Goal: Task Accomplishment & Management: Manage account settings

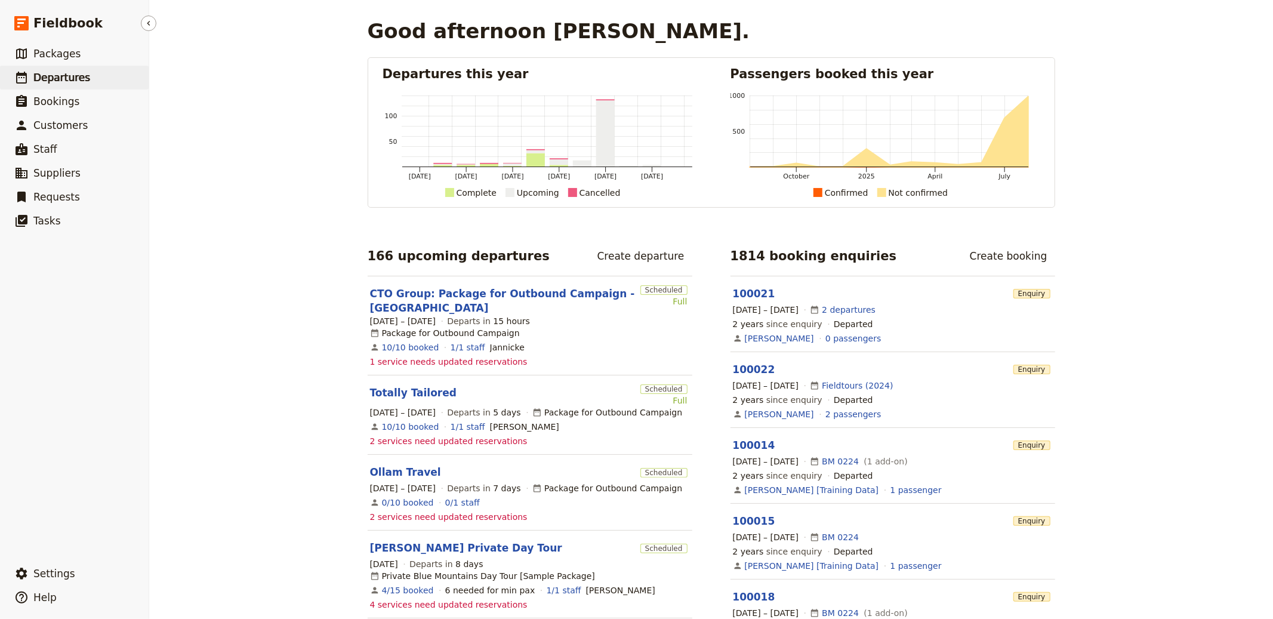
click at [88, 78] on link "​ Departures" at bounding box center [74, 78] width 149 height 24
select select "CREATED_AT"
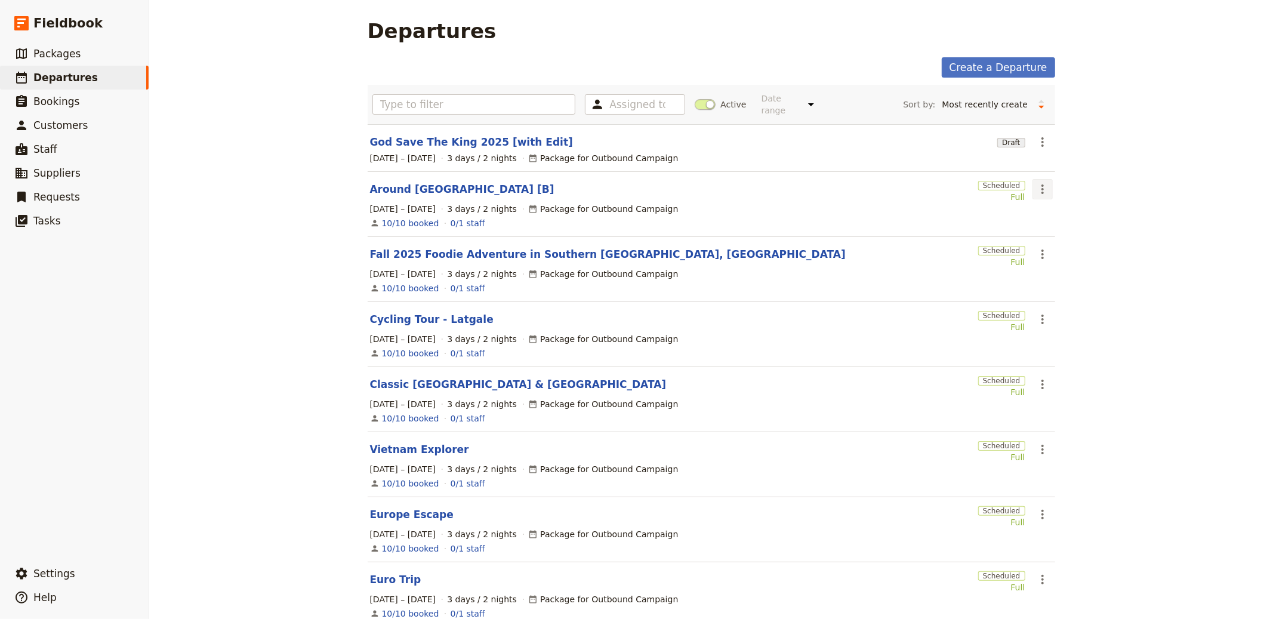
click at [1043, 193] on icon "Actions" at bounding box center [1042, 189] width 14 height 14
click at [856, 147] on div "God Save The King 2025 [with Edit]" at bounding box center [681, 142] width 623 height 14
click at [1035, 189] on icon "Actions" at bounding box center [1042, 189] width 14 height 14
click at [399, 195] on link "Around USA [B]" at bounding box center [462, 189] width 184 height 14
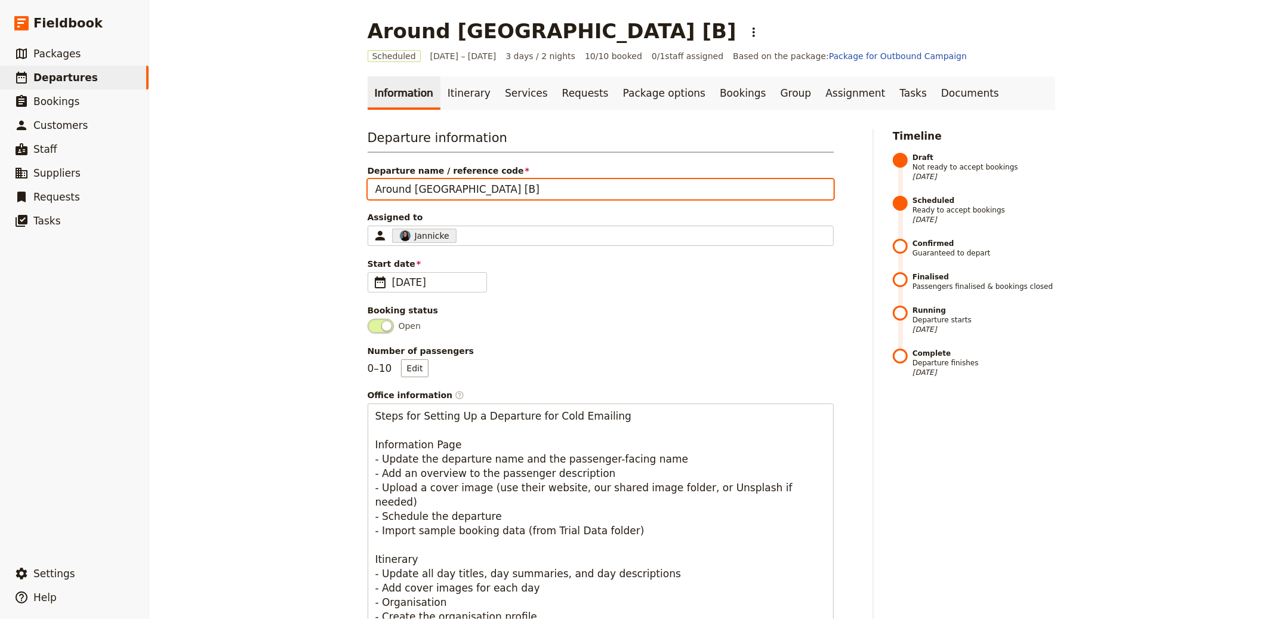
click at [432, 187] on input "Around USA [B]" at bounding box center [601, 189] width 466 height 20
type input "Around USA [with Edit]"
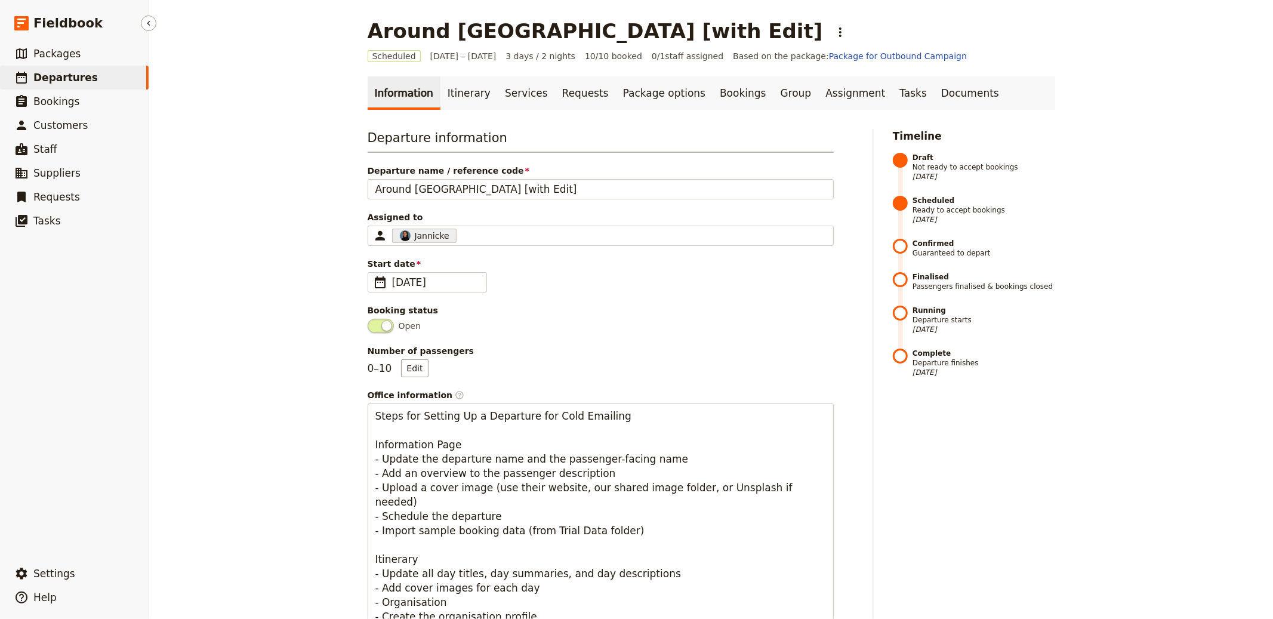
click at [91, 67] on link "​ Departures" at bounding box center [74, 78] width 149 height 24
select select "CREATED_AT"
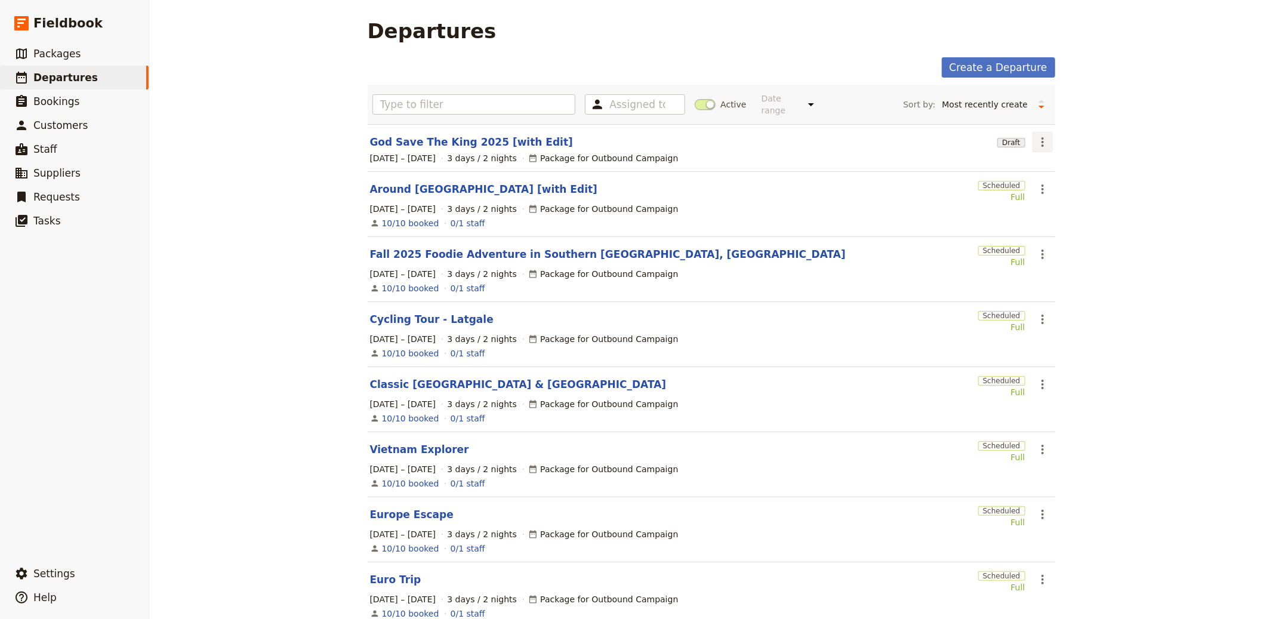
click at [1041, 143] on icon "Actions" at bounding box center [1042, 142] width 14 height 14
click at [503, 145] on link "God Save The King 2025 [with Edit]" at bounding box center [471, 142] width 203 height 14
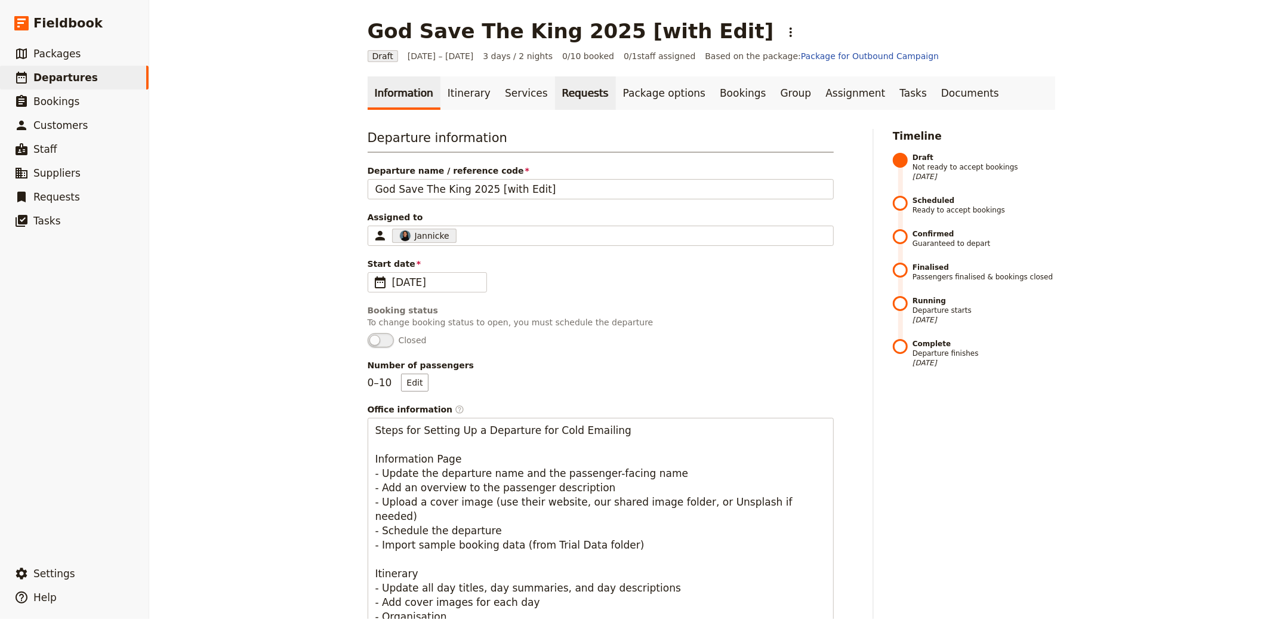
click at [570, 92] on link "Requests" at bounding box center [585, 92] width 61 height 33
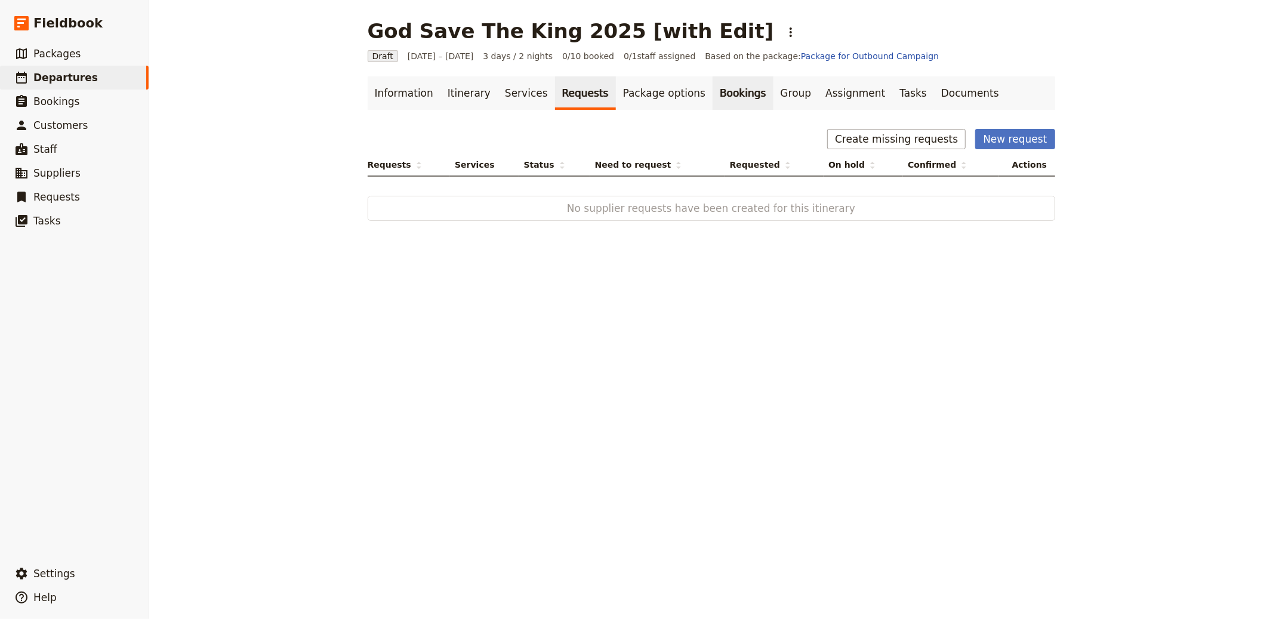
click at [712, 92] on link "Bookings" at bounding box center [742, 92] width 60 height 33
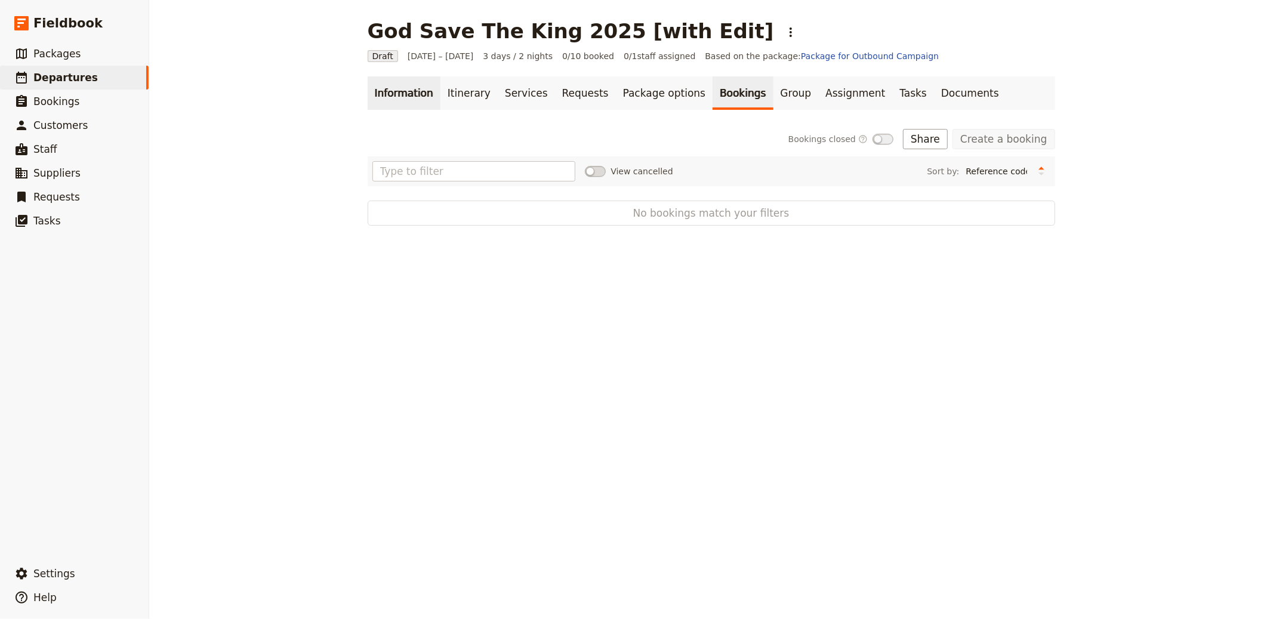
click at [360, 98] on nav "Information Itinerary Services Requests Package options Bookings Group Assignme…" at bounding box center [711, 92] width 716 height 33
click at [783, 36] on icon "Actions" at bounding box center [790, 32] width 14 height 14
click at [738, 89] on span "Schedule departure" at bounding box center [745, 95] width 82 height 12
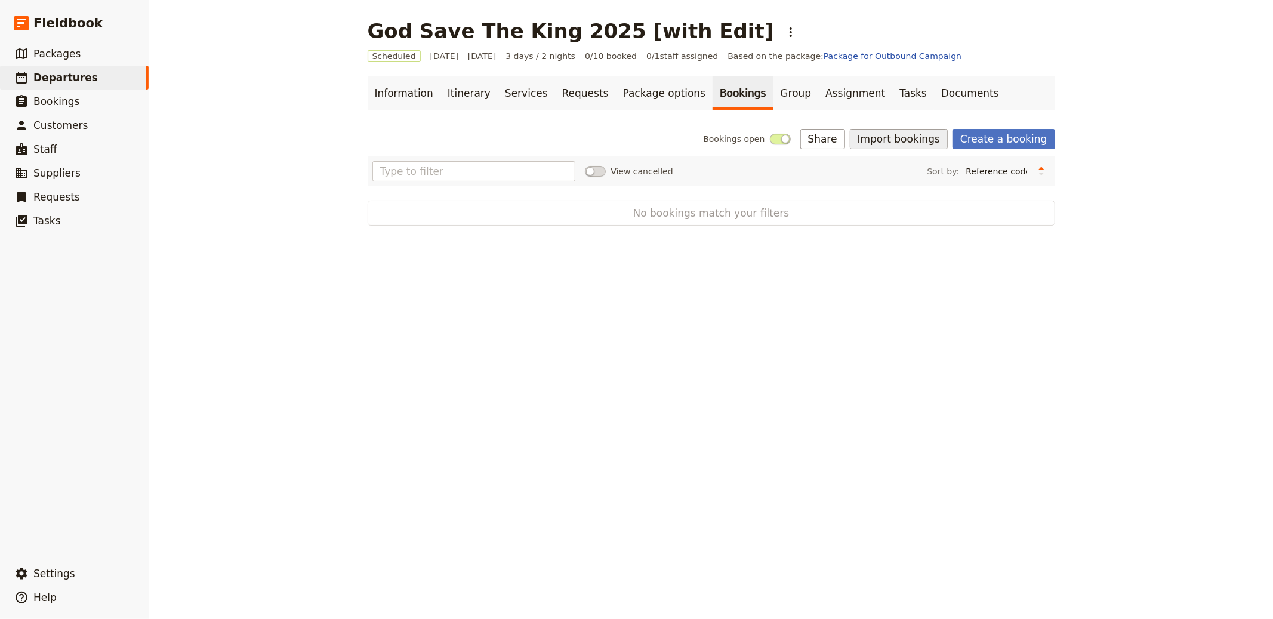
click at [902, 135] on button "Import bookings" at bounding box center [899, 139] width 98 height 20
click at [910, 160] on span "Import Bookings" at bounding box center [900, 165] width 69 height 12
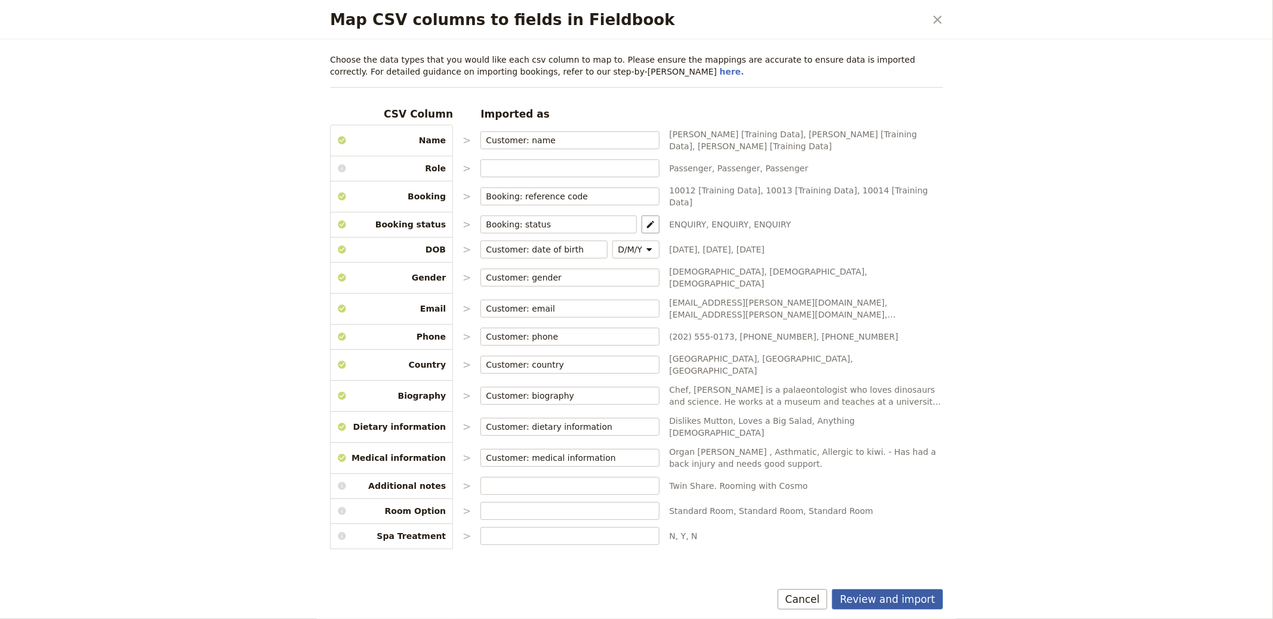
click at [924, 600] on button "Review and import" at bounding box center [887, 599] width 111 height 20
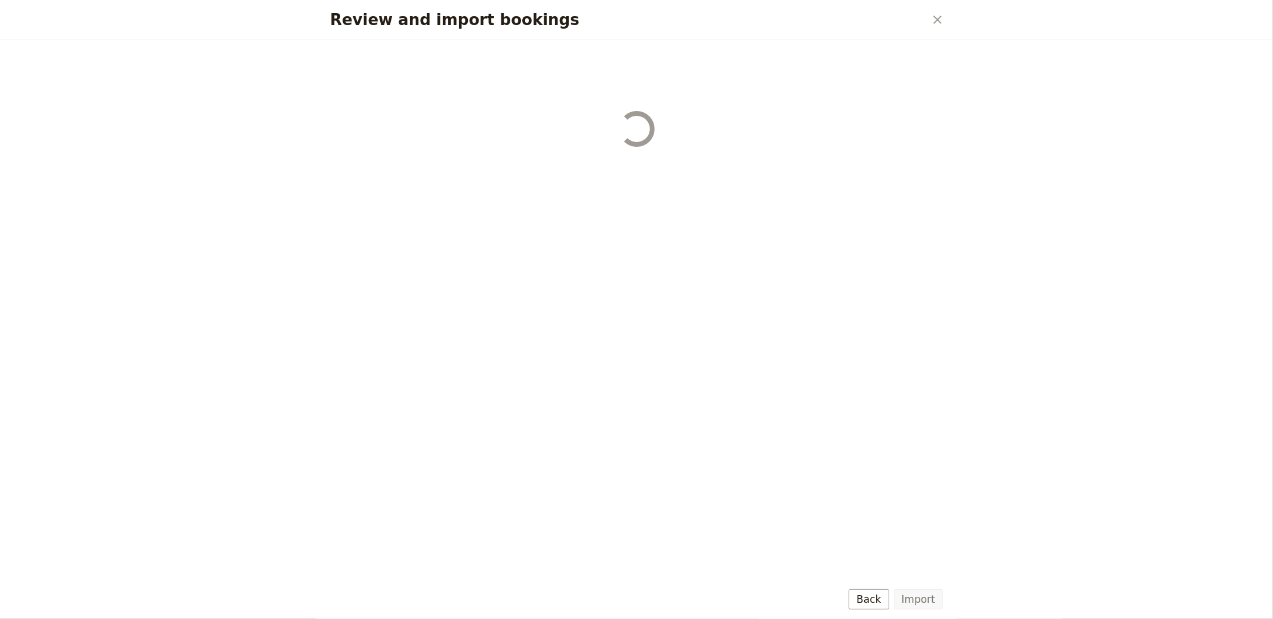
select select "655d56b39948720cb8e55355"
select select "655d57ca9948720cb8e553ec"
select select "655d57fa9948720cb8e553f3"
select select "655d58079948720cb8e553fa"
select select "655d584c9948720cb8e55401"
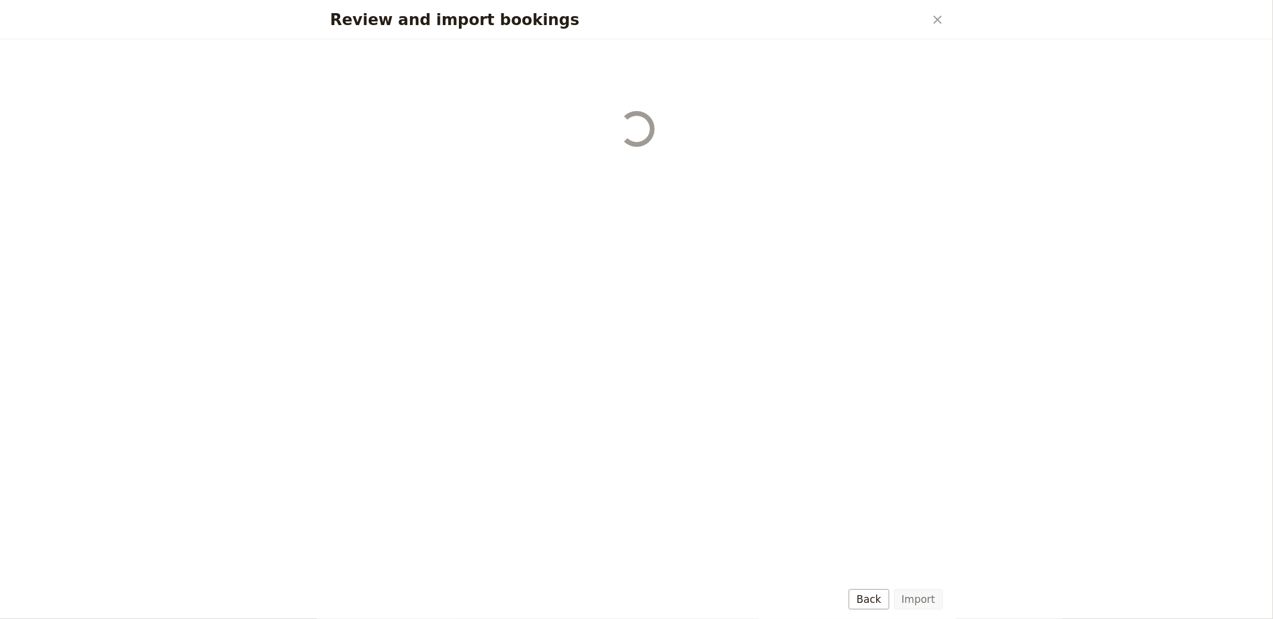
select select "655d58679948720cb8e5540d"
select select "650e6b6659641ed5ee156647"
select select "650e6b4b59641ed5ee156605"
select select "650e2104408bbede5b0c60fd"
select select "650e1d73408bbede5b0c60a6"
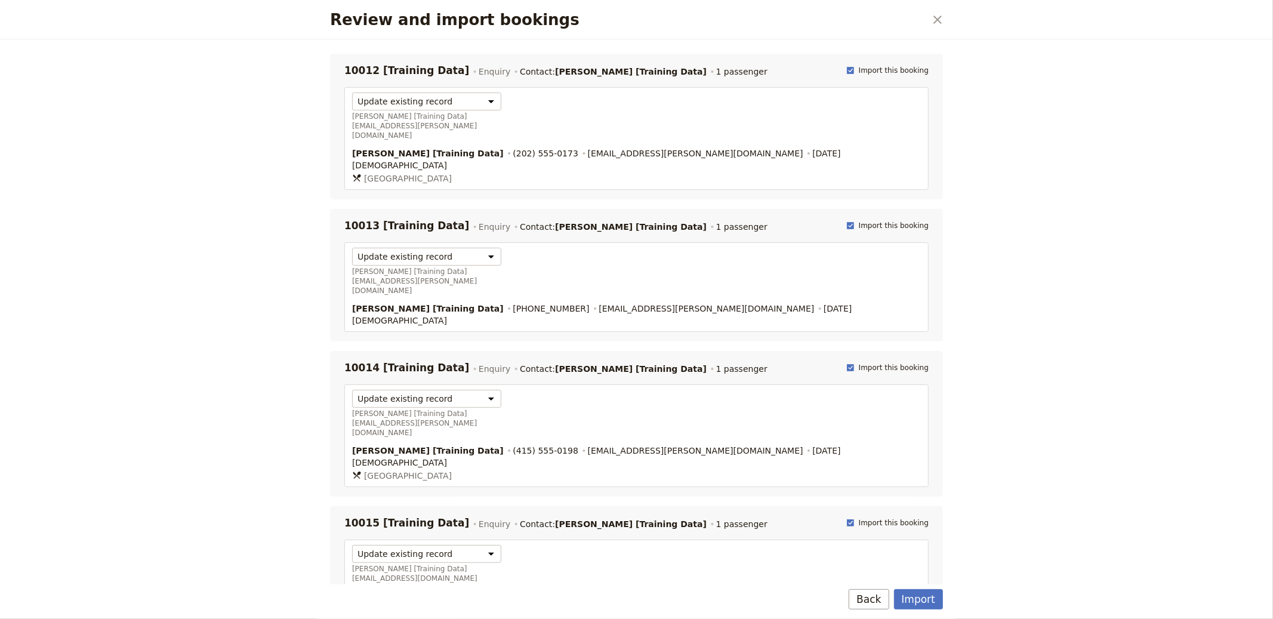
click at [881, 584] on div "Import Back" at bounding box center [636, 601] width 641 height 35
click at [910, 590] on button "Import" at bounding box center [918, 599] width 49 height 20
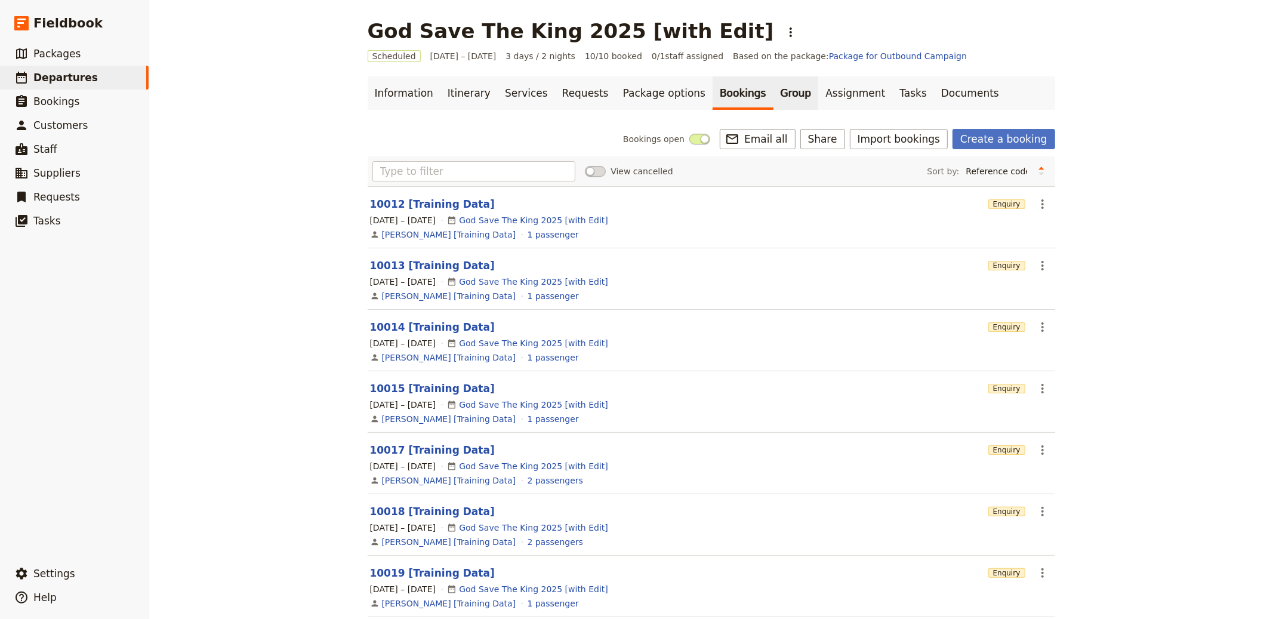
click at [773, 94] on link "Group" at bounding box center [795, 92] width 45 height 33
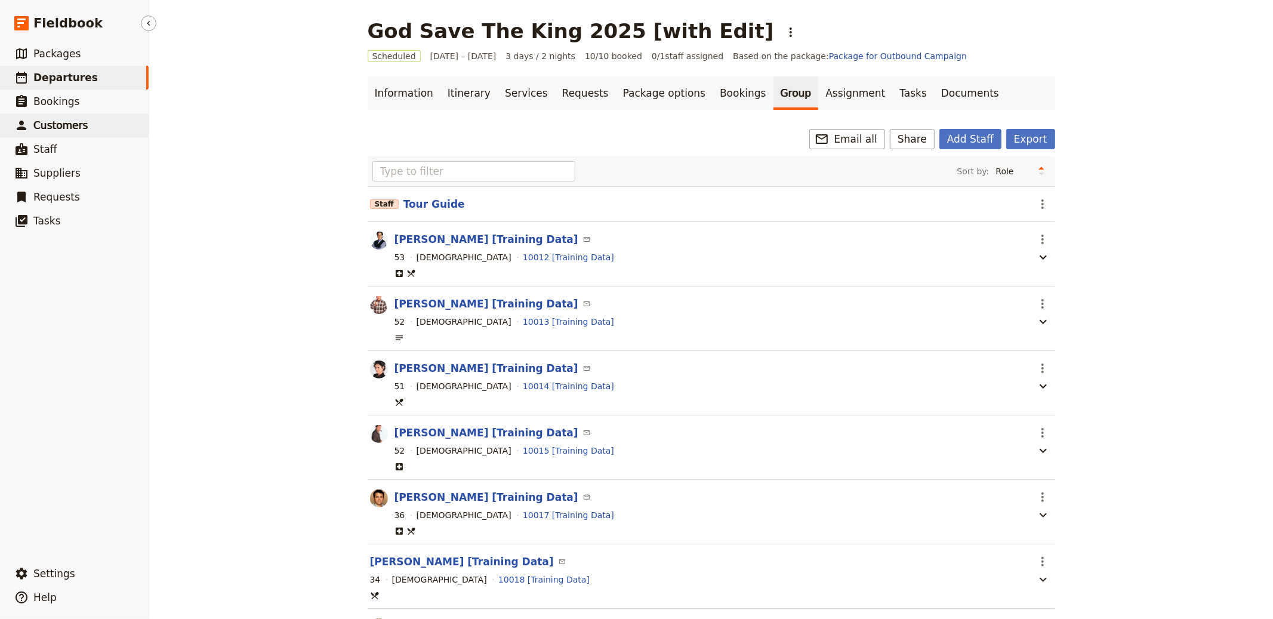
click at [63, 130] on span "Customers" at bounding box center [60, 125] width 54 height 12
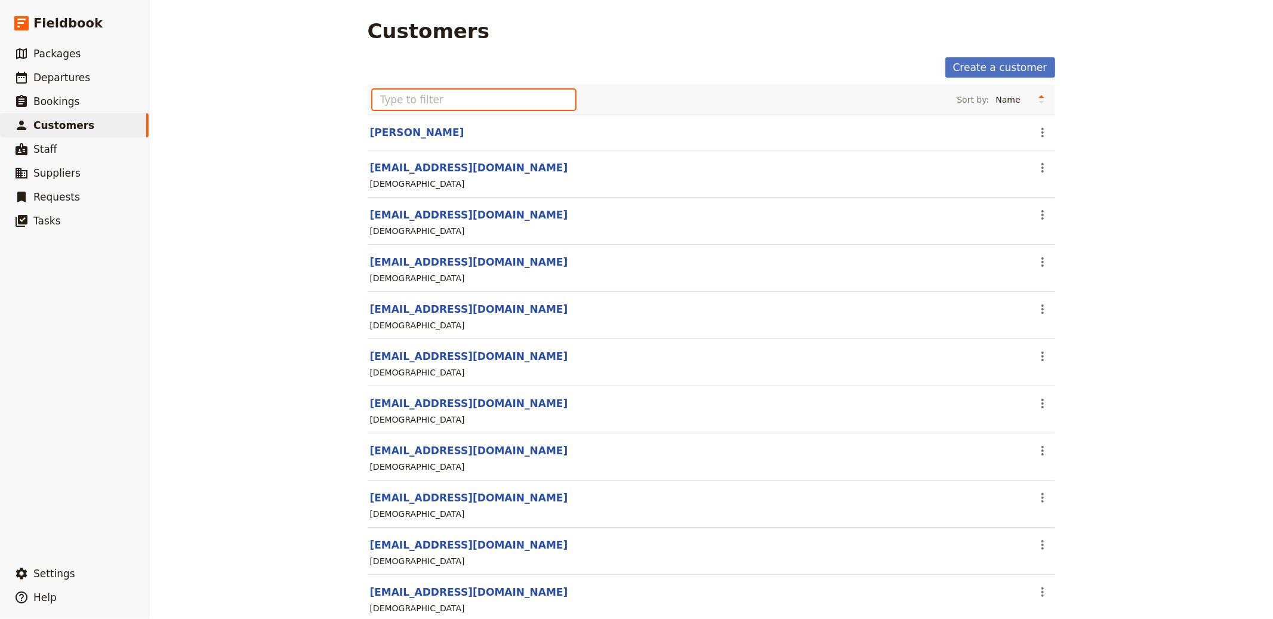
click at [411, 102] on input "text" at bounding box center [473, 99] width 203 height 20
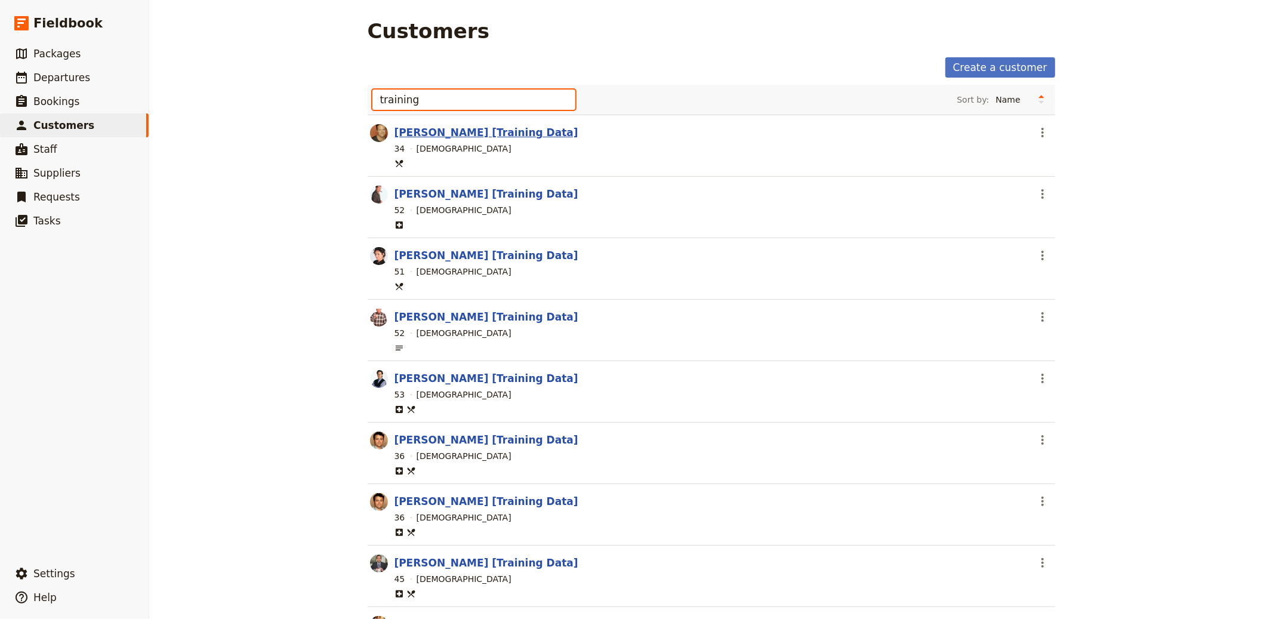
type input "training"
click at [445, 128] on link "Chandler Bing [Training Data]" at bounding box center [486, 132] width 184 height 12
select select "MALE"
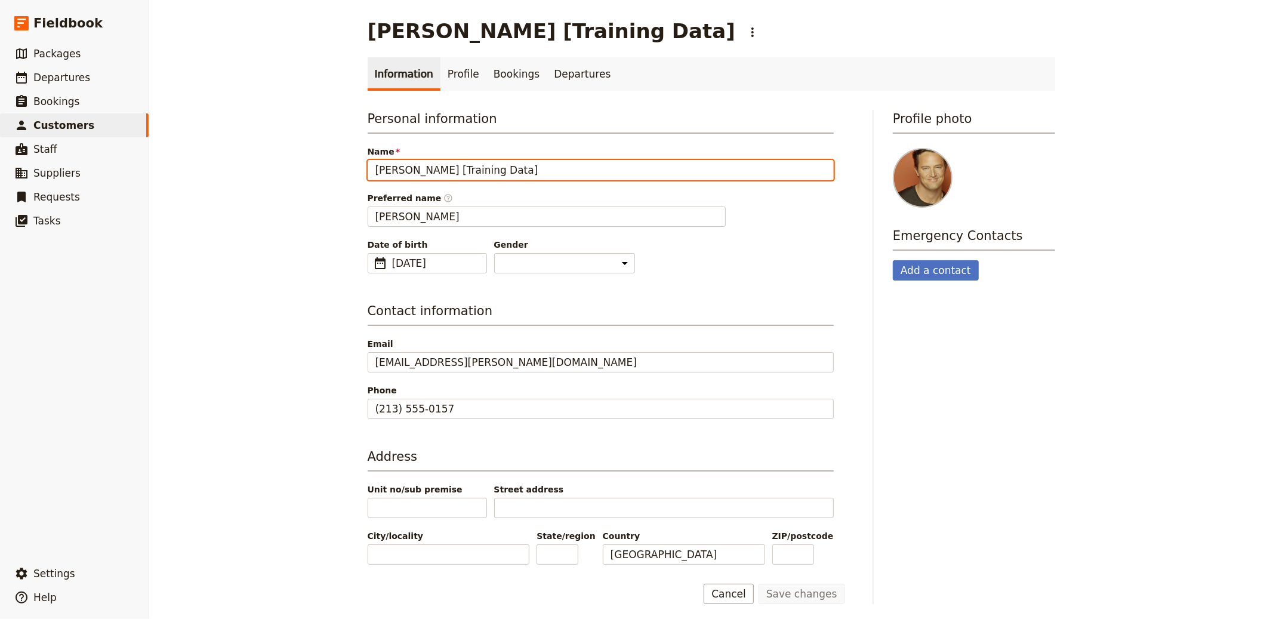
drag, startPoint x: 438, startPoint y: 169, endPoint x: 640, endPoint y: 165, distance: 201.7
click at [640, 165] on input "Chandler Bing [Training Data]" at bounding box center [601, 170] width 466 height 20
type input "Chandler Bing"
click at [758, 584] on button "Save changes" at bounding box center [801, 594] width 87 height 20
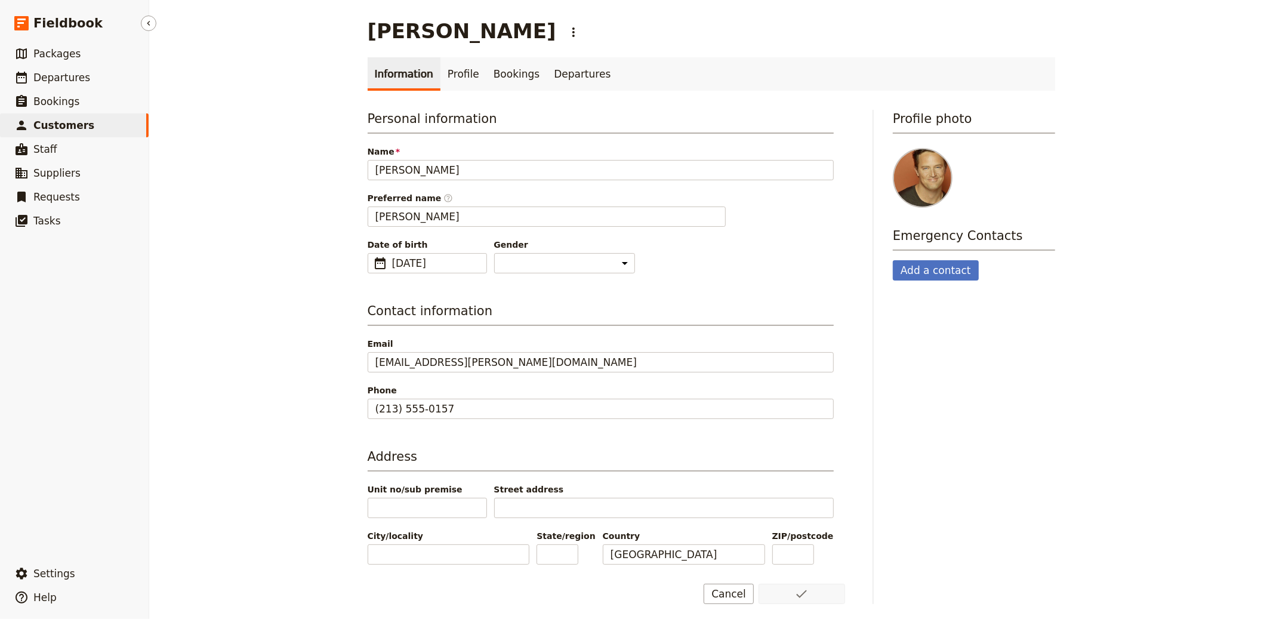
click at [111, 119] on link "​ Customers" at bounding box center [74, 125] width 149 height 24
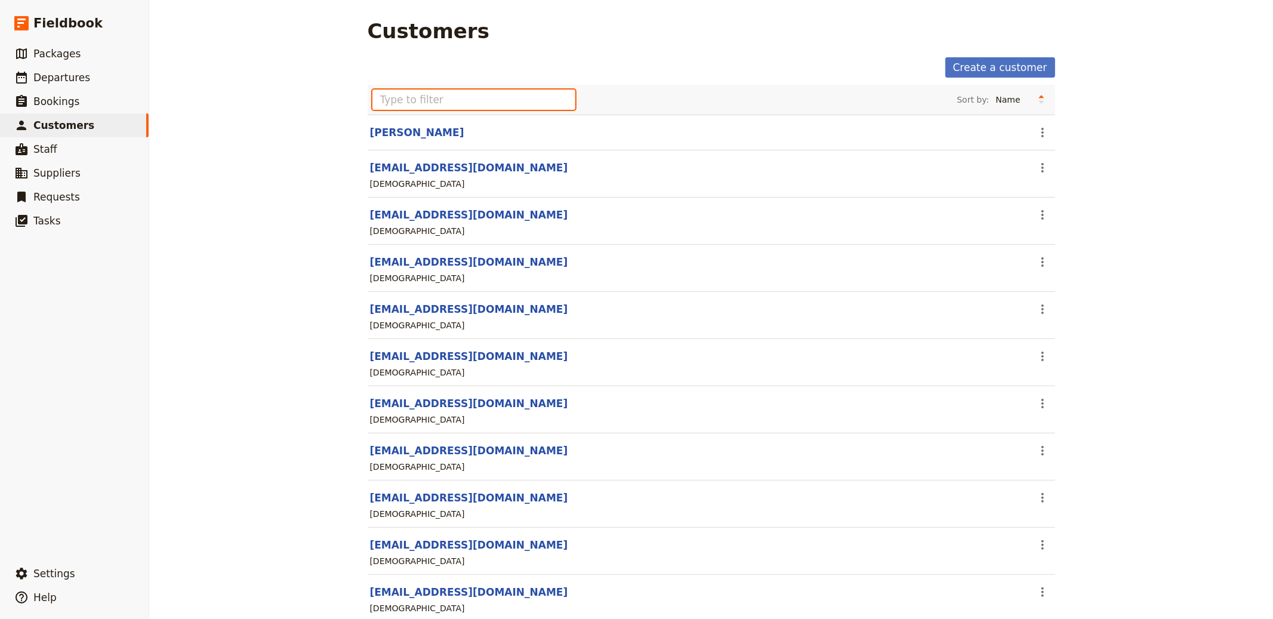
click at [450, 108] on input "text" at bounding box center [473, 99] width 203 height 20
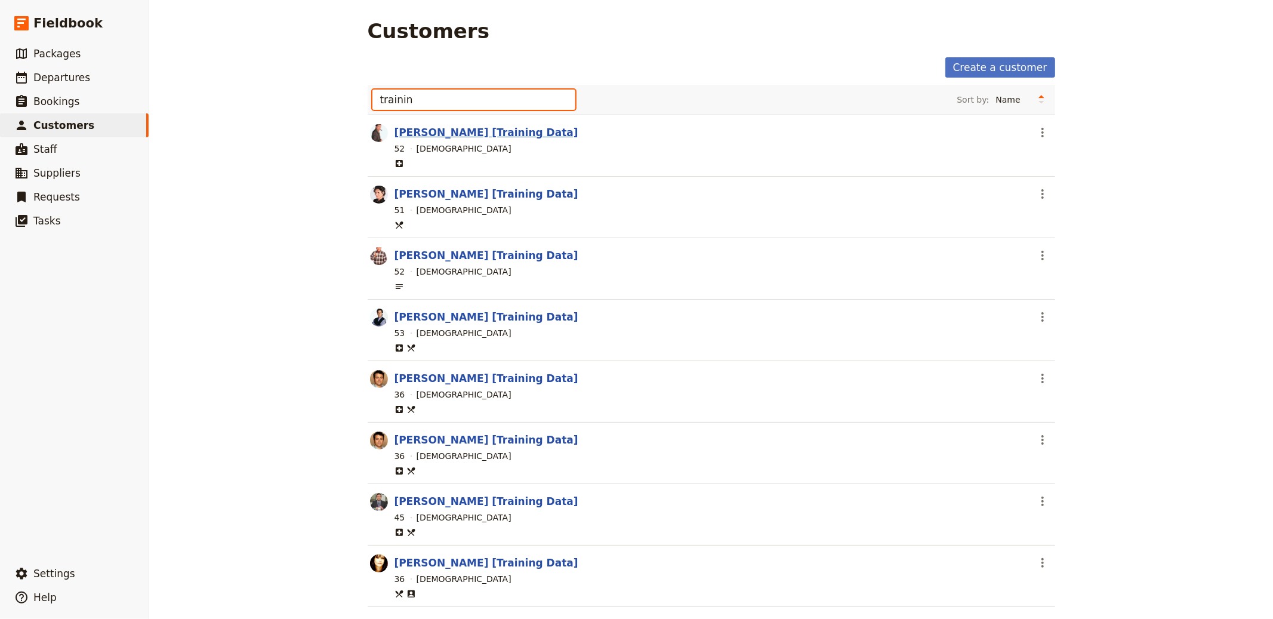
type input "trainin"
click at [483, 135] on link "Cosmo Kramer [Training Data]" at bounding box center [486, 132] width 184 height 12
click at [473, 192] on link "Elaine Benes [Training Data]" at bounding box center [486, 194] width 184 height 12
click at [515, 251] on link "George Costanza [Training Data]" at bounding box center [486, 255] width 184 height 12
click at [483, 305] on section "Jerry Seinfeld [Training Data] ​ 53 Male" at bounding box center [711, 330] width 687 height 61
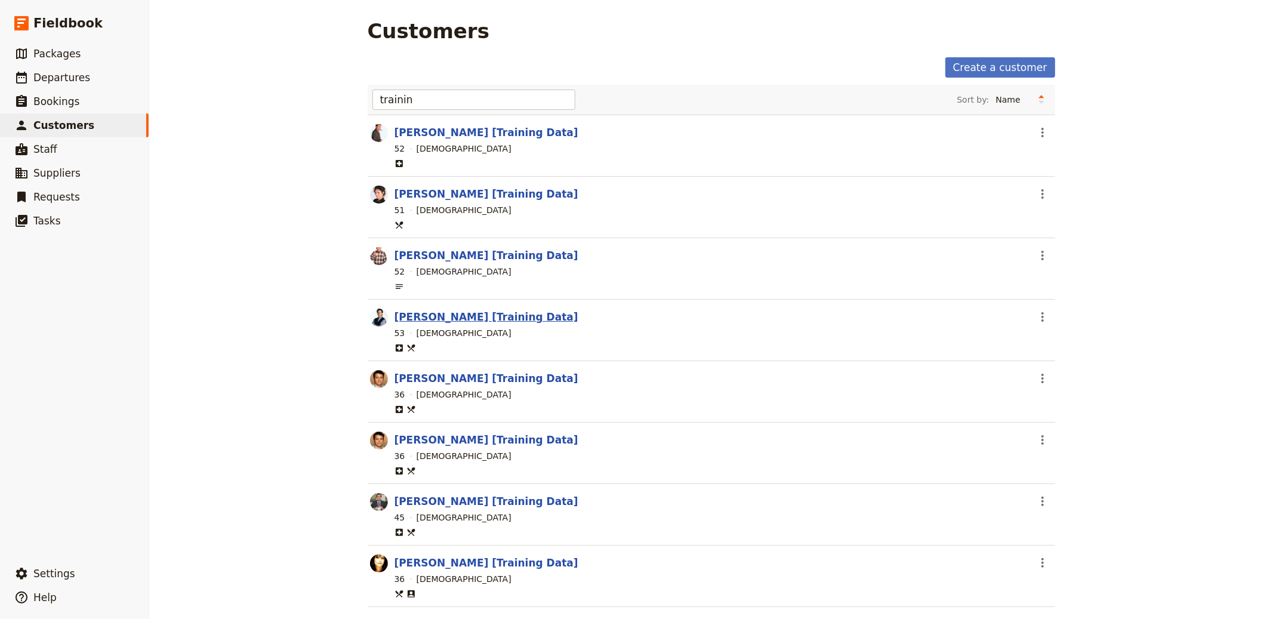
click at [482, 314] on link "Jerry Seinfeld [Training Data]" at bounding box center [486, 317] width 184 height 12
click at [483, 381] on link "Joey Tribbiani [Training Data]" at bounding box center [486, 378] width 184 height 12
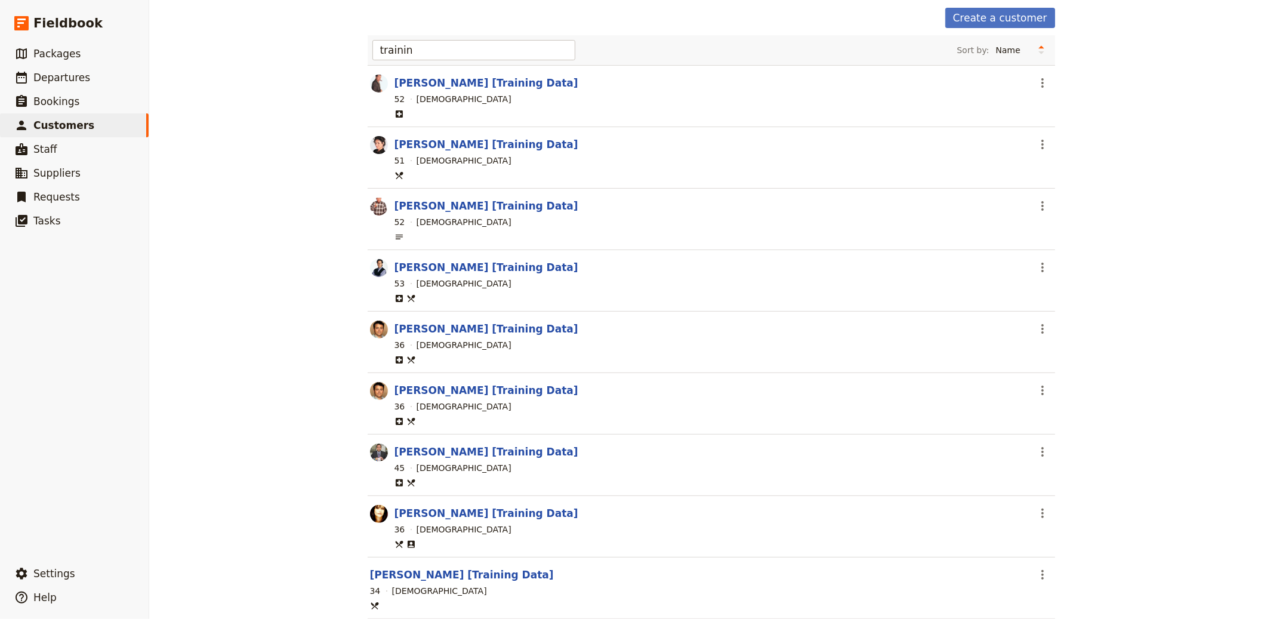
scroll to position [109, 0]
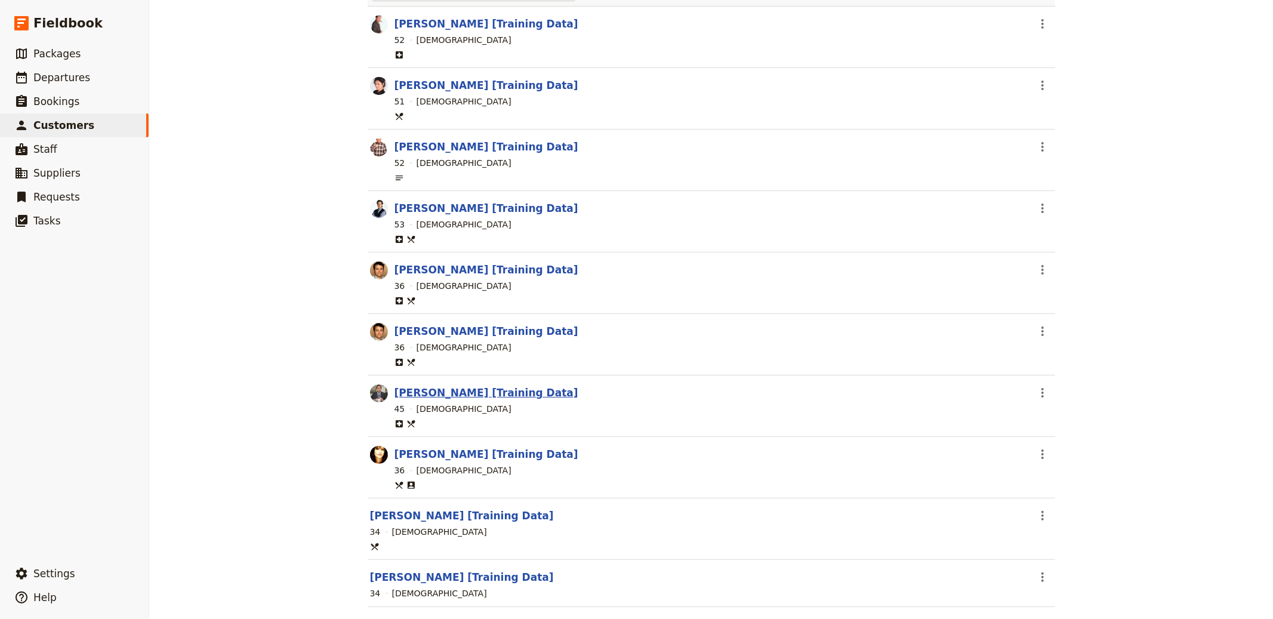
click at [477, 390] on link "Michael Scott [Training Data]" at bounding box center [486, 393] width 184 height 12
click at [486, 454] on link "Monica Geller [Training Data]" at bounding box center [486, 454] width 184 height 12
click at [461, 517] on link "Phoebe Buffet [Training Data]" at bounding box center [462, 516] width 184 height 12
click at [489, 334] on link "Joey Tribbiani [Training Data]" at bounding box center [486, 331] width 184 height 12
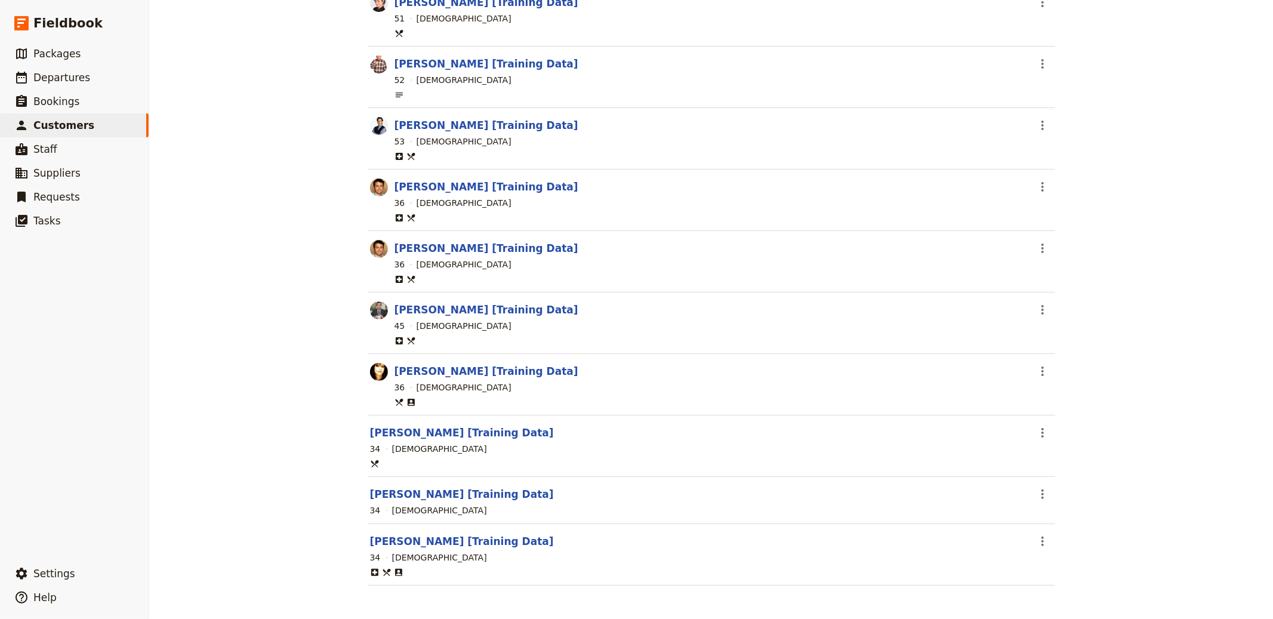
scroll to position [193, 0]
click at [455, 428] on link "Phoebe Buffet [Training Data]" at bounding box center [462, 433] width 184 height 12
drag, startPoint x: 473, startPoint y: 487, endPoint x: 462, endPoint y: 521, distance: 35.1
click at [473, 488] on link "Rachael Greene [Training Data]" at bounding box center [462, 494] width 184 height 12
click at [452, 539] on link "Ross Geller [Training Data]" at bounding box center [462, 541] width 184 height 12
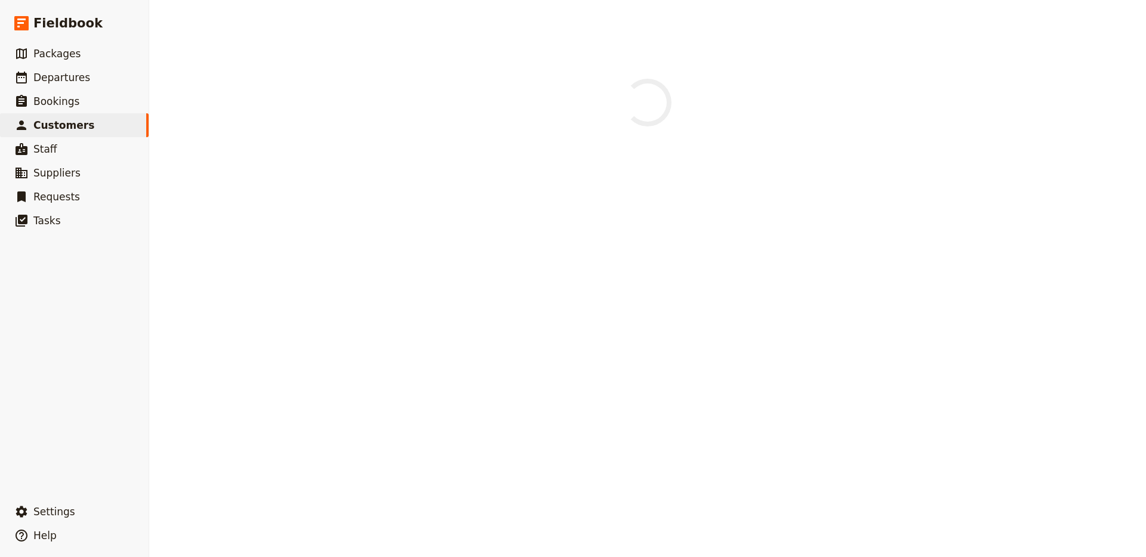
select select "MALE"
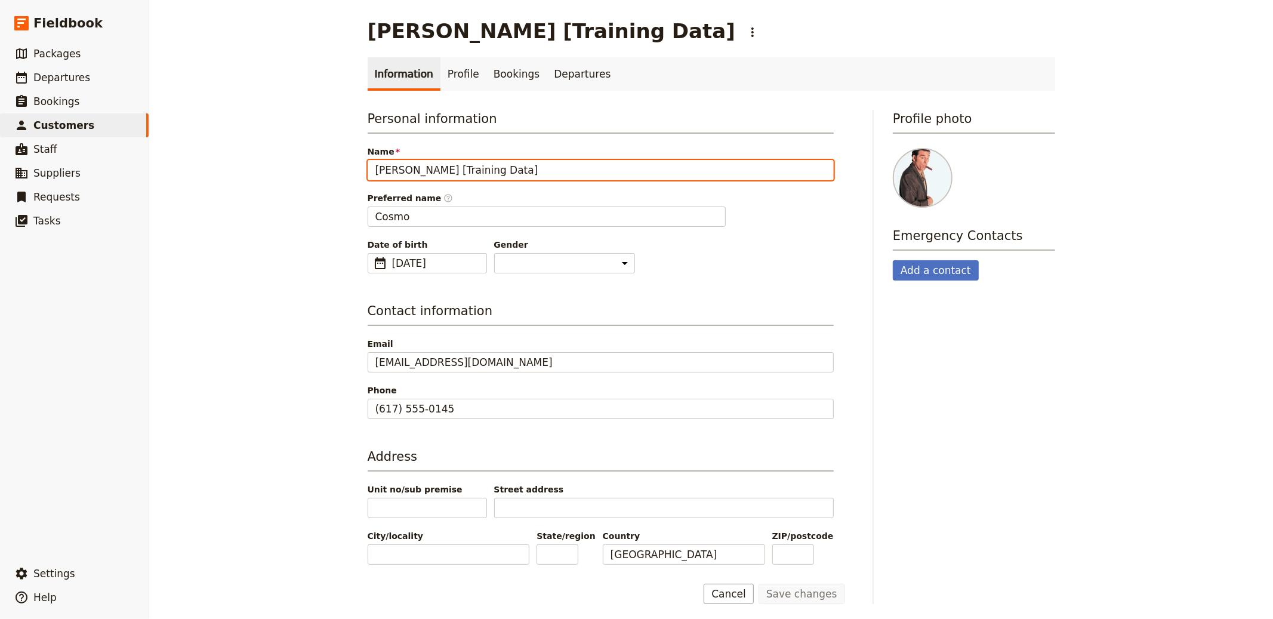
drag, startPoint x: 507, startPoint y: 177, endPoint x: 606, endPoint y: 175, distance: 99.6
click at [606, 175] on input "[PERSON_NAME] [Training Data]" at bounding box center [601, 170] width 466 height 20
type input "Cosmo Kramer"
click at [758, 557] on button "Save changes" at bounding box center [801, 594] width 87 height 20
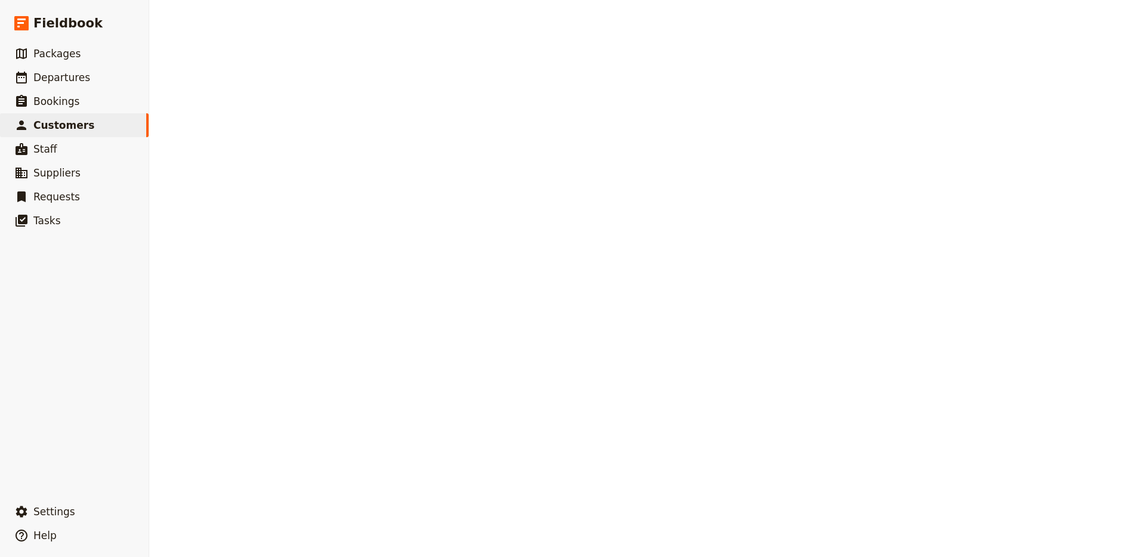
select select "[DEMOGRAPHIC_DATA]"
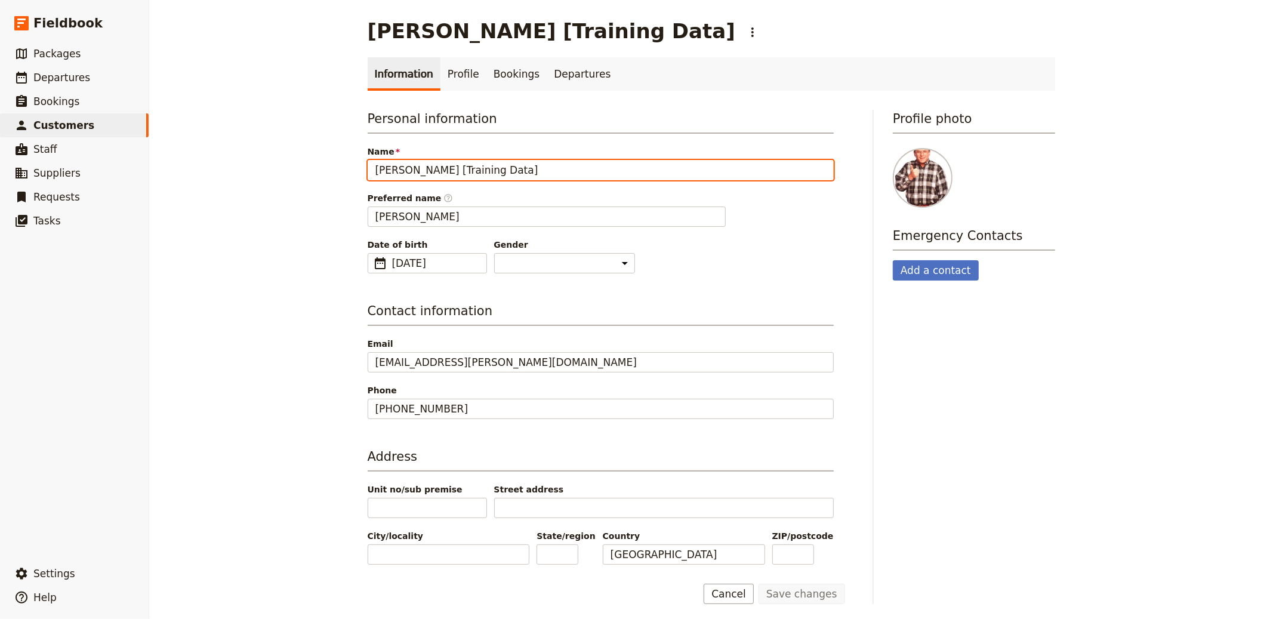
drag, startPoint x: 451, startPoint y: 172, endPoint x: 579, endPoint y: 177, distance: 127.8
click at [579, 177] on input "George Costanza [Training Data]" at bounding box center [601, 170] width 466 height 20
type input "George Costanza"
click at [758, 557] on button "Save changes" at bounding box center [801, 594] width 87 height 20
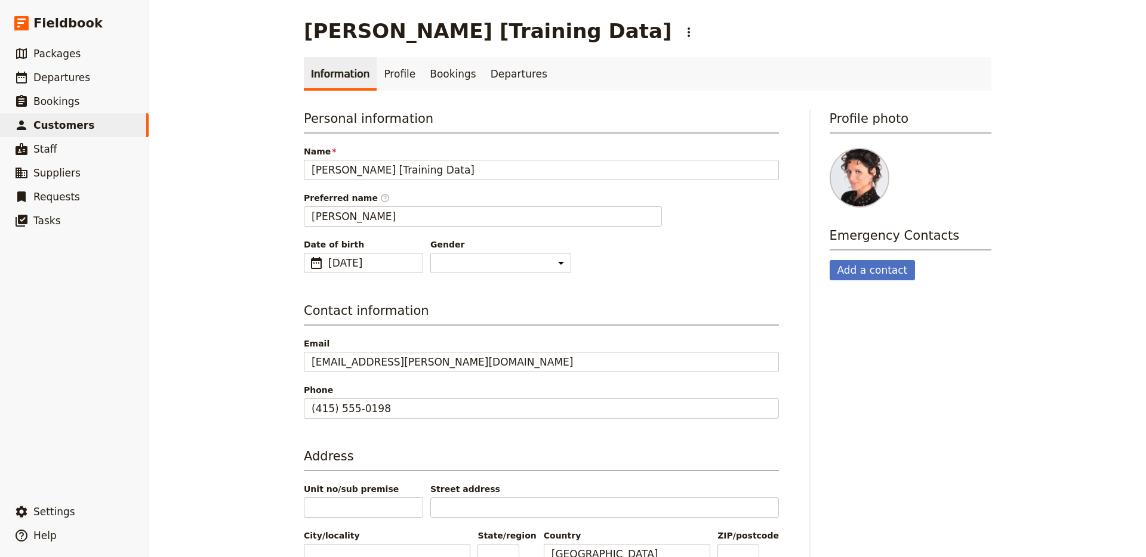
select select "[DEMOGRAPHIC_DATA]"
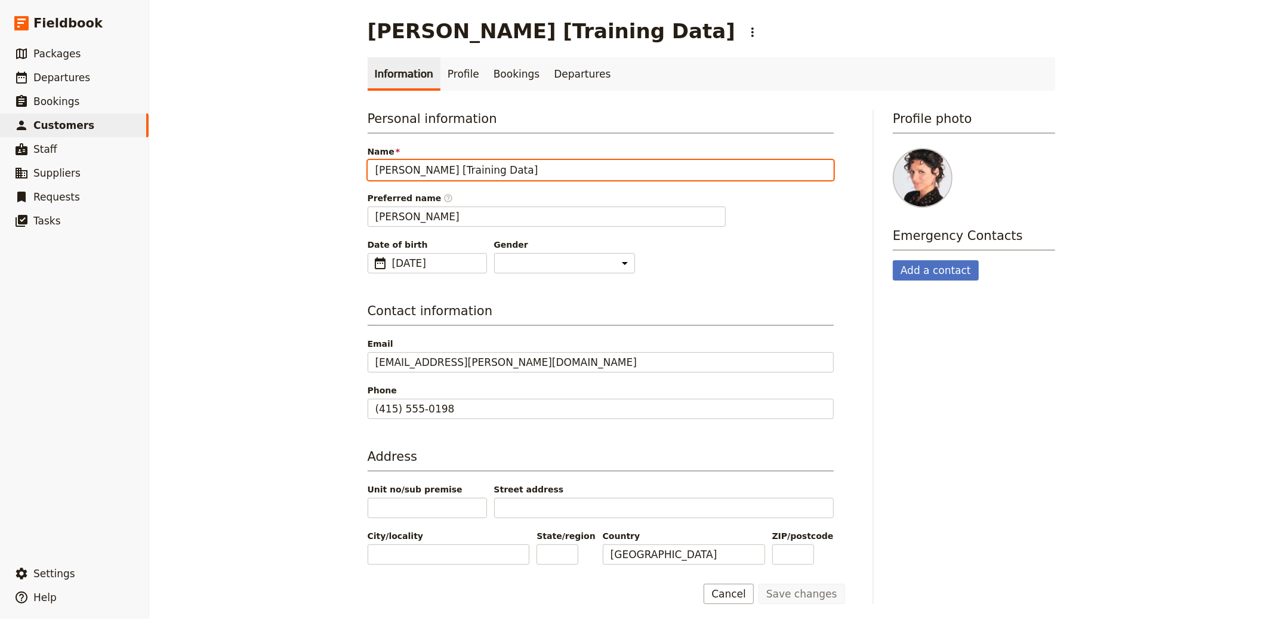
drag, startPoint x: 430, startPoint y: 173, endPoint x: 576, endPoint y: 169, distance: 146.2
click at [576, 169] on input "[PERSON_NAME] [Training Data]" at bounding box center [601, 170] width 466 height 20
type input "[PERSON_NAME]"
click at [758, 557] on button "Save changes" at bounding box center [801, 594] width 87 height 20
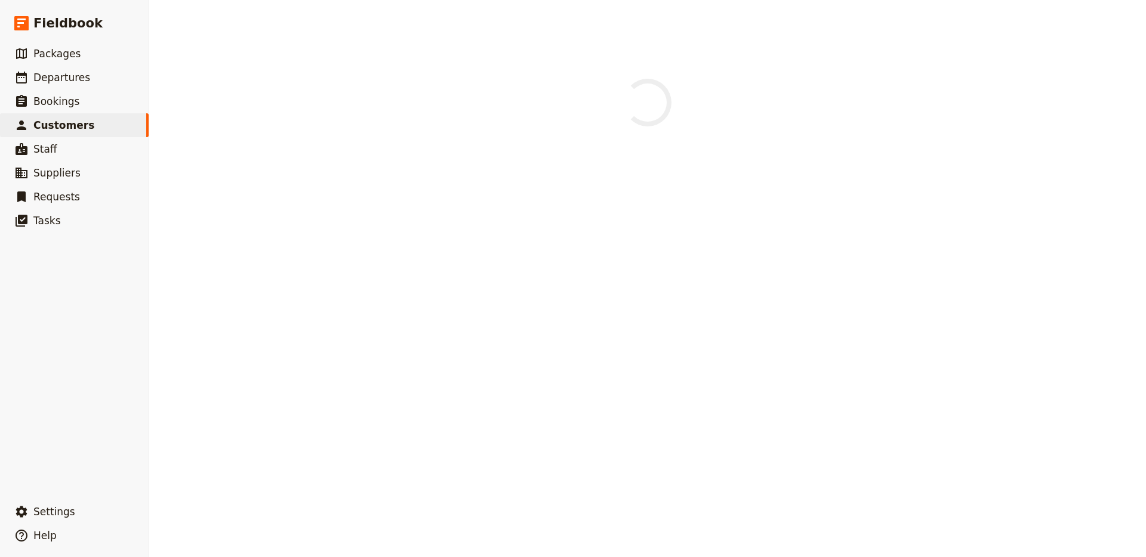
select select "[DEMOGRAPHIC_DATA]"
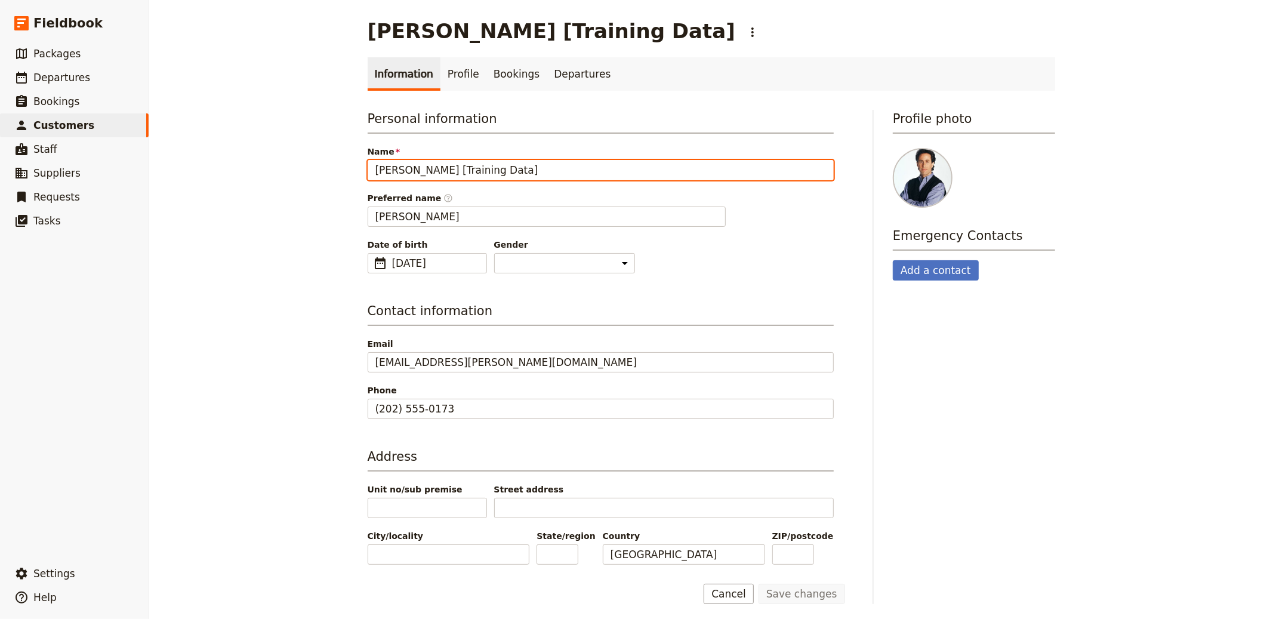
drag, startPoint x: 431, startPoint y: 168, endPoint x: 564, endPoint y: 168, distance: 132.5
click at [564, 168] on input "Jerry Seinfeld [Training Data]" at bounding box center [601, 170] width 466 height 20
type input "Jerry Seinfeld"
click at [758, 557] on button "Save changes" at bounding box center [801, 594] width 87 height 20
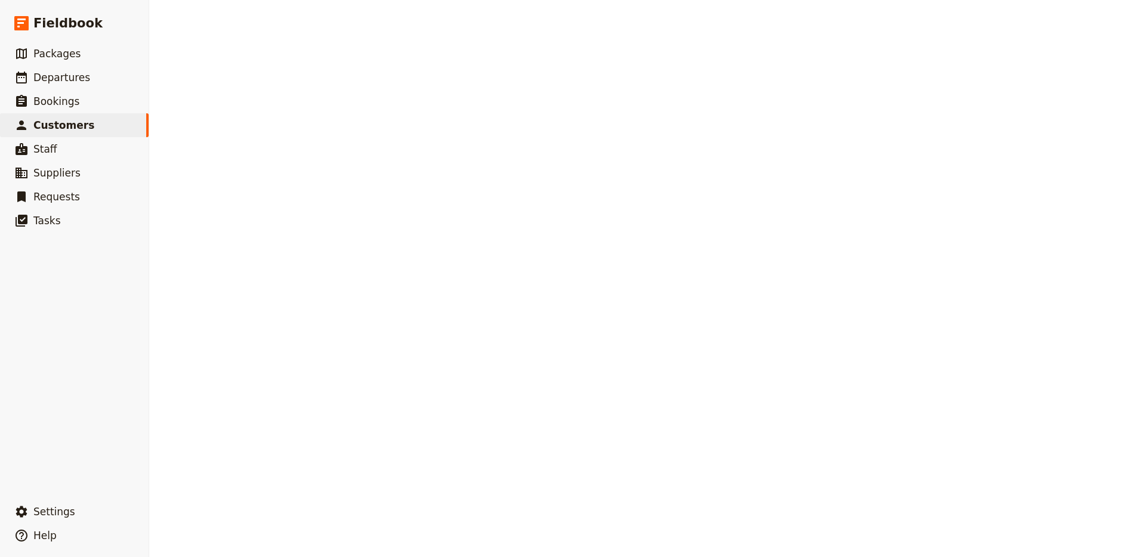
select select "[DEMOGRAPHIC_DATA]"
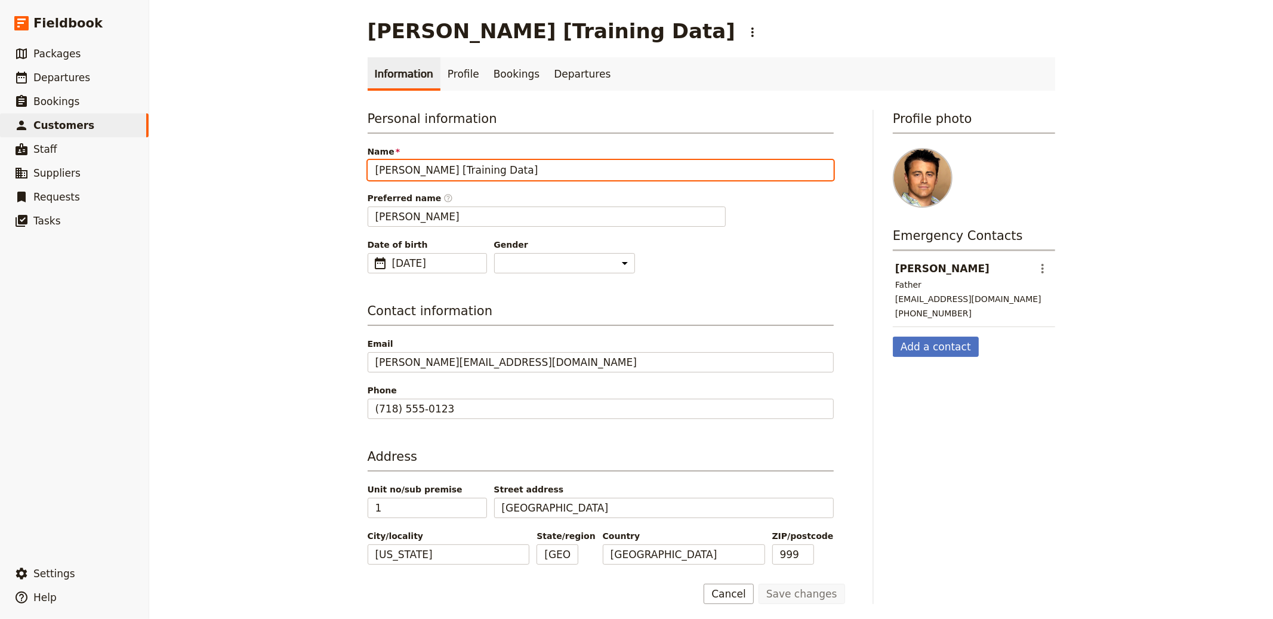
drag, startPoint x: 440, startPoint y: 174, endPoint x: 545, endPoint y: 175, distance: 104.4
click at [545, 175] on input "[PERSON_NAME] [Training Data]" at bounding box center [601, 170] width 466 height 20
type input "[PERSON_NAME]"
click at [758, 557] on button "Save changes" at bounding box center [801, 594] width 87 height 20
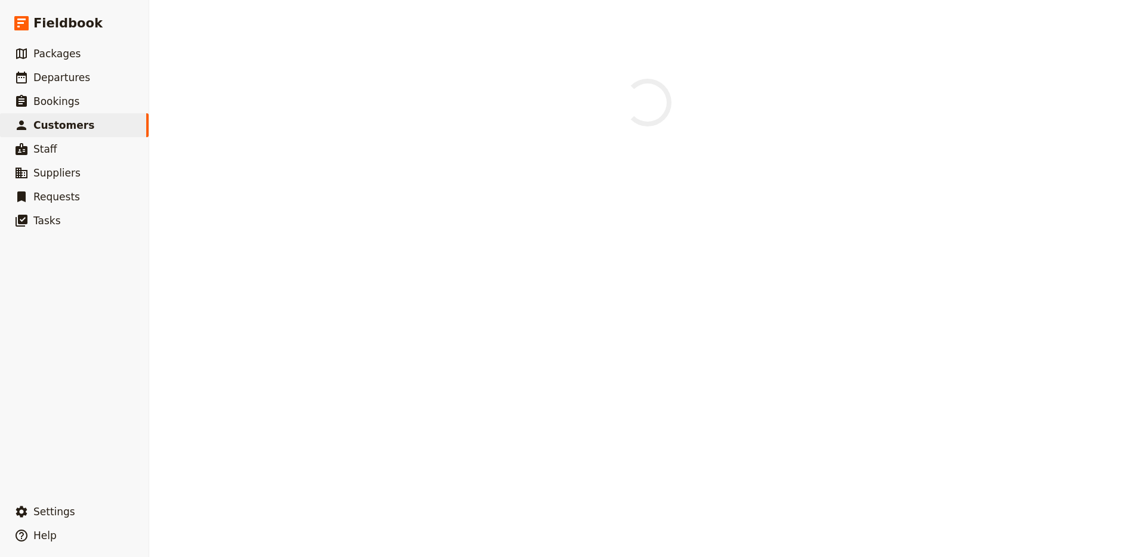
select select "[DEMOGRAPHIC_DATA]"
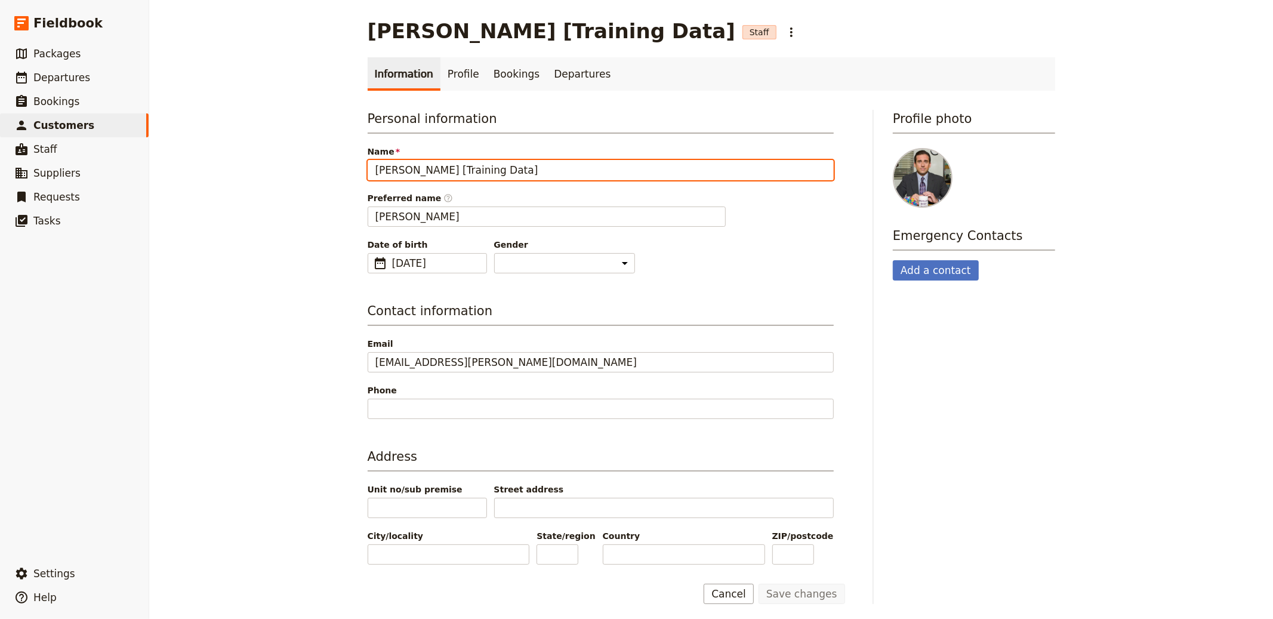
drag, startPoint x: 434, startPoint y: 171, endPoint x: 597, endPoint y: 164, distance: 163.0
click at [597, 164] on input "[PERSON_NAME] [Training Data]" at bounding box center [601, 170] width 466 height 20
type input "[PERSON_NAME]"
click at [758, 557] on button "Save changes" at bounding box center [801, 594] width 87 height 20
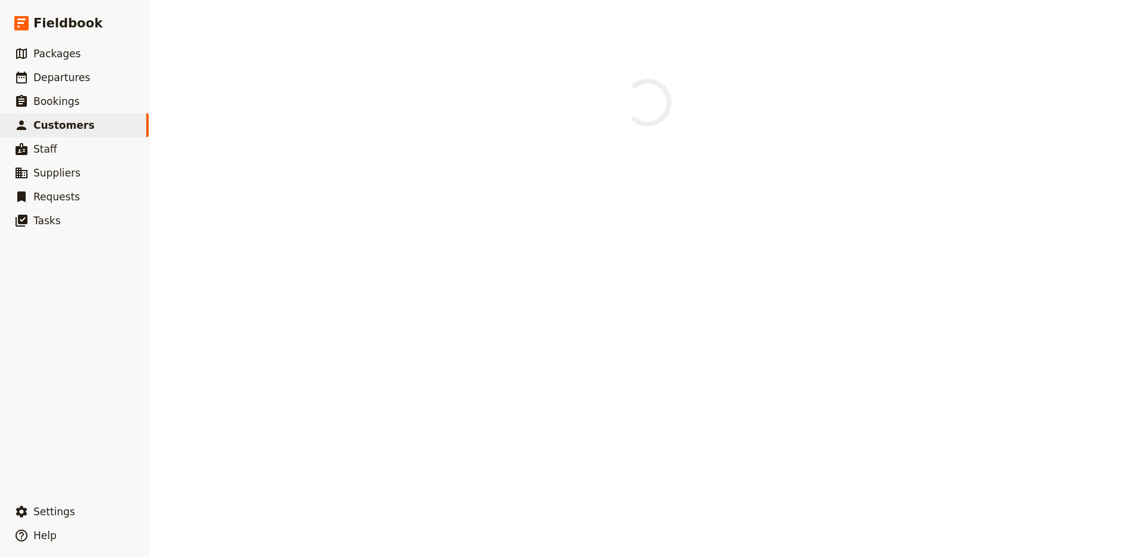
select select "[DEMOGRAPHIC_DATA]"
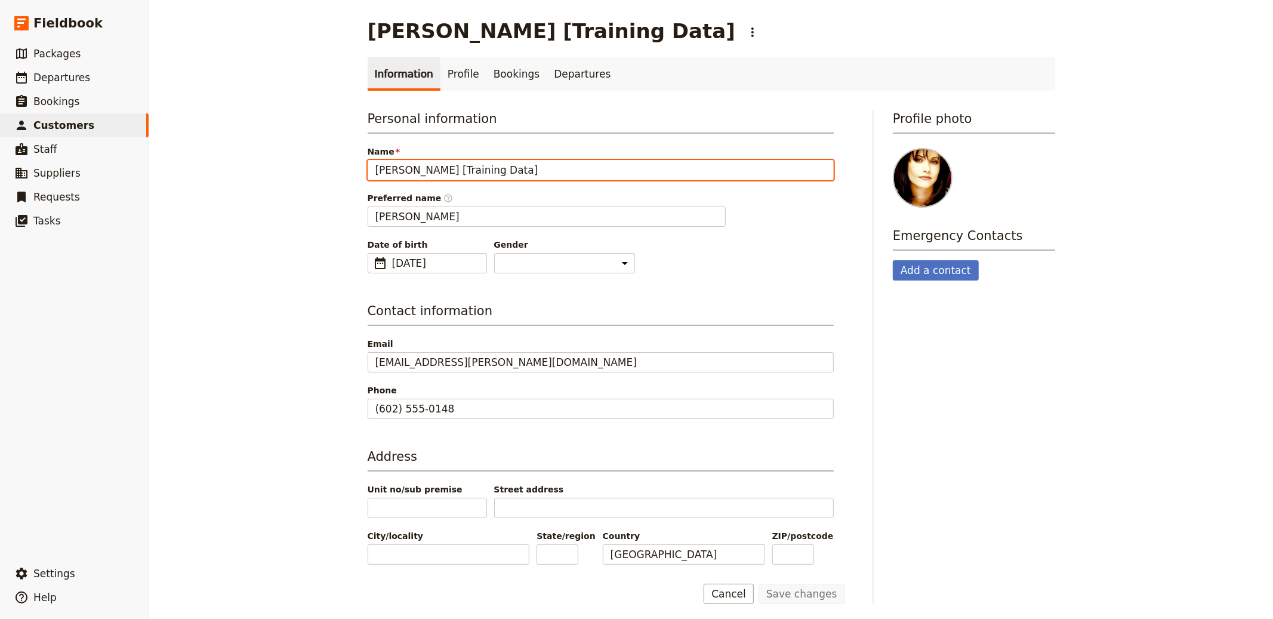
drag, startPoint x: 433, startPoint y: 169, endPoint x: 553, endPoint y: 152, distance: 121.8
click at [559, 176] on input "Monica Geller [Training Data]" at bounding box center [601, 170] width 466 height 20
type input "Monica Geller"
click at [758, 557] on button "Save changes" at bounding box center [801, 594] width 87 height 20
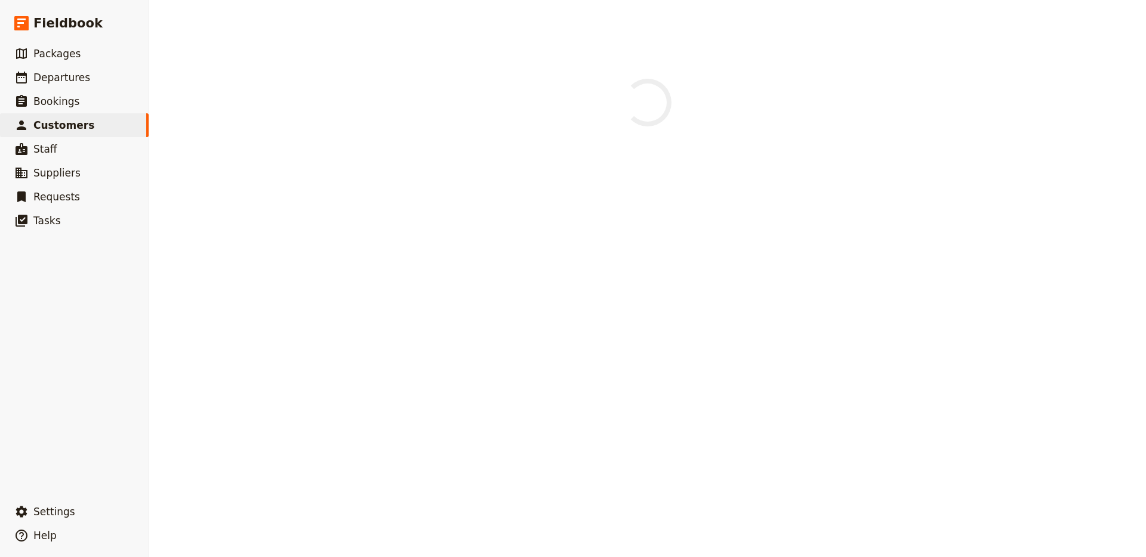
select select "[DEMOGRAPHIC_DATA]"
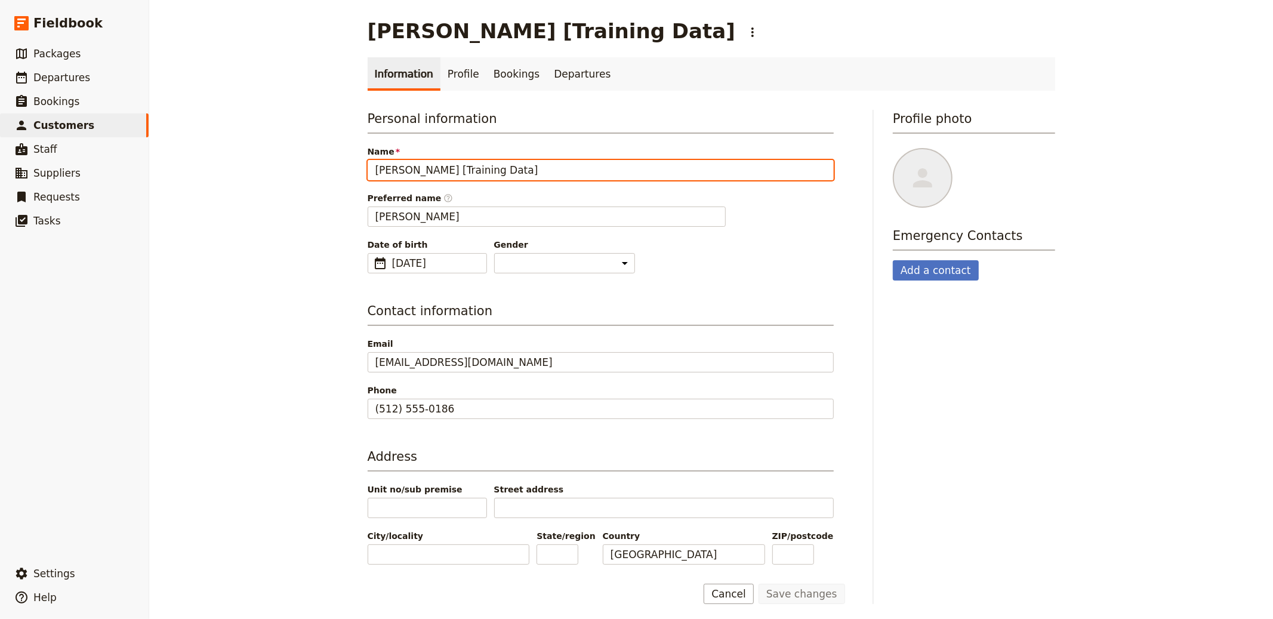
drag, startPoint x: 434, startPoint y: 166, endPoint x: 550, endPoint y: 167, distance: 115.2
click at [550, 168] on input "[PERSON_NAME] [Training Data]" at bounding box center [601, 170] width 466 height 20
type input "[PERSON_NAME]"
click at [758, 557] on button "Save changes" at bounding box center [801, 594] width 87 height 20
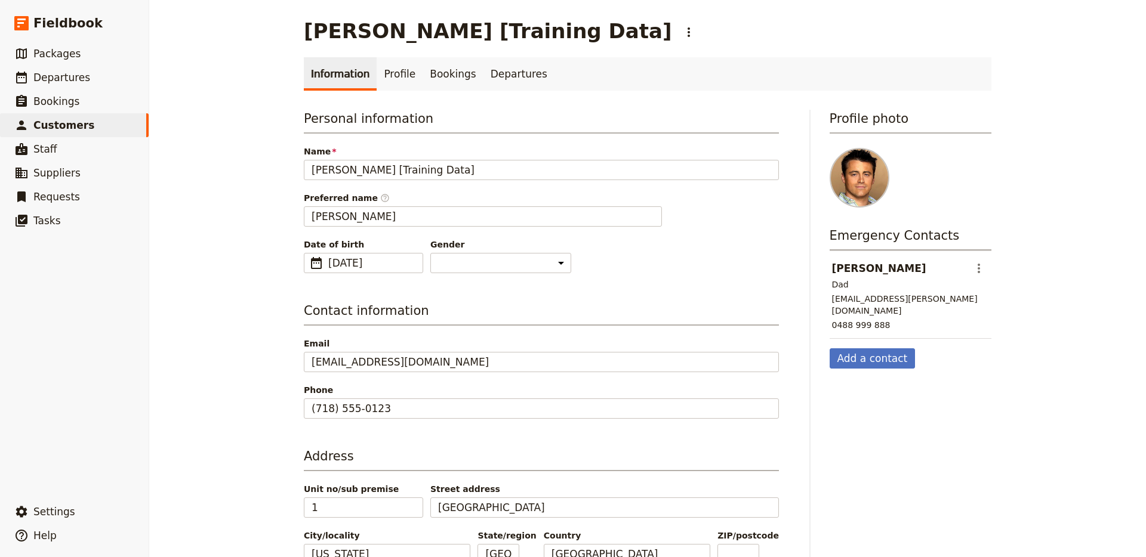
select select "[DEMOGRAPHIC_DATA]"
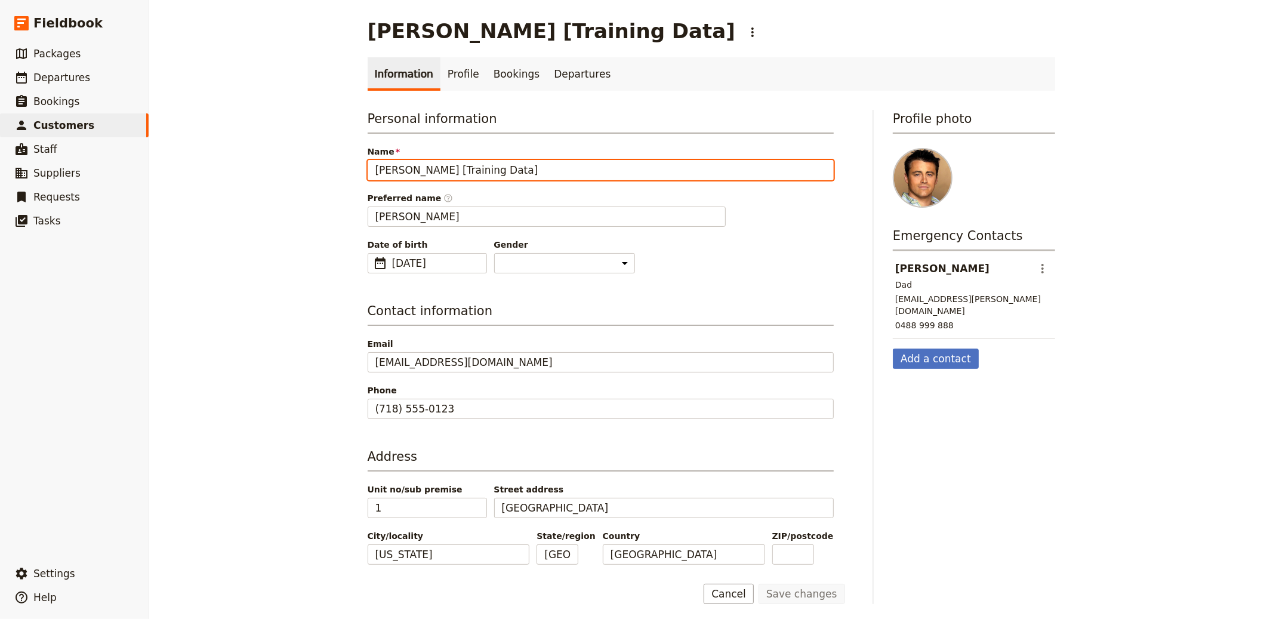
drag, startPoint x: 433, startPoint y: 164, endPoint x: 556, endPoint y: 168, distance: 123.0
click at [556, 168] on input "[PERSON_NAME] [Training Data]" at bounding box center [601, 170] width 466 height 20
type input "[PERSON_NAME]"
click at [758, 557] on button "Save changes" at bounding box center [801, 594] width 87 height 20
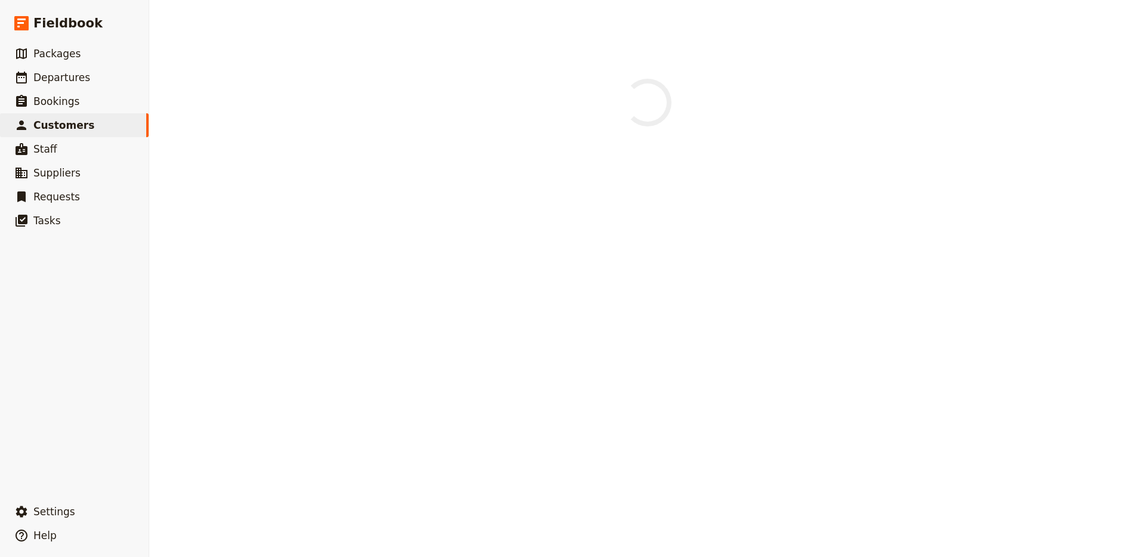
select select "[DEMOGRAPHIC_DATA]"
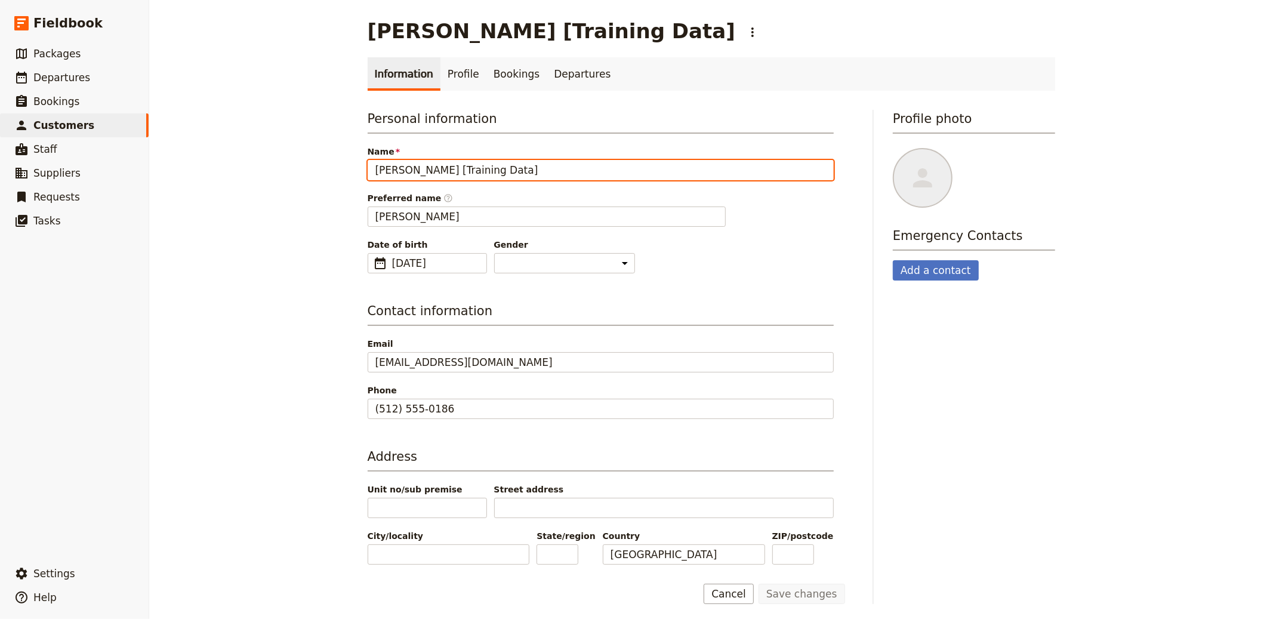
drag, startPoint x: 436, startPoint y: 172, endPoint x: 555, endPoint y: 172, distance: 119.3
click at [555, 172] on input "[PERSON_NAME] [Training Data]" at bounding box center [601, 170] width 466 height 20
type input "[PERSON_NAME]"
click at [758, 557] on button "Save changes" at bounding box center [801, 594] width 87 height 20
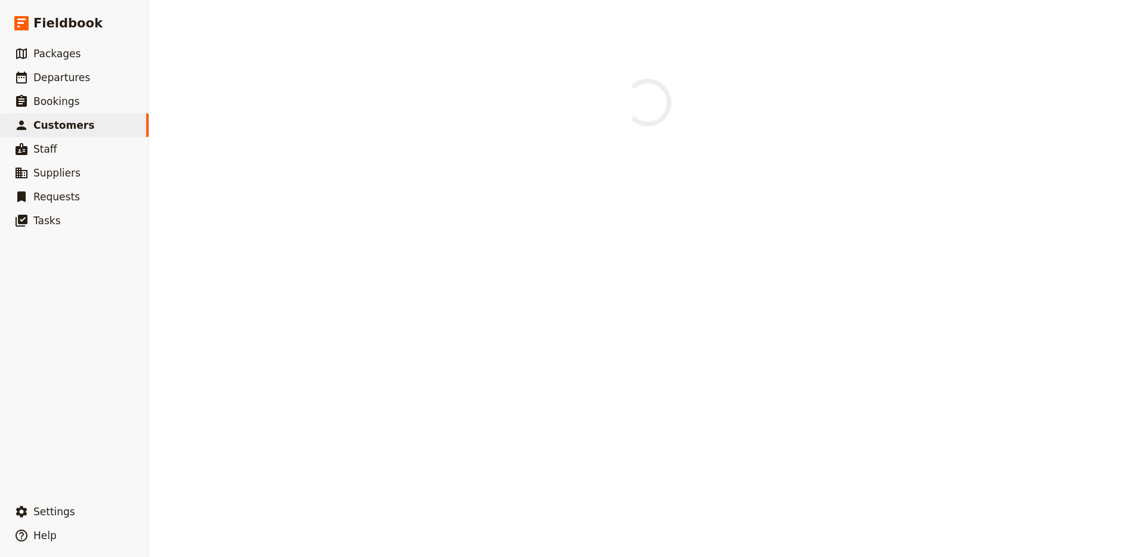
select select "[DEMOGRAPHIC_DATA]"
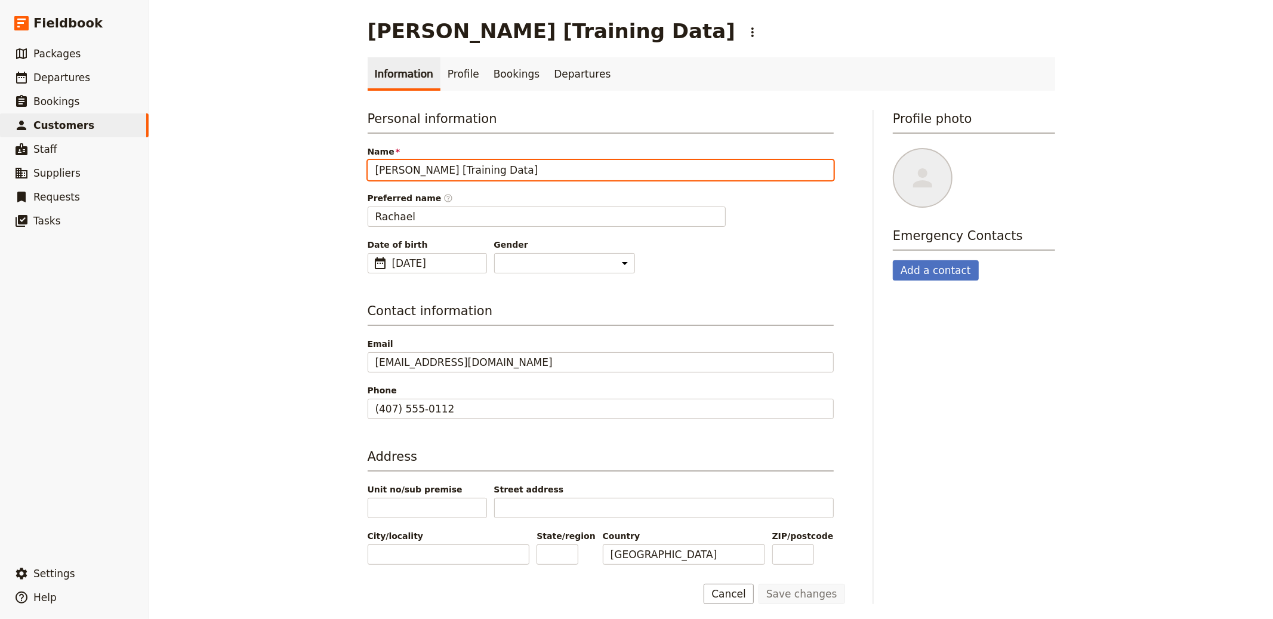
drag, startPoint x: 442, startPoint y: 174, endPoint x: 554, endPoint y: 182, distance: 111.9
click at [543, 181] on div "Personal information Name [PERSON_NAME] [Training Data] Preferred name ​ Rachae…" at bounding box center [601, 191] width 466 height 163
type input "[PERSON_NAME]"
click at [758, 557] on button "Save changes" at bounding box center [801, 594] width 87 height 20
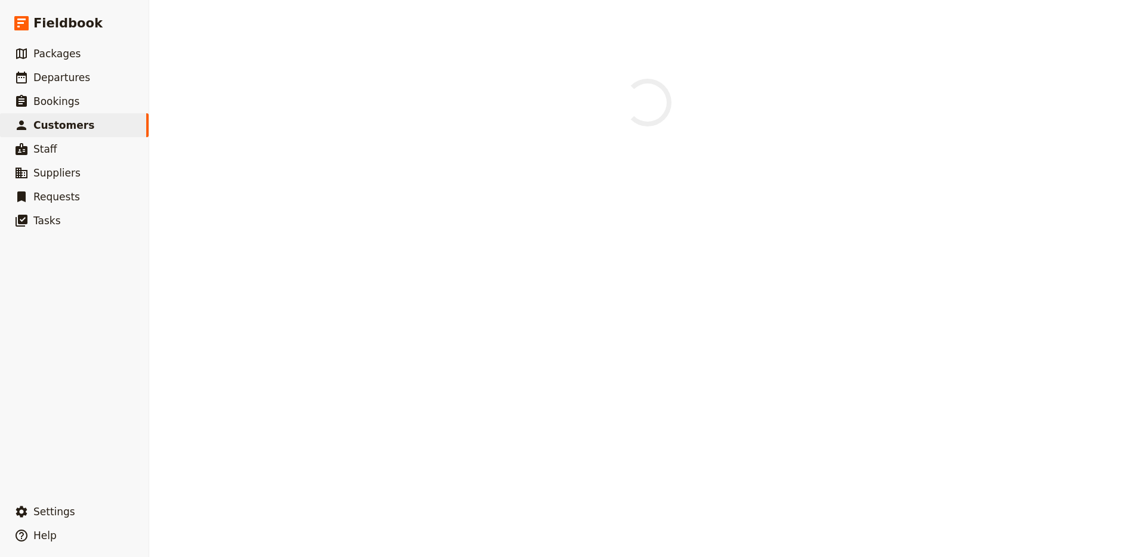
select select "[DEMOGRAPHIC_DATA]"
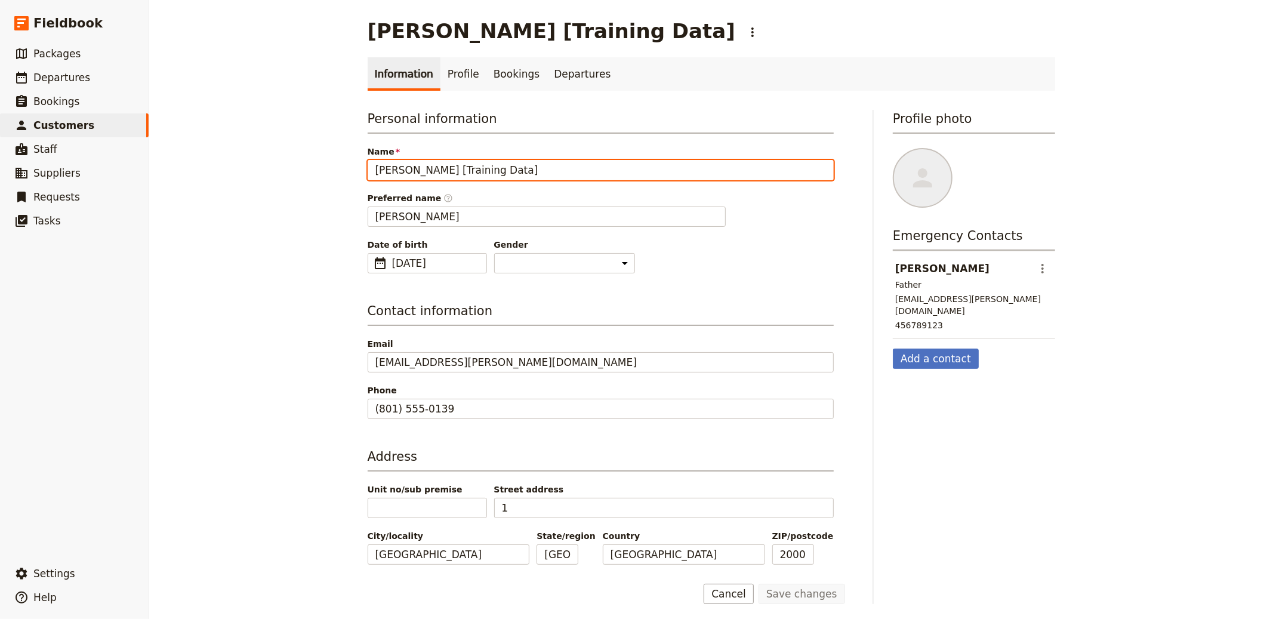
drag, startPoint x: 422, startPoint y: 174, endPoint x: 555, endPoint y: 174, distance: 132.5
click at [555, 174] on input "Ross Geller [Training Data]" at bounding box center [601, 170] width 466 height 20
type input "Ross Geller"
click at [758, 557] on button "Save changes" at bounding box center [801, 594] width 87 height 20
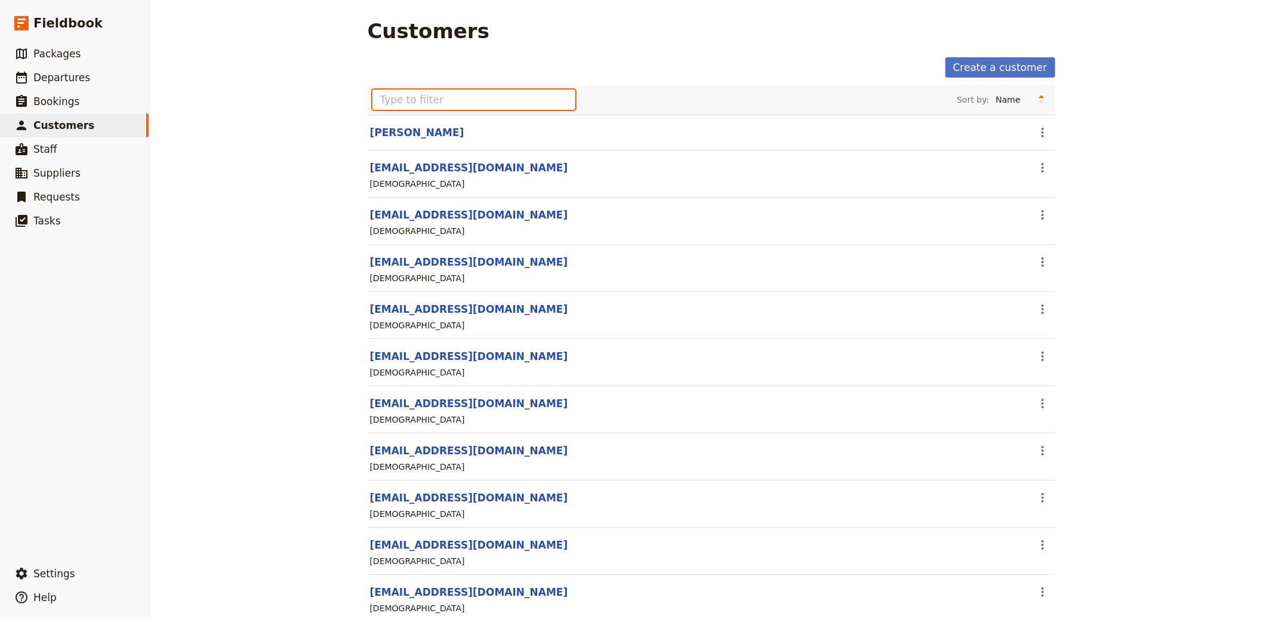
click at [409, 89] on input "text" at bounding box center [473, 99] width 203 height 20
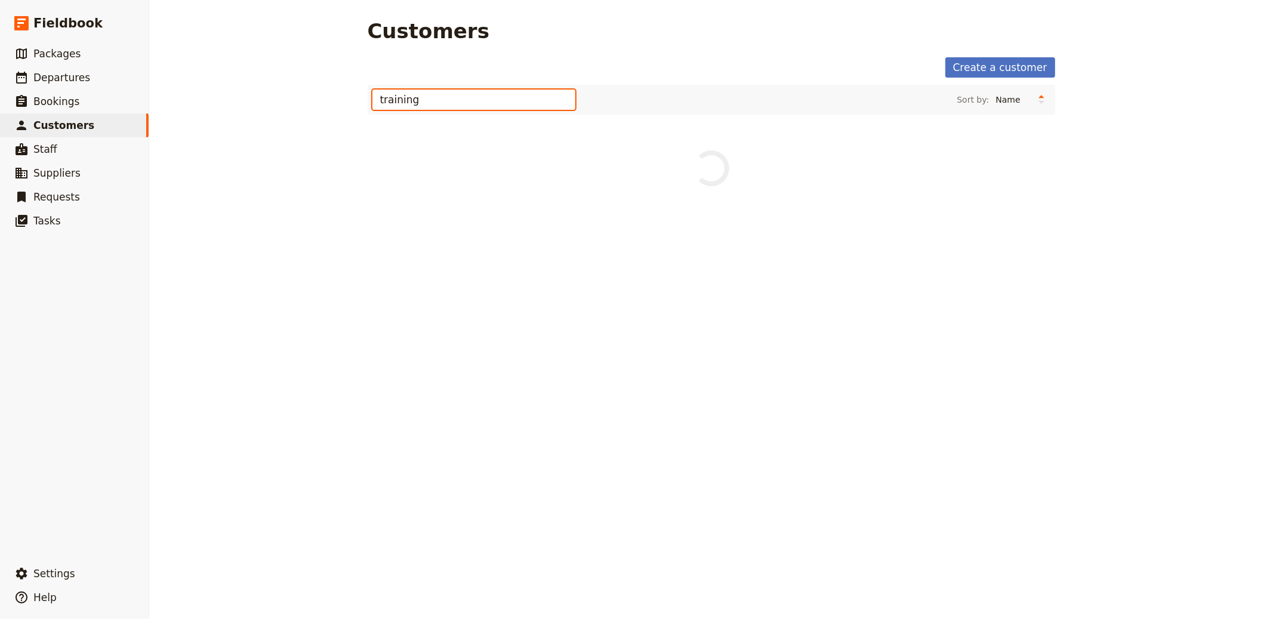
type input "training"
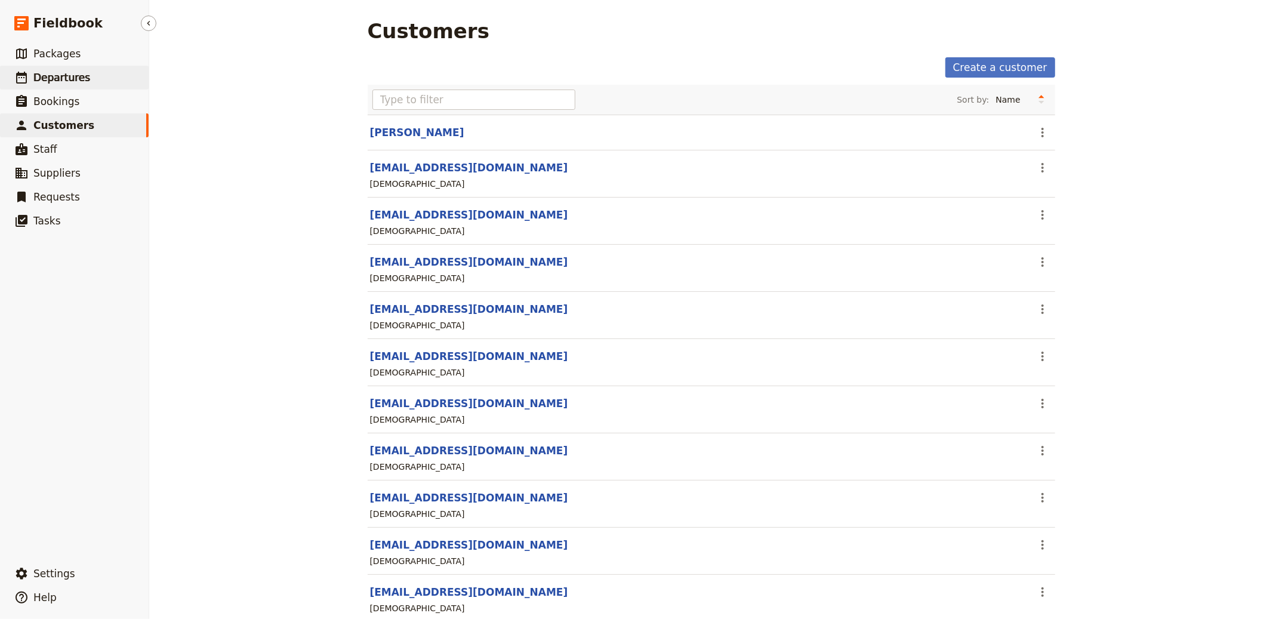
click at [50, 85] on link "​ Departures" at bounding box center [74, 78] width 149 height 24
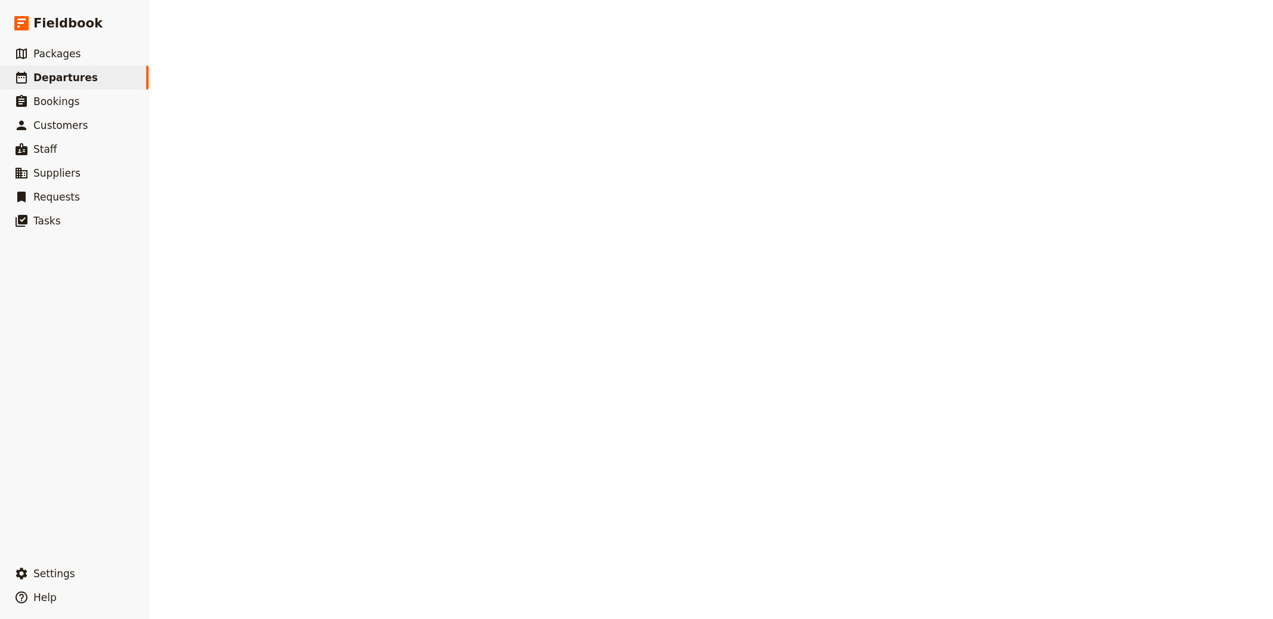
select select "CREATED_AT"
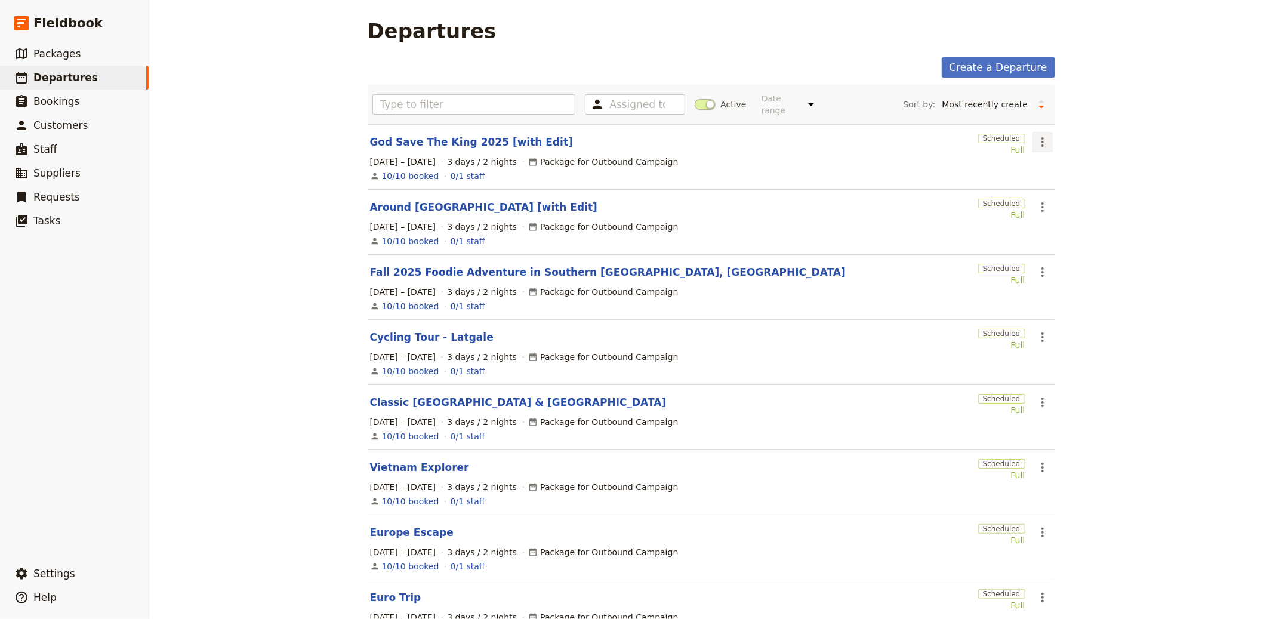
click at [1035, 143] on icon "Actions" at bounding box center [1042, 142] width 14 height 14
click at [1045, 180] on span "Clone this departure" at bounding box center [1077, 186] width 85 height 12
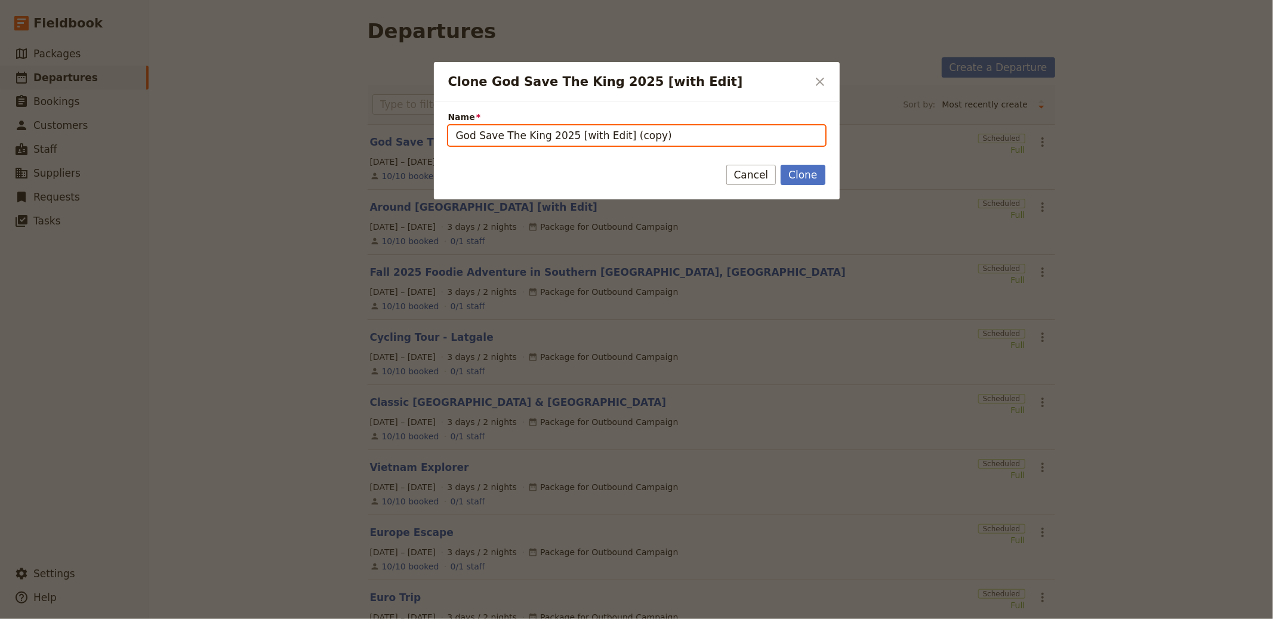
click at [707, 132] on input "God Save The King 2025 [with Edit] (copy)" at bounding box center [636, 135] width 377 height 20
paste input "[GEOGRAPHIC_DATA]"
type input "[GEOGRAPHIC_DATA]"
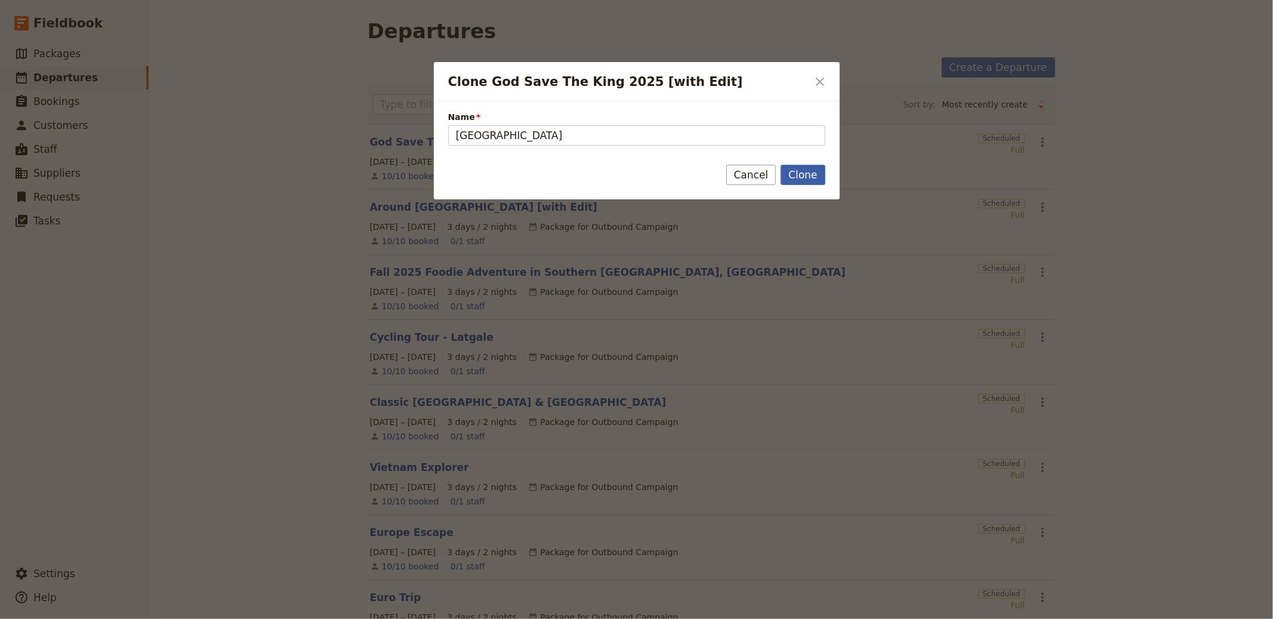
click at [810, 177] on button "Clone" at bounding box center [802, 175] width 44 height 20
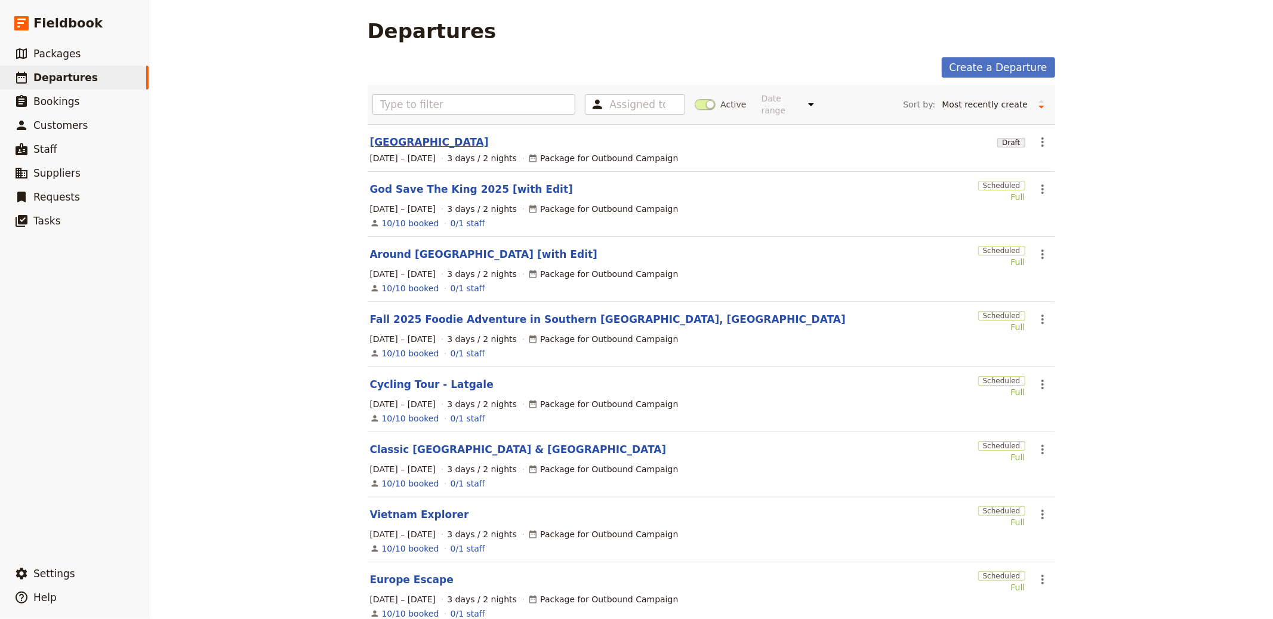
click at [390, 148] on link "[GEOGRAPHIC_DATA]" at bounding box center [429, 142] width 119 height 14
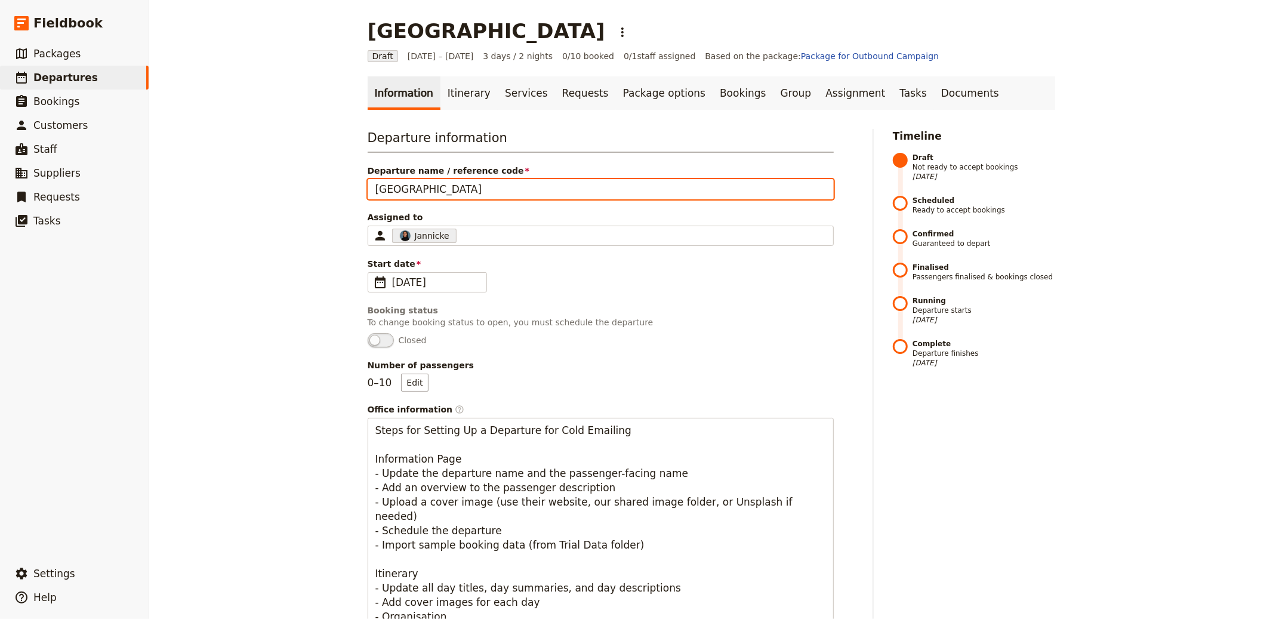
click at [435, 190] on input "Naples" at bounding box center [601, 189] width 466 height 20
type input "Naples Tailor Made Tour"
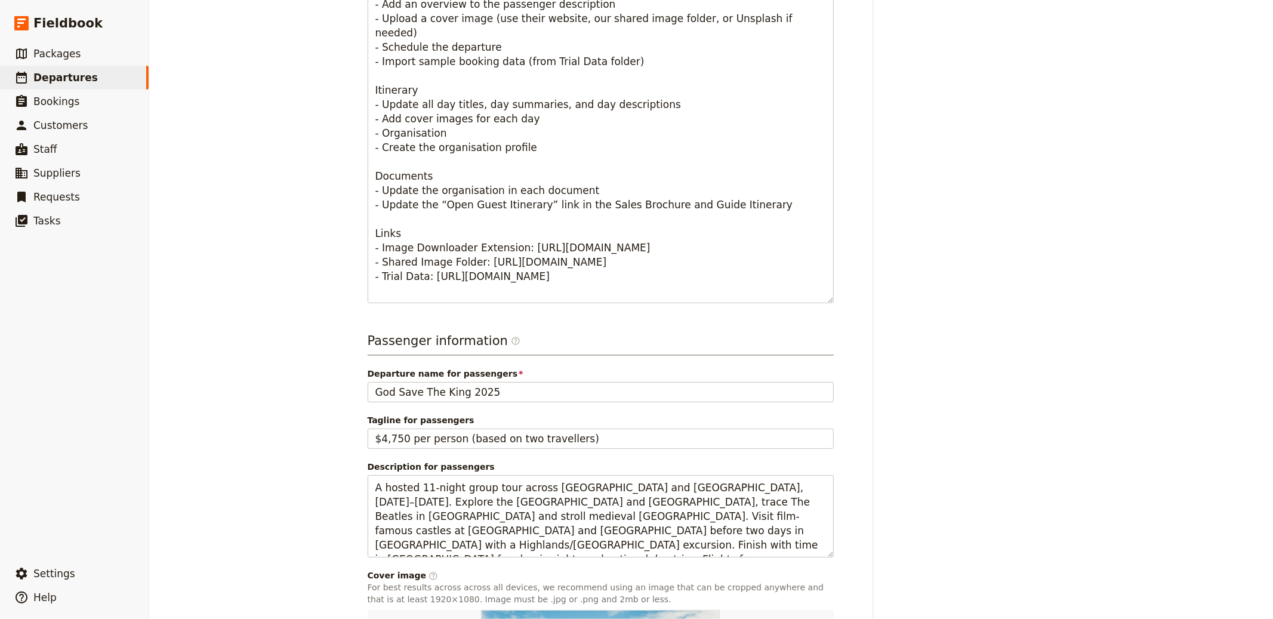
scroll to position [639, 0]
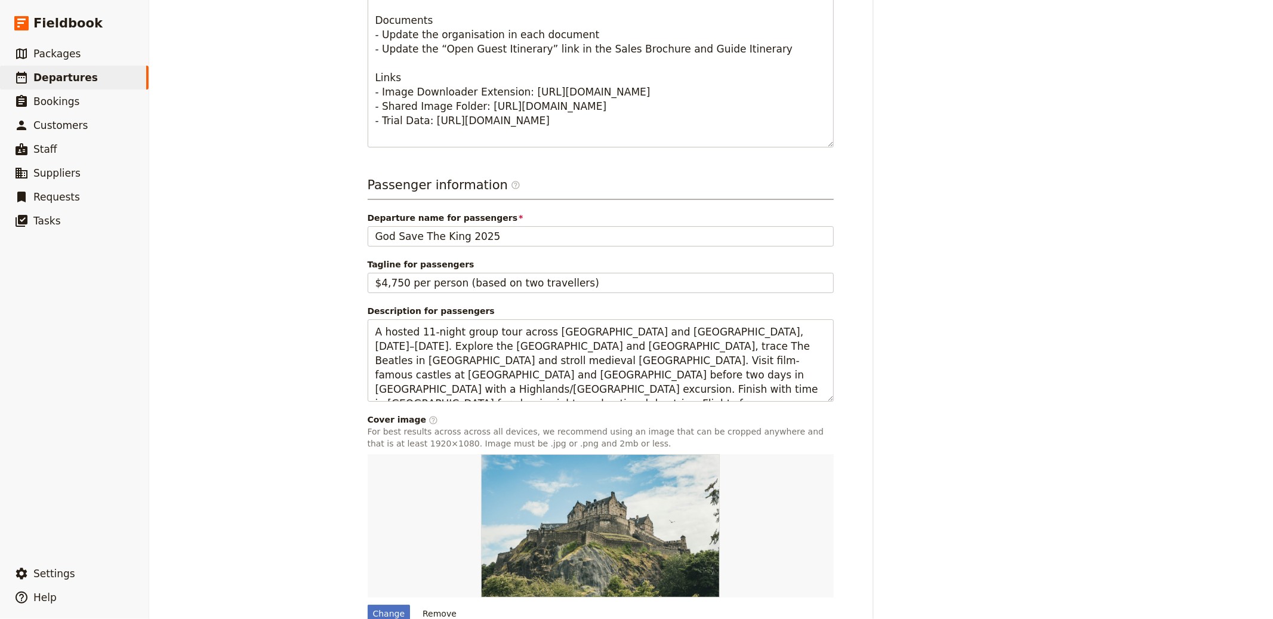
click at [498, 250] on div "Passenger information ​ Departure name for passengers God Save The King 2025 Ta…" at bounding box center [601, 399] width 466 height 446
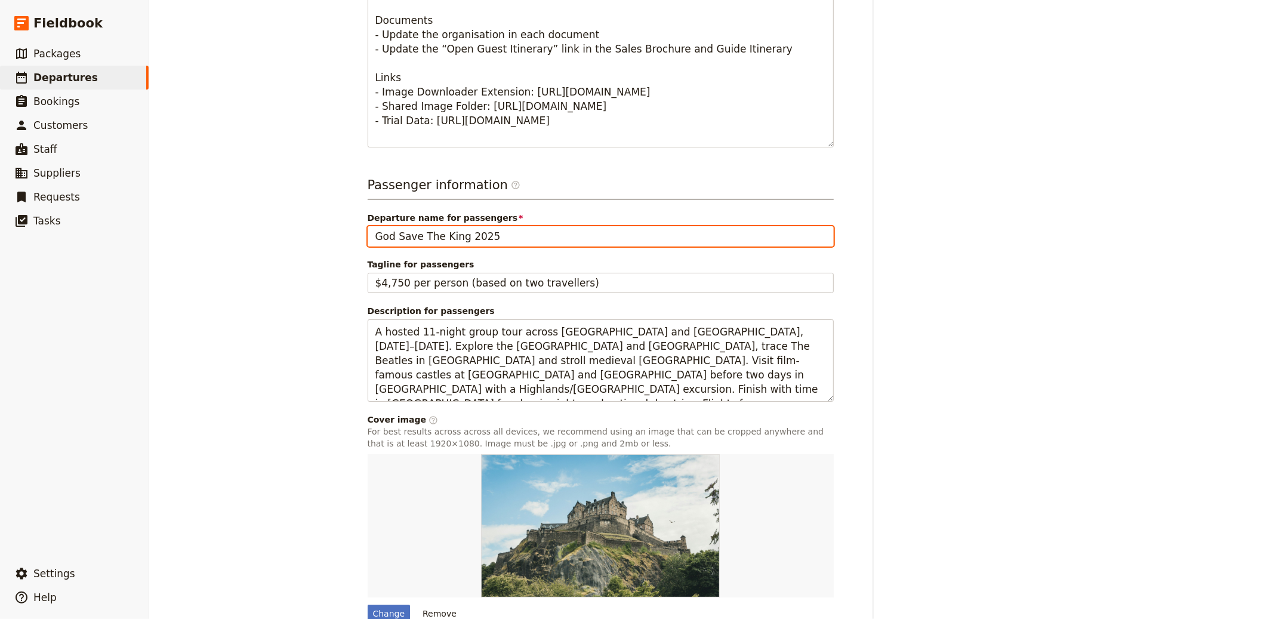
click at [499, 237] on input "God Save The King 2025" at bounding box center [601, 236] width 466 height 20
paste input "Naples Tailor Made Tour"
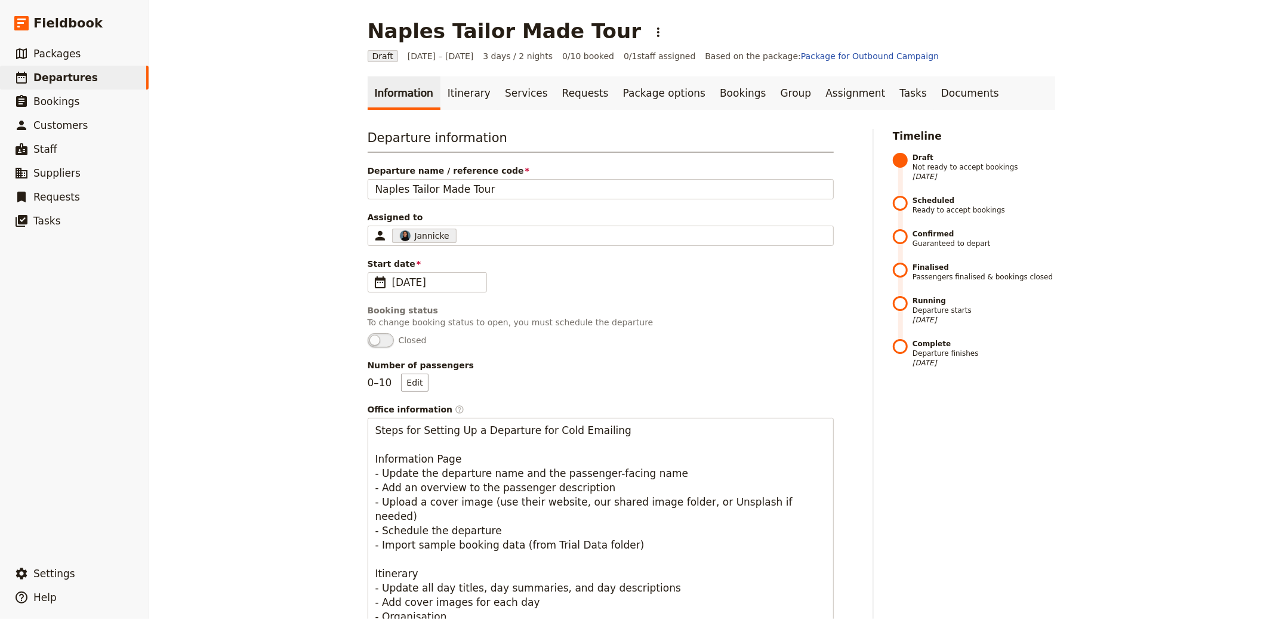
type input "Naples Tailor Made Tour"
click at [532, 172] on span "Departure name / reference code" at bounding box center [601, 171] width 466 height 12
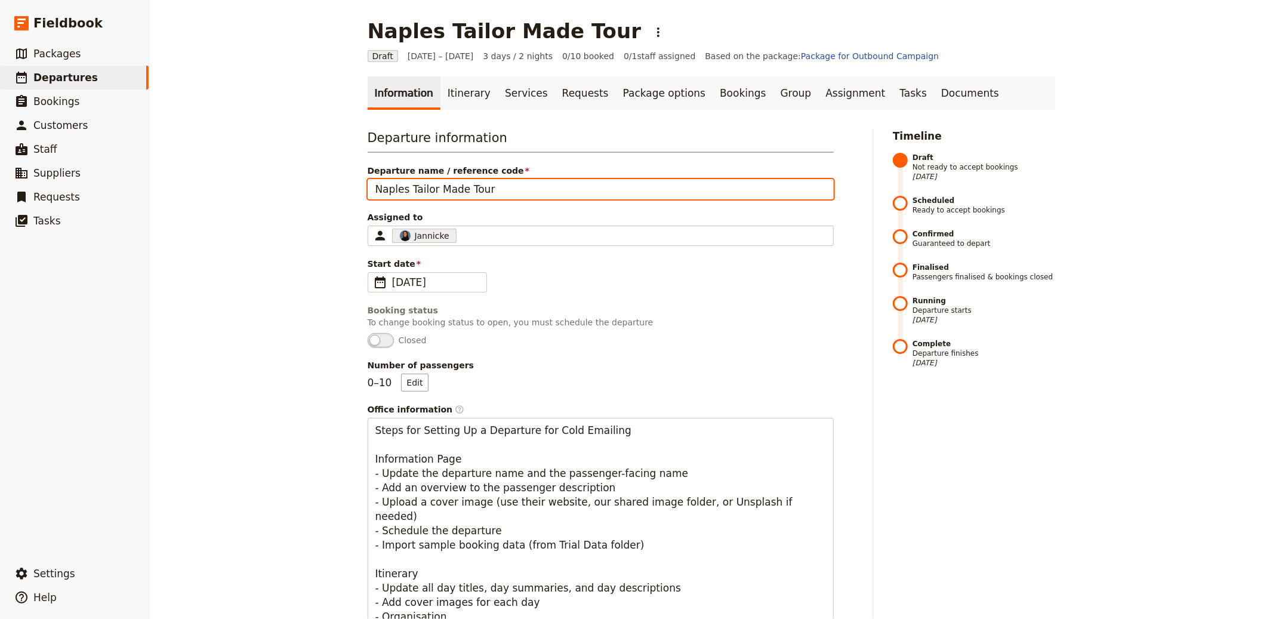
click at [532, 179] on input "Naples Tailor Made Tour" at bounding box center [601, 189] width 466 height 20
click at [528, 182] on input "Naples Tailor Made Tour" at bounding box center [601, 189] width 466 height 20
type input "Naples Tailor Made Tour [with Edit]"
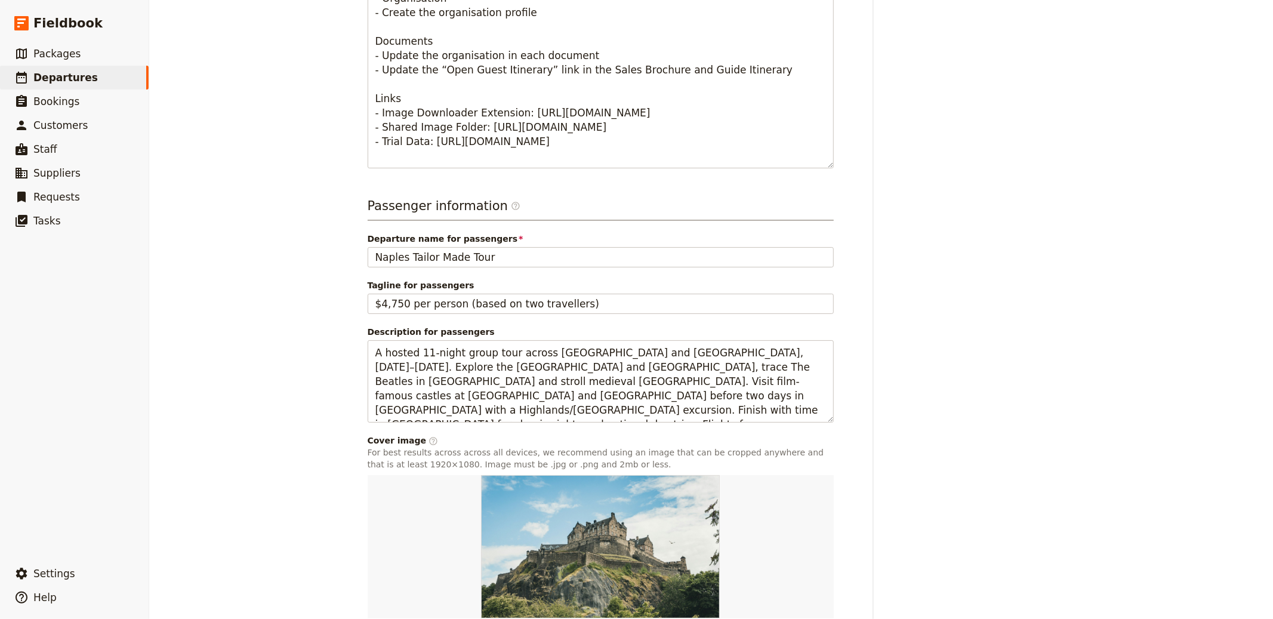
scroll to position [626, 0]
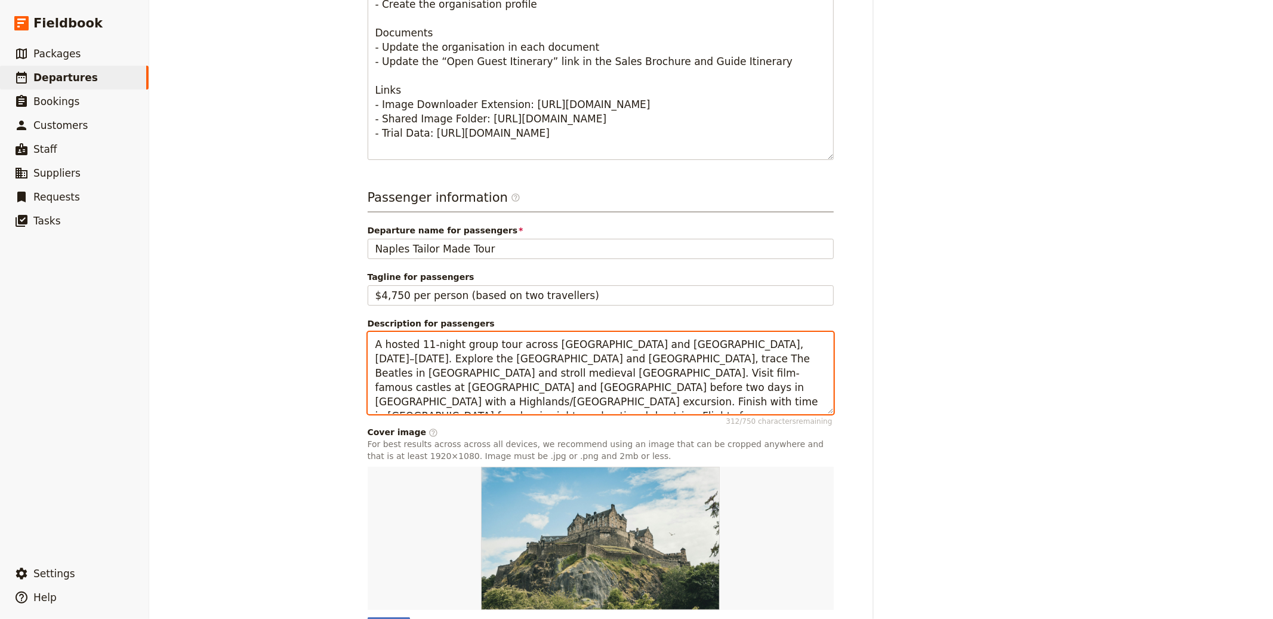
click at [518, 358] on textarea "A hosted 11-night group tour across England and Scotland, 6–18 May 2025. Explor…" at bounding box center [601, 373] width 466 height 82
paste textarea "privately guided three-day taster of Naples and the Bay of Naples curated by a …"
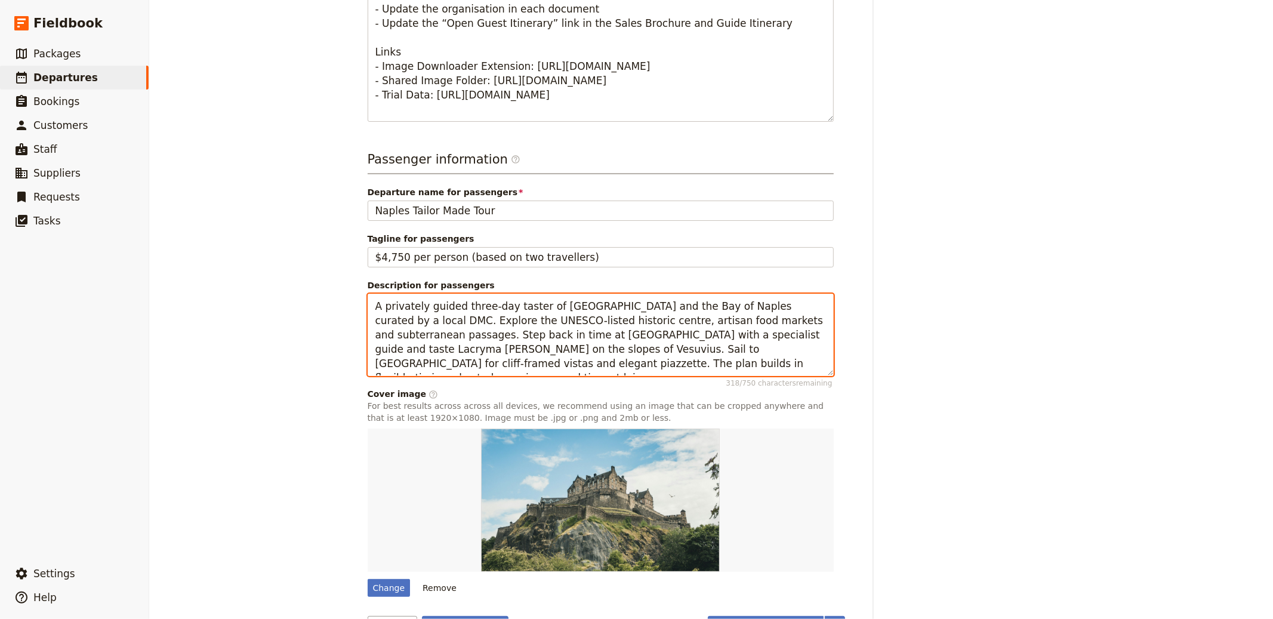
scroll to position [700, 0]
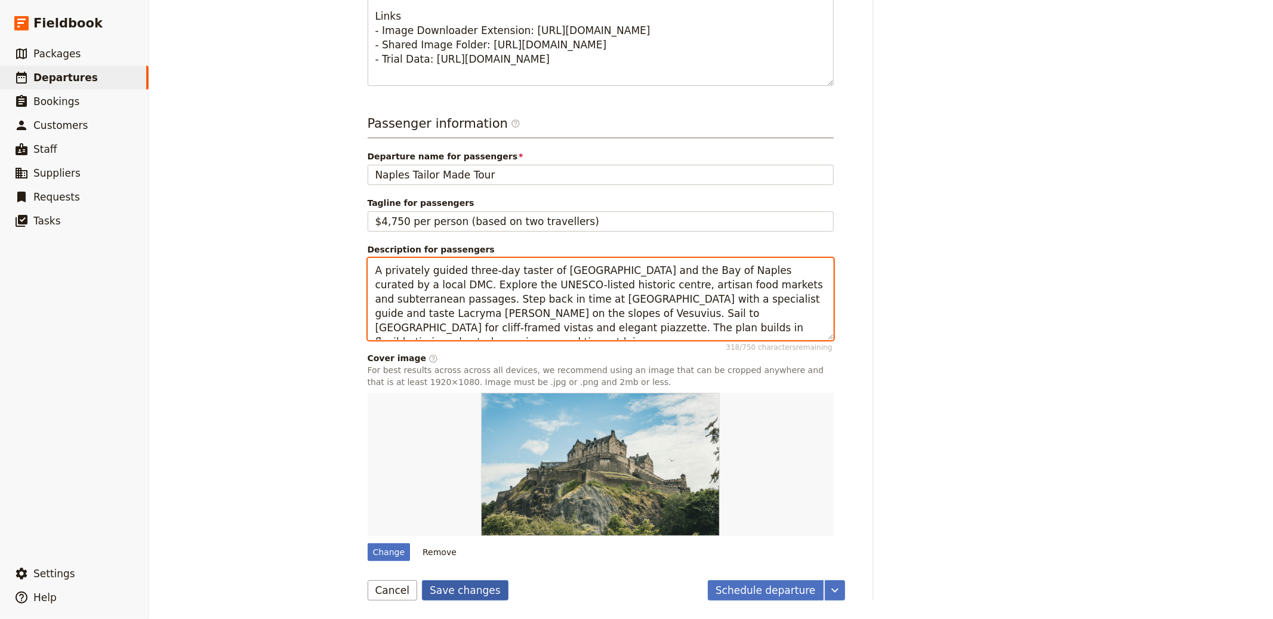
type textarea "A privately guided three-day taster of [GEOGRAPHIC_DATA] and the Bay of Naples …"
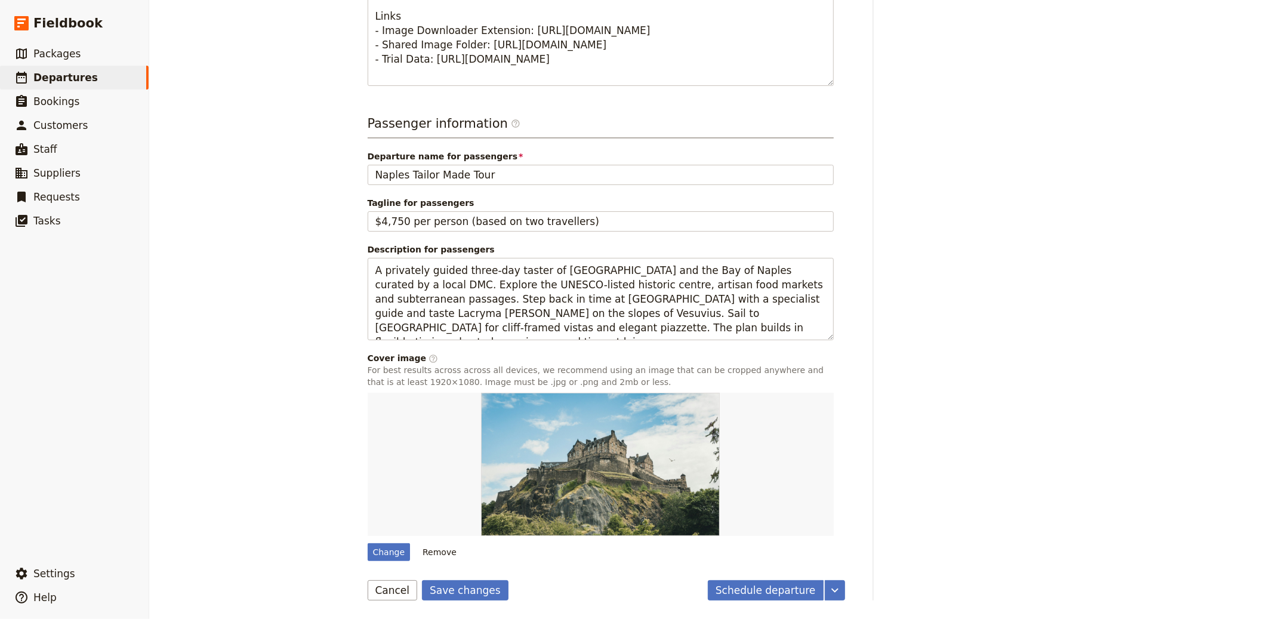
drag, startPoint x: 446, startPoint y: 591, endPoint x: 478, endPoint y: 532, distance: 67.3
click at [446, 591] on button "Save changes" at bounding box center [465, 590] width 87 height 20
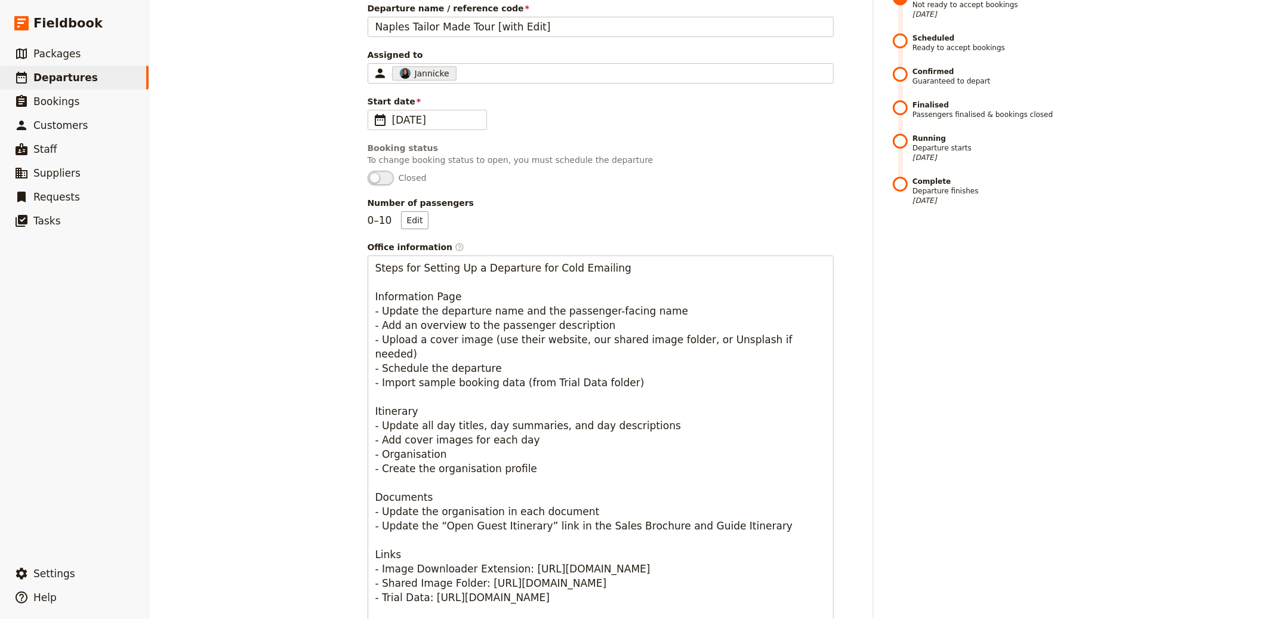
scroll to position [0, 0]
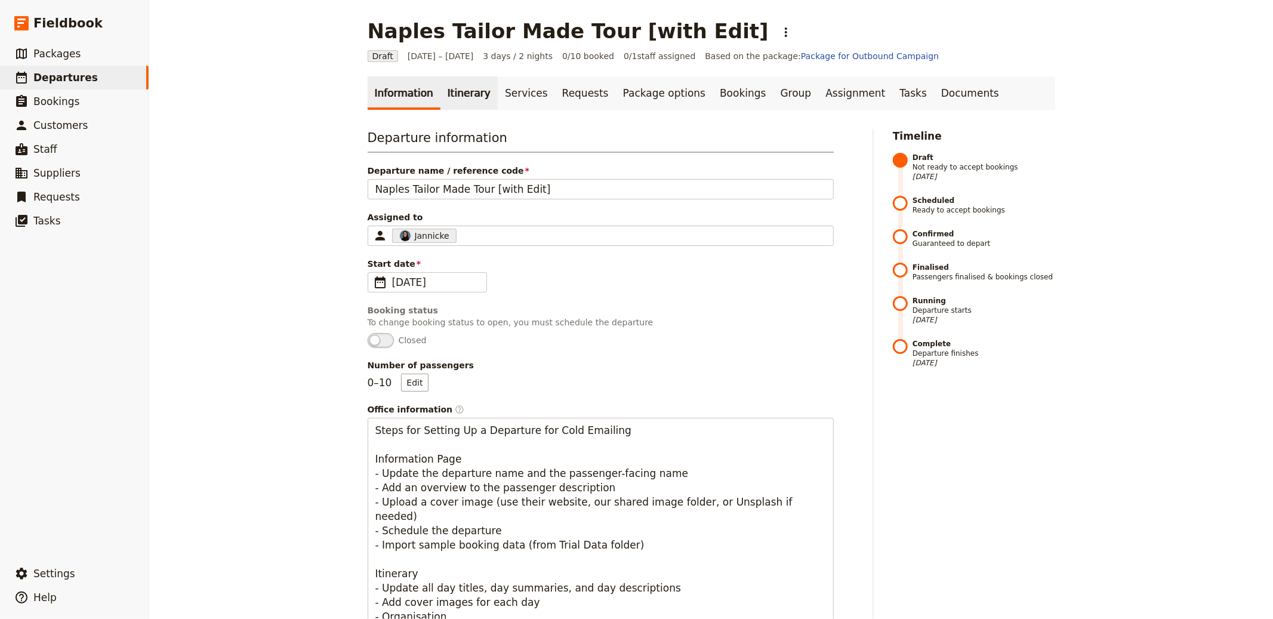
click at [455, 88] on link "Itinerary" at bounding box center [468, 92] width 57 height 33
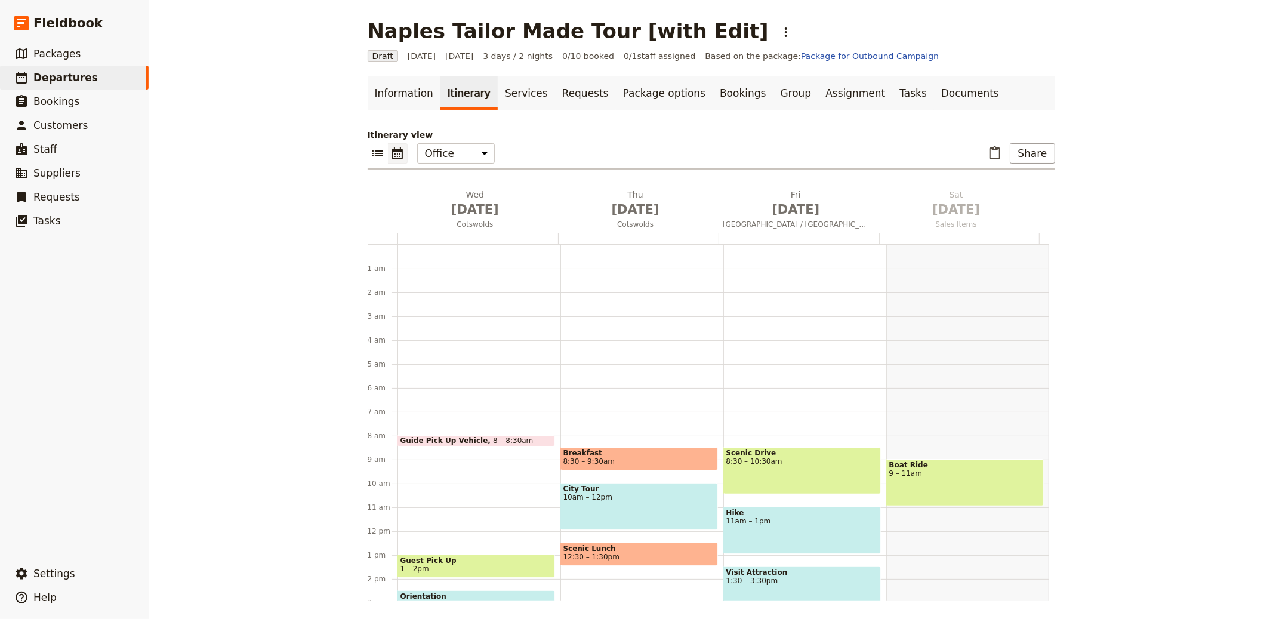
scroll to position [155, 0]
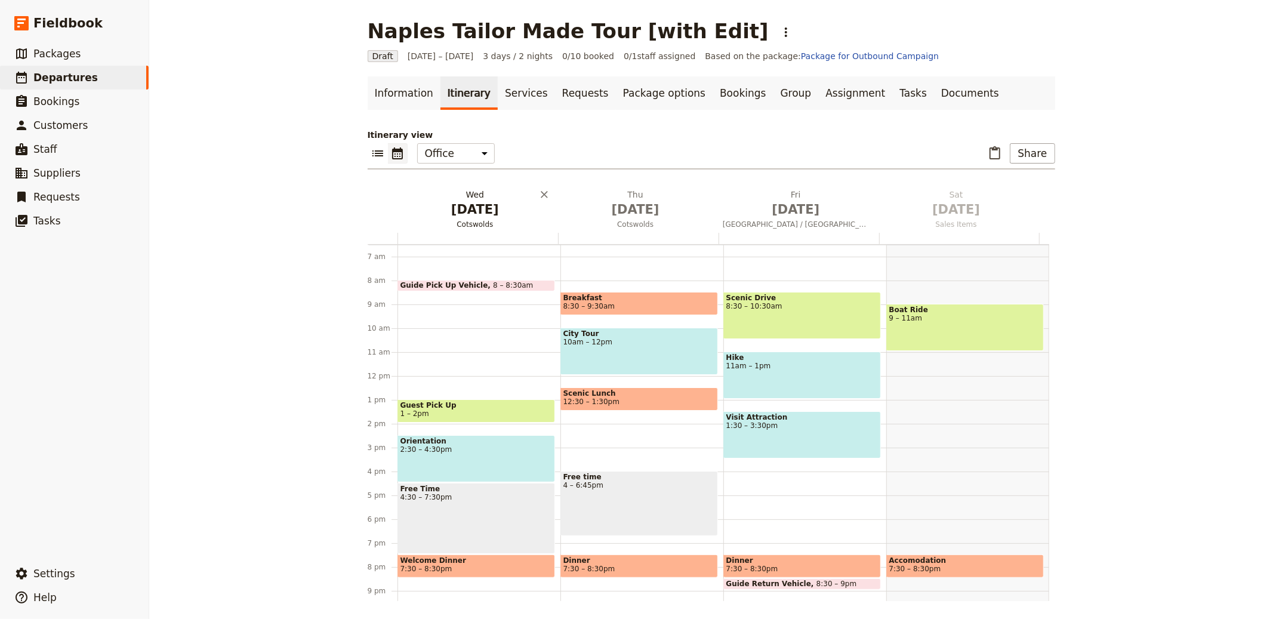
click at [493, 213] on span "[DATE]" at bounding box center [475, 209] width 146 height 18
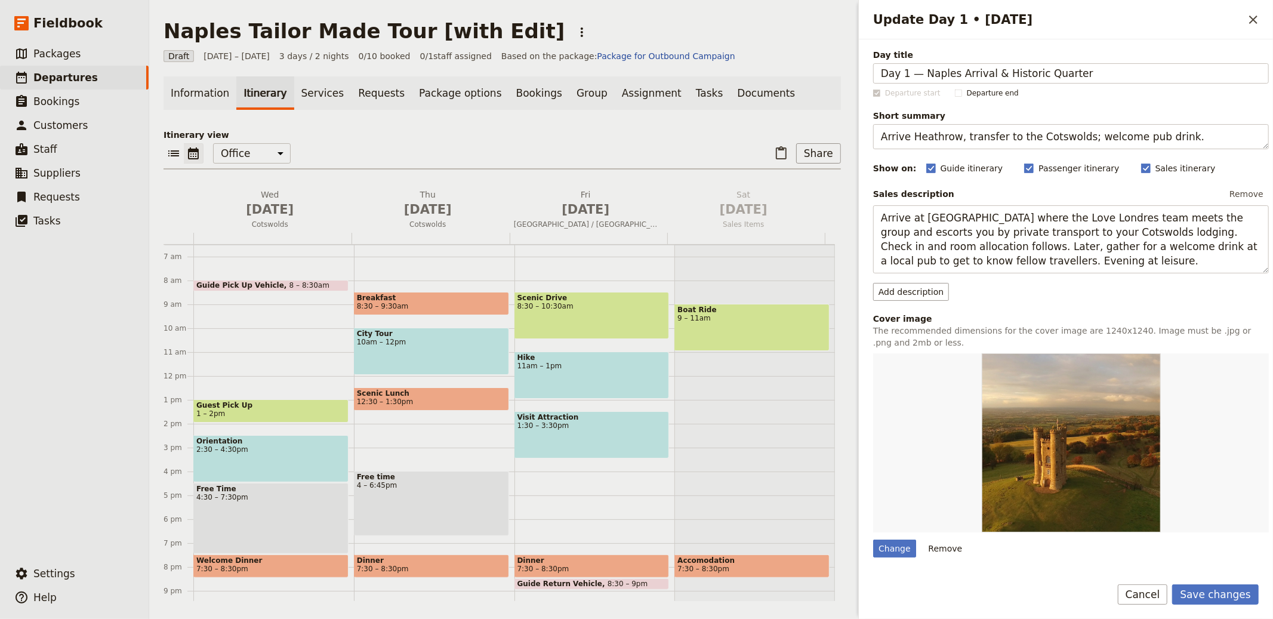
type input "Day 1 — Naples Arrival & Historic Quarter"
click at [1063, 138] on textarea "Arrive Heathrow, transfer to the Cotswolds; welcome pub drink." at bounding box center [1071, 136] width 396 height 25
paste textarea ", stroll the centro storico and enjoy sunset aperitivo"
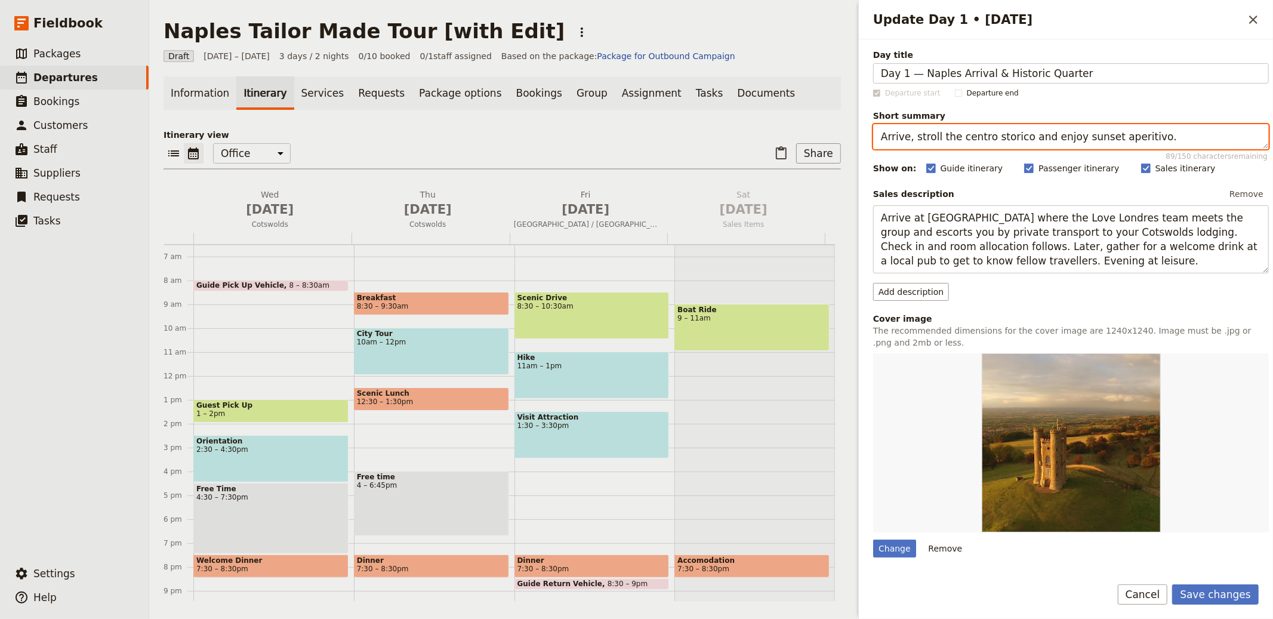
type textarea "Arrive, stroll the centro storico and enjoy sunset aperitivo."
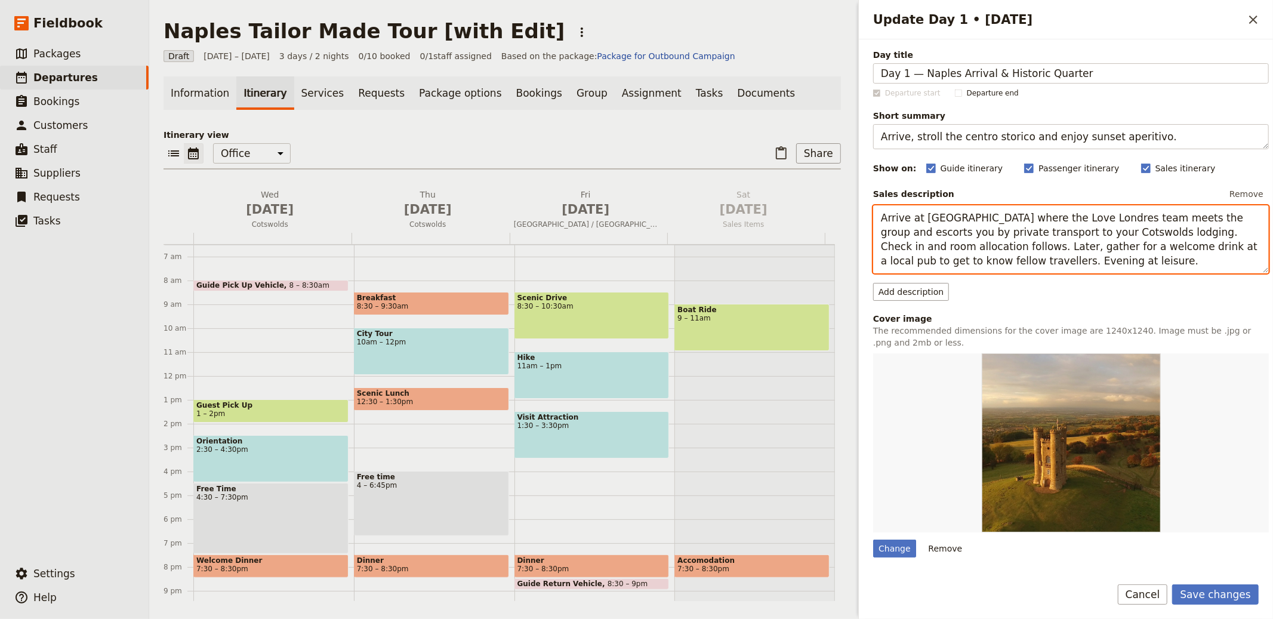
click at [968, 217] on textarea "Arrive at Heathrow where the Love Londres team meets the group and escorts you …" at bounding box center [1071, 239] width 396 height 68
paste textarea "Meet & greet at Naples Airport and private transfer to your hotel; check-in fro…"
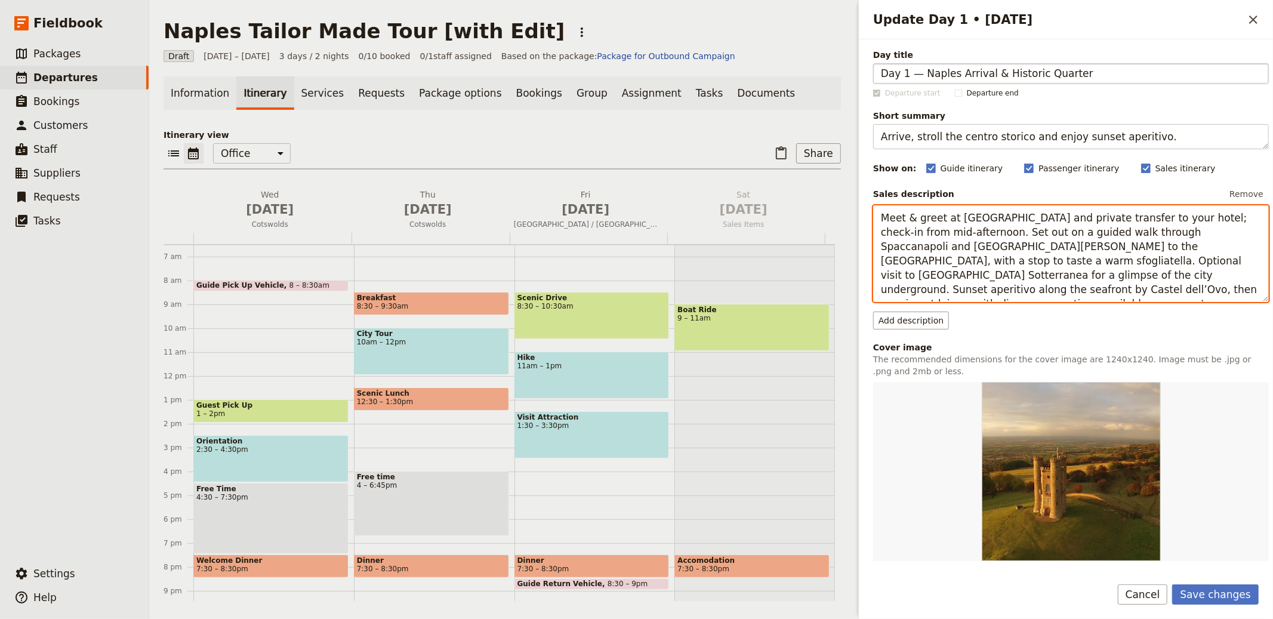
type textarea "Meet & greet at [GEOGRAPHIC_DATA] and private transfer to your hotel; check-in …"
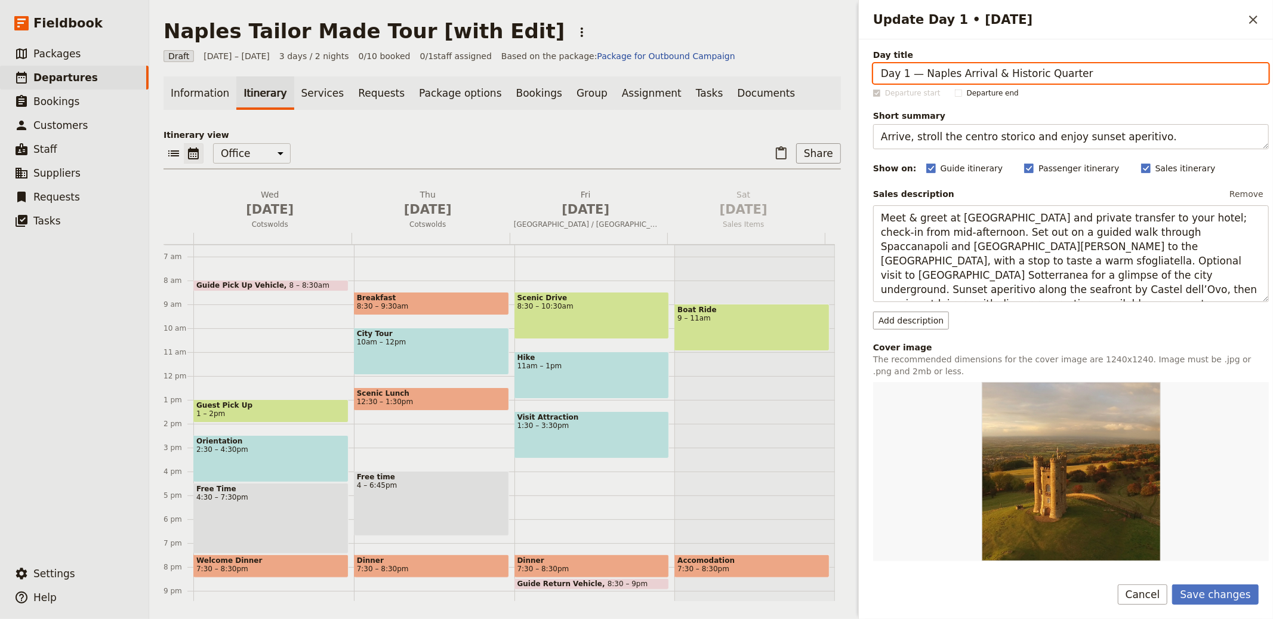
click at [900, 64] on input "Day 1 — Naples Arrival & Historic Quarter" at bounding box center [1071, 73] width 396 height 20
drag, startPoint x: 917, startPoint y: 72, endPoint x: 818, endPoint y: 69, distance: 99.1
click at [816, 63] on div "Naples Tailor Made Tour [with Edit] ​ Draft 1 – 3 Oct 2025 3 days / 2 nights 0/…" at bounding box center [711, 309] width 1124 height 619
type input "Naples Arrival & Historic Quarter"
click at [1172, 584] on button "Save changes" at bounding box center [1215, 594] width 87 height 20
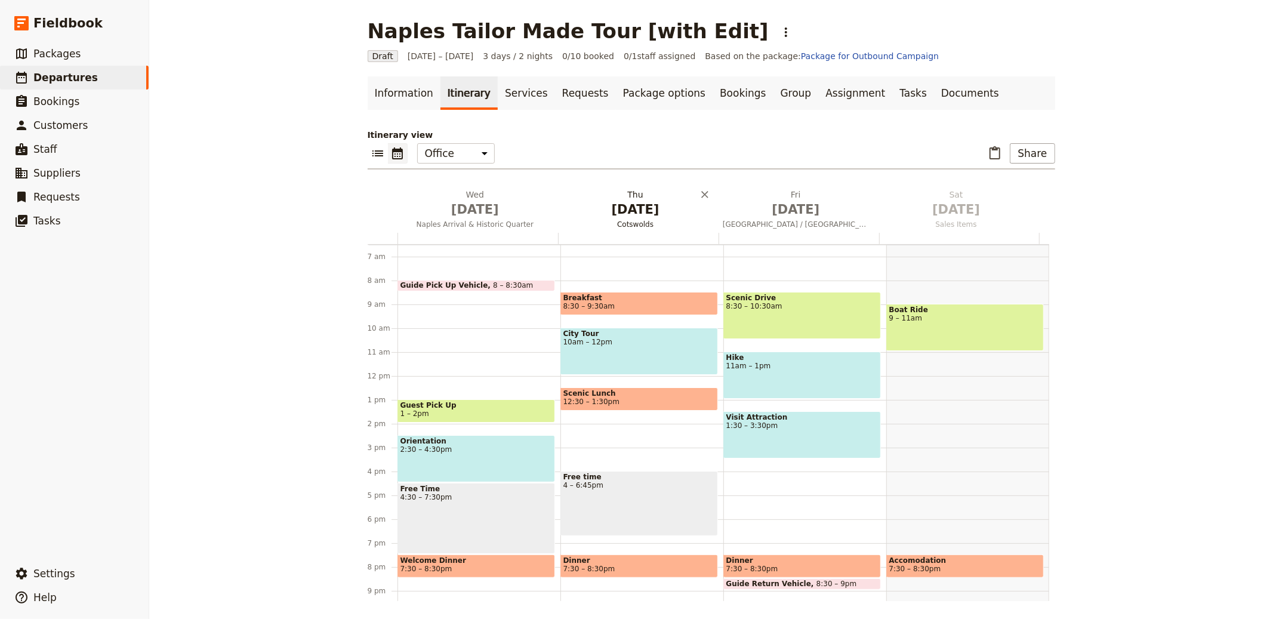
click at [623, 206] on span "[DATE]" at bounding box center [635, 209] width 146 height 18
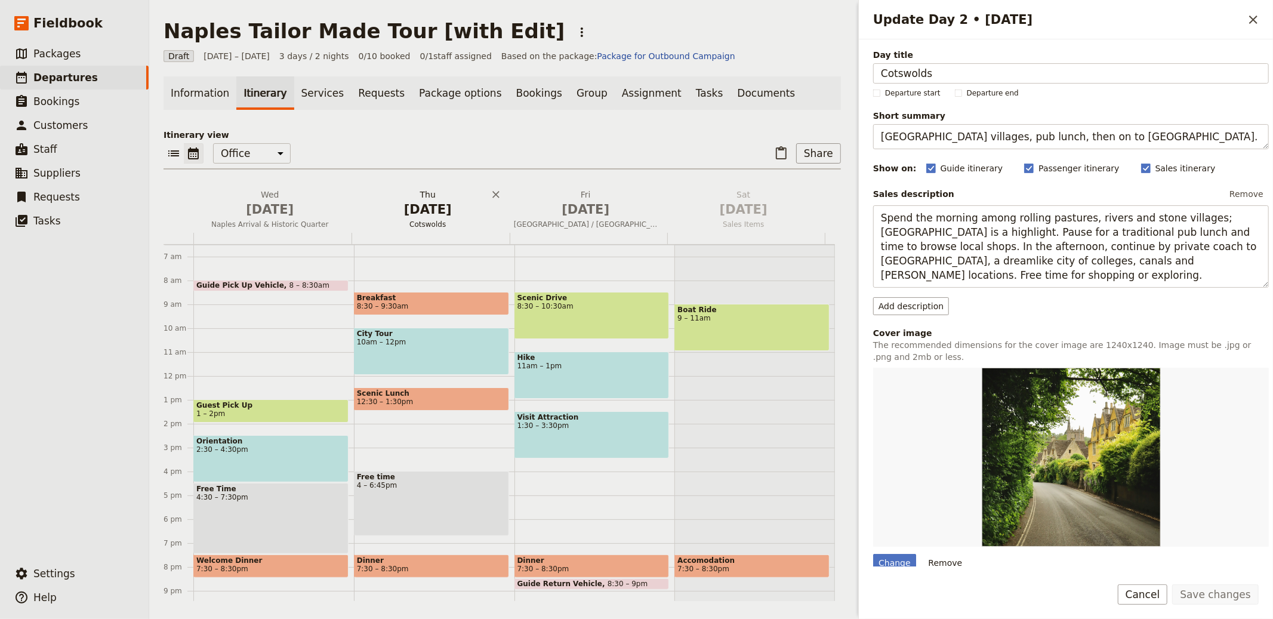
click at [623, 206] on span "[DATE]" at bounding box center [586, 209] width 144 height 18
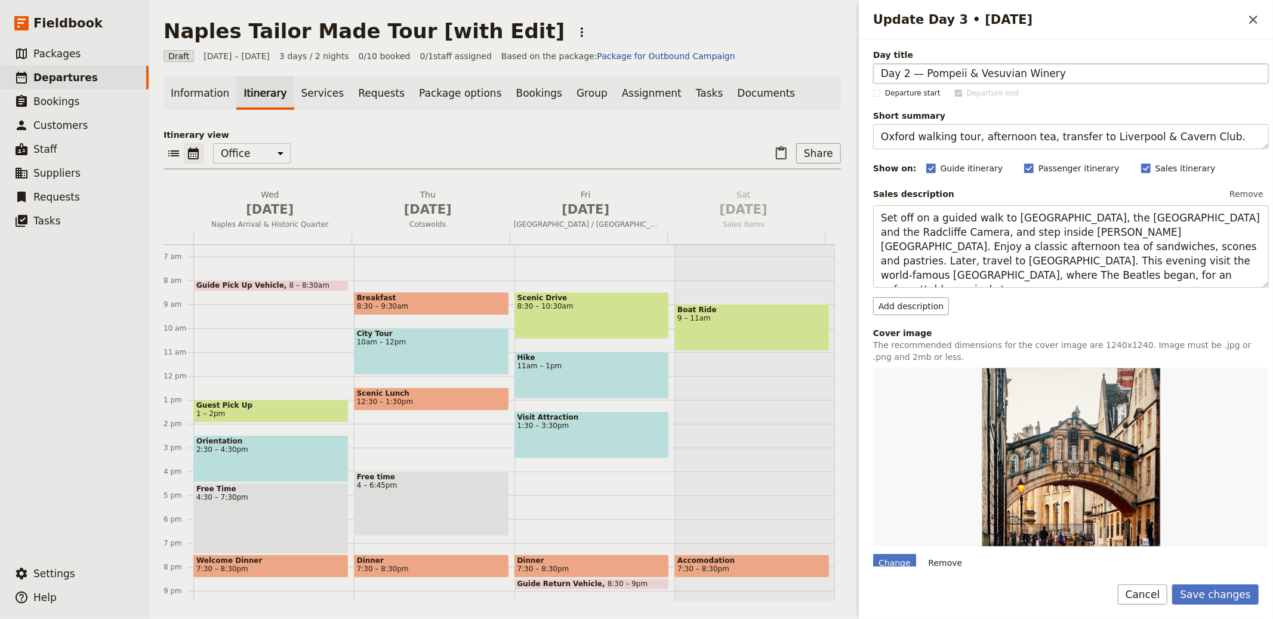
drag, startPoint x: 915, startPoint y: 72, endPoint x: 866, endPoint y: 66, distance: 48.7
click at [874, 70] on input "Day 2 — Pompeii & Vesuvian Winery" at bounding box center [1071, 73] width 396 height 20
type input "Pompeii & Vesuvian Winery"
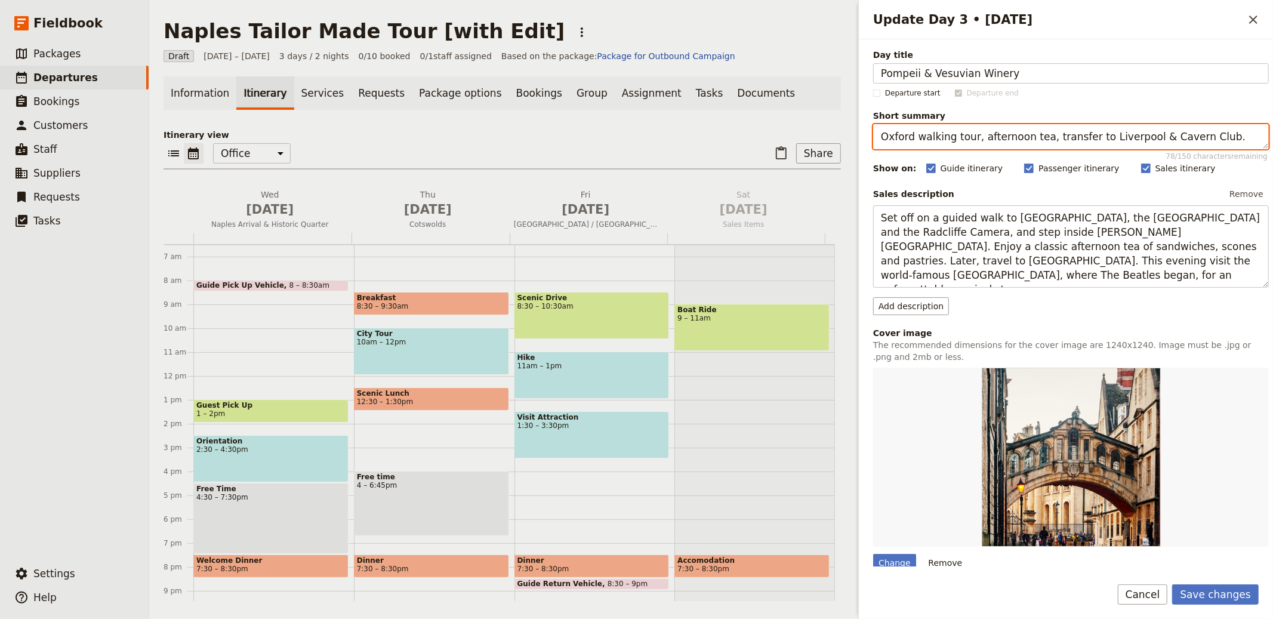
click at [1052, 131] on textarea "Oxford walking tour, afternoon tea, transfer to Liverpool & Cavern Club." at bounding box center [1071, 136] width 396 height 25
paste textarea "Pompeii tour followed by lunch and wines on Vesuvius"
type textarea "Pompeii tour followed by lunch and wines on Vesuvius."
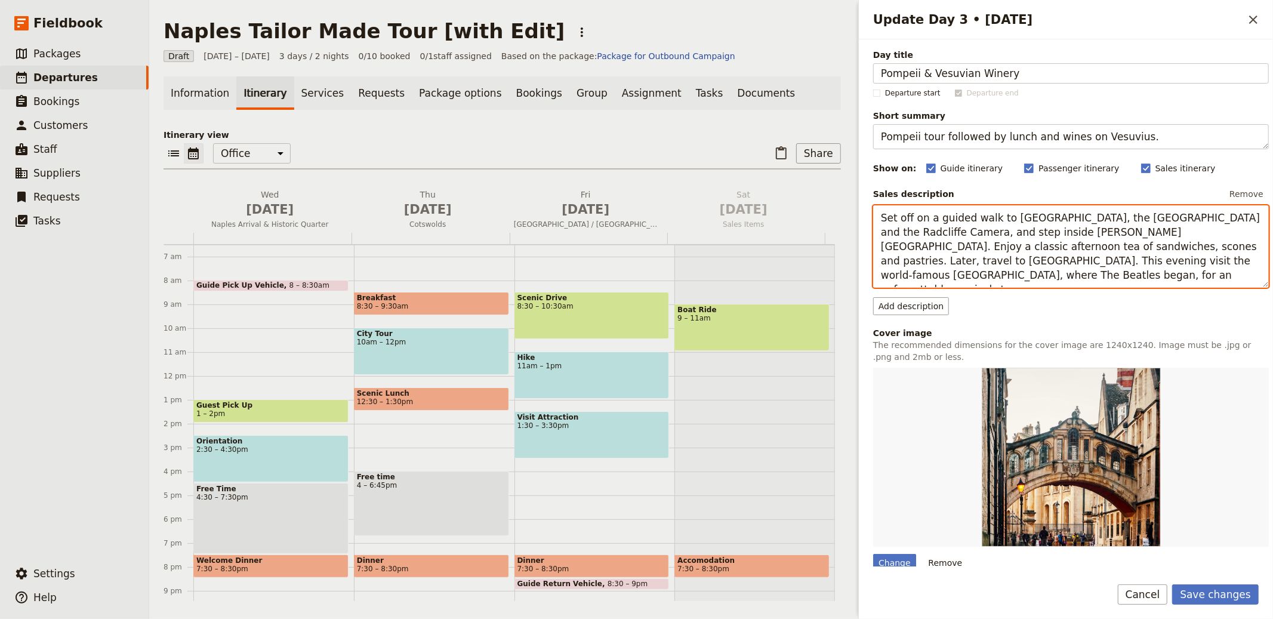
click at [1016, 243] on textarea "Set off on a guided walk to Carfax Tower, the Bridge of Sighs and the Radcliffe…" at bounding box center [1071, 246] width 396 height 82
paste textarea "Private driver to Pompeii for a 2–2.5-hour tour with an expert guide covering t…"
type textarea "Private driver to Pompeii for a 2–2.5-hour tour with an expert guide covering t…"
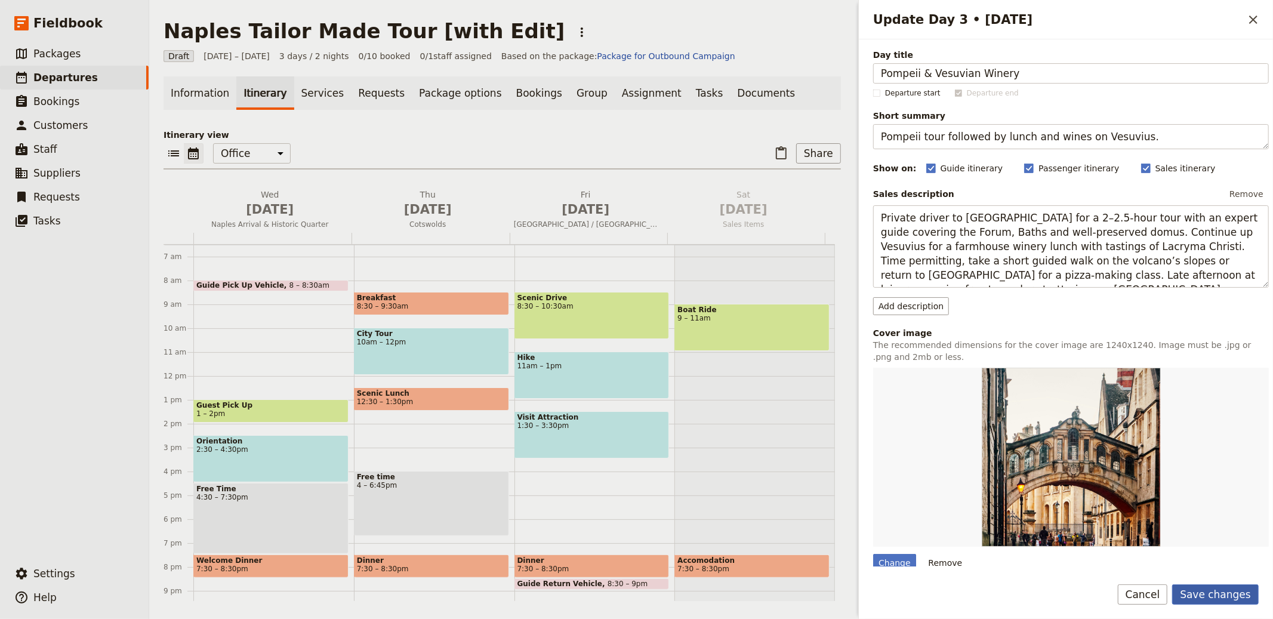
click at [1236, 595] on button "Save changes" at bounding box center [1215, 594] width 87 height 20
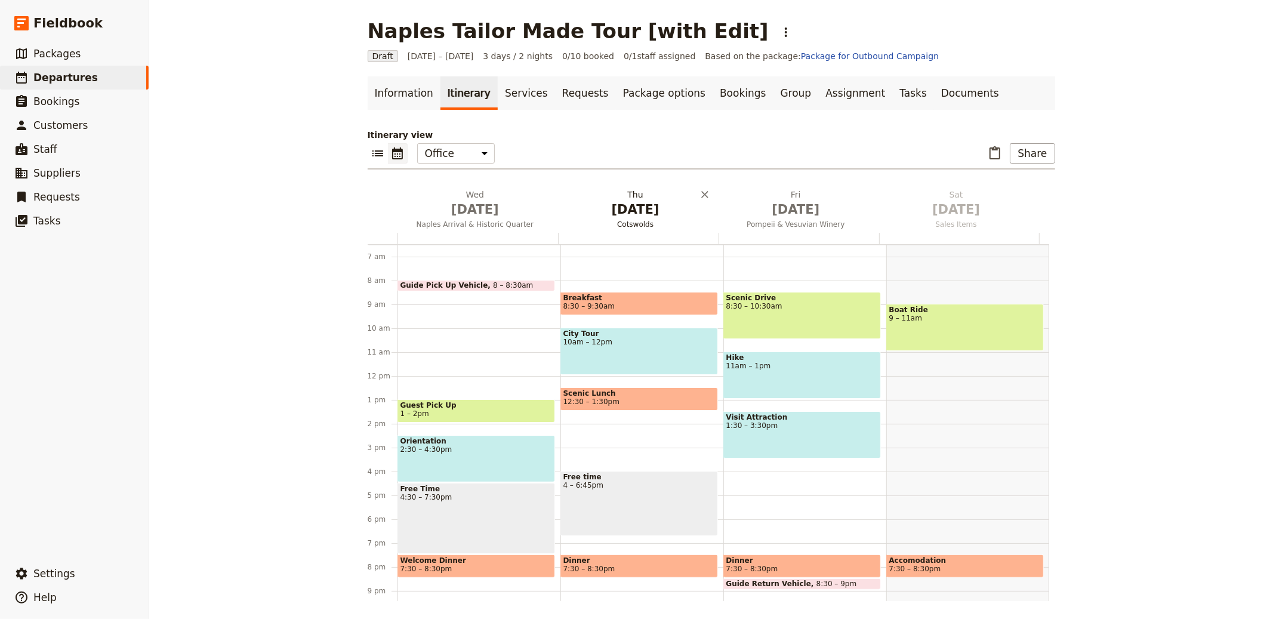
click at [645, 220] on span "Cotswolds" at bounding box center [635, 225] width 156 height 10
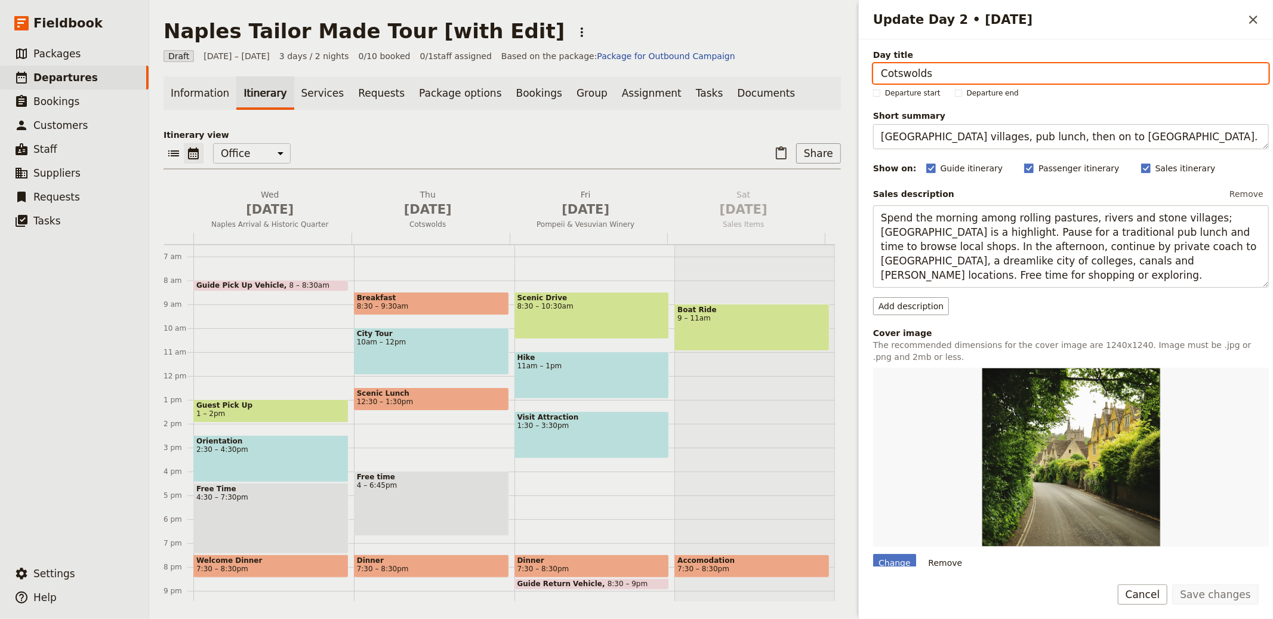
click at [933, 69] on input "Cotswolds" at bounding box center [1071, 73] width 396 height 20
paste input "Day 2 — Pompeii & Vesuvian Winery"
type input "Day 2 — Pompeii & Vesuvian Winery"
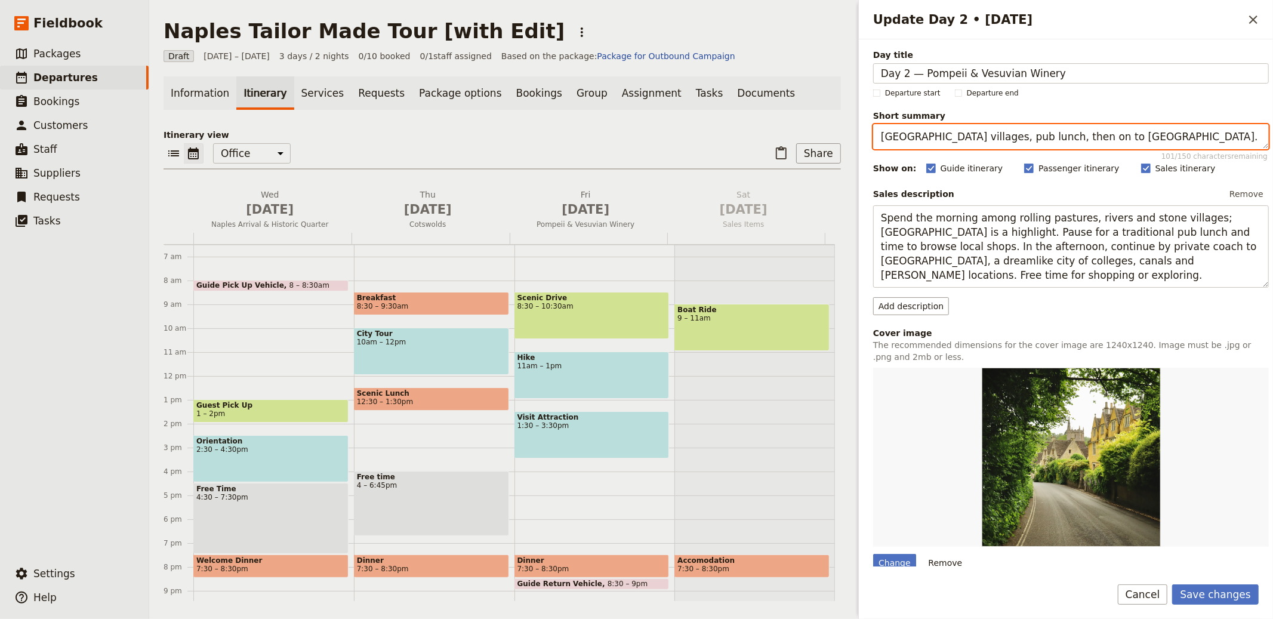
click at [991, 136] on textarea "Cotswolds villages, pub lunch, then on to Oxford." at bounding box center [1071, 136] width 396 height 25
paste textarea "Pompeii tour followed by lunch and wines on Vesuvius"
type textarea "Pompeii tour followed by lunch and wines on Vesuvius."
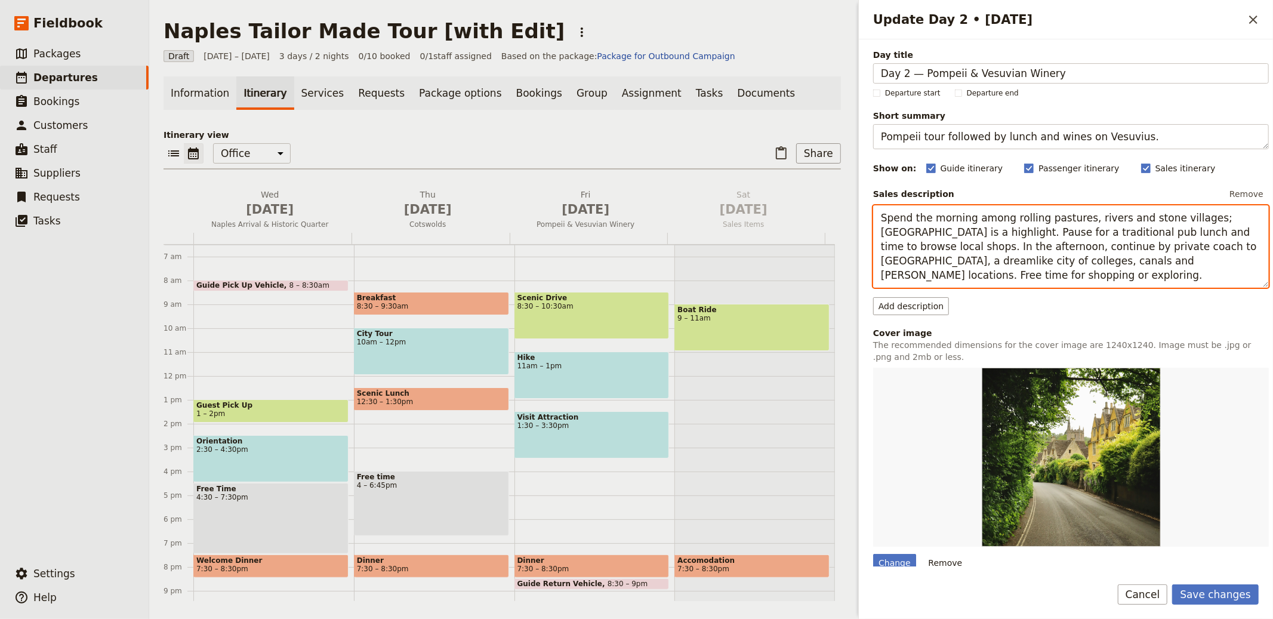
click at [1008, 236] on textarea "Spend the morning among rolling pastures, rivers and stone villages; Bourton-on…" at bounding box center [1071, 246] width 396 height 82
paste textarea "Update Day 2 • 2 Oct"
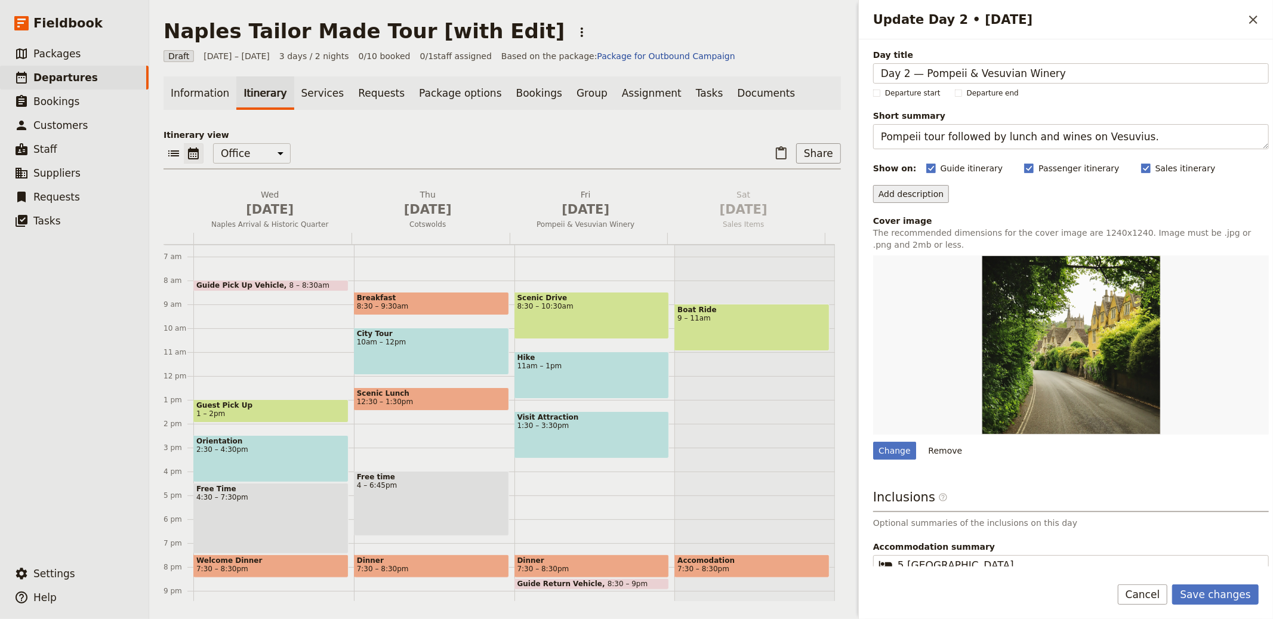
click at [897, 195] on button "Add description" at bounding box center [911, 194] width 76 height 18
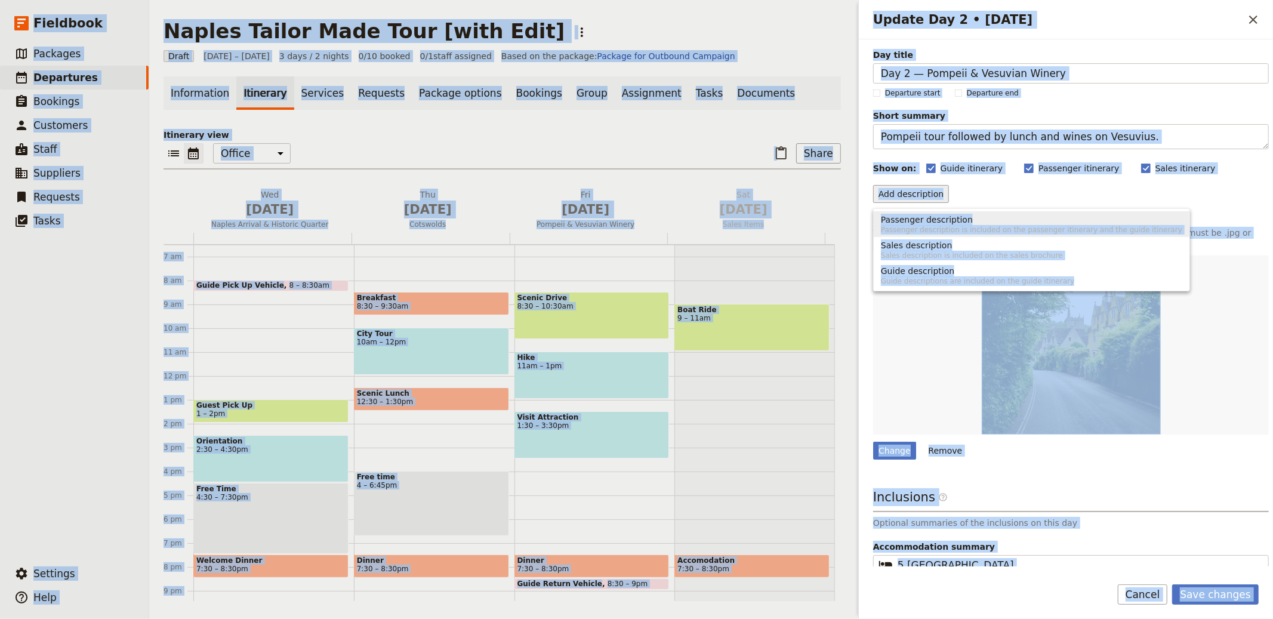
click at [989, 214] on span "Passenger description" at bounding box center [1031, 220] width 301 height 12
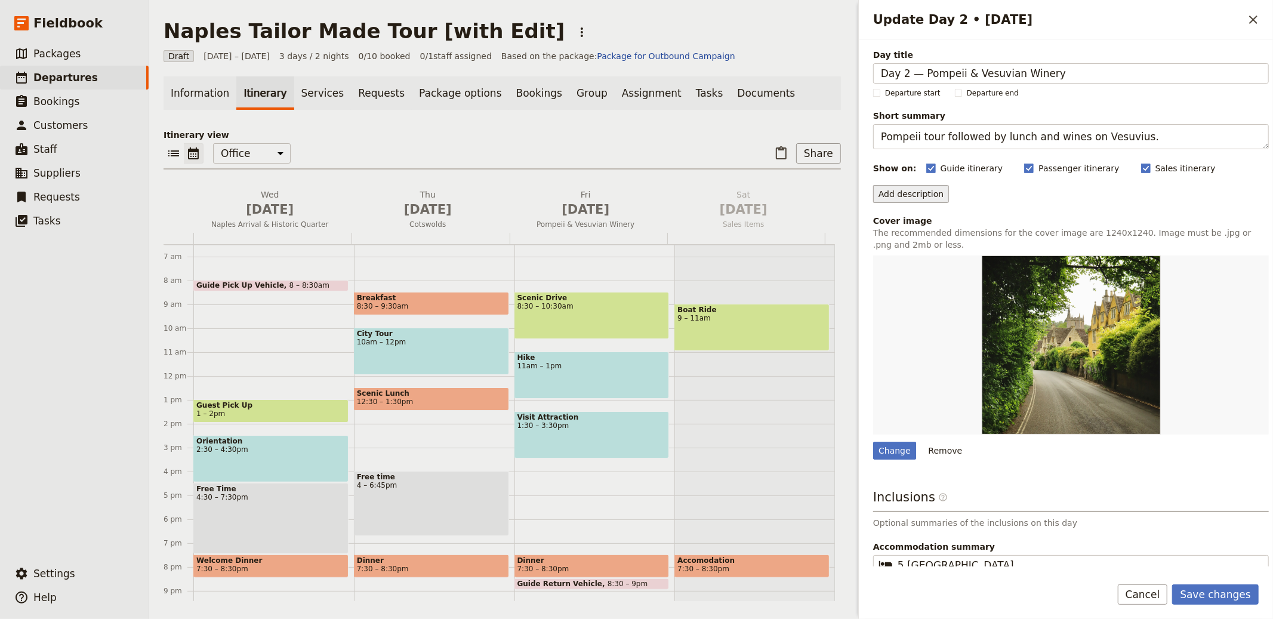
click at [938, 200] on button "Add description" at bounding box center [911, 194] width 76 height 18
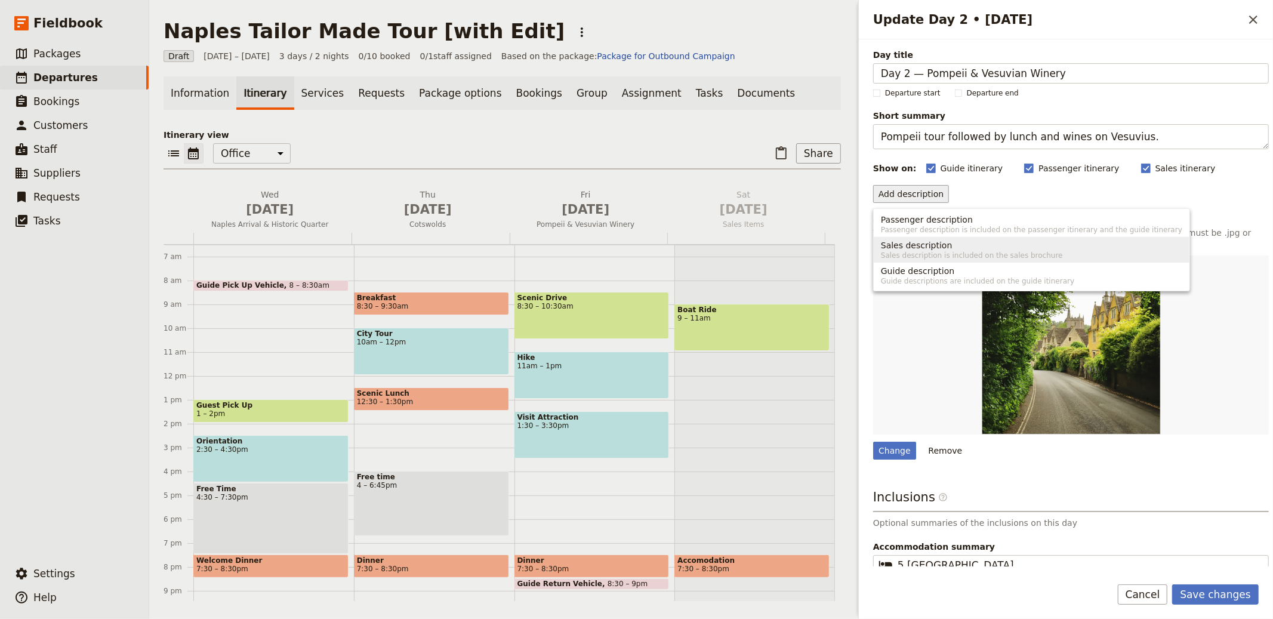
click at [931, 252] on span "Sales description is included on the sales brochure" at bounding box center [1031, 256] width 301 height 10
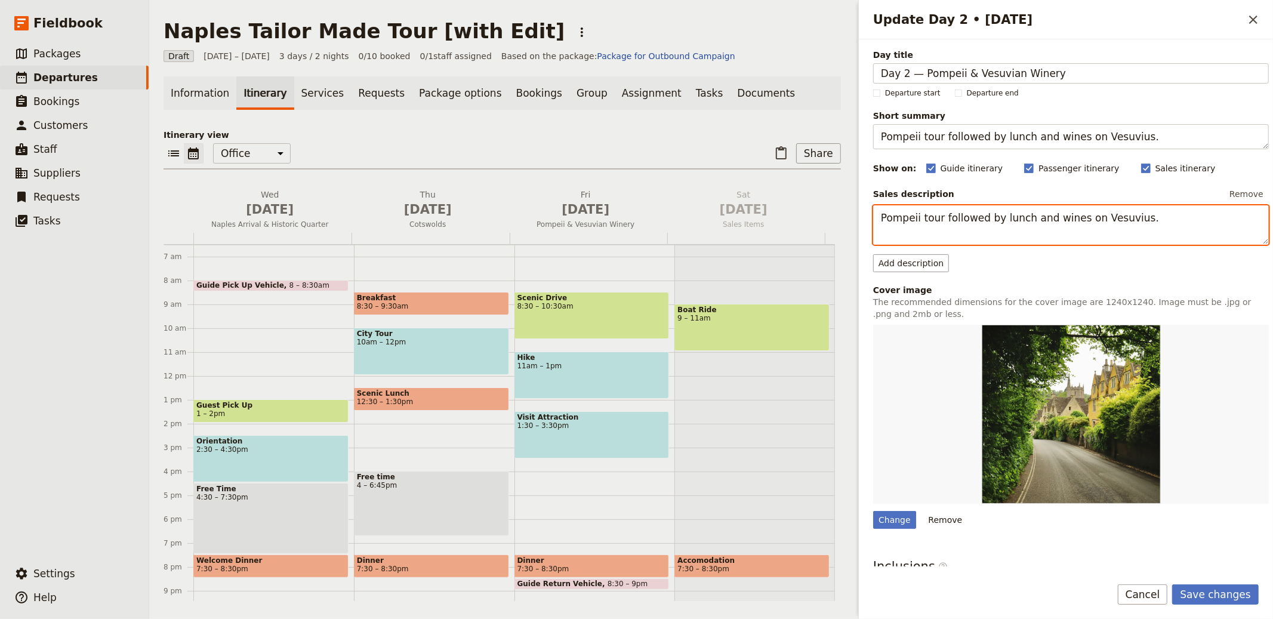
click at [1023, 225] on textarea "Pompeii tour followed by lunch and wines on Vesuvius." at bounding box center [1071, 224] width 396 height 39
paste textarea "rivate driver to Pompeii for a 2–2.5-hour tour with an expert guide covering th…"
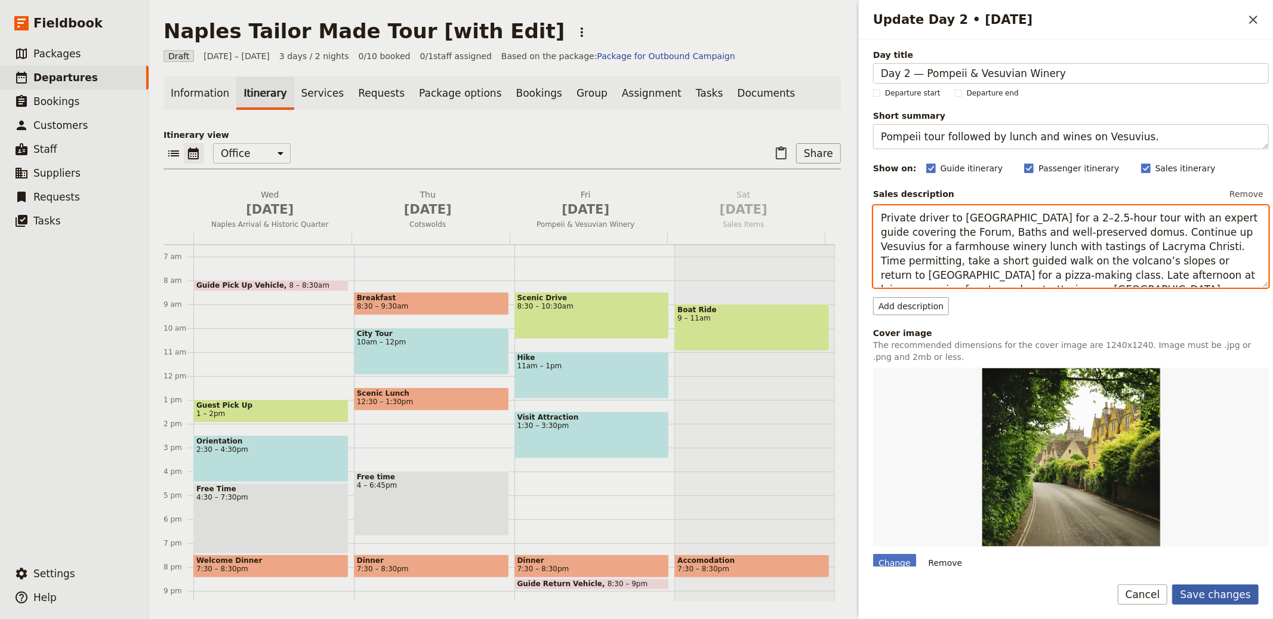
type textarea "Private driver to Pompeii for a 2–2.5-hour tour with an expert guide covering t…"
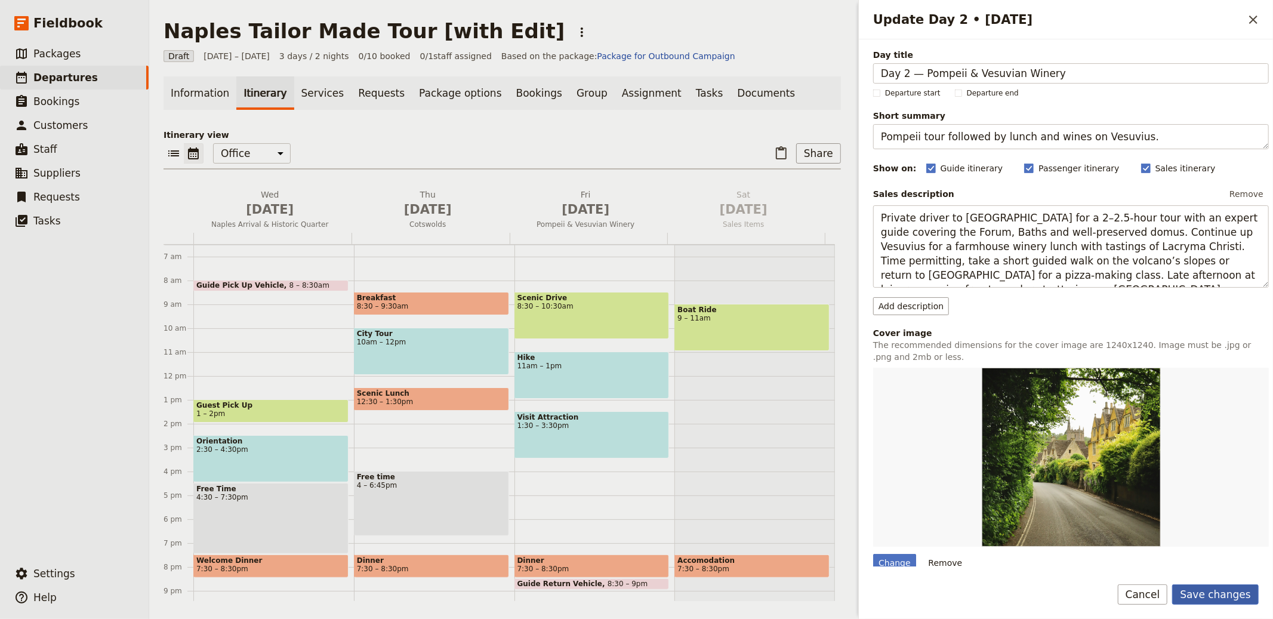
click at [1227, 601] on button "Save changes" at bounding box center [1215, 594] width 87 height 20
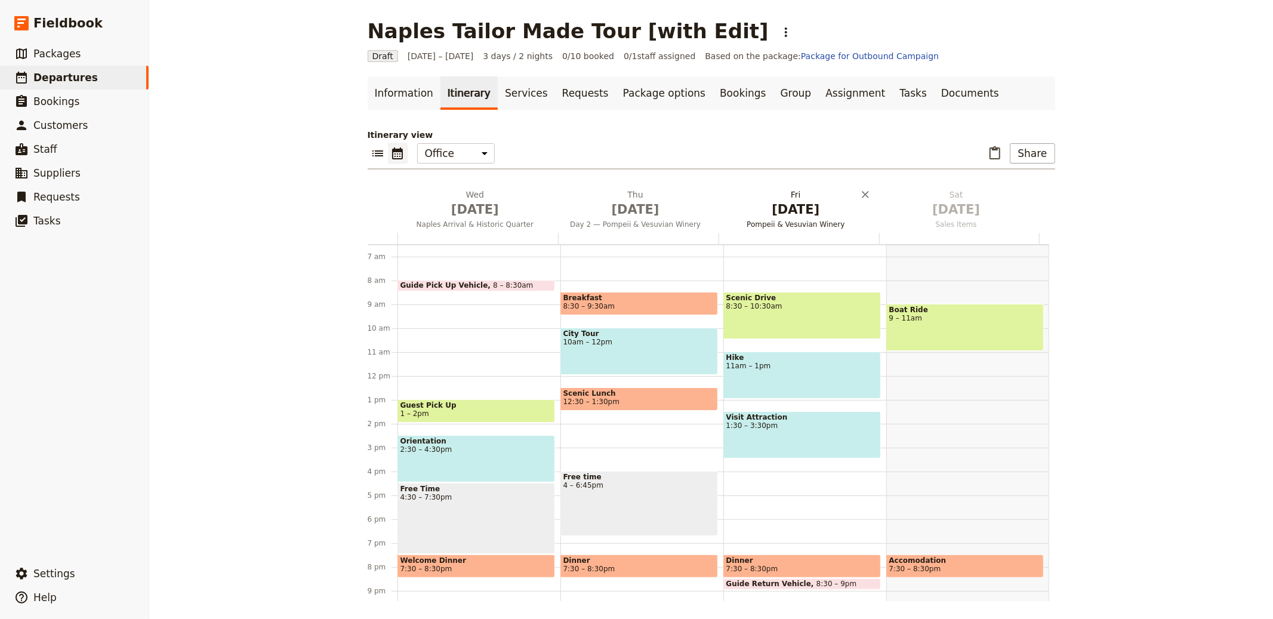
click at [807, 196] on h2 "Fri Oct 3 Pompeii & Vesuvian Winery" at bounding box center [796, 204] width 146 height 30
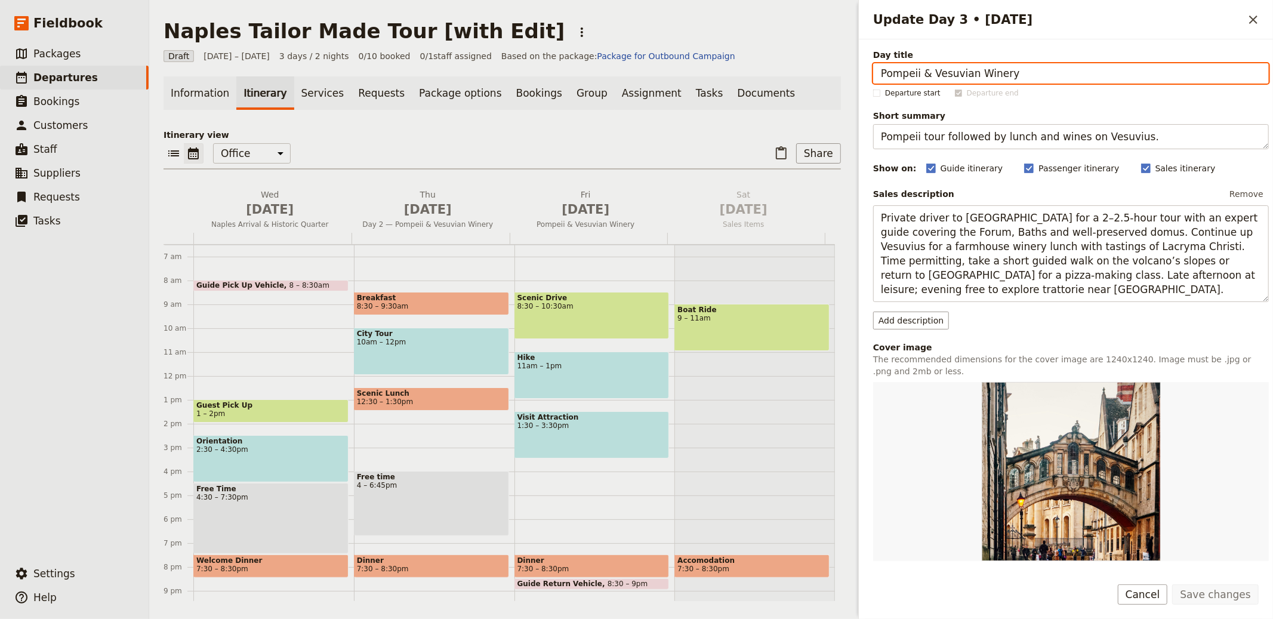
click at [1048, 75] on input "Pompeii & Vesuvian Winery" at bounding box center [1071, 73] width 396 height 20
paste input "Day 3 — Capri by Hydrofoil"
type input "Day 3 — Capri by Hydrofoil"
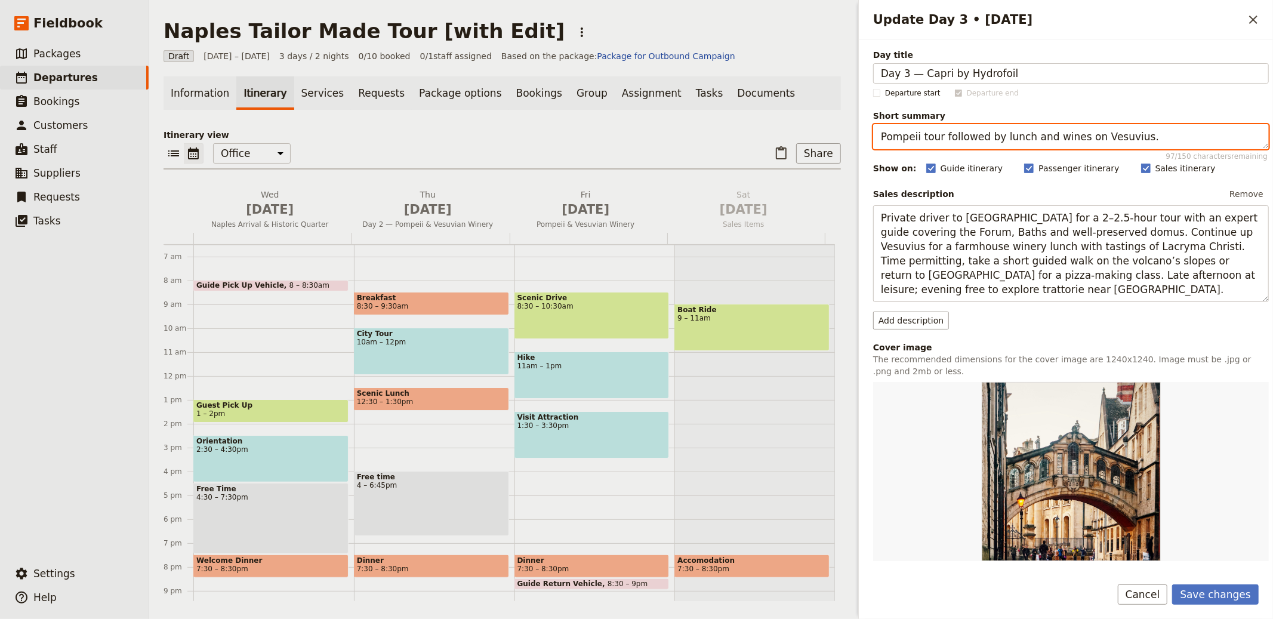
click at [1078, 137] on textarea "Pompeii tour followed by lunch and wines on Vesuvius." at bounding box center [1071, 136] width 396 height 25
paste textarea "Capri day: Anacapri, chairlift, gardens and free time"
type textarea "Capri day: Anacapri, chairlift, gardens and free time."
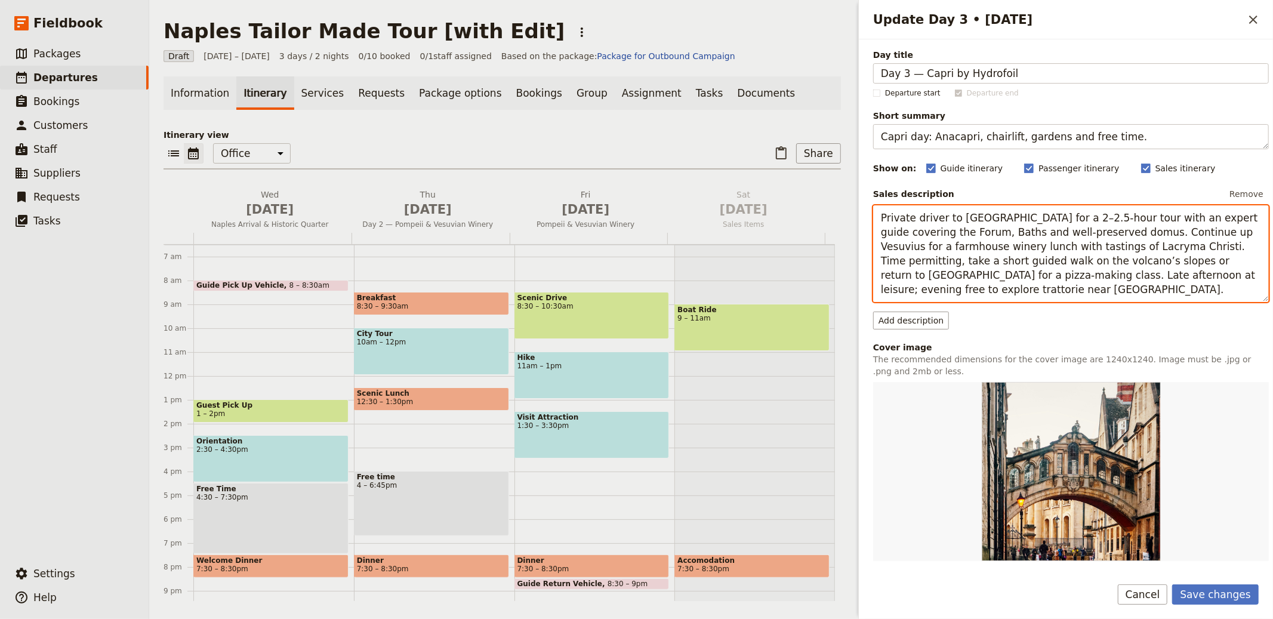
click at [1040, 248] on textarea "Private driver to Pompeii for a 2–2.5-hour tour with an expert guide covering t…" at bounding box center [1071, 253] width 396 height 97
paste textarea "Morning hydrofoil to Capri with host assistance. Ride a convertible taxi to Ana…"
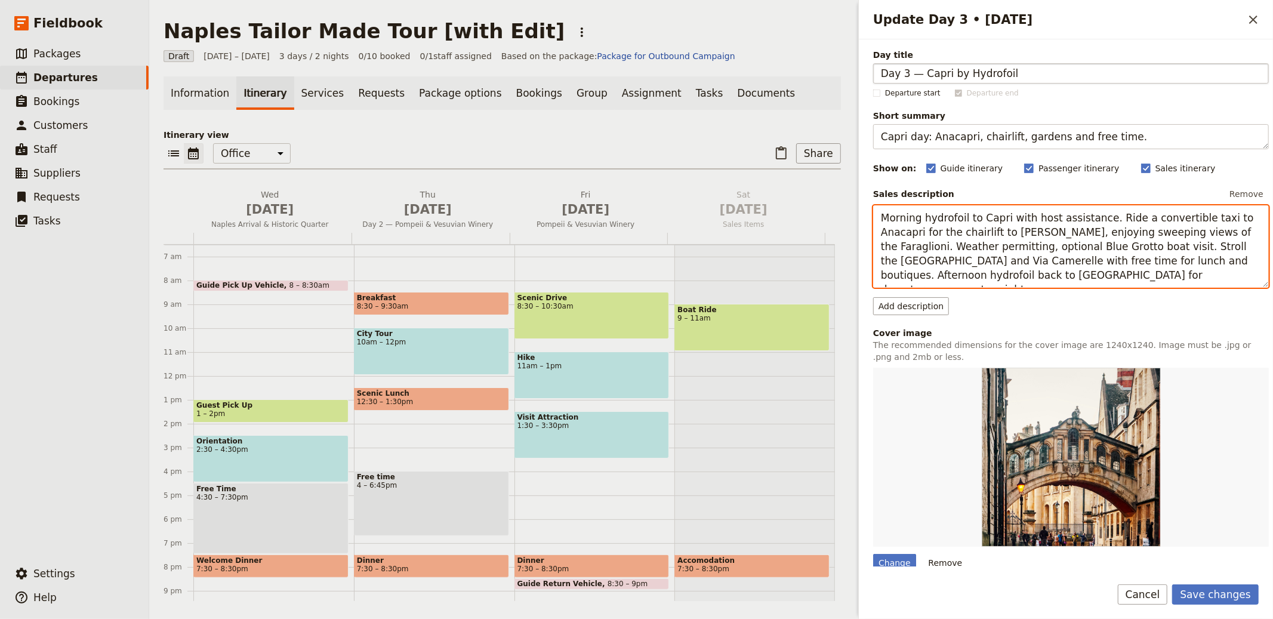
type textarea "Morning hydrofoil to Capri with host assistance. Ride a convertible taxi to Ana…"
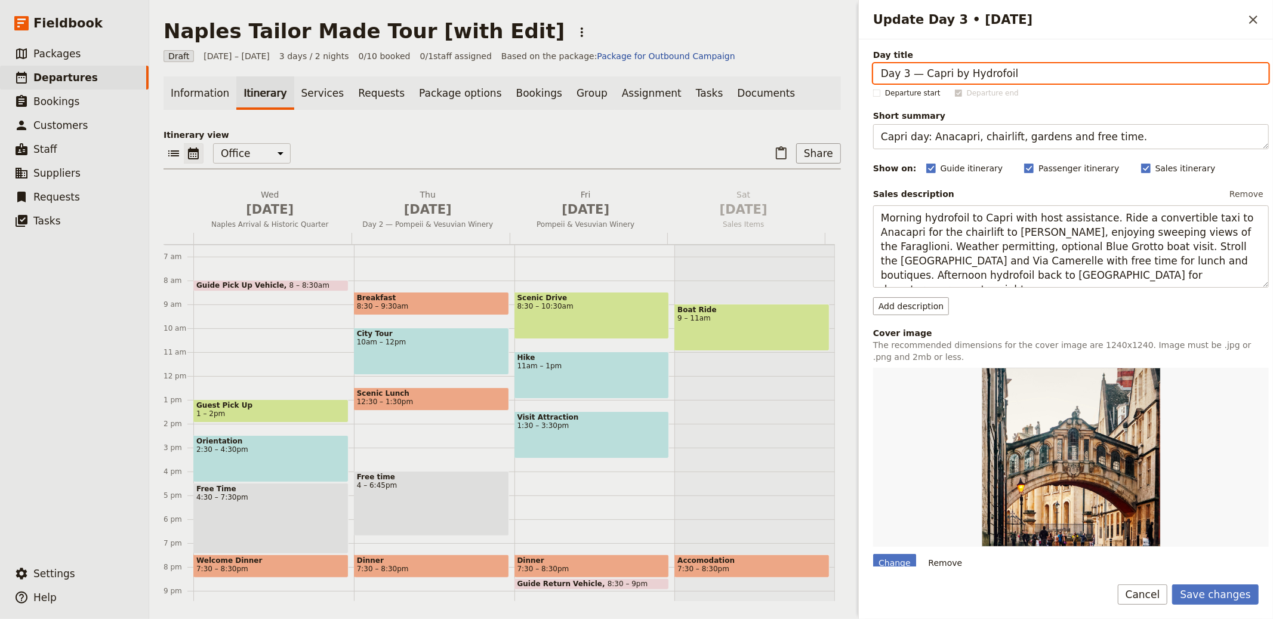
drag, startPoint x: 924, startPoint y: 73, endPoint x: 789, endPoint y: 72, distance: 134.8
click at [789, 72] on div "Naples Tailor Made Tour [with Edit] ​ Draft 1 – 3 Oct 2025 3 days / 2 nights 0/…" at bounding box center [711, 309] width 1124 height 619
type input "Capri by Hydrofoil"
click at [1172, 584] on button "Save changes" at bounding box center [1215, 594] width 87 height 20
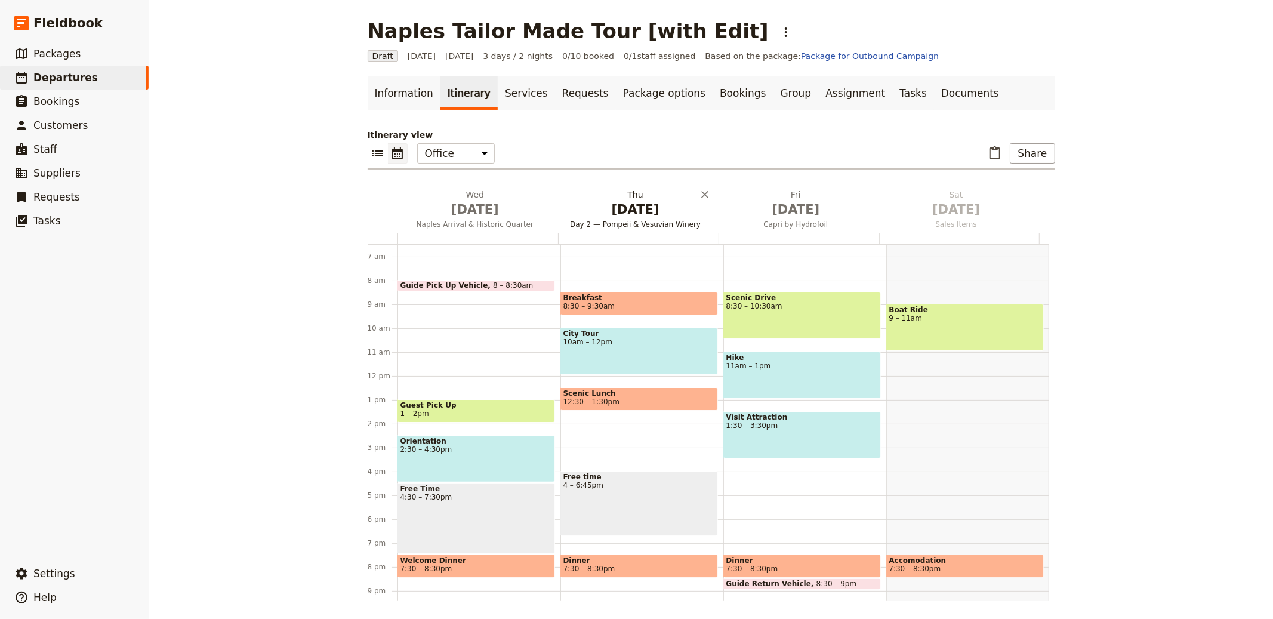
click at [618, 213] on span "[DATE]" at bounding box center [635, 209] width 146 height 18
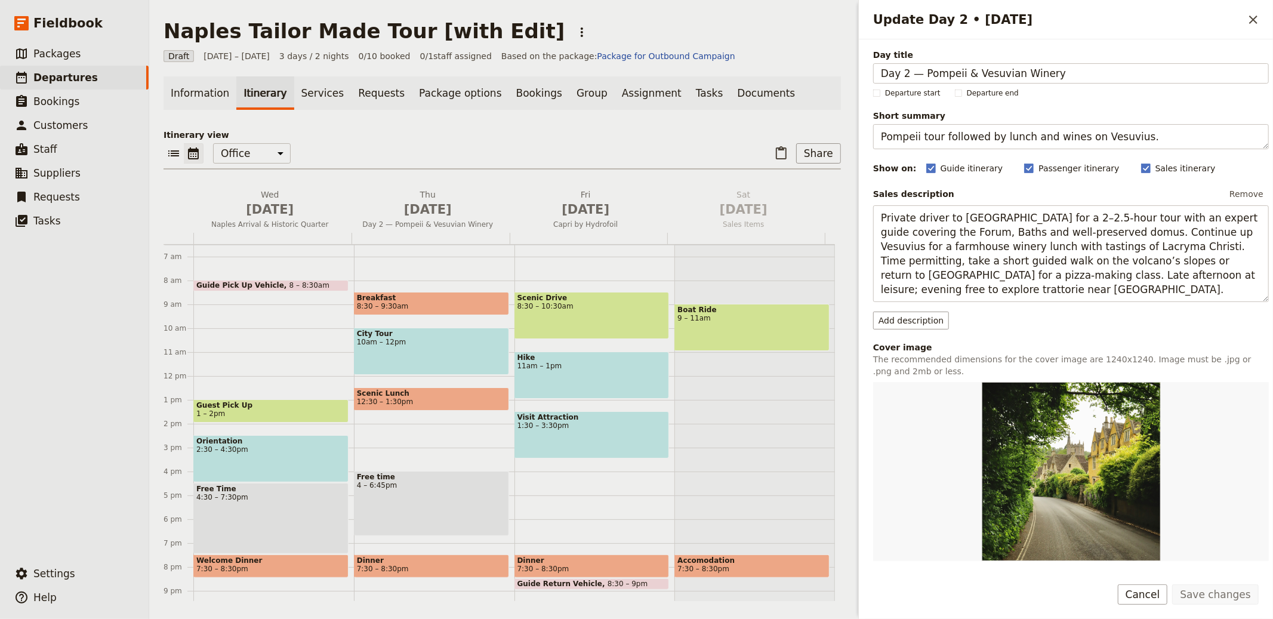
drag, startPoint x: 920, startPoint y: 73, endPoint x: 779, endPoint y: 66, distance: 141.6
click at [779, 66] on div "Naples Tailor Made Tour [with Edit] ​ Draft 1 – 3 Oct 2025 3 days / 2 nights 0/…" at bounding box center [711, 309] width 1124 height 619
type input "Pompeii & Vesuvian Winery"
click at [1172, 584] on button "Save changes" at bounding box center [1215, 594] width 87 height 20
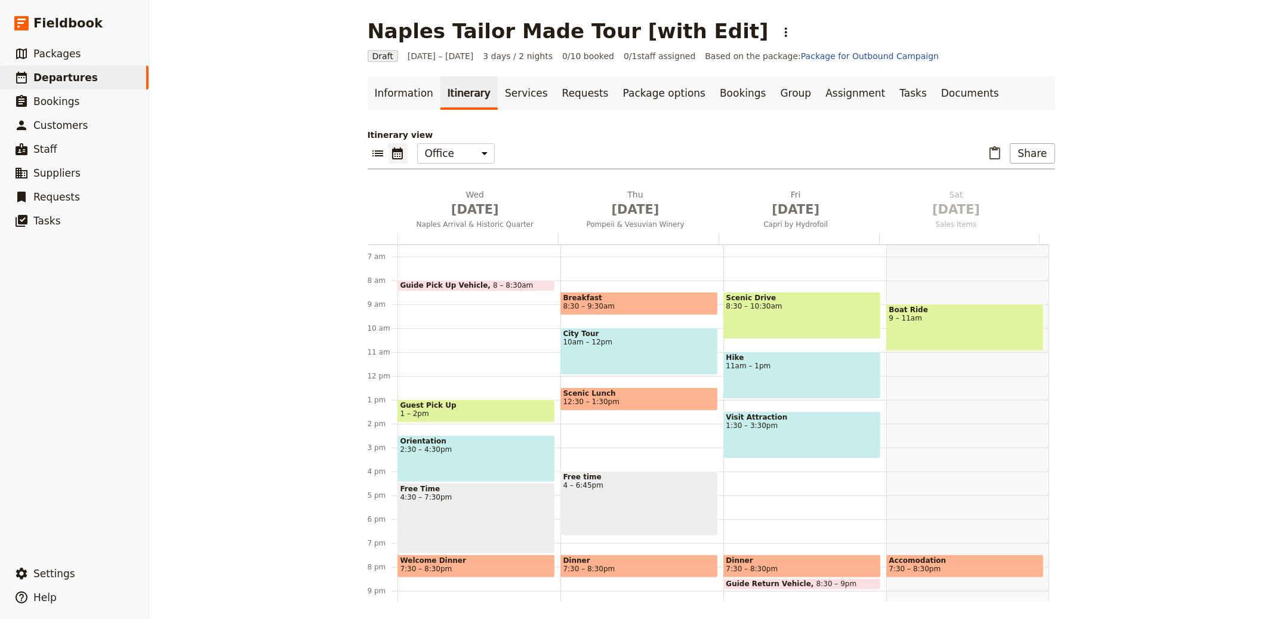
click at [495, 183] on div "Itinerary view ​ ​ Office Guide Passenger Sales ​ Share Wed Oct 1 Naples Arriva…" at bounding box center [711, 365] width 687 height 472
click at [487, 193] on h2 "Wed Oct 1 Naples Arrival & Historic Quarter" at bounding box center [475, 204] width 146 height 30
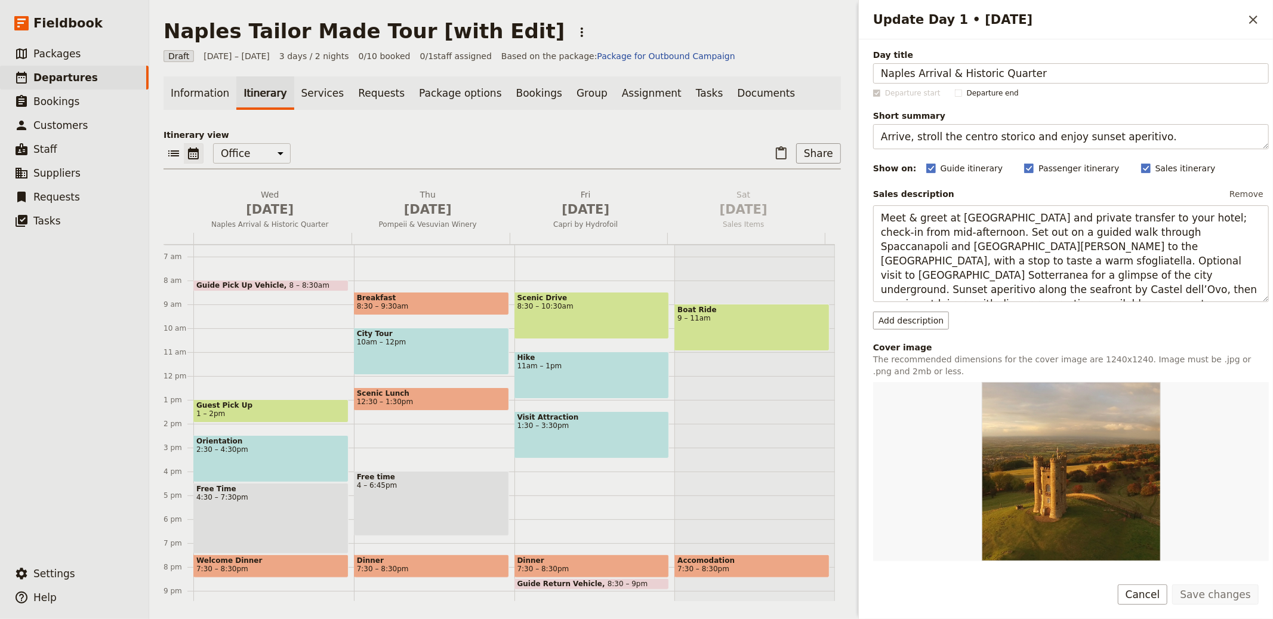
scroll to position [197, 0]
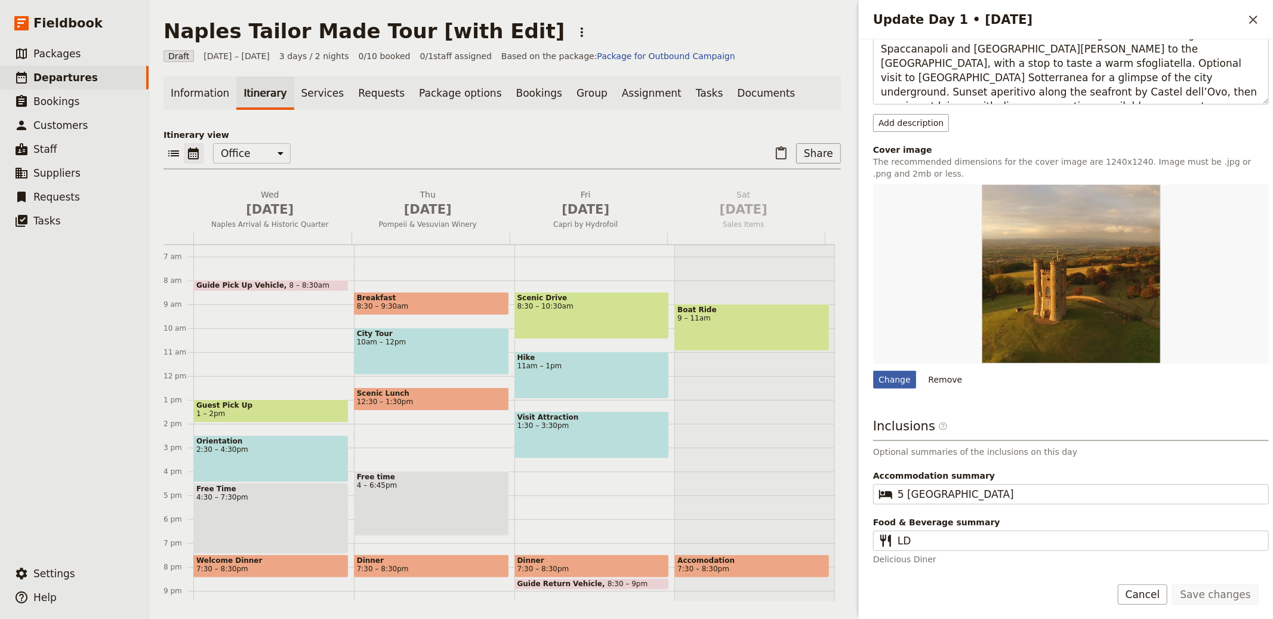
click at [900, 375] on div "Change" at bounding box center [894, 380] width 43 height 18
click at [873, 371] on input "Change" at bounding box center [872, 370] width 1 height 1
type input "C:\fakepath\IT - Naples 2.jpg"
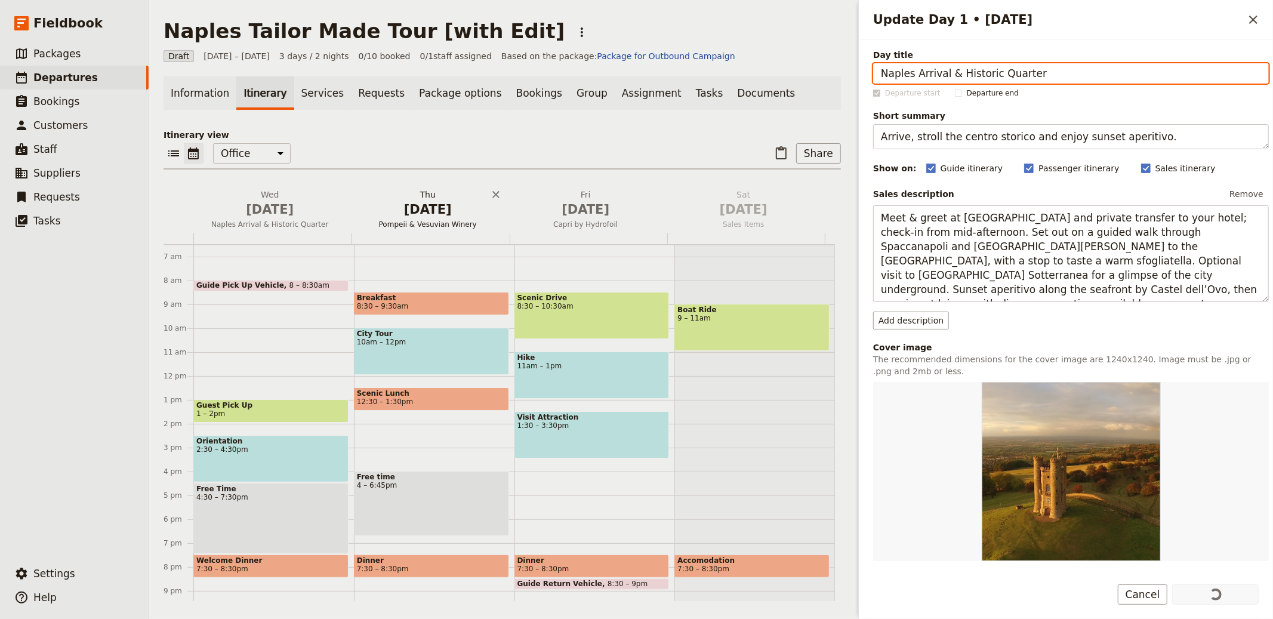
click at [426, 205] on span "[DATE]" at bounding box center [428, 209] width 144 height 18
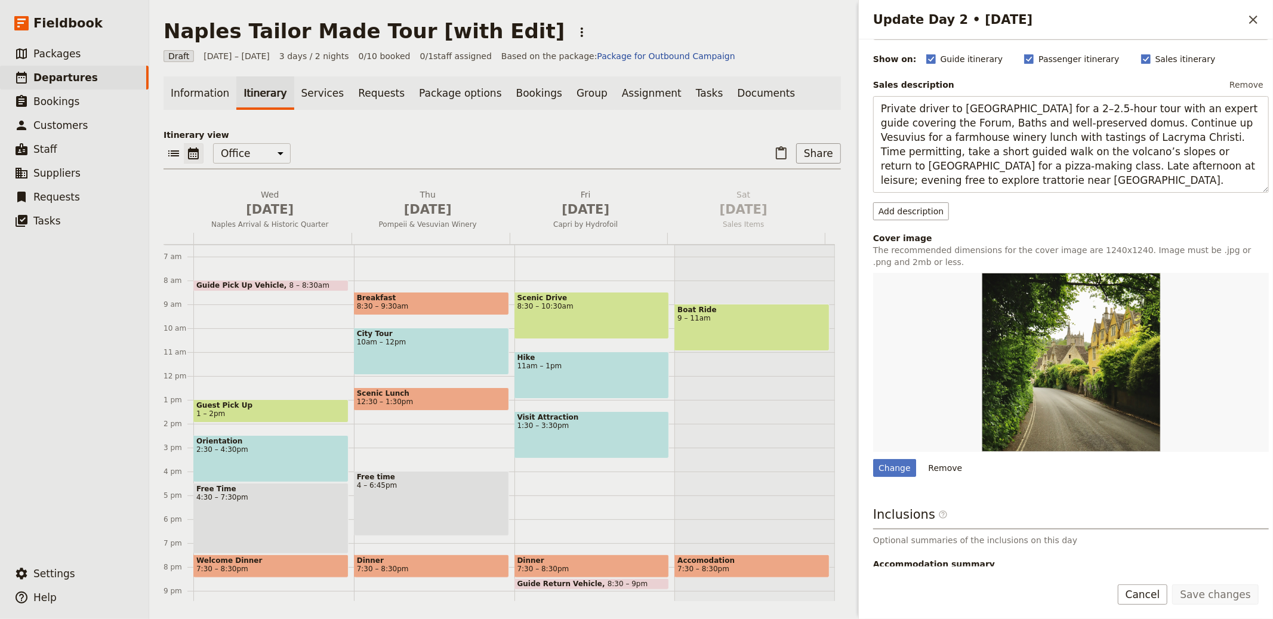
scroll to position [197, 0]
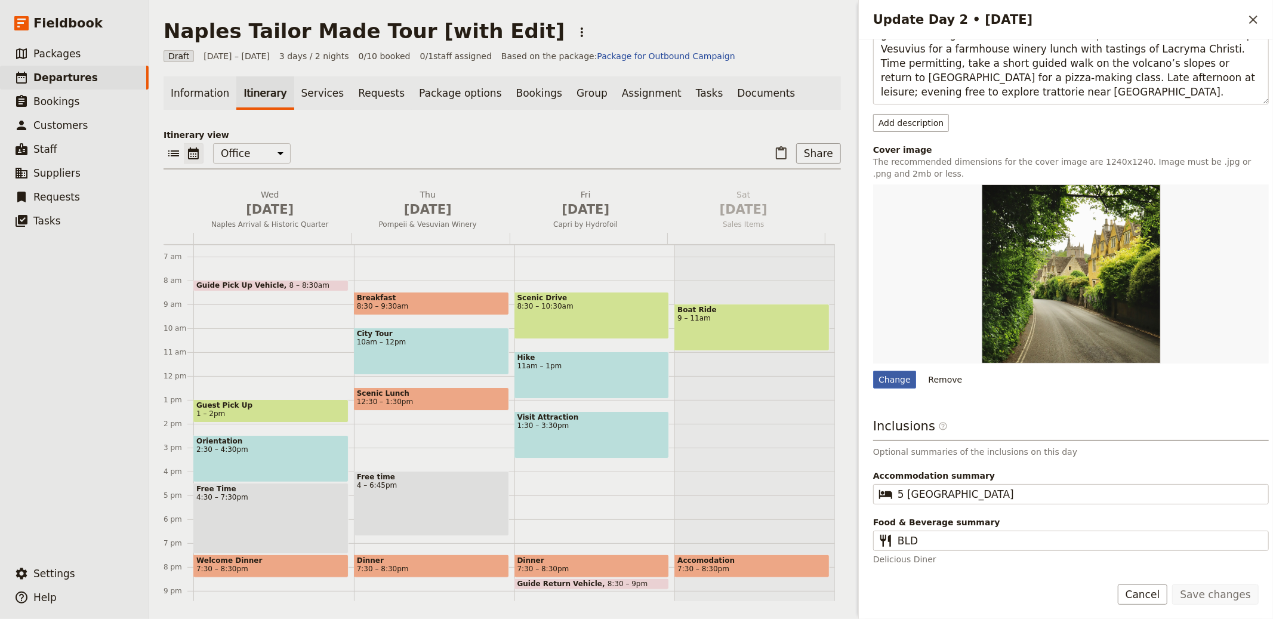
click at [894, 388] on div "Change" at bounding box center [894, 380] width 43 height 18
click at [873, 371] on input "Change" at bounding box center [872, 370] width 1 height 1
type input "C:\fakepath\IT - Pompei.jpg"
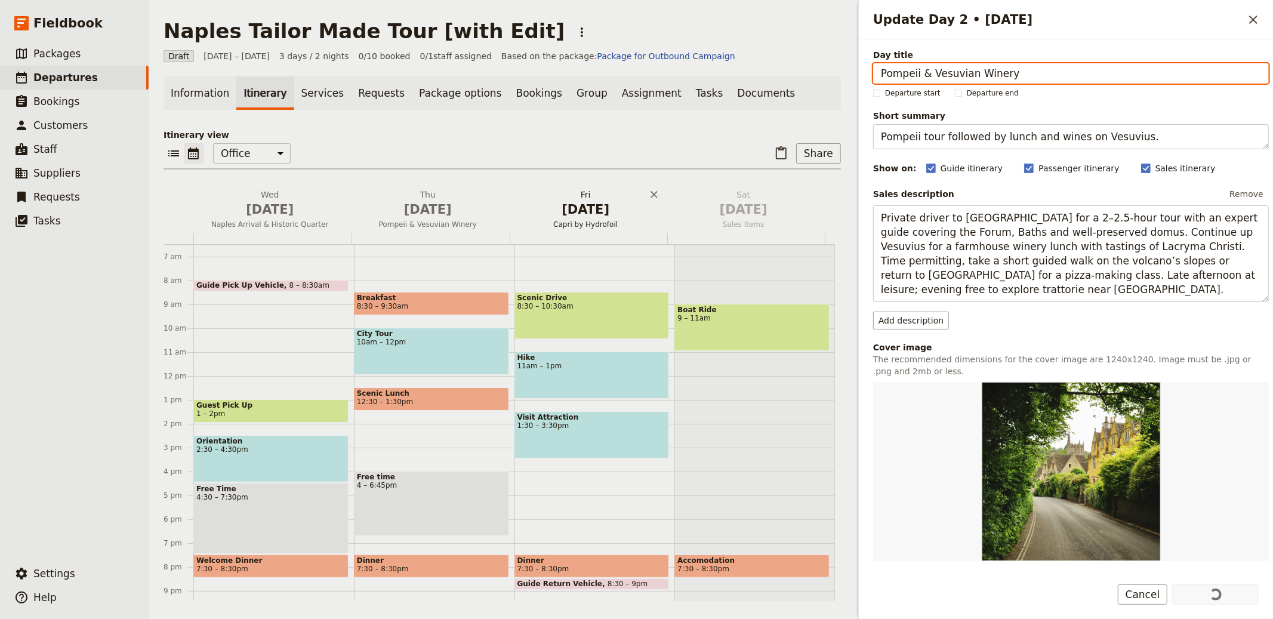
click at [569, 227] on span "Capri by Hydrofoil" at bounding box center [585, 225] width 153 height 10
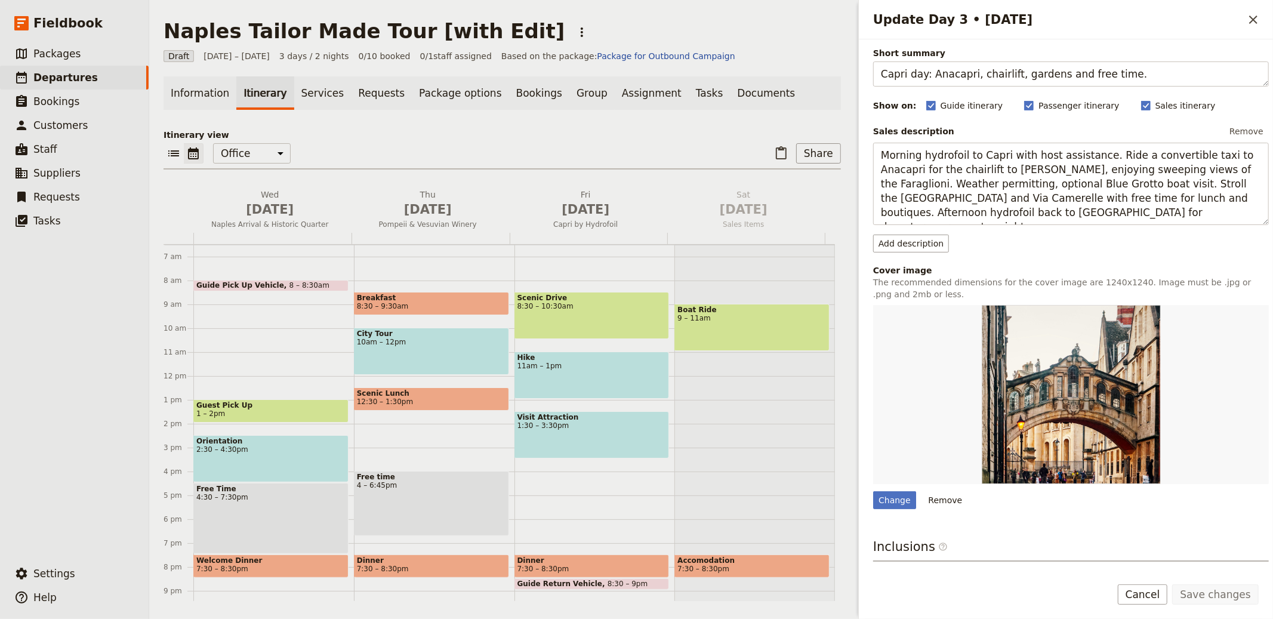
scroll to position [197, 0]
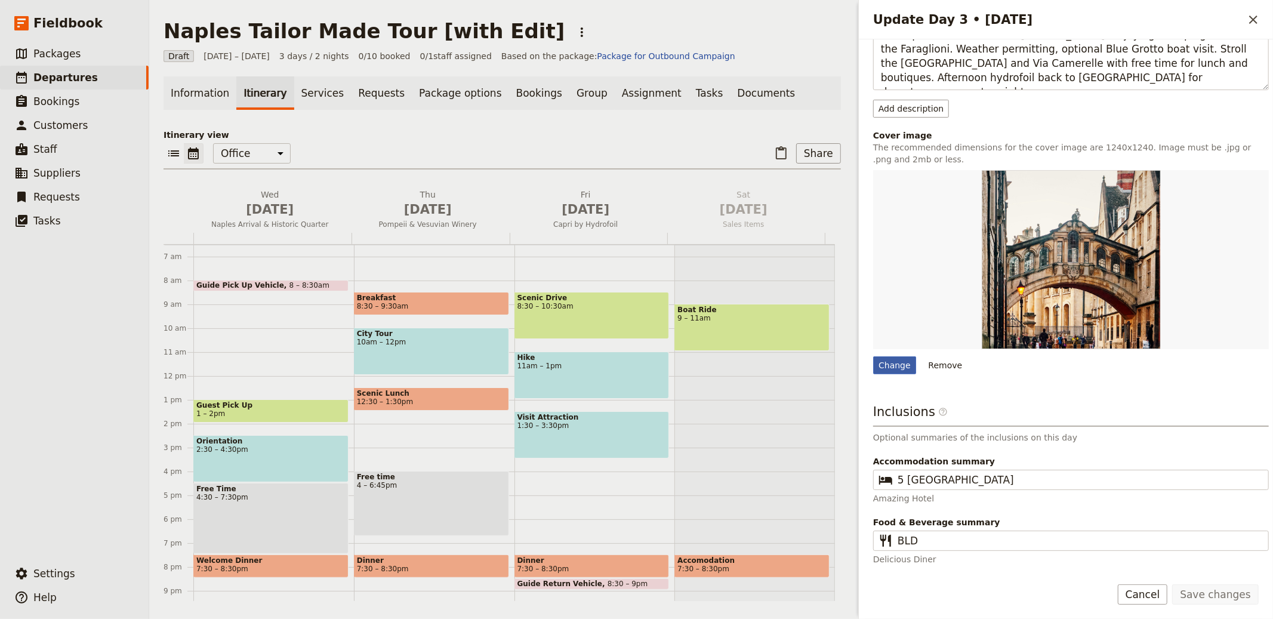
click at [901, 359] on div "Change" at bounding box center [894, 365] width 43 height 18
click at [873, 356] on input "Change" at bounding box center [872, 356] width 1 height 1
type input "C:\fakepath\IT - Capri.jpg"
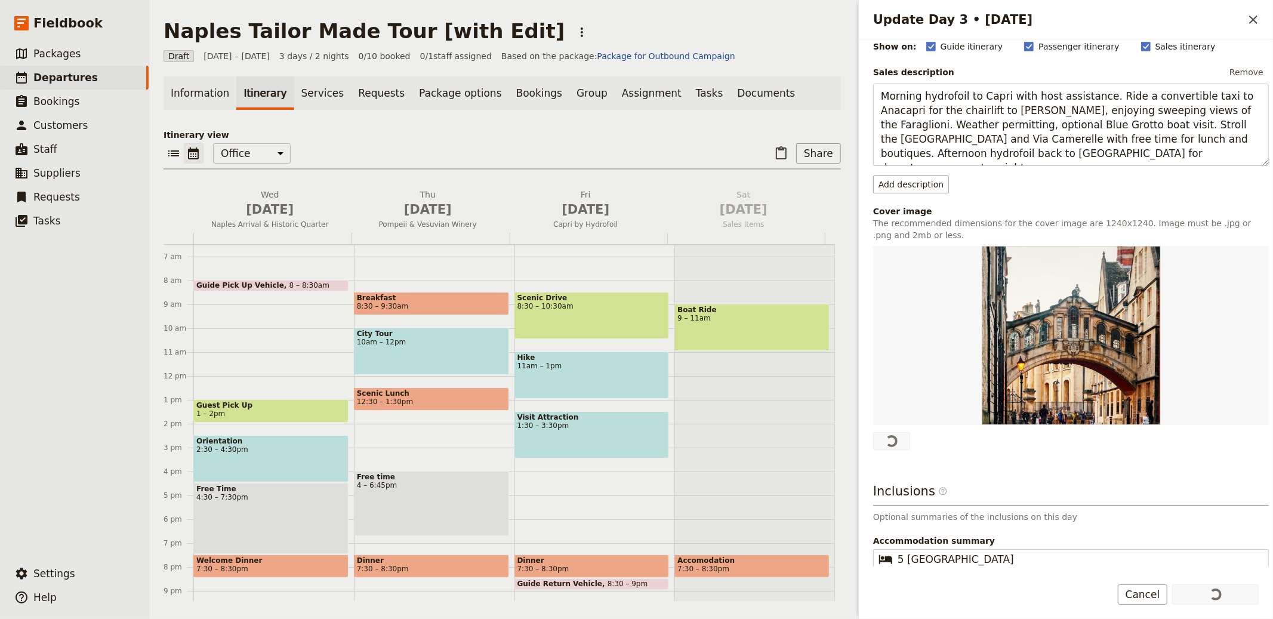
scroll to position [200, 0]
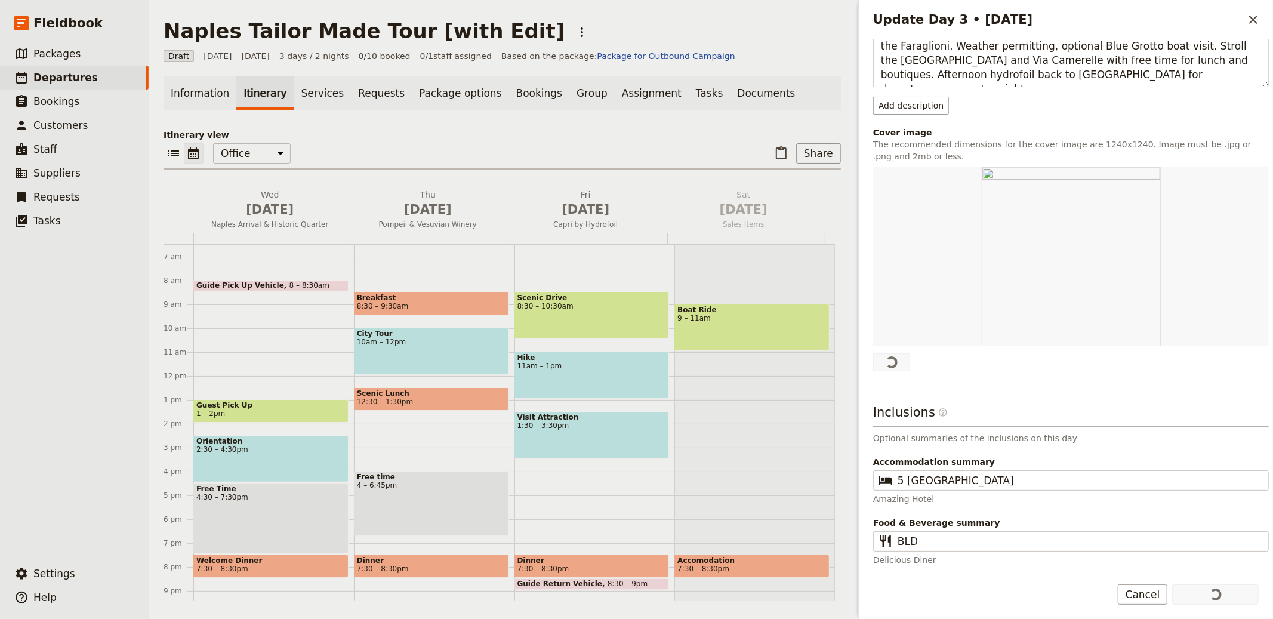
drag, startPoint x: 1106, startPoint y: 408, endPoint x: 1172, endPoint y: 337, distance: 97.1
click at [1106, 408] on h3 "Inclusions ​" at bounding box center [1071, 415] width 396 height 24
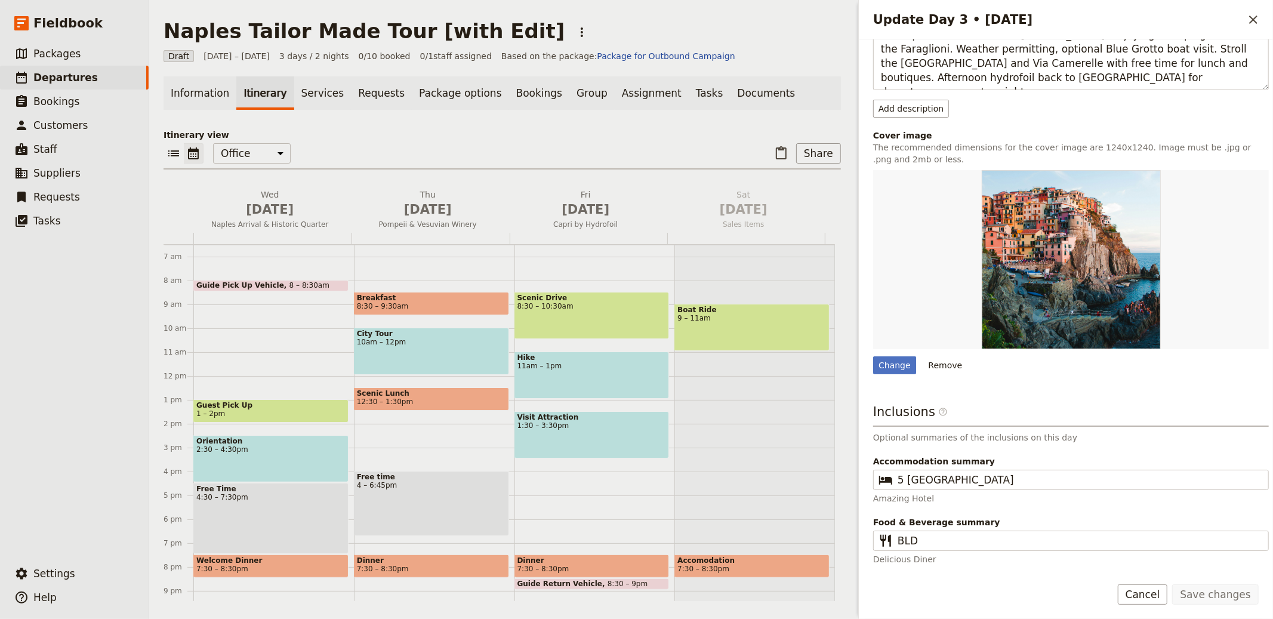
scroll to position [0, 0]
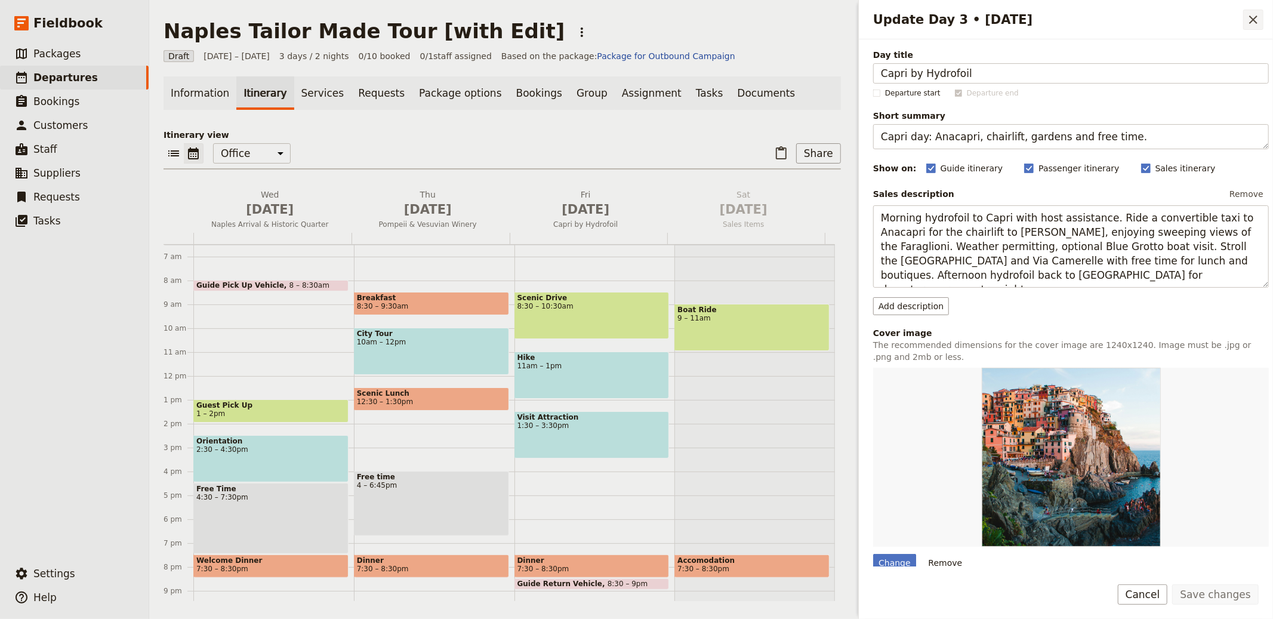
click at [1249, 21] on icon "Close drawer" at bounding box center [1253, 20] width 14 height 14
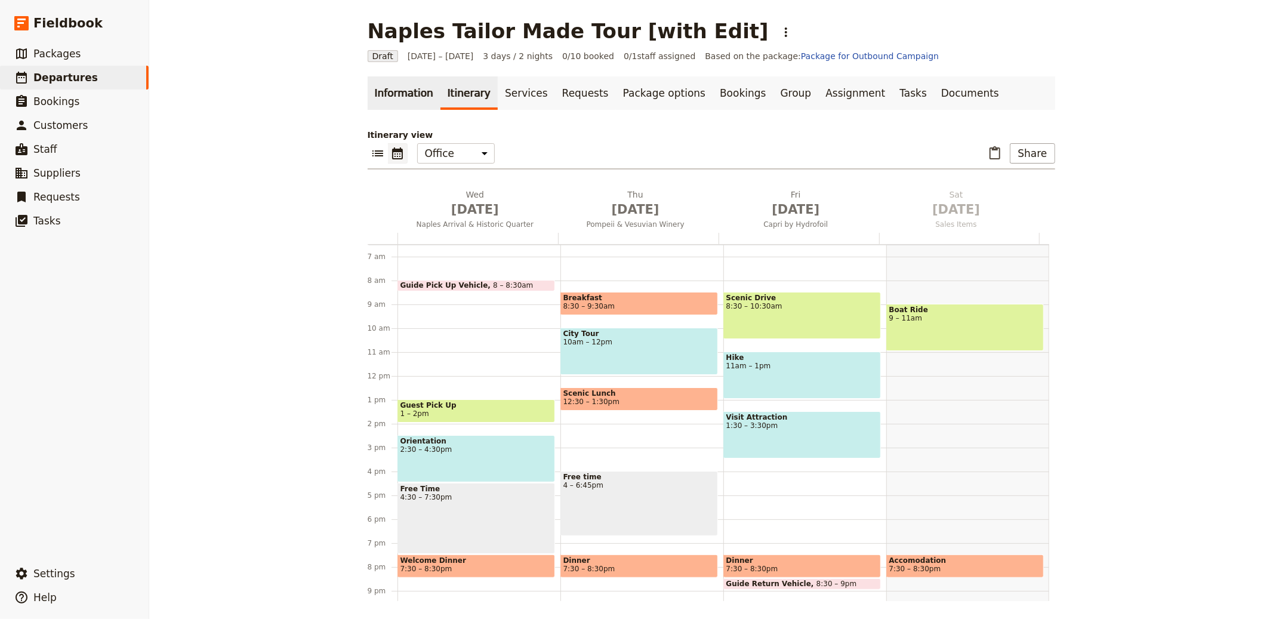
click at [406, 81] on link "Information" at bounding box center [404, 92] width 73 height 33
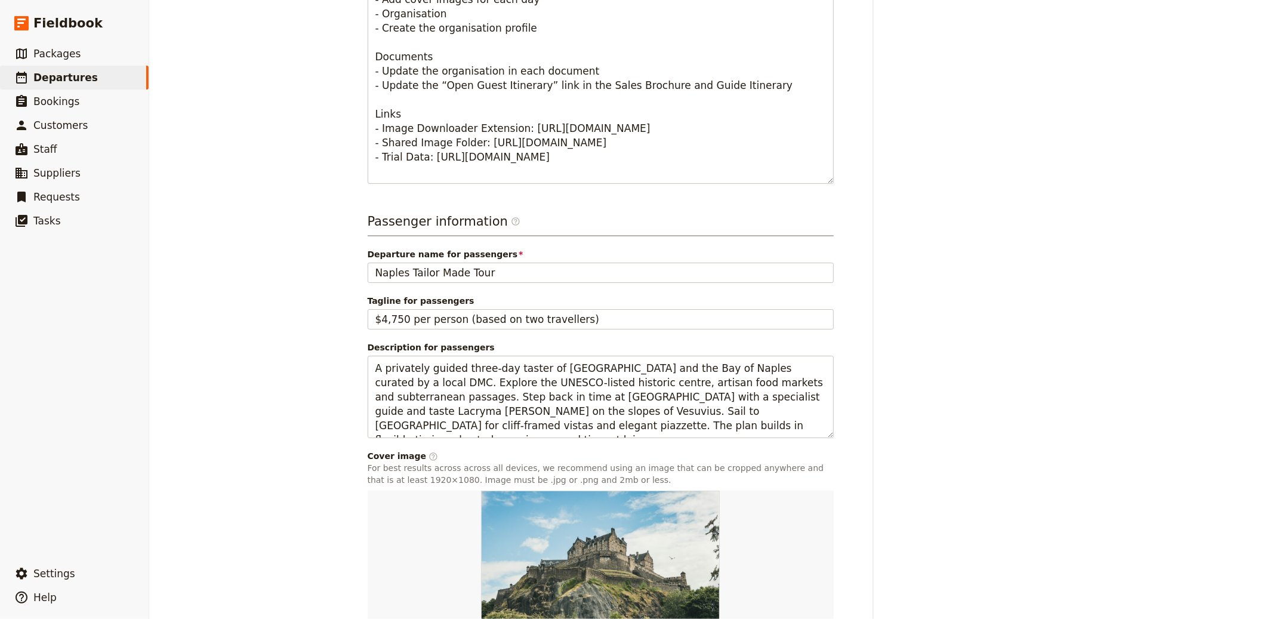
scroll to position [700, 0]
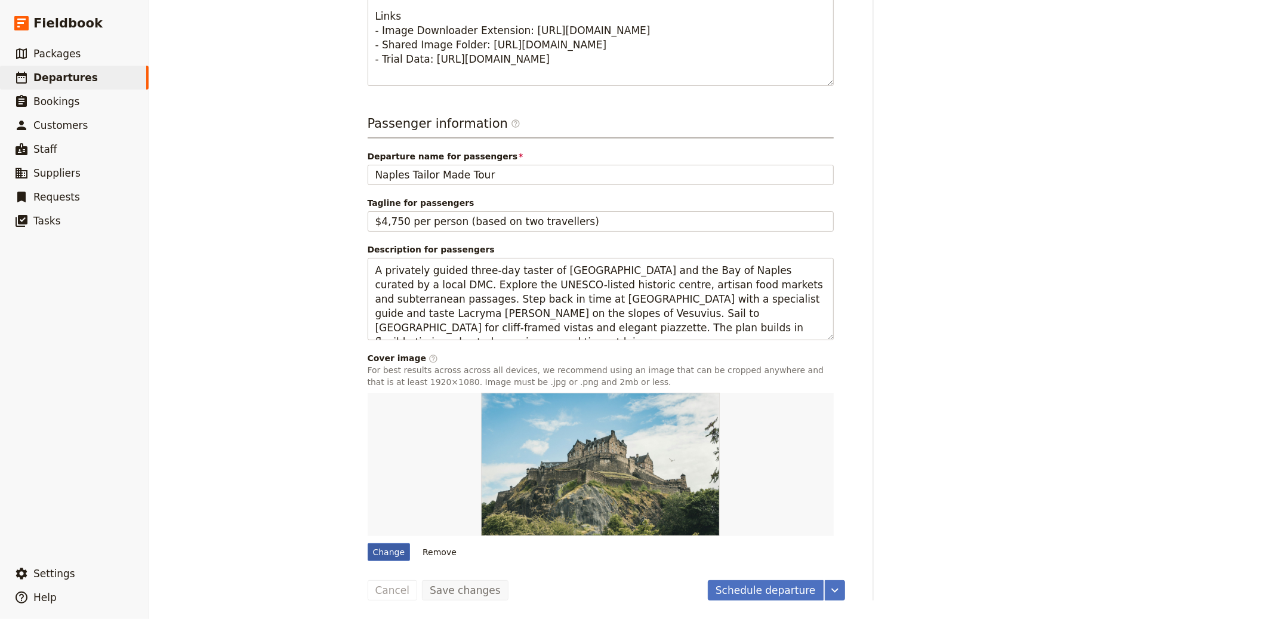
click at [376, 556] on div "Change" at bounding box center [389, 552] width 43 height 18
click at [368, 543] on input "Change" at bounding box center [367, 542] width 1 height 1
type input "C:\fakepath\IT - Naples.jpg"
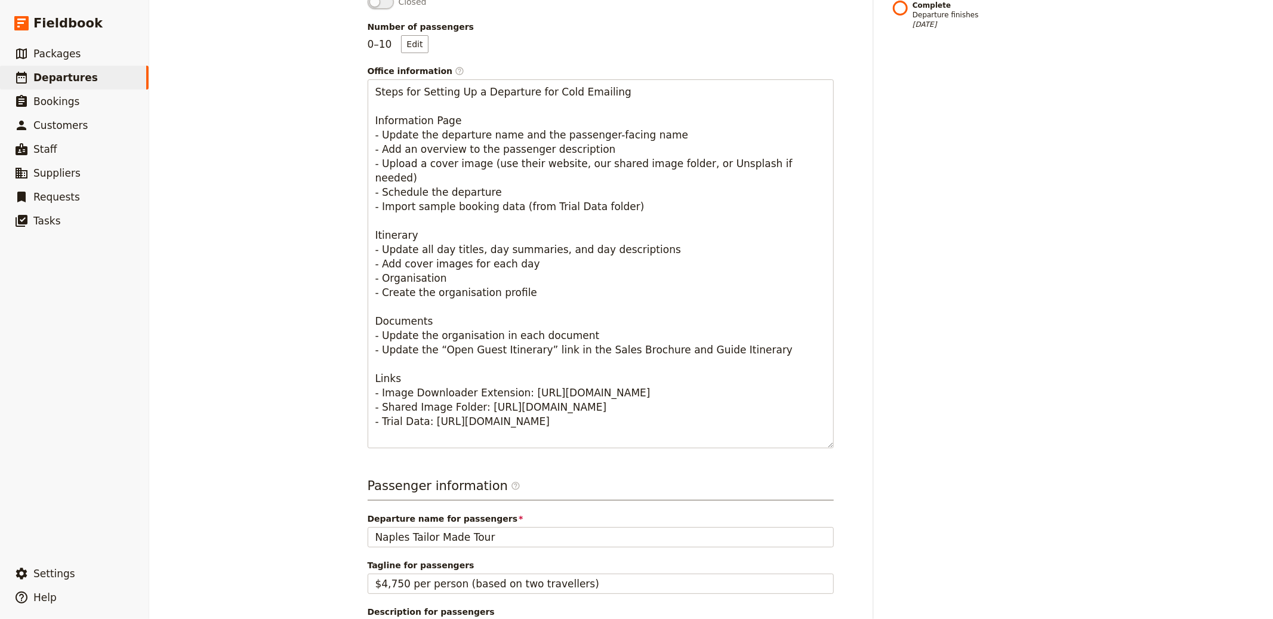
scroll to position [0, 0]
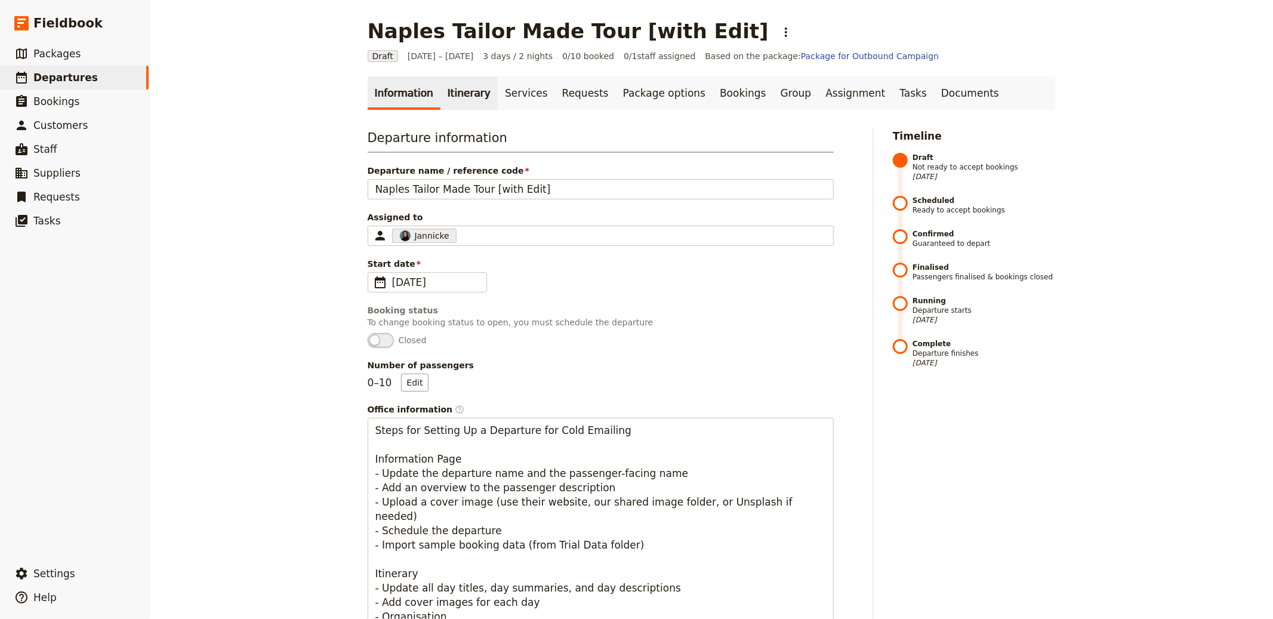
click at [442, 92] on link "Itinerary" at bounding box center [468, 92] width 57 height 33
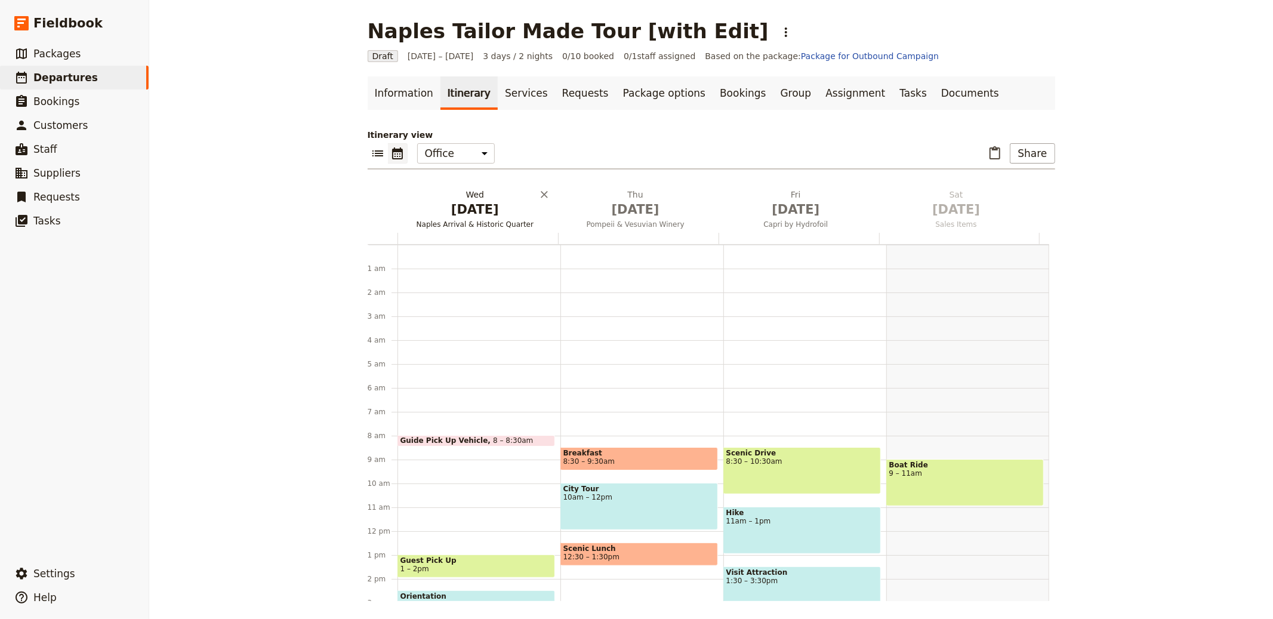
scroll to position [155, 0]
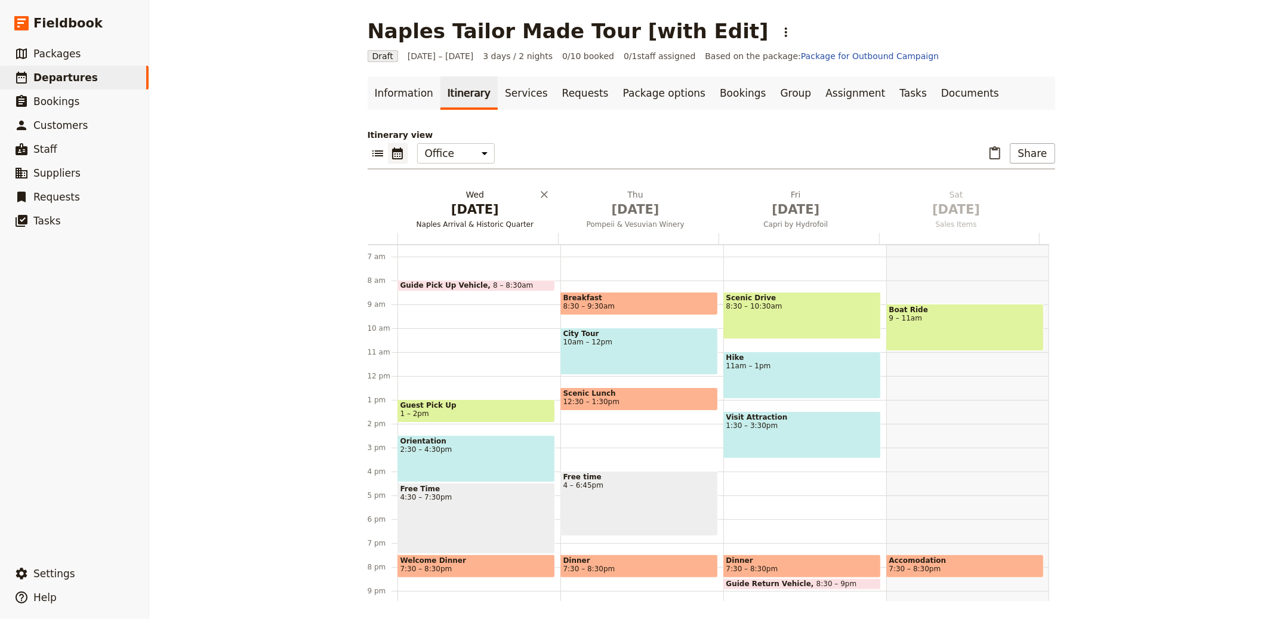
click at [462, 218] on button "Wed Oct 1 Naples Arrival & Historic Quarter" at bounding box center [477, 211] width 161 height 44
click at [525, 89] on link "Services" at bounding box center [526, 92] width 57 height 33
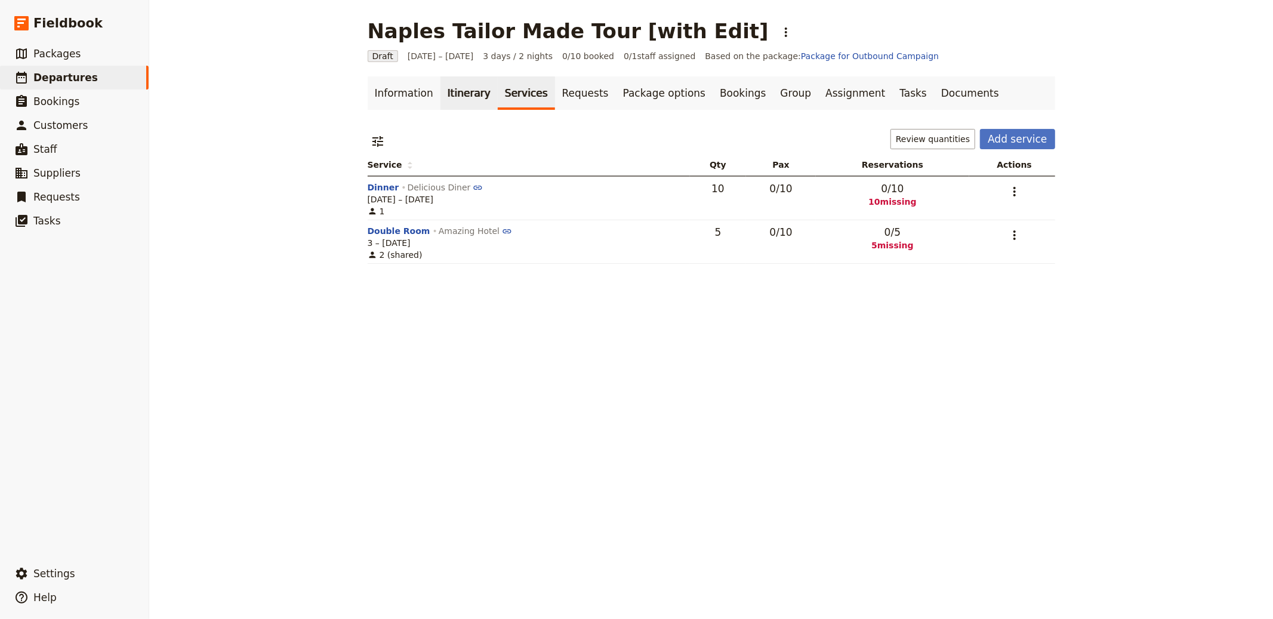
click at [465, 105] on link "Itinerary" at bounding box center [468, 92] width 57 height 33
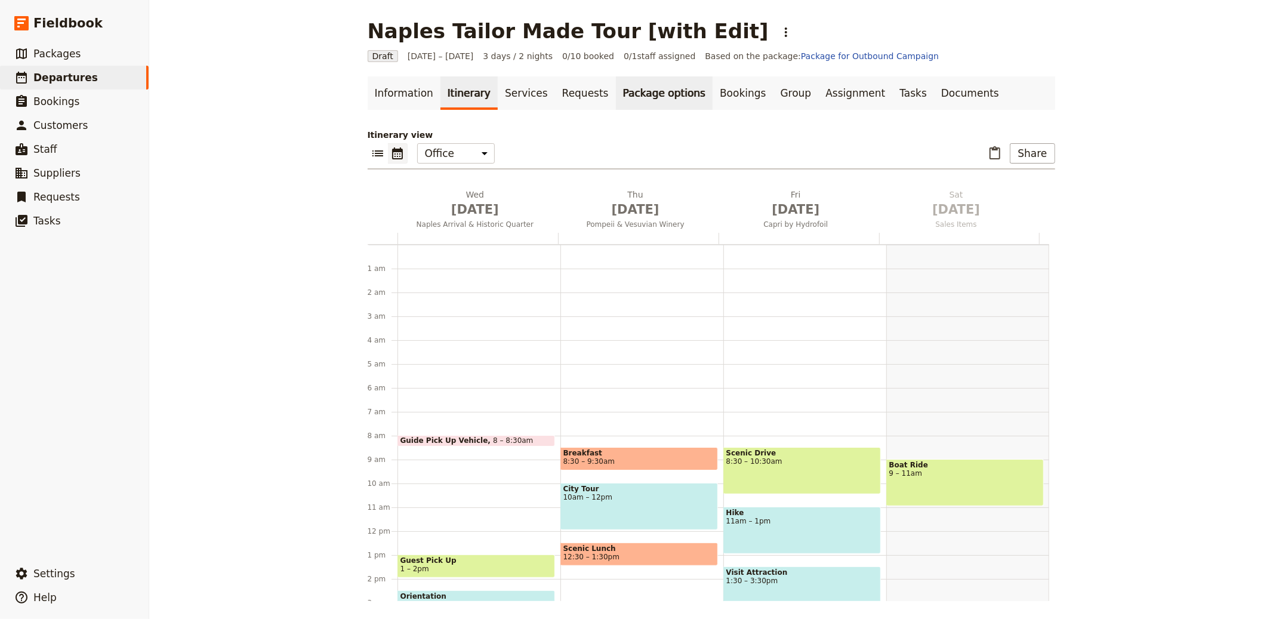
scroll to position [155, 0]
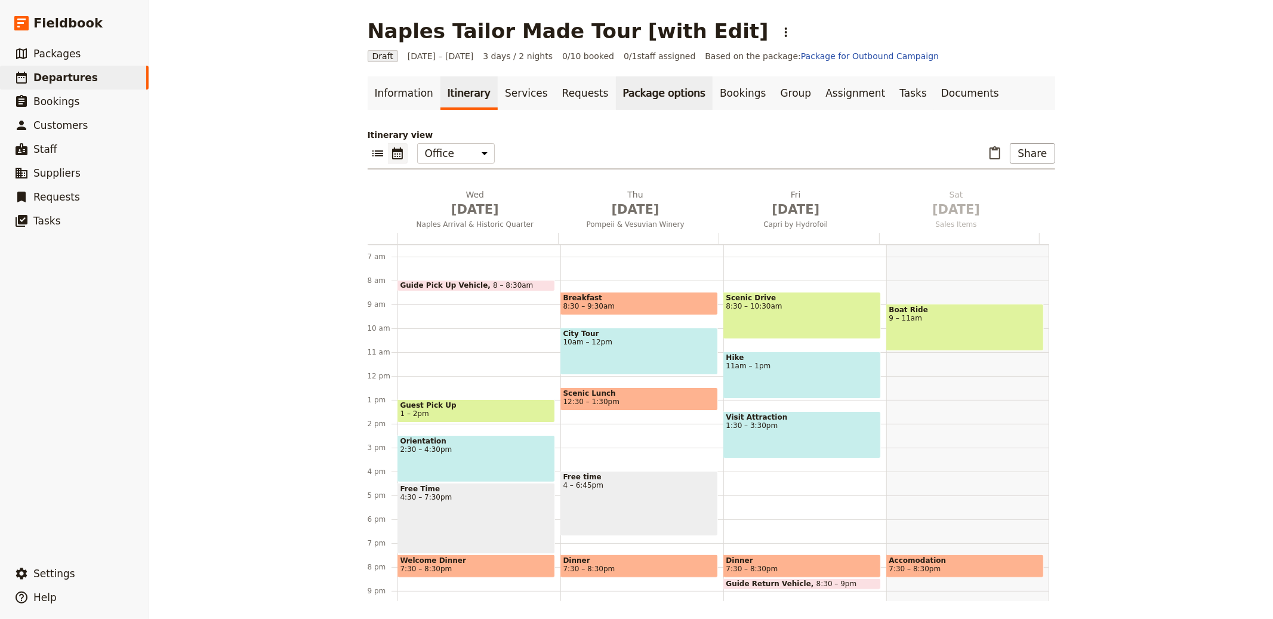
click at [617, 97] on link "Package options" at bounding box center [664, 92] width 97 height 33
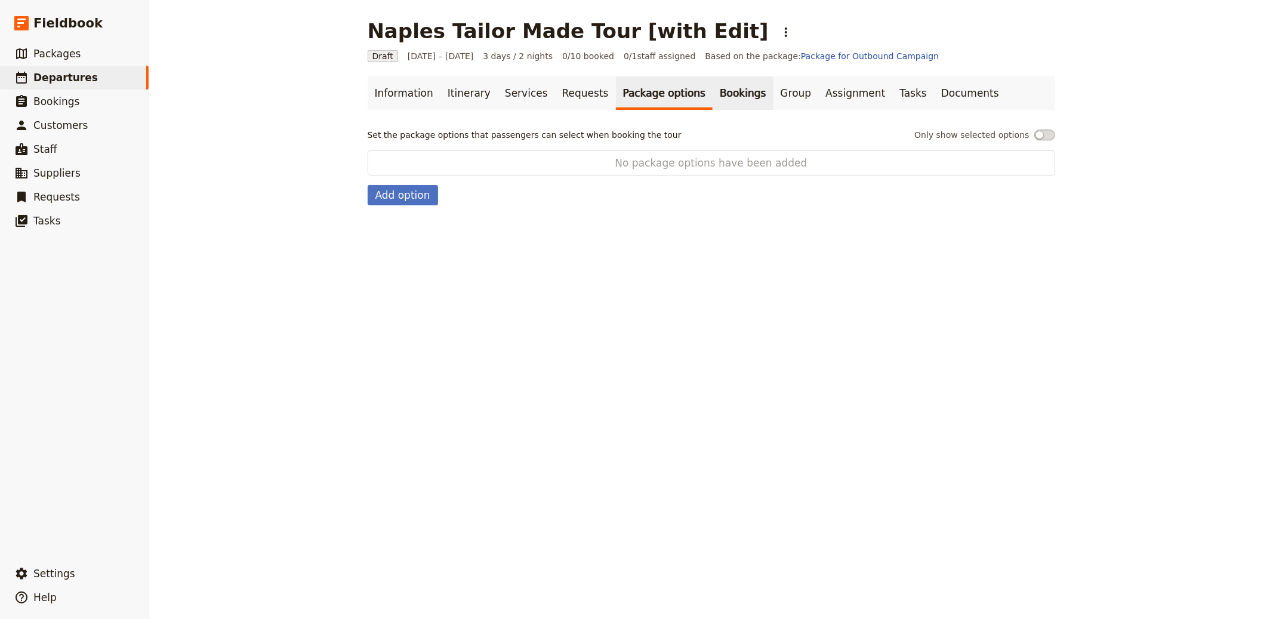
click at [712, 91] on link "Bookings" at bounding box center [742, 92] width 60 height 33
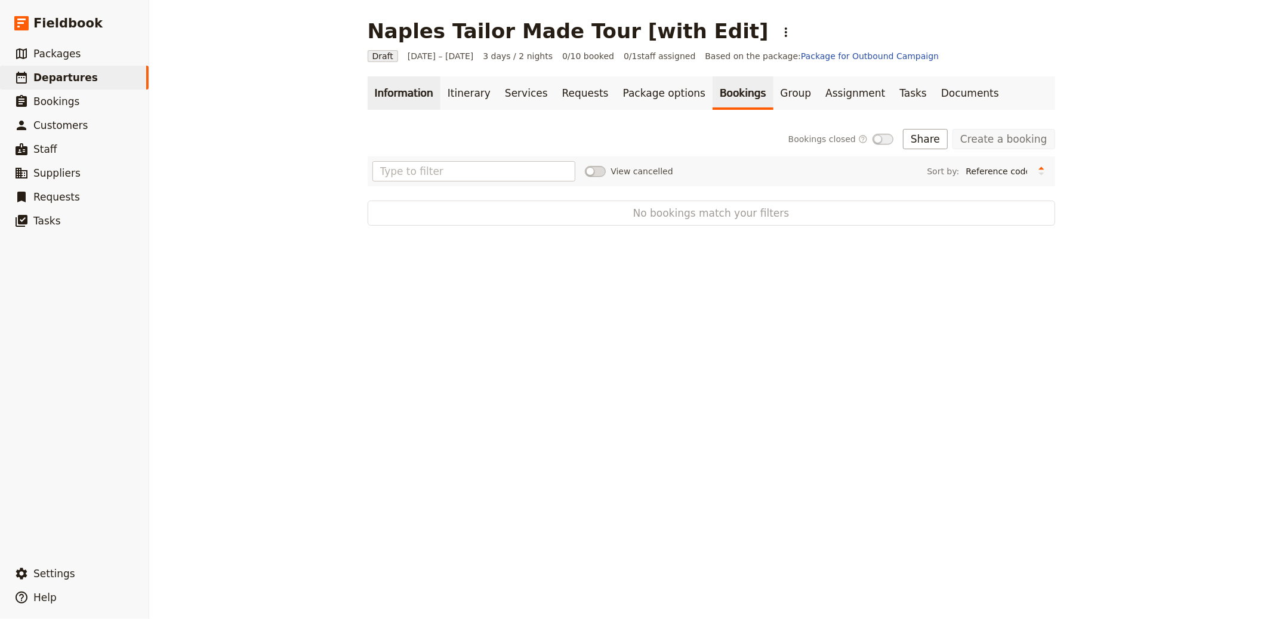
click at [419, 93] on link "Information" at bounding box center [404, 92] width 73 height 33
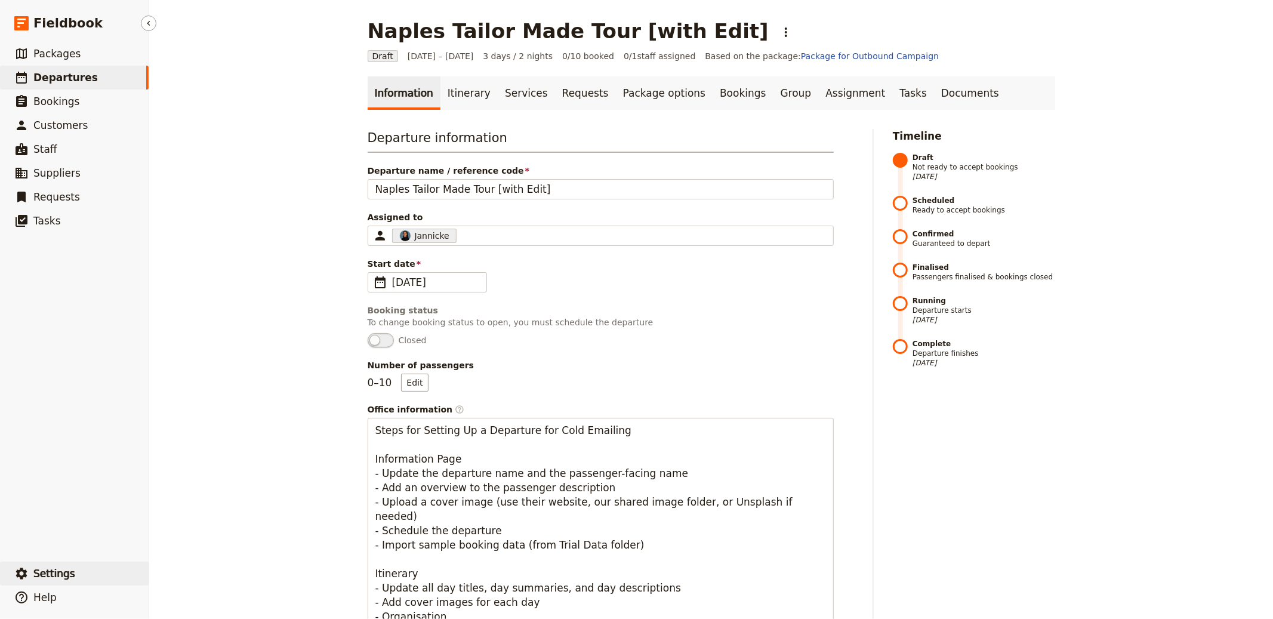
click at [84, 575] on button "​ Settings" at bounding box center [74, 573] width 149 height 24
click at [193, 542] on span "Your organization" at bounding box center [197, 541] width 72 height 12
click at [934, 100] on link "Documents" at bounding box center [970, 92] width 72 height 33
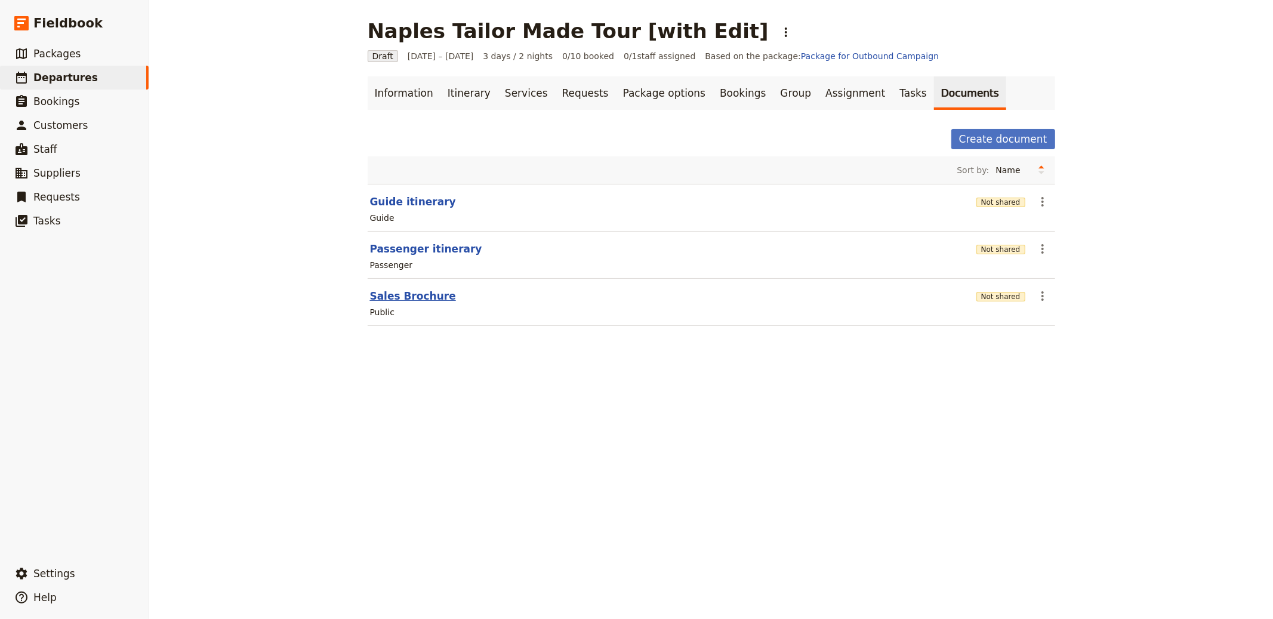
click at [429, 299] on button "Sales Brochure" at bounding box center [413, 296] width 86 height 14
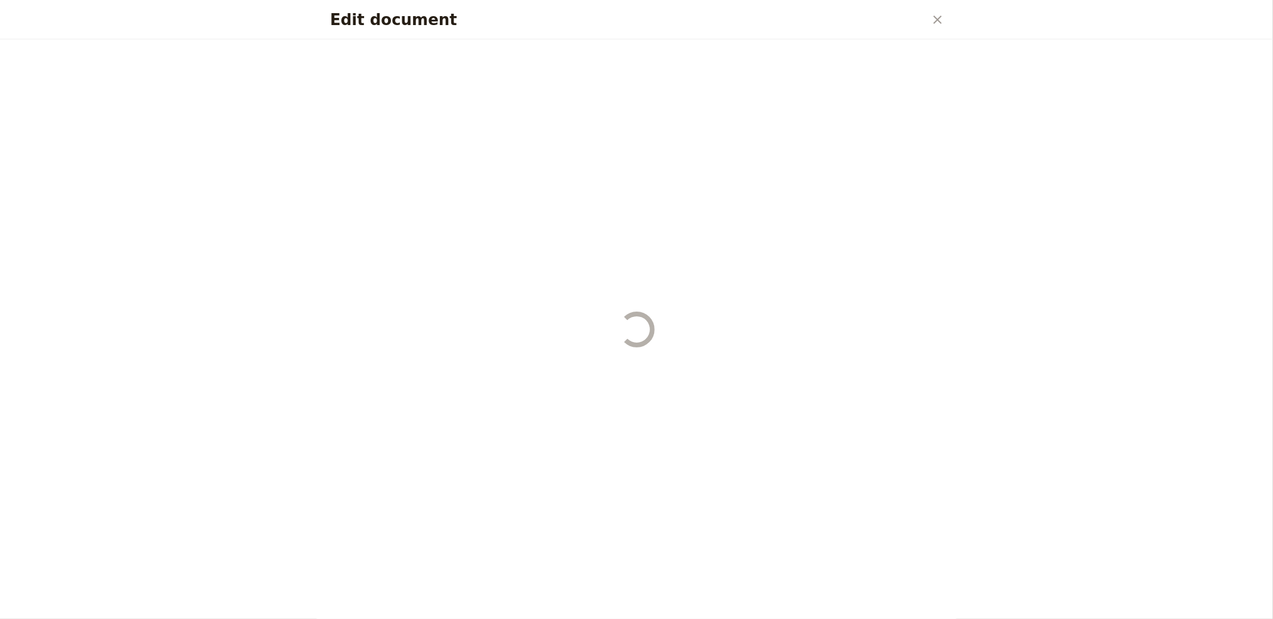
select select "DEFAULT"
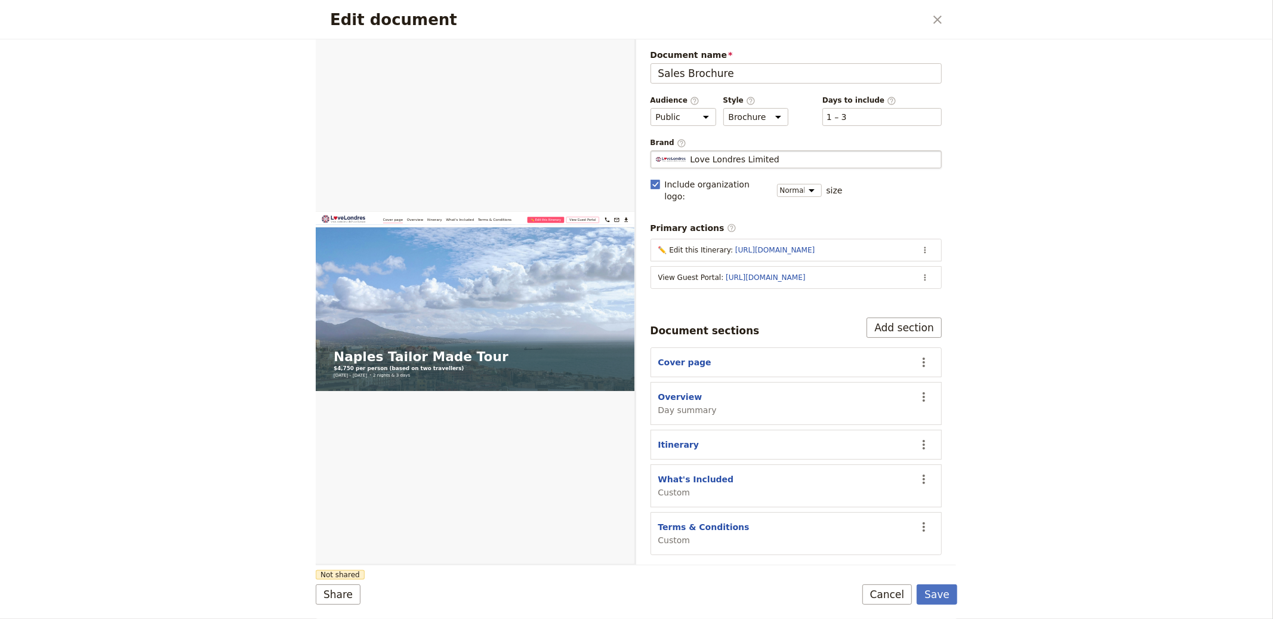
click at [785, 160] on div "Love Londres Limited" at bounding box center [796, 159] width 281 height 12
click at [656, 151] on input "Love Londres Limited" at bounding box center [655, 150] width 1 height 1
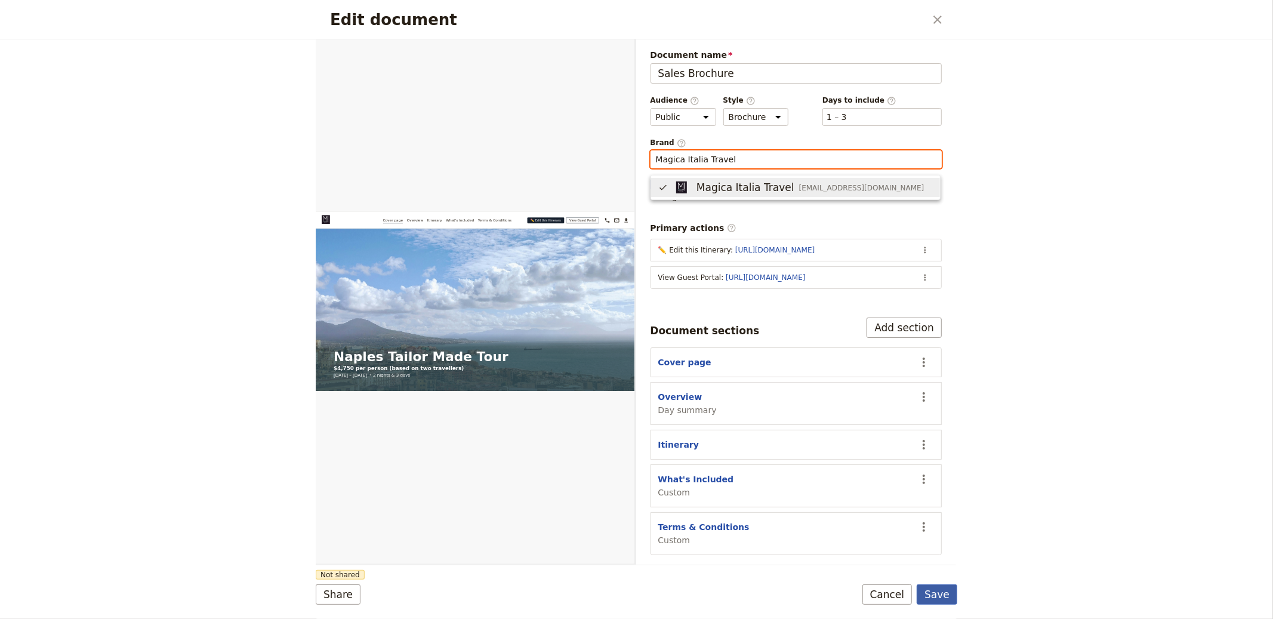
type input "Magica Italia Travel"
click at [947, 601] on button "Save" at bounding box center [936, 594] width 41 height 20
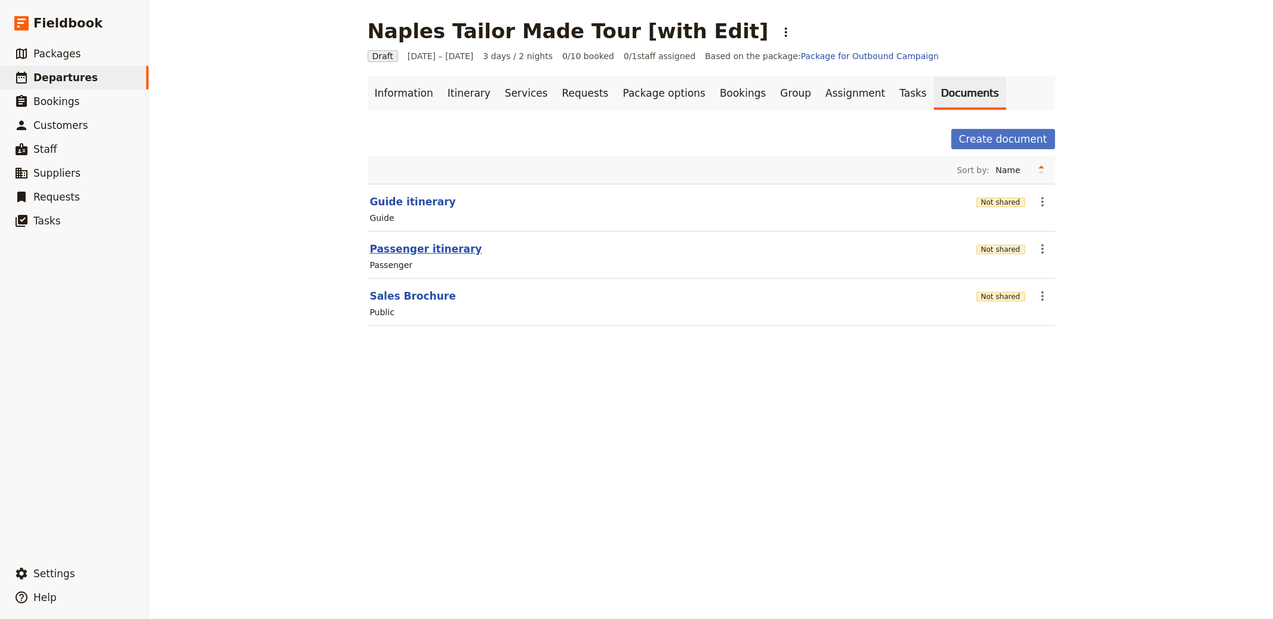
click at [399, 252] on button "Passenger itinerary" at bounding box center [426, 249] width 112 height 14
select select "PASSENGER"
select select "RUN_SHEET"
select select "LARGE"
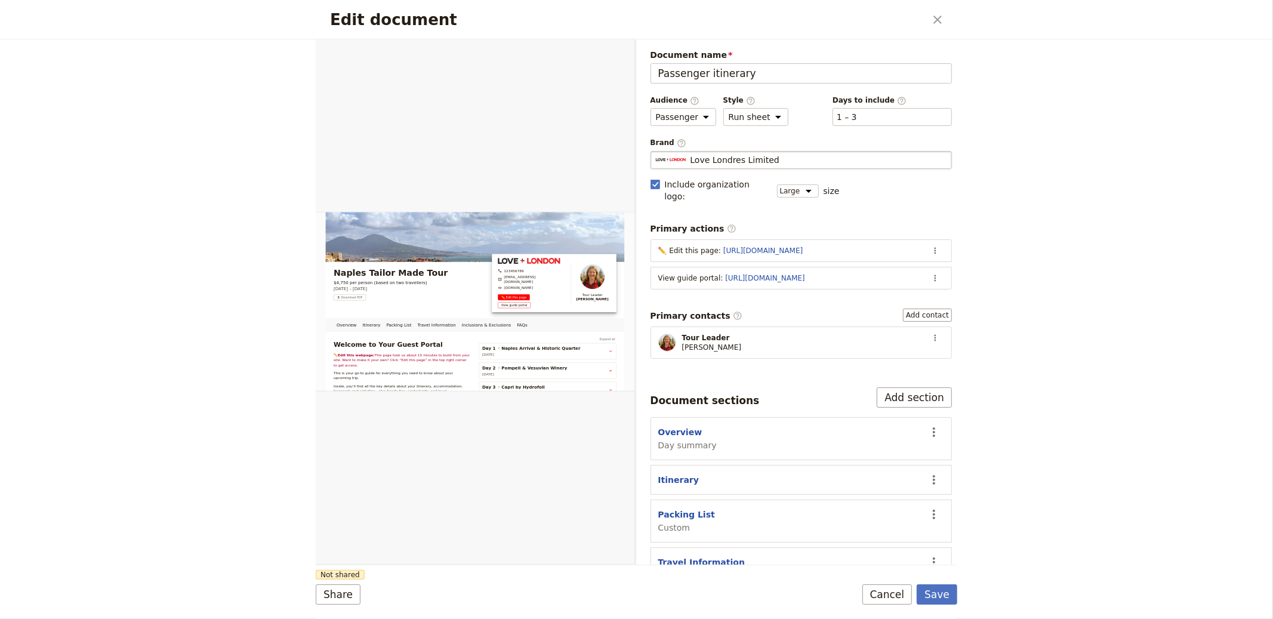
click at [740, 162] on span "Love Londres Limited" at bounding box center [734, 160] width 89 height 12
click at [656, 152] on input "Love Londres Limited" at bounding box center [655, 151] width 1 height 1
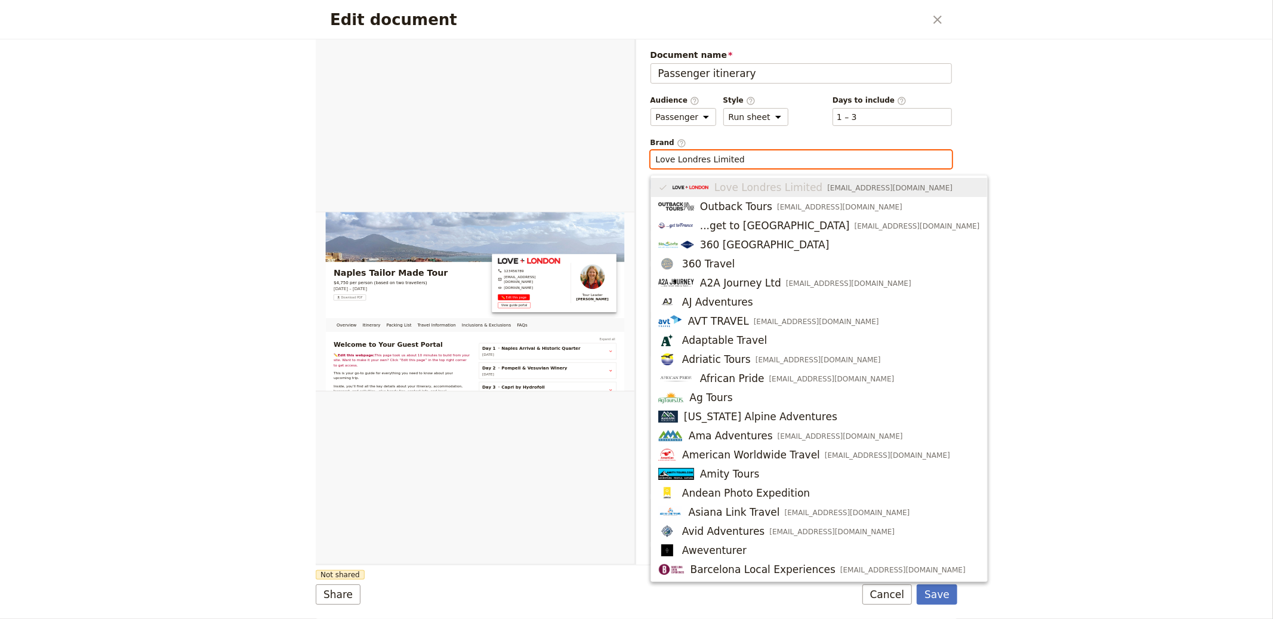
paste input "Magica Italia Travel"
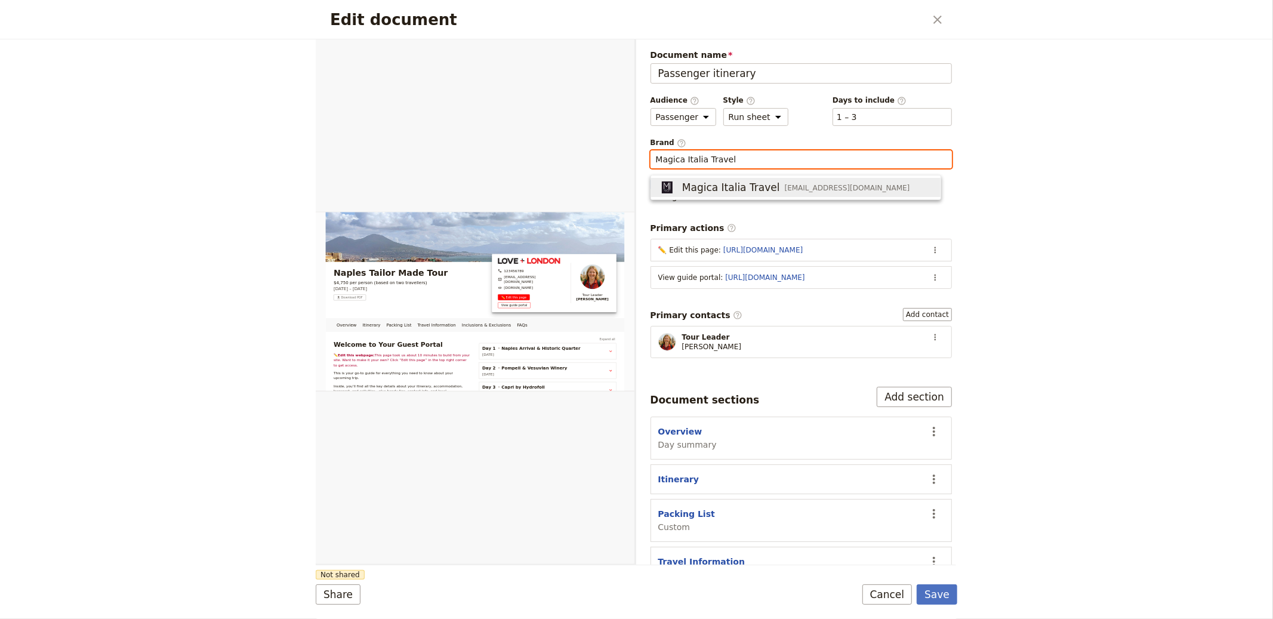
click at [721, 183] on span "Magica Italia Travel" at bounding box center [731, 187] width 98 height 14
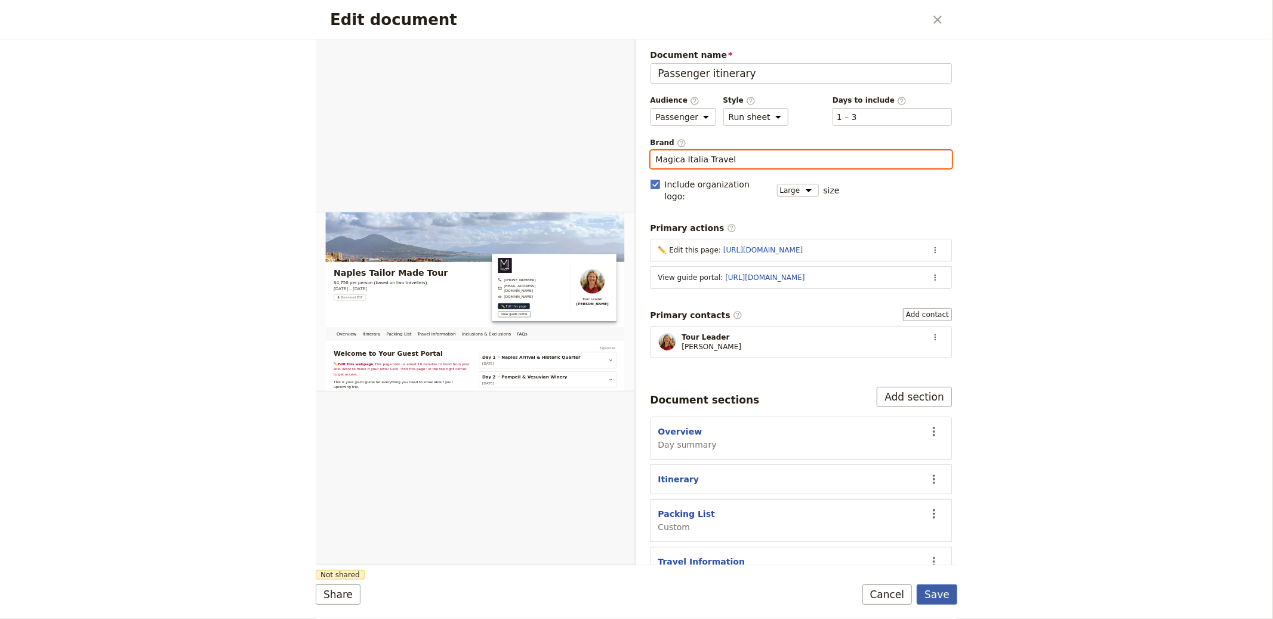
type input "Magica Italia Travel"
click at [921, 587] on button "Save" at bounding box center [936, 594] width 41 height 20
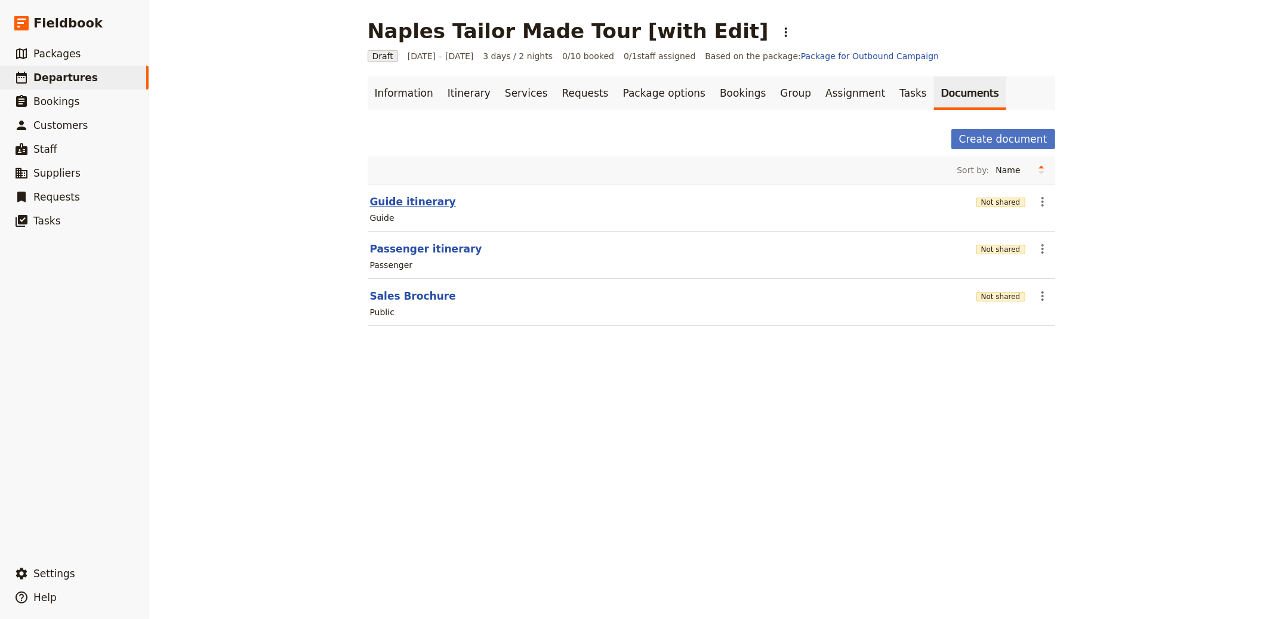
click at [419, 205] on button "Guide itinerary" at bounding box center [413, 202] width 86 height 14
select select "STAFF"
select select "RUN_SHEET"
select select "LARGE"
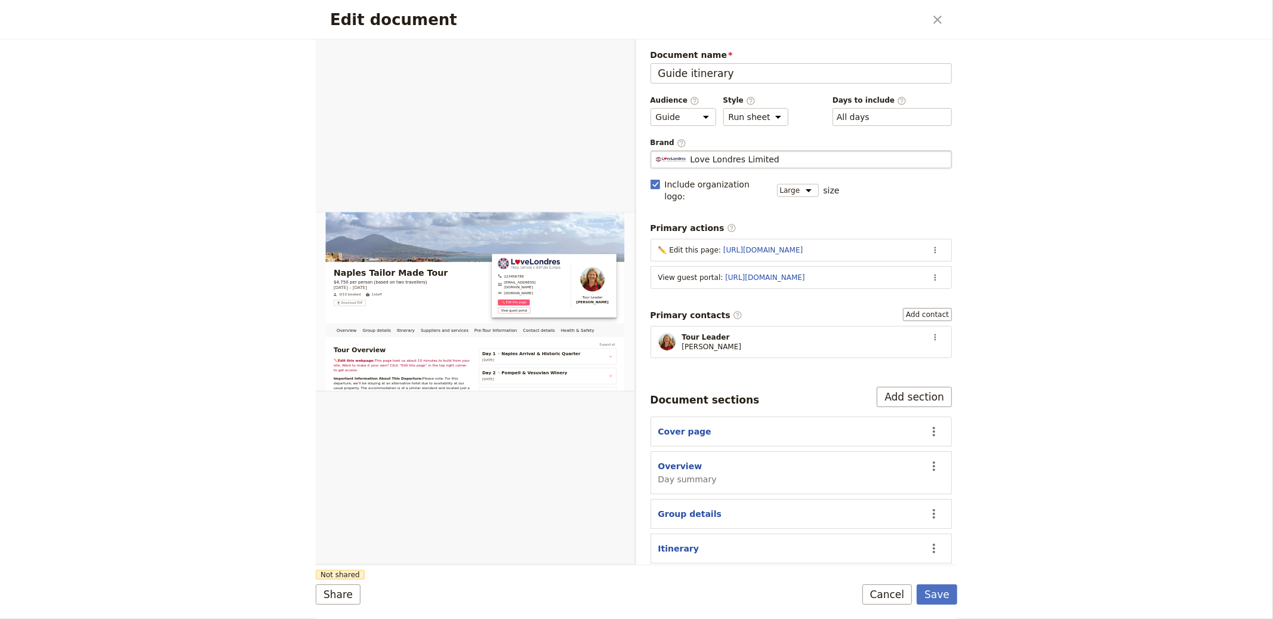
click at [719, 162] on span "Love Londres Limited" at bounding box center [734, 159] width 89 height 12
click at [656, 151] on input "Love Londres Limited" at bounding box center [655, 150] width 1 height 1
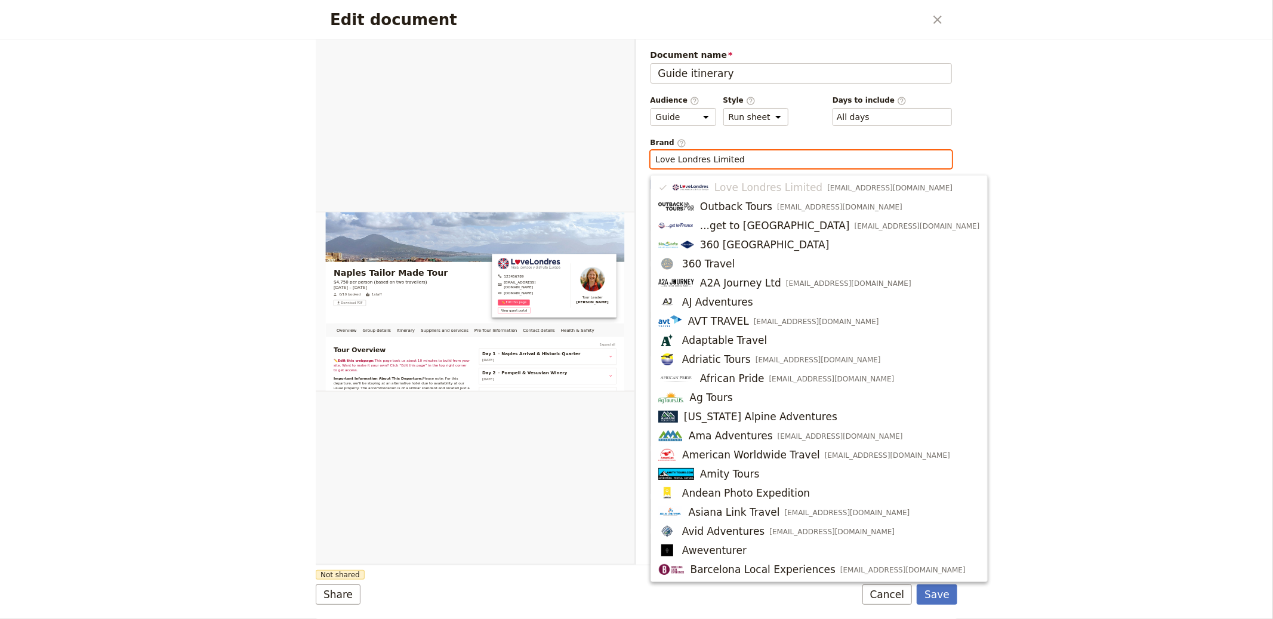
paste input "Magica Italia Travel"
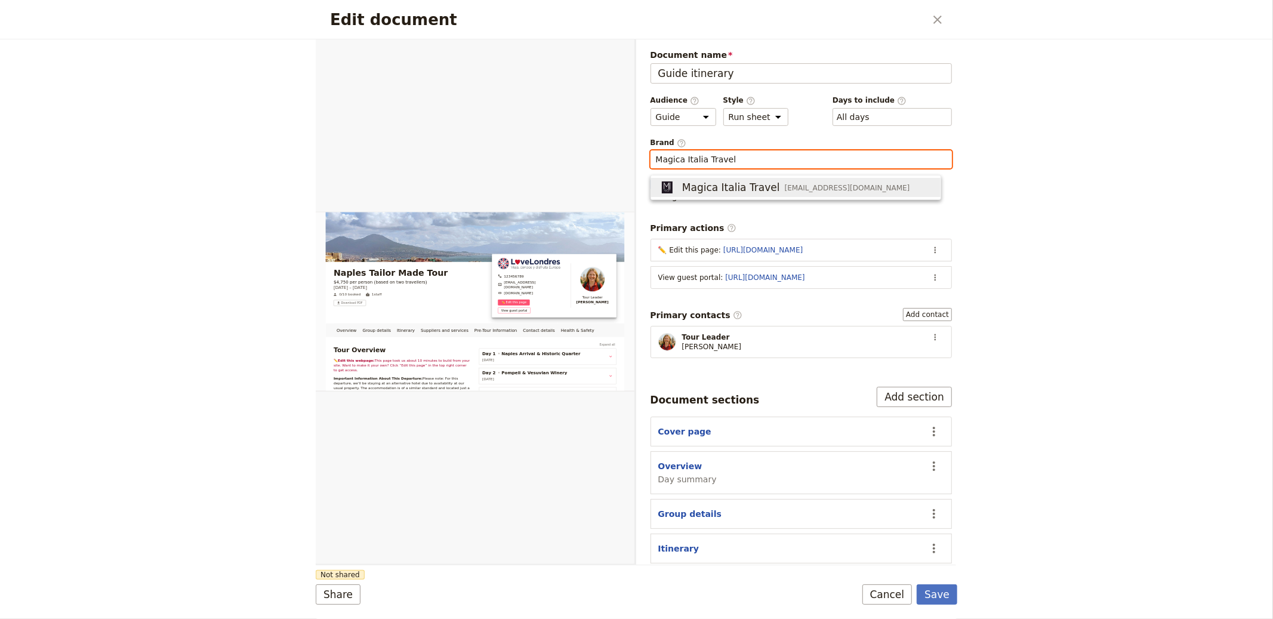
click at [708, 190] on span "Magica Italia Travel" at bounding box center [731, 187] width 98 height 14
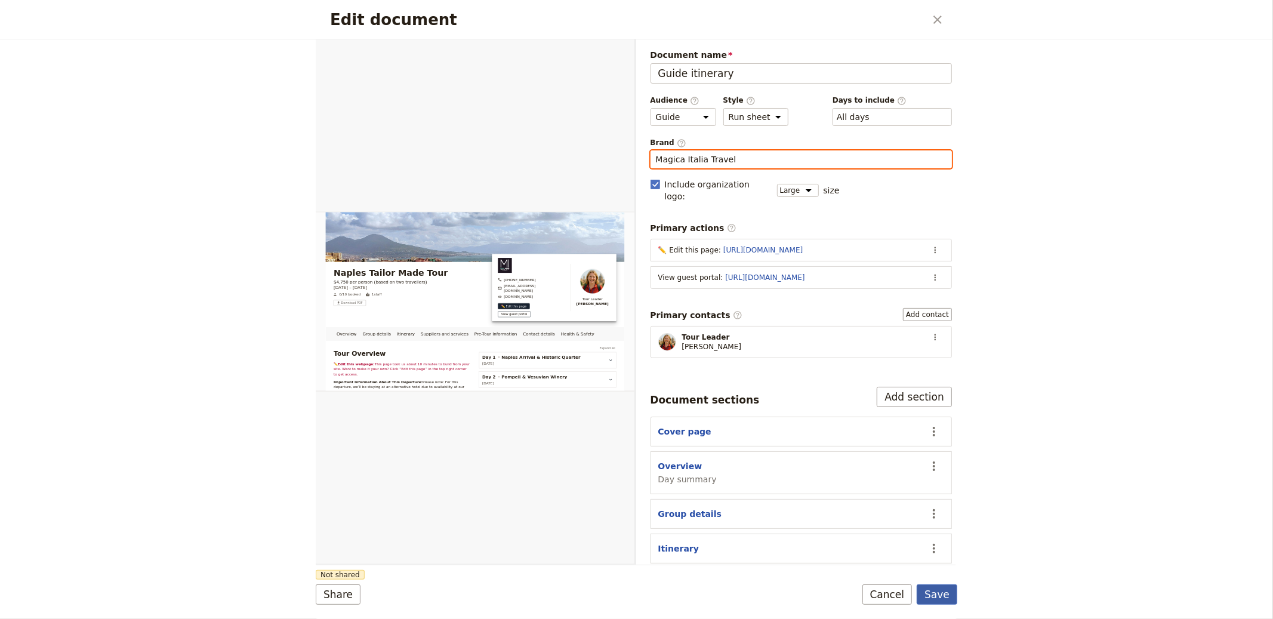
type input "Magica Italia Travel"
click at [935, 587] on button "Save" at bounding box center [936, 594] width 41 height 20
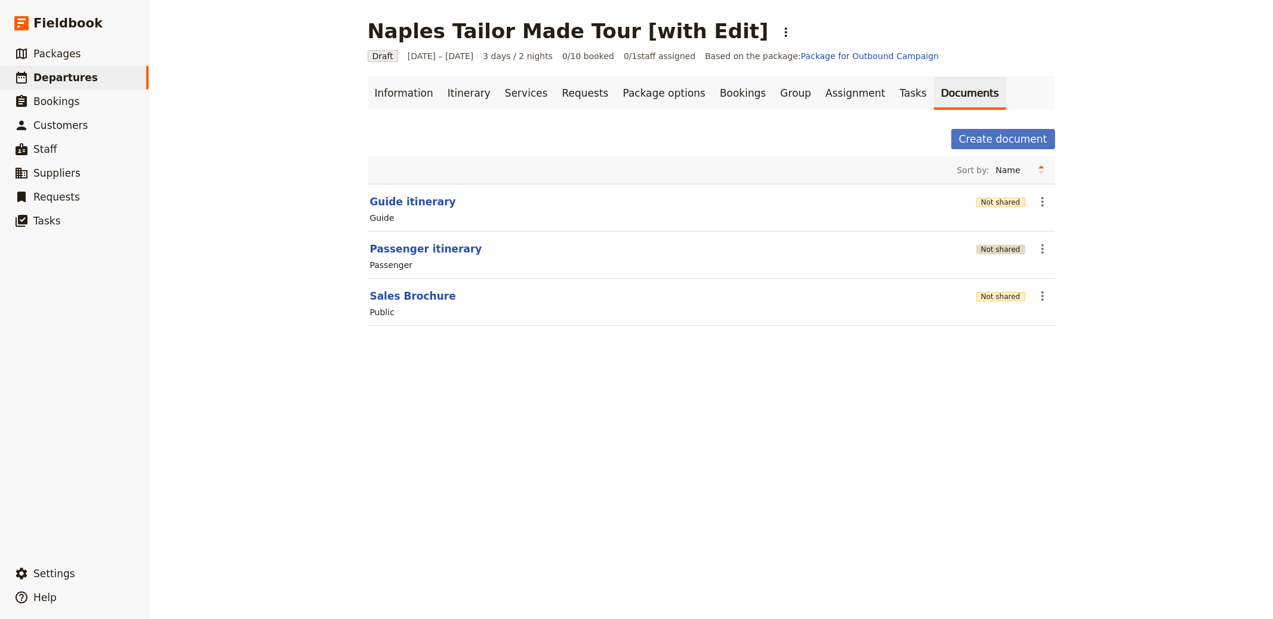
click at [1001, 246] on button "Not shared" at bounding box center [1000, 250] width 49 height 10
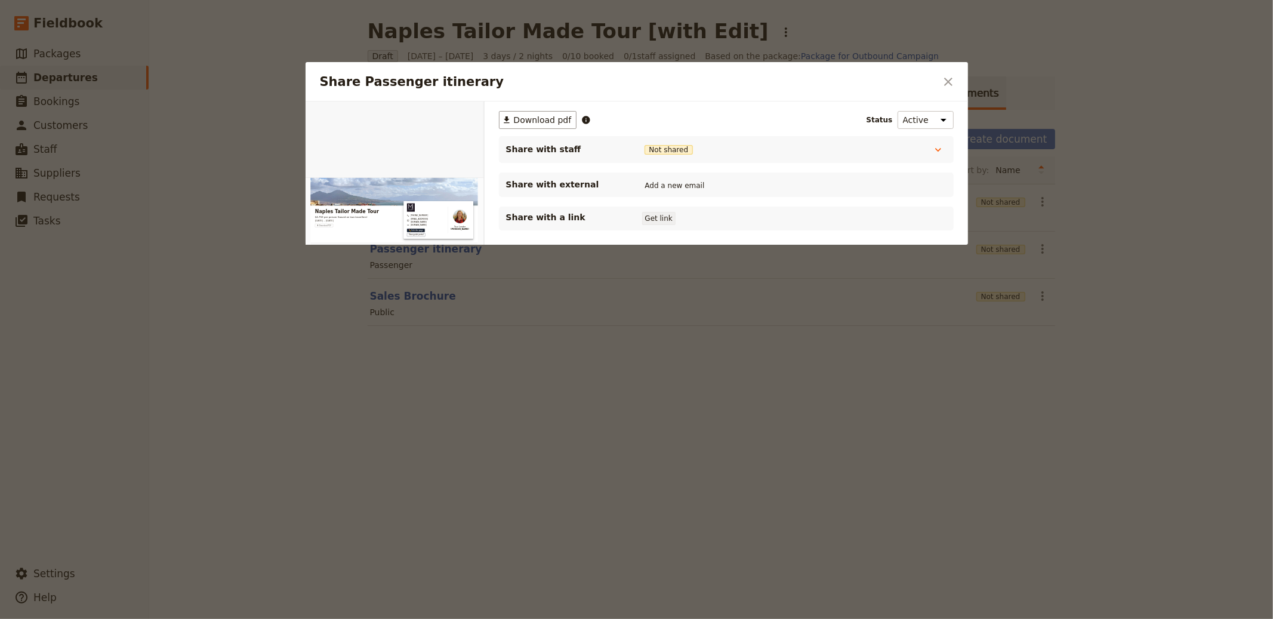
click at [655, 221] on button "Get link" at bounding box center [658, 218] width 33 height 13
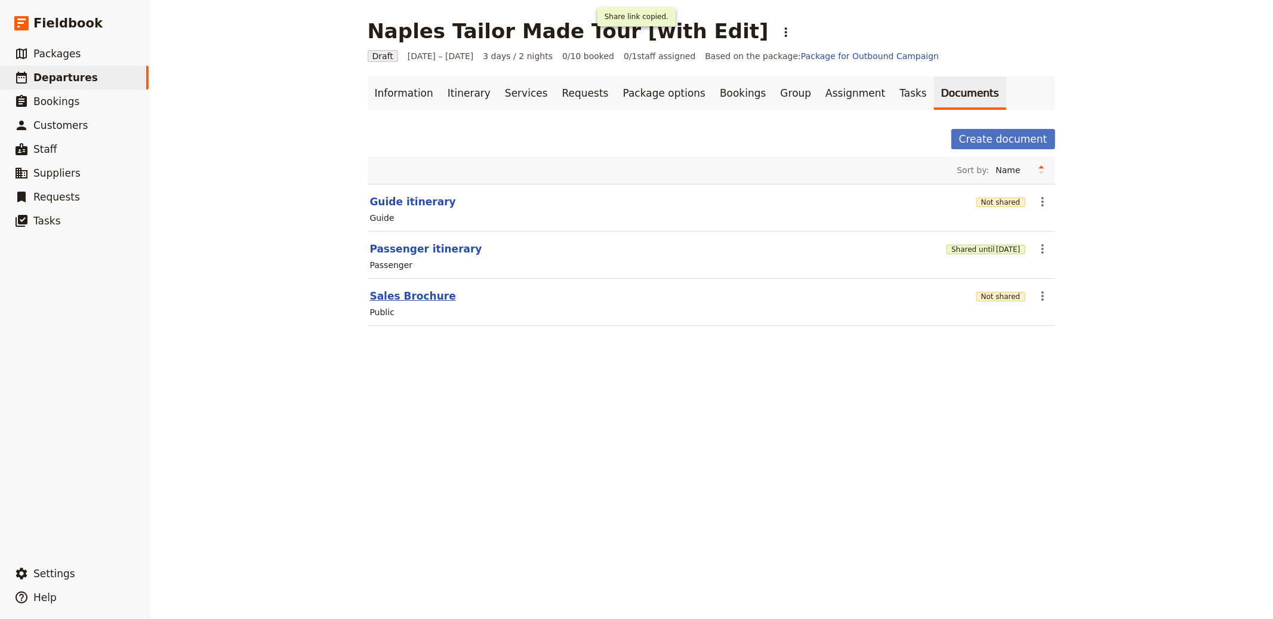
click at [403, 298] on button "Sales Brochure" at bounding box center [413, 296] width 86 height 14
select select "DEFAULT"
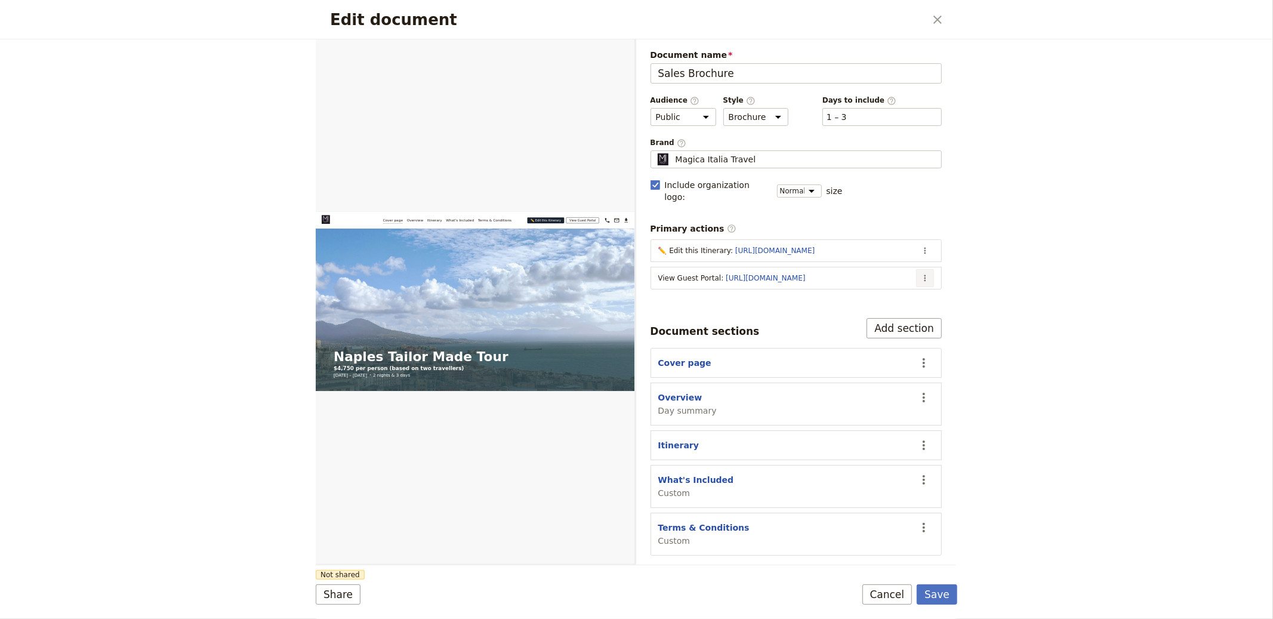
click at [929, 273] on icon "Actions" at bounding box center [925, 278] width 10 height 10
click at [897, 288] on span "Edit action" at bounding box center [877, 292] width 97 height 12
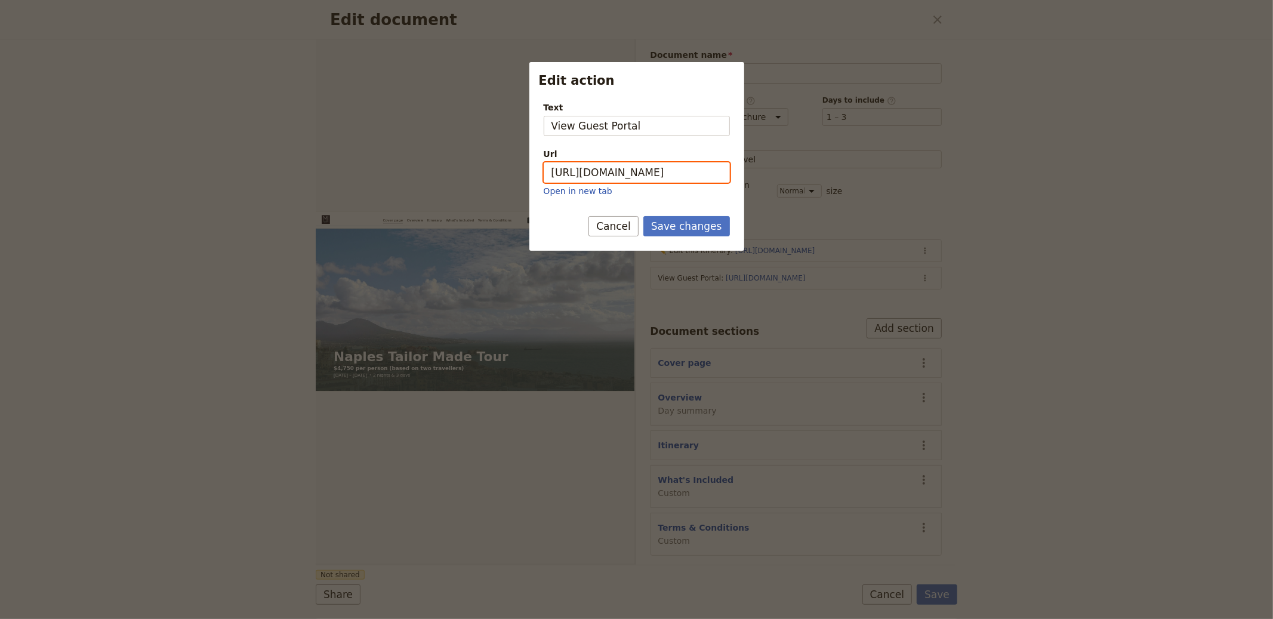
click at [651, 172] on input "https://trips.fieldbook.com/d/gT7Tmrd7nQZikG_oy-TLq" at bounding box center [637, 172] width 186 height 20
paste input "BsEuLX7umNggKDjBRmz44"
type input "https://trips.fieldbook.com/d/BsEuLX7umNggKDjBRmz44"
click at [691, 227] on button "Save changes" at bounding box center [686, 226] width 87 height 20
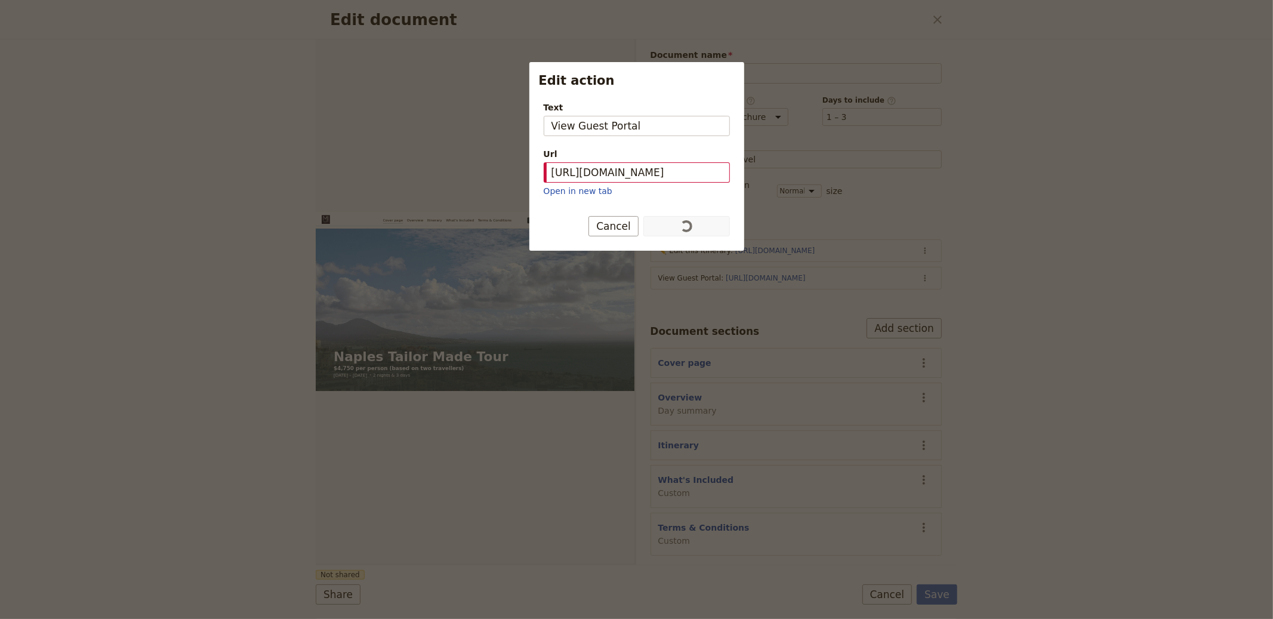
scroll to position [0, 0]
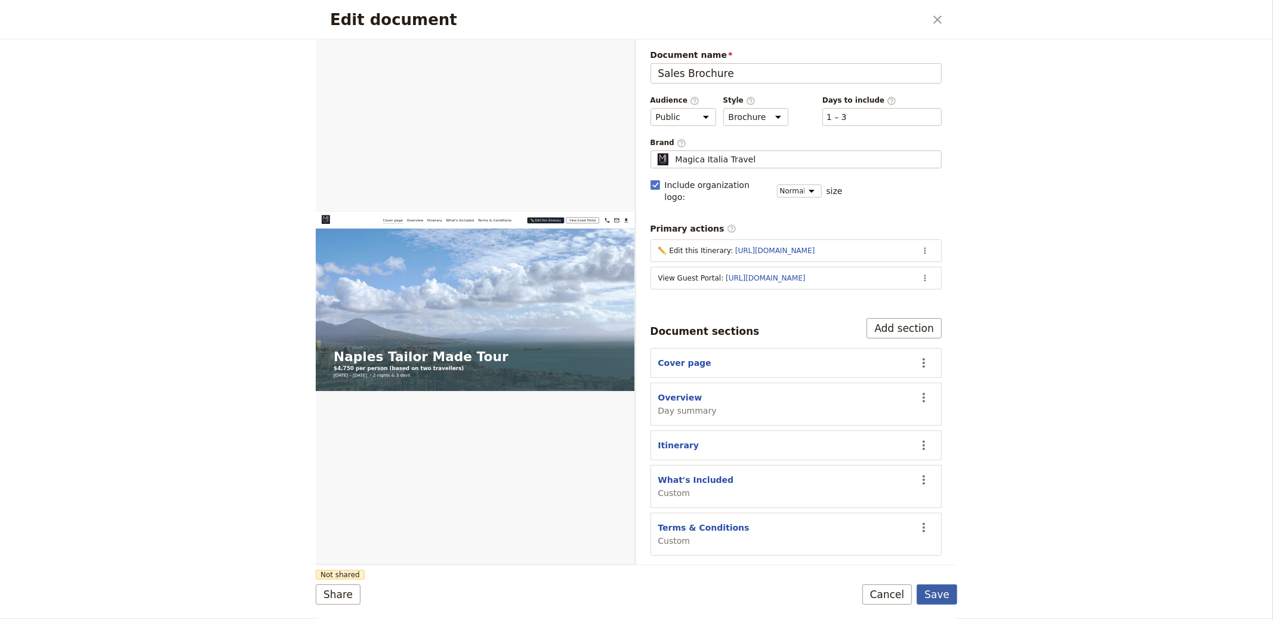
click at [928, 591] on button "Save" at bounding box center [936, 594] width 41 height 20
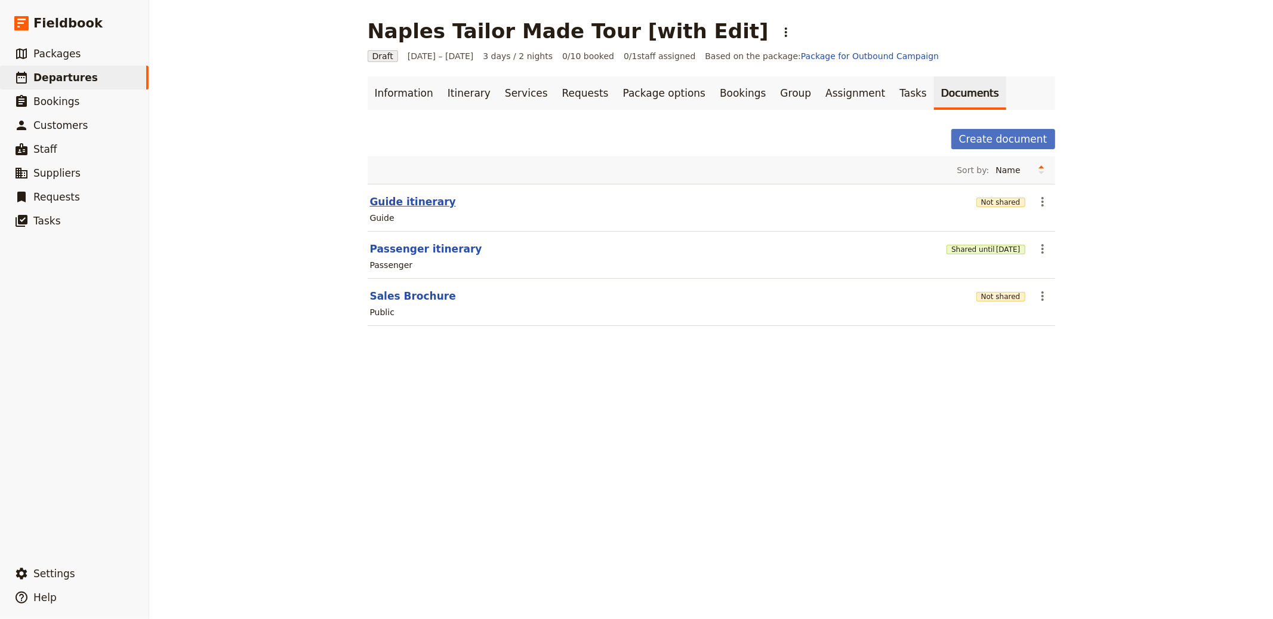
click at [396, 204] on button "Guide itinerary" at bounding box center [413, 202] width 86 height 14
select select "STAFF"
select select "RUN_SHEET"
select select "LARGE"
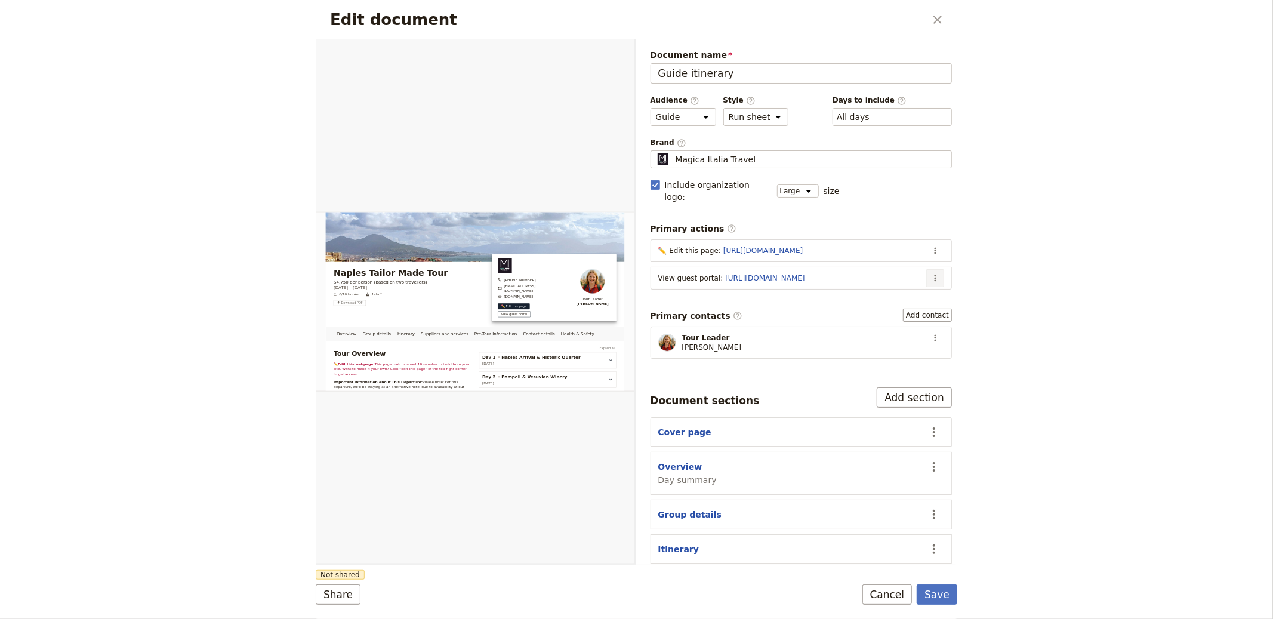
click at [930, 273] on icon "Actions" at bounding box center [935, 278] width 10 height 10
click at [888, 287] on span "Edit action" at bounding box center [877, 292] width 97 height 12
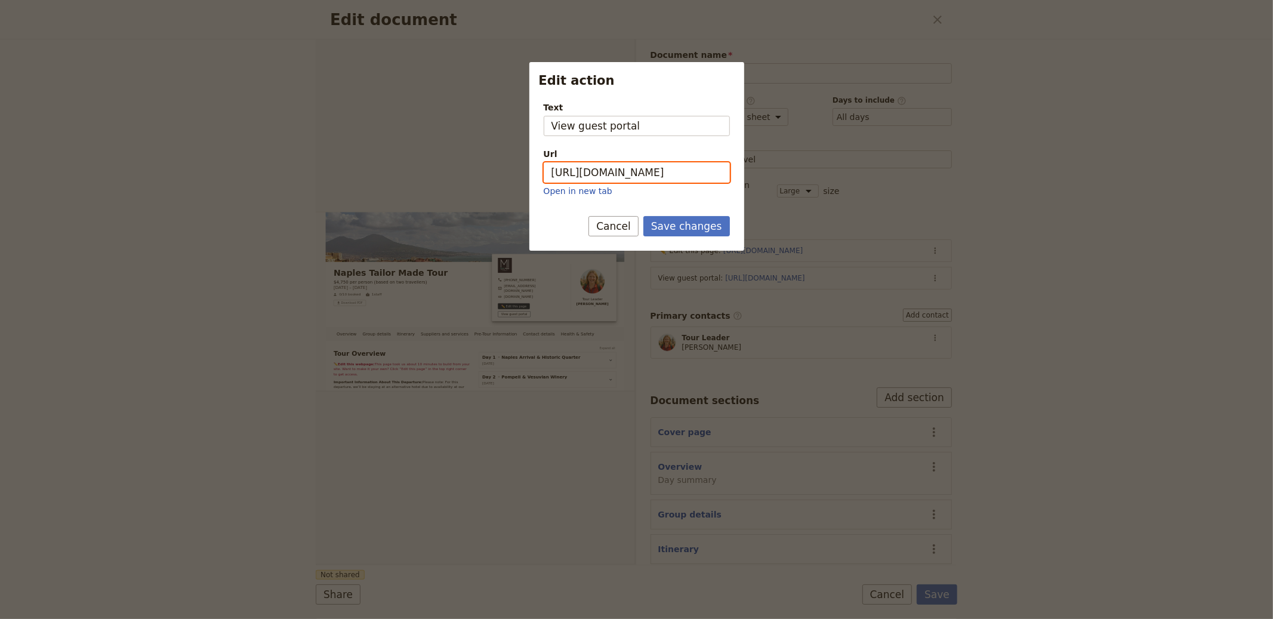
click at [652, 177] on input "https://trips.fieldbook.com/d/gT7Tmrd7nQZikG_oy-TLq" at bounding box center [637, 172] width 186 height 20
paste input "BsEuLX7umNggKDjBRmz44"
type input "https://trips.fieldbook.com/d/BsEuLX7umNggKDjBRmz44"
click at [697, 224] on button "Save changes" at bounding box center [686, 226] width 87 height 20
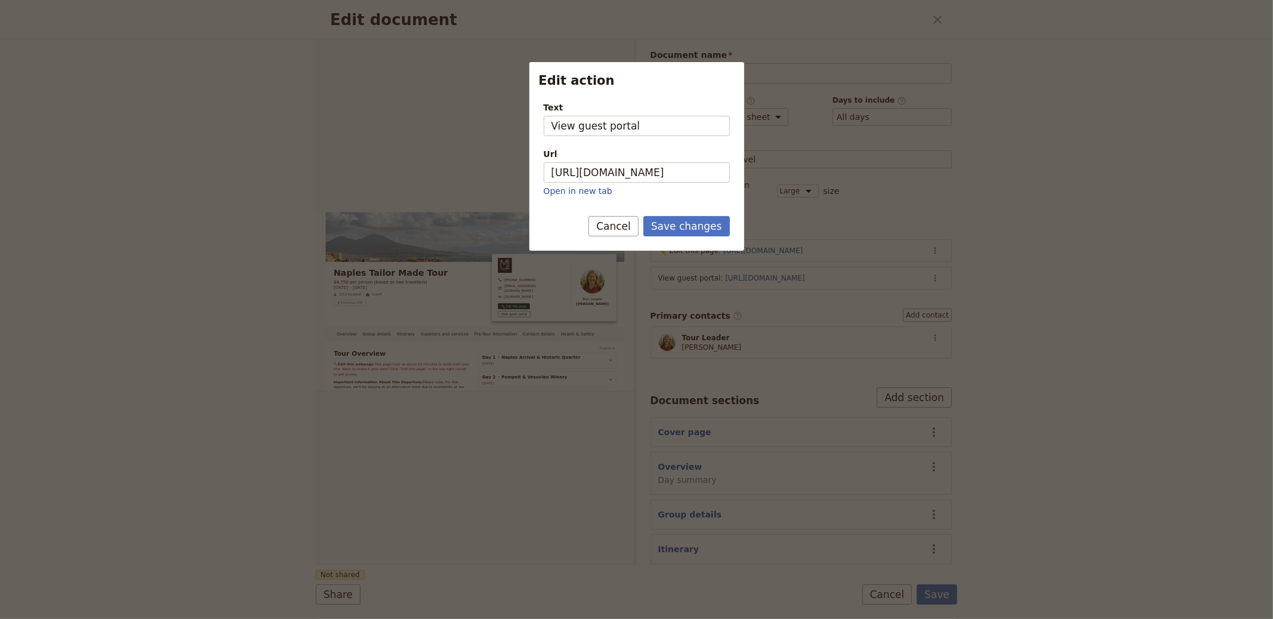
scroll to position [0, 0]
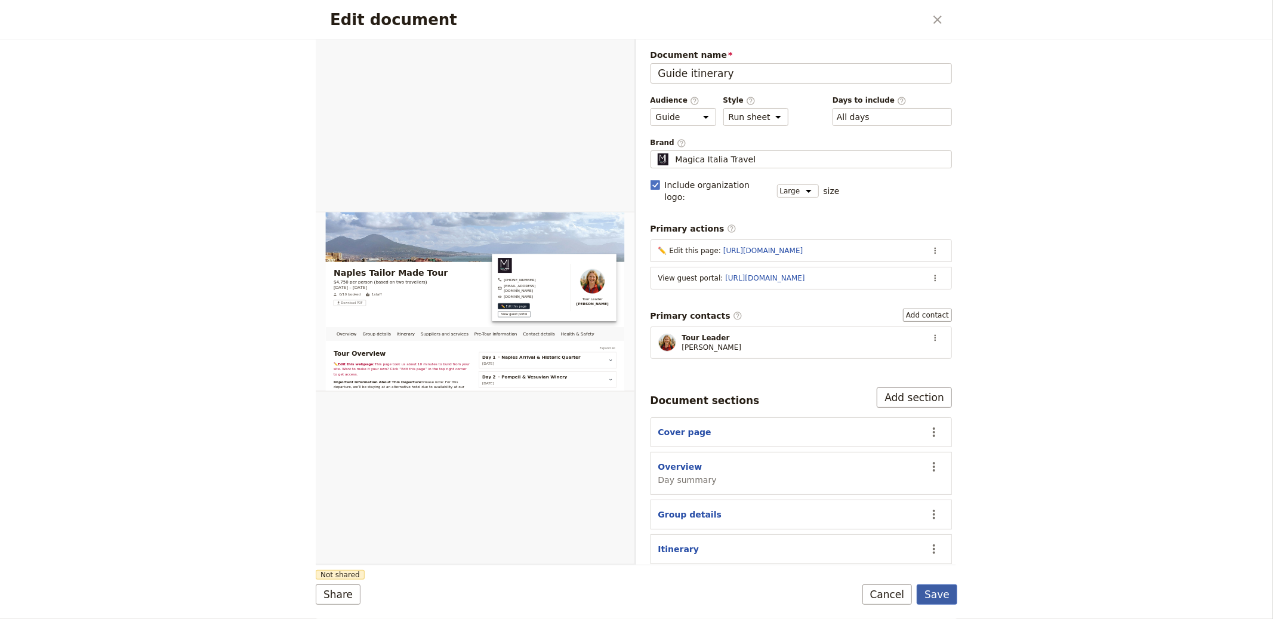
click at [936, 591] on button "Save" at bounding box center [936, 594] width 41 height 20
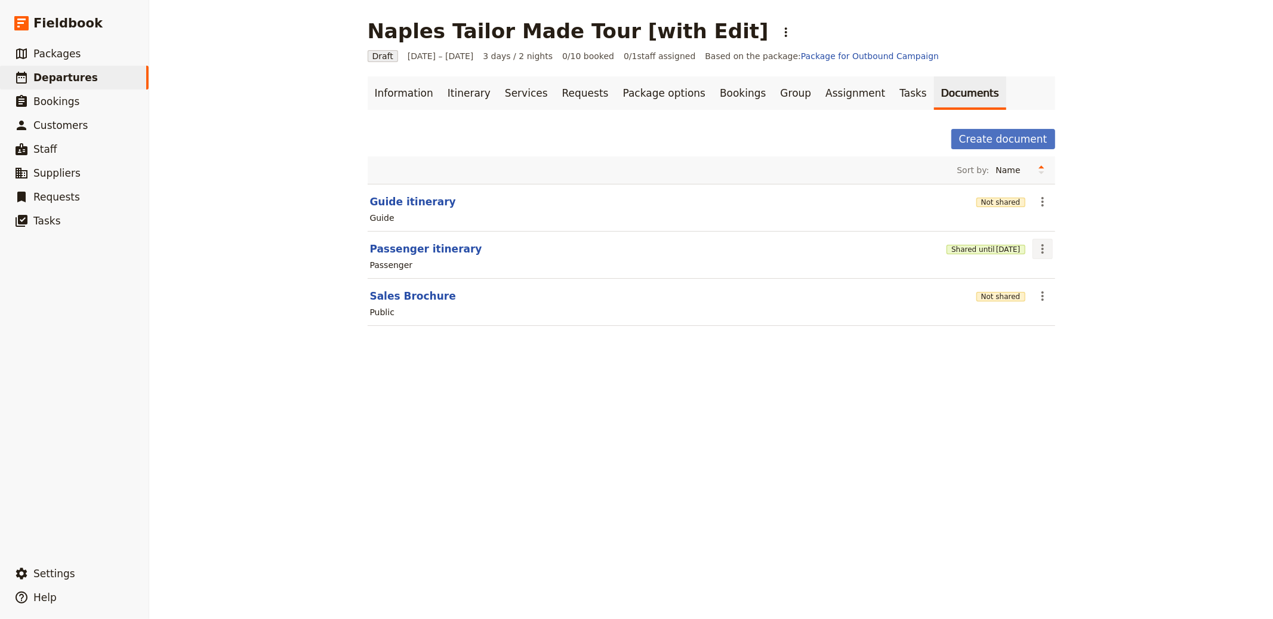
click at [1037, 248] on icon "Actions" at bounding box center [1042, 249] width 14 height 14
click at [445, 243] on button "Passenger itinerary" at bounding box center [426, 249] width 112 height 14
select select "PASSENGER"
select select "RUN_SHEET"
select select "LARGE"
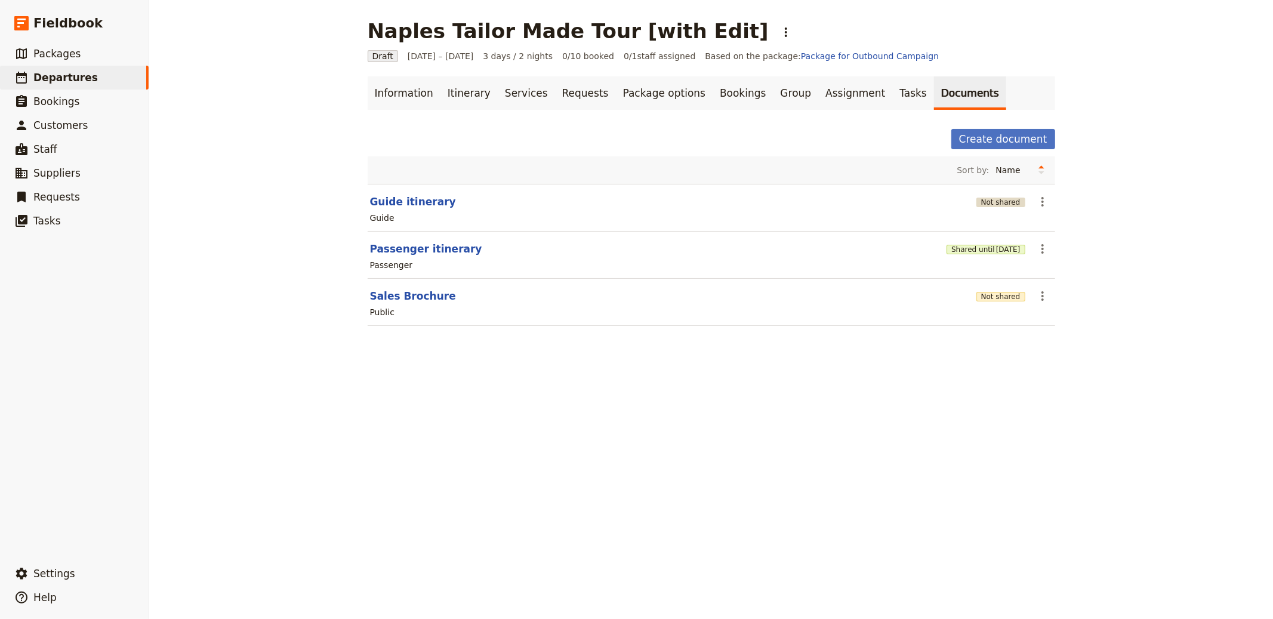
click at [985, 203] on button "Not shared" at bounding box center [1000, 202] width 49 height 10
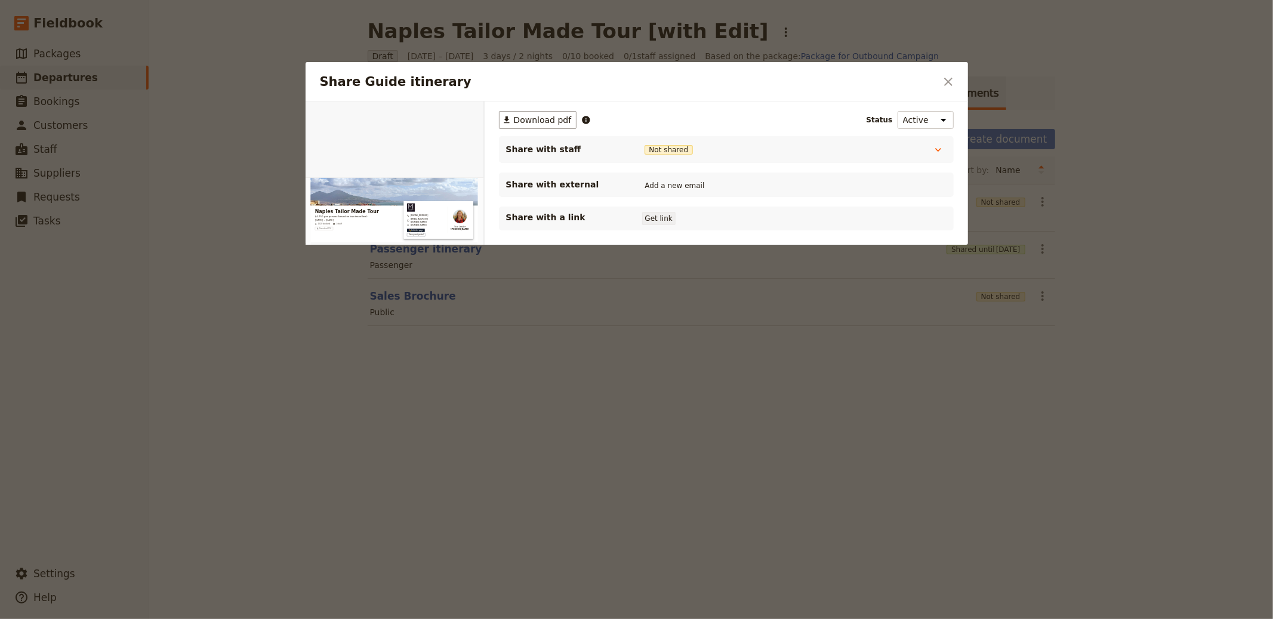
click at [644, 216] on button "Get link" at bounding box center [658, 218] width 33 height 13
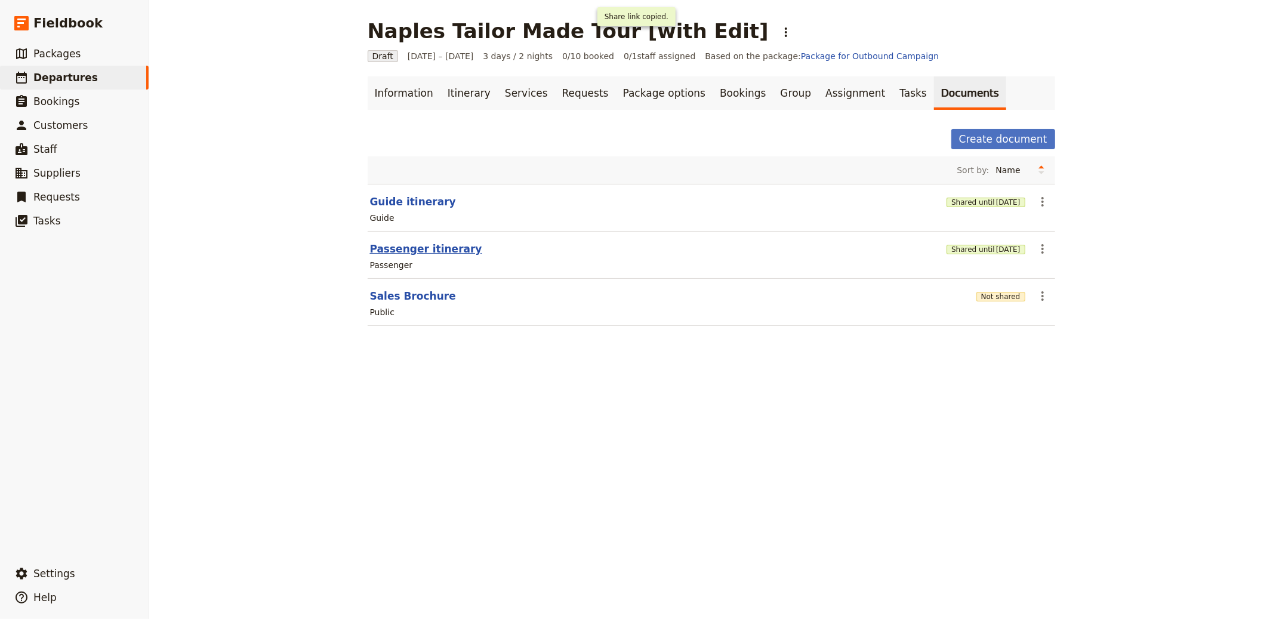
click at [372, 250] on button "Passenger itinerary" at bounding box center [426, 249] width 112 height 14
select select "PASSENGER"
select select "RUN_SHEET"
select select "LARGE"
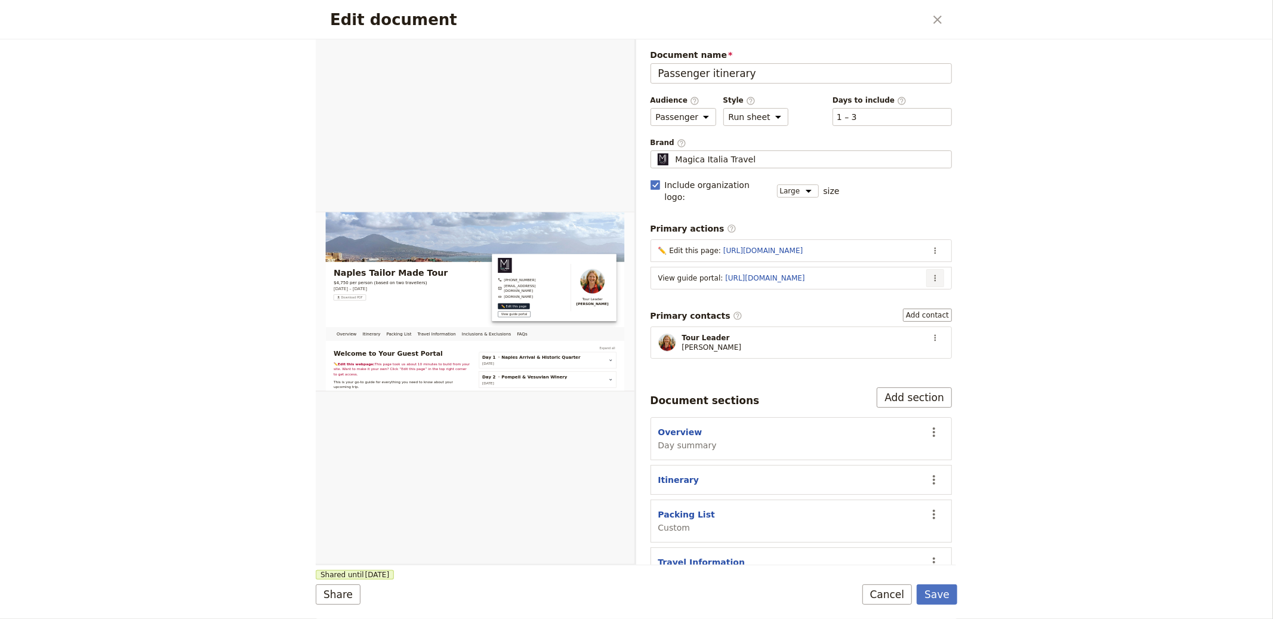
click at [926, 269] on button "​" at bounding box center [935, 278] width 18 height 18
click at [872, 293] on span "Edit action" at bounding box center [877, 292] width 97 height 12
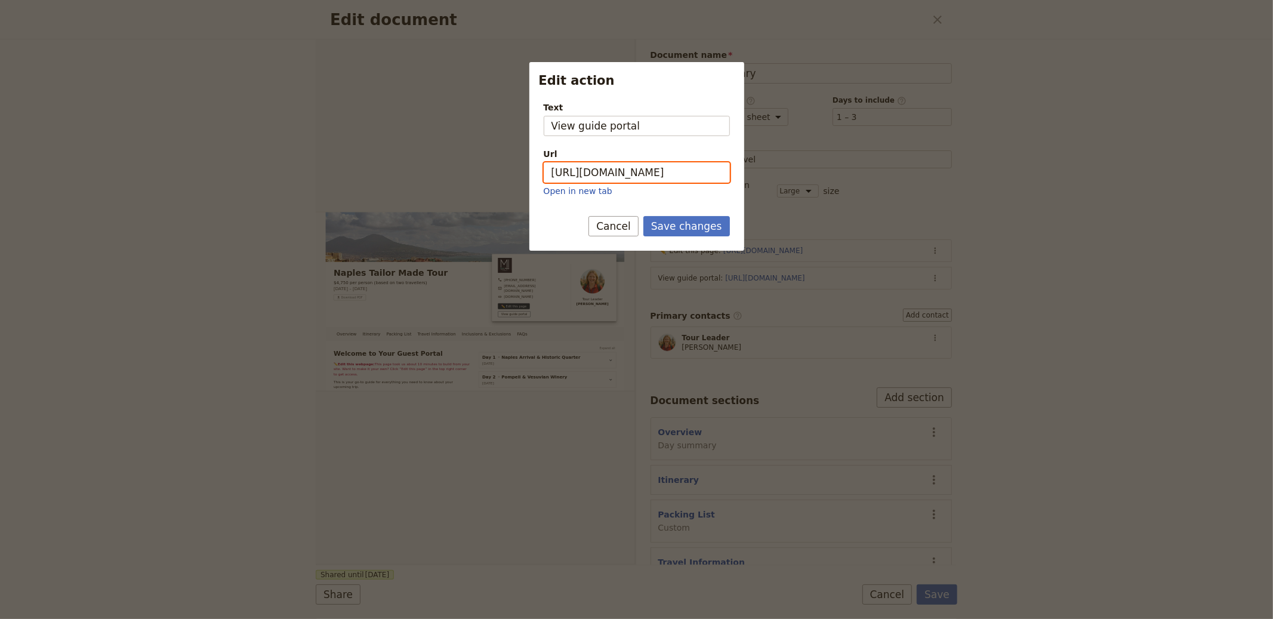
click at [634, 171] on input "https://trips.fieldbook.com/d/40MioUgrEjehjOlEHxHxZ" at bounding box center [637, 172] width 186 height 20
paste input "DoE2YhNQ9nBZat2sqmt3g"
type input "https://trips.fieldbook.com/d/DoE2YhNQ9nBZat2sqmt3g"
click at [686, 231] on button "Save changes" at bounding box center [686, 226] width 87 height 20
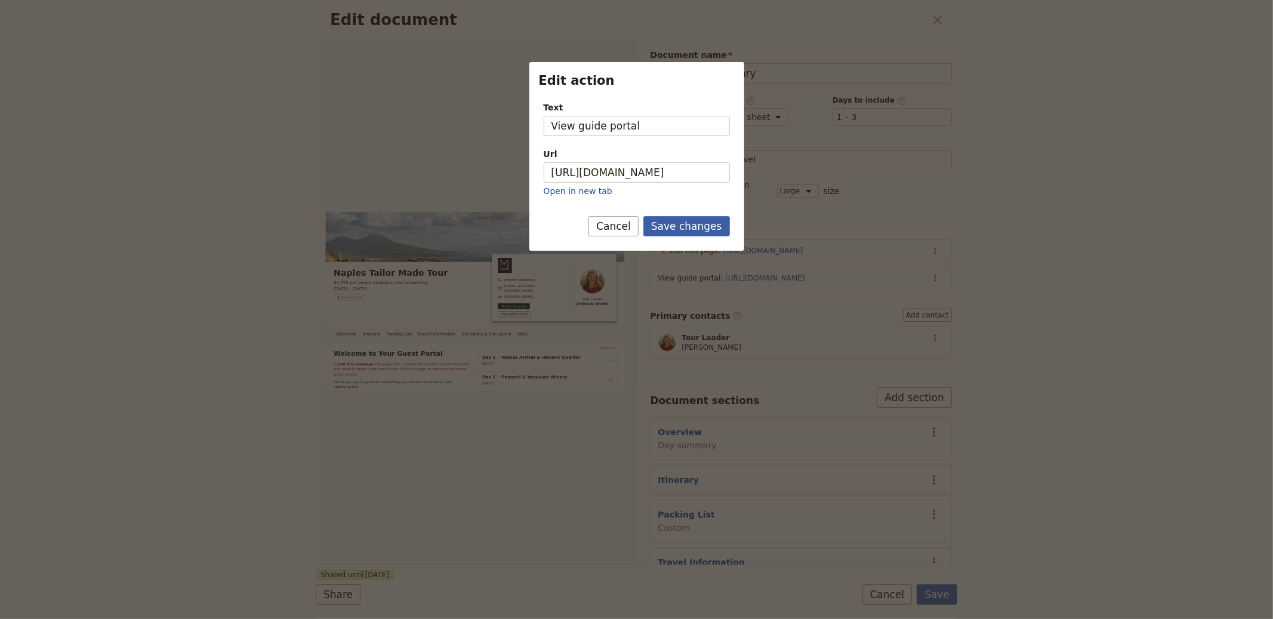
scroll to position [0, 0]
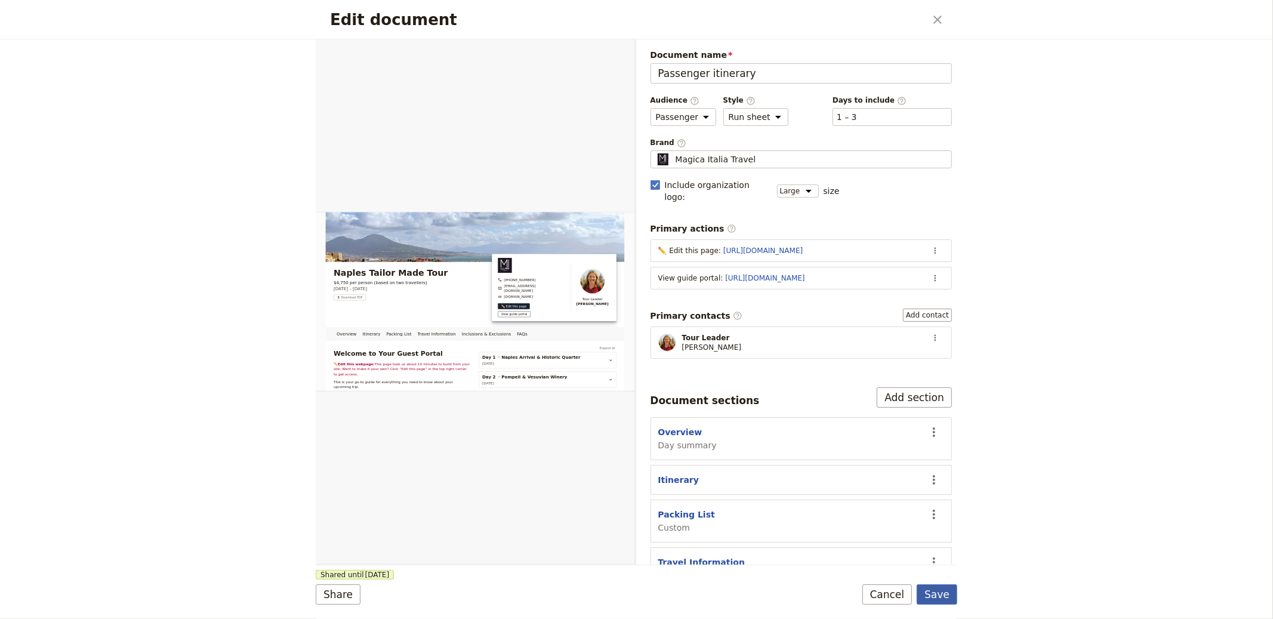
click at [940, 592] on button "Save" at bounding box center [936, 594] width 41 height 20
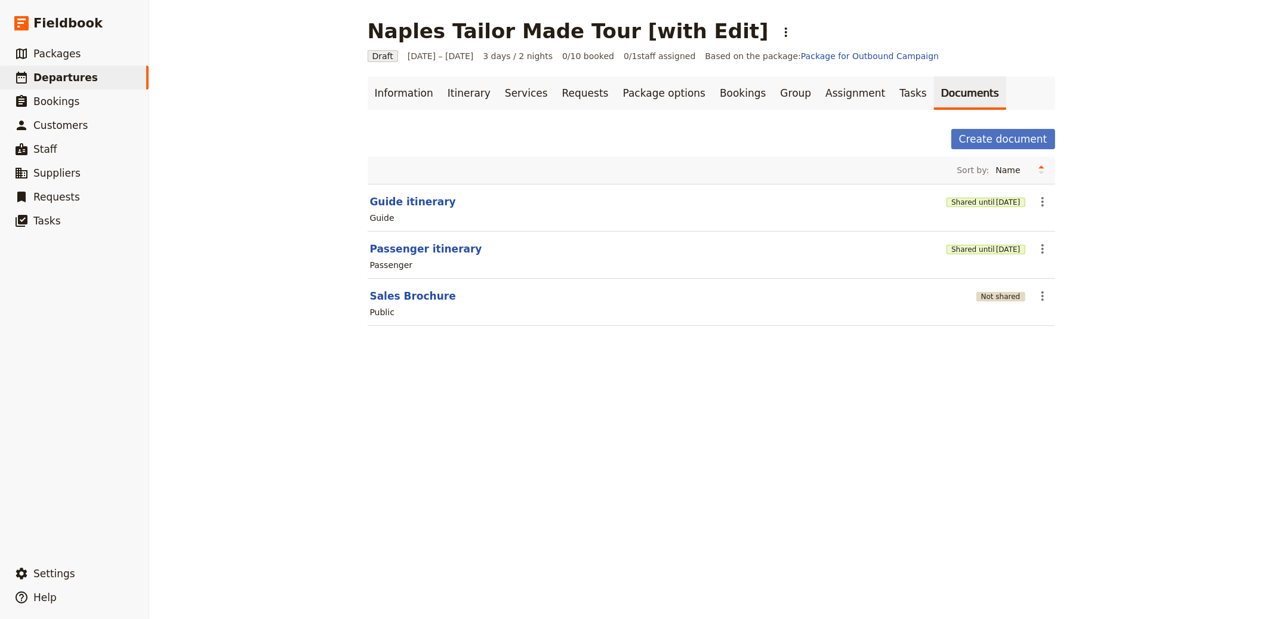
click at [992, 293] on button "Not shared" at bounding box center [1000, 297] width 49 height 10
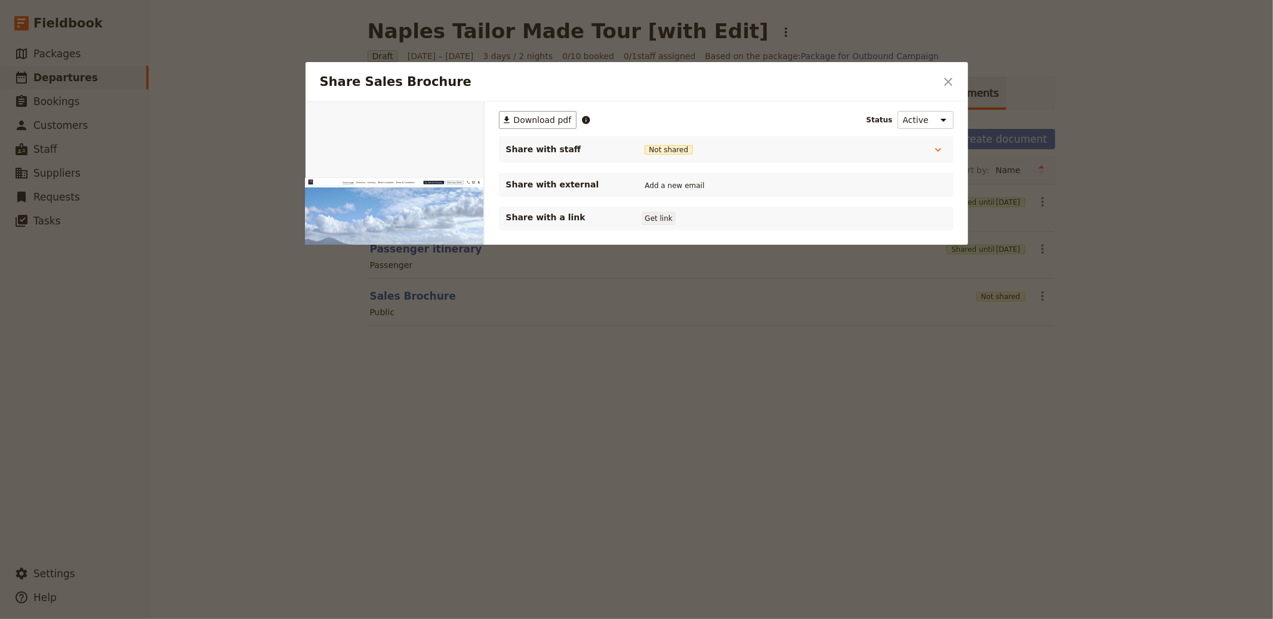
click at [644, 215] on button "Get link" at bounding box center [658, 218] width 33 height 13
click at [953, 81] on icon "Close dialog" at bounding box center [948, 82] width 14 height 14
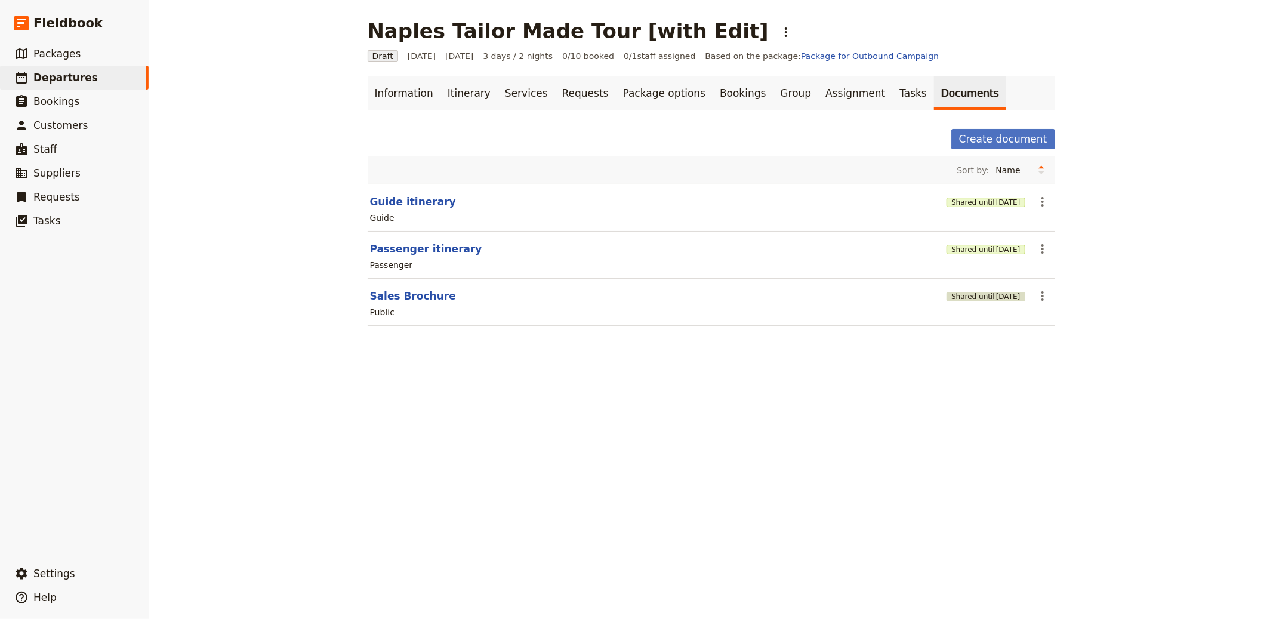
click at [996, 300] on span "3 Nov 2025" at bounding box center [1008, 297] width 24 height 10
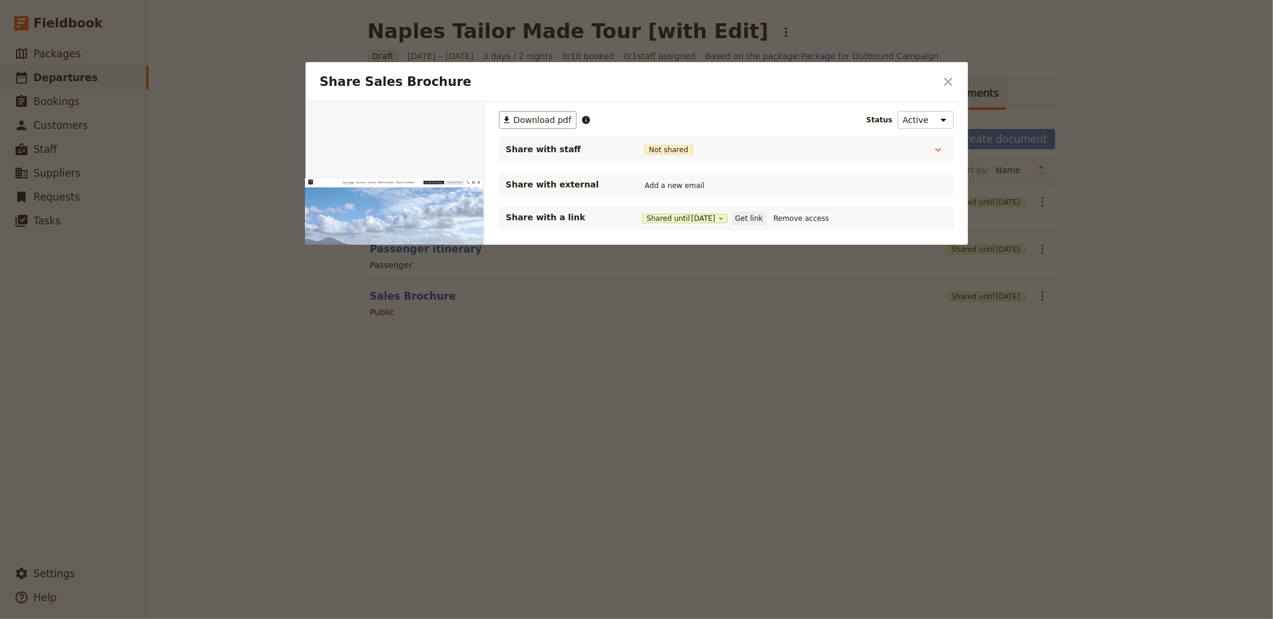
click at [755, 218] on button "Get link" at bounding box center [748, 218] width 33 height 13
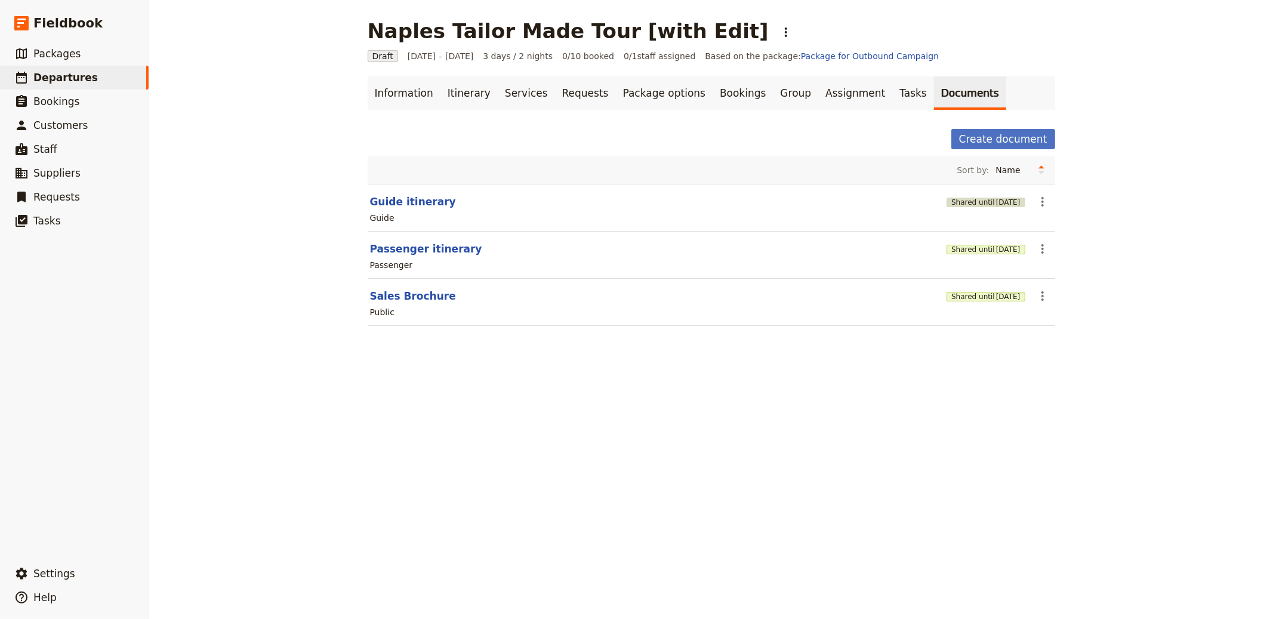
click at [996, 199] on span "4 Nov 2025" at bounding box center [1008, 202] width 24 height 10
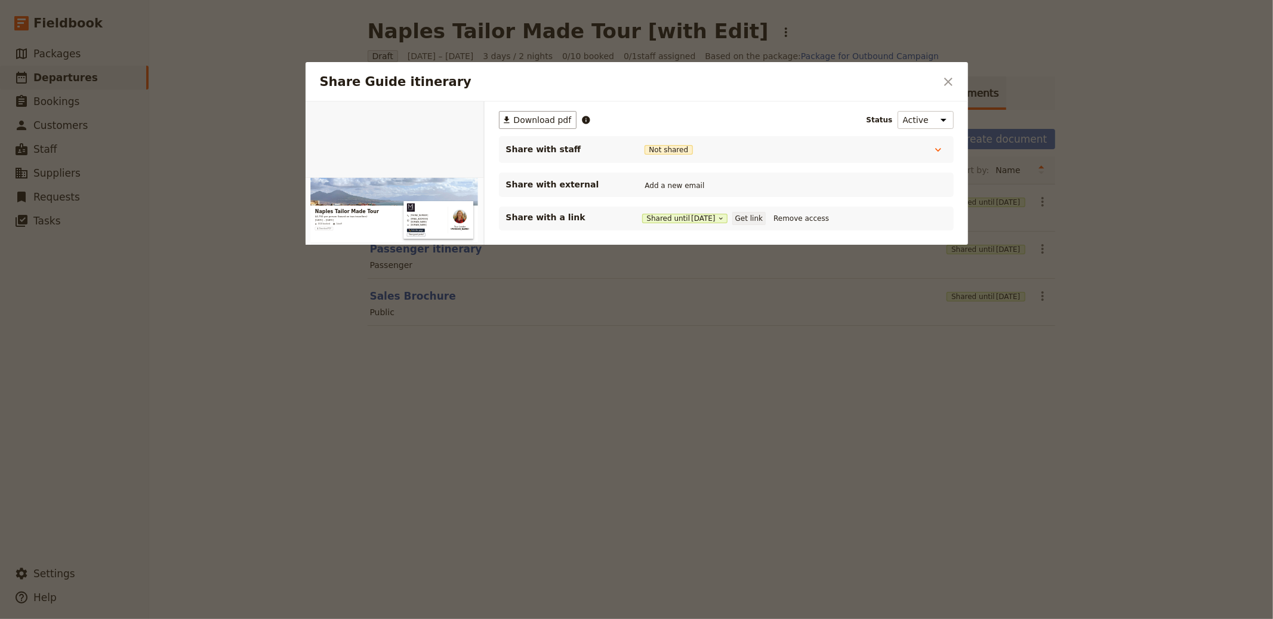
click at [764, 214] on button "Get link" at bounding box center [748, 218] width 33 height 13
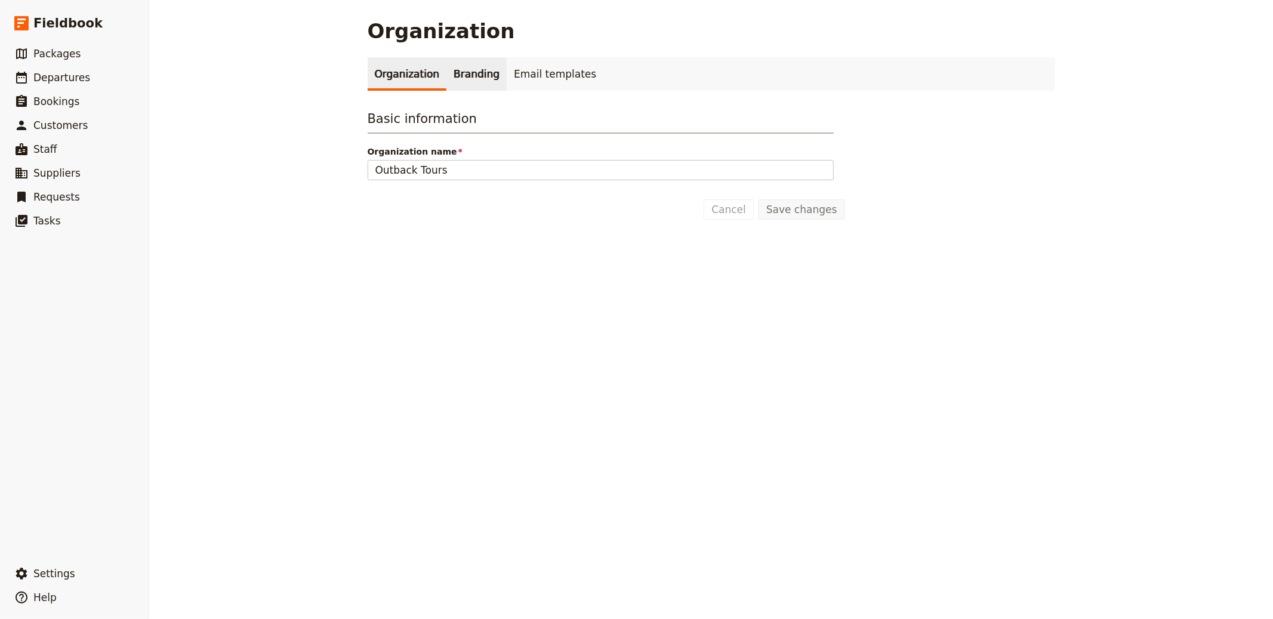
click at [473, 78] on link "Branding" at bounding box center [476, 73] width 60 height 33
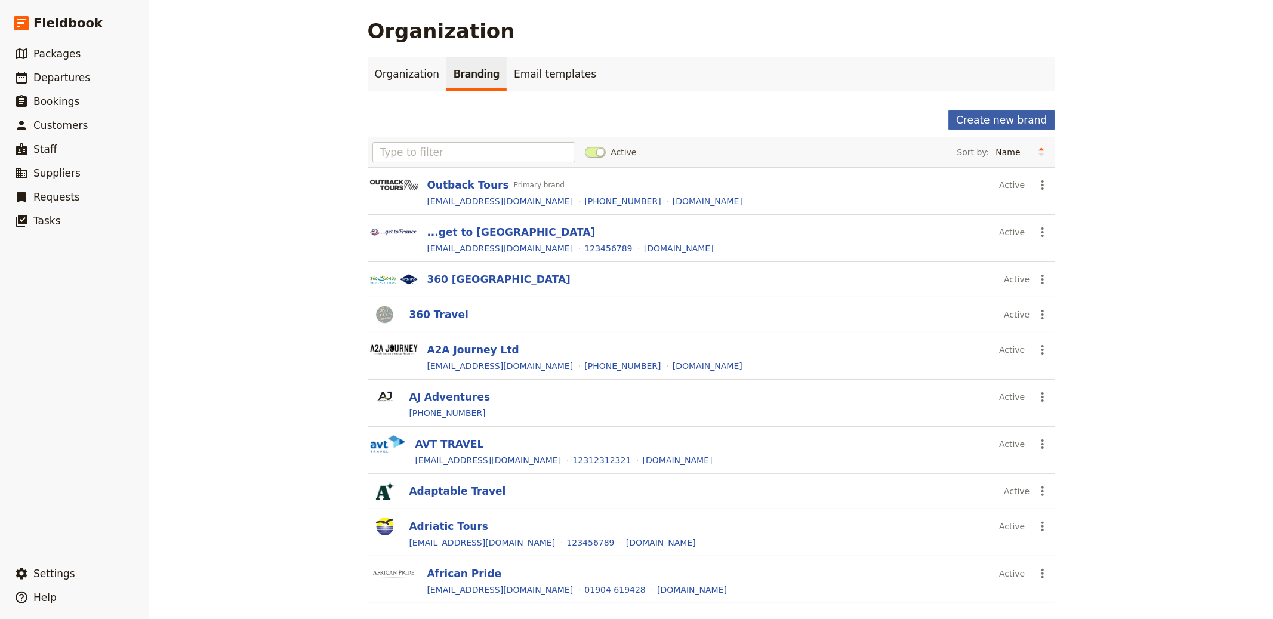
click at [1049, 120] on div "Create new brand" at bounding box center [1001, 120] width 106 height 20
click at [996, 119] on button "Create new brand" at bounding box center [1001, 120] width 106 height 20
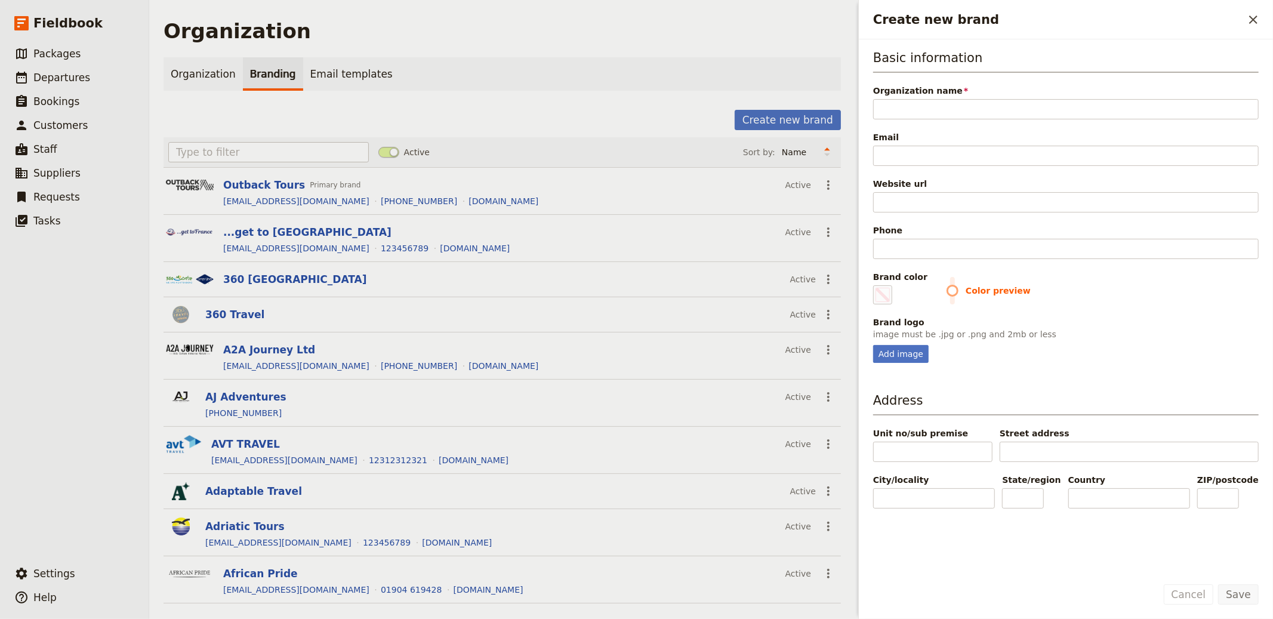
type input "Magica Italia Travel"
type input "#000000"
type input "Magica Italia Travel"
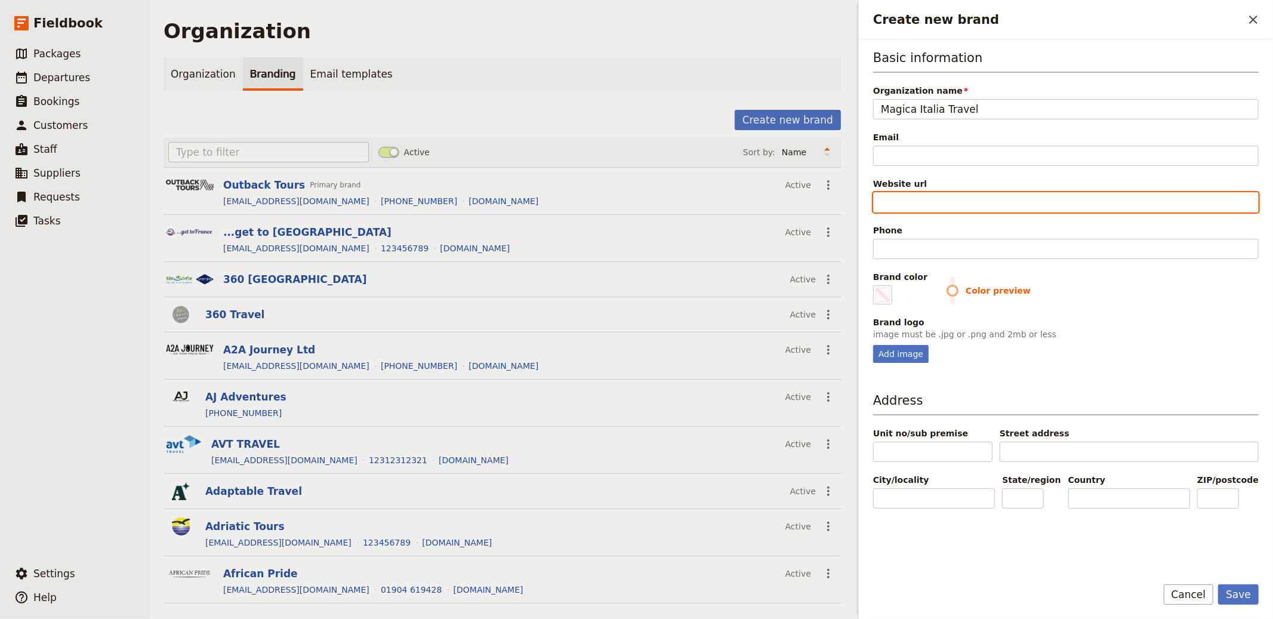
click at [905, 209] on input "Website url" at bounding box center [1065, 202] width 385 height 20
paste input "https://www.magicaitaliatravel.com/"
type input "https://www.magicaitaliatravel.com/"
type input "#000000"
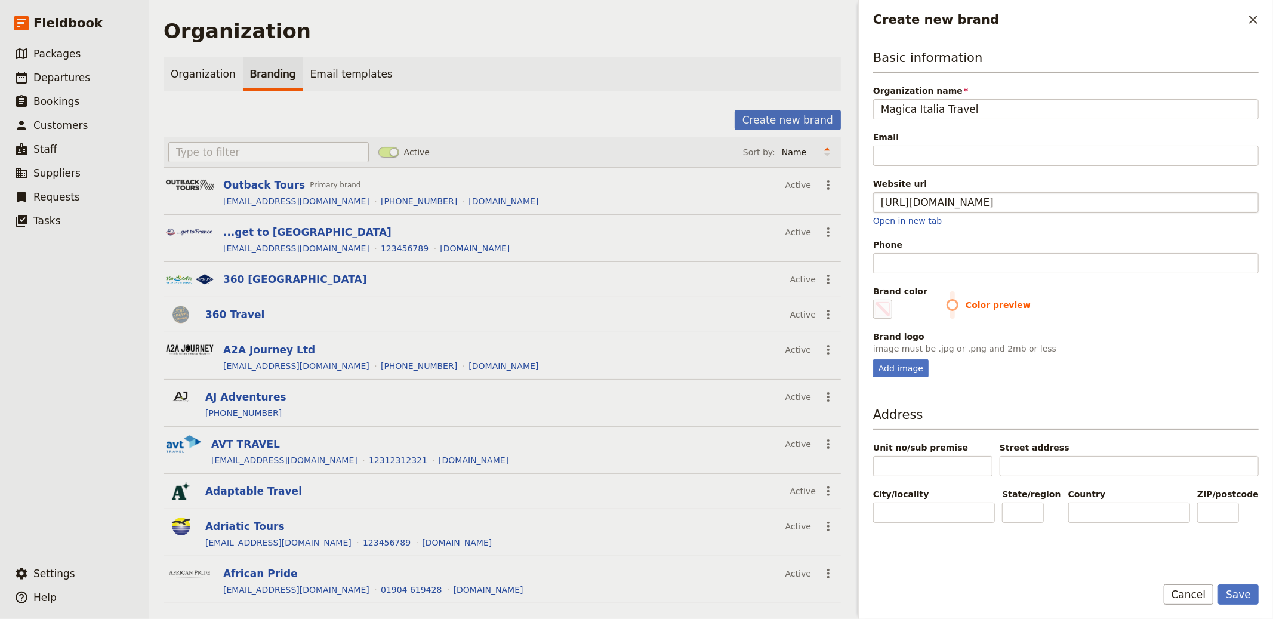
type input "https://www.magicaitaliatravel.com"
type input "#000000"
click at [972, 155] on input "Email" at bounding box center [1065, 156] width 385 height 20
paste input "[EMAIL_ADDRESS][DOMAIN_NAME]"
type input "[EMAIL_ADDRESS][DOMAIN_NAME]"
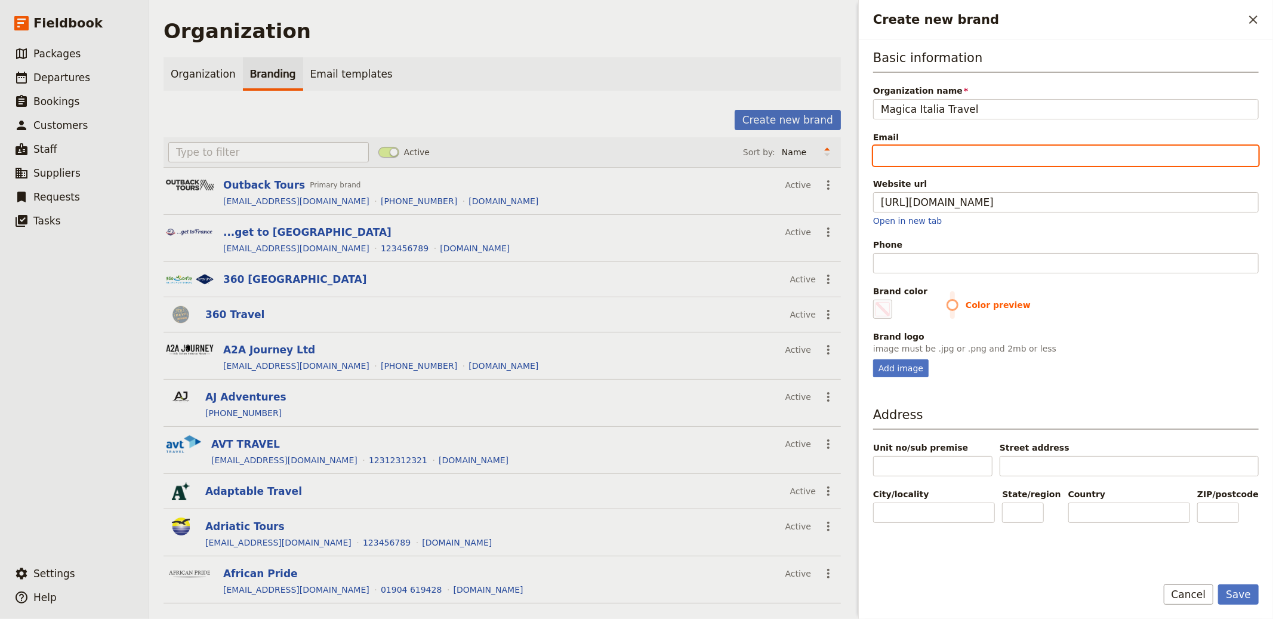
type input "#000000"
type input "[EMAIL_ADDRESS][DOMAIN_NAME]"
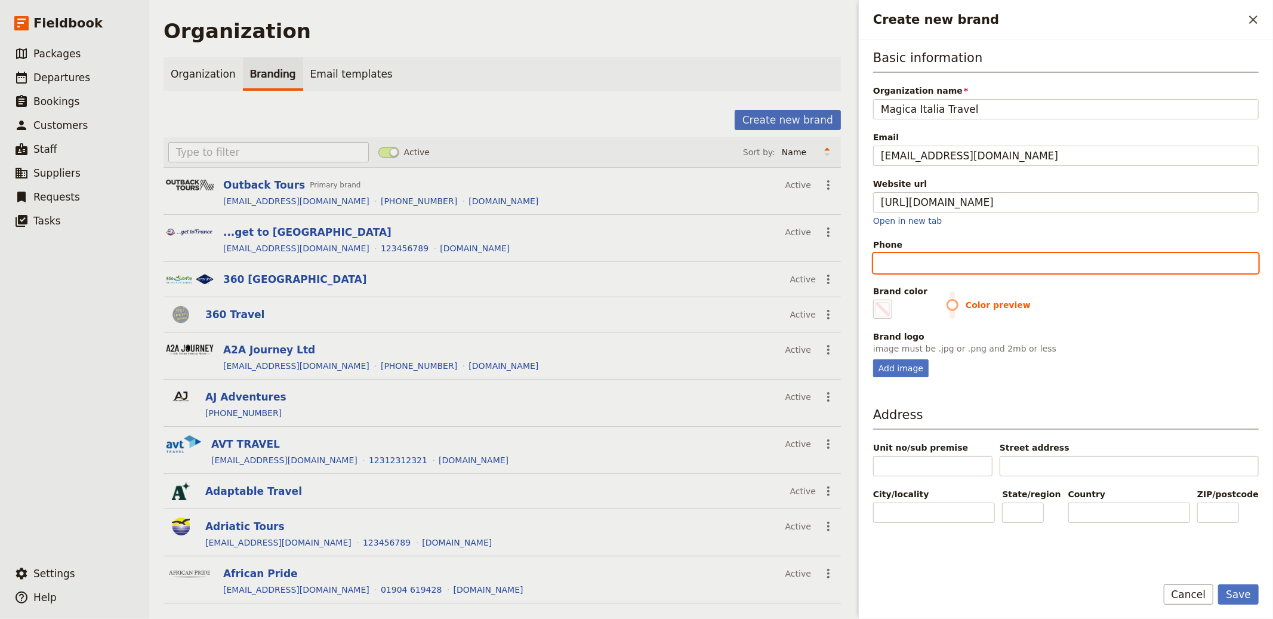
click at [990, 260] on input "Phone" at bounding box center [1065, 263] width 385 height 20
paste input "[PHONE_NUMBER]"
type input "[PHONE_NUMBER]"
type input "#000000"
type input "[PHONE_NUMBER]"
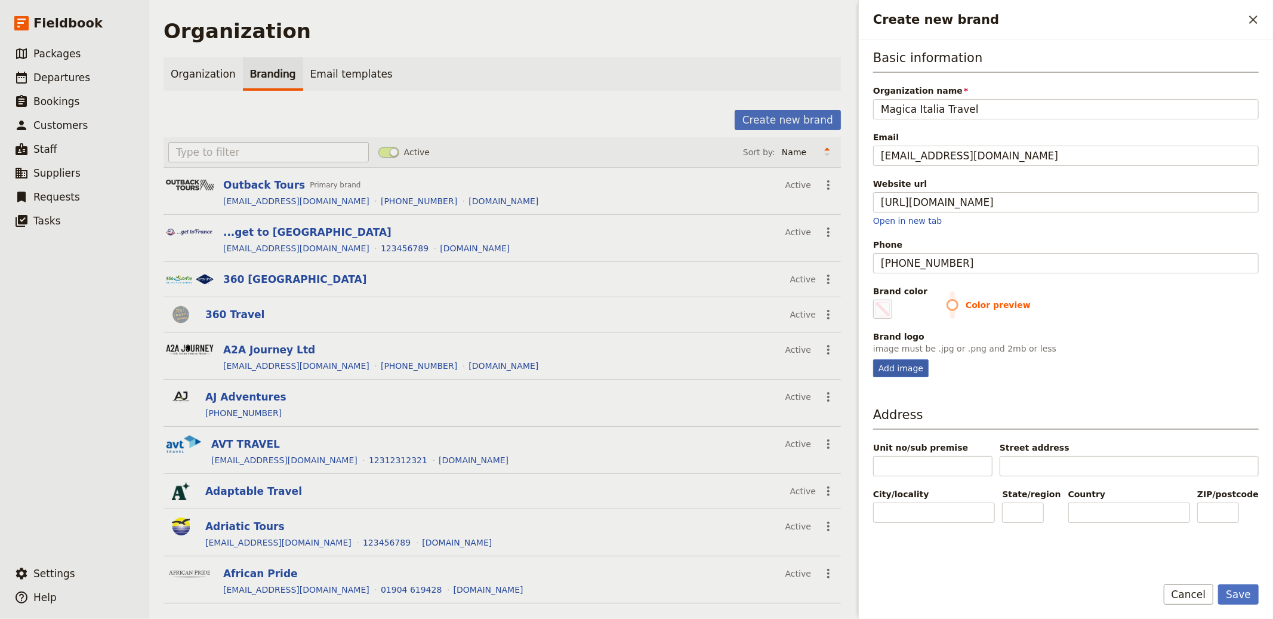
click at [889, 359] on fieldset "Brand logo image must be .jpg or .png and 2mb or less Add image" at bounding box center [1065, 354] width 385 height 47
click at [891, 367] on div "Add image" at bounding box center [900, 368] width 55 height 18
click at [873, 359] on input "Add image" at bounding box center [872, 359] width 1 height 1
type input "C:\fakepath\magica-italia-travel-logo.png"
type input "#000000"
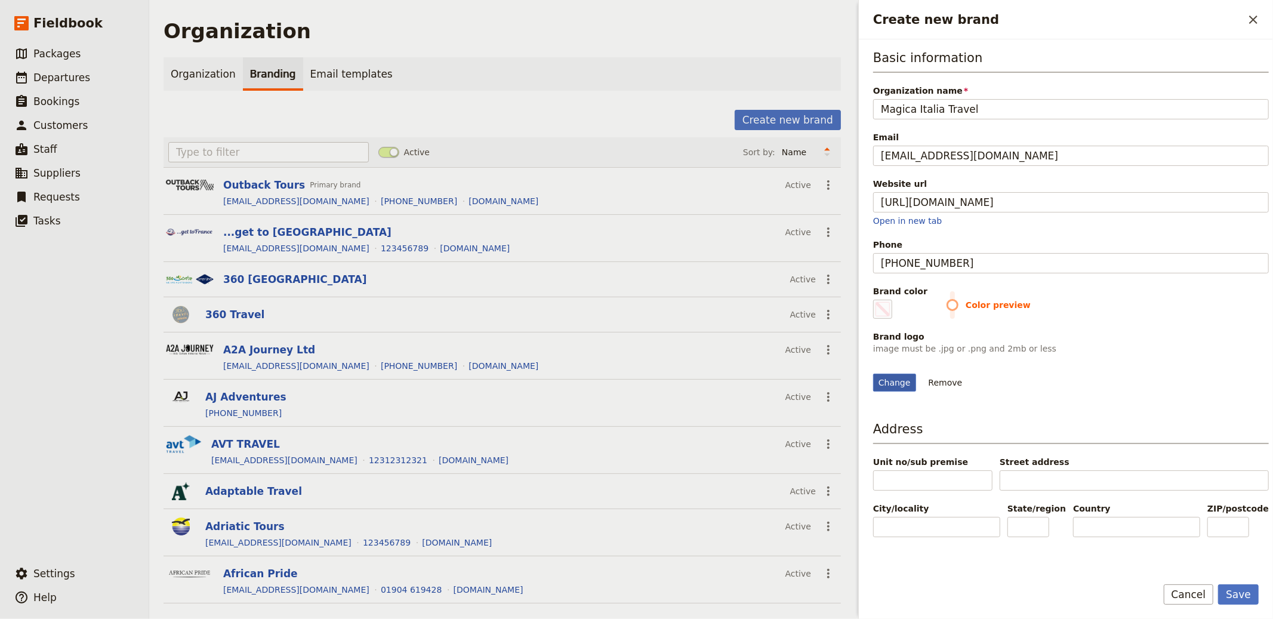
click at [894, 391] on div "Change" at bounding box center [894, 383] width 43 height 18
click at [873, 374] on input "Change" at bounding box center [872, 373] width 1 height 1
type input "C:\fakepath\Screenshot 2025-08-21 at 5.08.57 PM.png"
click at [882, 310] on span "Create new brand" at bounding box center [882, 309] width 14 height 14
click at [876, 300] on input "#000000" at bounding box center [875, 299] width 1 height 1
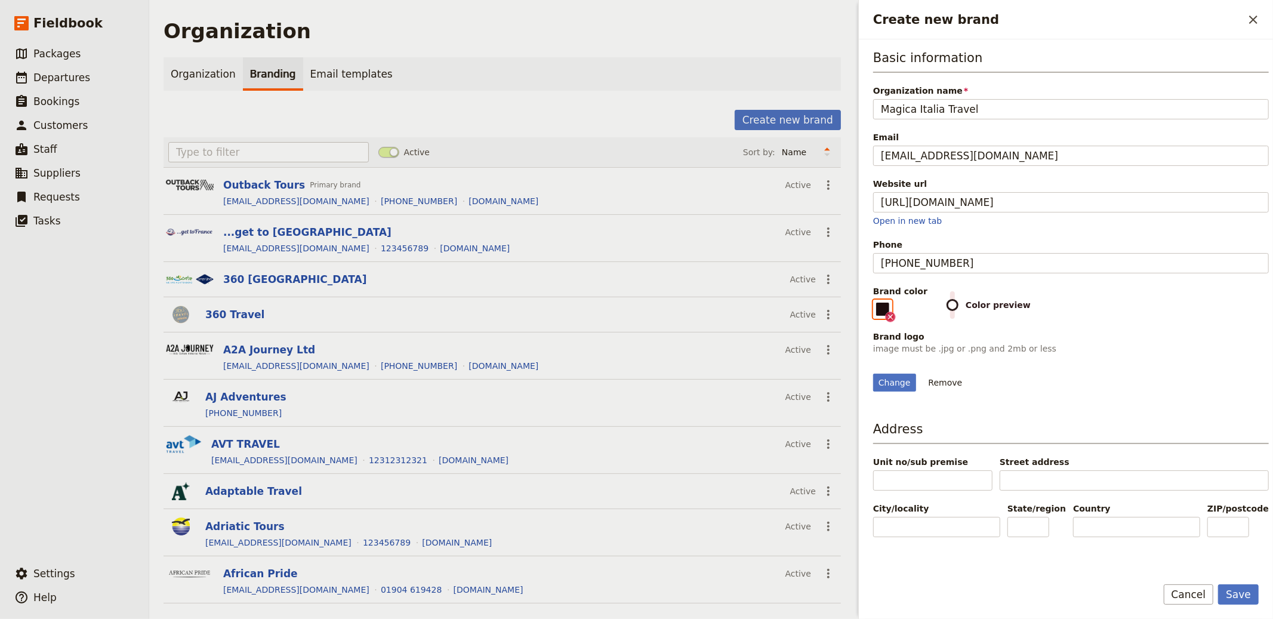
type input "#000000"
click at [1092, 391] on div "Change Remove" at bounding box center [1071, 375] width 396 height 32
click at [1234, 594] on button "Save" at bounding box center [1238, 594] width 41 height 20
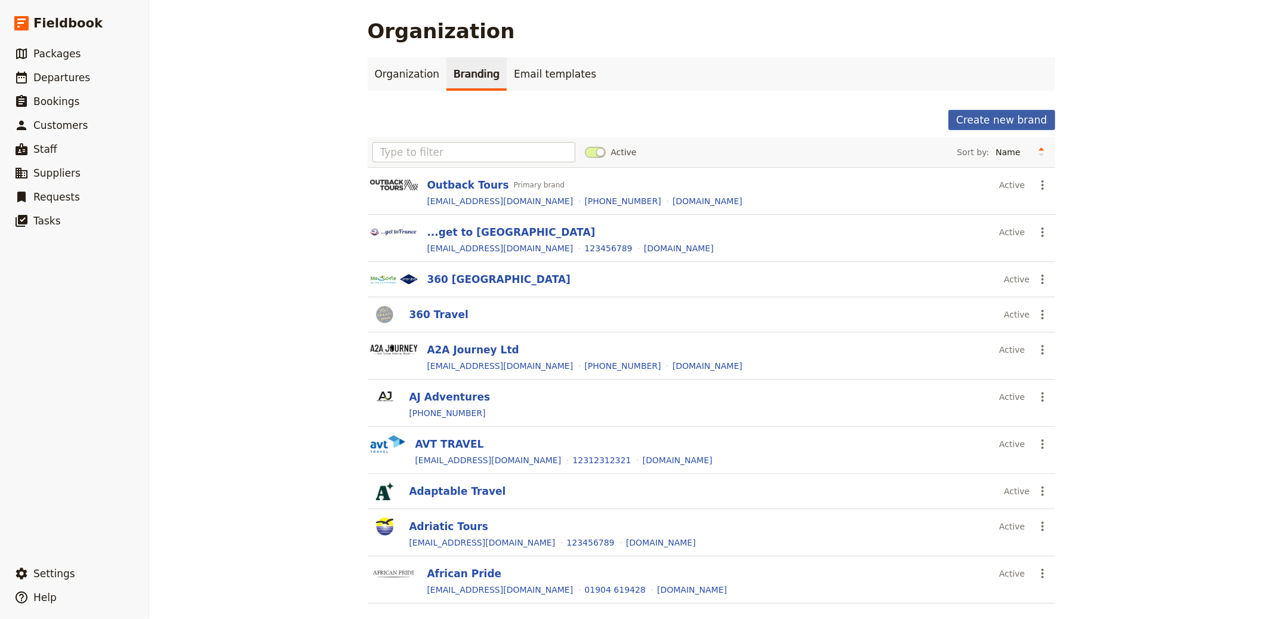
click at [1016, 113] on button "Create new brand" at bounding box center [1001, 120] width 106 height 20
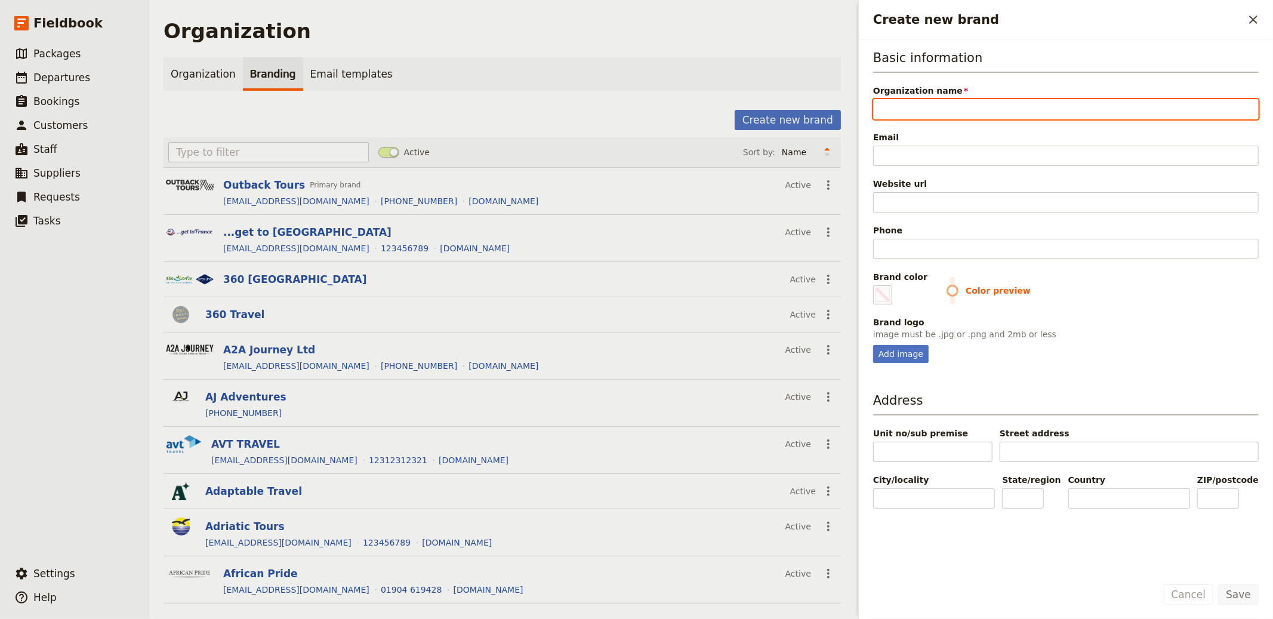
paste input "Younique Tailor Tours"
type input "Younique Tailor Tours"
type input "#000000"
type input "Younique Tailor Tours"
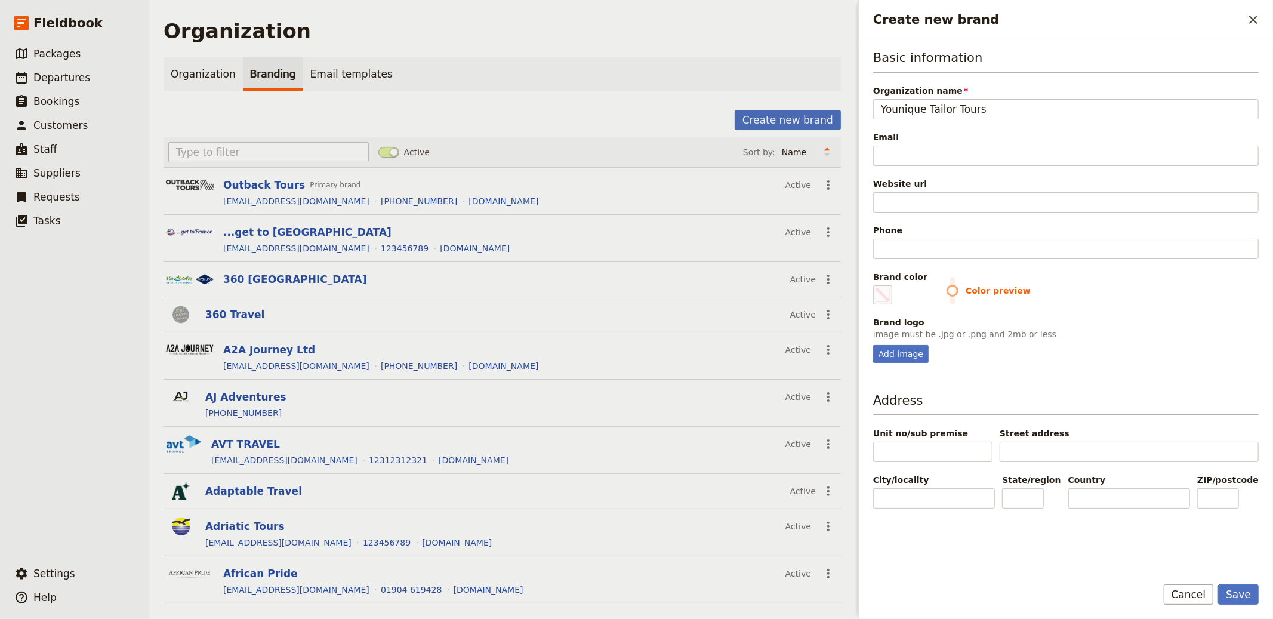
click at [1020, 133] on div "Email" at bounding box center [1065, 137] width 385 height 12
click at [1020, 146] on input "Email" at bounding box center [1065, 156] width 385 height 20
click at [1005, 148] on input "Email" at bounding box center [1065, 156] width 385 height 20
paste input "[EMAIL_ADDRESS][DOMAIN_NAME]"
type input "[EMAIL_ADDRESS][DOMAIN_NAME]"
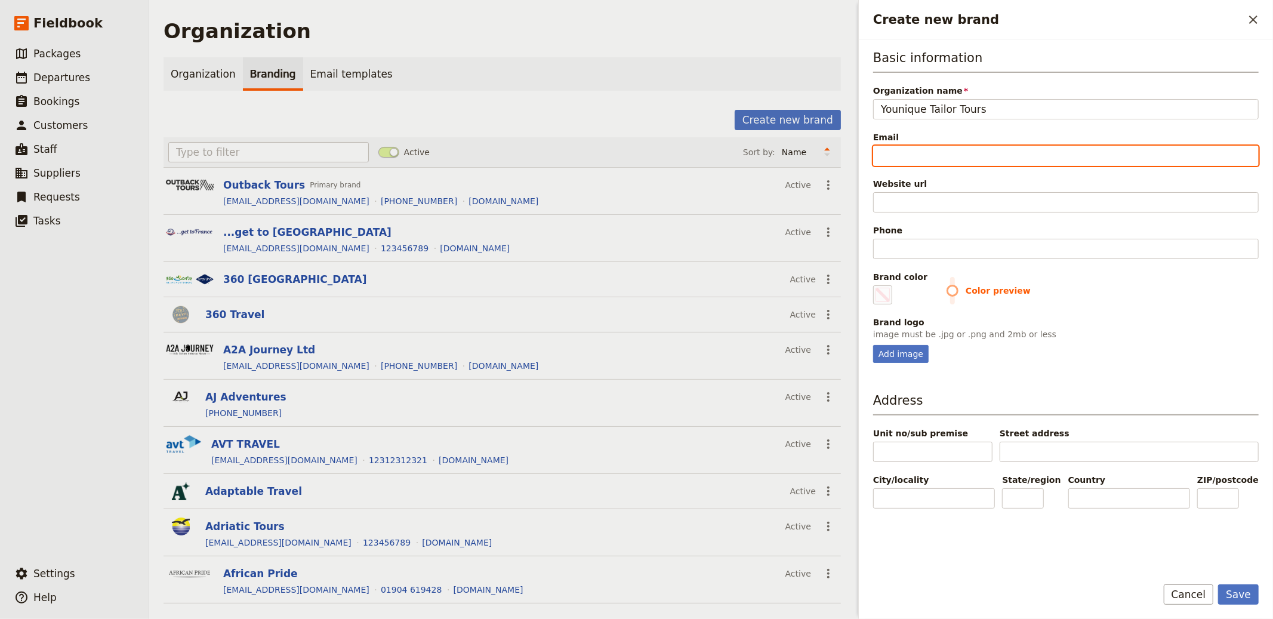
type input "#000000"
type input "[EMAIL_ADDRESS][DOMAIN_NAME]"
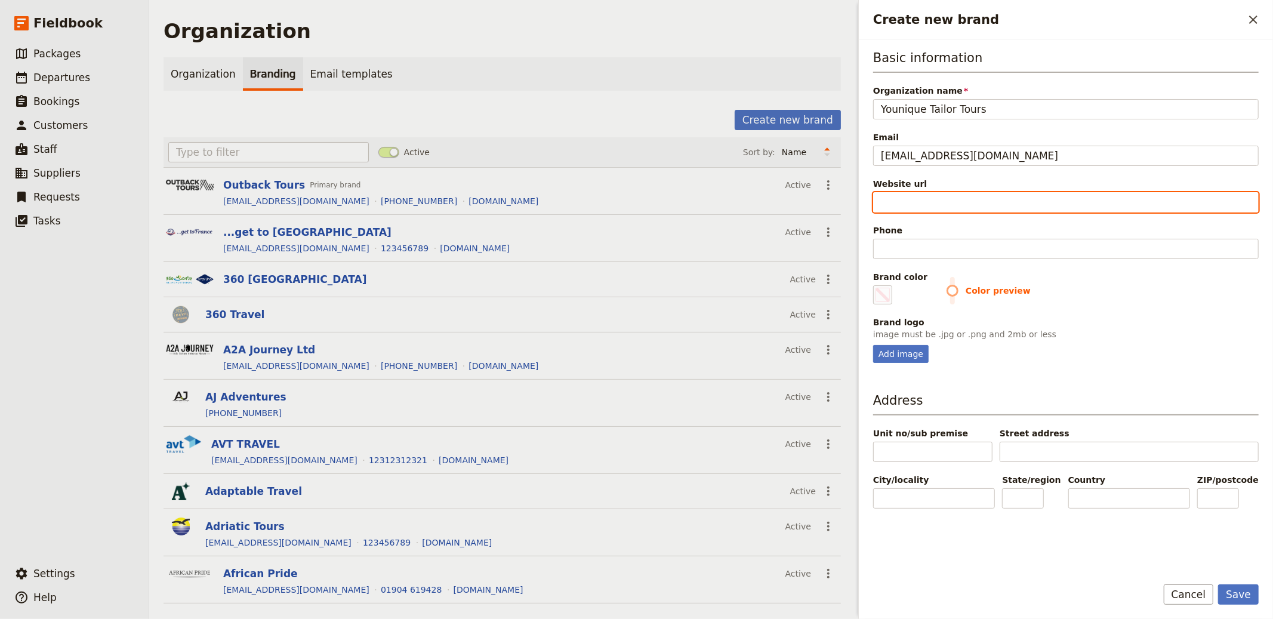
click at [983, 203] on input "Website url" at bounding box center [1065, 202] width 385 height 20
paste input "https://www.youniquetailortours.com/"
type input "https://www.youniquetailortours.com/"
type input "#000000"
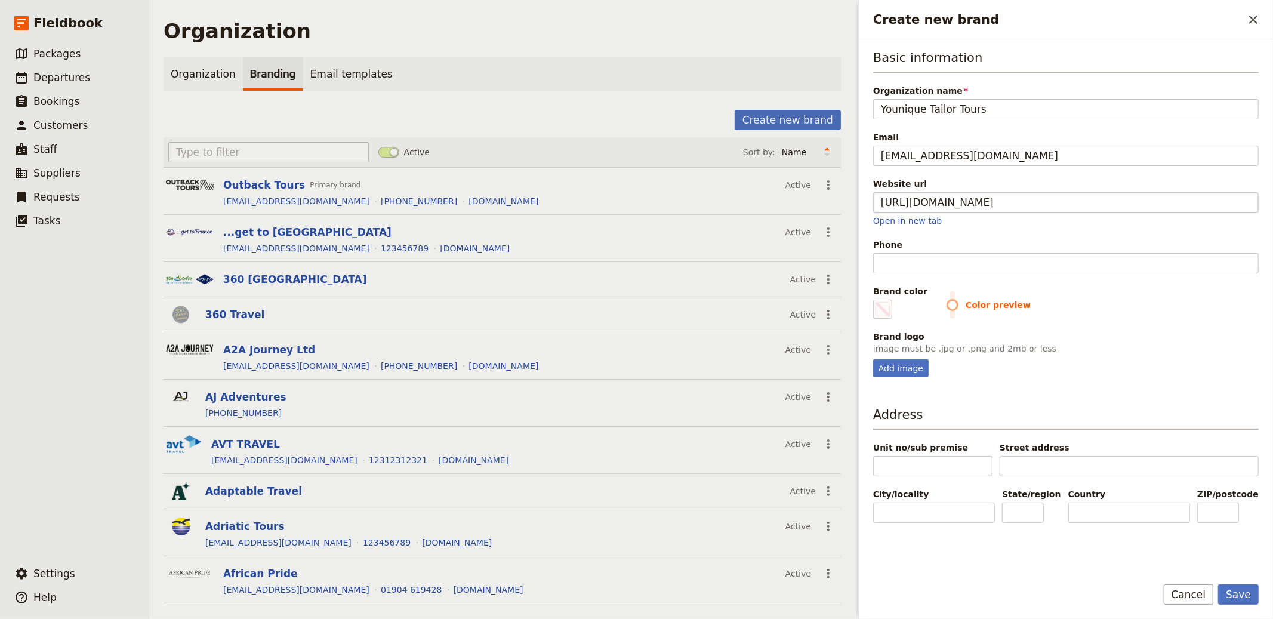
type input "https://www.youniquetailortours.com"
type input "#000000"
click at [993, 261] on input "Phone" at bounding box center [1065, 263] width 385 height 20
paste input "[PHONE_NUMBER]"
type input "[PHONE_NUMBER]"
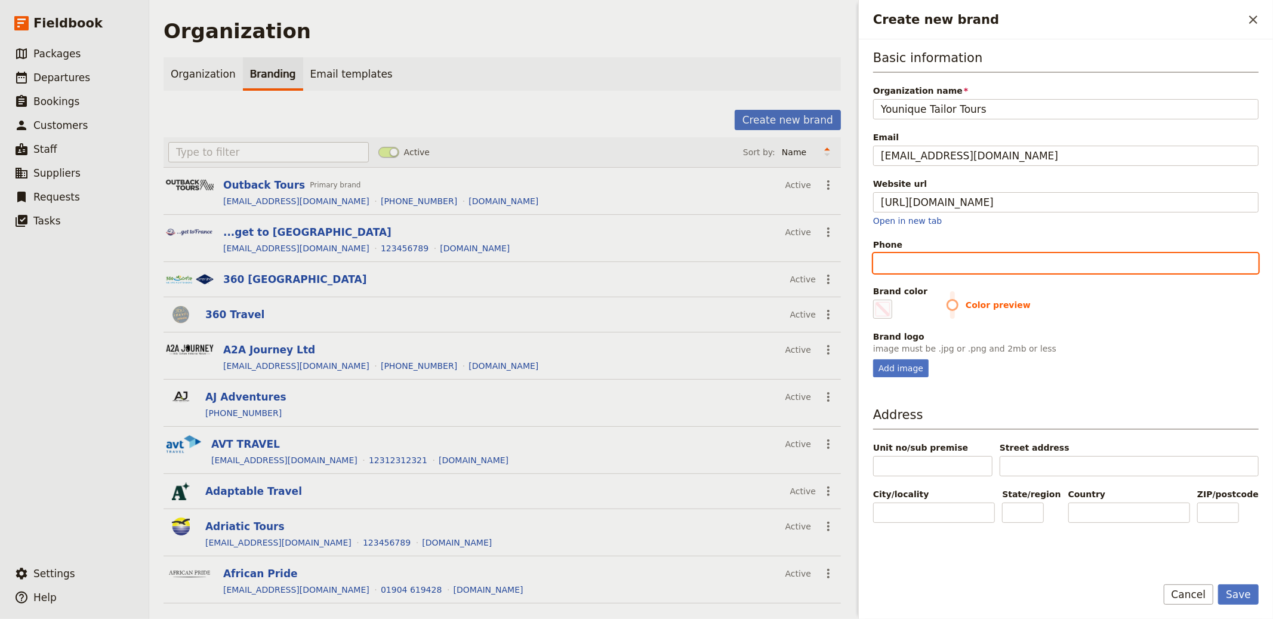
type input "#000000"
type input "[PHONE_NUMBER]"
click at [881, 358] on fieldset "Brand logo image must be .jpg or .png and 2mb or less Add image" at bounding box center [1065, 354] width 385 height 47
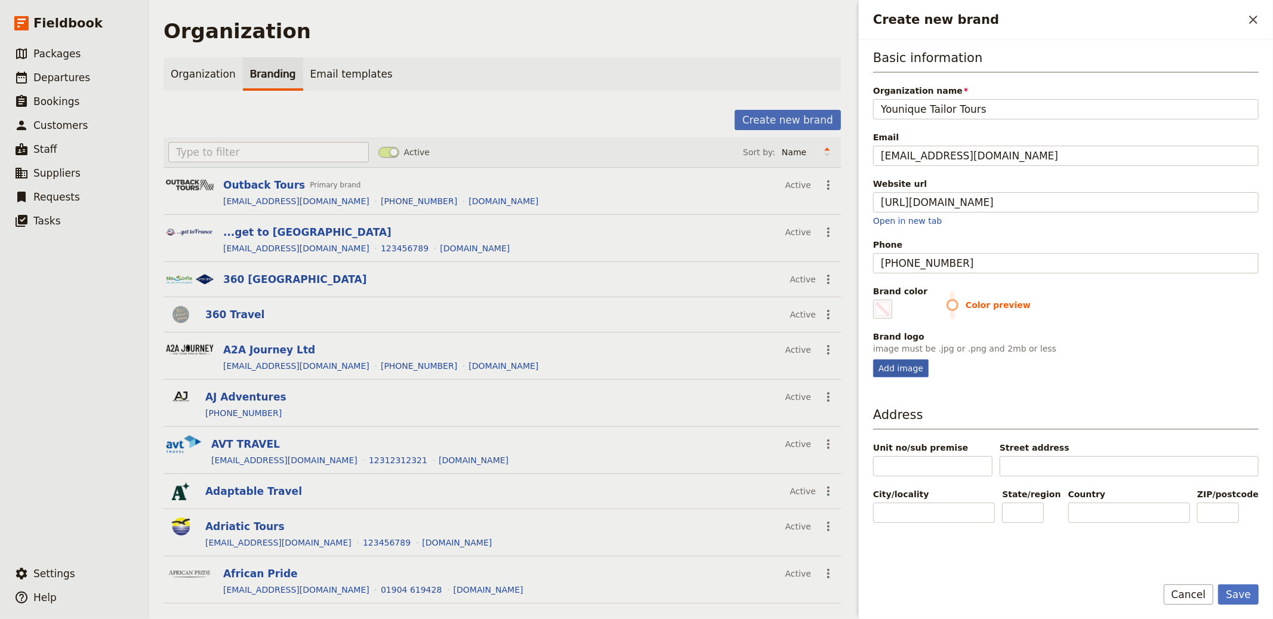
click at [923, 368] on div "Add image" at bounding box center [900, 368] width 55 height 18
click at [873, 359] on input "Add image" at bounding box center [872, 359] width 1 height 1
type input "C:\fakepath\YOU_VARIOSLOGOS-01.png"
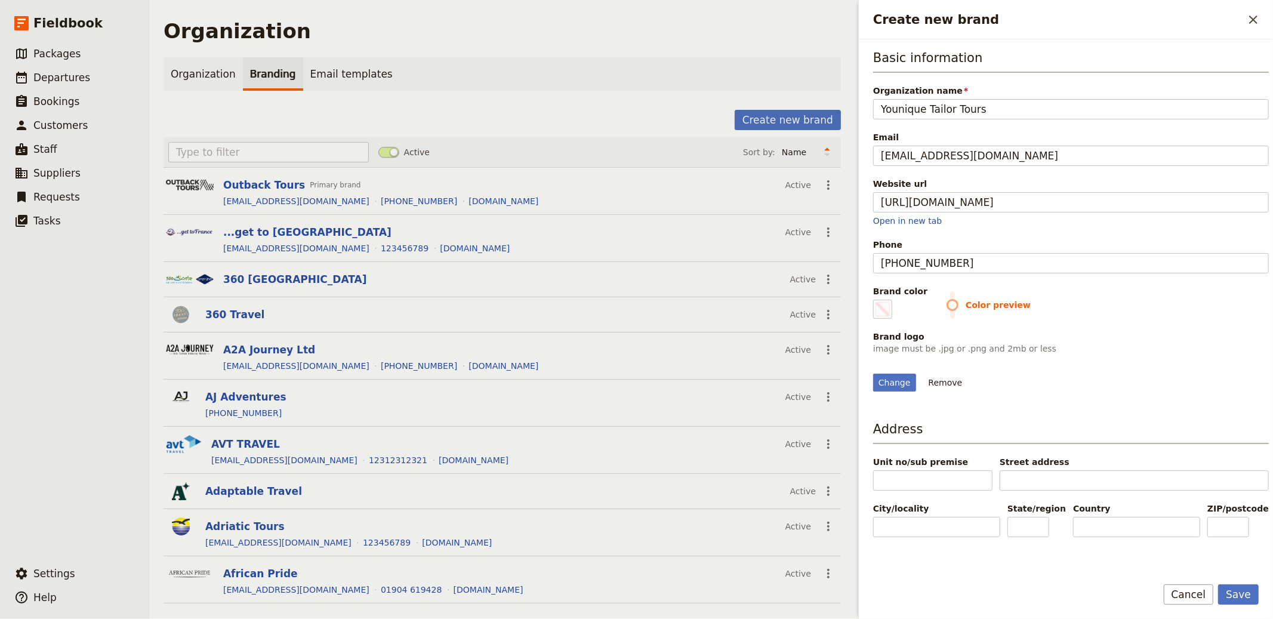
click at [892, 310] on label "Brand color #000000" at bounding box center [900, 301] width 54 height 33
click at [876, 300] on input "#000000" at bounding box center [875, 299] width 1 height 1
click at [881, 309] on span "Create new brand" at bounding box center [882, 309] width 14 height 14
click at [876, 300] on input "#000000" at bounding box center [875, 299] width 1 height 1
type input "#907746"
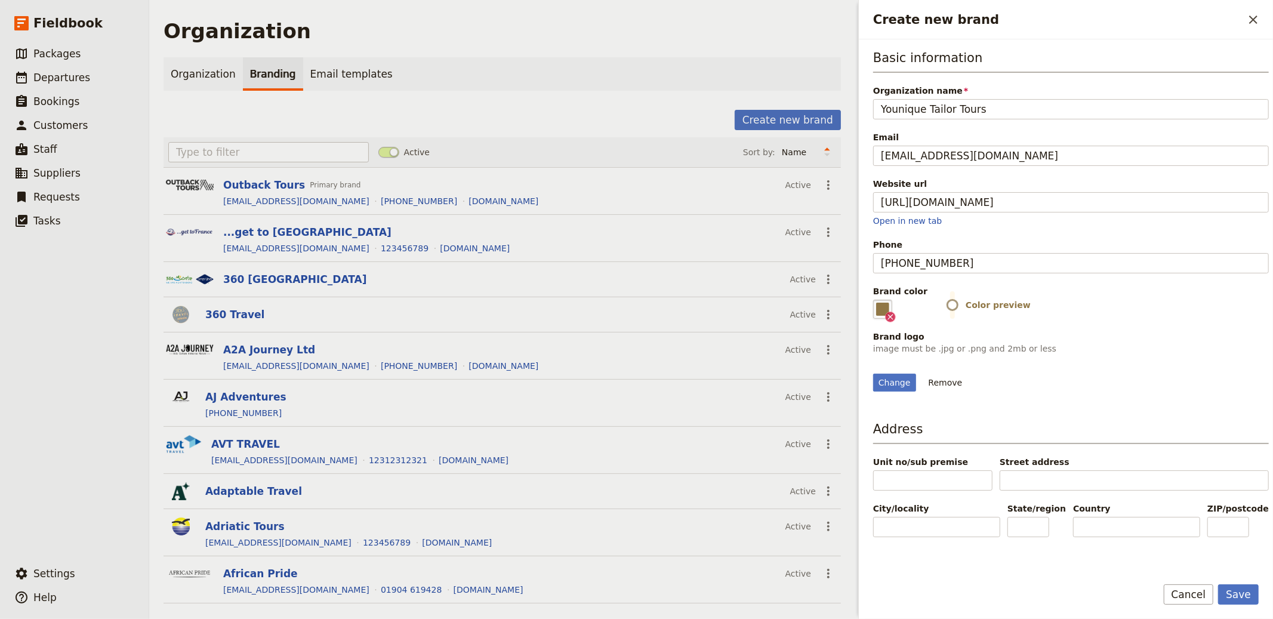
click at [1147, 391] on div "Change Remove" at bounding box center [1071, 375] width 396 height 32
click at [1242, 591] on button "Save" at bounding box center [1238, 594] width 41 height 20
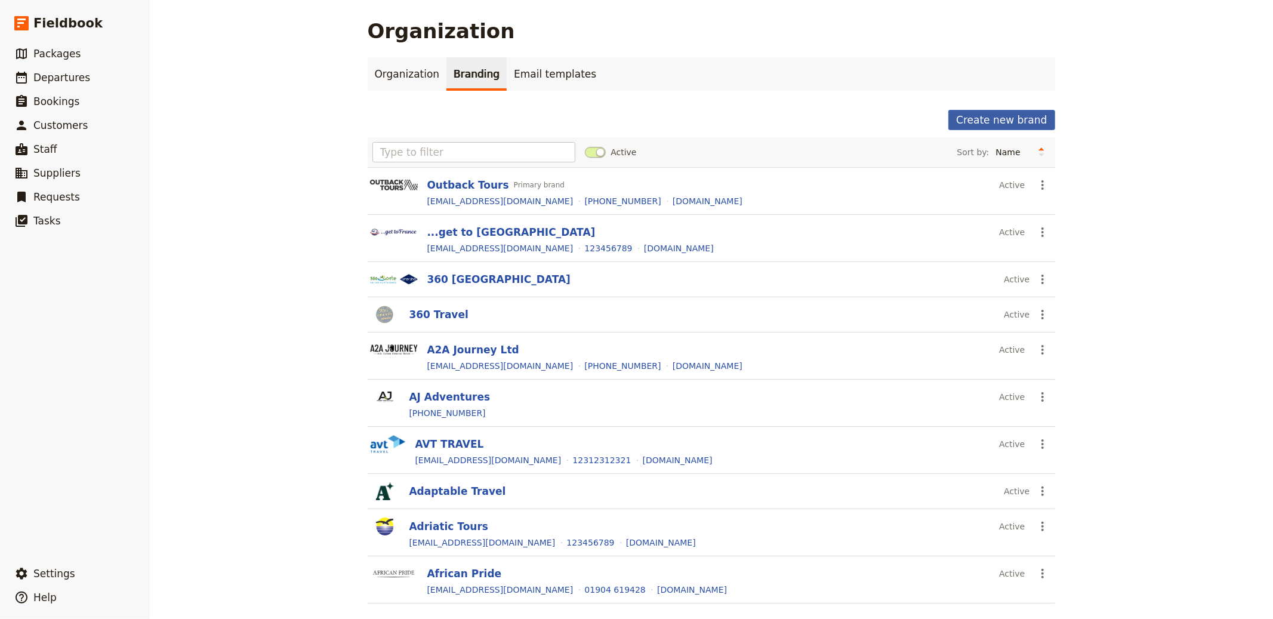
click at [999, 122] on button "Create new brand" at bounding box center [1001, 120] width 106 height 20
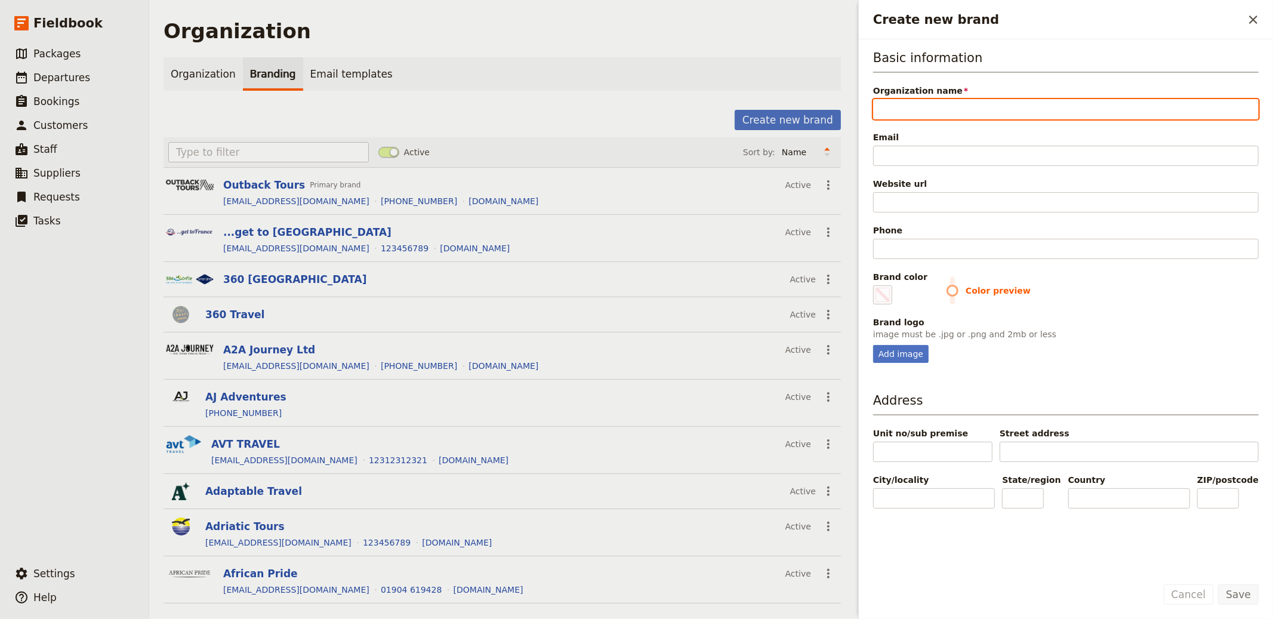
click at [954, 113] on input "Organization name" at bounding box center [1065, 109] width 385 height 20
drag, startPoint x: 922, startPoint y: 124, endPoint x: 920, endPoint y: 116, distance: 8.1
click at [922, 123] on div "Basic information Organization name Please fill in this field. Email Website ur…" at bounding box center [1065, 206] width 385 height 314
click at [917, 103] on input "Organization name" at bounding box center [1065, 109] width 385 height 20
paste input "Durgan Travel Service"
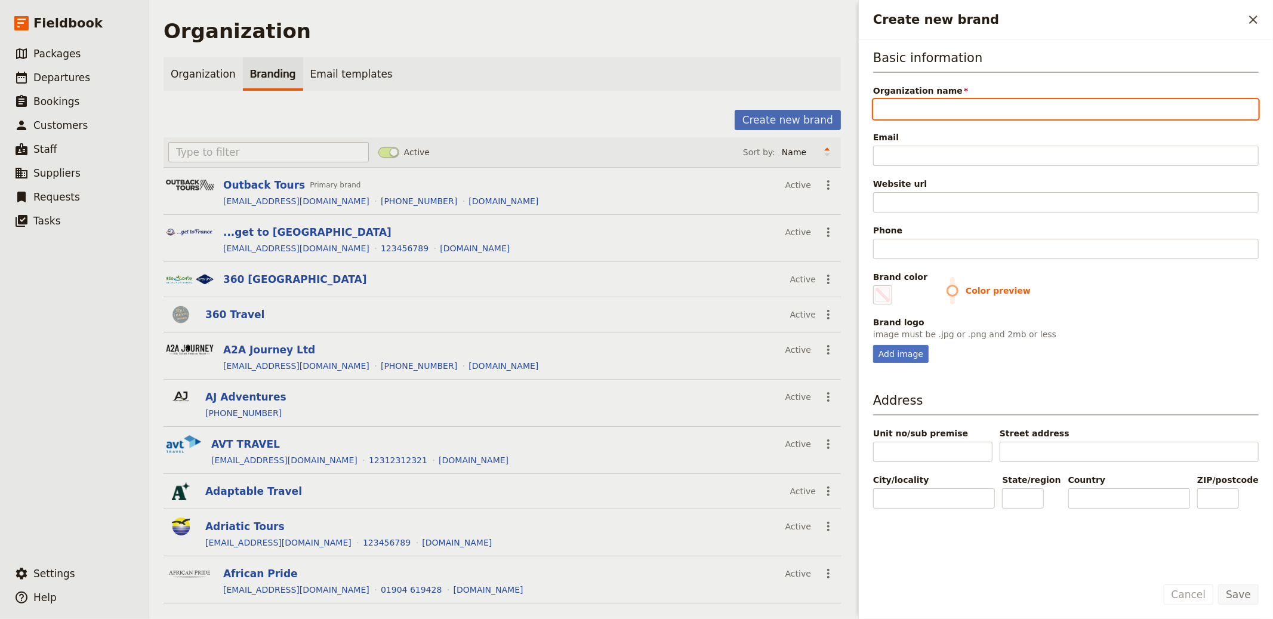
type input "Durgan Travel Service"
type input "#000000"
type input "Durgan Travel Service"
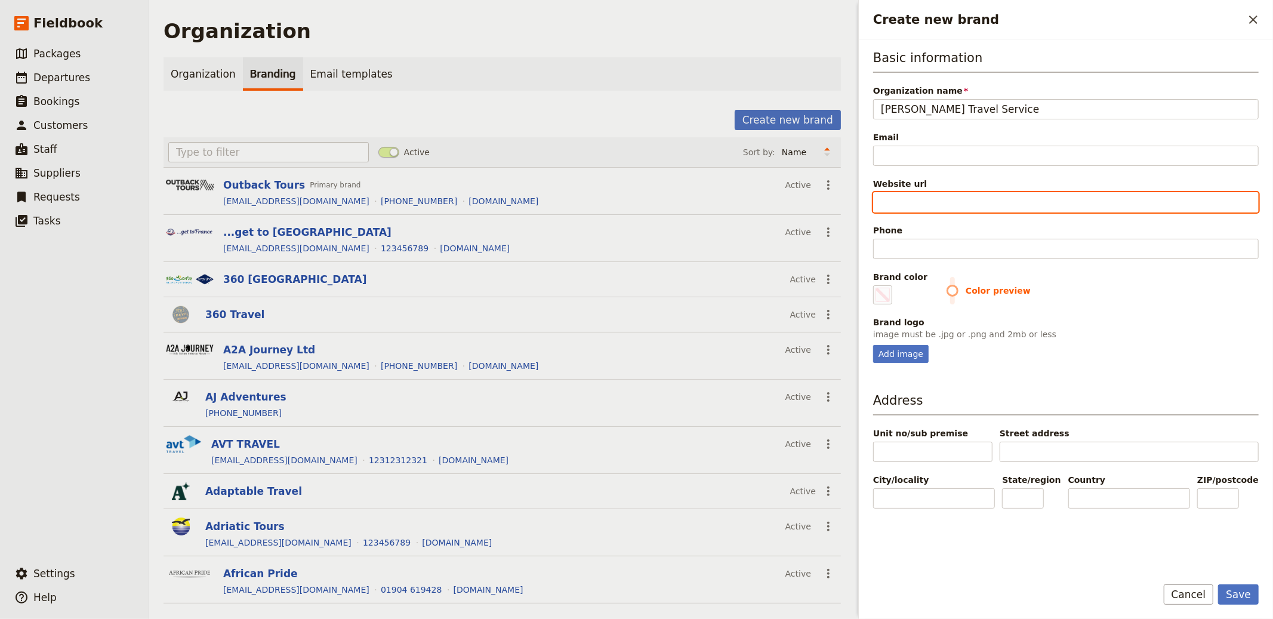
click at [911, 202] on input "Website url" at bounding box center [1065, 202] width 385 height 20
paste input "https://www.durgantravel.com/"
type input "https://www.durgantravel.com/"
type input "#000000"
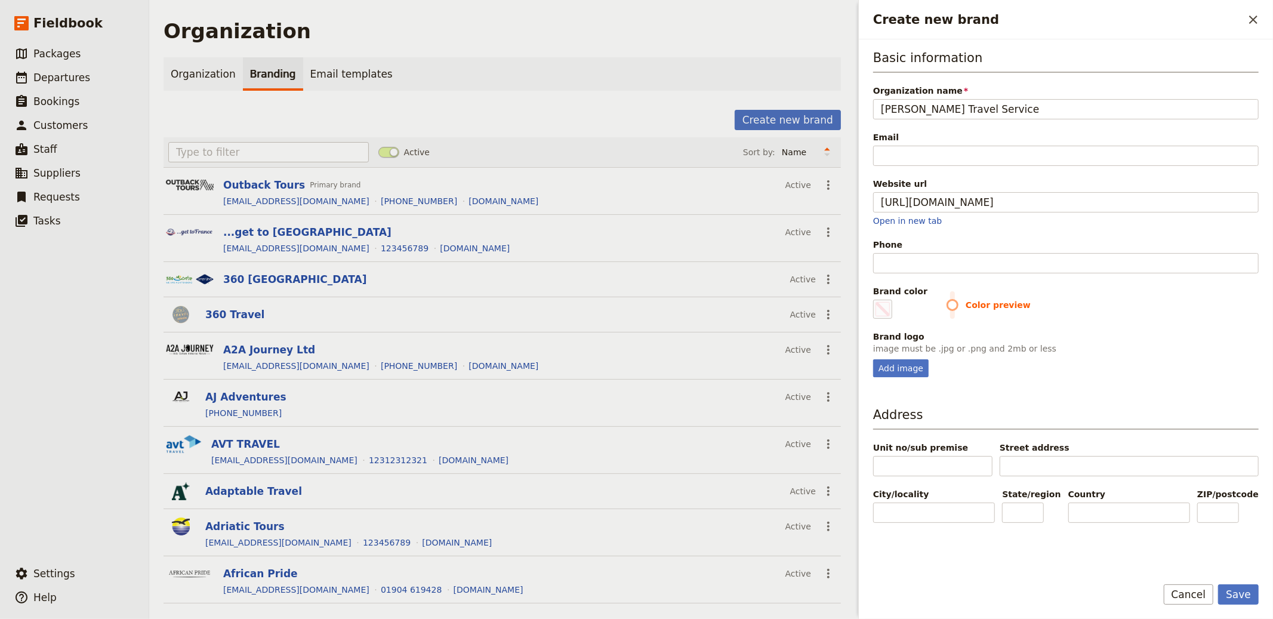
type input "https://www.durgantravel.com"
type input "#000000"
click at [944, 266] on input "Phone" at bounding box center [1065, 263] width 385 height 20
paste input "(781) 438-2224"
type input "(781) 438-2224"
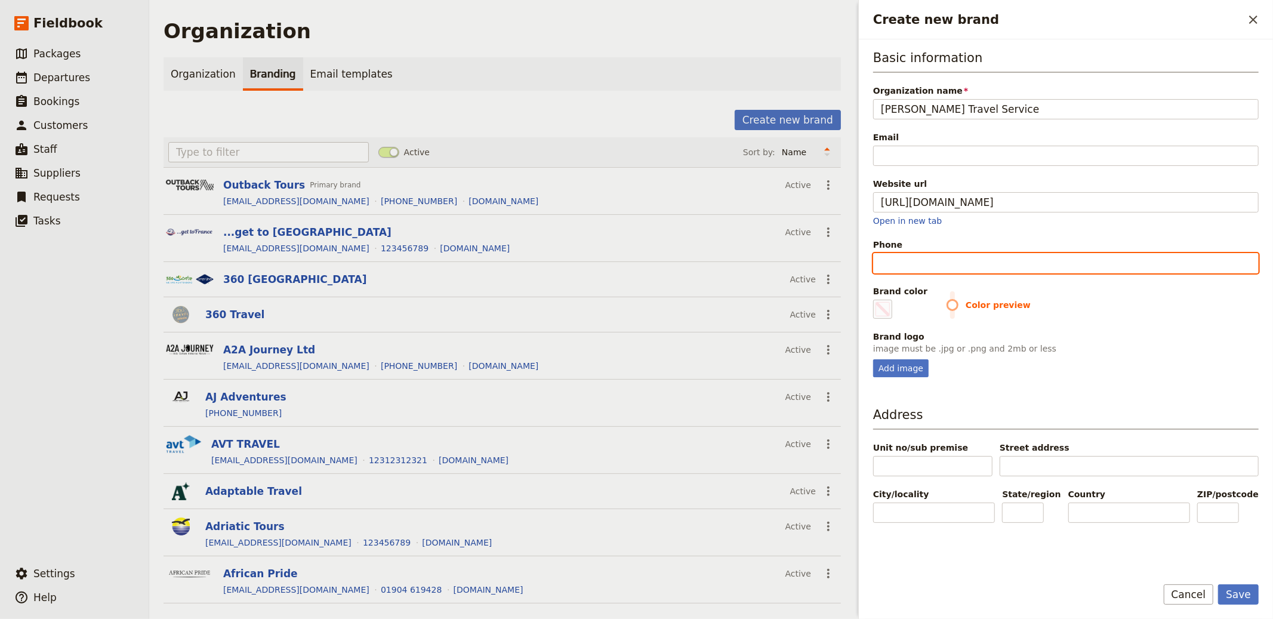
type input "#000000"
type input "(781) 438-2224"
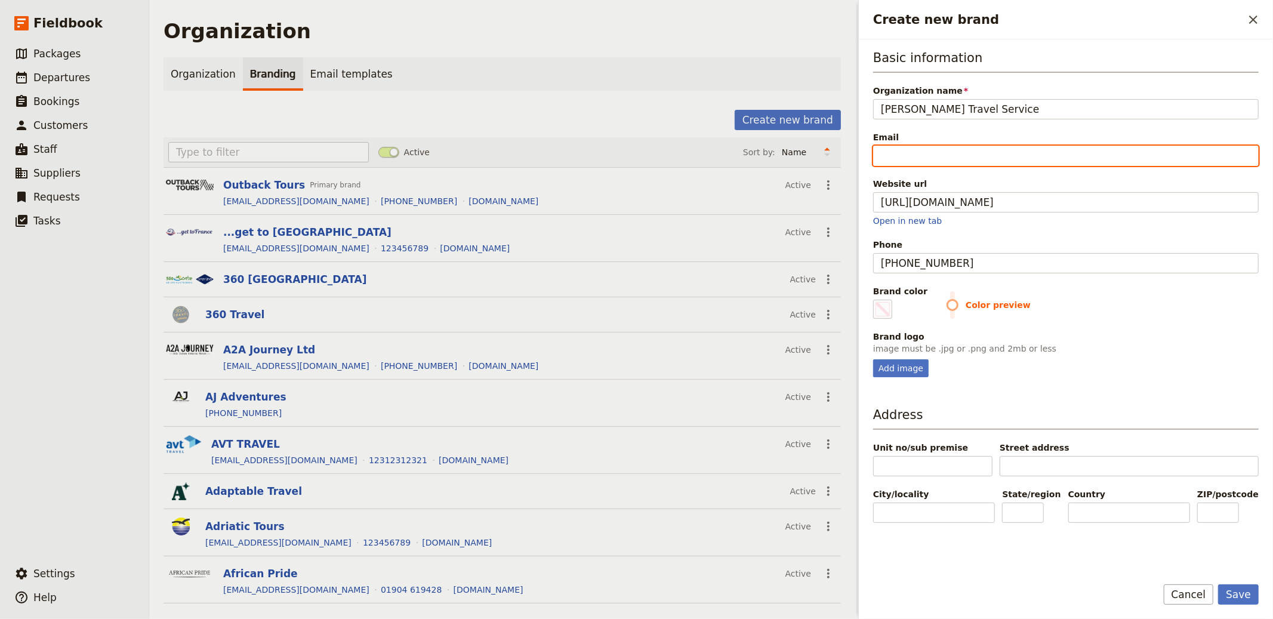
click at [917, 152] on input "Email" at bounding box center [1065, 156] width 385 height 20
type input "i"
type input "#000000"
type input "in"
type input "#000000"
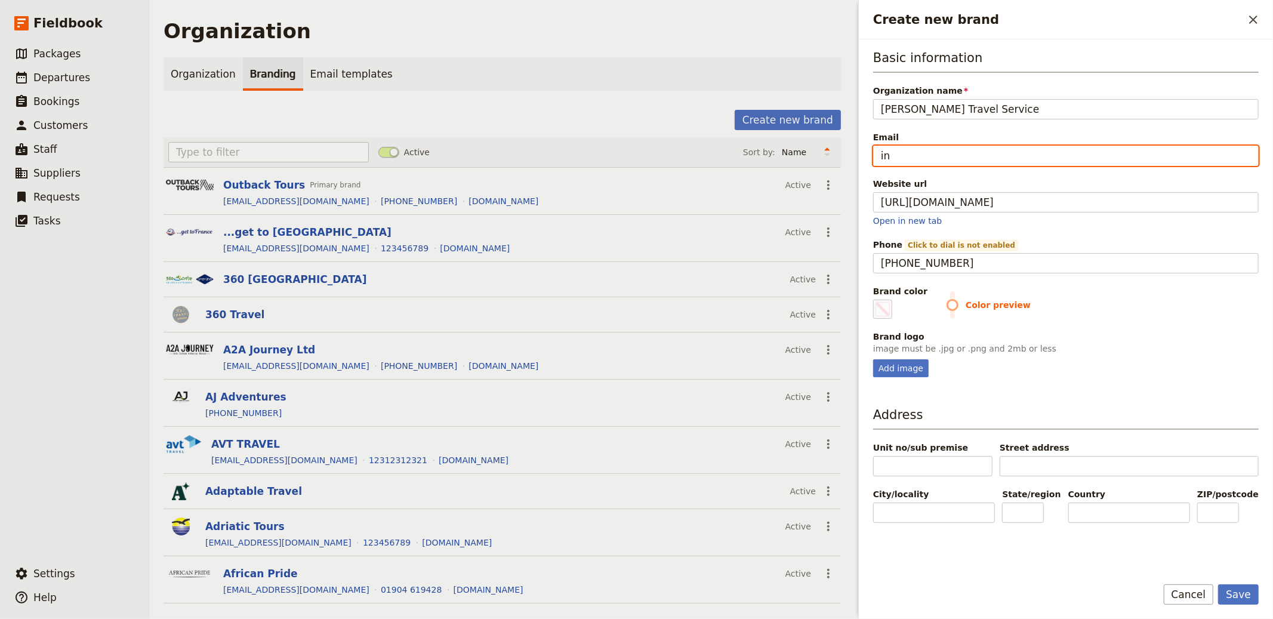
type input "inf"
type input "#000000"
type input "info"
type input "#000000"
type input "info@"
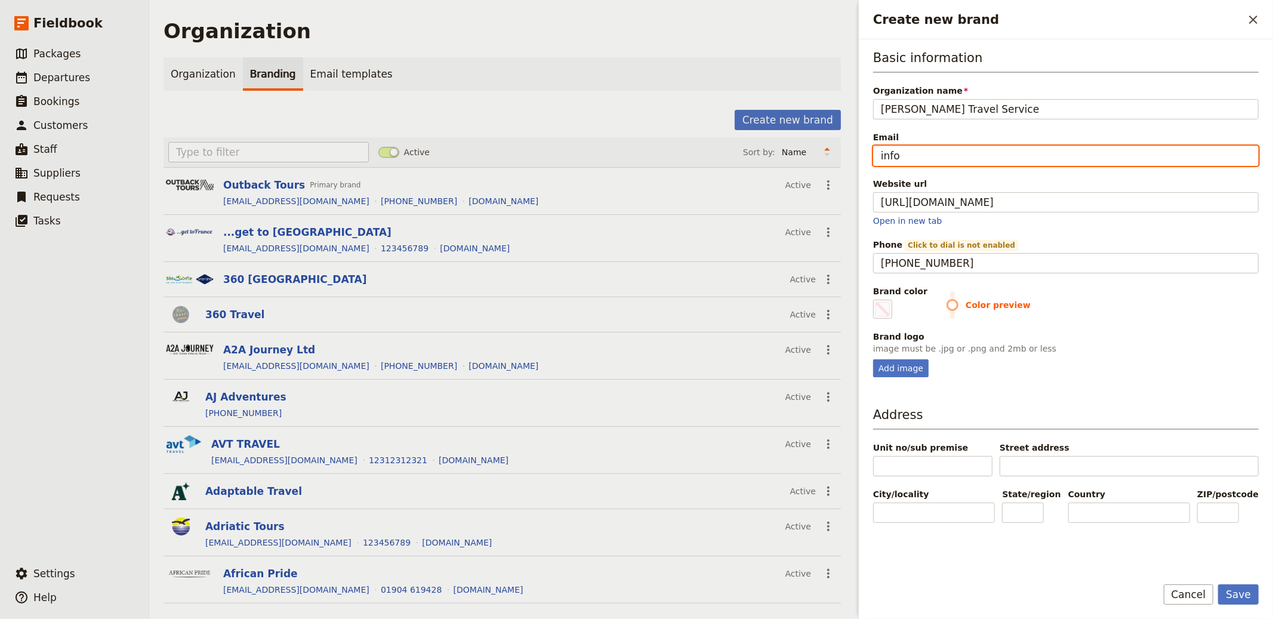
type input "#000000"
type input "info@e"
type input "#000000"
type input "info@em"
type input "#000000"
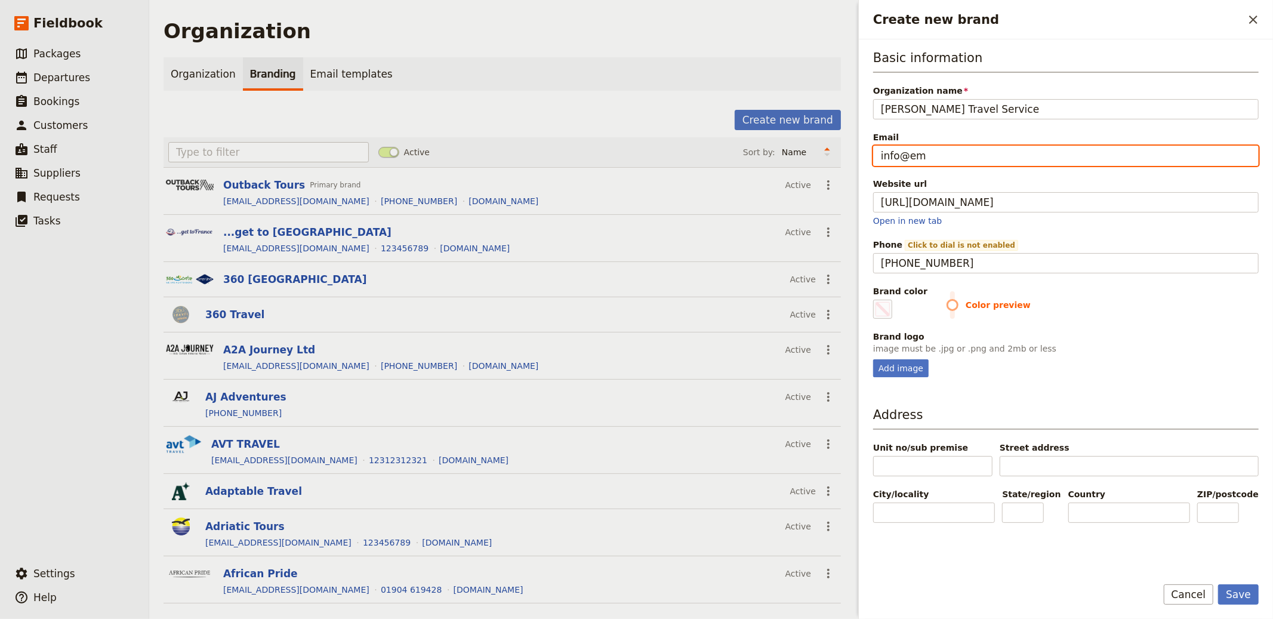
type input "info@ema"
type input "#000000"
type input "info@emai"
type input "#000000"
type input "info@email"
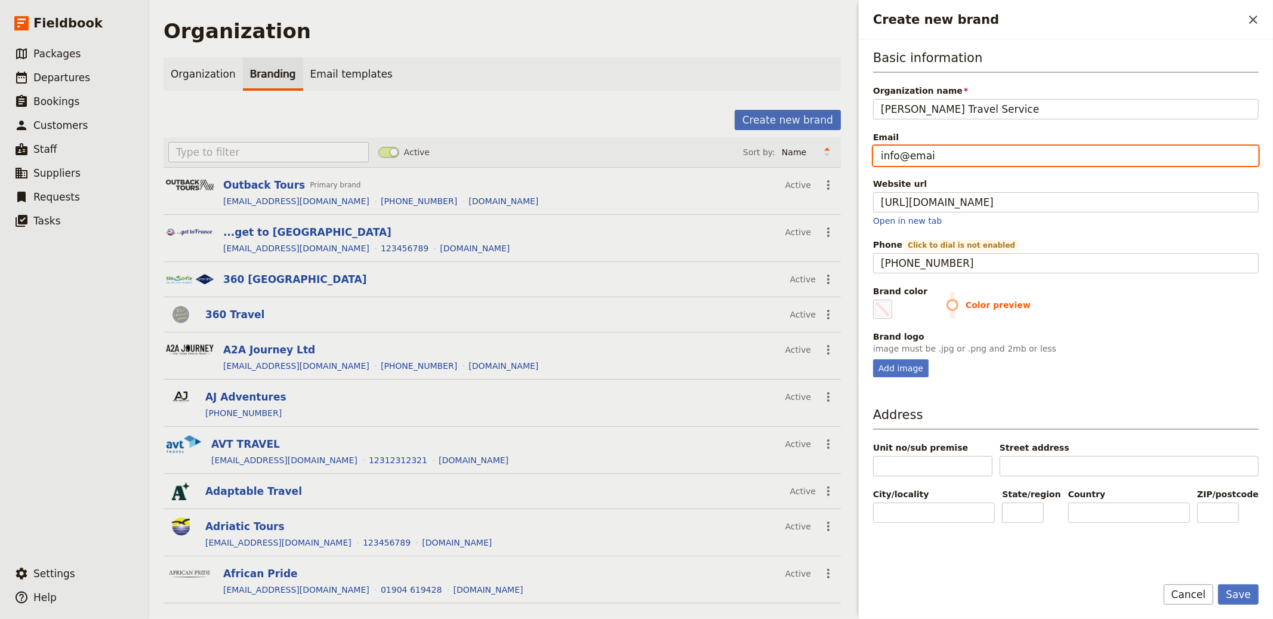
type input "#000000"
type input "info@email."
type input "#000000"
type input "info@email.c"
type input "#000000"
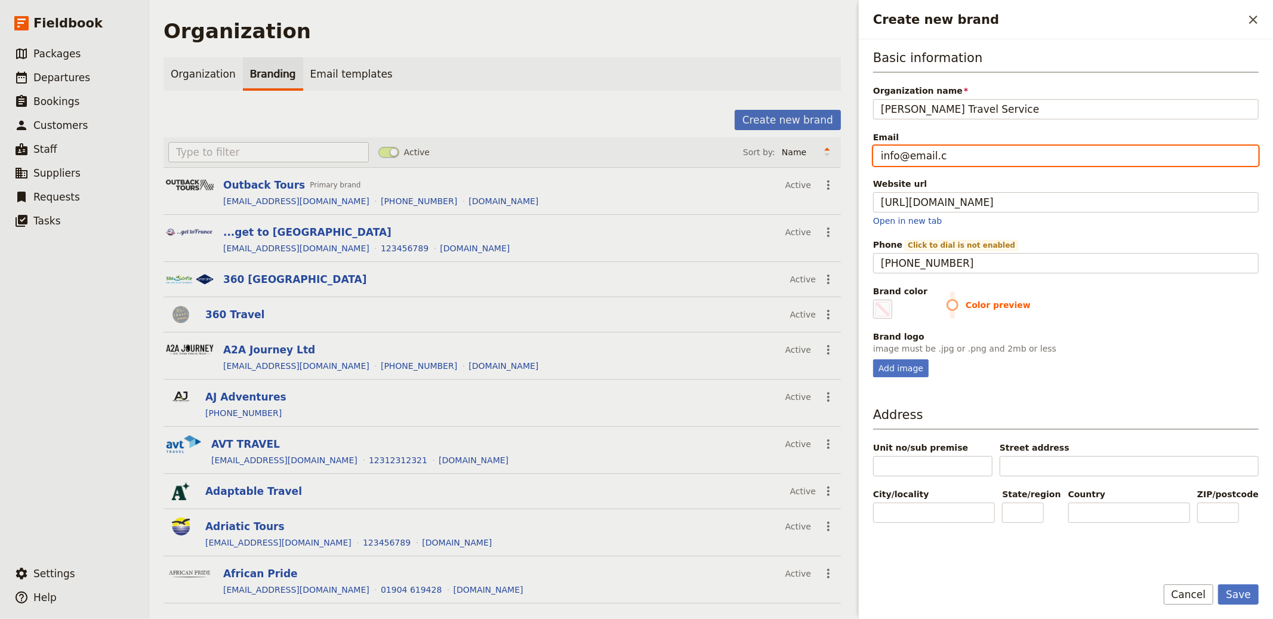
type input "info@email.co"
type input "#000000"
type input "[EMAIL_ADDRESS][DOMAIN_NAME]"
type input "#000000"
type input "[EMAIL_ADDRESS][DOMAIN_NAME]"
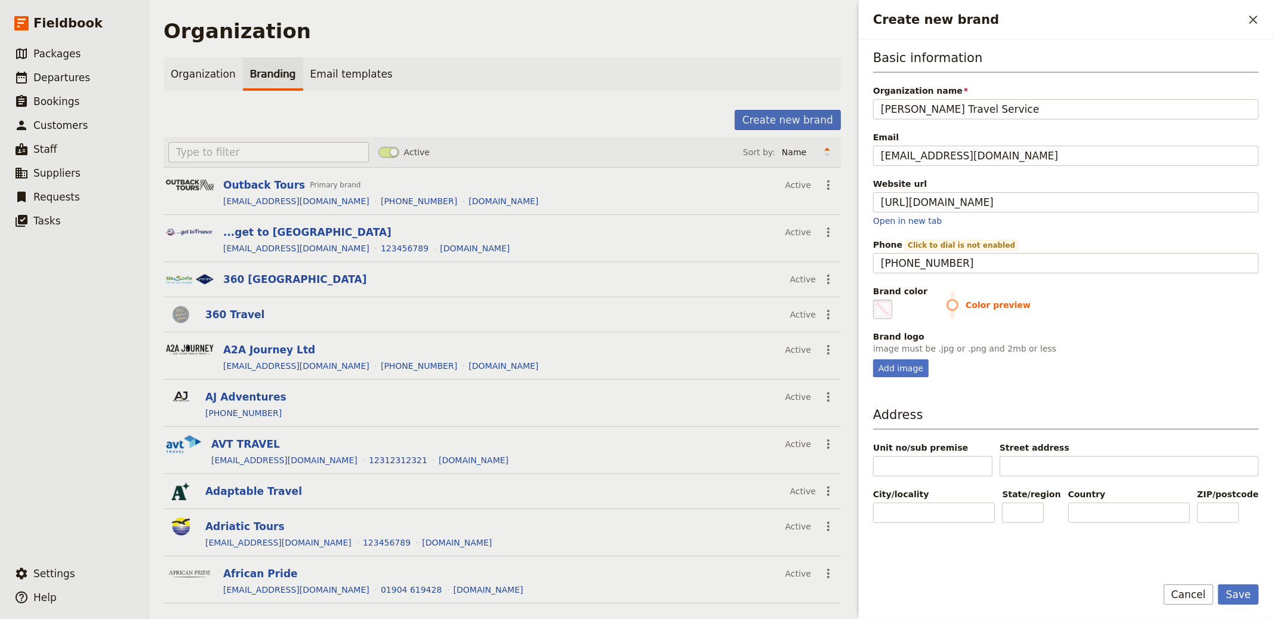
click at [882, 305] on span "Create new brand" at bounding box center [882, 309] width 14 height 14
click at [876, 300] on input "#000000" at bounding box center [875, 299] width 1 height 1
click at [889, 307] on span "Create new brand" at bounding box center [882, 309] width 14 height 14
click at [876, 300] on input "#000000" at bounding box center [875, 299] width 1 height 1
type input "#dc392d"
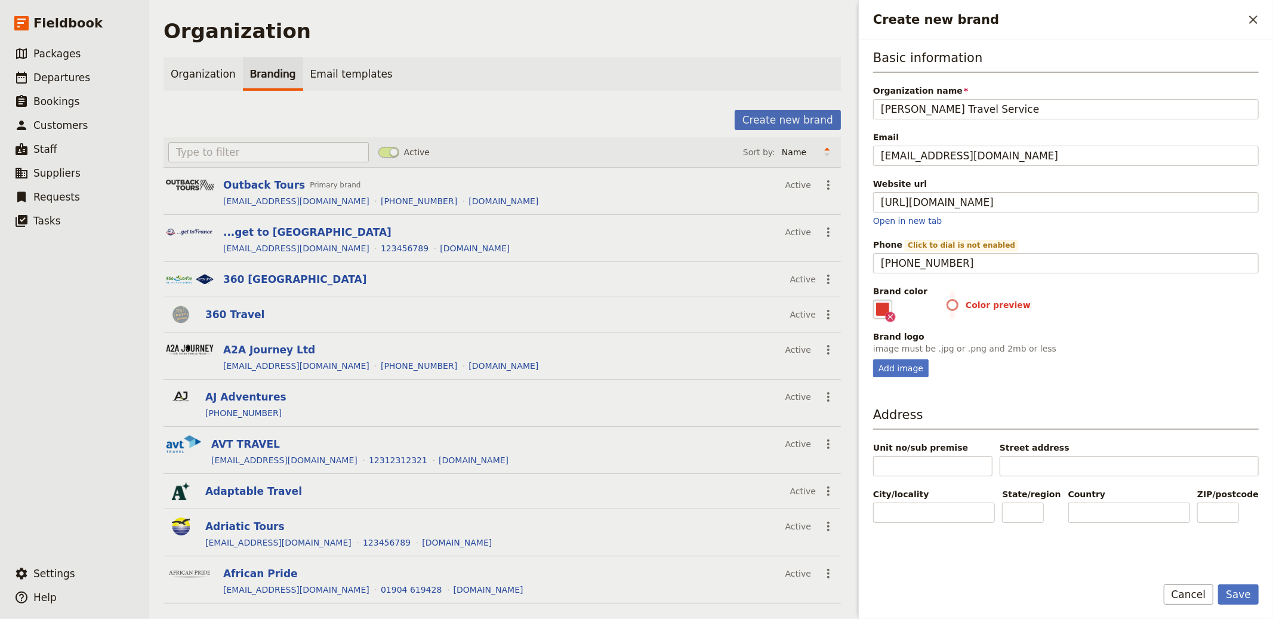
click at [1137, 309] on span "Color preview" at bounding box center [1102, 305] width 312 height 12
click at [910, 363] on div "Add image" at bounding box center [900, 368] width 55 height 18
click at [873, 359] on input "Add image" at bounding box center [872, 359] width 1 height 1
type input "C:\fakepath\Logo+-+square.jpg"
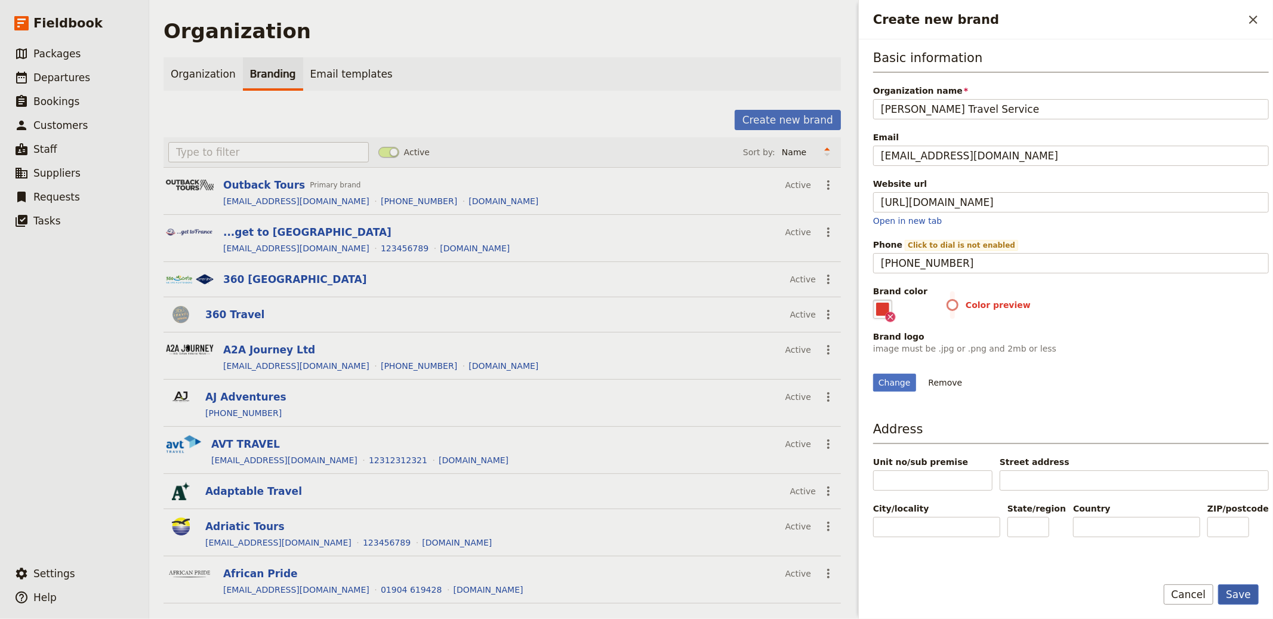
click at [1243, 594] on button "Save" at bounding box center [1238, 594] width 41 height 20
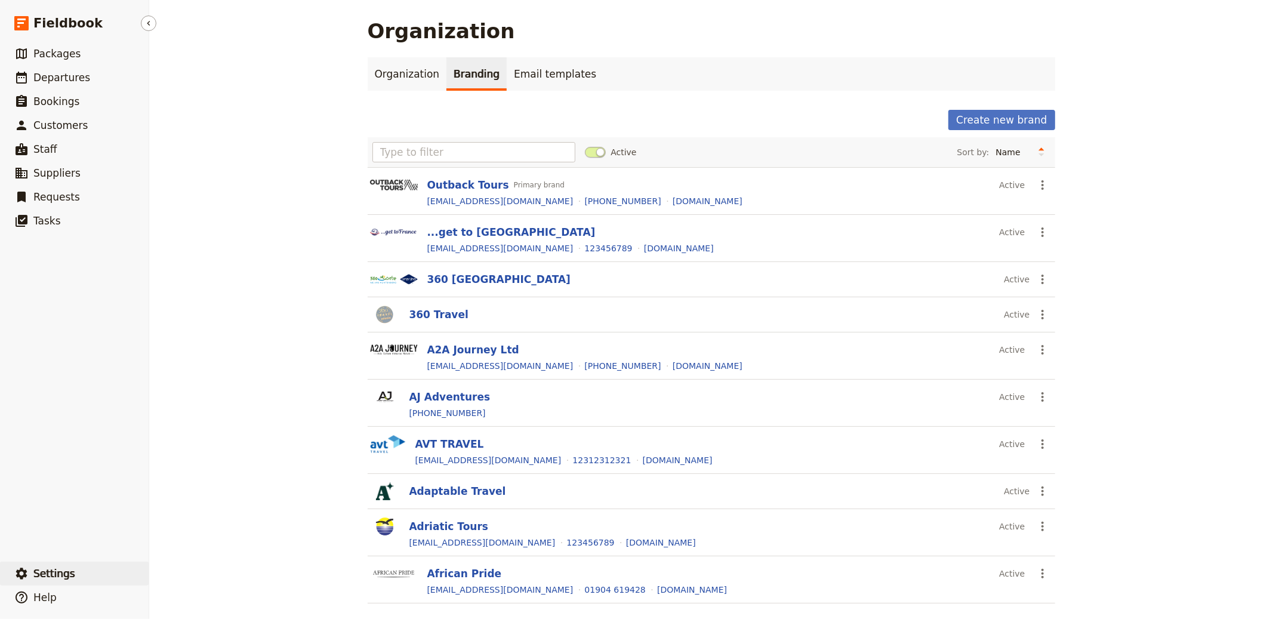
click at [78, 572] on button "​ Settings" at bounding box center [74, 573] width 149 height 24
click at [1018, 123] on button "Create new brand" at bounding box center [1001, 120] width 106 height 20
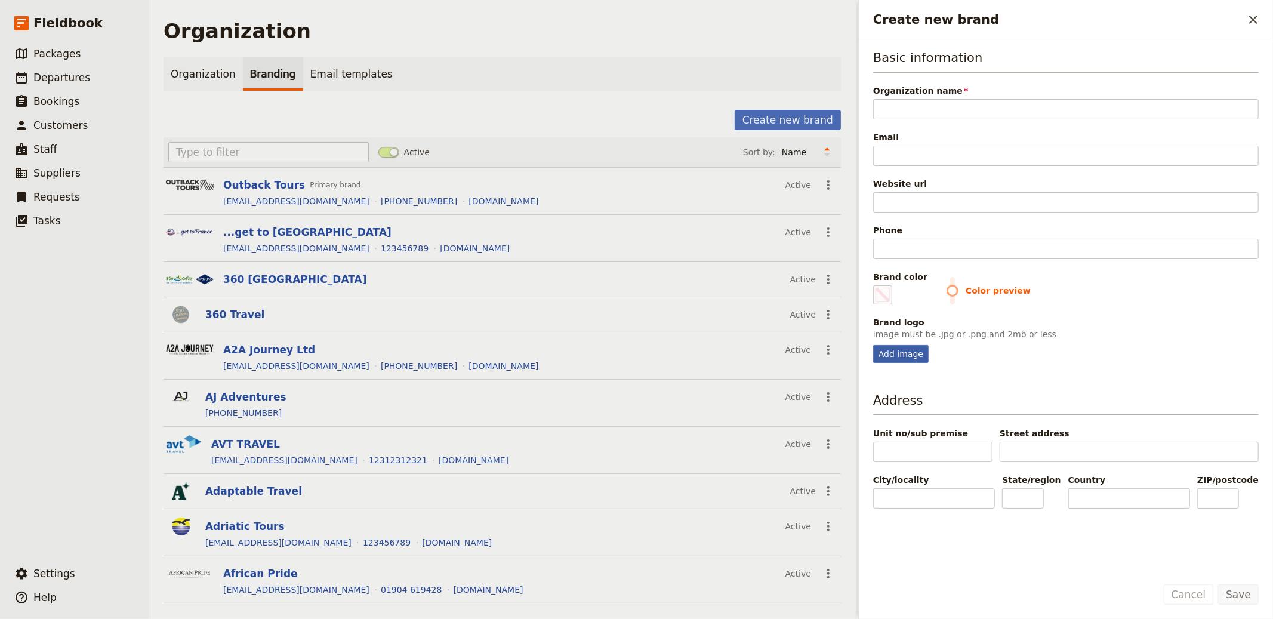
click at [901, 357] on div "Add image" at bounding box center [900, 354] width 55 height 18
click at [873, 345] on input "Add image" at bounding box center [872, 344] width 1 height 1
type input "C:\fakepath\Screenshot 2025-08-21 at 5.26.30 PM.png"
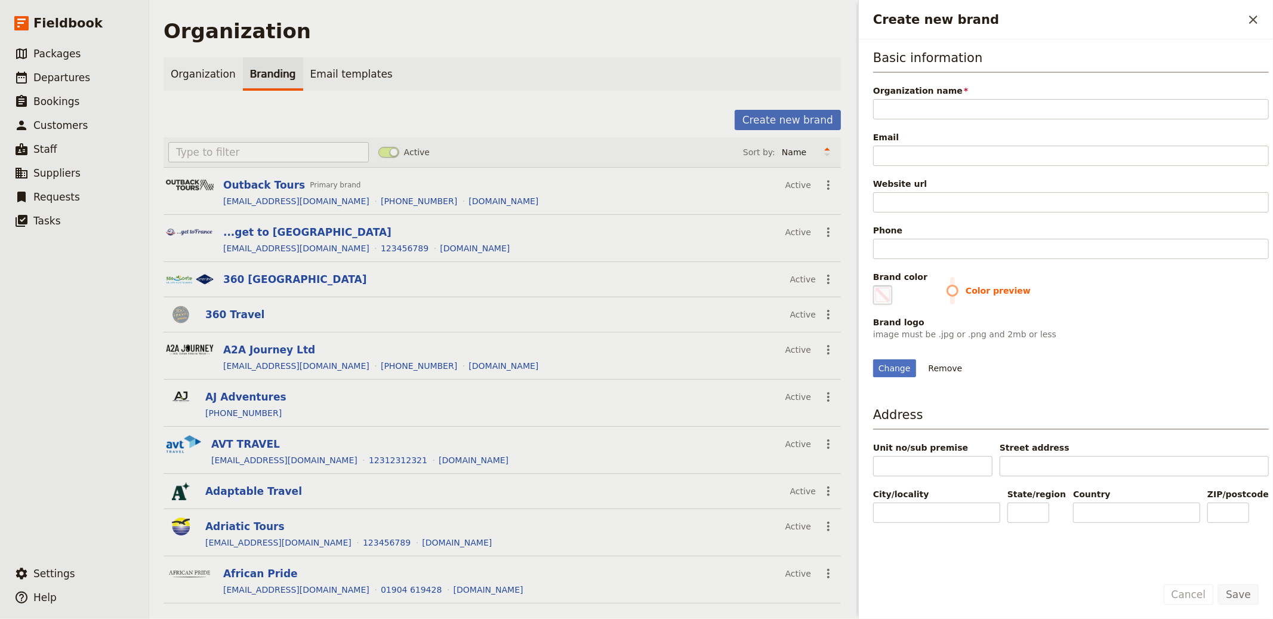
click at [882, 286] on fieldset "#000000" at bounding box center [882, 294] width 19 height 19
click at [876, 285] on input "#000000" at bounding box center [875, 285] width 1 height 1
type input "#2e1349"
click at [1129, 377] on div "Change Remove" at bounding box center [1071, 361] width 396 height 32
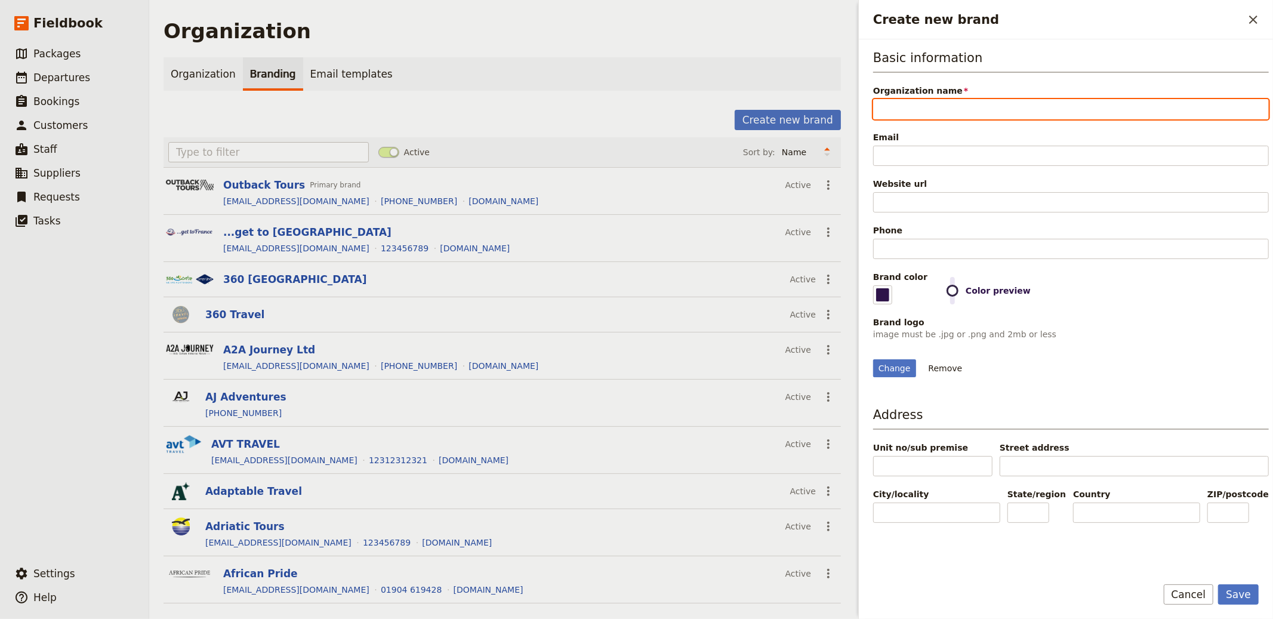
click at [942, 112] on input "Organization name" at bounding box center [1071, 109] width 396 height 20
paste input "Worth It Moments"
type input "Worth It Moments"
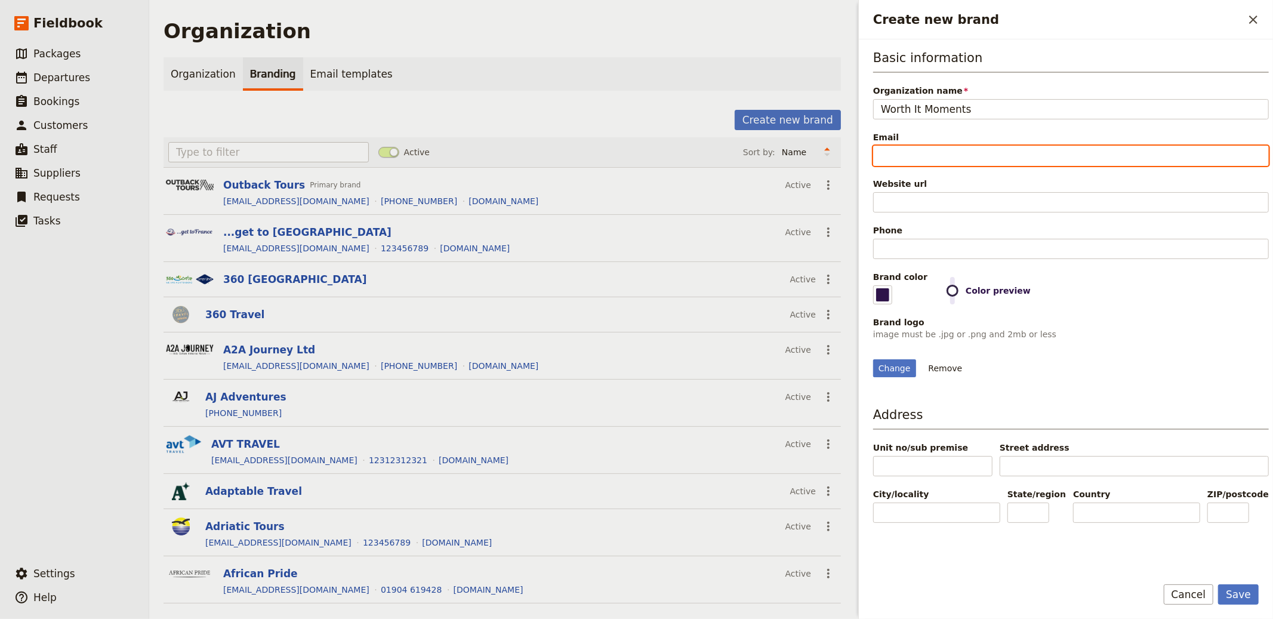
click at [928, 156] on input "Email" at bounding box center [1071, 156] width 396 height 20
paste input "https://worthitmoments.com/trips"
type input "https://worthitmoments.com/trips"
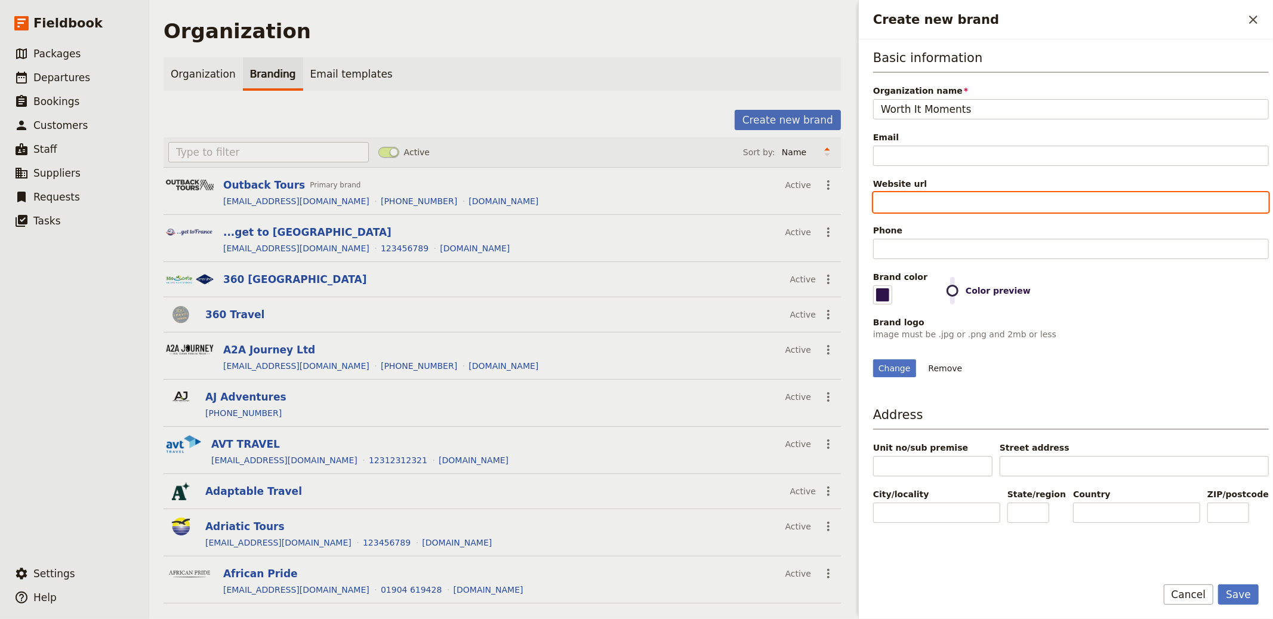
click at [902, 193] on input "Website url" at bounding box center [1071, 202] width 396 height 20
paste input "https://worthitmoments.com/trips"
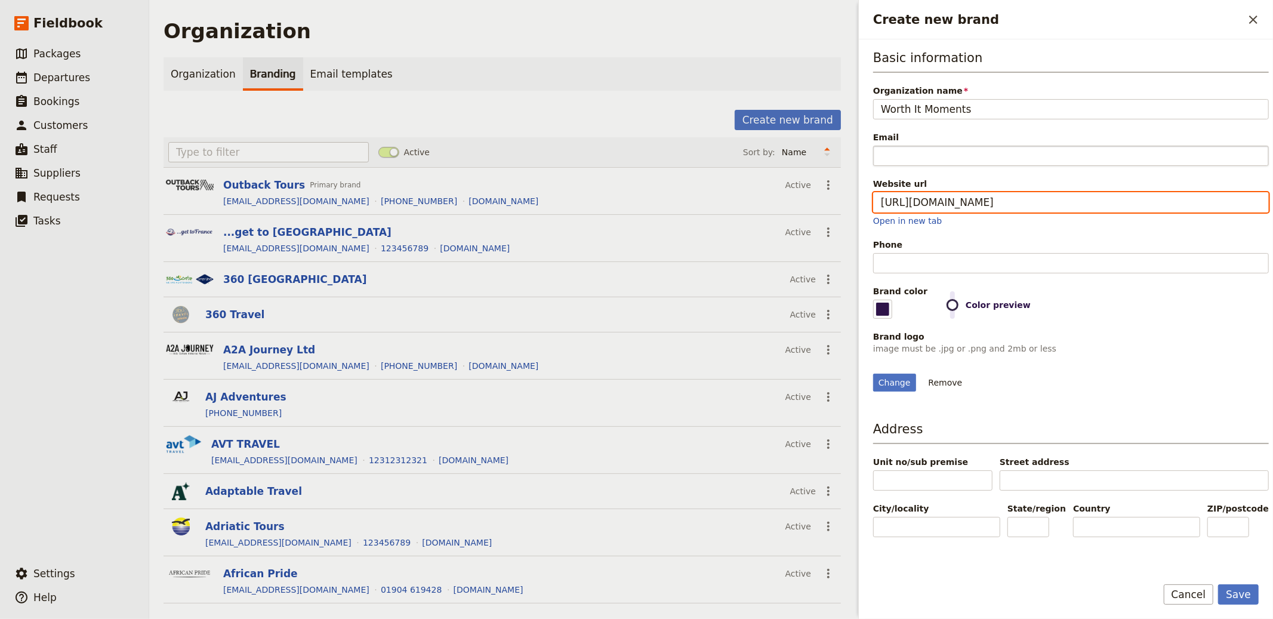
type input "https://worthitmoments.com/trips"
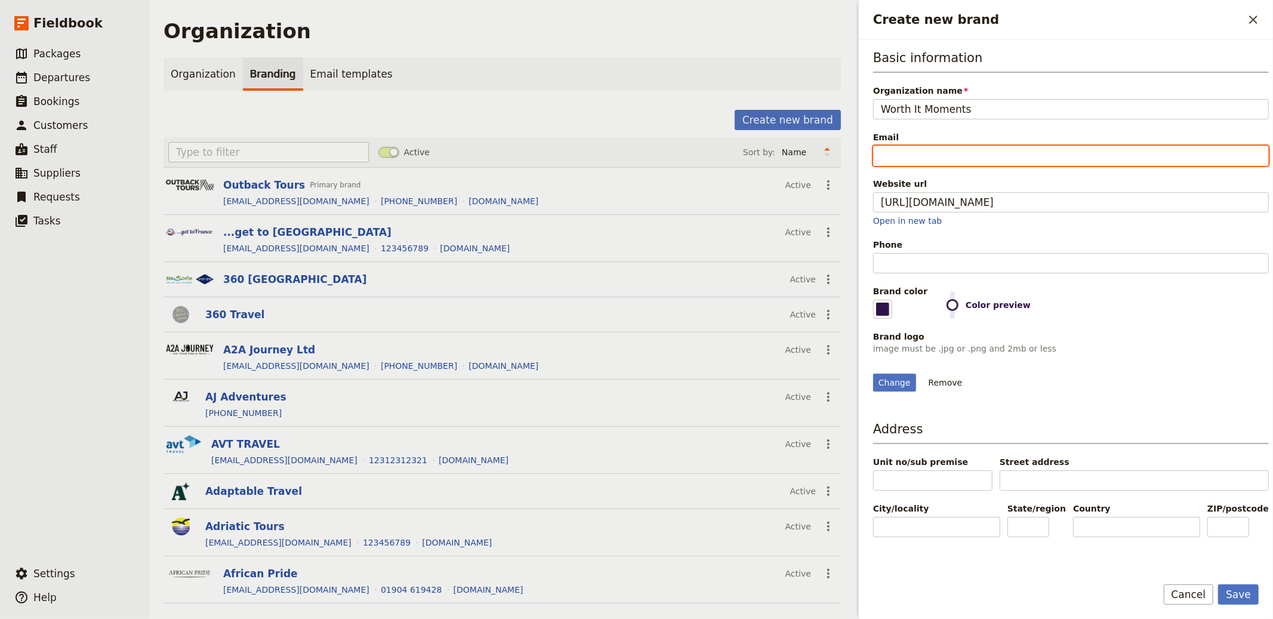
click at [891, 151] on input "Email" at bounding box center [1071, 156] width 396 height 20
type input "[EMAIL_ADDRESS][DOMAIN_NAME]"
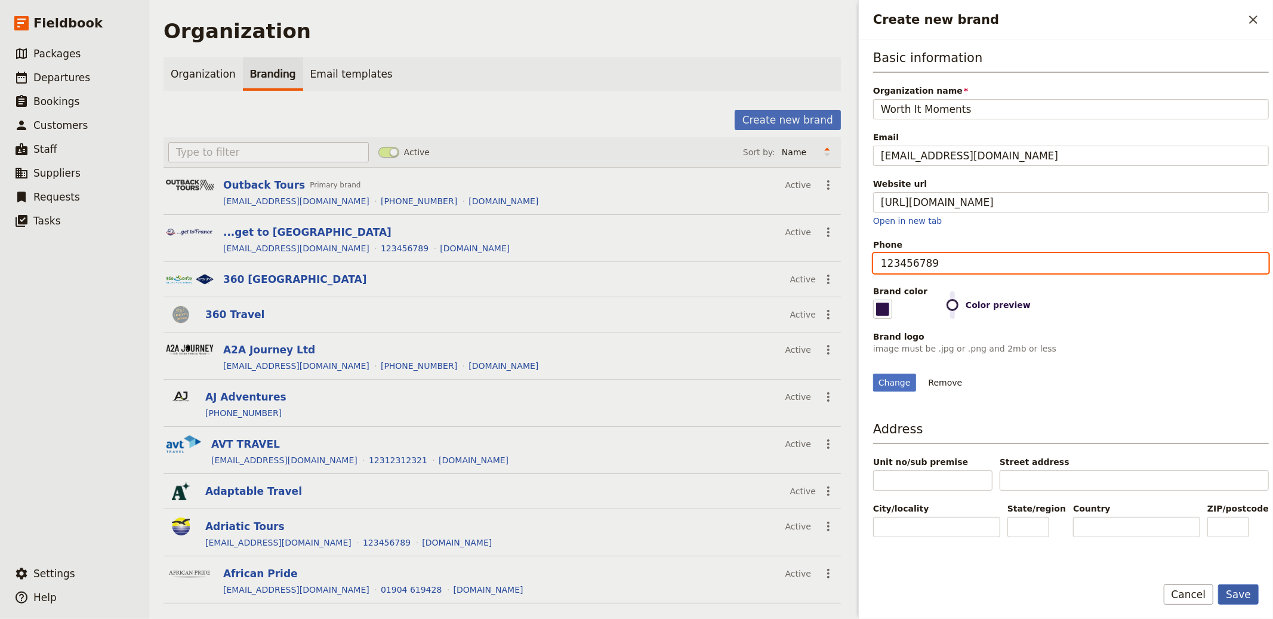
type input "123456789"
click at [1239, 596] on button "Save" at bounding box center [1238, 594] width 41 height 20
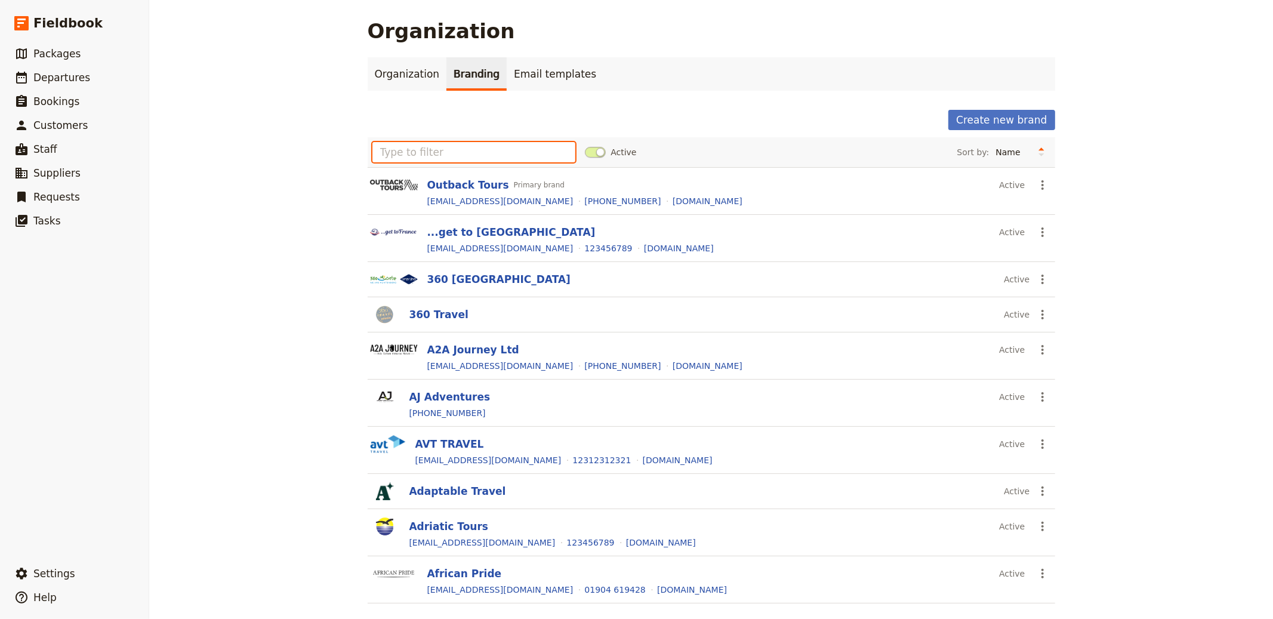
click at [467, 152] on input "text" at bounding box center [473, 152] width 203 height 20
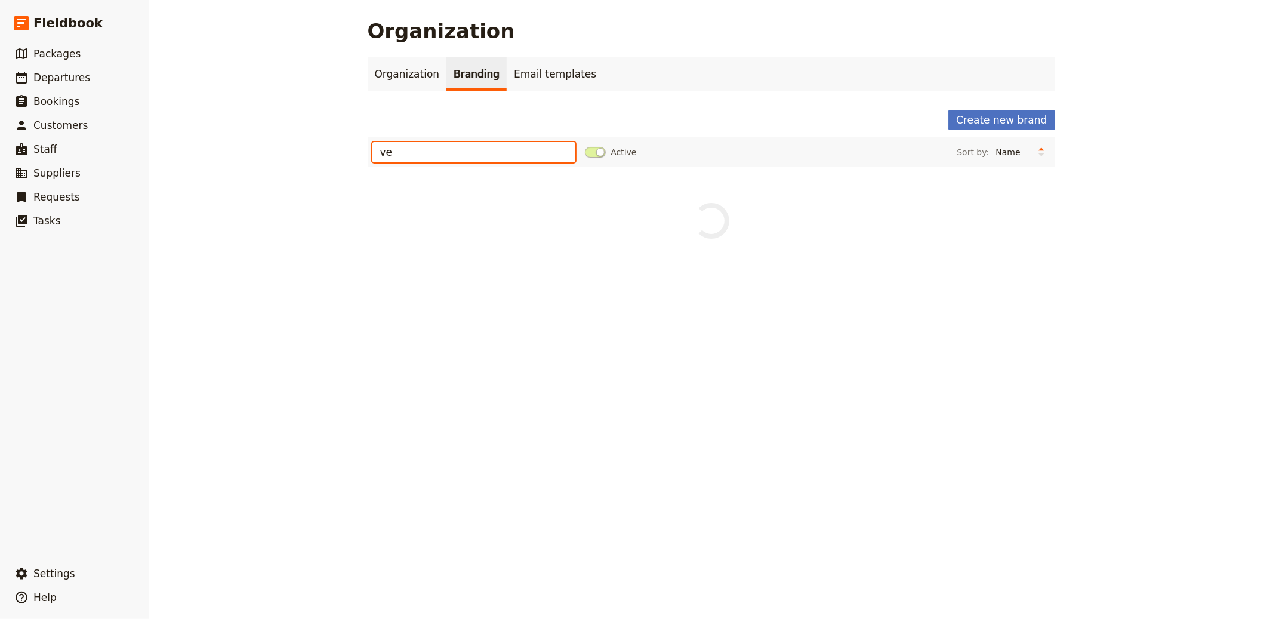
type input "vet"
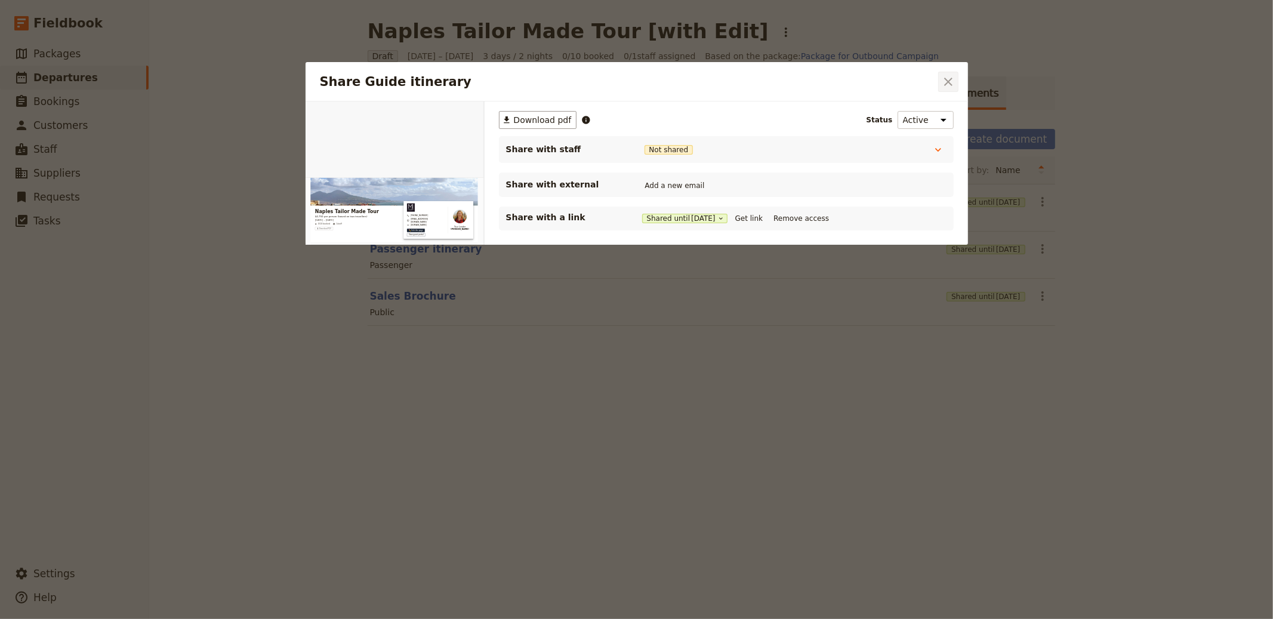
click at [955, 81] on button "​" at bounding box center [948, 82] width 20 height 20
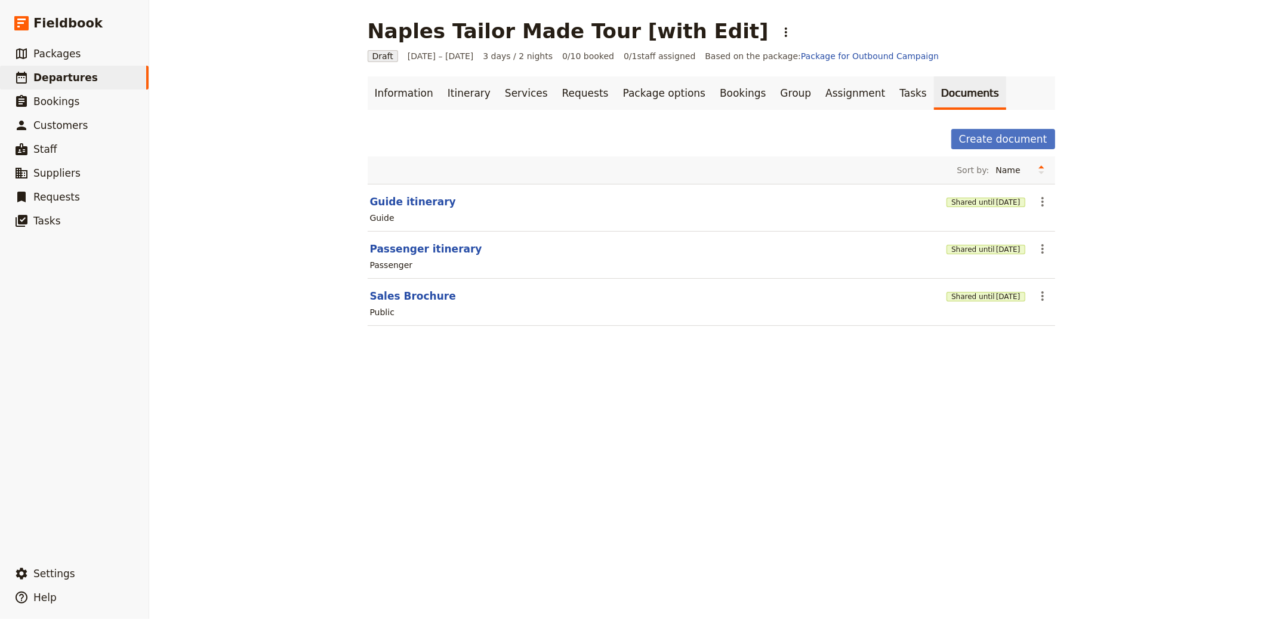
click at [706, 35] on div "Naples Tailor Made Tour [with Edit] ​" at bounding box center [711, 31] width 687 height 24
click at [779, 34] on icon "Actions" at bounding box center [786, 32] width 14 height 14
click at [730, 59] on span "Clone this departure" at bounding box center [736, 59] width 85 height 12
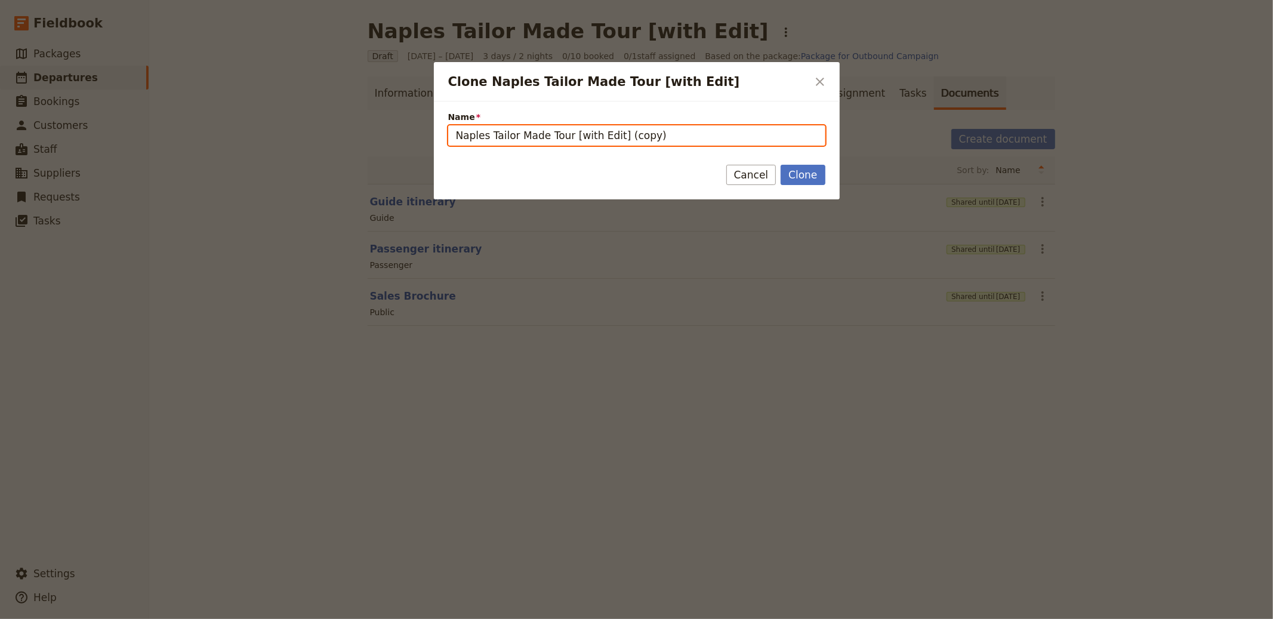
click at [654, 141] on input "Naples Tailor Made Tour [with Edit] (copy)" at bounding box center [636, 135] width 377 height 20
click at [551, 141] on input "Naples Tailor Made Tour [with Edit] (copy)" at bounding box center [636, 135] width 377 height 20
drag, startPoint x: 563, startPoint y: 136, endPoint x: 339, endPoint y: 128, distance: 224.5
click at [339, 618] on div "Clone Naples Tailor Made Tour [with Edit] ​ Name Naples Tailor Made Tour [with …" at bounding box center [636, 619] width 1273 height 0
paste input "Discover Portugal in the Best Age (Sample)"
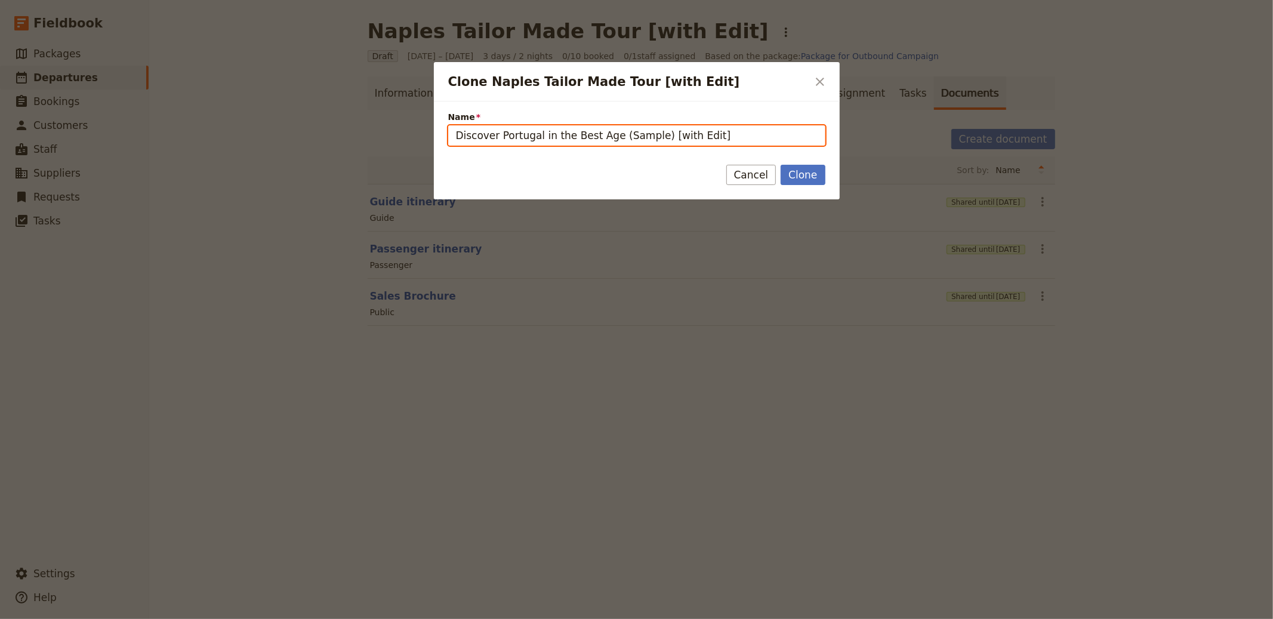
drag, startPoint x: 613, startPoint y: 136, endPoint x: 650, endPoint y: 135, distance: 37.0
click at [650, 135] on input "Discover Portugal in the Best Age (Sample) [with Edit]" at bounding box center [636, 135] width 377 height 20
type input "Discover Portugal in the Best Age [with Edit]"
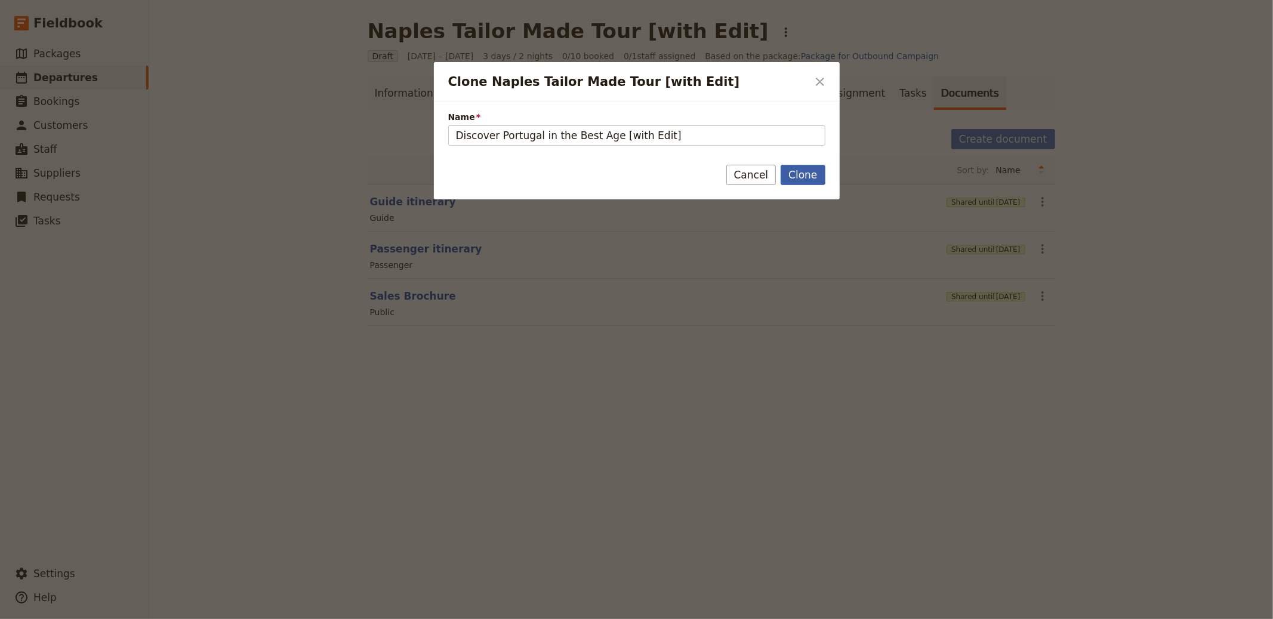
click at [798, 174] on button "Clone" at bounding box center [802, 175] width 44 height 20
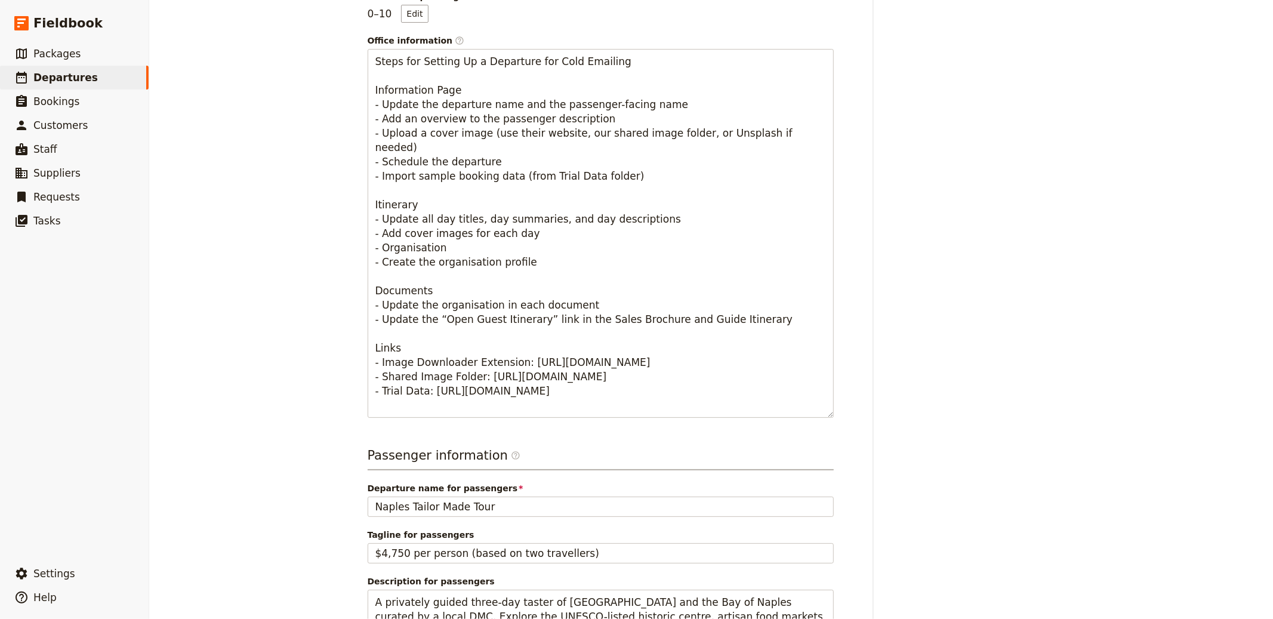
scroll to position [642, 0]
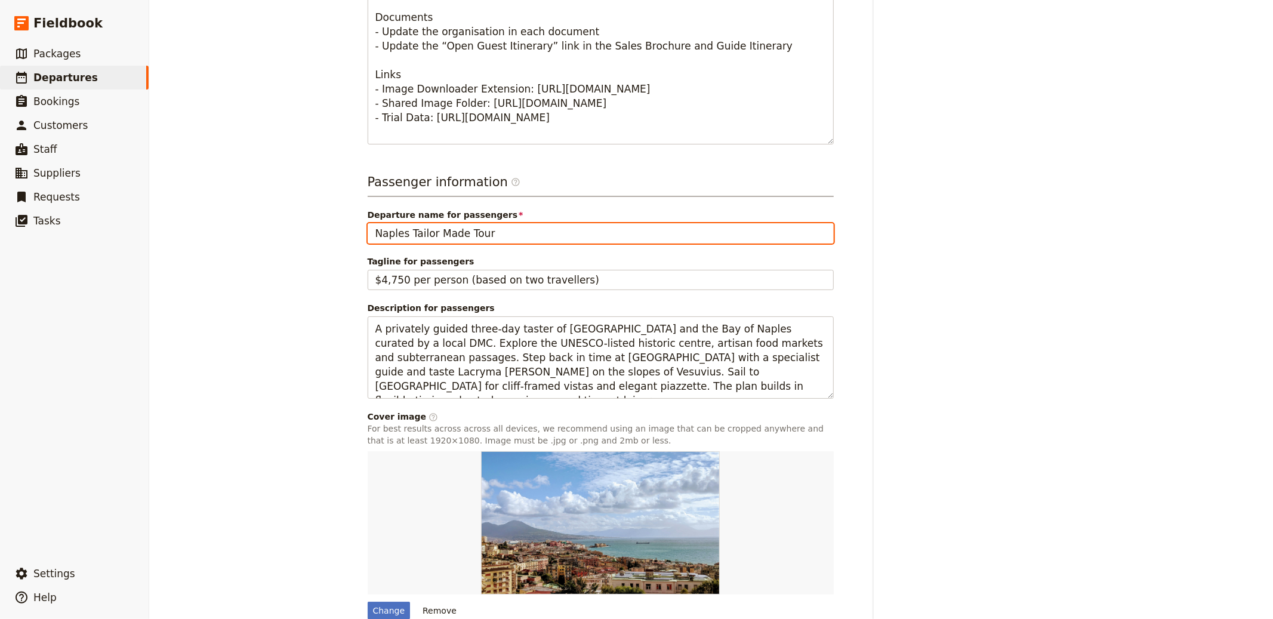
drag, startPoint x: 459, startPoint y: 230, endPoint x: 260, endPoint y: 217, distance: 199.7
click at [268, 219] on div "Discover [GEOGRAPHIC_DATA] in the Best Age [with Edit] ​ Draft [DATE] – [DATE] …" at bounding box center [711, 309] width 1124 height 619
paste input "Discover Portugal in the Best Age (Sample)"
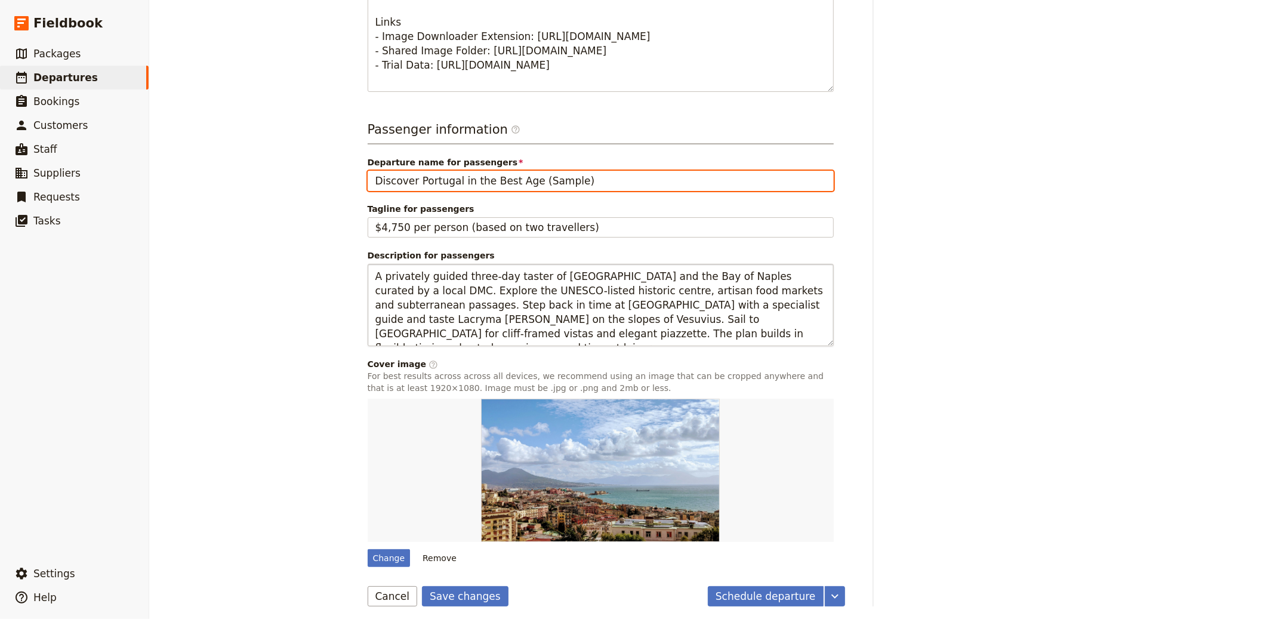
scroll to position [700, 0]
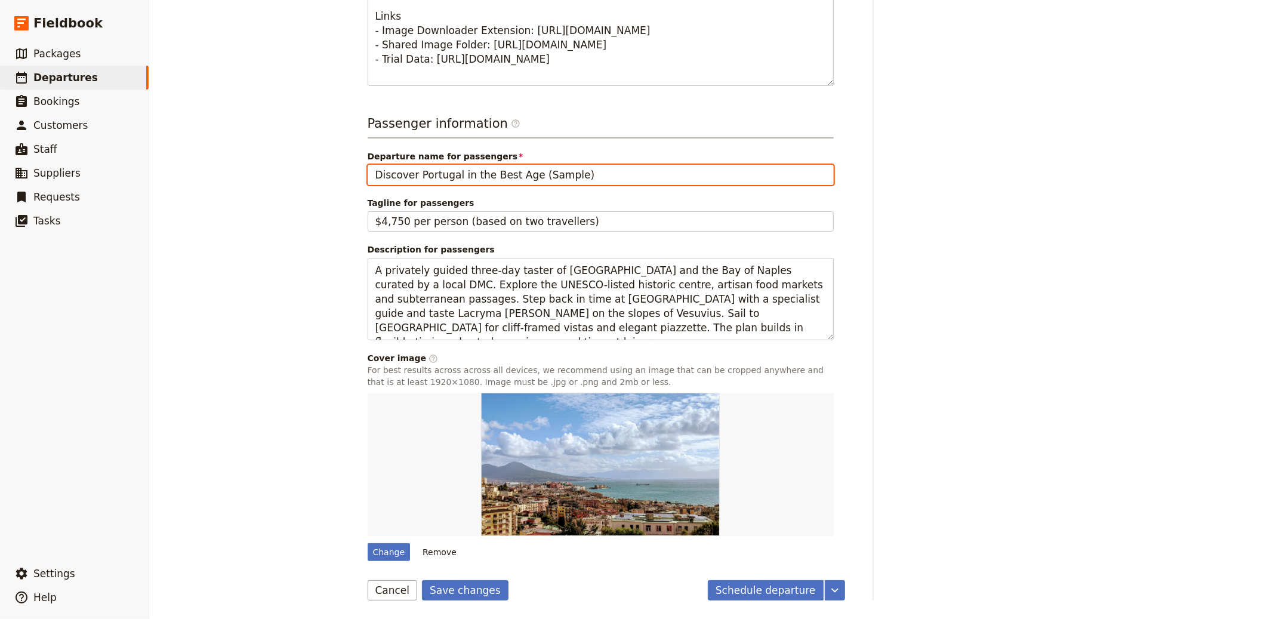
click at [526, 174] on input "Discover Portugal in the Best Age (Sample)" at bounding box center [601, 175] width 466 height 20
type input "Discover [GEOGRAPHIC_DATA] in the Best Age"
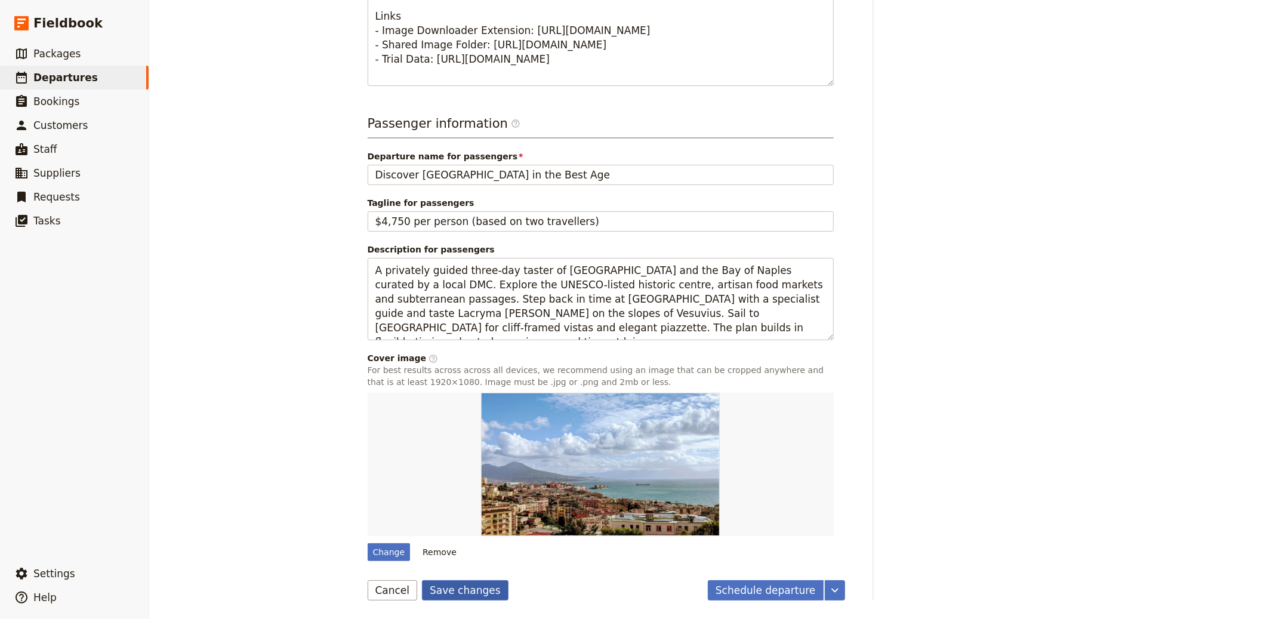
click at [422, 589] on button "Save changes" at bounding box center [465, 590] width 87 height 20
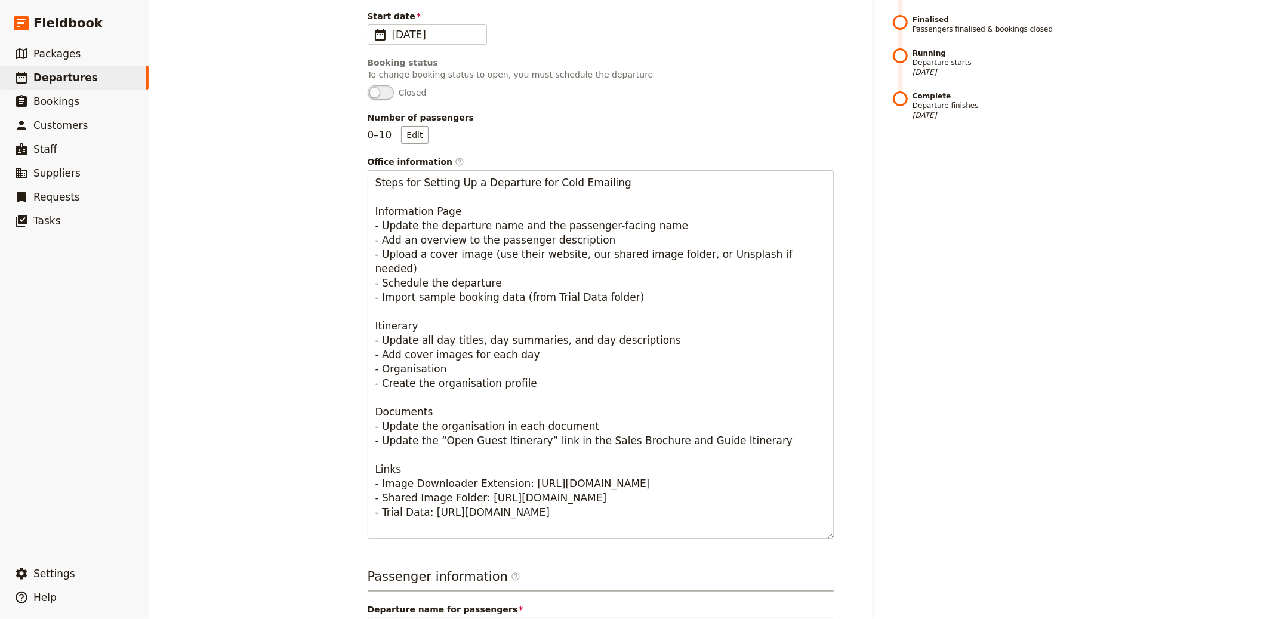
scroll to position [0, 0]
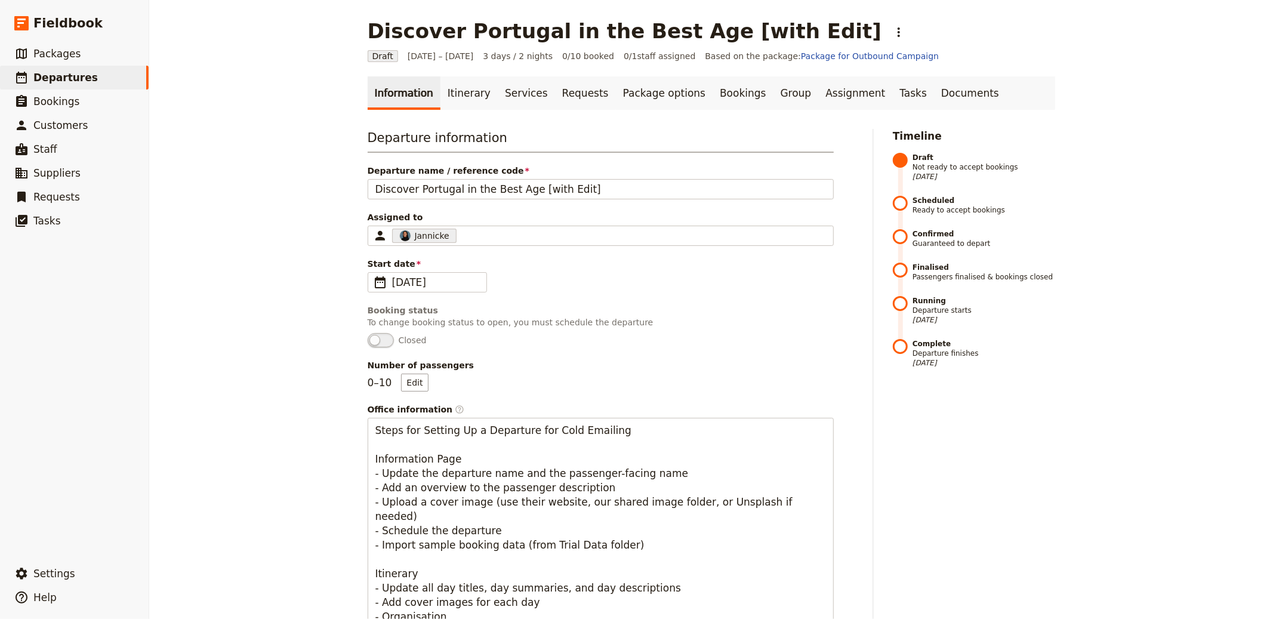
drag, startPoint x: 453, startPoint y: 99, endPoint x: 478, endPoint y: 115, distance: 29.8
click at [453, 99] on link "Itinerary" at bounding box center [468, 92] width 57 height 33
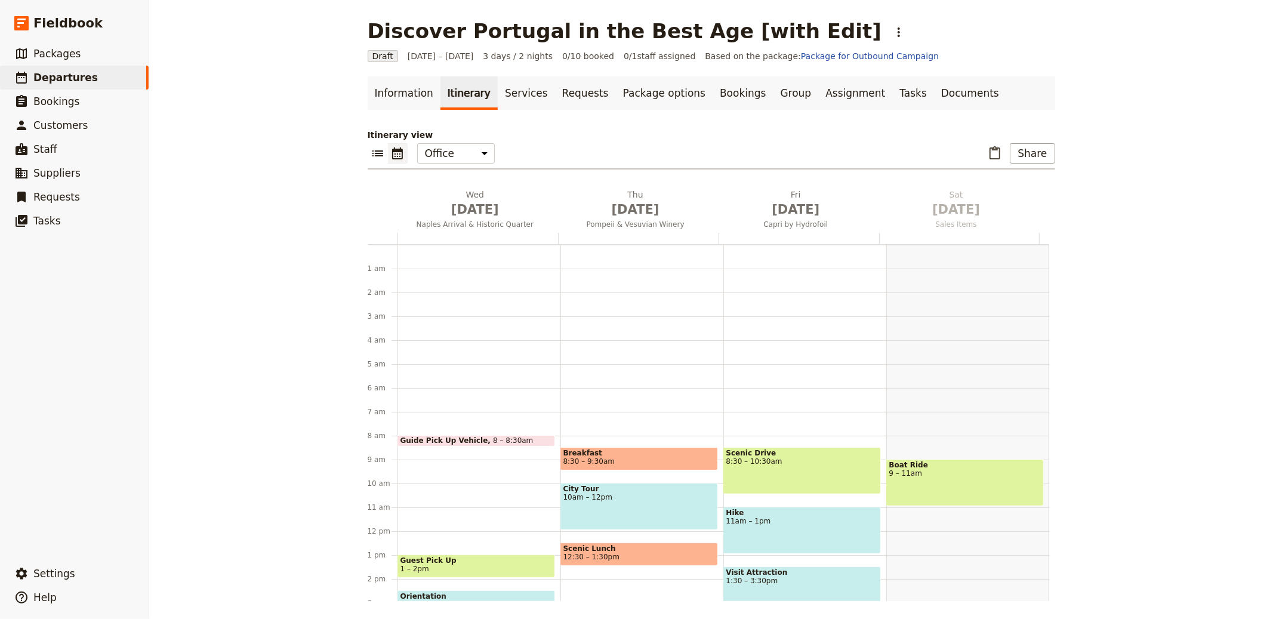
scroll to position [155, 0]
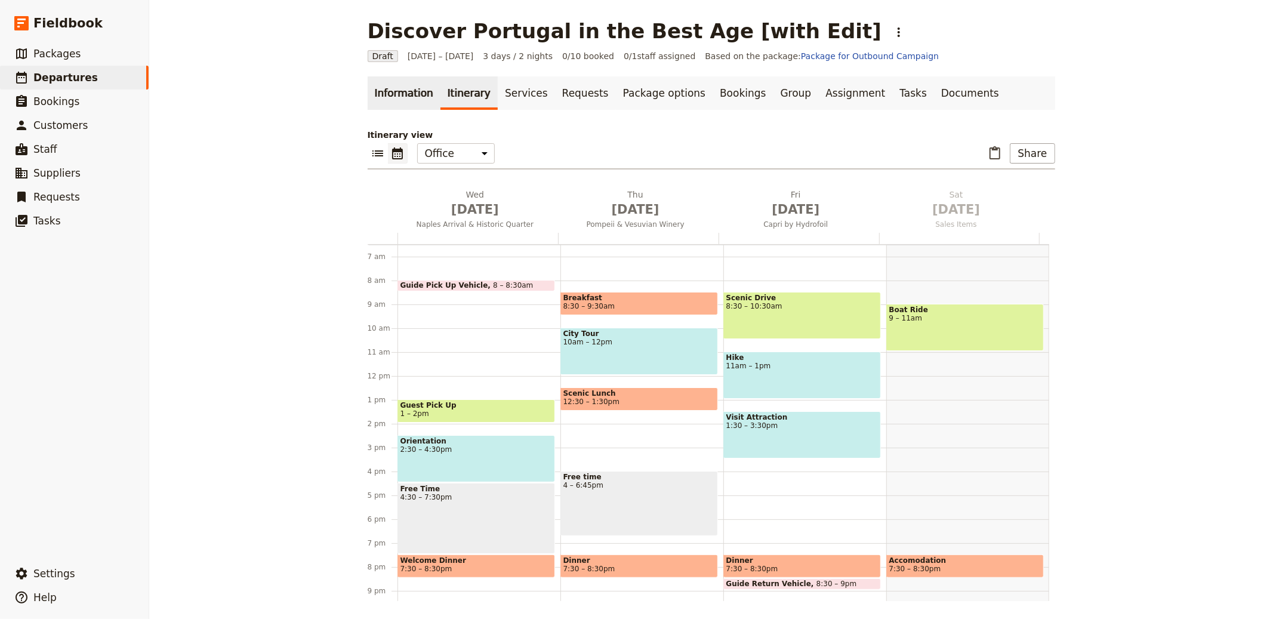
click at [382, 91] on link "Information" at bounding box center [404, 92] width 73 height 33
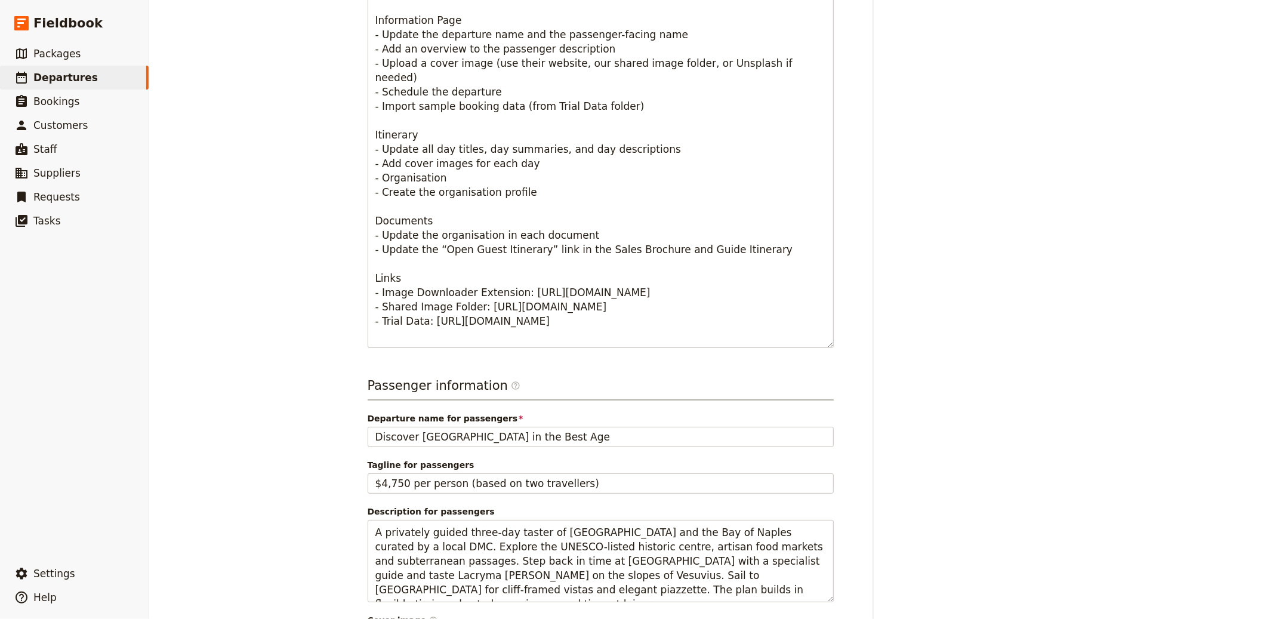
scroll to position [666, 0]
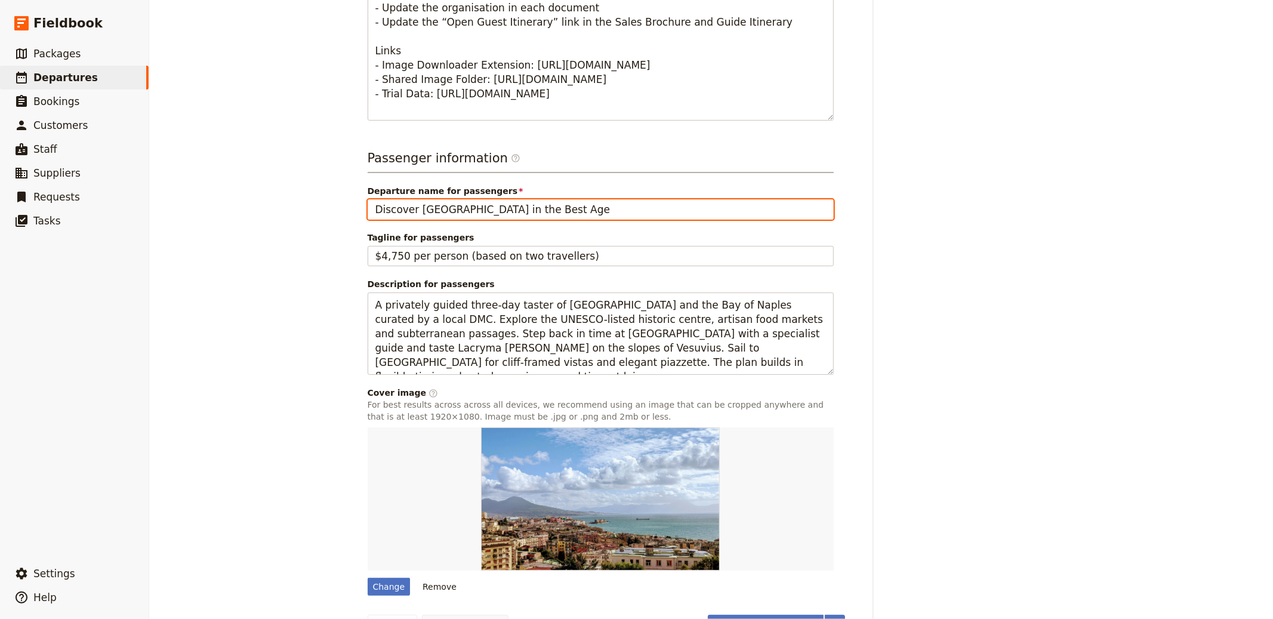
click at [583, 211] on input "Discover [GEOGRAPHIC_DATA] in the Best Age" at bounding box center [601, 209] width 466 height 20
type input "Discover Portugal in the Best Age (Custom Itinerary)"
click at [422, 615] on button "Save changes" at bounding box center [465, 625] width 87 height 20
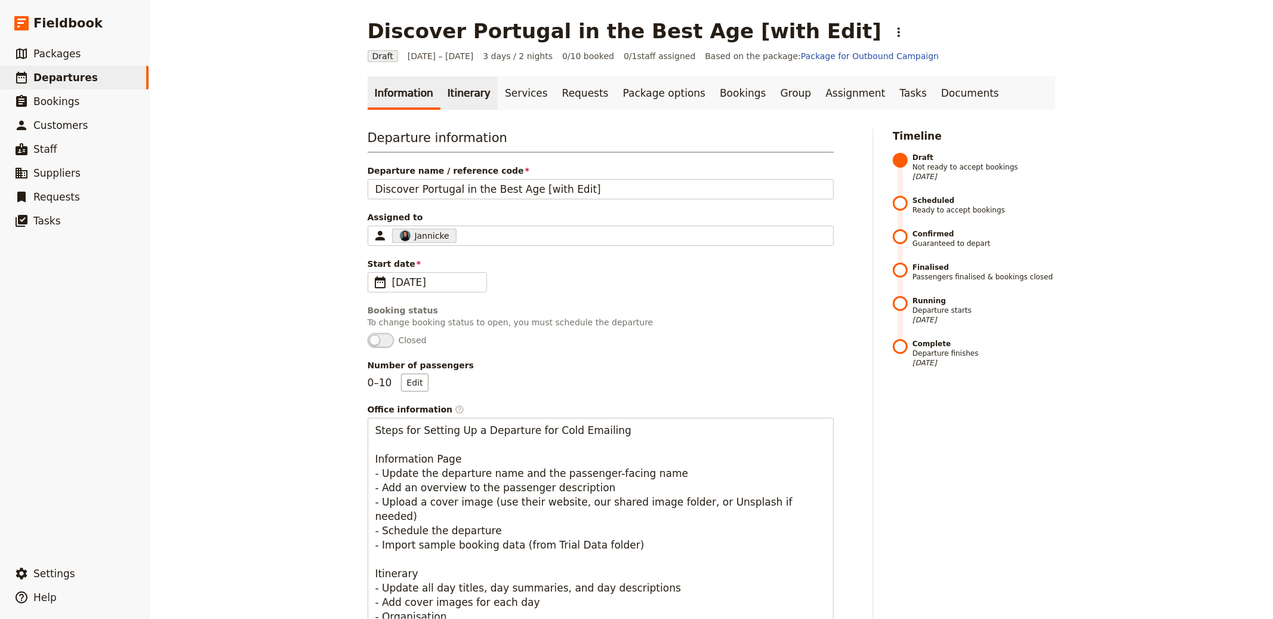
click at [440, 89] on link "Itinerary" at bounding box center [468, 92] width 57 height 33
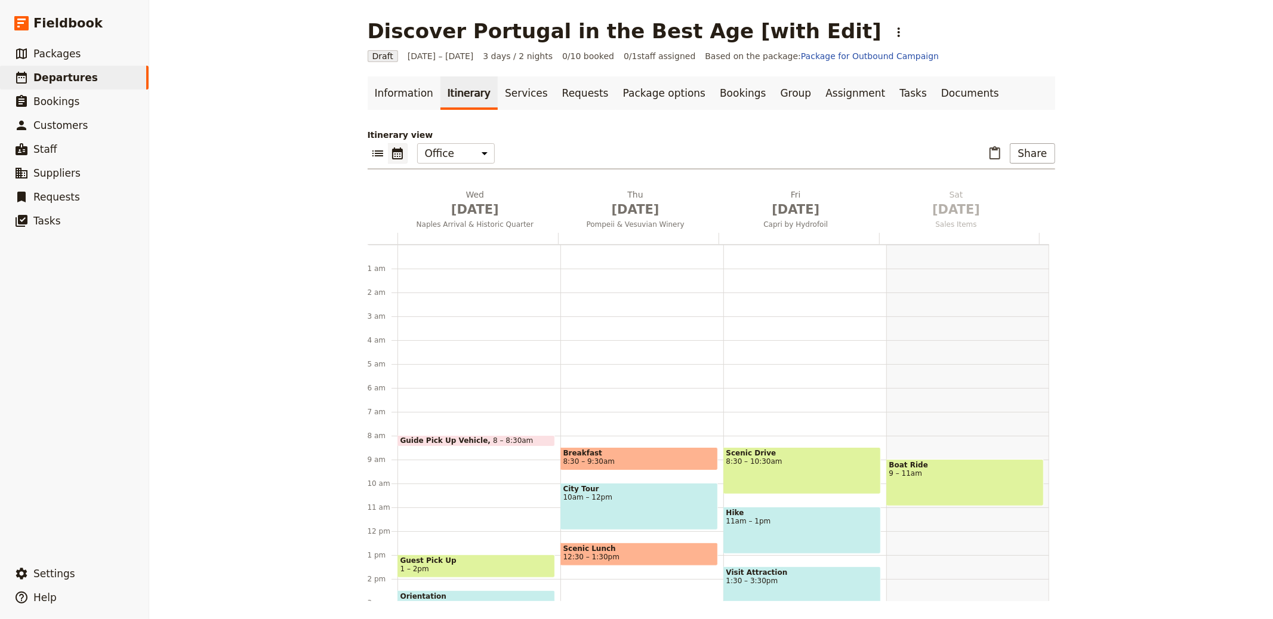
scroll to position [155, 0]
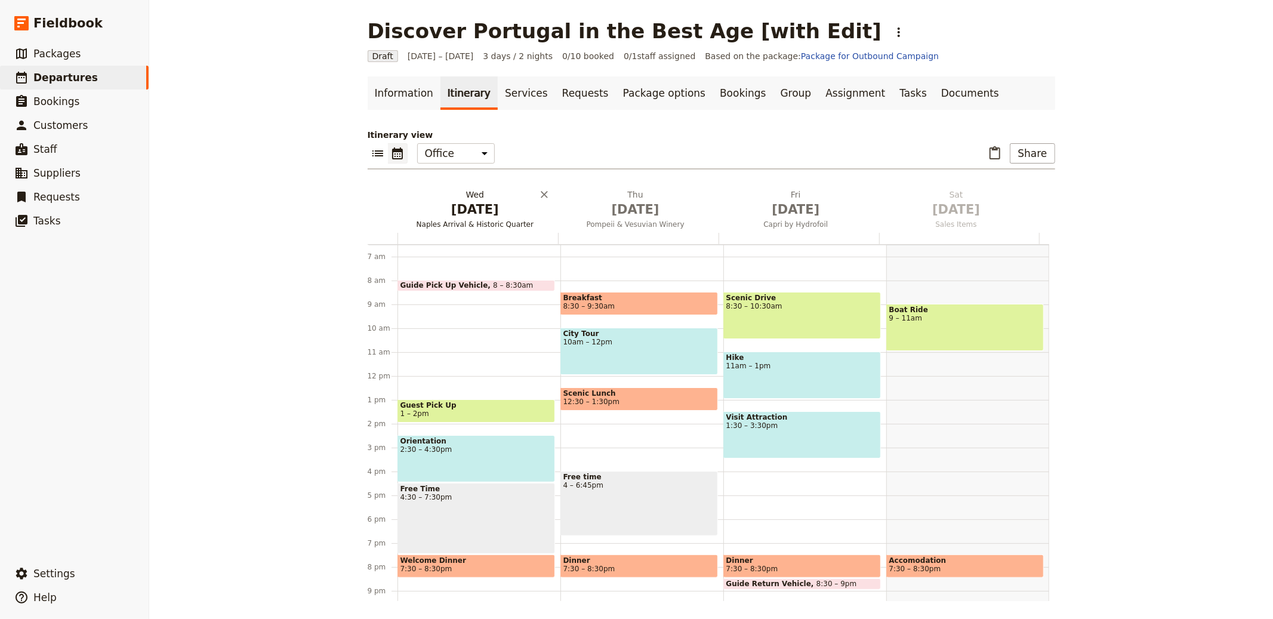
click at [456, 205] on span "[DATE]" at bounding box center [475, 209] width 146 height 18
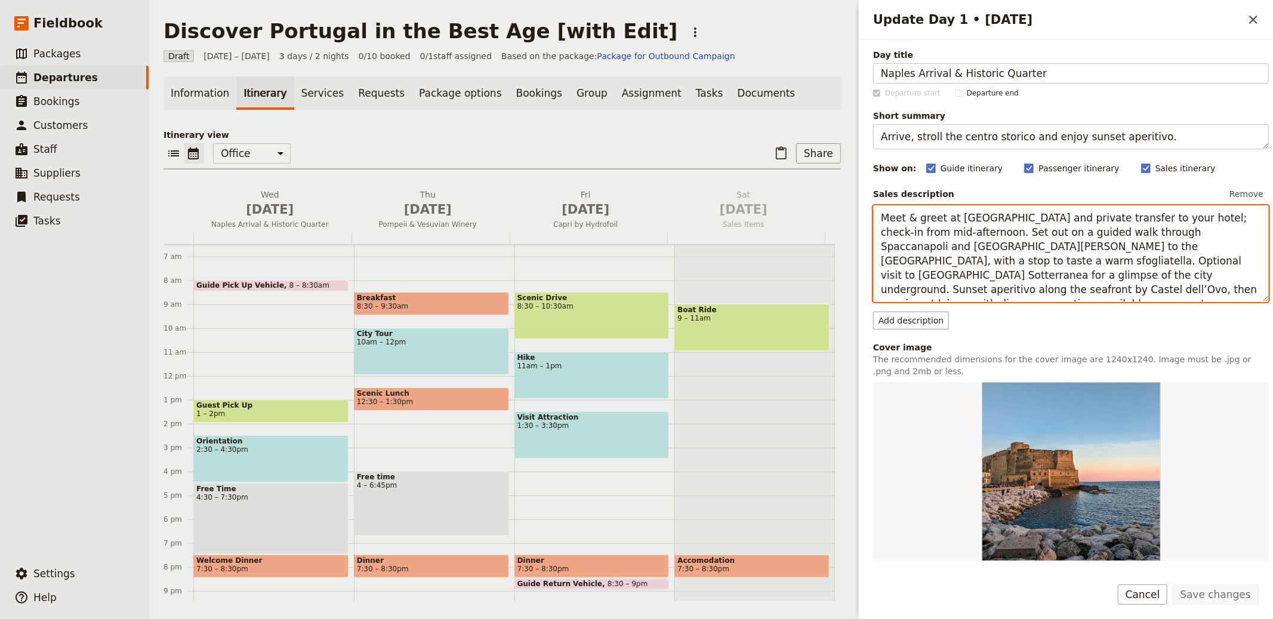
click at [1008, 248] on textarea "Meet & greet at [GEOGRAPHIC_DATA] and private transfer to your hotel; check-in …" at bounding box center [1071, 253] width 396 height 97
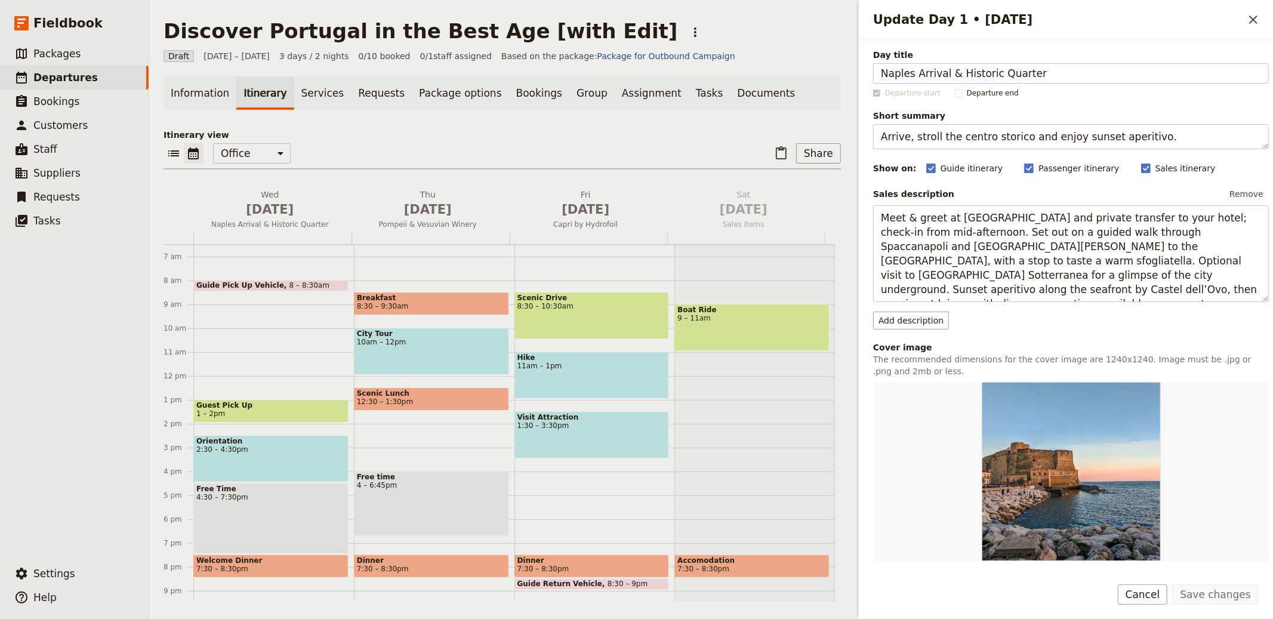
click at [1014, 115] on span "Short summary" at bounding box center [1071, 116] width 396 height 12
click at [1014, 124] on textarea "Arrive, stroll the centro storico and enjoy sunset aperitivo." at bounding box center [1071, 136] width 396 height 25
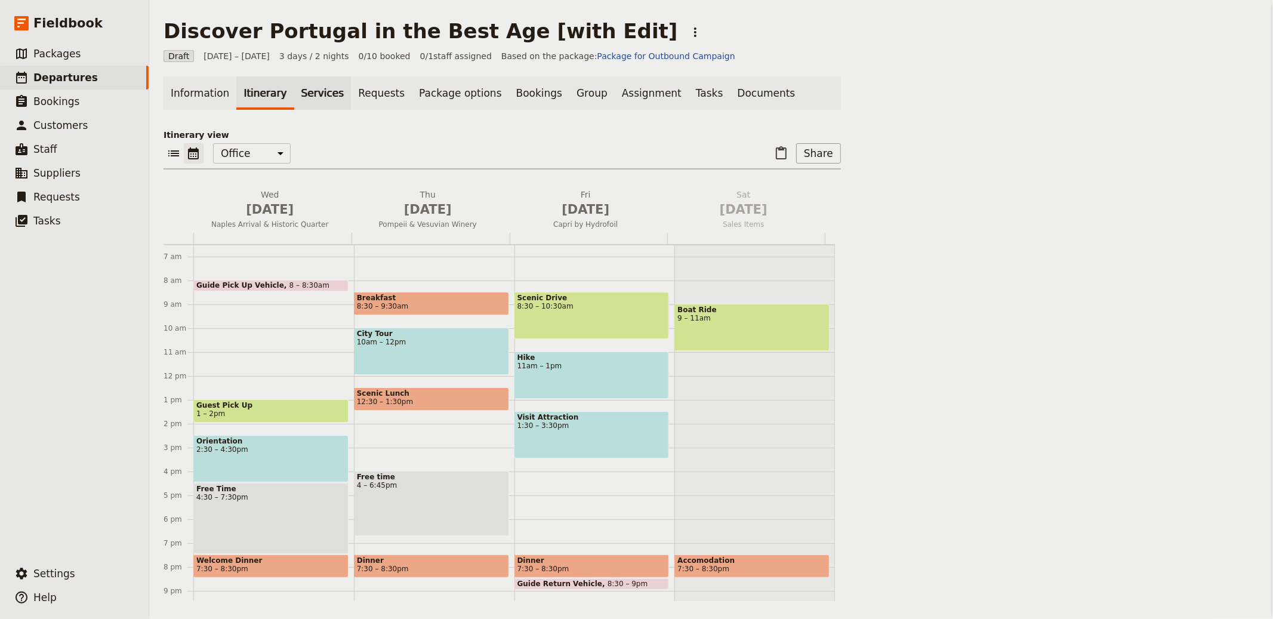
click at [298, 94] on link "Services" at bounding box center [322, 92] width 57 height 33
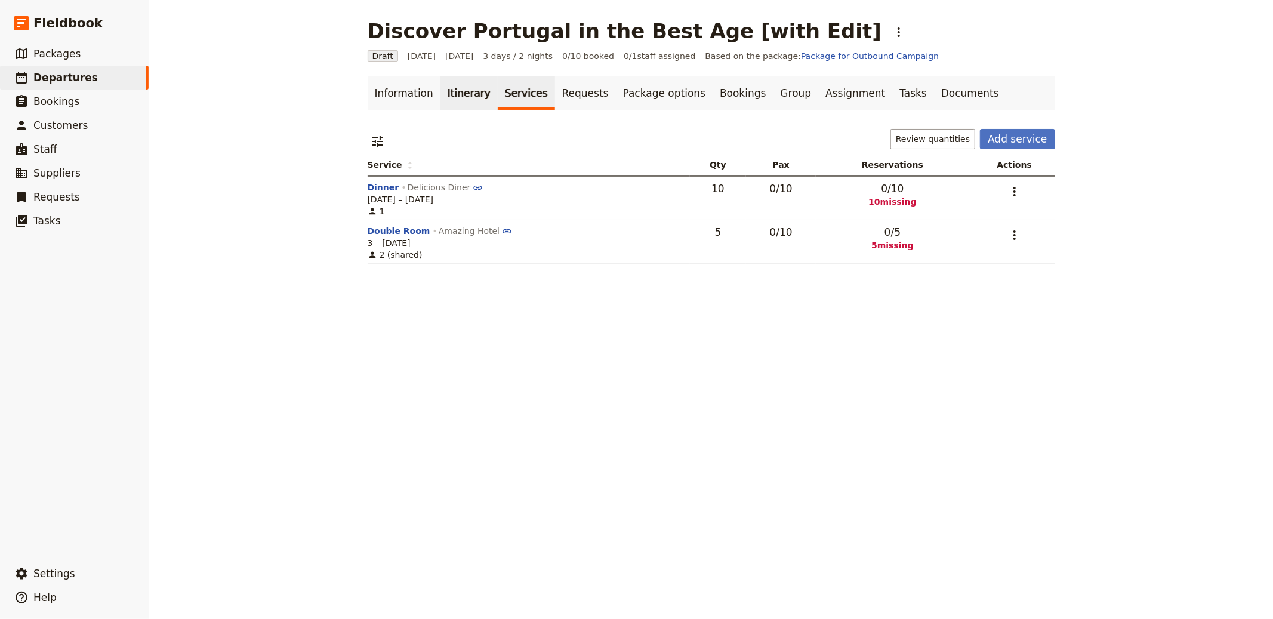
click at [469, 94] on link "Itinerary" at bounding box center [468, 92] width 57 height 33
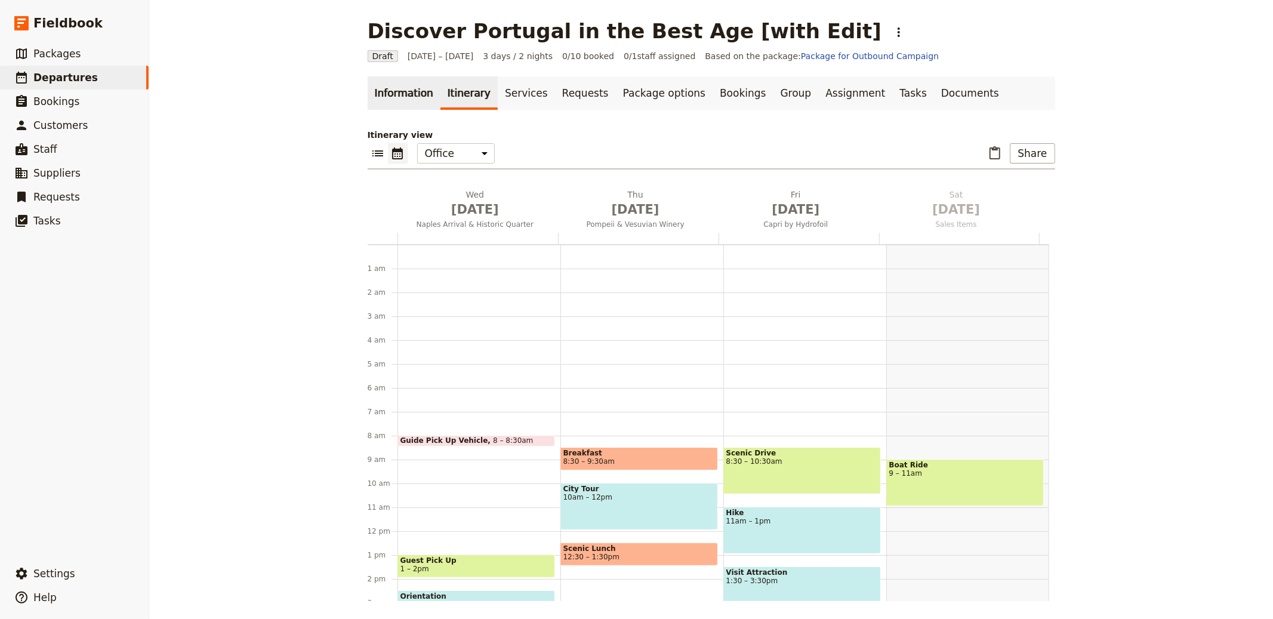
click at [368, 92] on link "Information" at bounding box center [404, 92] width 73 height 33
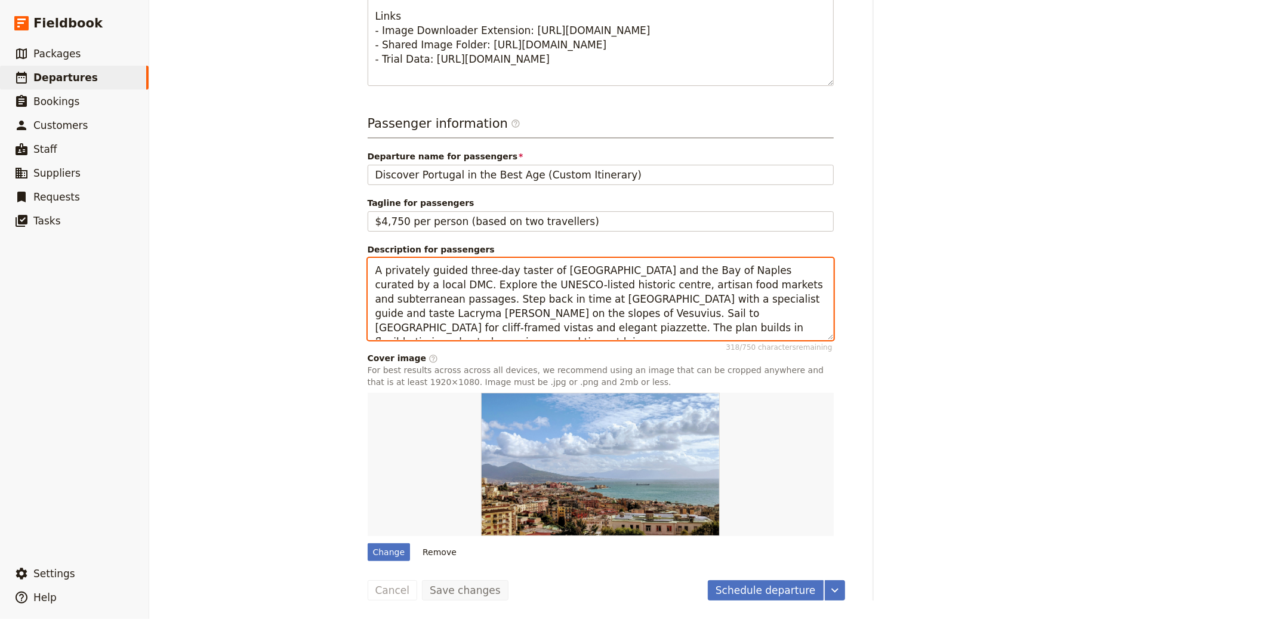
click at [570, 258] on textarea "A privately guided three-day taster of [GEOGRAPHIC_DATA] and the Bay of Naples …" at bounding box center [601, 299] width 466 height 82
paste textarea "leisurely programme inspired by the DMC’s sample, starting and ending in [GEOGR…"
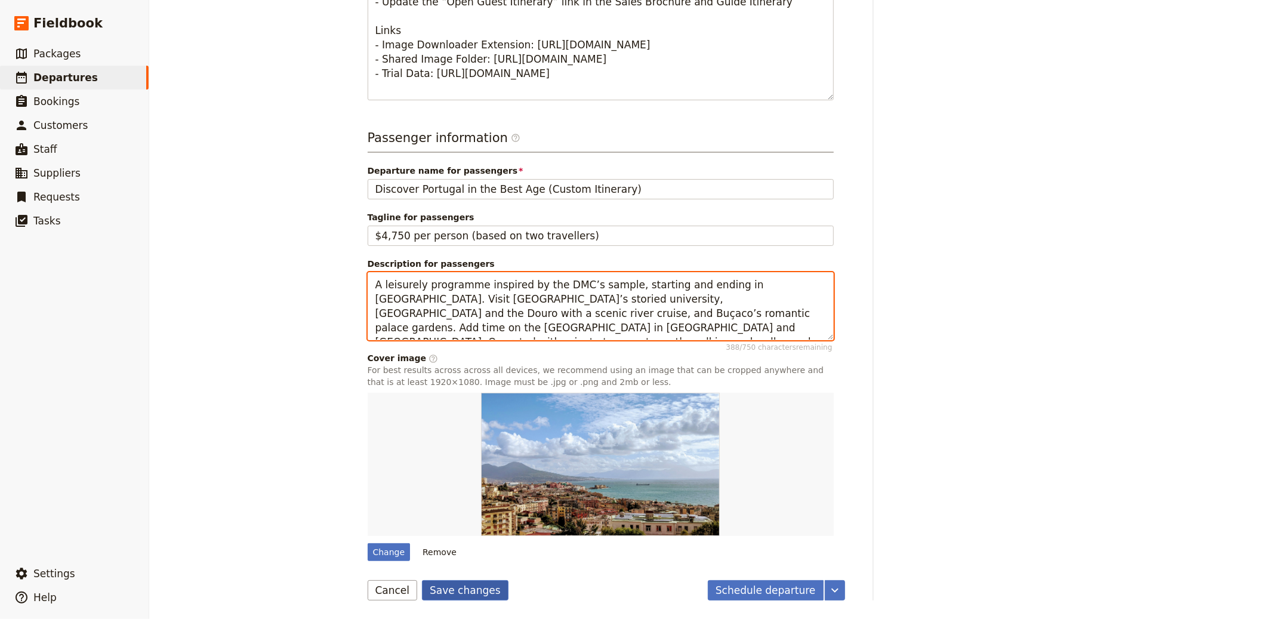
type textarea "A leisurely programme inspired by the DMC’s sample, starting and ending in [GEO…"
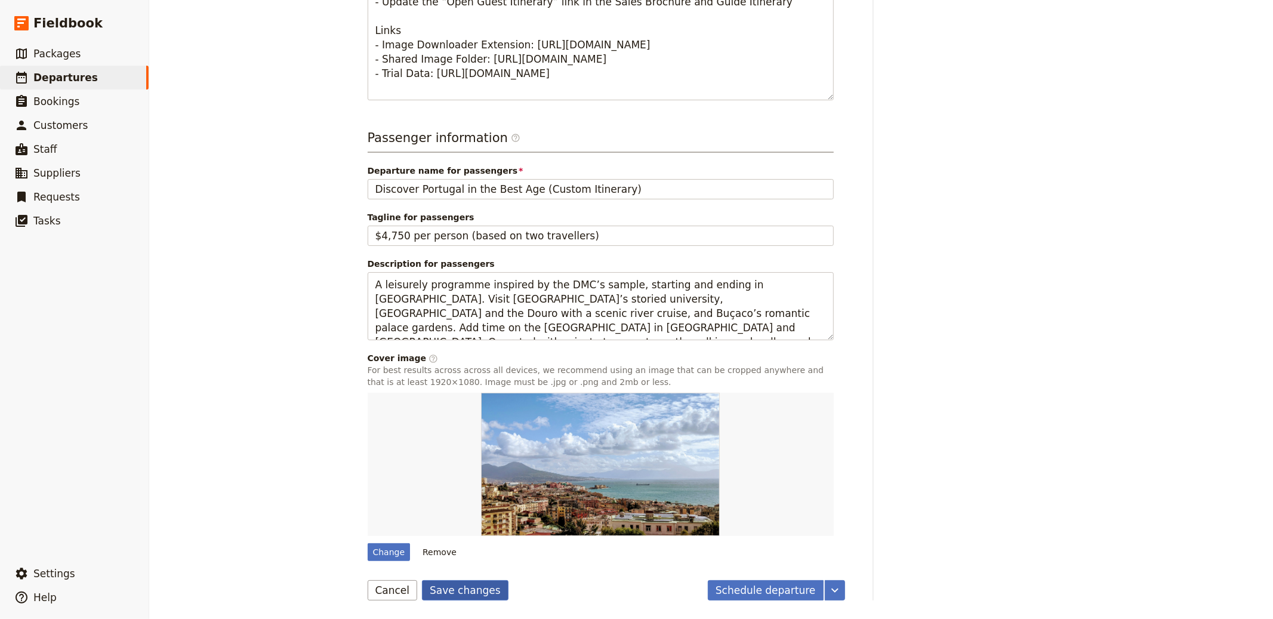
click at [466, 589] on button "Save changes" at bounding box center [465, 590] width 87 height 20
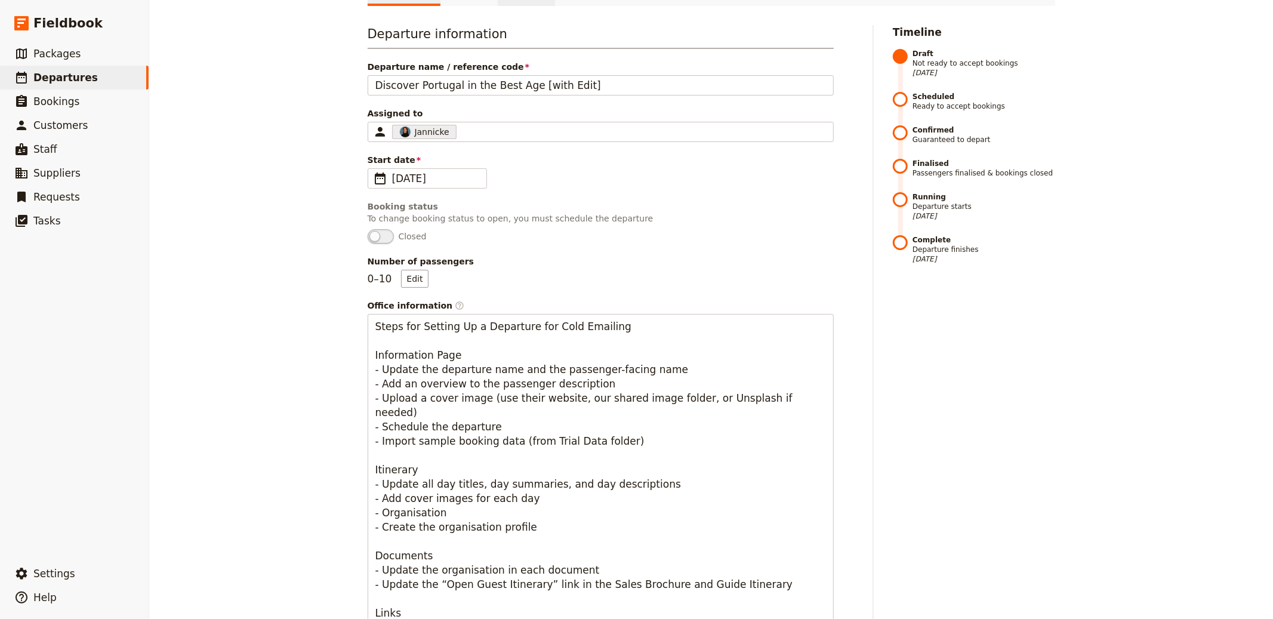
scroll to position [0, 0]
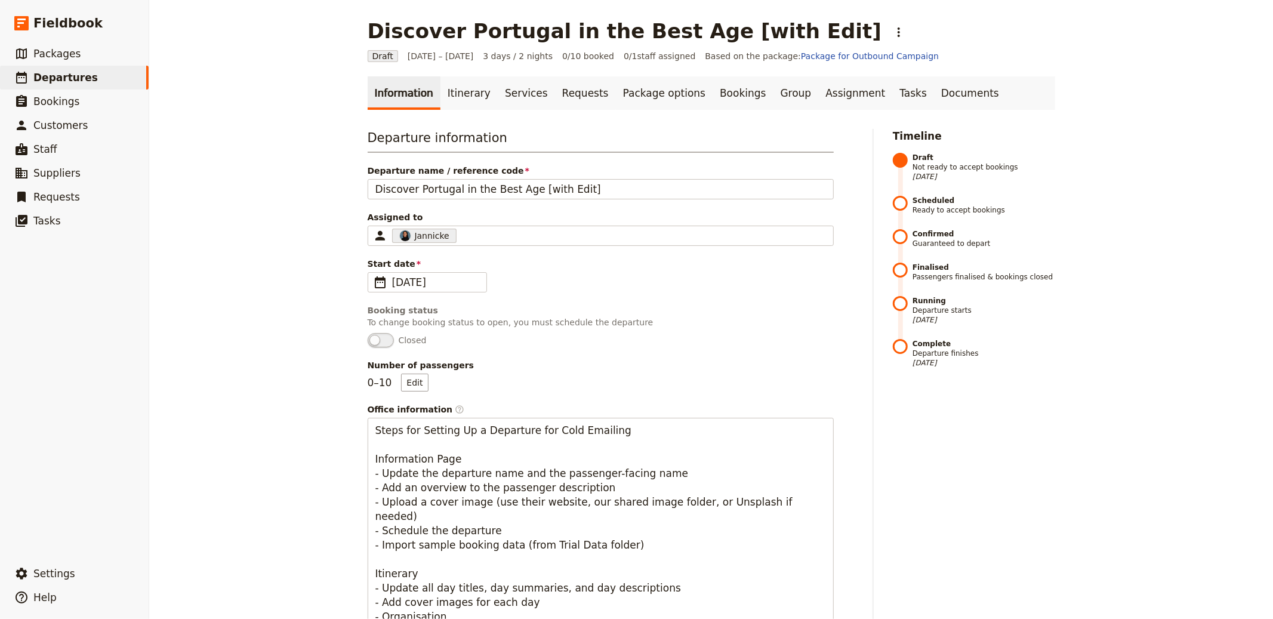
click at [443, 92] on link "Itinerary" at bounding box center [468, 92] width 57 height 33
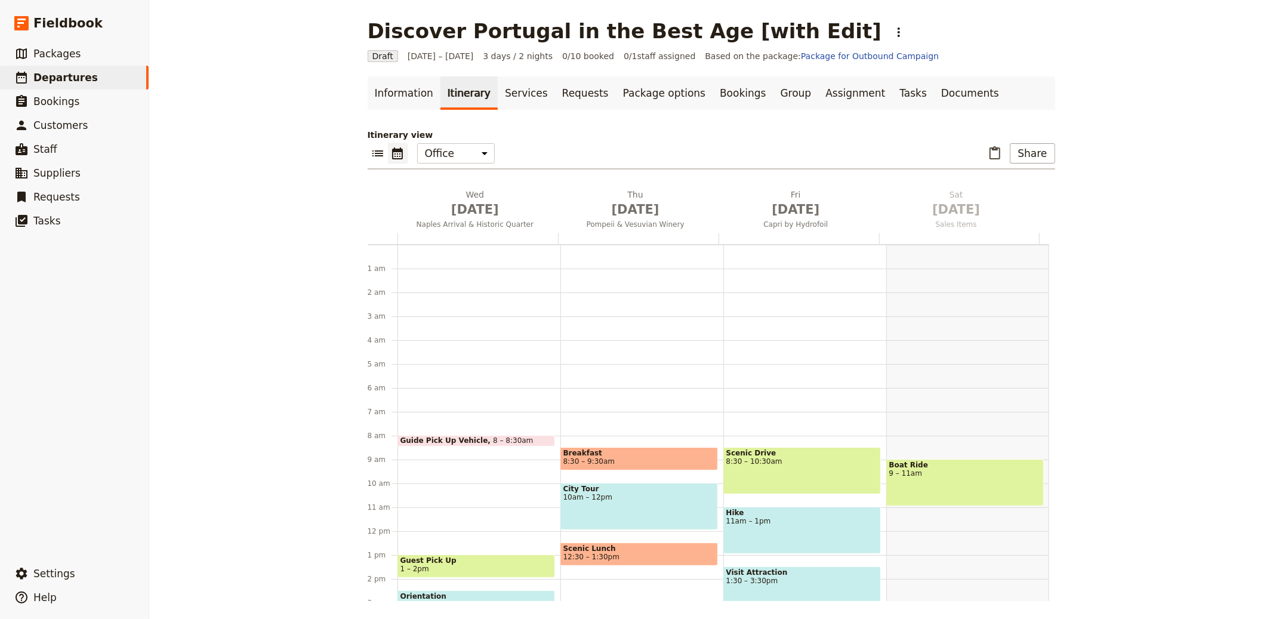
scroll to position [155, 0]
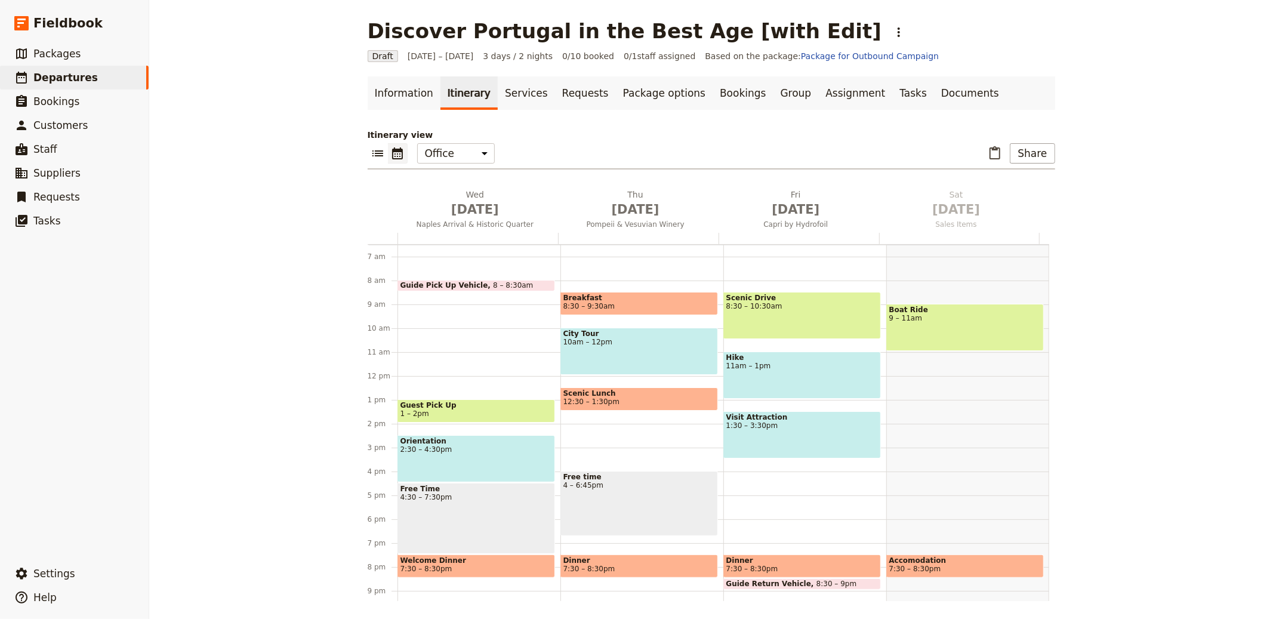
drag, startPoint x: 473, startPoint y: 198, endPoint x: 508, endPoint y: 184, distance: 37.5
click at [473, 198] on h2 "[DATE] Naples Arrival & Historic Quarter" at bounding box center [475, 204] width 146 height 30
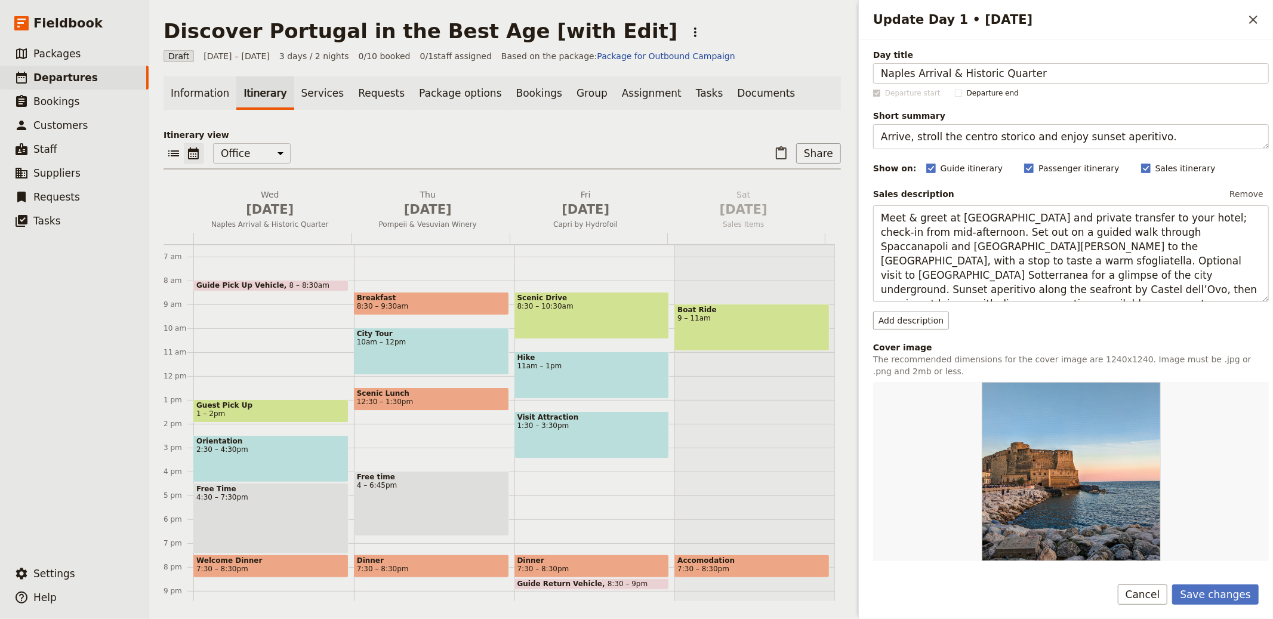
scroll to position [0, 0]
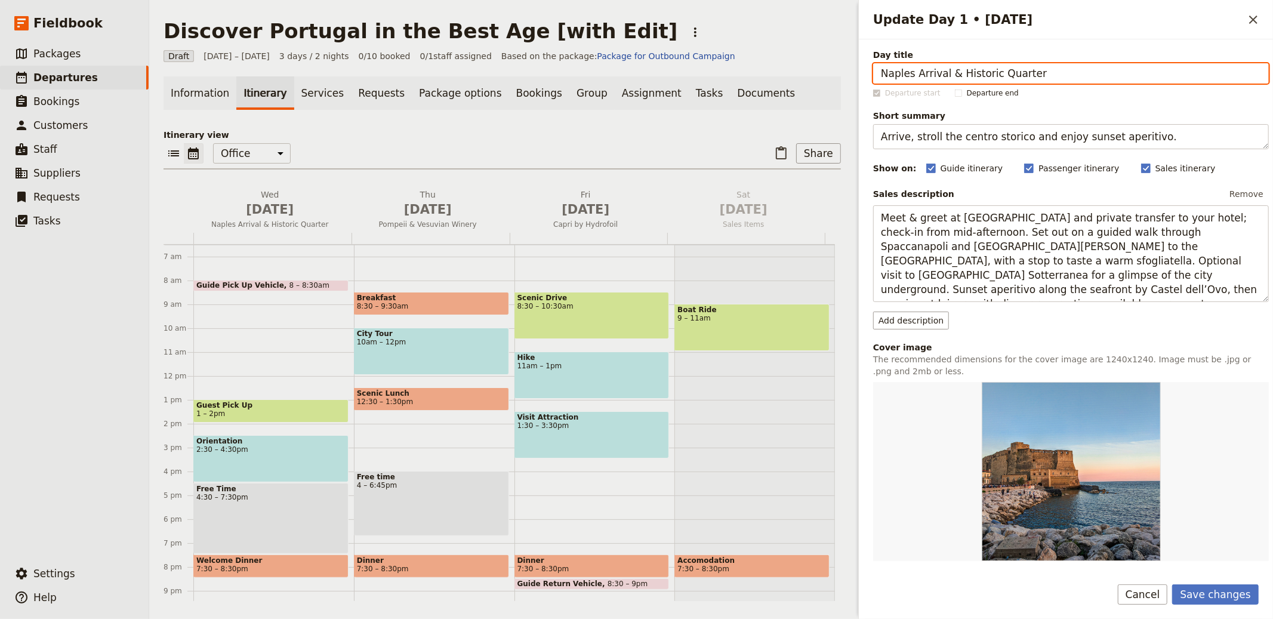
click at [1096, 67] on input "Naples Arrival & Historic Quarter" at bounding box center [1071, 73] width 396 height 20
paste input "Day 1 — [GEOGRAPHIC_DATA] & [GEOGRAPHIC_DATA]"
type input "Day 1 — [GEOGRAPHIC_DATA] & [GEOGRAPHIC_DATA]"
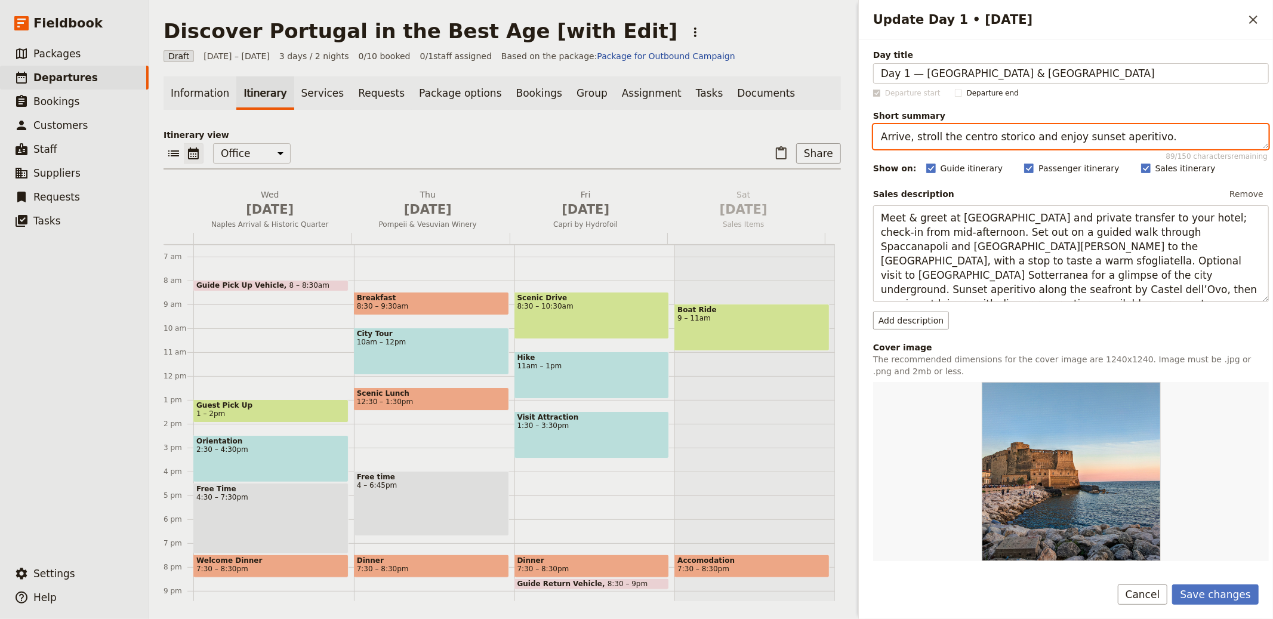
click at [1027, 129] on textarea "Arrive, stroll the centro storico and enjoy sunset aperitivo." at bounding box center [1071, 136] width 396 height 25
paste textarea "Historic centre walk, Jerónimos and pastel de [GEOGRAPHIC_DATA]"
type textarea "Historic centre walk, Jerónimos and pastel de [GEOGRAPHIC_DATA]."
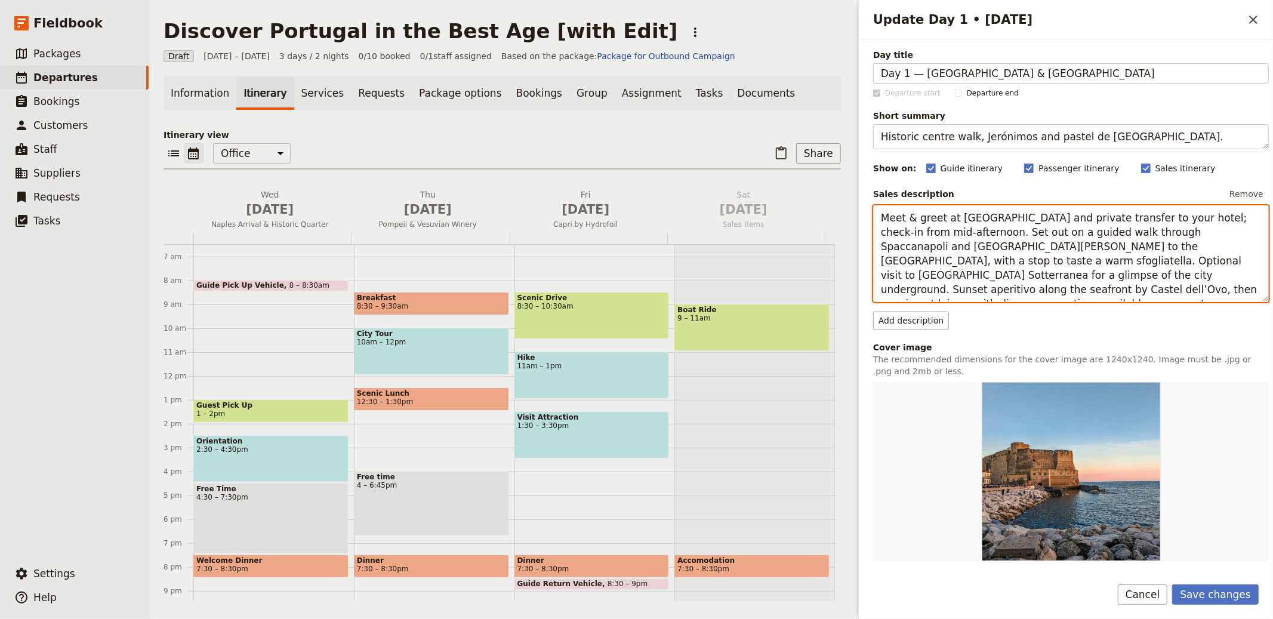
click at [1039, 246] on textarea "Meet & greet at [GEOGRAPHIC_DATA] and private transfer to your hotel; check-in …" at bounding box center [1071, 253] width 396 height 97
paste textarea "on arrival and transfer to your central hotel. Guided walk through Baixa and [G…"
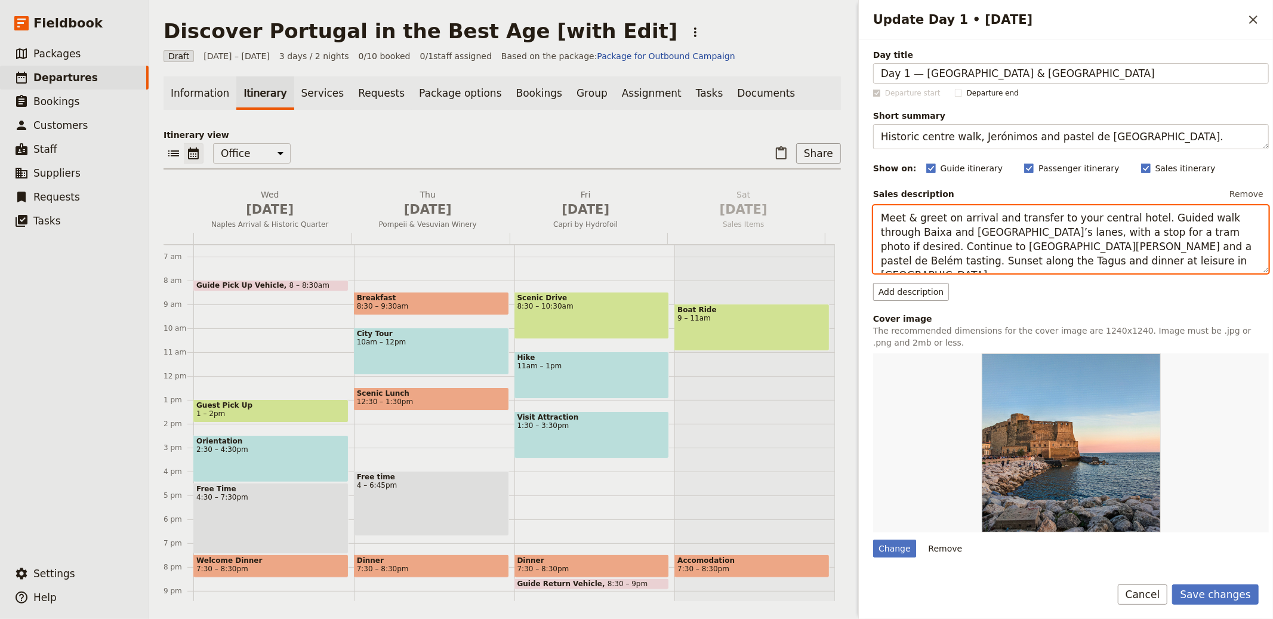
type textarea "Meet & greet on arrival and transfer to your central hotel. Guided walk through…"
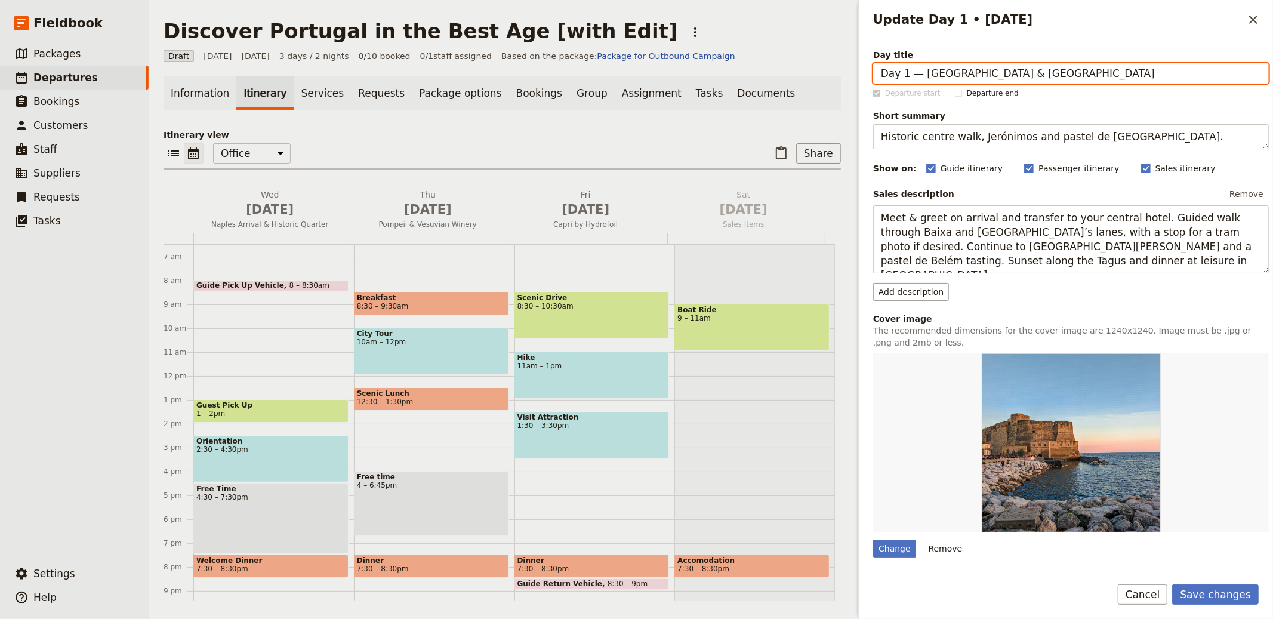
drag, startPoint x: 818, startPoint y: 70, endPoint x: 807, endPoint y: 68, distance: 11.6
click at [804, 67] on div "Discover [GEOGRAPHIC_DATA] in the Best Age [with Edit] ​ Draft [DATE] – [DATE] …" at bounding box center [711, 309] width 1124 height 619
type input "[GEOGRAPHIC_DATA] & [GEOGRAPHIC_DATA]"
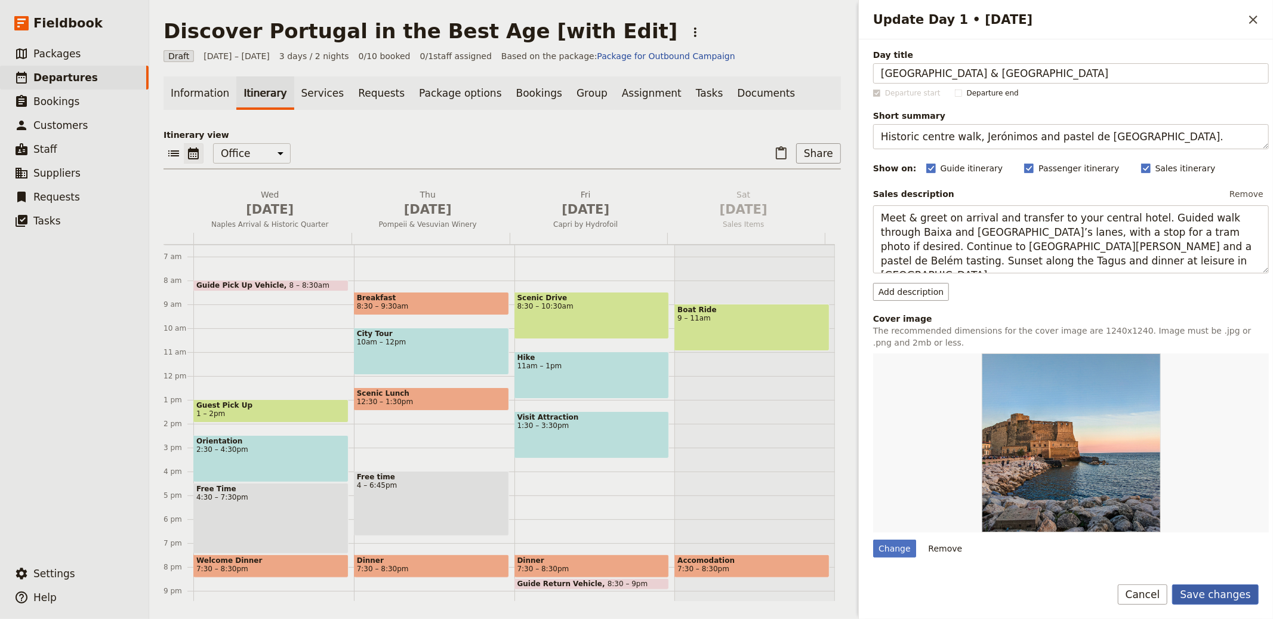
click at [1196, 585] on button "Save changes" at bounding box center [1215, 594] width 87 height 20
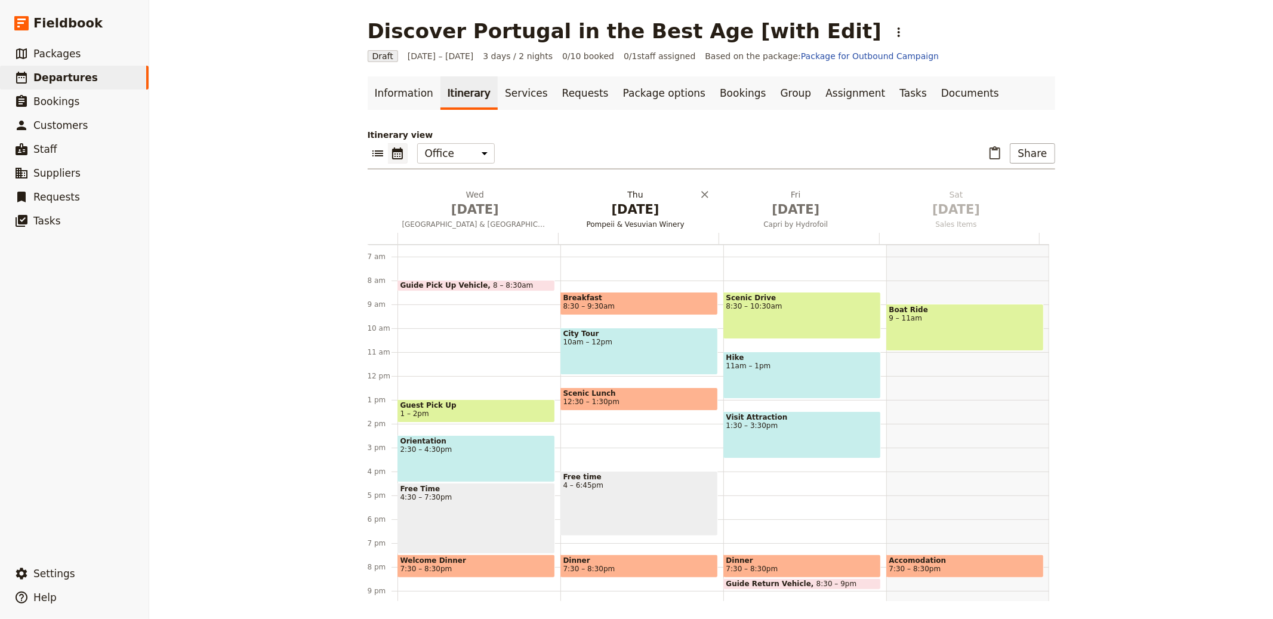
click at [622, 211] on span "[DATE]" at bounding box center [635, 209] width 146 height 18
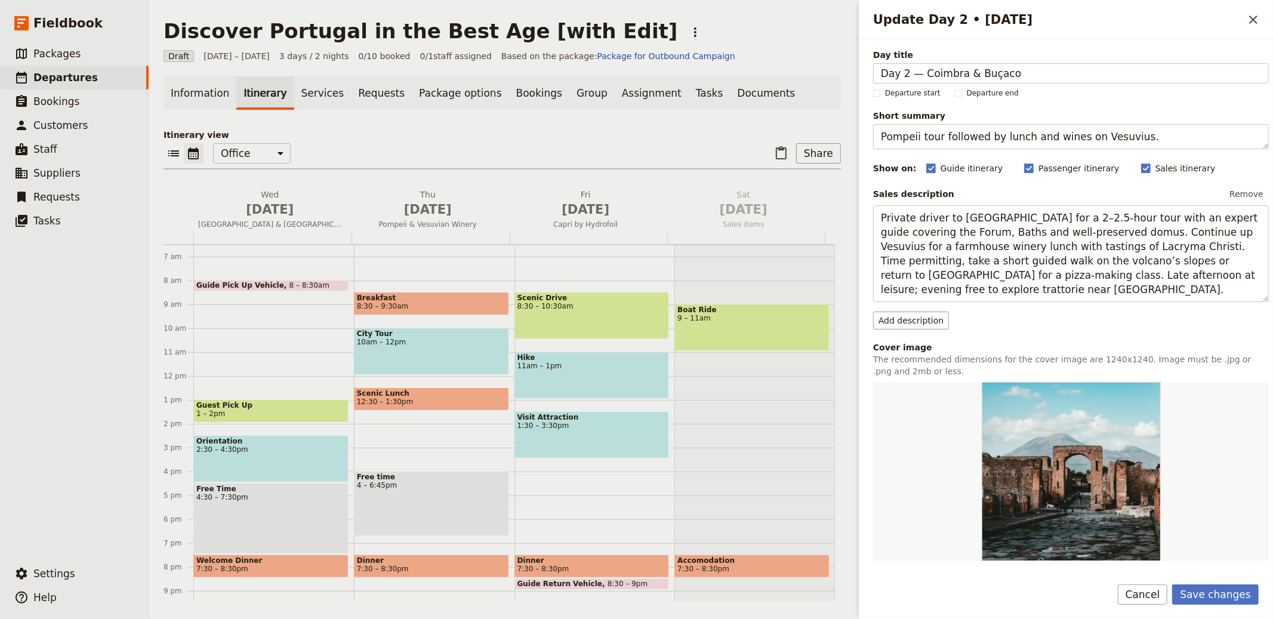
drag, startPoint x: 917, startPoint y: 72, endPoint x: 782, endPoint y: 50, distance: 137.2
click at [782, 50] on div "Discover [GEOGRAPHIC_DATA] in the Best Age [with Edit] ​ Draft [DATE] – [DATE] …" at bounding box center [711, 309] width 1124 height 619
type input "Coimbra & Buçaco"
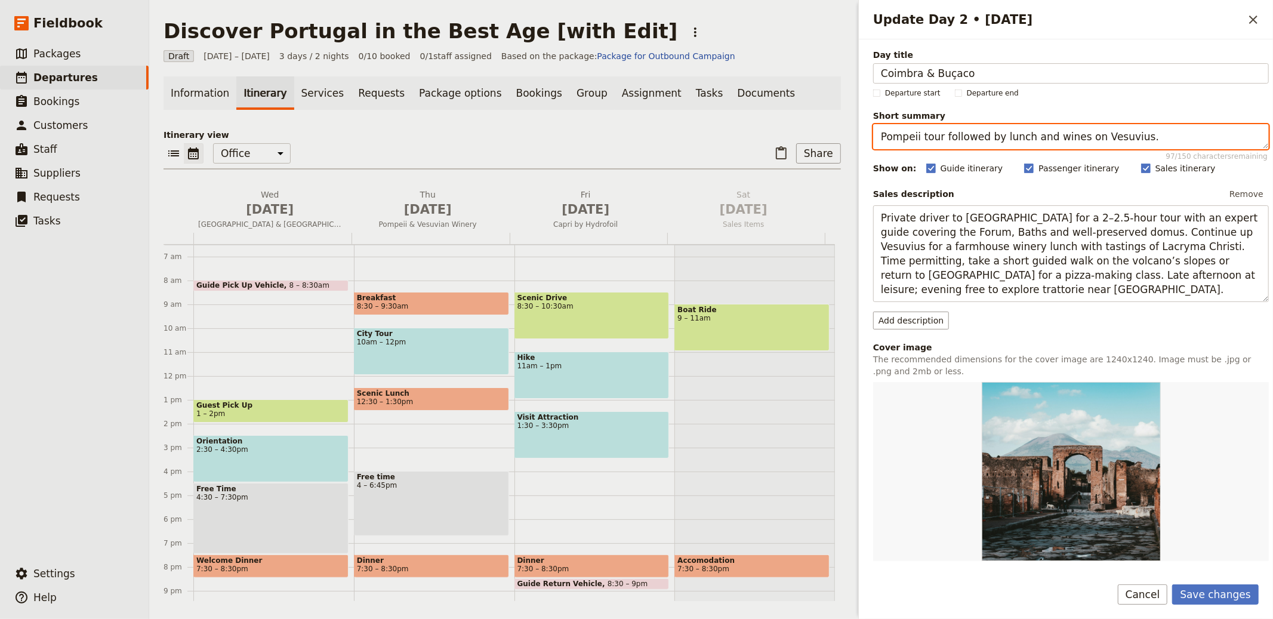
click at [975, 132] on textarea "Pompeii tour followed by lunch and wines on Vesuvius." at bounding box center [1071, 136] width 396 height 25
paste textarea "University, [GEOGRAPHIC_DATA] and [GEOGRAPHIC_DATA]"
type textarea "University, [GEOGRAPHIC_DATA] and [GEOGRAPHIC_DATA]."
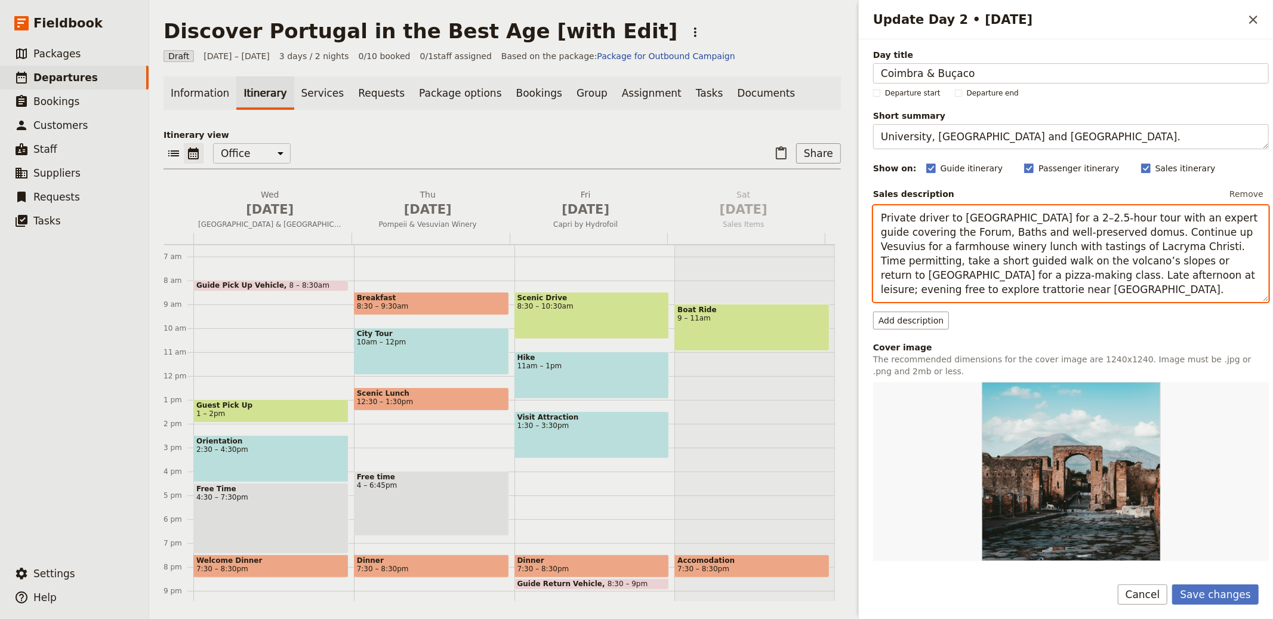
click at [1051, 245] on textarea "Private driver to [GEOGRAPHIC_DATA] for a 2–2.5-hour tour with an expert guide …" at bounding box center [1071, 253] width 396 height 97
paste textarea "Travel north to Coimbra for a guided visit of the University and the Baroque Bi…"
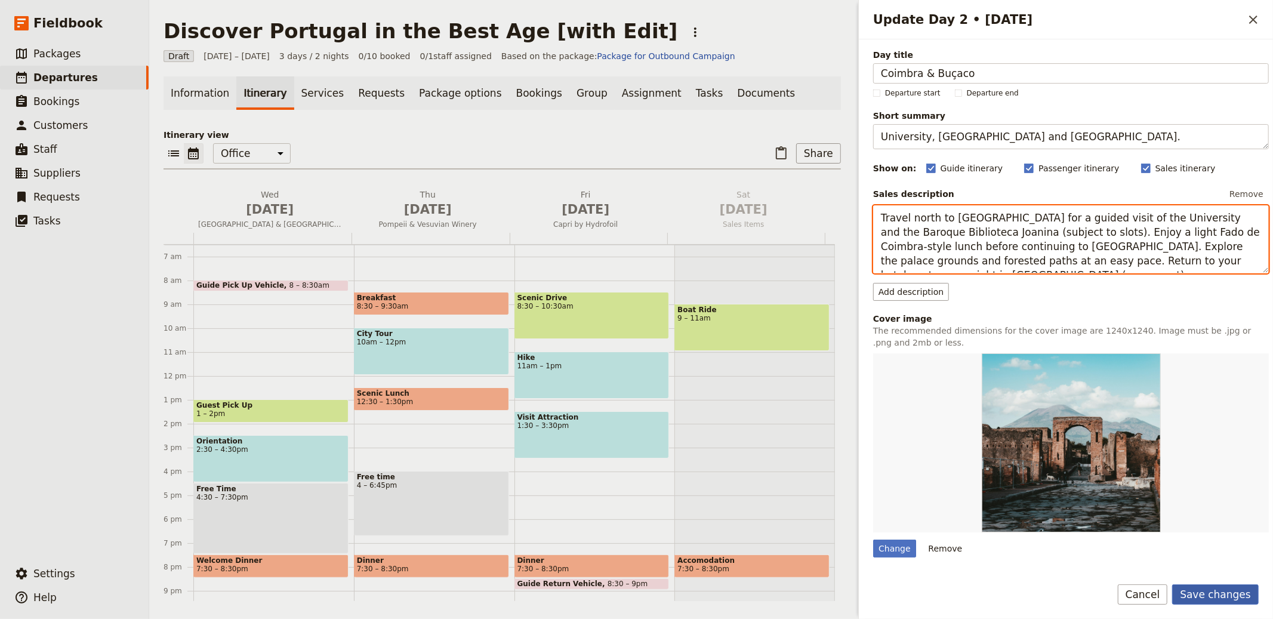
type textarea "Travel north to Coimbra for a guided visit of the University and the Baroque Bi…"
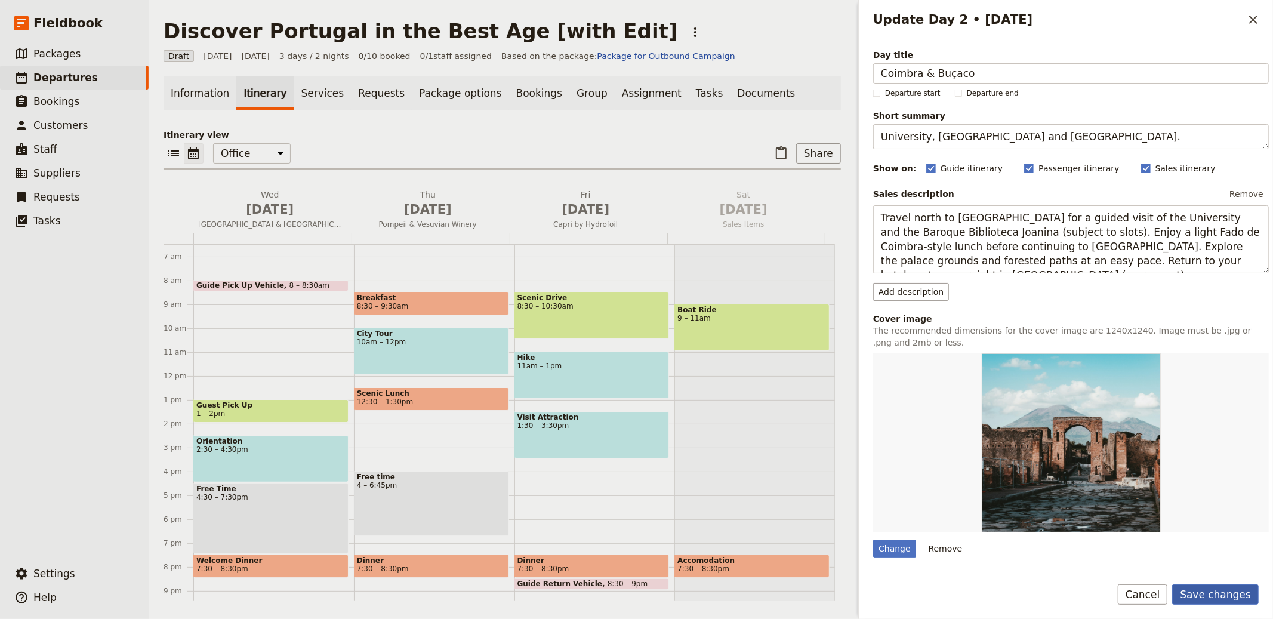
click at [1229, 597] on button "Save changes" at bounding box center [1215, 594] width 87 height 20
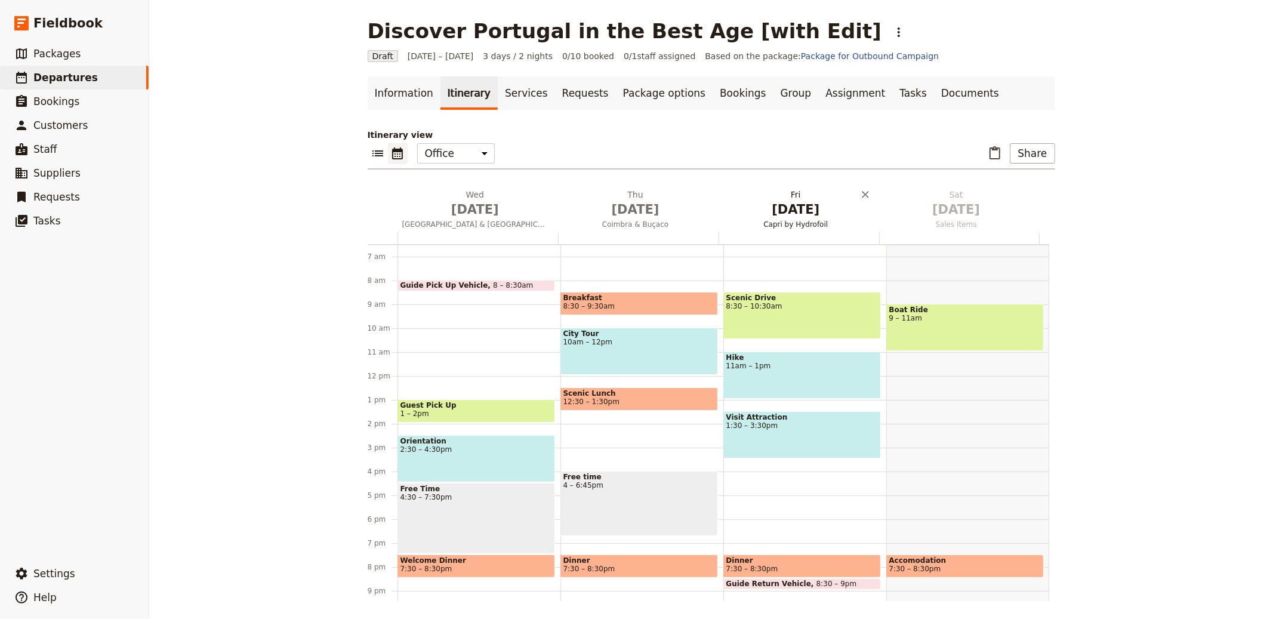
click at [798, 214] on span "Oct 3" at bounding box center [796, 209] width 146 height 18
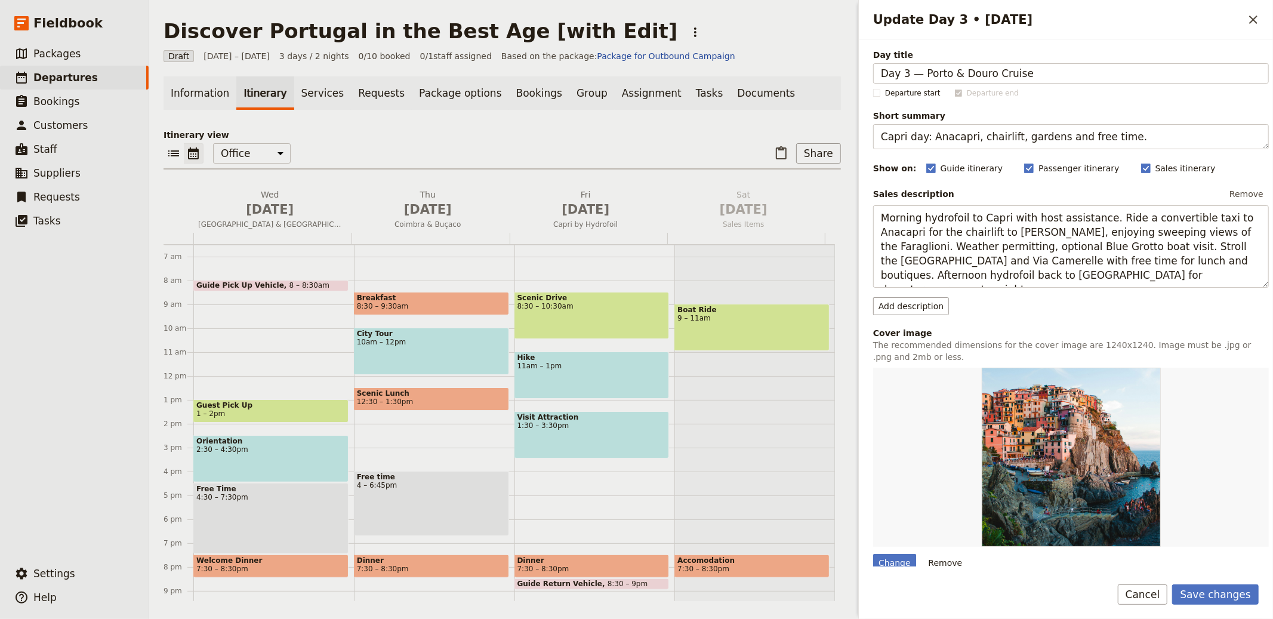
drag, startPoint x: 921, startPoint y: 74, endPoint x: 785, endPoint y: 55, distance: 137.9
click at [785, 56] on div "Discover Portugal in the Best Age [with Edit] ​ Draft 1 – 3 Oct 2025 3 days / 2…" at bounding box center [711, 309] width 1124 height 619
type input "Porto & Douro Cruise"
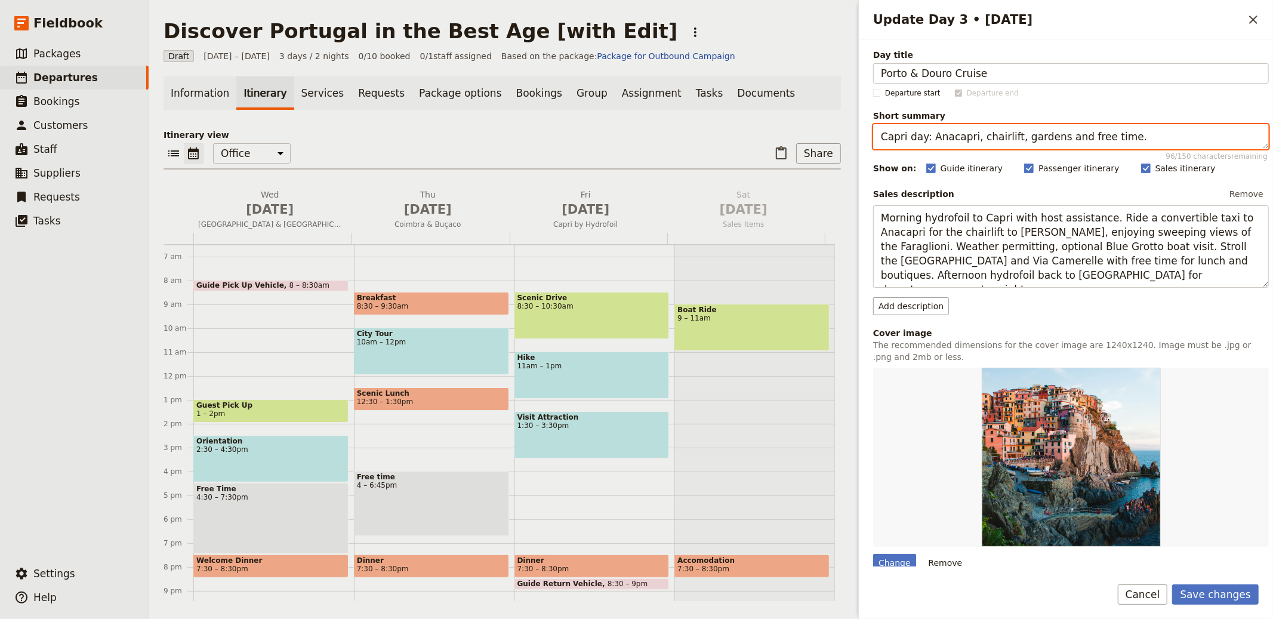
click at [1066, 128] on textarea "Capri day: Anacapri, chairlift, gardens and free time." at bounding box center [1071, 136] width 396 height 25
paste textarea "Ribeira wander, 6-bridges cruise and port tasting"
type textarea "Ribeira wander, 6-bridges cruise and port tasting."
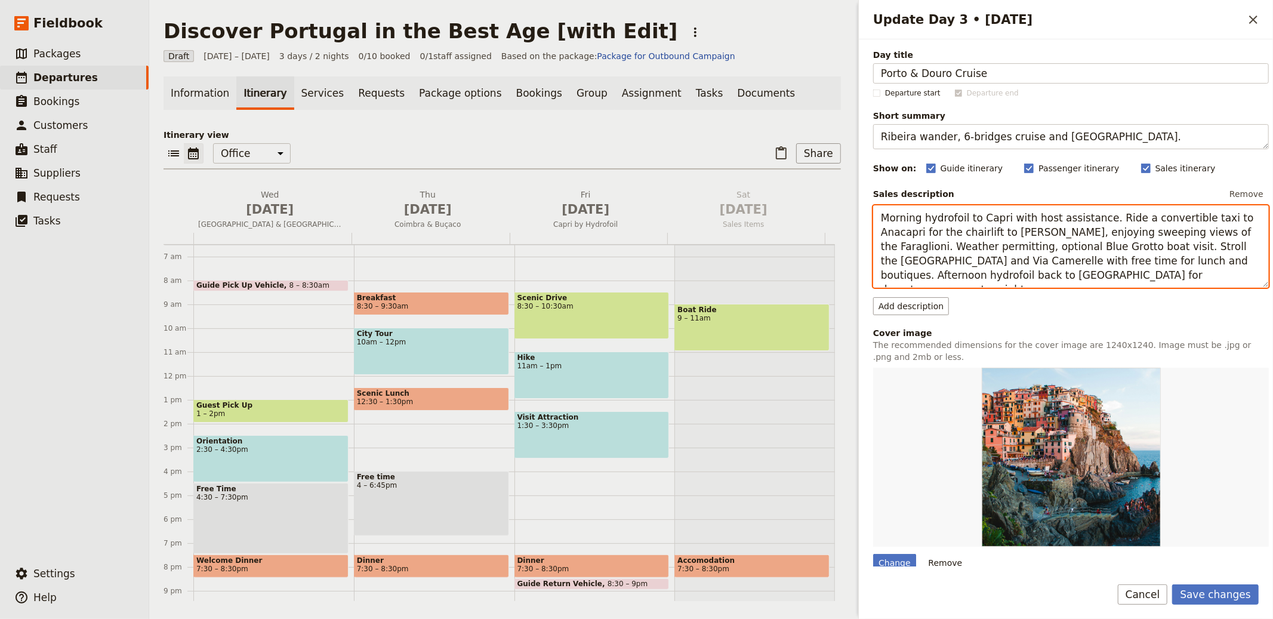
click at [1080, 246] on textarea "Morning hydrofoil to Capri with host assistance. Ride a convertible taxi to Ana…" at bounding box center [1071, 246] width 396 height 82
paste textarea "Arrive in Porto for riverside views in the UNESCO-listed Ribeira. Board a rabel…"
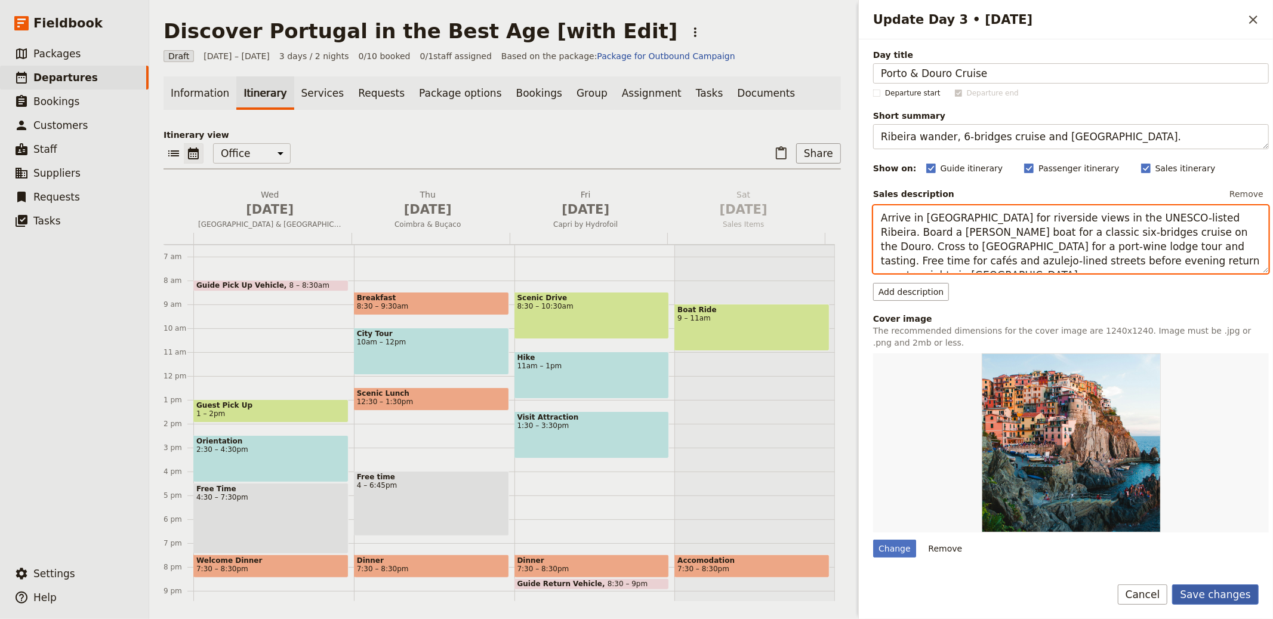
type textarea "Arrive in Porto for riverside views in the UNESCO-listed Ribeira. Board a rabel…"
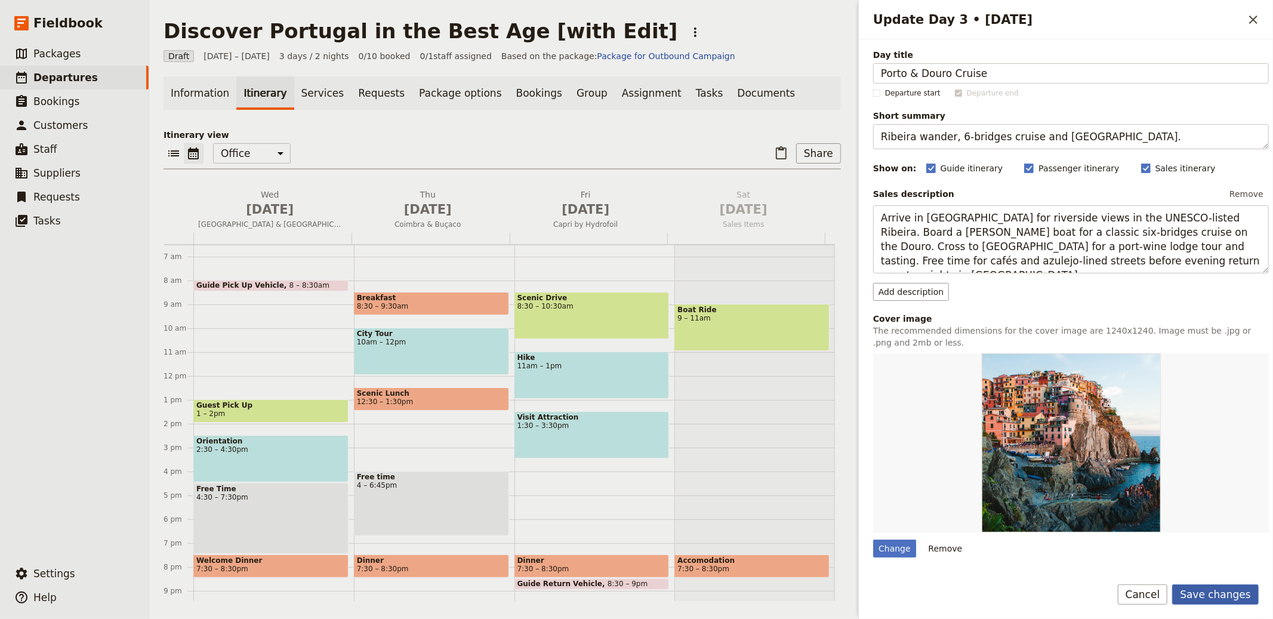
click at [1233, 591] on button "Save changes" at bounding box center [1215, 594] width 87 height 20
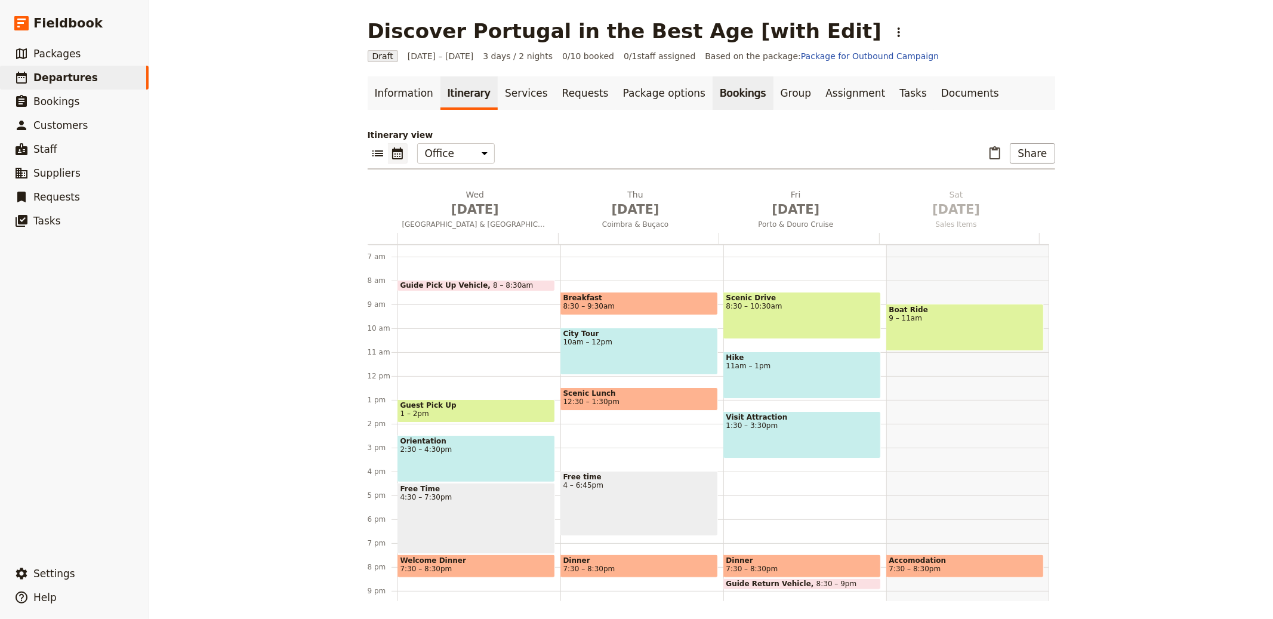
click at [719, 92] on link "Bookings" at bounding box center [742, 92] width 60 height 33
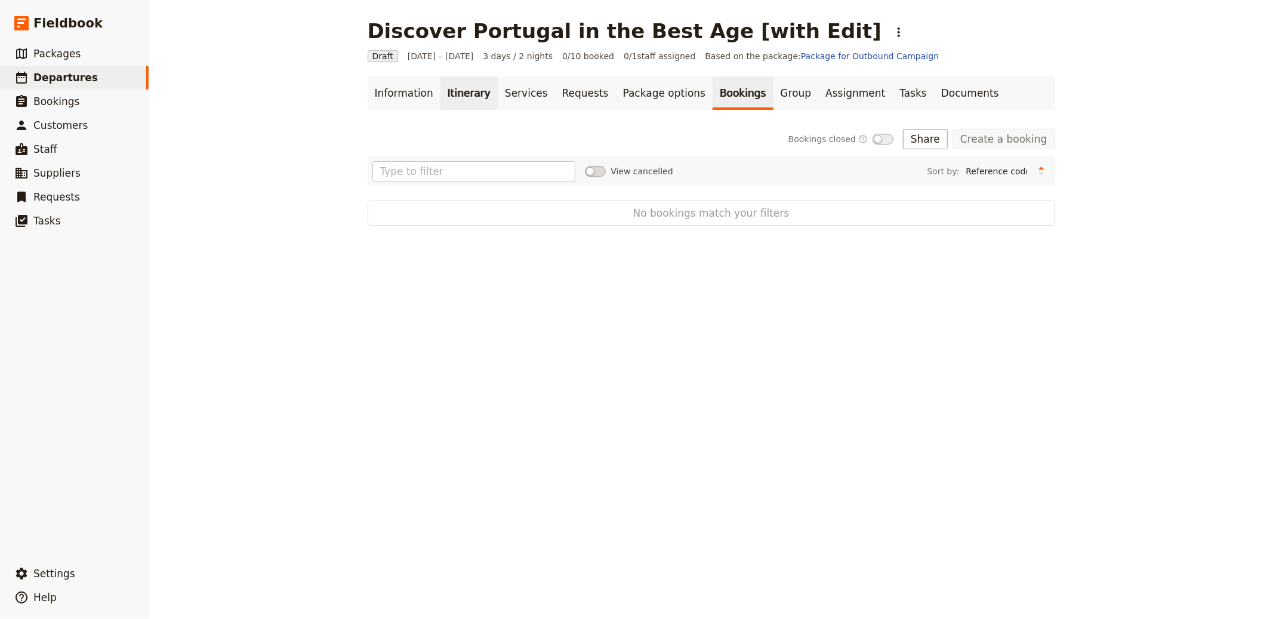
click at [474, 92] on link "Itinerary" at bounding box center [468, 92] width 57 height 33
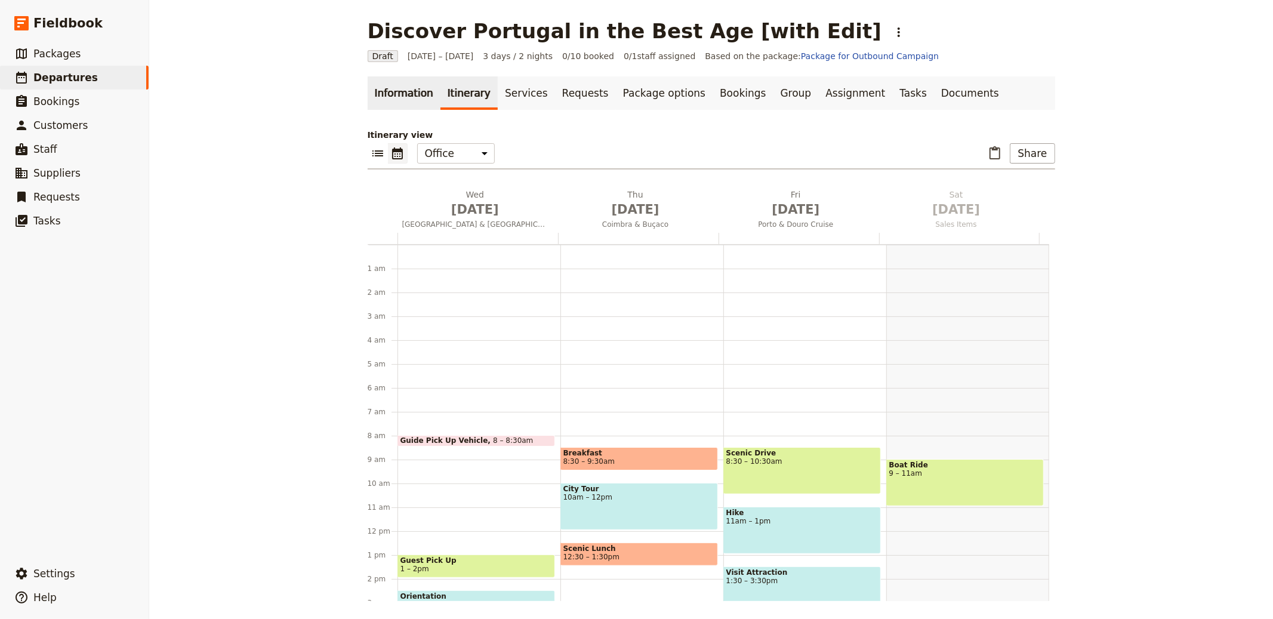
click at [374, 89] on link "Information" at bounding box center [404, 92] width 73 height 33
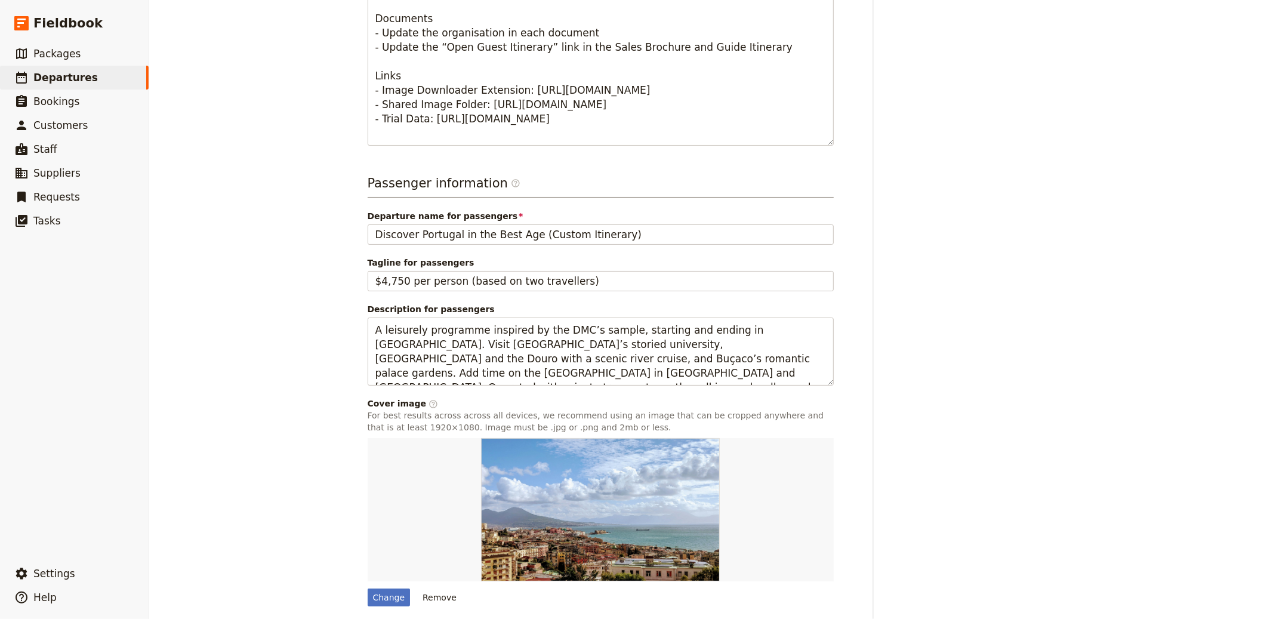
scroll to position [647, 0]
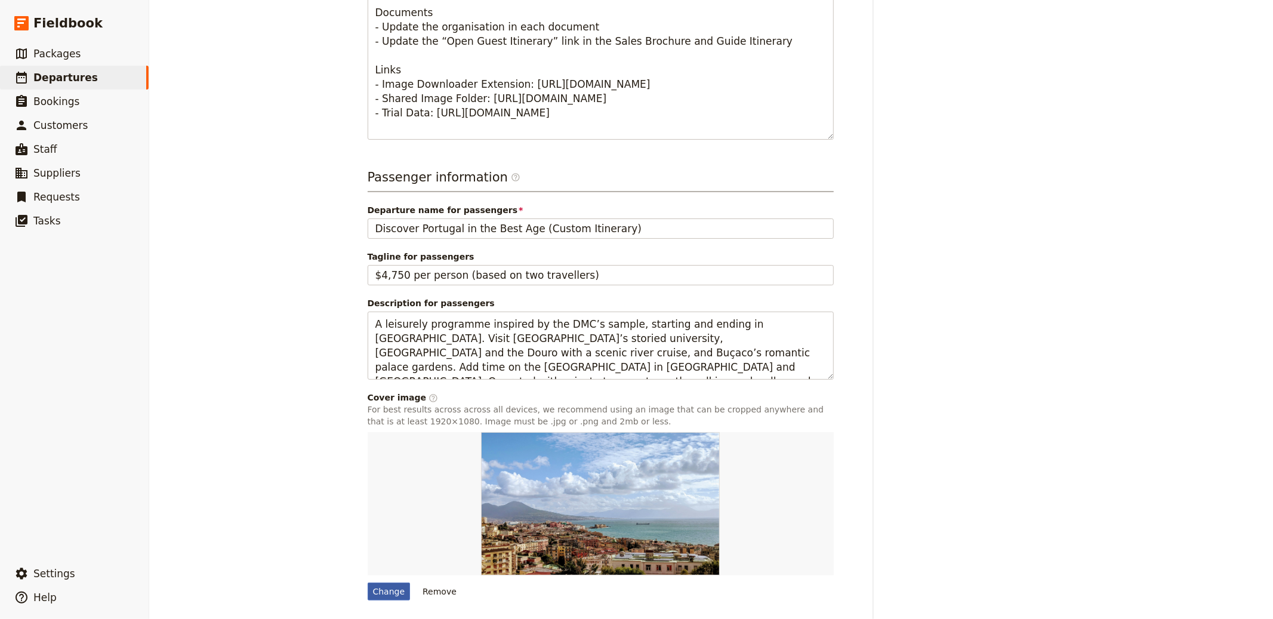
click at [384, 587] on div "Change" at bounding box center [389, 591] width 43 height 18
click at [368, 582] on input "Change" at bounding box center [367, 582] width 1 height 1
type input "C:\fakepath\64ad36_f8089d4fa2474ee890bd216e92ab9a10~mv2.jpg"
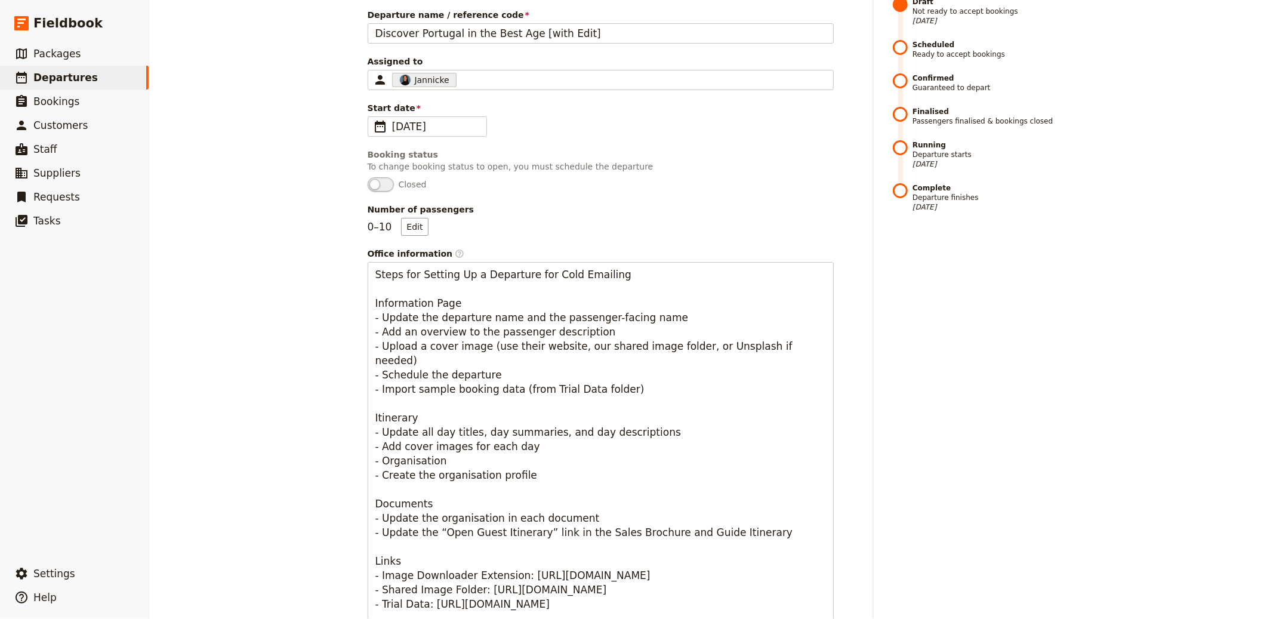
scroll to position [0, 0]
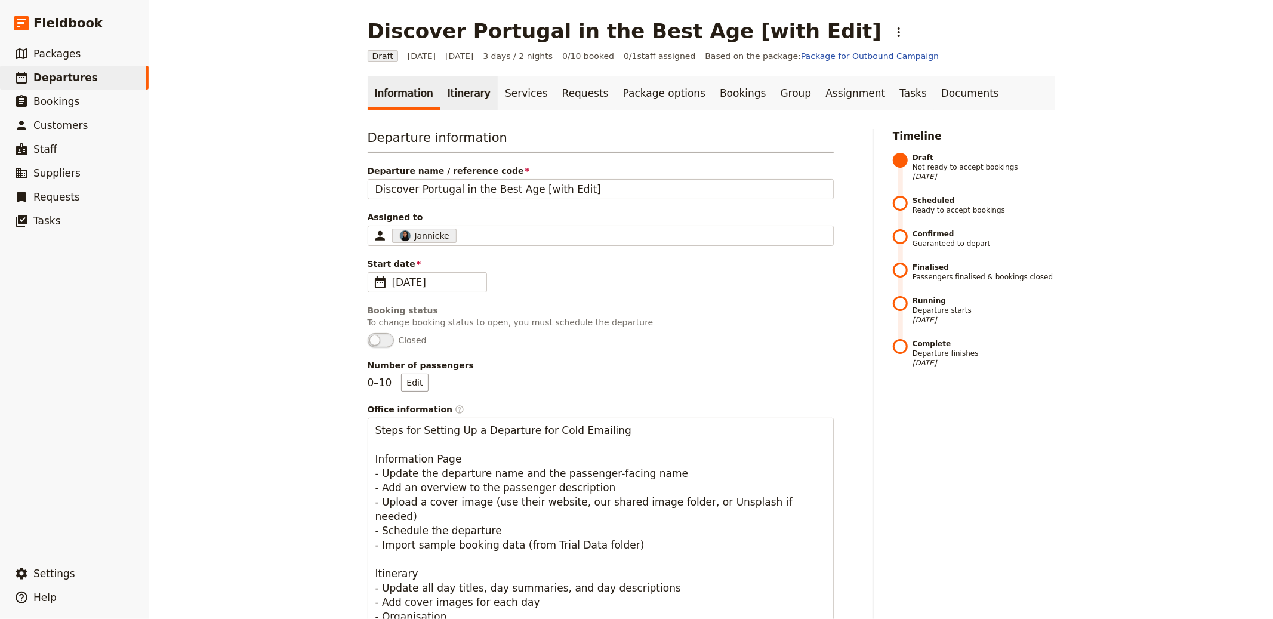
click at [473, 94] on link "Itinerary" at bounding box center [468, 92] width 57 height 33
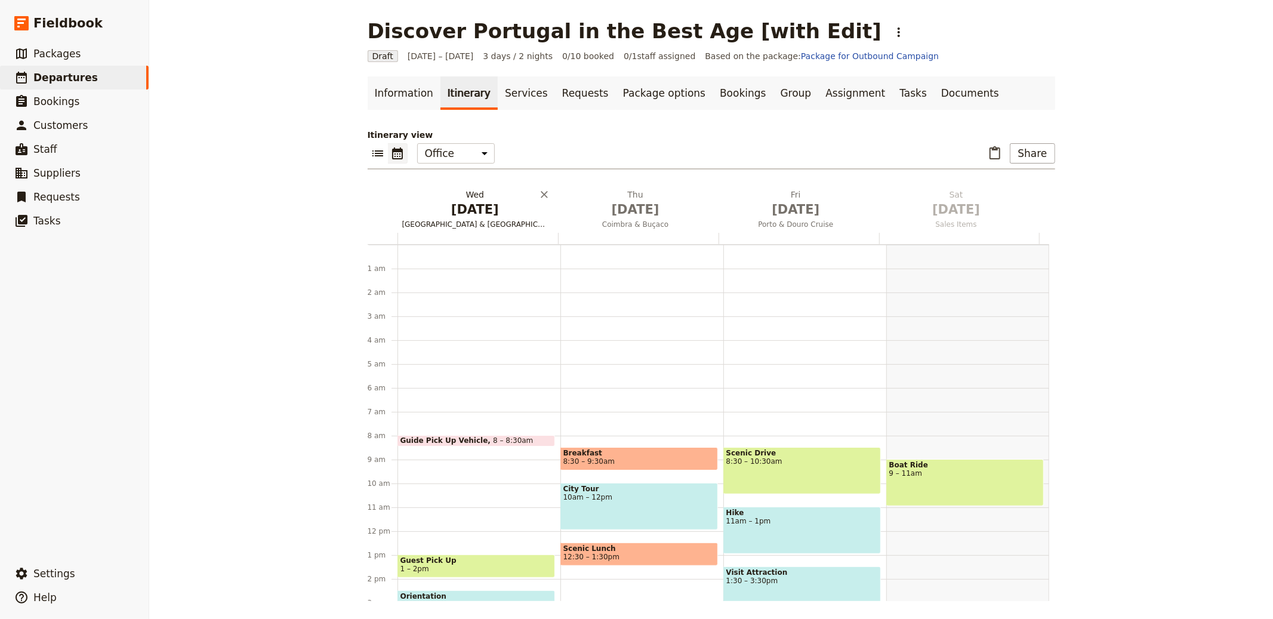
scroll to position [155, 0]
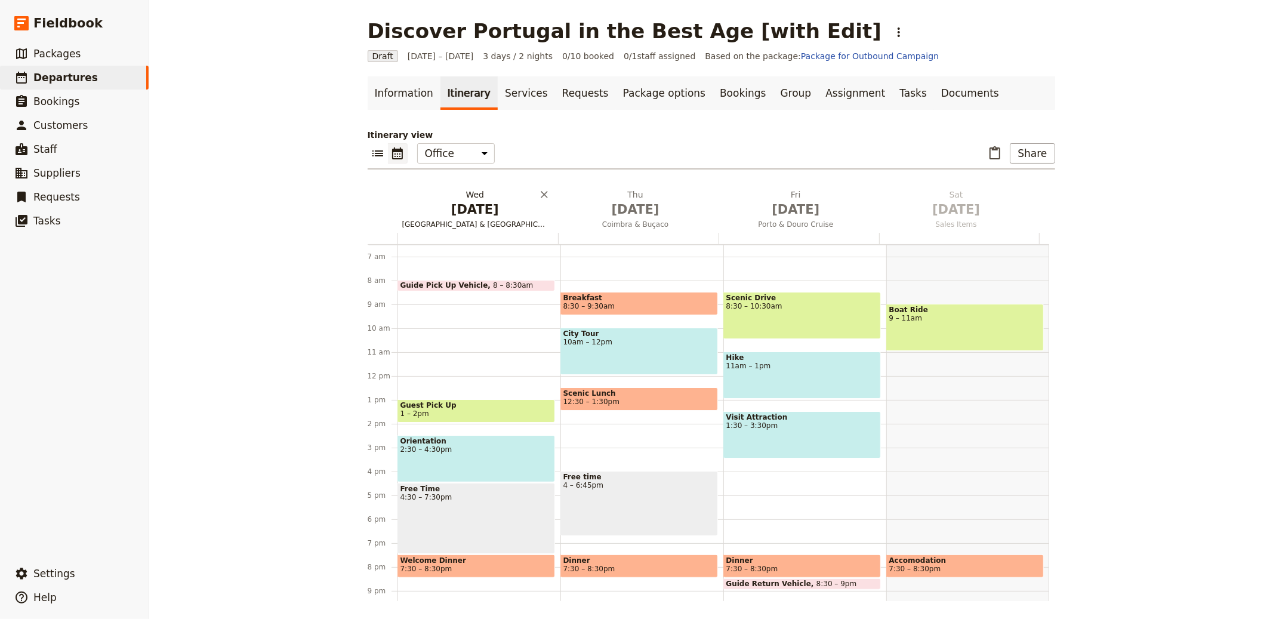
click at [467, 211] on span "[DATE]" at bounding box center [475, 209] width 146 height 18
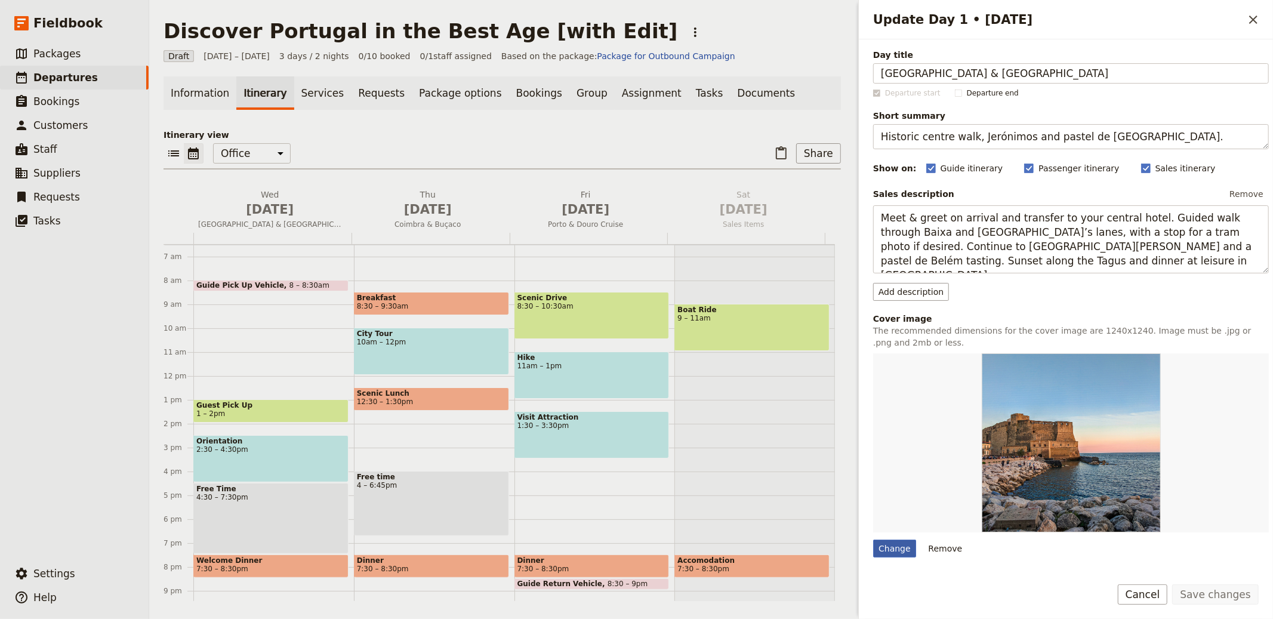
click at [891, 543] on div "Change" at bounding box center [894, 548] width 43 height 18
click at [873, 539] on input "Change" at bounding box center [872, 539] width 1 height 1
type input "C:\fakepath\64ad36_35fae80b8e734c219d7fa4e246f30f78~mv2.jpg"
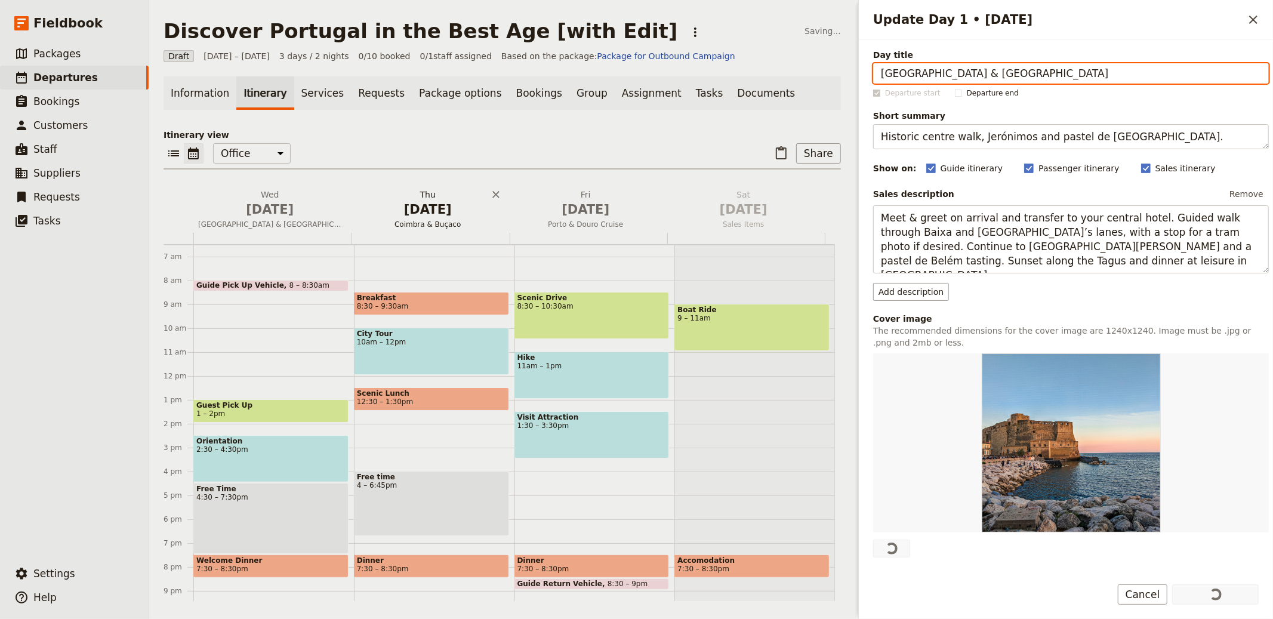
click at [433, 214] on span "[DATE]" at bounding box center [428, 209] width 144 height 18
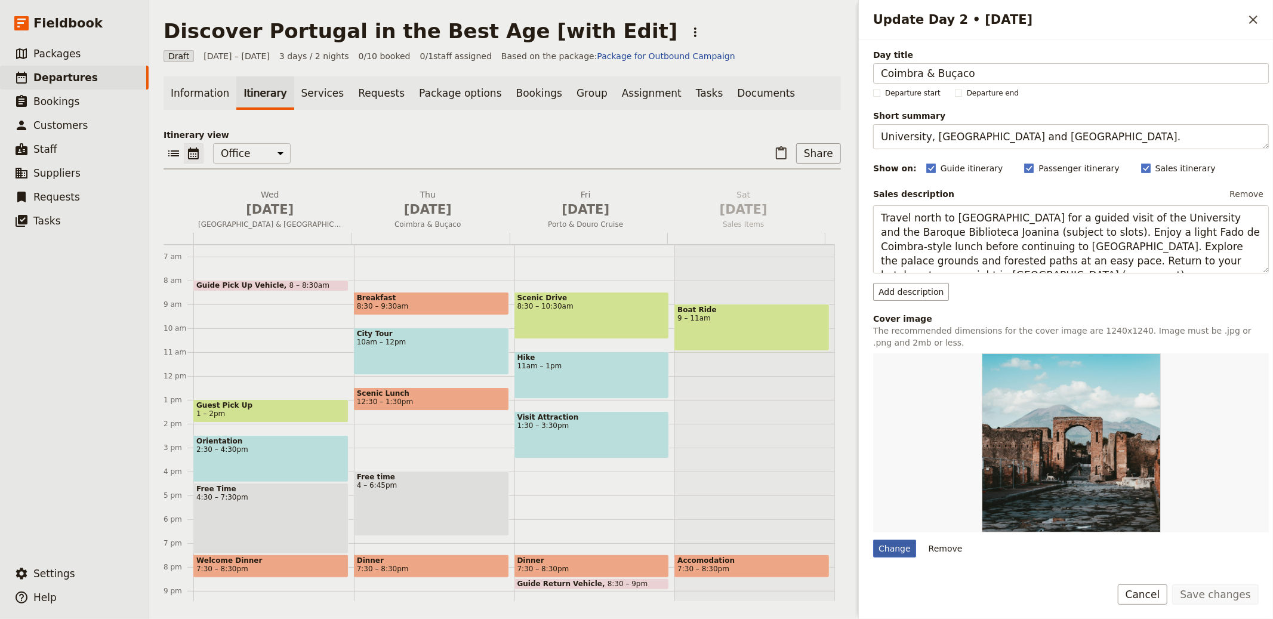
click at [898, 551] on div "Change" at bounding box center [894, 548] width 43 height 18
click at [873, 539] on input "Change" at bounding box center [872, 539] width 1 height 1
type input "C:\fakepath\64ad36_9cfdd034916044d089e6328e71f33808~mv2.jpg"
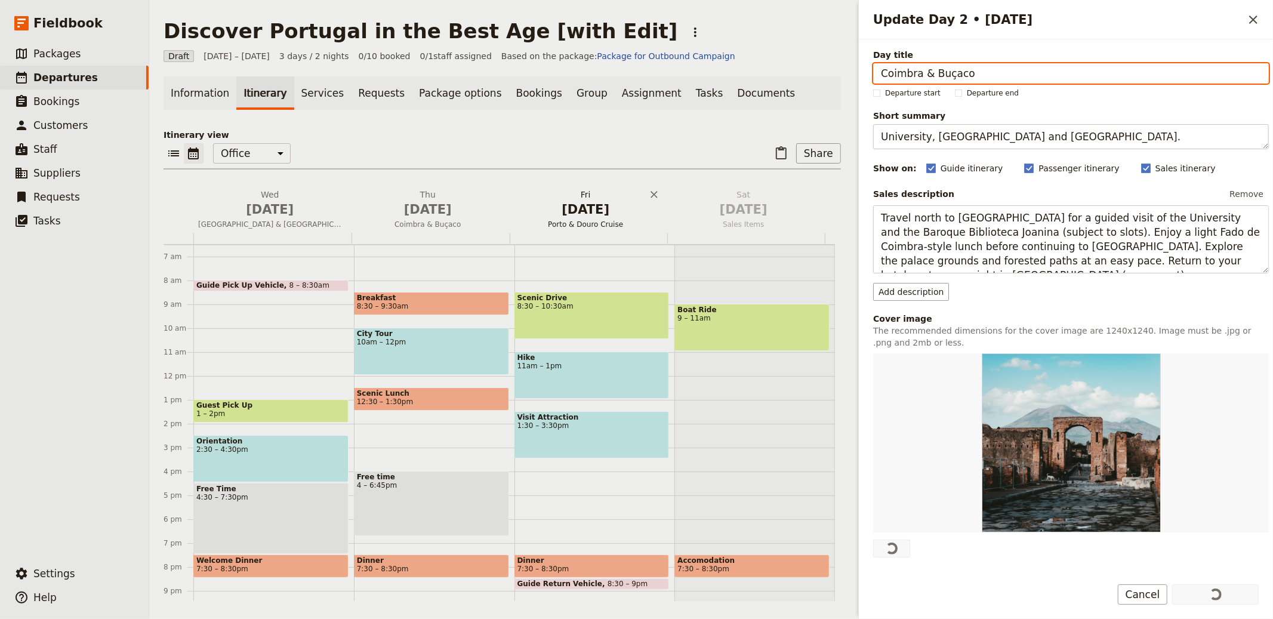
click at [545, 208] on span "[DATE]" at bounding box center [586, 209] width 144 height 18
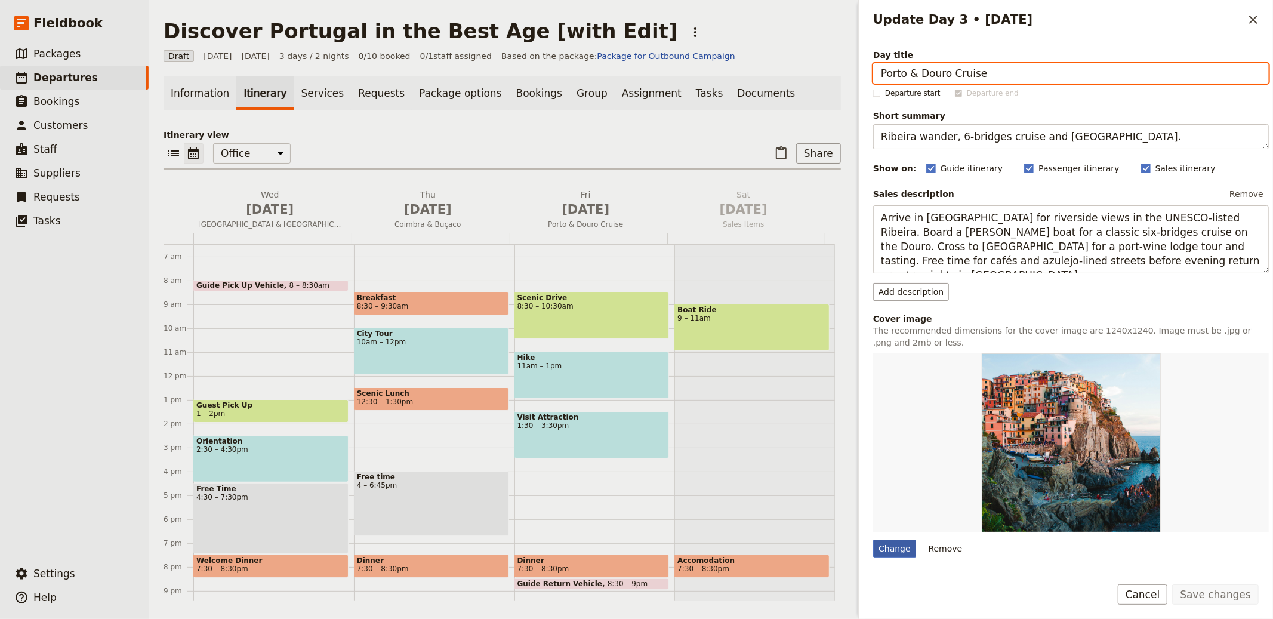
click at [877, 551] on div "Change" at bounding box center [894, 548] width 43 height 18
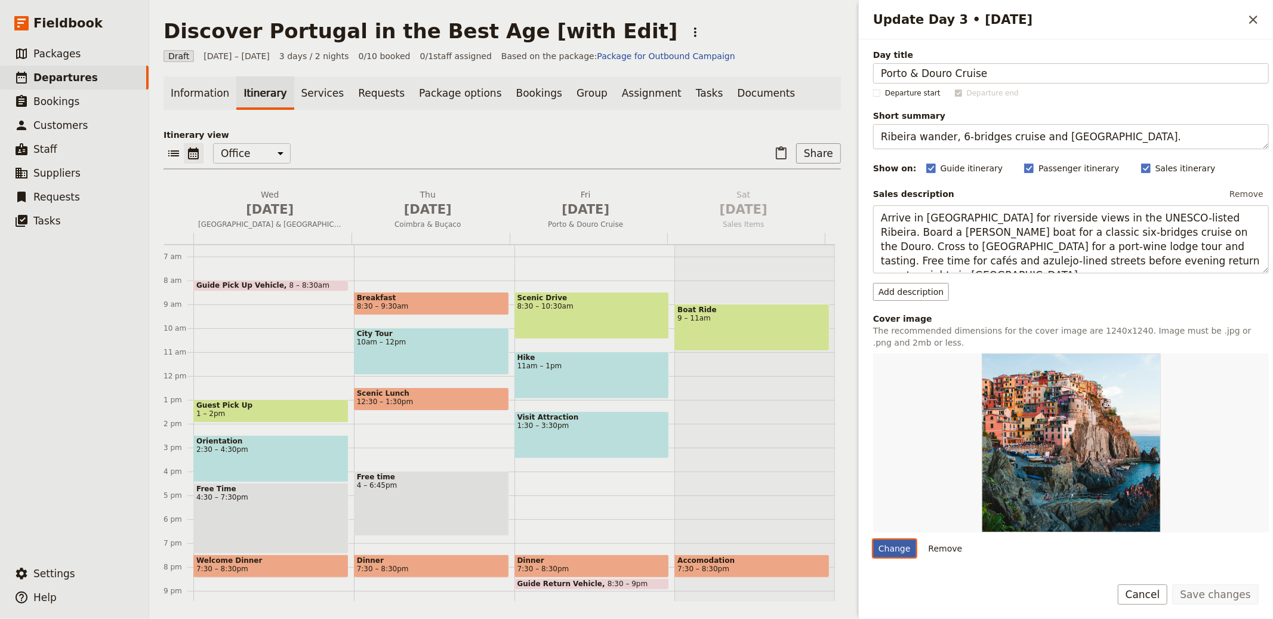
click at [873, 539] on input "Change" at bounding box center [872, 539] width 1 height 1
type input "C:\fakepath\64ad36_12f98d6a6c044d37b9abf2db0fb258c3~mv2_d_2121_1414_s_2.jpg"
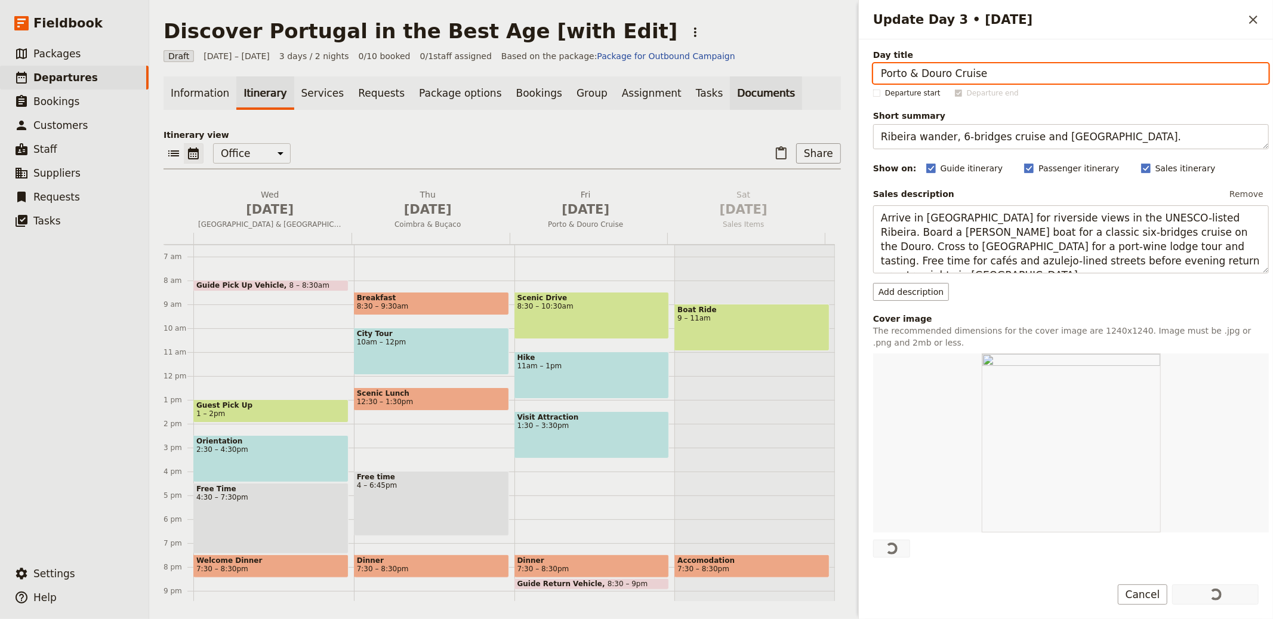
click at [730, 86] on link "Documents" at bounding box center [766, 92] width 72 height 33
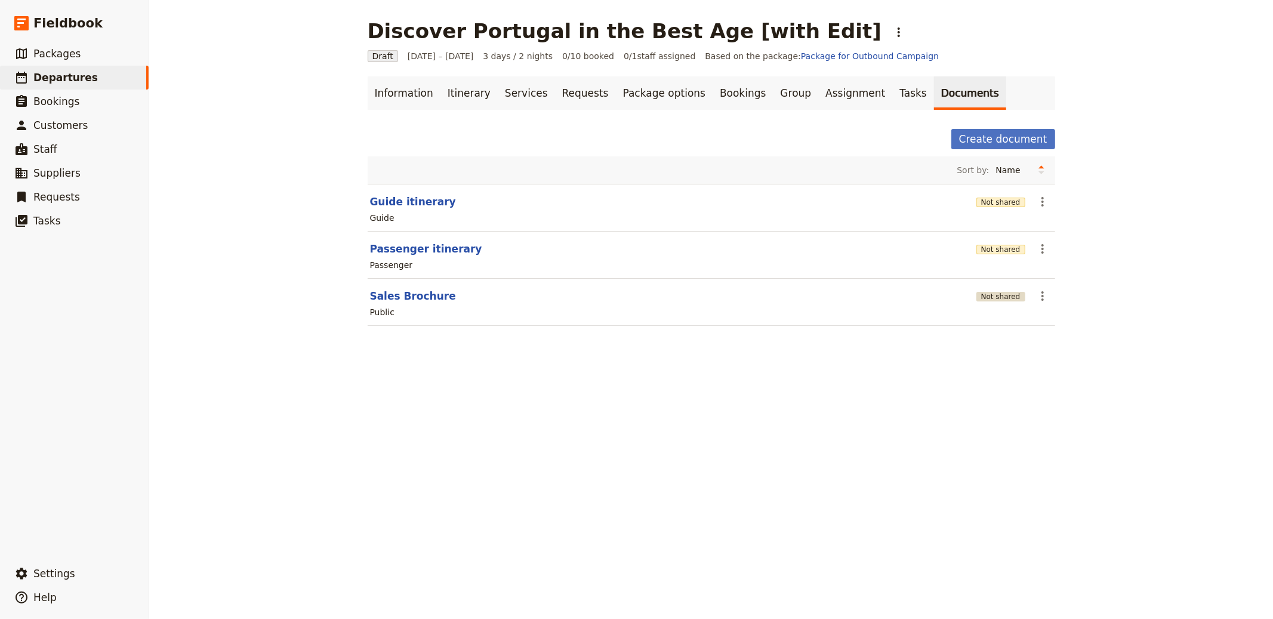
click at [1005, 294] on button "Not shared" at bounding box center [1000, 297] width 49 height 10
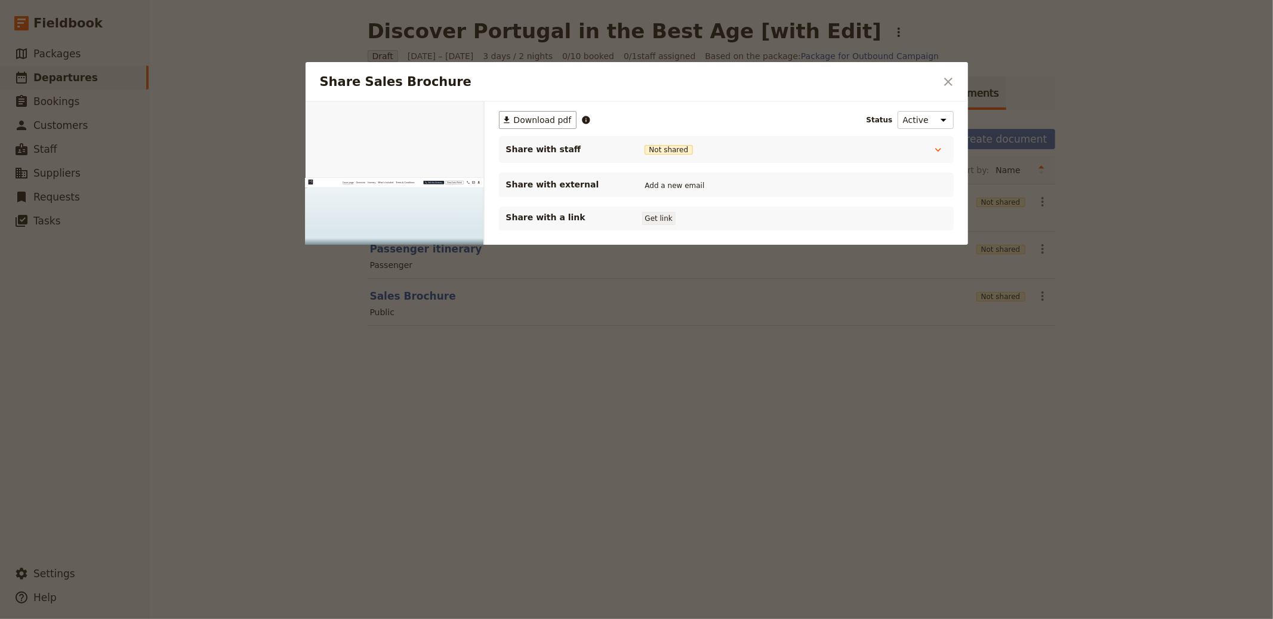
click at [650, 221] on button "Get link" at bounding box center [658, 218] width 33 height 13
click at [730, 406] on div at bounding box center [636, 309] width 1273 height 619
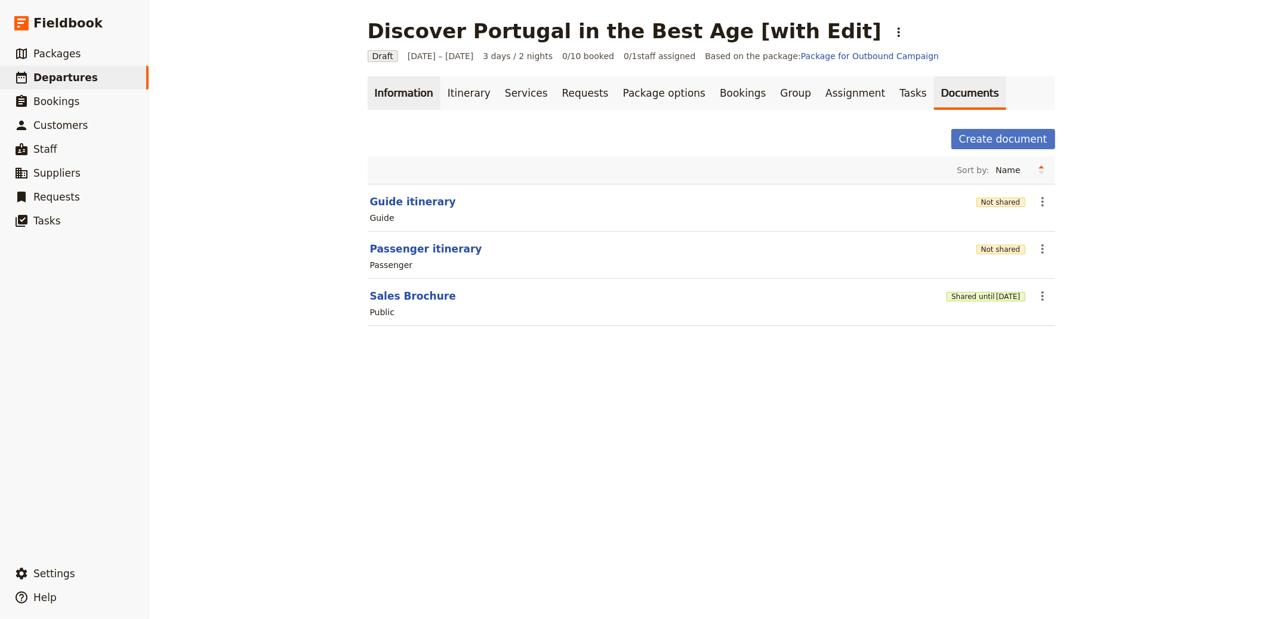
click at [391, 101] on link "Information" at bounding box center [404, 92] width 73 height 33
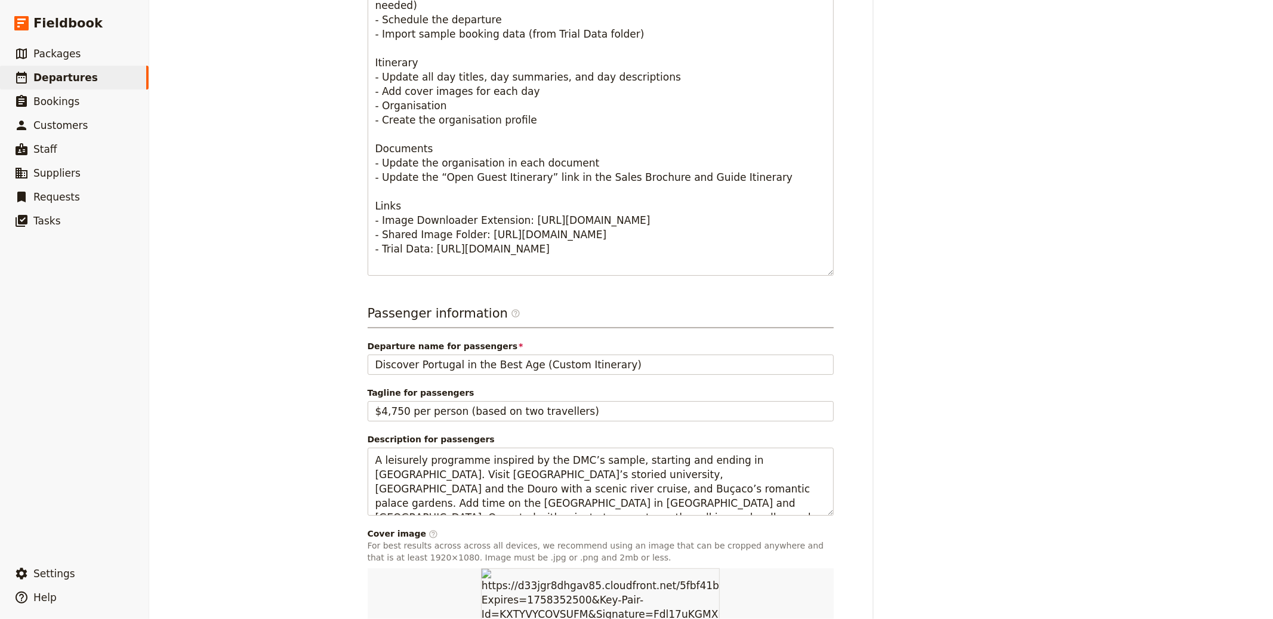
scroll to position [686, 0]
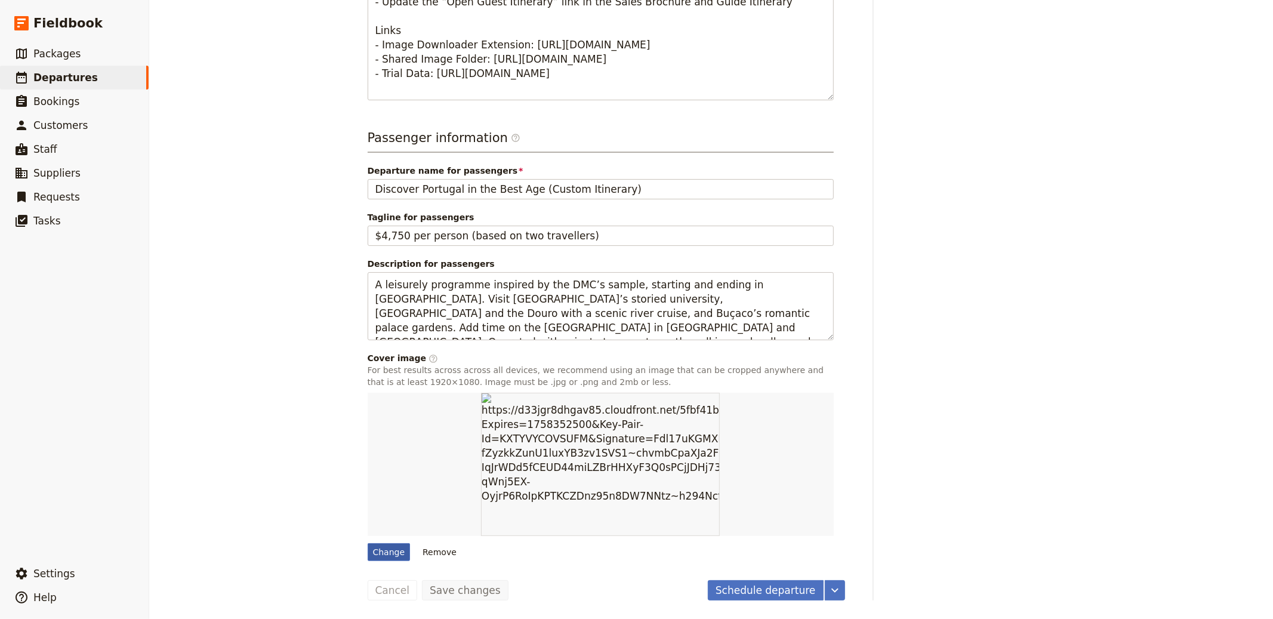
click at [391, 550] on div "Change" at bounding box center [389, 552] width 43 height 18
click at [368, 543] on input "Change" at bounding box center [367, 542] width 1 height 1
click at [996, 97] on div "Timeline Draft Not ready to accept bookings 21 Aug 2025 Scheduled Ready to acce…" at bounding box center [974, 22] width 162 height 1158
click at [378, 552] on div "Change" at bounding box center [389, 552] width 43 height 18
click at [368, 543] on input "Change" at bounding box center [367, 542] width 1 height 1
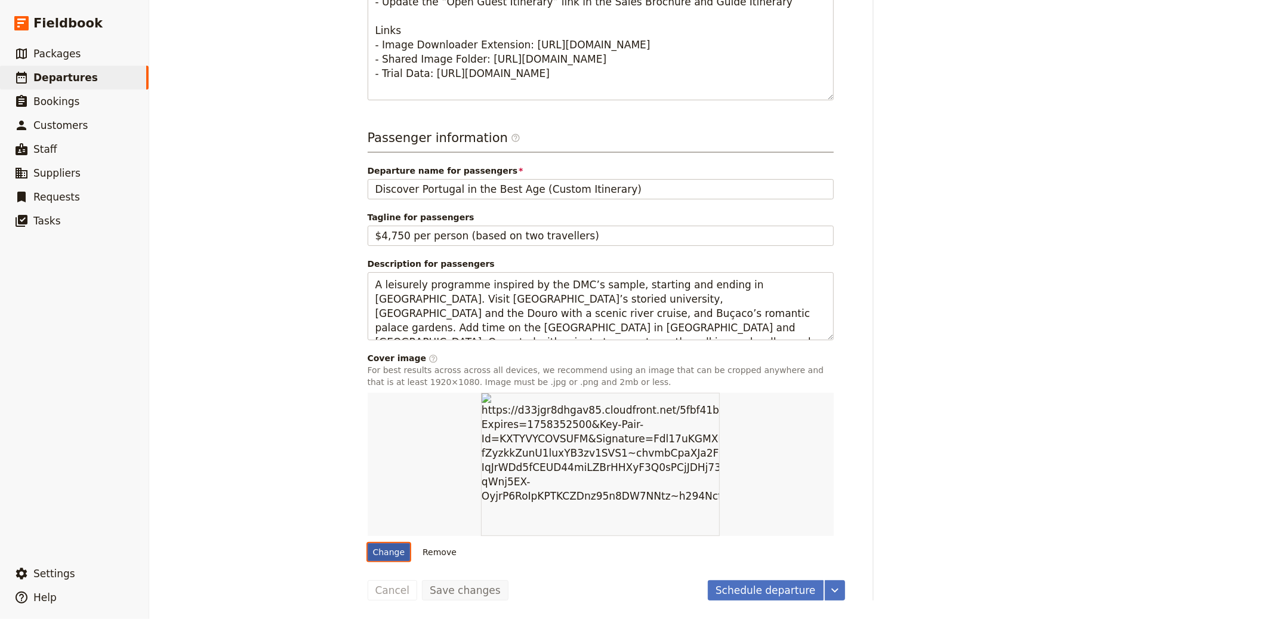
type input "C:\fakepath\PO - Portugal.jpg"
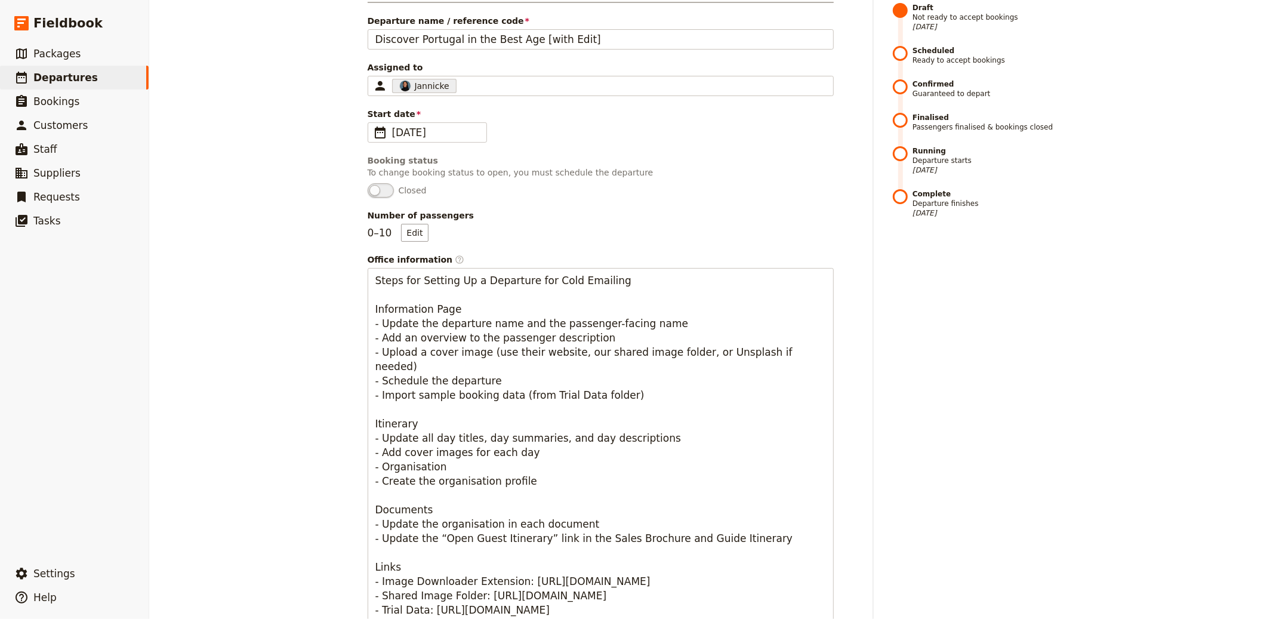
scroll to position [21, 0]
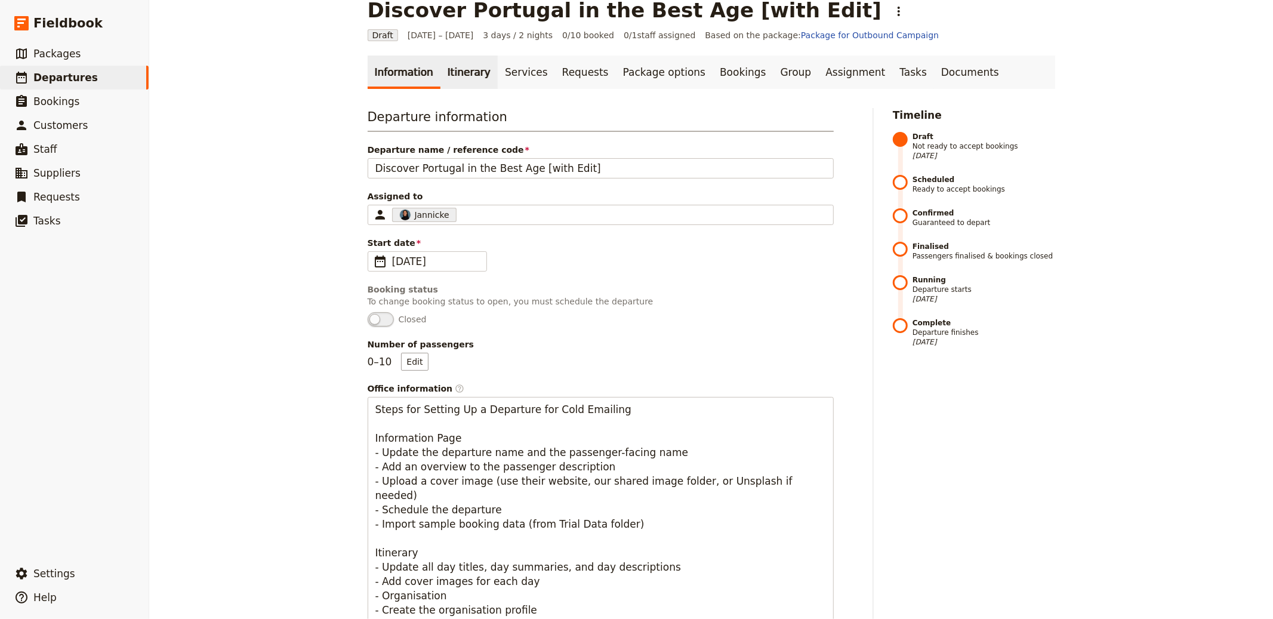
click at [444, 74] on link "Itinerary" at bounding box center [468, 71] width 57 height 33
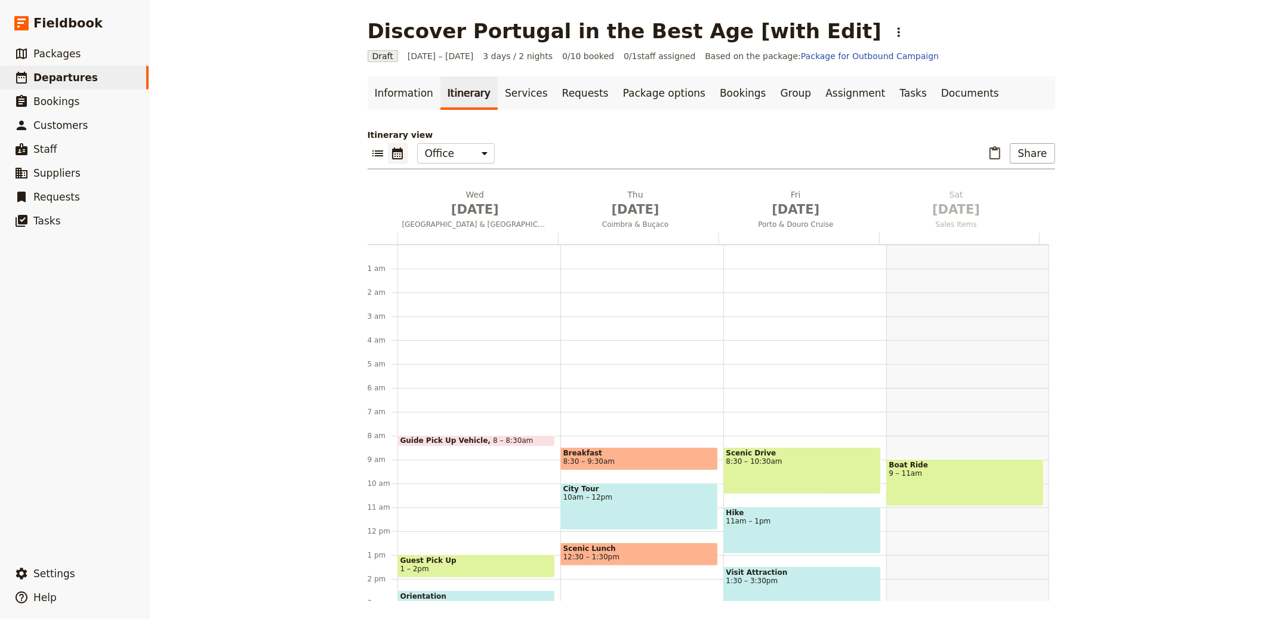
scroll to position [155, 0]
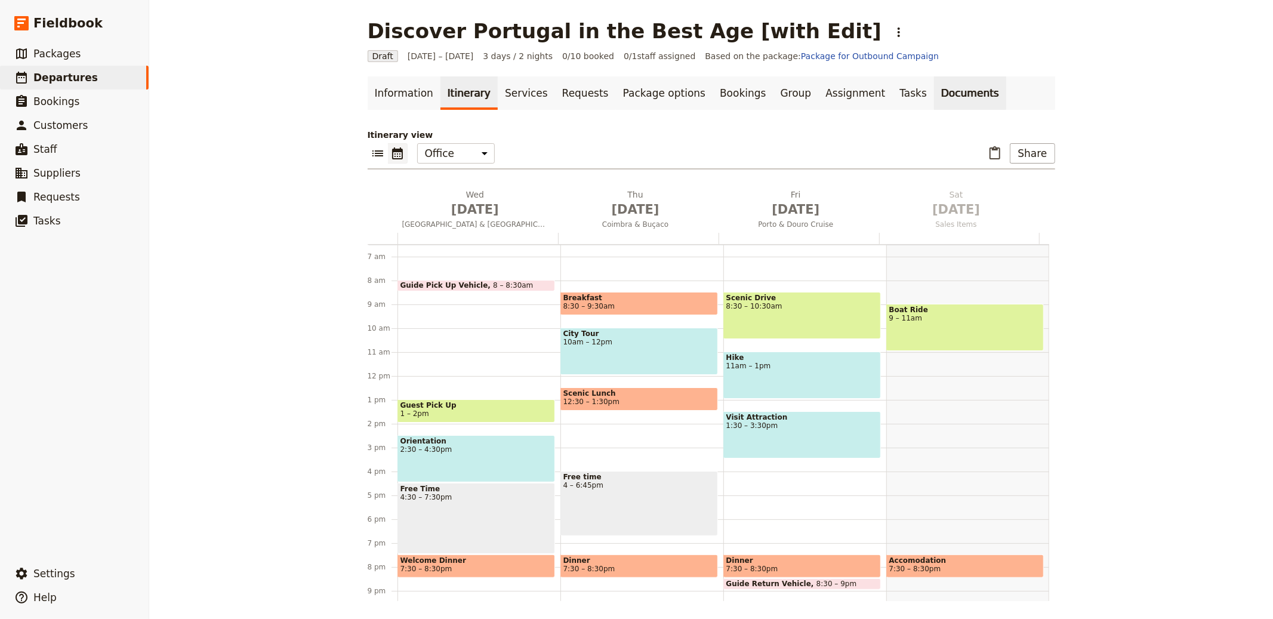
click at [935, 94] on link "Documents" at bounding box center [970, 92] width 72 height 33
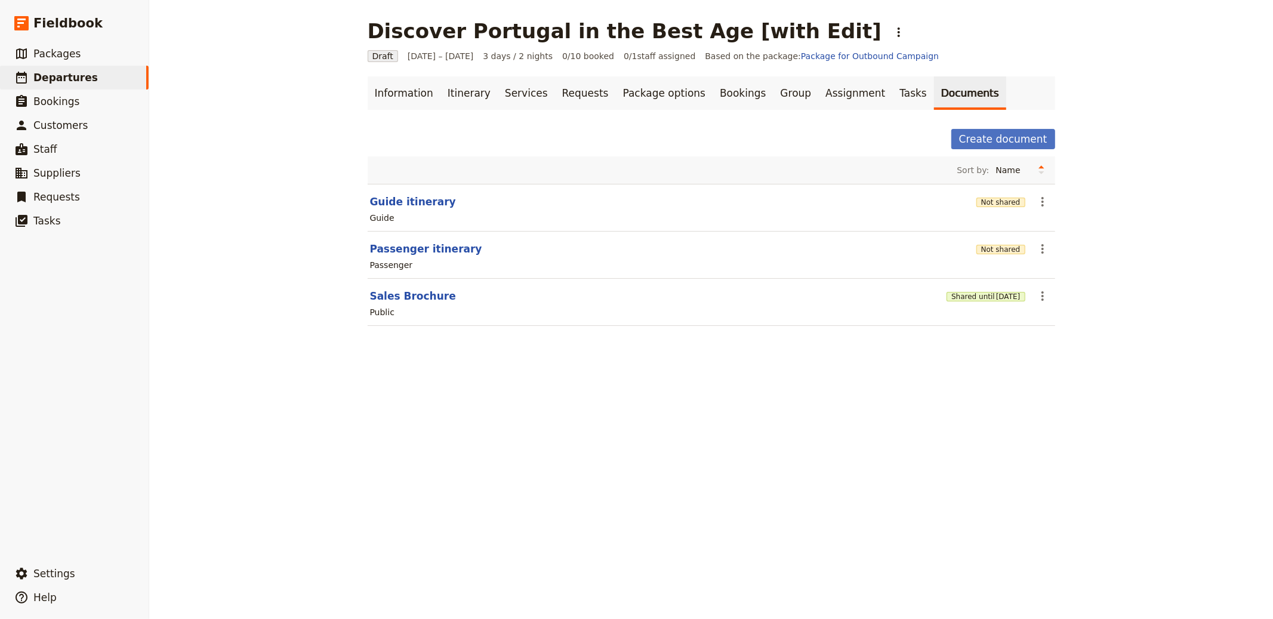
click at [1027, 280] on section "Sales Brochure Shared until [DATE] ​ Public" at bounding box center [711, 302] width 687 height 47
click at [996, 293] on span "[DATE]" at bounding box center [1008, 297] width 24 height 10
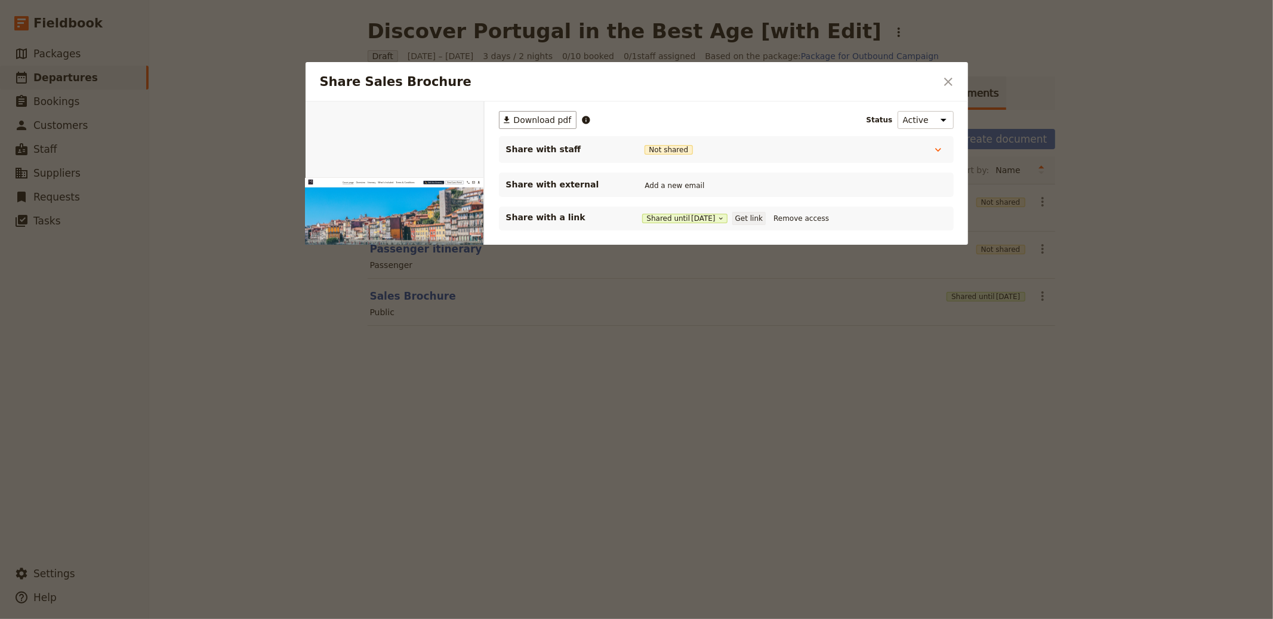
click at [758, 221] on button "Get link" at bounding box center [748, 218] width 33 height 13
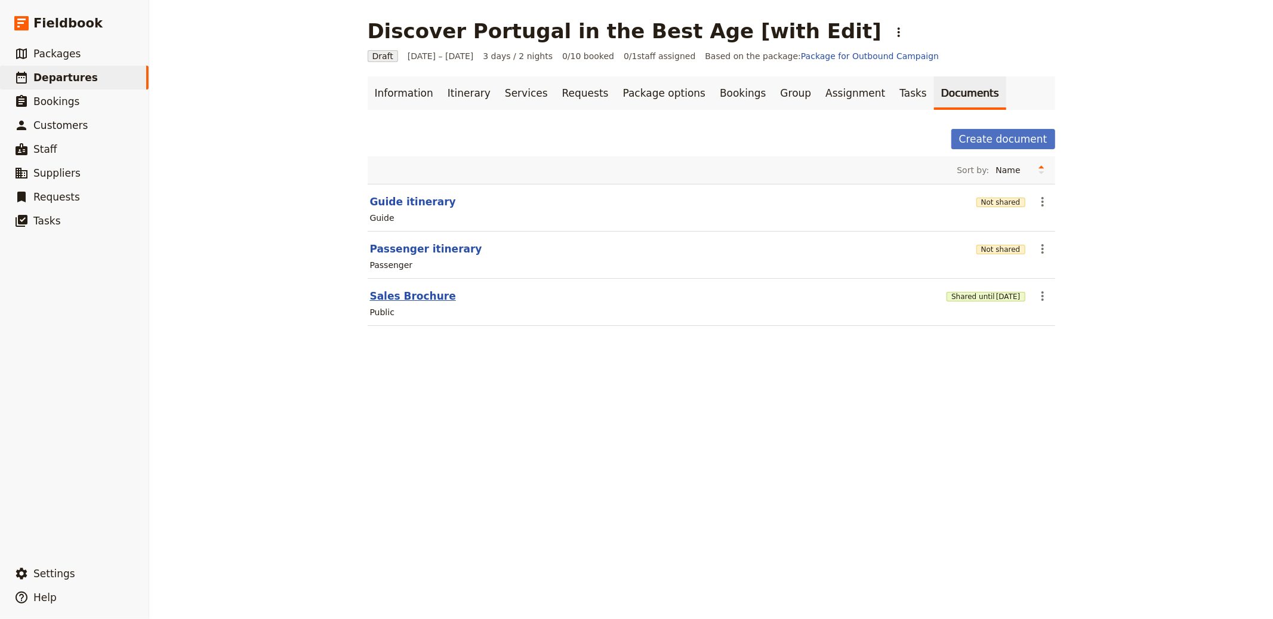
click at [396, 292] on button "Sales Brochure" at bounding box center [413, 296] width 86 height 14
select select "DEFAULT"
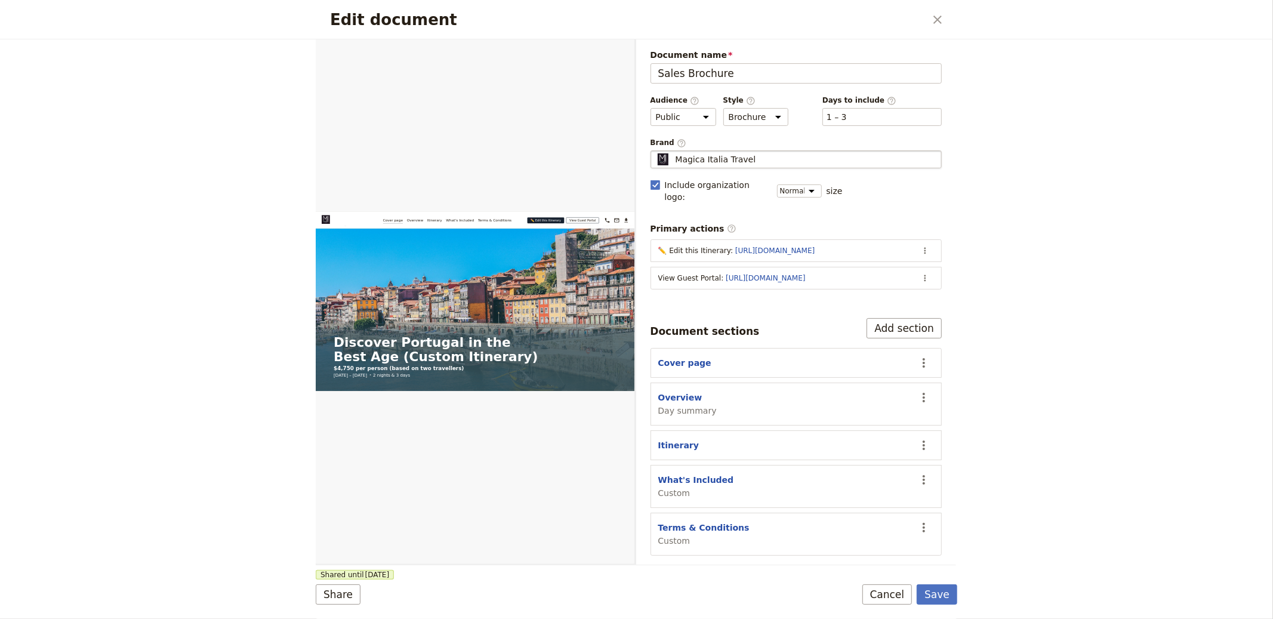
click at [780, 163] on div "Magica Italia Travel" at bounding box center [796, 159] width 281 height 12
click at [656, 151] on input "Magica Italia Travel" at bounding box center [655, 150] width 1 height 1
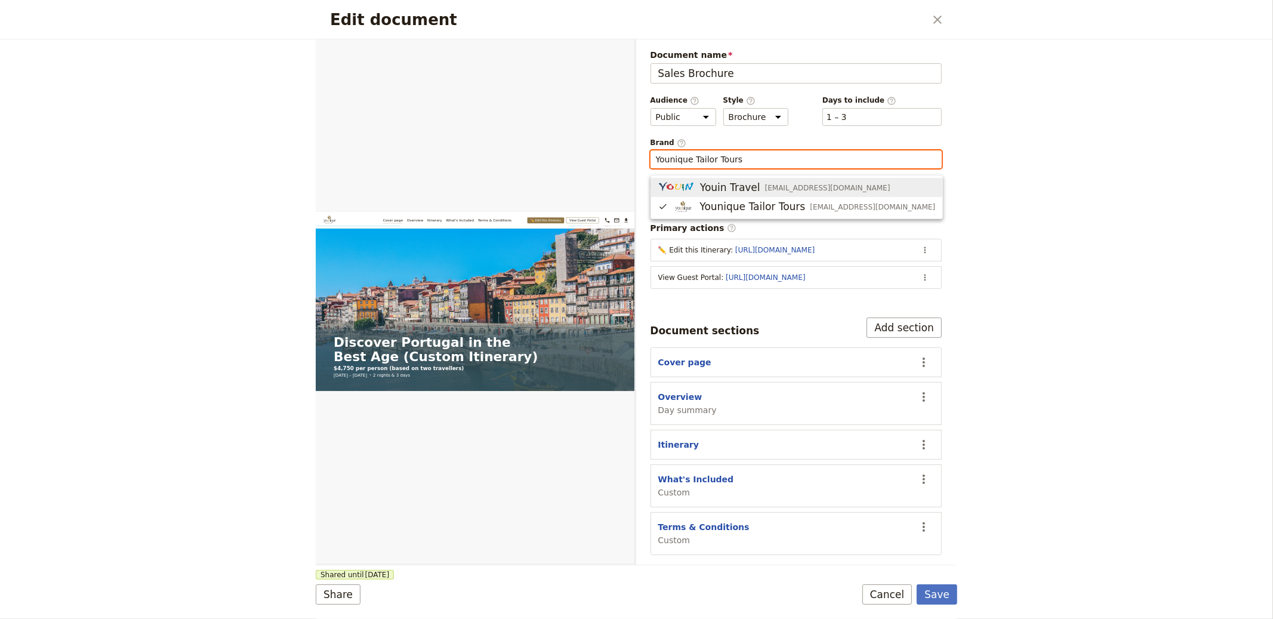
type input "Younique Tailor Tours"
click at [944, 576] on form "Web PDF ​ Document name Sales Brochure Preview Audience ​ Public Passenger Guid…" at bounding box center [636, 328] width 641 height 579
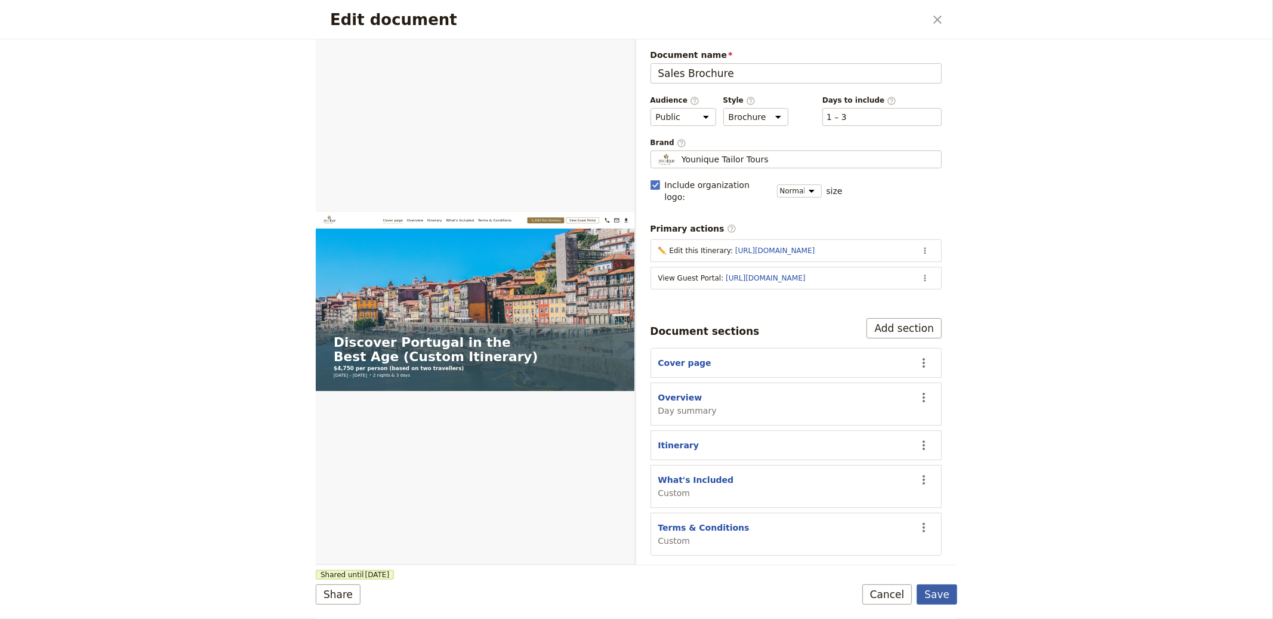
click at [943, 585] on button "Save" at bounding box center [936, 594] width 41 height 20
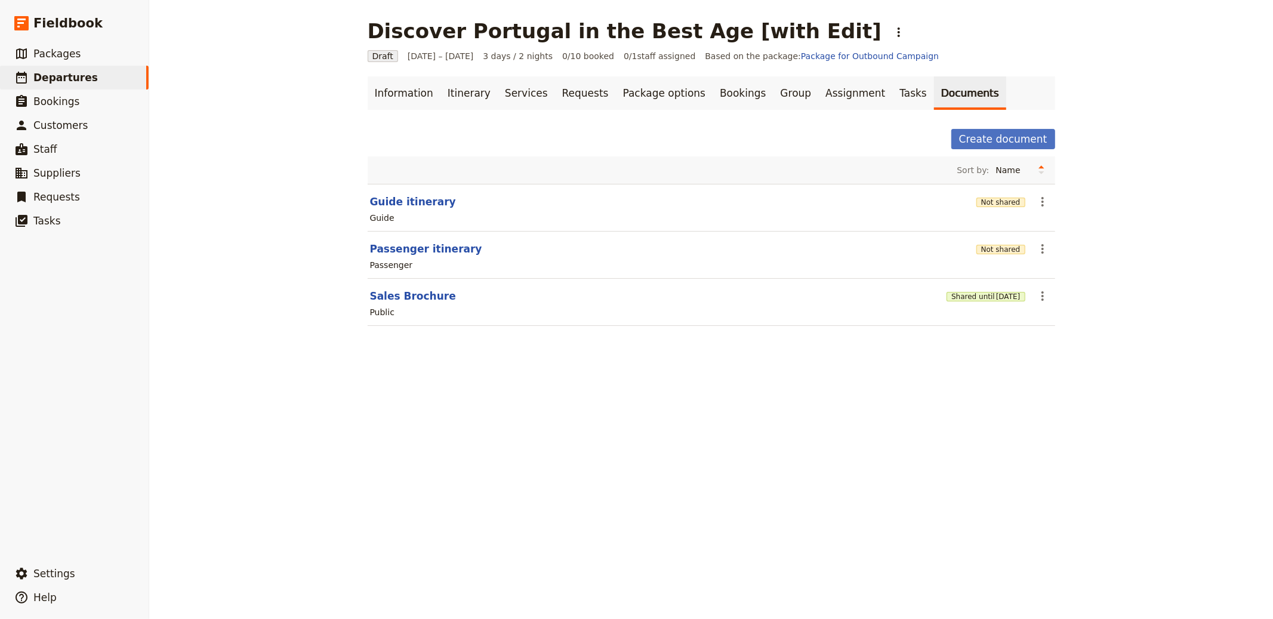
click at [462, 249] on header "Passenger itinerary" at bounding box center [670, 249] width 601 height 14
click at [359, 245] on main "Discover Portugal in the Best Age [with Edit] ​ Draft 1 – 3 Oct 2025 3 days / 2…" at bounding box center [711, 179] width 716 height 359
click at [378, 244] on button "Passenger itinerary" at bounding box center [426, 249] width 112 height 14
select select "PASSENGER"
select select "RUN_SHEET"
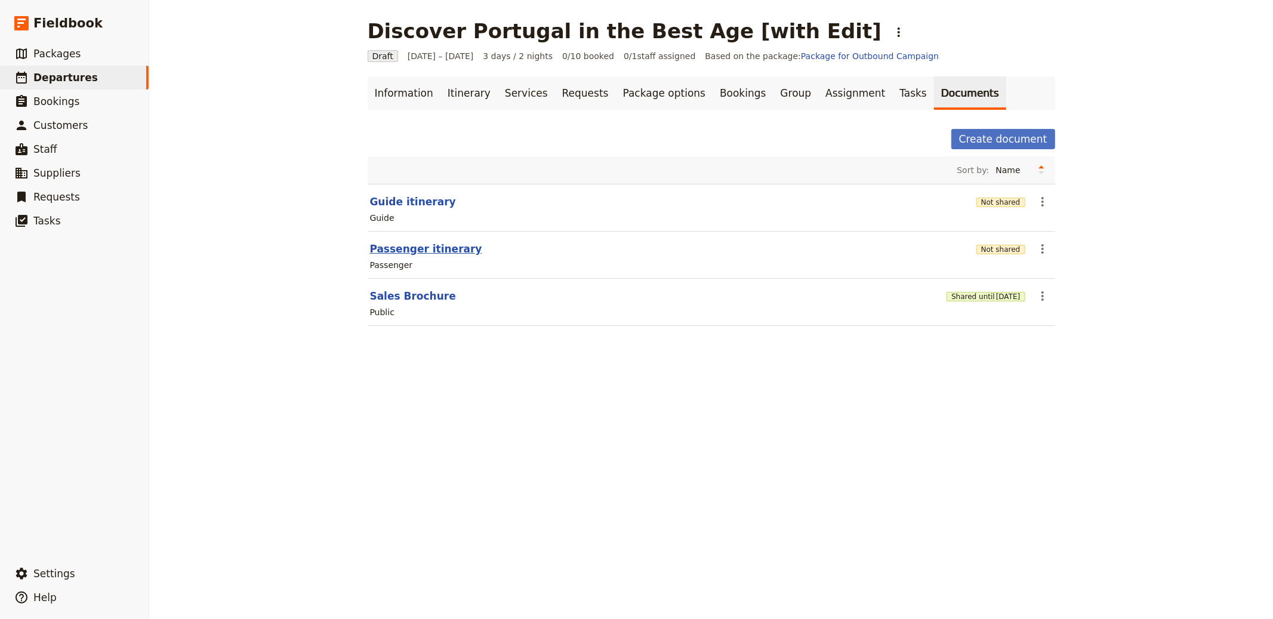
select select "LARGE"
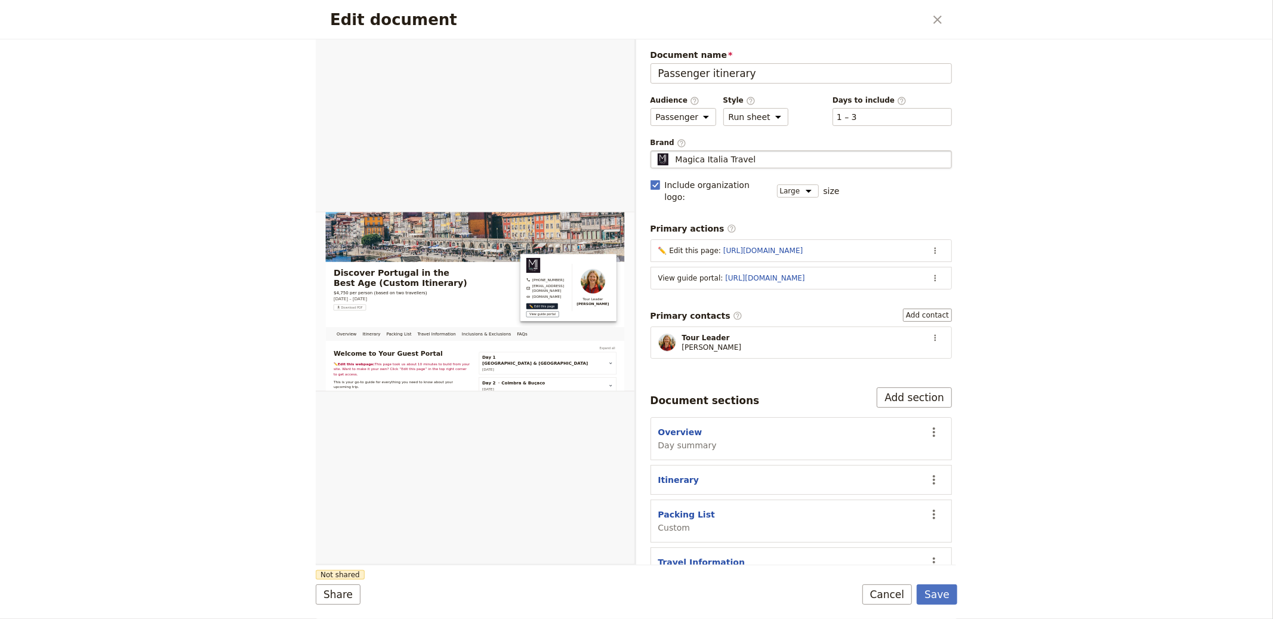
click at [706, 156] on span "Magica Italia Travel" at bounding box center [715, 159] width 81 height 12
click at [656, 151] on input "Magica Italia Travel" at bounding box center [655, 150] width 1 height 1
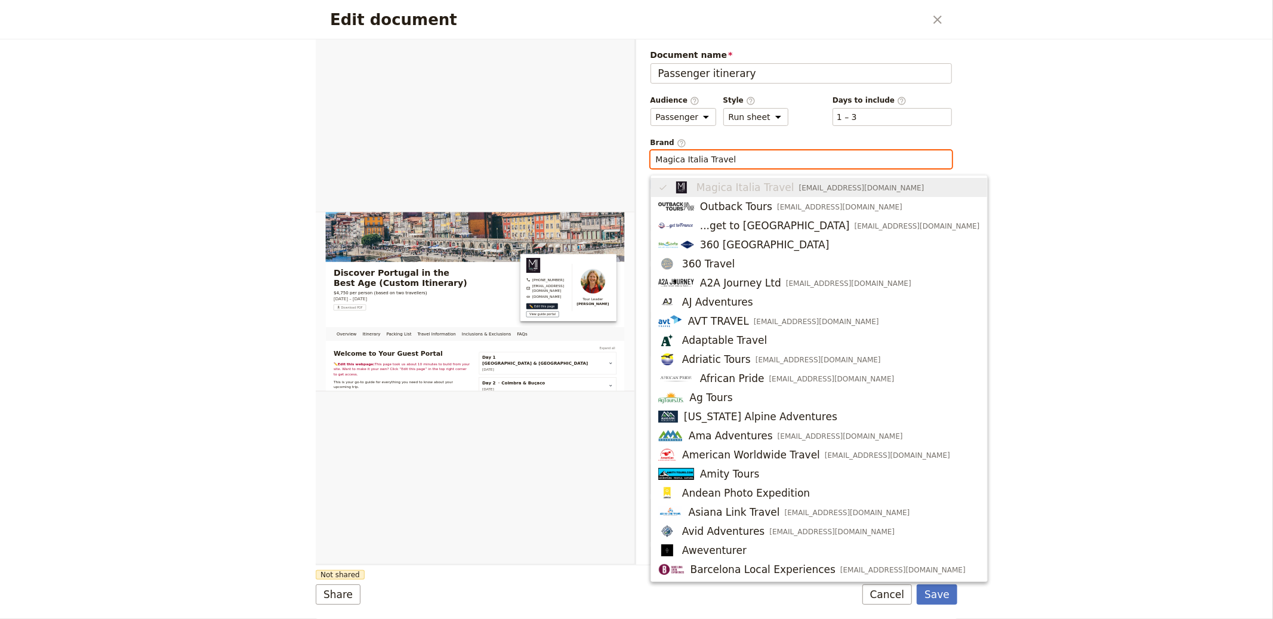
paste input "Younique Tailor Tours"
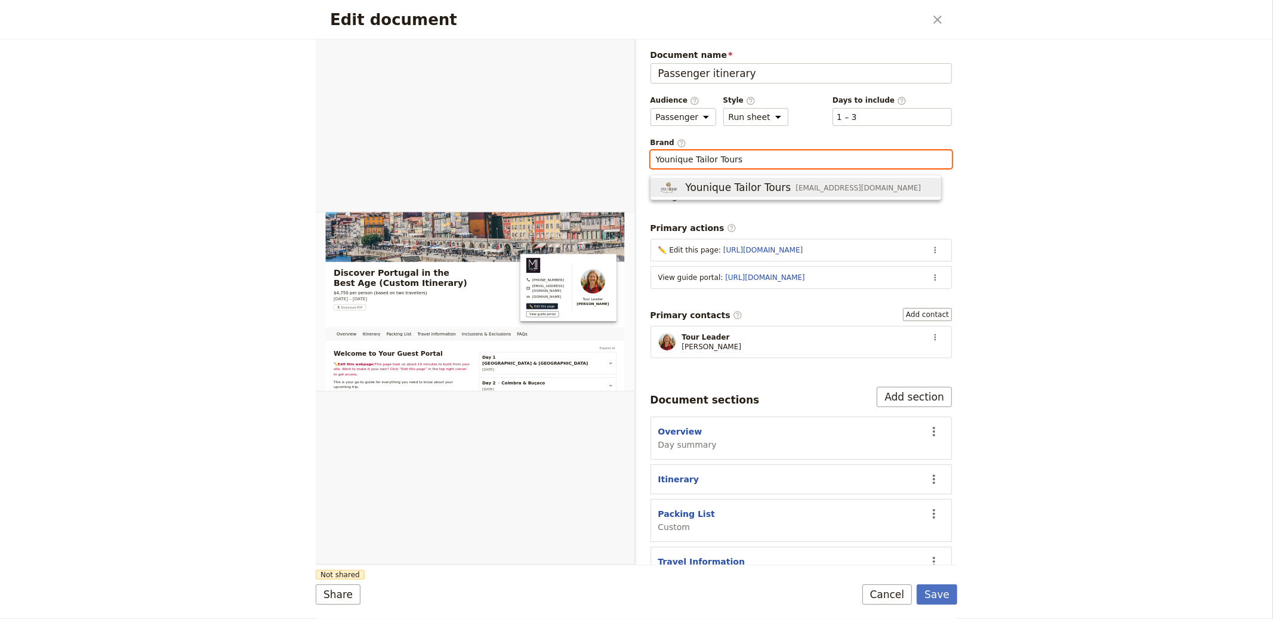
click at [731, 183] on span "Younique Tailor Tours" at bounding box center [738, 187] width 106 height 14
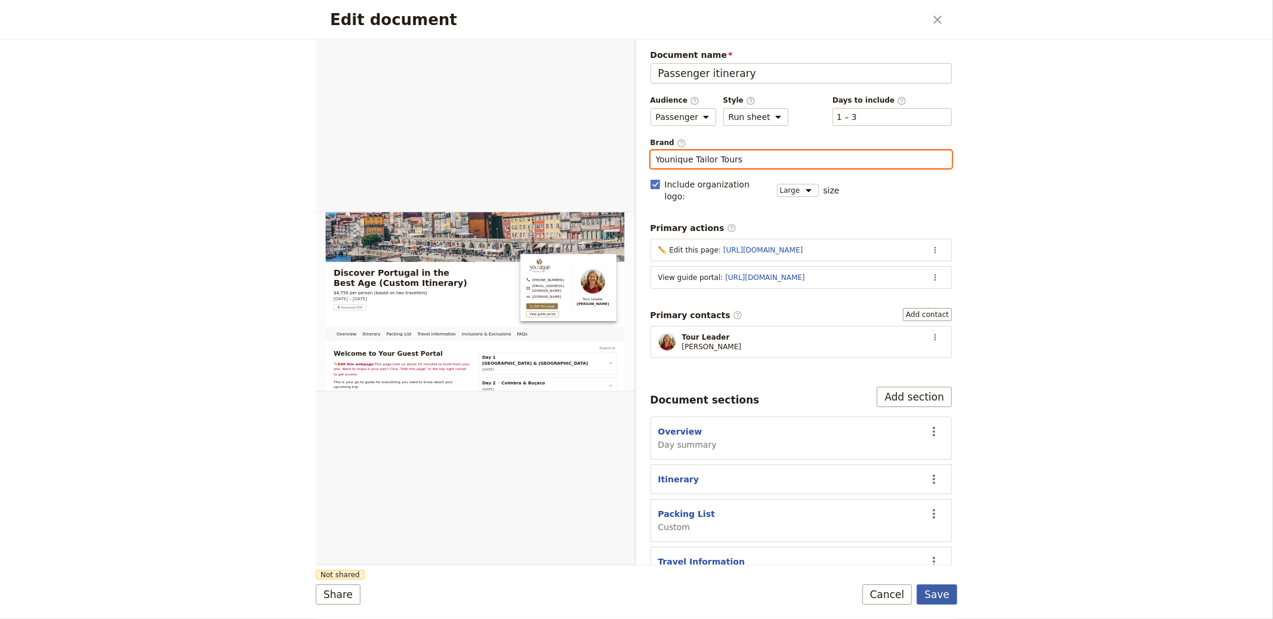
type input "Younique Tailor Tours"
click at [940, 600] on button "Save" at bounding box center [936, 594] width 41 height 20
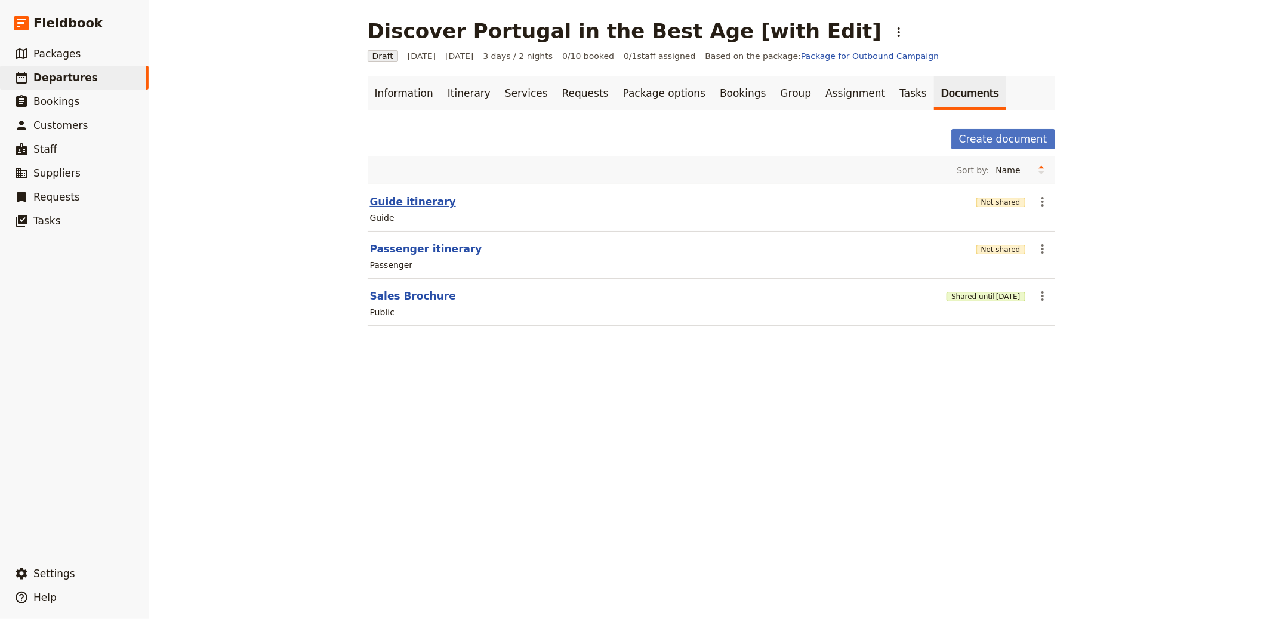
click at [402, 203] on button "Guide itinerary" at bounding box center [413, 202] width 86 height 14
select select "STAFF"
select select "RUN_SHEET"
select select "LARGE"
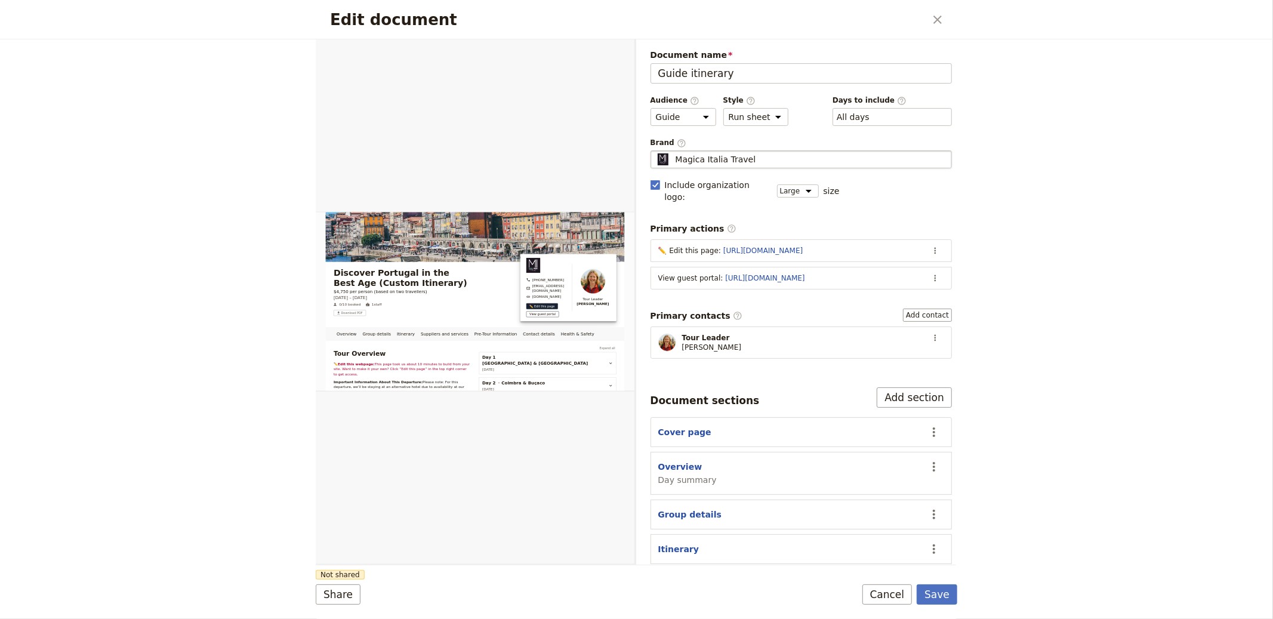
click at [748, 158] on span "Magica Italia Travel" at bounding box center [715, 159] width 81 height 12
click at [656, 151] on input "Magica Italia Travel" at bounding box center [655, 150] width 1 height 1
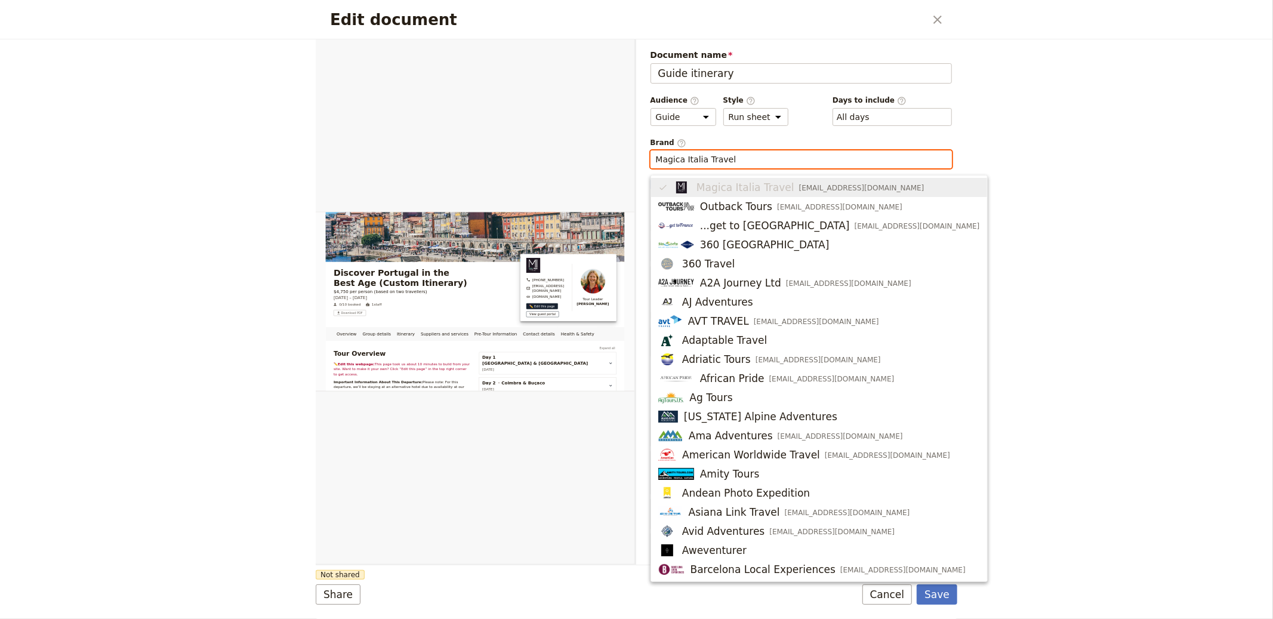
paste input "Younique Tailor Tours"
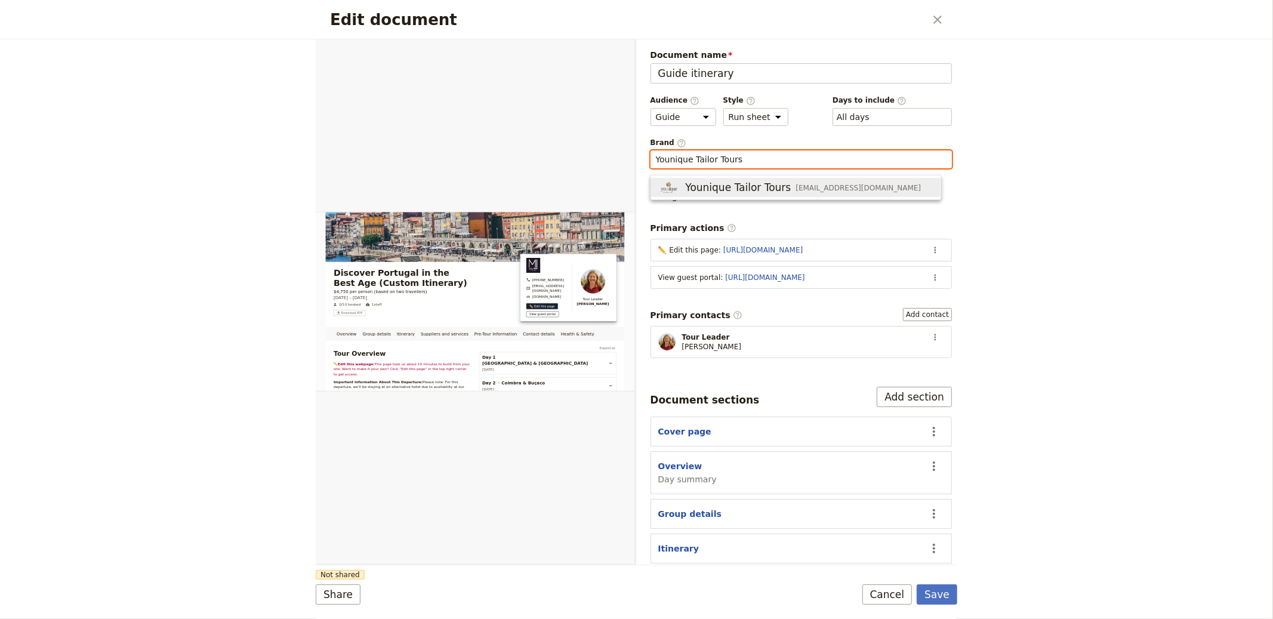
click at [692, 182] on span "Younique Tailor Tours" at bounding box center [738, 187] width 106 height 14
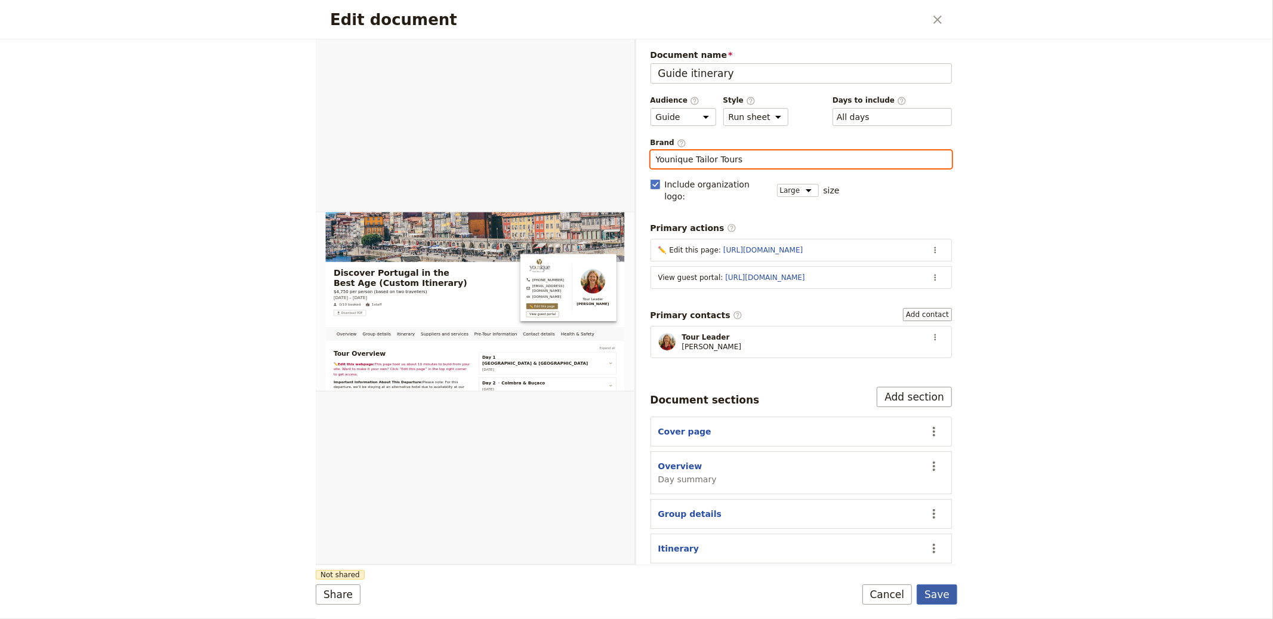
type input "Younique Tailor Tours"
click at [931, 589] on button "Save" at bounding box center [936, 594] width 41 height 20
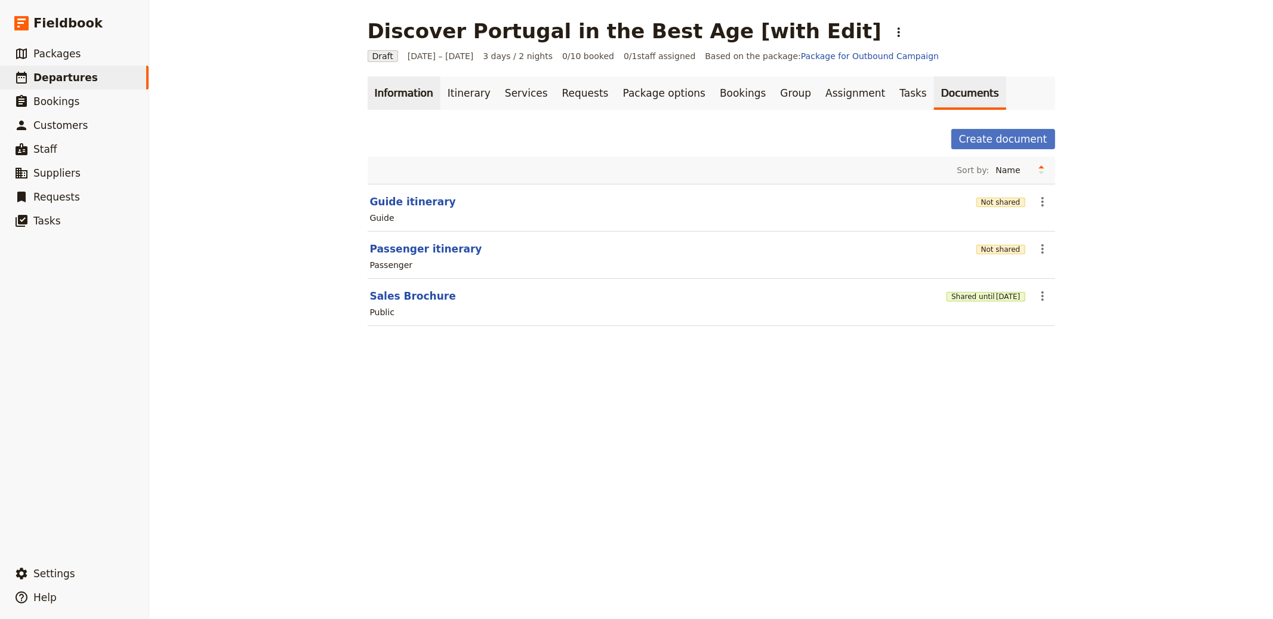
click at [393, 103] on link "Information" at bounding box center [404, 92] width 73 height 33
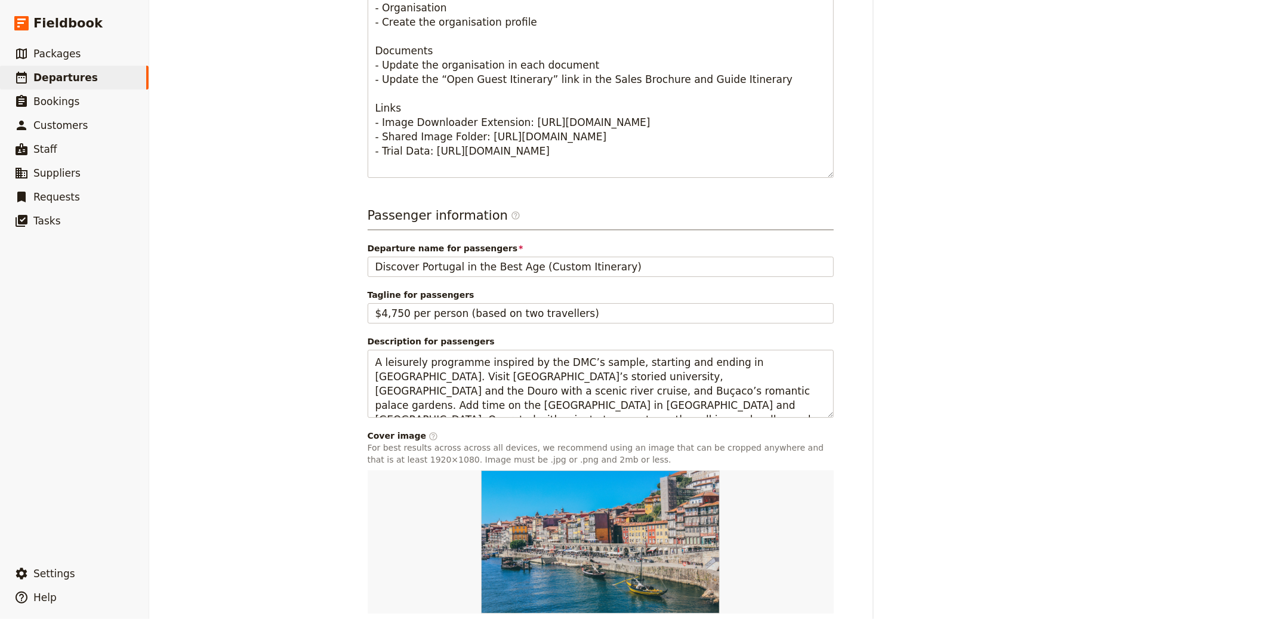
scroll to position [686, 0]
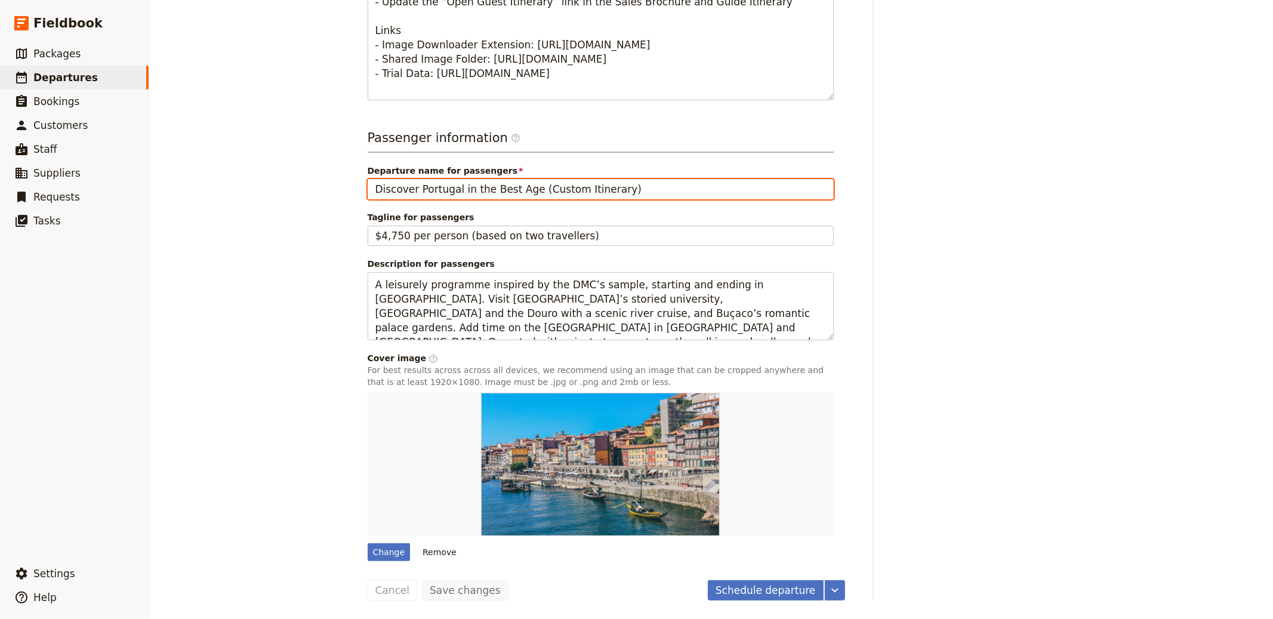
drag, startPoint x: 440, startPoint y: 196, endPoint x: 455, endPoint y: 197, distance: 15.0
click at [441, 196] on input "Discover Portugal in the Best Age (Custom Itinerary)" at bounding box center [601, 189] width 466 height 20
click at [595, 190] on input "Discover Portugal in the Best Age (Custom Itinerary)" at bounding box center [601, 189] width 466 height 20
type input "Discover Portugal in the Best Age | Tailor Made Tour"
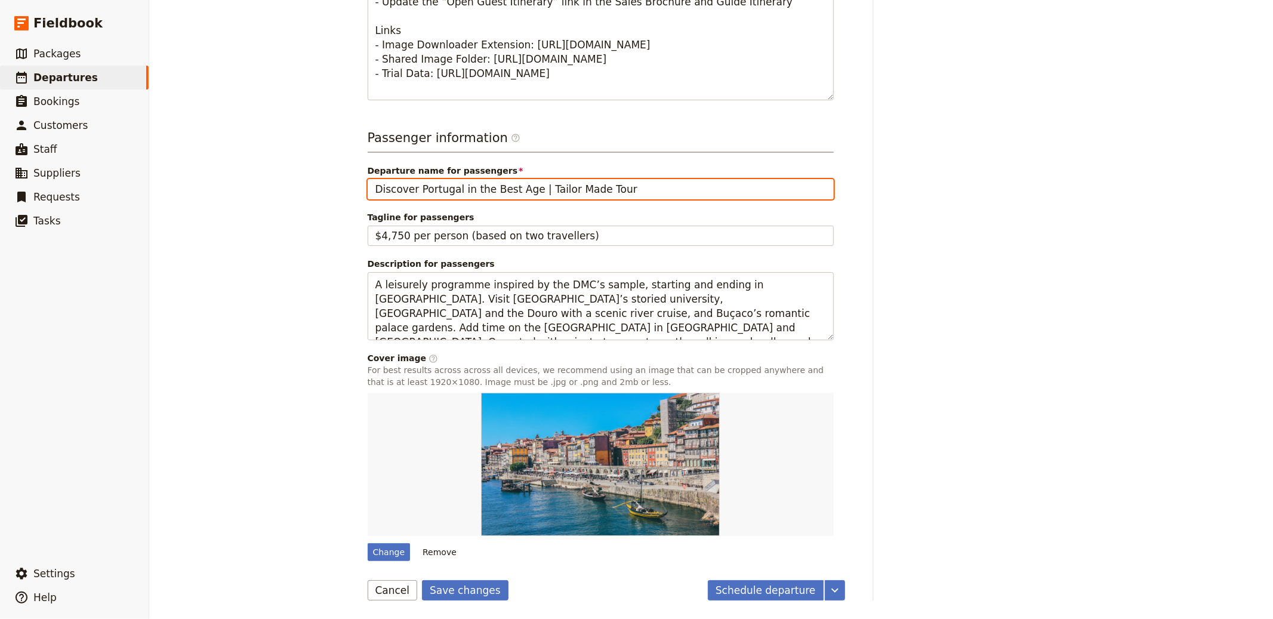
click at [422, 580] on button "Save changes" at bounding box center [465, 590] width 87 height 20
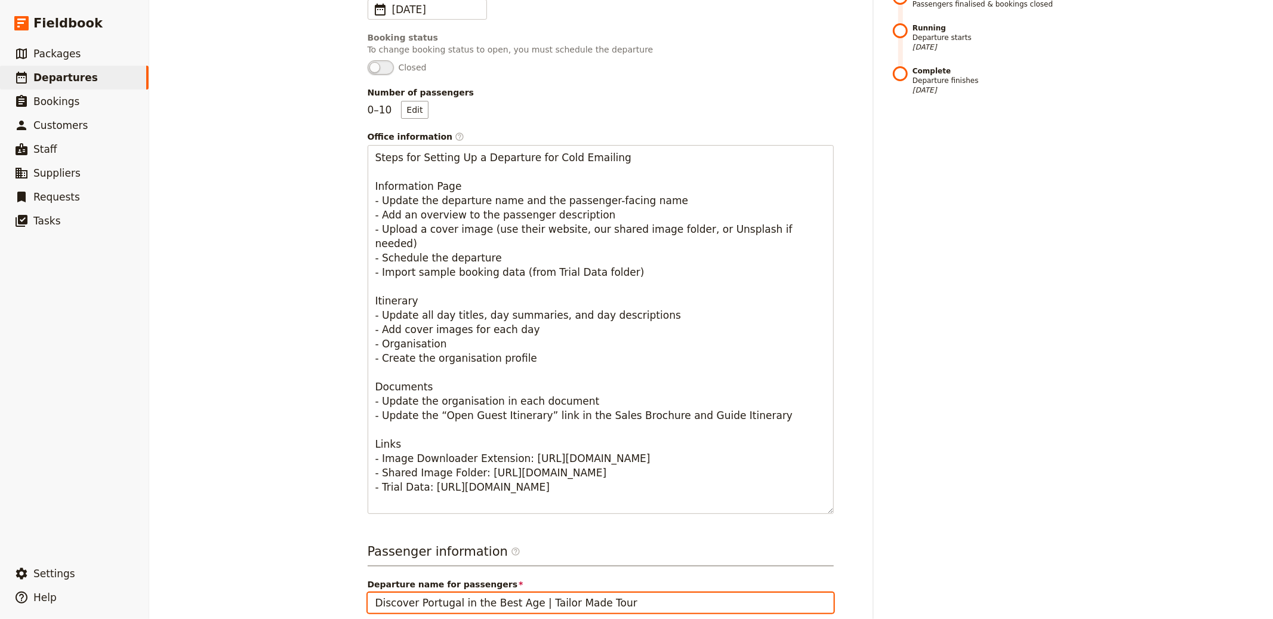
scroll to position [0, 0]
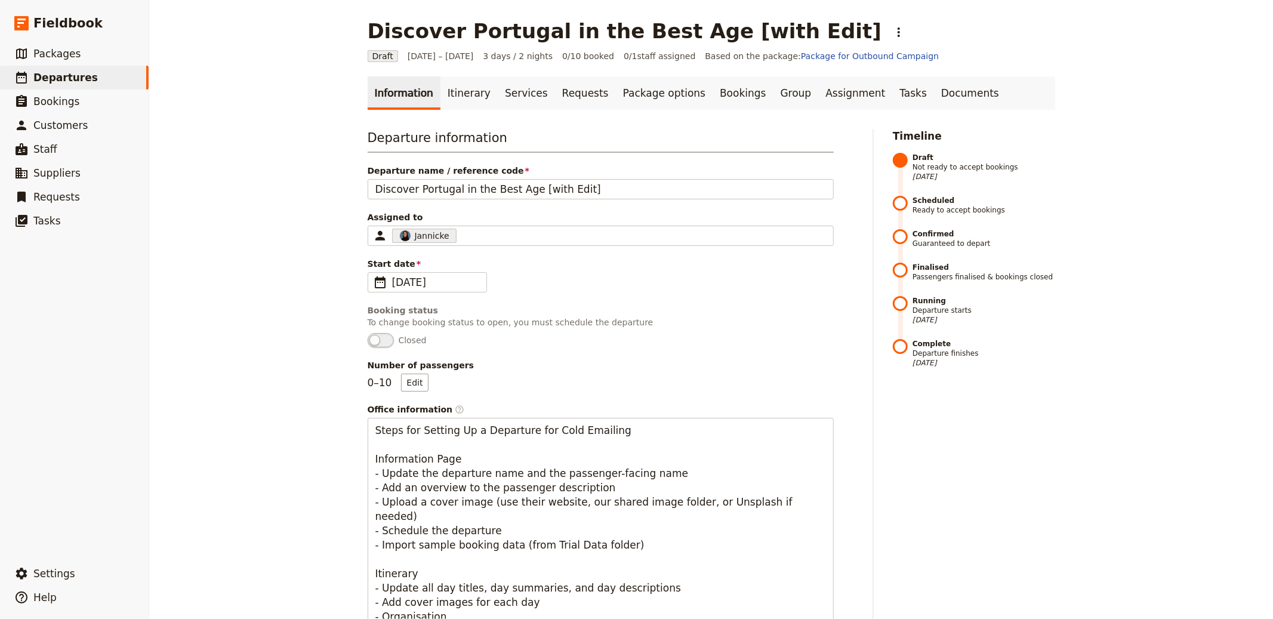
click at [444, 87] on link "Itinerary" at bounding box center [468, 92] width 57 height 33
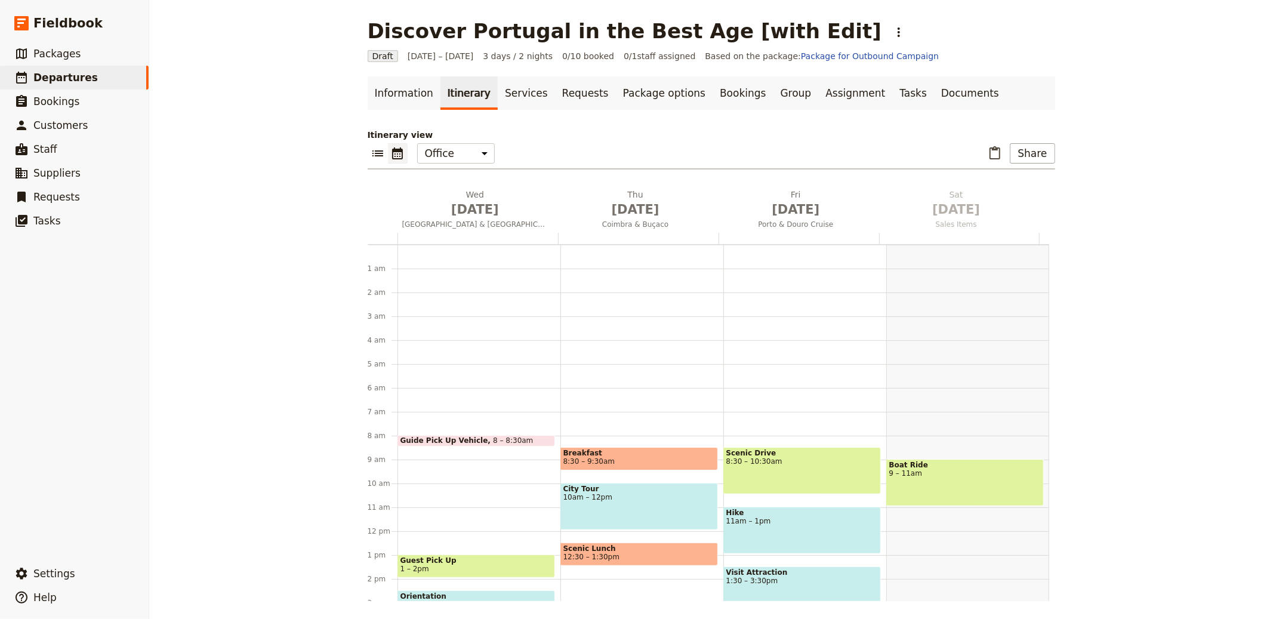
scroll to position [155, 0]
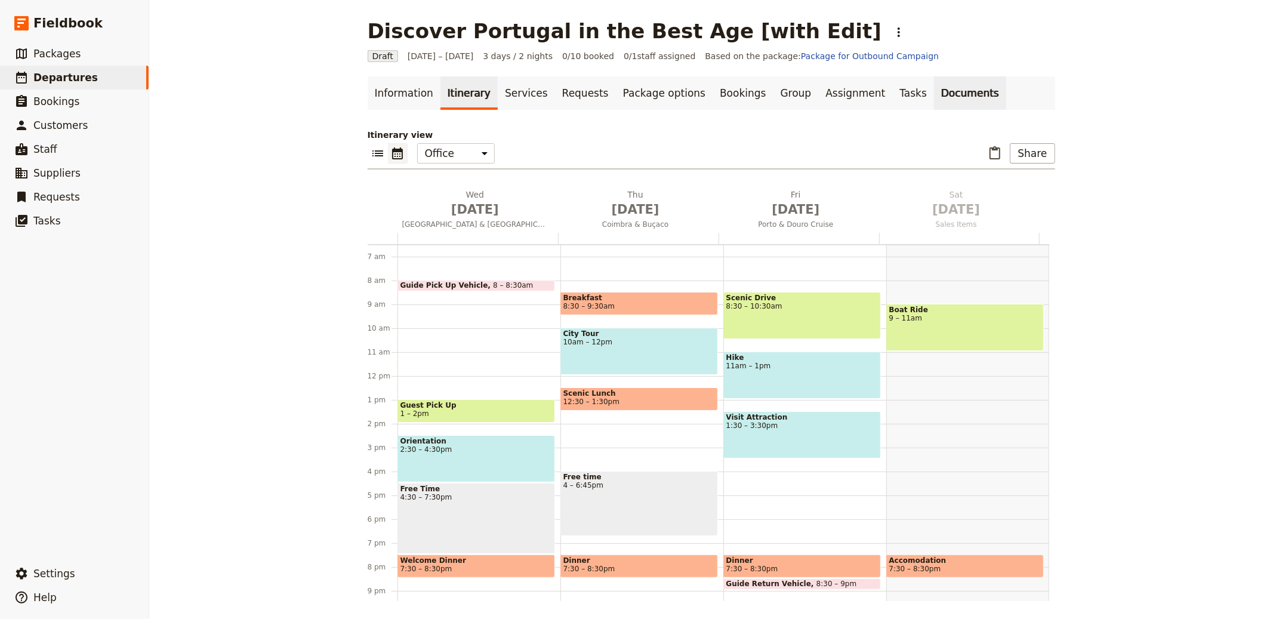
click at [934, 101] on link "Documents" at bounding box center [970, 92] width 72 height 33
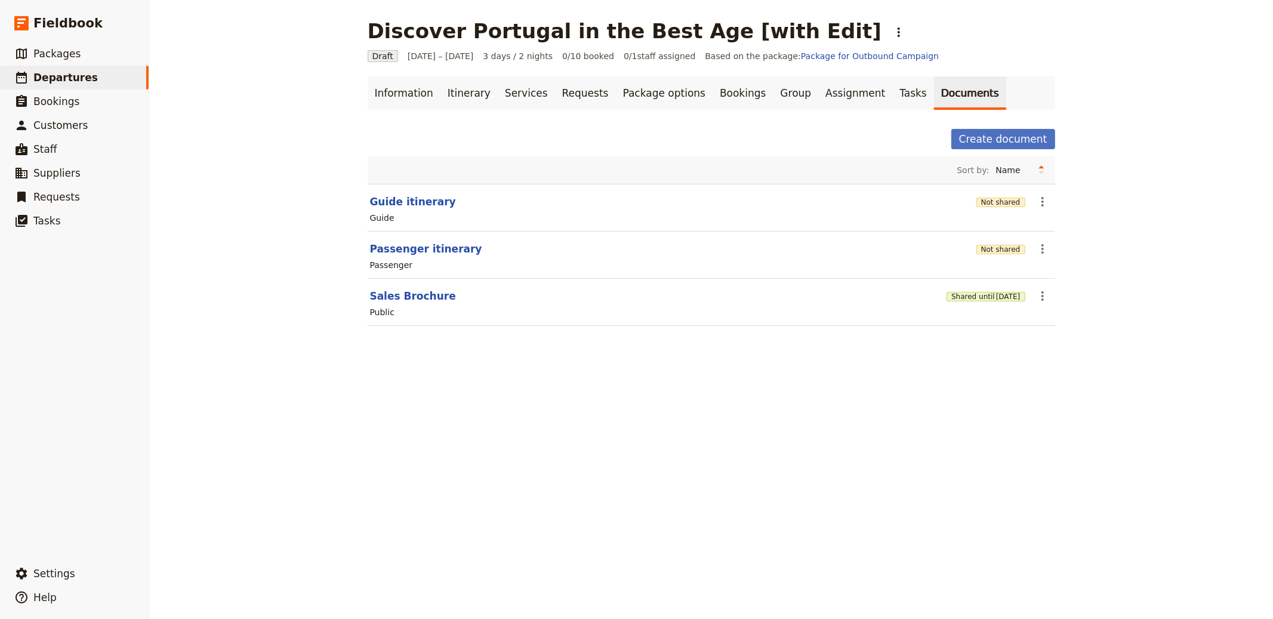
click at [964, 303] on div "Shared until [DATE]" at bounding box center [985, 296] width 78 height 20
click at [966, 298] on button "Shared until [DATE]" at bounding box center [985, 297] width 78 height 10
click at [990, 241] on div "Not shared" at bounding box center [1000, 249] width 49 height 20
click at [992, 245] on button "Not shared" at bounding box center [1000, 250] width 49 height 10
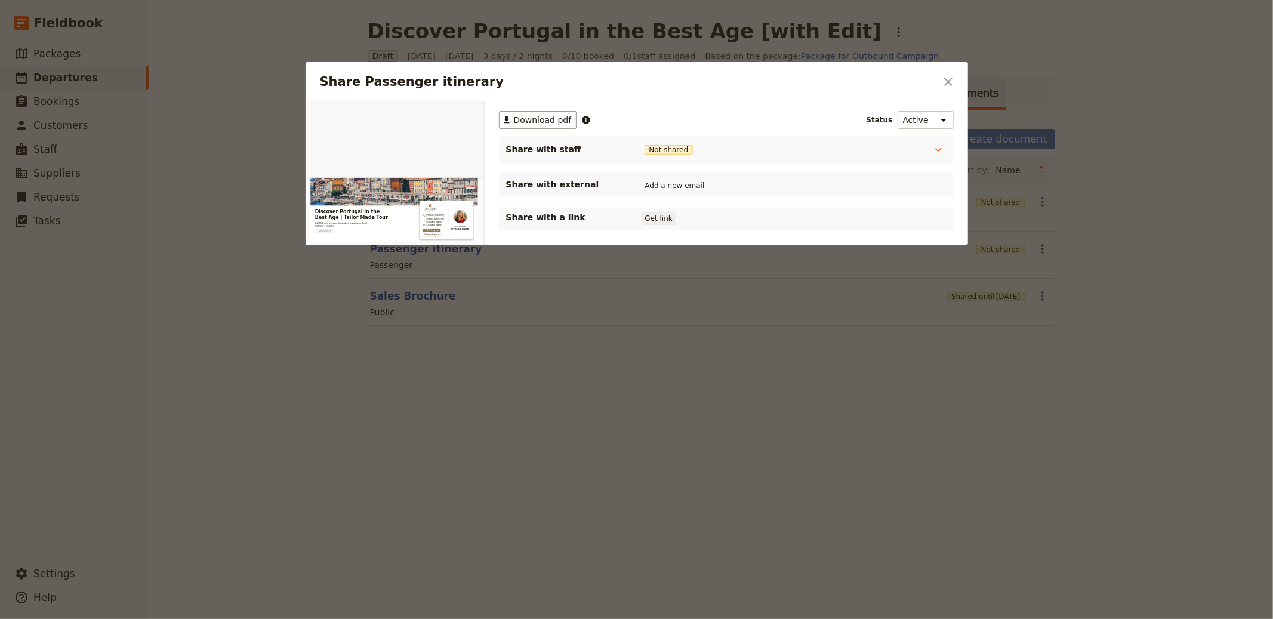
click at [660, 214] on button "Get link" at bounding box center [658, 218] width 33 height 13
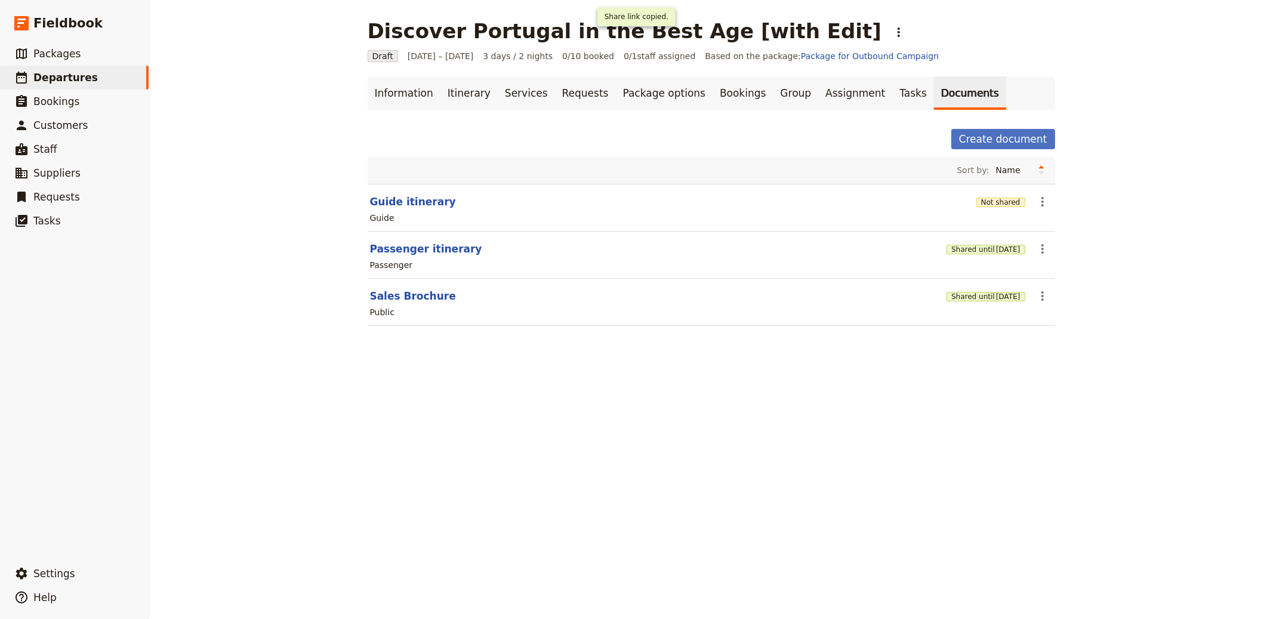
click at [378, 289] on header "Sales Brochure" at bounding box center [656, 296] width 572 height 14
click at [380, 291] on button "Sales Brochure" at bounding box center [413, 296] width 86 height 14
select select "DEFAULT"
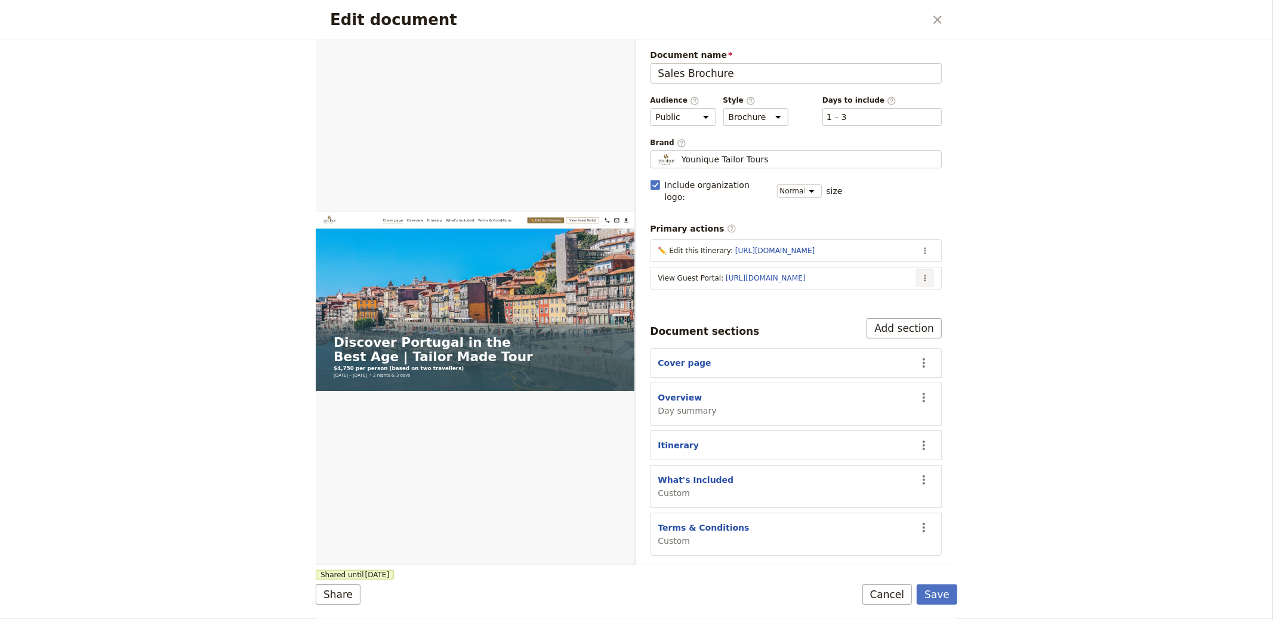
click at [931, 273] on button "​" at bounding box center [925, 278] width 18 height 18
click at [896, 294] on span "Edit action" at bounding box center [877, 292] width 97 height 12
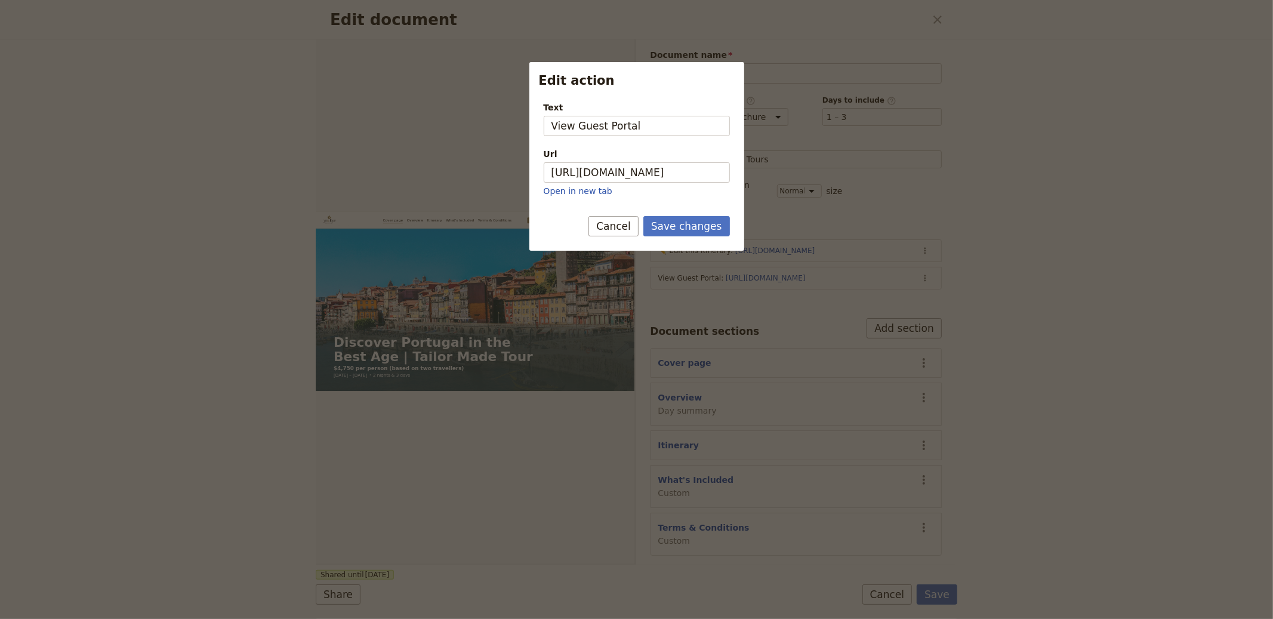
click at [607, 159] on div "Url" at bounding box center [637, 154] width 186 height 12
click at [607, 162] on input "https://trips.fieldbook.com/d/BsEuLX7umNggKDjBRmz44" at bounding box center [637, 172] width 186 height 20
paste input "4zGwfVwFsNR2Z2RfULkSX"
type input "https://trips.fieldbook.com/d/4zGwfVwFsNR2Z2RfULkSX"
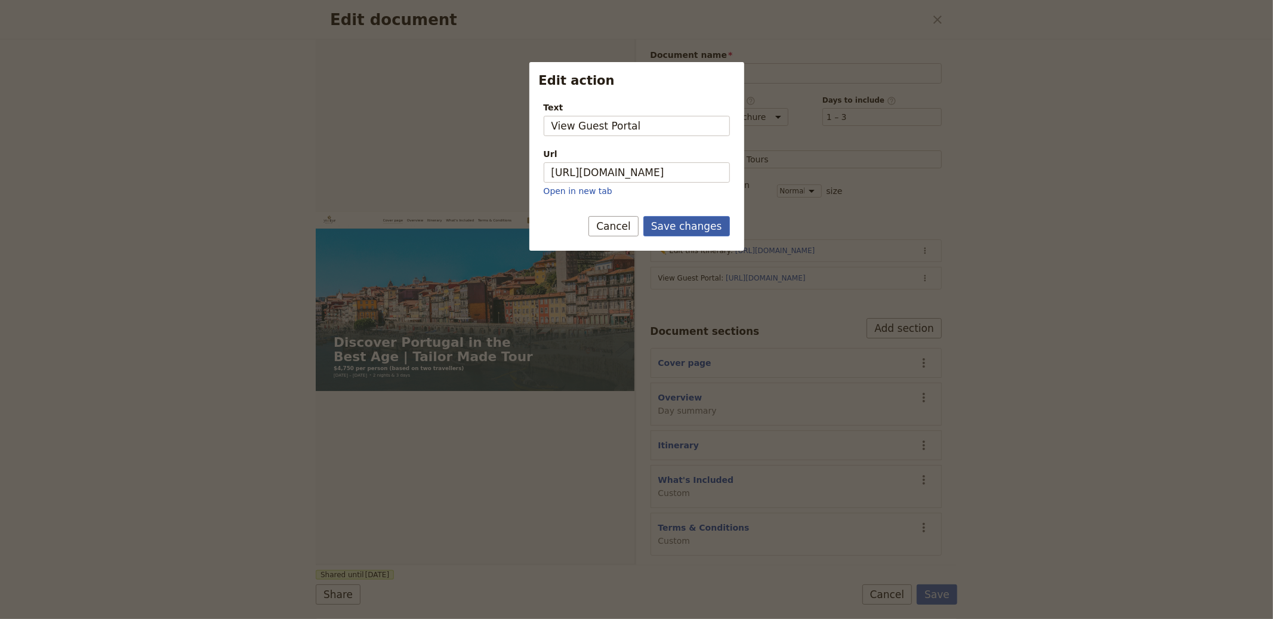
click at [723, 229] on button "Save changes" at bounding box center [686, 226] width 87 height 20
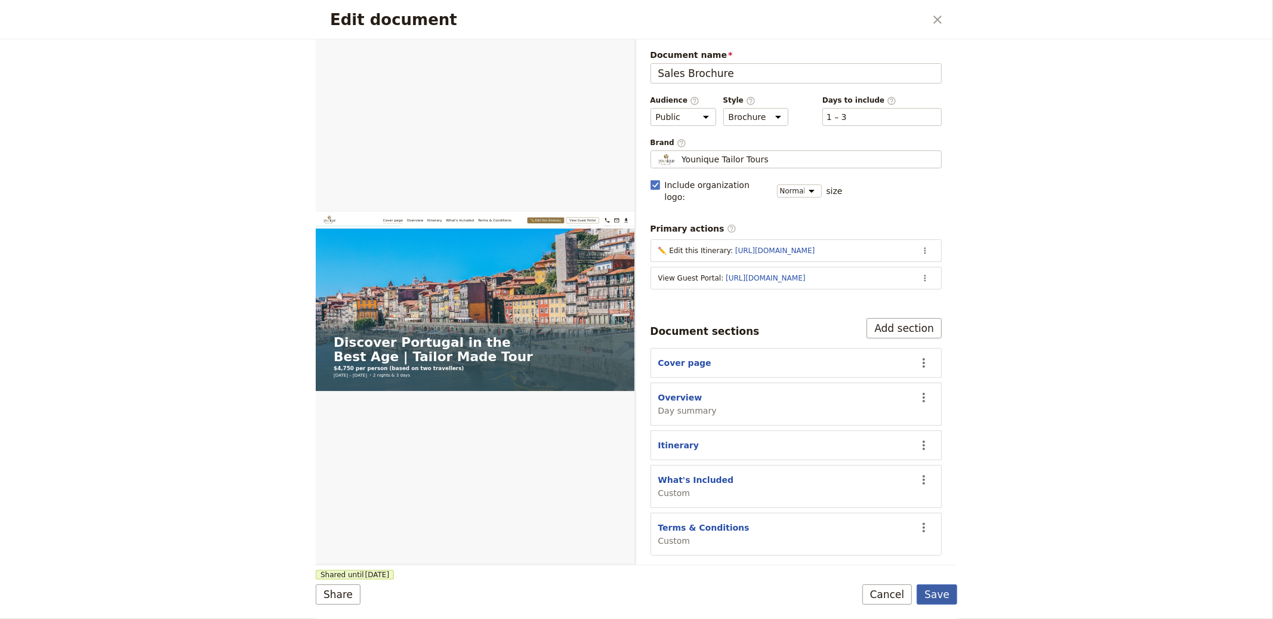
click at [939, 594] on button "Save" at bounding box center [936, 594] width 41 height 20
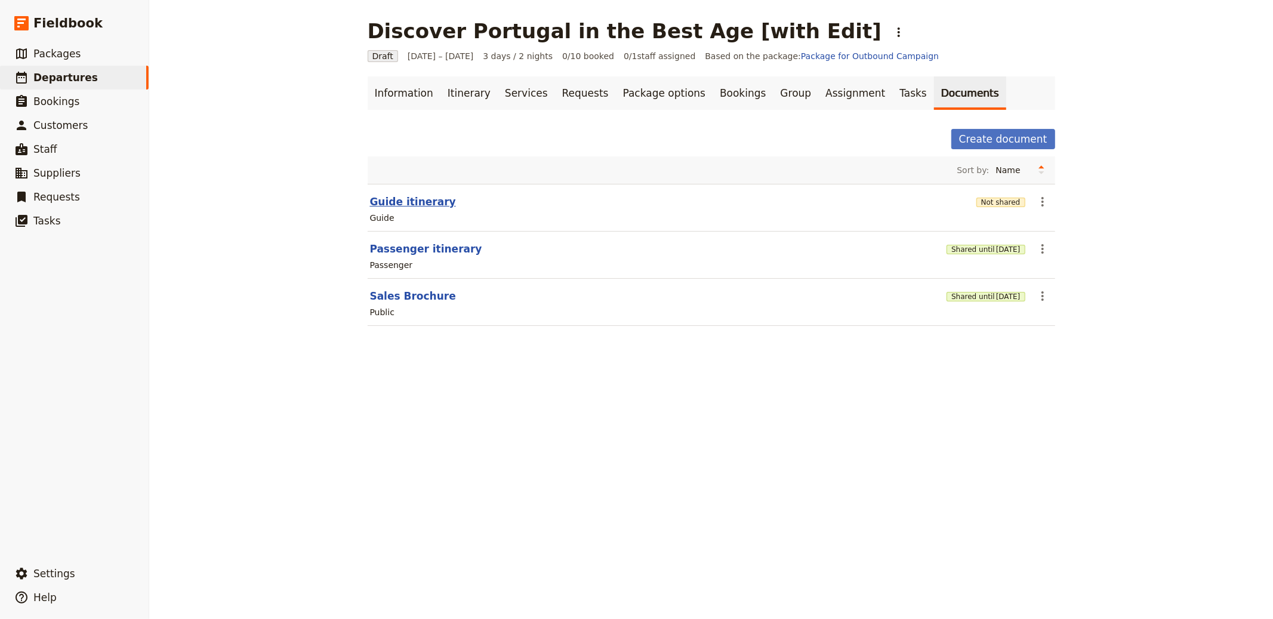
click at [428, 206] on button "Guide itinerary" at bounding box center [413, 202] width 86 height 14
select select "STAFF"
select select "RUN_SHEET"
select select "LARGE"
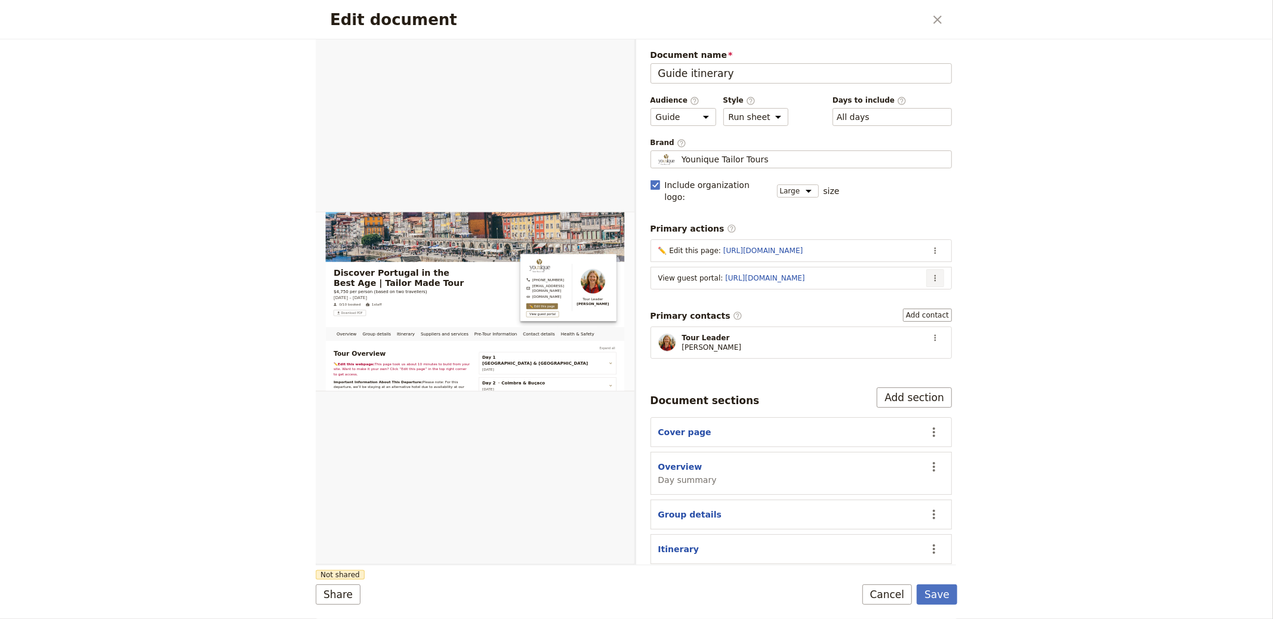
click at [926, 269] on button "​" at bounding box center [935, 278] width 18 height 18
click at [894, 292] on span "Edit action" at bounding box center [877, 292] width 97 height 12
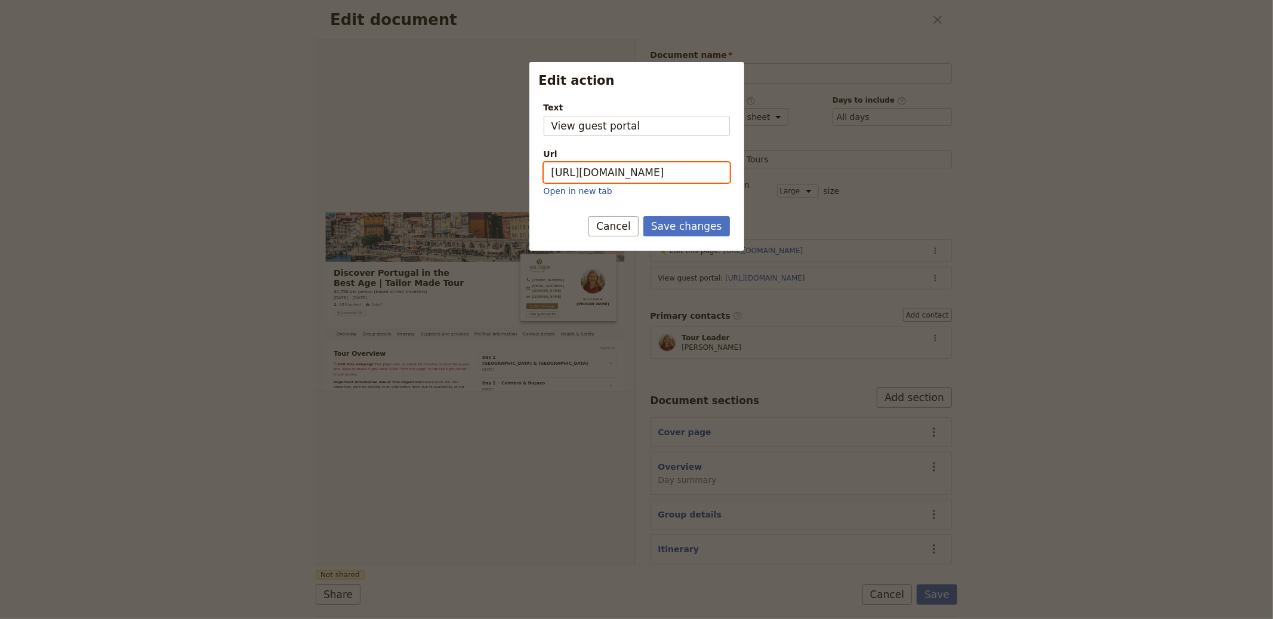
click at [667, 164] on input "https://trips.fieldbook.com/d/BsEuLX7umNggKDjBRmz44" at bounding box center [637, 172] width 186 height 20
paste input "4zGwfVwFsNR2Z2RfULkSX"
type input "https://trips.fieldbook.com/d/4zGwfVwFsNR2Z2RfULkSX"
click at [684, 217] on button "Save changes" at bounding box center [686, 226] width 87 height 20
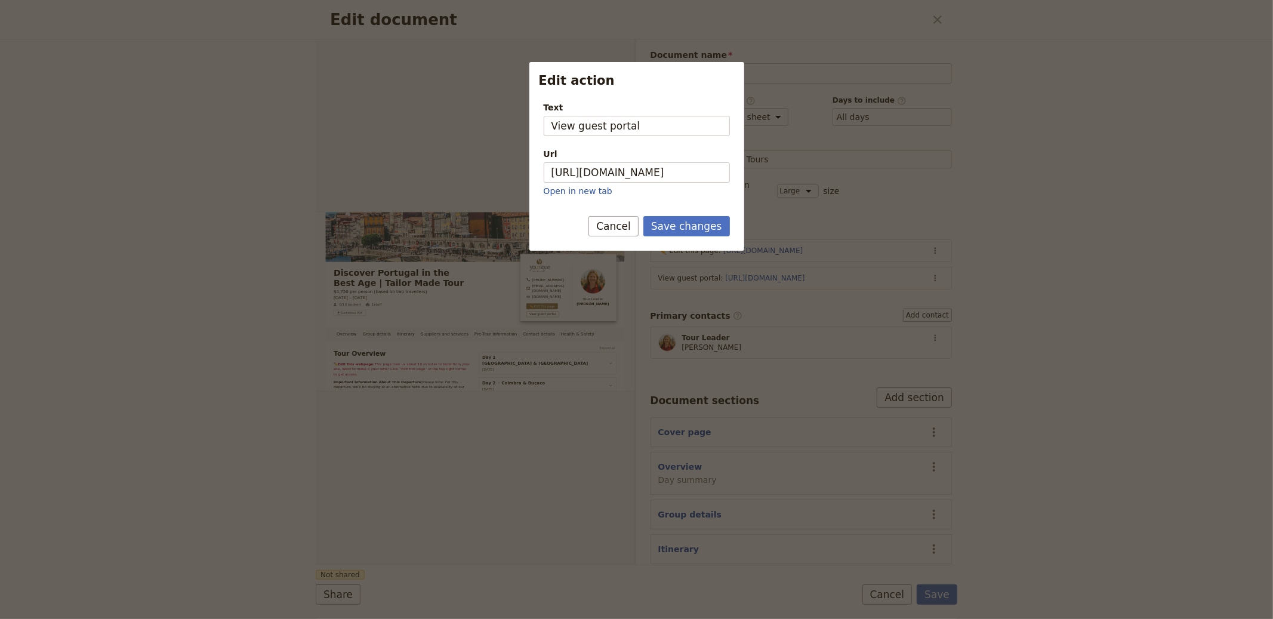
scroll to position [0, 0]
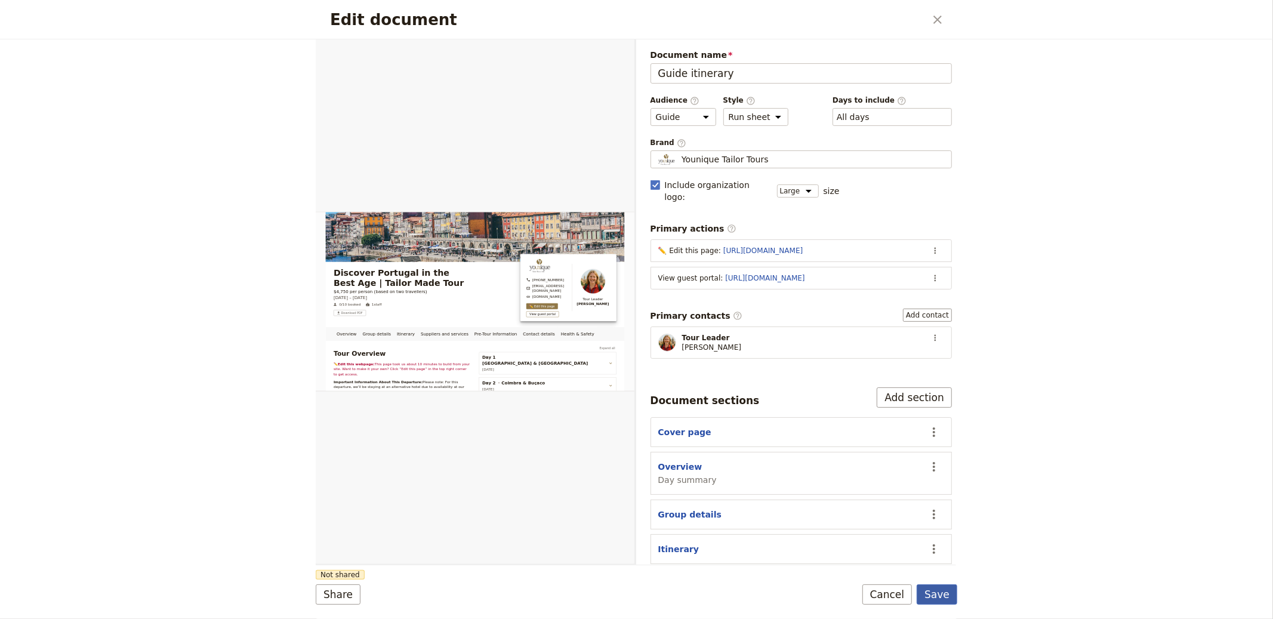
click at [947, 599] on button "Save" at bounding box center [936, 594] width 41 height 20
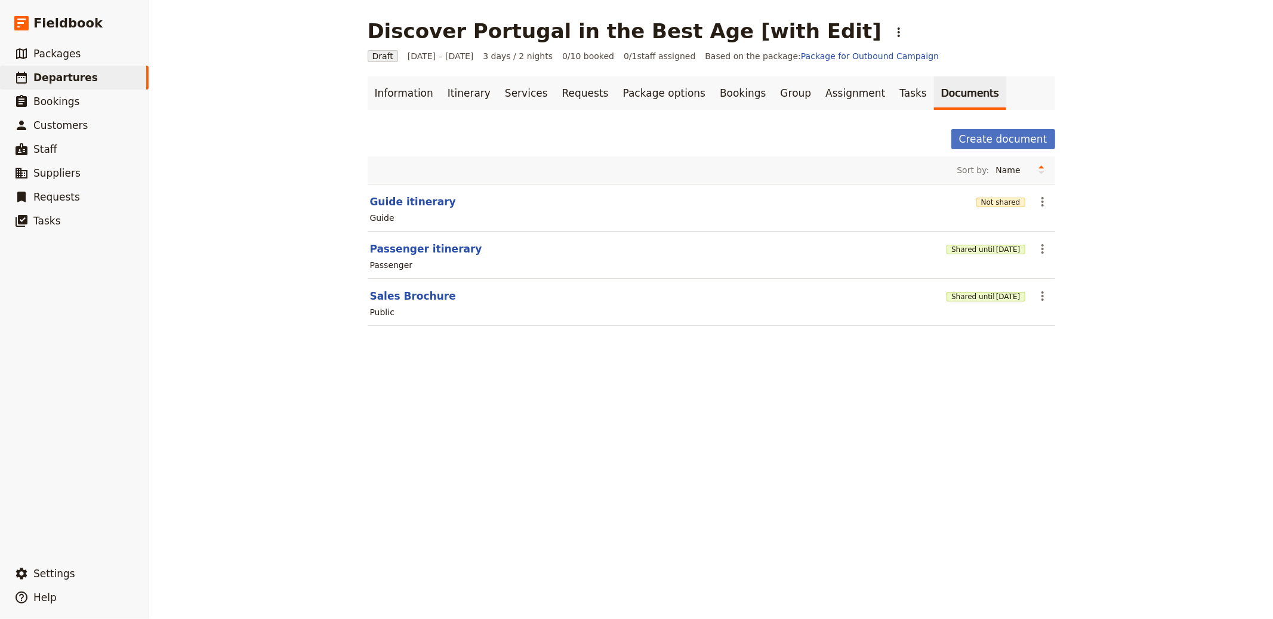
click at [983, 304] on div "Shared until [DATE]" at bounding box center [985, 296] width 78 height 20
click at [983, 208] on div "Not shared" at bounding box center [1000, 202] width 49 height 20
click at [985, 202] on button "Not shared" at bounding box center [1000, 202] width 49 height 10
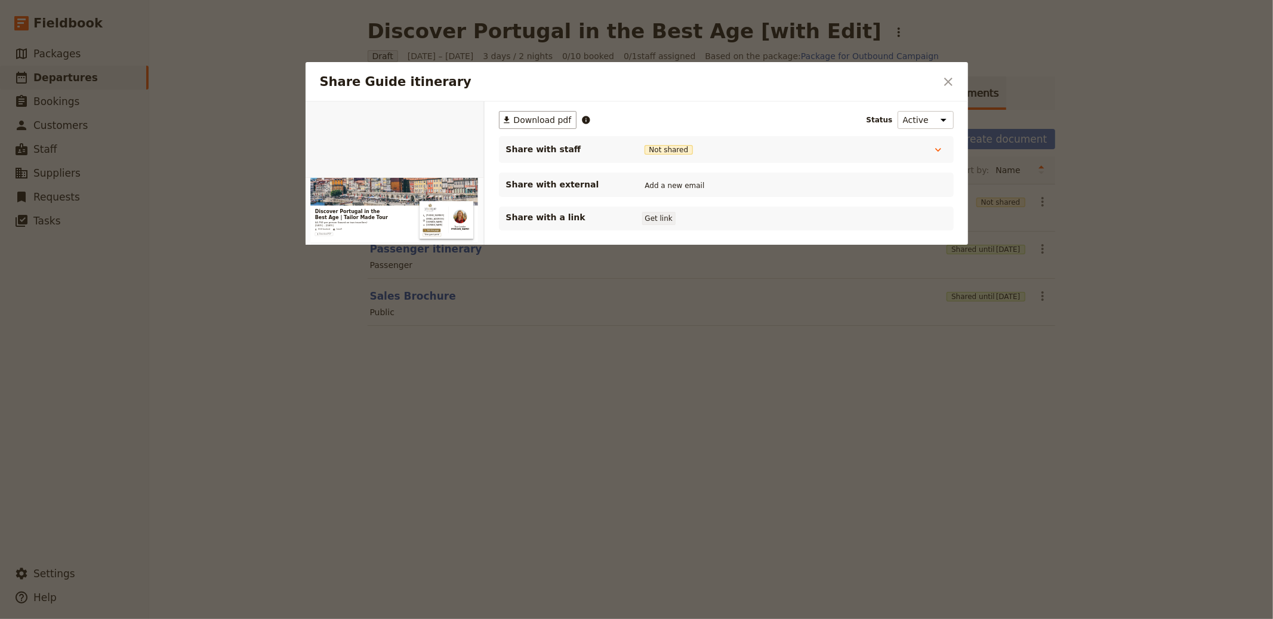
click at [648, 215] on button "Get link" at bounding box center [658, 218] width 33 height 13
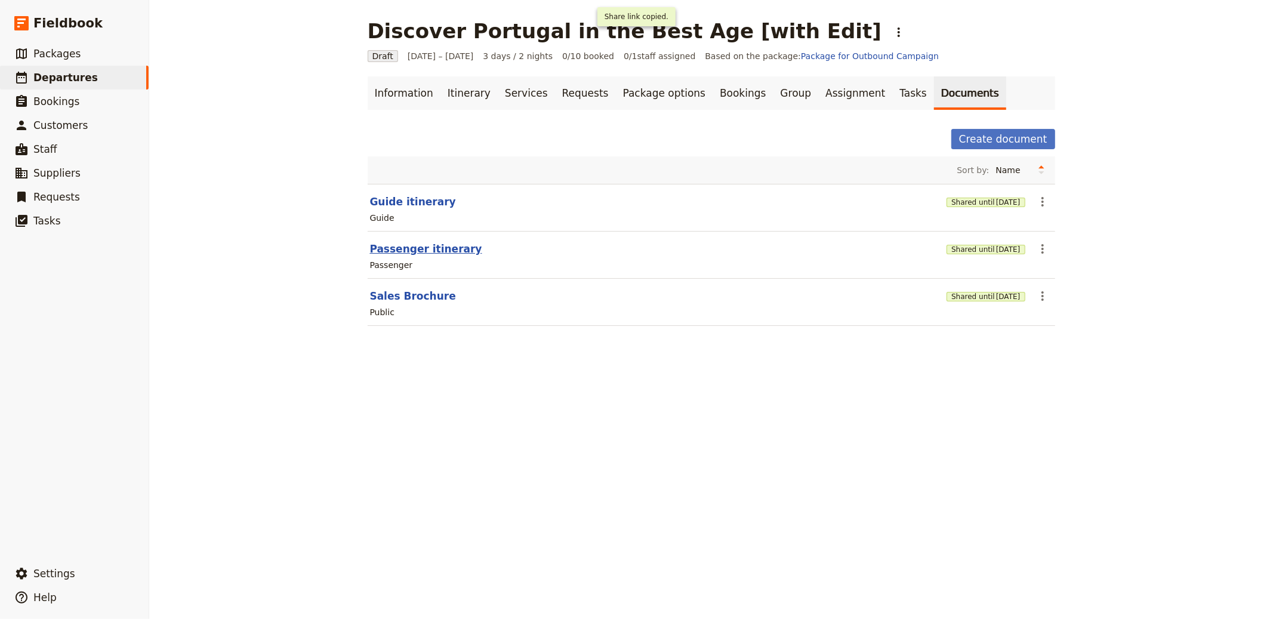
click at [417, 247] on button "Passenger itinerary" at bounding box center [426, 249] width 112 height 14
select select "PASSENGER"
select select "RUN_SHEET"
select select "LARGE"
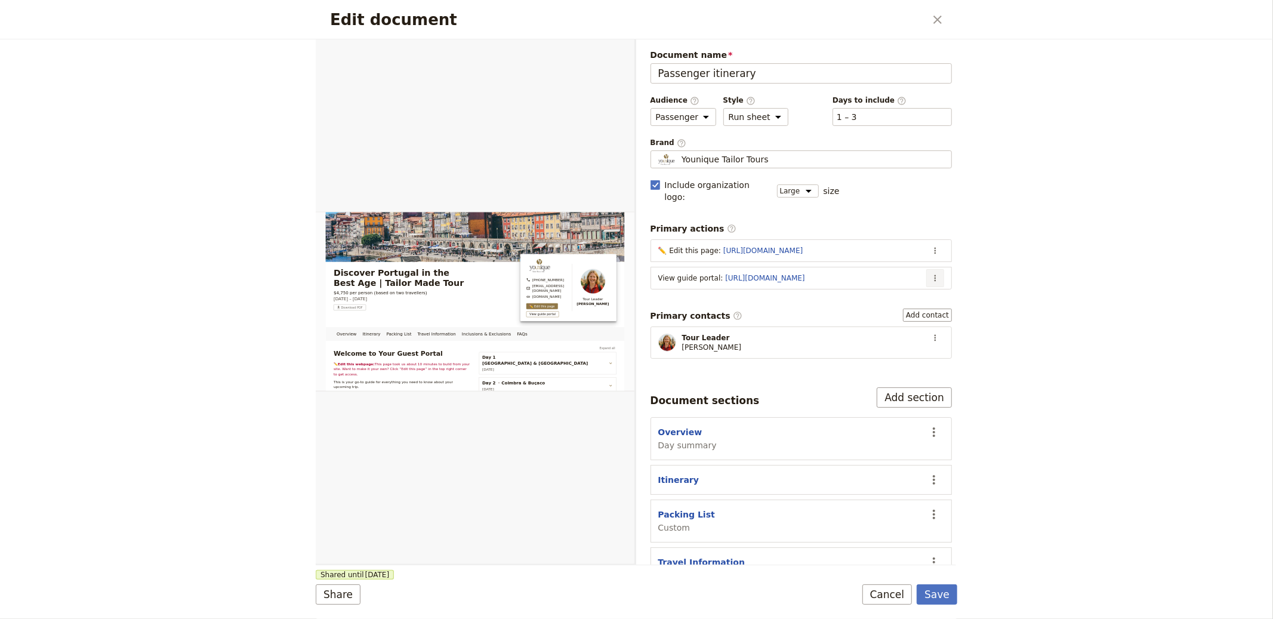
click at [933, 269] on button "​" at bounding box center [935, 278] width 18 height 18
click at [892, 289] on span "Edit action" at bounding box center [877, 292] width 97 height 12
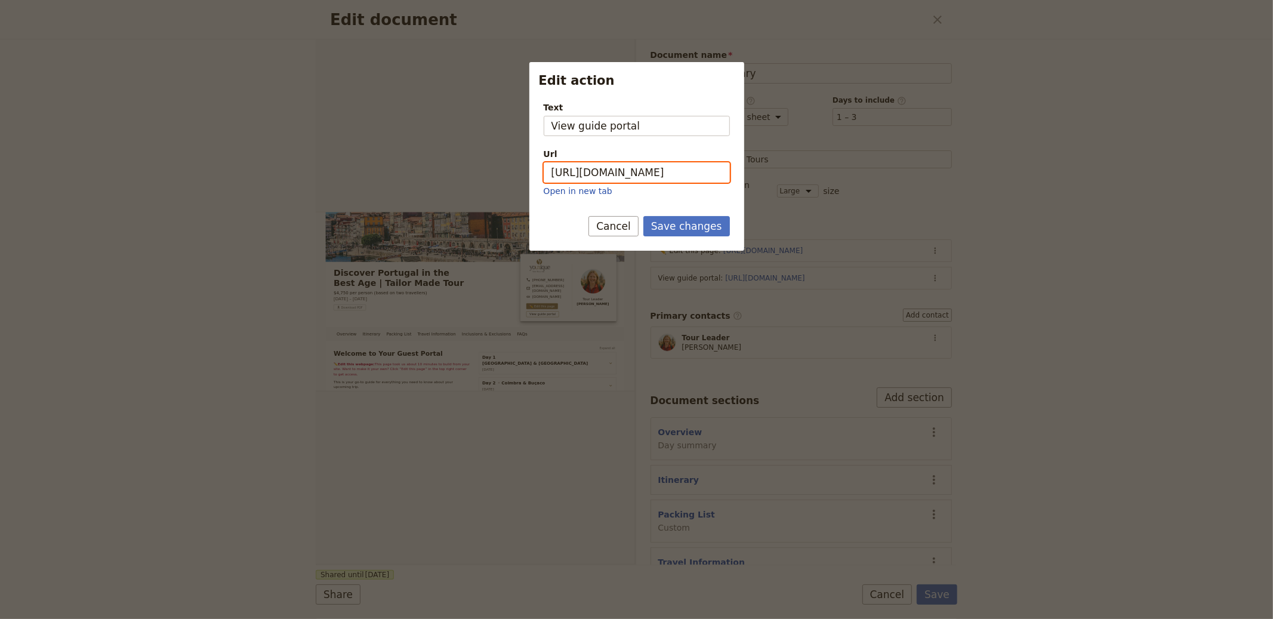
click at [678, 176] on input "https://trips.fieldbook.com/d/DoE2YhNQ9nBZat2sqmt3g" at bounding box center [637, 172] width 186 height 20
paste input "HyHQ09vMsMmS_Q7lG7A3h"
type input "https://trips.fieldbook.com/d/HyHQ09vMsMmS_Q7lG7A3h"
click at [689, 232] on button "Save changes" at bounding box center [686, 226] width 87 height 20
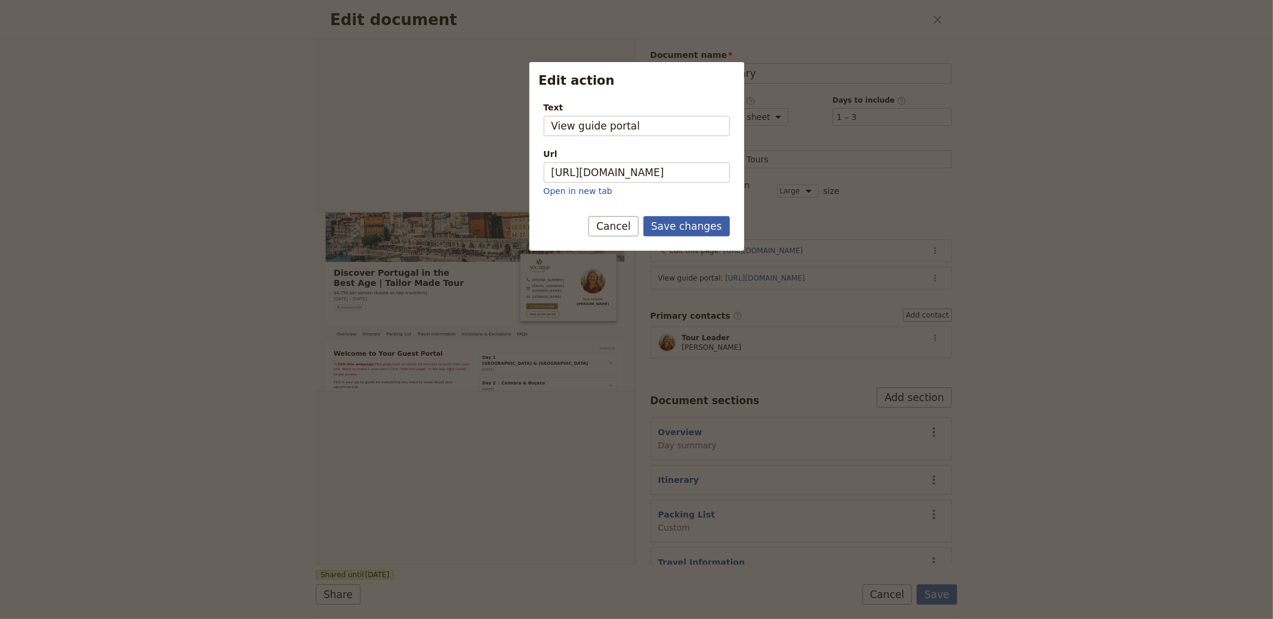
scroll to position [0, 0]
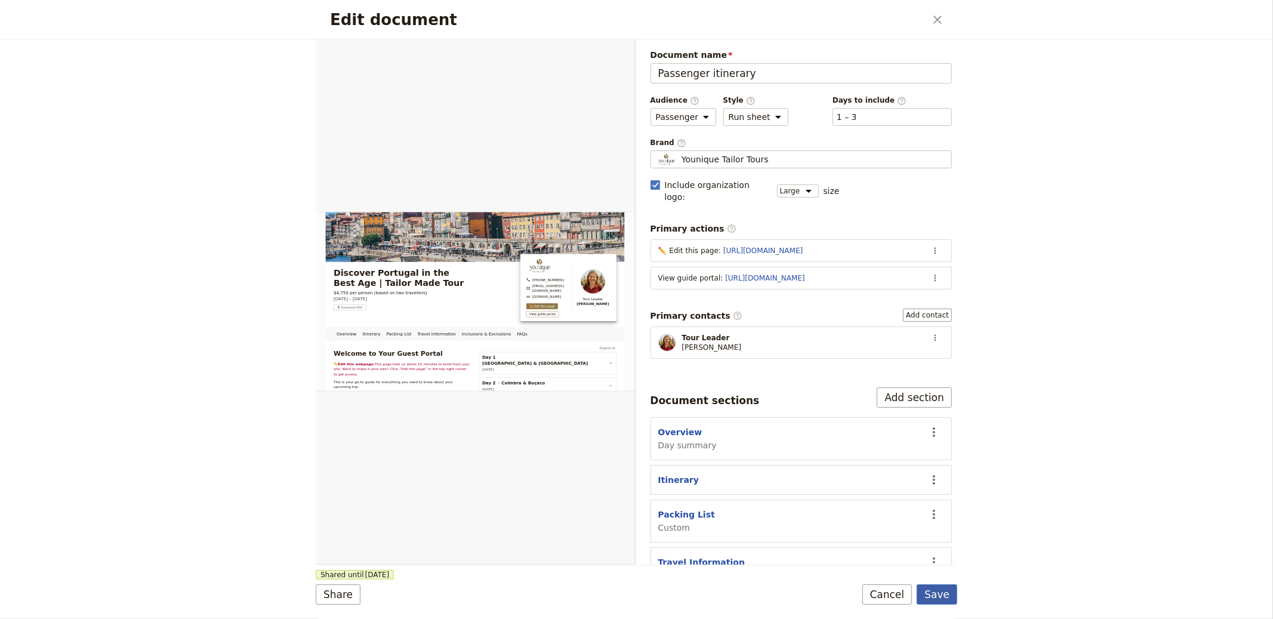
click at [940, 588] on button "Save" at bounding box center [936, 594] width 41 height 20
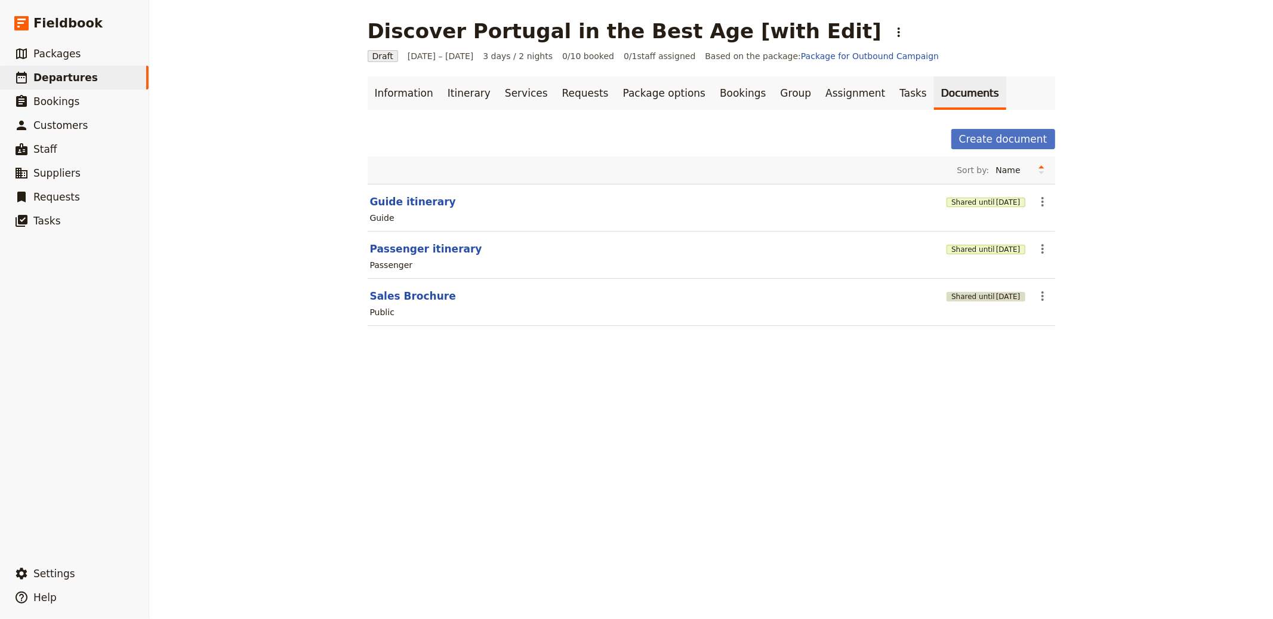
click at [996, 300] on span "[DATE]" at bounding box center [1008, 297] width 24 height 10
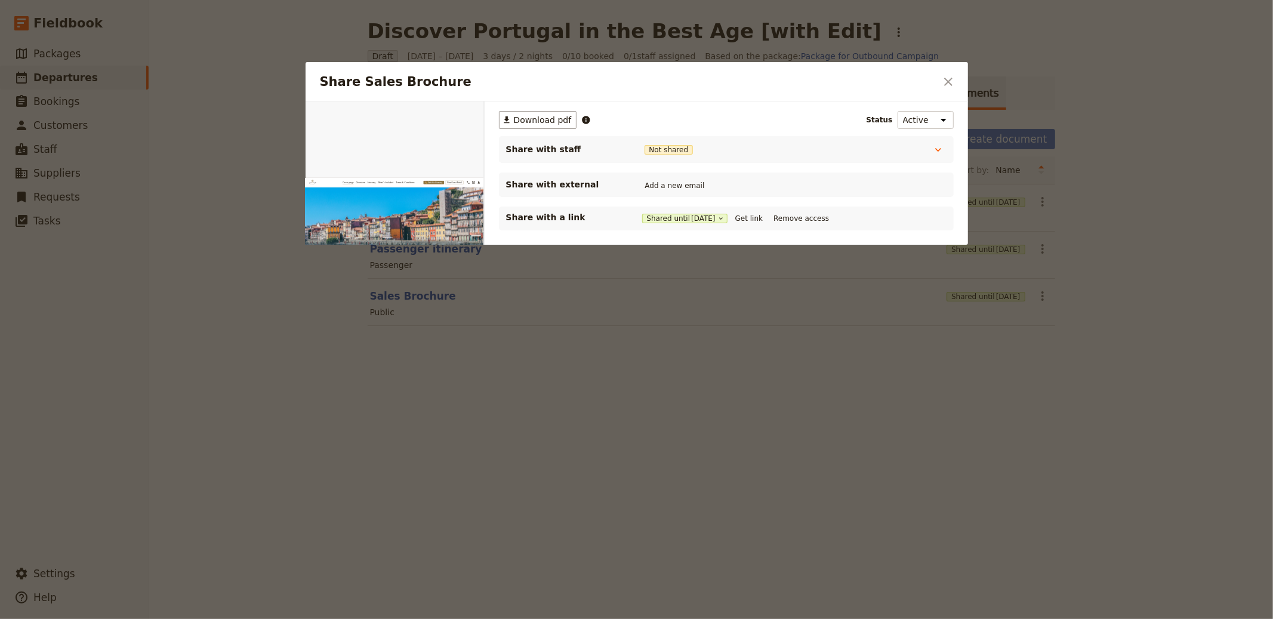
click at [739, 216] on div "Shared until 3 Nov 2025 Get link Remove access" at bounding box center [737, 218] width 190 height 13
click at [758, 215] on button "Get link" at bounding box center [748, 218] width 33 height 13
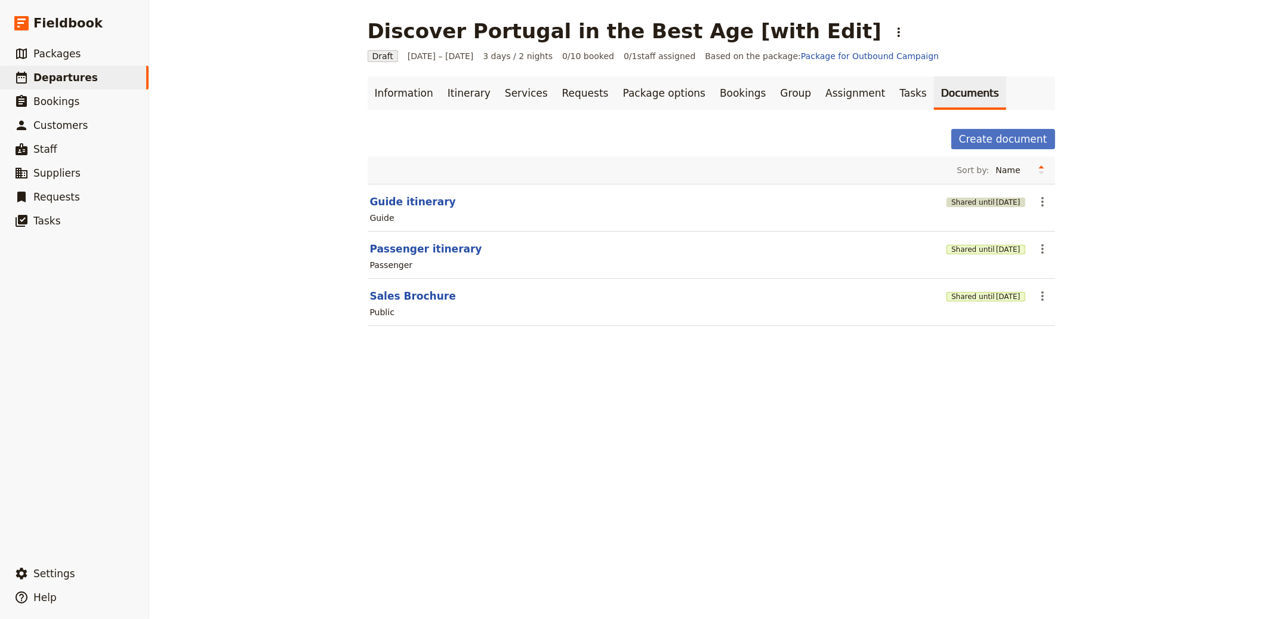
click at [968, 199] on button "Shared until [DATE]" at bounding box center [985, 202] width 78 height 10
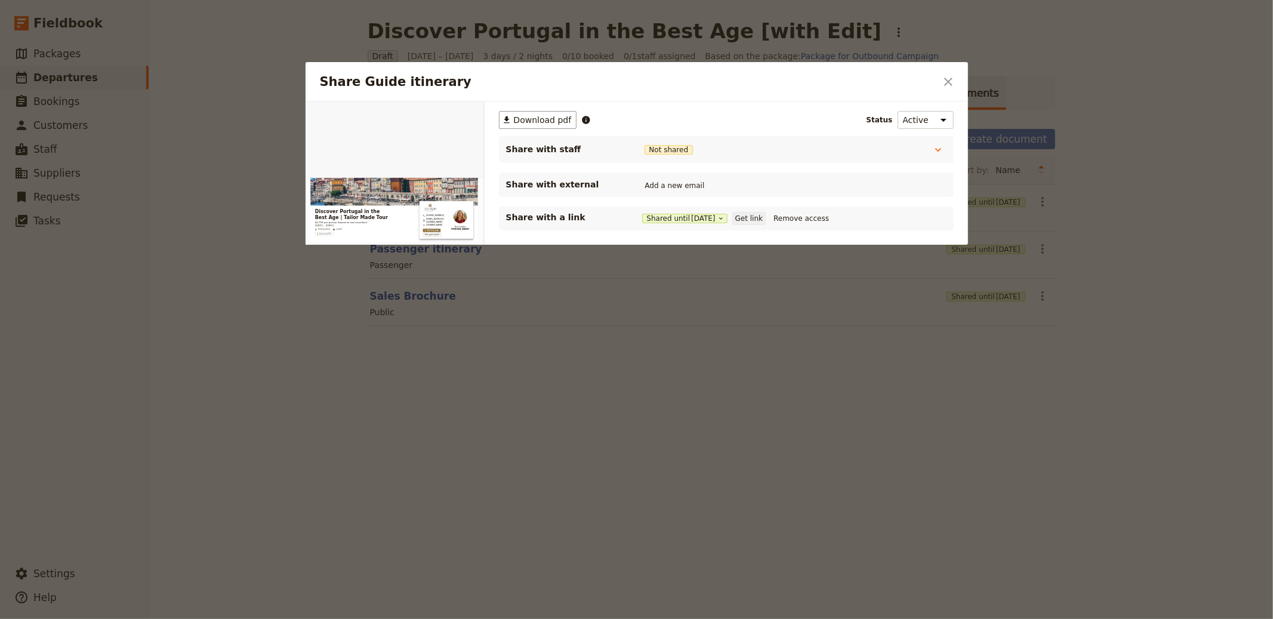
click at [763, 218] on button "Get link" at bounding box center [748, 218] width 33 height 13
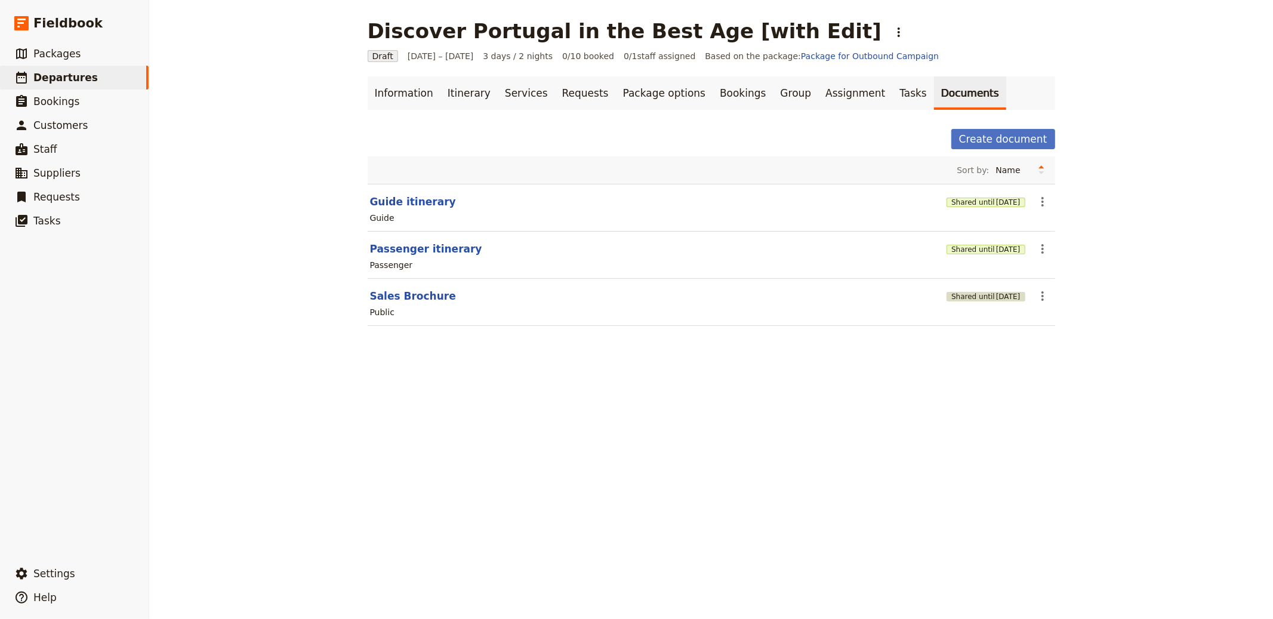
click at [953, 295] on button "Shared until [DATE]" at bounding box center [985, 297] width 78 height 10
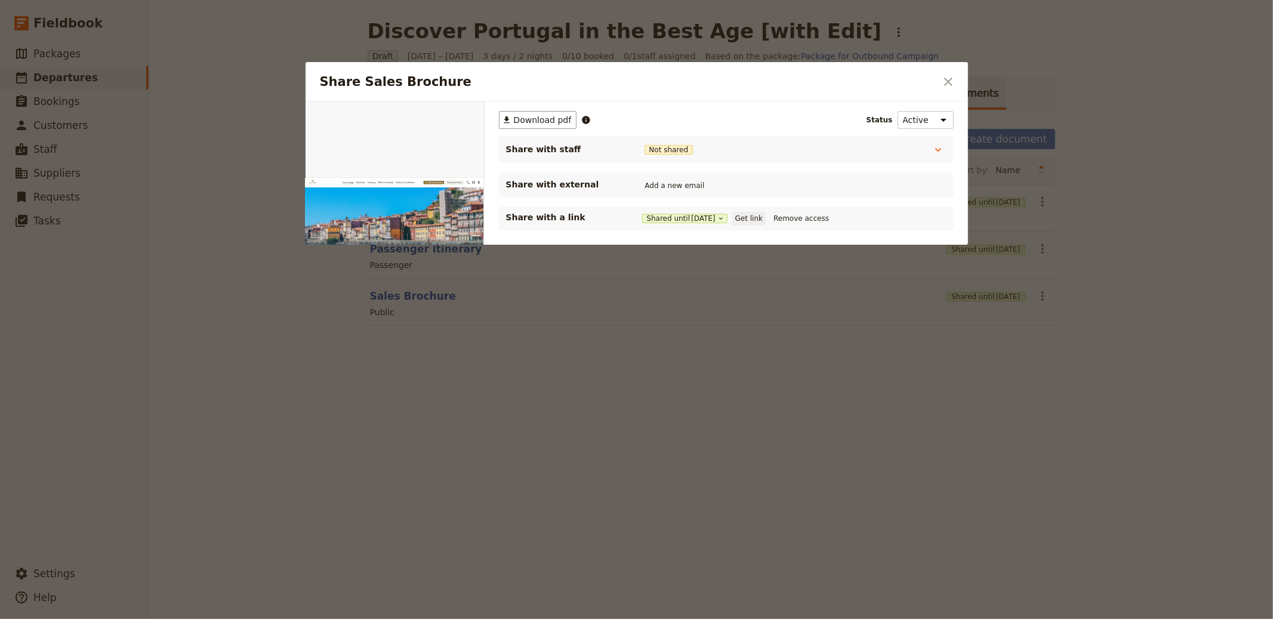
click at [759, 218] on button "Get link" at bounding box center [748, 218] width 33 height 13
click at [1104, 323] on div at bounding box center [636, 309] width 1273 height 619
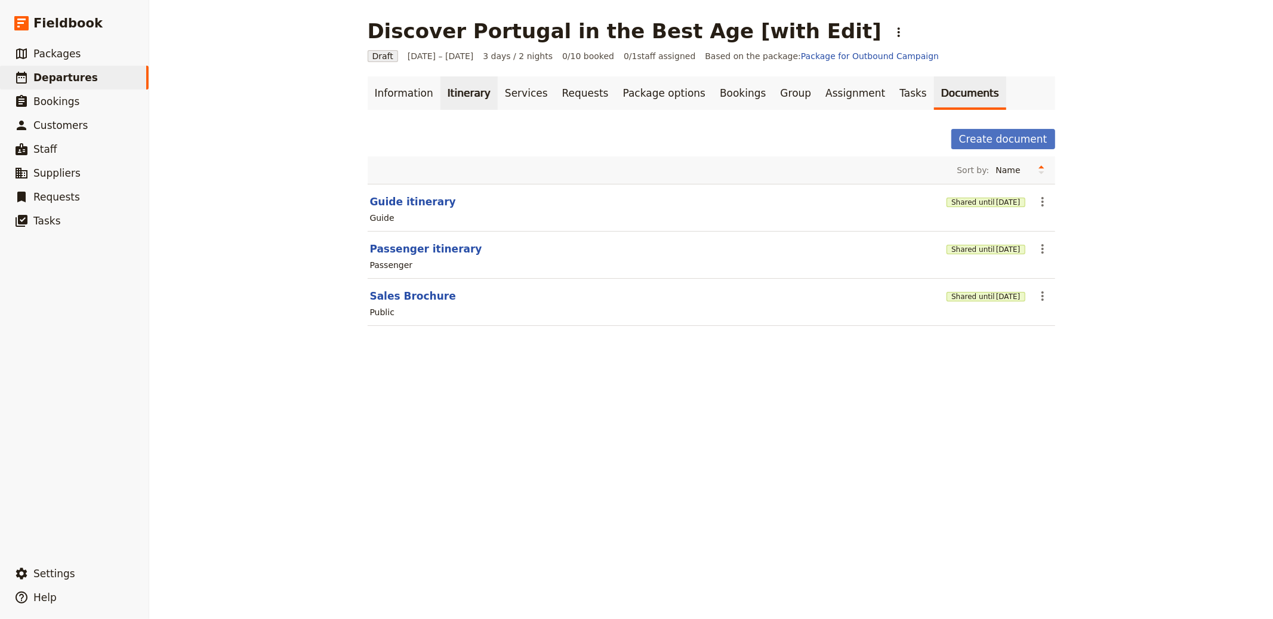
click at [440, 99] on link "Itinerary" at bounding box center [468, 92] width 57 height 33
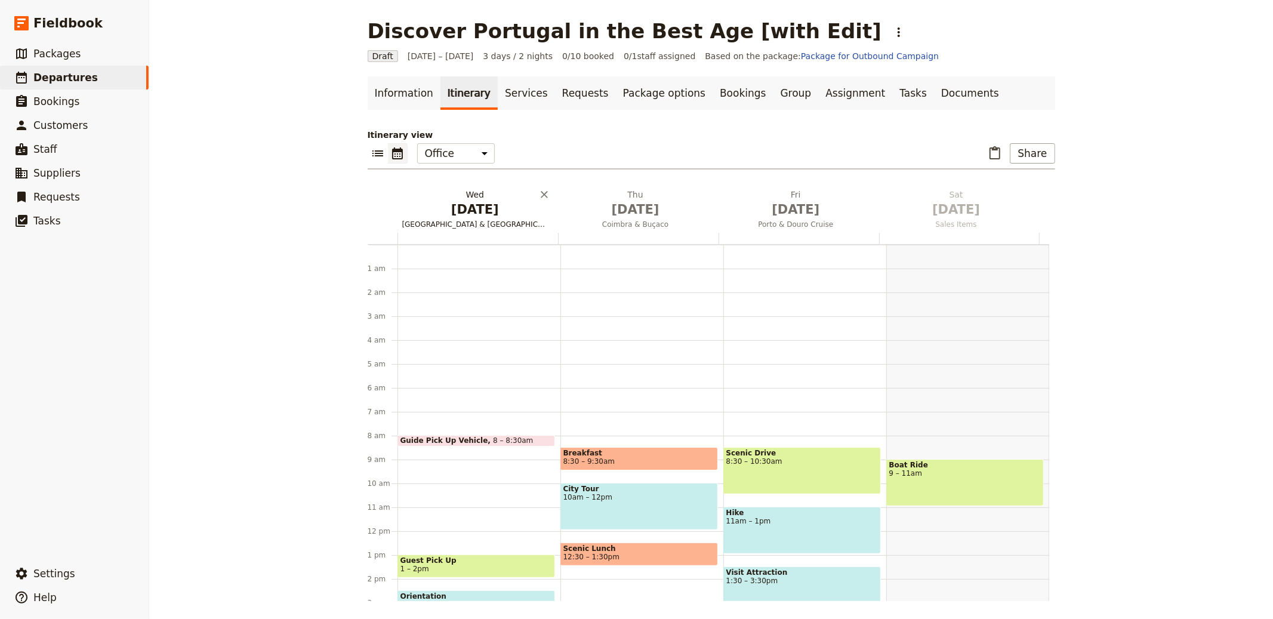
scroll to position [155, 0]
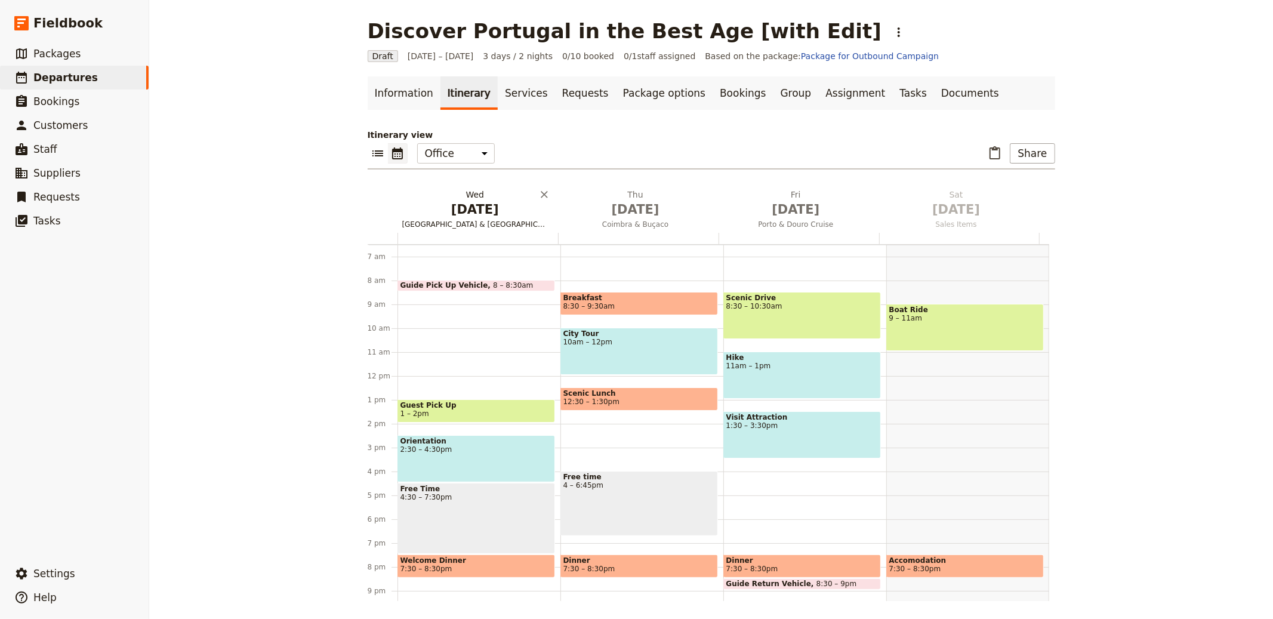
click at [481, 217] on span "[DATE]" at bounding box center [475, 209] width 146 height 18
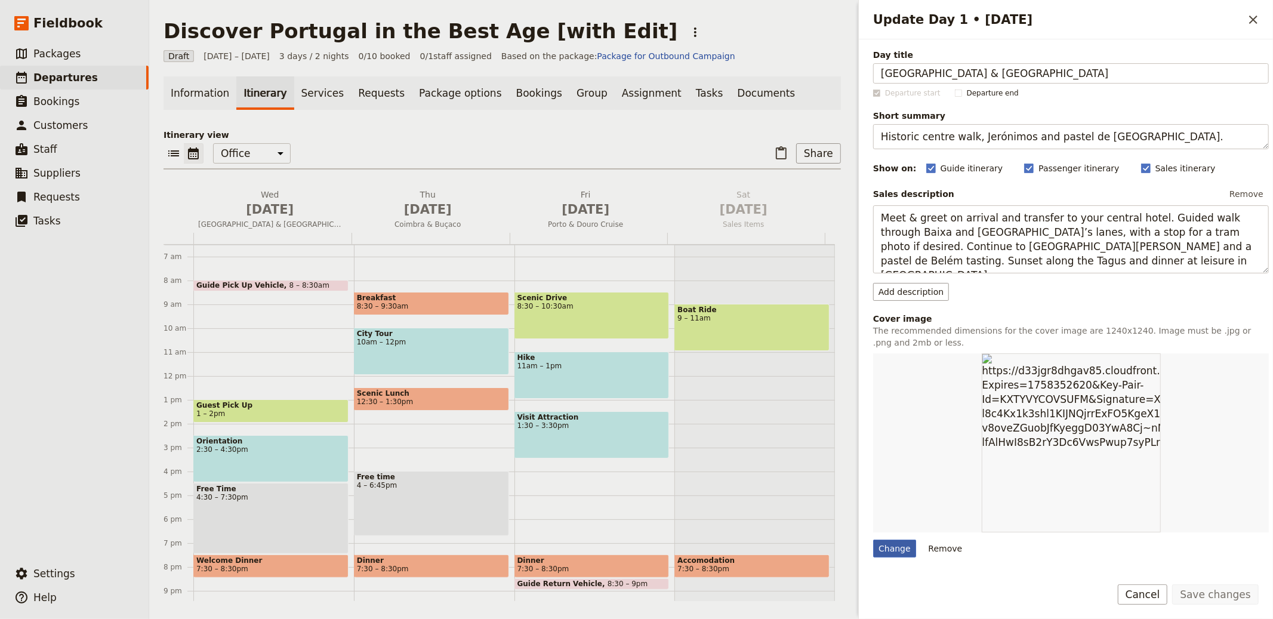
click at [882, 548] on div "Change" at bounding box center [894, 548] width 43 height 18
click at [873, 539] on input "Change" at bounding box center [872, 539] width 1 height 1
type input "C:\fakepath\[PERSON_NAME]-ljhCEaHYWJ8-unsplash.jpg"
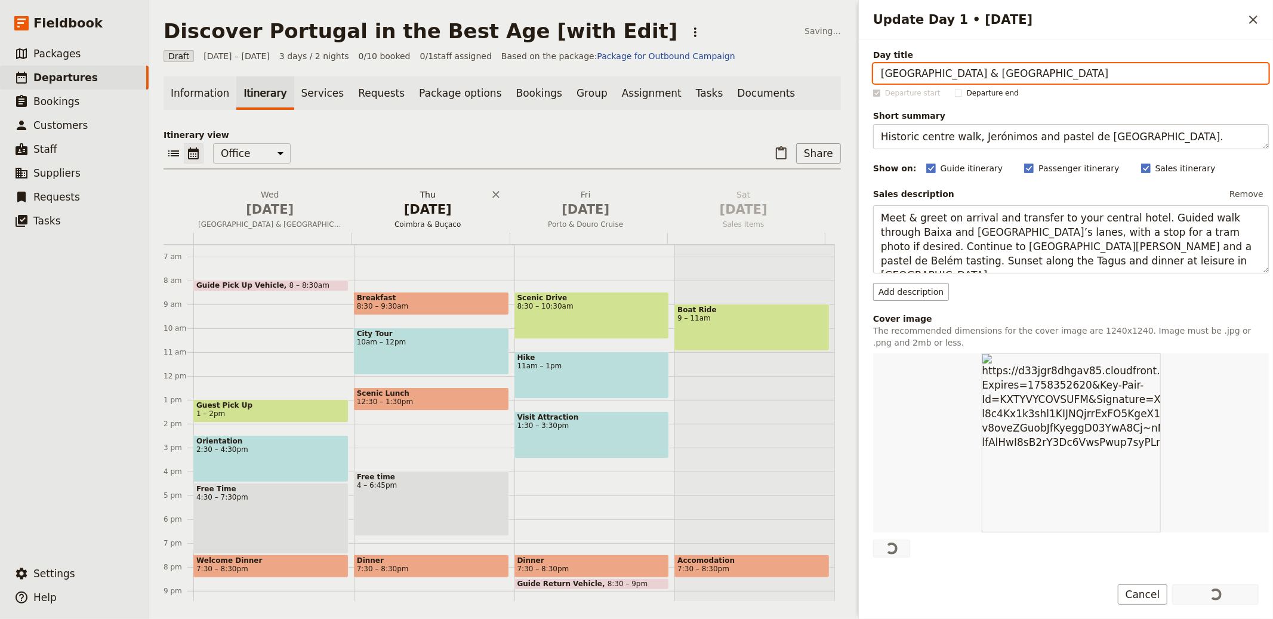
click at [409, 208] on span "[DATE]" at bounding box center [428, 209] width 144 height 18
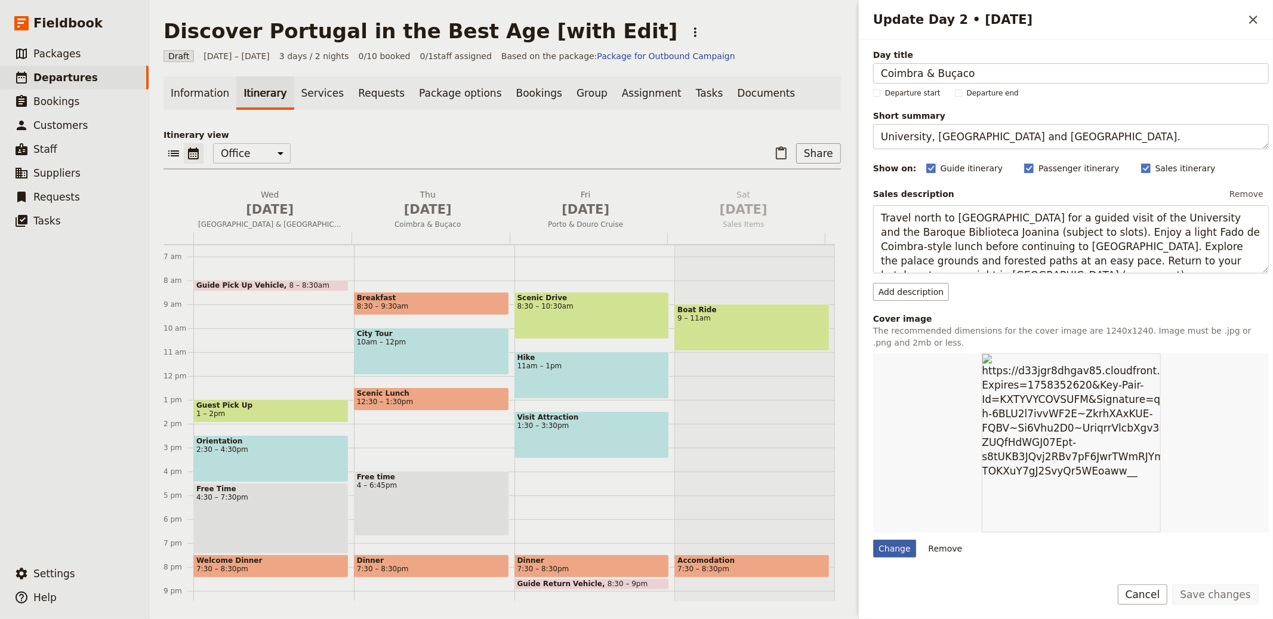
click at [912, 551] on div "Change" at bounding box center [894, 548] width 43 height 18
click at [873, 539] on input "Change" at bounding box center [872, 539] width 1 height 1
type input "C:\fakepath\kobu-agency-DgXmuW8OqTE-unsplash.jpg"
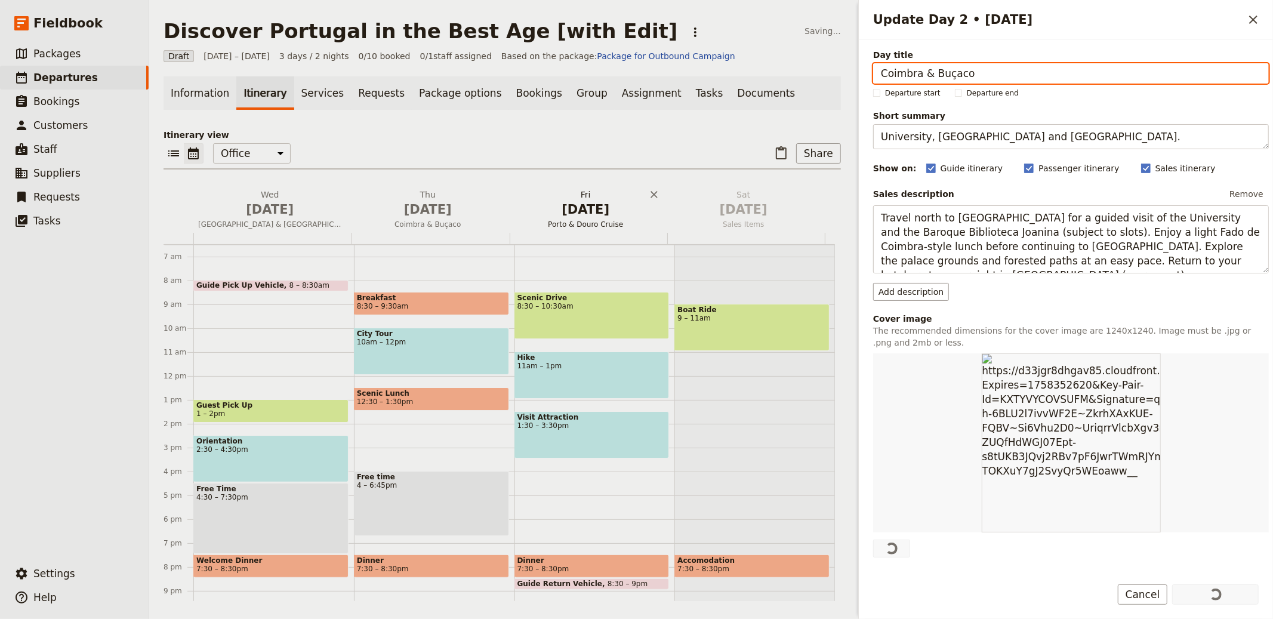
click at [546, 228] on span "Porto & Douro Cruise" at bounding box center [585, 225] width 153 height 10
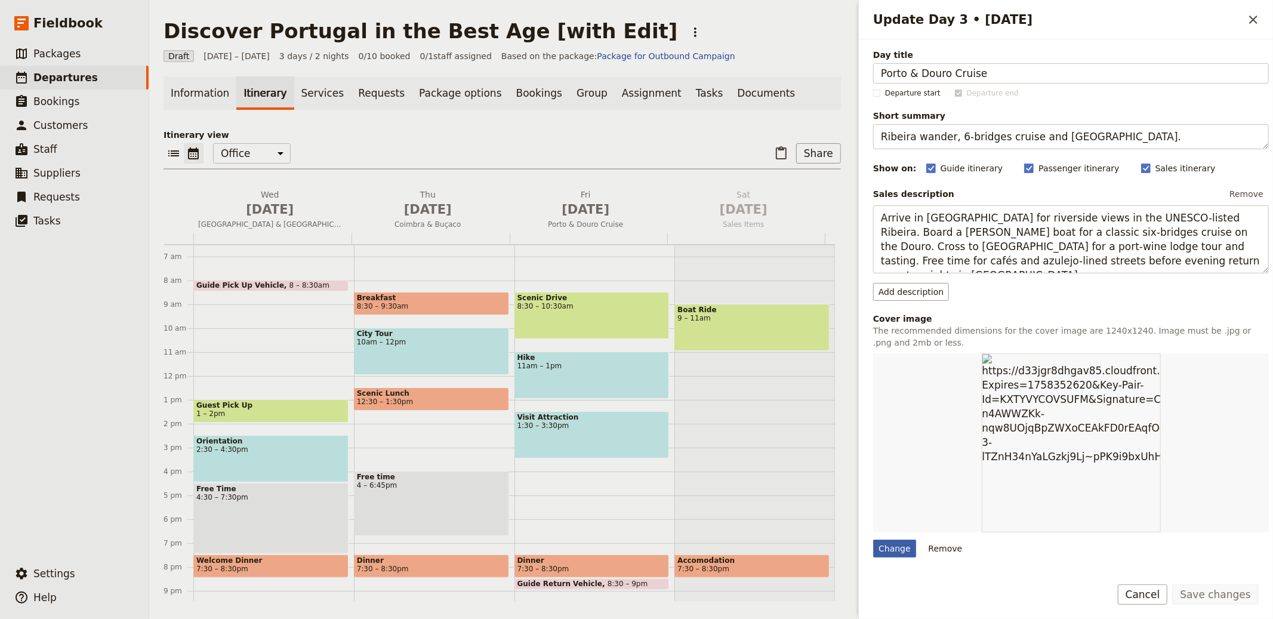
click at [900, 549] on div "Change" at bounding box center [894, 548] width 43 height 18
click at [873, 539] on input "Change" at bounding box center [872, 539] width 1 height 1
type input "C:\fakepath\[PERSON_NAME]-APjr3A0xsHM-unsplash.jpg"
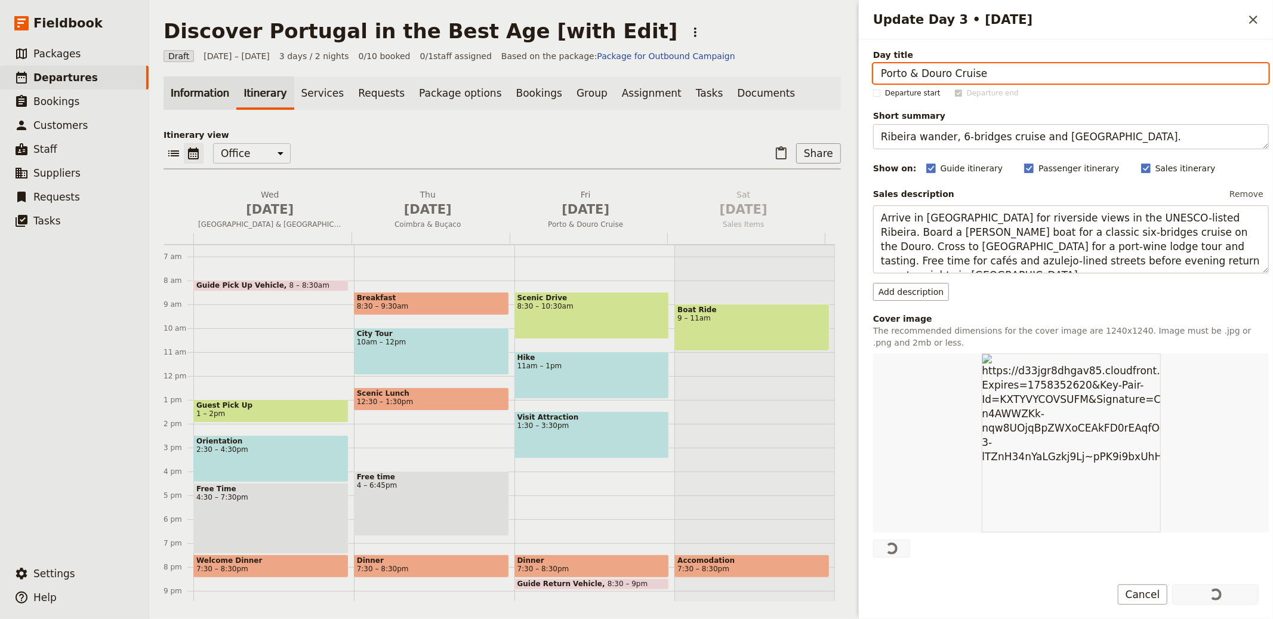
click at [194, 90] on link "Information" at bounding box center [199, 92] width 73 height 33
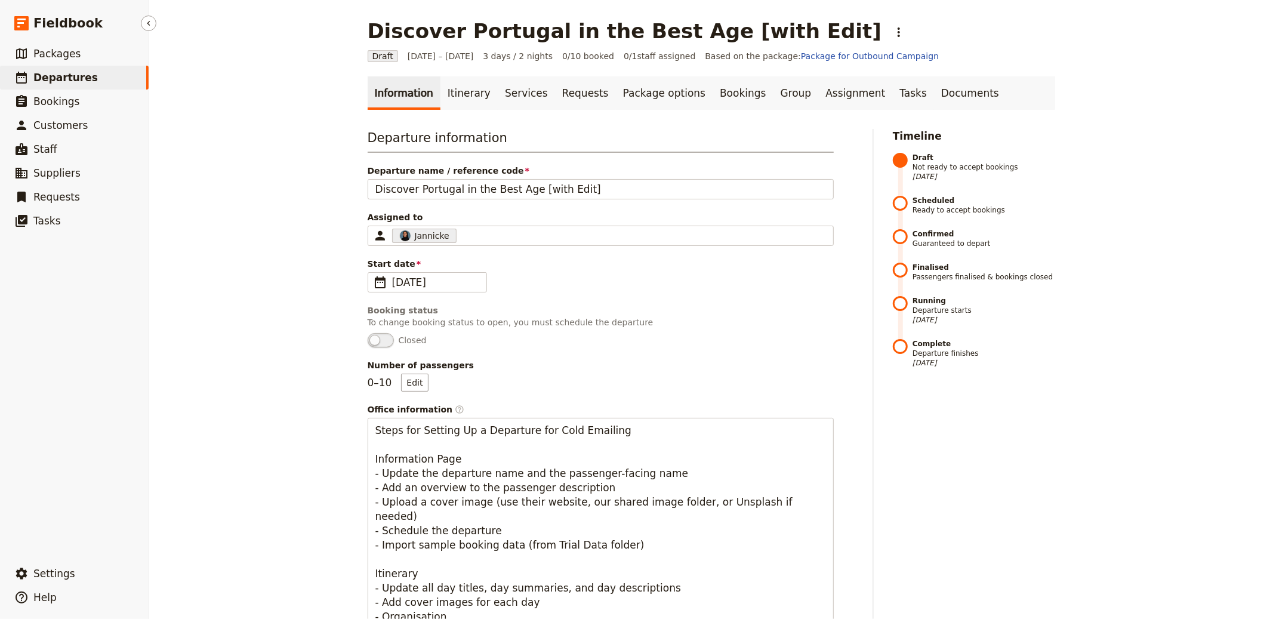
click at [62, 76] on span "Departures" at bounding box center [65, 78] width 64 height 12
select select "CREATED_AT"
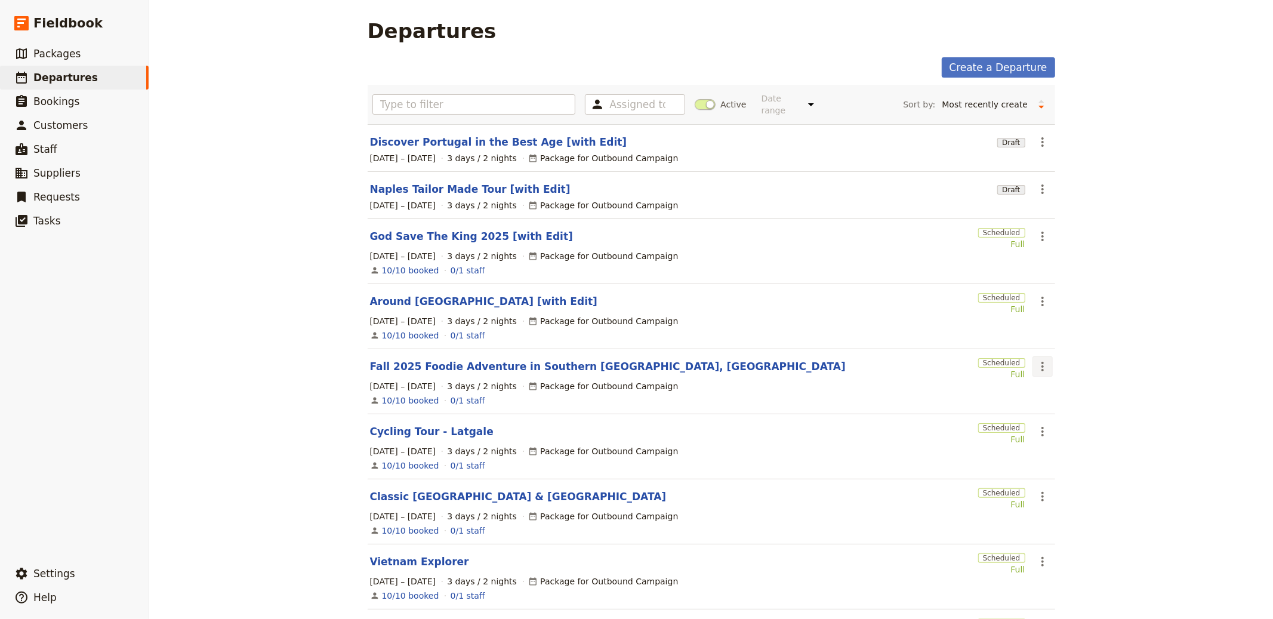
click at [1041, 371] on icon "Actions" at bounding box center [1042, 367] width 2 height 10
click at [1044, 410] on span "Clone this departure" at bounding box center [1077, 410] width 85 height 12
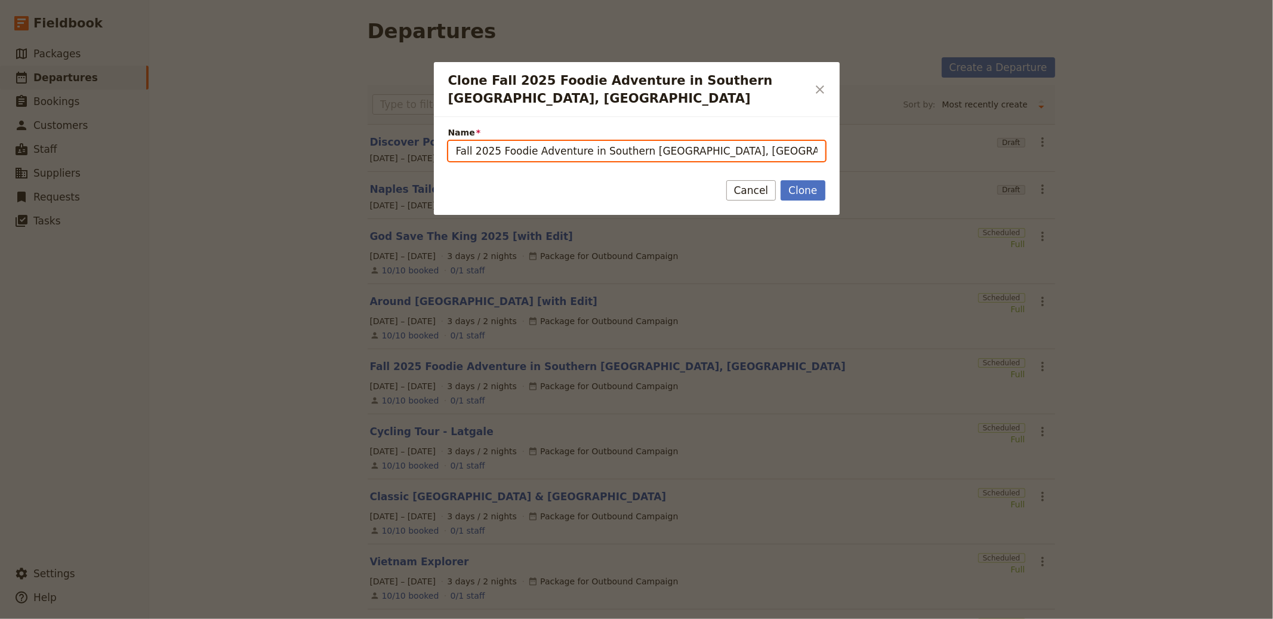
click at [660, 141] on input "Fall 2025 Foodie Adventure in Southern [GEOGRAPHIC_DATA], [GEOGRAPHIC_DATA] (co…" at bounding box center [636, 151] width 377 height 20
paste input "LAKE COMO & [GEOGRAPHIC_DATA]"
type input "[GEOGRAPHIC_DATA] & [GEOGRAPHIC_DATA]"
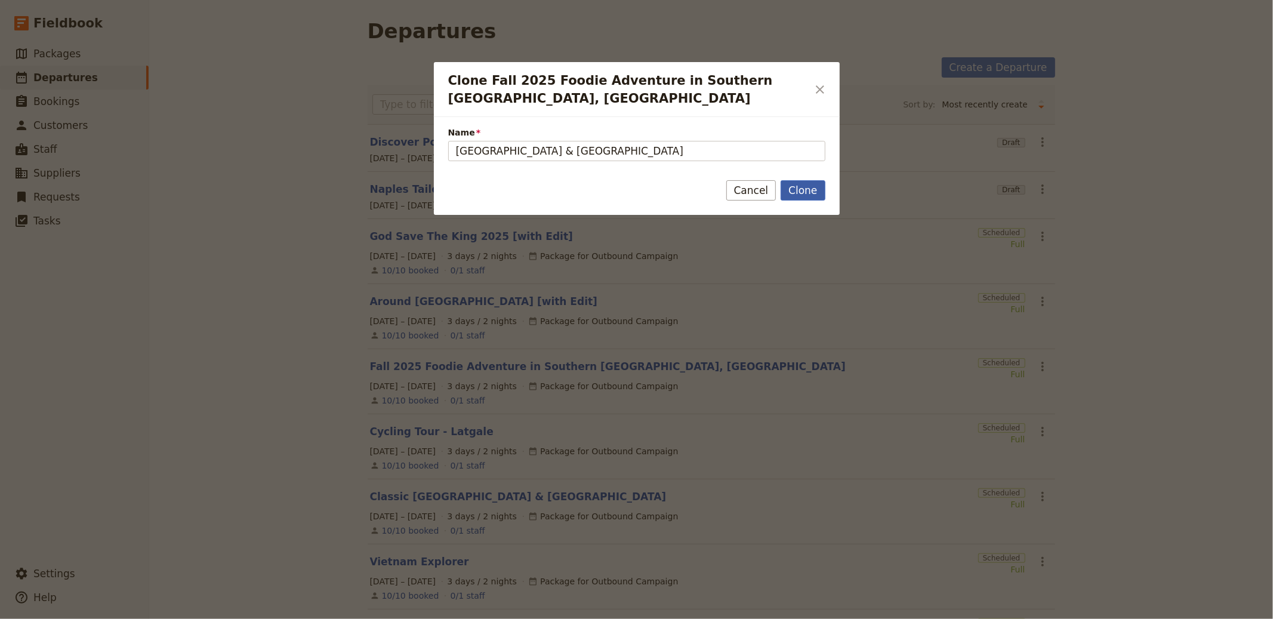
click at [805, 180] on button "Clone" at bounding box center [802, 190] width 44 height 20
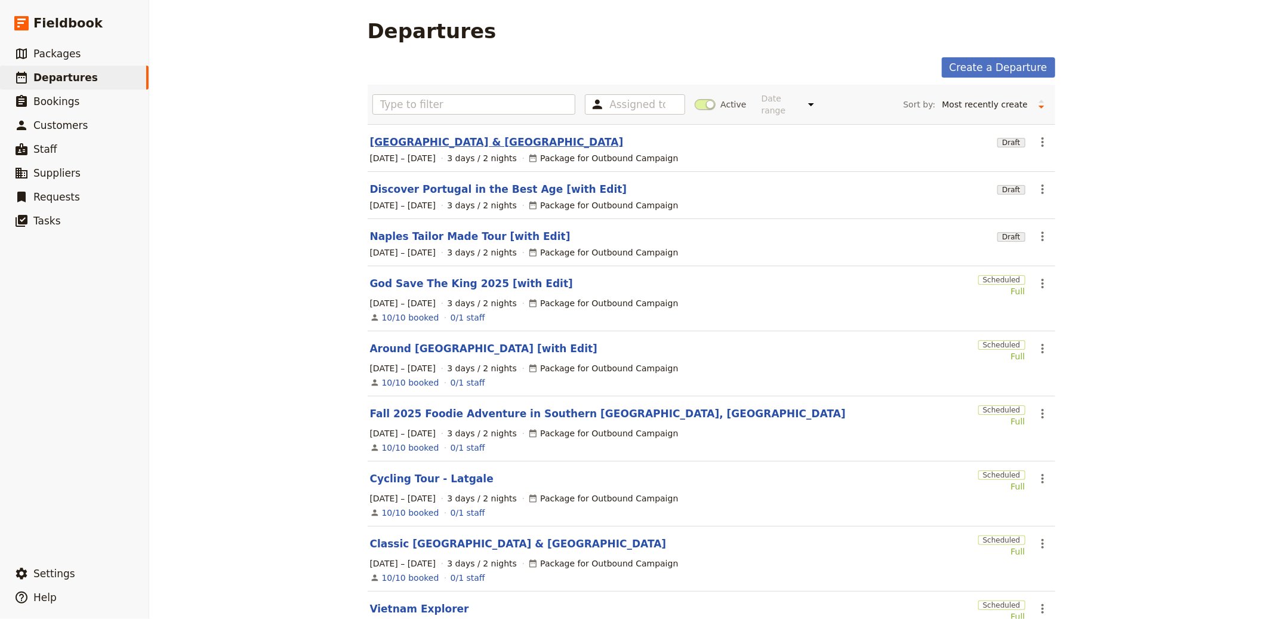
click at [455, 140] on link "[GEOGRAPHIC_DATA] & [GEOGRAPHIC_DATA]" at bounding box center [497, 142] width 254 height 14
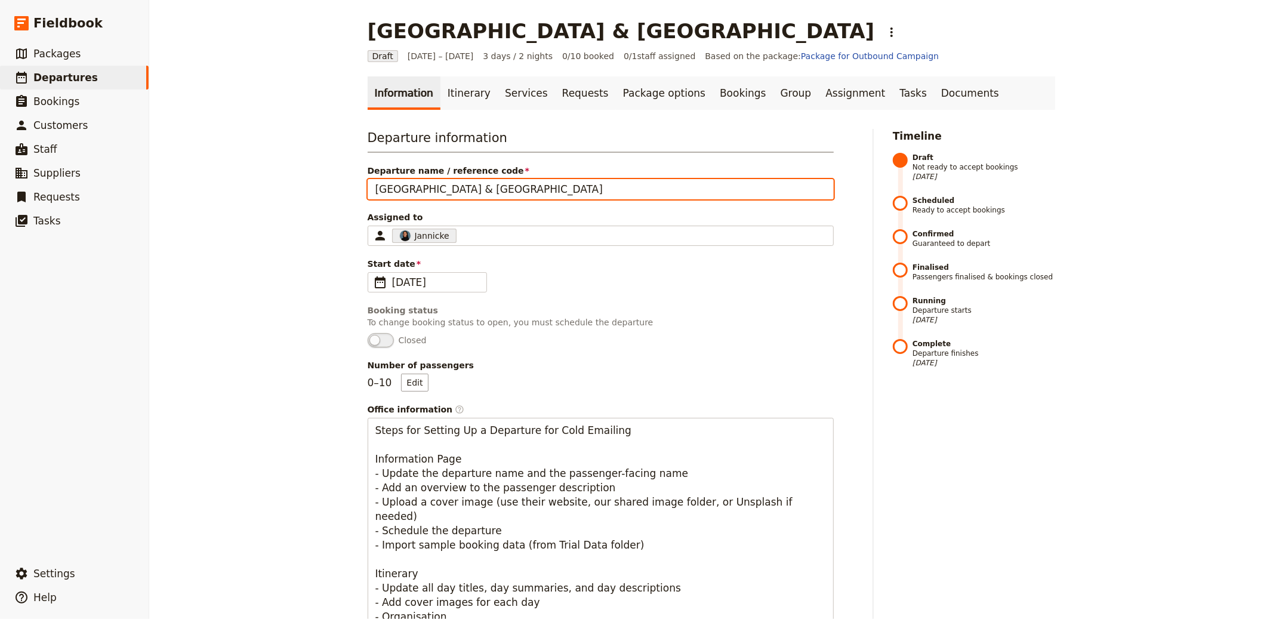
click at [511, 179] on input "[GEOGRAPHIC_DATA] & [GEOGRAPHIC_DATA]" at bounding box center [601, 189] width 466 height 20
click at [513, 186] on input "[GEOGRAPHIC_DATA] & [GEOGRAPHIC_DATA]" at bounding box center [601, 189] width 466 height 20
type input "[GEOGRAPHIC_DATA] & [GEOGRAPHIC_DATA]"
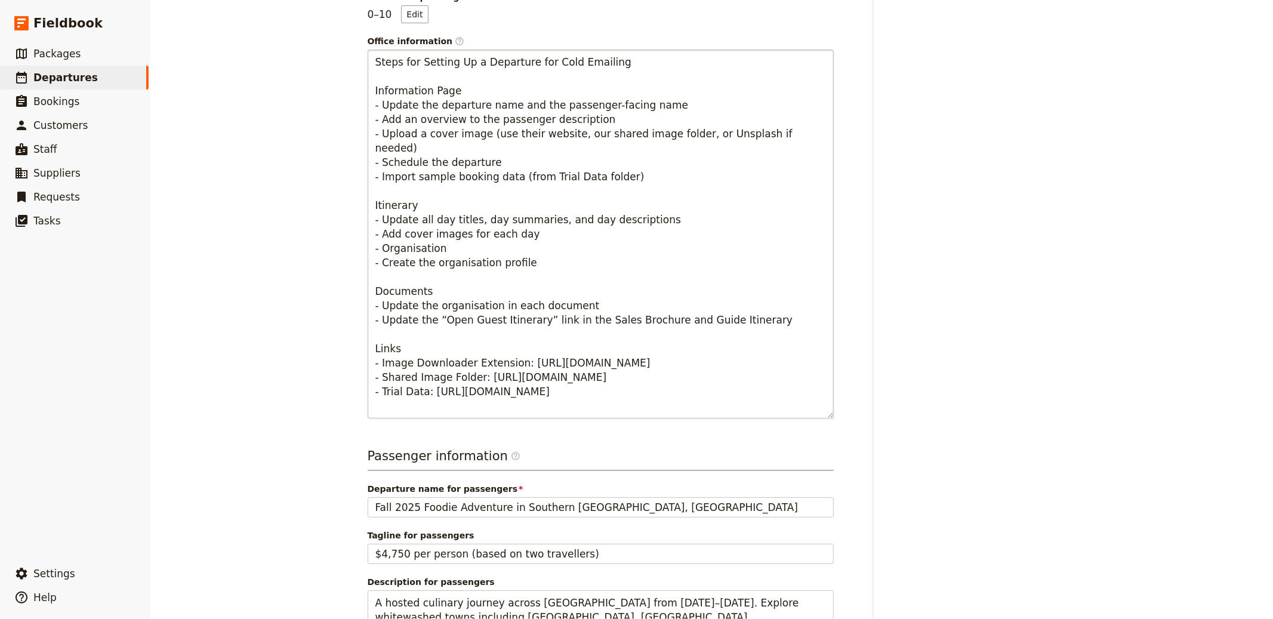
scroll to position [460, 0]
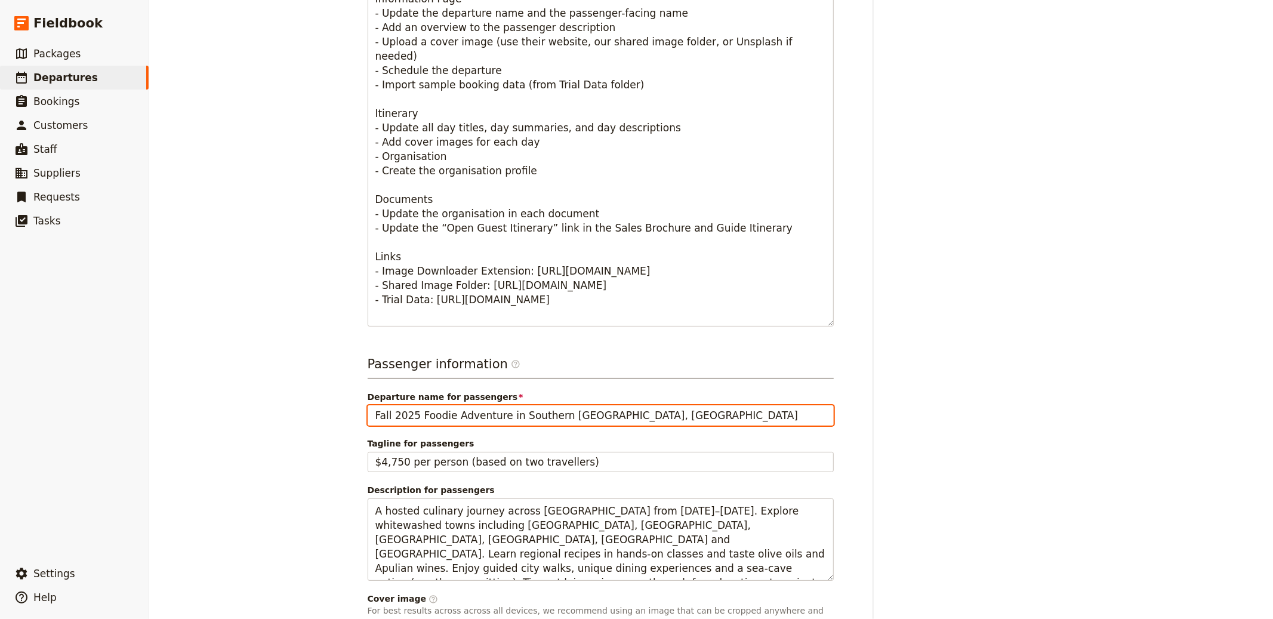
click at [472, 422] on input "Fall 2025 Foodie Adventure in Southern [GEOGRAPHIC_DATA], [GEOGRAPHIC_DATA]" at bounding box center [601, 415] width 466 height 20
paste input "[GEOGRAPHIC_DATA] & [GEOGRAPHIC_DATA]"
type input "[GEOGRAPHIC_DATA] & [GEOGRAPHIC_DATA]"
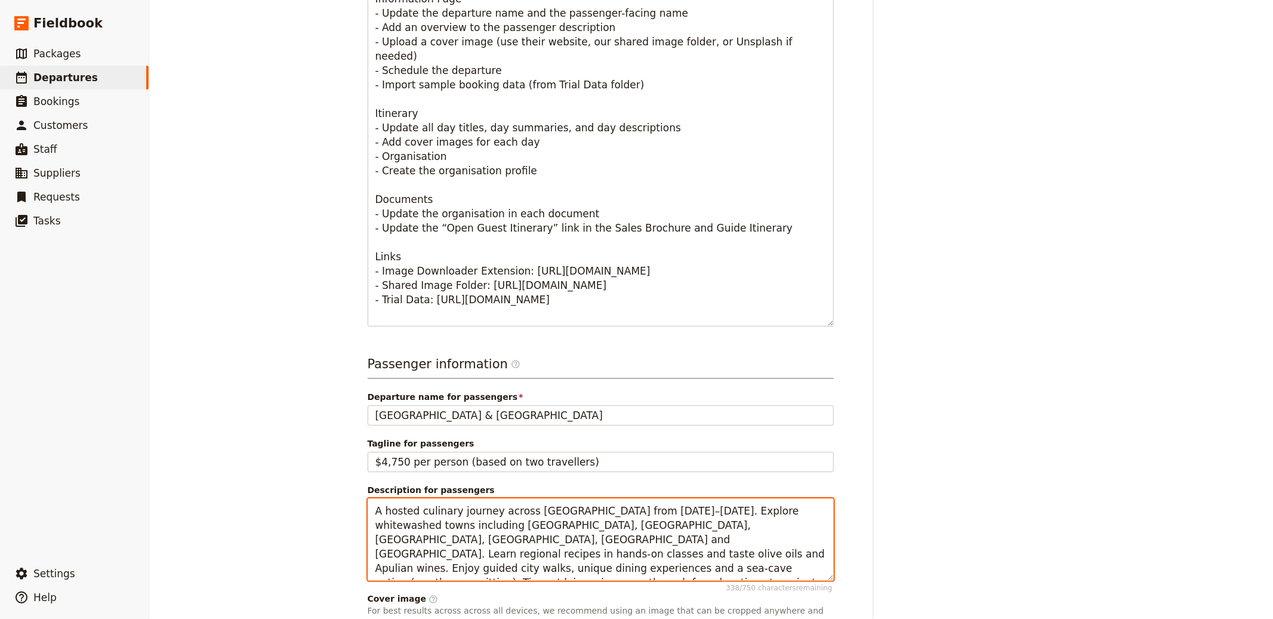
click at [599, 511] on textarea "A hosted culinary journey across Puglia from 19–26 October 2025. Explore whitew…" at bounding box center [601, 539] width 466 height 82
paste textarea "9-day/7-night escorted holiday based on Lake Como with lake-view rooms. Excursi…"
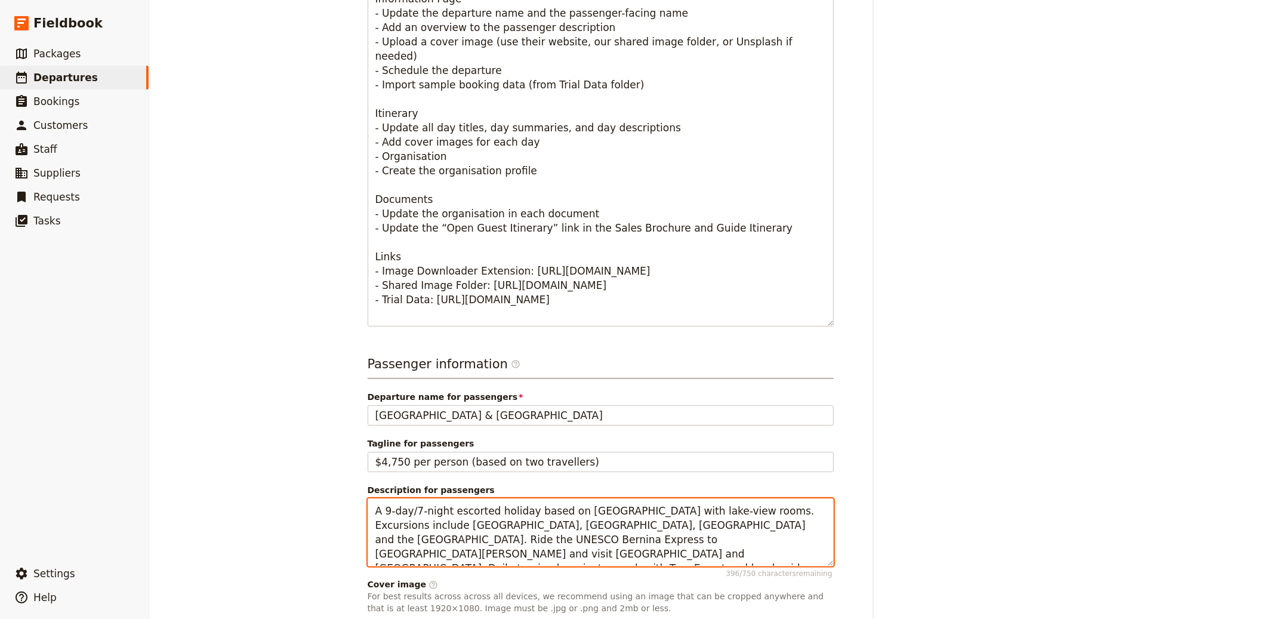
type textarea "A 9-day/7-night escorted holiday based on [GEOGRAPHIC_DATA] with lake-view room…"
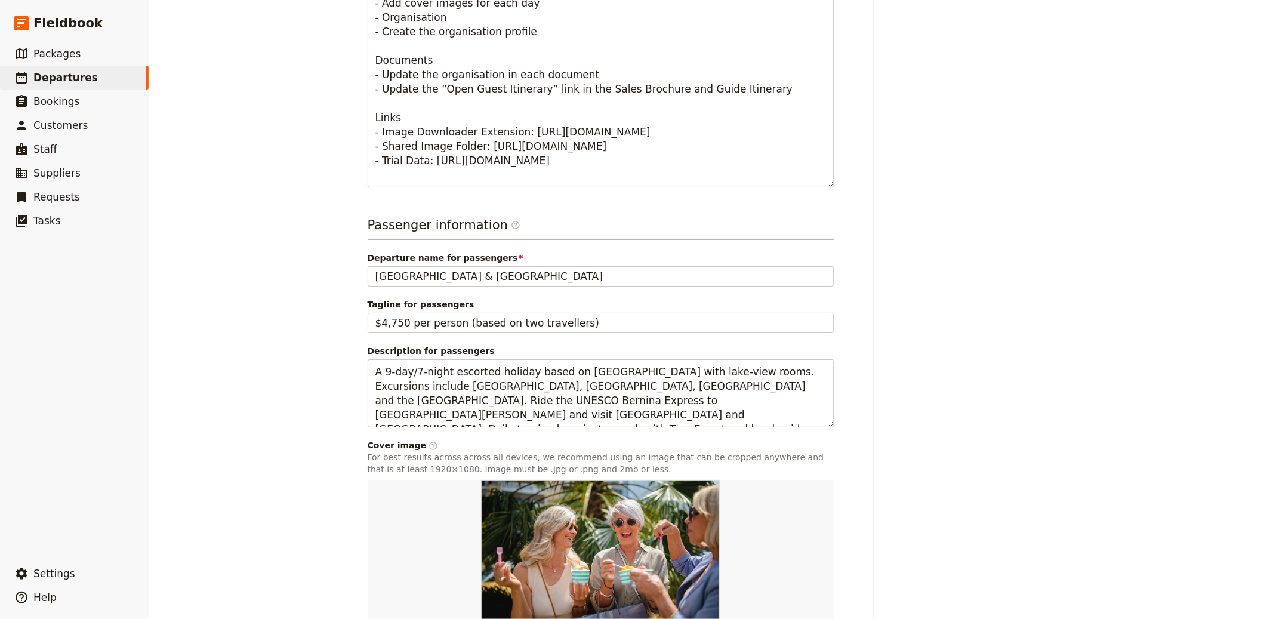
scroll to position [686, 0]
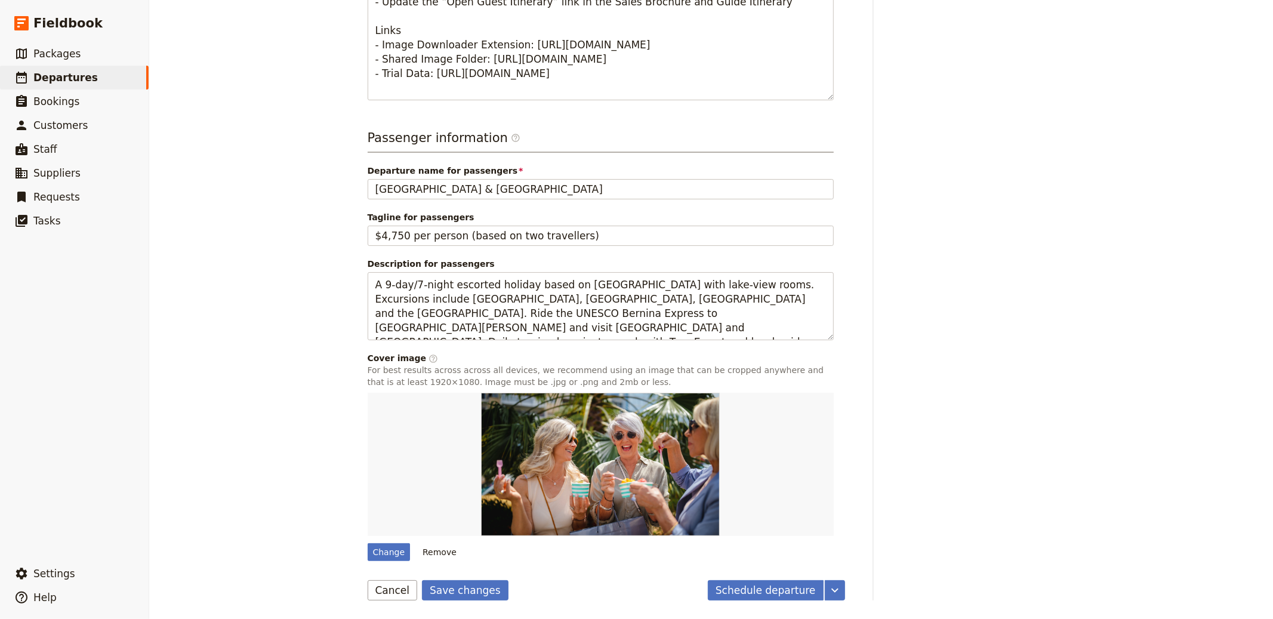
click at [470, 575] on form "Departure information Departure name / reference code Lake Como & Switzerland A…" at bounding box center [606, 22] width 477 height 1158
click at [462, 592] on button "Save changes" at bounding box center [465, 590] width 87 height 20
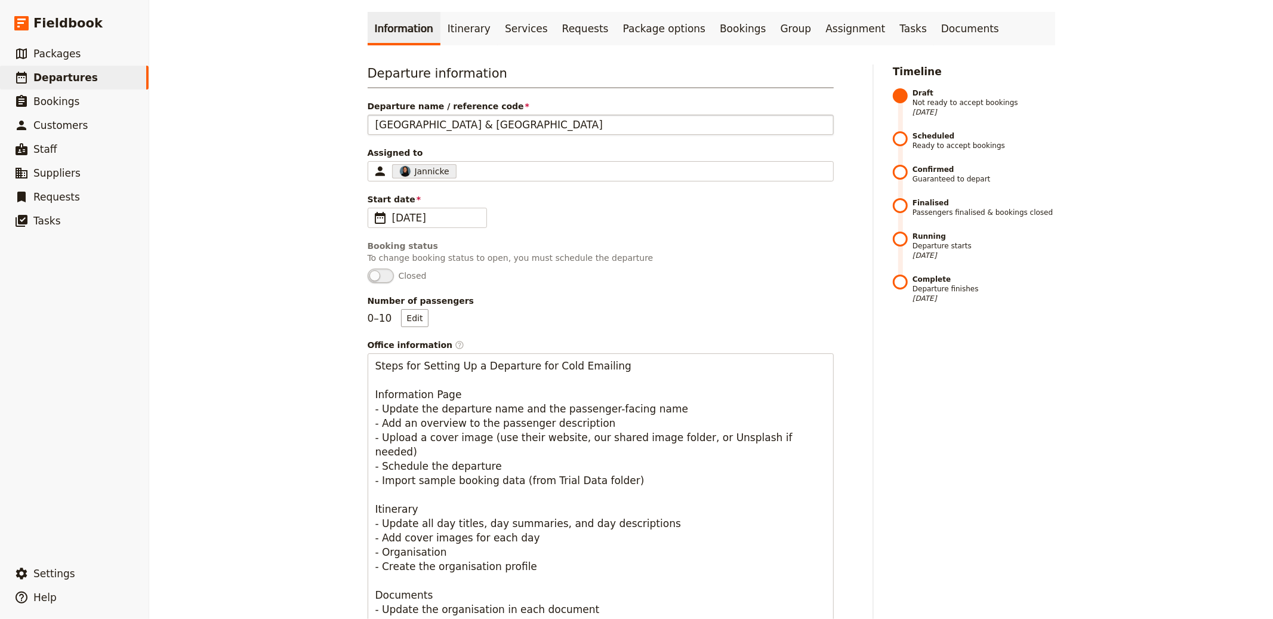
scroll to position [0, 0]
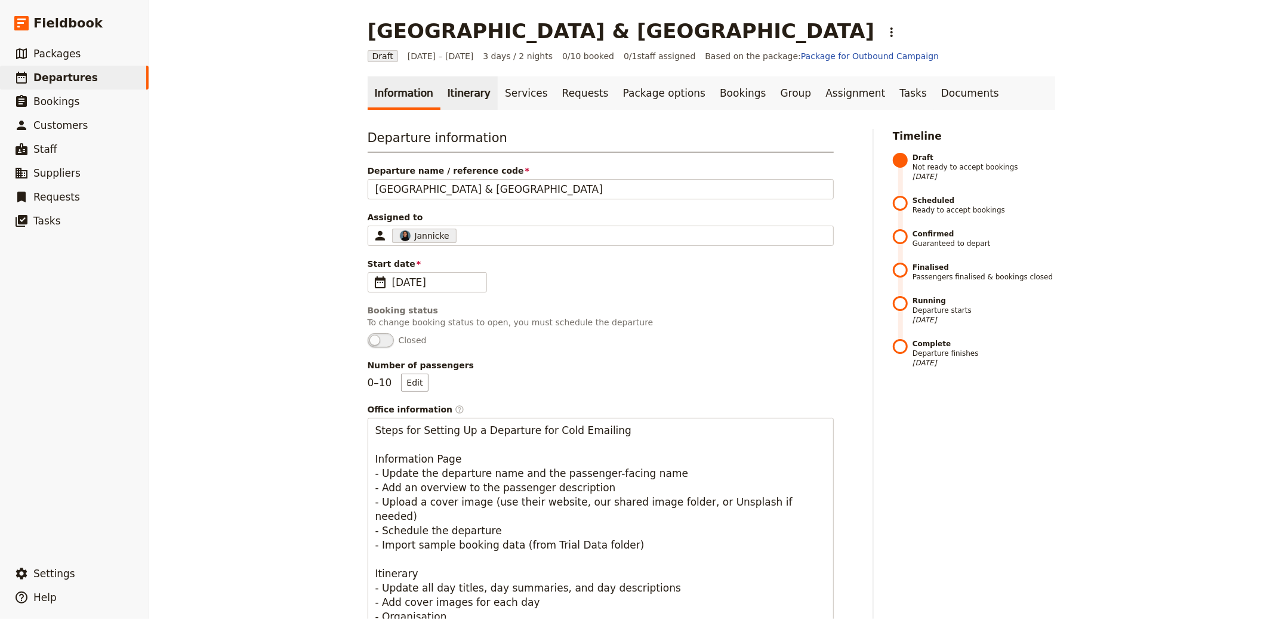
click at [463, 107] on link "Itinerary" at bounding box center [468, 92] width 57 height 33
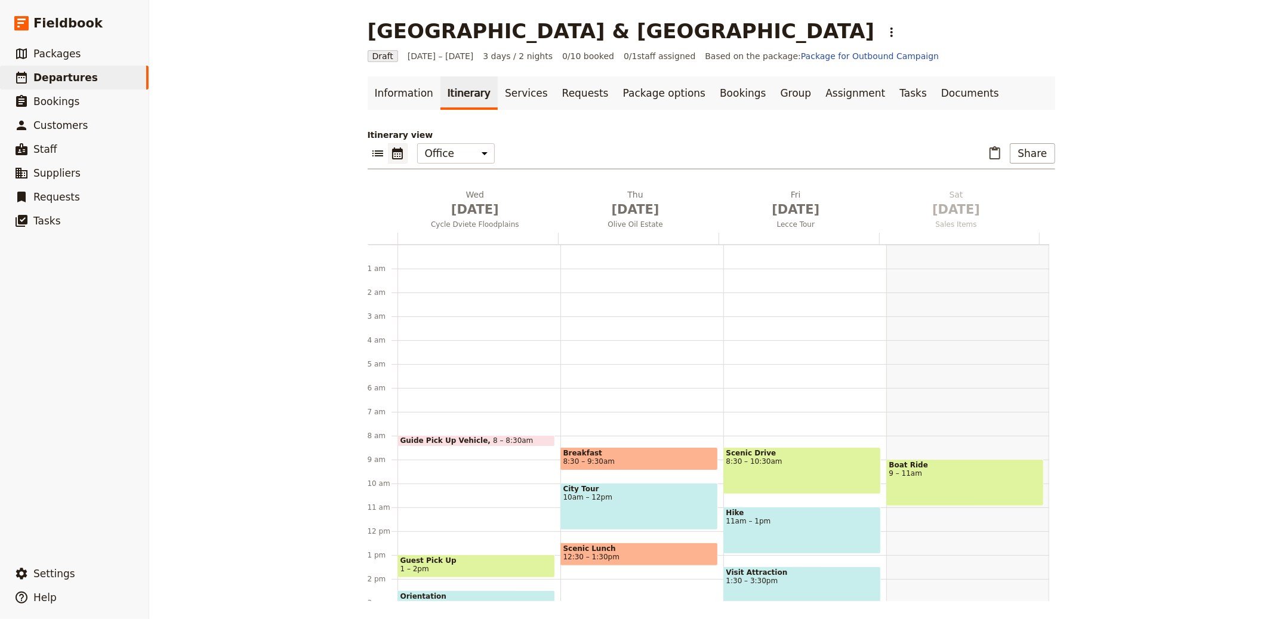
scroll to position [155, 0]
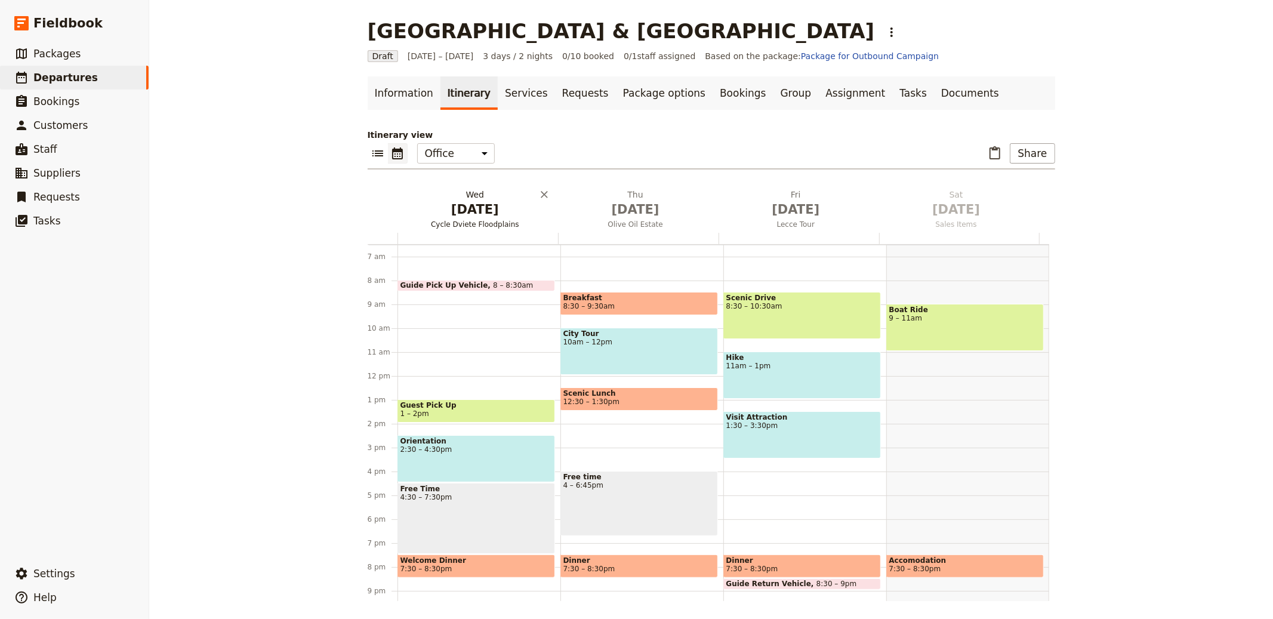
click at [455, 222] on span "Cycle Dviete Floodplains" at bounding box center [475, 225] width 156 height 10
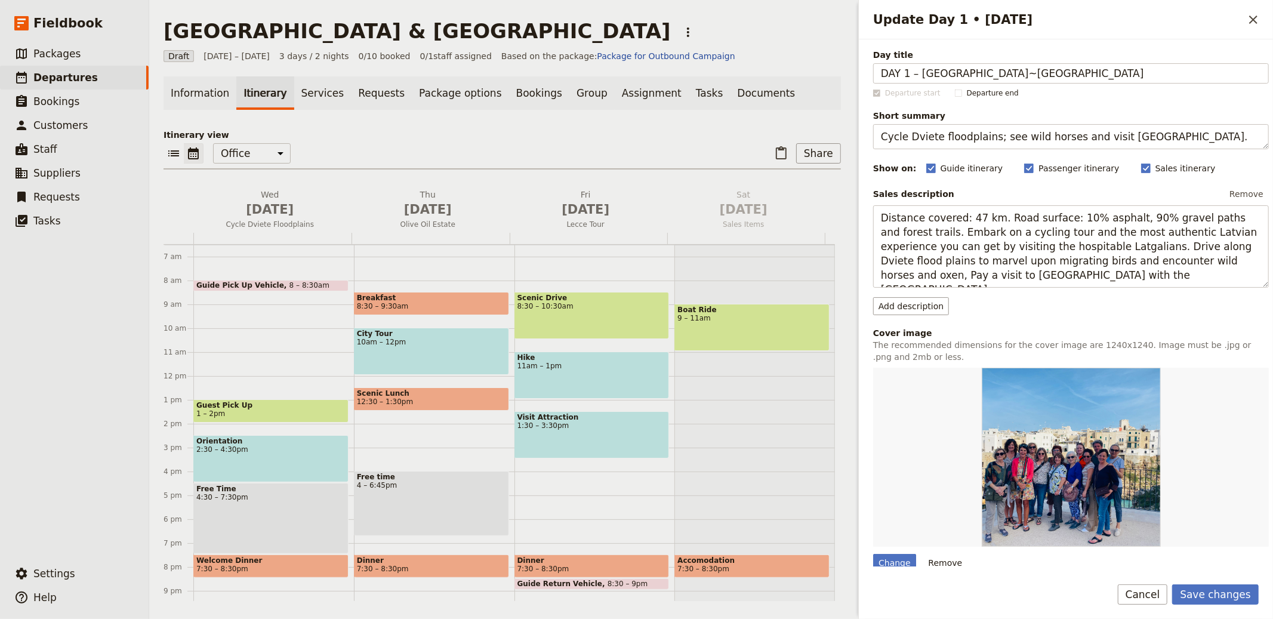
type input "DAY 1 – BOSTON~MILAN"
click at [977, 143] on textarea "Cycle Dviete floodplains; see wild horses and visit Svente Manor." at bounding box center [1071, 136] width 396 height 25
paste textarea "Overnight flight from Boston to Milan"
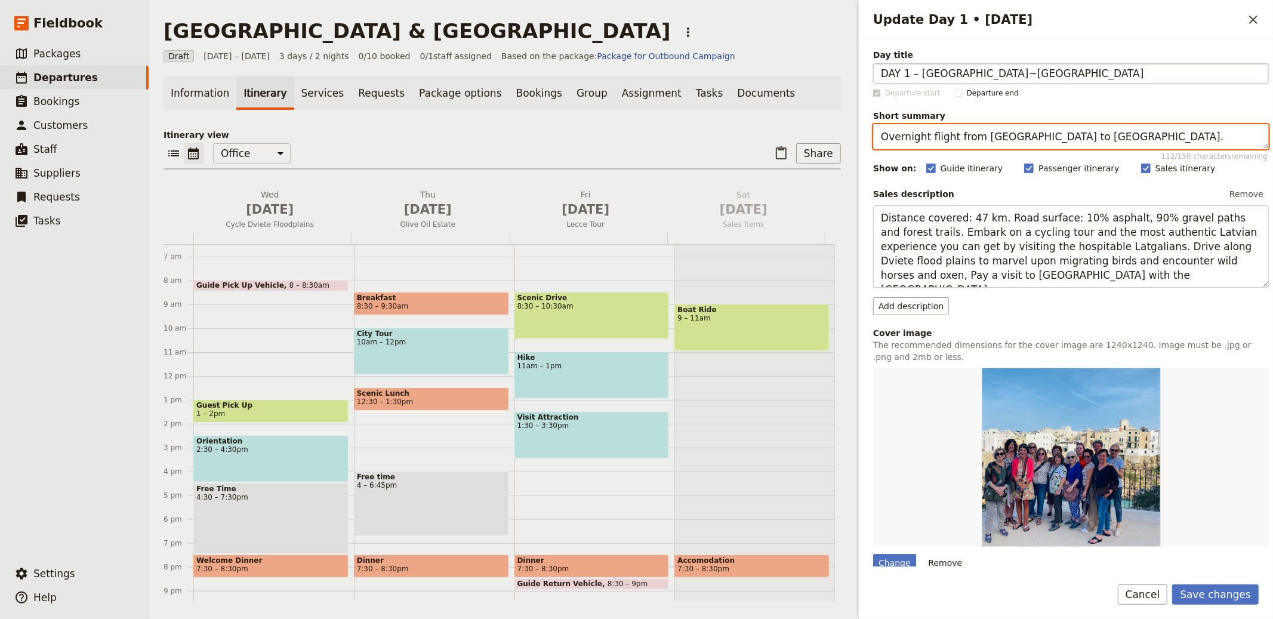
type textarea "Overnight flight from [GEOGRAPHIC_DATA] to [GEOGRAPHIC_DATA]."
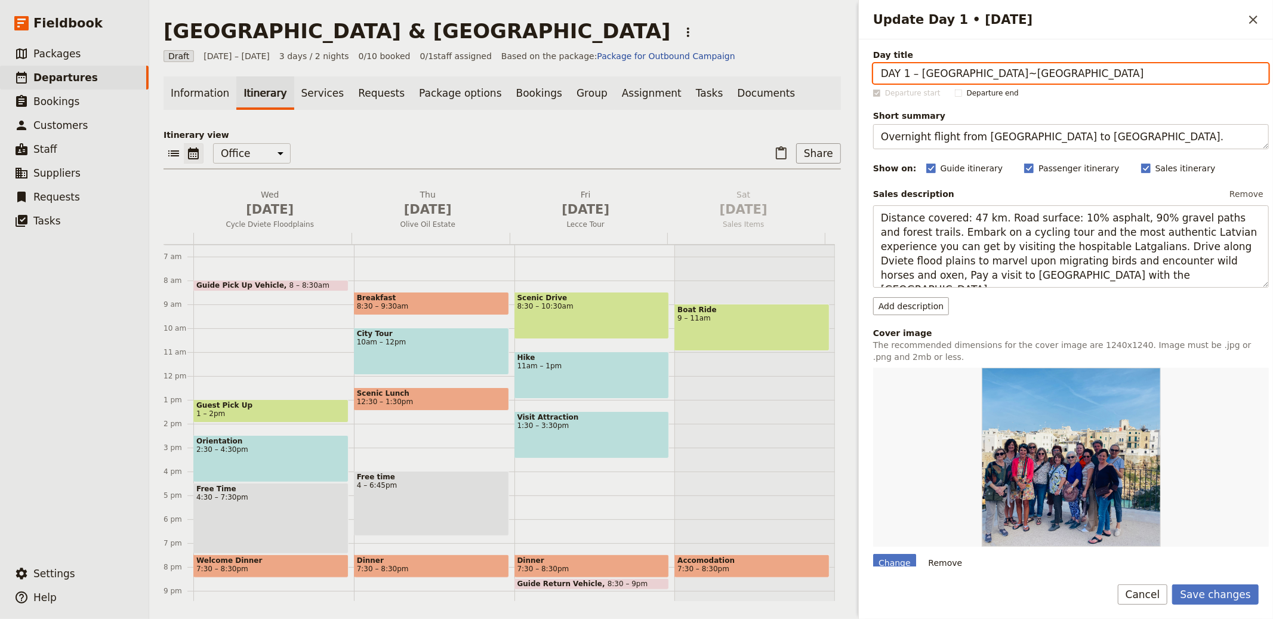
click at [916, 70] on input "DAY 1 – BOSTON~MILAN" at bounding box center [1071, 73] width 396 height 20
type input "[GEOGRAPHIC_DATA]~[GEOGRAPHIC_DATA]"
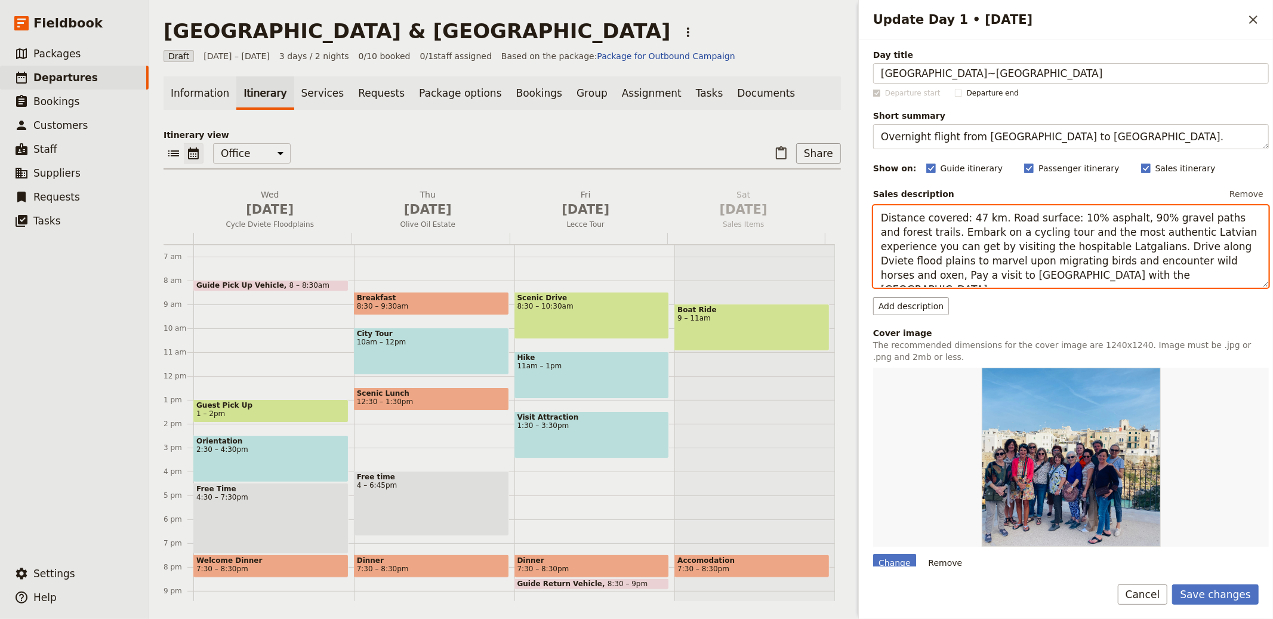
click at [986, 250] on textarea "Distance covered: 47 km. Road surface: 10% asphalt, 90% gravel paths and forest…" at bounding box center [1071, 246] width 396 height 82
paste textarea "epart Boston's Logan International Airport on our overnight flight to Milan (vi…"
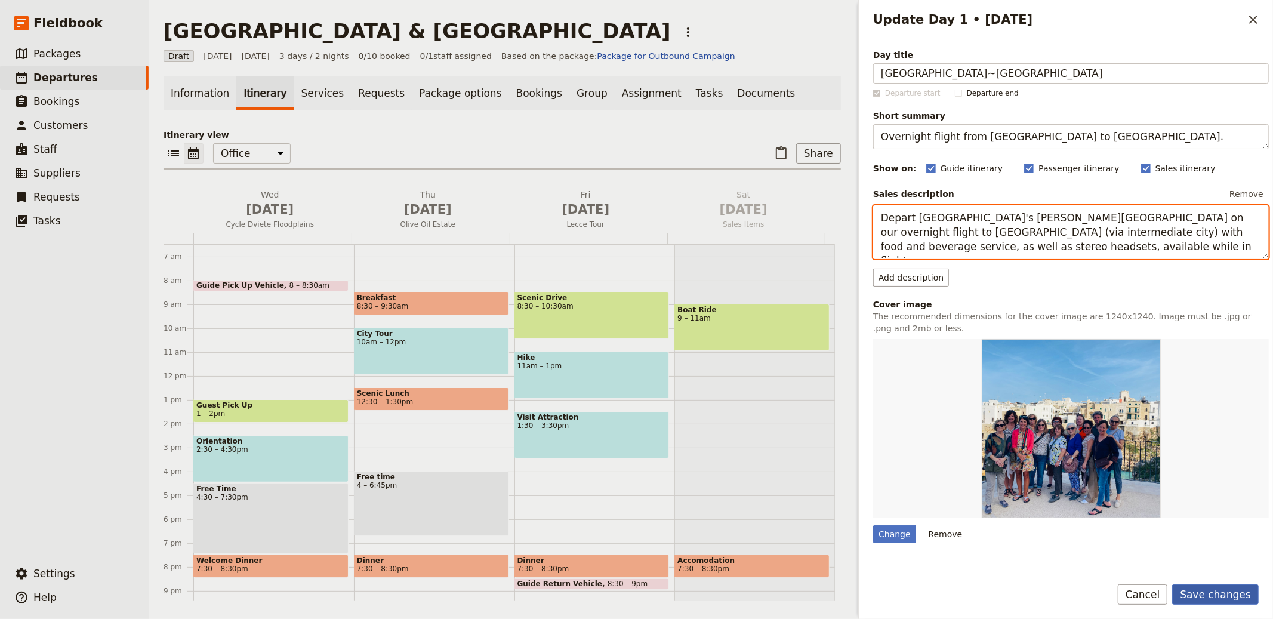
type textarea "Depart [GEOGRAPHIC_DATA]'s [PERSON_NAME][GEOGRAPHIC_DATA] on our overnight flig…"
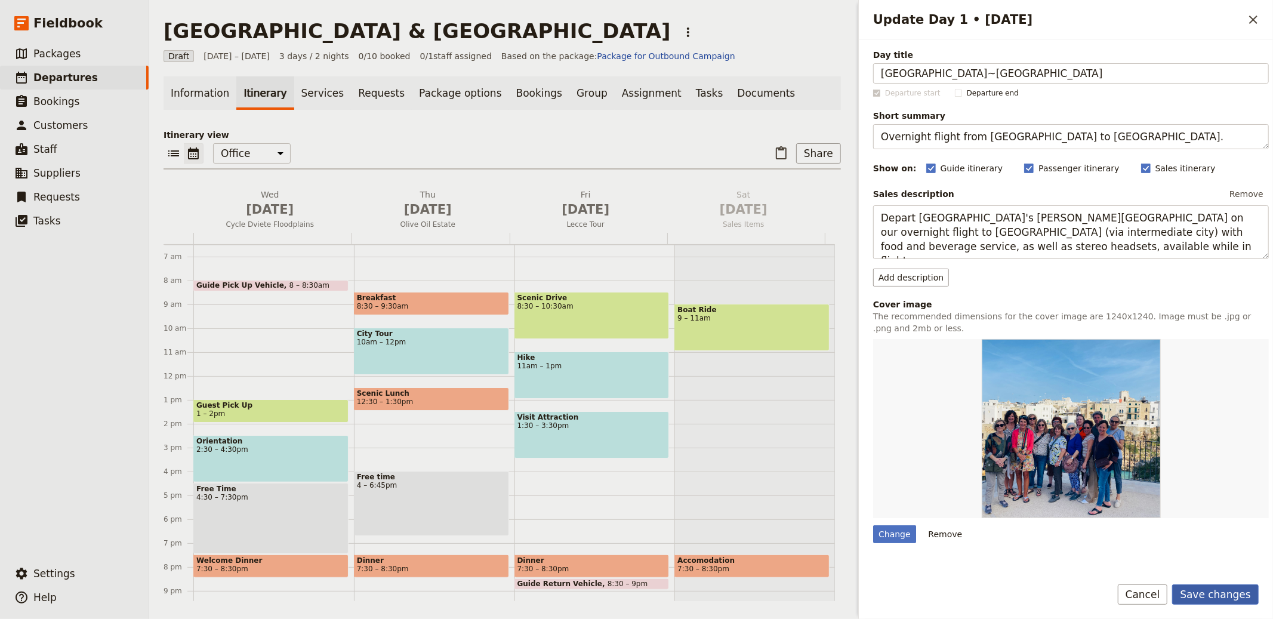
click at [1211, 591] on button "Save changes" at bounding box center [1215, 594] width 87 height 20
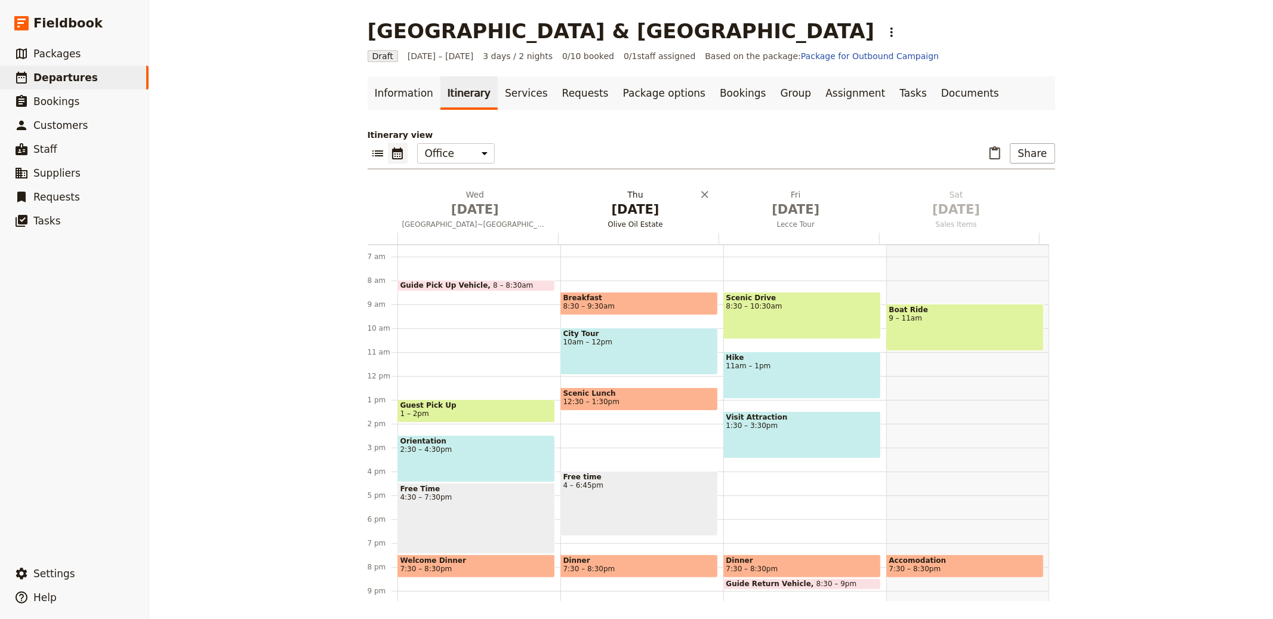
click at [626, 200] on span "[DATE]" at bounding box center [635, 209] width 146 height 18
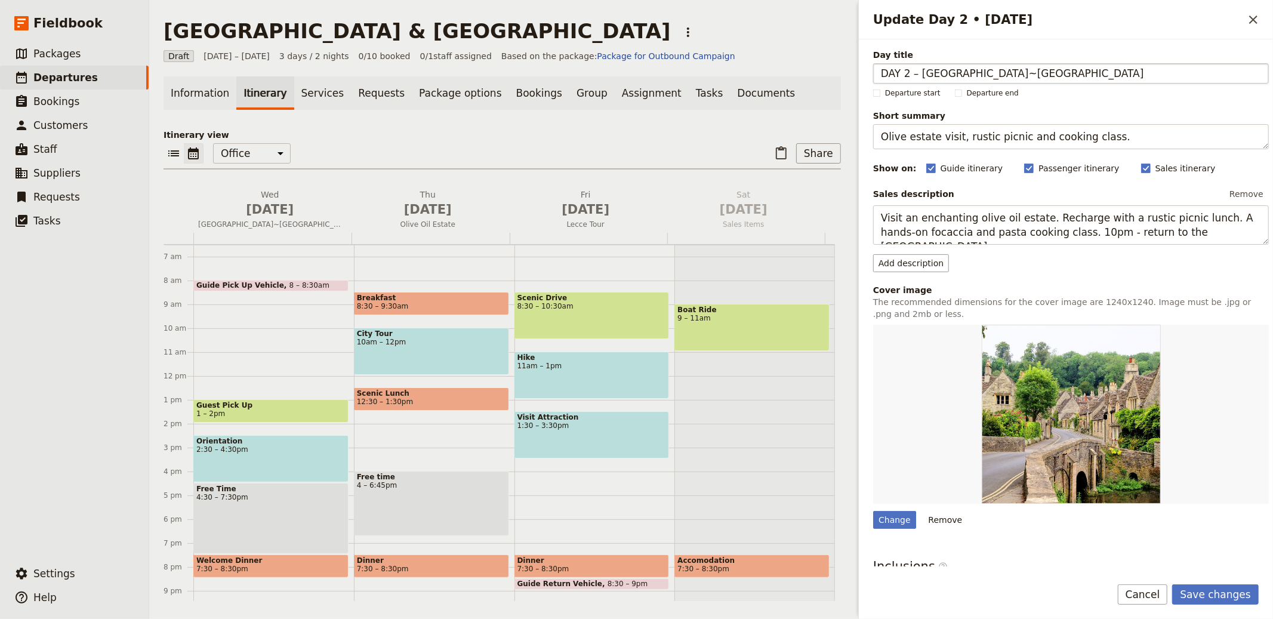
click at [920, 73] on input "DAY 2 – MILAN~LAKE COMO" at bounding box center [1071, 73] width 396 height 20
type input "[GEOGRAPHIC_DATA]~LAKE COMO"
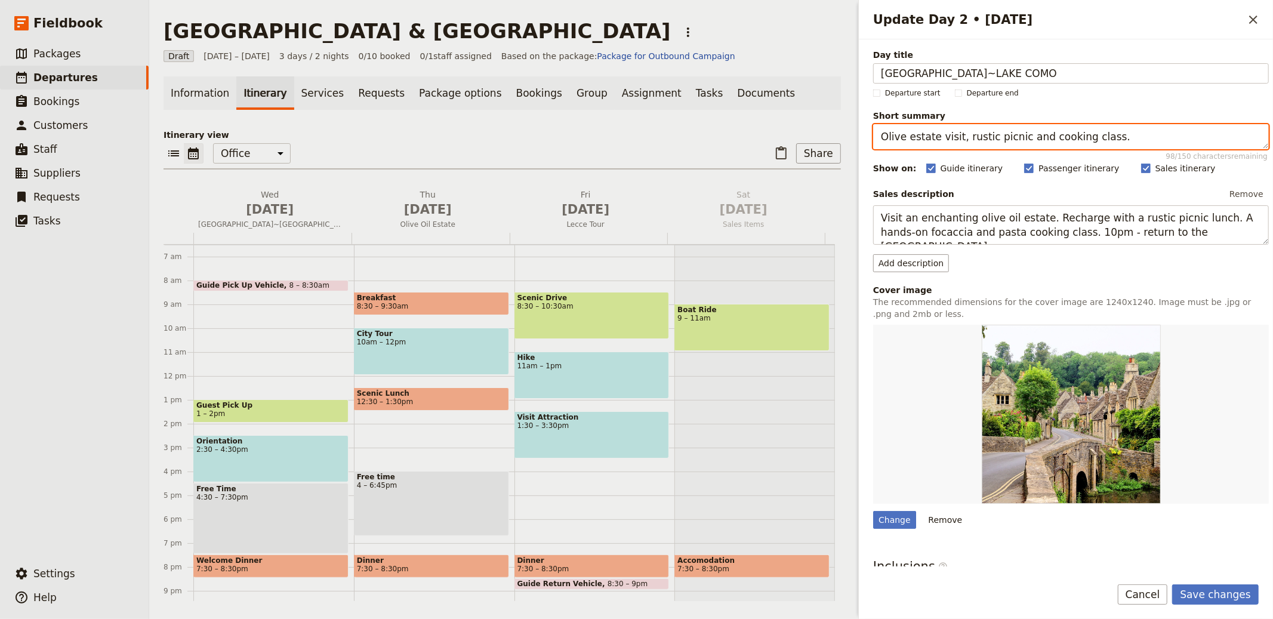
click at [964, 140] on textarea "Olive estate visit, rustic picnic and cooking class." at bounding box center [1071, 136] width 396 height 25
paste textarea "Arrive Milan, transfer to Lake Como; dinner at hotel"
type textarea "Arrive Milan, transfer to [GEOGRAPHIC_DATA]; dinner at hotel."
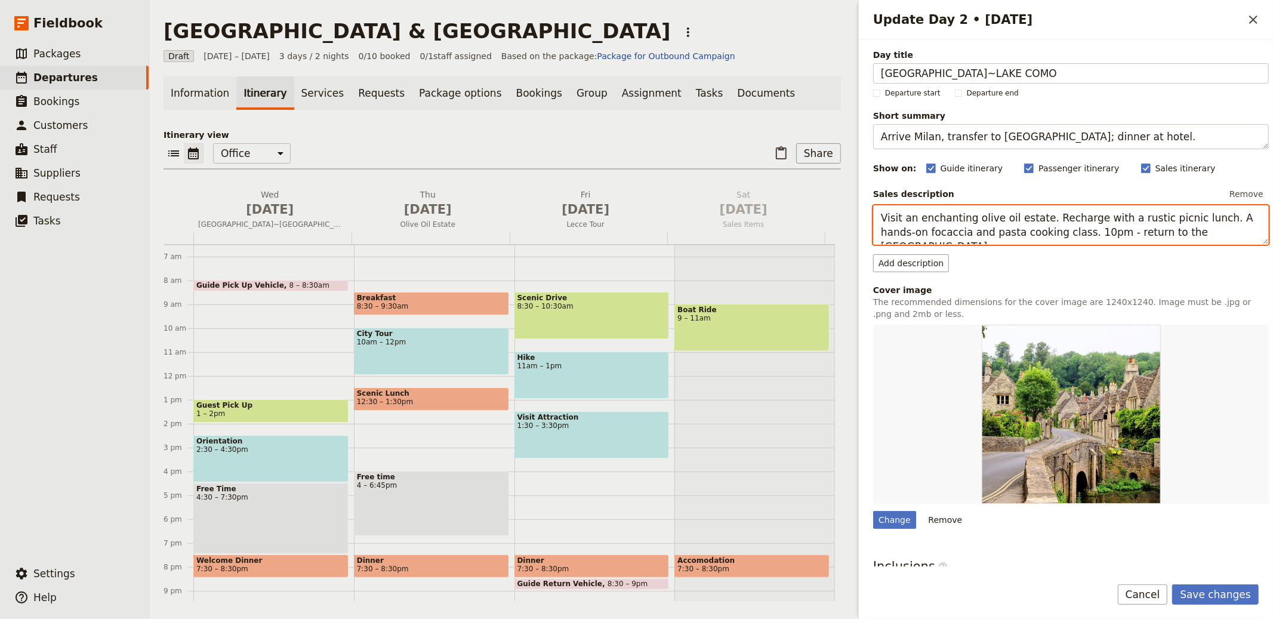
click at [1044, 234] on textarea "Visit an enchanting olive oil estate. Recharge with a rustic picnic lunch. A ha…" at bounding box center [1071, 224] width 396 height 39
paste textarea "“Benvenuti in [GEOGRAPHIC_DATA]!” Arrival at [GEOGRAPHIC_DATA] in [GEOGRAPHIC_D…"
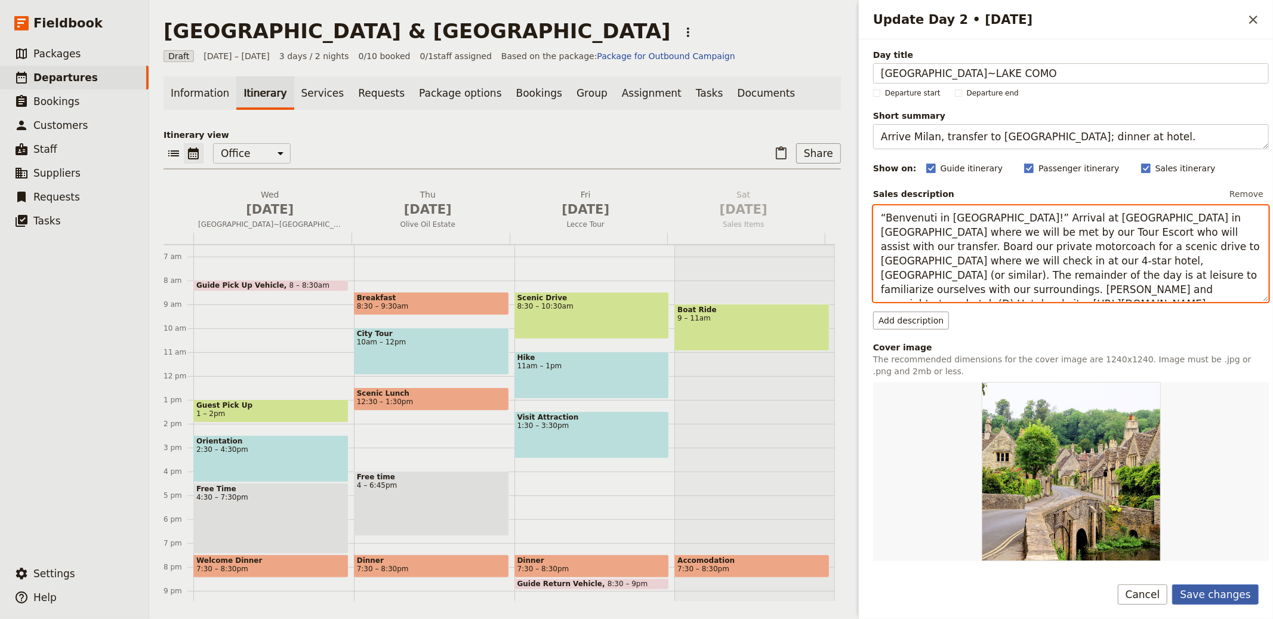
type textarea "“Benvenuti in [GEOGRAPHIC_DATA]!” Arrival at [GEOGRAPHIC_DATA] in [GEOGRAPHIC_D…"
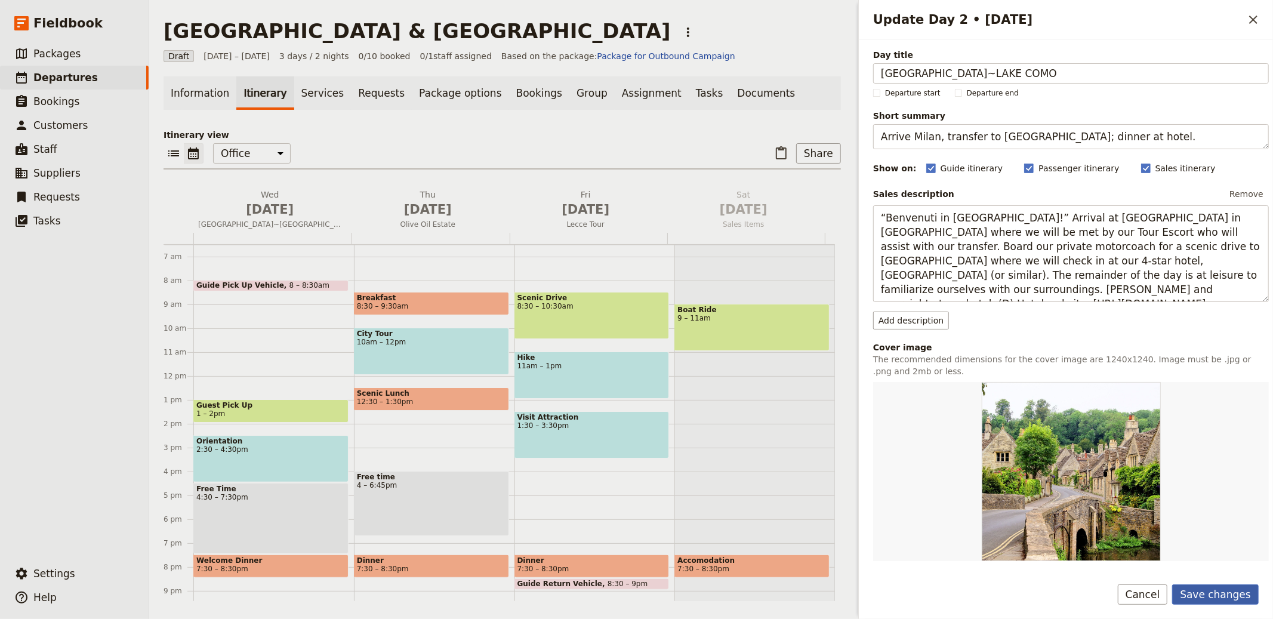
click at [1224, 597] on button "Save changes" at bounding box center [1215, 594] width 87 height 20
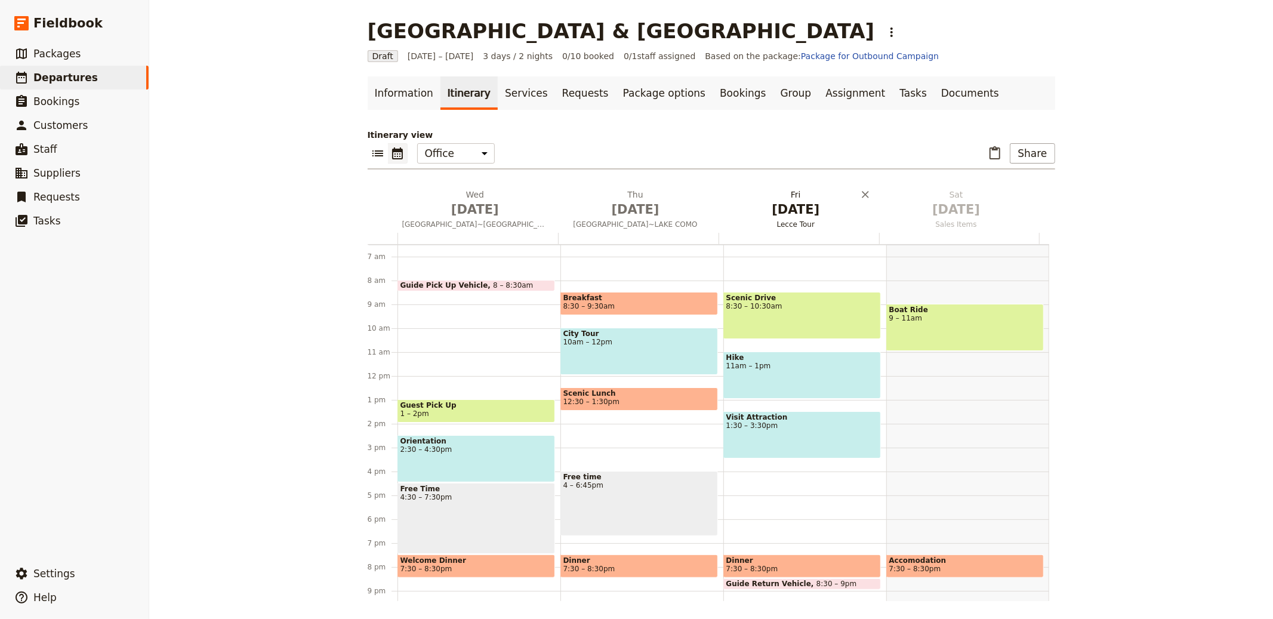
click at [776, 215] on span "[DATE]" at bounding box center [796, 209] width 146 height 18
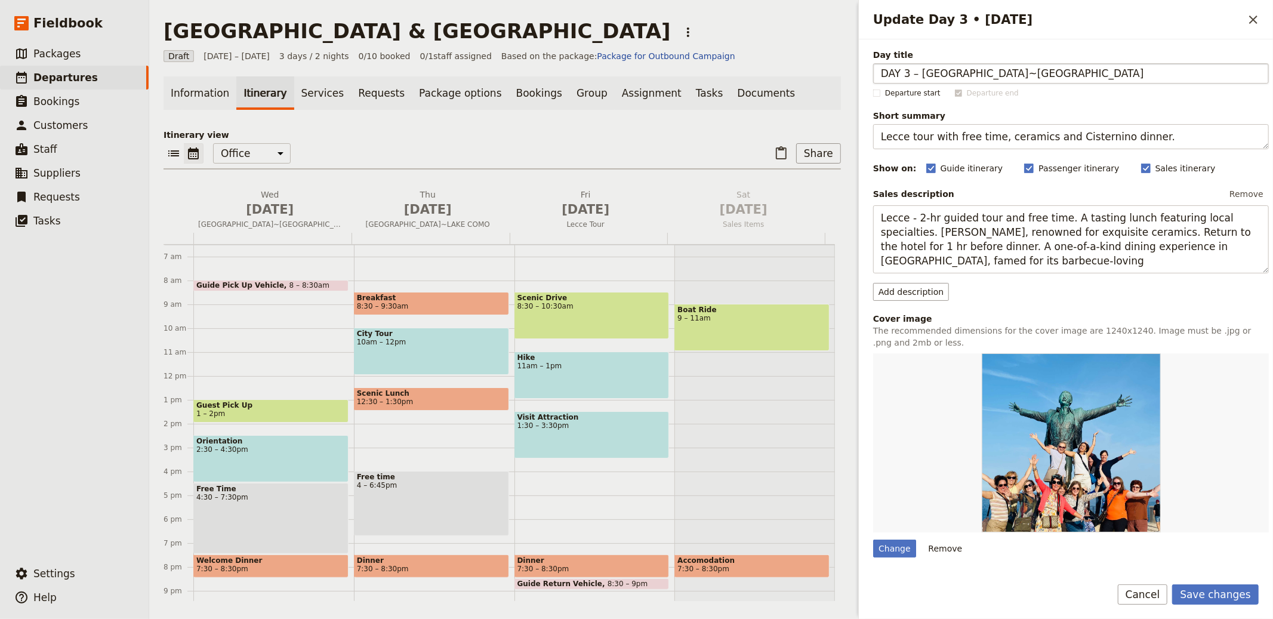
click at [924, 72] on input "DAY 3 – LAKE COMO~BELLAGIO" at bounding box center [1071, 73] width 396 height 20
type input "LAKE COMO~BELLAGIO"
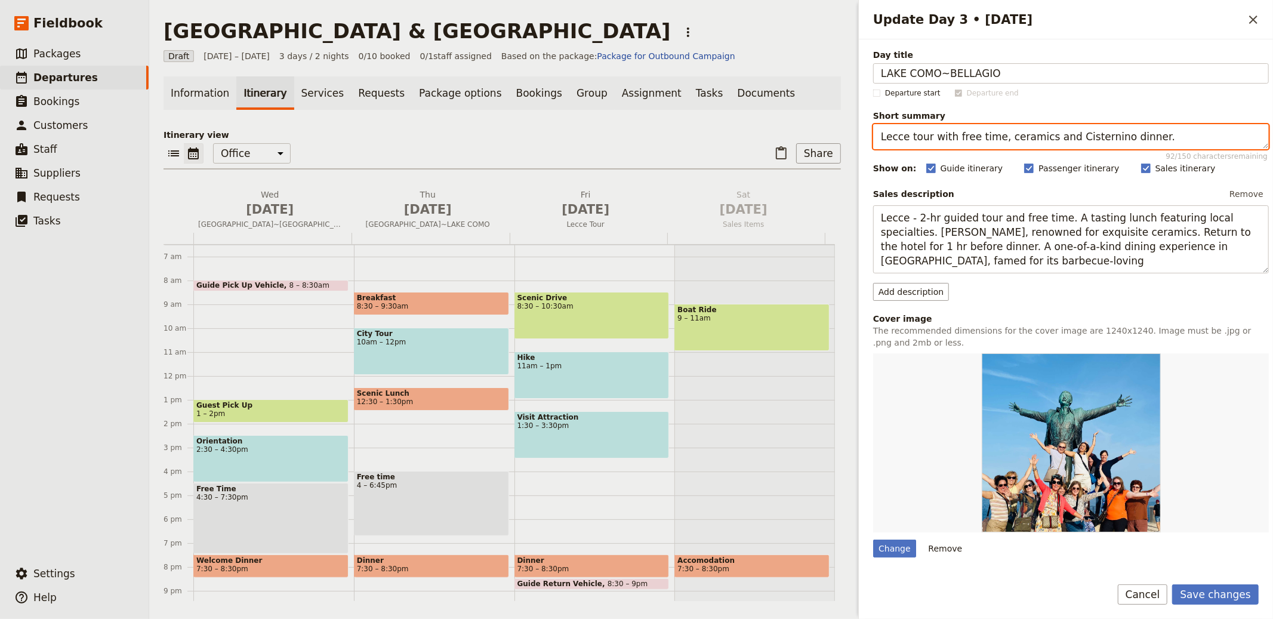
click at [976, 139] on textarea "Lecce tour with free time, ceramics and Cisternino dinner." at bounding box center [1071, 136] width 396 height 25
paste textarea "Guided Como tour and boat to Bellagio"
type textarea "Guided Como tour and boat to [GEOGRAPHIC_DATA]."
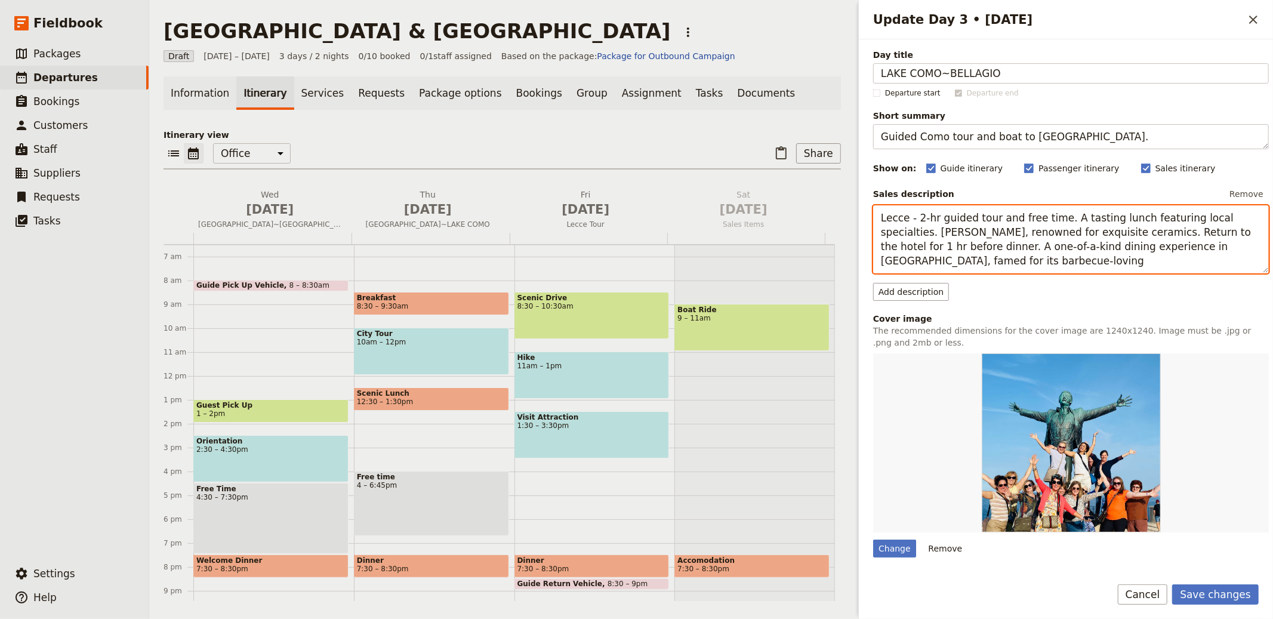
click at [960, 245] on textarea "Lecce - 2-hr guided tour and free time. A tasting lunch featuring local special…" at bounding box center [1071, 239] width 396 height 68
click at [959, 243] on textarea "Lecce - 2-hr guided tour and free time. A tasting lunch featuring local special…" at bounding box center [1071, 239] width 396 height 68
paste textarea "Breakfast at our hotel. Our day begins with a guided morning tour of the beauti…"
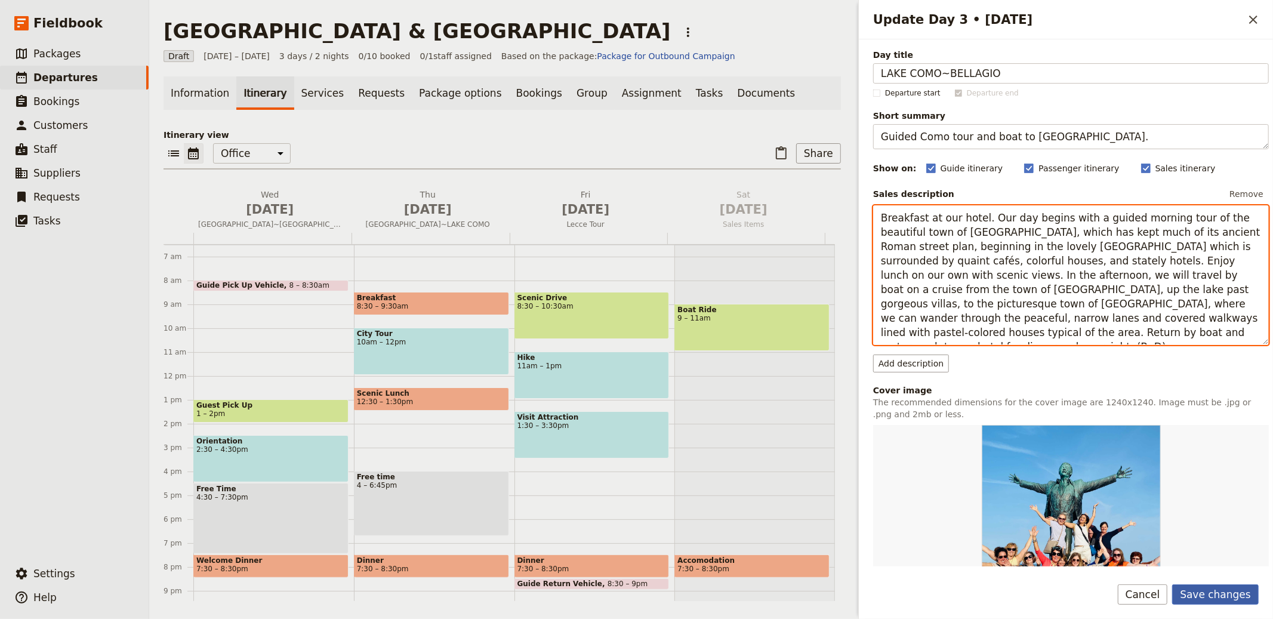
type textarea "Breakfast at our hotel. Our day begins with a guided morning tour of the beauti…"
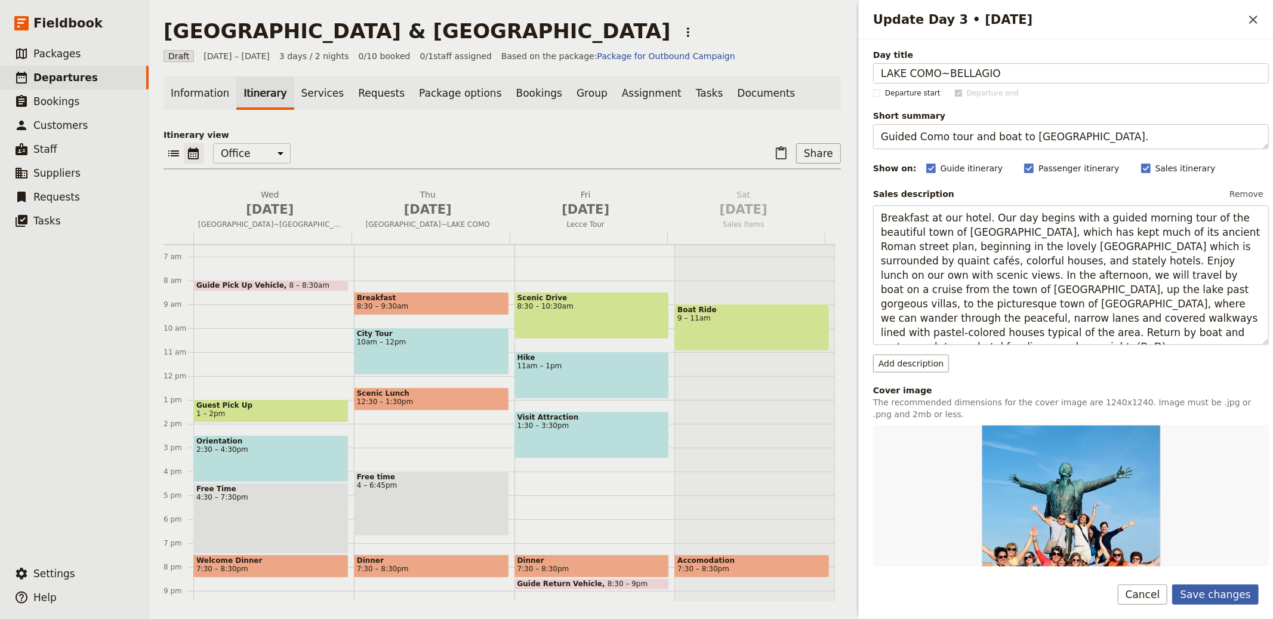
click at [1205, 596] on button "Save changes" at bounding box center [1215, 594] width 87 height 20
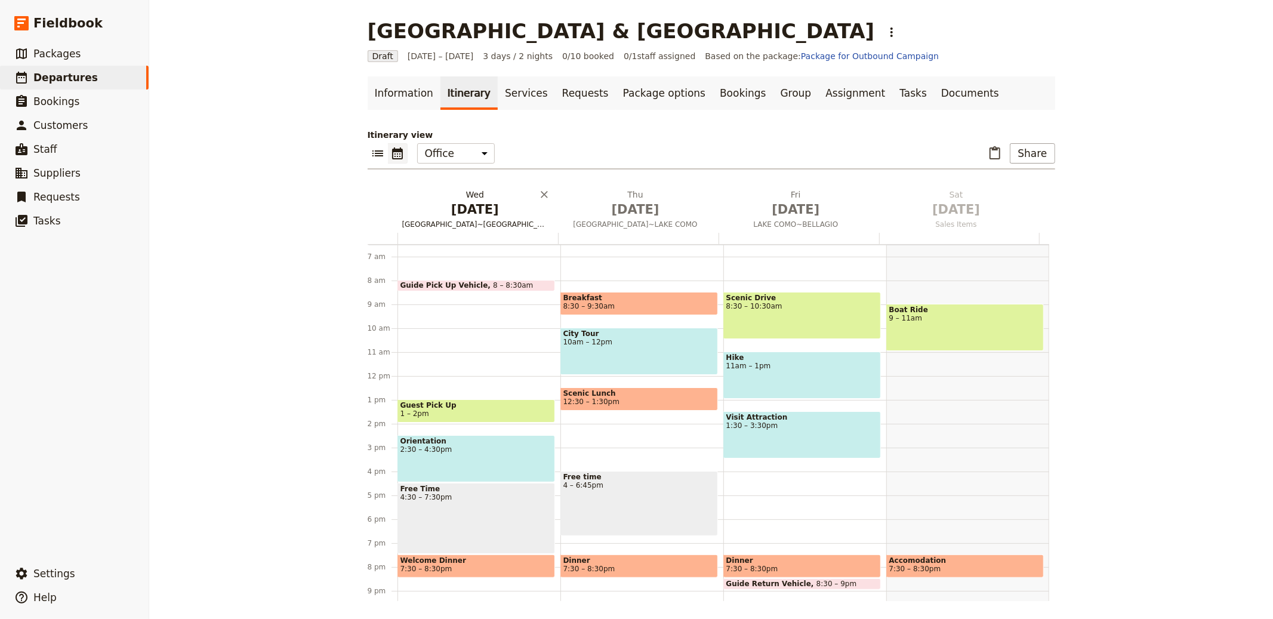
click at [462, 197] on h2 "[DATE] [GEOGRAPHIC_DATA]~[GEOGRAPHIC_DATA]" at bounding box center [475, 204] width 146 height 30
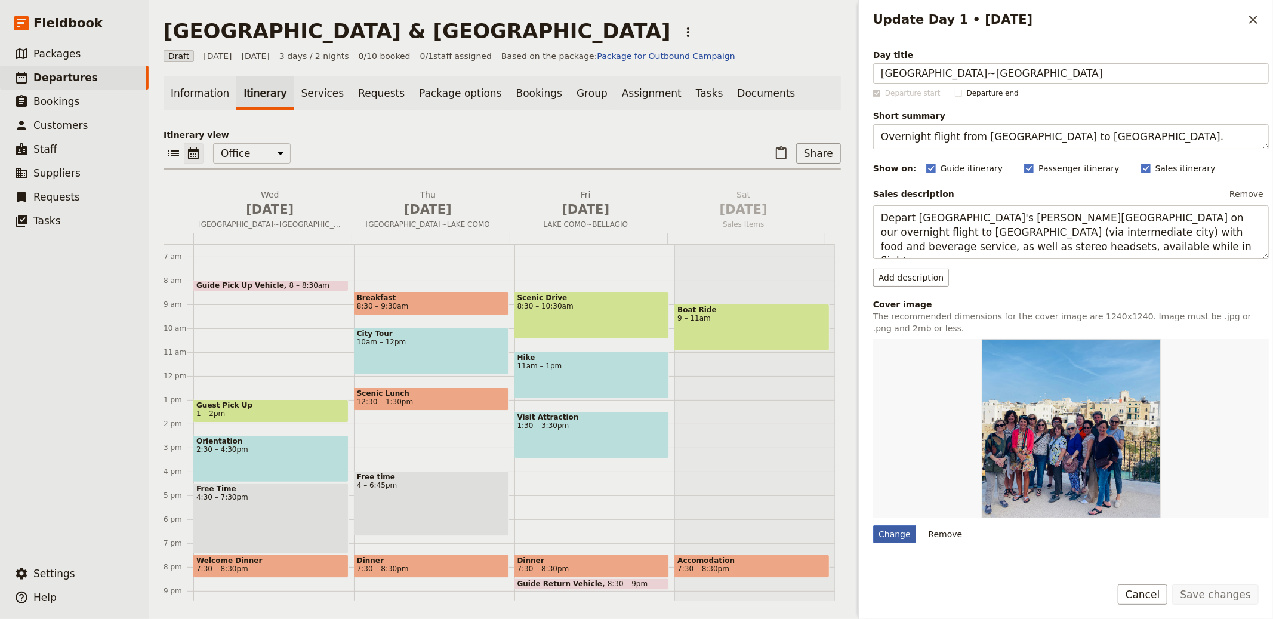
click at [897, 541] on div "Change" at bounding box center [894, 534] width 43 height 18
click at [873, 525] on input "Change" at bounding box center [872, 524] width 1 height 1
click at [433, 220] on span "[GEOGRAPHIC_DATA]~LAKE COMO" at bounding box center [427, 225] width 153 height 10
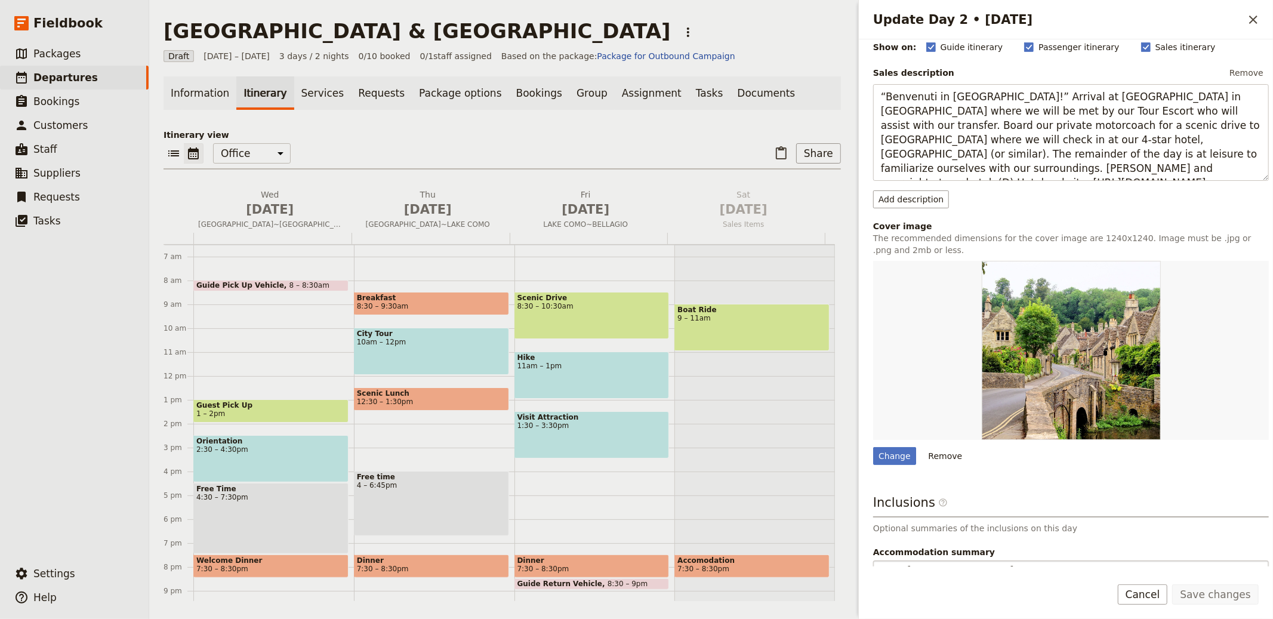
scroll to position [197, 0]
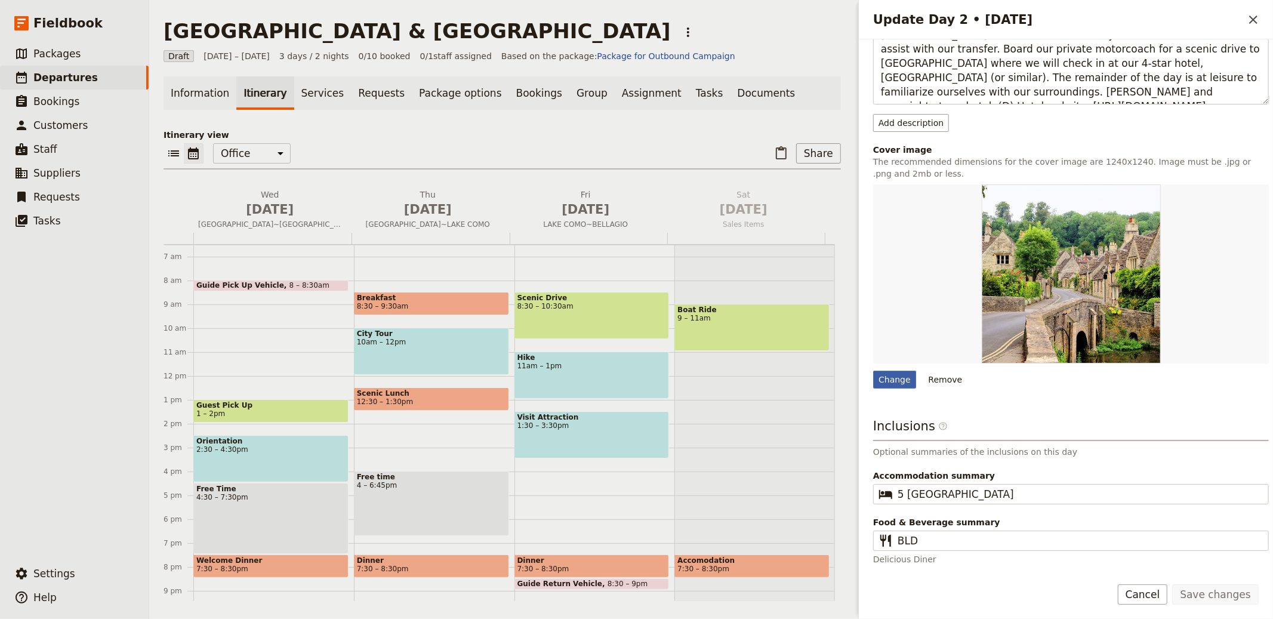
click at [881, 375] on div "Change" at bounding box center [894, 380] width 43 height 18
click at [873, 371] on input "Change" at bounding box center [872, 370] width 1 height 1
type input "C:\fakepath\EU-Italy-LakeComo-8395088_1280.jpg"
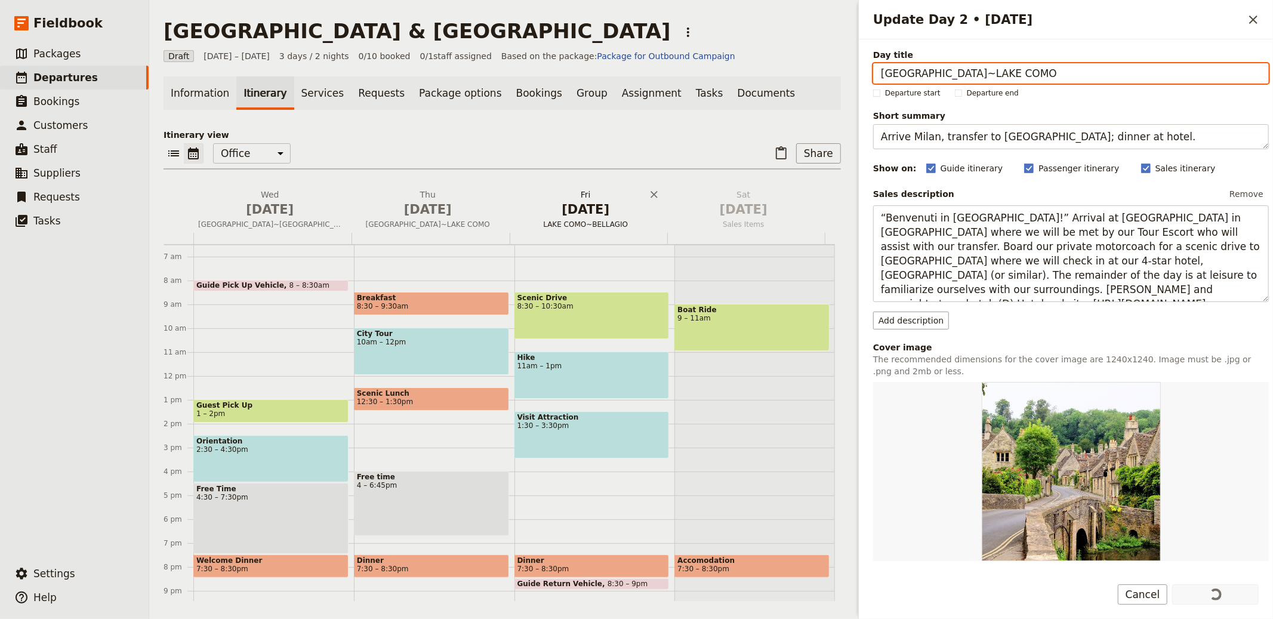
click at [576, 201] on span "[DATE]" at bounding box center [586, 209] width 144 height 18
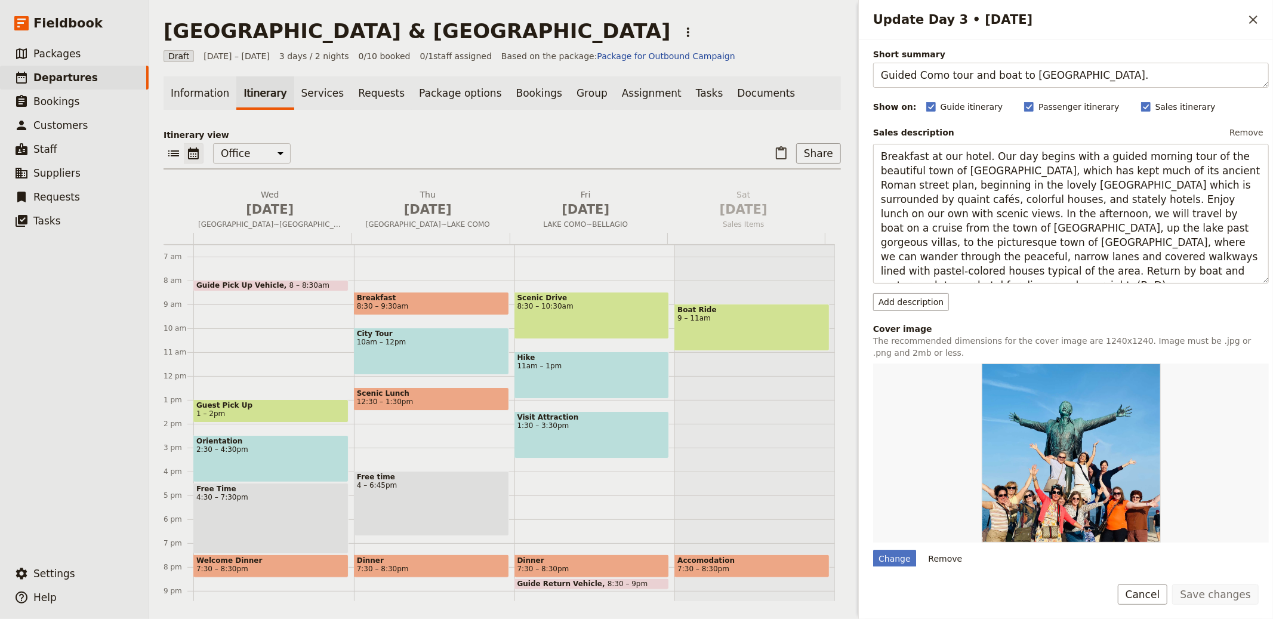
scroll to position [124, 0]
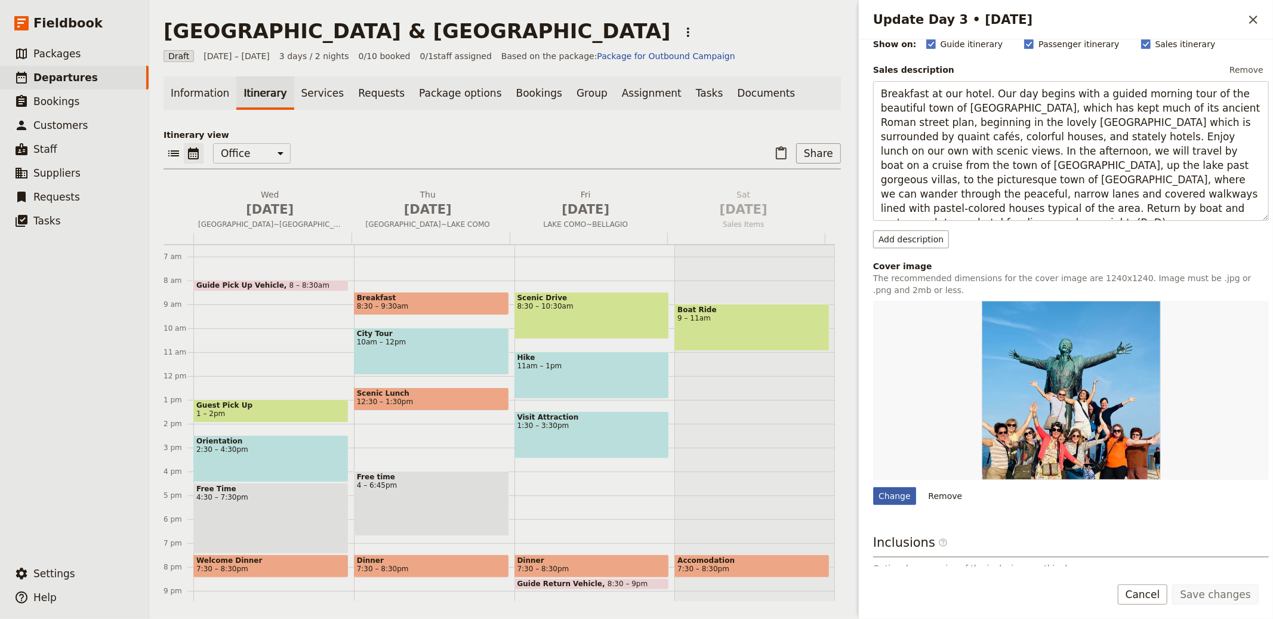
click at [903, 498] on div "Change" at bounding box center [894, 496] width 43 height 18
click at [873, 487] on input "Change" at bounding box center [872, 486] width 1 height 1
click at [185, 94] on link "Information" at bounding box center [199, 92] width 73 height 33
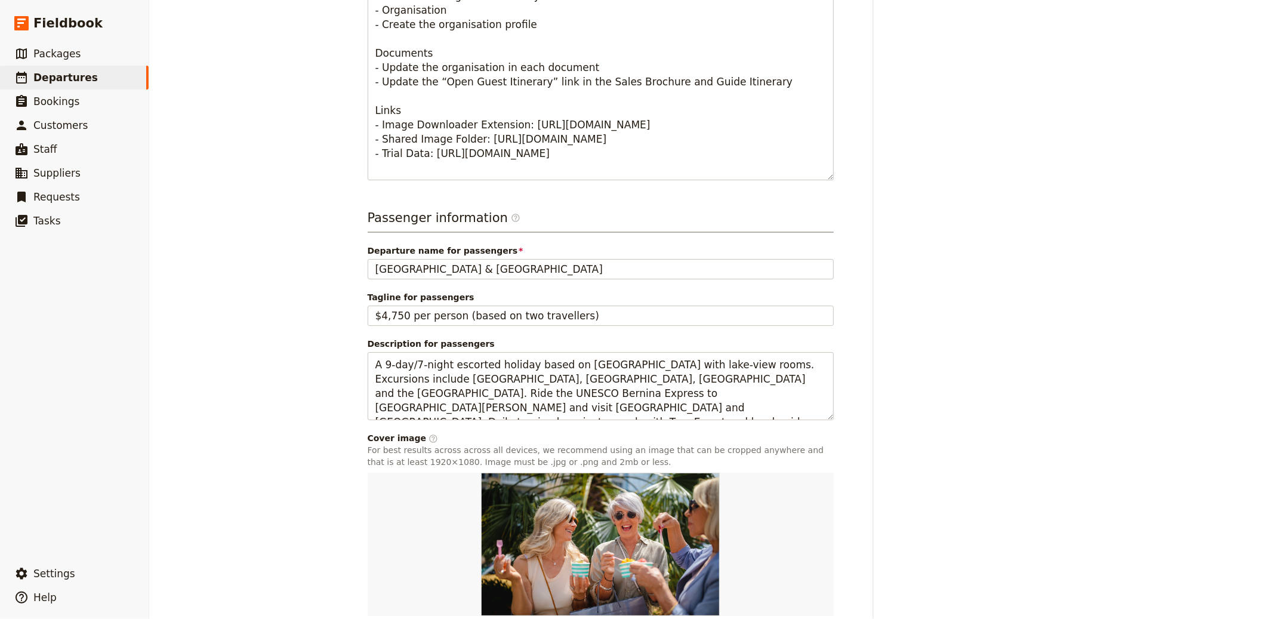
scroll to position [686, 0]
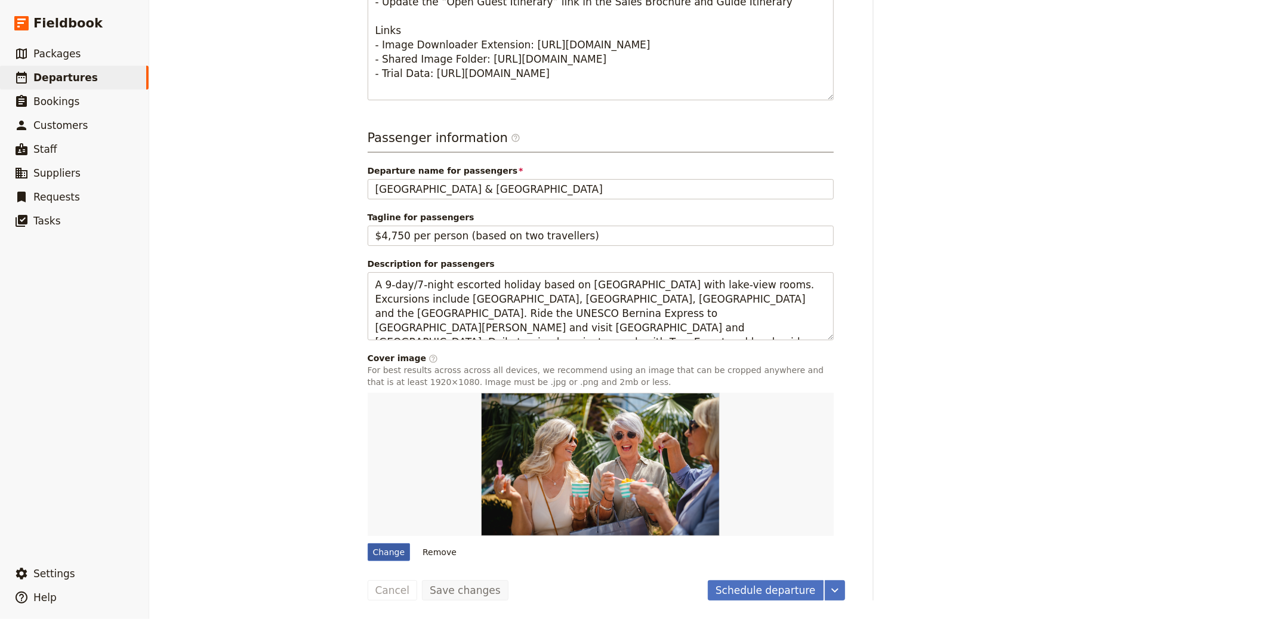
click at [388, 548] on div "Change" at bounding box center [389, 552] width 43 height 18
click at [368, 543] on input "Change" at bounding box center [367, 542] width 1 height 1
type input "C:\fakepath\335005113_605884134885124_2674851209871594676_n.jpg"
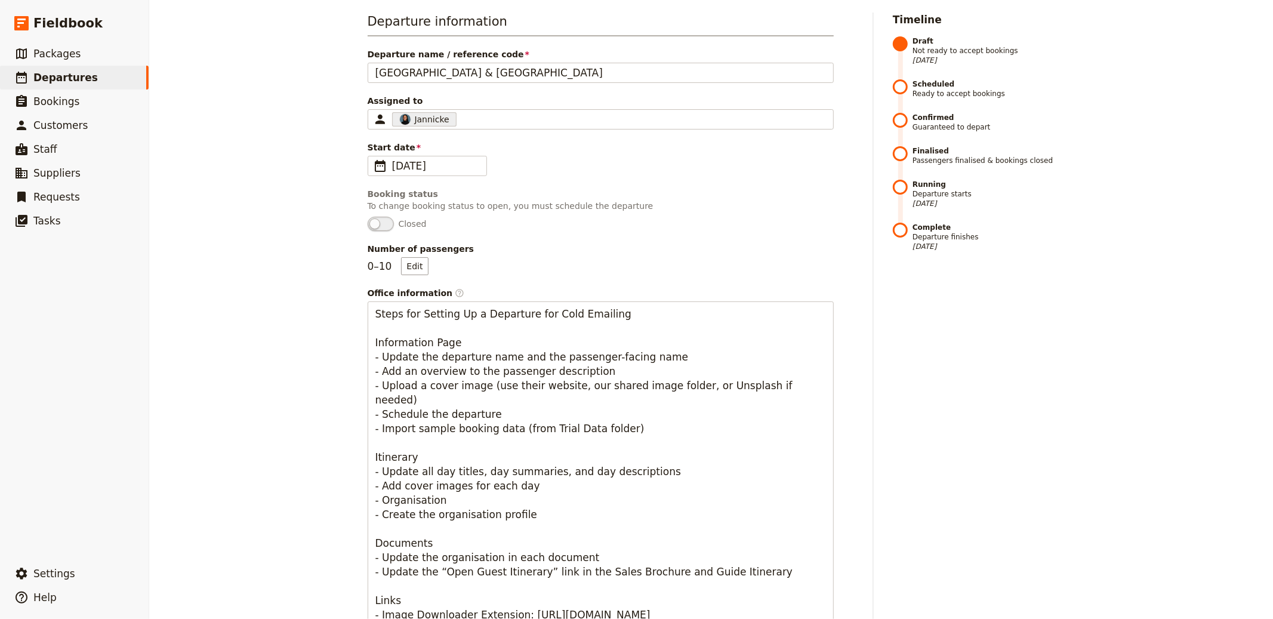
scroll to position [0, 0]
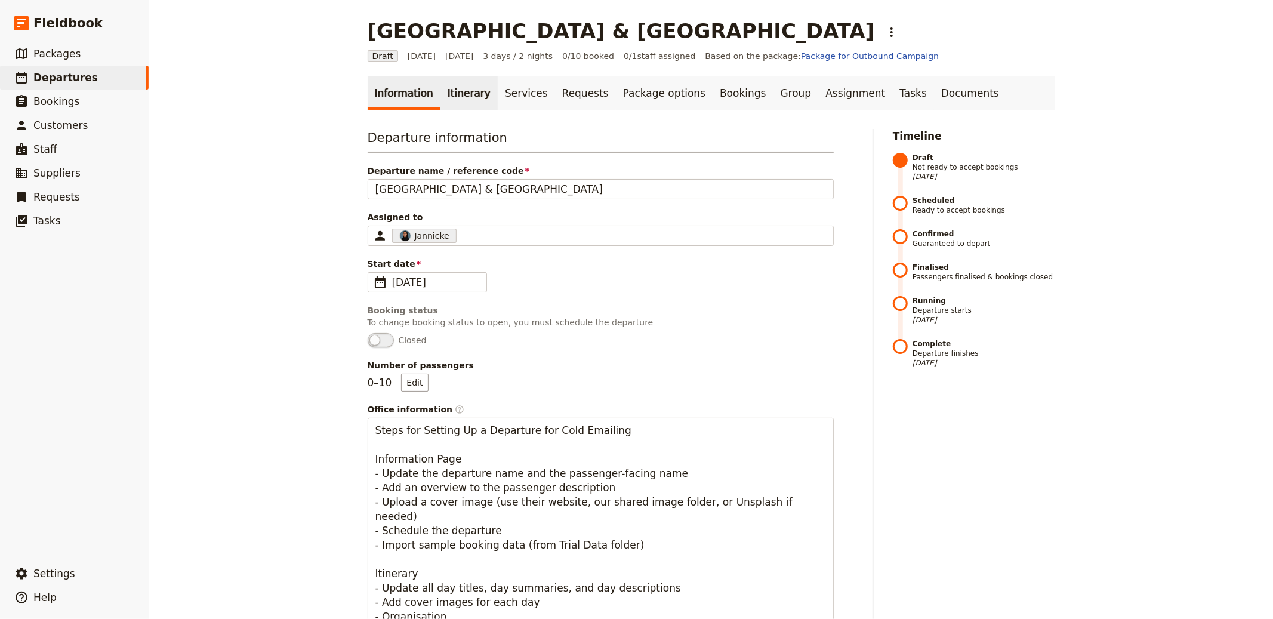
click at [453, 82] on link "Itinerary" at bounding box center [468, 92] width 57 height 33
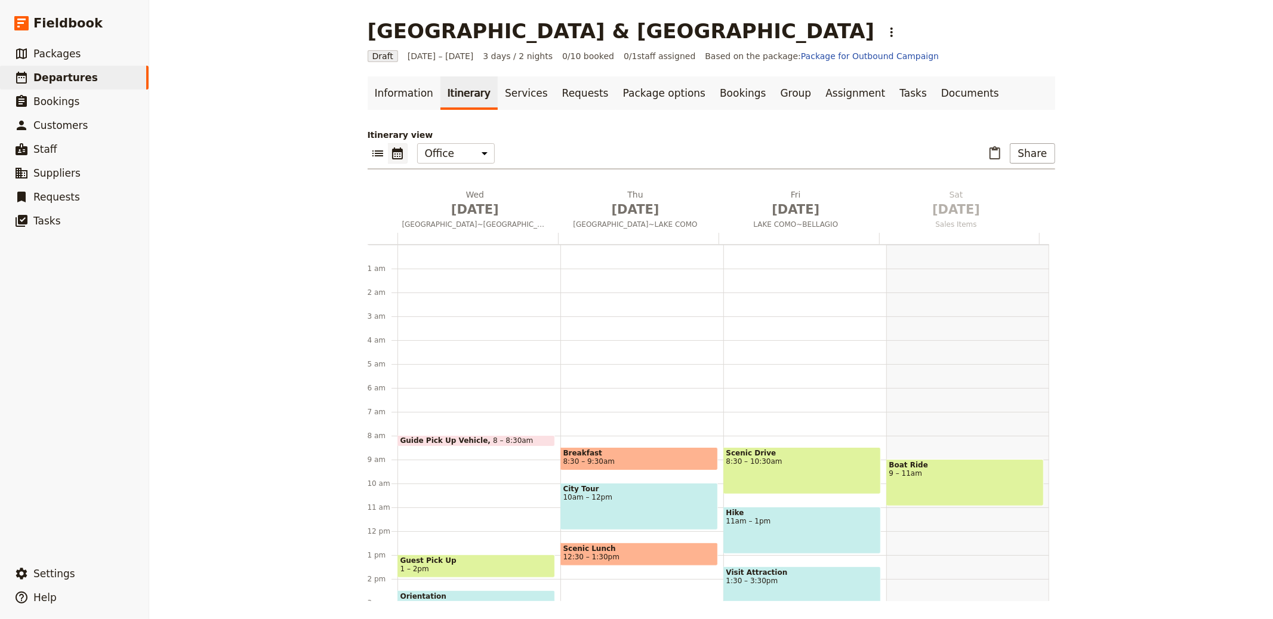
scroll to position [155, 0]
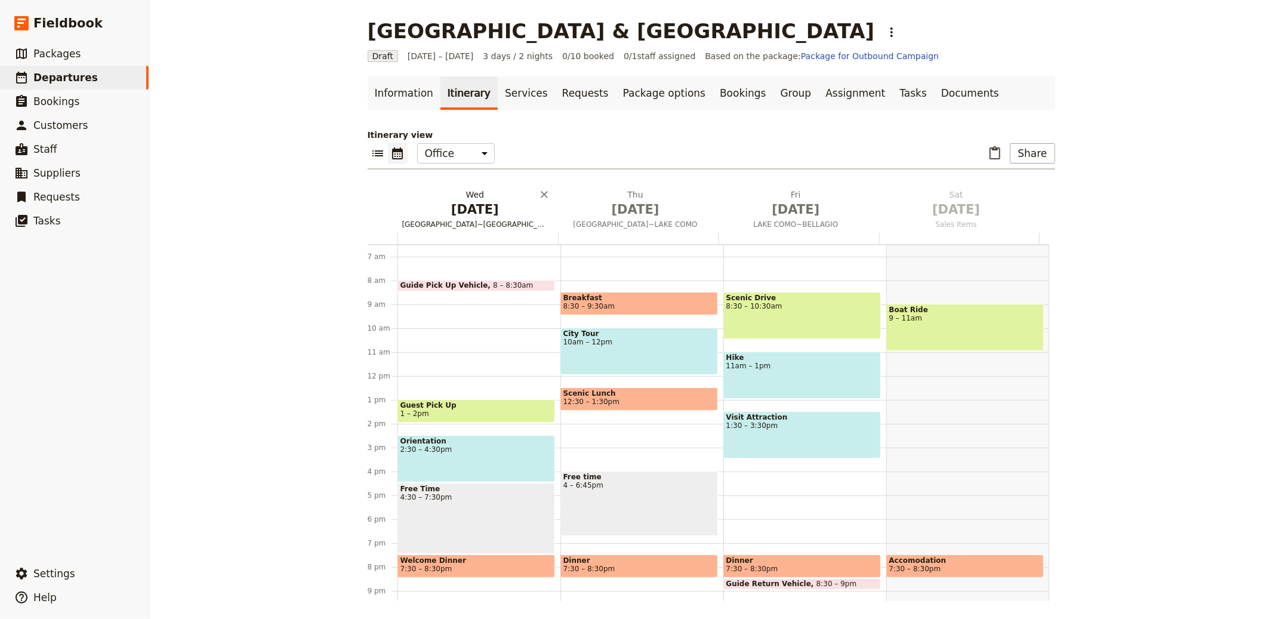
click at [458, 208] on span "[DATE]" at bounding box center [475, 209] width 146 height 18
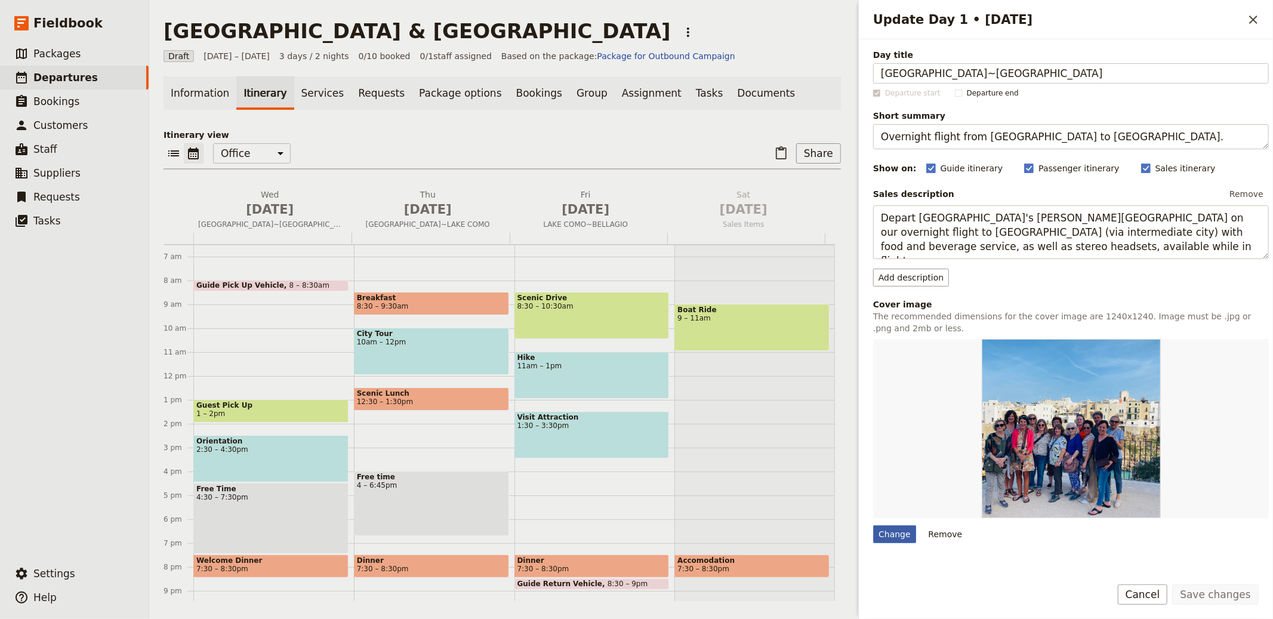
click at [900, 532] on div "Change" at bounding box center [894, 534] width 43 height 18
click at [873, 525] on input "Change" at bounding box center [872, 524] width 1 height 1
click at [910, 532] on div "Change" at bounding box center [894, 534] width 43 height 18
click at [873, 525] on input "Change" at bounding box center [872, 524] width 1 height 1
type input "C:\fakepath\EU-Italy-Orvieto-2078656_1920.jpg"
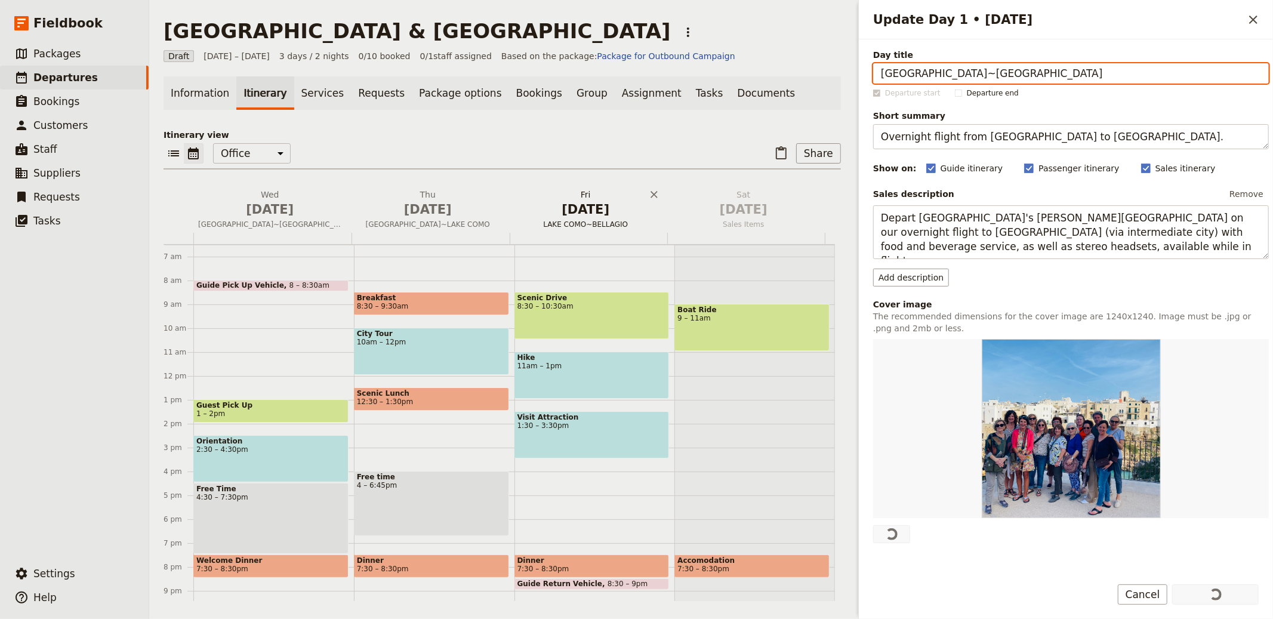
click at [563, 214] on span "[DATE]" at bounding box center [586, 209] width 144 height 18
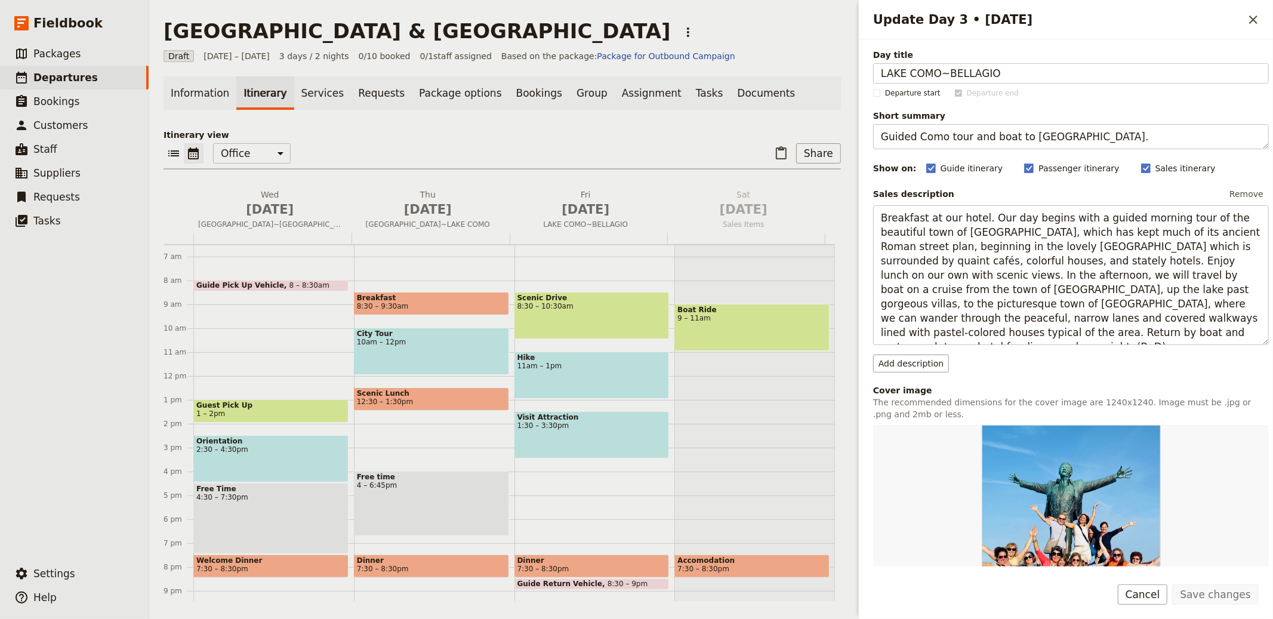
scroll to position [254, 0]
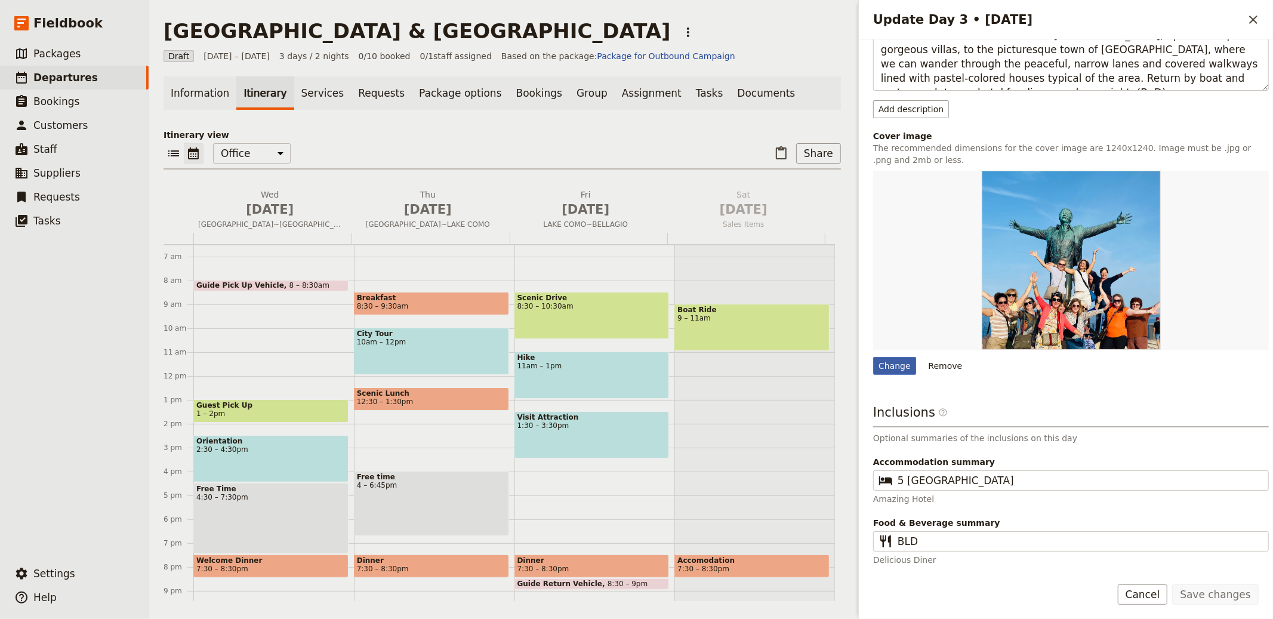
click at [890, 362] on div "Change" at bounding box center [894, 366] width 43 height 18
click at [873, 357] on input "Change" at bounding box center [872, 356] width 1 height 1
type input "C:\fakepath\alessio-rinella-LldSKJKt0W0-unsplash.jpg"
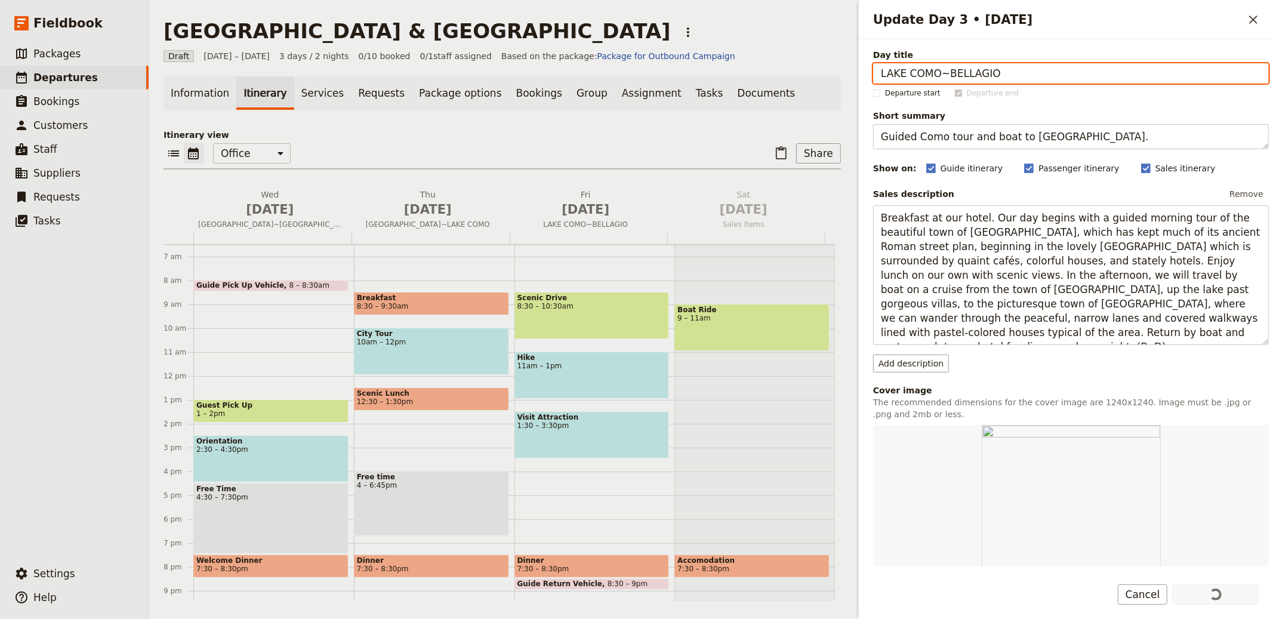
click at [561, 143] on div "​ ​ Office Guide Passenger Sales ​ Share" at bounding box center [501, 156] width 677 height 26
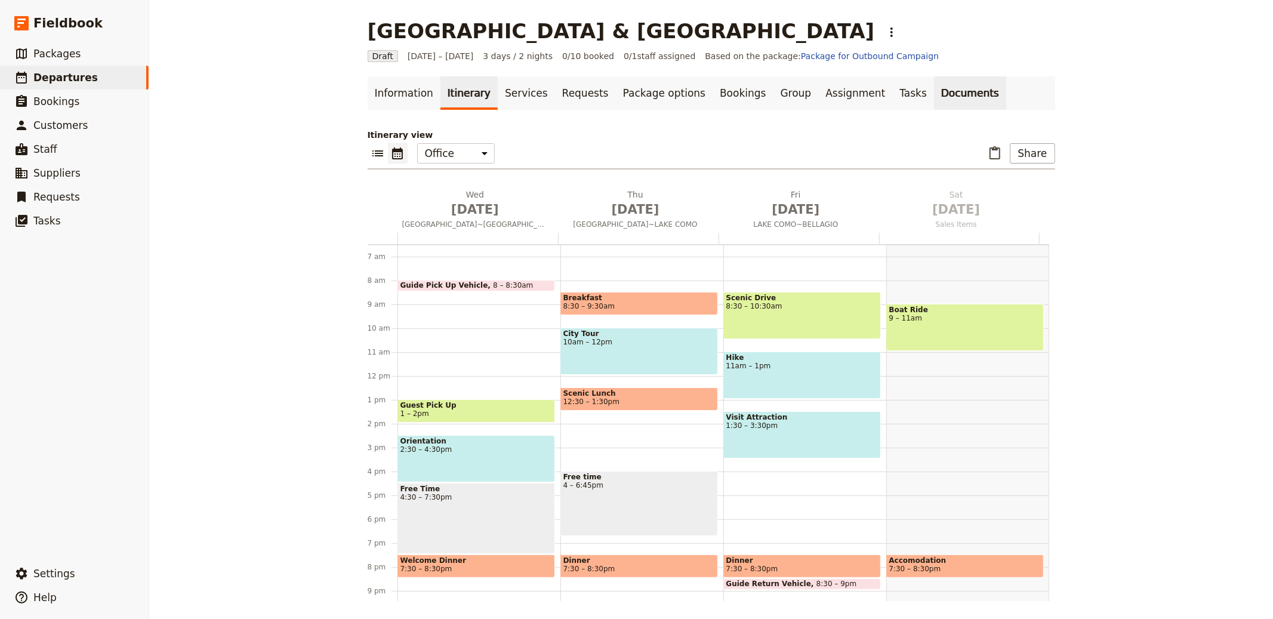
click at [934, 87] on link "Documents" at bounding box center [970, 92] width 72 height 33
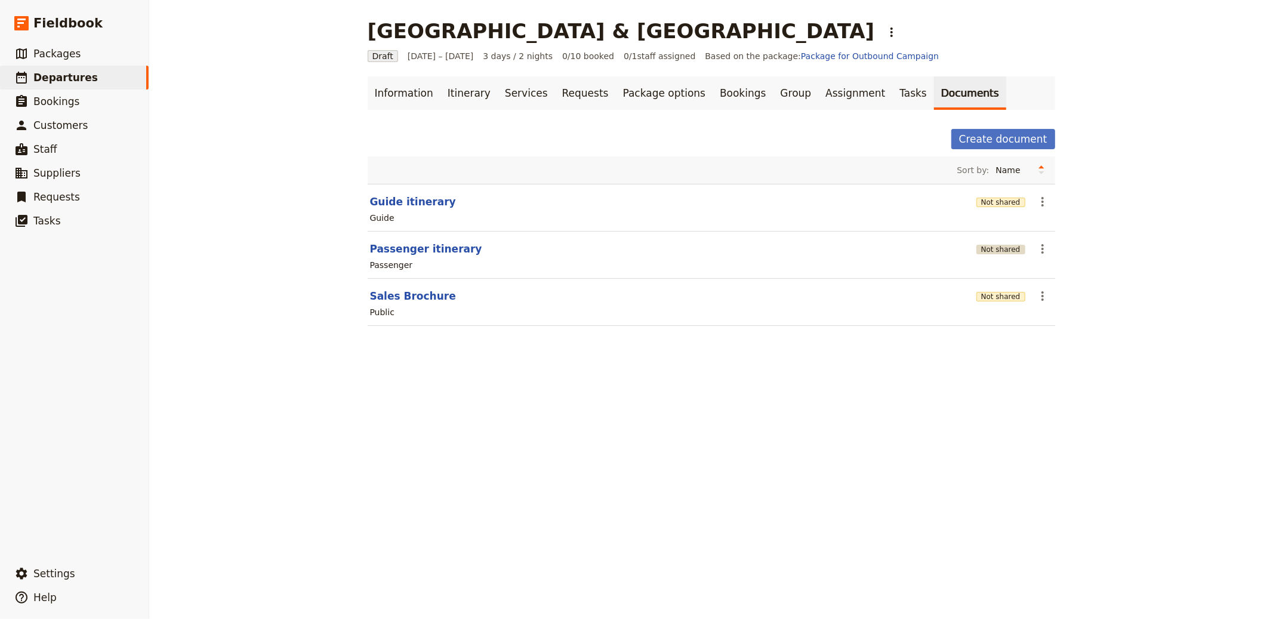
click at [990, 248] on button "Not shared" at bounding box center [1000, 250] width 49 height 10
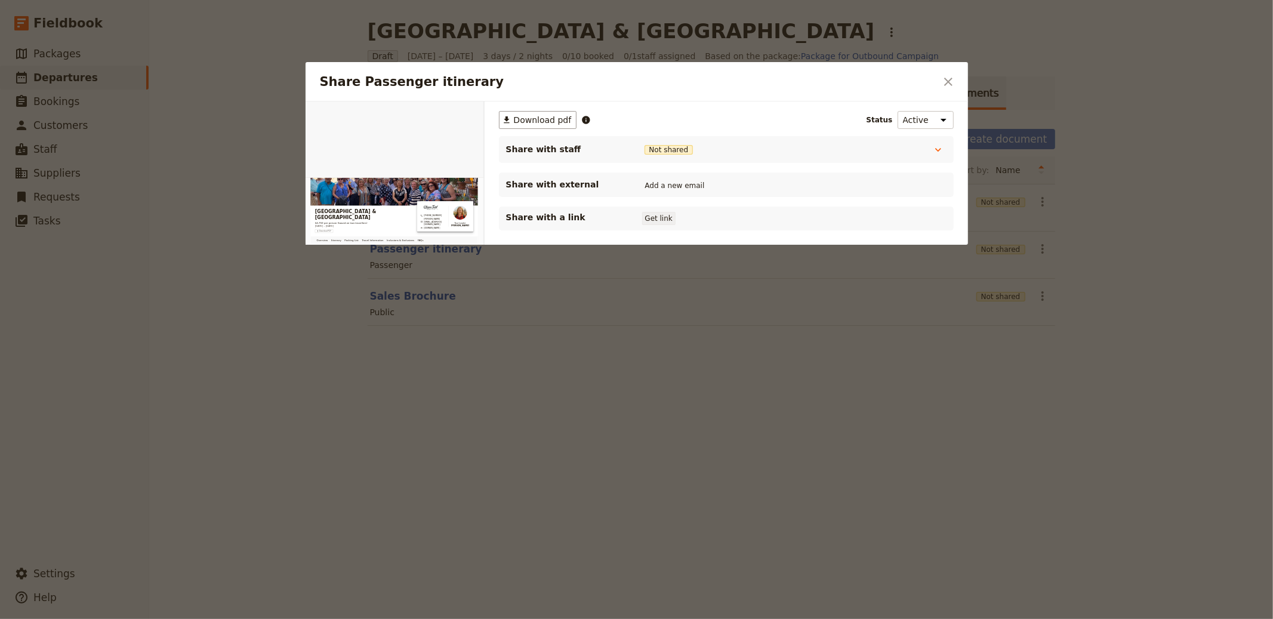
click at [662, 221] on button "Get link" at bounding box center [658, 218] width 33 height 13
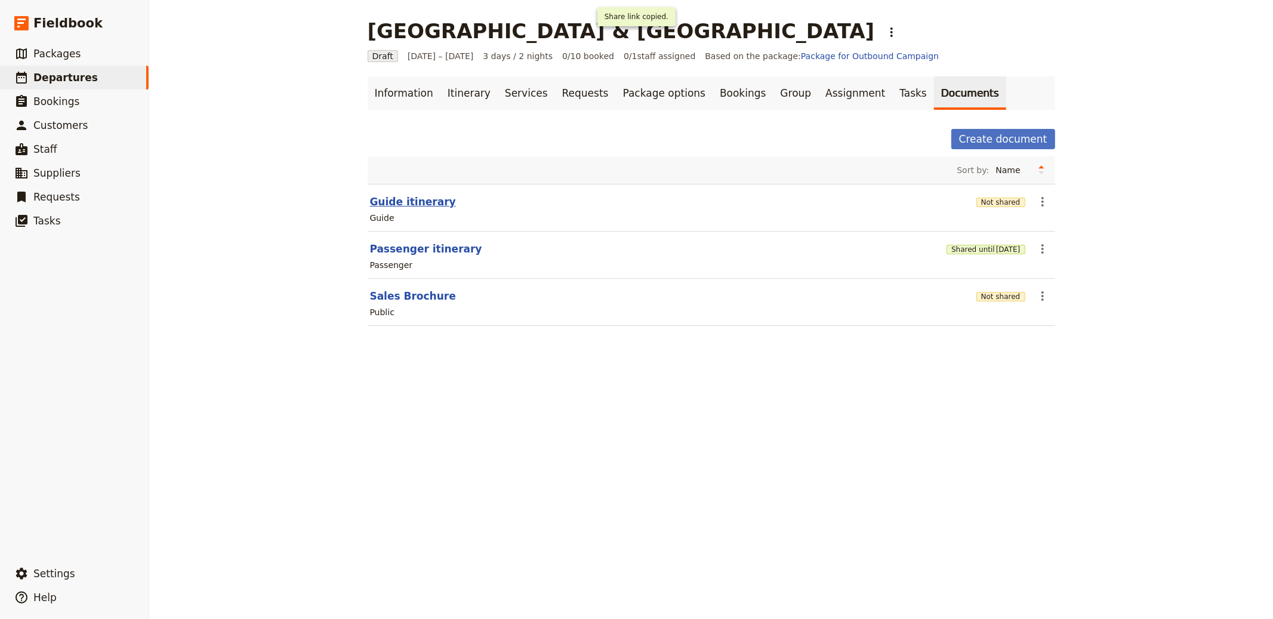
click at [415, 199] on button "Guide itinerary" at bounding box center [413, 202] width 86 height 14
select select "STAFF"
select select "RUN_SHEET"
select select "LARGE"
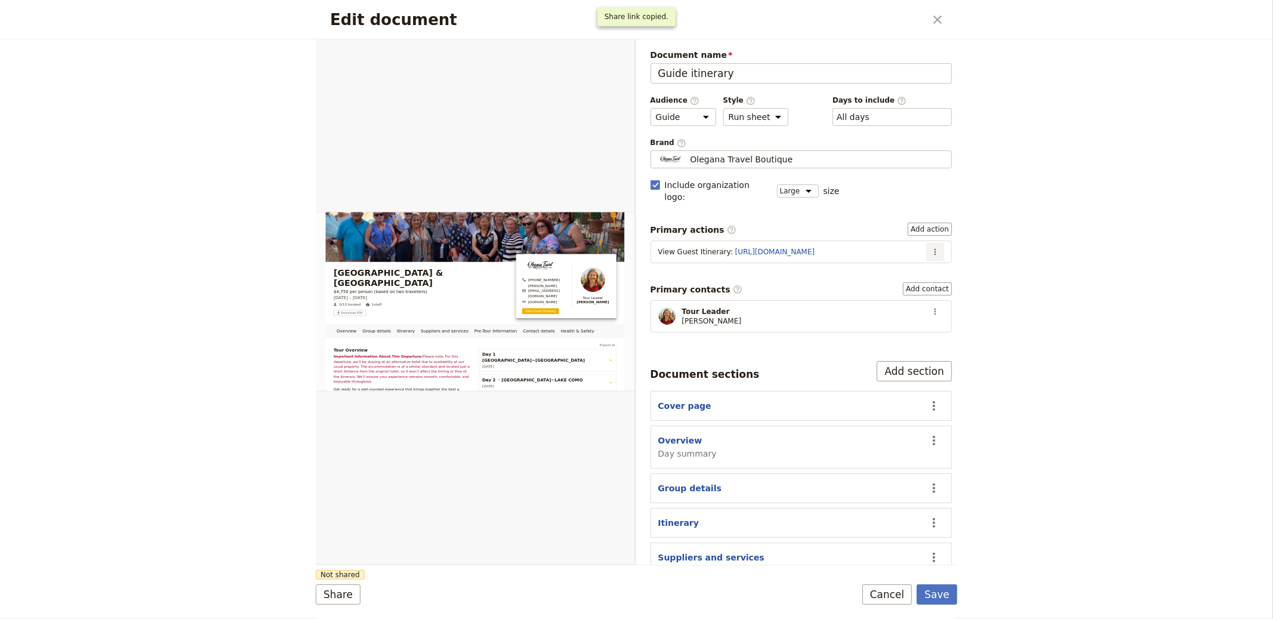
click at [932, 243] on button "​" at bounding box center [935, 252] width 18 height 18
click at [890, 263] on span "Edit action" at bounding box center [886, 266] width 45 height 12
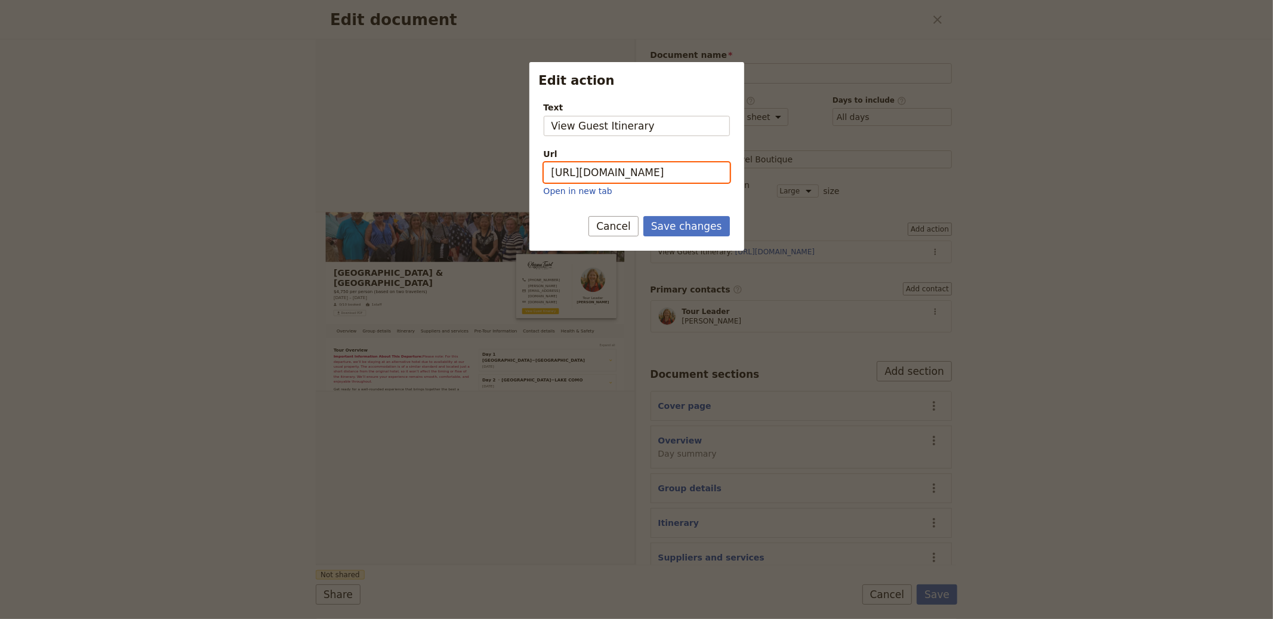
click at [649, 180] on input "https://trips.fieldbook.com/d/Wy00wwWV1sdx8kChTUw7o" at bounding box center [637, 172] width 186 height 20
paste input "NHFcj3wc6ZYP3m8EwnQpK"
type input "https://trips.fieldbook.com/d/NHFcj3wc6ZYP3m8EwnQpK"
click at [688, 227] on button "Save changes" at bounding box center [686, 226] width 87 height 20
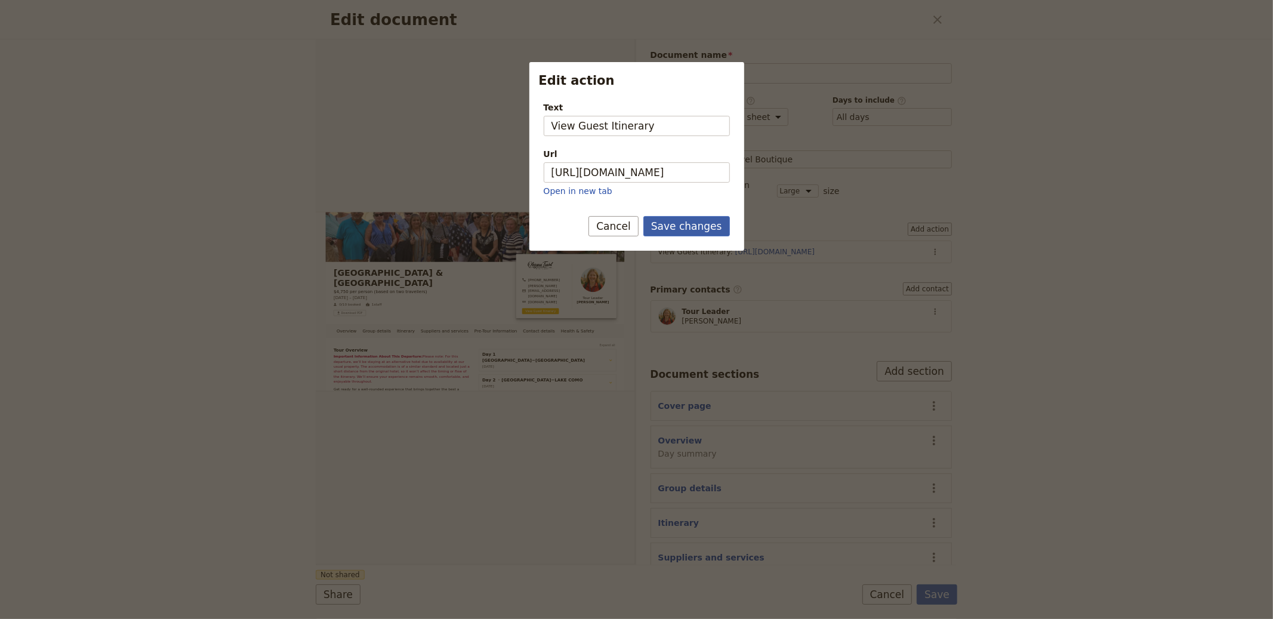
scroll to position [0, 0]
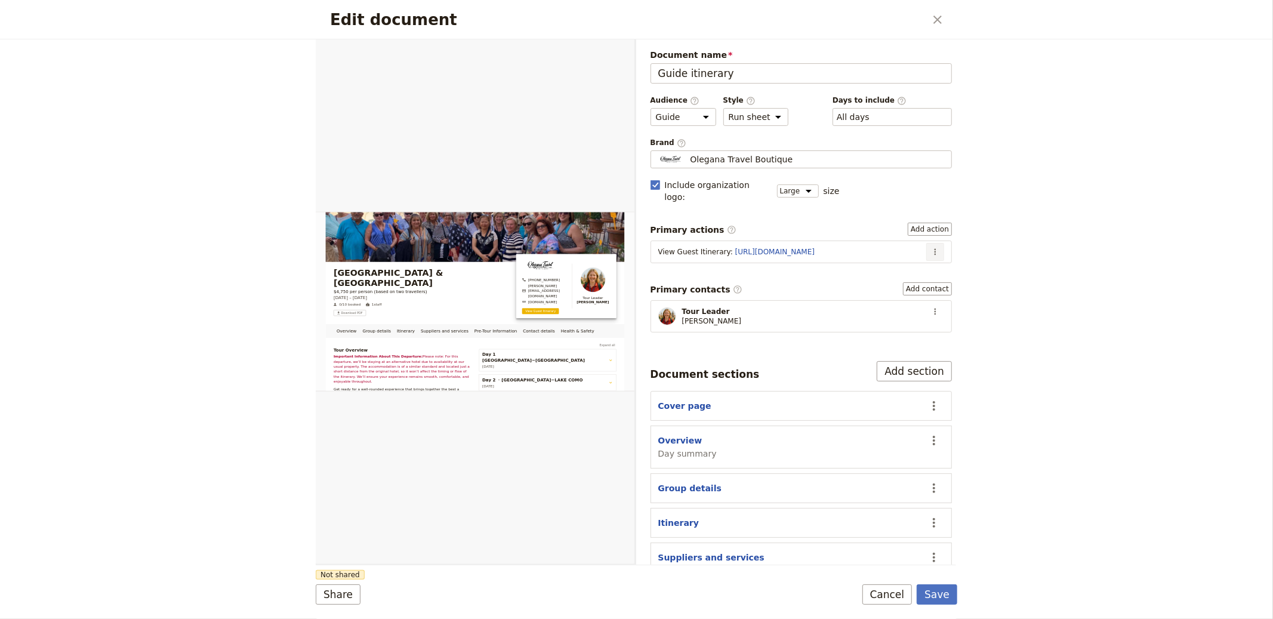
click at [926, 249] on section "View Guest Itinerary : https://trips.fieldbook.com/d/NHFcj3wc6ZYP3m8EwnQpK ​" at bounding box center [801, 251] width 302 height 23
click at [930, 247] on icon "Actions" at bounding box center [935, 252] width 10 height 10
click at [899, 268] on span "Edit action" at bounding box center [886, 266] width 45 height 12
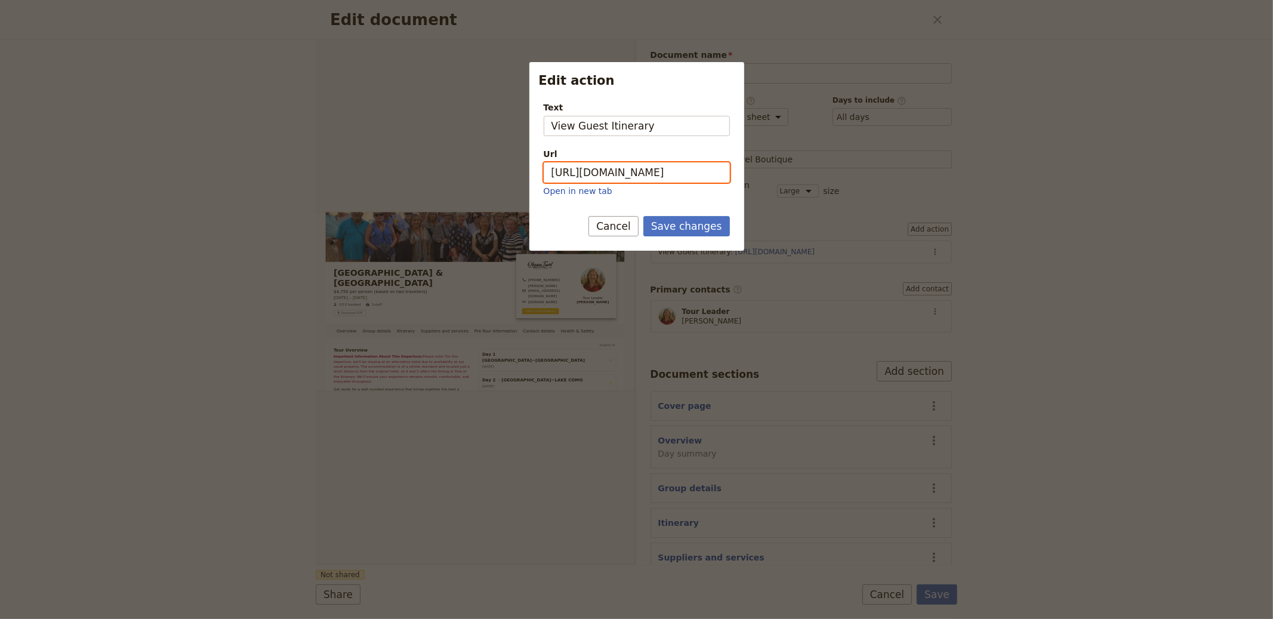
click at [626, 174] on input "https://trips.fieldbook.com/d/NHFcj3wc6ZYP3m8EwnQpK" at bounding box center [637, 172] width 186 height 20
click at [695, 229] on button "Save changes" at bounding box center [686, 226] width 87 height 20
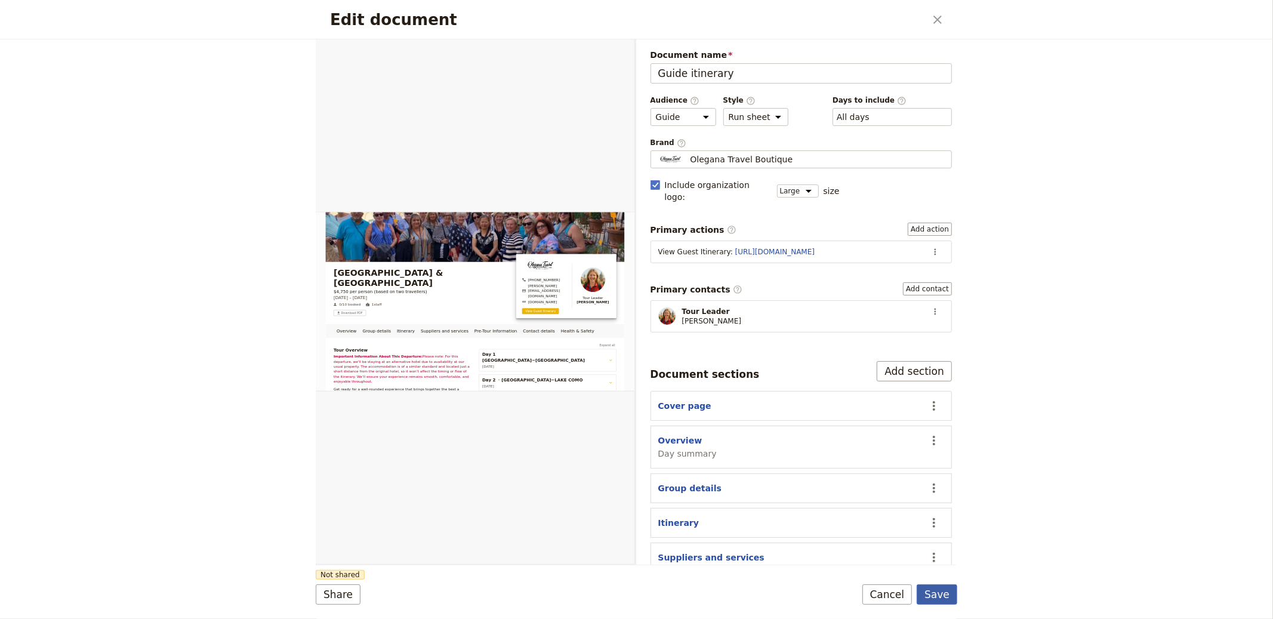
click at [936, 597] on button "Save" at bounding box center [936, 594] width 41 height 20
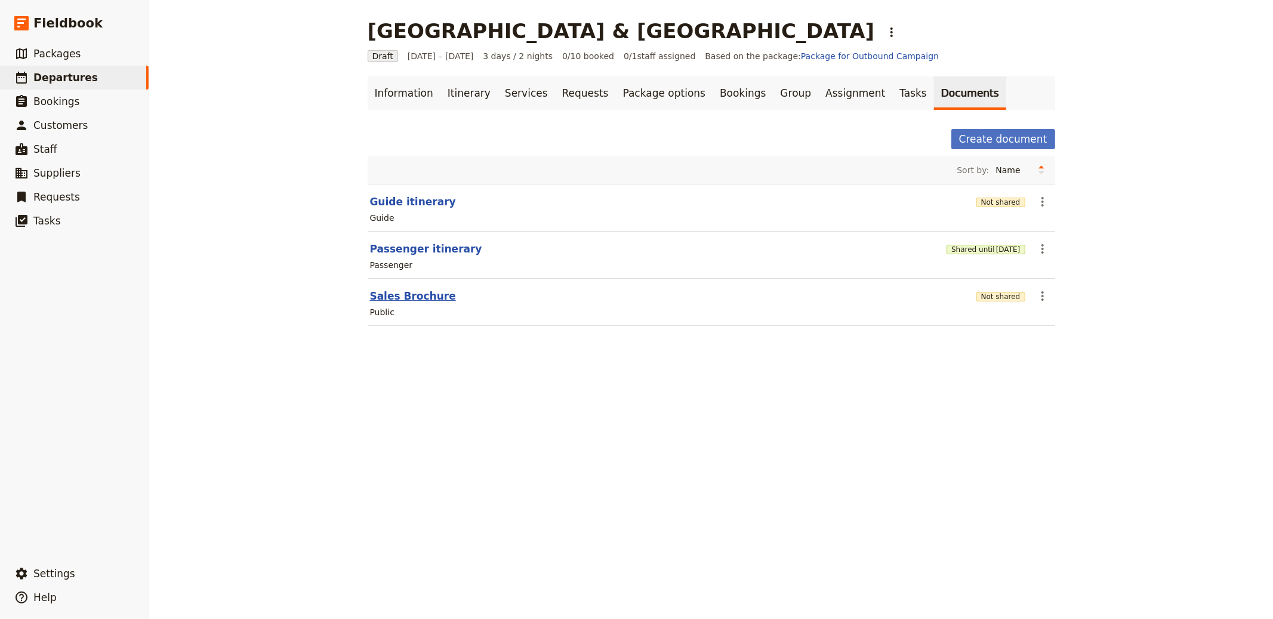
click at [422, 298] on button "Sales Brochure" at bounding box center [413, 296] width 86 height 14
select select "DEFAULT"
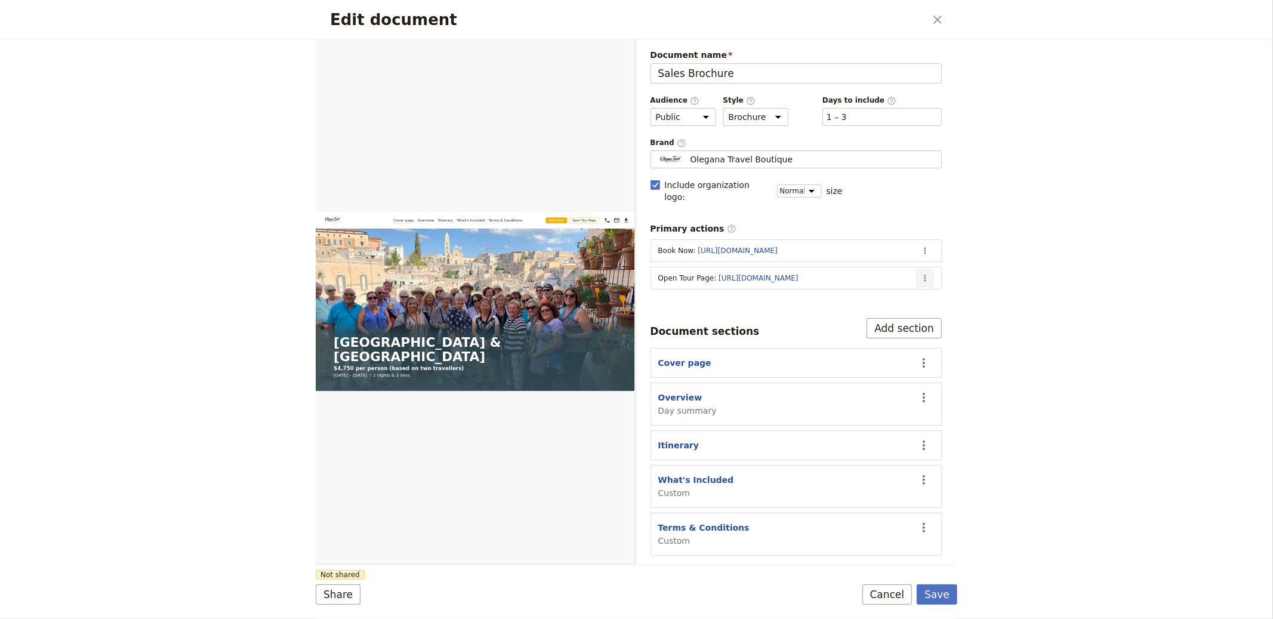
click at [931, 269] on button "​" at bounding box center [925, 278] width 18 height 18
click at [905, 284] on button "Edit action" at bounding box center [877, 292] width 111 height 17
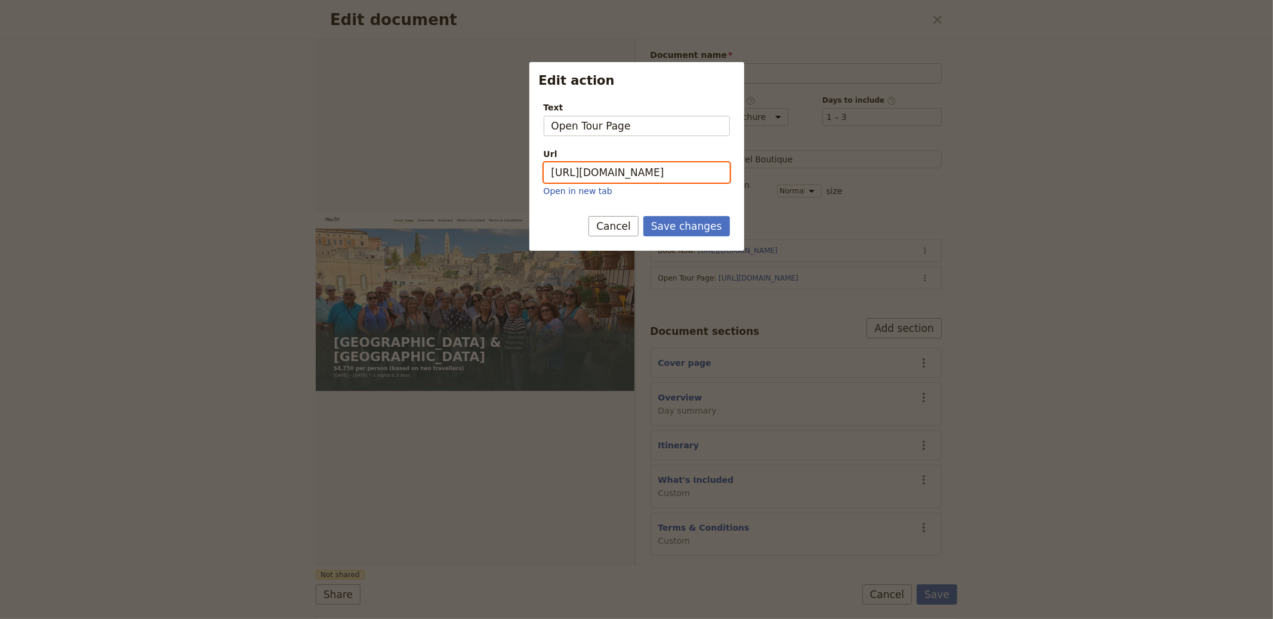
click at [682, 177] on input "https://trips.fieldbook.com/d/Wy00wwWV1sdx8kChTUw7o" at bounding box center [637, 172] width 186 height 20
paste input "NHFcj3wc6ZYP3m8EwnQpK"
type input "https://trips.fieldbook.com/d/NHFcj3wc6ZYP3m8EwnQpK"
click at [684, 226] on button "Save changes" at bounding box center [686, 226] width 87 height 20
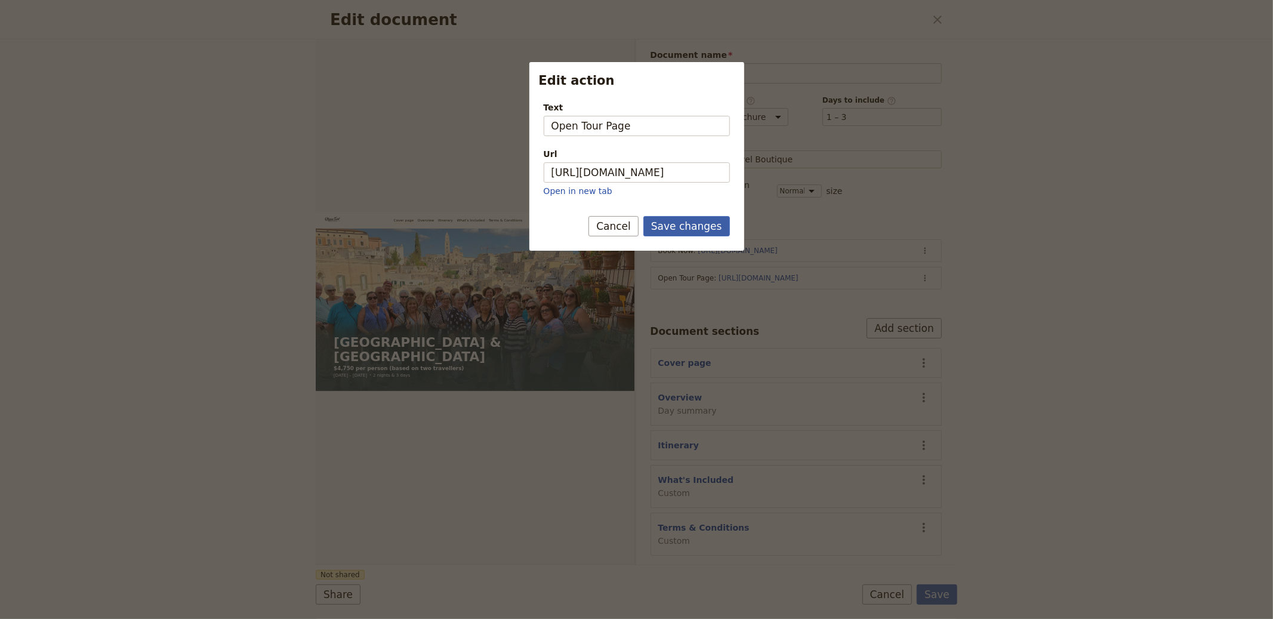
scroll to position [0, 0]
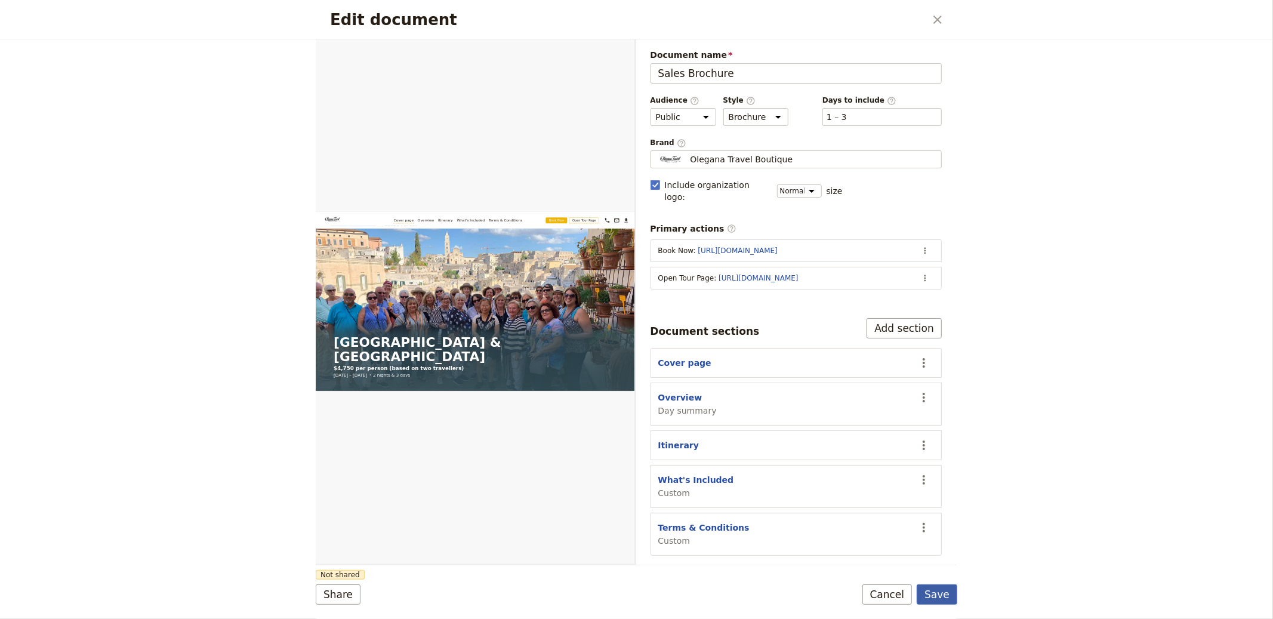
click at [943, 597] on button "Save" at bounding box center [936, 594] width 41 height 20
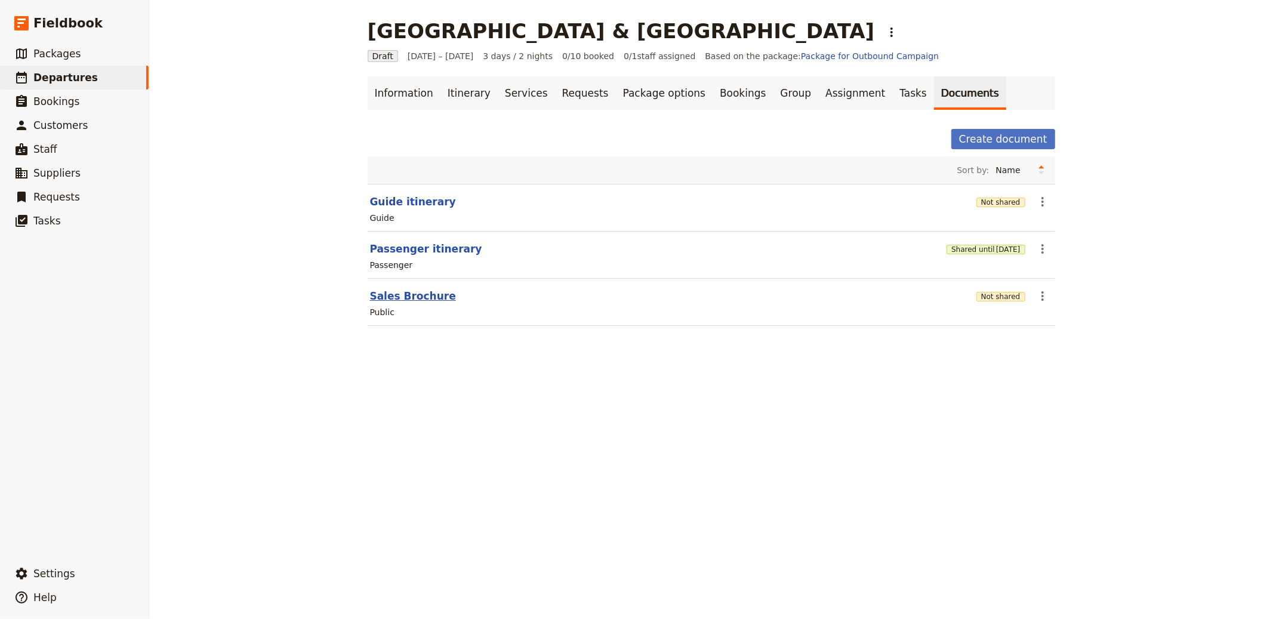
click at [425, 300] on button "Sales Brochure" at bounding box center [413, 296] width 86 height 14
select select "DEFAULT"
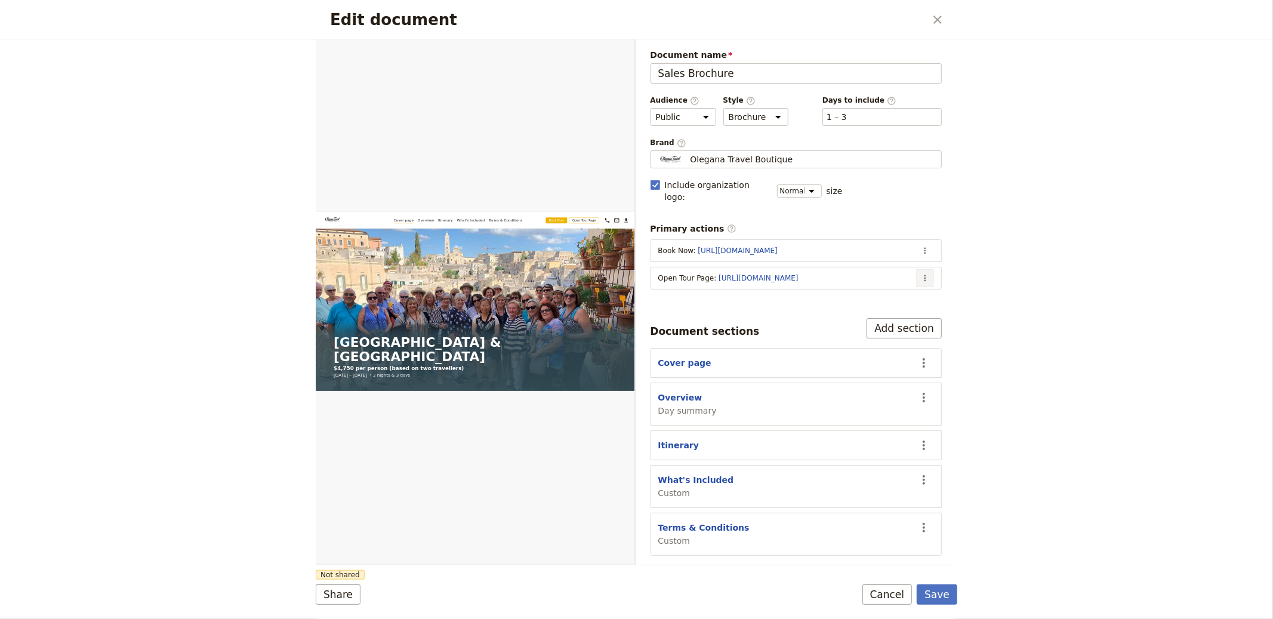
click at [922, 273] on icon "Actions" at bounding box center [925, 278] width 10 height 10
click at [837, 295] on span "Edit action" at bounding box center [851, 292] width 45 height 12
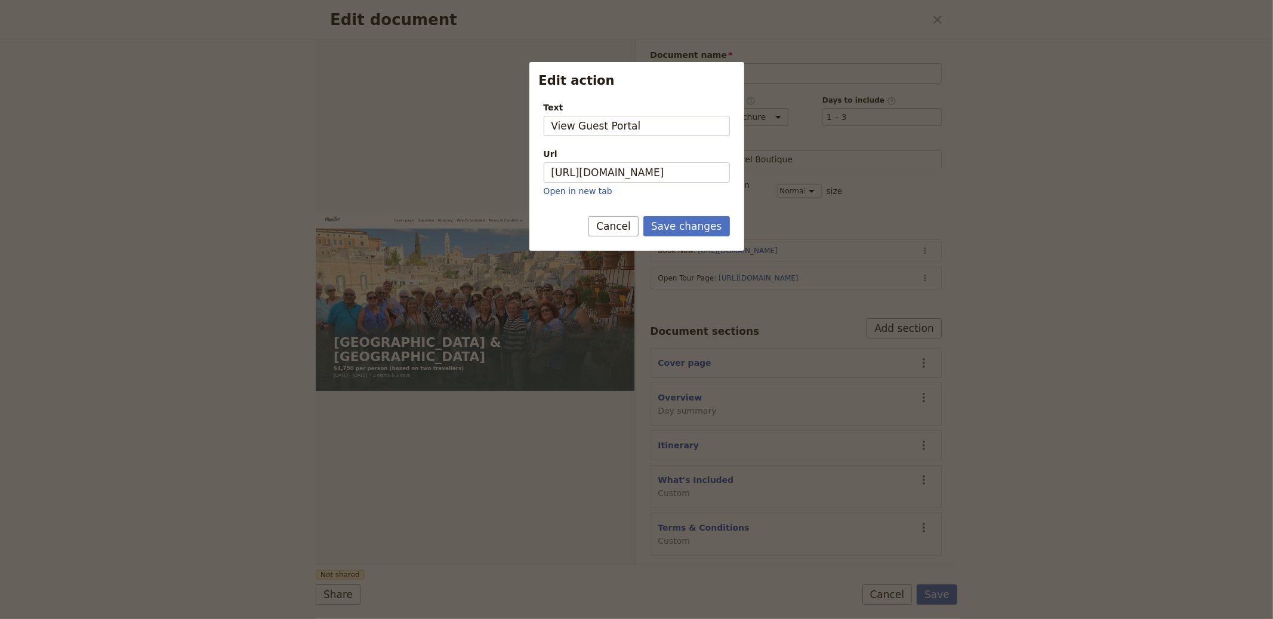
type input "View Guest Portal"
click at [643, 216] on button "Save changes" at bounding box center [686, 226] width 87 height 20
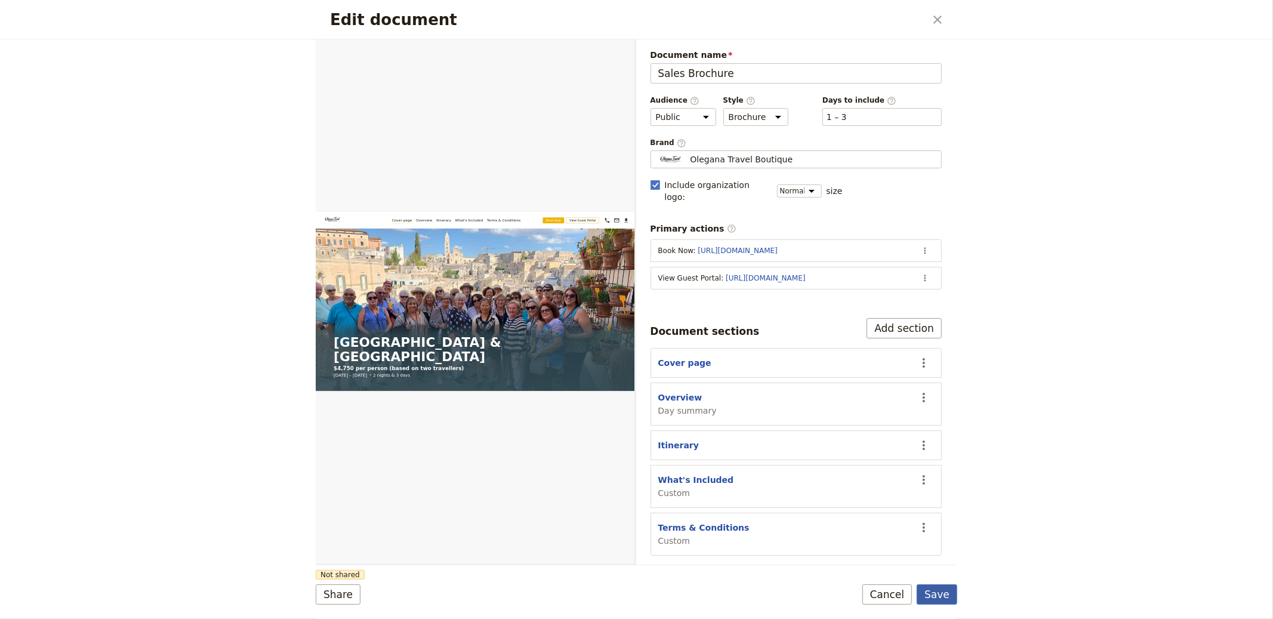
click at [936, 594] on button "Save" at bounding box center [936, 594] width 41 height 20
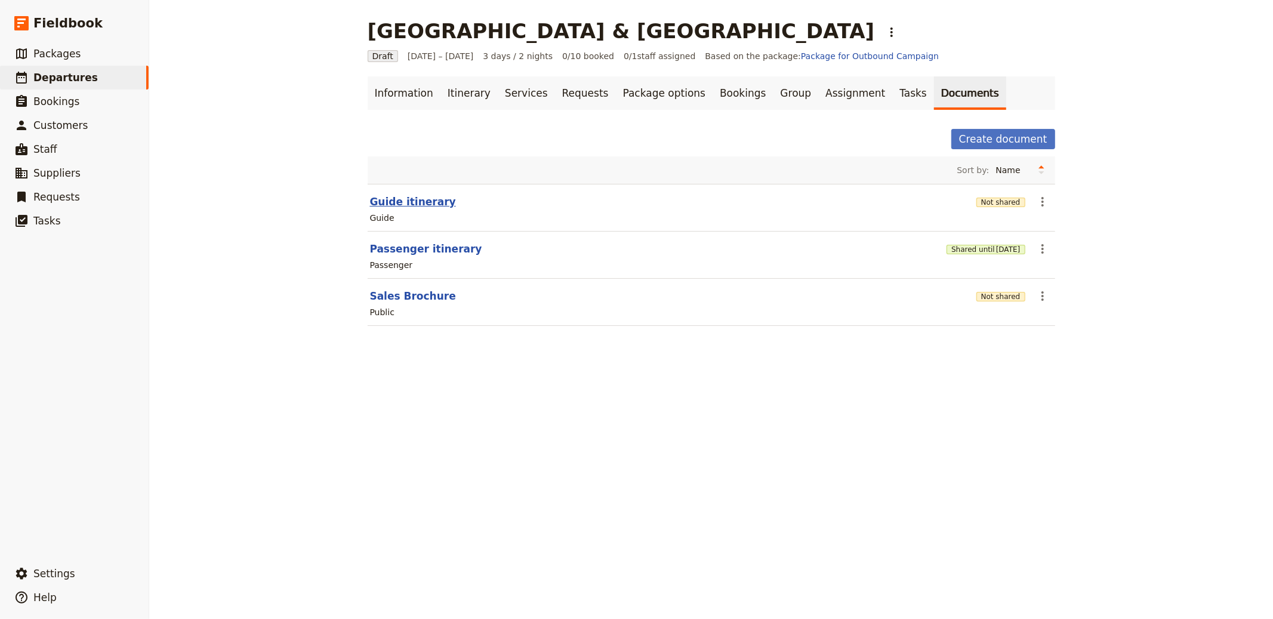
click at [427, 201] on button "Guide itinerary" at bounding box center [413, 202] width 86 height 14
select select "STAFF"
select select "RUN_SHEET"
select select "LARGE"
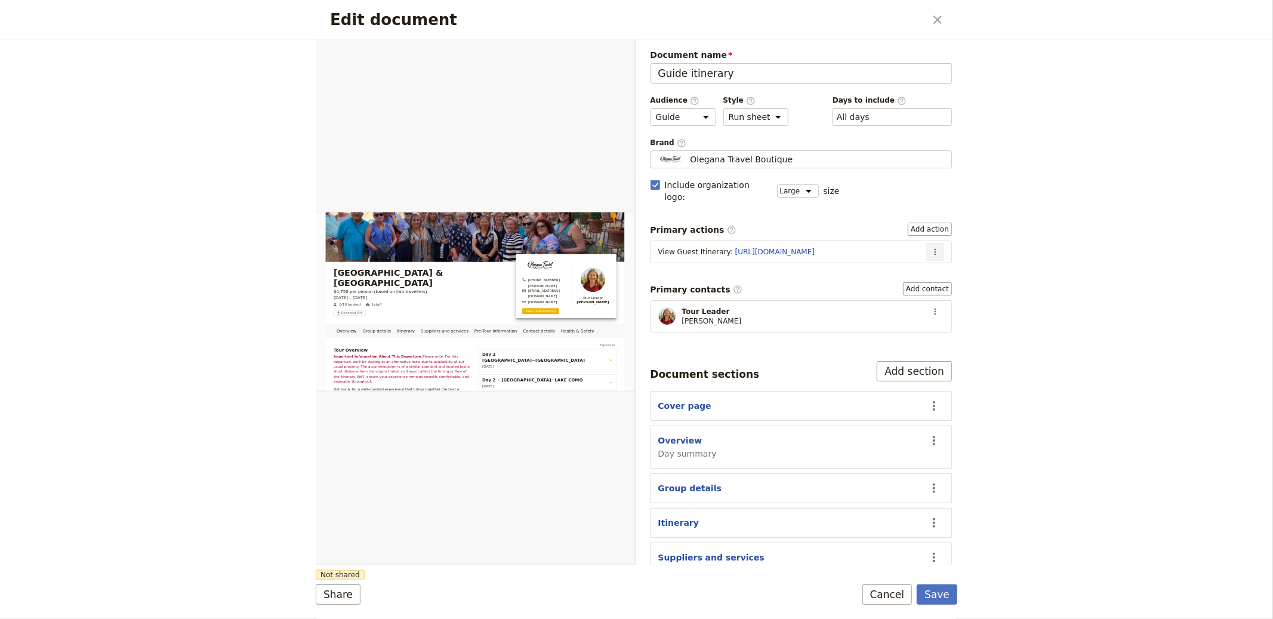
click at [930, 243] on button "​" at bounding box center [935, 252] width 18 height 18
click at [922, 258] on button "Edit action" at bounding box center [895, 266] width 76 height 17
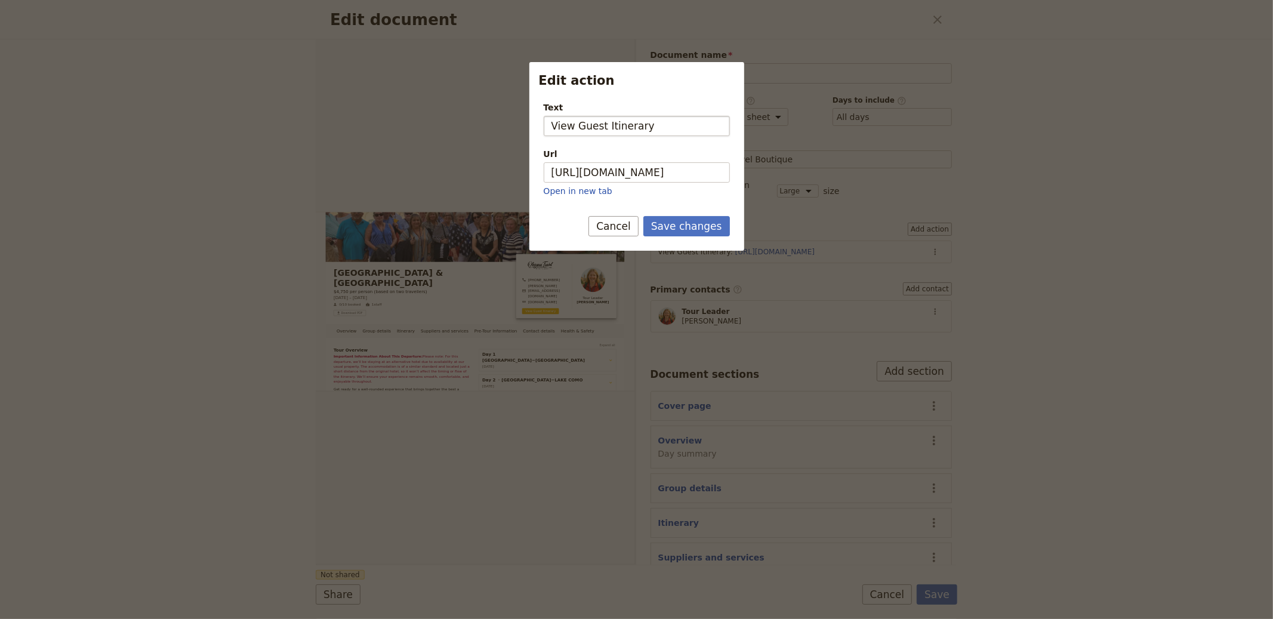
click at [622, 128] on input "View Guest Itinerary" at bounding box center [637, 126] width 186 height 20
type input "View Guest Poretal"
click at [643, 216] on button "Save changes" at bounding box center [686, 226] width 87 height 20
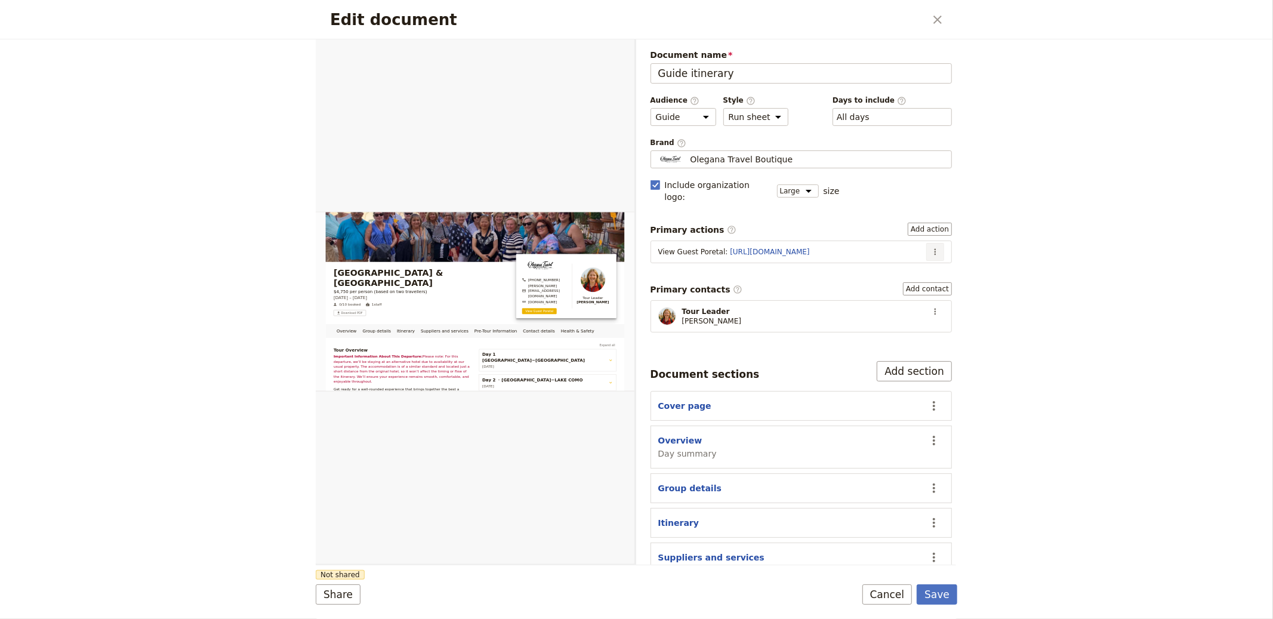
click at [930, 247] on icon "Actions" at bounding box center [935, 252] width 10 height 10
click at [910, 260] on span "Edit action" at bounding box center [895, 266] width 62 height 12
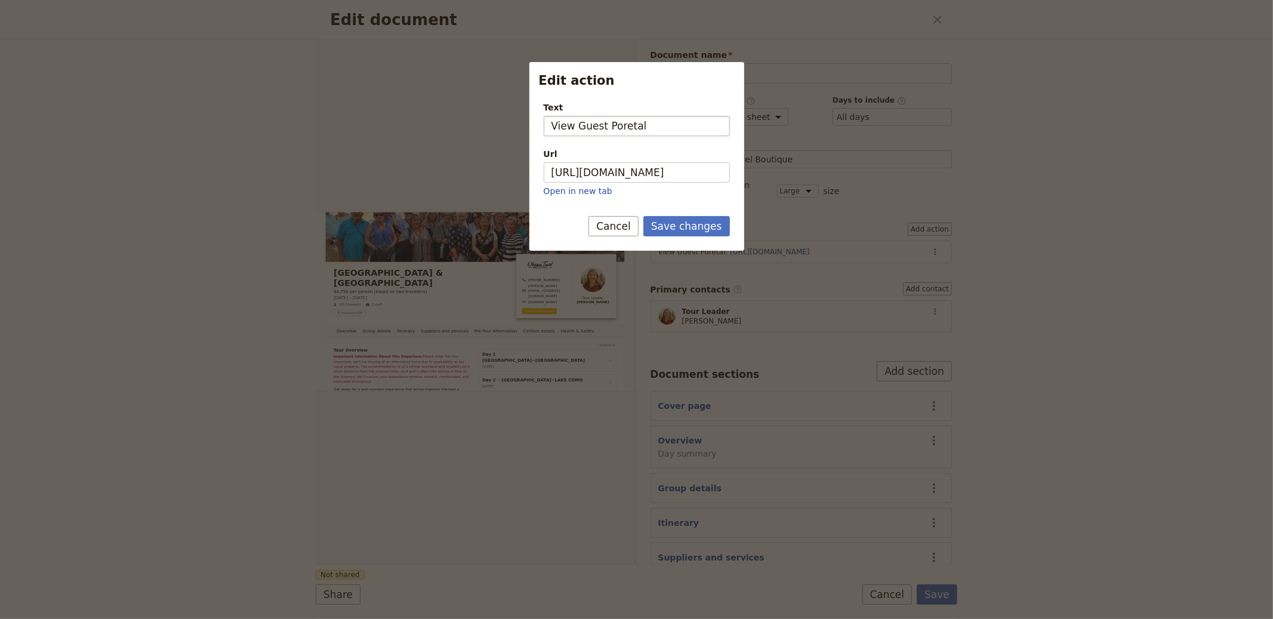
drag, startPoint x: 623, startPoint y: 125, endPoint x: 703, endPoint y: 125, distance: 80.0
click at [703, 125] on input "View Guest Poretal" at bounding box center [637, 126] width 186 height 20
type input "View Guest Portal"
click at [643, 216] on button "Save changes" at bounding box center [686, 226] width 87 height 20
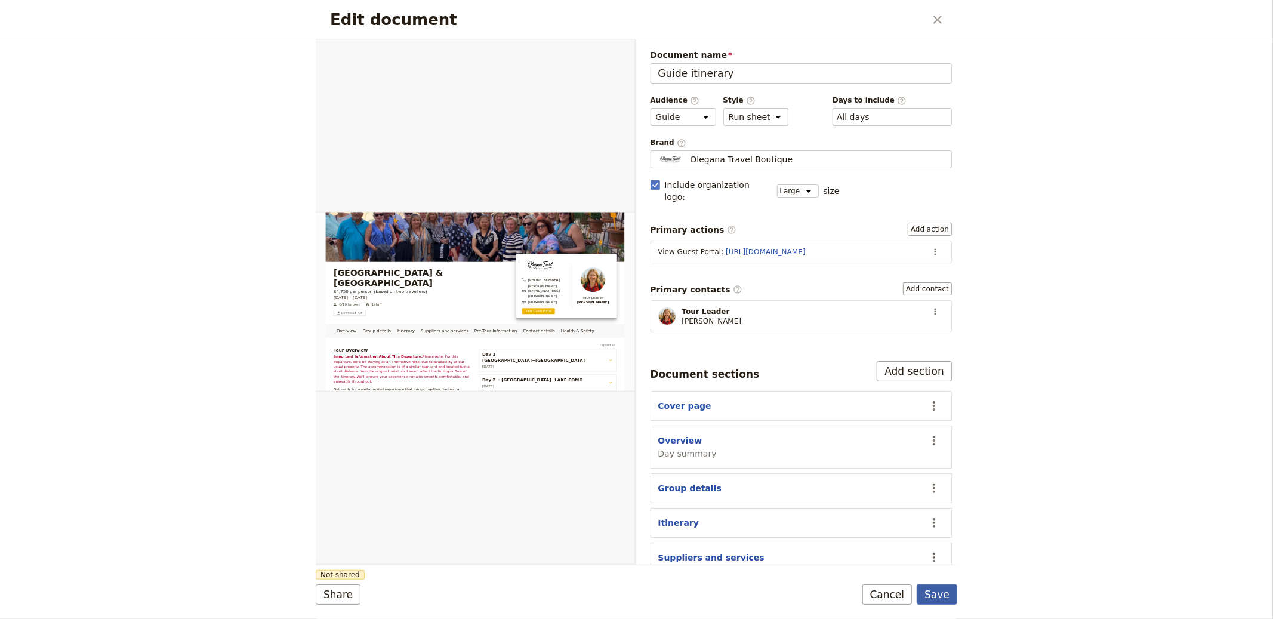
click at [936, 589] on button "Save" at bounding box center [936, 594] width 41 height 20
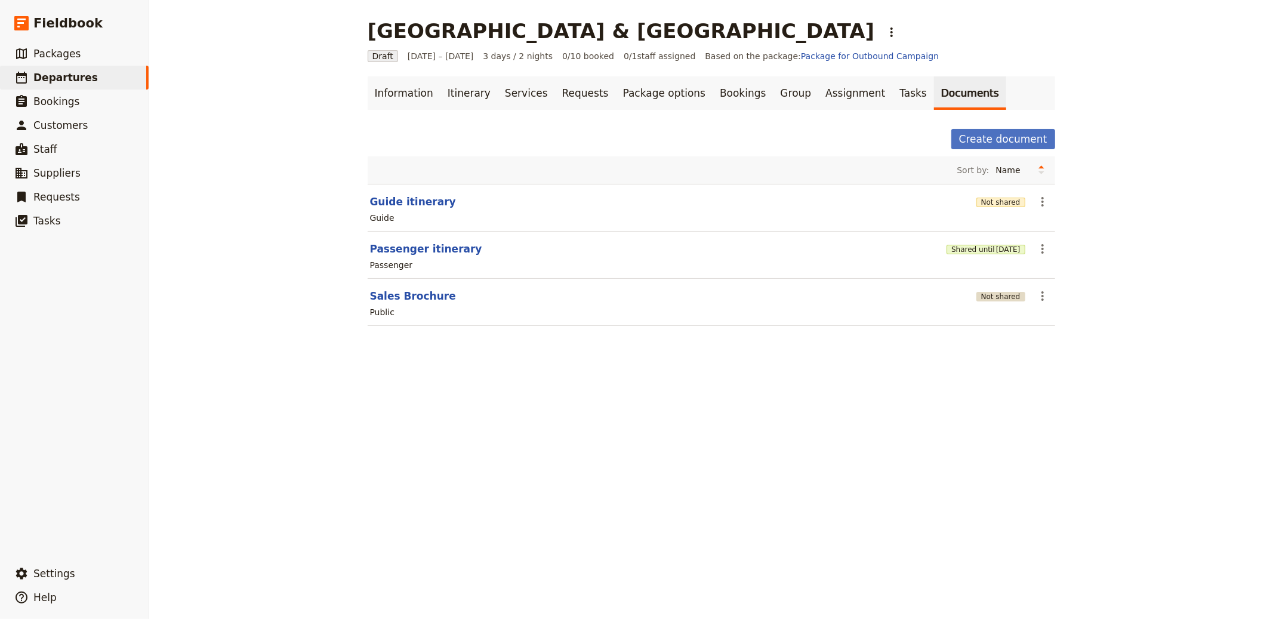
click at [993, 298] on button "Not shared" at bounding box center [1000, 297] width 49 height 10
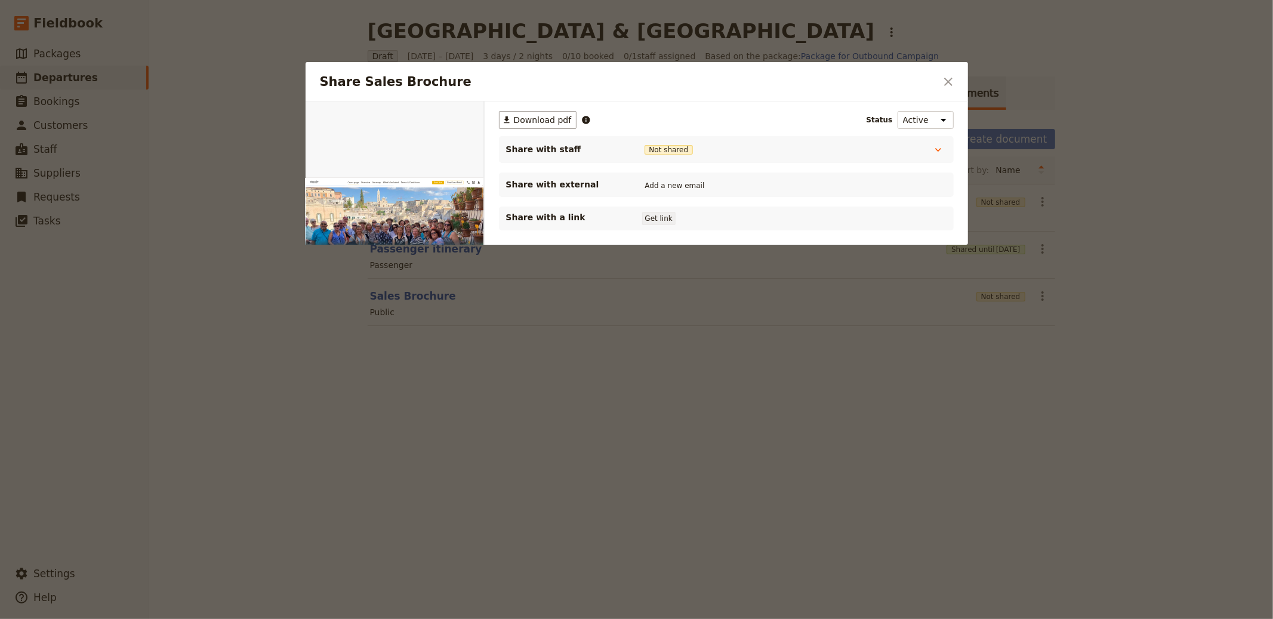
click at [656, 218] on button "Get link" at bounding box center [658, 218] width 33 height 13
drag, startPoint x: 945, startPoint y: 79, endPoint x: 971, endPoint y: 99, distance: 33.7
click at [945, 79] on icon "Close dialog" at bounding box center [948, 82] width 8 height 8
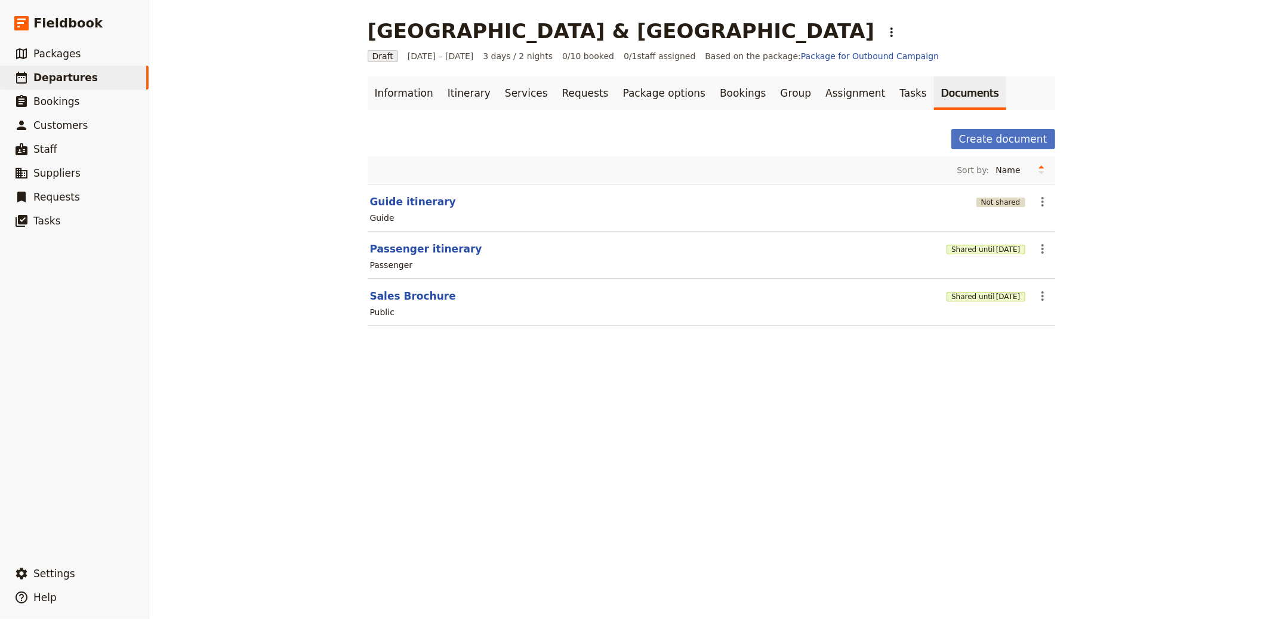
click at [1004, 205] on button "Not shared" at bounding box center [1000, 202] width 49 height 10
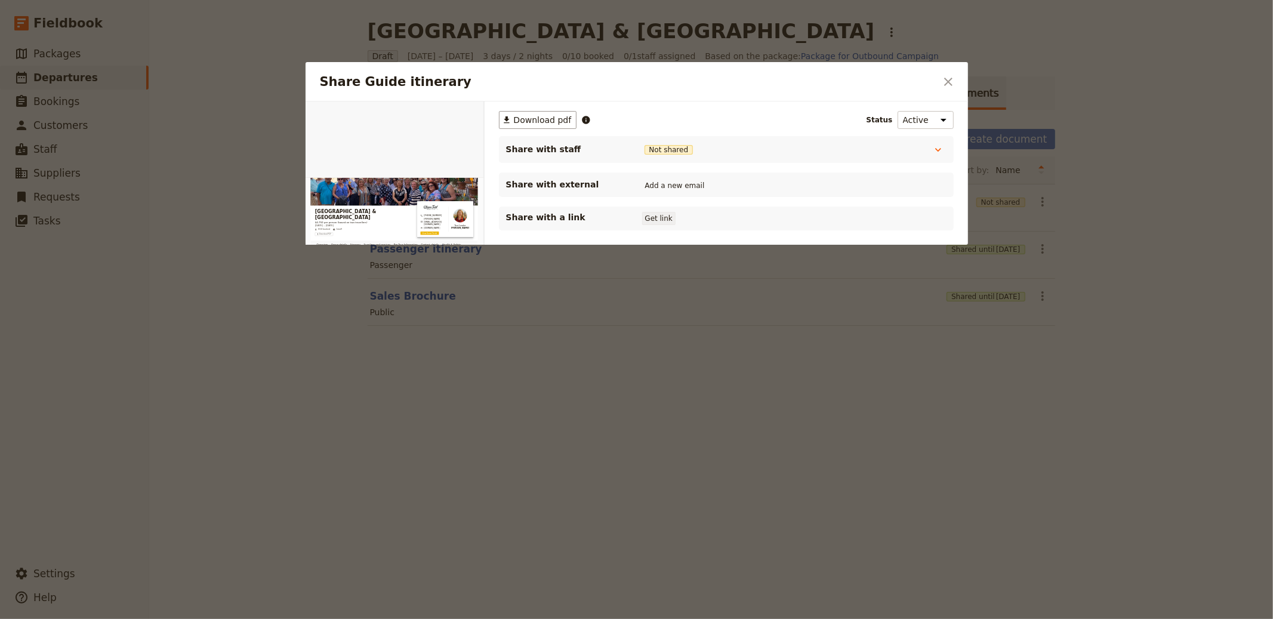
click at [661, 220] on button "Get link" at bounding box center [658, 218] width 33 height 13
click at [946, 86] on icon "Close dialog" at bounding box center [948, 82] width 14 height 14
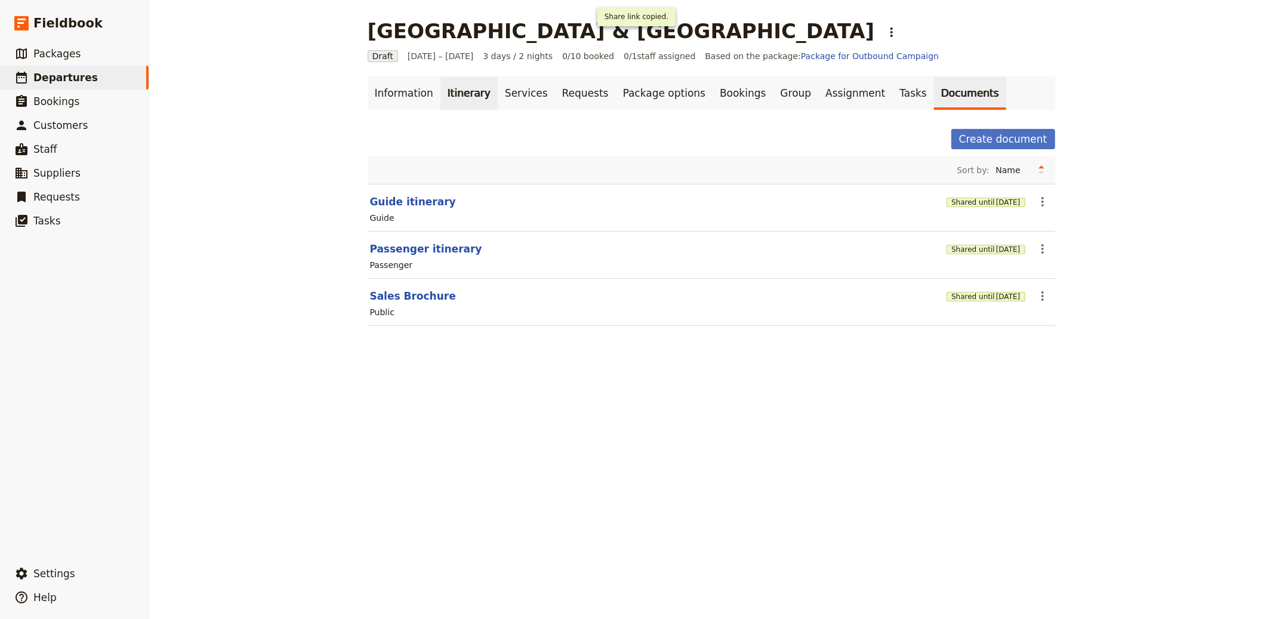
click at [448, 89] on link "Itinerary" at bounding box center [468, 92] width 57 height 33
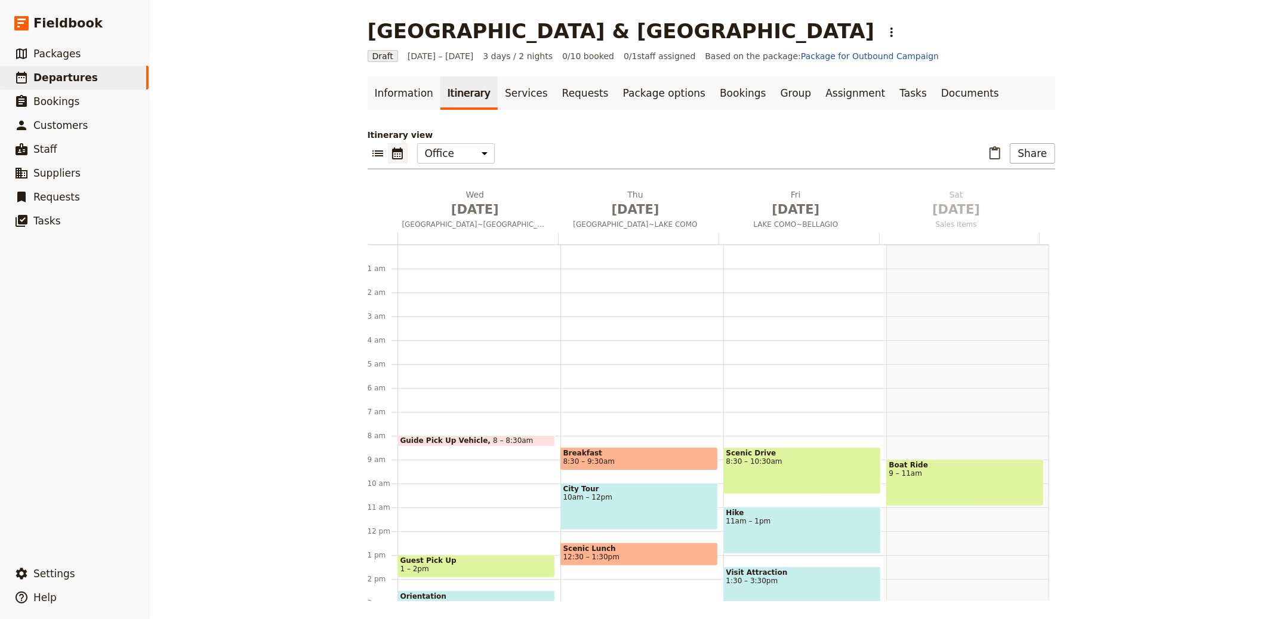
scroll to position [155, 0]
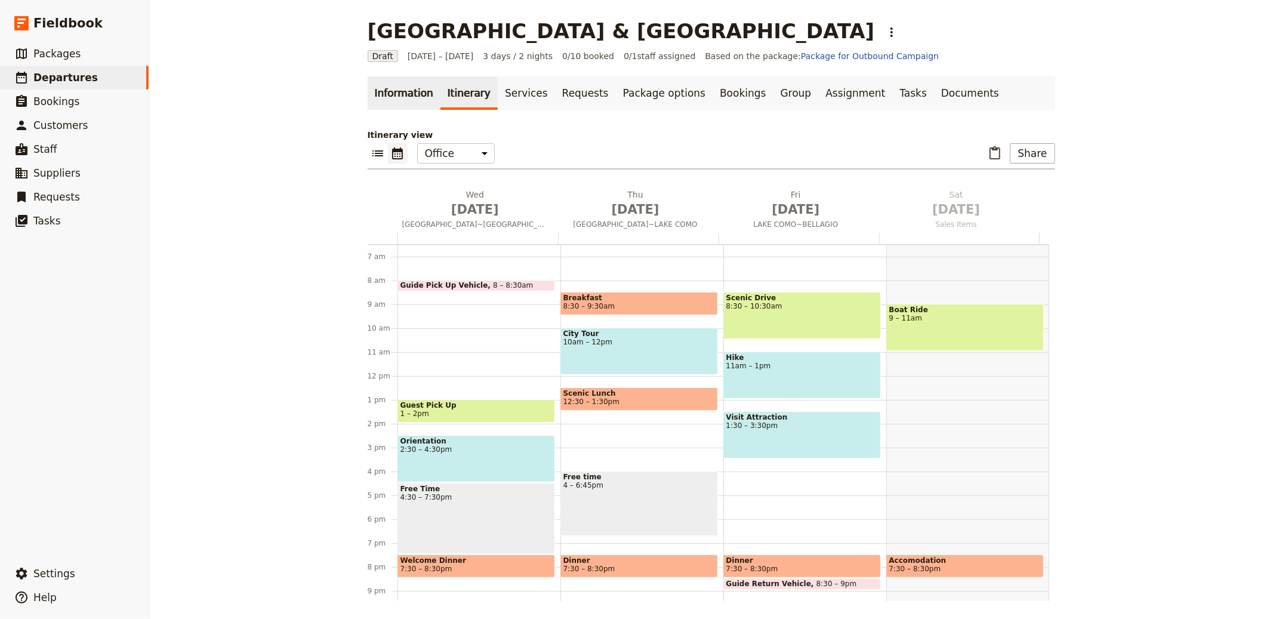
click at [398, 87] on link "Information" at bounding box center [404, 92] width 73 height 33
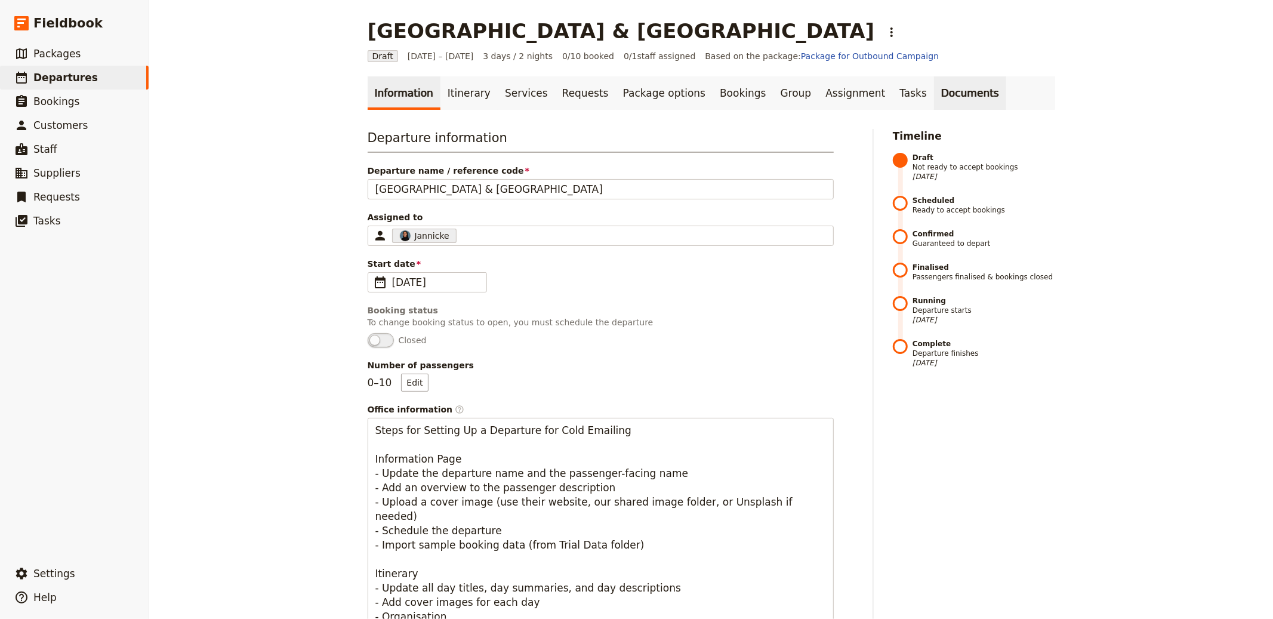
click at [934, 87] on link "Documents" at bounding box center [970, 92] width 72 height 33
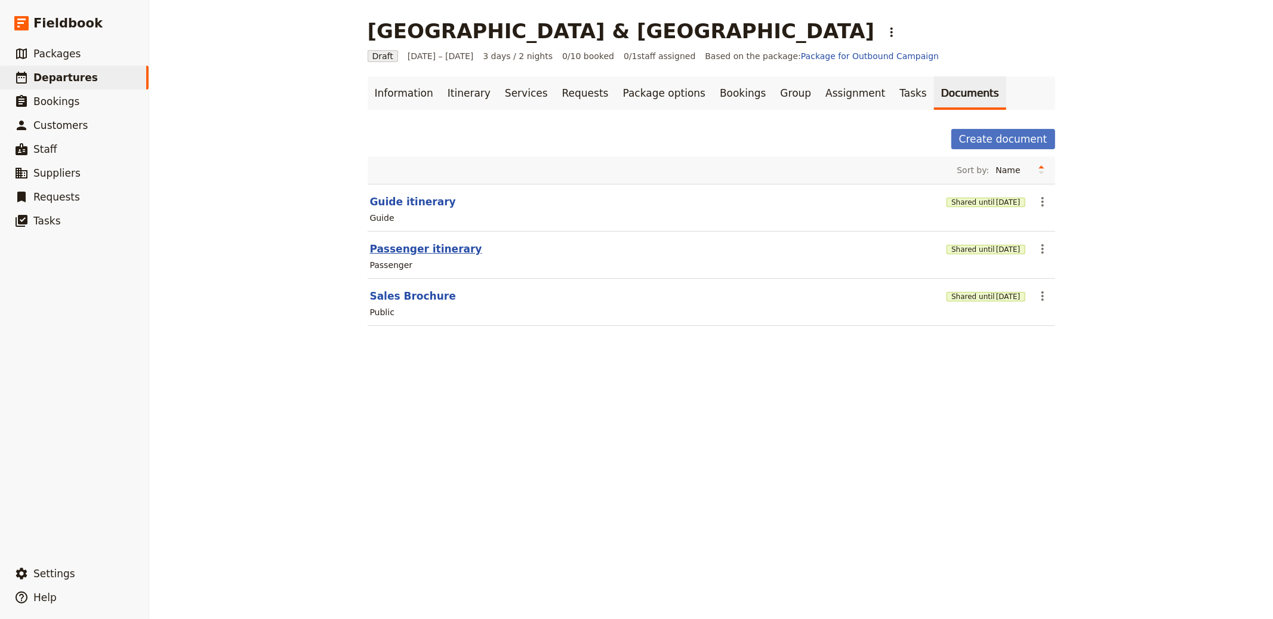
click at [421, 257] on section "Passenger itinerary Shared until [DATE] ​ Passenger" at bounding box center [711, 255] width 687 height 47
click at [433, 250] on button "Passenger itinerary" at bounding box center [426, 249] width 112 height 14
select select "PASSENGER"
select select "RUN_SHEET"
select select "LARGE"
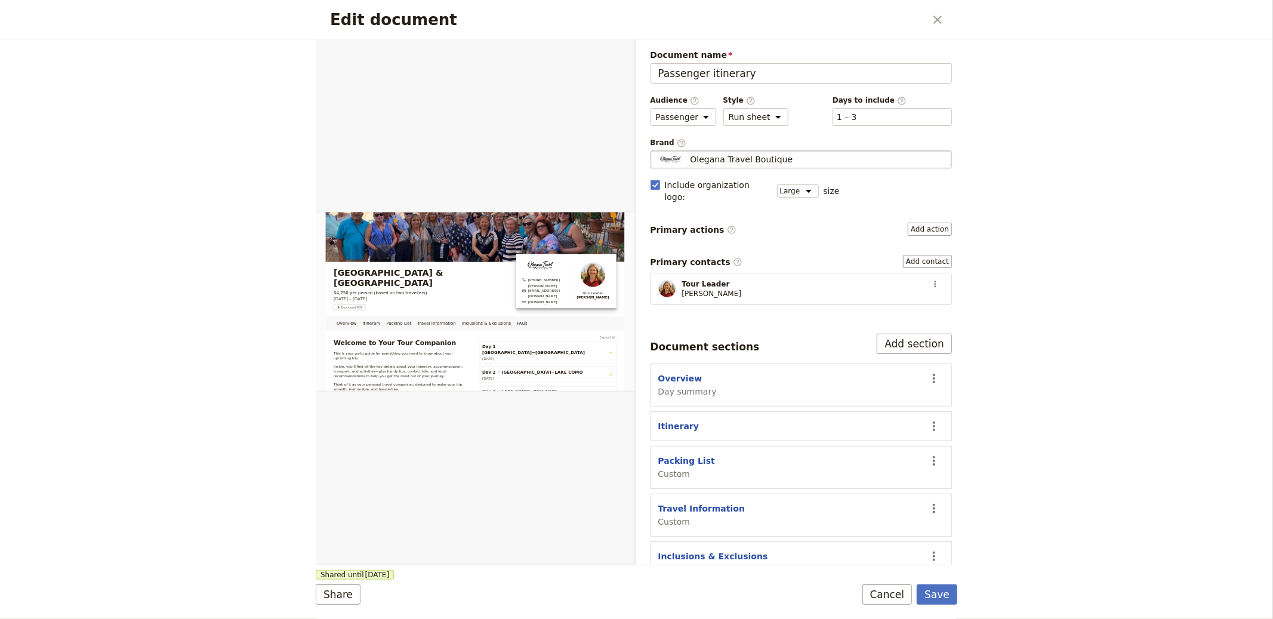
click at [740, 166] on fieldset "Olegana Travel Boutique Olegana Travel Boutique" at bounding box center [801, 159] width 302 height 18
click at [656, 151] on input "Olegana Travel Boutique" at bounding box center [655, 150] width 1 height 1
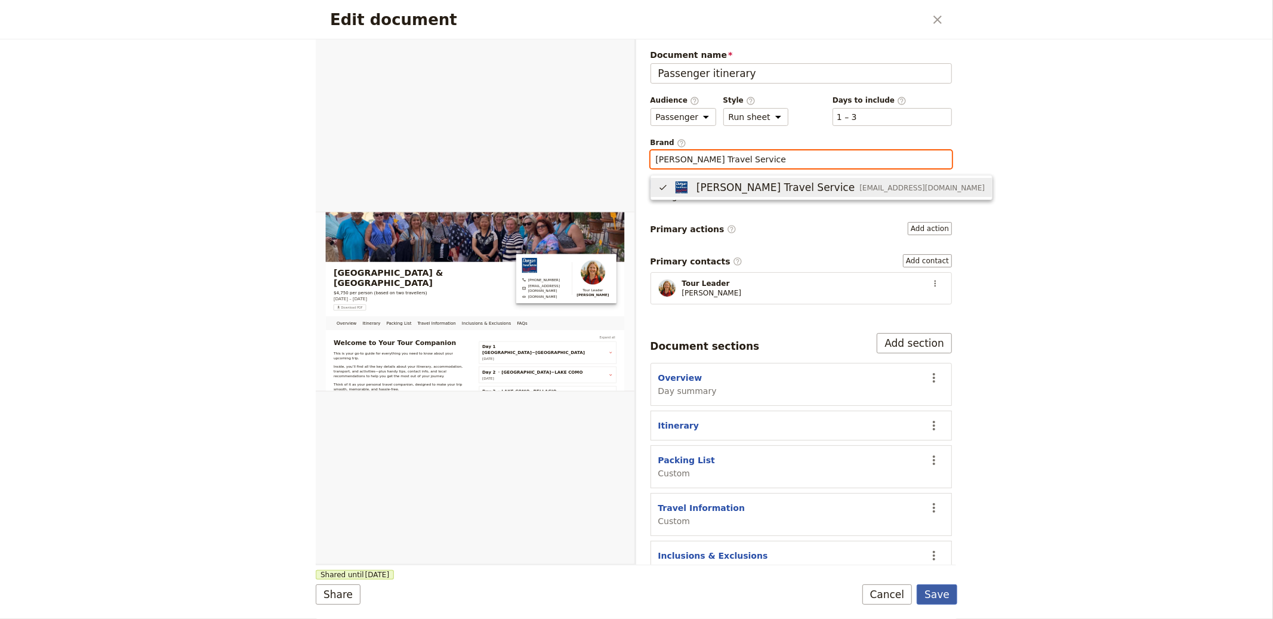
type input "Durgan Travel Service"
click at [925, 601] on button "Save" at bounding box center [936, 594] width 41 height 20
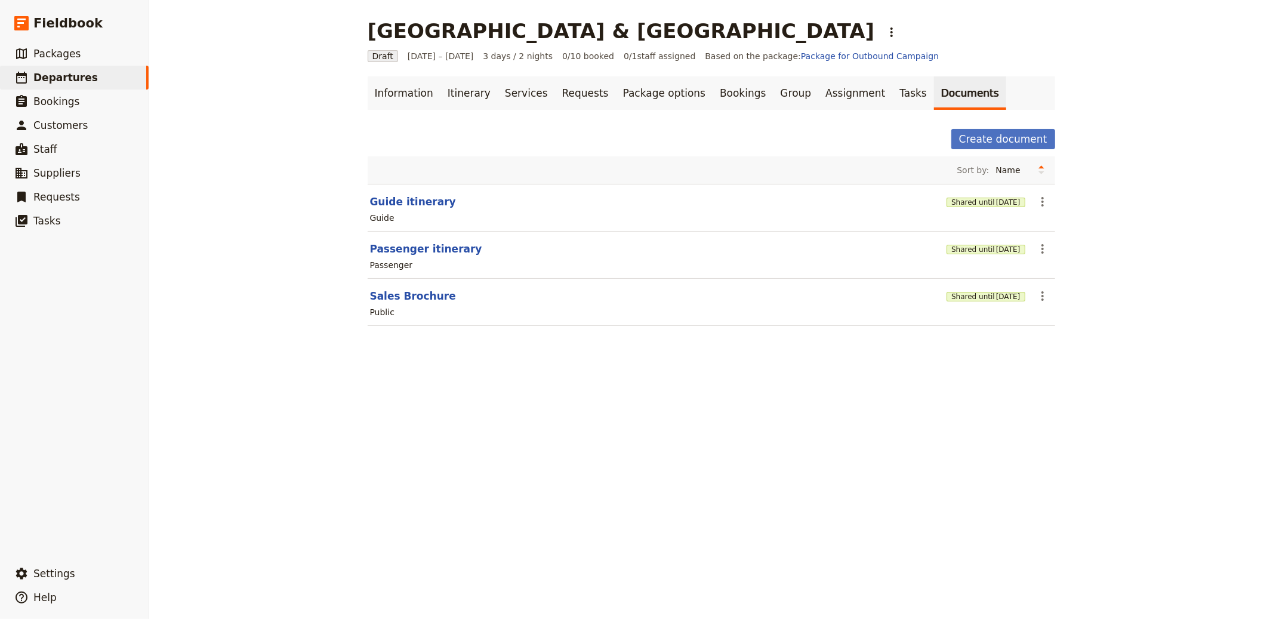
click at [426, 286] on section "Sales Brochure Shared until 3 Nov 2025 ​ Public" at bounding box center [711, 302] width 687 height 47
click at [419, 298] on button "Sales Brochure" at bounding box center [413, 296] width 86 height 14
select select "DEFAULT"
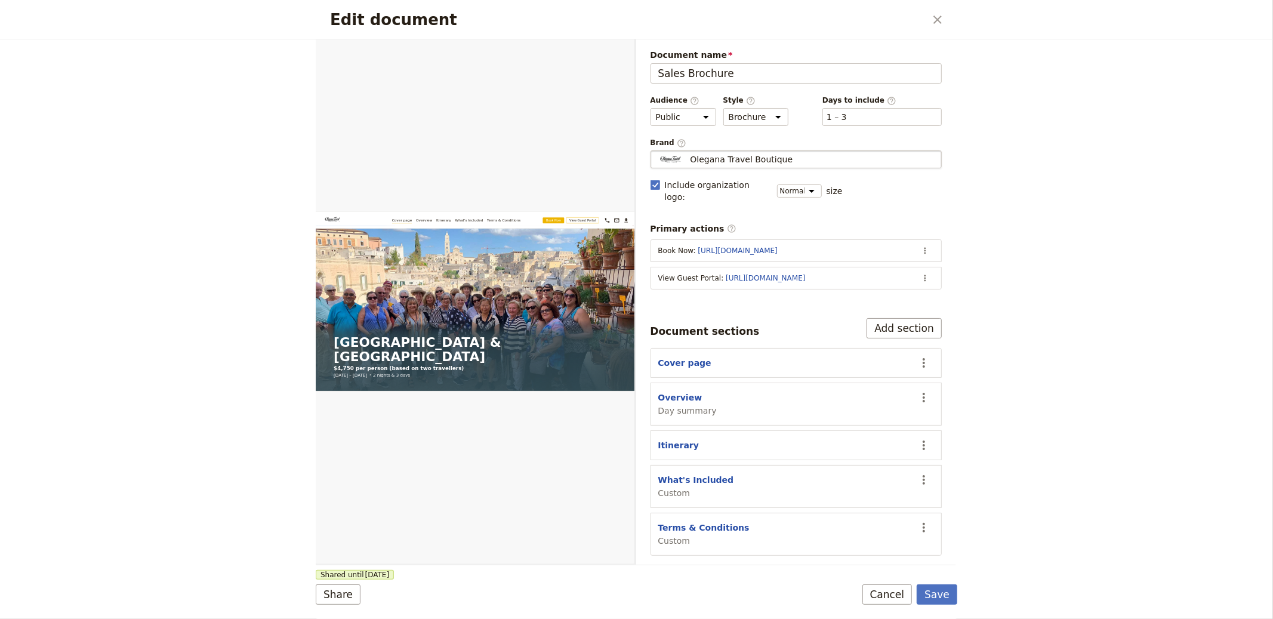
click at [761, 158] on span "Olegana Travel Boutique" at bounding box center [741, 159] width 103 height 12
click at [656, 151] on input "Olegana Travel Boutique" at bounding box center [655, 150] width 1 height 1
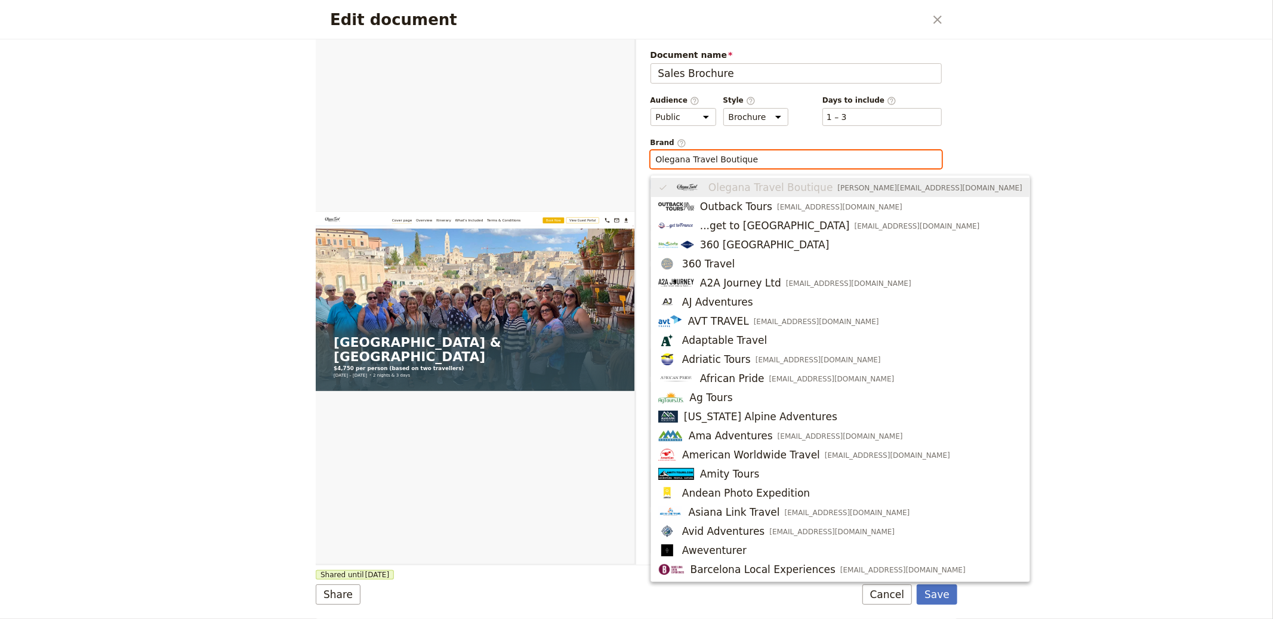
paste input "Durgan Travel Servic"
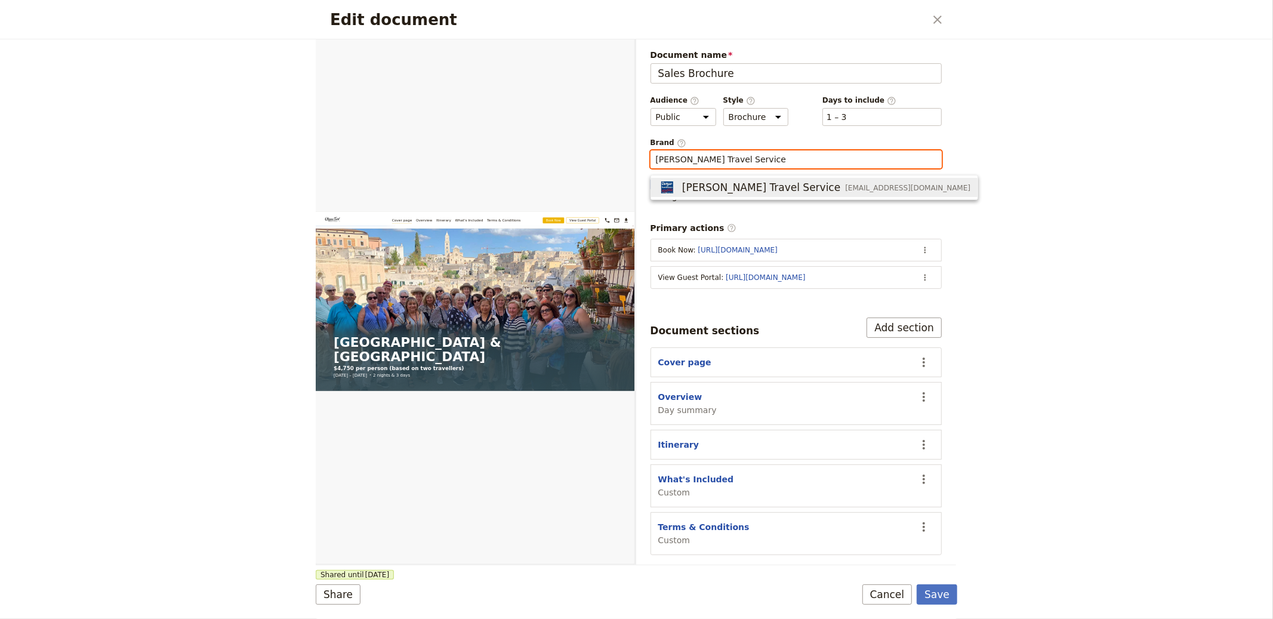
click at [738, 181] on span "Durgan Travel Service" at bounding box center [761, 187] width 158 height 14
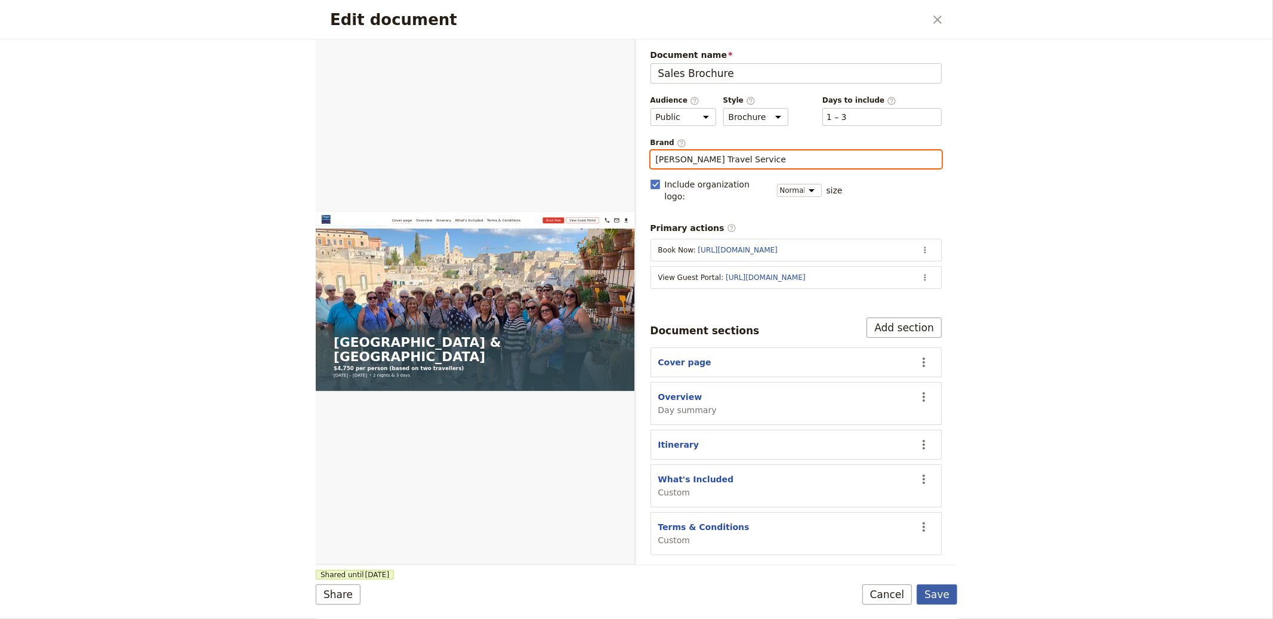
type input "Durgan Travel Service"
click at [947, 595] on button "Save" at bounding box center [936, 594] width 41 height 20
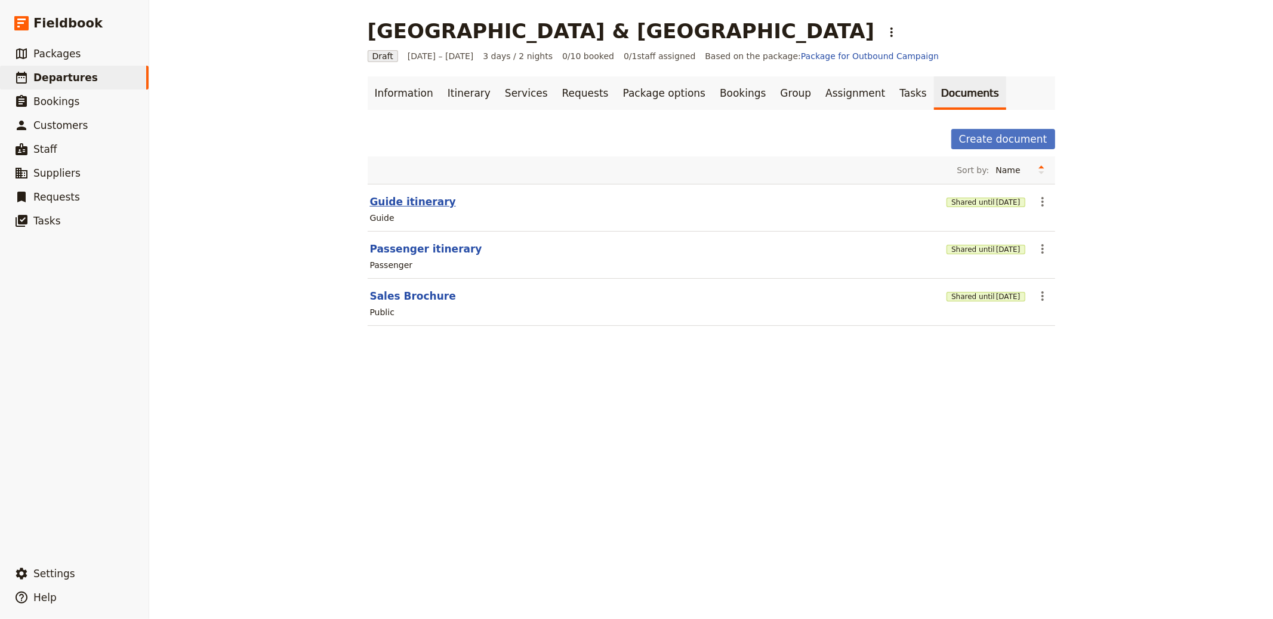
click at [379, 205] on button "Guide itinerary" at bounding box center [413, 202] width 86 height 14
select select "STAFF"
select select "RUN_SHEET"
select select "LARGE"
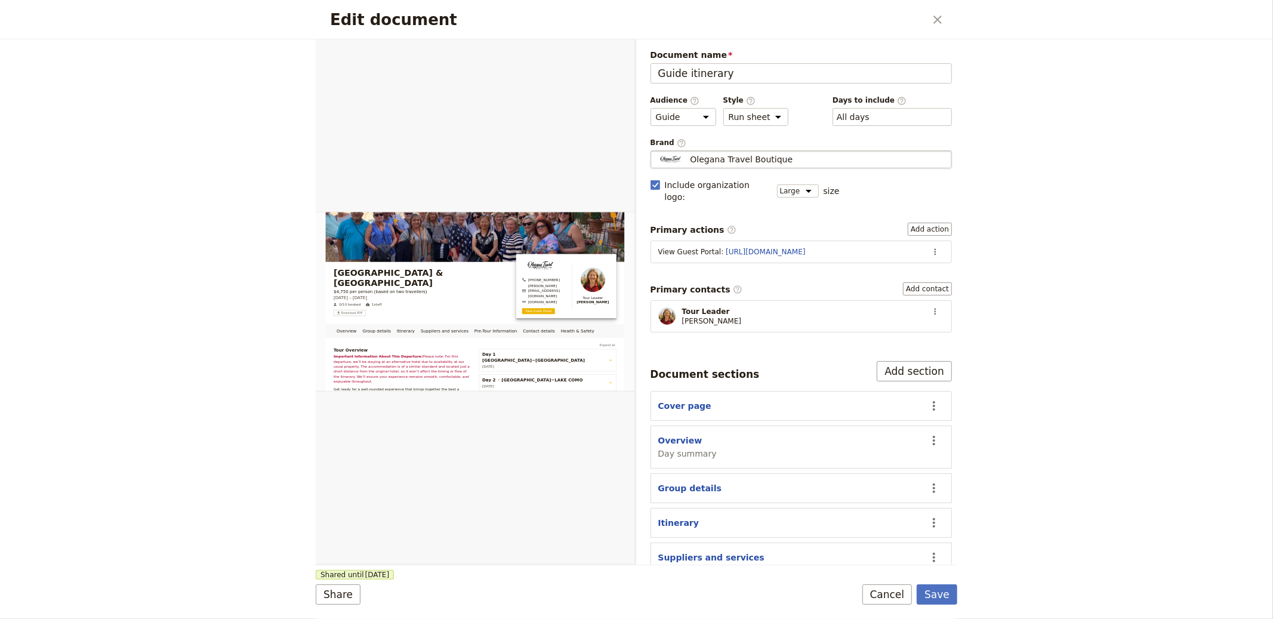
click at [735, 164] on span "Olegana Travel Boutique" at bounding box center [741, 159] width 103 height 12
click at [656, 151] on input "Olegana Travel Boutique" at bounding box center [655, 150] width 1 height 1
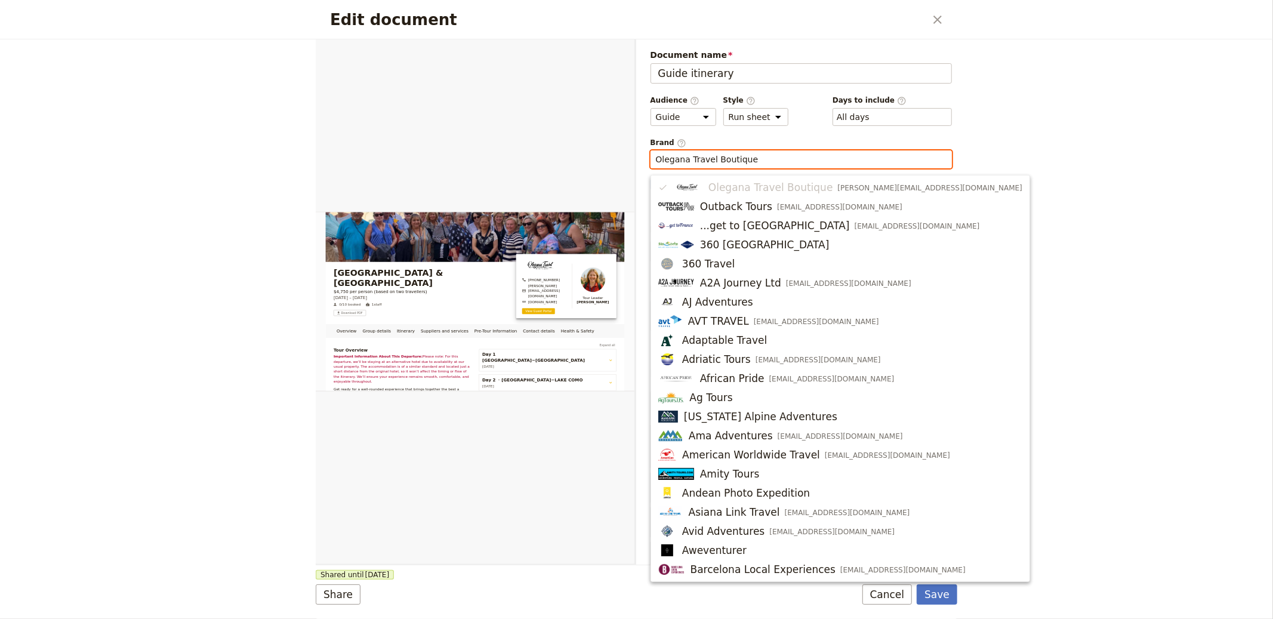
paste input "Durgan Travel Servic"
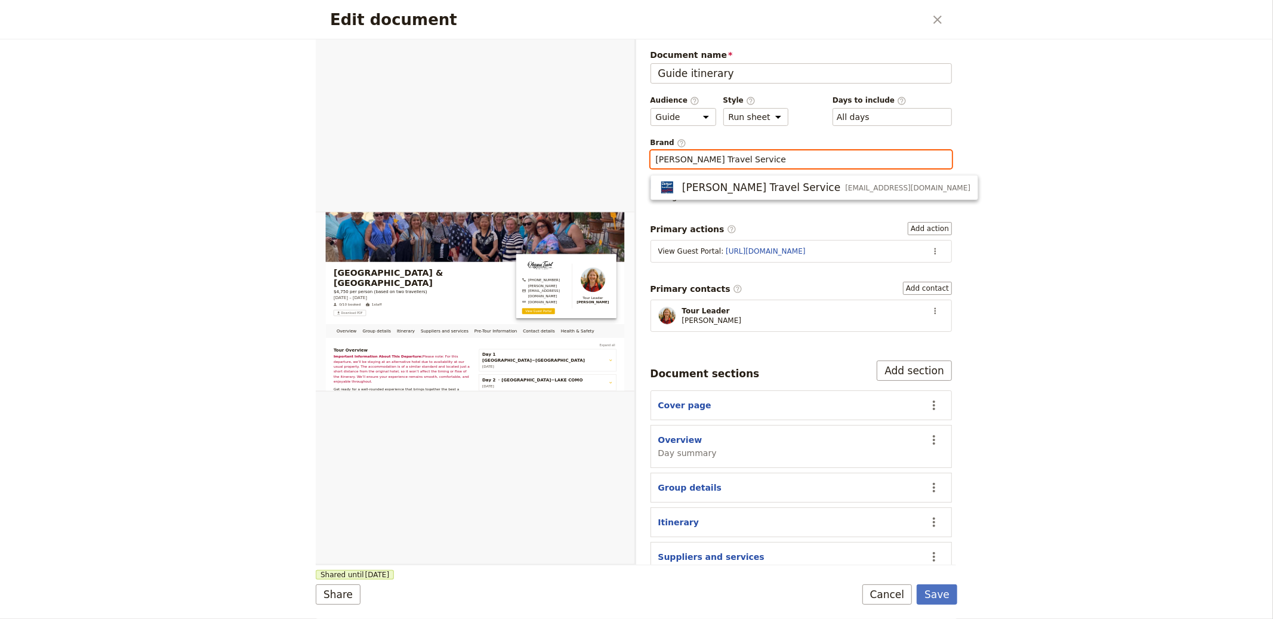
click at [724, 181] on span "Durgan Travel Service" at bounding box center [761, 187] width 158 height 14
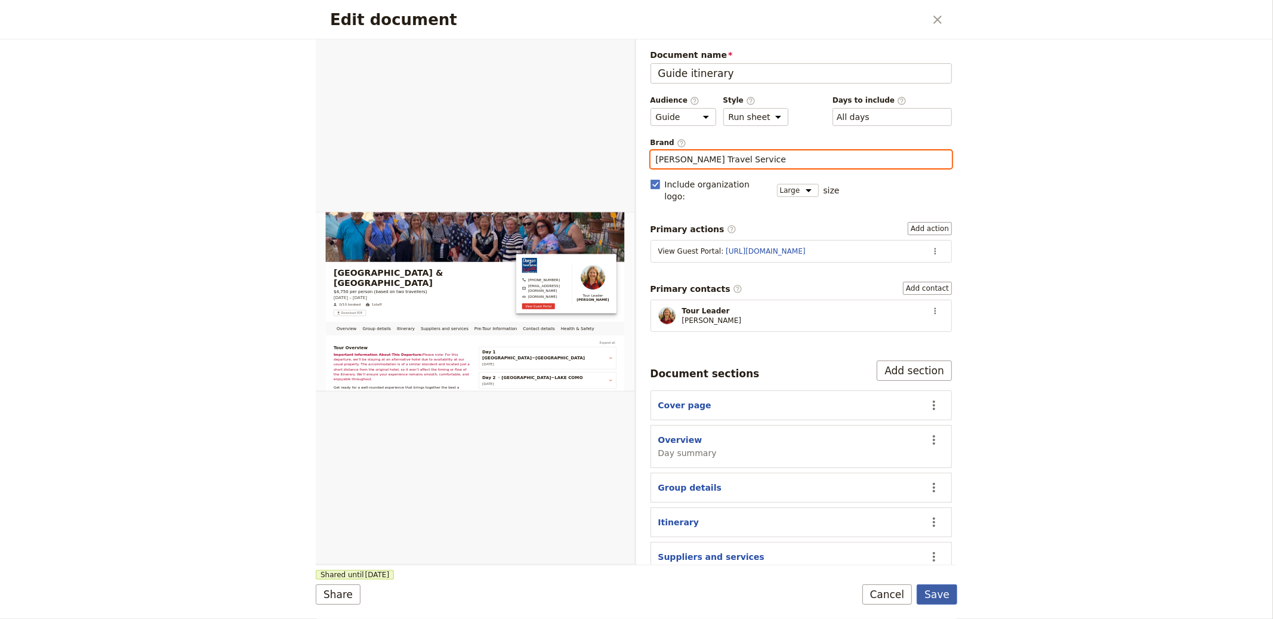
type input "Durgan Travel Service"
click at [930, 597] on button "Save" at bounding box center [936, 594] width 41 height 20
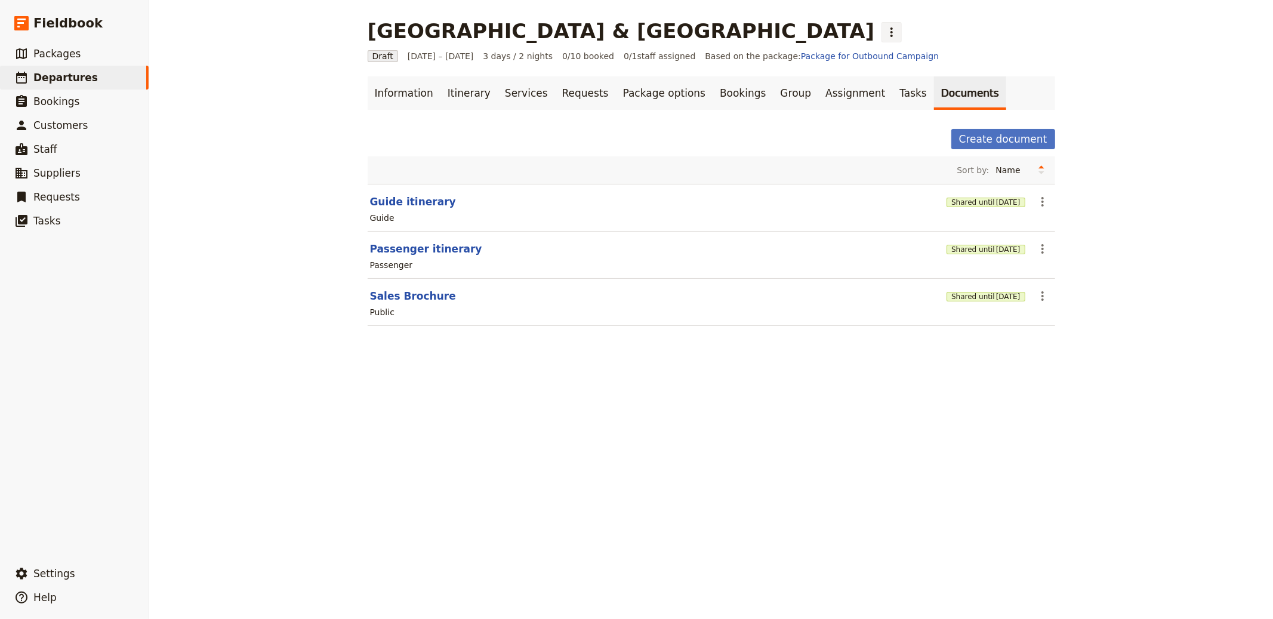
click at [884, 34] on icon "Actions" at bounding box center [891, 32] width 14 height 14
click at [652, 97] on span "Schedule departure" at bounding box center [653, 95] width 82 height 12
click at [996, 300] on span "[DATE]" at bounding box center [1008, 297] width 24 height 10
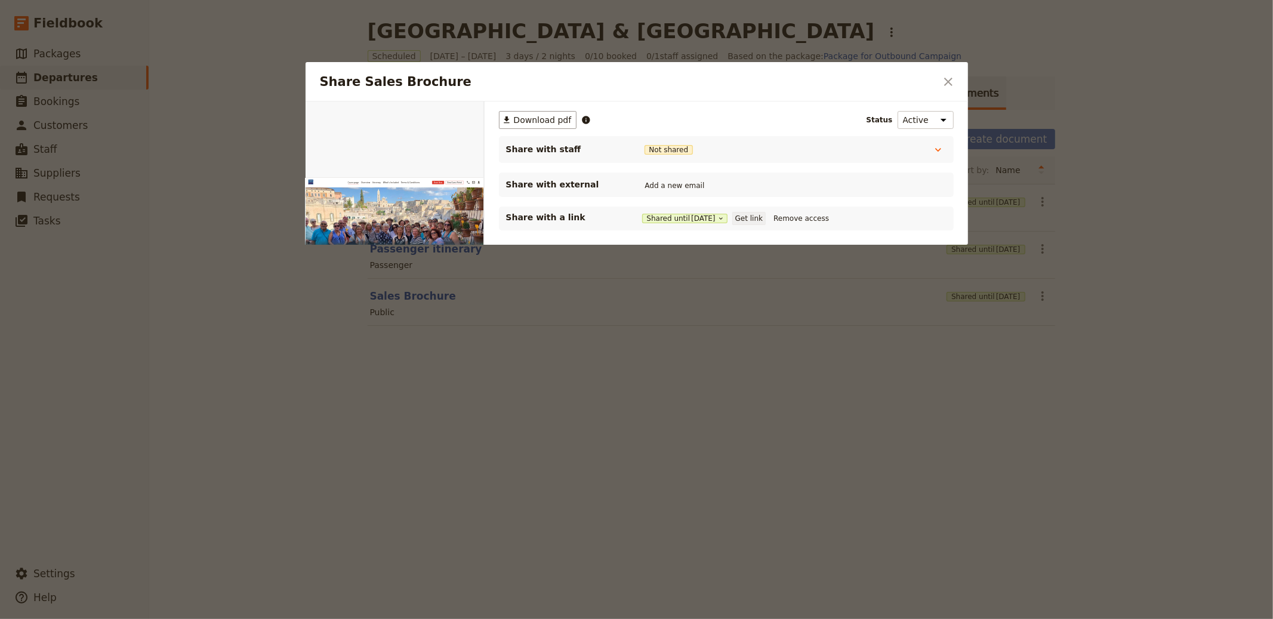
click at [761, 218] on button "Get link" at bounding box center [748, 218] width 33 height 13
click at [984, 450] on div at bounding box center [636, 309] width 1273 height 619
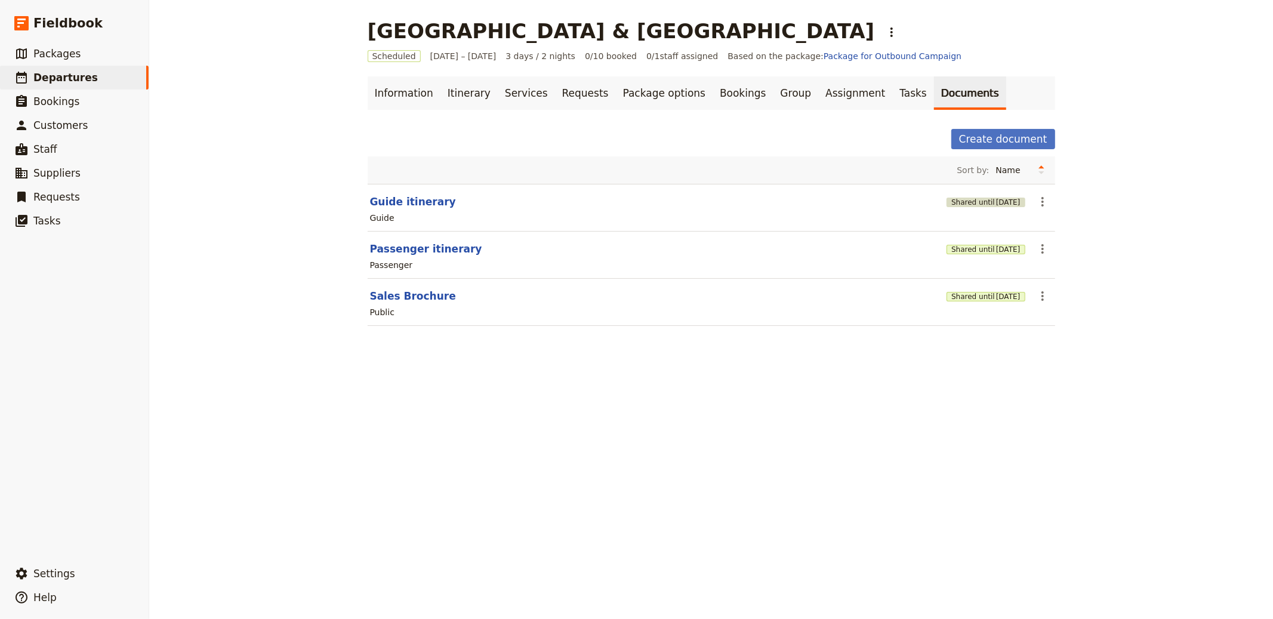
click at [996, 199] on span "[DATE]" at bounding box center [1008, 202] width 24 height 10
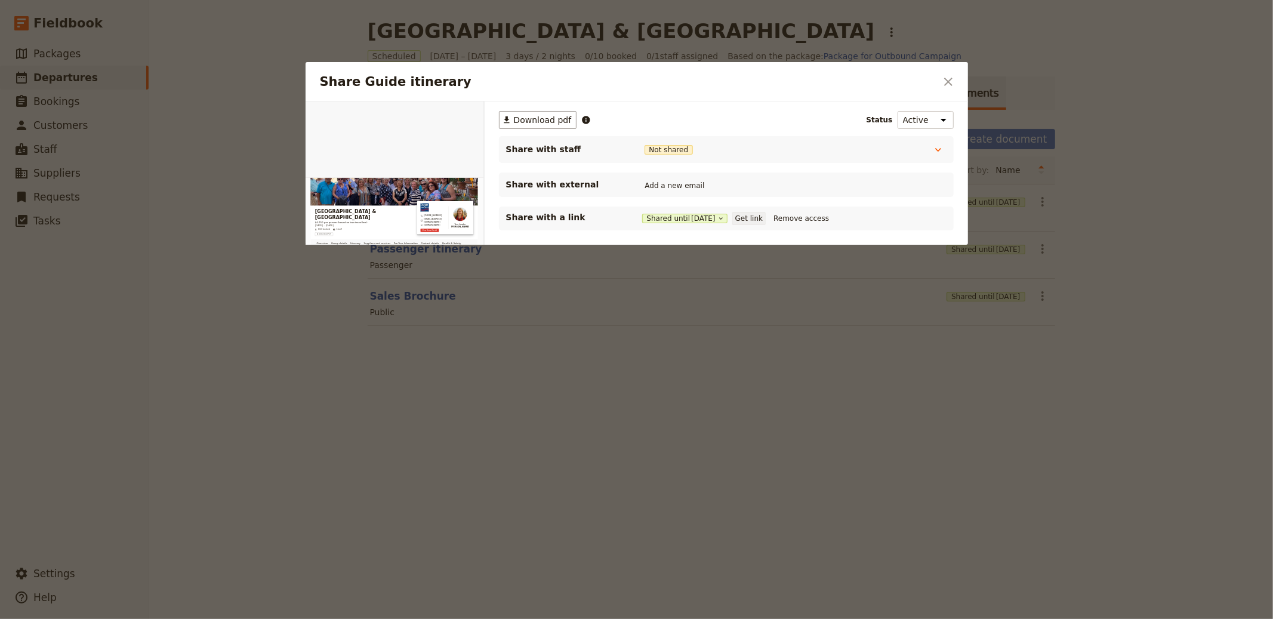
click at [759, 219] on button "Get link" at bounding box center [748, 218] width 33 height 13
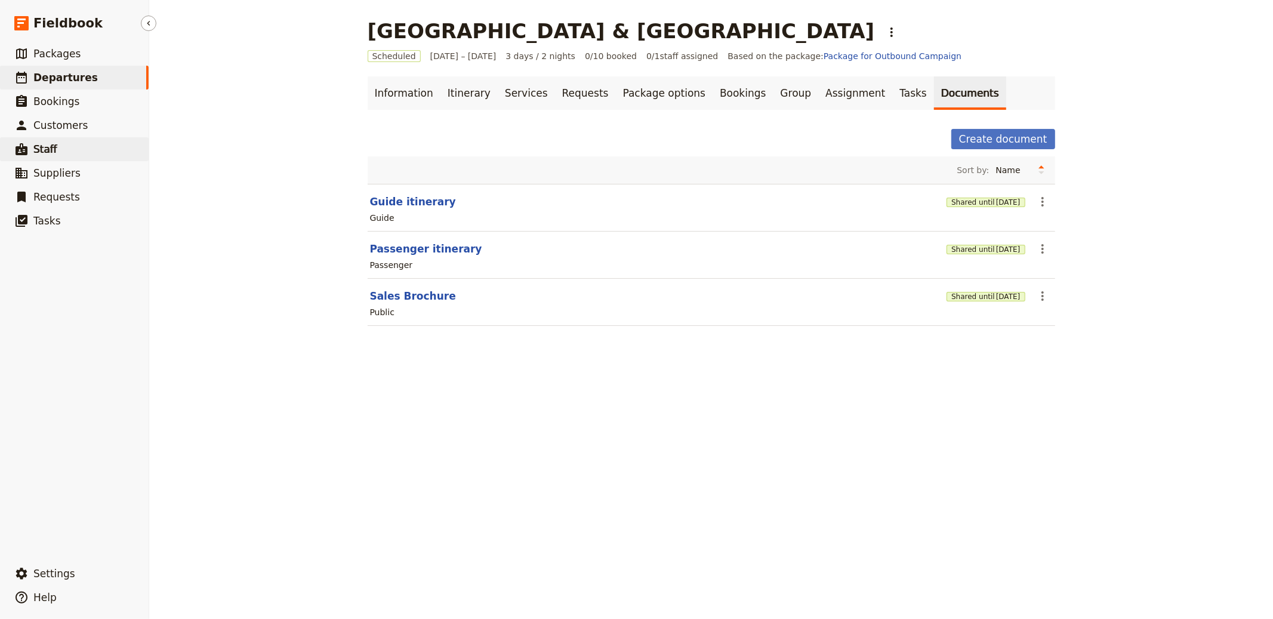
click at [46, 143] on span "Staff" at bounding box center [45, 149] width 24 height 12
click at [555, 161] on div "Sort by: Name Most recently updated Most recently created" at bounding box center [711, 170] width 678 height 18
click at [391, 206] on button "Guide itinerary" at bounding box center [413, 202] width 86 height 14
select select "STAFF"
select select "RUN_SHEET"
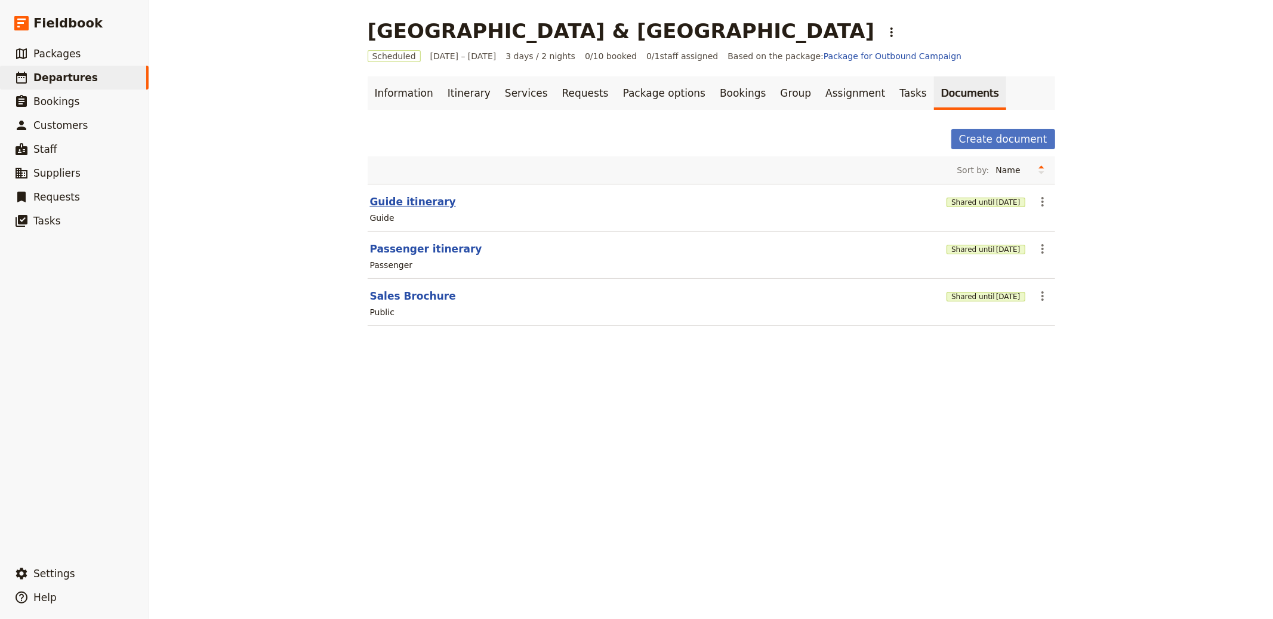
select select "LARGE"
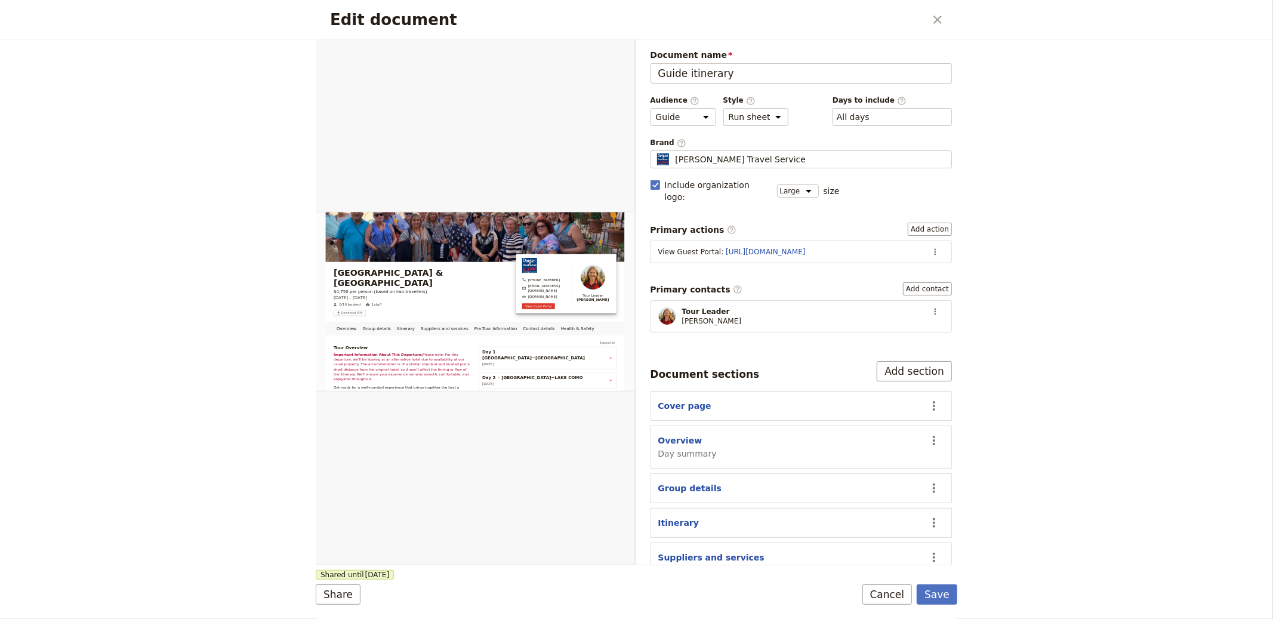
click at [912, 300] on section "Tour Leader [PERSON_NAME] ​" at bounding box center [801, 316] width 302 height 32
click at [926, 303] on button "​" at bounding box center [935, 312] width 18 height 18
click at [900, 322] on span "Edit contact" at bounding box center [883, 326] width 50 height 12
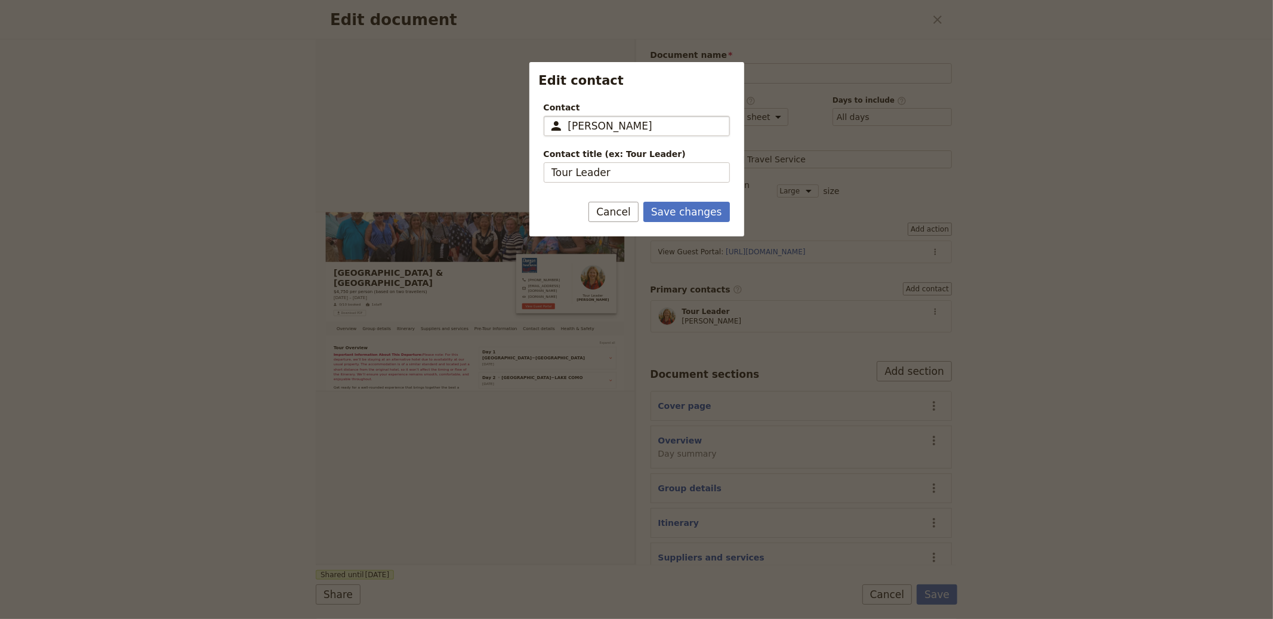
click at [624, 126] on input "[PERSON_NAME]" at bounding box center [645, 126] width 154 height 14
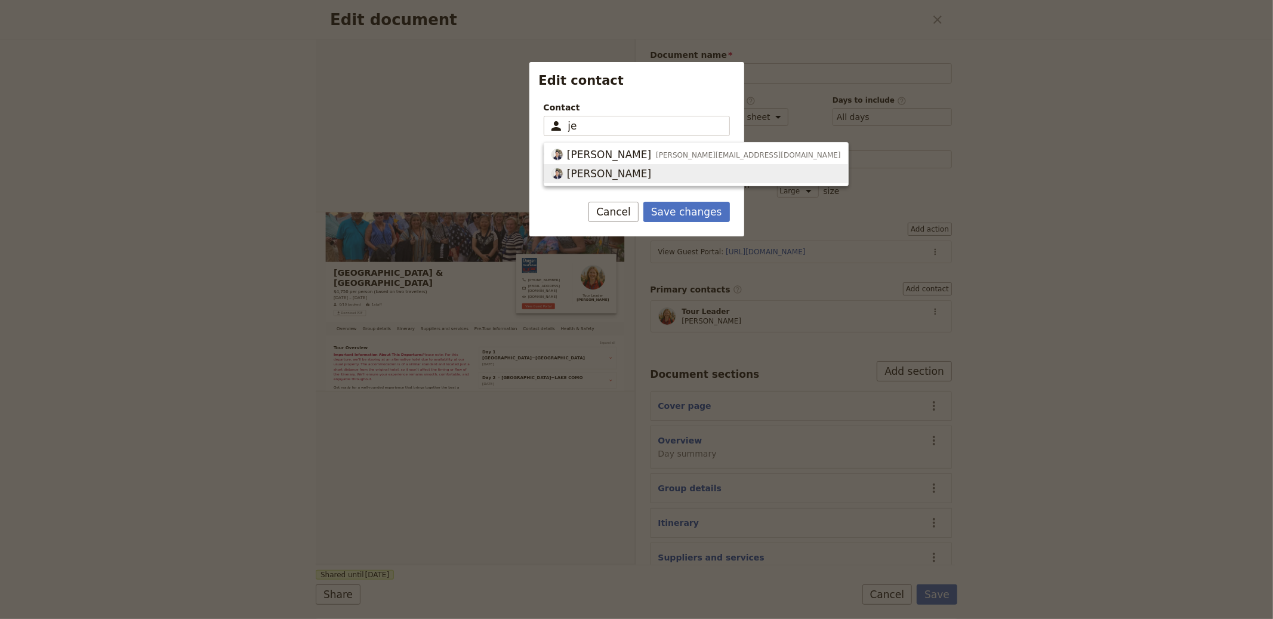
click at [603, 171] on span "[PERSON_NAME]" at bounding box center [609, 173] width 84 height 14
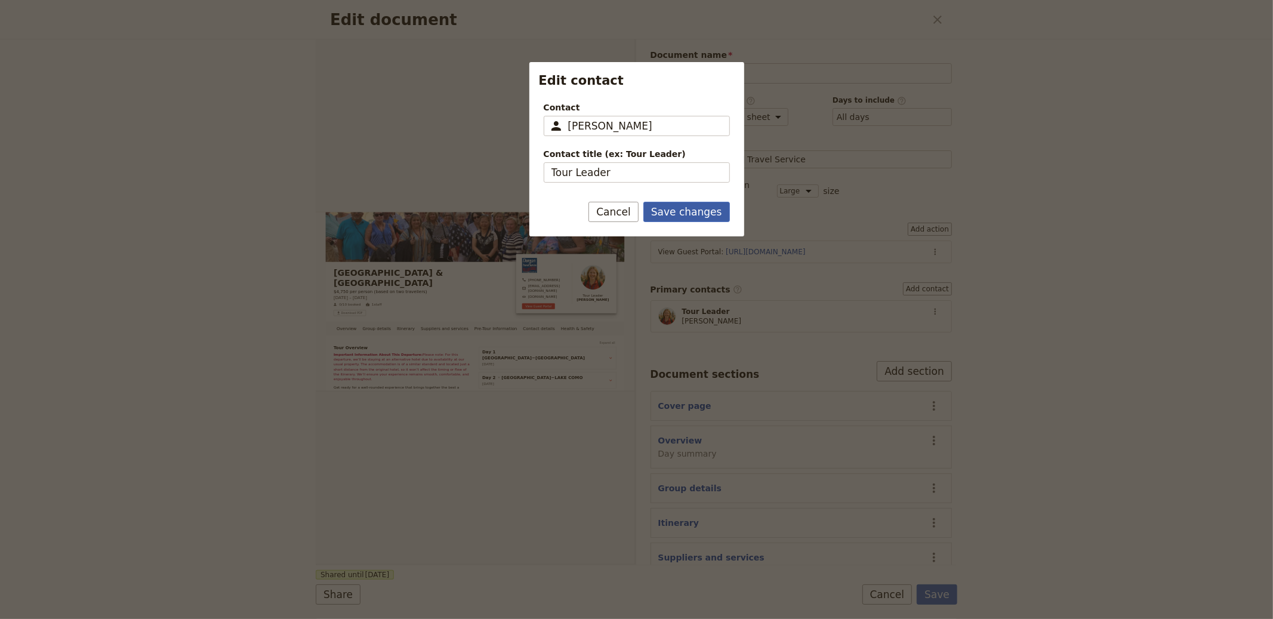
type input "[PERSON_NAME]"
click at [685, 216] on button "Save changes" at bounding box center [686, 212] width 87 height 20
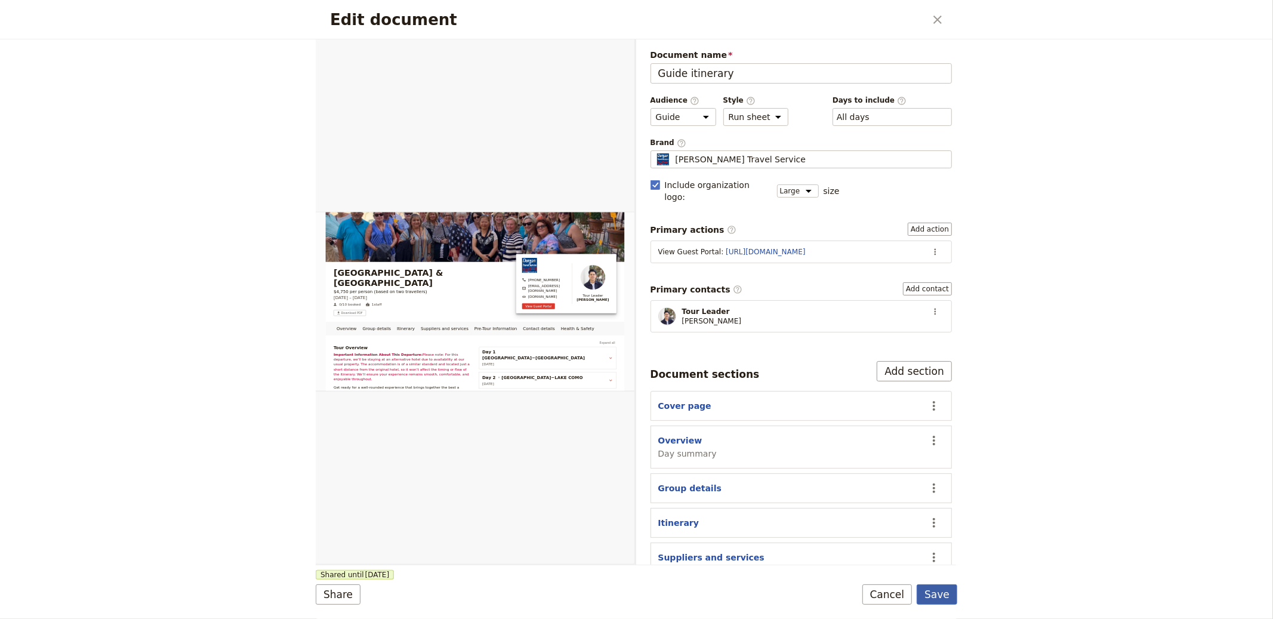
click at [946, 595] on button "Save" at bounding box center [936, 594] width 41 height 20
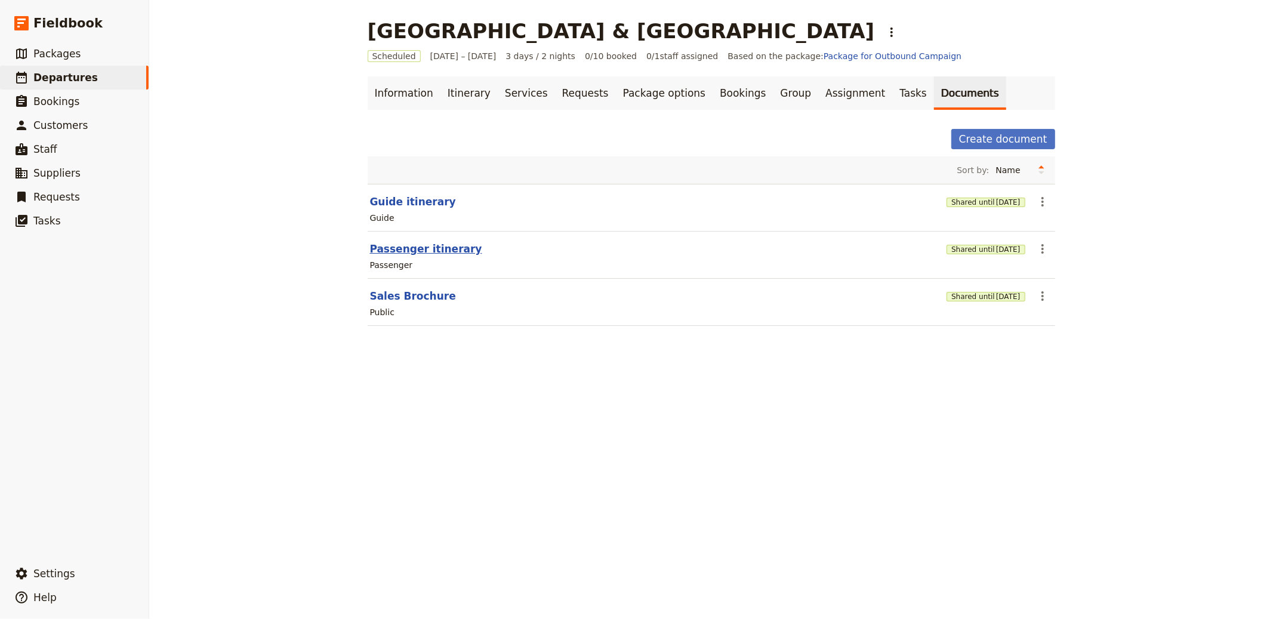
click at [431, 249] on button "Passenger itinerary" at bounding box center [426, 249] width 112 height 14
select select "PASSENGER"
select select "RUN_SHEET"
select select "LARGE"
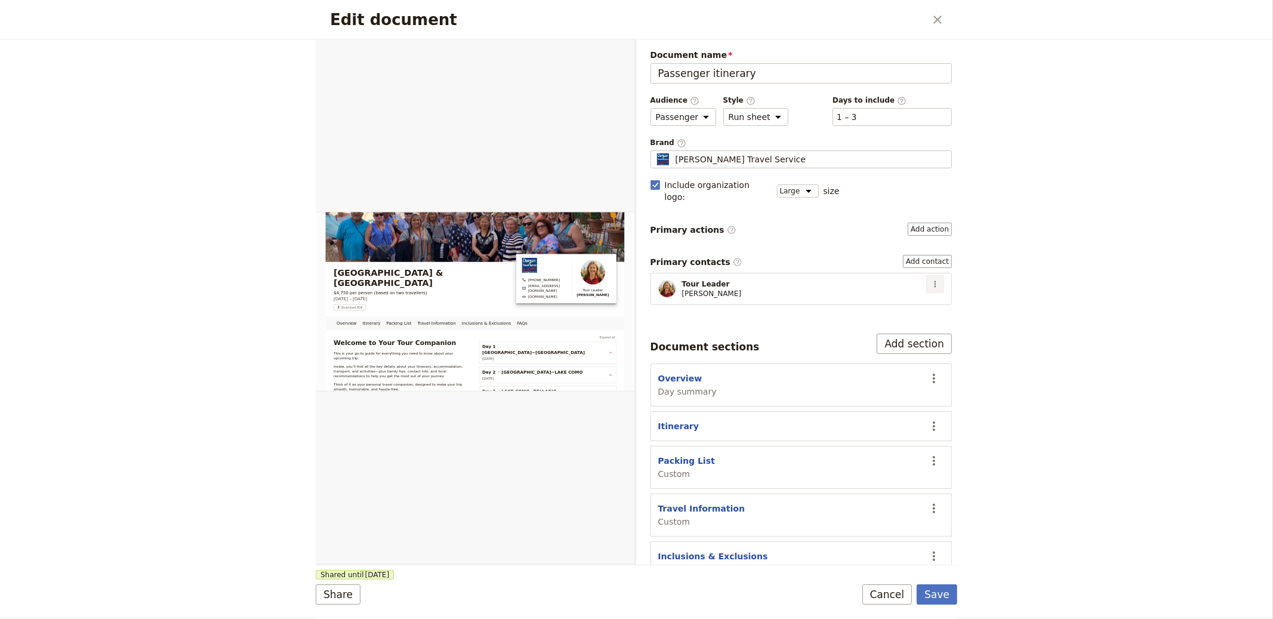
click at [926, 275] on button "​" at bounding box center [935, 284] width 18 height 18
click at [906, 292] on span "Edit contact" at bounding box center [883, 298] width 50 height 12
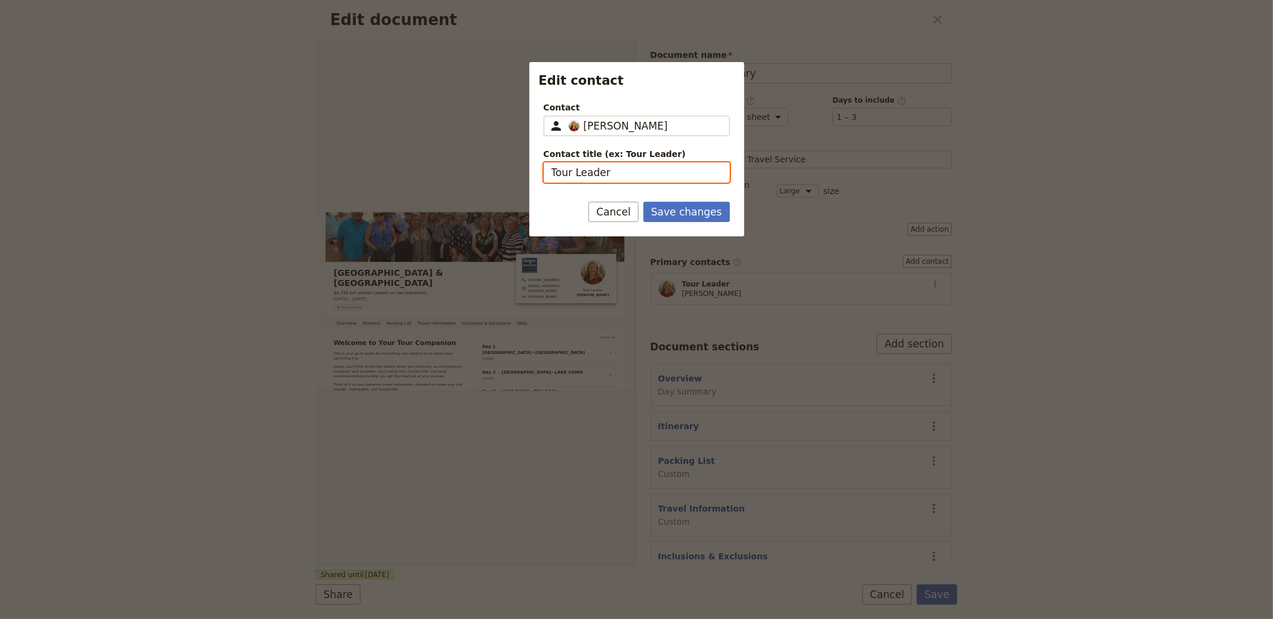
click at [628, 174] on input "Tour Leader" at bounding box center [637, 172] width 186 height 20
click at [603, 135] on fieldset "​ [PERSON_NAME] [PERSON_NAME]" at bounding box center [637, 126] width 186 height 20
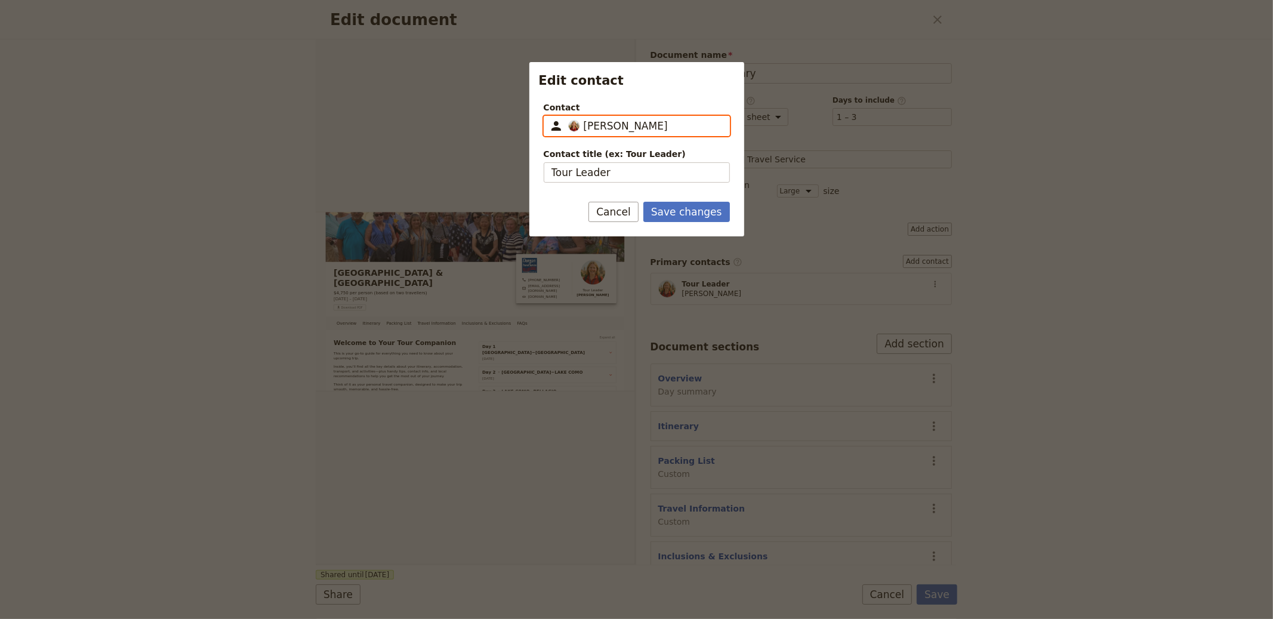
click at [549, 116] on input "[PERSON_NAME]" at bounding box center [548, 116] width 1 height 1
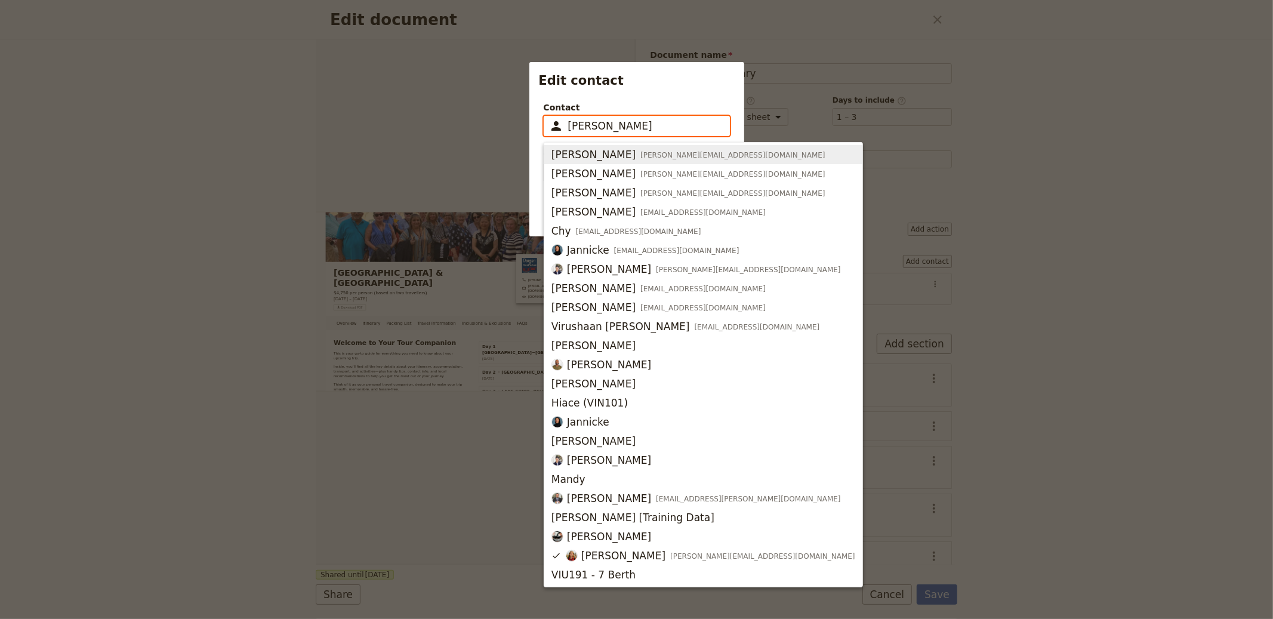
click at [614, 125] on input "[PERSON_NAME]" at bounding box center [645, 126] width 154 height 14
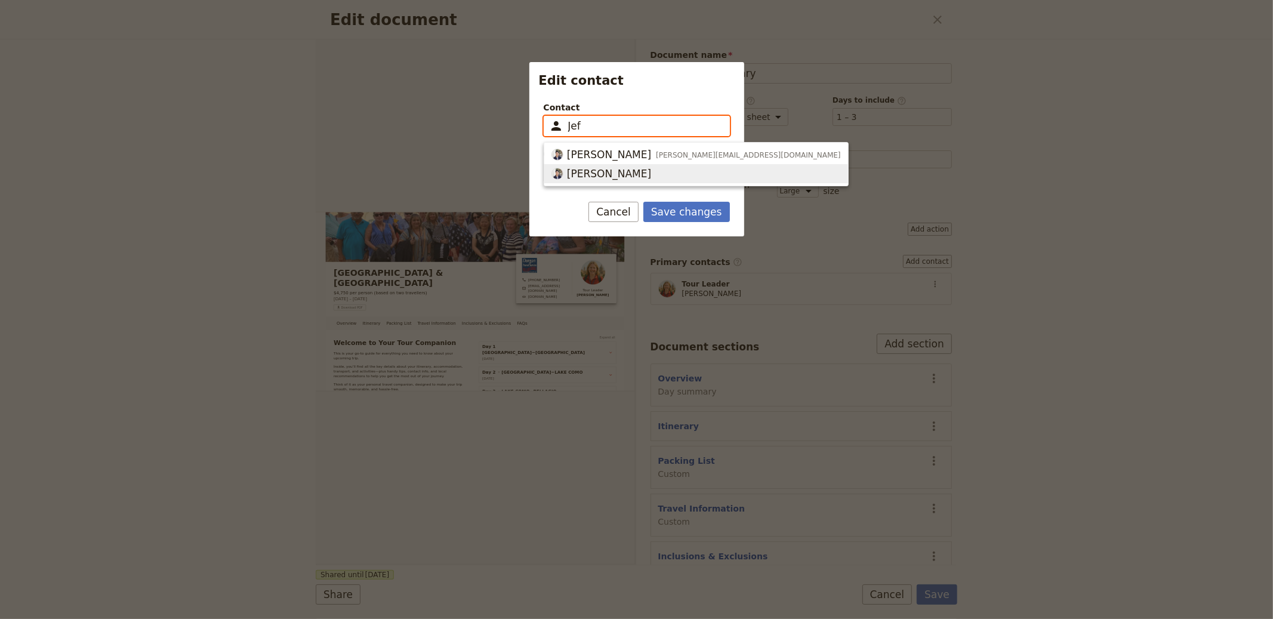
click at [601, 171] on span "[PERSON_NAME]" at bounding box center [609, 173] width 84 height 14
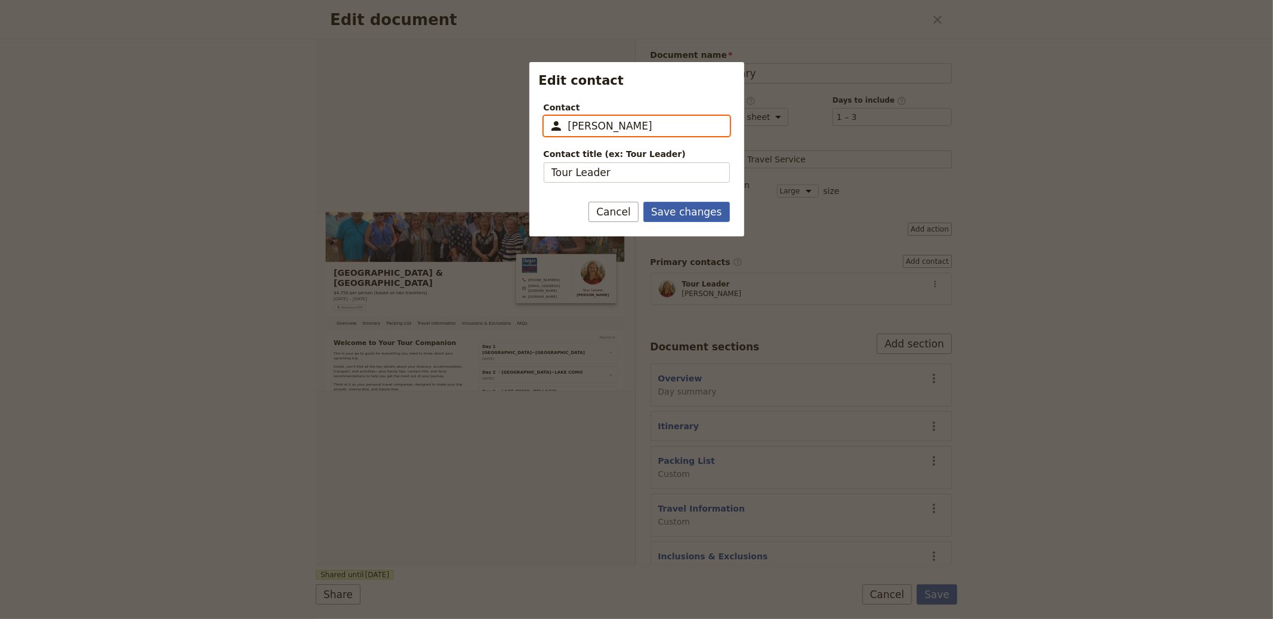
type input "[PERSON_NAME]"
drag, startPoint x: 707, startPoint y: 217, endPoint x: 722, endPoint y: 213, distance: 15.3
click at [707, 217] on button "Save changes" at bounding box center [686, 212] width 87 height 20
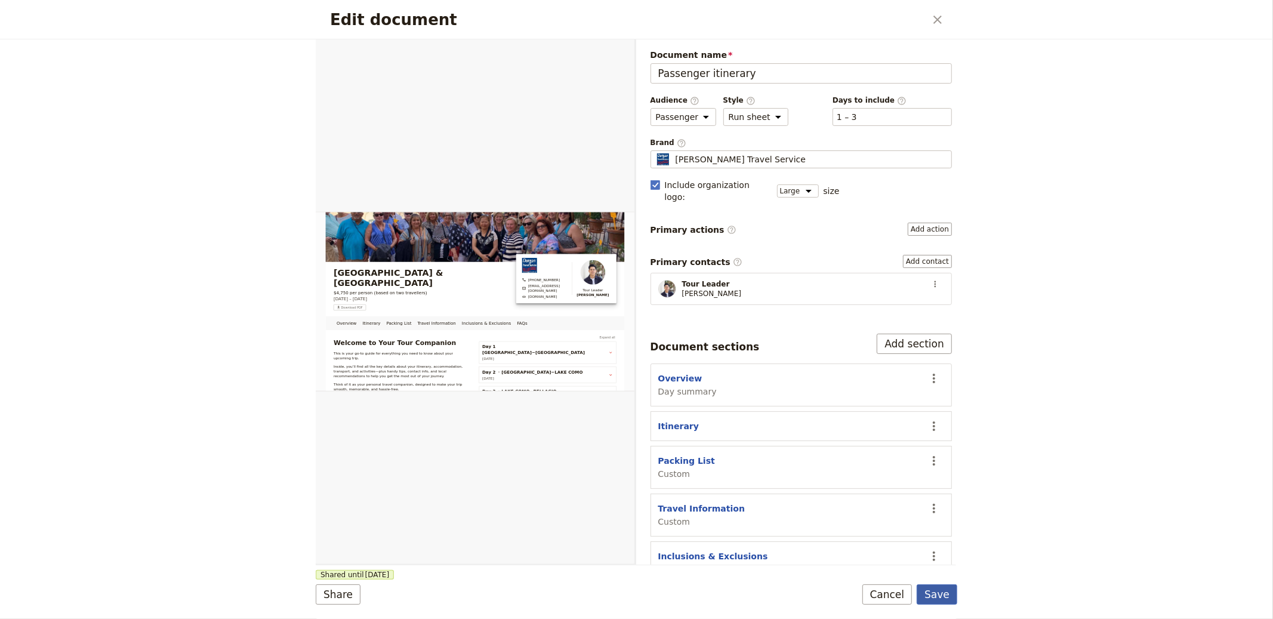
click at [949, 593] on button "Save" at bounding box center [936, 594] width 41 height 20
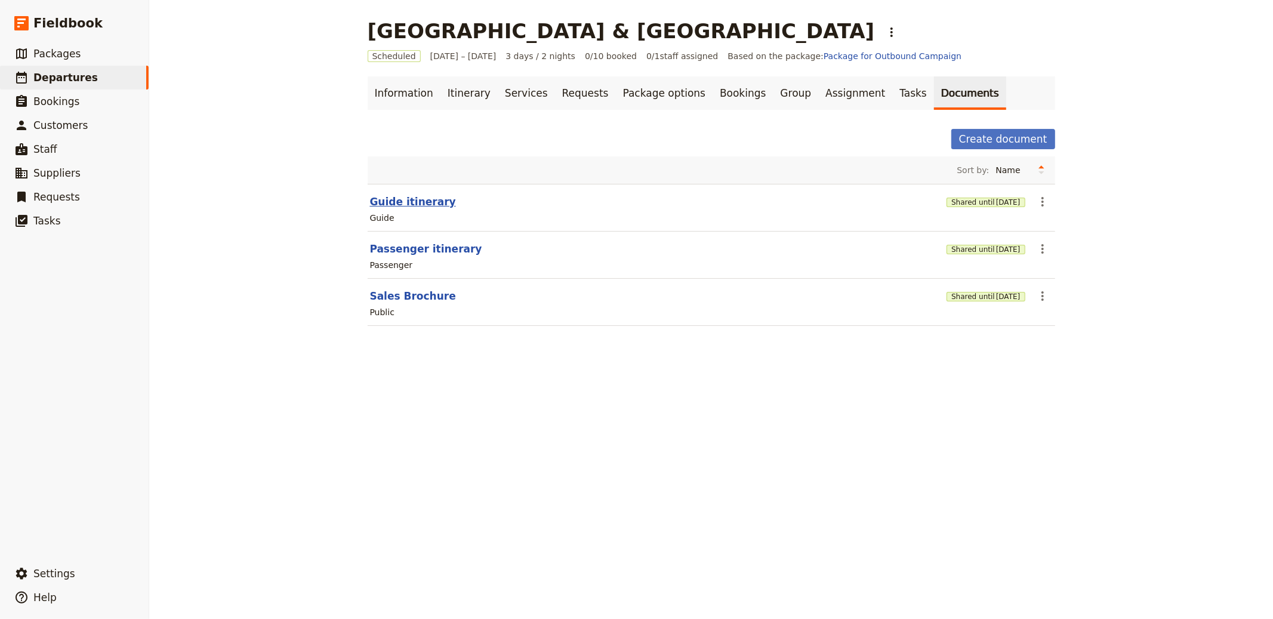
click at [409, 200] on button "Guide itinerary" at bounding box center [413, 202] width 86 height 14
select select "STAFF"
select select "RUN_SHEET"
select select "LARGE"
click at [397, 248] on button "Passenger itinerary" at bounding box center [426, 249] width 112 height 14
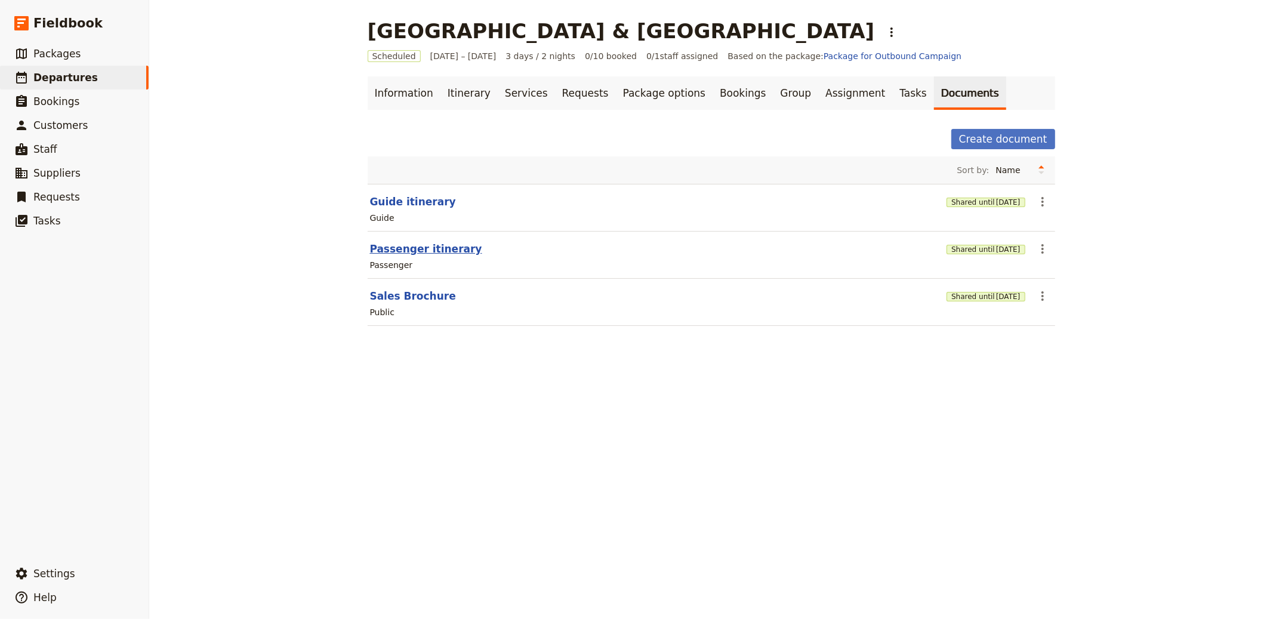
select select "PASSENGER"
select select "RUN_SHEET"
select select "LARGE"
click at [388, 291] on button "Sales Brochure" at bounding box center [413, 296] width 86 height 14
select select "DEFAULT"
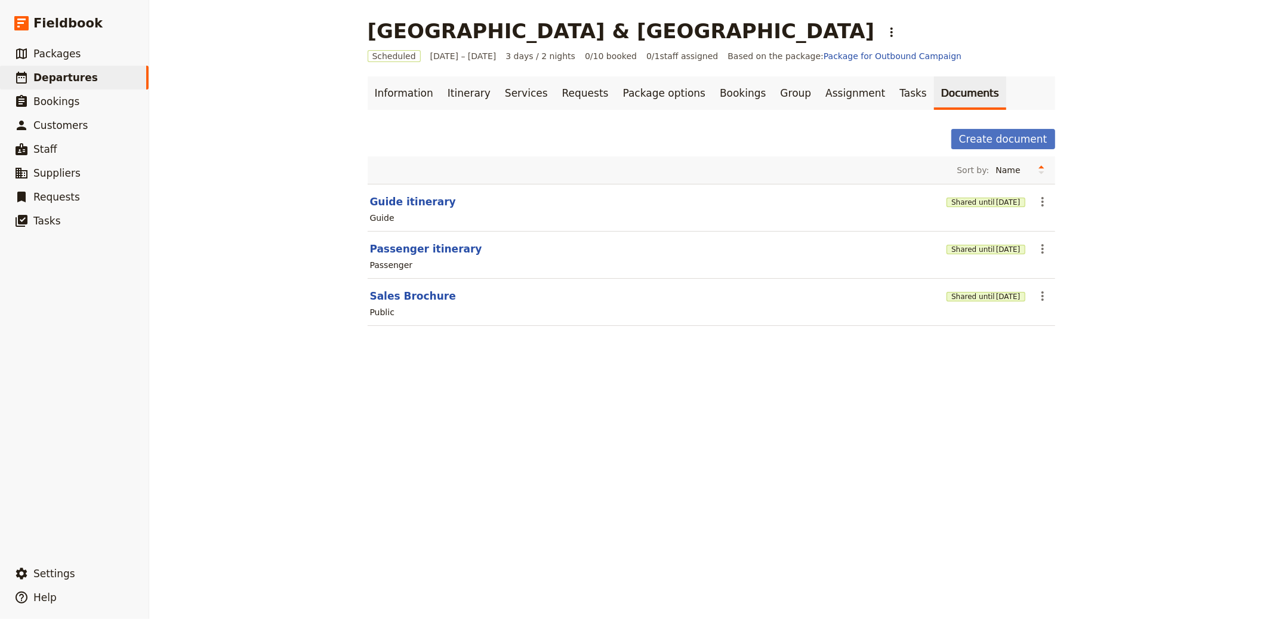
click at [619, 142] on div "Create document" at bounding box center [711, 139] width 687 height 20
click at [81, 124] on span "Customers" at bounding box center [60, 125] width 54 height 12
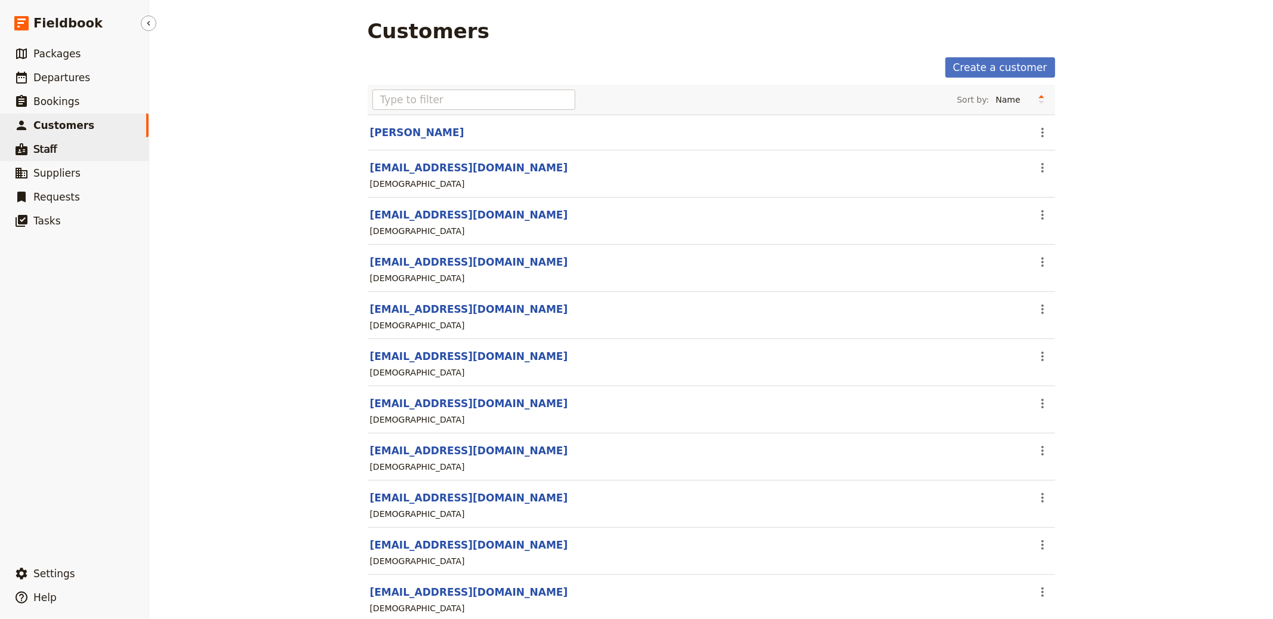
click at [20, 144] on icon at bounding box center [22, 149] width 12 height 12
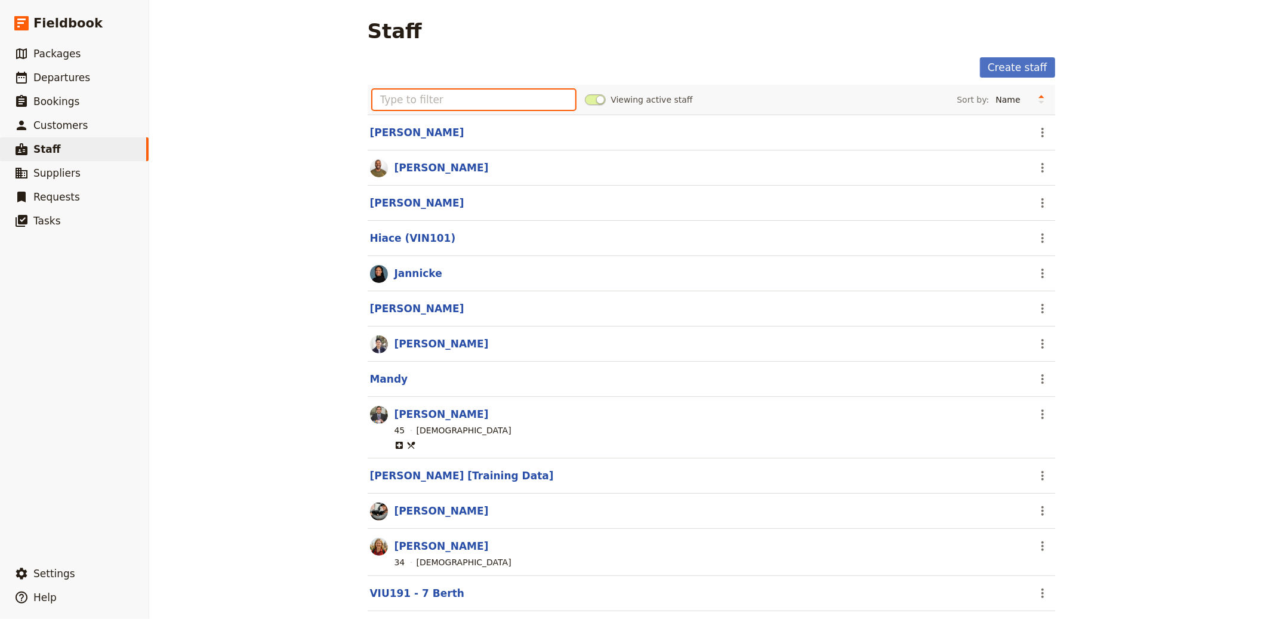
click at [447, 108] on input "text" at bounding box center [473, 99] width 203 height 20
click at [410, 353] on section "[PERSON_NAME] ​" at bounding box center [711, 343] width 687 height 35
click at [408, 342] on link "[PERSON_NAME]" at bounding box center [441, 344] width 94 height 12
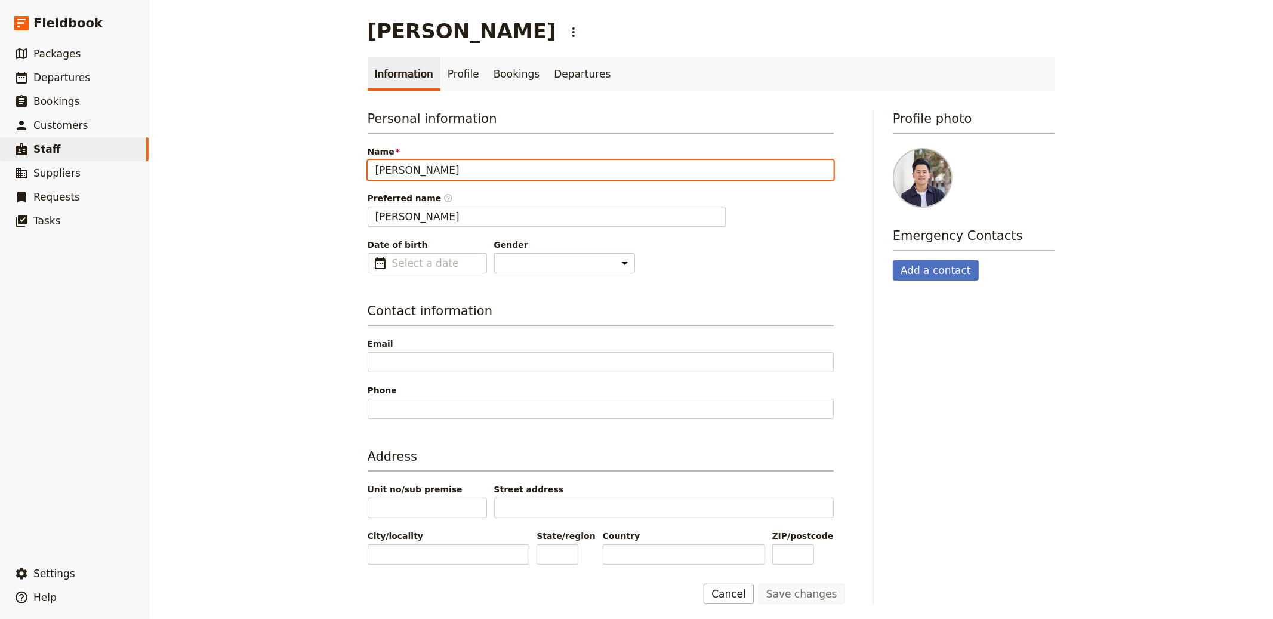
click at [407, 168] on input "[PERSON_NAME]" at bounding box center [601, 170] width 466 height 20
type input "[PERSON_NAME] from Fieldbook"
click at [758, 584] on button "Save changes" at bounding box center [801, 594] width 87 height 20
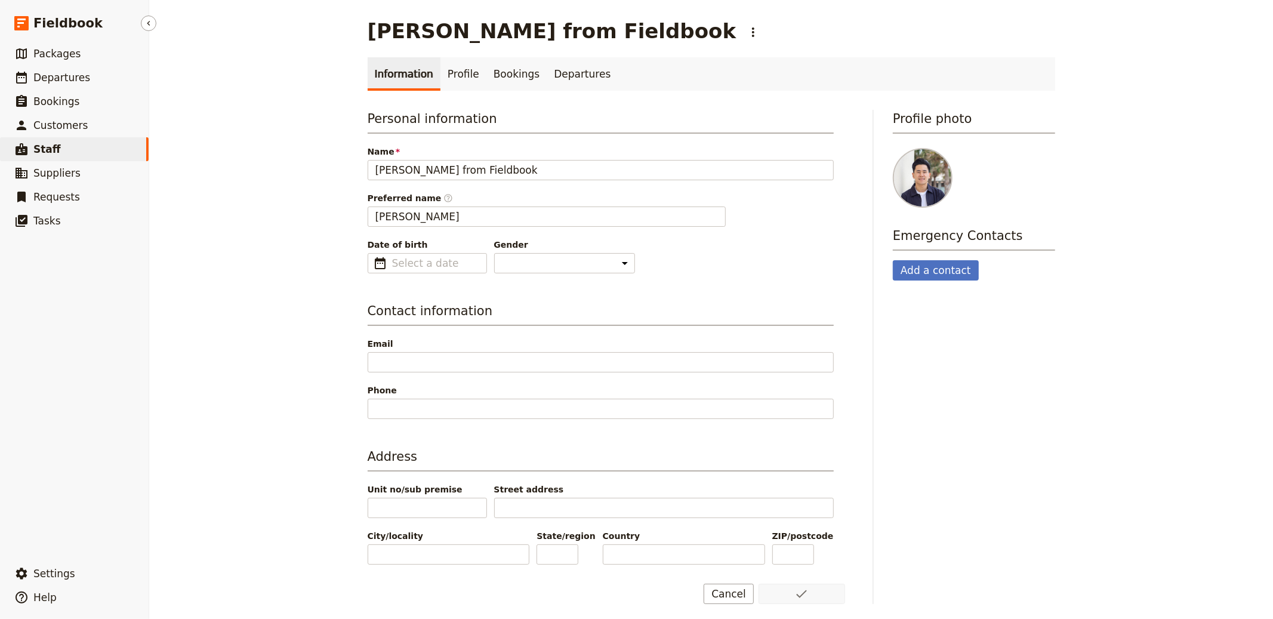
click at [87, 140] on link "​ Staff" at bounding box center [74, 149] width 149 height 24
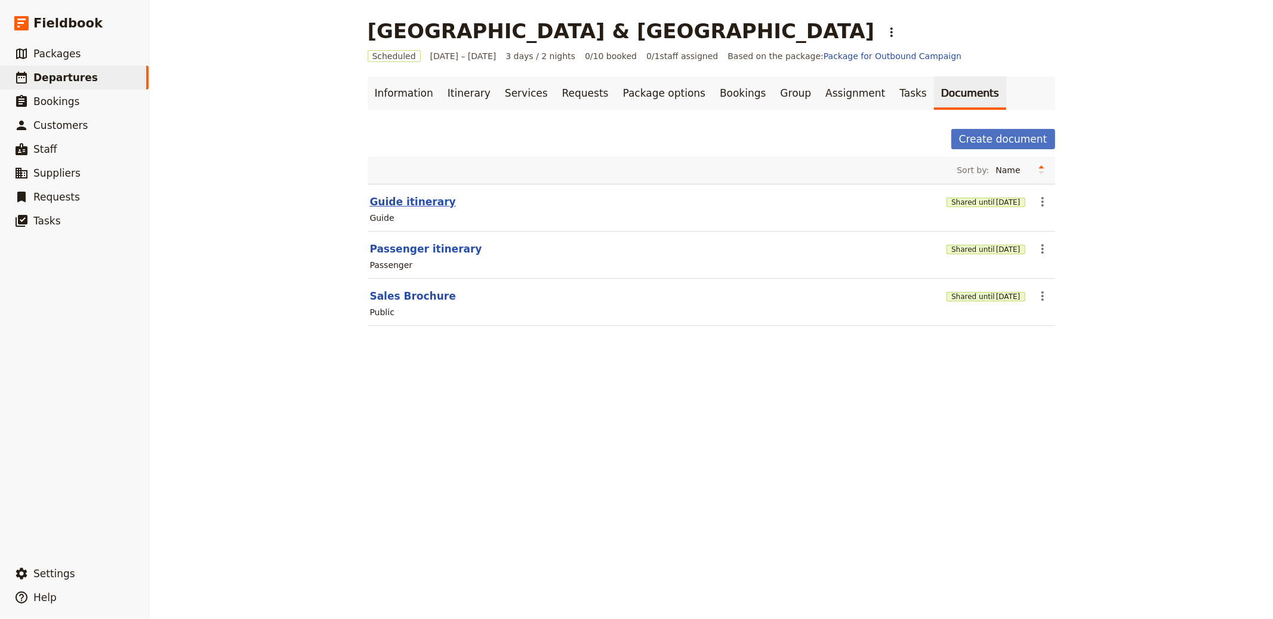
click at [412, 196] on button "Guide itinerary" at bounding box center [413, 202] width 86 height 14
select select "STAFF"
select select "RUN_SHEET"
select select "LARGE"
click at [430, 248] on button "Passenger itinerary" at bounding box center [426, 249] width 112 height 14
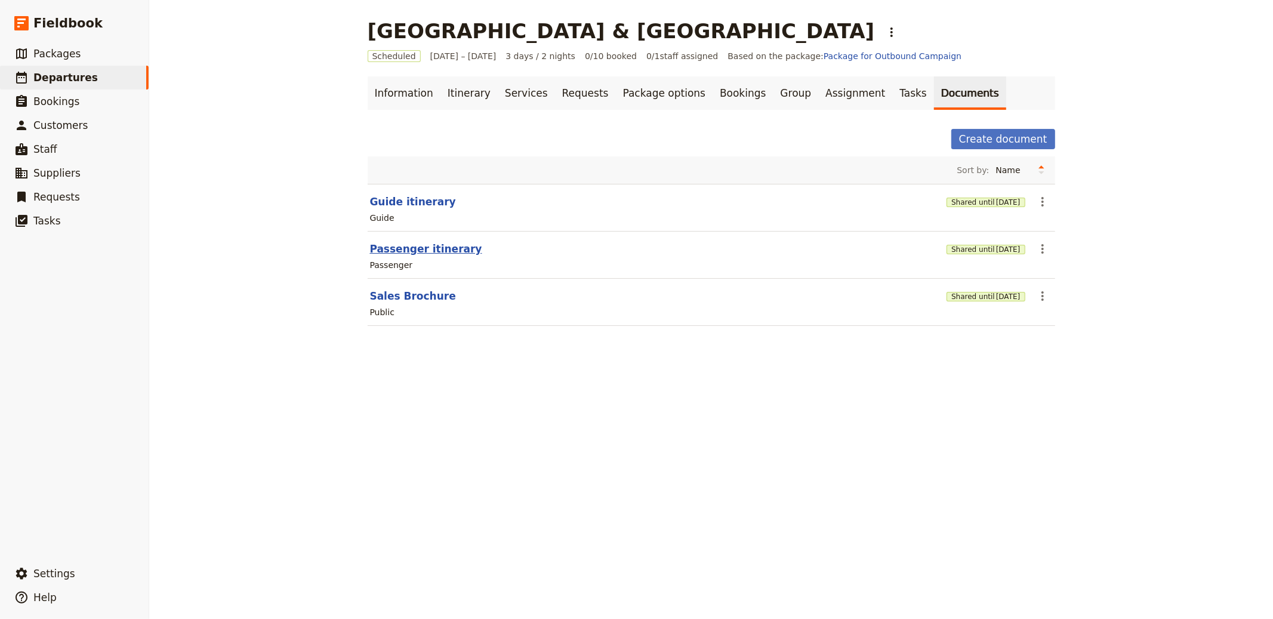
select select "PASSENGER"
select select "RUN_SHEET"
select select "LARGE"
click at [378, 290] on button "Sales Brochure" at bounding box center [413, 296] width 86 height 14
select select "DEFAULT"
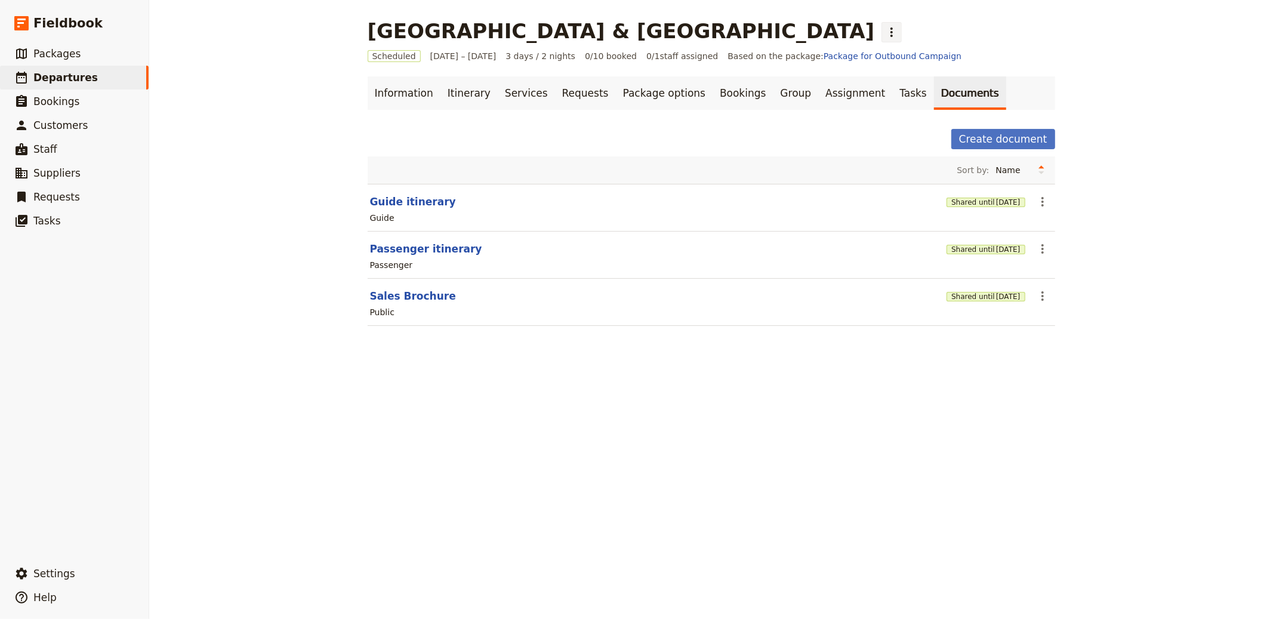
click at [884, 33] on icon "Actions" at bounding box center [891, 32] width 14 height 14
click at [633, 22] on div "[GEOGRAPHIC_DATA] & [GEOGRAPHIC_DATA] ​" at bounding box center [711, 31] width 687 height 24
click at [625, 29] on div "[GEOGRAPHIC_DATA] & [GEOGRAPHIC_DATA] ​" at bounding box center [711, 31] width 687 height 24
click at [881, 31] on button "​" at bounding box center [891, 32] width 20 height 20
click at [714, 97] on link "Bookings" at bounding box center [742, 92] width 60 height 33
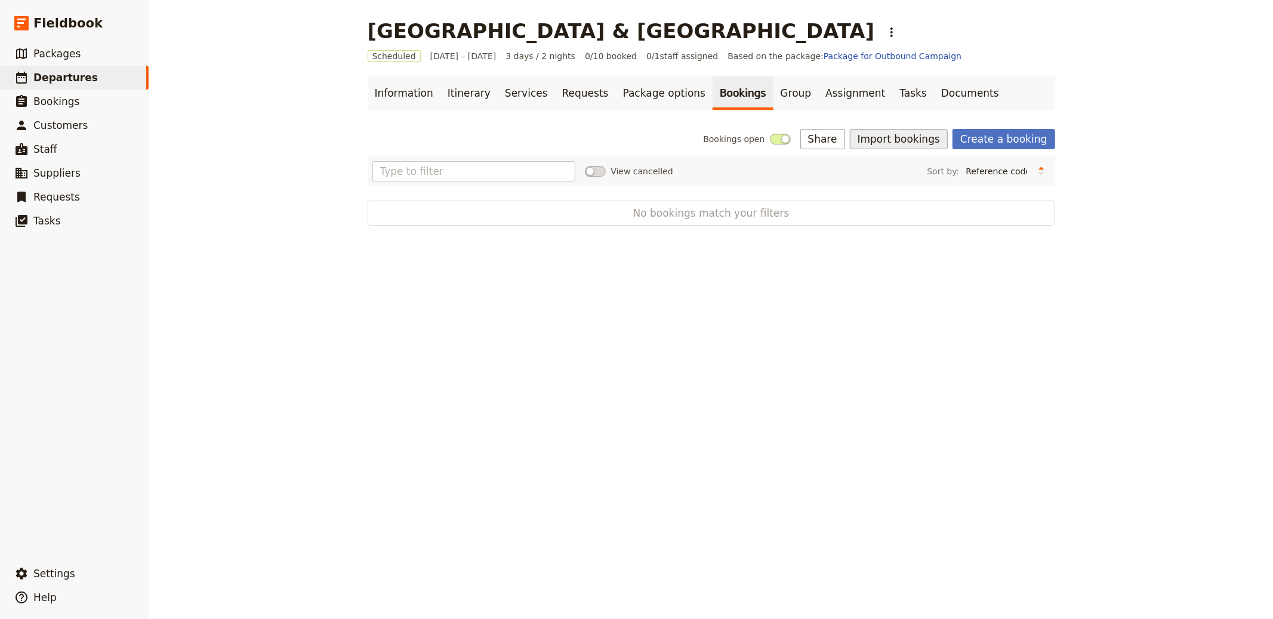
click at [884, 141] on button "Import bookings" at bounding box center [899, 139] width 98 height 20
click at [894, 162] on span "Import Bookings" at bounding box center [900, 165] width 69 height 12
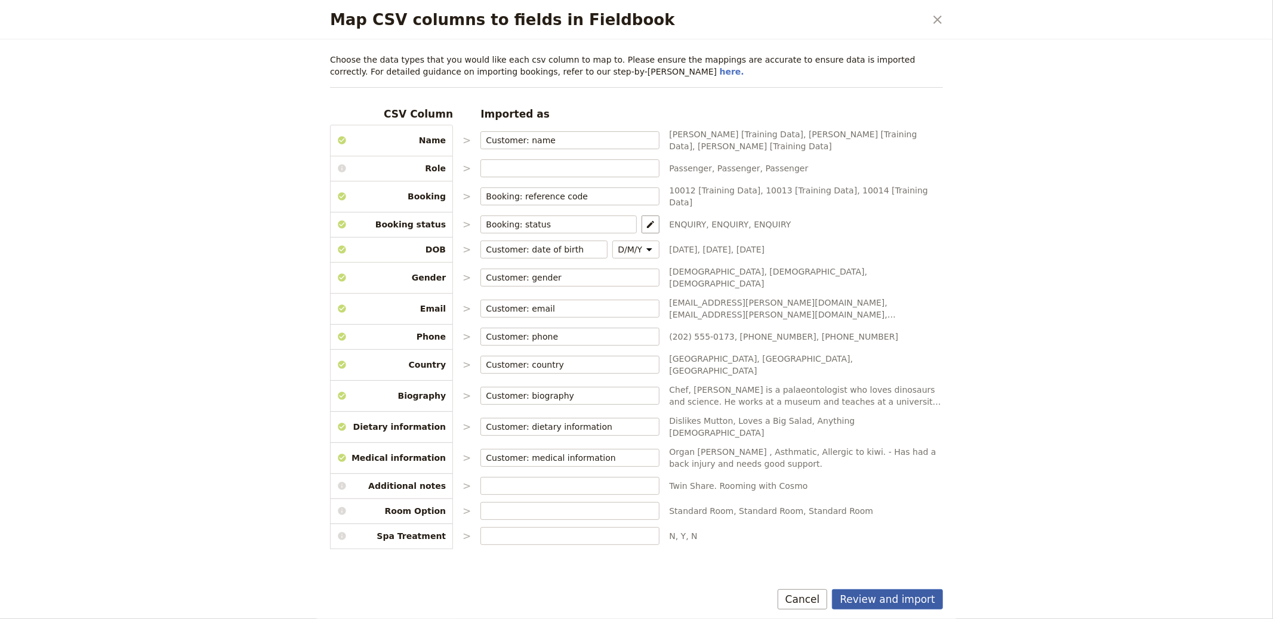
click at [916, 603] on button "Review and import" at bounding box center [887, 599] width 111 height 20
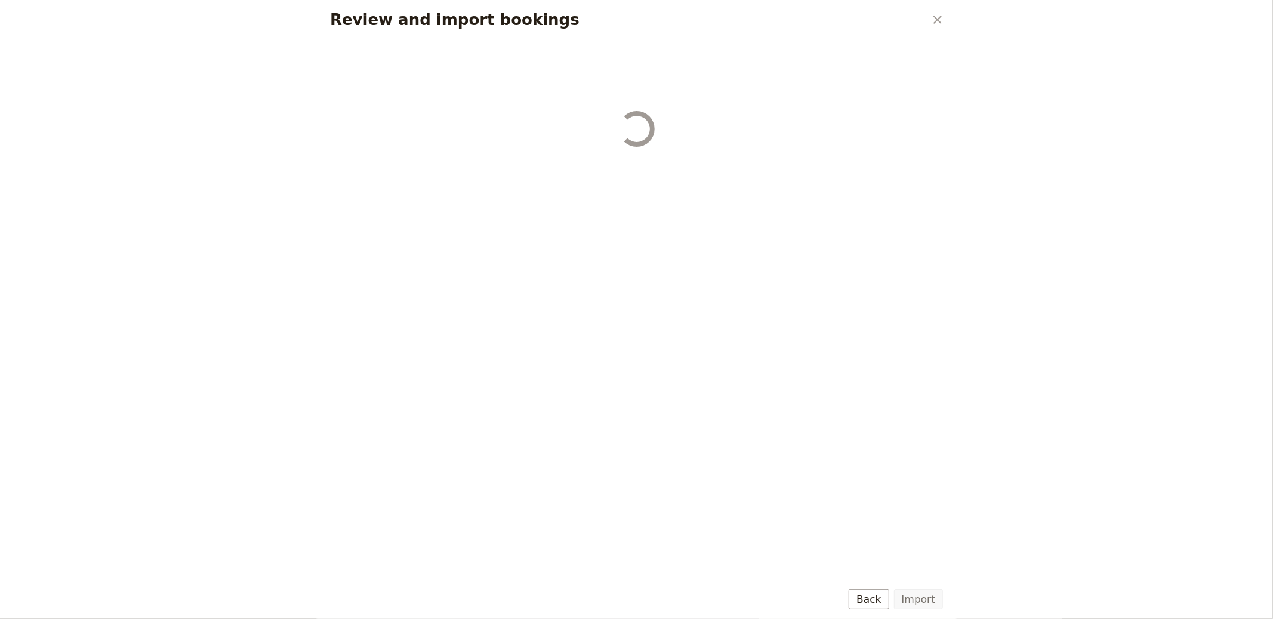
select select "655d56b39948720cb8e55355"
select select "655d57ca9948720cb8e553ec"
select select "655d57fa9948720cb8e553f3"
select select "655d58079948720cb8e553fa"
select select "655d584c9948720cb8e55401"
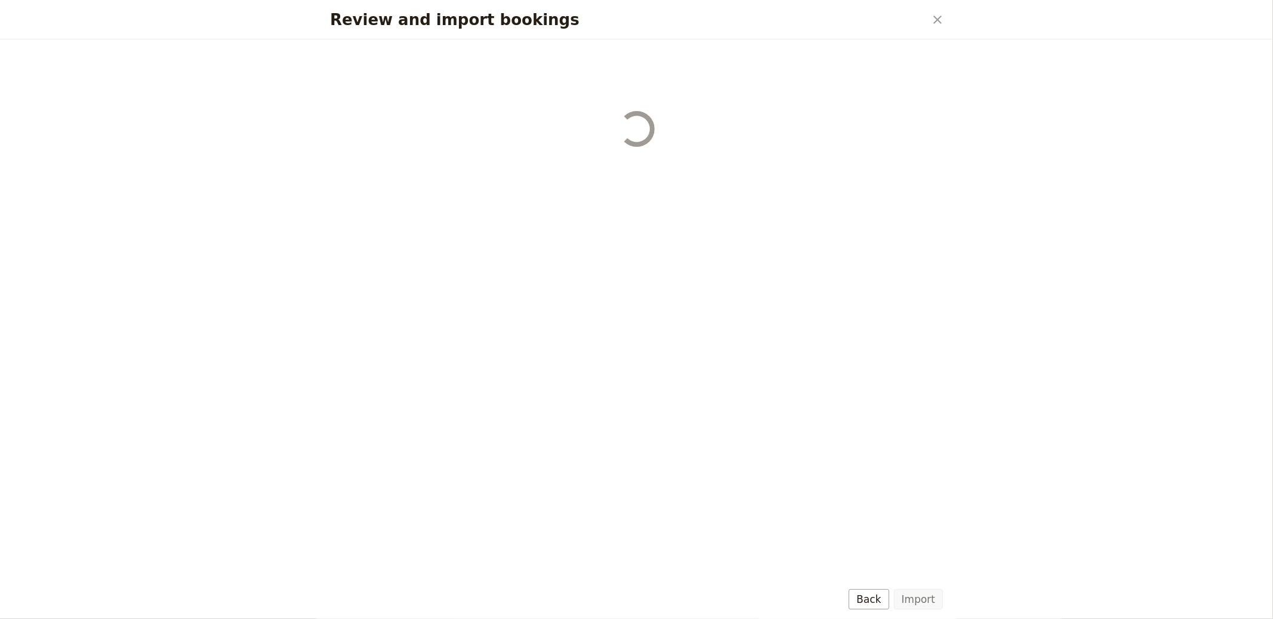
select select "655d58679948720cb8e5540d"
select select "650e6b6659641ed5ee156647"
select select "650e6b4b59641ed5ee156605"
select select "650e2104408bbede5b0c60fd"
select select "650e1d73408bbede5b0c60a6"
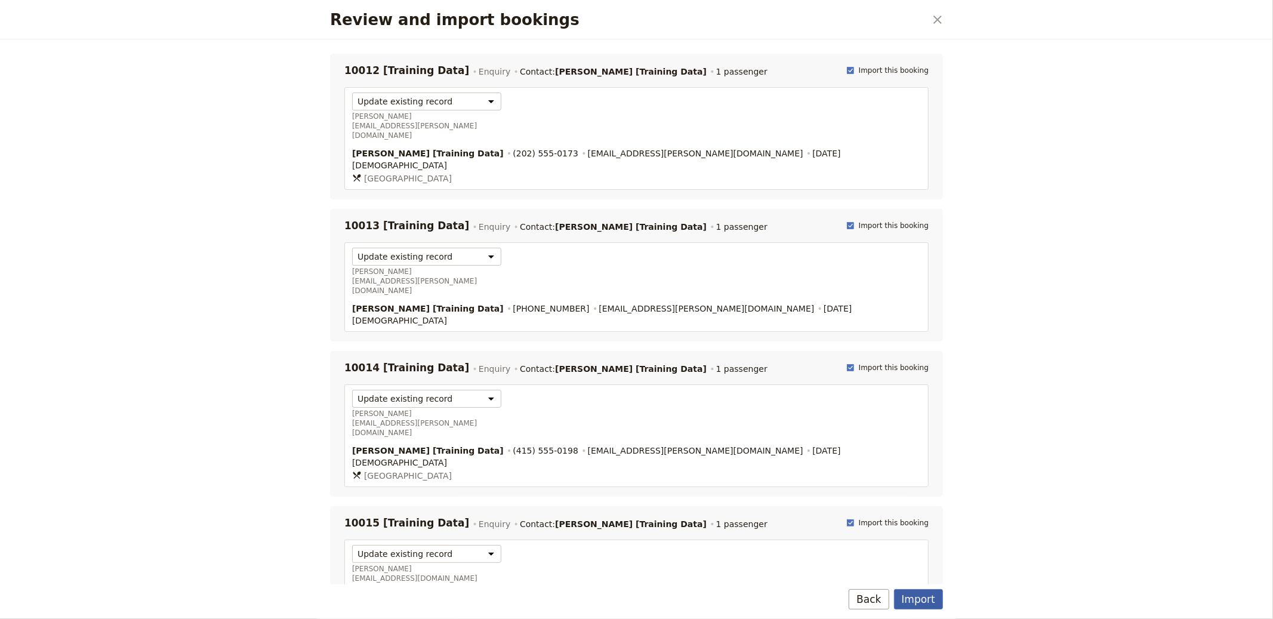
click at [927, 599] on button "Import" at bounding box center [918, 599] width 49 height 20
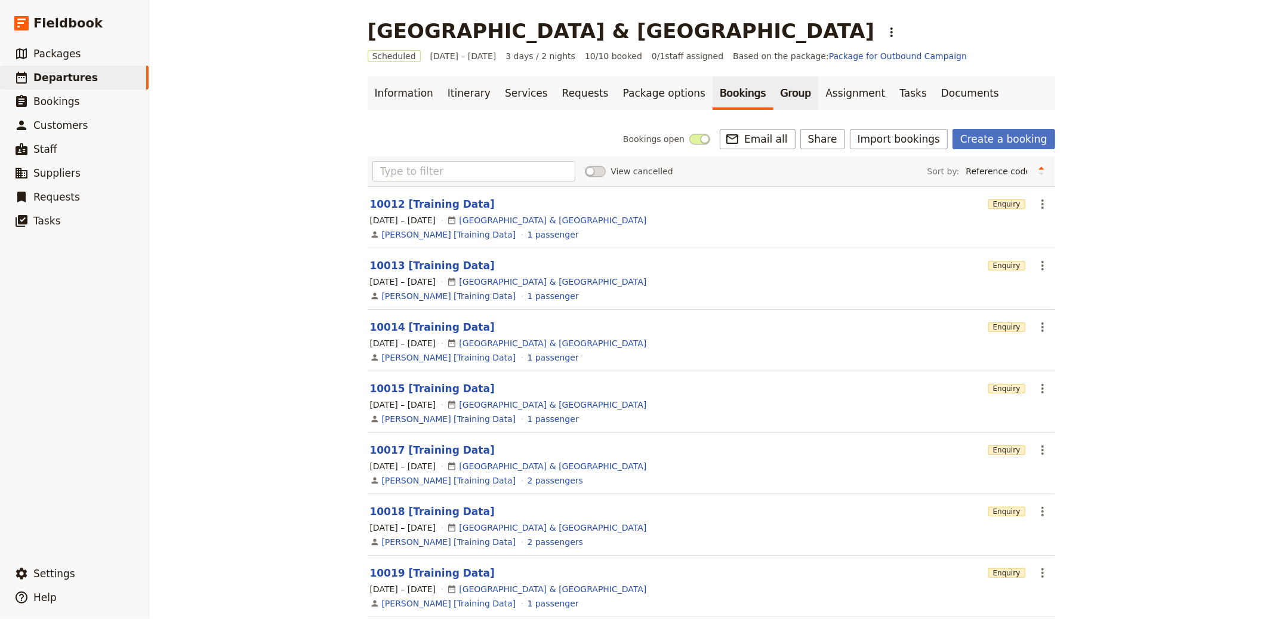
click at [773, 101] on link "Group" at bounding box center [795, 92] width 45 height 33
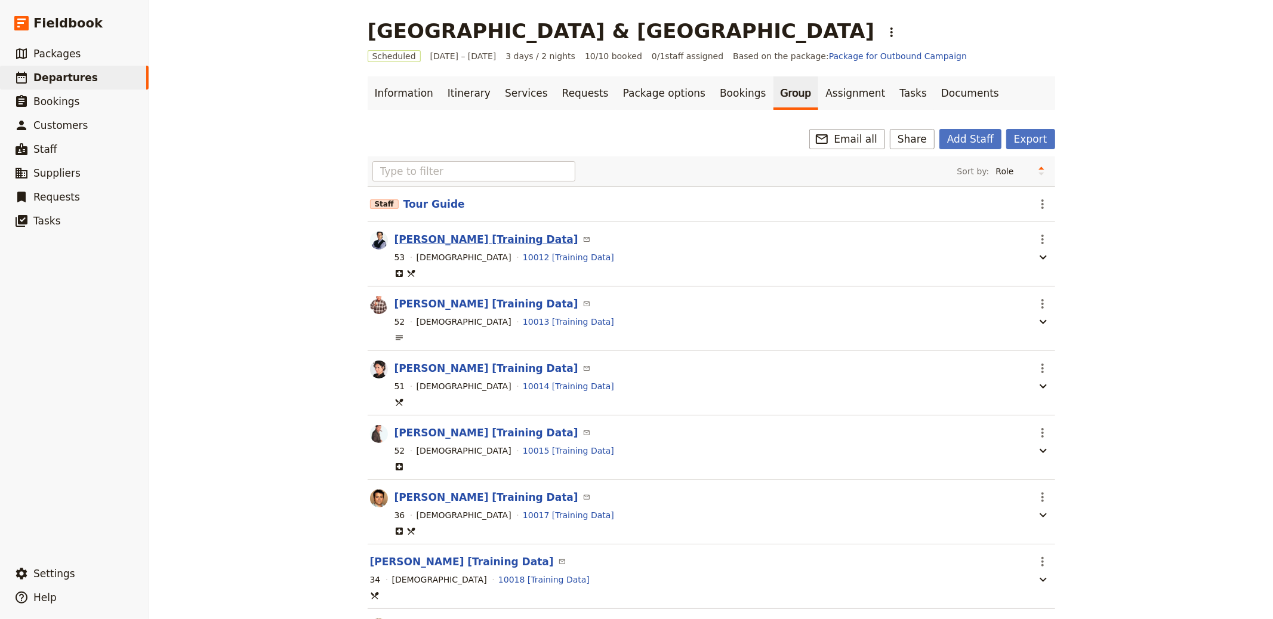
click at [464, 240] on button "Jerry Seinfeld [Training Data]" at bounding box center [486, 239] width 184 height 14
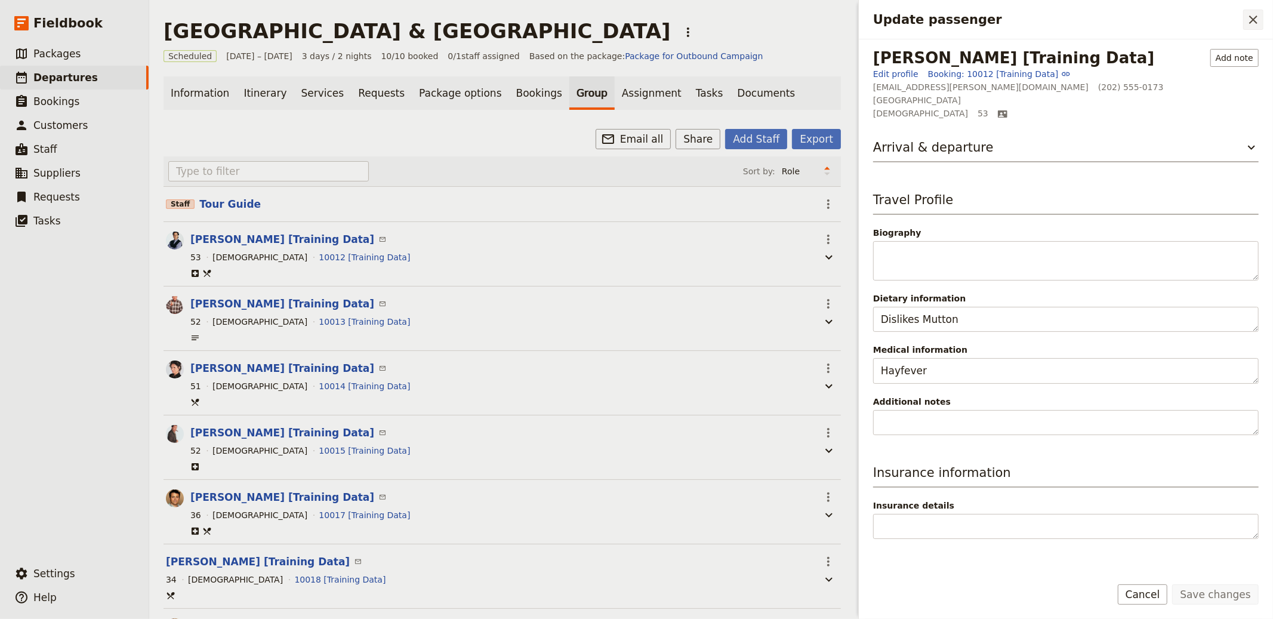
click at [1253, 24] on icon "Close drawer" at bounding box center [1253, 20] width 14 height 14
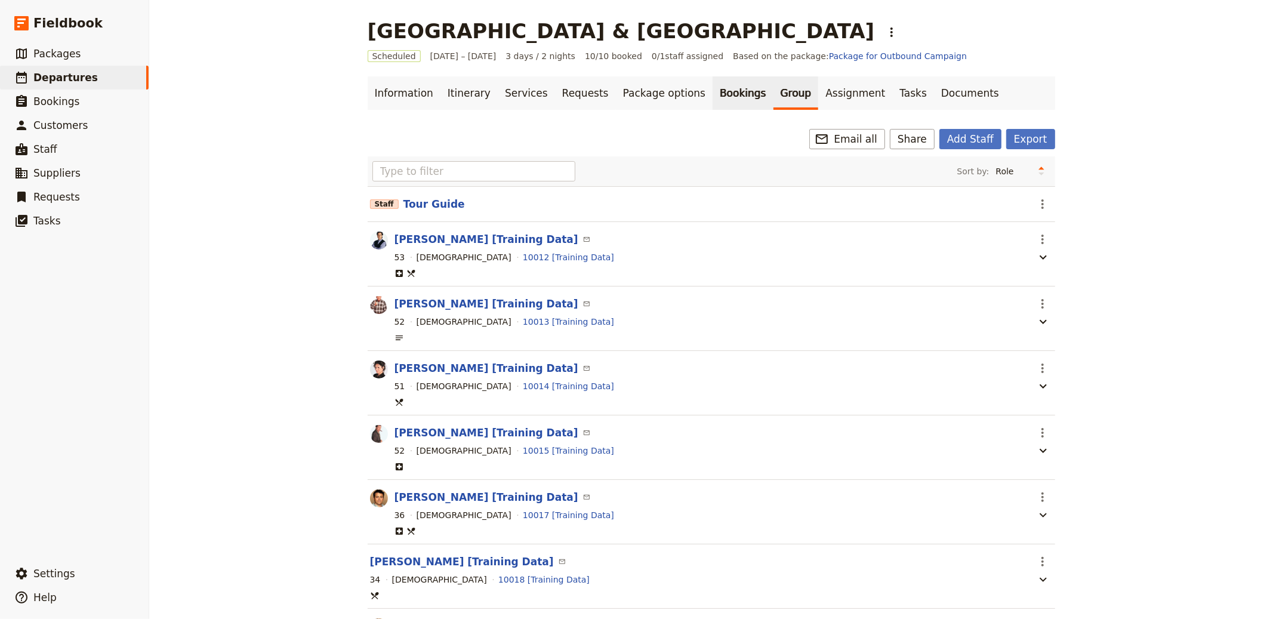
click at [712, 98] on link "Bookings" at bounding box center [742, 92] width 60 height 33
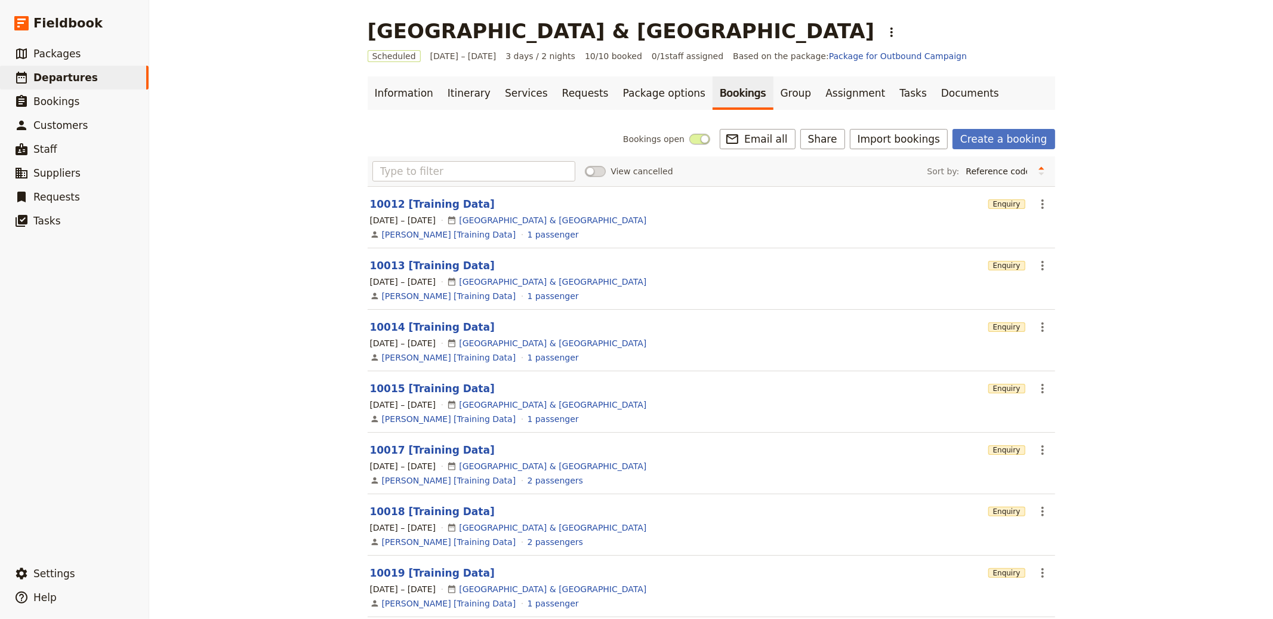
click at [1060, 200] on main "Lake Como & Switzerland ​ Scheduled 1 – 3 Oct 2025 3 days / 2 nights 10/10 book…" at bounding box center [711, 356] width 716 height 712
click at [1047, 202] on button "​" at bounding box center [1042, 204] width 20 height 20
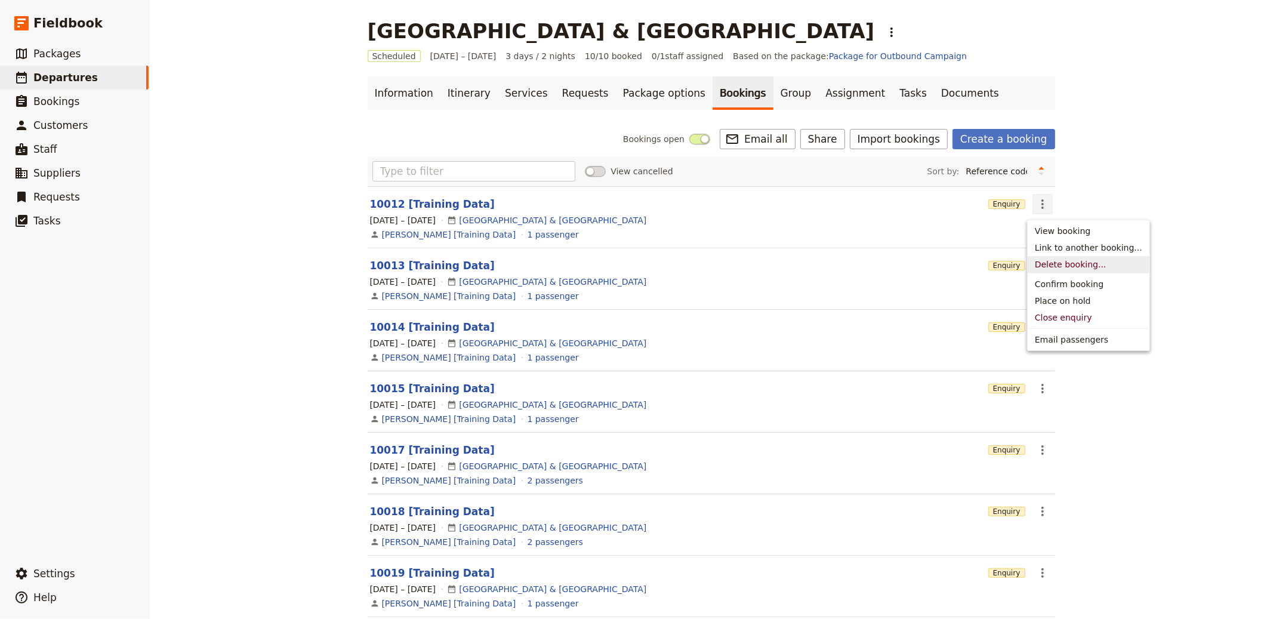
click at [1058, 264] on span "Delete booking..." at bounding box center [1071, 264] width 72 height 12
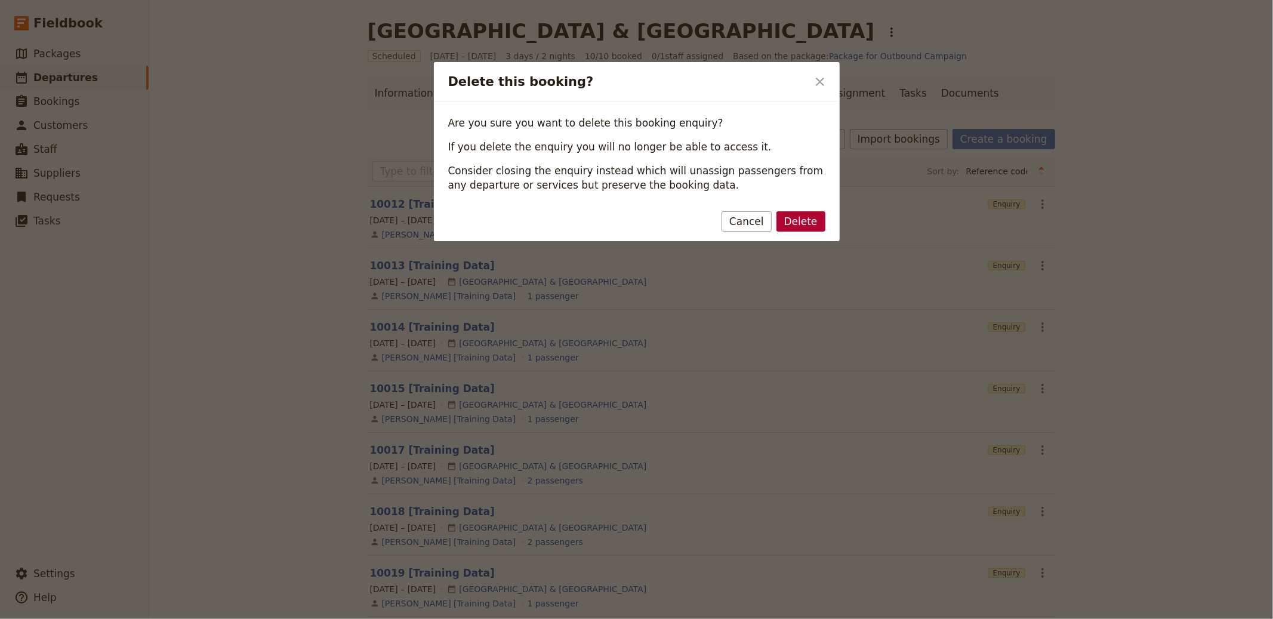
click at [810, 215] on button "Delete" at bounding box center [800, 221] width 49 height 20
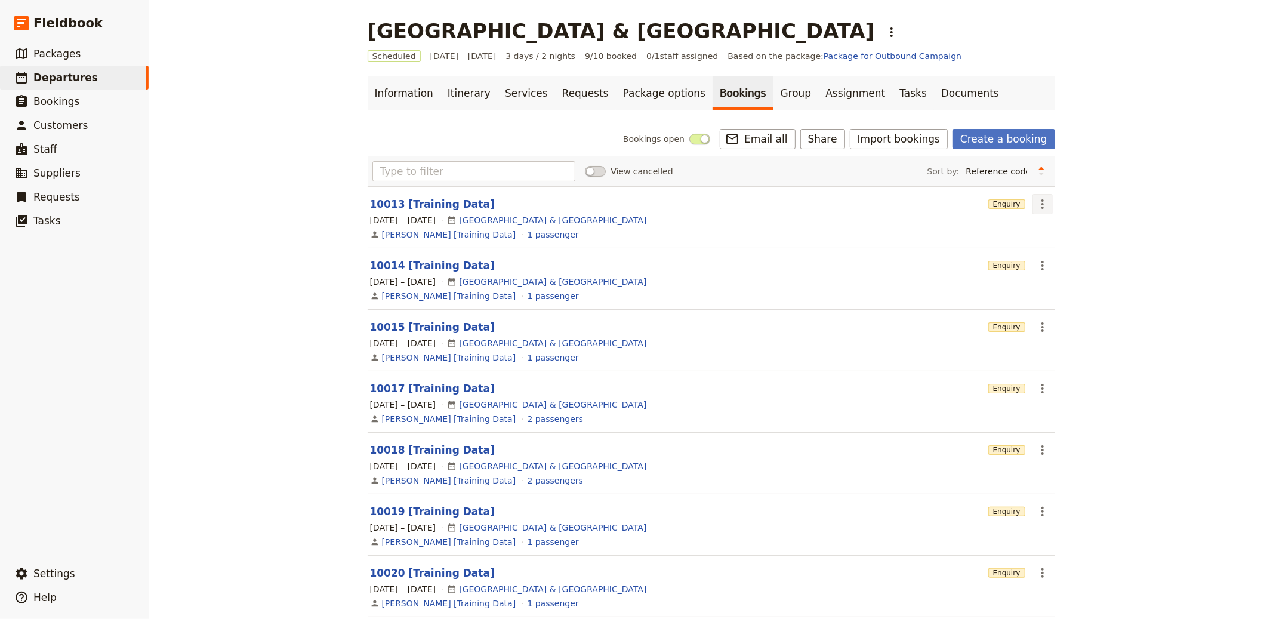
click at [1035, 200] on icon "Actions" at bounding box center [1042, 204] width 14 height 14
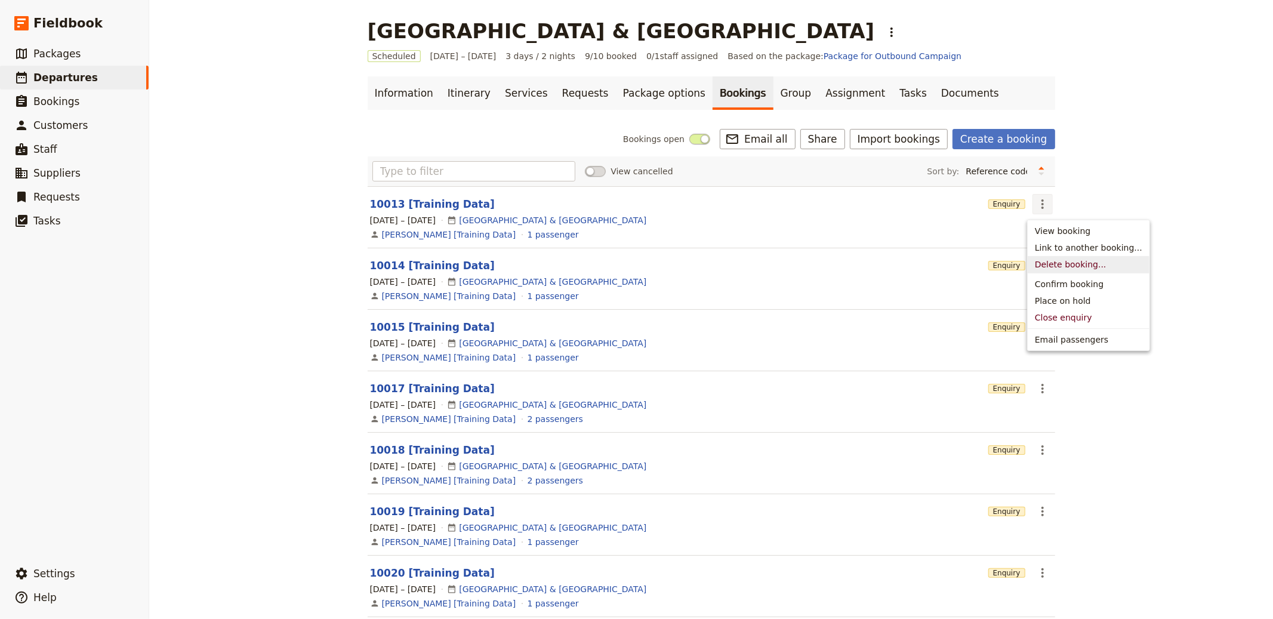
click at [1049, 267] on span "Delete booking..." at bounding box center [1071, 264] width 72 height 12
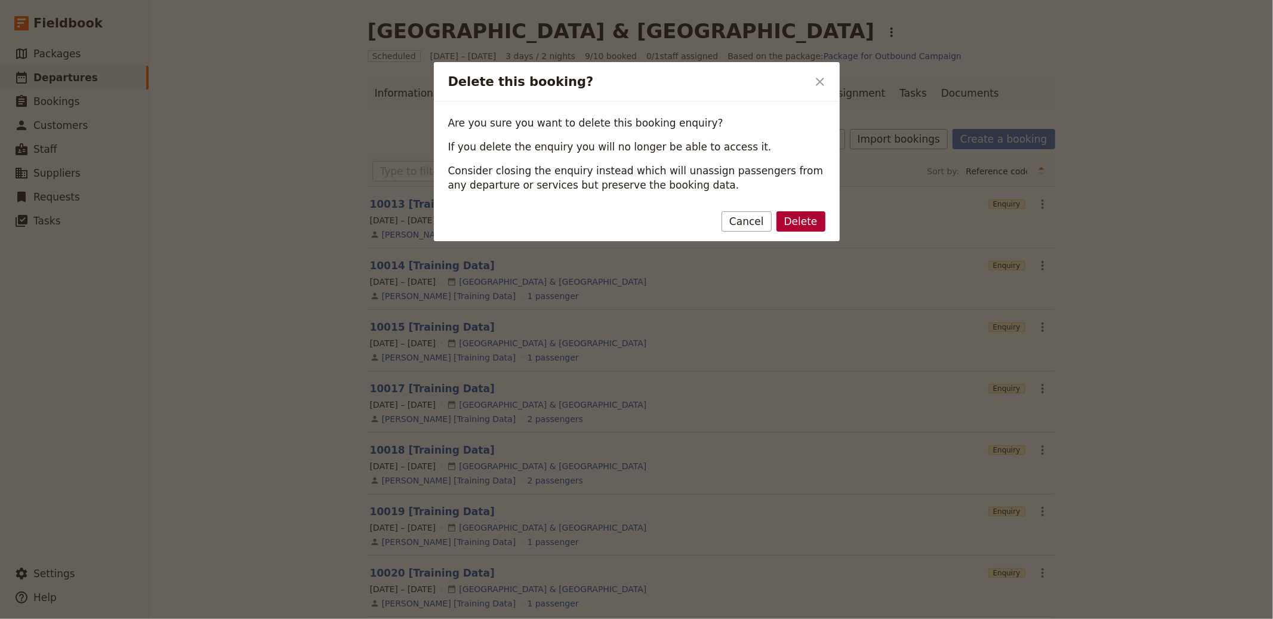
click at [798, 214] on button "Delete" at bounding box center [800, 221] width 49 height 20
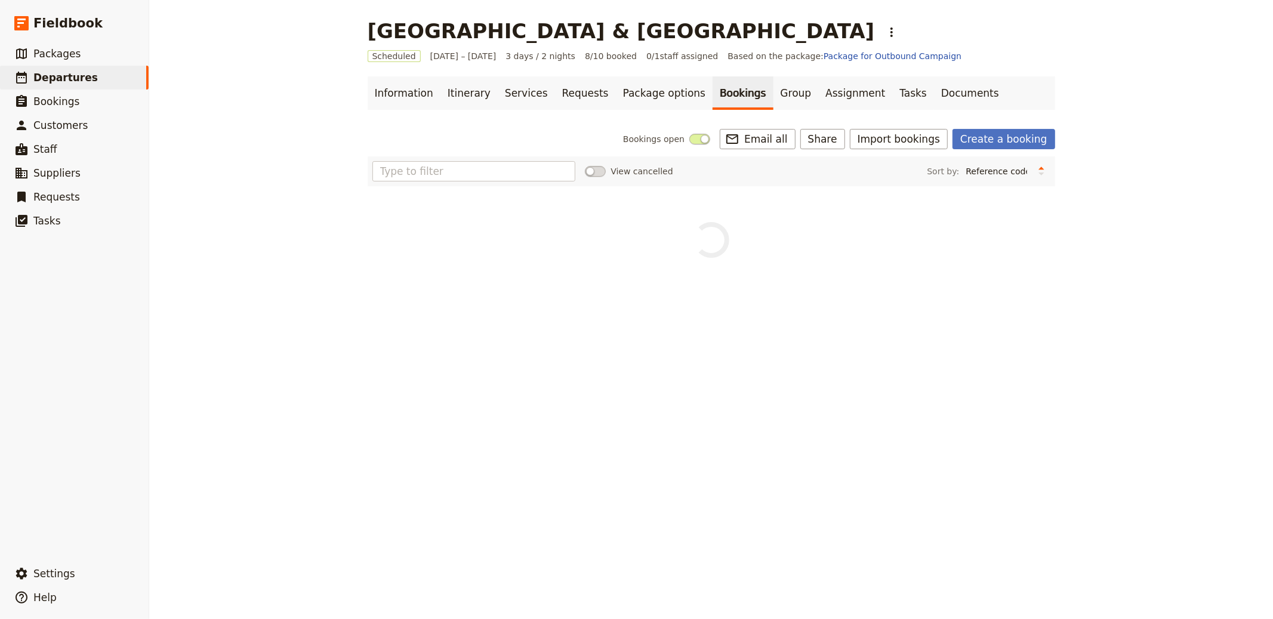
click at [1035, 203] on div "View cancelled Sort by: Reference code Contact Status PAX Most recently updated…" at bounding box center [711, 206] width 687 height 101
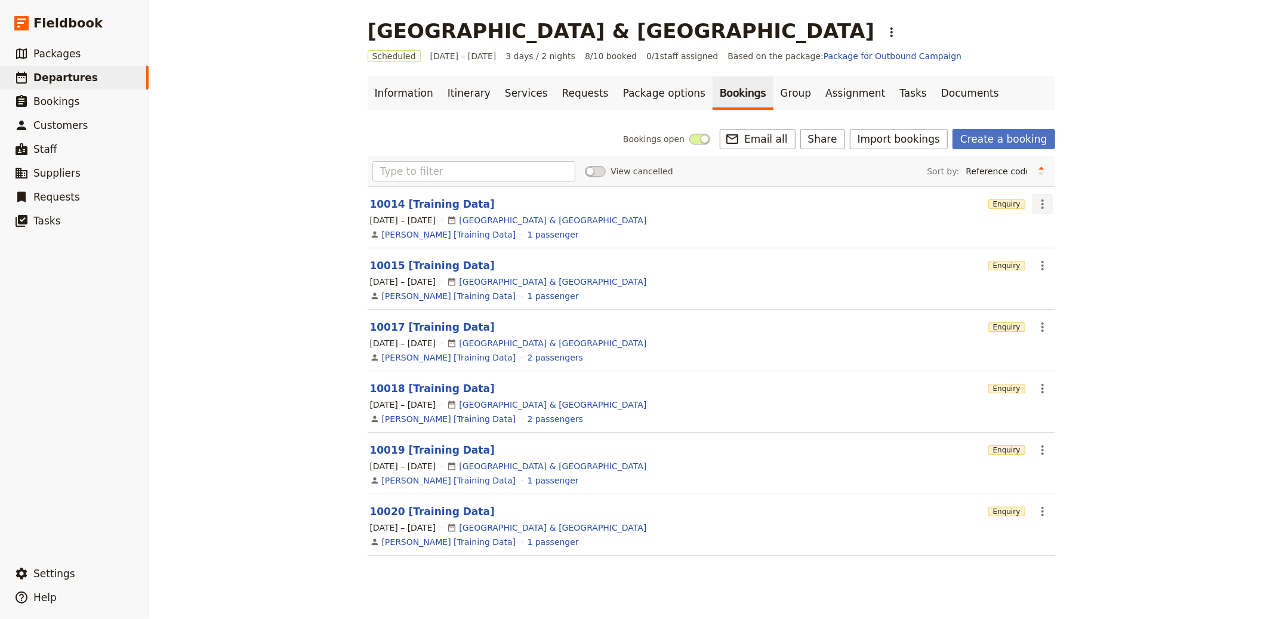
click at [1037, 206] on icon "Actions" at bounding box center [1042, 204] width 14 height 14
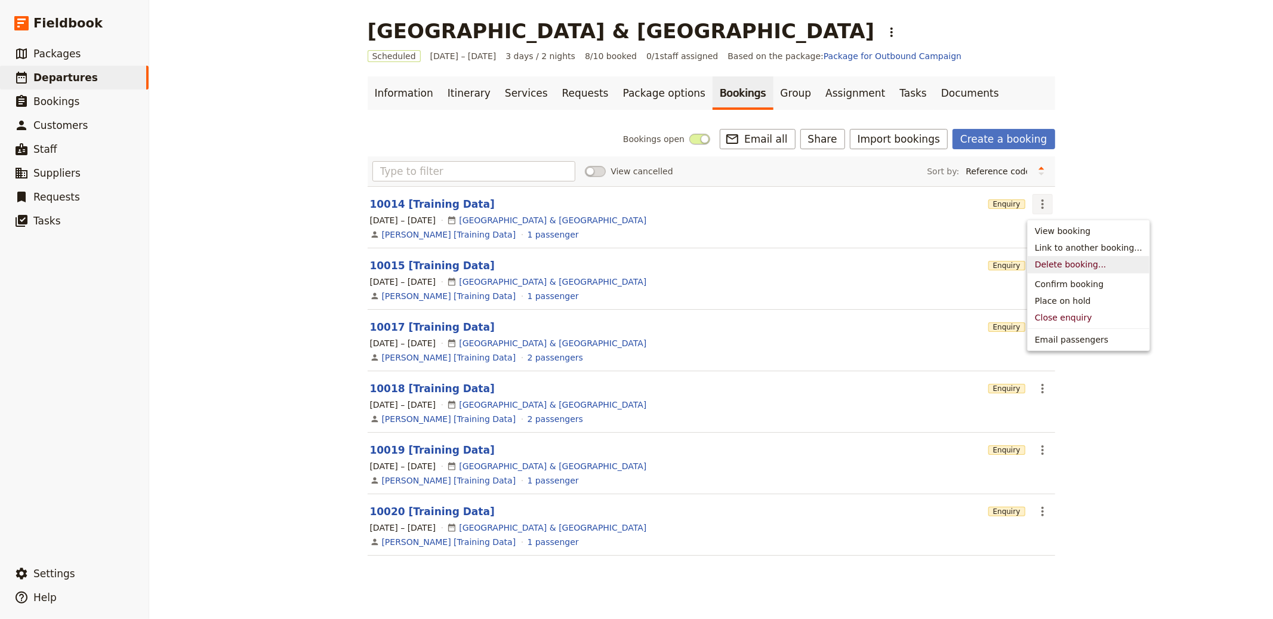
click at [1076, 267] on span "Delete booking..." at bounding box center [1071, 264] width 72 height 12
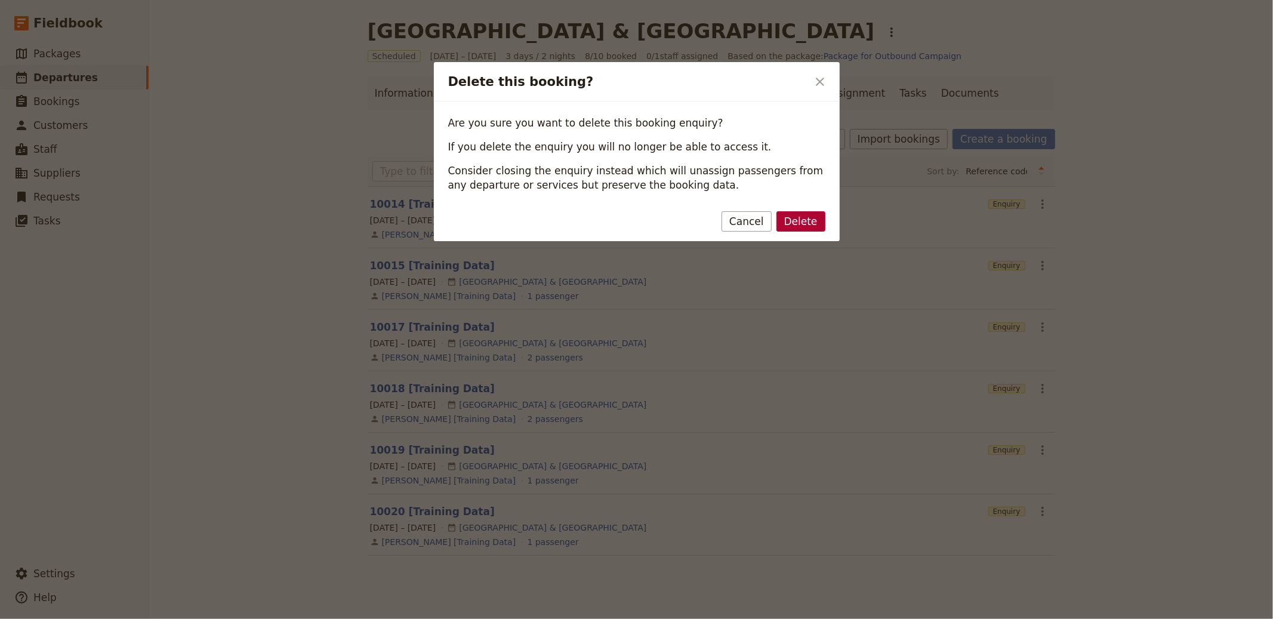
click at [800, 223] on button "Delete" at bounding box center [800, 221] width 49 height 20
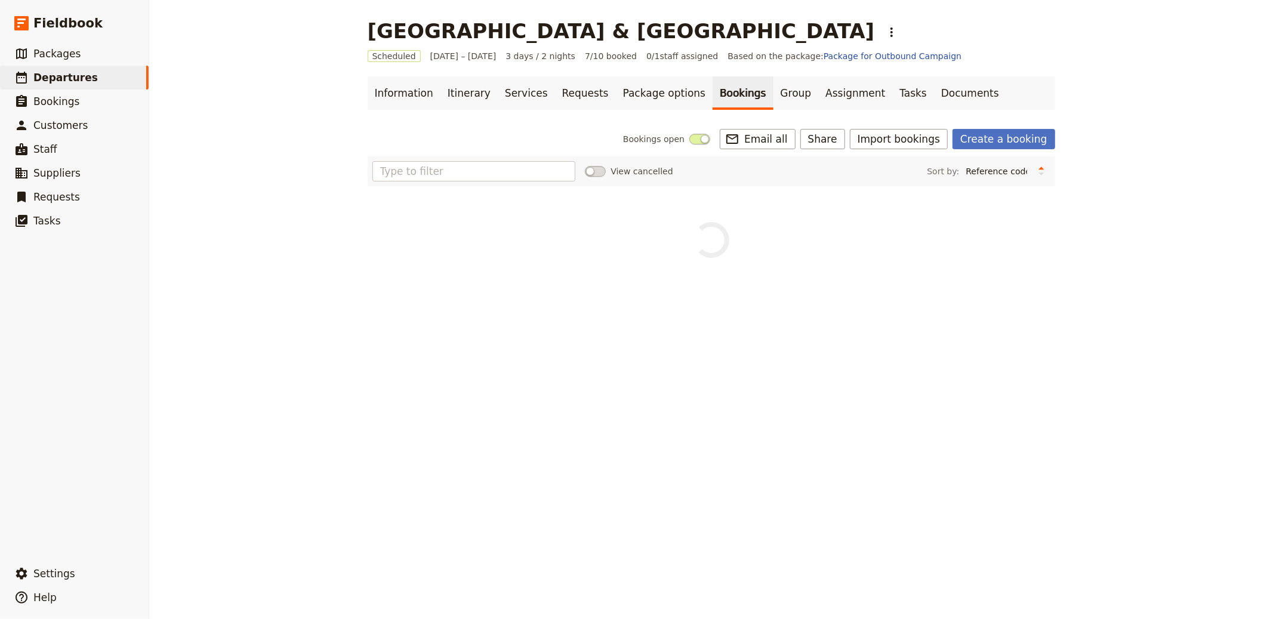
click at [1043, 204] on div "View cancelled Sort by: Reference code Contact Status PAX Most recently updated…" at bounding box center [711, 206] width 687 height 101
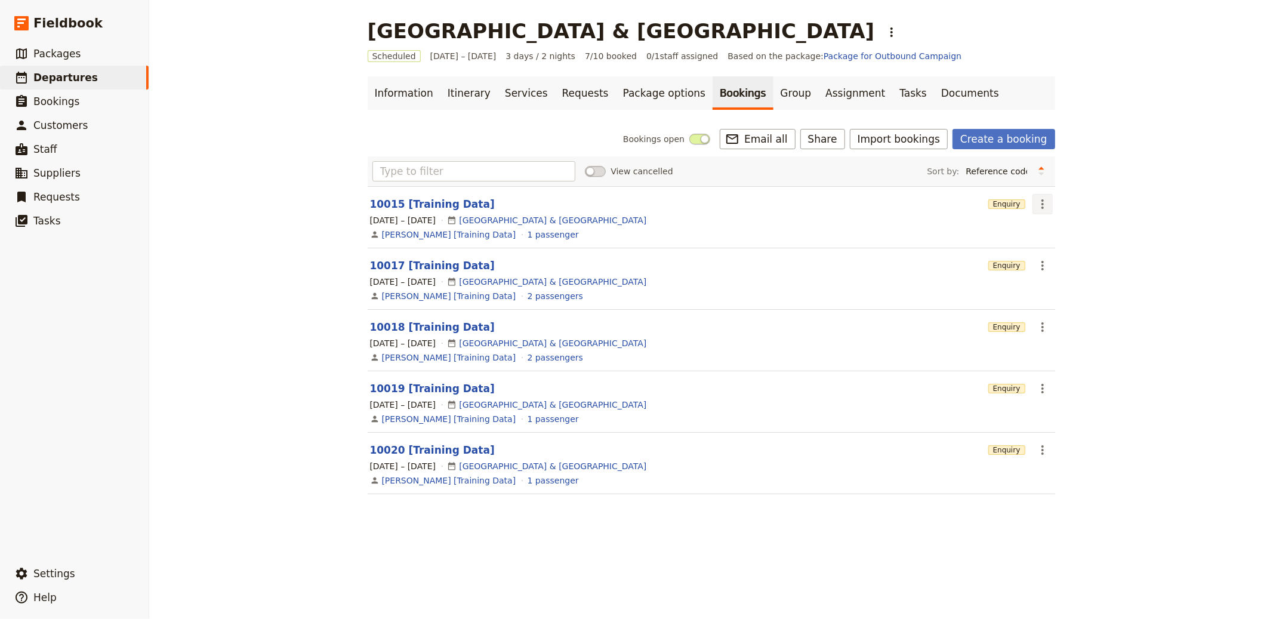
click at [1045, 199] on button "​" at bounding box center [1042, 204] width 20 height 20
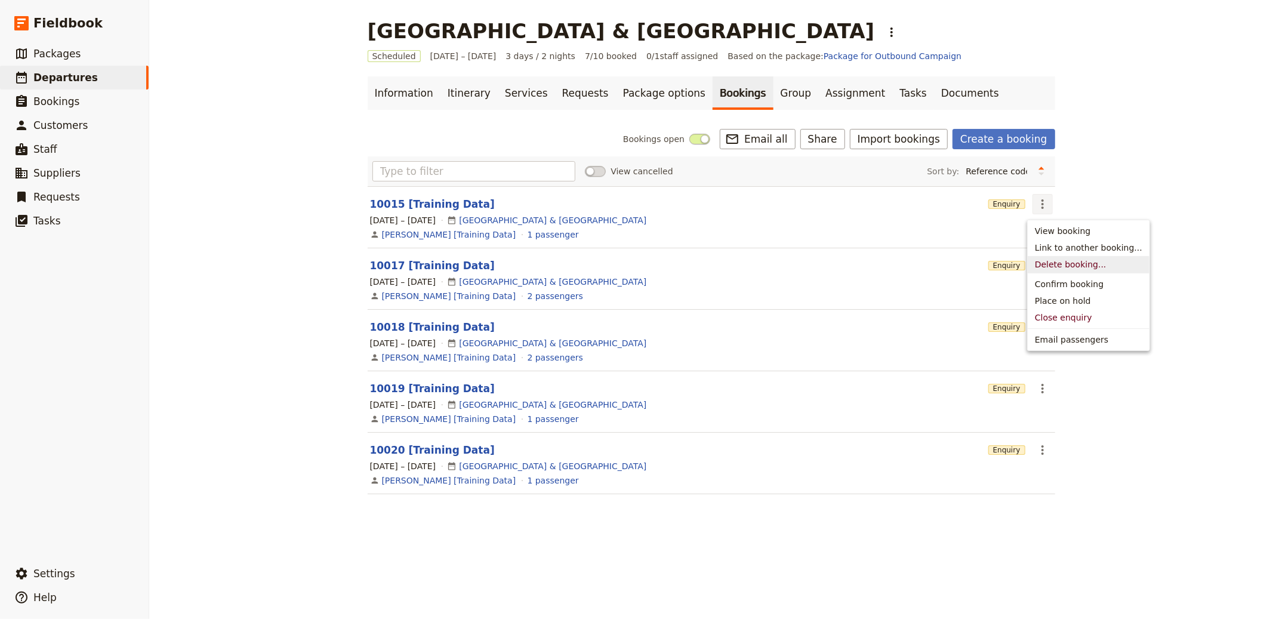
click at [1059, 267] on span "Delete booking..." at bounding box center [1071, 264] width 72 height 12
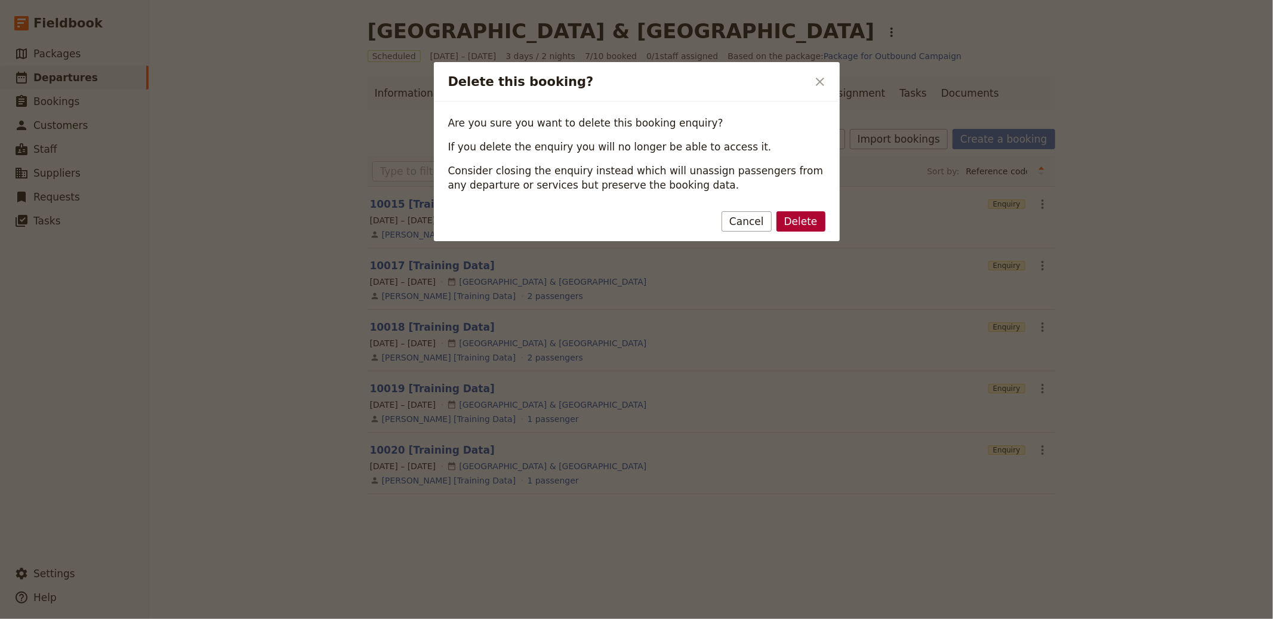
click at [804, 211] on button "Delete" at bounding box center [800, 221] width 49 height 20
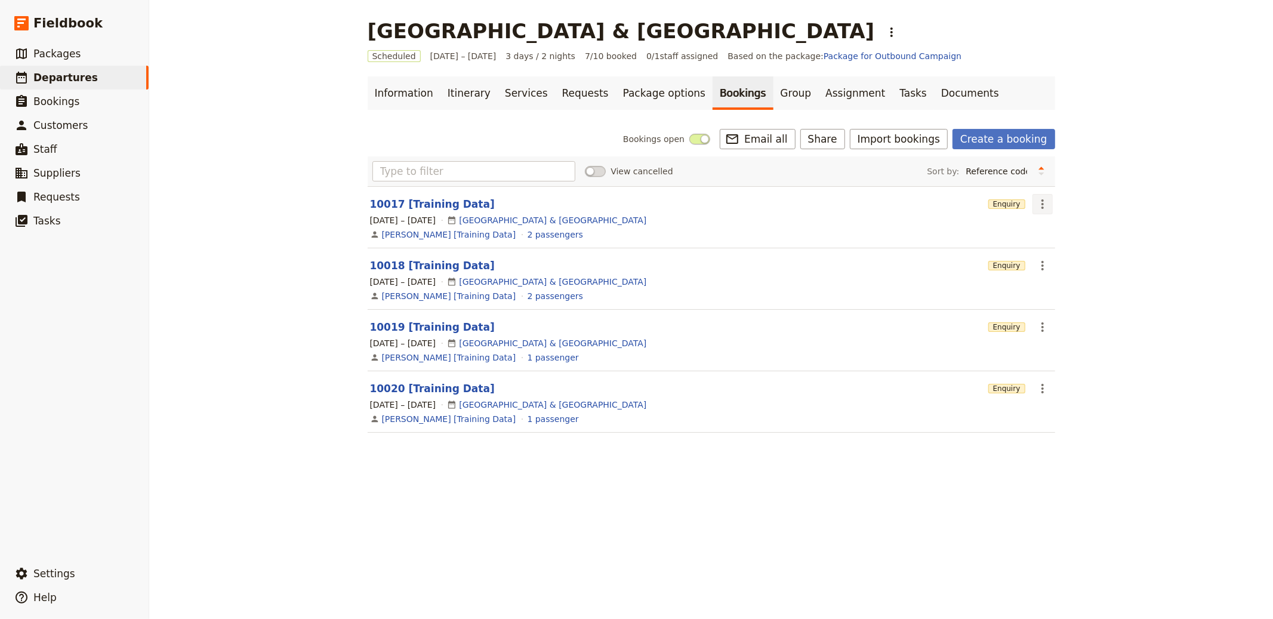
click at [1035, 205] on div "View cancelled Sort by: Reference code Contact Status PAX Most recently updated…" at bounding box center [711, 301] width 687 height 291
click at [1021, 199] on section "10017 [Training Data] Enquiry ​ 1 – 3 Oct 2025 Lake Como & Switzerland Joey Tri…" at bounding box center [711, 217] width 687 height 62
click at [1039, 202] on icon "Actions" at bounding box center [1042, 204] width 14 height 14
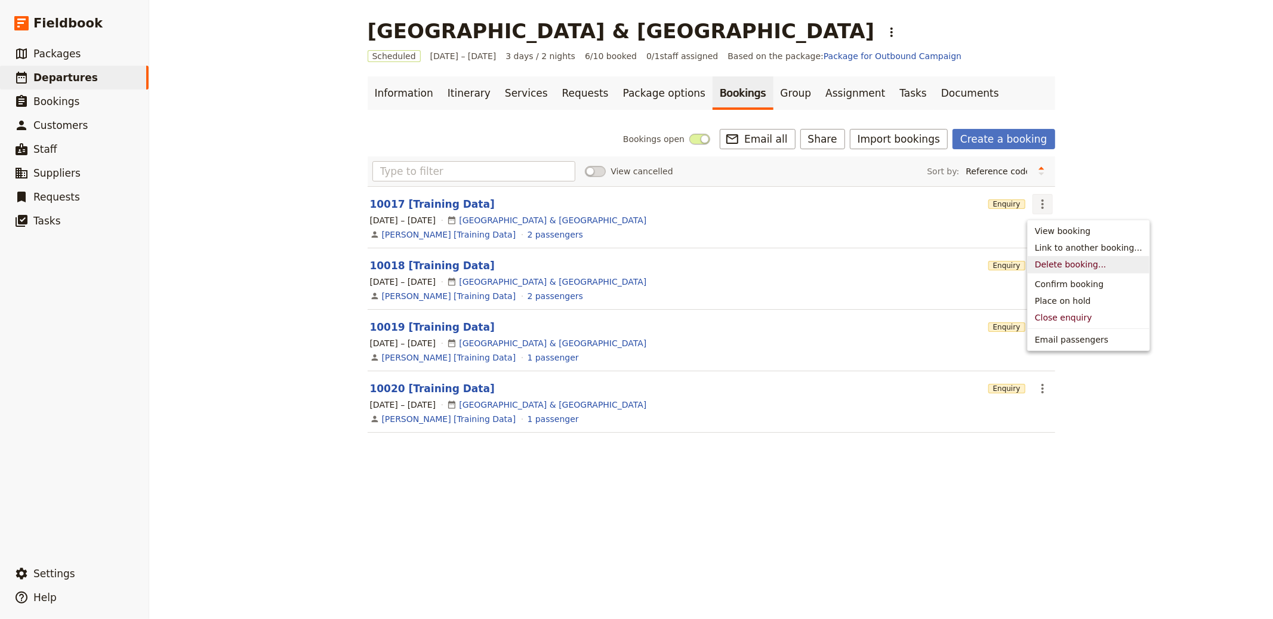
click at [1050, 265] on span "Delete booking..." at bounding box center [1071, 264] width 72 height 12
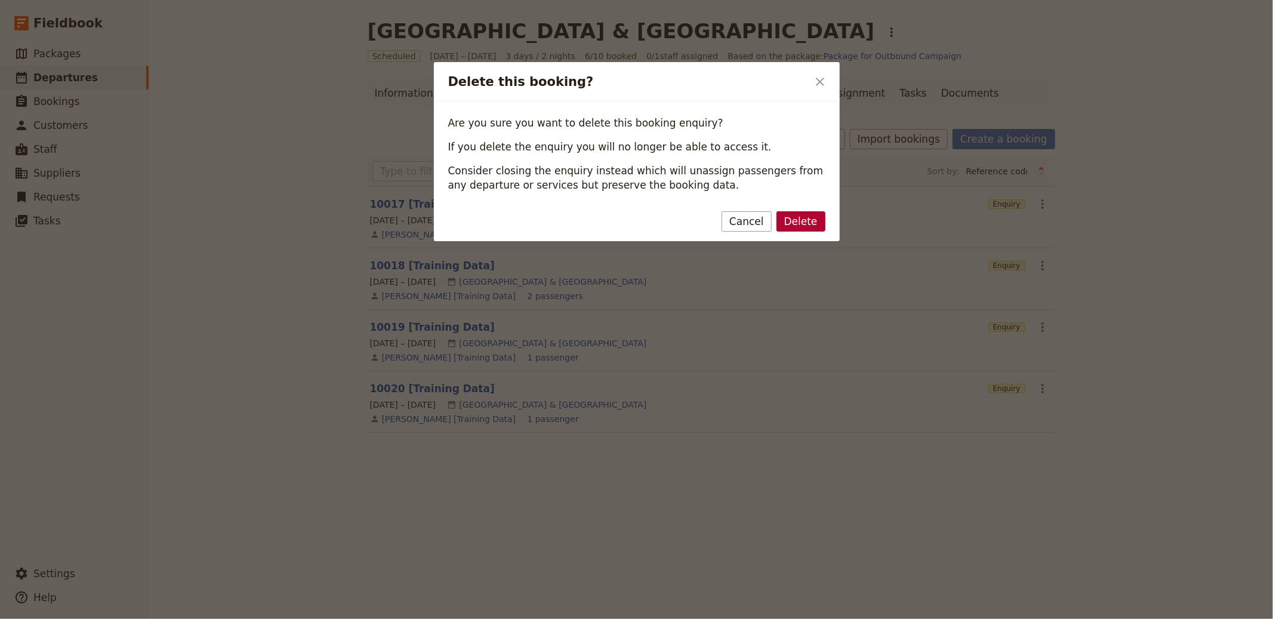
click at [791, 216] on button "Delete" at bounding box center [800, 221] width 49 height 20
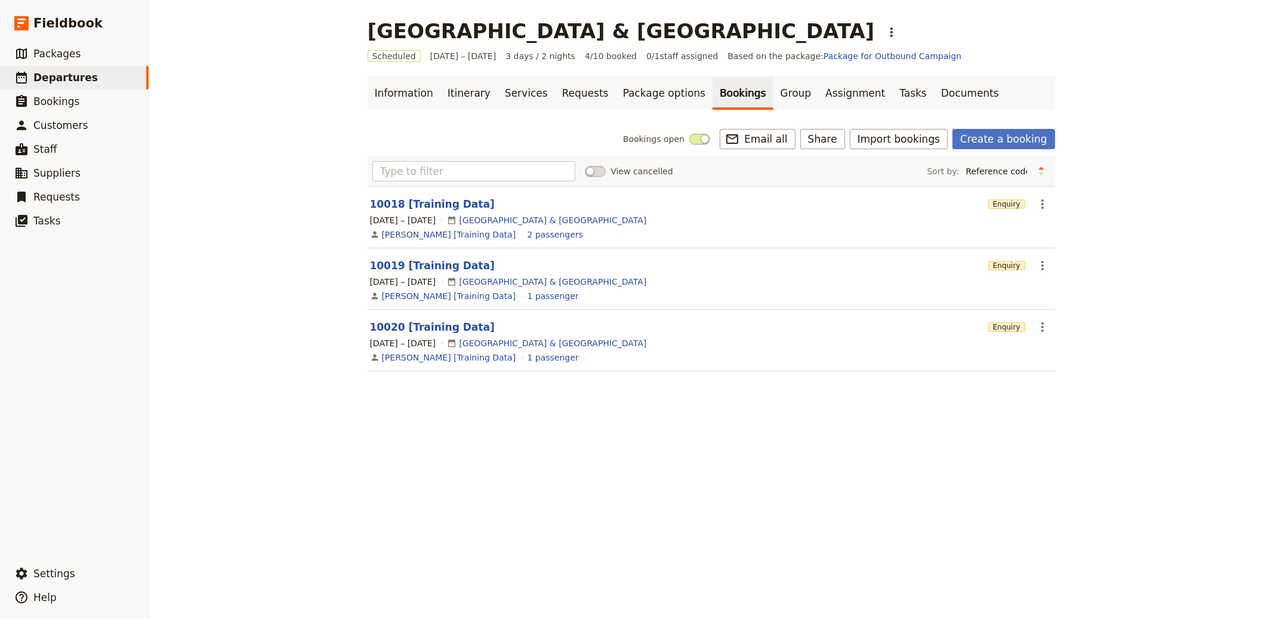
click at [1044, 207] on button "​" at bounding box center [1042, 204] width 20 height 20
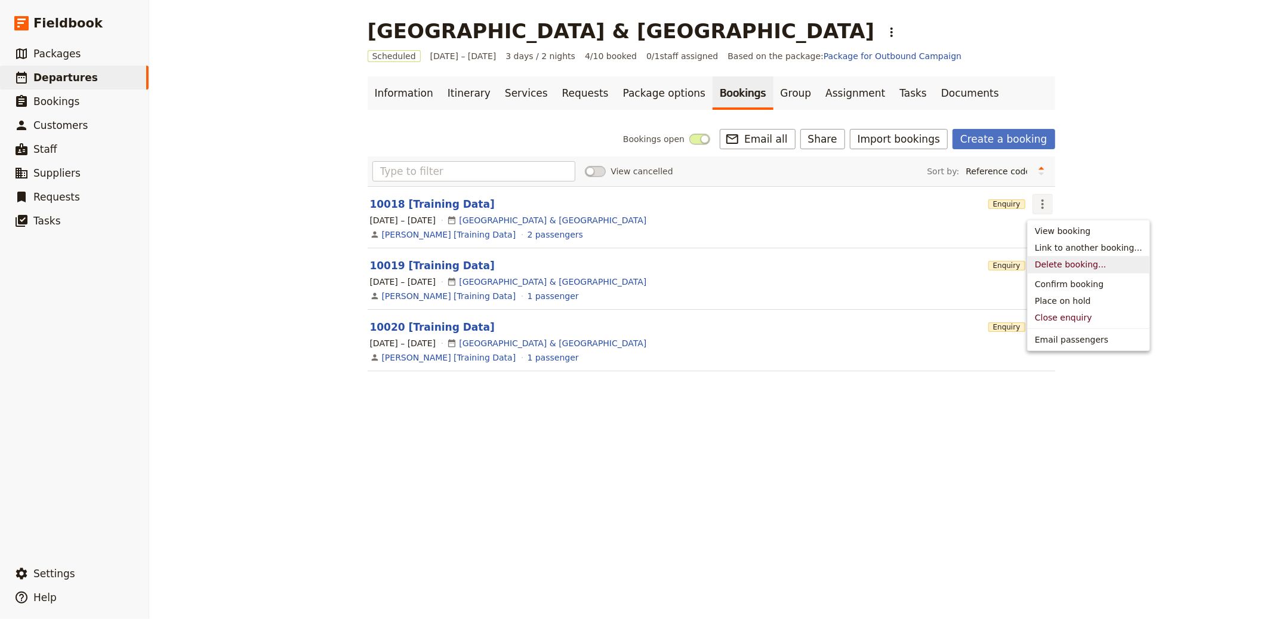
click at [1057, 267] on span "Delete booking..." at bounding box center [1071, 264] width 72 height 12
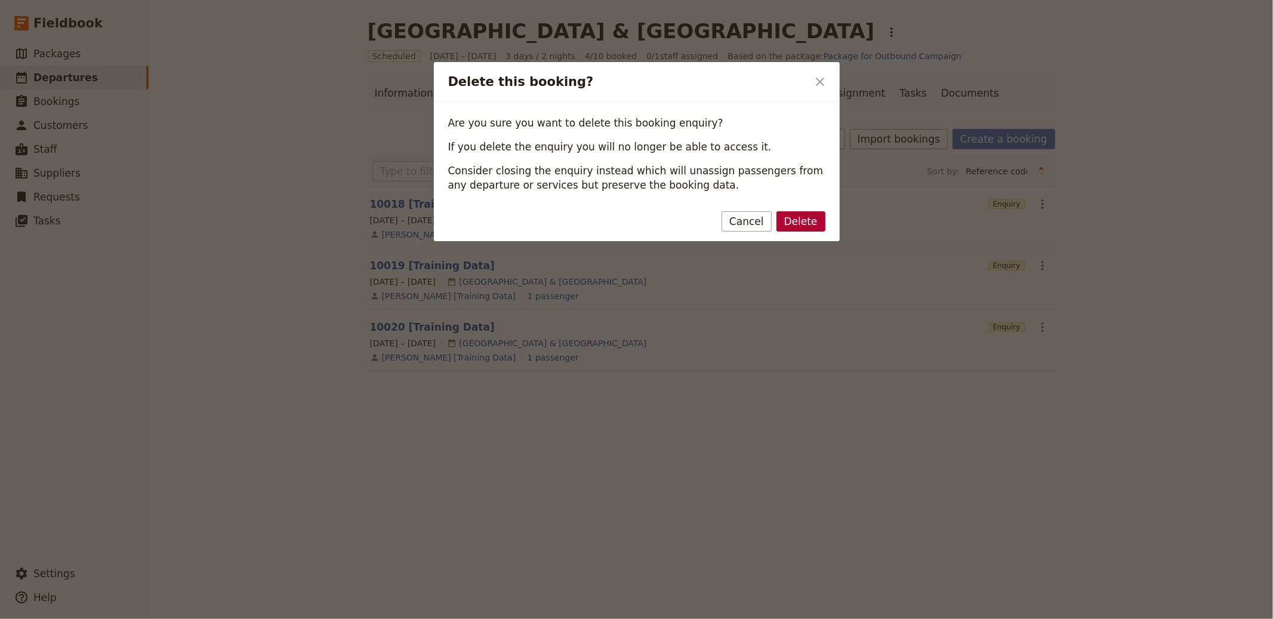
click at [801, 219] on button "Delete" at bounding box center [800, 221] width 49 height 20
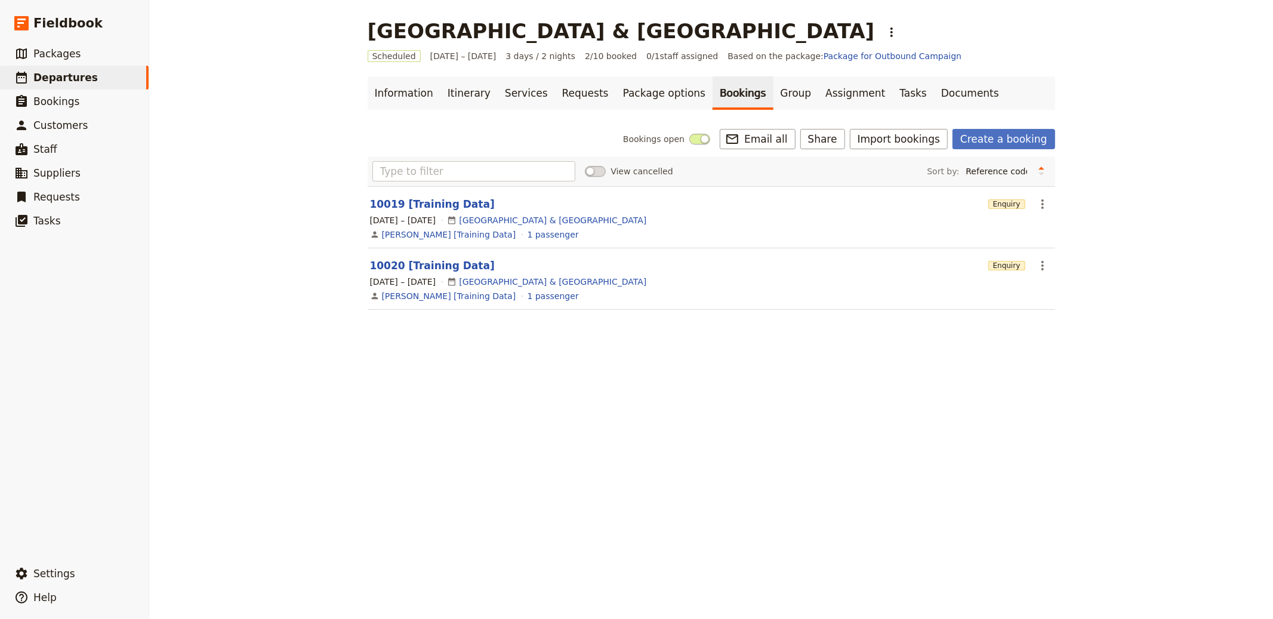
click at [1044, 203] on button "​" at bounding box center [1042, 204] width 20 height 20
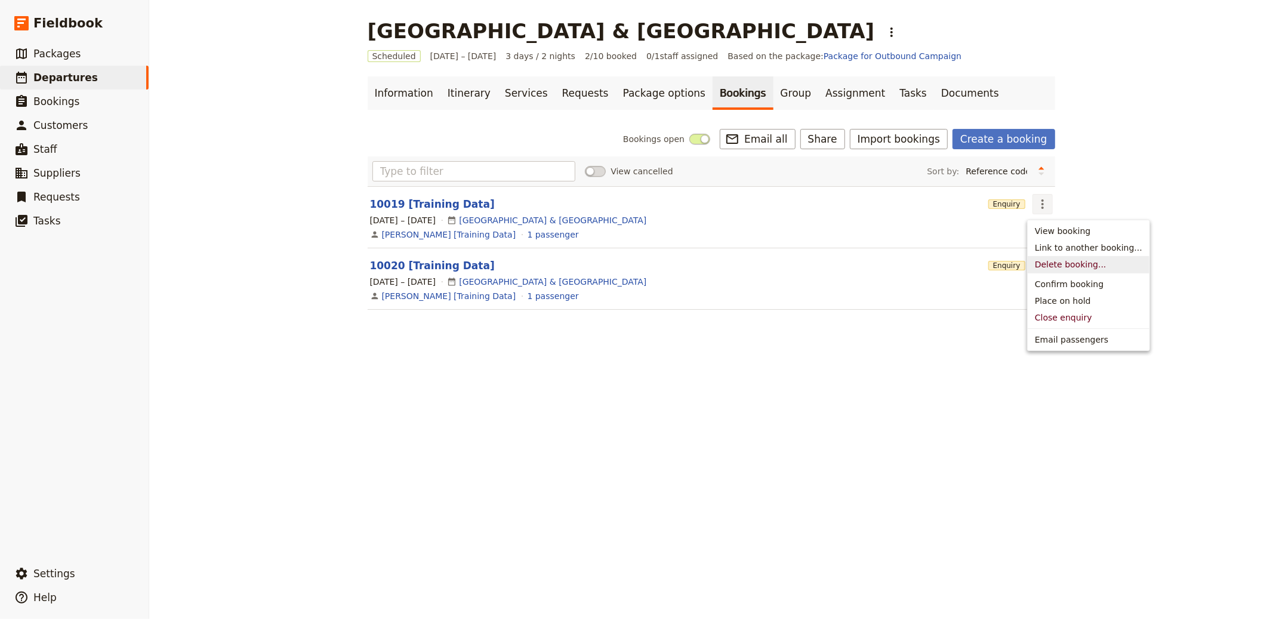
click at [1044, 263] on span "Delete booking..." at bounding box center [1071, 264] width 72 height 12
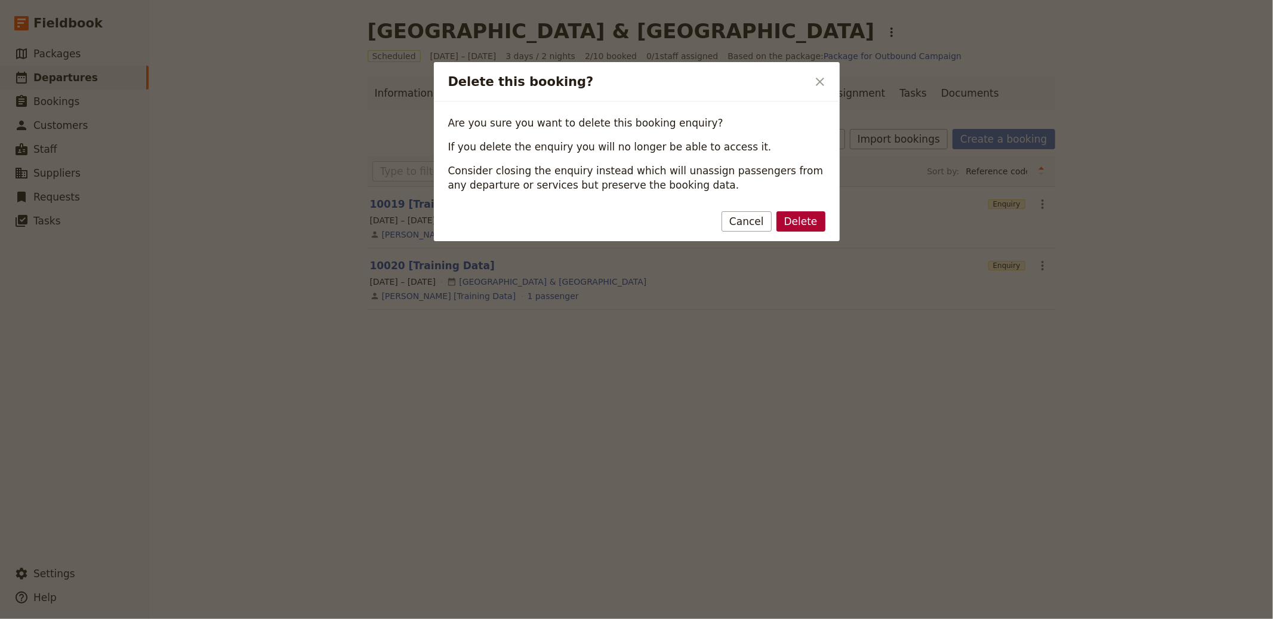
click at [803, 217] on button "Delete" at bounding box center [800, 221] width 49 height 20
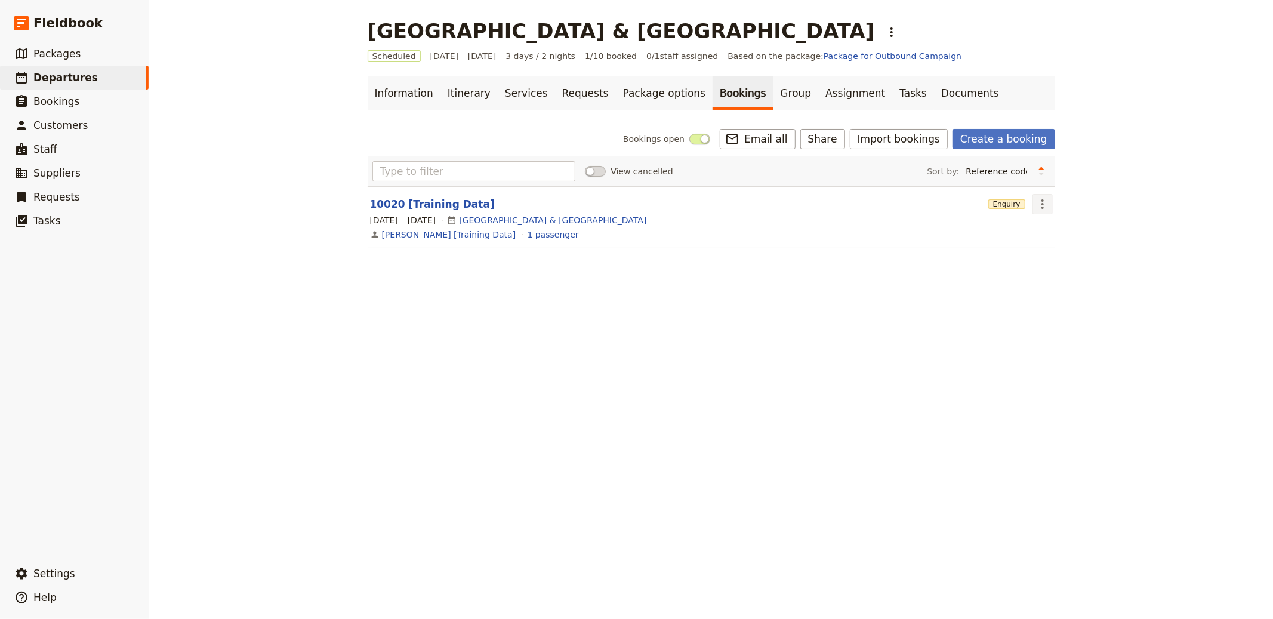
click at [1037, 199] on icon "Actions" at bounding box center [1042, 204] width 14 height 14
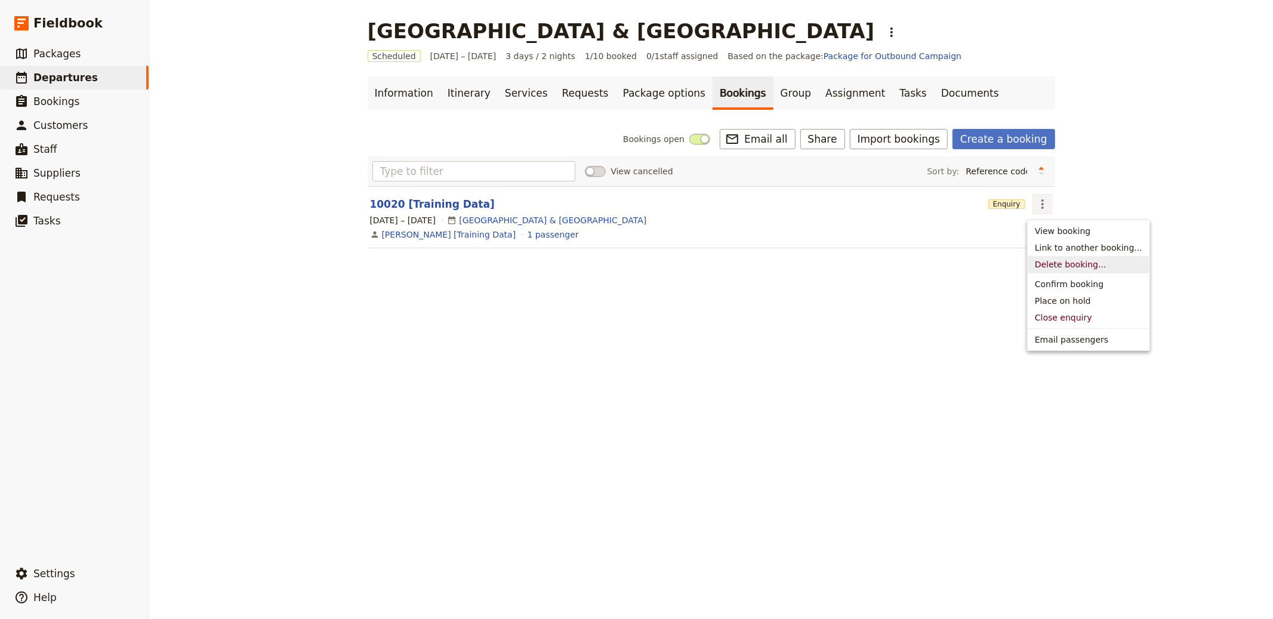
click at [1039, 257] on button "Delete booking..." at bounding box center [1088, 264] width 122 height 17
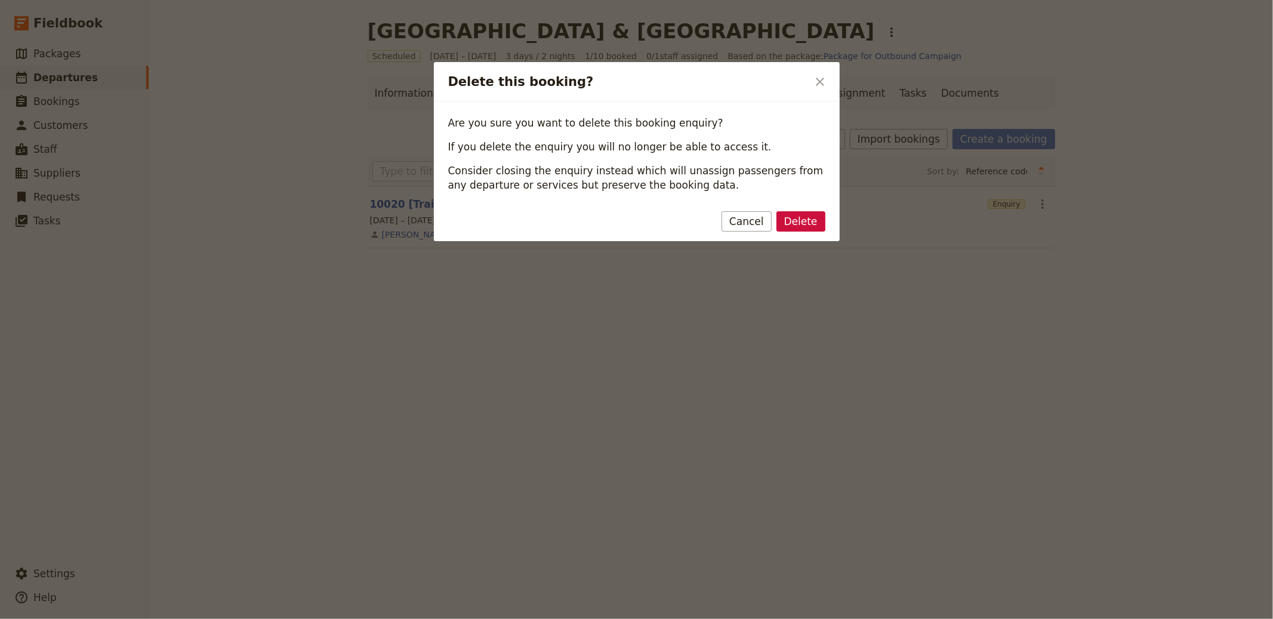
click at [799, 207] on div "Delete Cancel" at bounding box center [637, 223] width 406 height 35
click at [777, 218] on div "Delete Cancel" at bounding box center [636, 221] width 377 height 20
drag, startPoint x: 795, startPoint y: 216, endPoint x: 857, endPoint y: 167, distance: 79.0
click at [795, 217] on button "Delete" at bounding box center [800, 221] width 49 height 20
click at [894, 134] on button "Import bookings" at bounding box center [899, 139] width 98 height 20
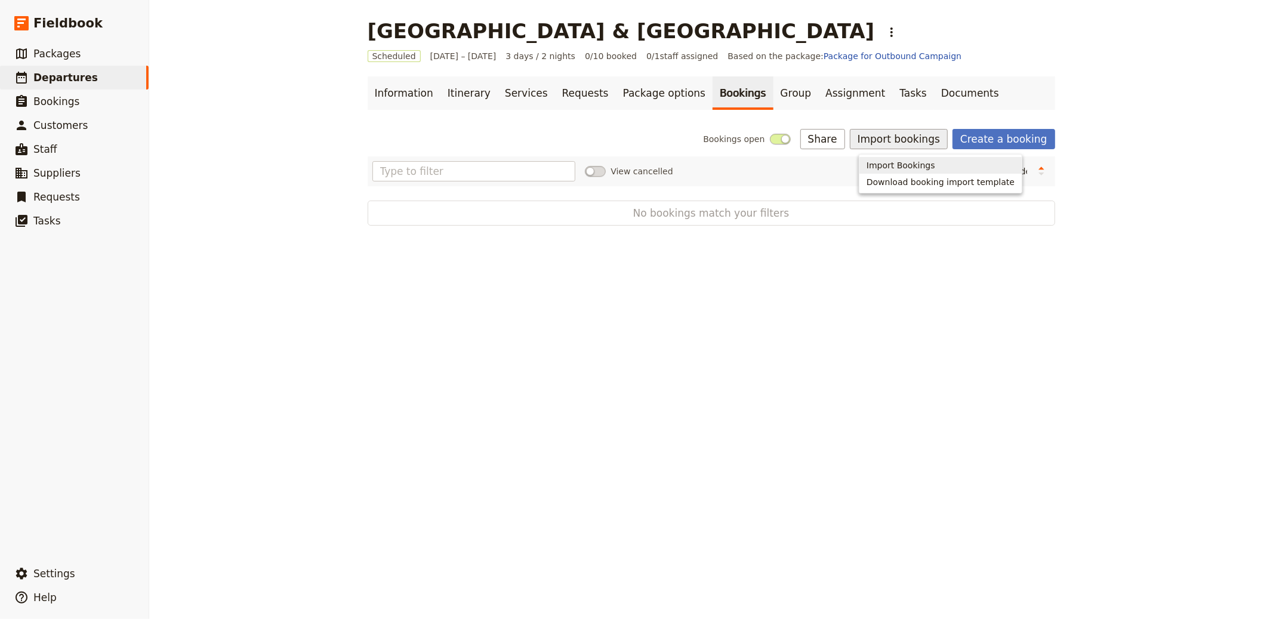
click at [901, 161] on span "Import Bookings" at bounding box center [900, 165] width 69 height 12
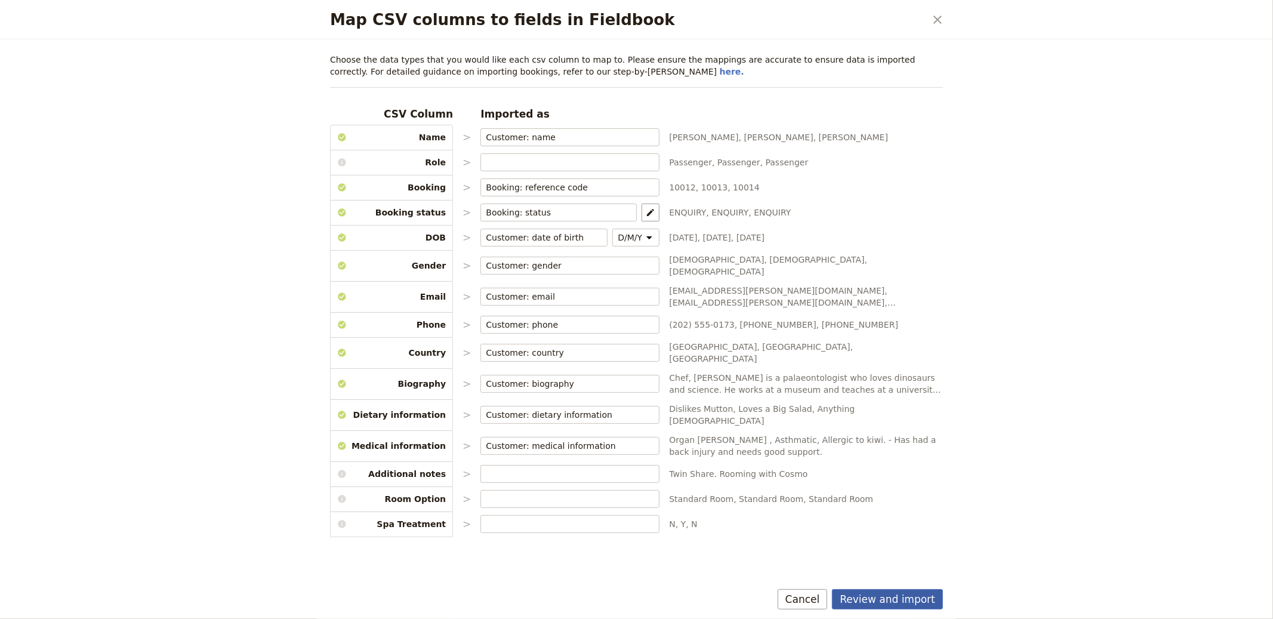
click at [875, 599] on button "Review and import" at bounding box center [887, 599] width 111 height 20
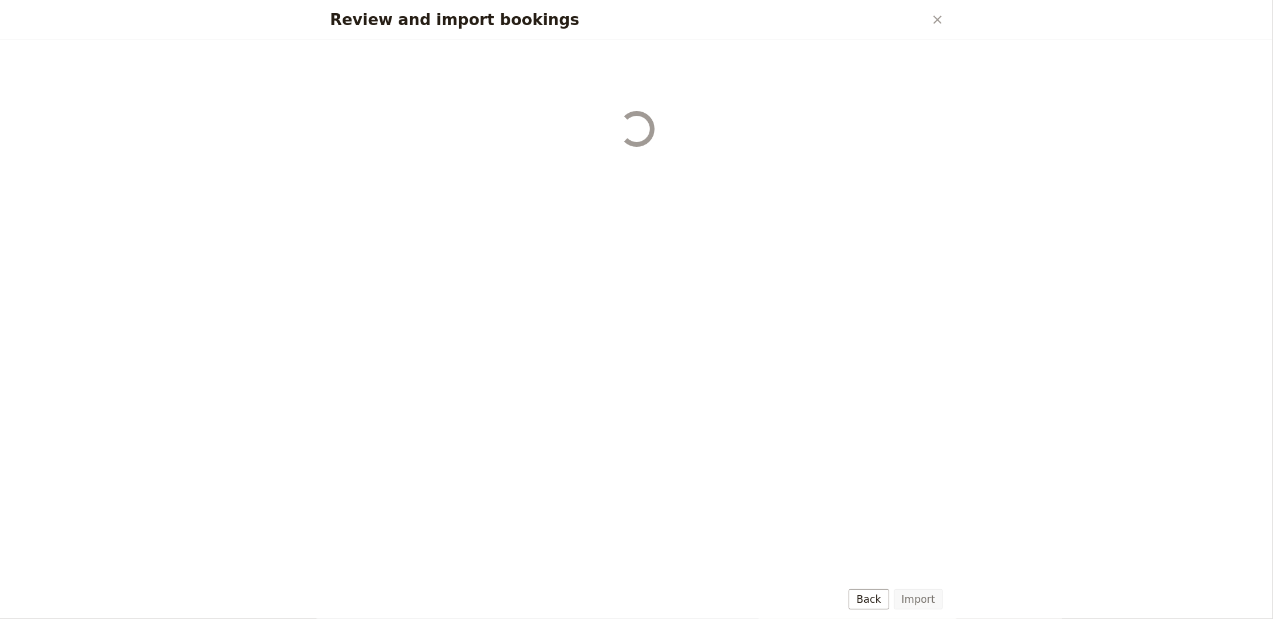
select select "655d56b39948720cb8e55355"
select select "655d57ca9948720cb8e553ec"
select select "655d57fa9948720cb8e553f3"
select select "655d58079948720cb8e553fa"
select select "655d584c9948720cb8e55401"
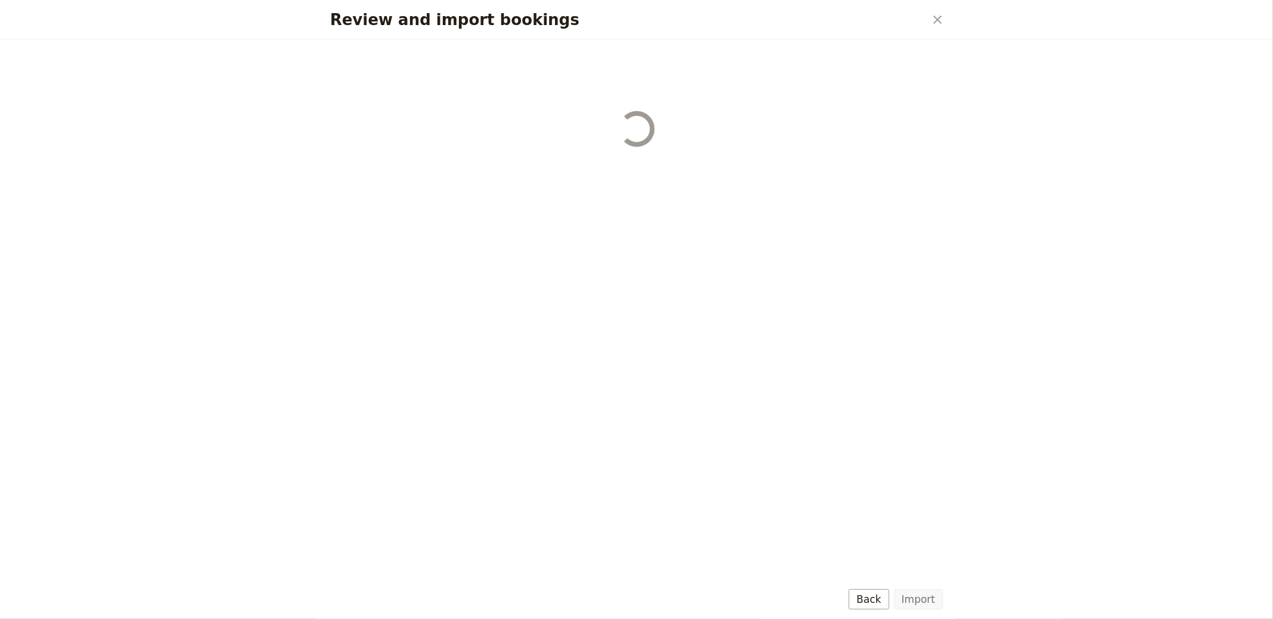
select select "655d58679948720cb8e5540d"
select select "650e6b6659641ed5ee156647"
select select "650e6b4b59641ed5ee156605"
select select "650e2104408bbede5b0c60fd"
select select "650e1d73408bbede5b0c60a6"
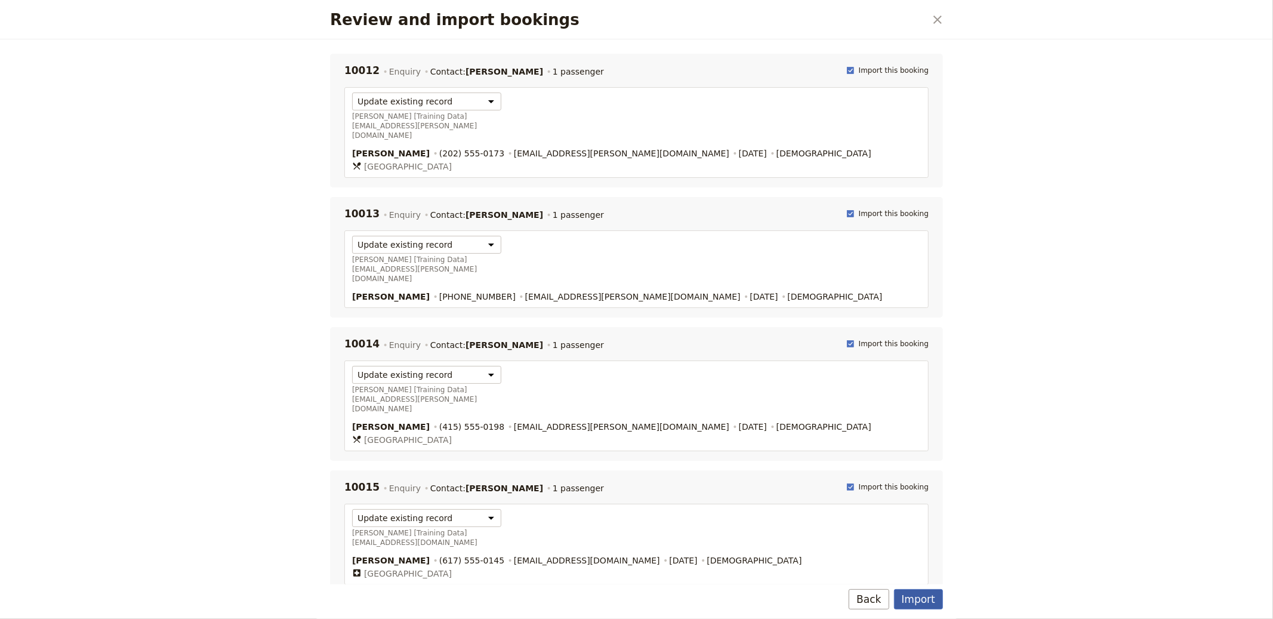
click at [930, 598] on button "Import" at bounding box center [918, 599] width 49 height 20
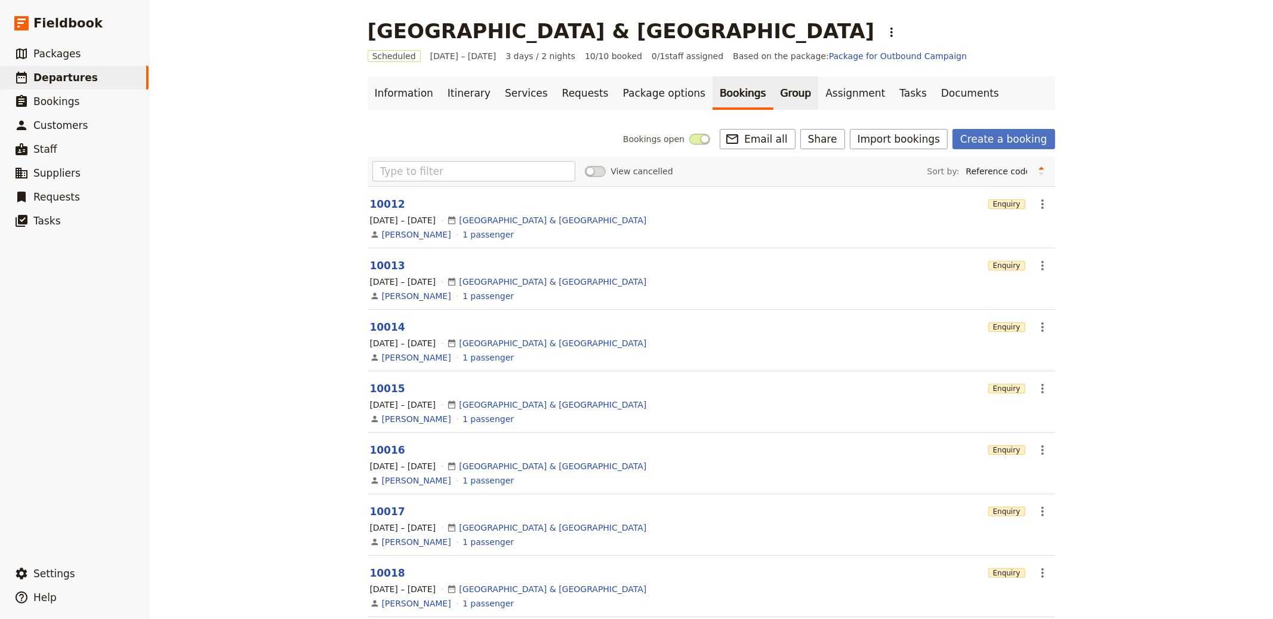
click at [773, 88] on link "Group" at bounding box center [795, 92] width 45 height 33
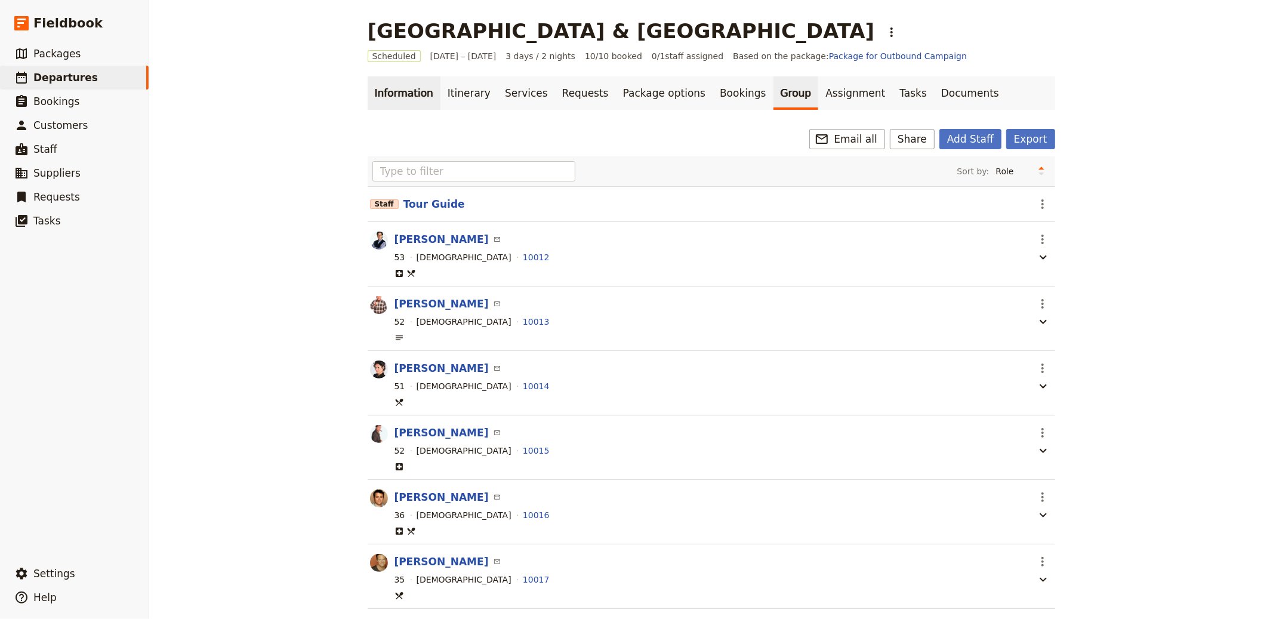
click at [415, 85] on link "Information" at bounding box center [404, 92] width 73 height 33
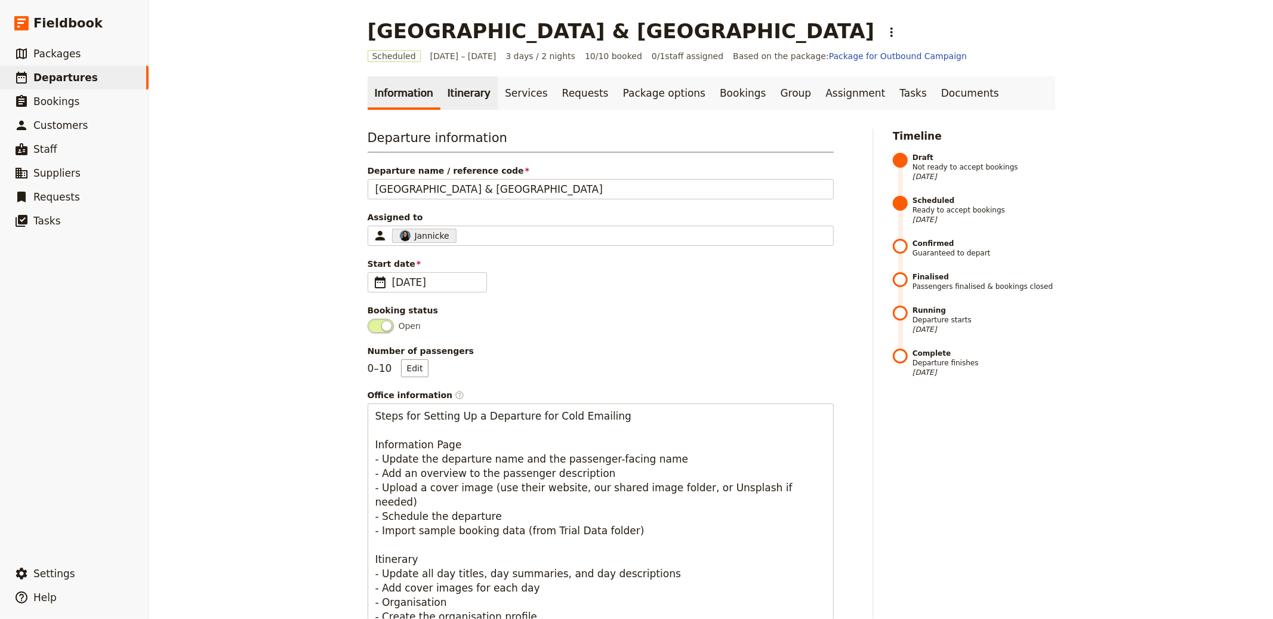
click at [463, 89] on link "Itinerary" at bounding box center [468, 92] width 57 height 33
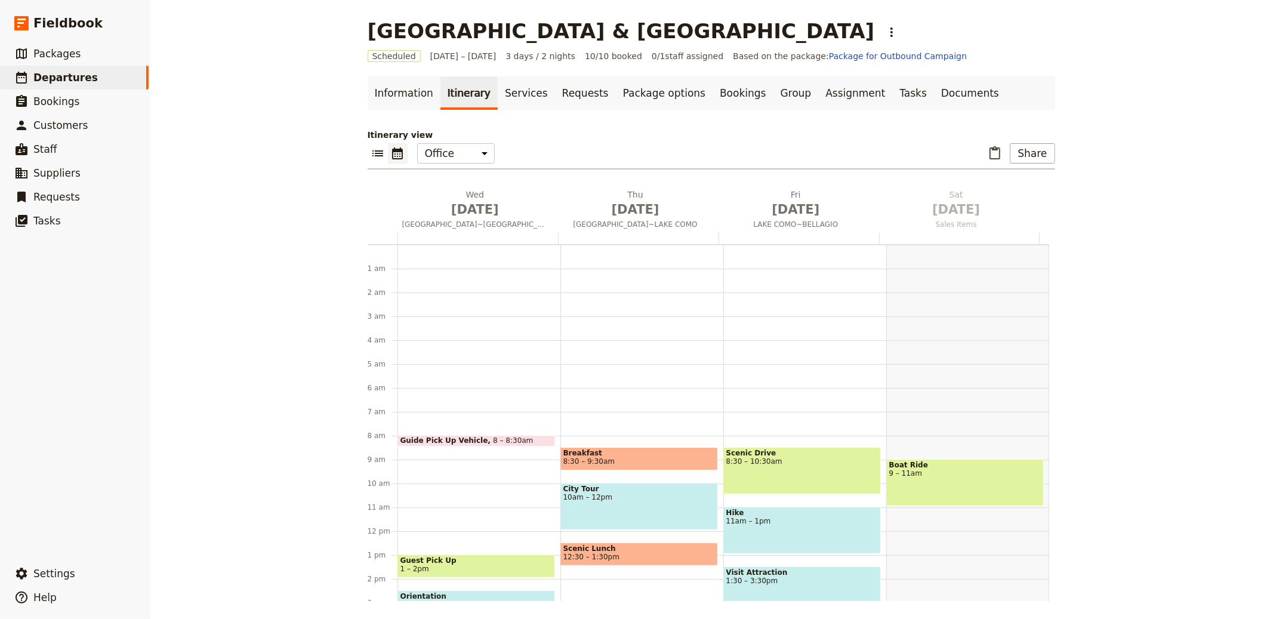
scroll to position [155, 0]
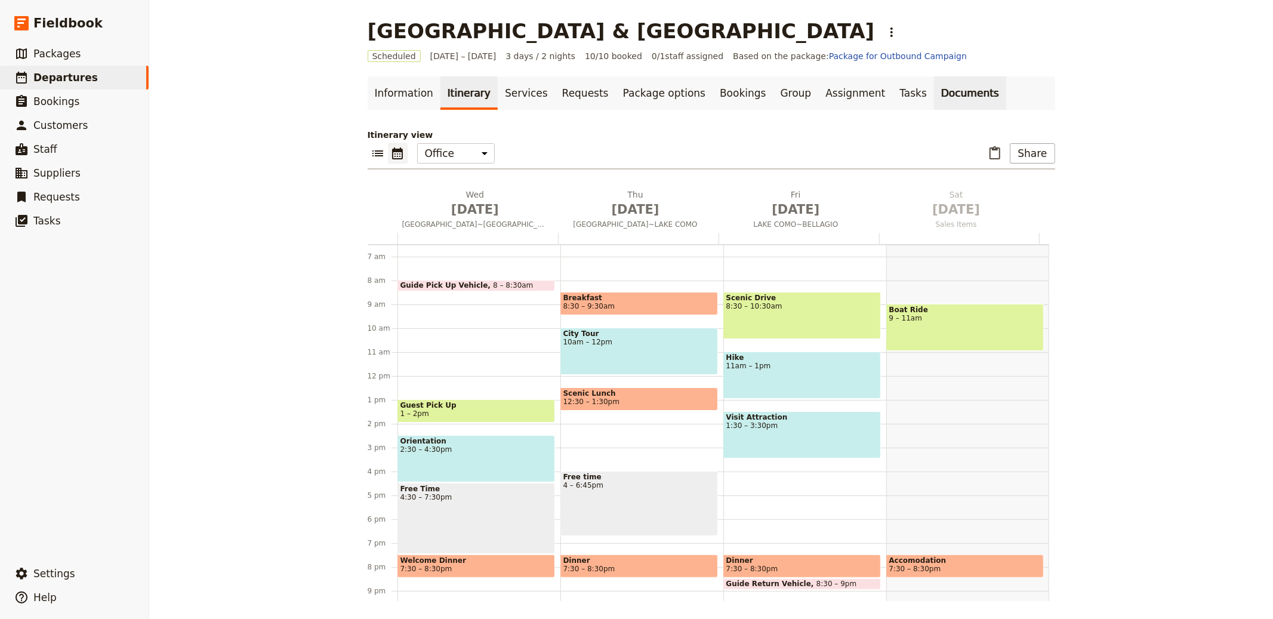
click at [934, 84] on link "Documents" at bounding box center [970, 92] width 72 height 33
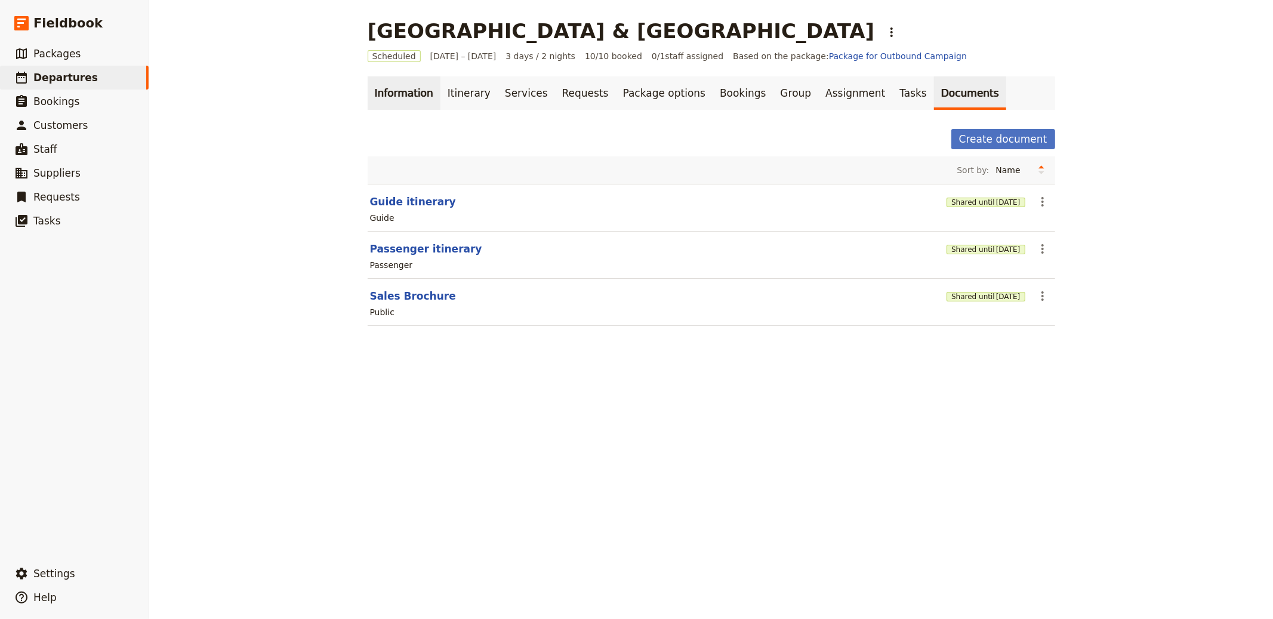
click at [401, 97] on link "Information" at bounding box center [404, 92] width 73 height 33
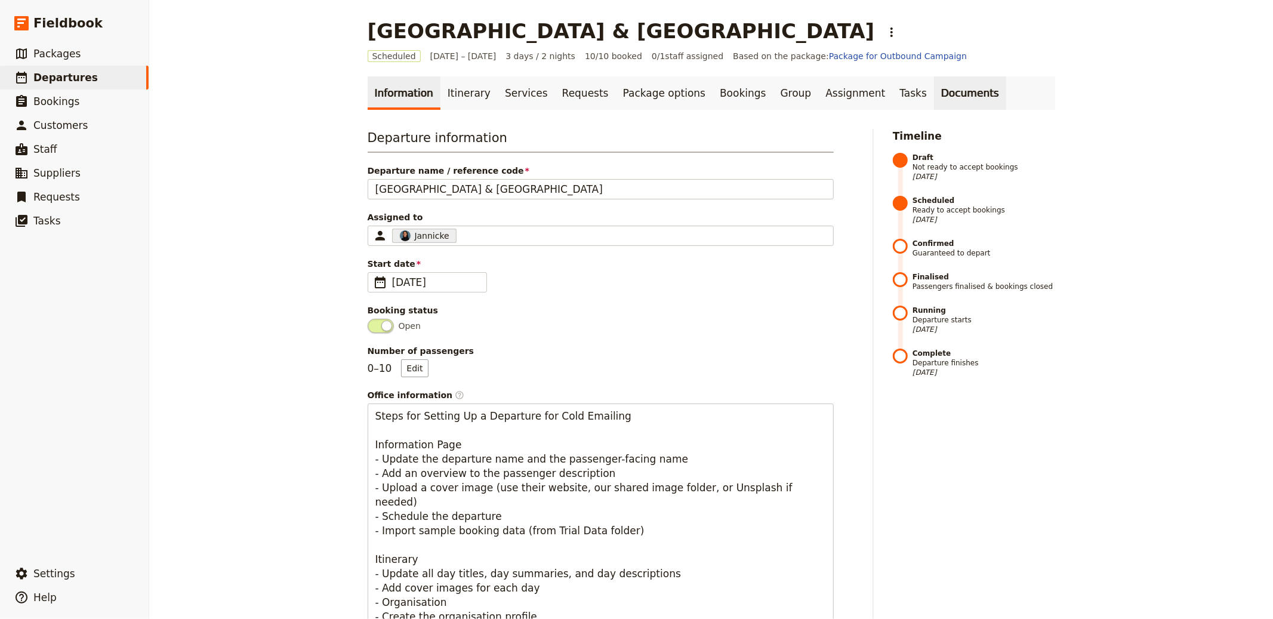
click at [934, 81] on link "Documents" at bounding box center [970, 92] width 72 height 33
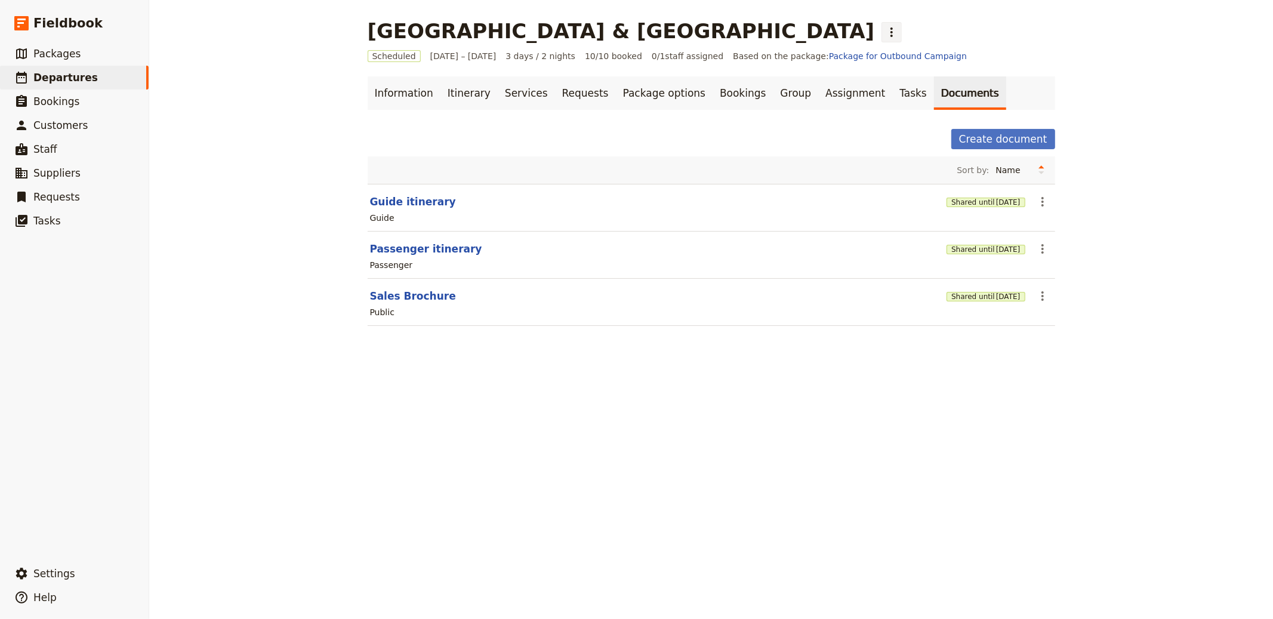
click at [884, 29] on icon "Actions" at bounding box center [891, 32] width 14 height 14
click at [631, 60] on span "Clone this departure" at bounding box center [654, 59] width 85 height 12
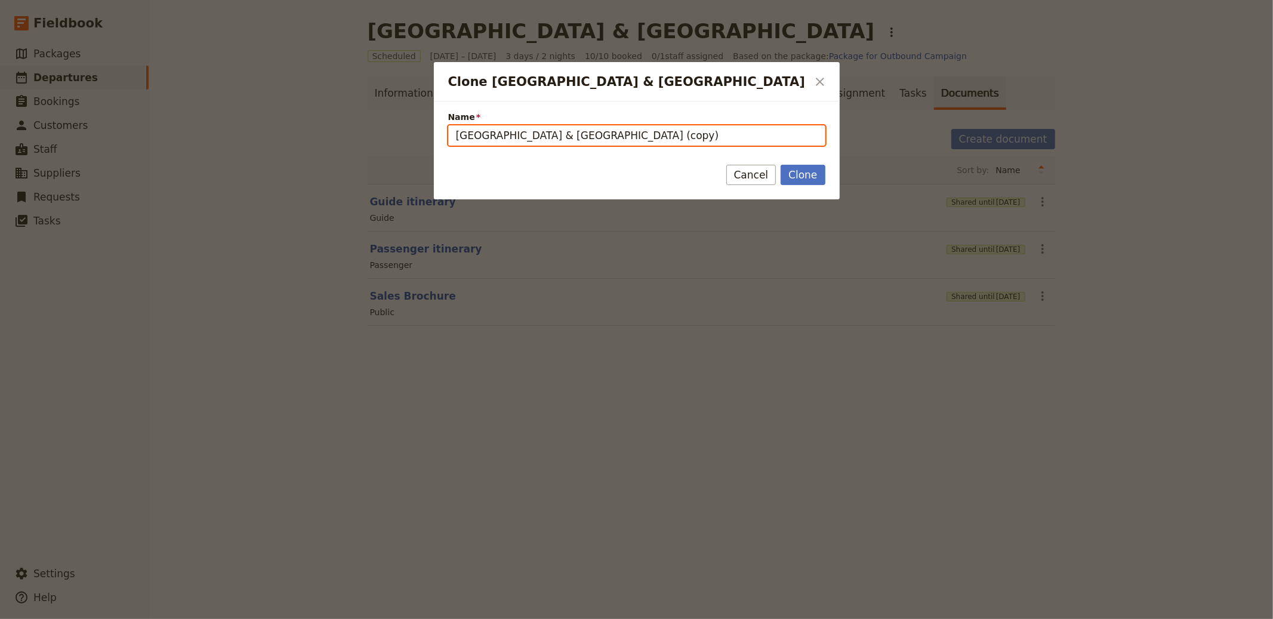
click at [629, 131] on input "Lake Como & Switzerland (copy)" at bounding box center [636, 135] width 377 height 20
paste input "Michigan Fall Color Tour"
type input "Michigan Fall Color Tour"
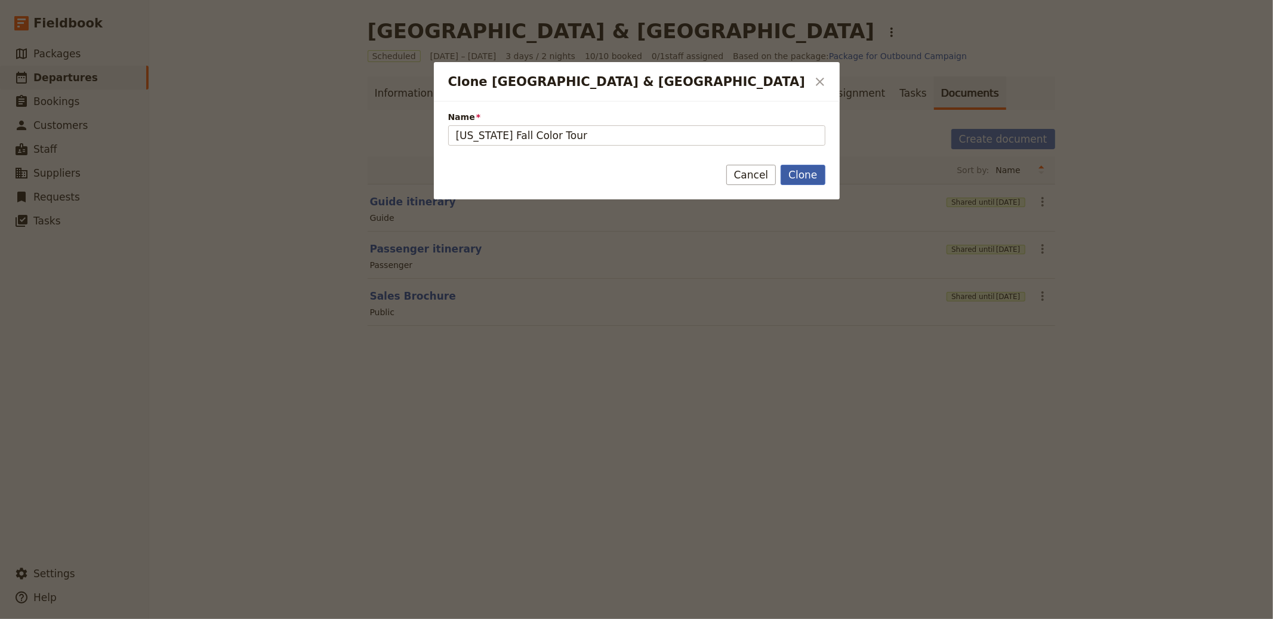
click at [817, 177] on button "Clone" at bounding box center [802, 175] width 44 height 20
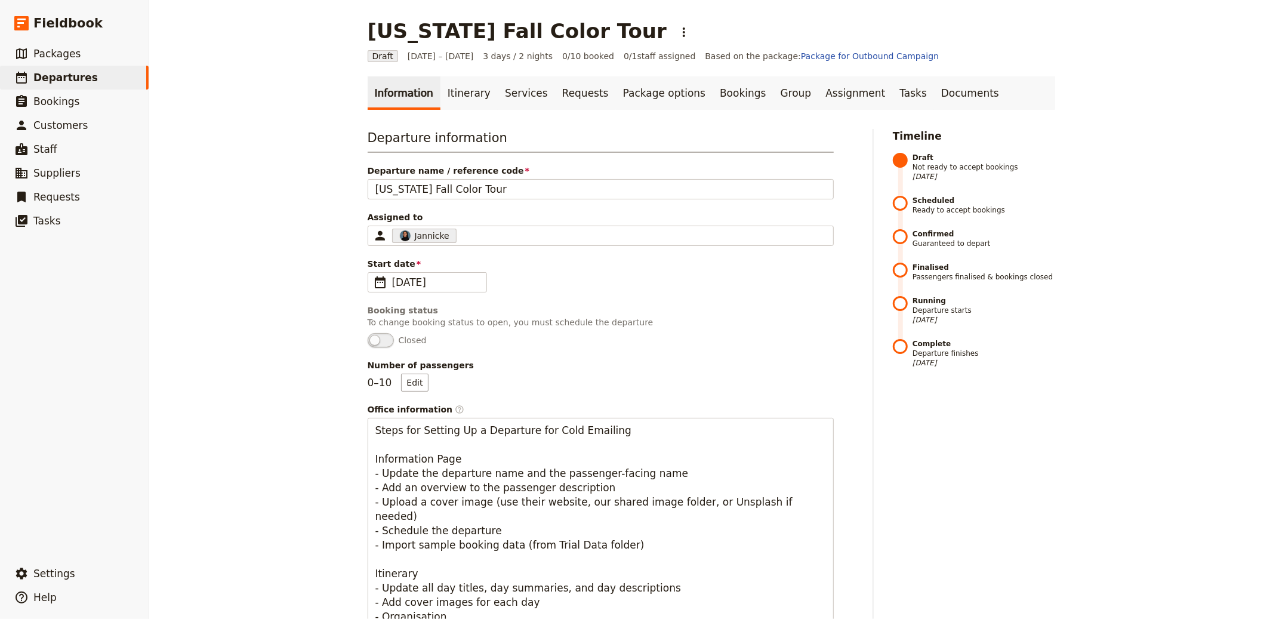
scroll to position [655, 0]
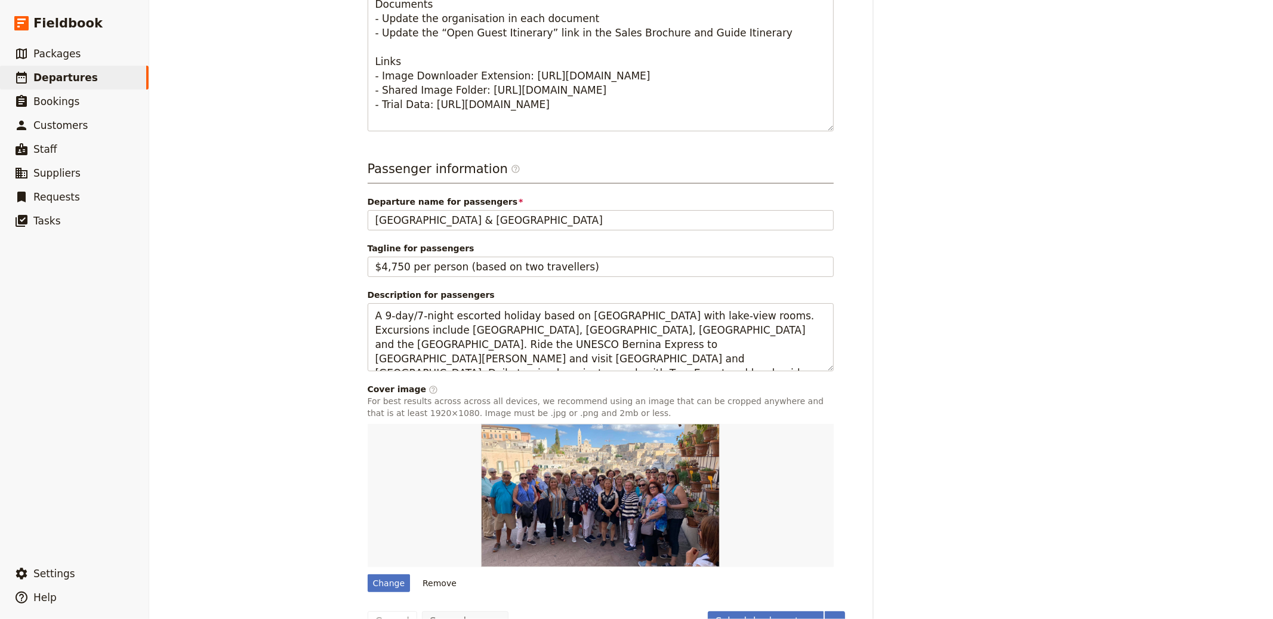
click at [464, 232] on div "Passenger information ​ Departure name for passengers Lake Como & Switzerland T…" at bounding box center [601, 376] width 466 height 432
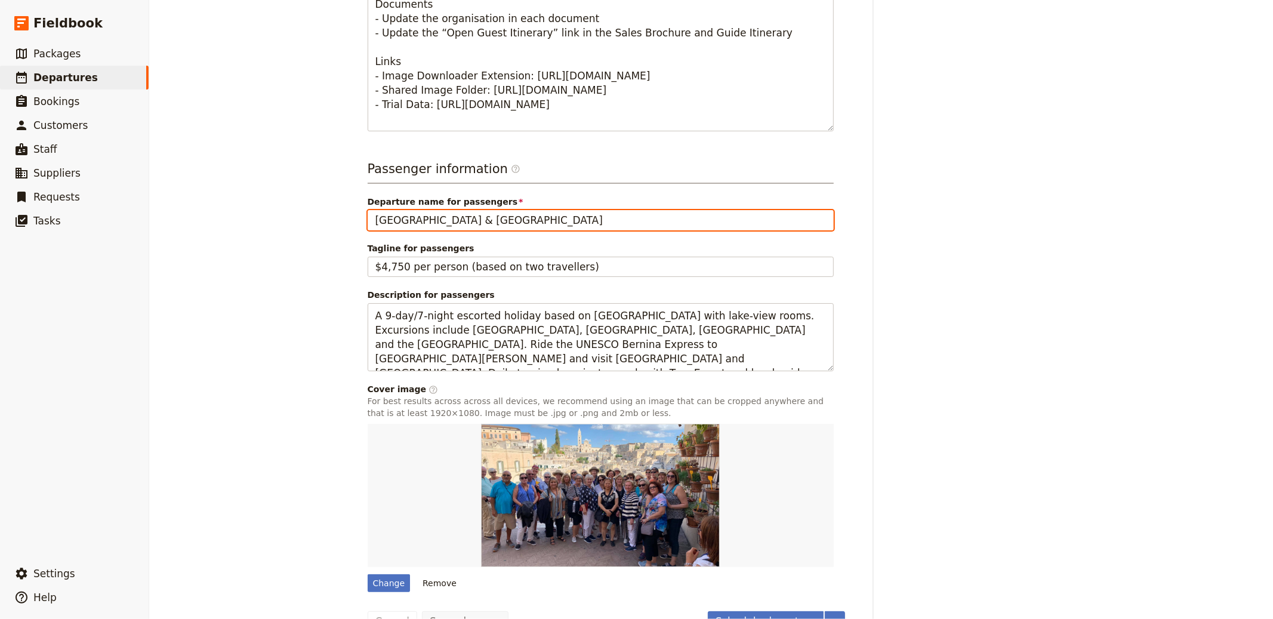
drag, startPoint x: 484, startPoint y: 223, endPoint x: 501, endPoint y: 227, distance: 16.8
click at [484, 223] on input "[GEOGRAPHIC_DATA] & [GEOGRAPHIC_DATA]" at bounding box center [601, 220] width 466 height 20
paste input "Michigan Fall Color Tour"
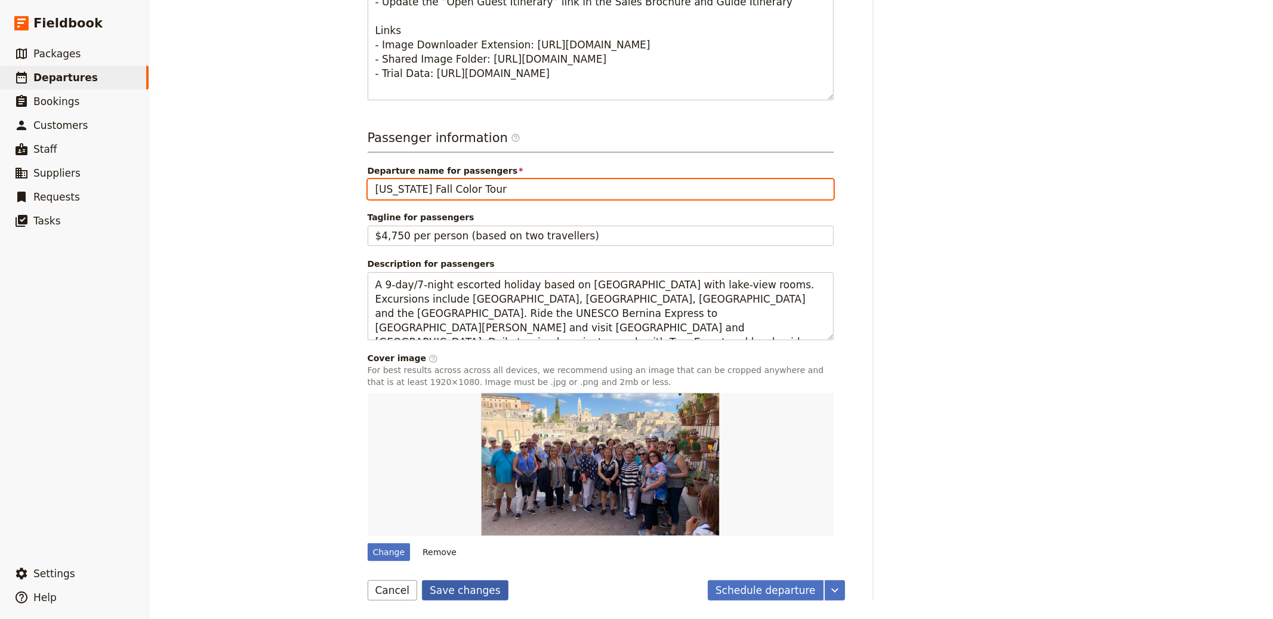
type input "Michigan Fall Color Tour"
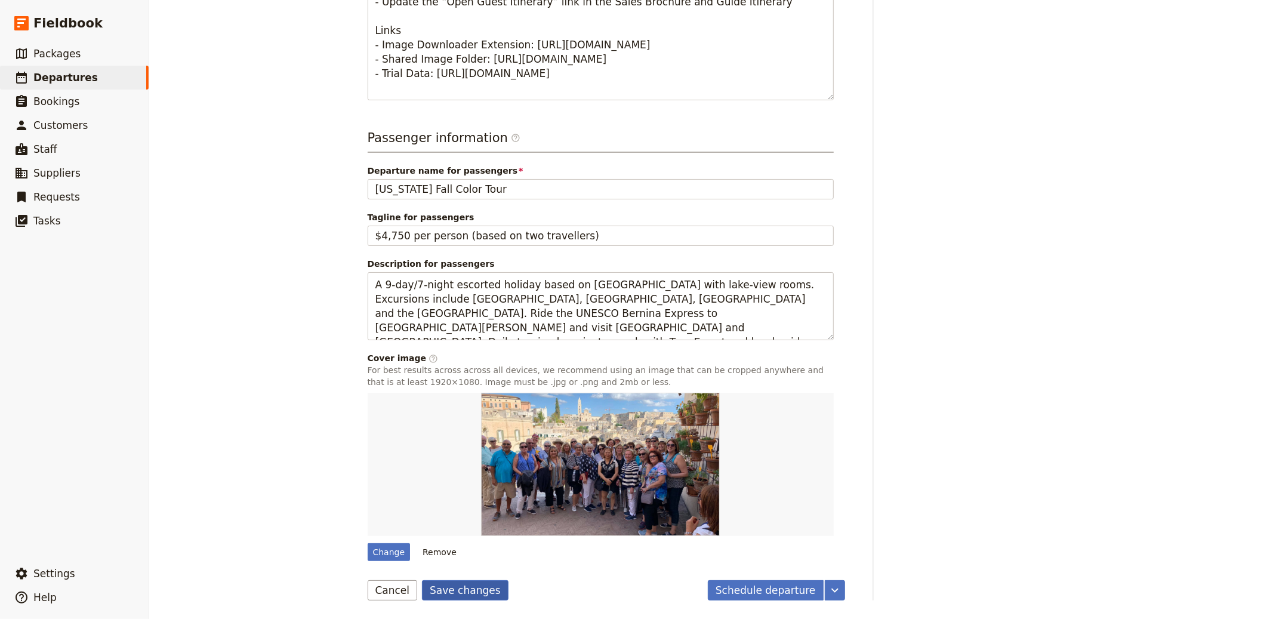
click at [437, 590] on button "Save changes" at bounding box center [465, 590] width 87 height 20
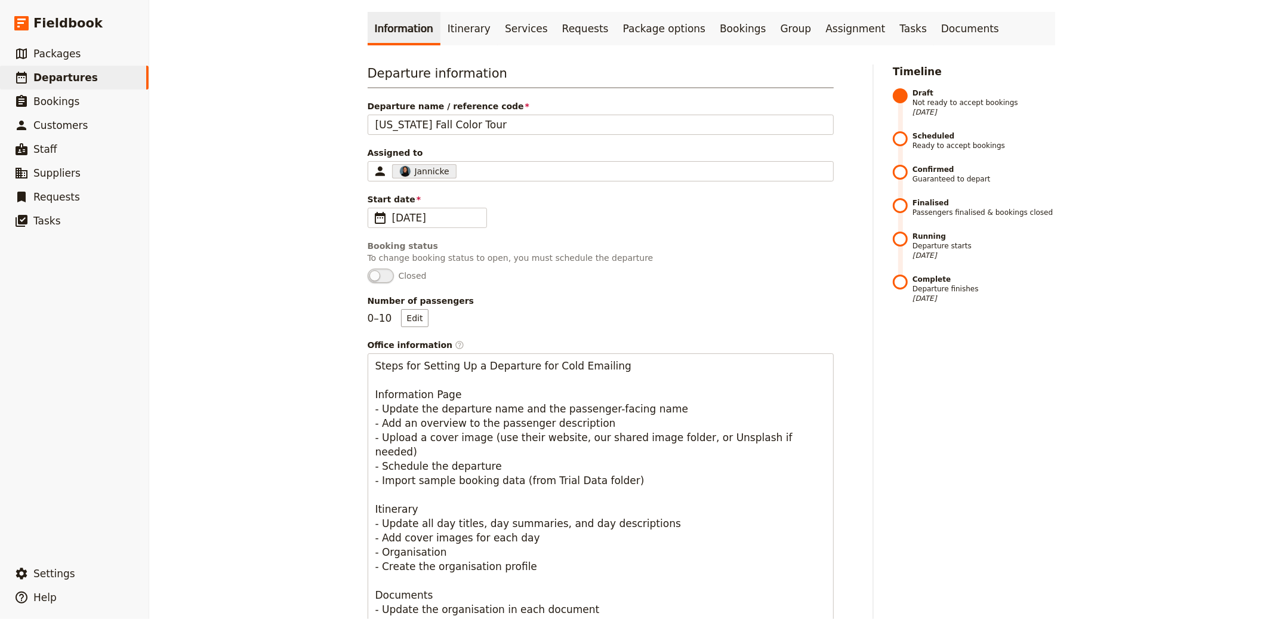
scroll to position [0, 0]
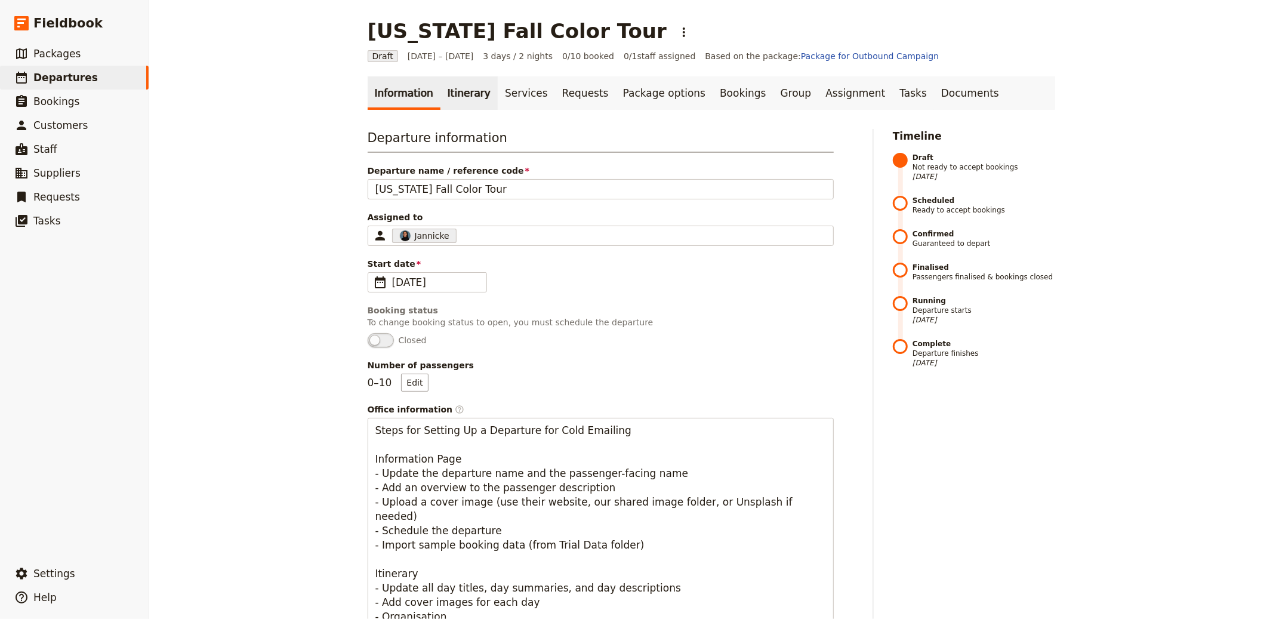
click at [462, 104] on link "Itinerary" at bounding box center [468, 92] width 57 height 33
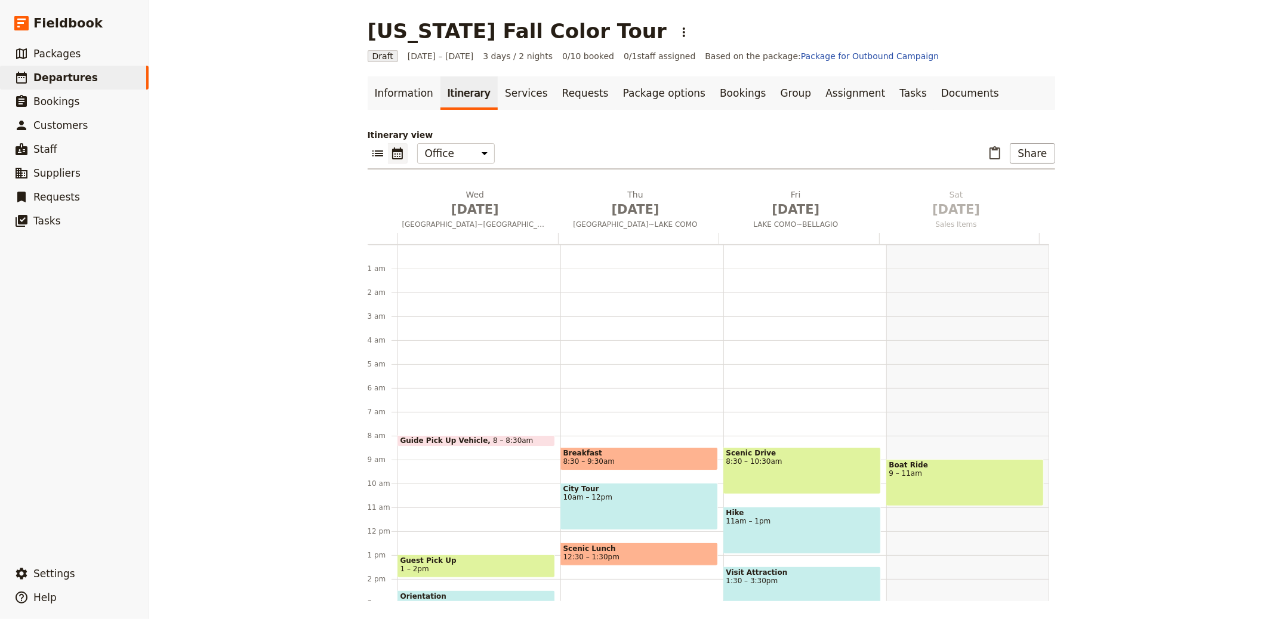
scroll to position [155, 0]
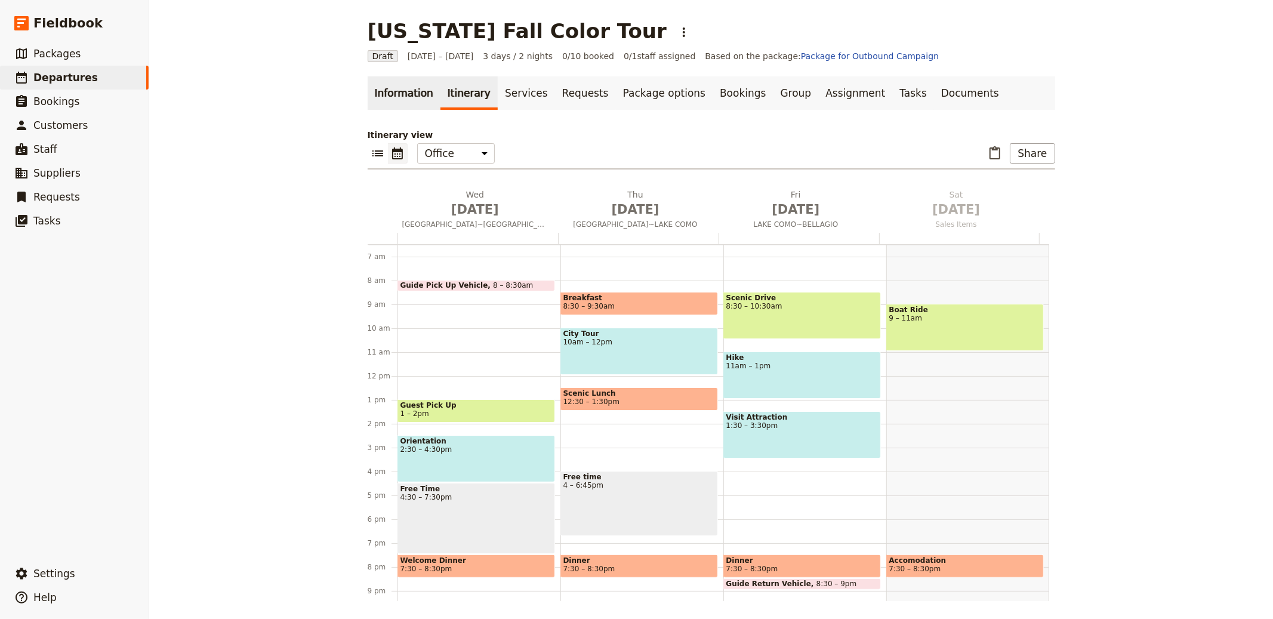
click at [384, 89] on link "Information" at bounding box center [404, 92] width 73 height 33
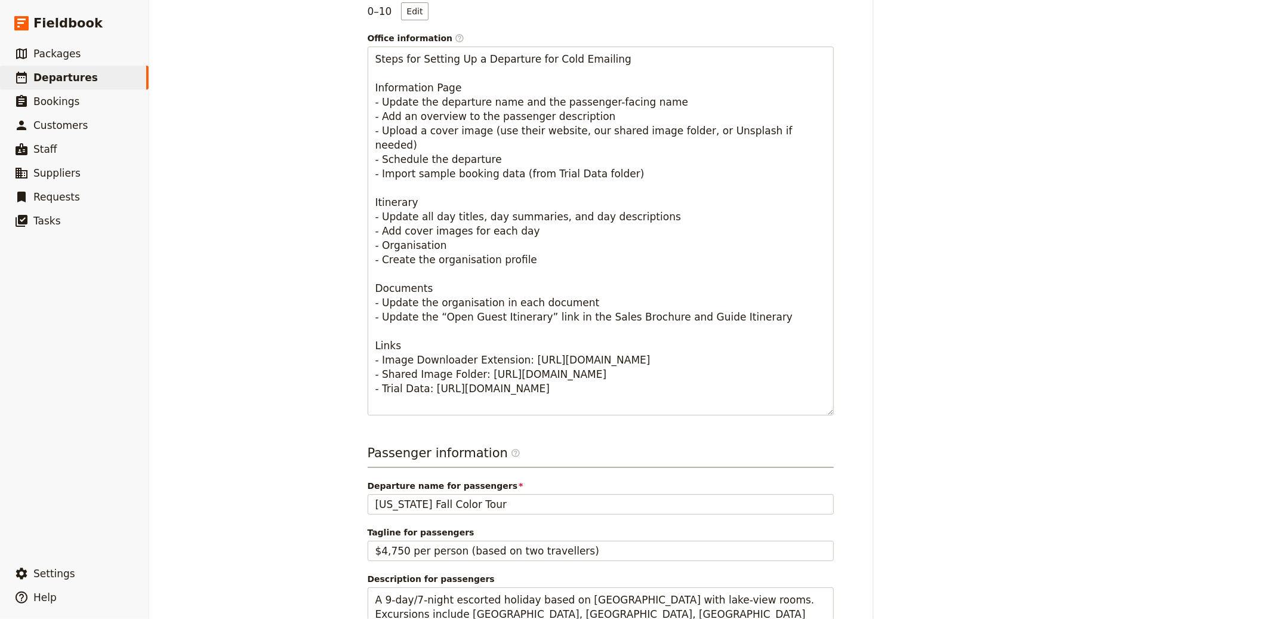
scroll to position [686, 0]
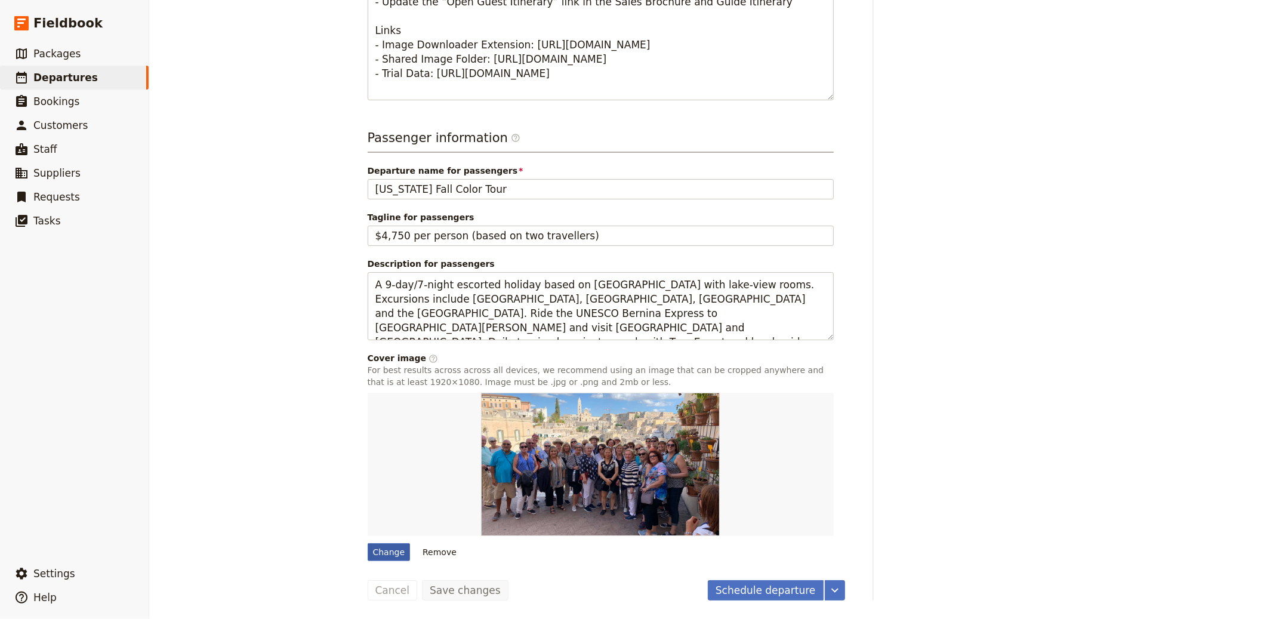
click at [372, 554] on div "Change" at bounding box center [389, 552] width 43 height 18
click at [368, 543] on input "Change" at bounding box center [367, 542] width 1 height 1
type input "C:\fakepath\honduras2025-1-900x600.png"
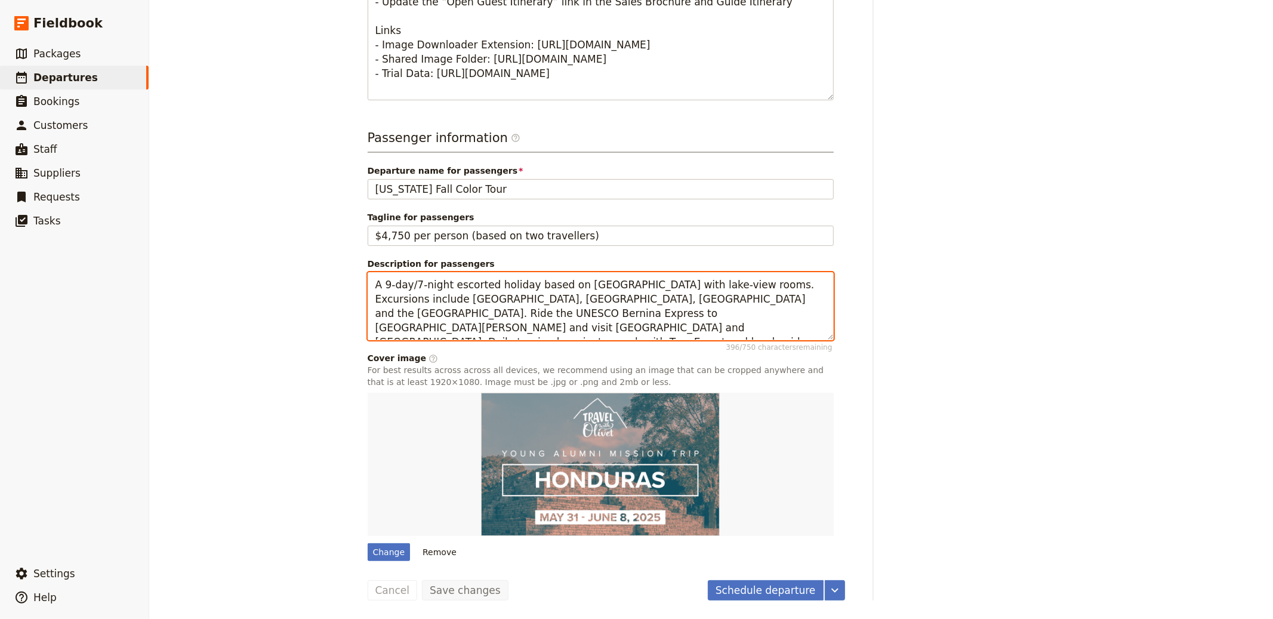
click at [515, 308] on textarea "A 9-day/7-night escorted holiday based on Lake Como with lake-view rooms. Excur…" at bounding box center [601, 306] width 466 height 68
paste textarea "We are headed to [GEOGRAPHIC_DATA] to help at the [GEOGRAPHIC_DATA] and Hope – …"
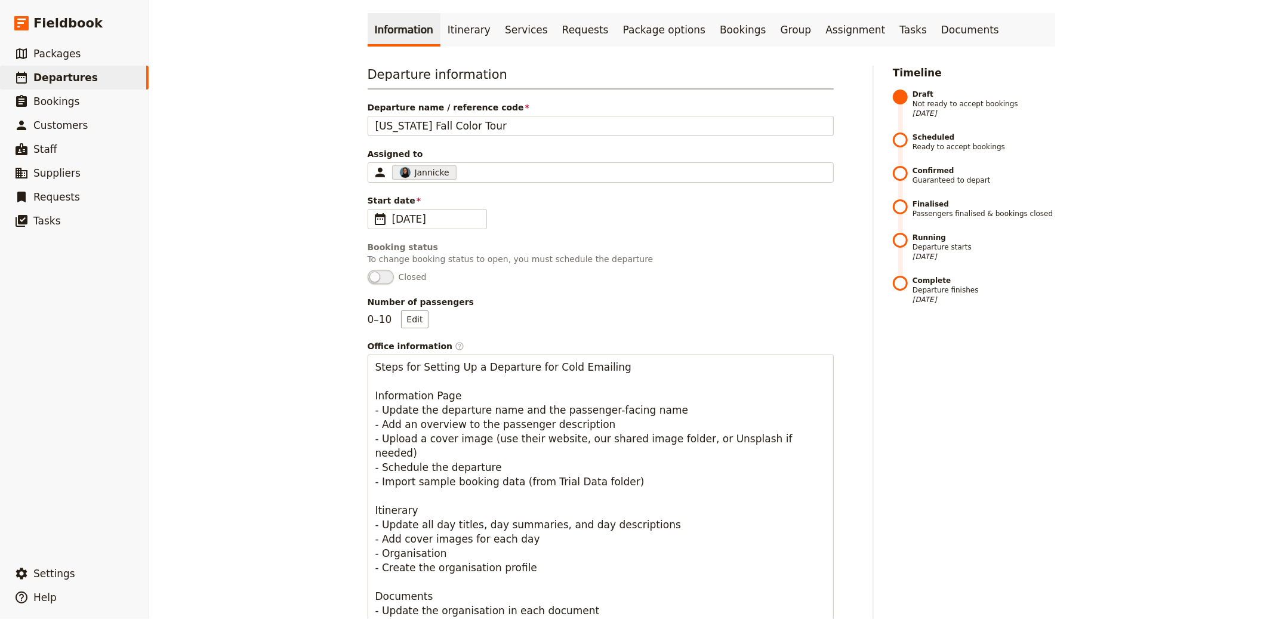
scroll to position [0, 0]
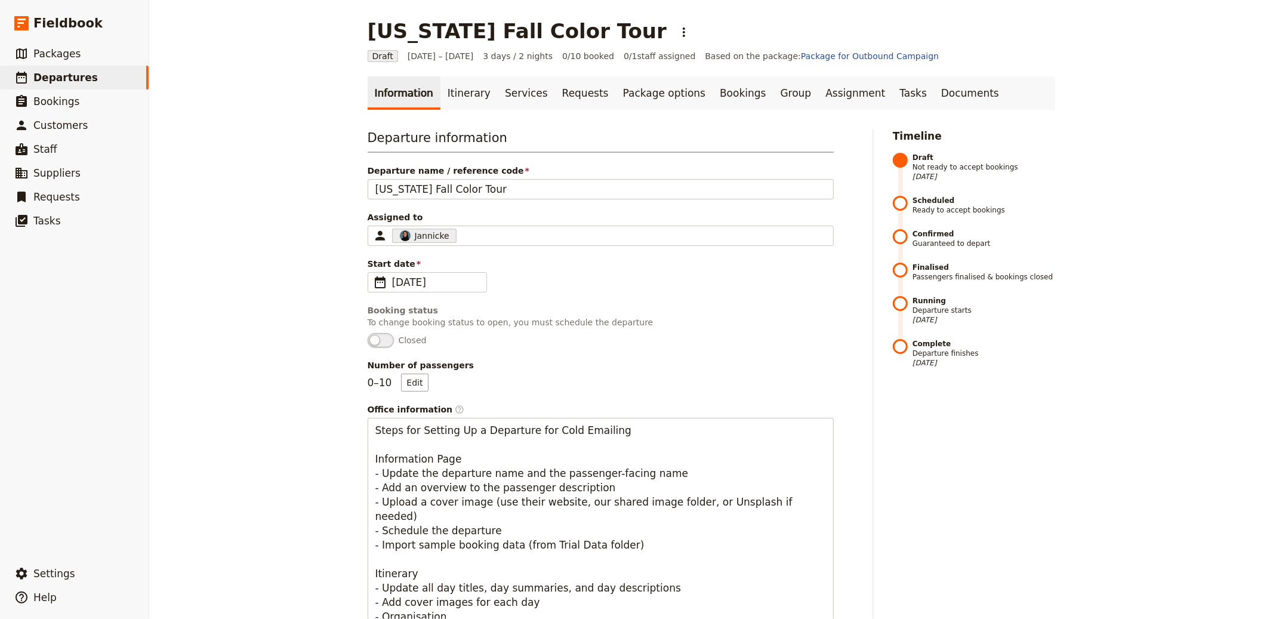
type textarea "We are headed to [GEOGRAPHIC_DATA] to help at the [GEOGRAPHIC_DATA] and Hope – …"
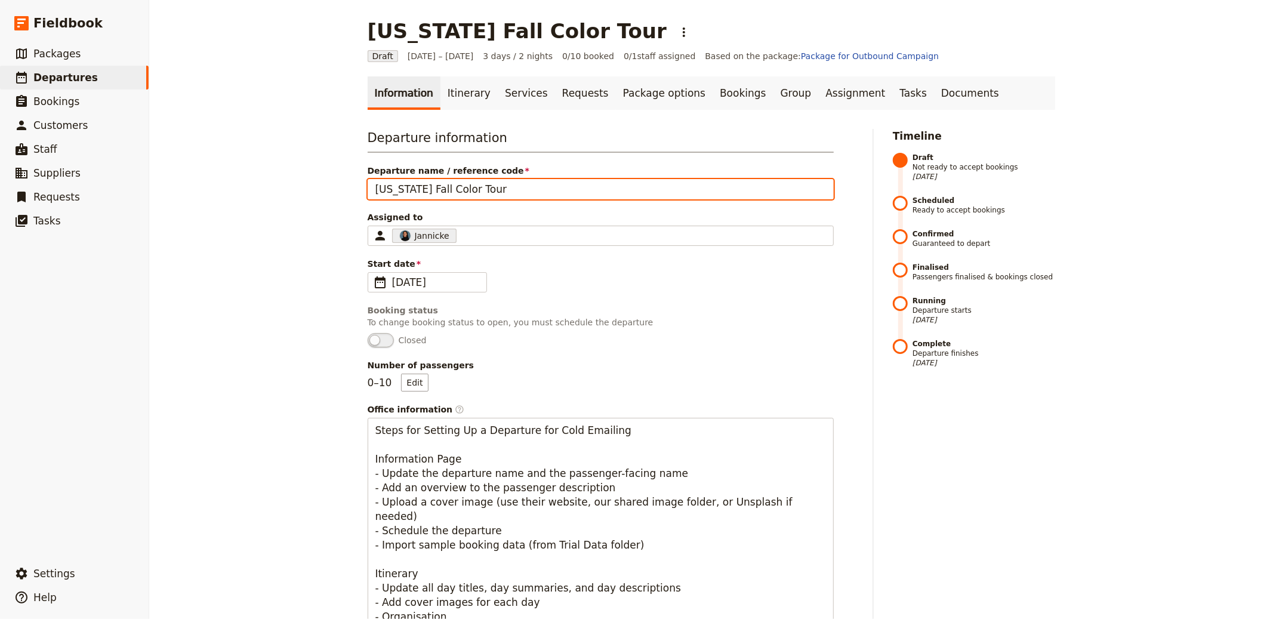
click at [413, 190] on input "Michigan Fall Color Tour" at bounding box center [601, 189] width 466 height 20
paste input "Young Alumni Mission Trip"
type input "Young Alumni Mission Trip"
click at [500, 190] on input "Young Alumni Mission Trip" at bounding box center [601, 189] width 466 height 20
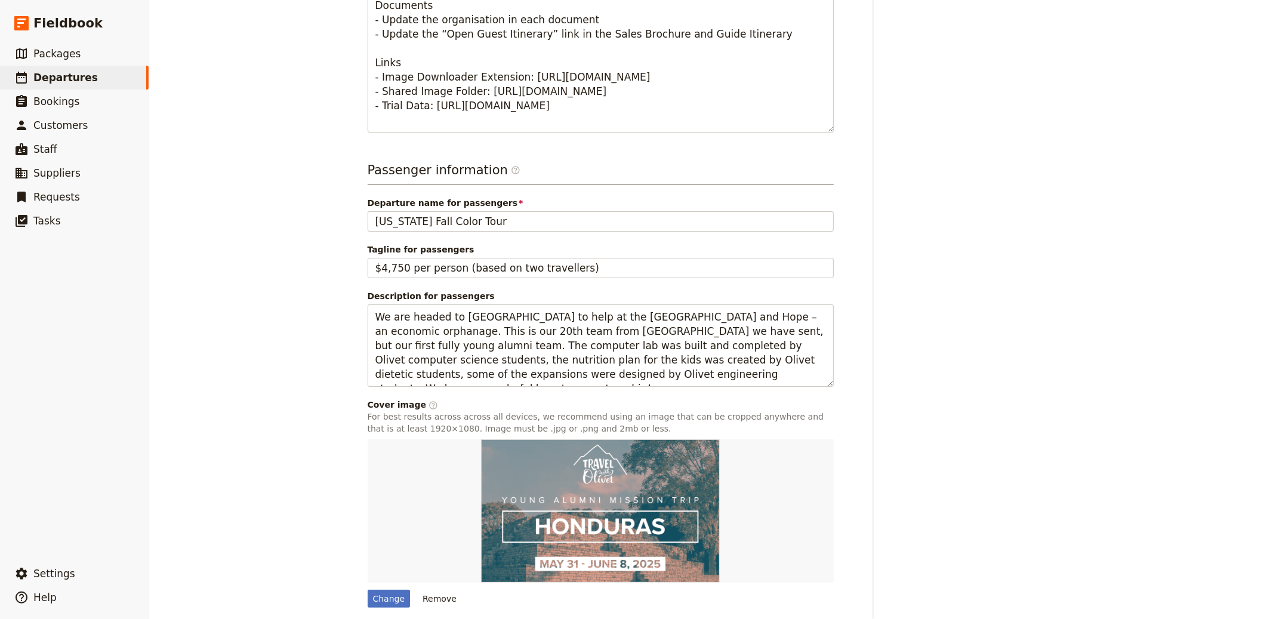
click at [468, 203] on span "Departure name for passengers" at bounding box center [601, 203] width 466 height 12
click at [468, 211] on input "Michigan Fall Color Tour" at bounding box center [601, 221] width 466 height 20
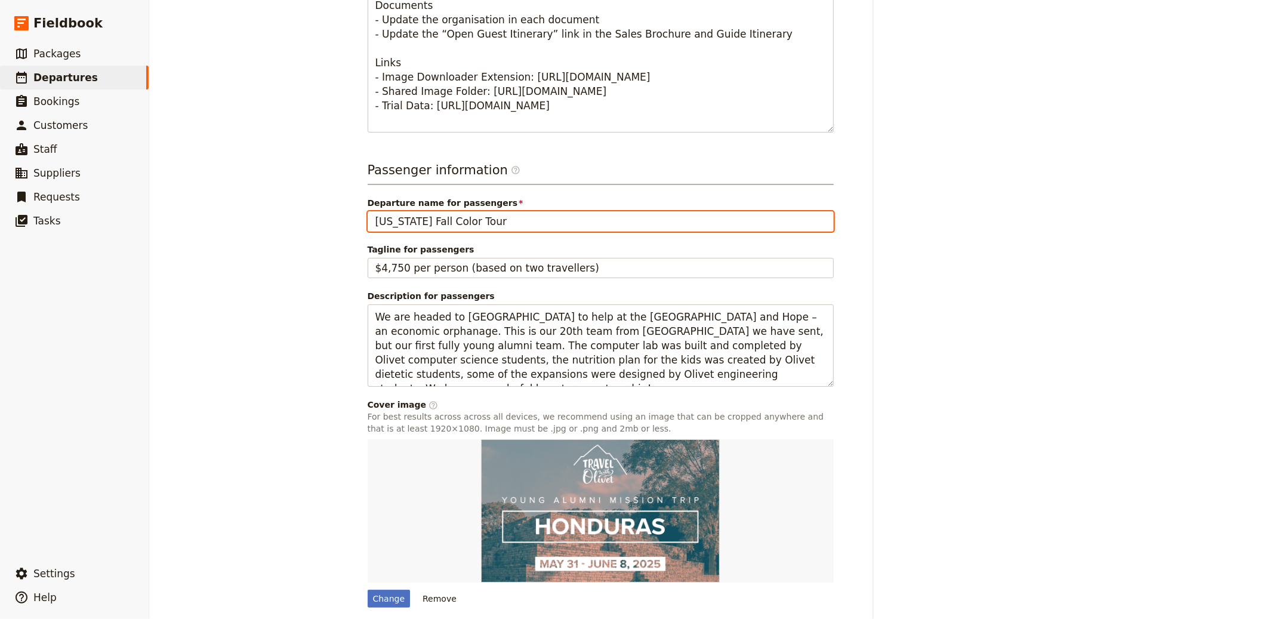
click at [467, 220] on input "Michigan Fall Color Tour" at bounding box center [601, 221] width 466 height 20
paste input "Young Alumni Mission Trip"
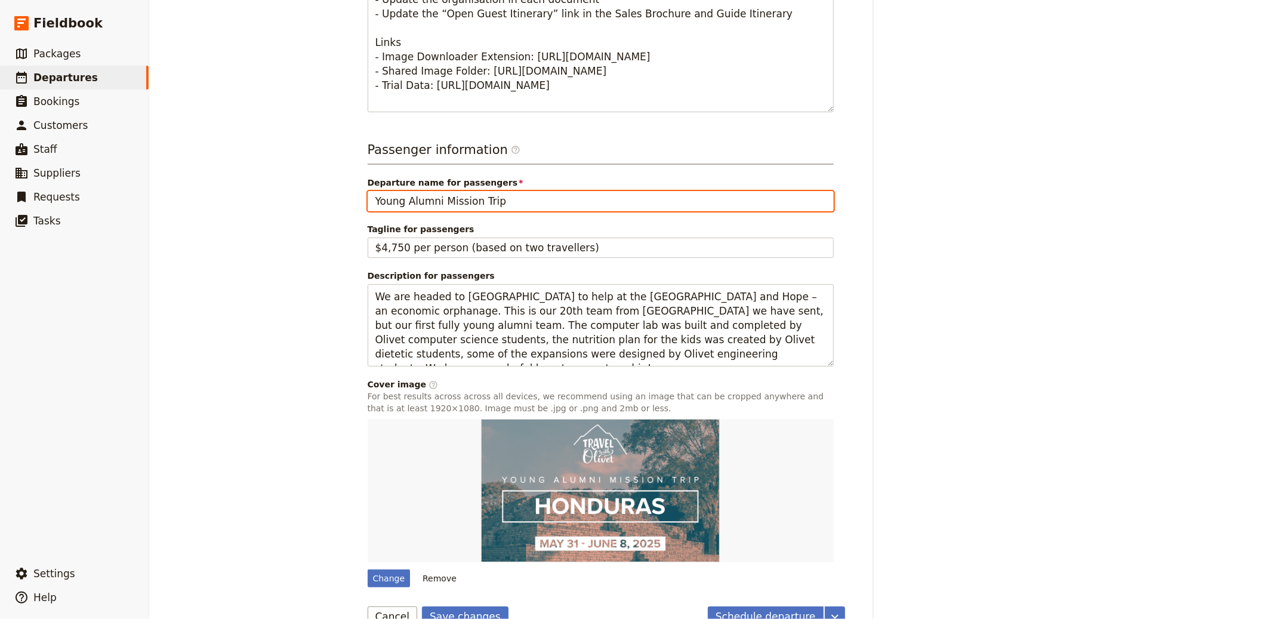
scroll to position [700, 0]
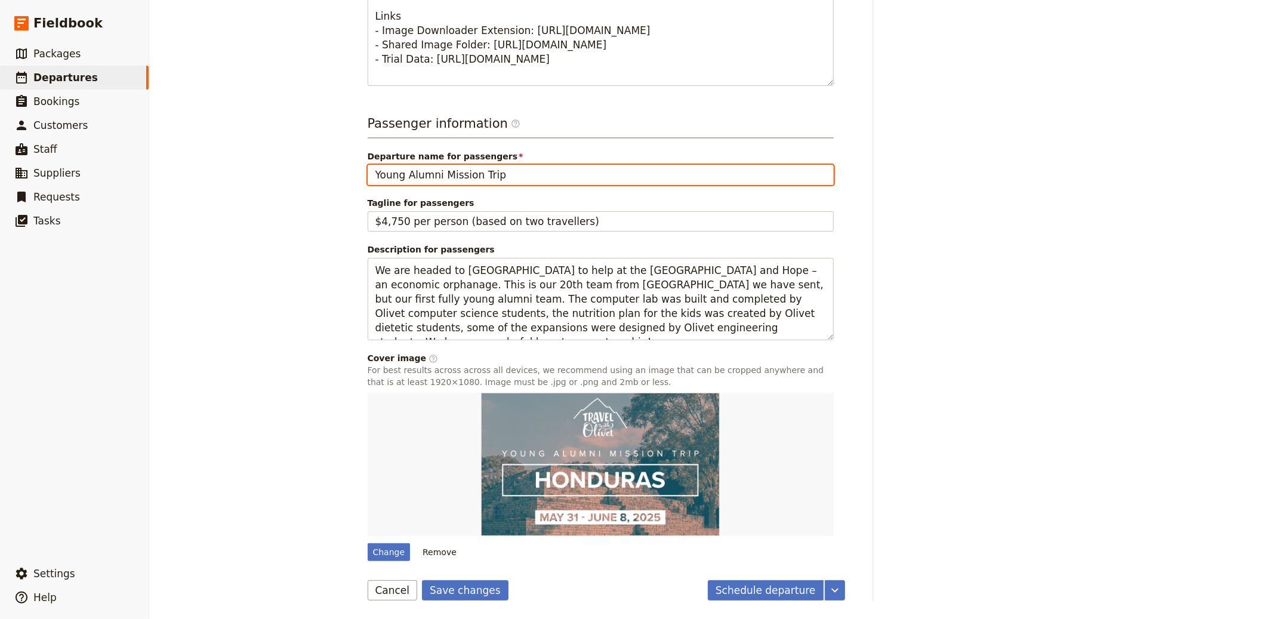
type input "Young Alumni Mission Trip"
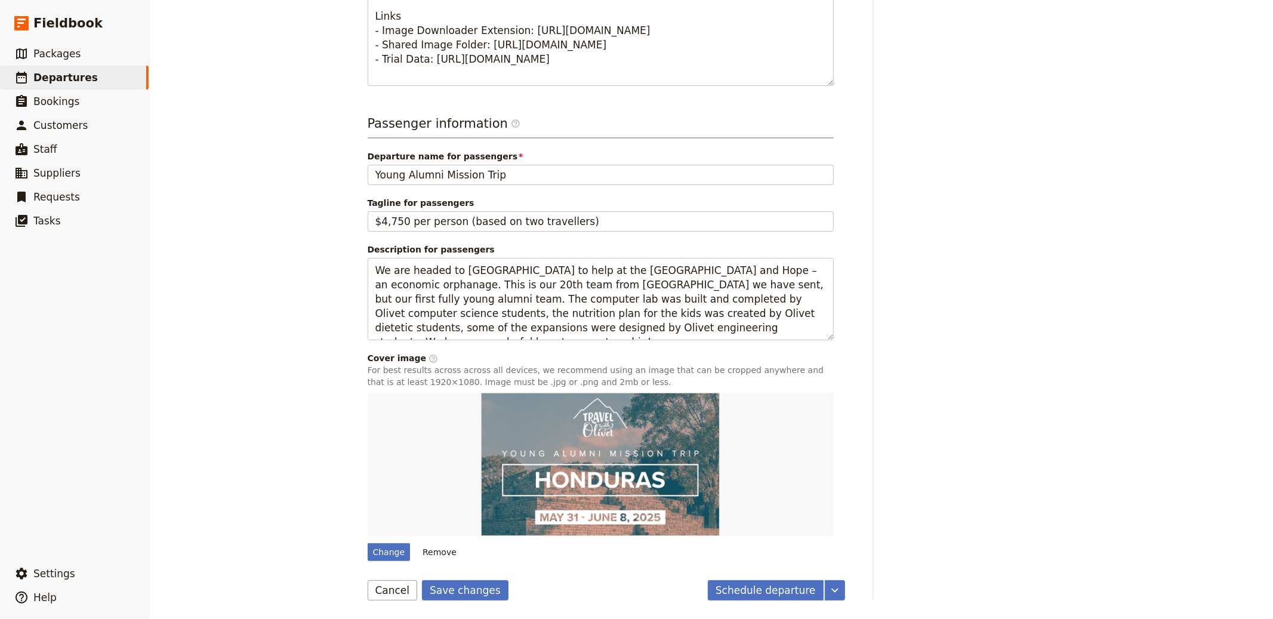
click at [471, 586] on button "Save changes" at bounding box center [465, 590] width 87 height 20
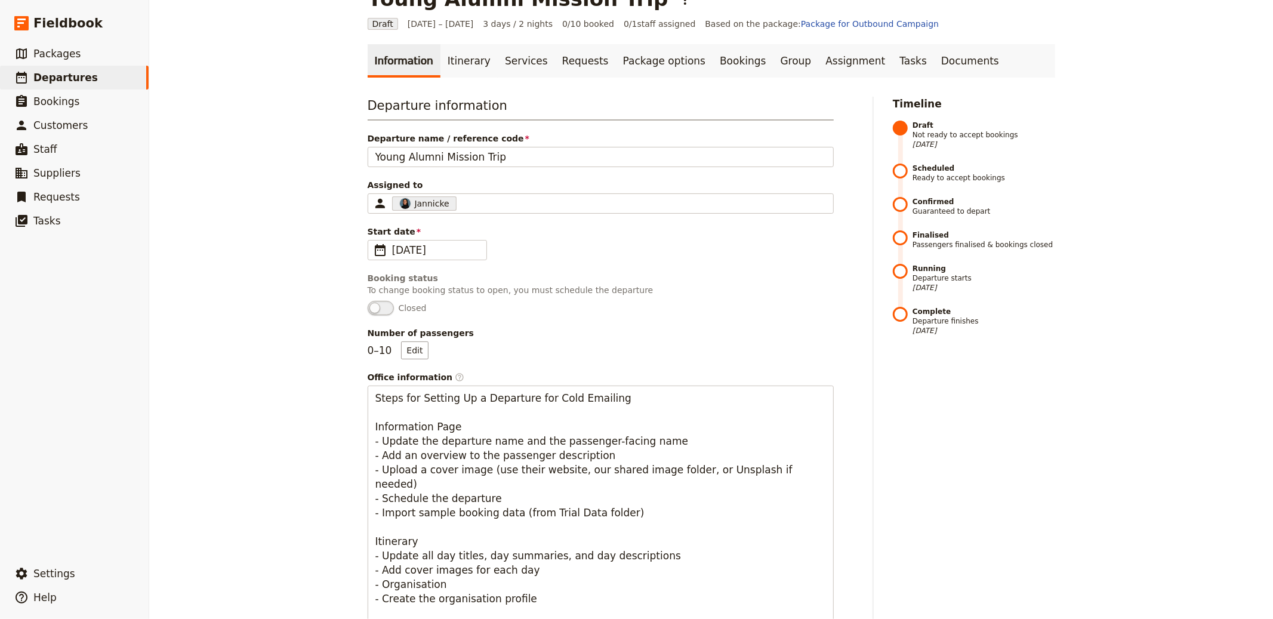
scroll to position [17, 0]
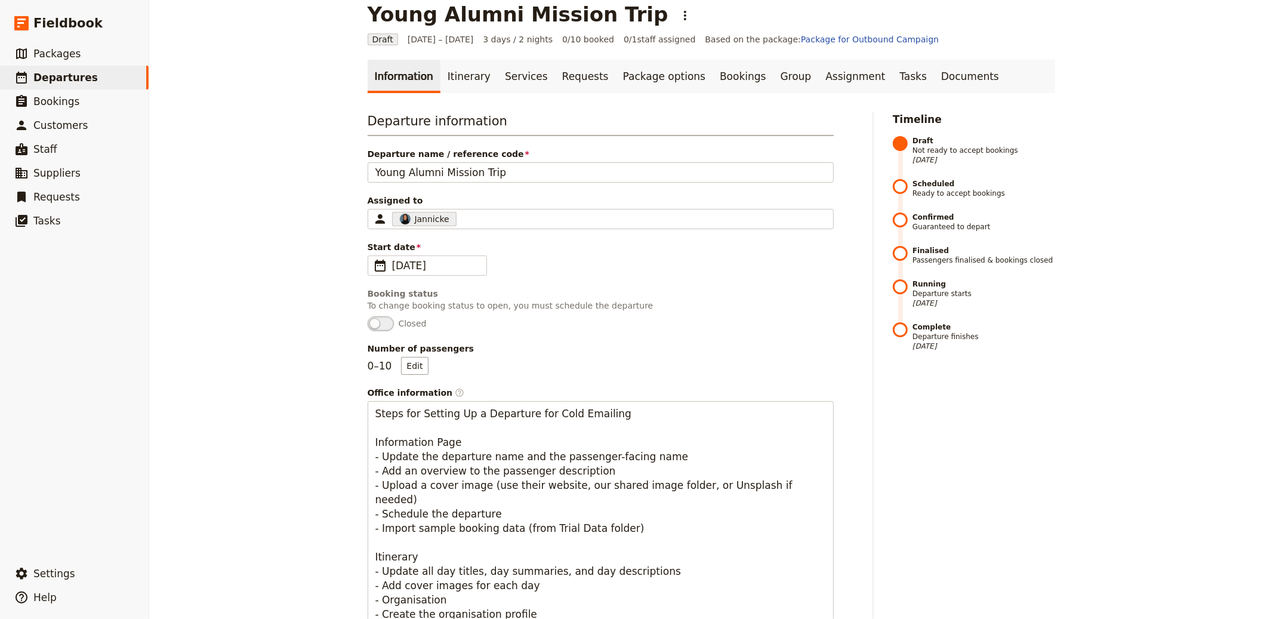
click at [454, 77] on link "Itinerary" at bounding box center [468, 76] width 57 height 33
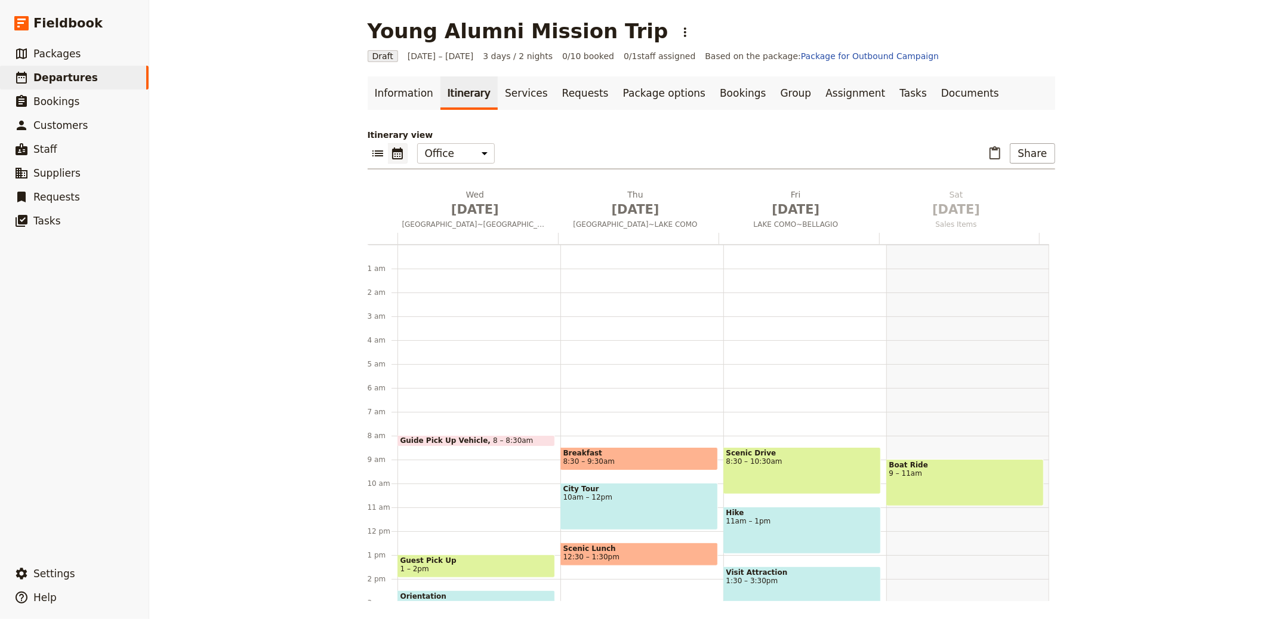
scroll to position [155, 0]
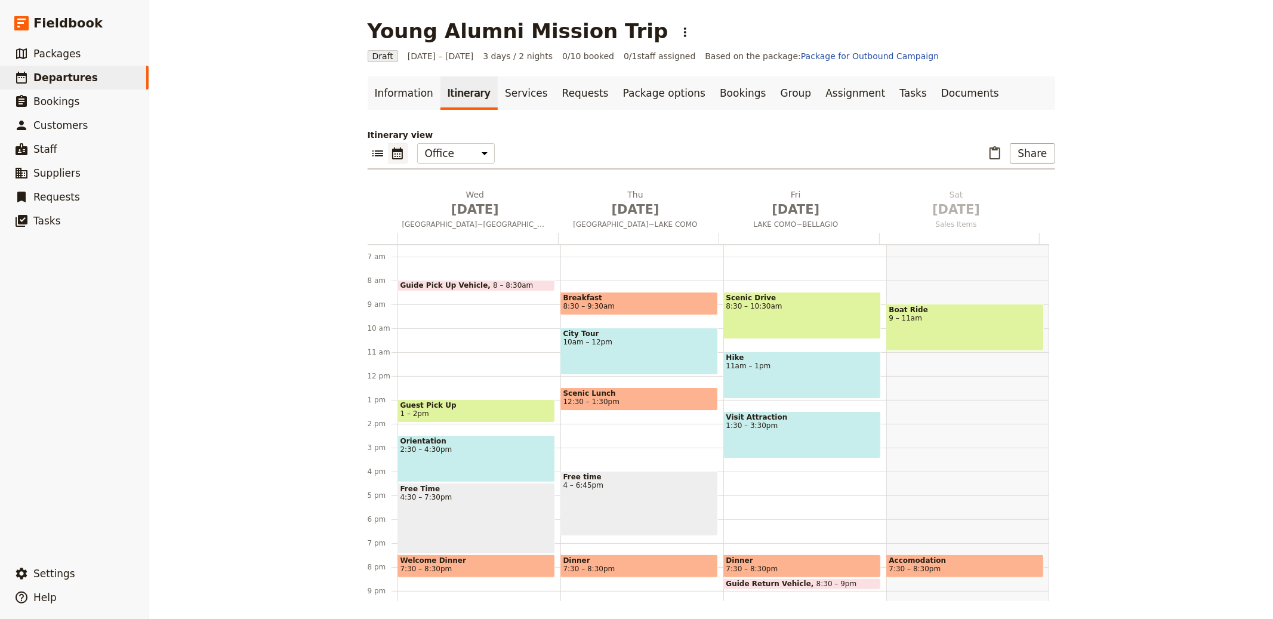
click at [560, 33] on h1 "Young Alumni Mission Trip" at bounding box center [518, 31] width 301 height 24
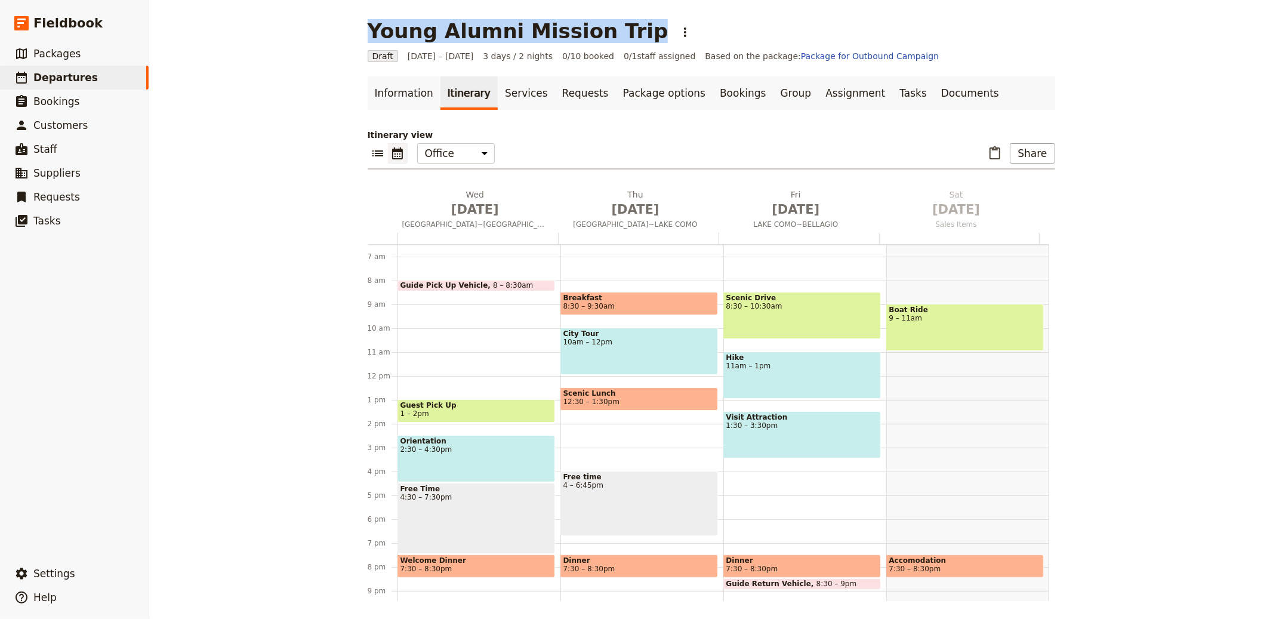
click at [560, 33] on h1 "Young Alumni Mission Trip" at bounding box center [518, 31] width 301 height 24
click at [478, 220] on span "BOSTON~MILAN" at bounding box center [475, 225] width 156 height 10
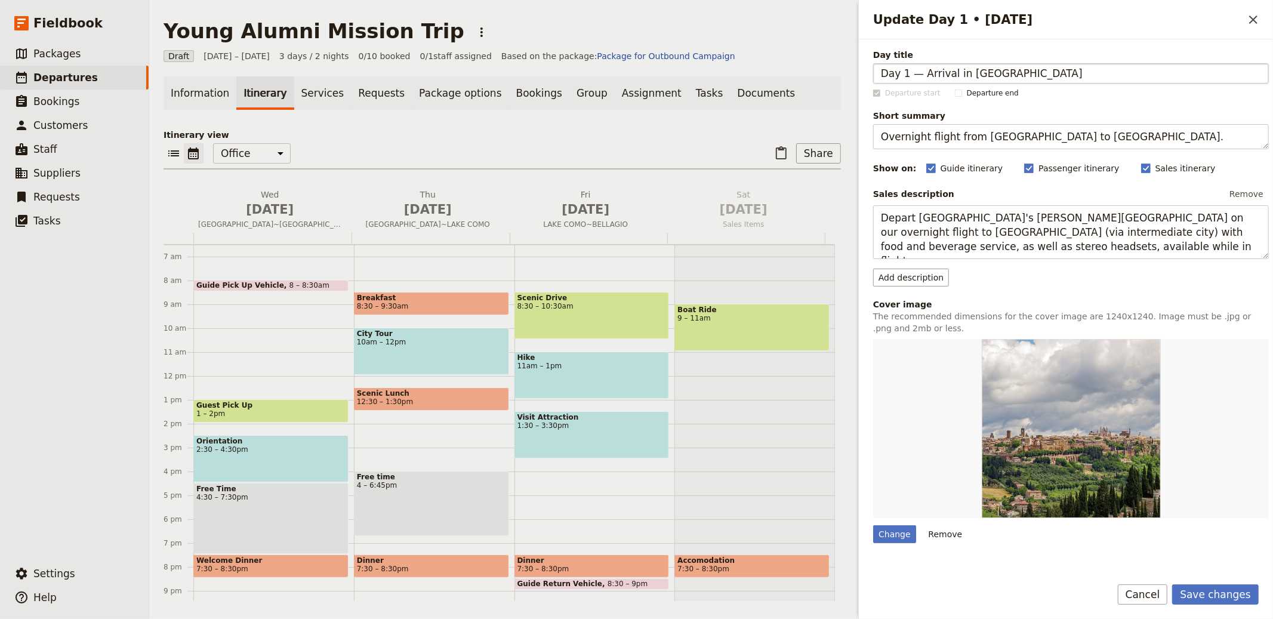
click at [921, 74] on input "Day 1 — Arrival in Honduras" at bounding box center [1071, 73] width 396 height 20
type input "Arrival in Honduras"
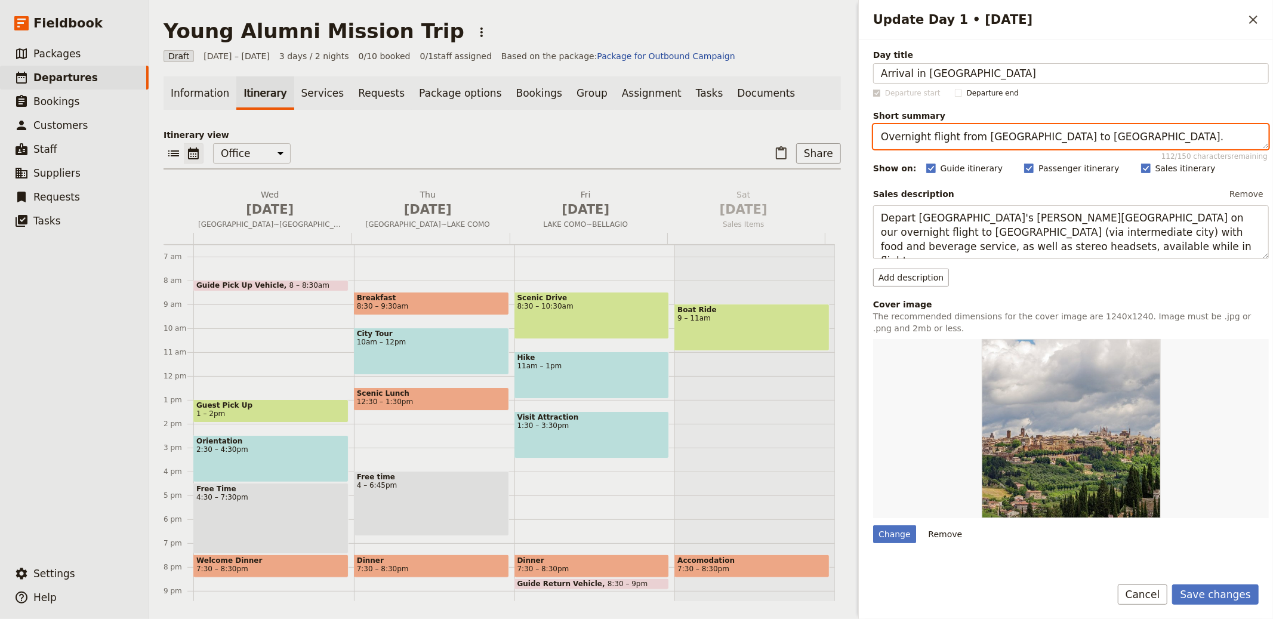
click at [959, 140] on textarea "Overnight flight from Boston to Milan." at bounding box center [1071, 136] width 396 height 25
paste textarea "Travel, orientation and first visit to the orphanage"
type textarea "Travel, orientation and first visit to the orphanage."
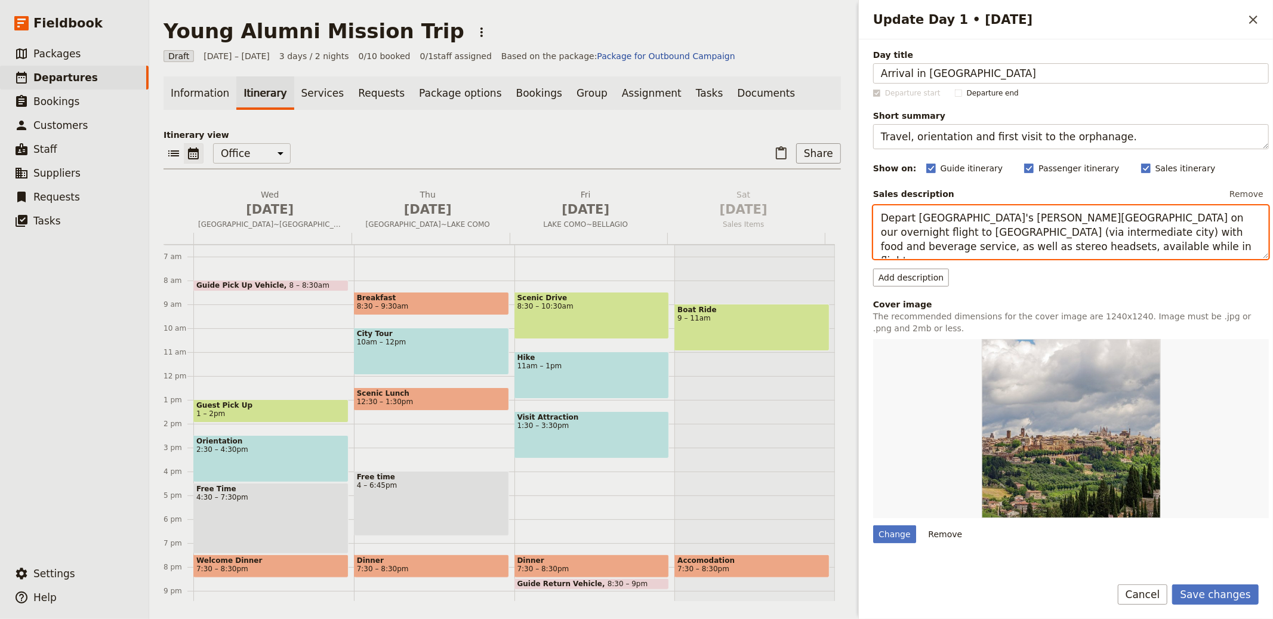
click at [961, 226] on textarea "Depart Boston's Logan International Airport on our overnight flight to Milan (v…" at bounding box center [1071, 232] width 396 height 54
paste textarea "Arrive in Honduras and transfer to local lodging. After settling in, meet the m…"
type textarea "Arrive in Honduras and transfer to local lodging. After settling in, meet the m…"
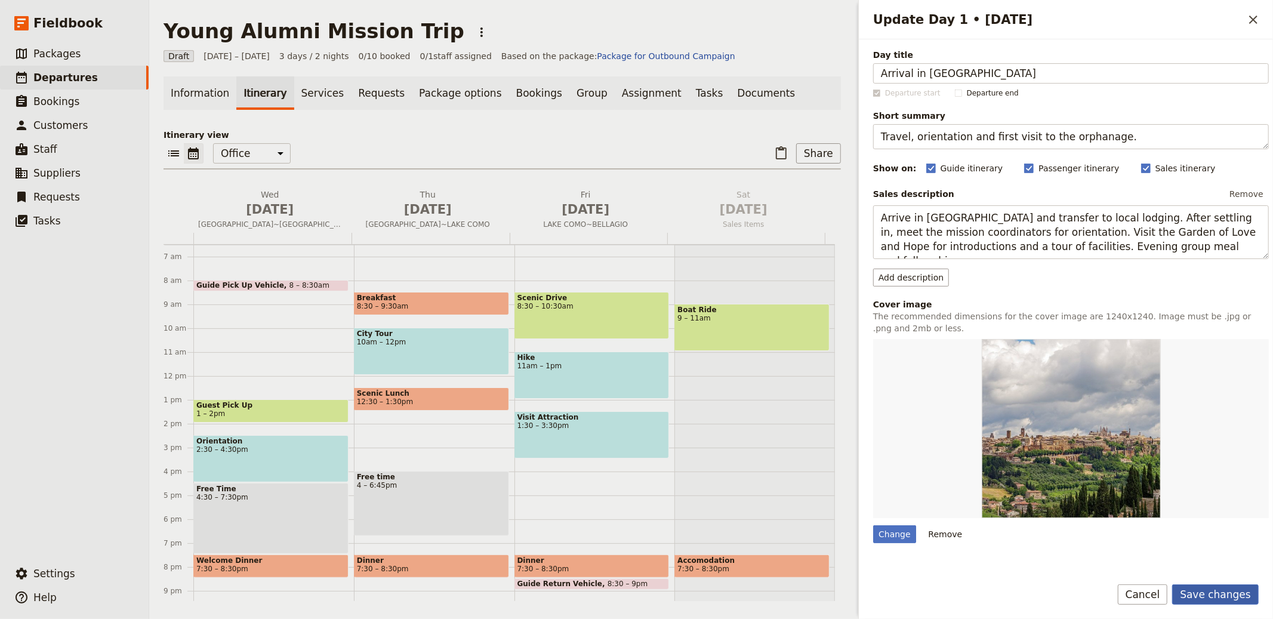
click at [1226, 598] on button "Save changes" at bounding box center [1215, 594] width 87 height 20
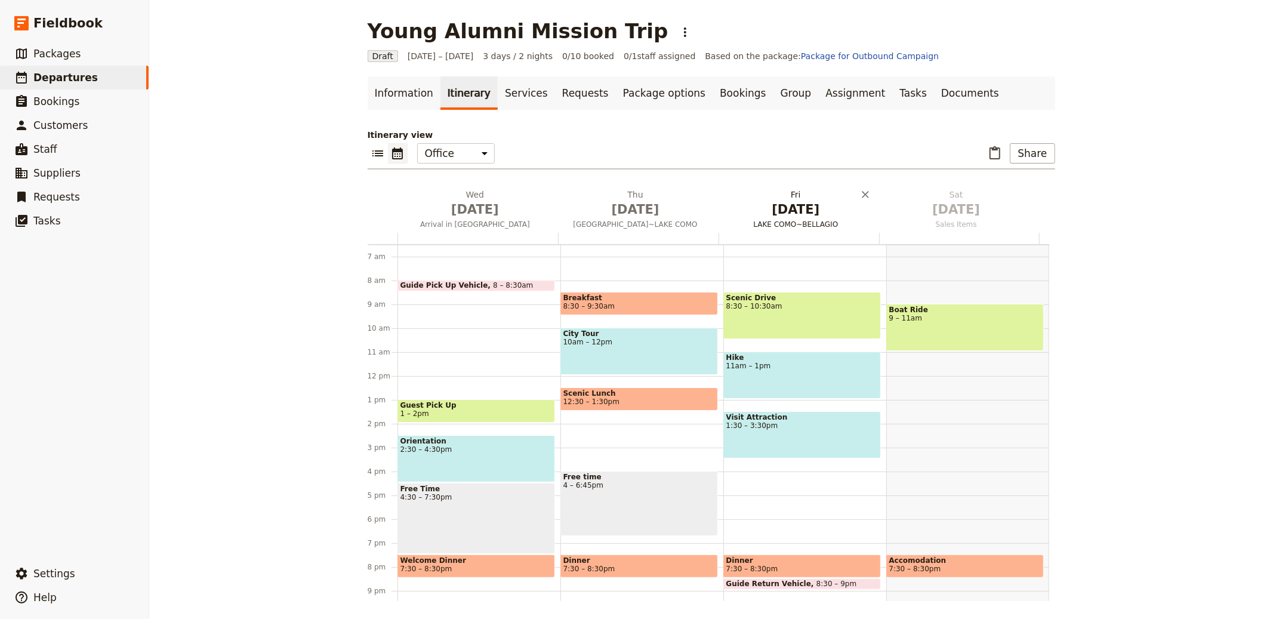
click at [632, 206] on span "Oct 2" at bounding box center [635, 209] width 146 height 18
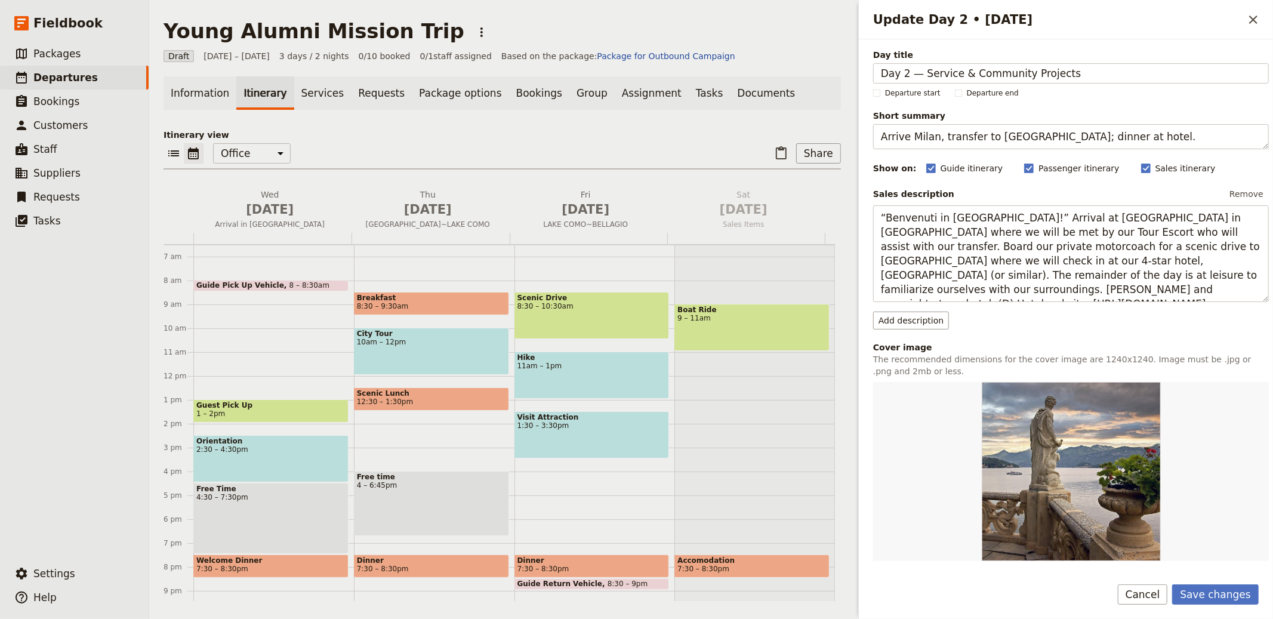
drag, startPoint x: 923, startPoint y: 72, endPoint x: 822, endPoint y: 73, distance: 100.8
click at [822, 73] on div "Young Alumni Mission Trip ​ Draft 1 – 3 Oct 2025 3 days / 2 nights 0/10 booked …" at bounding box center [711, 309] width 1124 height 619
type input "Service & Community Projects"
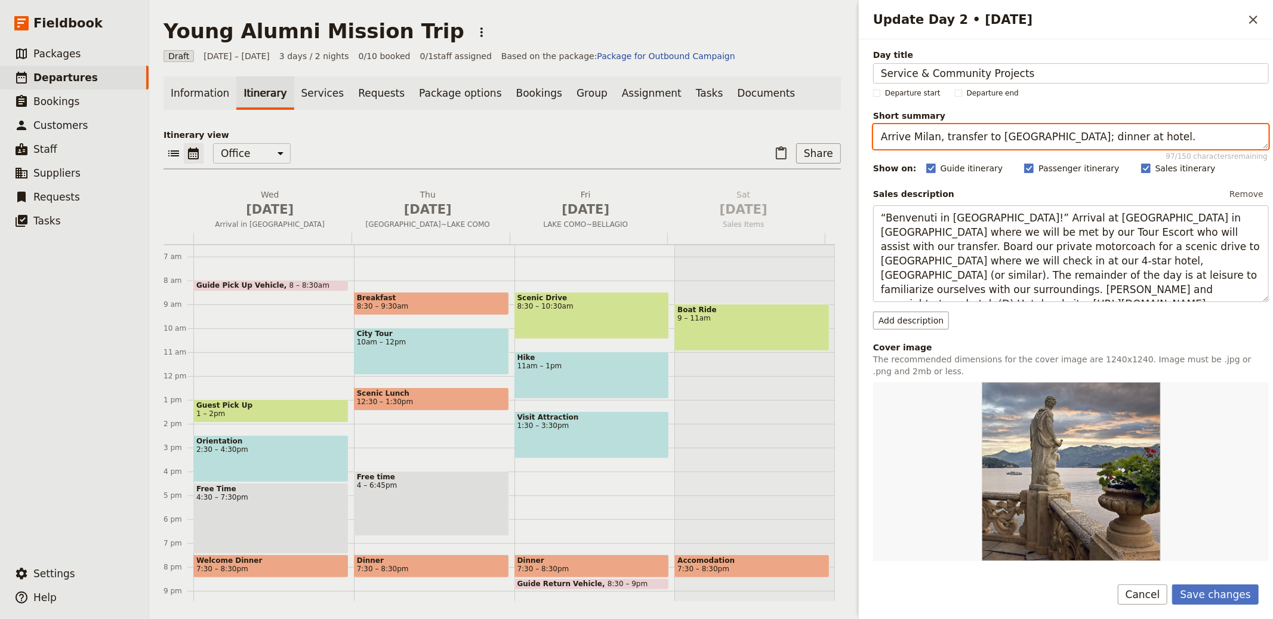
click at [1121, 131] on textarea "Arrive Milan, transfer to Lake Como; dinner at hotel." at bounding box center [1071, 136] width 396 height 25
paste textarea "Begin hands-on service with the children and facilities"
type textarea "Begin hands-on service with the children and facilities."
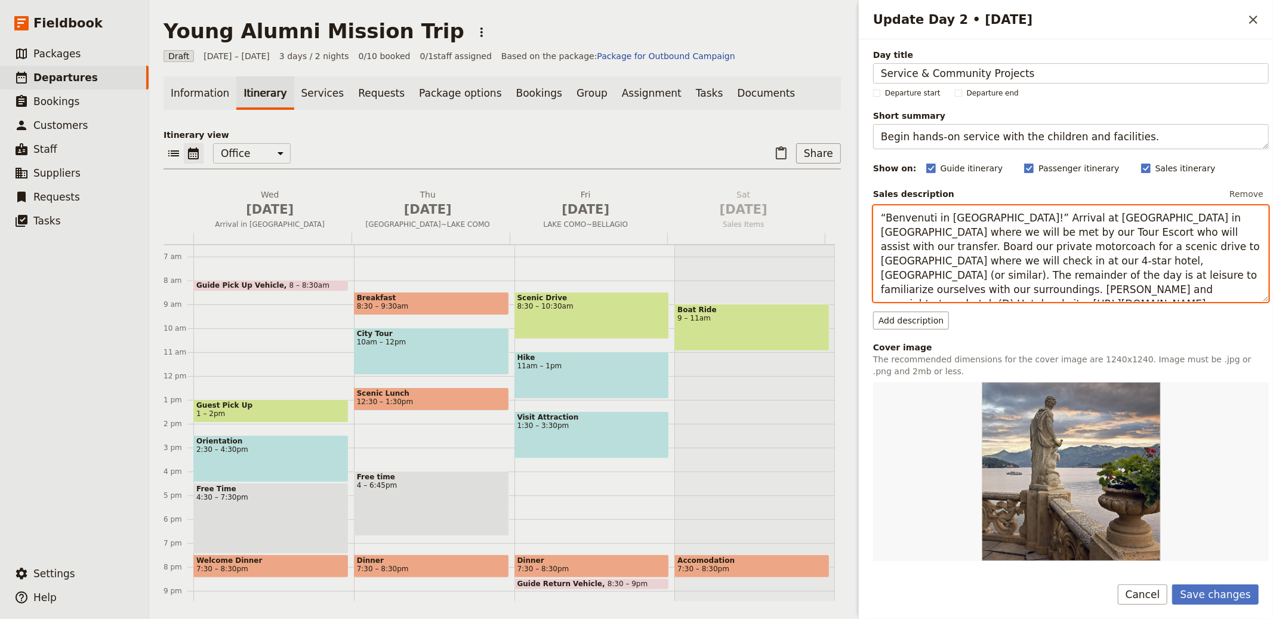
click at [960, 279] on textarea "“Benvenuti in Italia!” Arrival at Malpensa Airport in Milan where we will be me…" at bounding box center [1071, 253] width 396 height 97
paste textarea "Spend the day engaged in service projects, which may include helping in classro…"
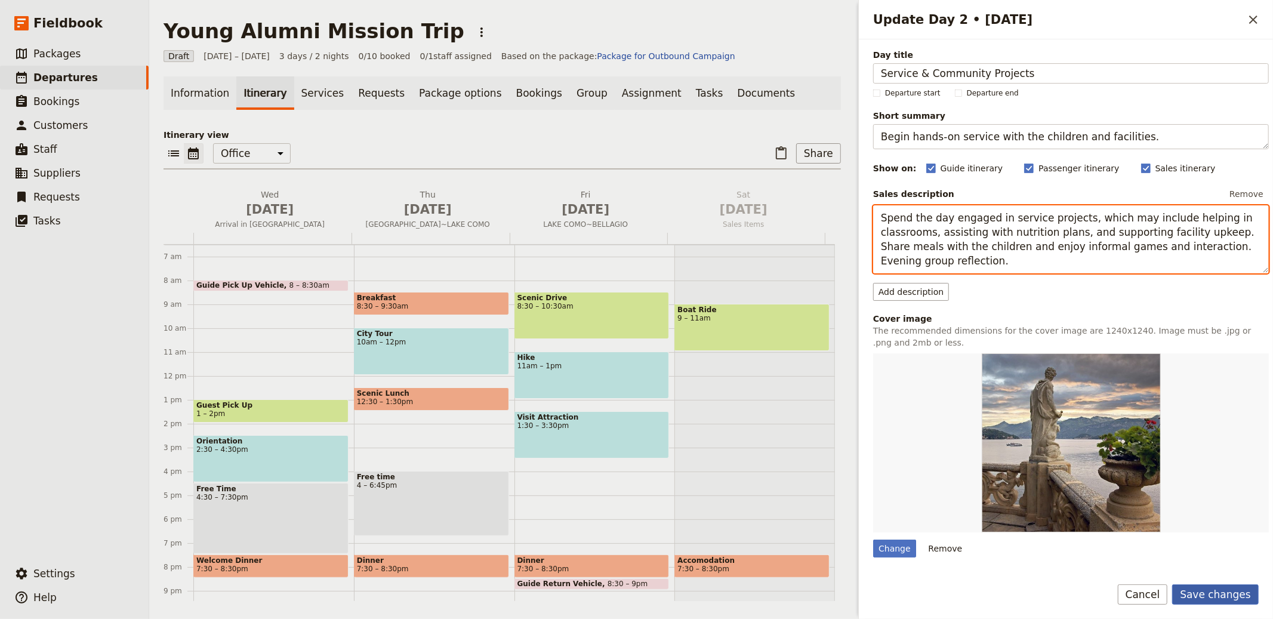
type textarea "Spend the day engaged in service projects, which may include helping in classro…"
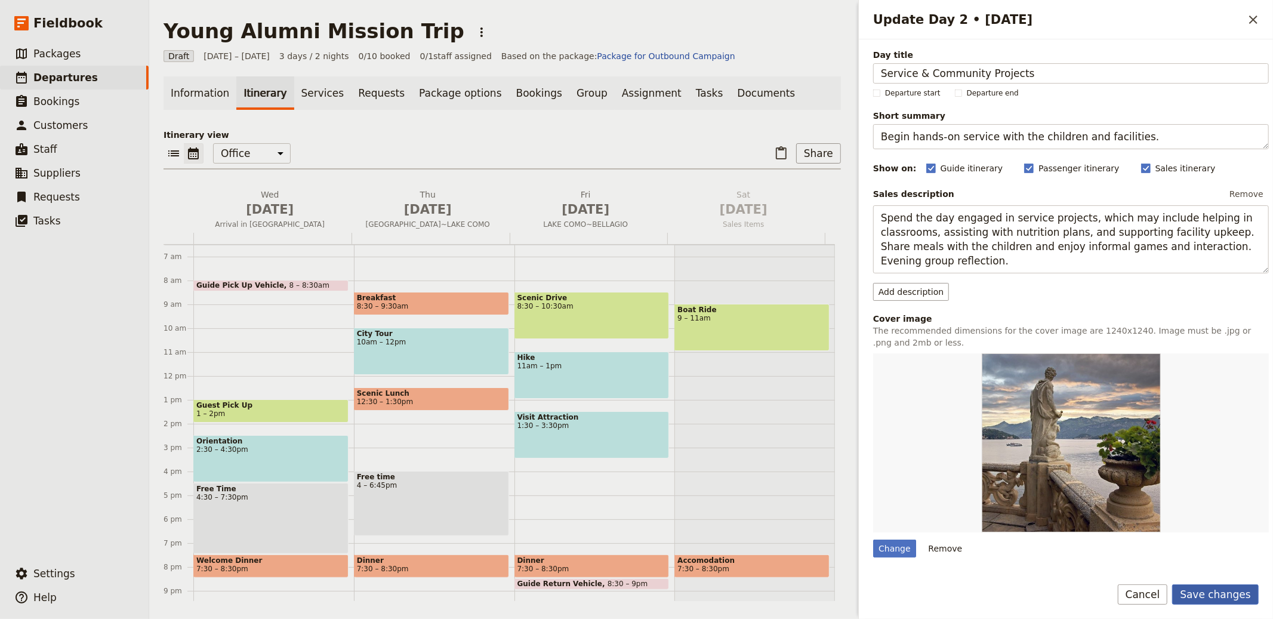
click at [1215, 594] on button "Save changes" at bounding box center [1215, 594] width 87 height 20
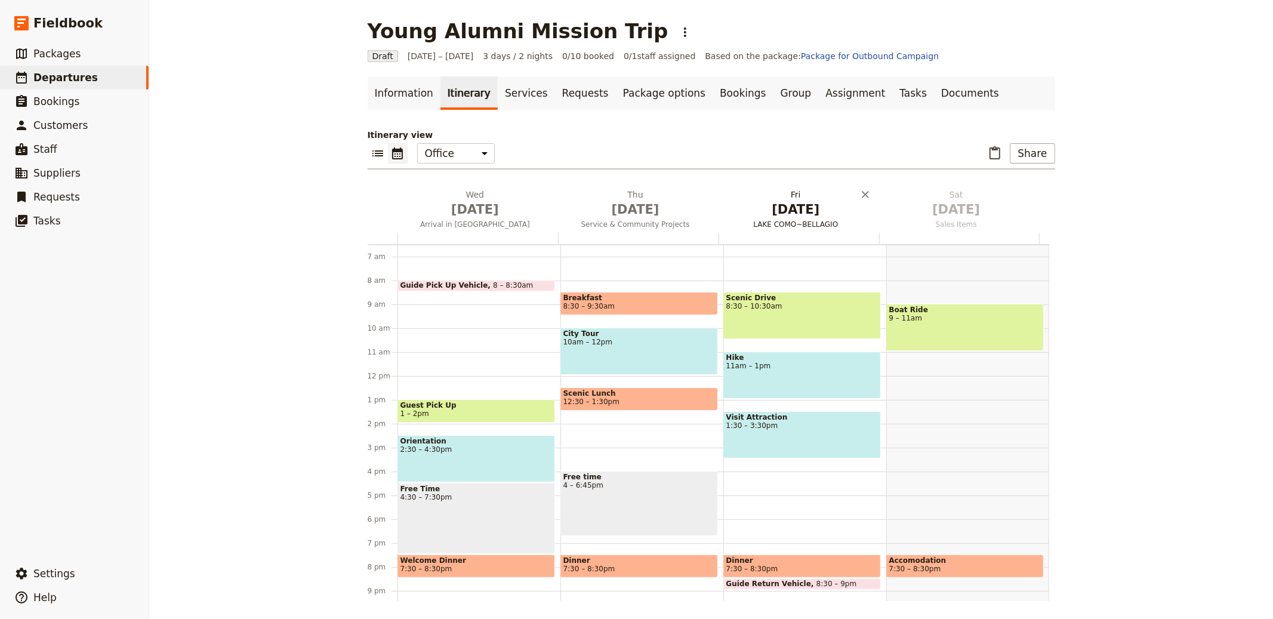
click at [783, 200] on span "Oct 3" at bounding box center [796, 209] width 146 height 18
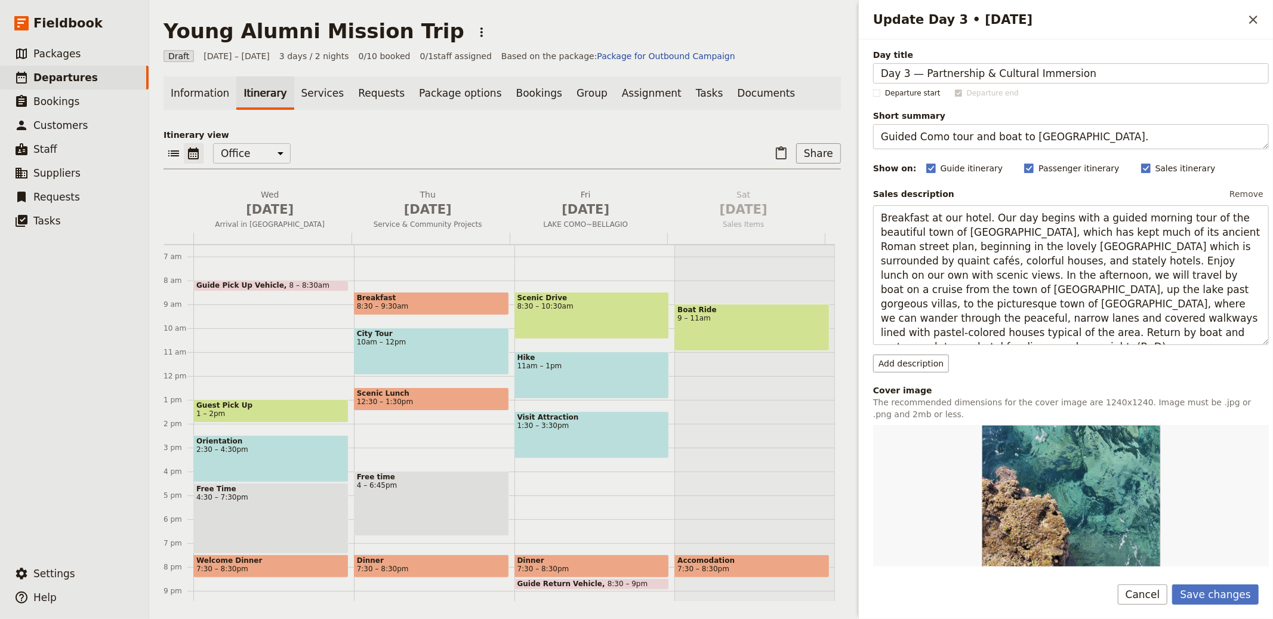
drag, startPoint x: 920, startPoint y: 72, endPoint x: 823, endPoint y: 68, distance: 96.7
click at [828, 70] on div "Young Alumni Mission Trip ​ Draft 1 – 3 Oct 2025 3 days / 2 nights 0/10 booked …" at bounding box center [711, 309] width 1124 height 619
type input "Partnership & Cultural Immersion"
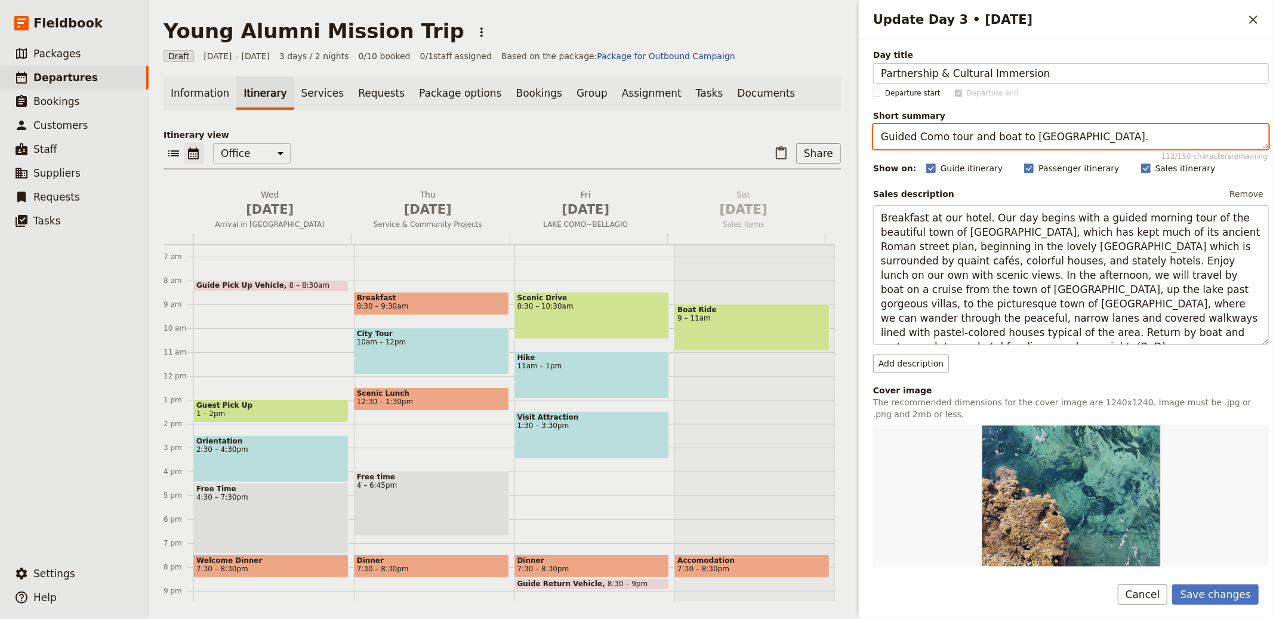
click at [1051, 136] on textarea "Guided Como tour and boat to Bellagio." at bounding box center [1071, 136] width 396 height 25
paste textarea "Continue service and join local cultural activities"
type textarea "Continue service and join local cultural activities."
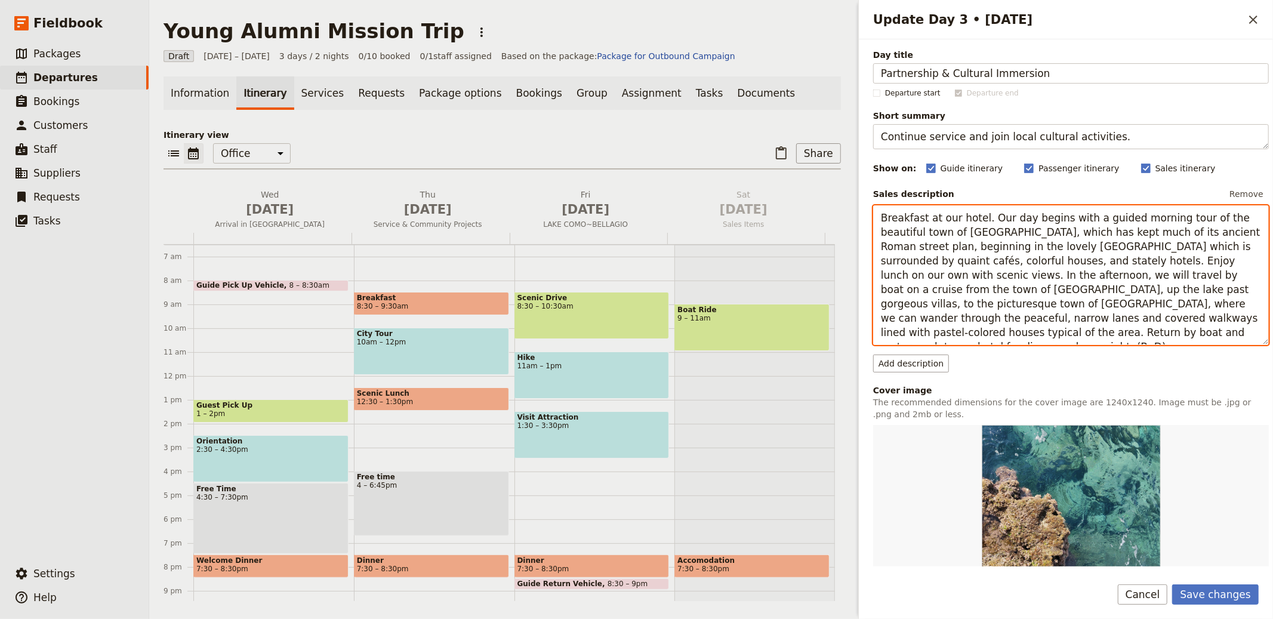
click at [1103, 256] on textarea "Breakfast at our hotel. Our day begins with a guided morning tour of the beauti…" at bounding box center [1071, 275] width 396 height 140
paste textarea "Assist in the ongoing projects at the orphanage, reinforcing the long-term Oliv…"
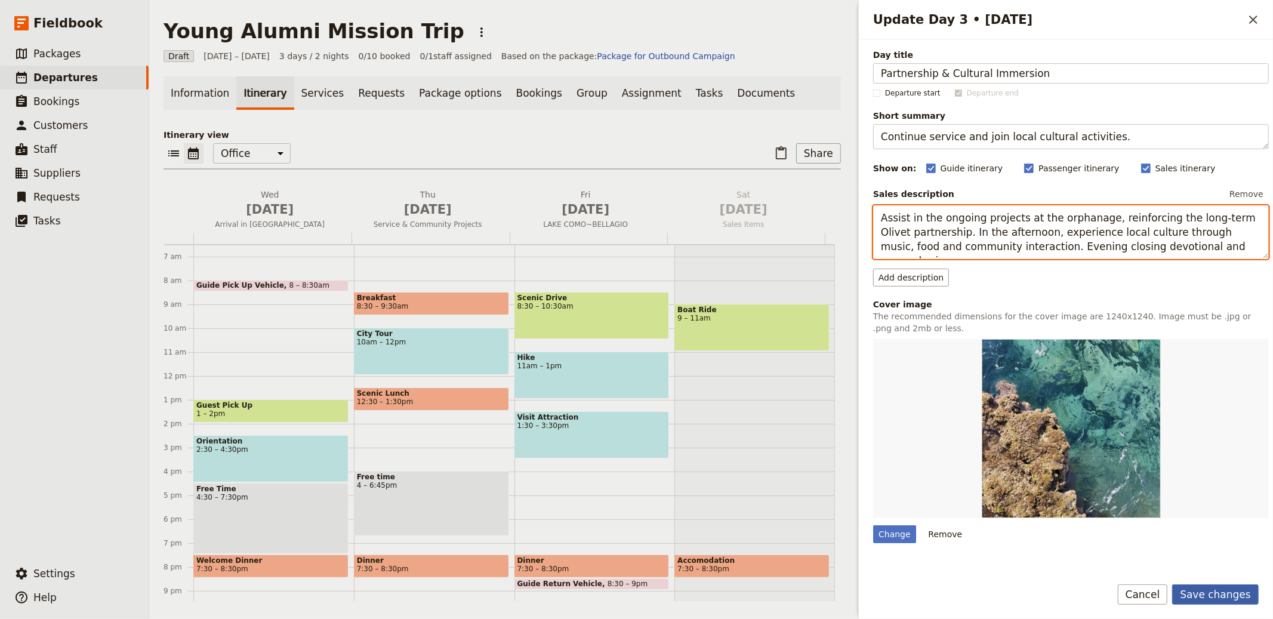
type textarea "Assist in the ongoing projects at the orphanage, reinforcing the long-term Oliv…"
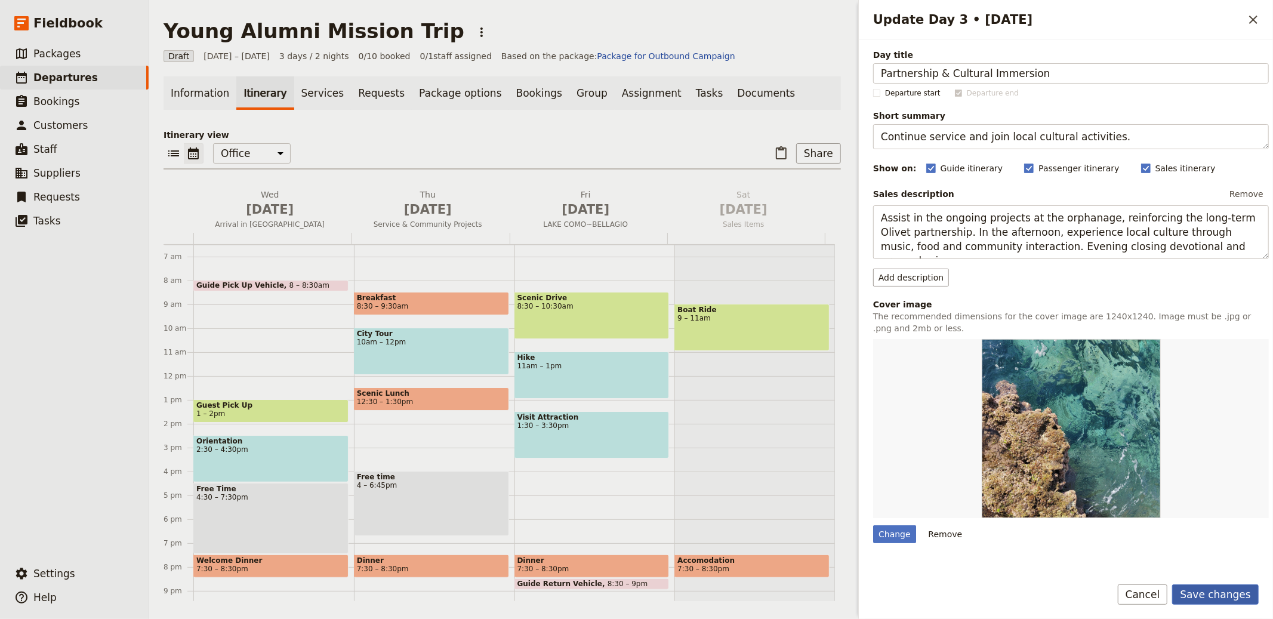
click at [1234, 593] on button "Save changes" at bounding box center [1215, 594] width 87 height 20
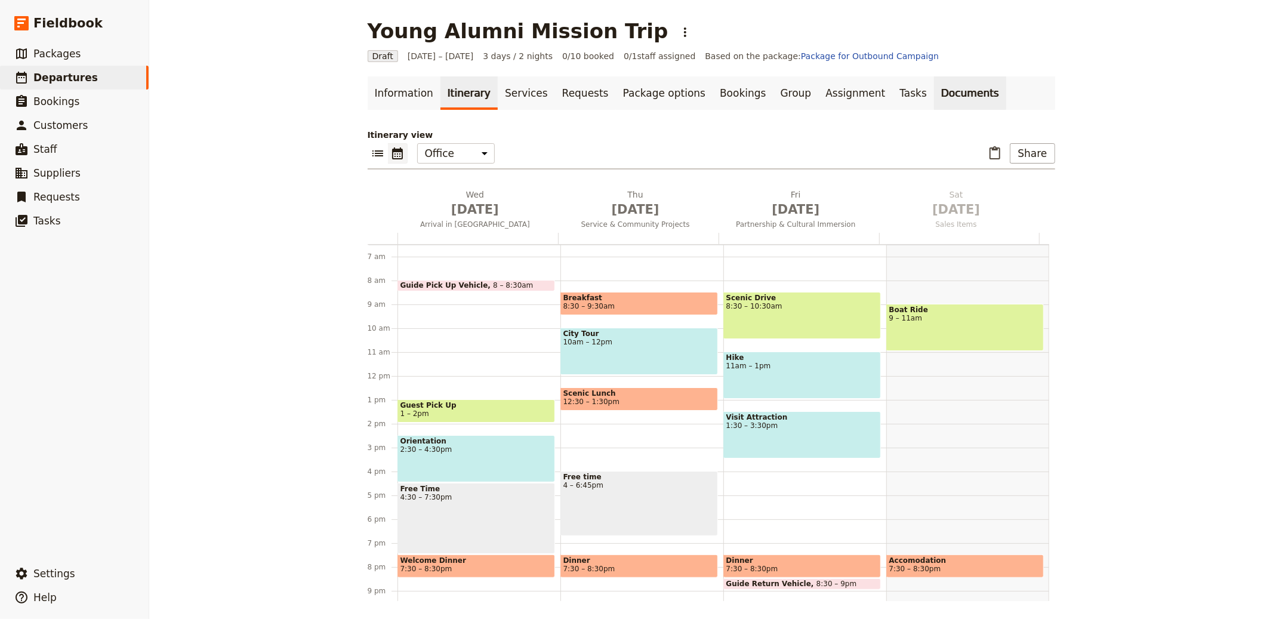
click at [934, 98] on link "Documents" at bounding box center [970, 92] width 72 height 33
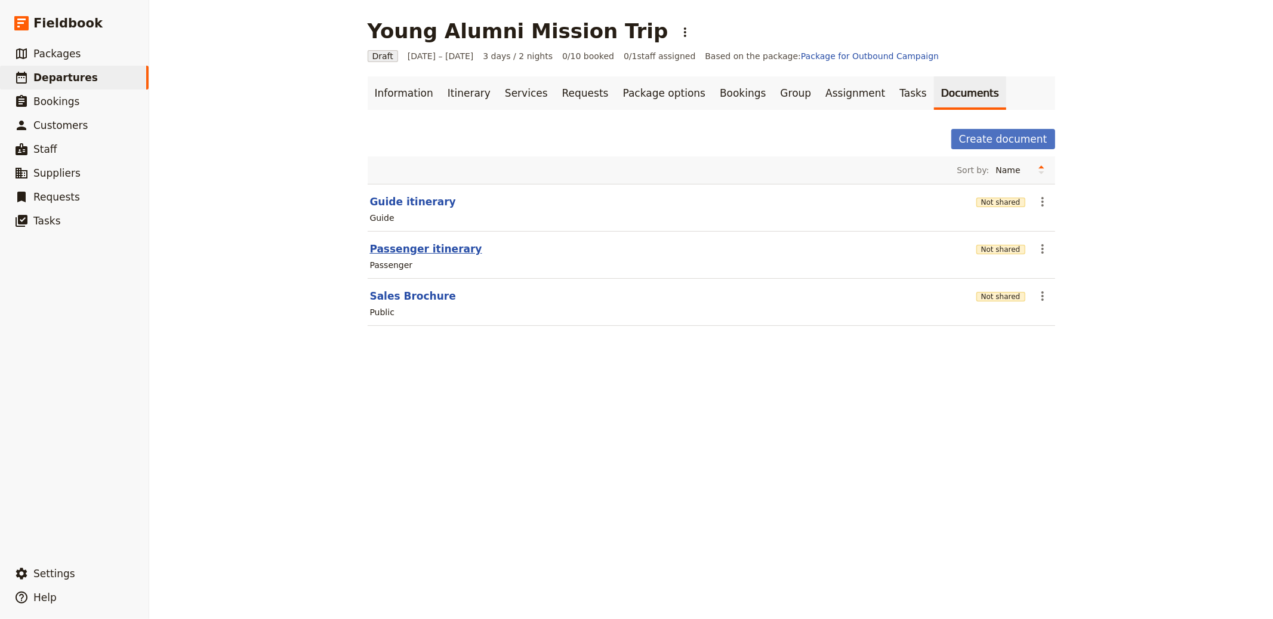
click at [426, 249] on button "Passenger itinerary" at bounding box center [426, 249] width 112 height 14
select select "PASSENGER"
select select "RUN_SHEET"
select select "LARGE"
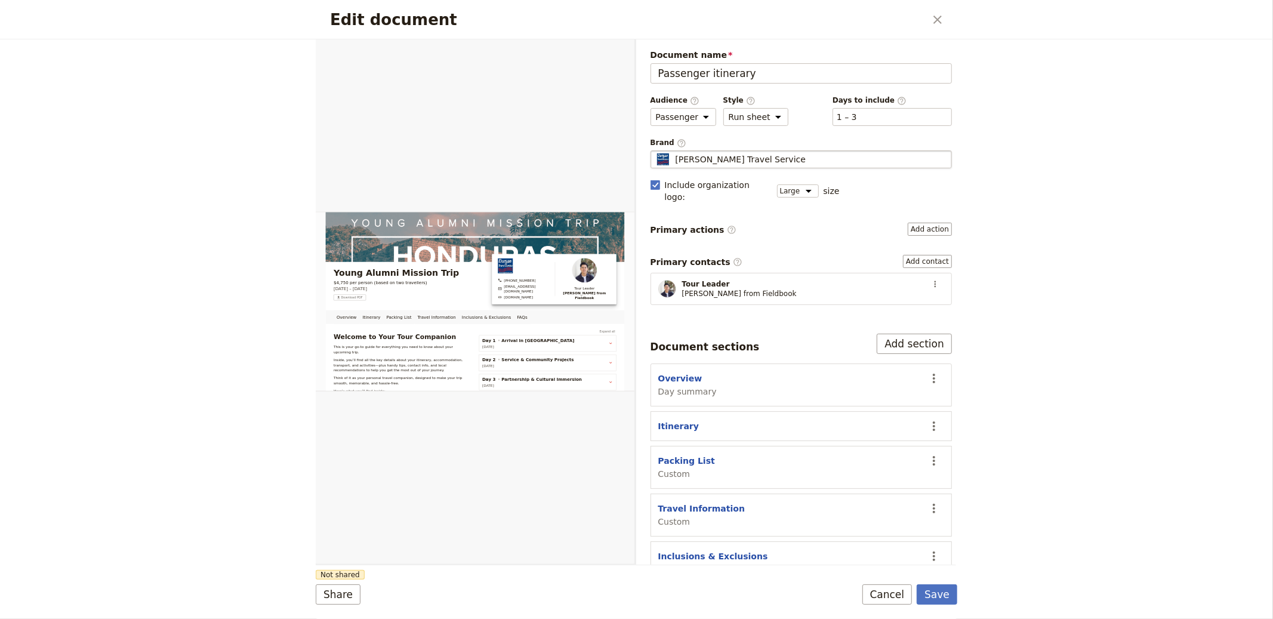
click at [725, 163] on span "Durgan Travel Service" at bounding box center [740, 159] width 131 height 12
click at [656, 151] on input "Durgan Travel Service" at bounding box center [655, 150] width 1 height 1
type input "Worth It Moments"
click at [943, 589] on button "Save" at bounding box center [936, 594] width 41 height 20
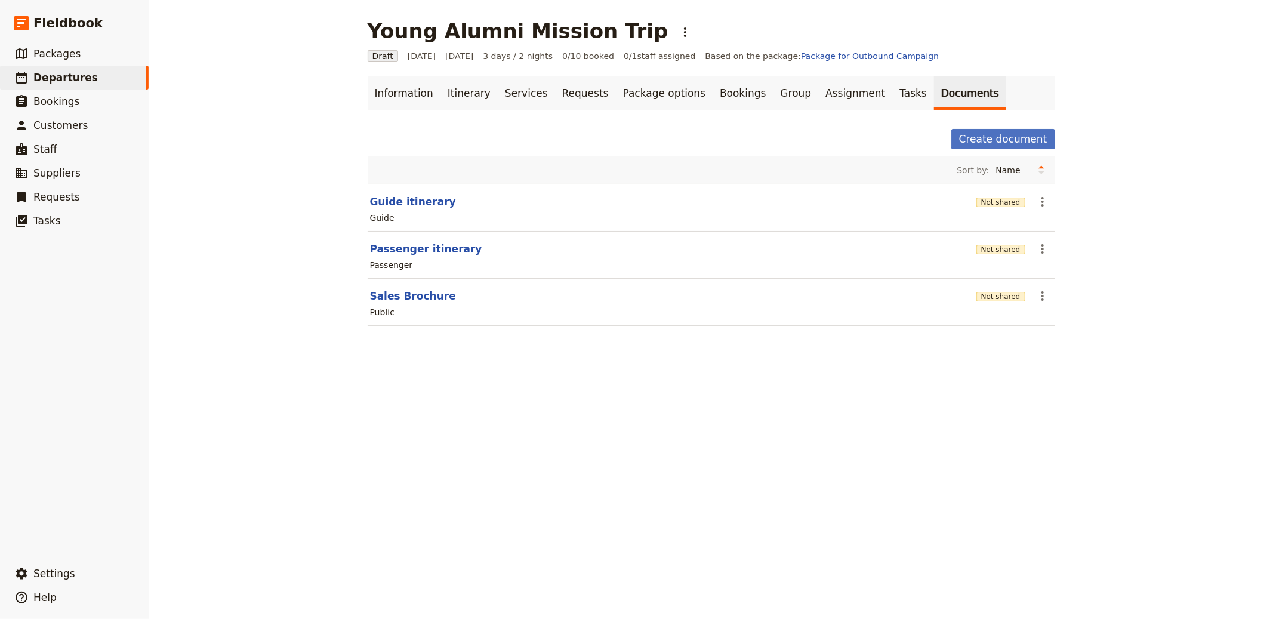
click at [406, 209] on section "Guide itinerary Not shared ​ Guide" at bounding box center [711, 208] width 687 height 48
click at [421, 198] on button "Guide itinerary" at bounding box center [413, 202] width 86 height 14
select select "STAFF"
select select "RUN_SHEET"
select select "LARGE"
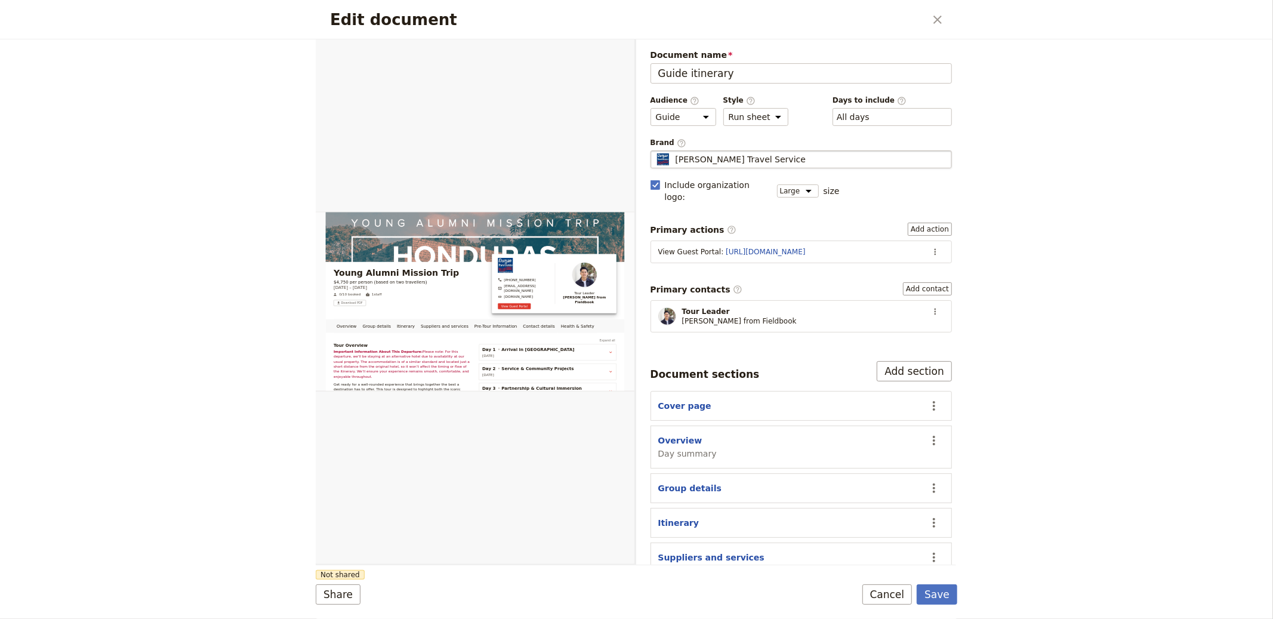
click at [822, 152] on fieldset "Durgan Travel Service Durgan Travel Service" at bounding box center [801, 159] width 302 height 18
click at [656, 151] on input "Durgan Travel Service" at bounding box center [655, 150] width 1 height 1
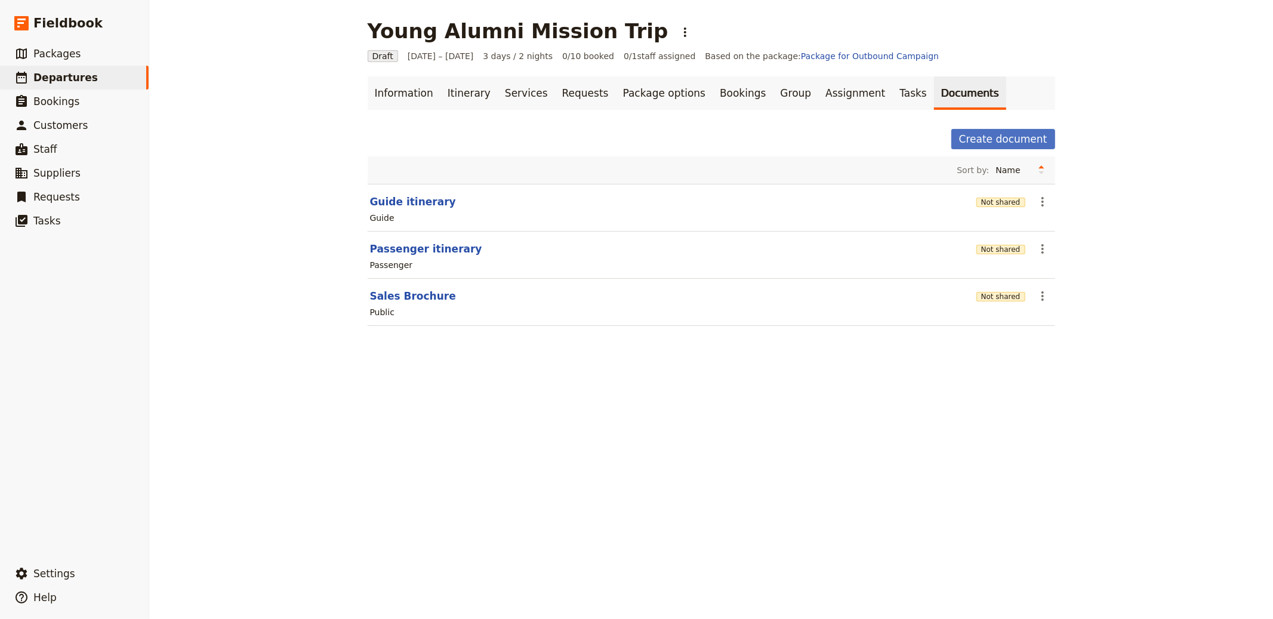
click at [530, 212] on div "Guide" at bounding box center [711, 218] width 685 height 14
click at [400, 208] on button "Guide itinerary" at bounding box center [413, 202] width 86 height 14
select select "STAFF"
select select "RUN_SHEET"
select select "LARGE"
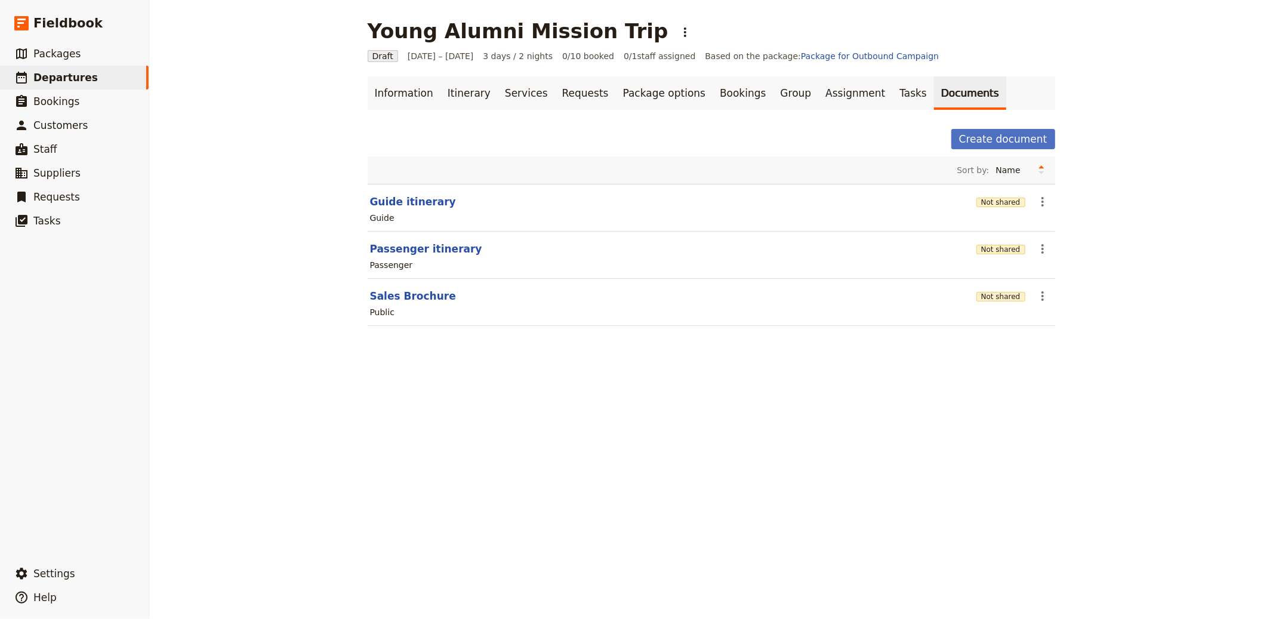
click at [401, 313] on div "Public" at bounding box center [711, 312] width 685 height 14
click at [412, 294] on button "Sales Brochure" at bounding box center [413, 296] width 86 height 14
select select "DEFAULT"
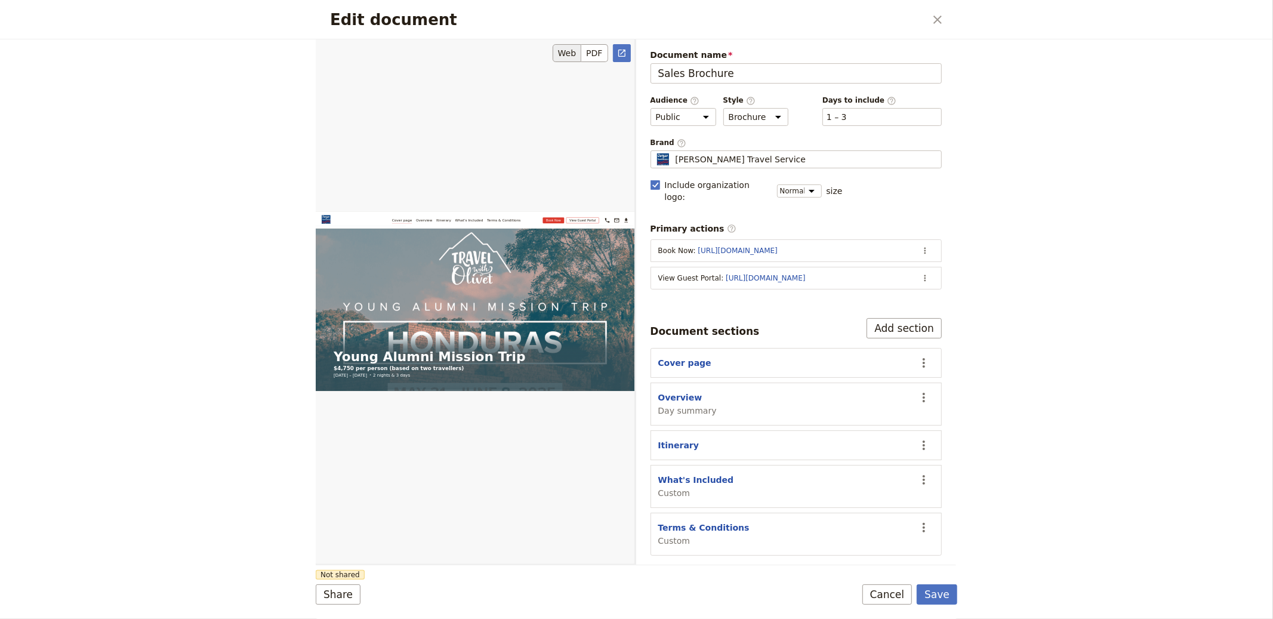
scroll to position [841, 0]
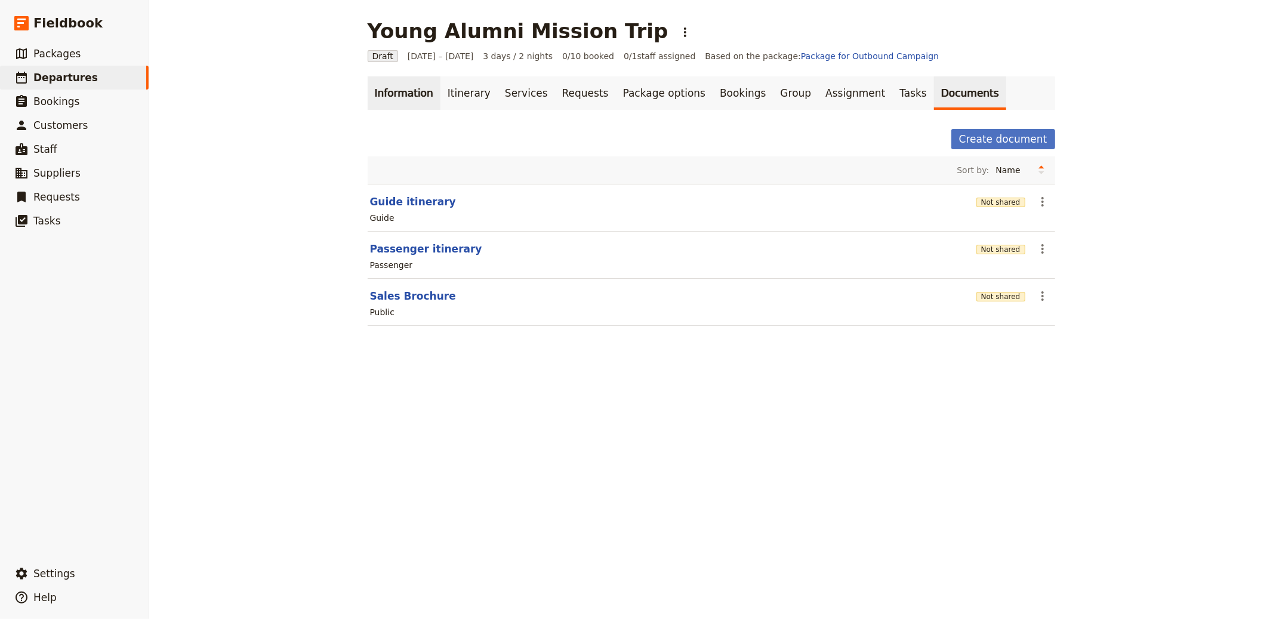
click at [403, 84] on link "Information" at bounding box center [404, 92] width 73 height 33
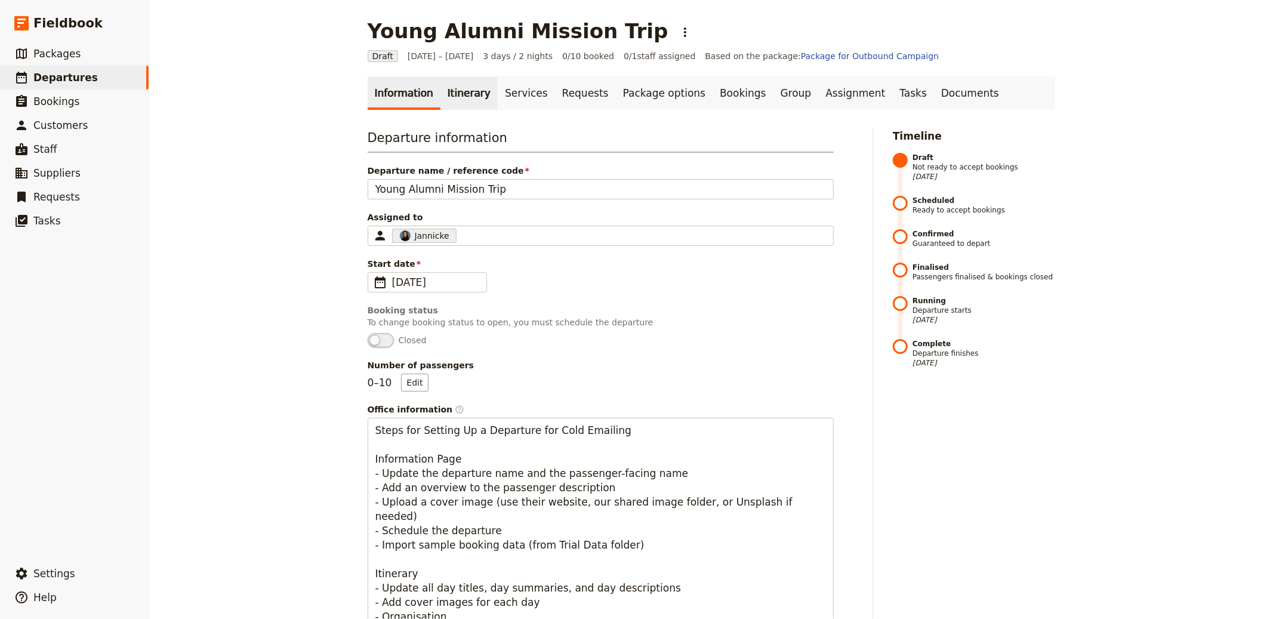
click at [446, 97] on link "Itinerary" at bounding box center [468, 92] width 57 height 33
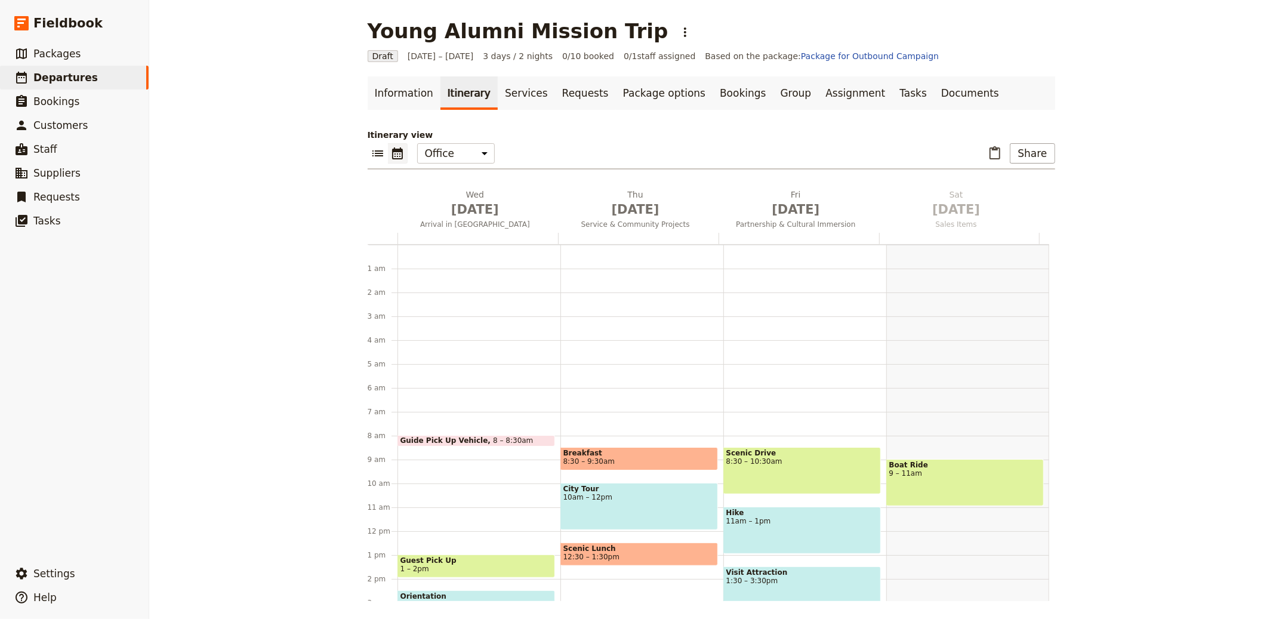
scroll to position [155, 0]
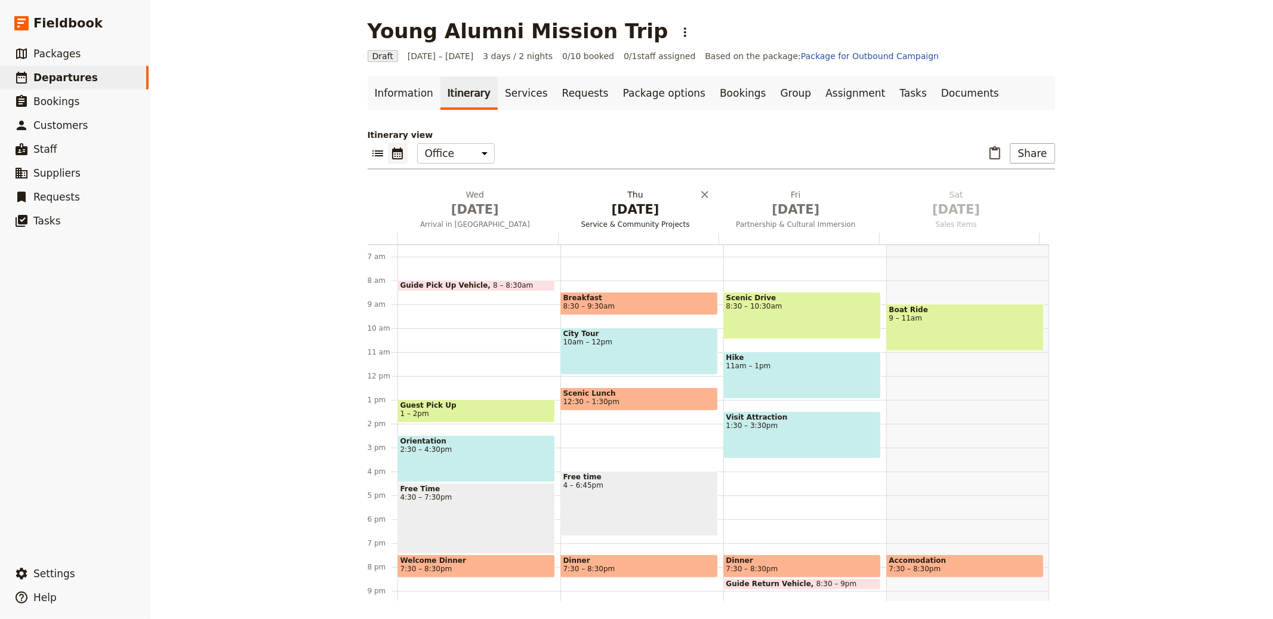
click at [449, 206] on span "Oct 1" at bounding box center [475, 209] width 146 height 18
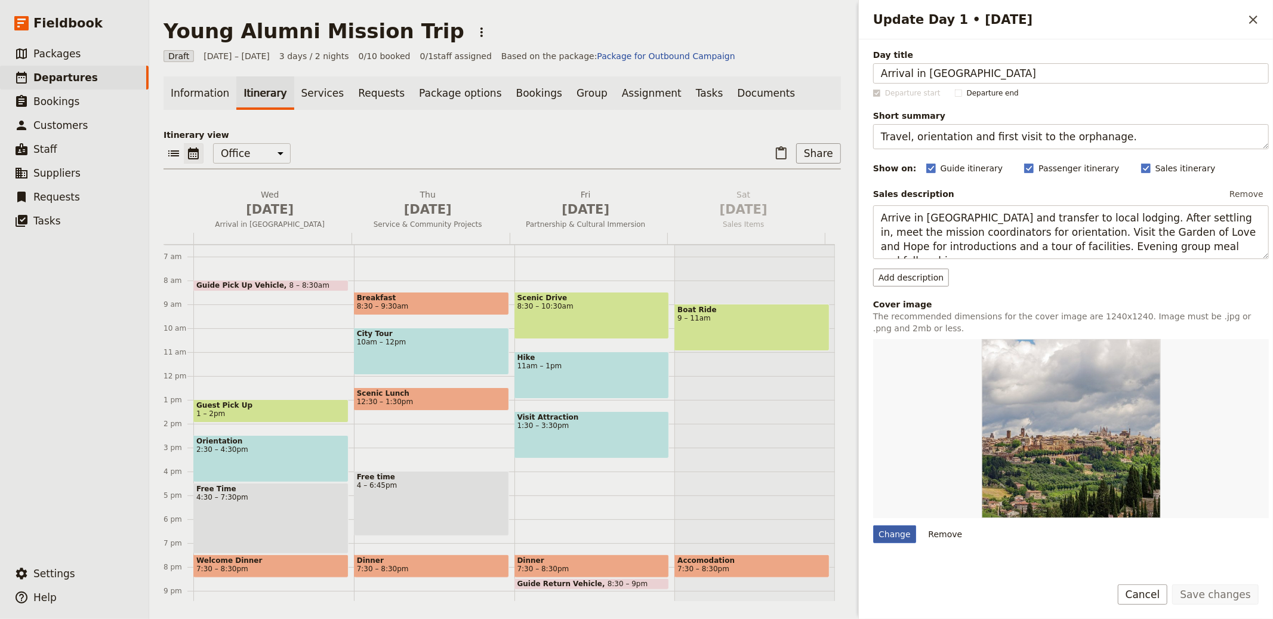
click at [898, 529] on div "Change" at bounding box center [894, 534] width 43 height 18
click at [873, 525] on input "Change" at bounding box center [872, 524] width 1 height 1
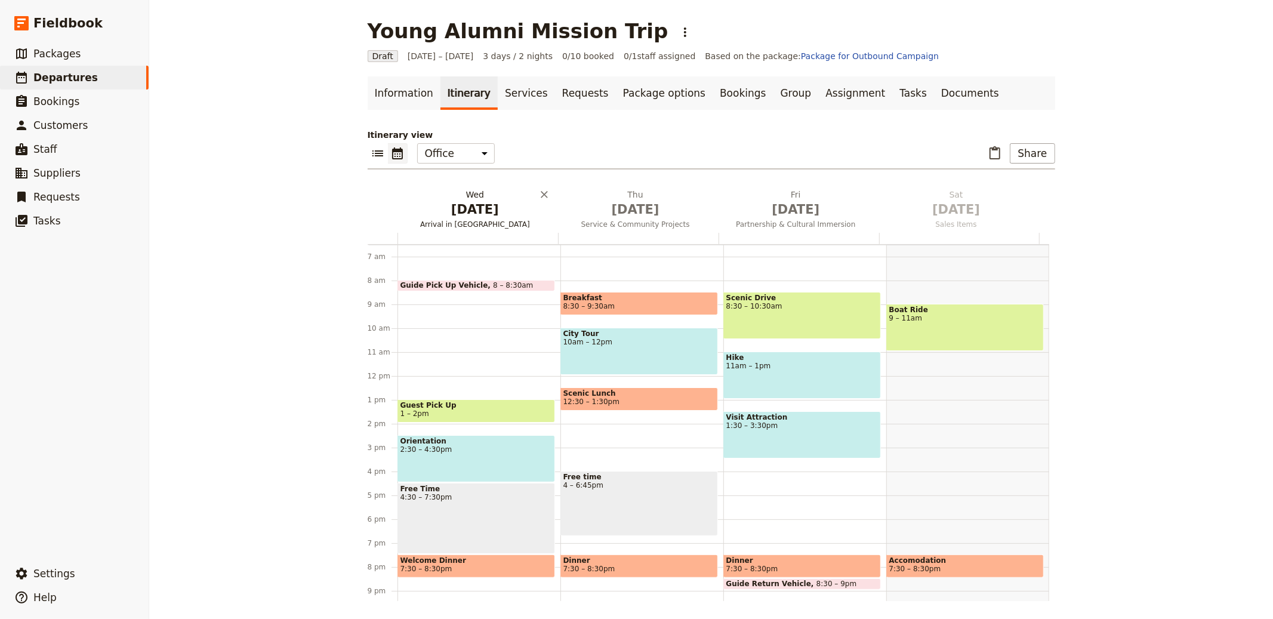
click at [490, 223] on span "Arrival in Honduras" at bounding box center [475, 225] width 156 height 10
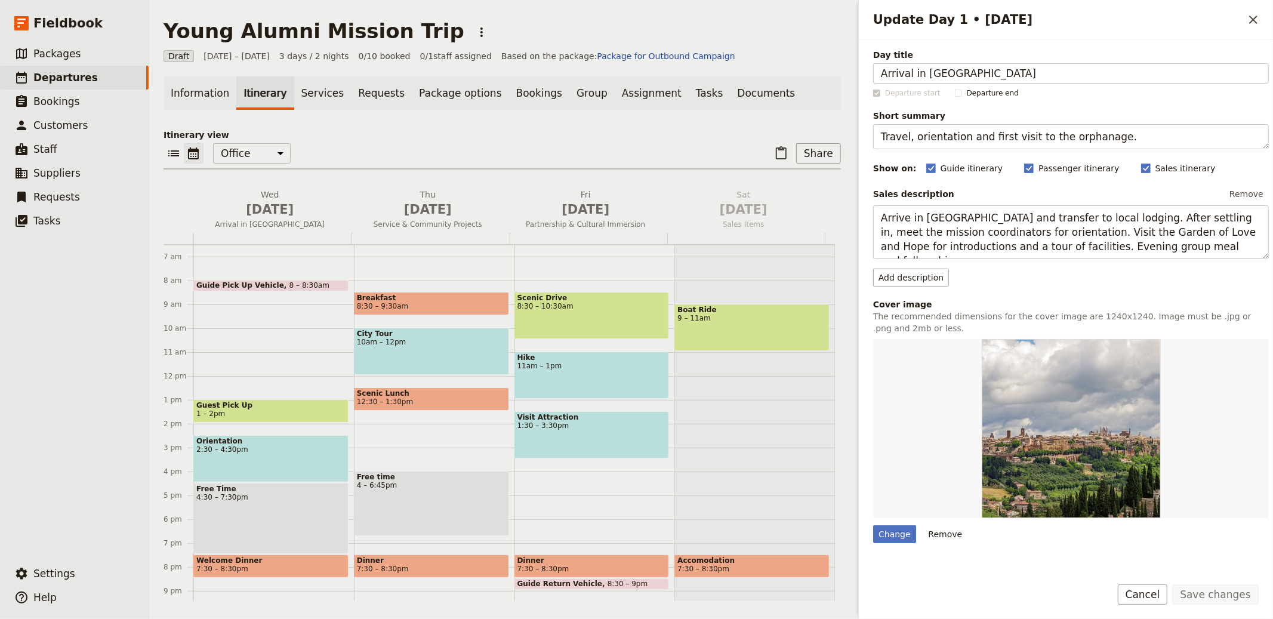
click at [887, 534] on div "Update Day 1 • 1 Oct ​ Day title Arrival in Honduras Departure start Departure …" at bounding box center [1064, 309] width 418 height 619
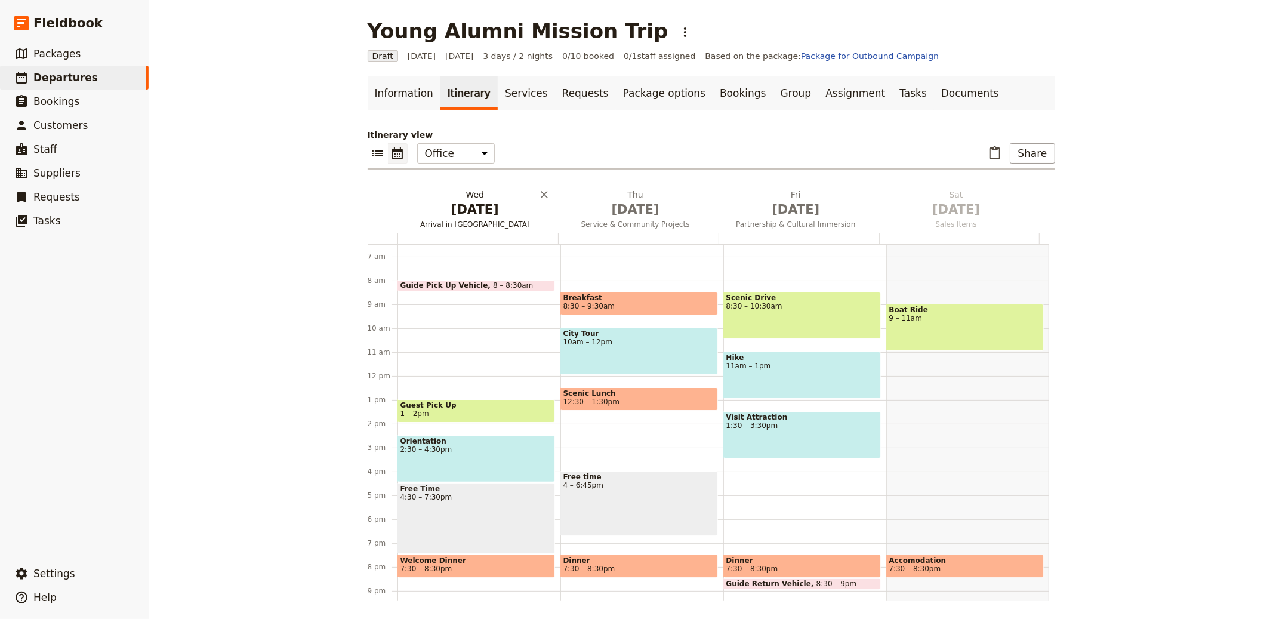
click at [495, 224] on span "Arrival in Honduras" at bounding box center [475, 225] width 156 height 10
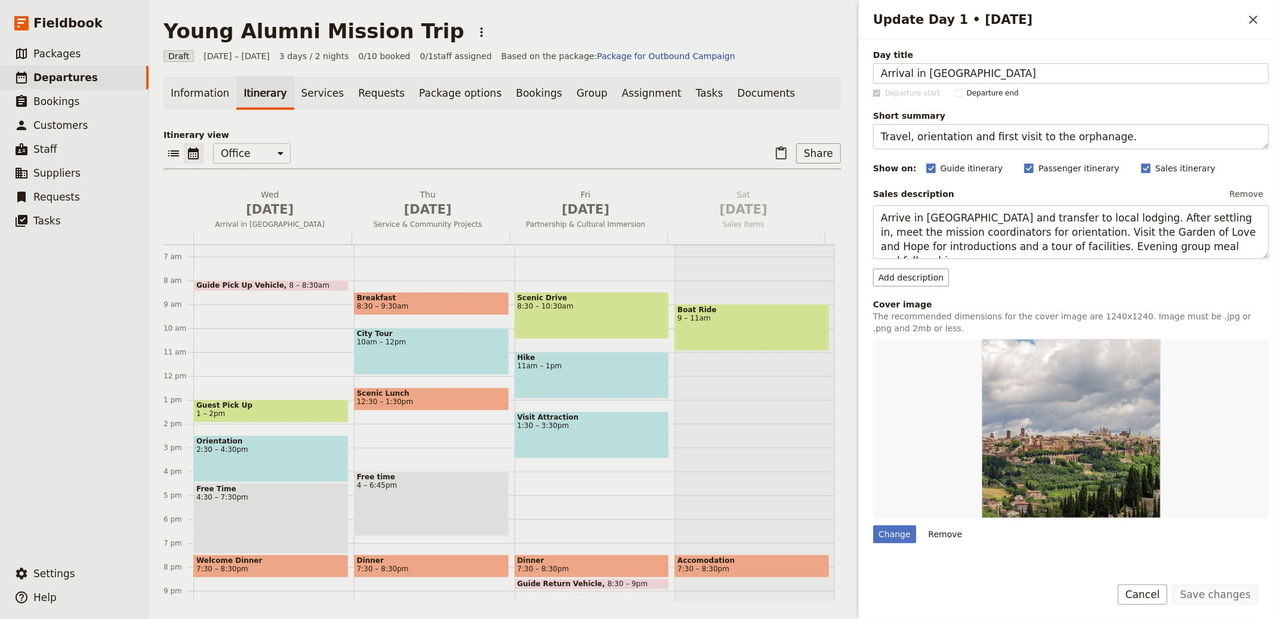
click at [915, 539] on div "Change Remove" at bounding box center [1071, 534] width 396 height 18
click at [910, 538] on div "Change" at bounding box center [894, 534] width 43 height 18
click at [873, 525] on input "Change" at bounding box center [872, 524] width 1 height 1
type input "C:\fakepath\hector-emilio-gonzalez-WFFmZ0qIUYU-unsplash.jpg"
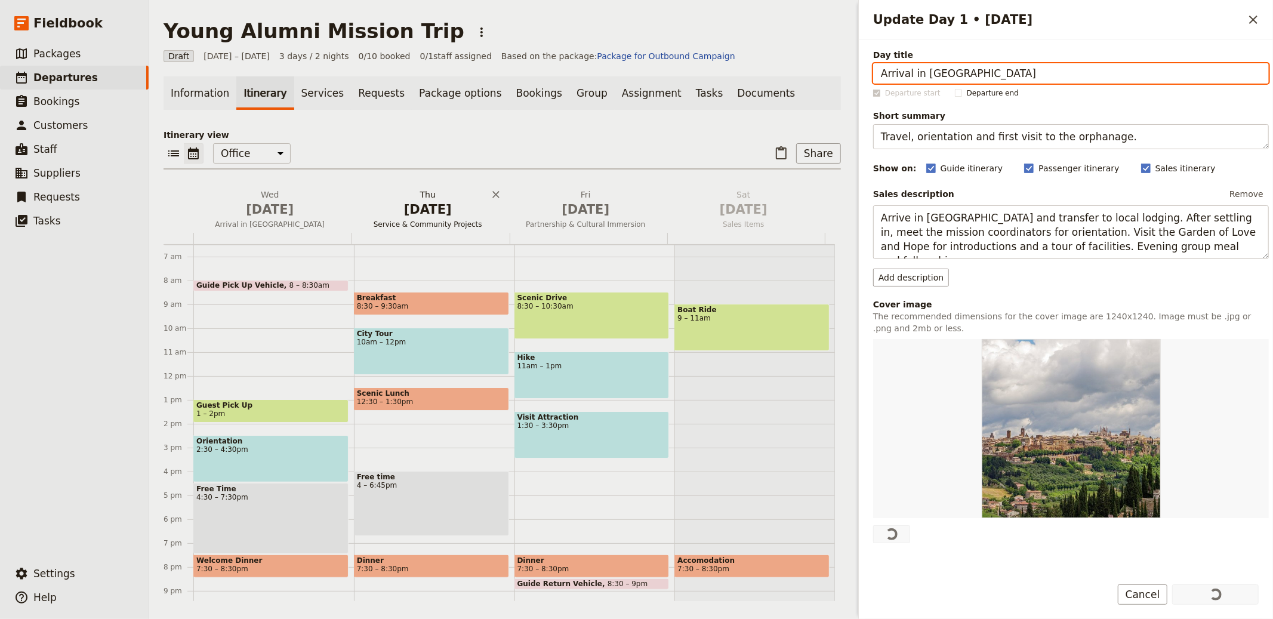
click at [396, 204] on span "Oct 2" at bounding box center [428, 209] width 144 height 18
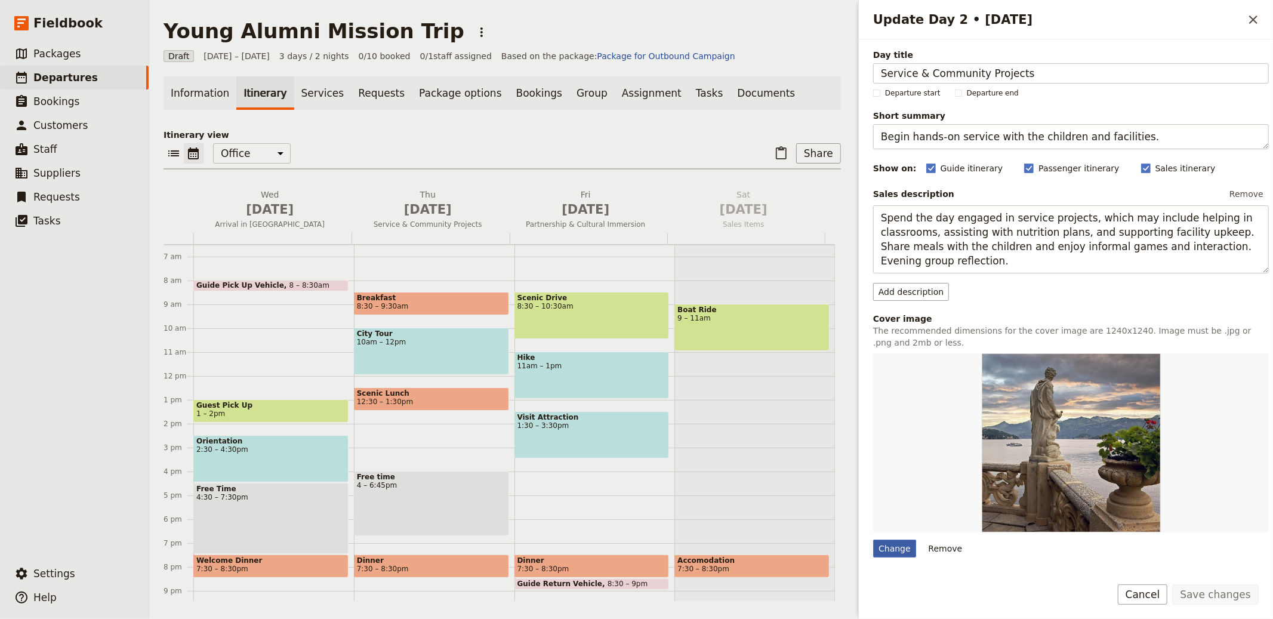
click at [896, 542] on div "Change" at bounding box center [894, 548] width 43 height 18
click at [873, 539] on input "Change" at bounding box center [872, 539] width 1 height 1
type input "C:\fakepath\maria-castillo-rBFzAaMP_0A-unsplash.jpg"
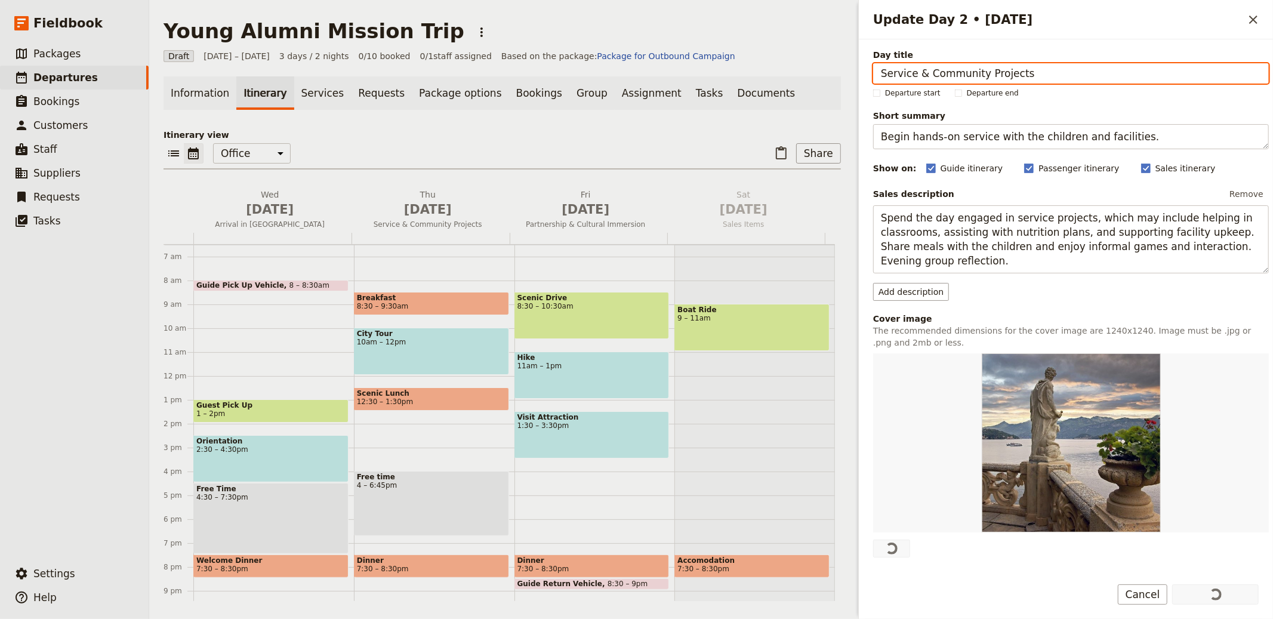
click at [581, 233] on div at bounding box center [589, 238] width 158 height 11
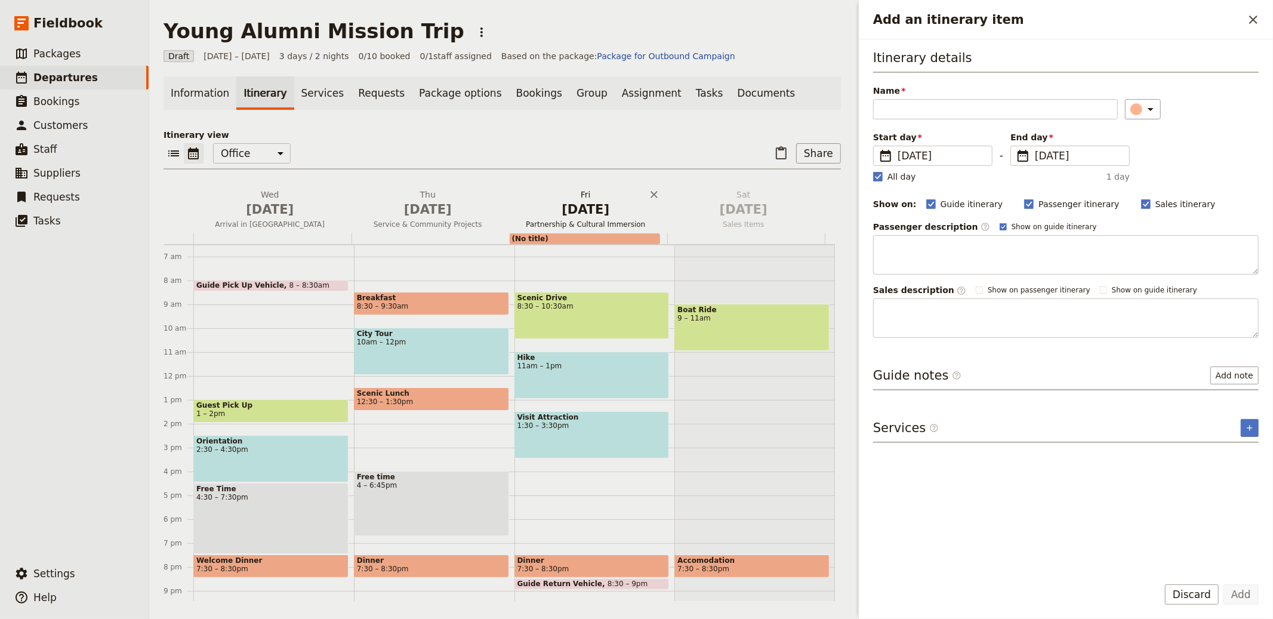
click at [607, 201] on span "Oct 3" at bounding box center [586, 209] width 144 height 18
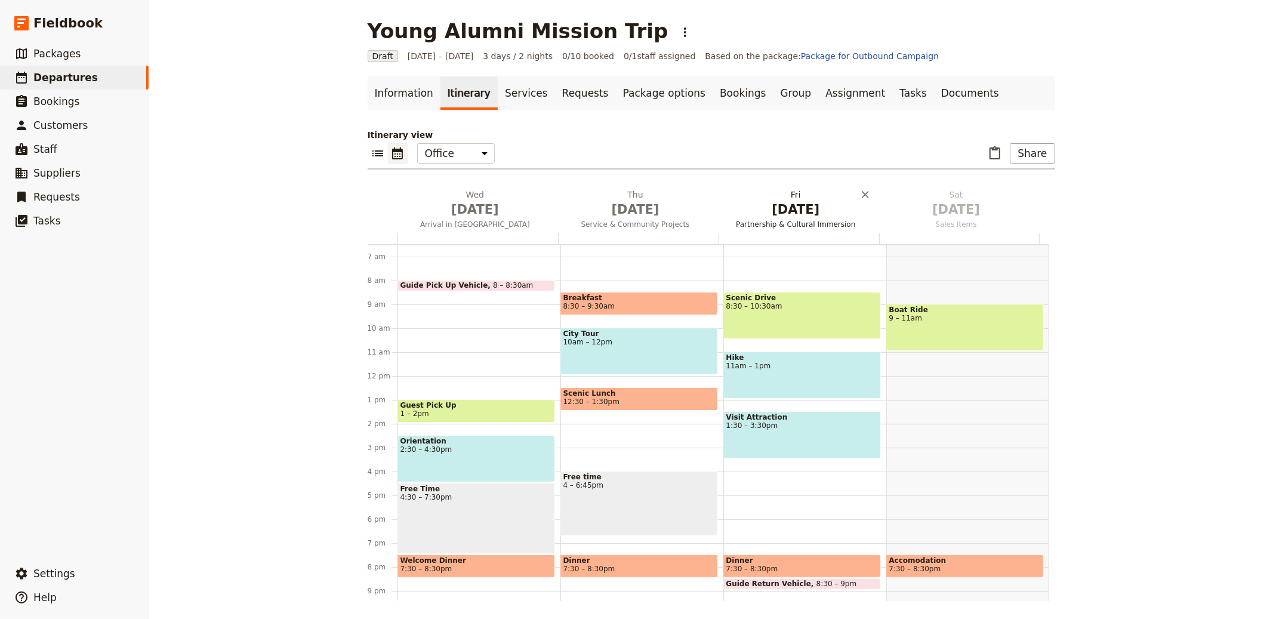
click at [751, 208] on span "Oct 3" at bounding box center [796, 209] width 146 height 18
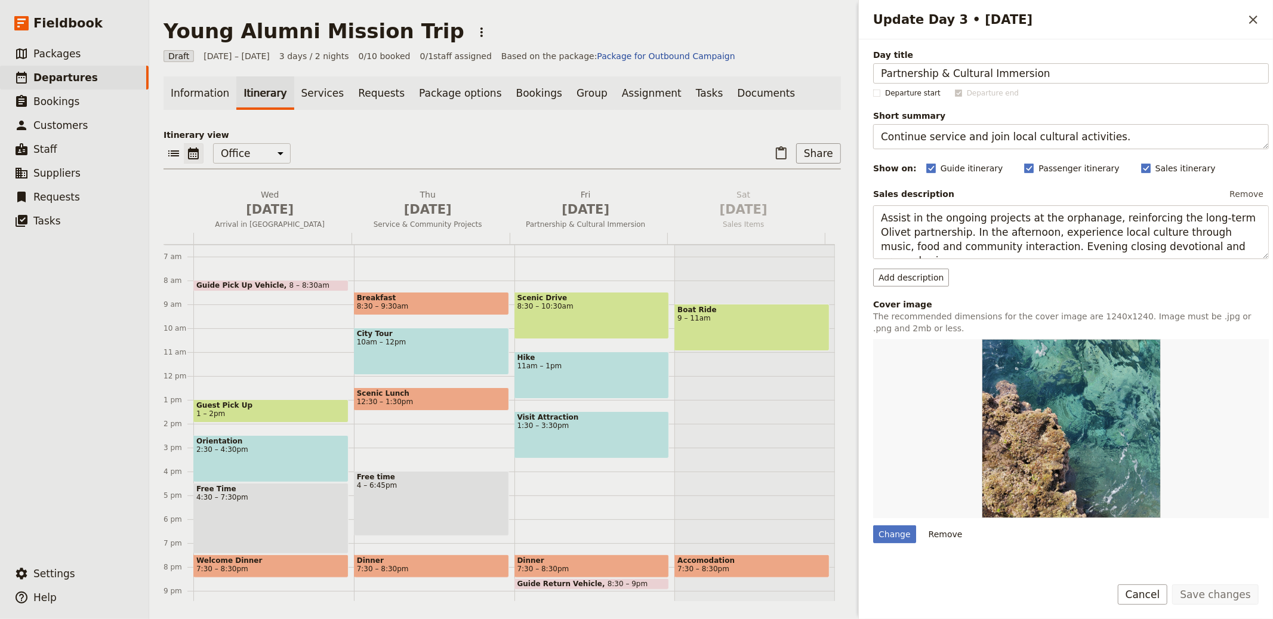
click at [872, 532] on div "Day title Partnership & Cultural Immersion Departure start Departure end Short …" at bounding box center [1066, 302] width 414 height 527
click at [896, 539] on div "Change" at bounding box center [894, 534] width 43 height 18
click at [873, 525] on input "Change" at bounding box center [872, 524] width 1 height 1
type input "C:\fakepath\maria-castillo-rBFzAaMP_0A-unsplash.jpg"
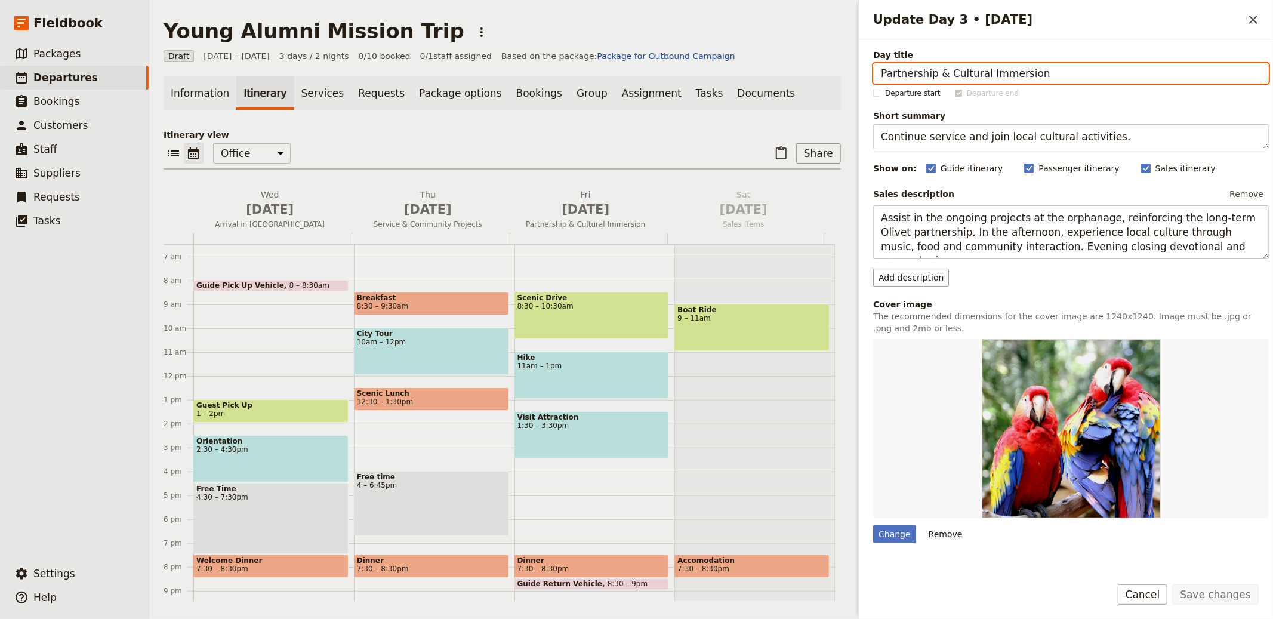
click at [786, 53] on div "Draft 1 – 3 Oct 2025 3 days / 2 nights 0/10 booked 0 / 1 staff assigned Based o…" at bounding box center [501, 56] width 677 height 12
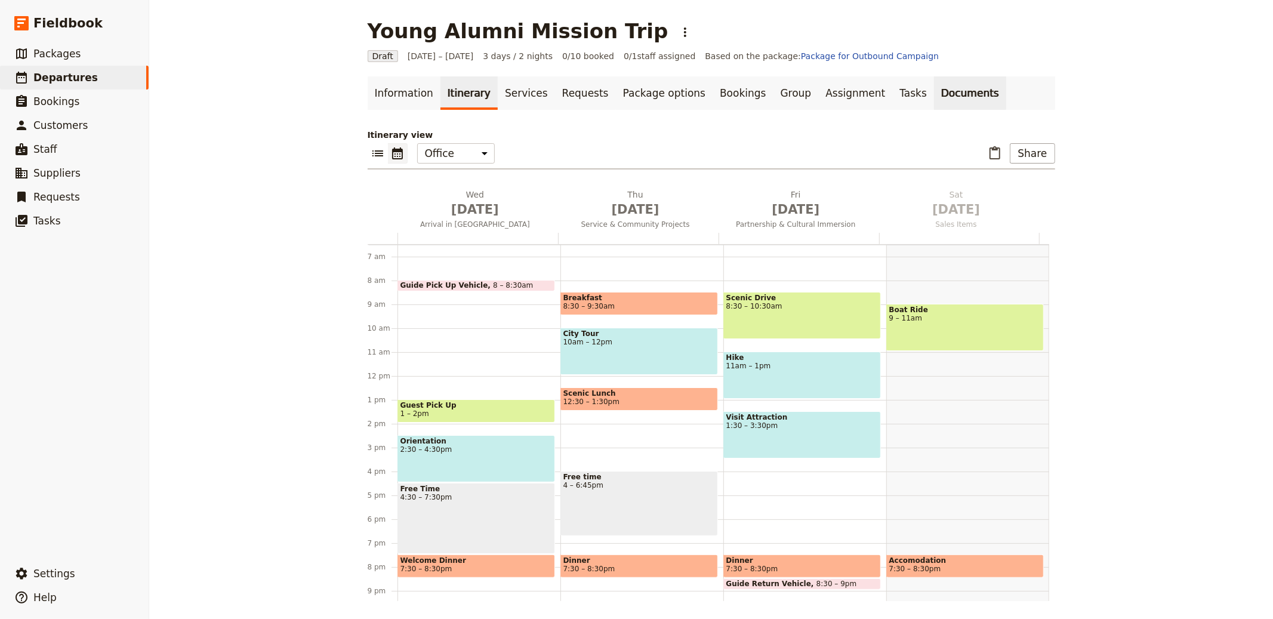
click at [934, 97] on link "Documents" at bounding box center [970, 92] width 72 height 33
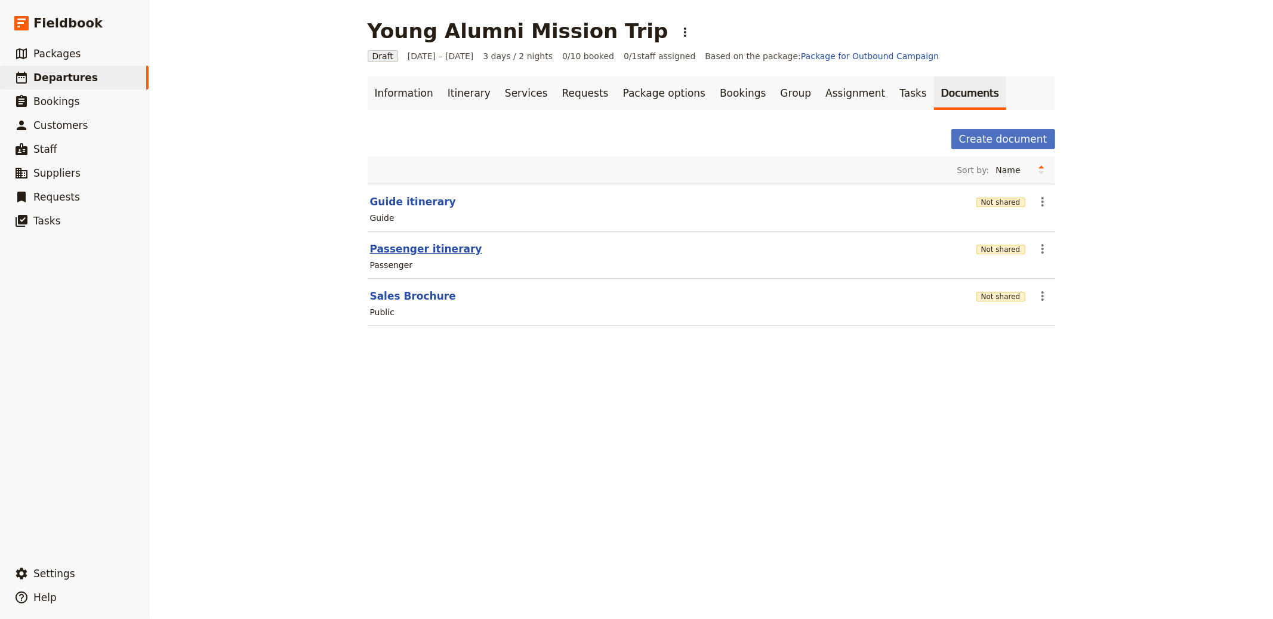
click at [447, 251] on button "Passenger itinerary" at bounding box center [426, 249] width 112 height 14
select select "PASSENGER"
select select "RUN_SHEET"
select select "LARGE"
click at [1016, 245] on button "Not shared" at bounding box center [1000, 250] width 49 height 10
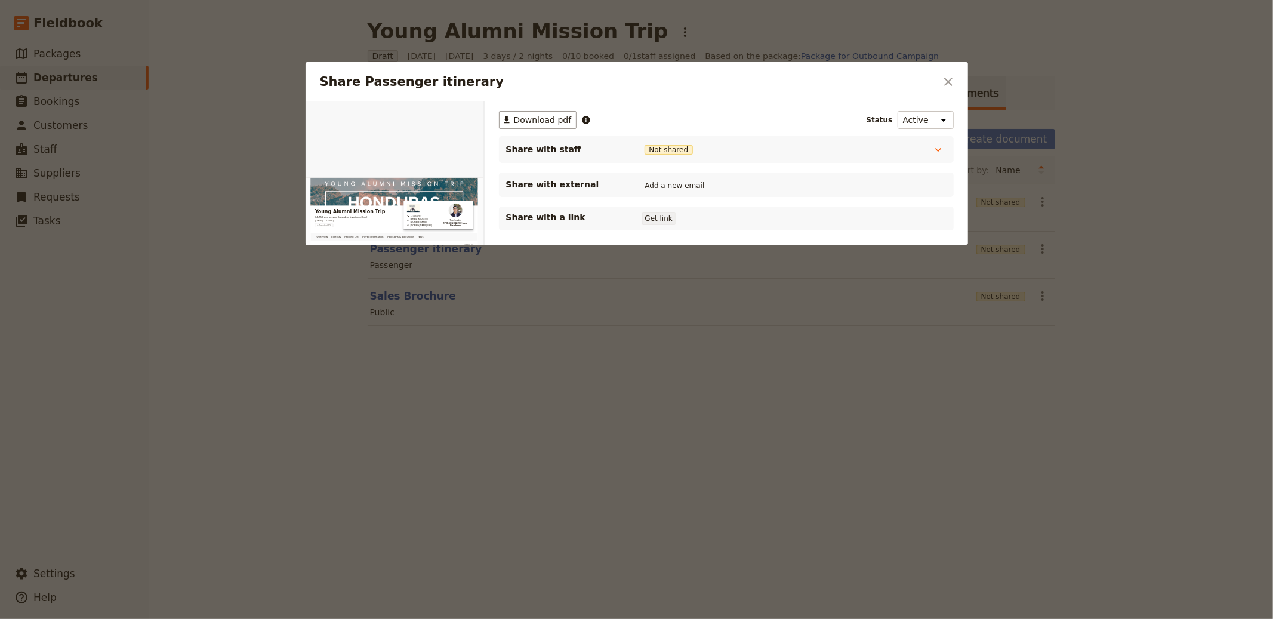
click at [670, 213] on button "Get link" at bounding box center [658, 218] width 33 height 13
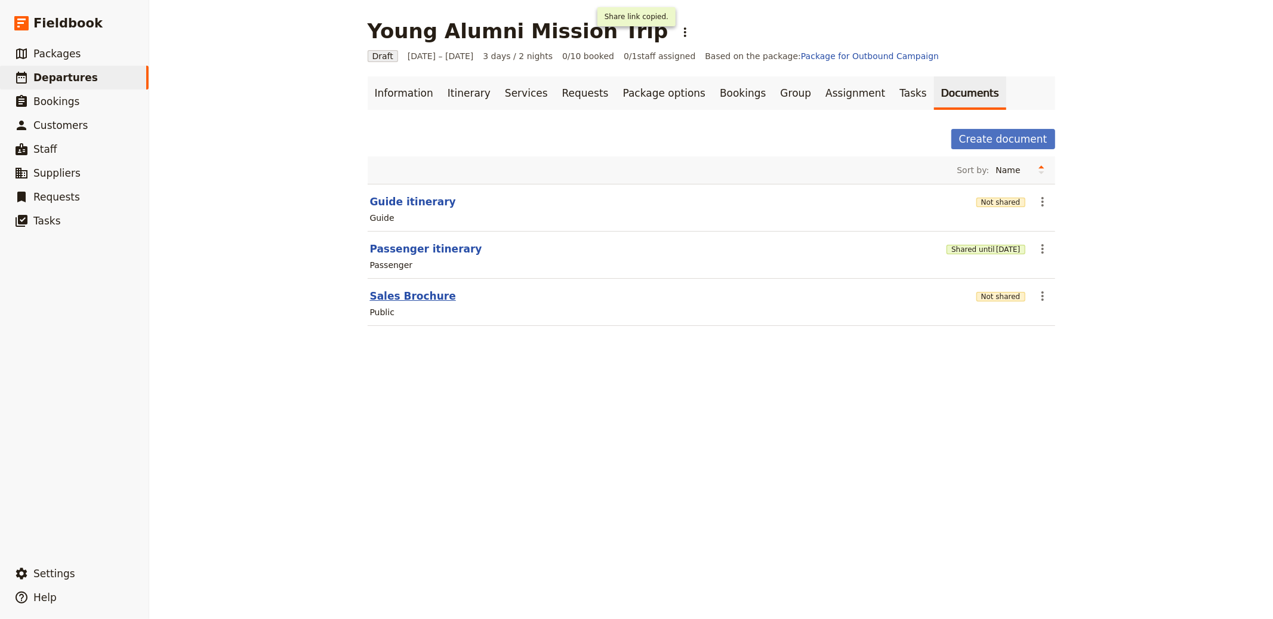
click at [390, 291] on button "Sales Brochure" at bounding box center [413, 296] width 86 height 14
select select "DEFAULT"
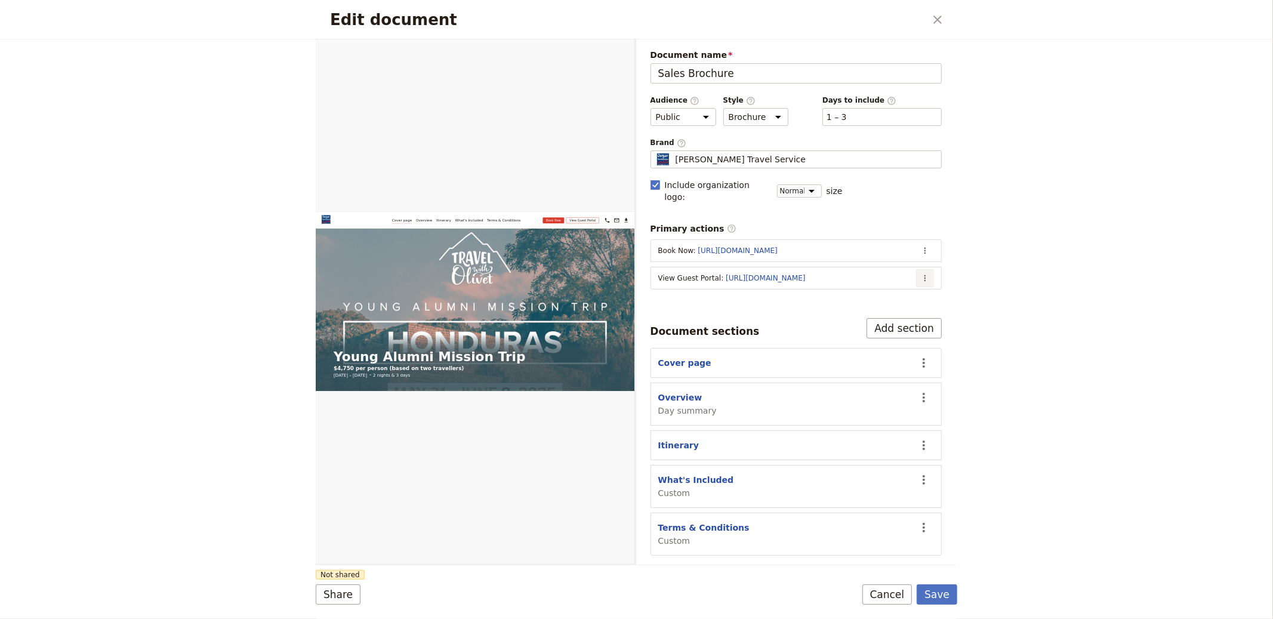
click at [930, 269] on button "​" at bounding box center [925, 278] width 18 height 18
click at [906, 291] on span "Edit action" at bounding box center [877, 292] width 97 height 12
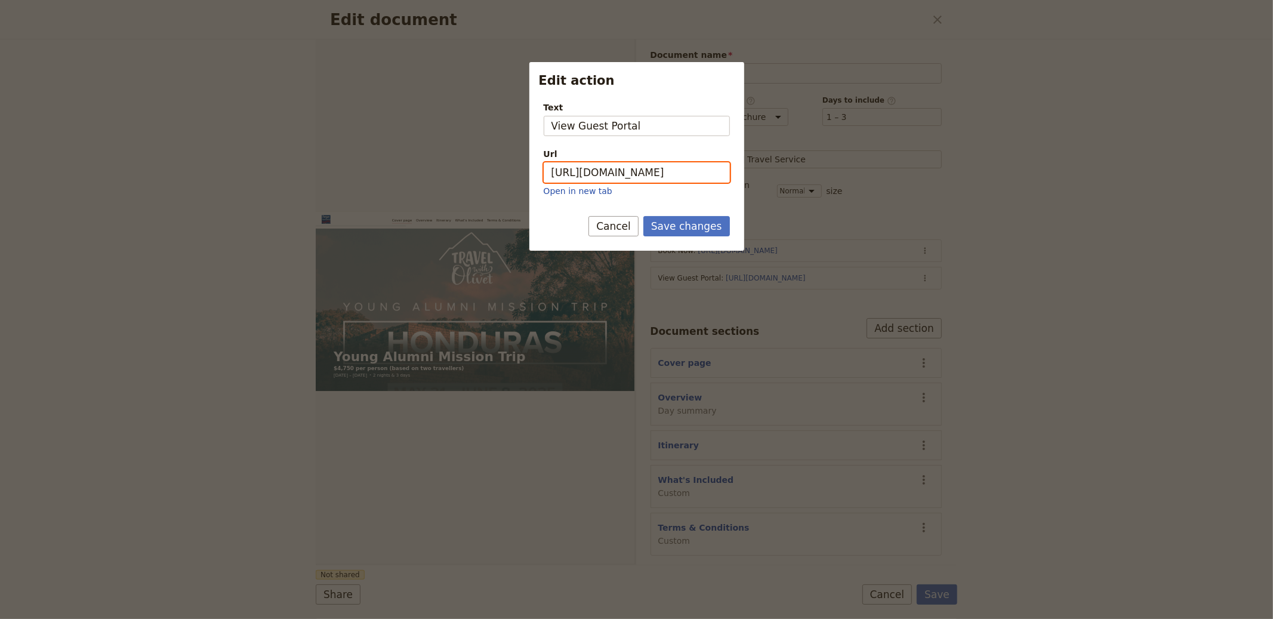
click at [660, 169] on input "https://trips.fieldbook.com/d/NHFcj3wc6ZYP3m8EwnQpK" at bounding box center [637, 172] width 186 height 20
paste input "nrg99fQlyCXX3_A-1qRL6"
type input "https://trips.fieldbook.com/d/nrg99fQlyCXX3_A-1qRL6"
click at [696, 230] on button "Save changes" at bounding box center [686, 226] width 87 height 20
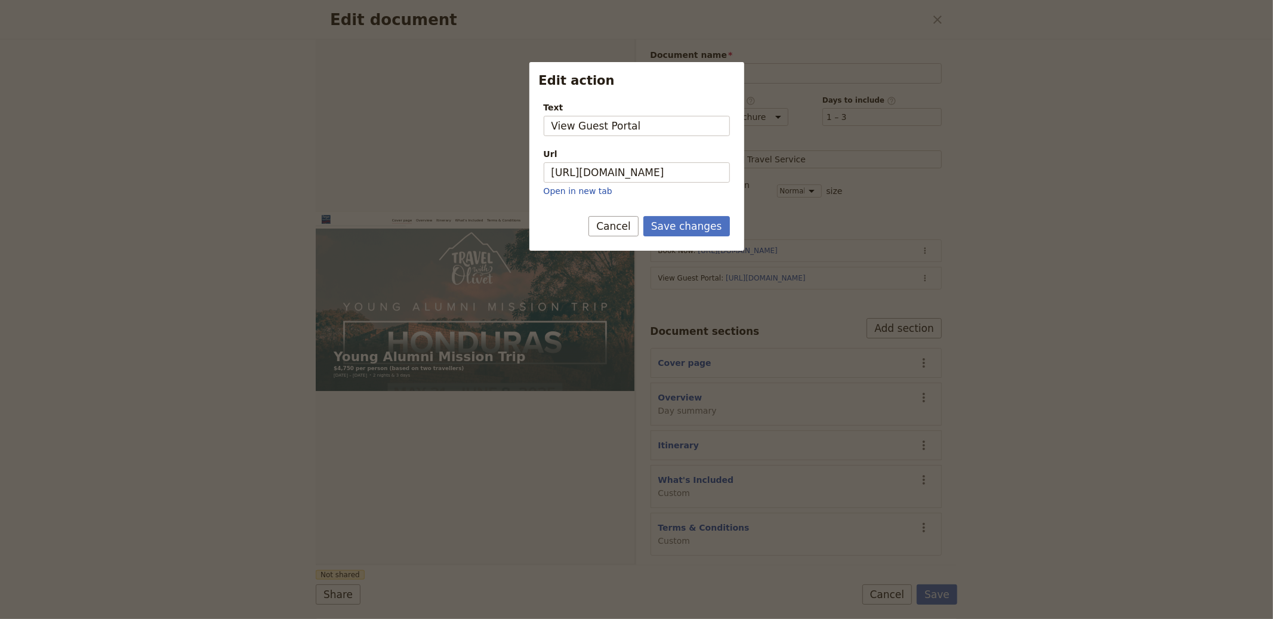
scroll to position [0, 0]
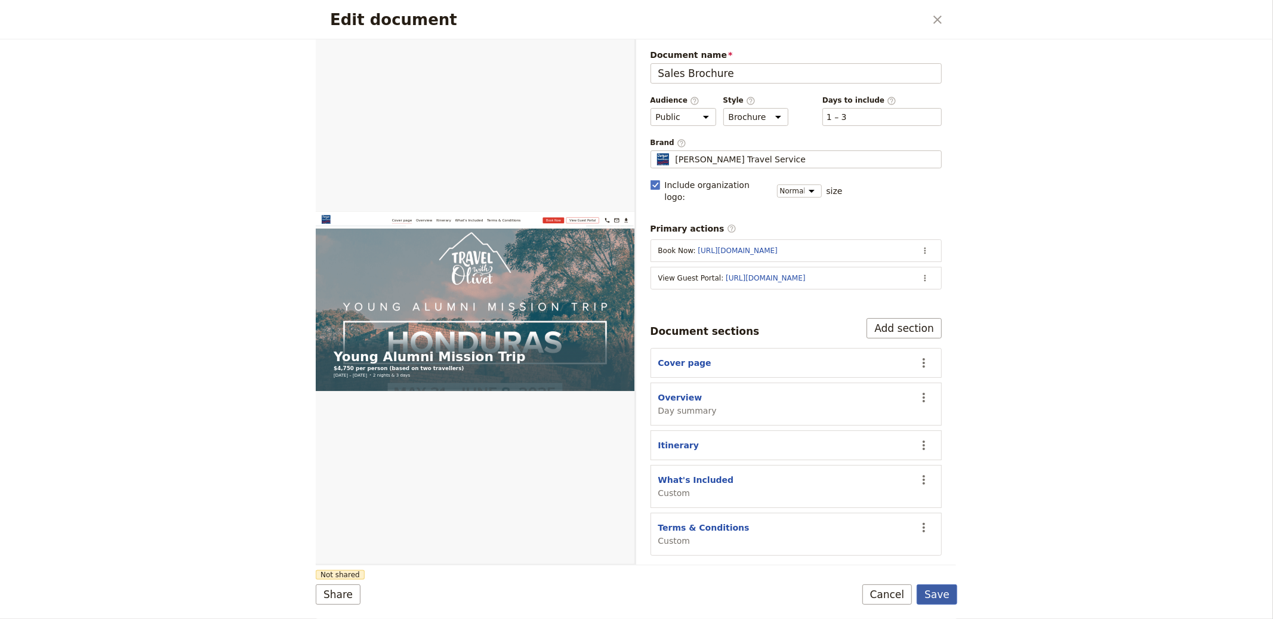
click at [943, 594] on button "Save" at bounding box center [936, 594] width 41 height 20
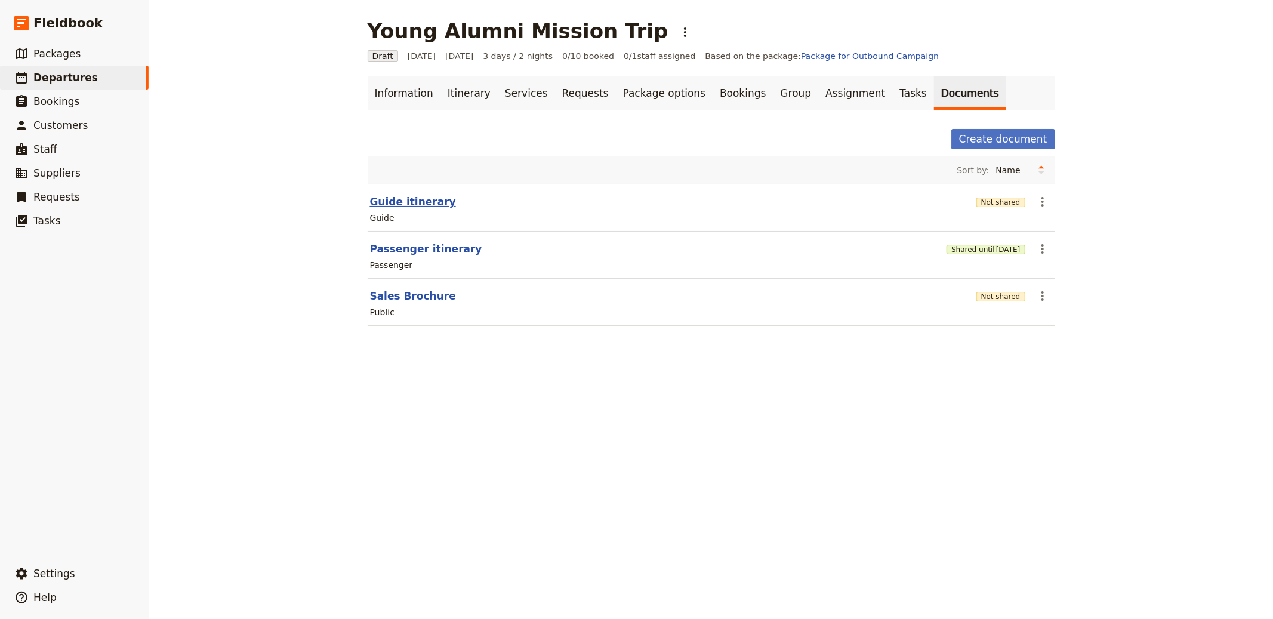
click at [416, 205] on button "Guide itinerary" at bounding box center [413, 202] width 86 height 14
select select "STAFF"
select select "RUN_SHEET"
select select "LARGE"
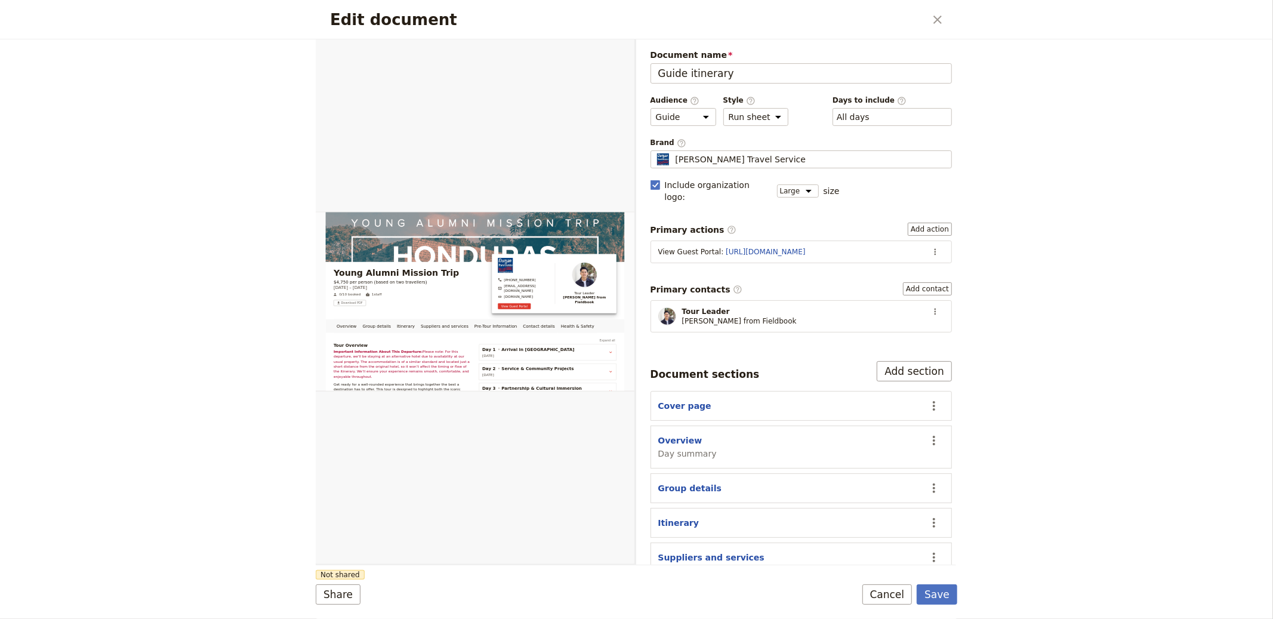
click at [937, 242] on section "View Guest Portal : https://trips.fieldbook.com/d/NHFcj3wc6ZYP3m8EwnQpK ​" at bounding box center [801, 251] width 302 height 23
click at [930, 247] on icon "Actions" at bounding box center [935, 252] width 10 height 10
click at [913, 258] on button "Edit action" at bounding box center [895, 266] width 76 height 17
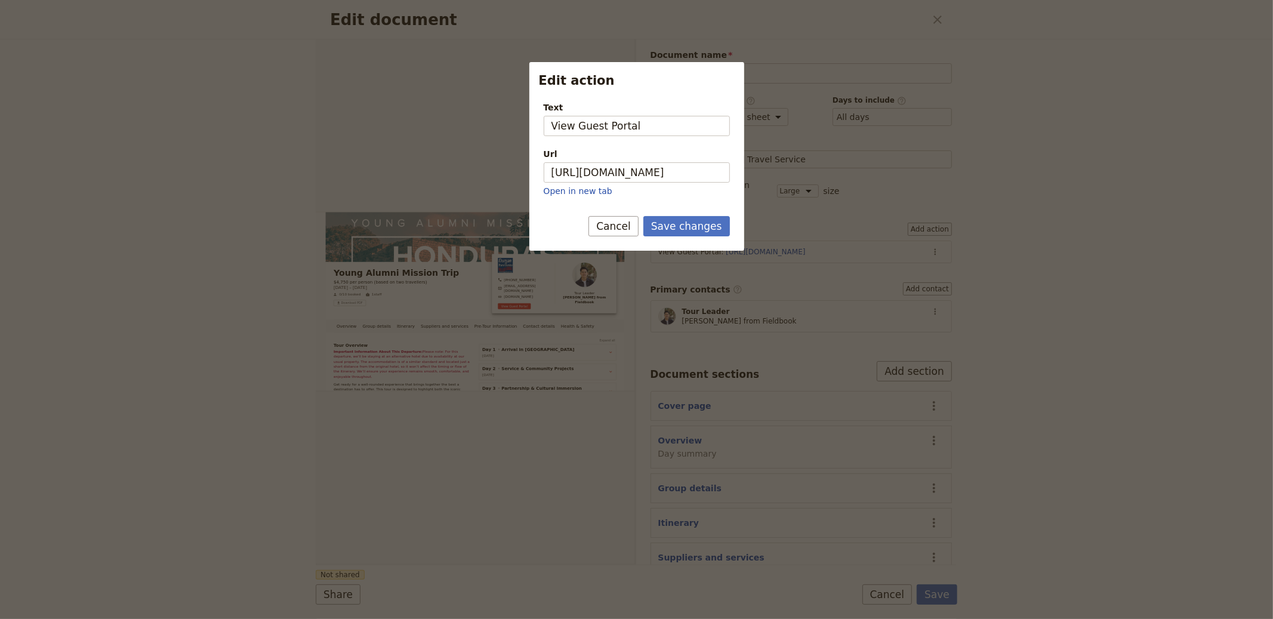
click at [677, 158] on div "Url" at bounding box center [637, 154] width 186 height 12
click at [677, 162] on input "https://trips.fieldbook.com/d/NHFcj3wc6ZYP3m8EwnQpK" at bounding box center [637, 172] width 186 height 20
click at [674, 182] on input "https://trips.fieldbook.com/d/NHFcj3wc6ZYP3m8EwnQpK" at bounding box center [637, 172] width 186 height 20
paste input "nrg99fQlyCXX3_A-1qRL6"
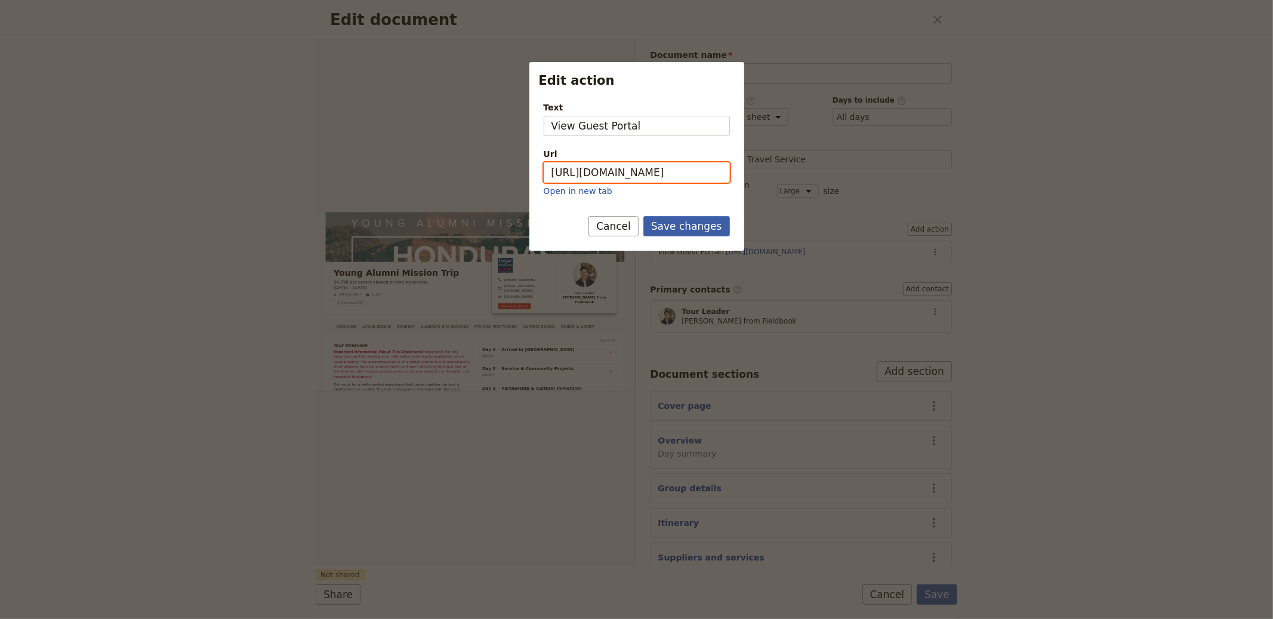
type input "https://trips.fieldbook.com/d/nrg99fQlyCXX3_A-1qRL6"
click at [698, 231] on button "Save changes" at bounding box center [686, 226] width 87 height 20
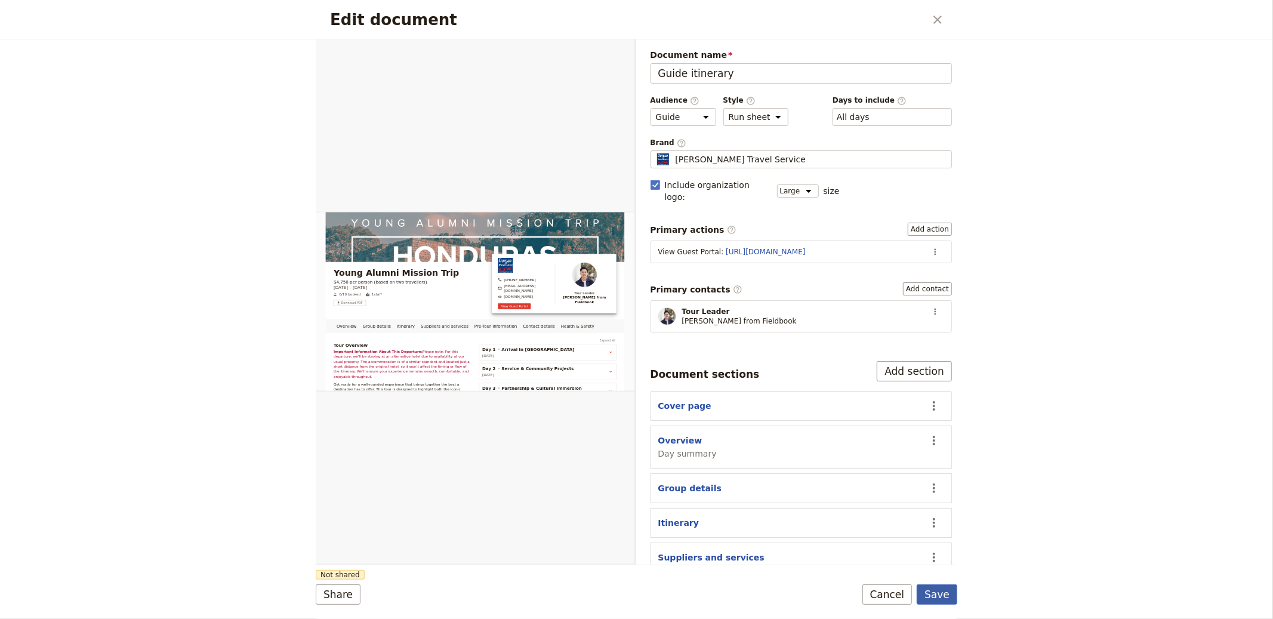
click at [936, 591] on button "Save" at bounding box center [936, 594] width 41 height 20
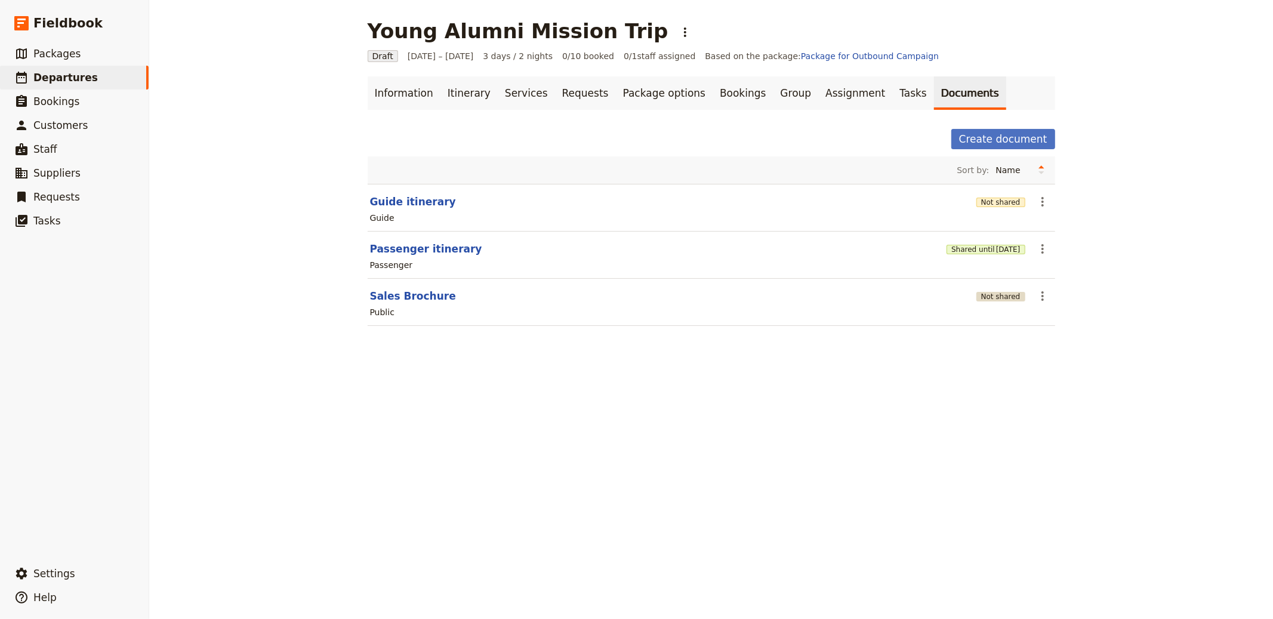
click at [997, 300] on button "Not shared" at bounding box center [1000, 297] width 49 height 10
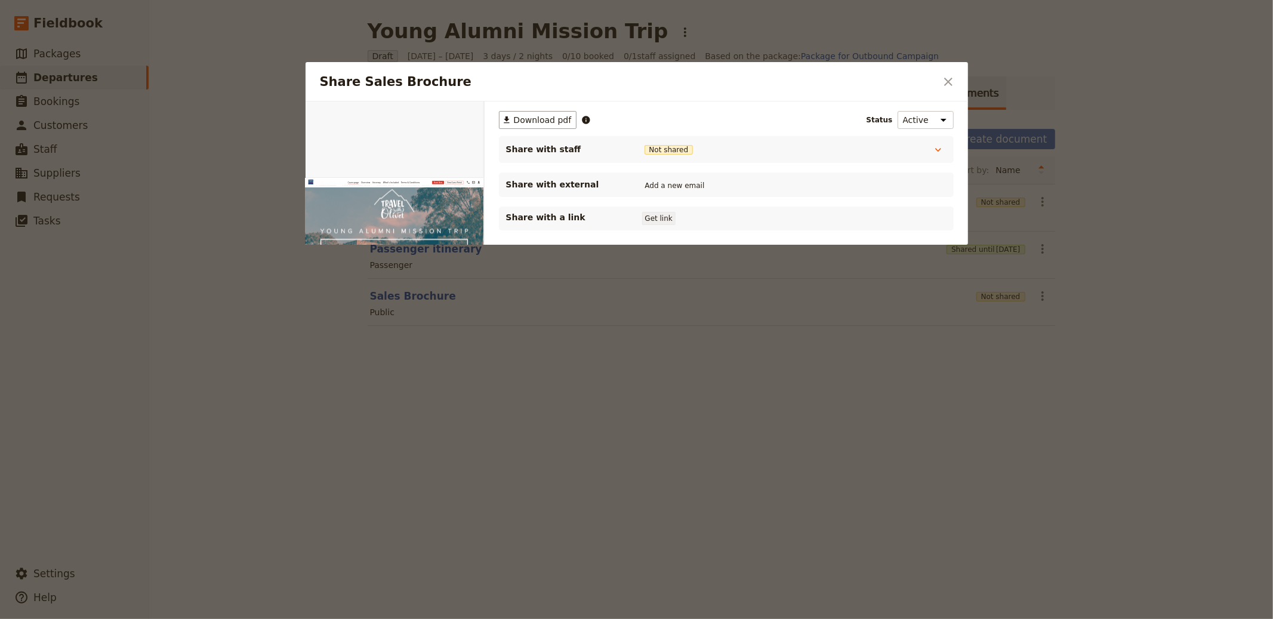
click at [662, 221] on button "Get link" at bounding box center [658, 218] width 33 height 13
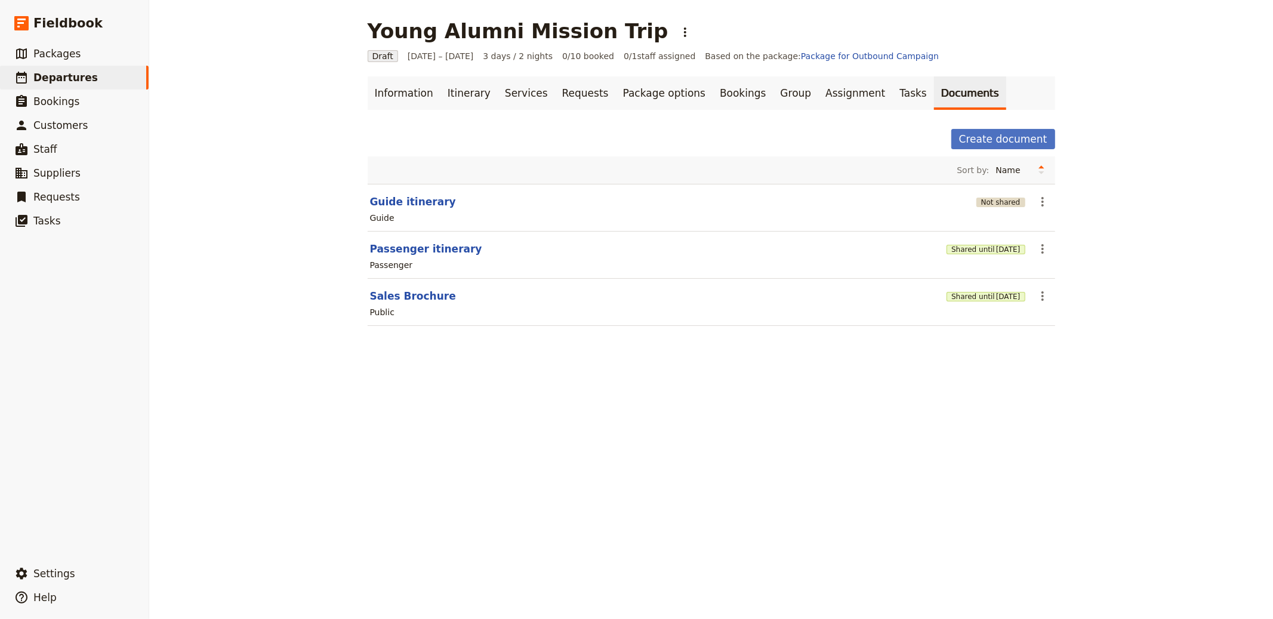
click at [999, 199] on button "Not shared" at bounding box center [1000, 202] width 49 height 10
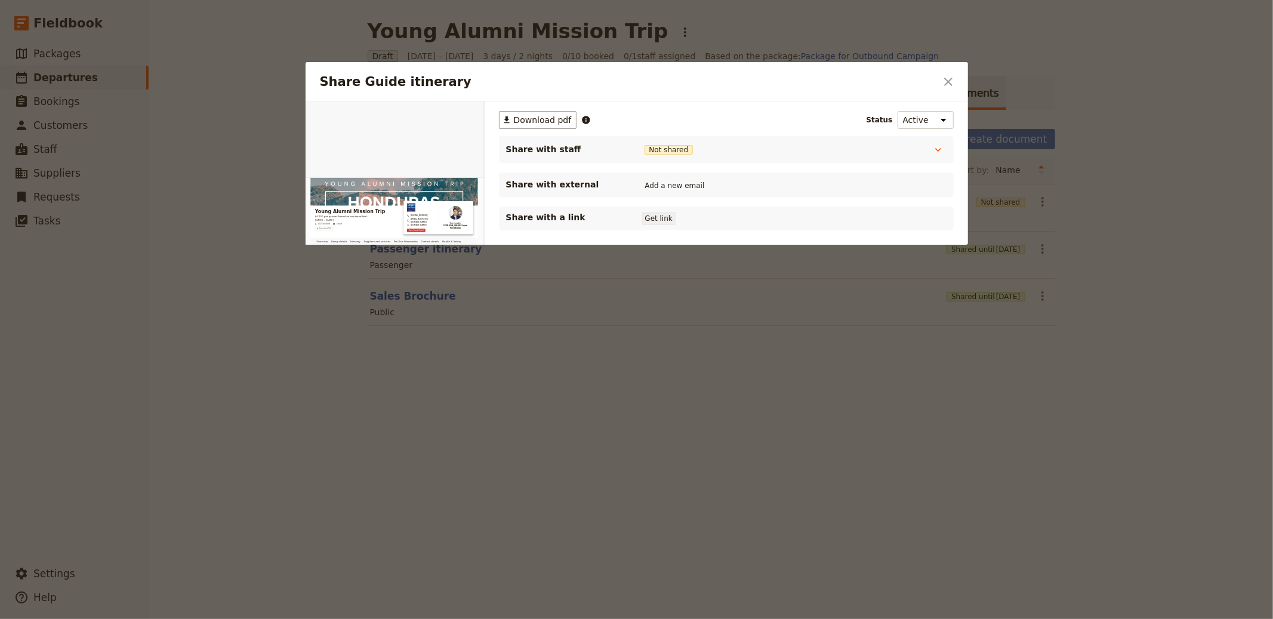
click at [652, 216] on button "Get link" at bounding box center [658, 218] width 33 height 13
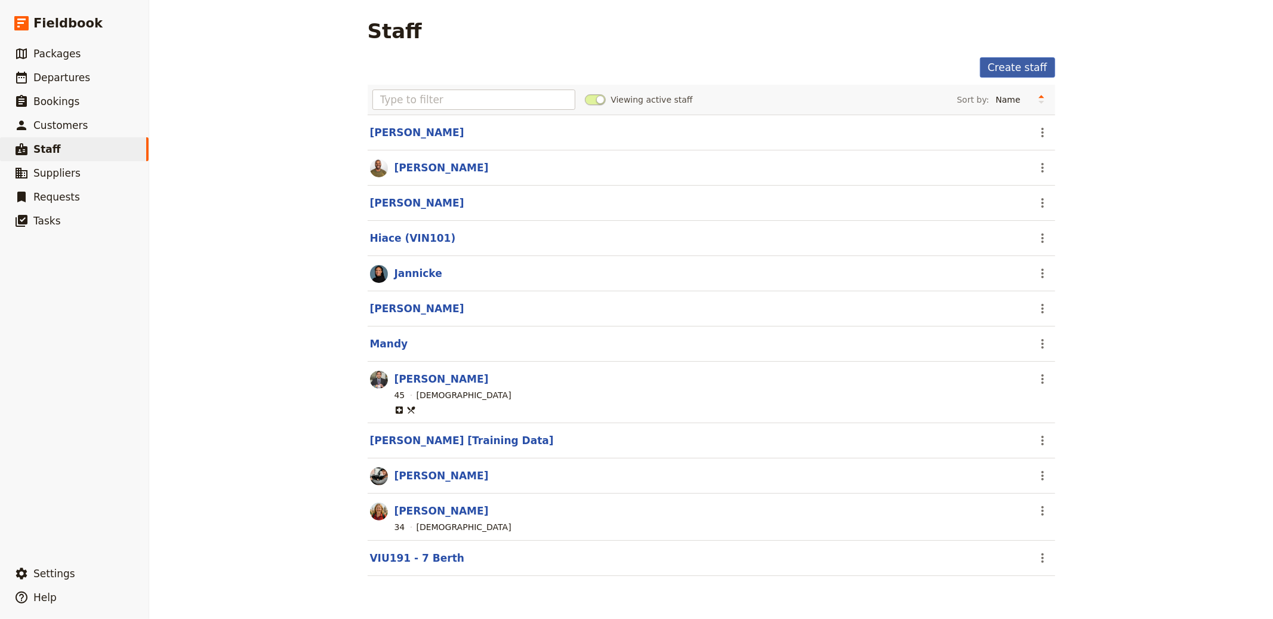
click at [1015, 70] on link "Create staff" at bounding box center [1017, 67] width 75 height 20
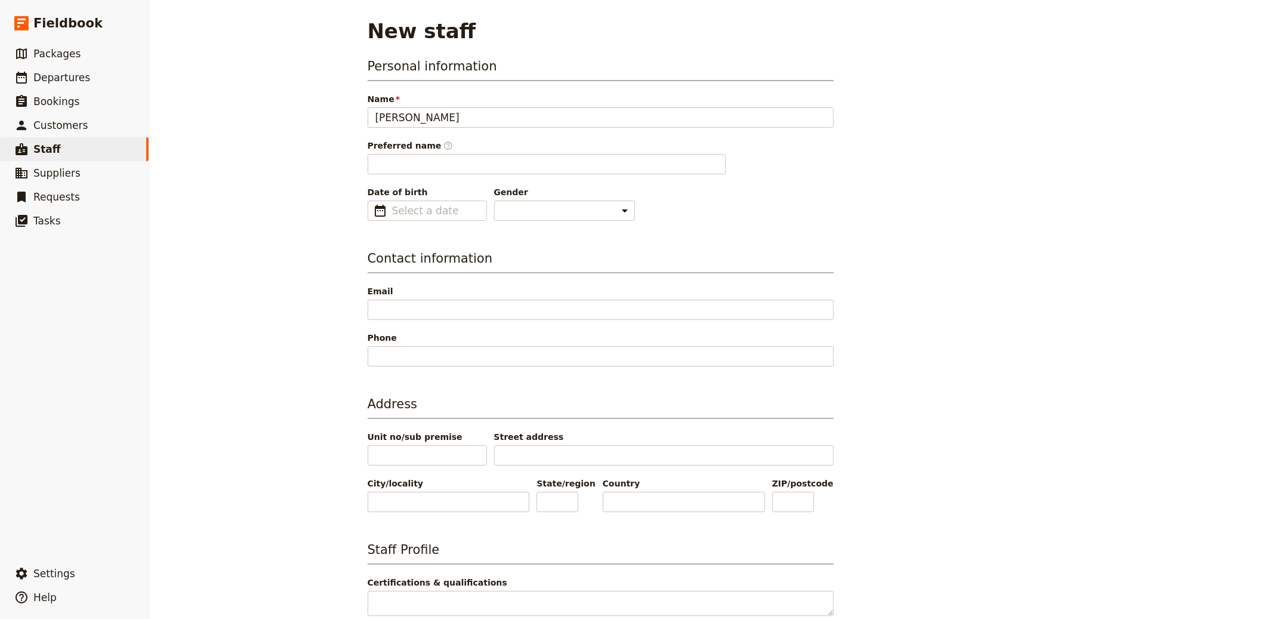
type input "[PERSON_NAME]"
click at [814, 47] on main "New staff Personal information Name [PERSON_NAME] Preferred name ​ [PERSON_NAME…" at bounding box center [711, 466] width 716 height 932
type input "dd/mm/yyyy"
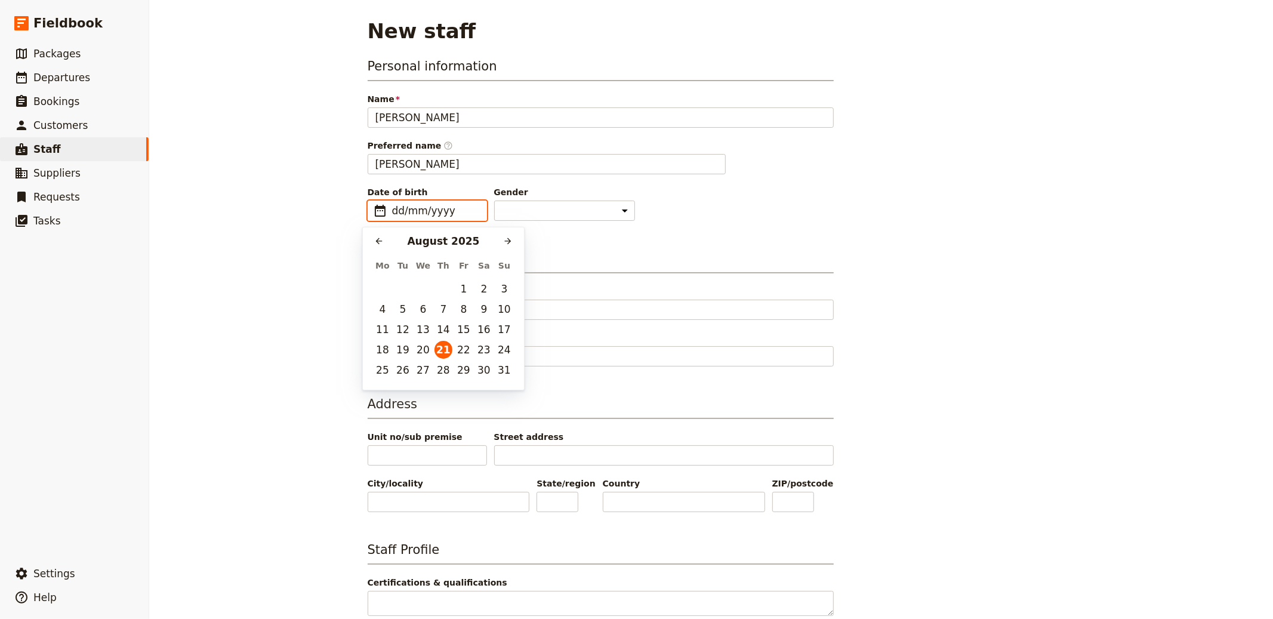
click at [420, 203] on input "dd/mm/yyyy" at bounding box center [435, 210] width 87 height 14
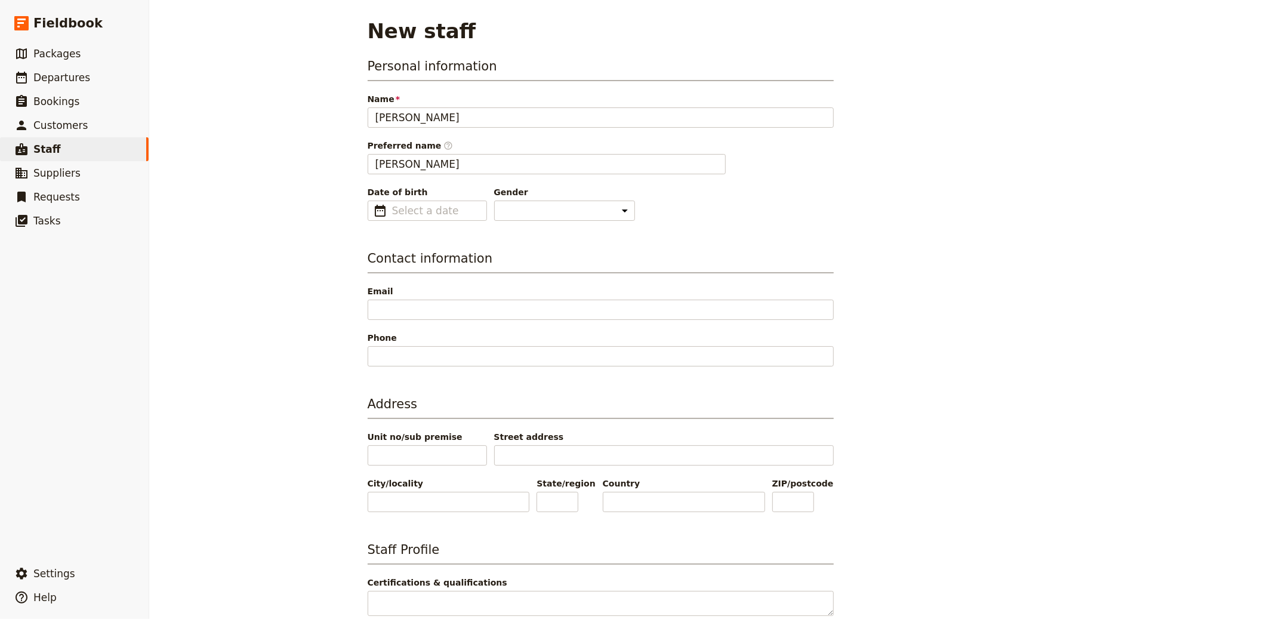
click at [670, 189] on div "Date of birth ​ Gender [DEMOGRAPHIC_DATA] [DEMOGRAPHIC_DATA] Other" at bounding box center [601, 203] width 466 height 35
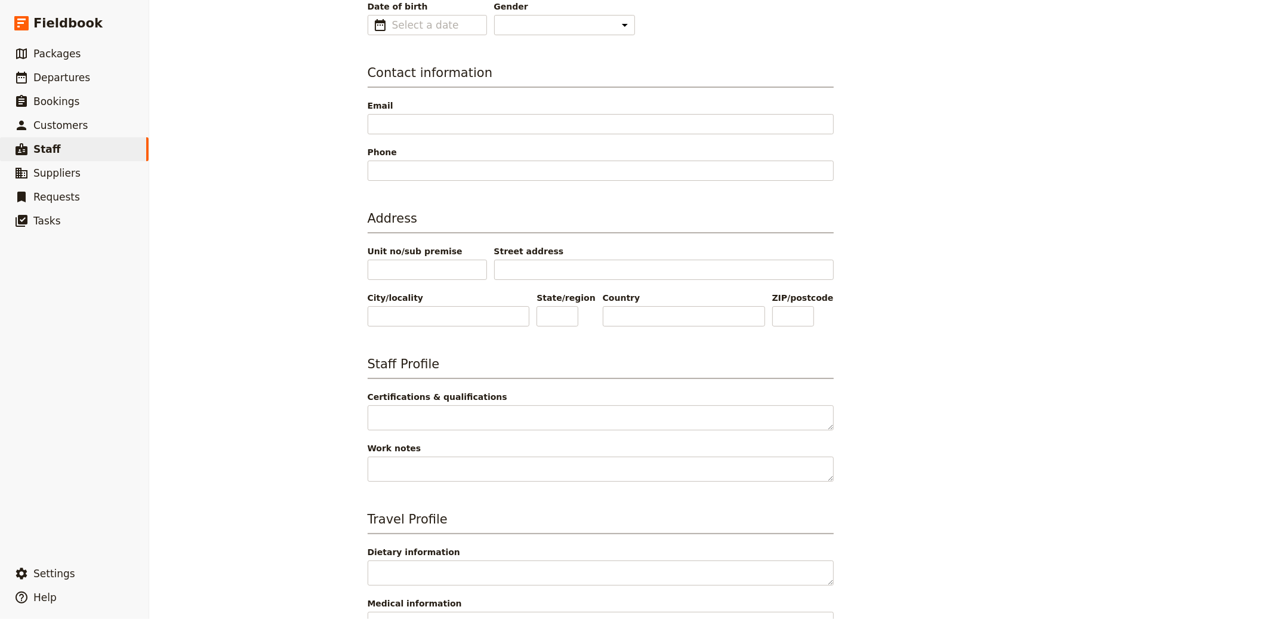
scroll to position [311, 0]
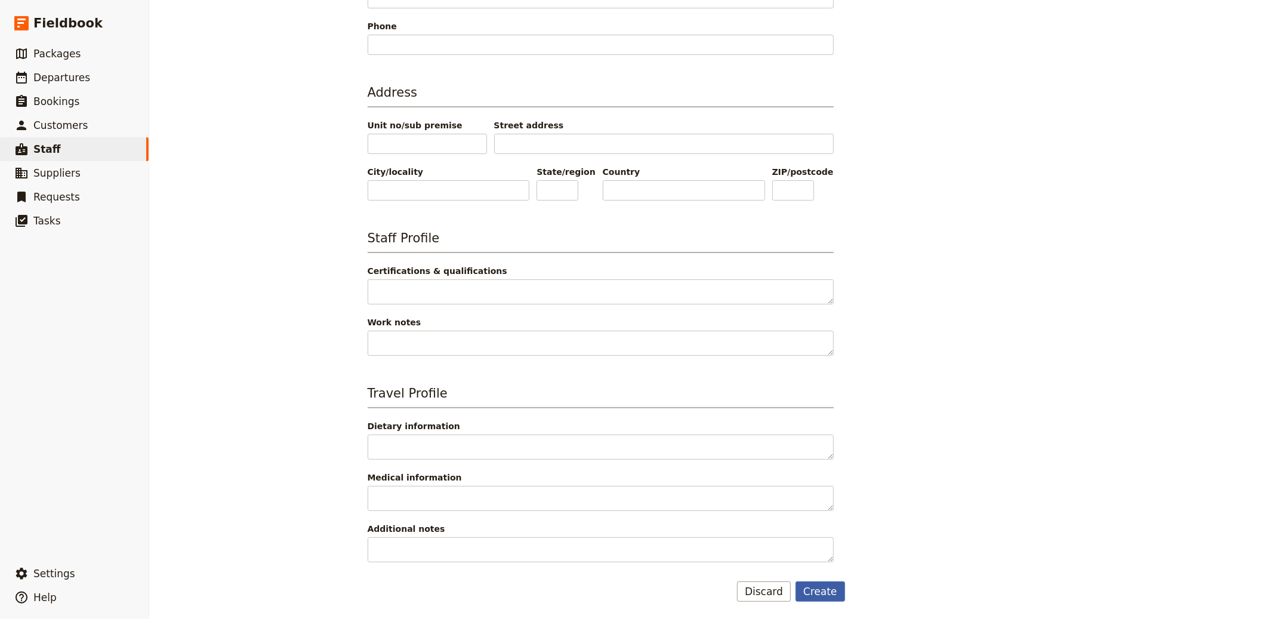
click at [812, 557] on button "Create" at bounding box center [820, 591] width 50 height 20
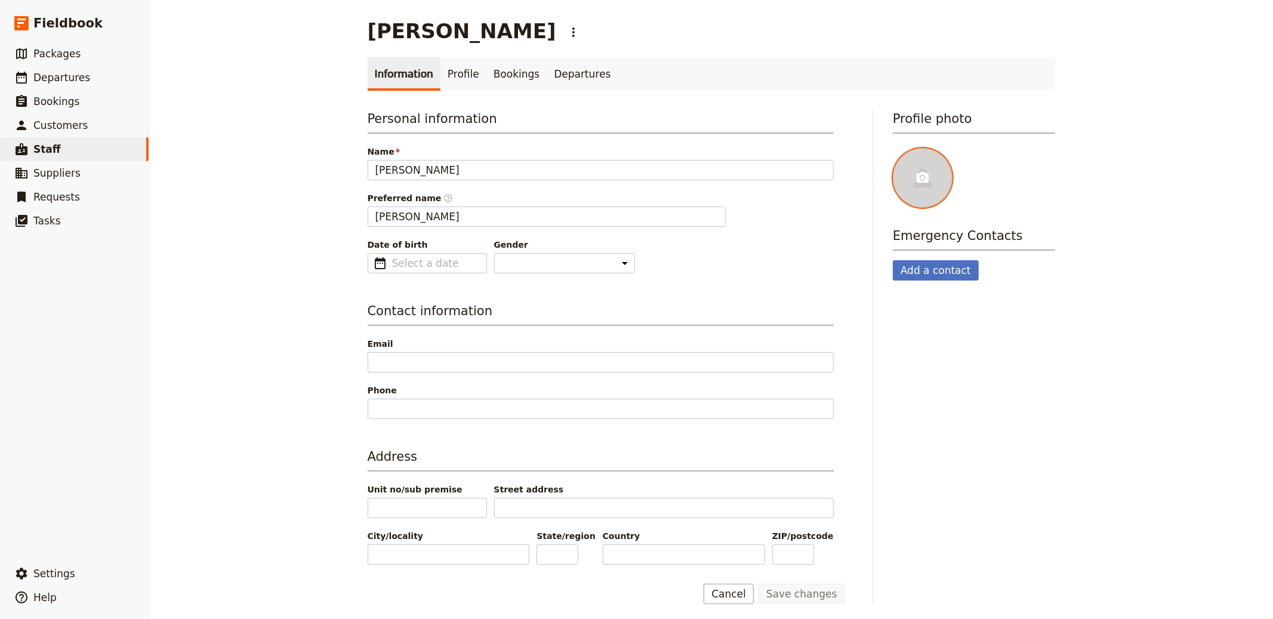
click at [910, 202] on div at bounding box center [923, 178] width 60 height 60
click at [893, 148] on input "file" at bounding box center [892, 147] width 1 height 1
type input "C:\fakepath\Fieldbook(30).jpg"
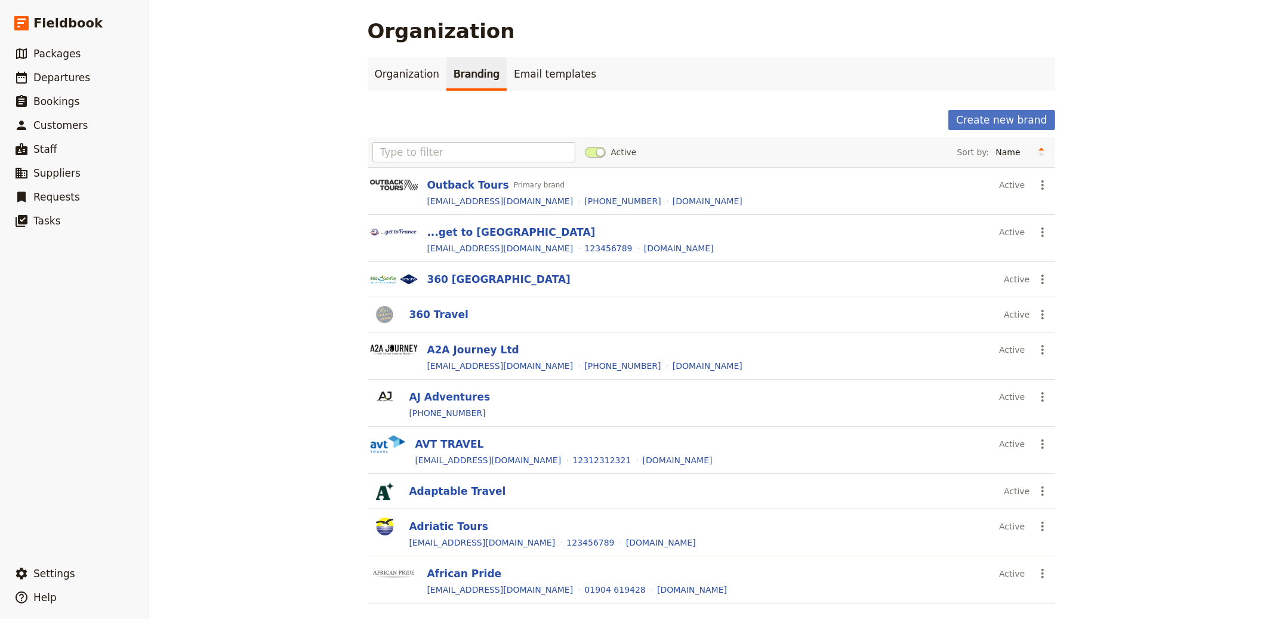
click at [443, 163] on div "Active Sort by: Name Most recently updated Most recently created" at bounding box center [711, 152] width 687 height 30
click at [454, 156] on input "text" at bounding box center [473, 152] width 203 height 20
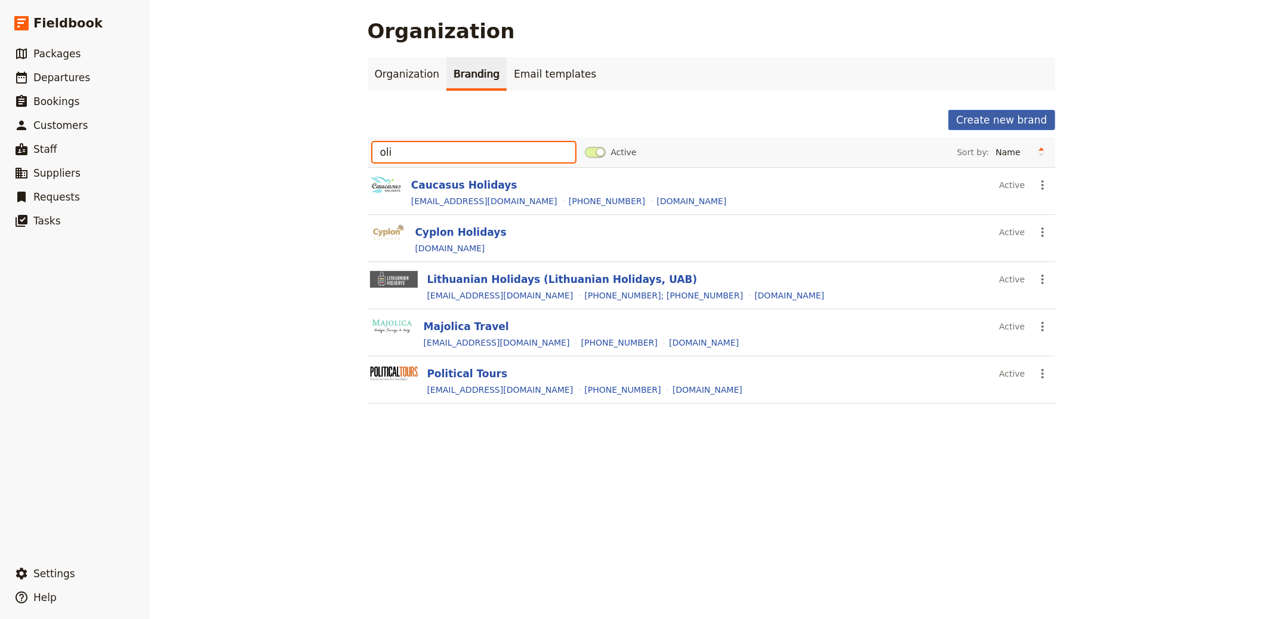
type input "oli"
click at [1027, 124] on button "Create new brand" at bounding box center [1001, 120] width 106 height 20
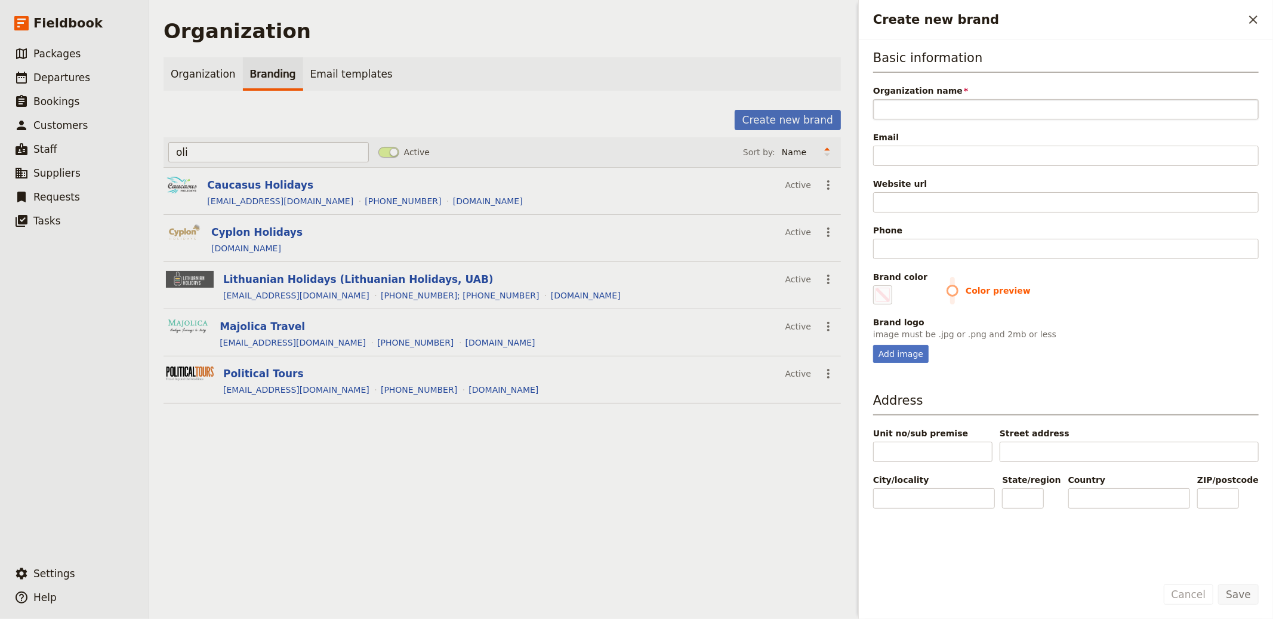
click at [906, 108] on input "Organization name" at bounding box center [1065, 109] width 385 height 20
type input "Olivet Nazarene University Alumni Association"
type input "#000000"
type input "Olivet Nazarene University Alumni Association"
click at [1243, 16] on button "​" at bounding box center [1253, 20] width 20 height 20
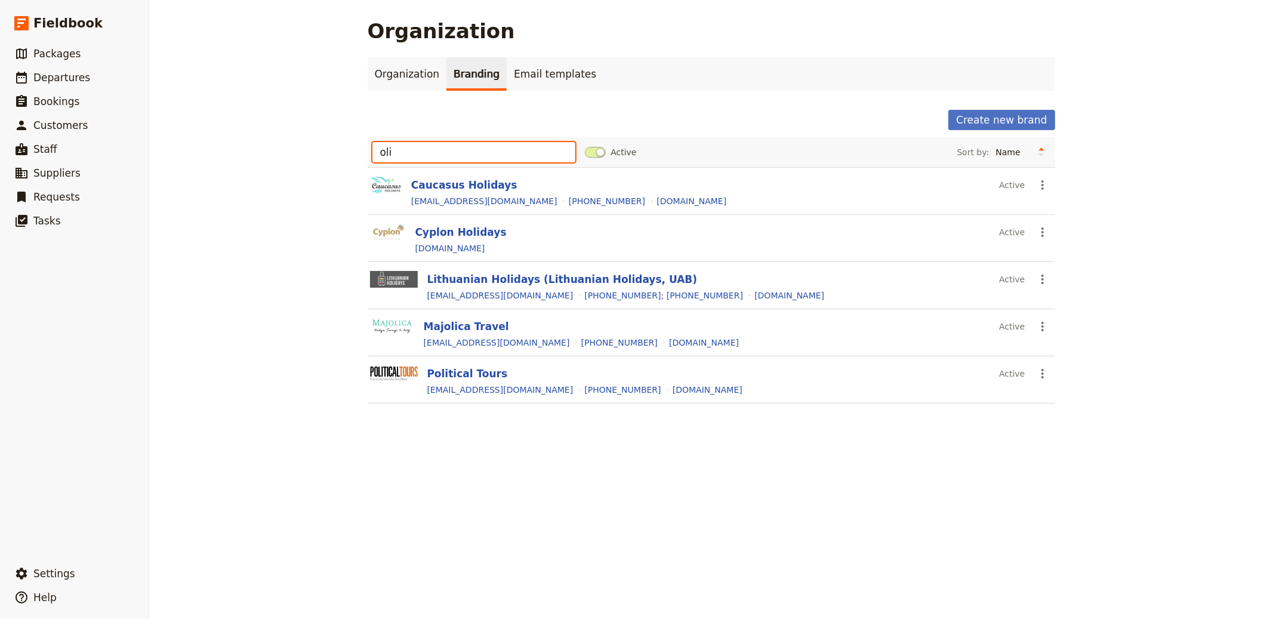
click at [425, 146] on input "oli" at bounding box center [473, 152] width 203 height 20
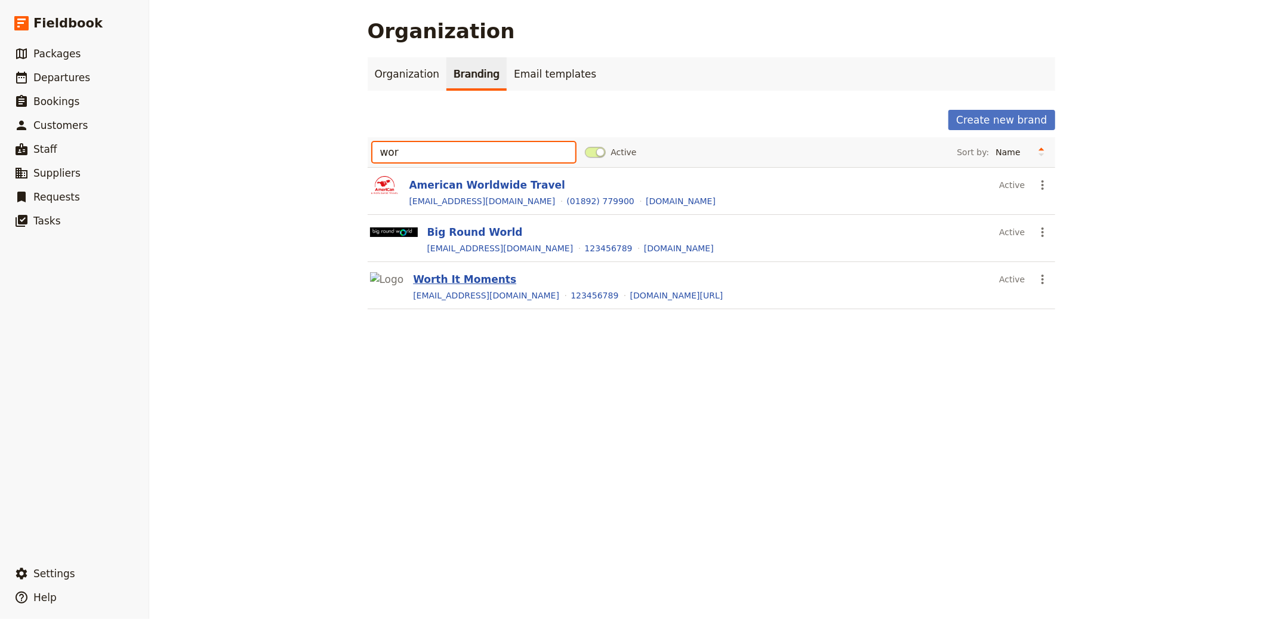
type input "wor"
drag, startPoint x: 454, startPoint y: 273, endPoint x: 467, endPoint y: 269, distance: 13.8
click at [453, 274] on button "Worth It Moments" at bounding box center [464, 279] width 103 height 14
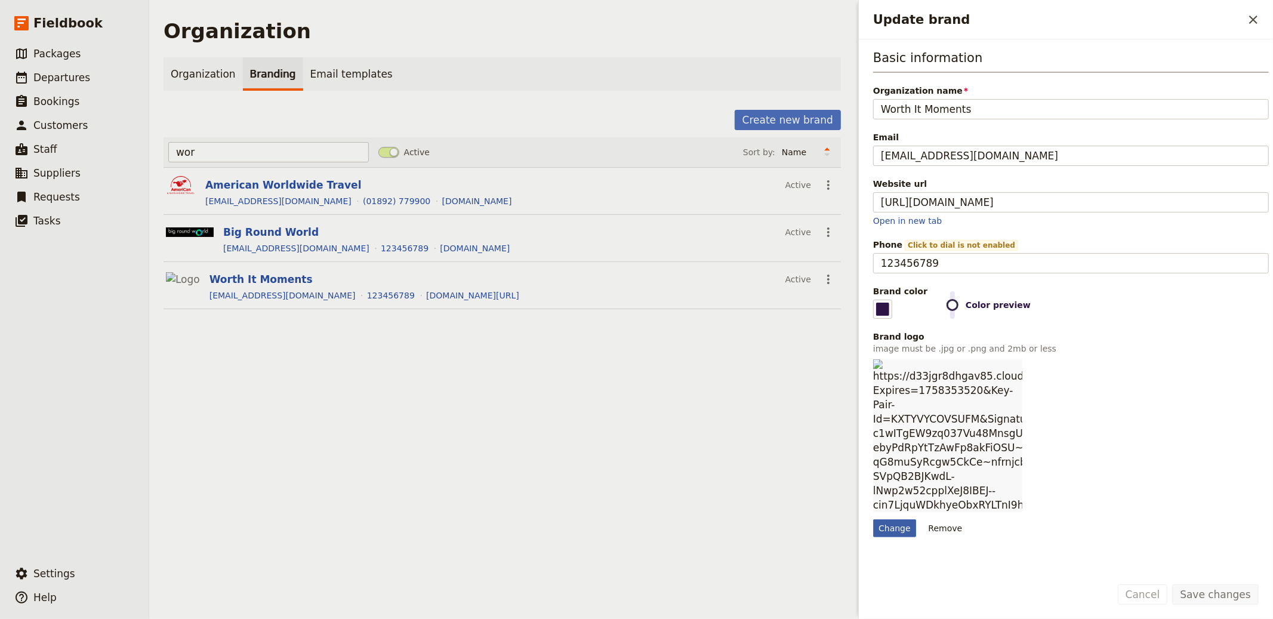
click at [880, 519] on div "Change" at bounding box center [894, 528] width 43 height 18
click at [873, 518] on input "Change" at bounding box center [872, 518] width 1 height 1
type input "C:\fakepath\download.jpeg"
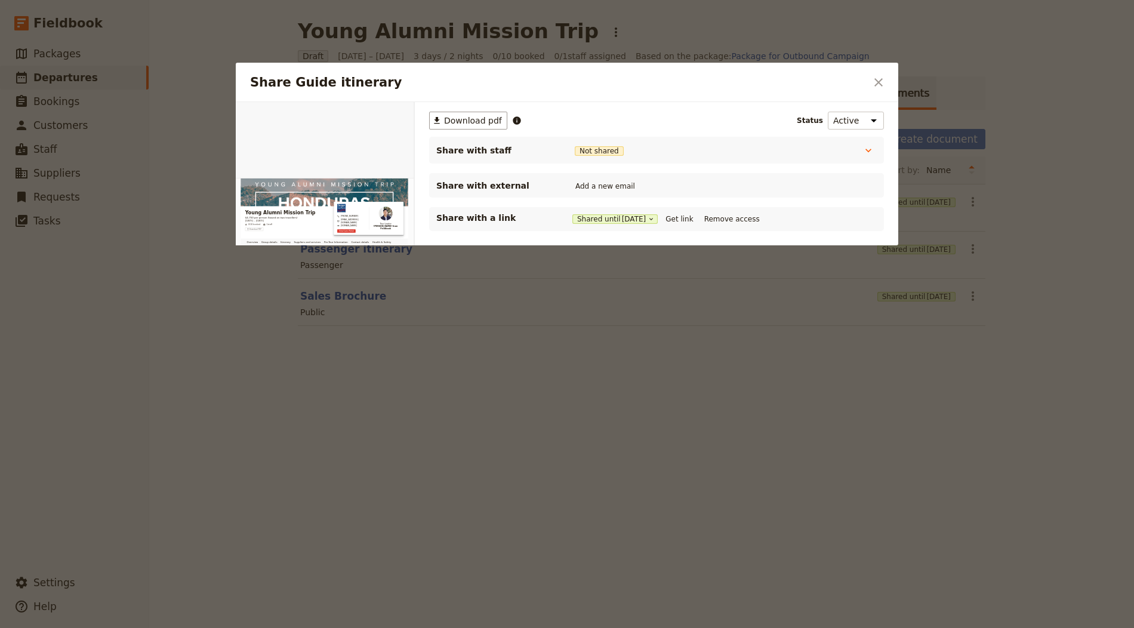
click at [498, 39] on div at bounding box center [567, 314] width 1134 height 628
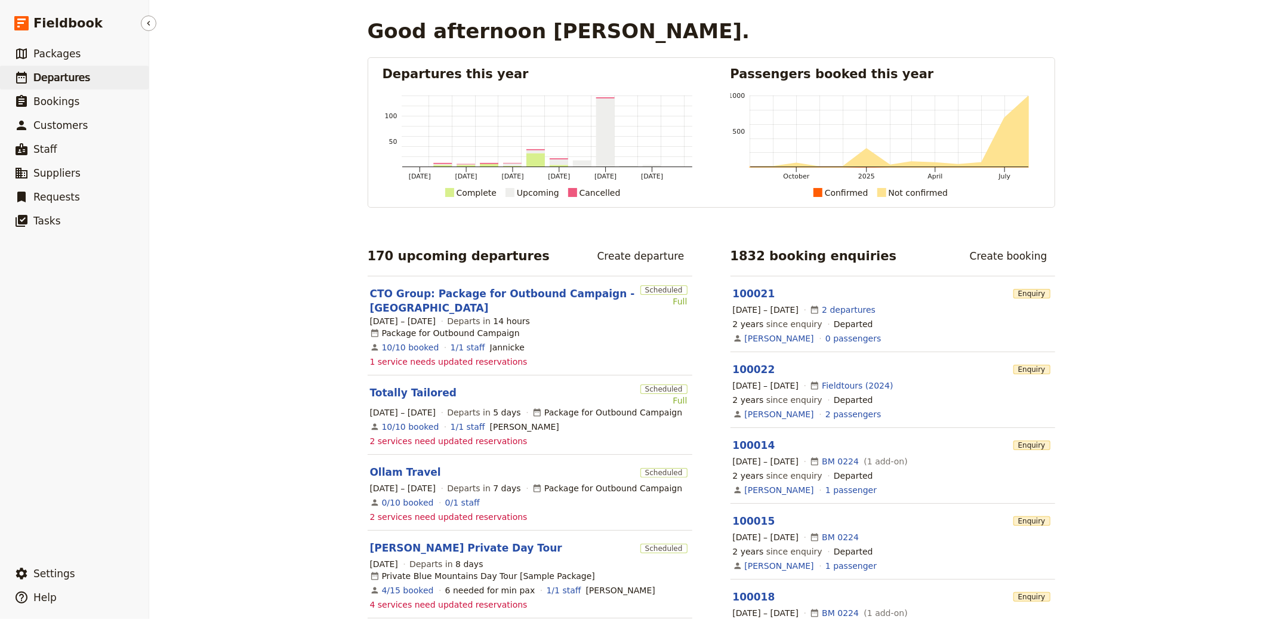
click at [110, 70] on link "​ Departures" at bounding box center [74, 78] width 149 height 24
select select "CREATED_AT"
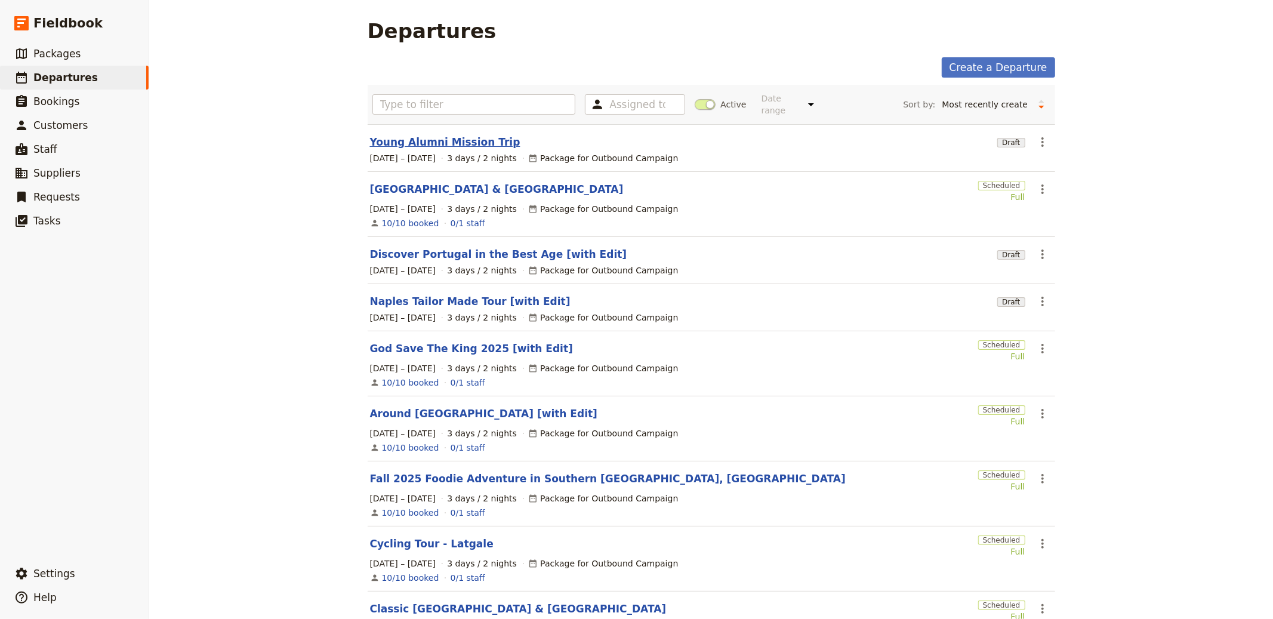
click at [446, 138] on link "Young Alumni Mission Trip" at bounding box center [445, 142] width 150 height 14
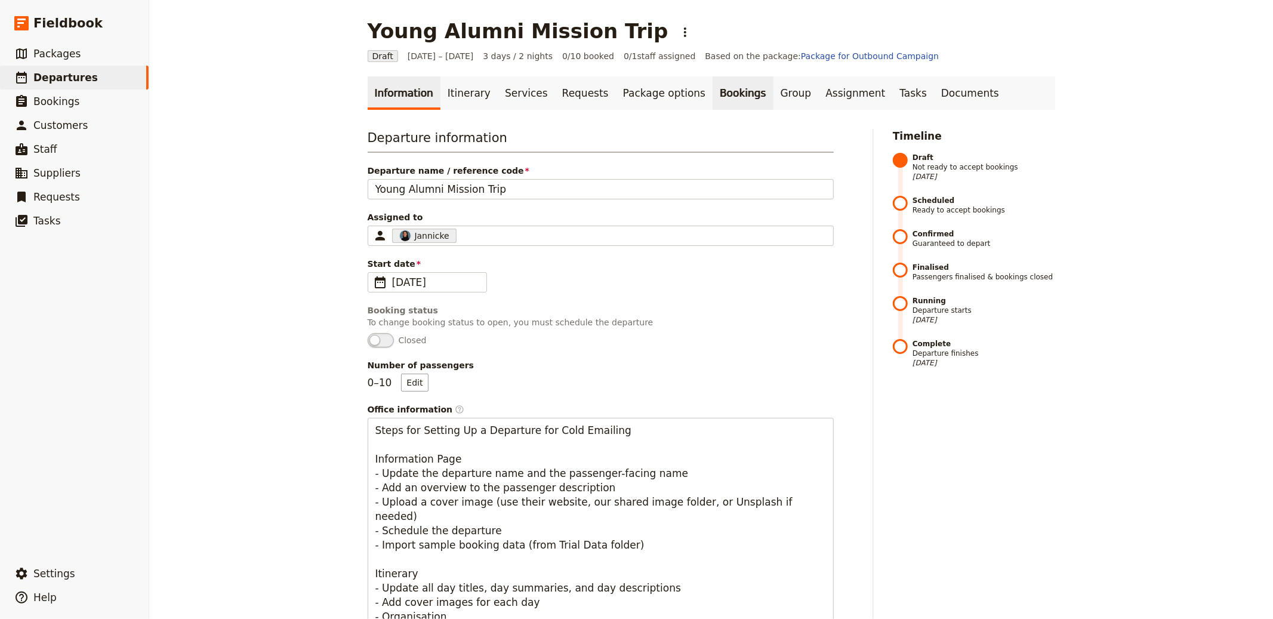
click at [712, 92] on link "Bookings" at bounding box center [742, 92] width 60 height 33
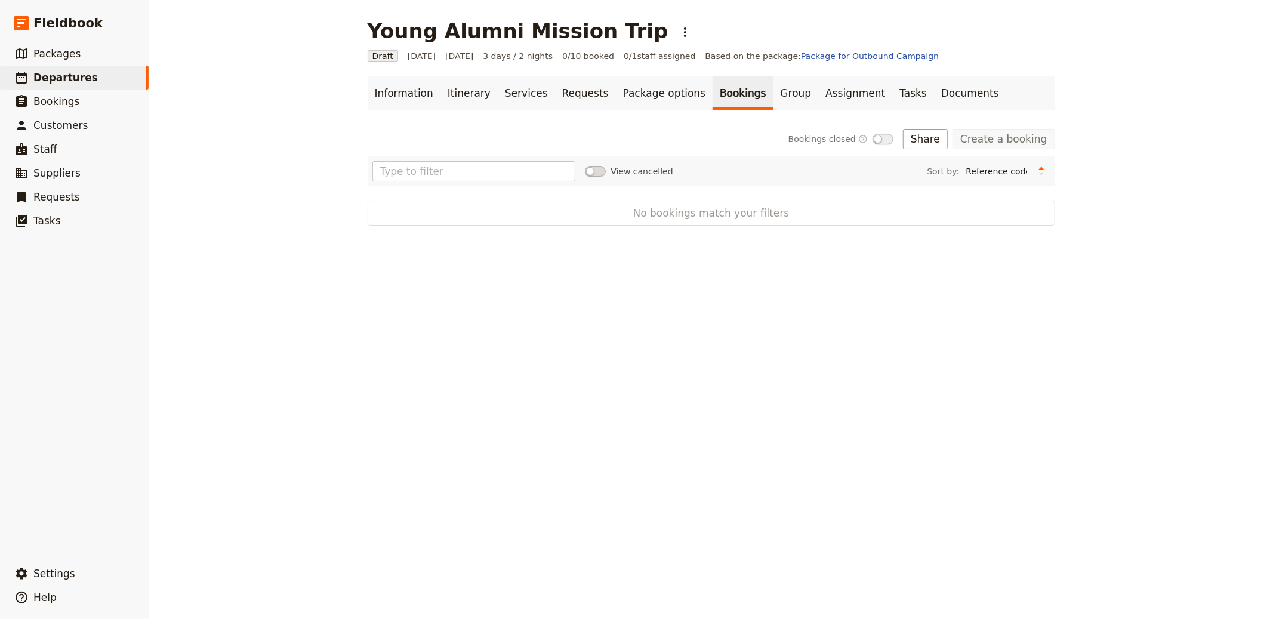
click at [607, 29] on div "Young Alumni Mission Trip ​" at bounding box center [532, 31] width 328 height 24
click at [678, 32] on icon "Actions" at bounding box center [685, 32] width 14 height 14
click at [650, 97] on span "Schedule departure" at bounding box center [659, 95] width 82 height 12
click at [927, 131] on button "Import bookings" at bounding box center [899, 139] width 98 height 20
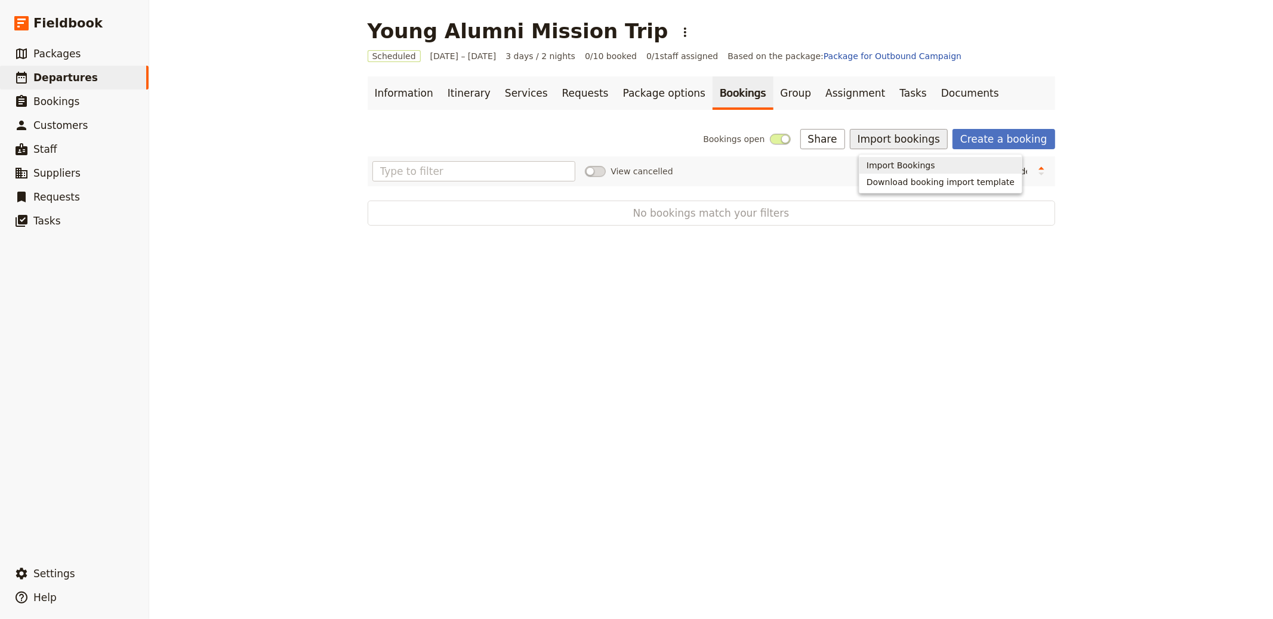
click at [919, 165] on span "Import Bookings" at bounding box center [900, 165] width 69 height 12
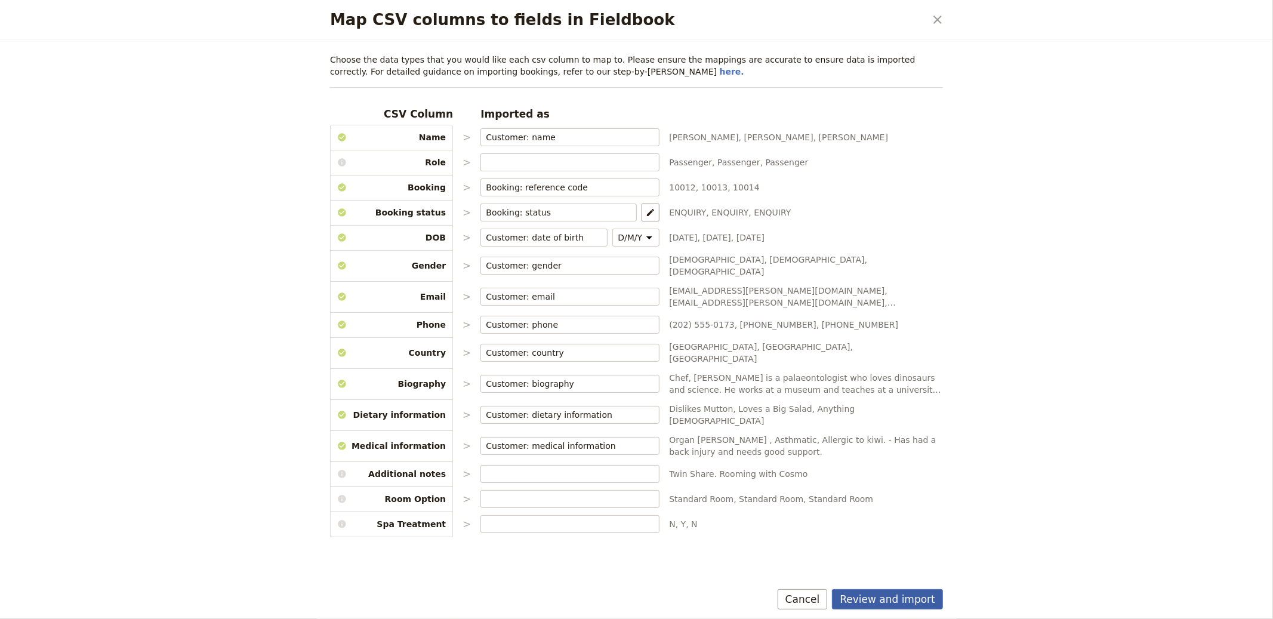
click at [889, 597] on button "Review and import" at bounding box center [887, 599] width 111 height 20
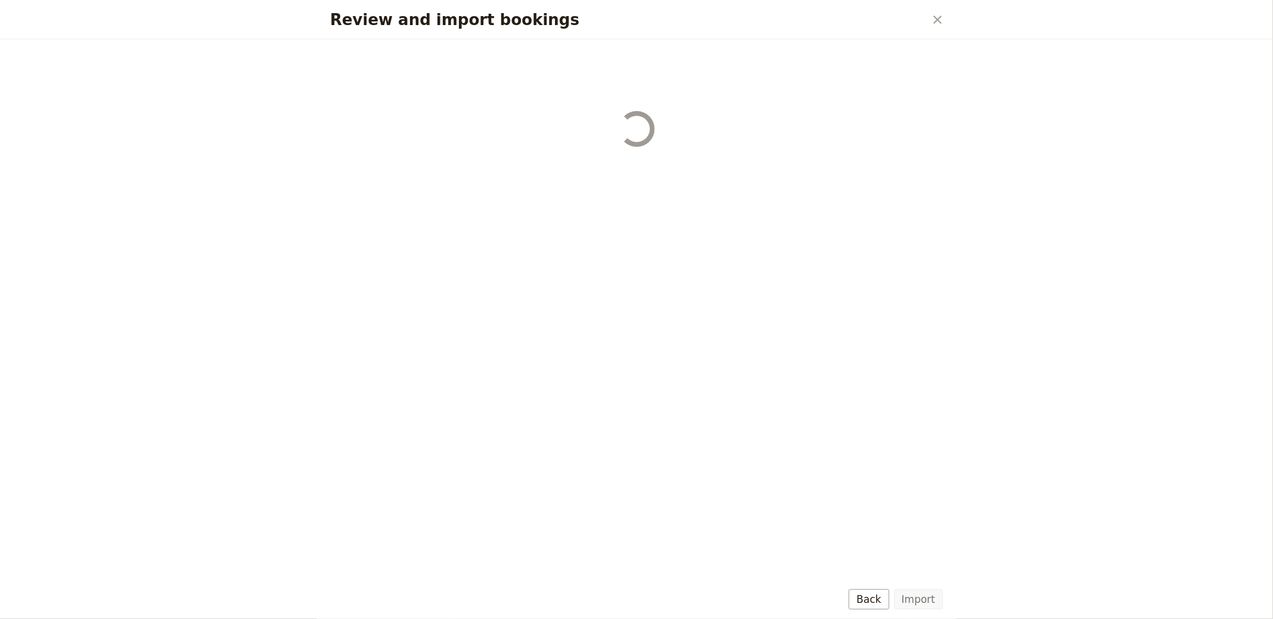
select select "655d56b39948720cb8e55355"
select select "655d57ca9948720cb8e553ec"
select select "655d57fa9948720cb8e553f3"
select select "655d58079948720cb8e553fa"
select select "655d584c9948720cb8e55401"
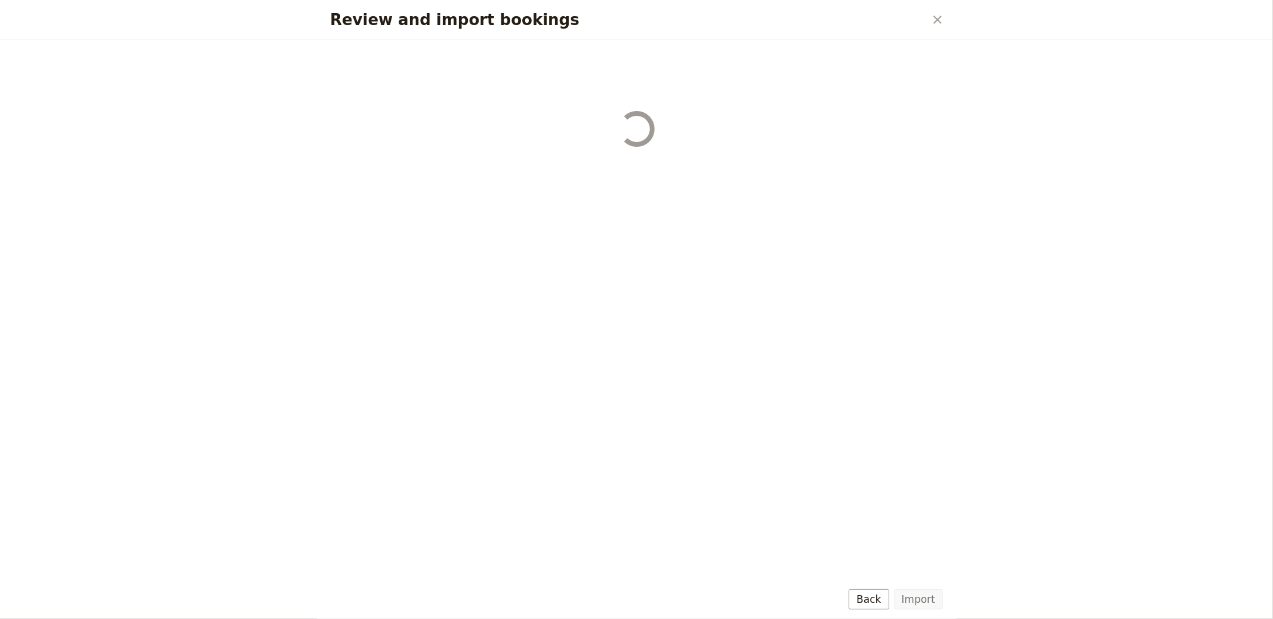
select select "655d58679948720cb8e5540d"
select select "650e6b6659641ed5ee156647"
select select "650e6b4b59641ed5ee156605"
select select "650e2104408bbede5b0c60fd"
select select "650e1d73408bbede5b0c60a6"
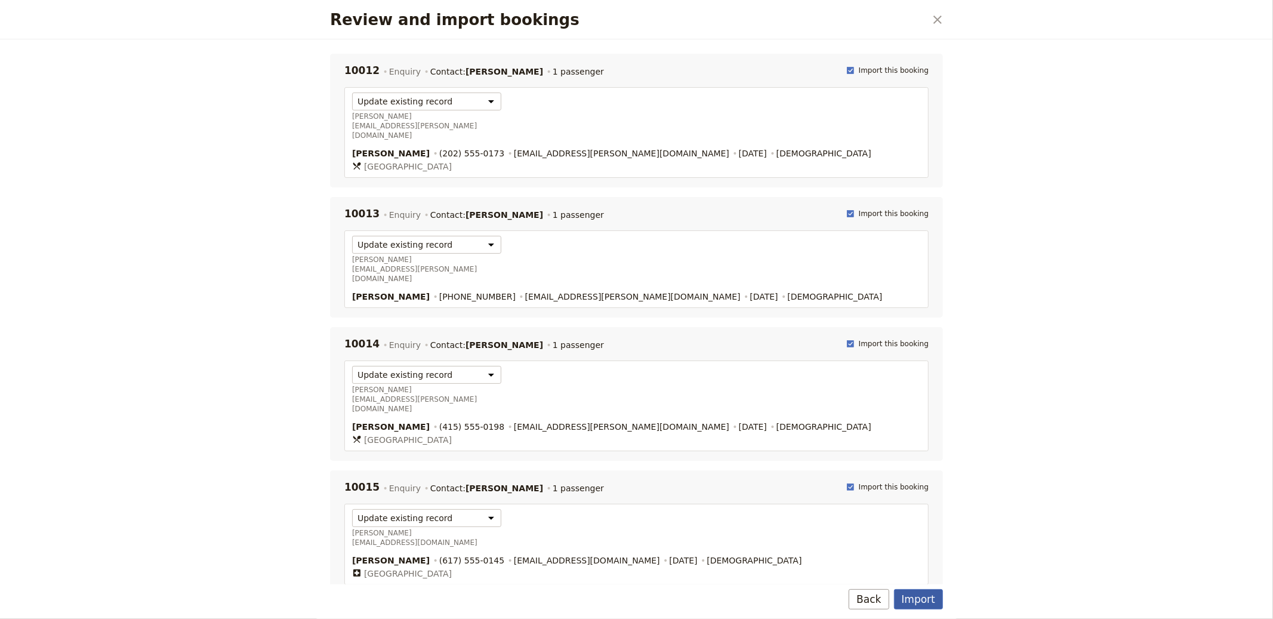
click at [917, 598] on button "Import" at bounding box center [918, 599] width 49 height 20
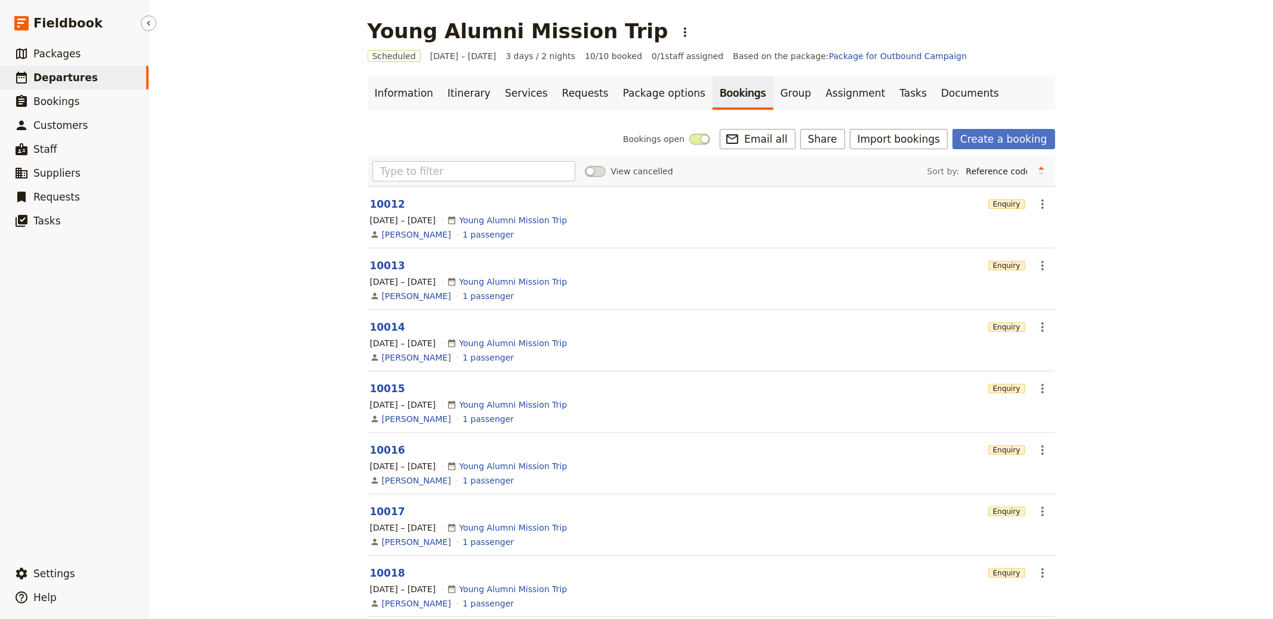
click at [81, 73] on span "Departures" at bounding box center [65, 78] width 64 height 12
select select "CREATED_AT"
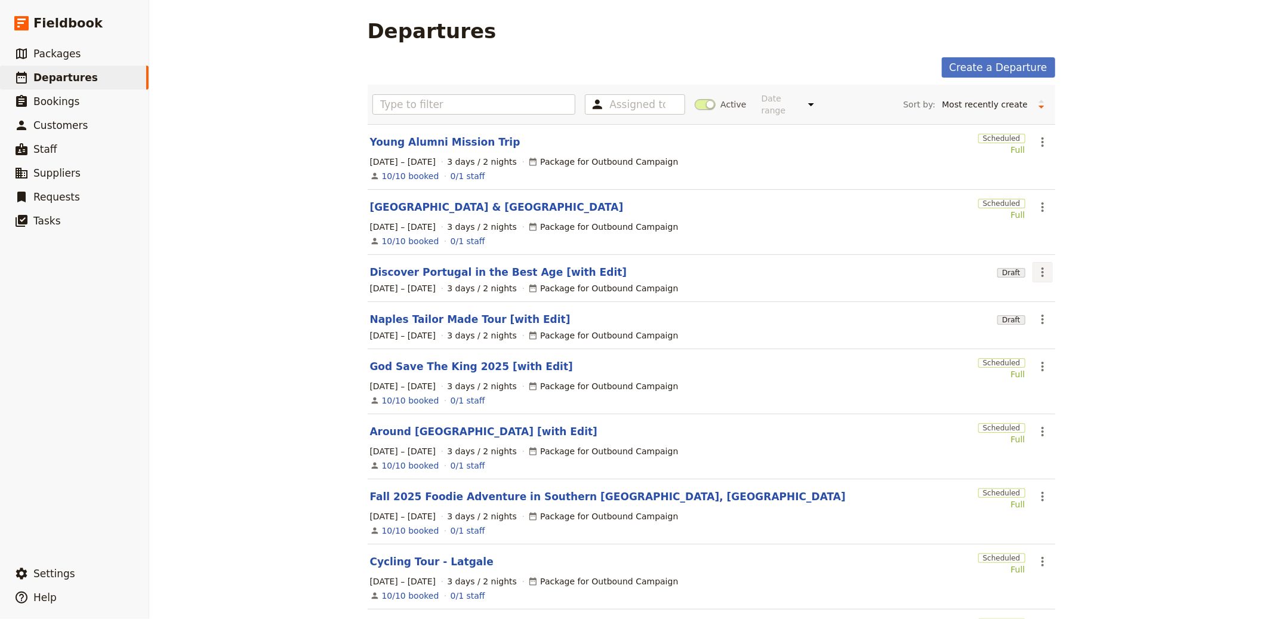
click at [1035, 271] on icon "Actions" at bounding box center [1042, 272] width 14 height 14
drag, startPoint x: 747, startPoint y: 272, endPoint x: 668, endPoint y: 273, distance: 78.8
click at [747, 272] on div "Discover Portugal in the Best Age [with Edit]" at bounding box center [681, 272] width 623 height 14
click at [506, 270] on link "Discover Portugal in the Best Age [with Edit]" at bounding box center [498, 272] width 257 height 14
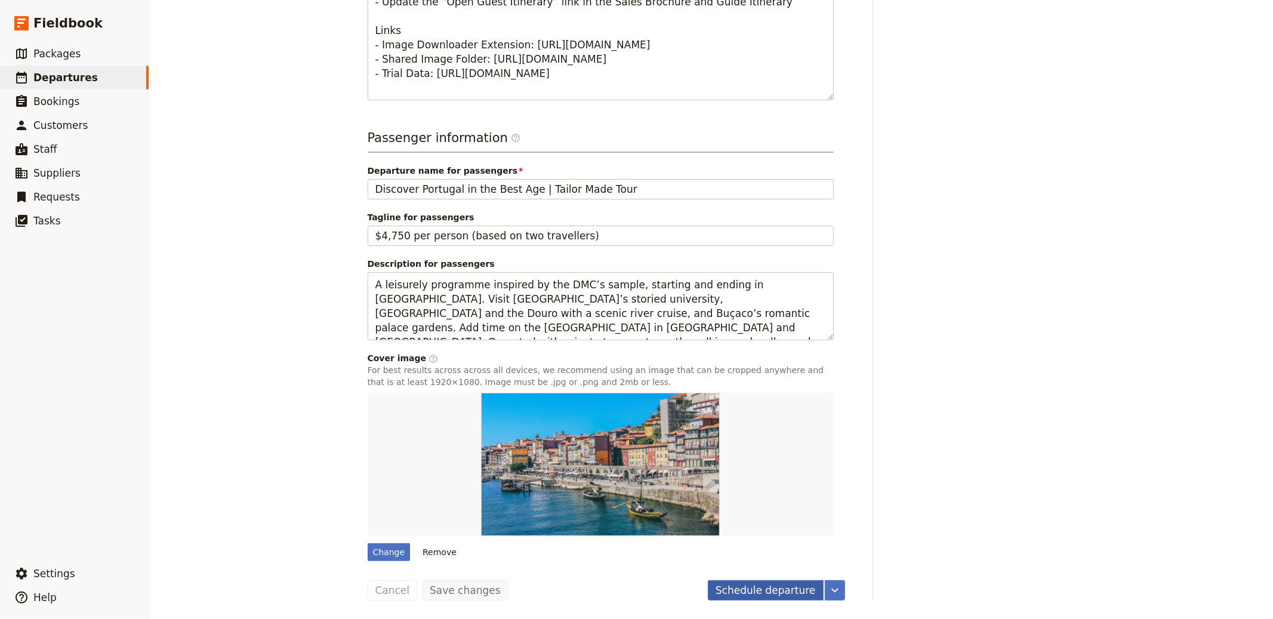
click at [731, 592] on button "Schedule departure" at bounding box center [766, 590] width 116 height 20
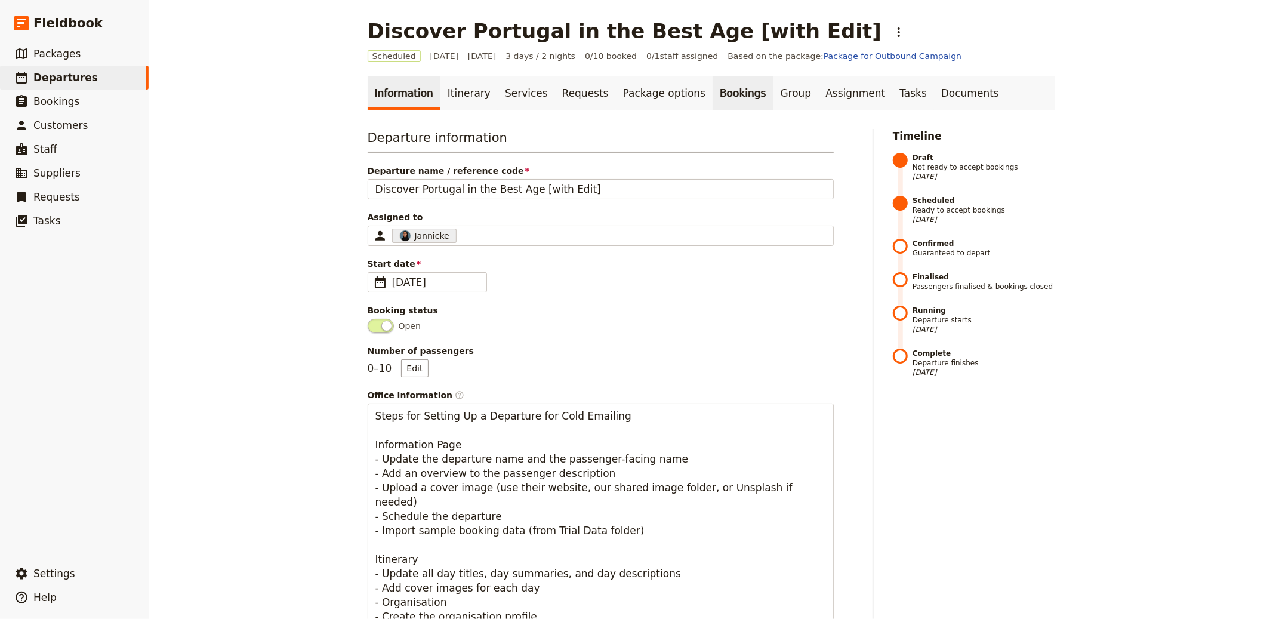
click at [712, 97] on link "Bookings" at bounding box center [742, 92] width 60 height 33
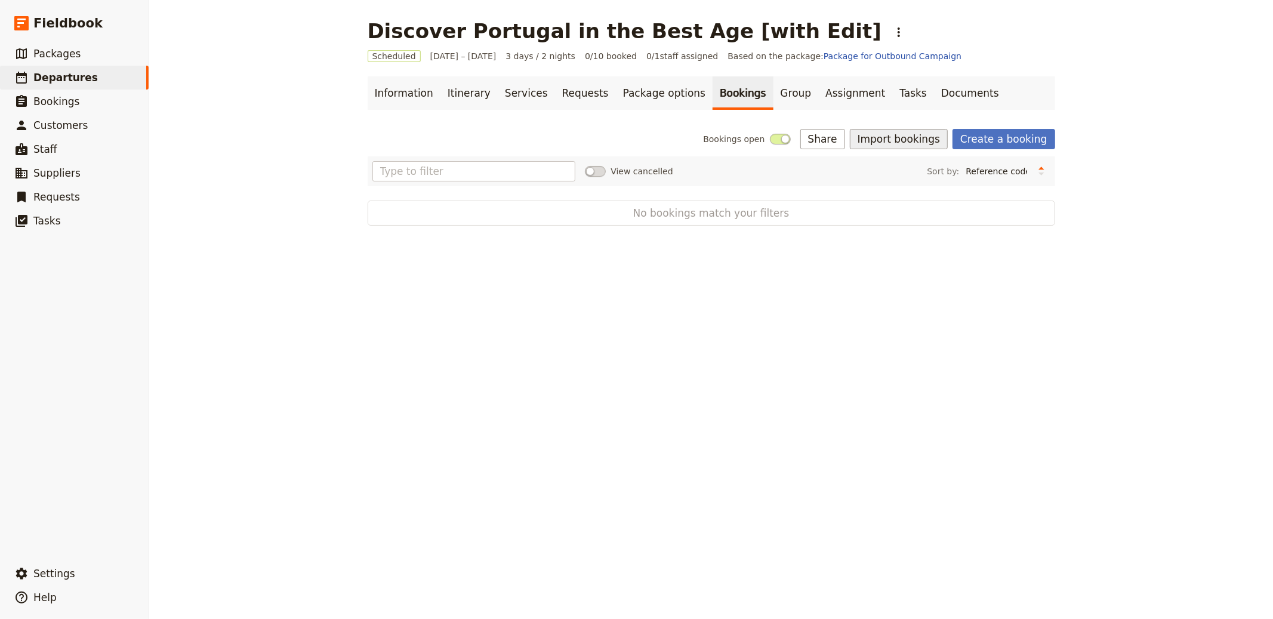
click at [910, 143] on button "Import bookings" at bounding box center [899, 139] width 98 height 20
drag, startPoint x: 908, startPoint y: 148, endPoint x: 875, endPoint y: 172, distance: 40.1
click at [875, 172] on button "Import Bookings" at bounding box center [940, 165] width 162 height 17
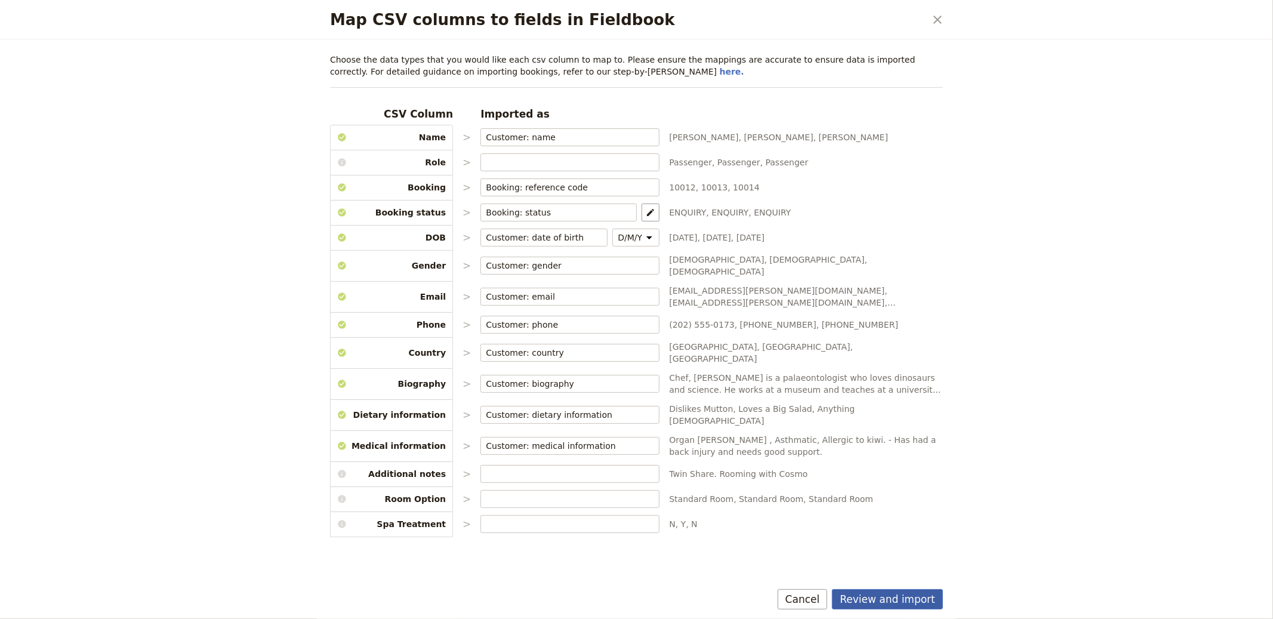
click at [896, 599] on button "Review and import" at bounding box center [887, 599] width 111 height 20
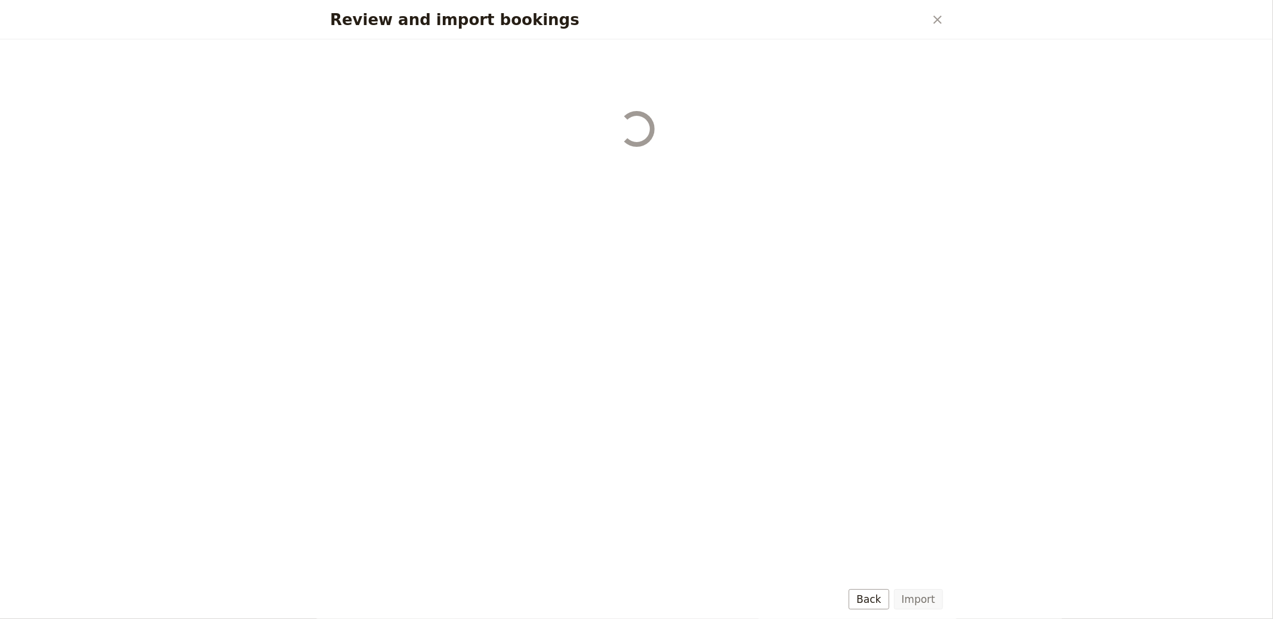
select select "655d56b39948720cb8e55355"
select select "655d57ca9948720cb8e553ec"
select select "655d57fa9948720cb8e553f3"
select select "655d58079948720cb8e553fa"
select select "655d584c9948720cb8e55401"
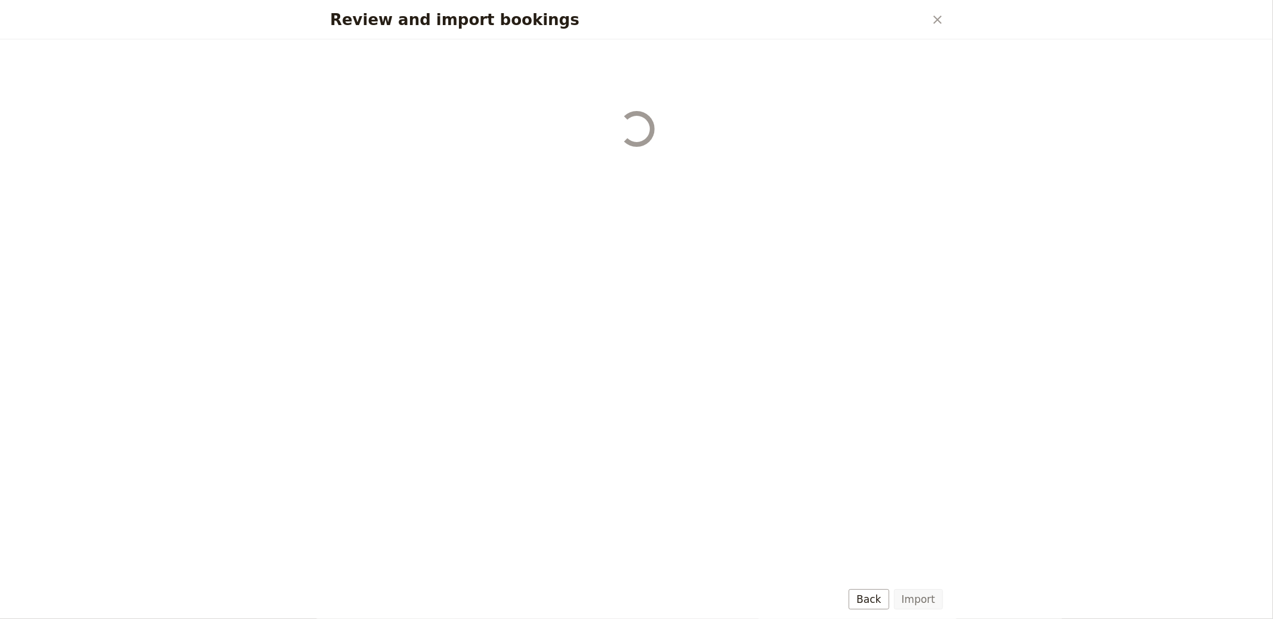
select select "655d58679948720cb8e5540d"
select select "650e6b6659641ed5ee156647"
select select "650e6b4b59641ed5ee156605"
select select "650e2104408bbede5b0c60fd"
select select "650e1d73408bbede5b0c60a6"
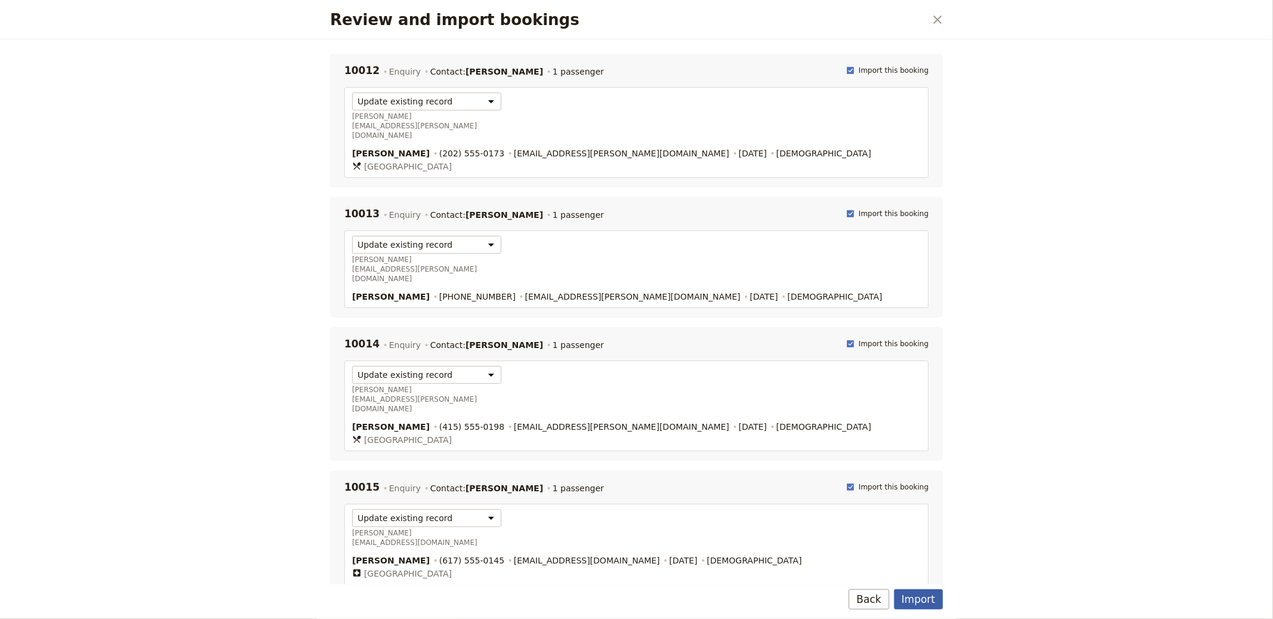
click at [933, 600] on button "Import" at bounding box center [918, 599] width 49 height 20
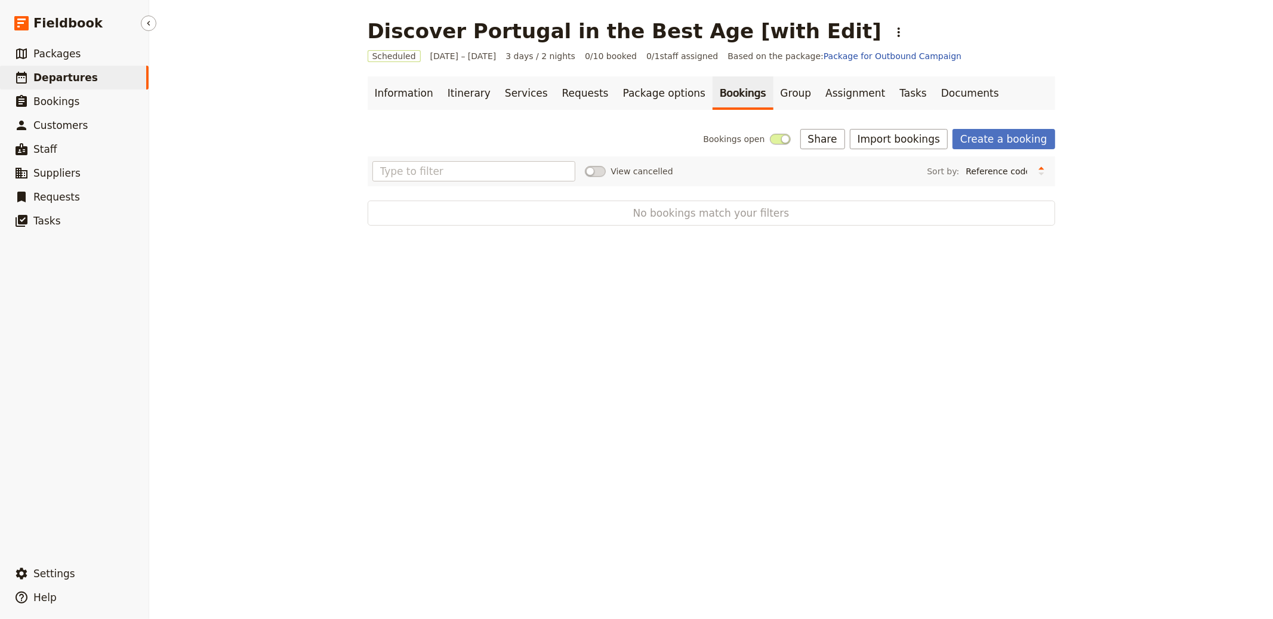
click at [62, 85] on link "​ Departures" at bounding box center [74, 78] width 149 height 24
select select "CREATED_AT"
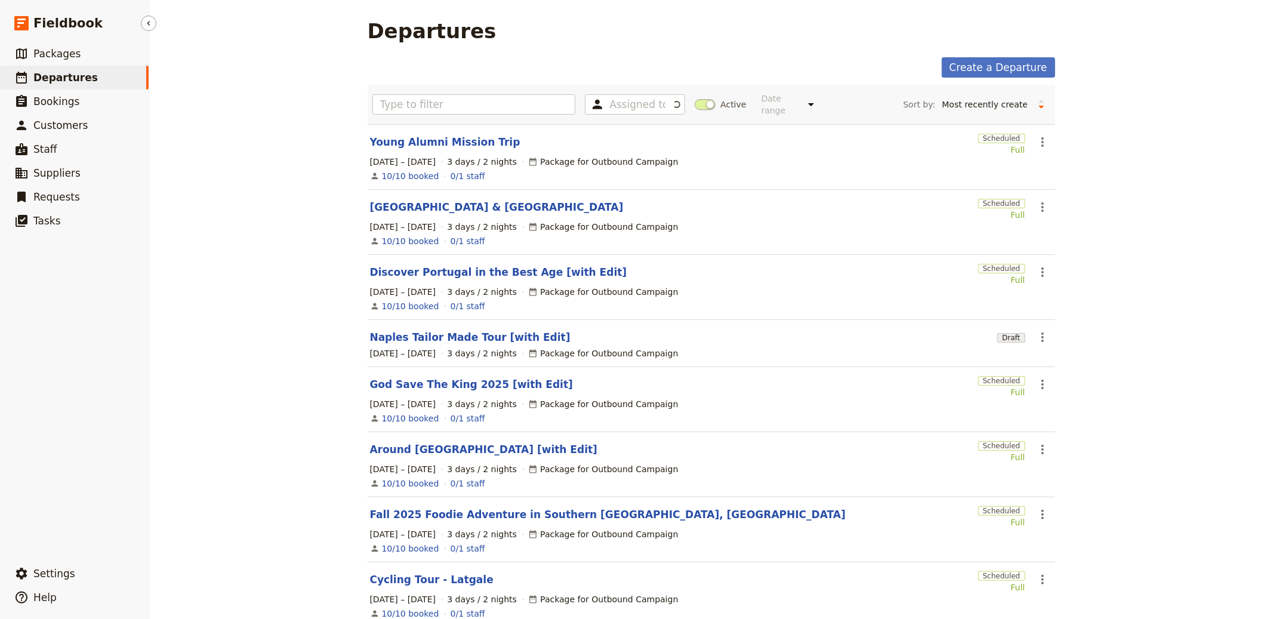
click at [67, 79] on span "Departures" at bounding box center [65, 78] width 64 height 12
click at [472, 327] on section "Naples Tailor Made Tour [with Edit] Draft ​ [DATE] – [DATE] 3 days / 2 nights P…" at bounding box center [711, 343] width 687 height 47
click at [465, 339] on link "Naples Tailor Made Tour [with Edit]" at bounding box center [470, 337] width 200 height 14
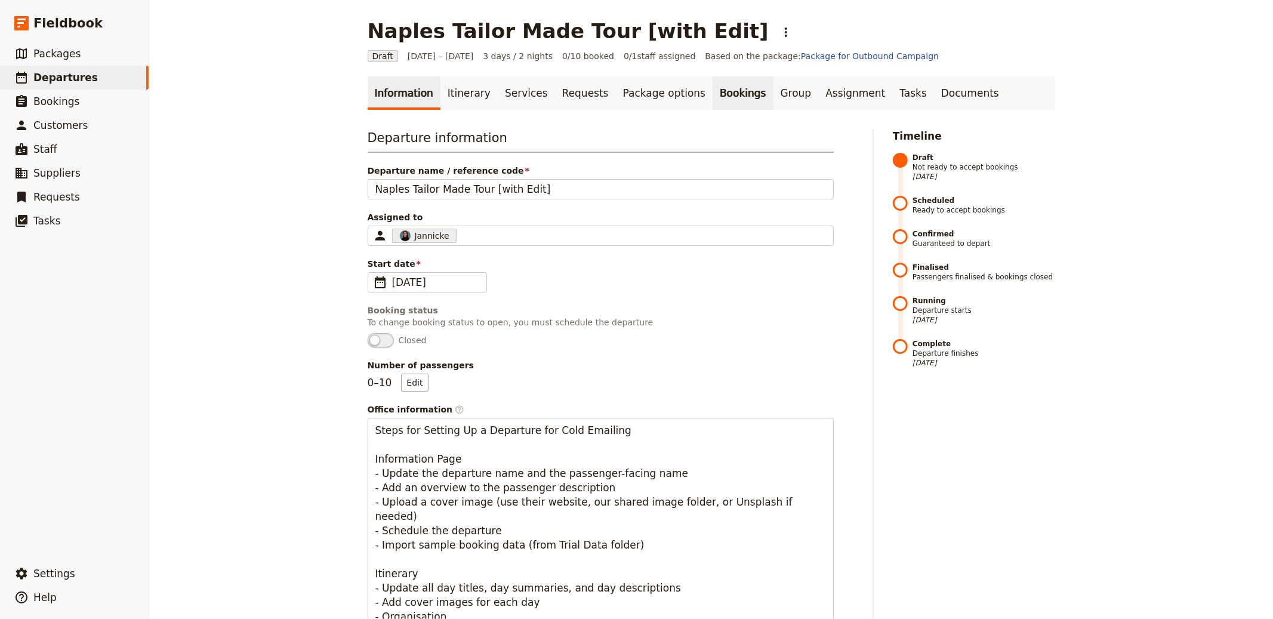
click at [712, 95] on link "Bookings" at bounding box center [742, 92] width 60 height 33
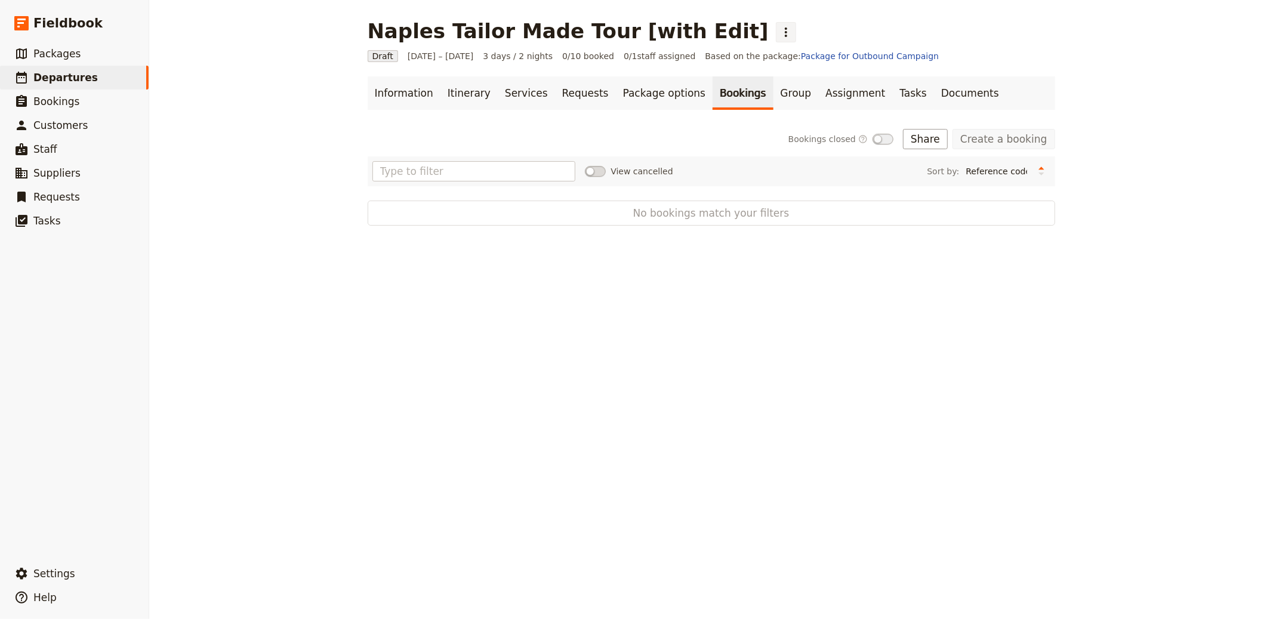
click at [779, 36] on icon "Actions" at bounding box center [786, 32] width 14 height 14
click at [720, 85] on ul "Schedule departure Confirm departure Discard draft" at bounding box center [742, 110] width 111 height 53
click at [720, 89] on span "Schedule departure" at bounding box center [735, 95] width 82 height 12
click at [955, 138] on link "Create a booking" at bounding box center [1003, 139] width 102 height 20
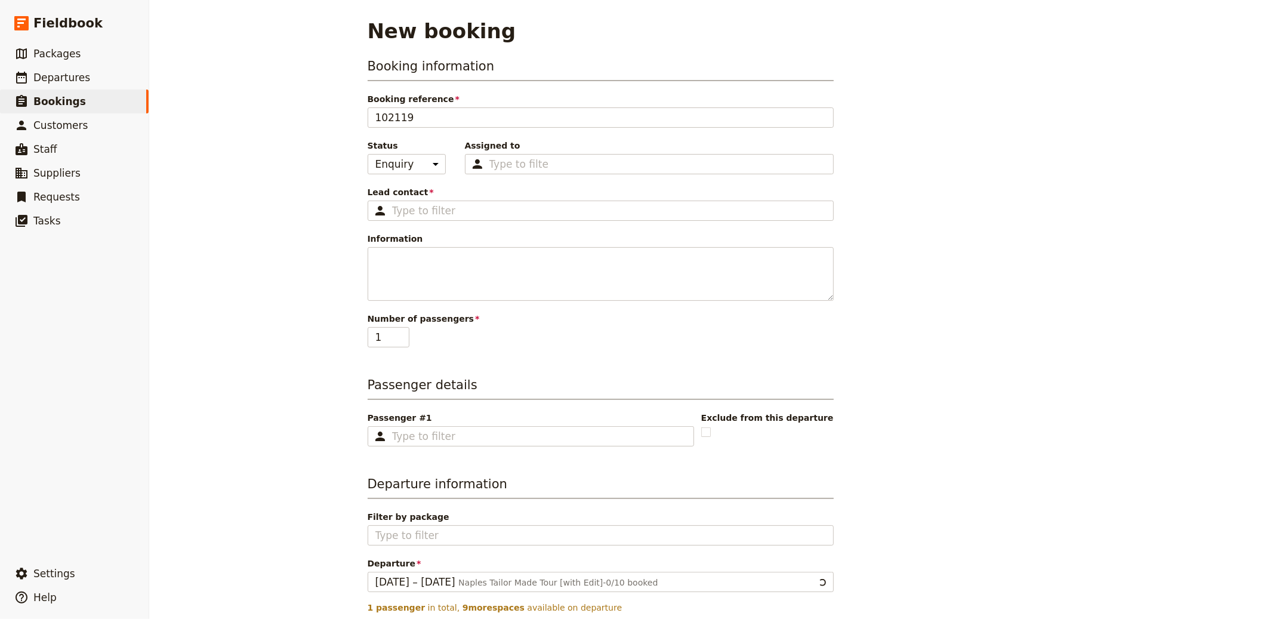
drag, startPoint x: 846, startPoint y: 165, endPoint x: 756, endPoint y: 290, distance: 153.8
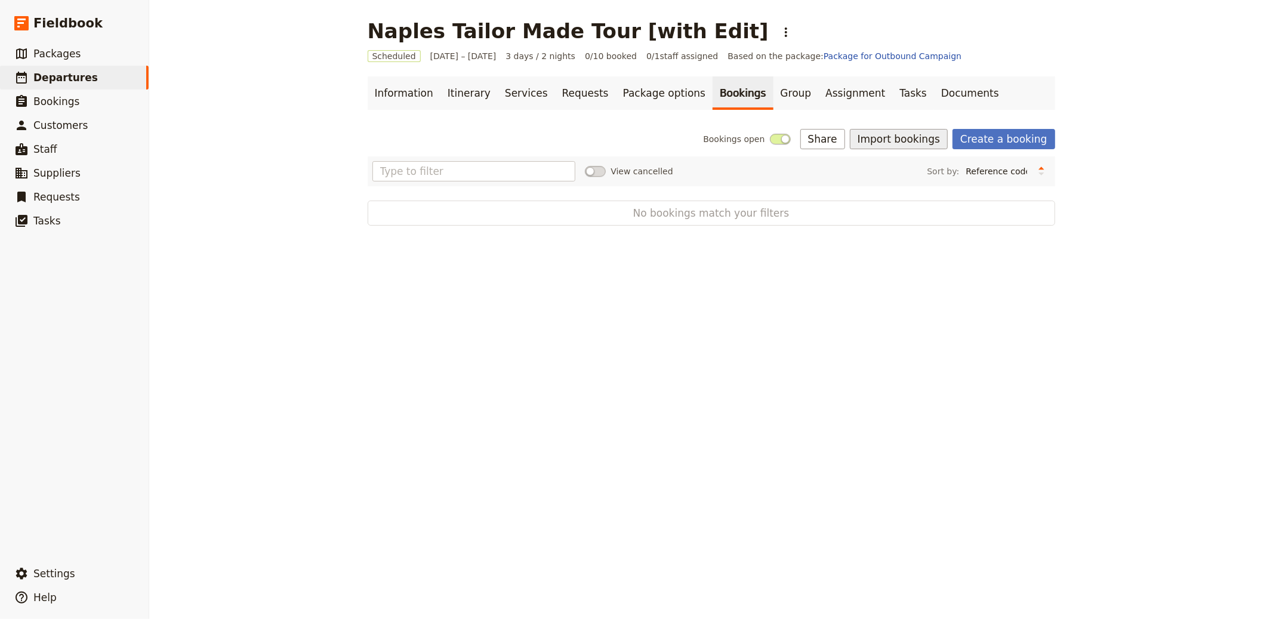
click at [922, 145] on button "Import bookings" at bounding box center [899, 139] width 98 height 20
click at [915, 161] on span "Import Bookings" at bounding box center [900, 165] width 69 height 12
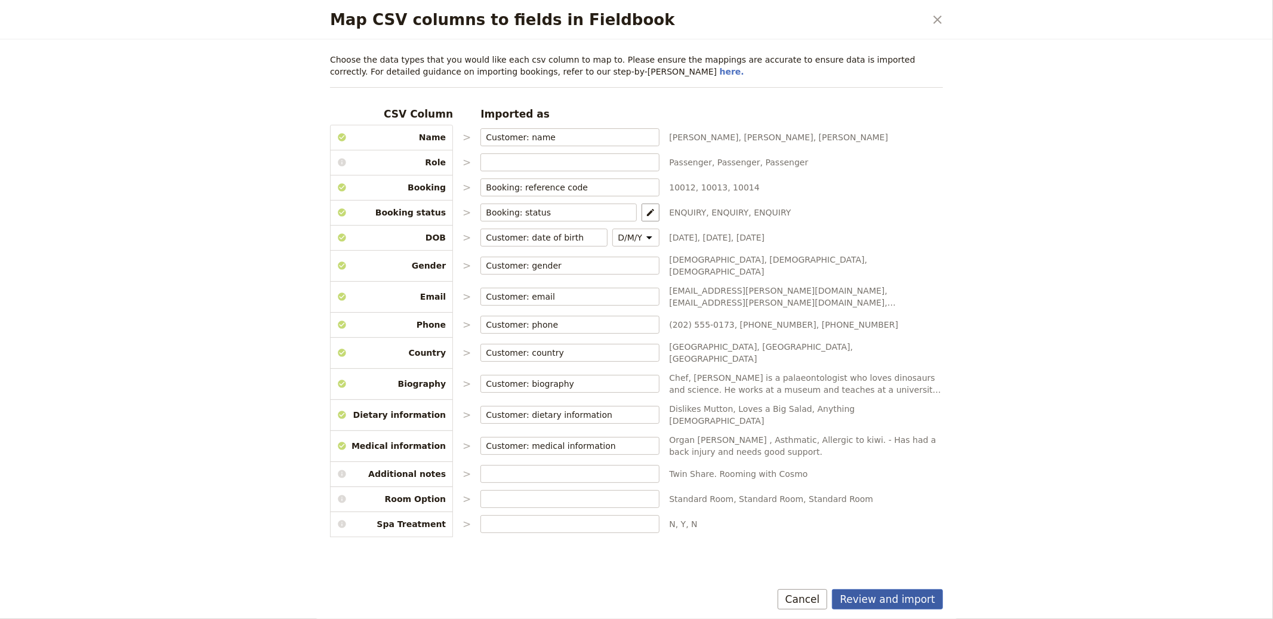
click at [874, 602] on button "Review and import" at bounding box center [887, 599] width 111 height 20
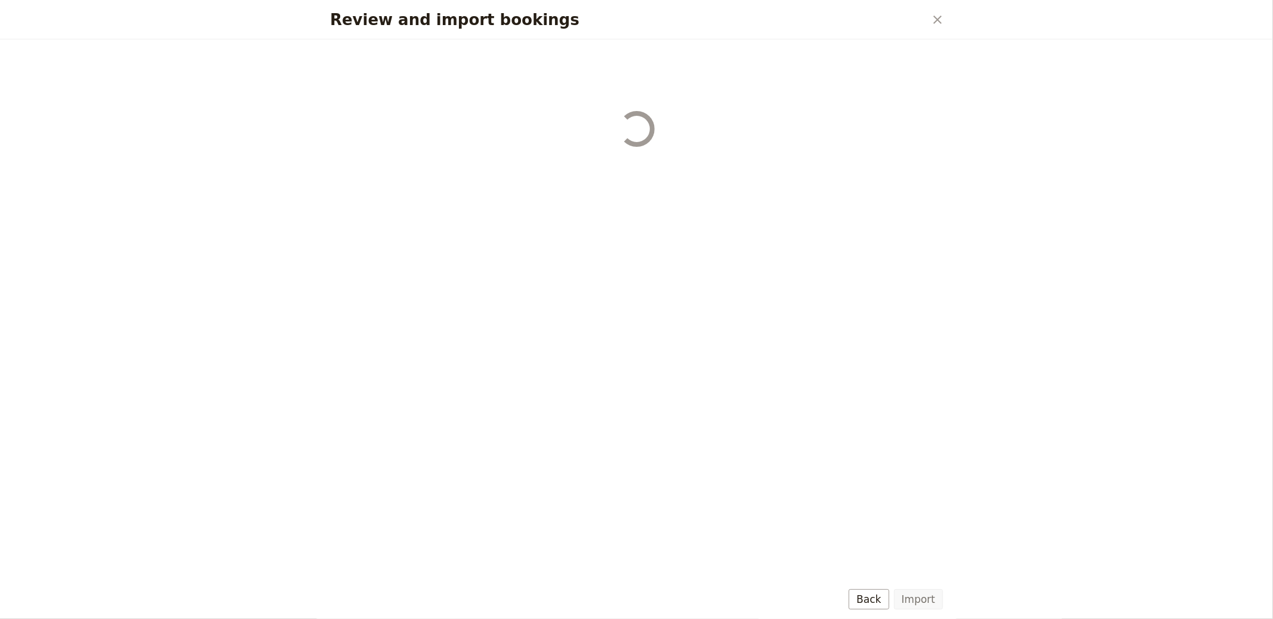
select select "655d56b39948720cb8e55355"
select select "655d57ca9948720cb8e553ec"
select select "655d57fa9948720cb8e553f3"
select select "655d58079948720cb8e553fa"
select select "655d584c9948720cb8e55401"
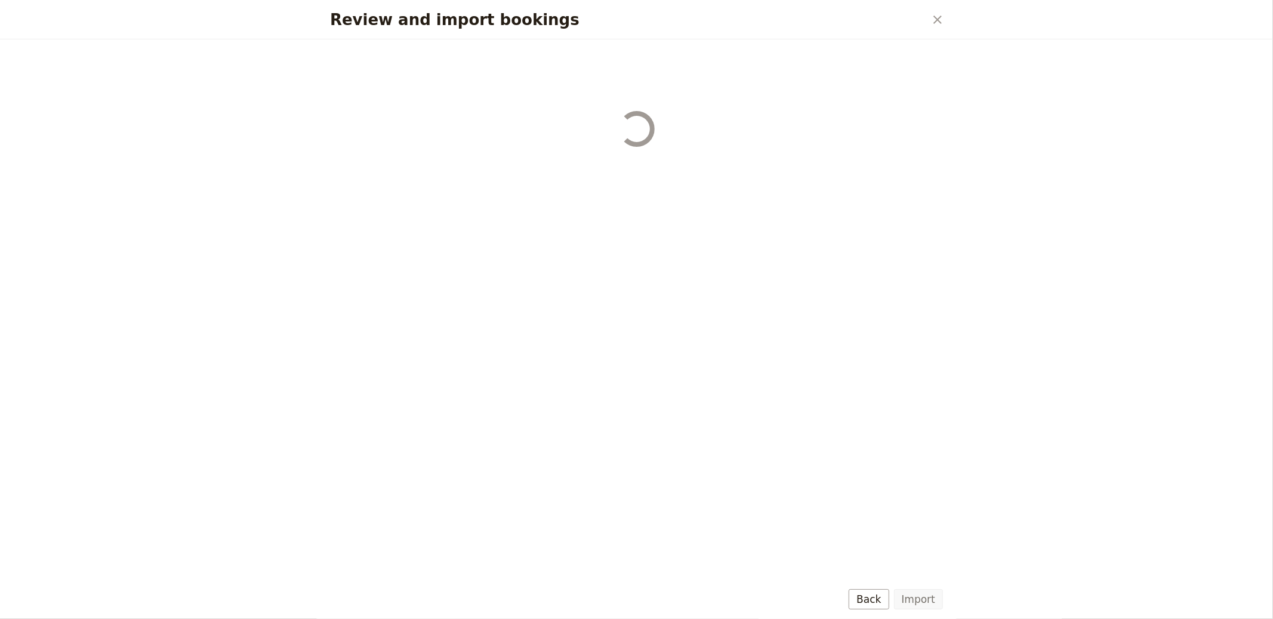
select select "655d58679948720cb8e5540d"
select select "650e6b6659641ed5ee156647"
select select "650e6b4b59641ed5ee156605"
select select "650e2104408bbede5b0c60fd"
select select "650e1d73408bbede5b0c60a6"
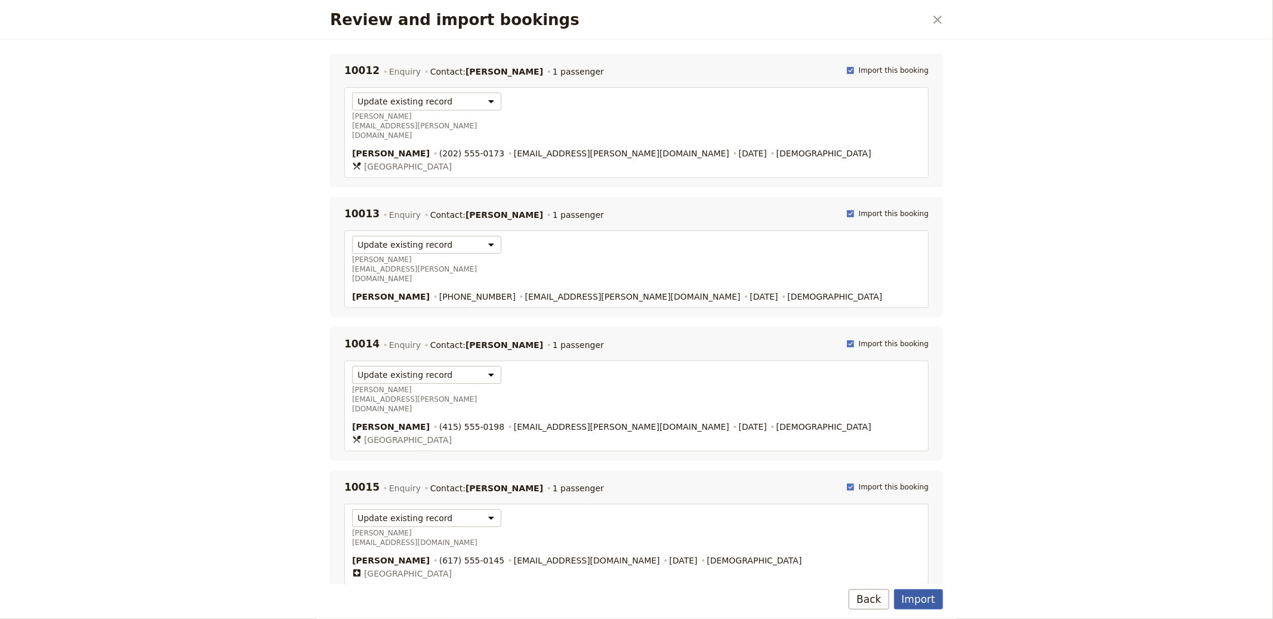
click at [916, 598] on button "Import" at bounding box center [918, 599] width 49 height 20
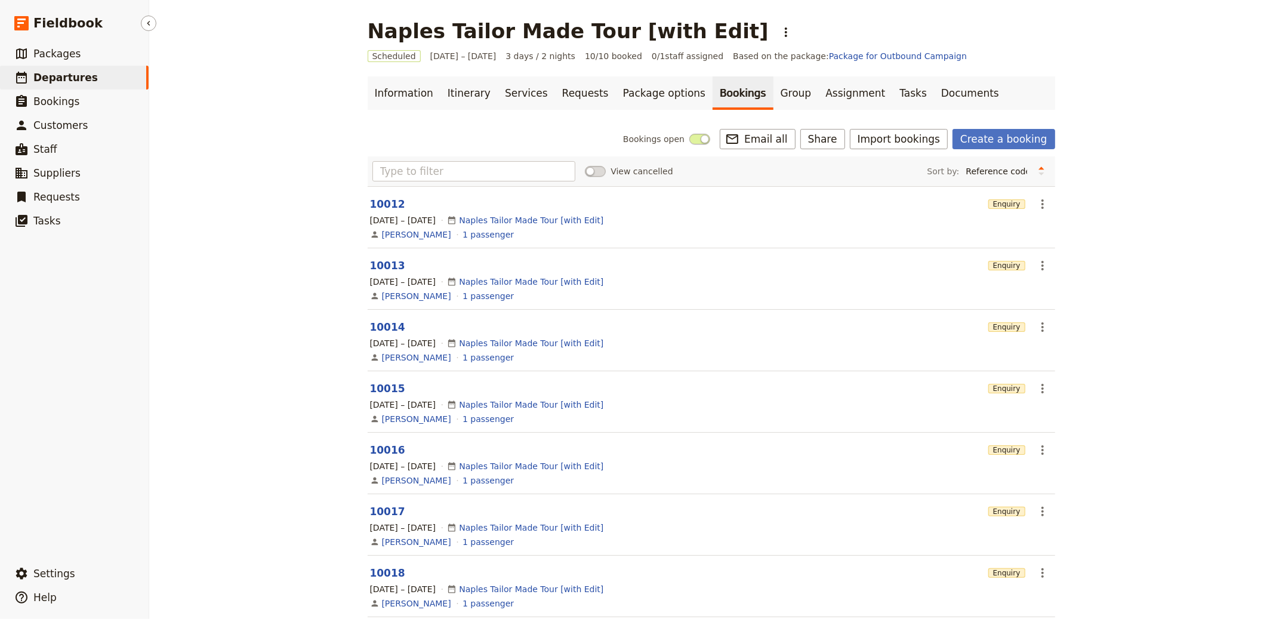
click at [61, 75] on span "Departures" at bounding box center [65, 78] width 64 height 12
select select "CREATED_AT"
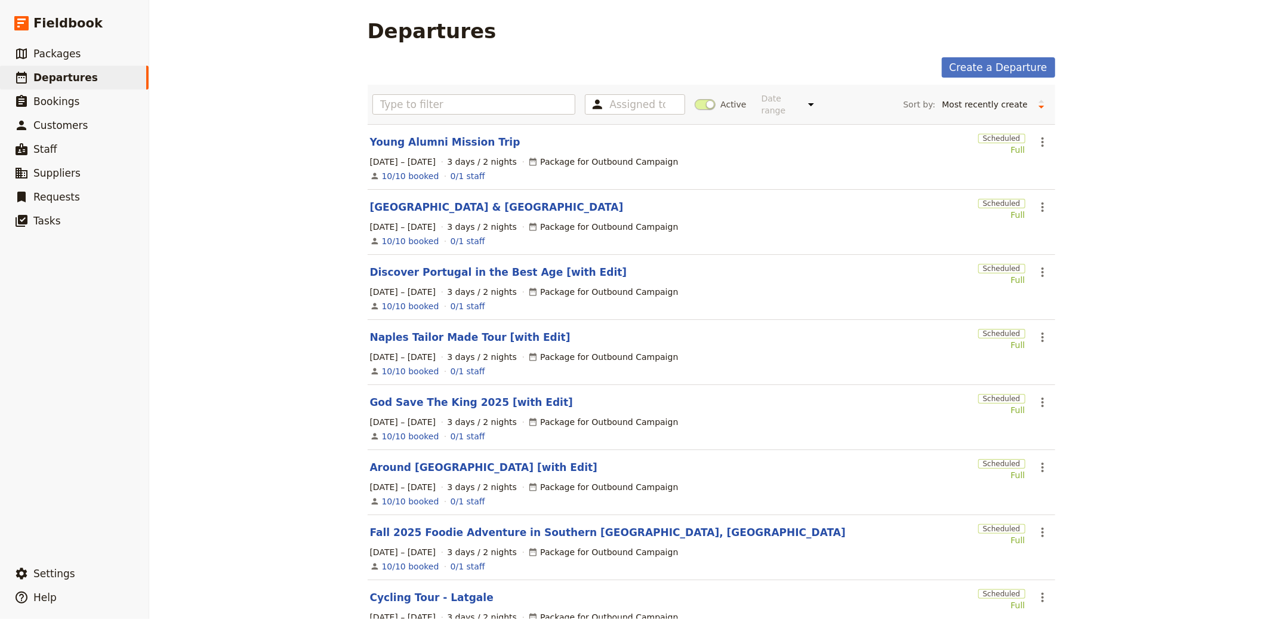
drag, startPoint x: 1040, startPoint y: 266, endPoint x: 1047, endPoint y: 281, distance: 16.5
click at [1040, 266] on icon "Actions" at bounding box center [1042, 272] width 14 height 14
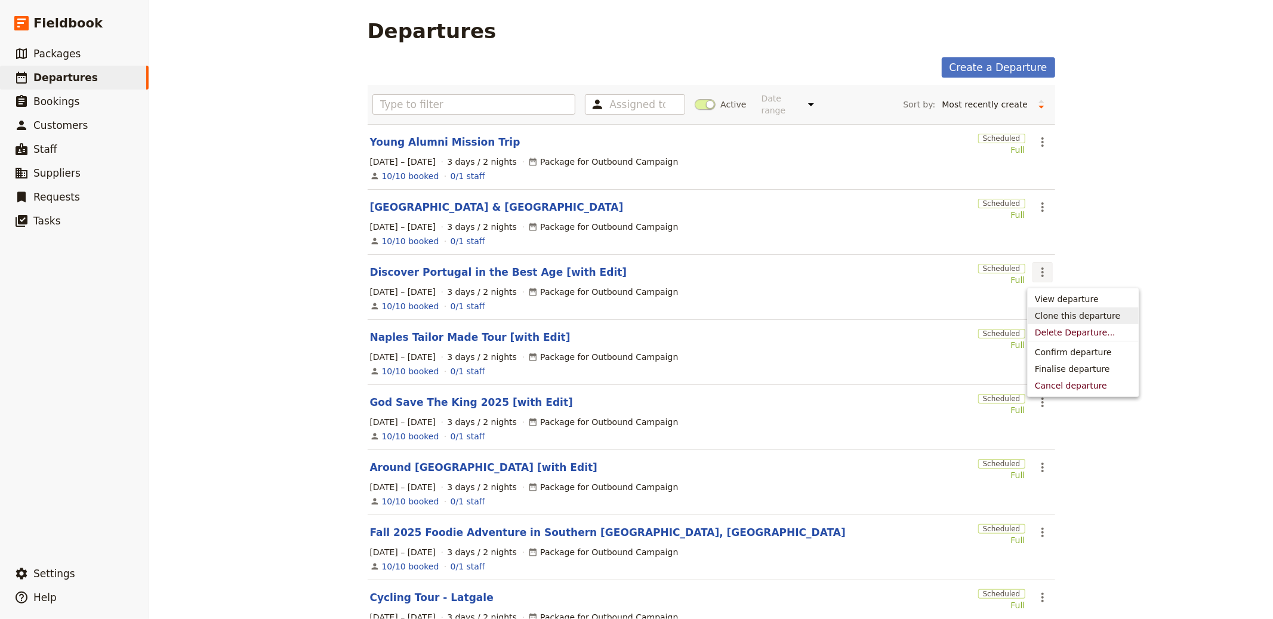
click at [1063, 320] on span "Clone this departure" at bounding box center [1077, 316] width 85 height 12
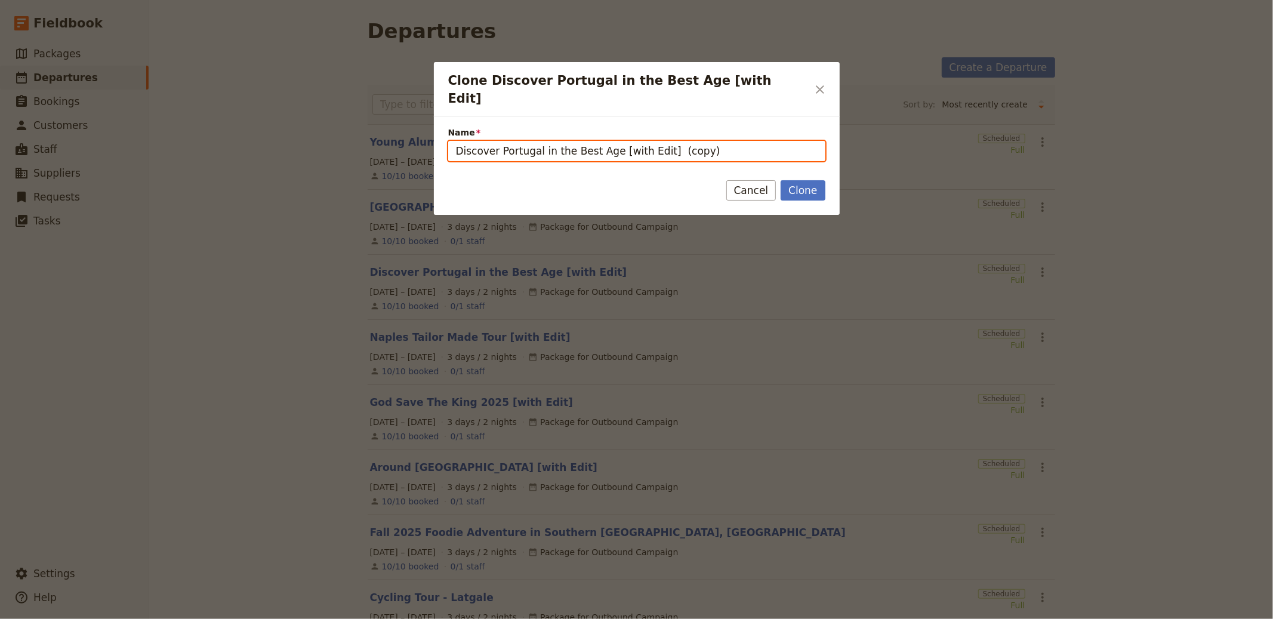
drag, startPoint x: 607, startPoint y: 136, endPoint x: 310, endPoint y: 111, distance: 297.6
click at [293, 618] on div "Clone Discover Portugal in the Best Age [with Edit] ​ Name Discover Portugal in…" at bounding box center [636, 619] width 1273 height 0
paste input "Your Spanish Football Experienc"
drag, startPoint x: 727, startPoint y: 132, endPoint x: 656, endPoint y: 137, distance: 71.8
click at [656, 141] on input "Your Spanish Football Experience [with Edit] (copy)" at bounding box center [636, 151] width 377 height 20
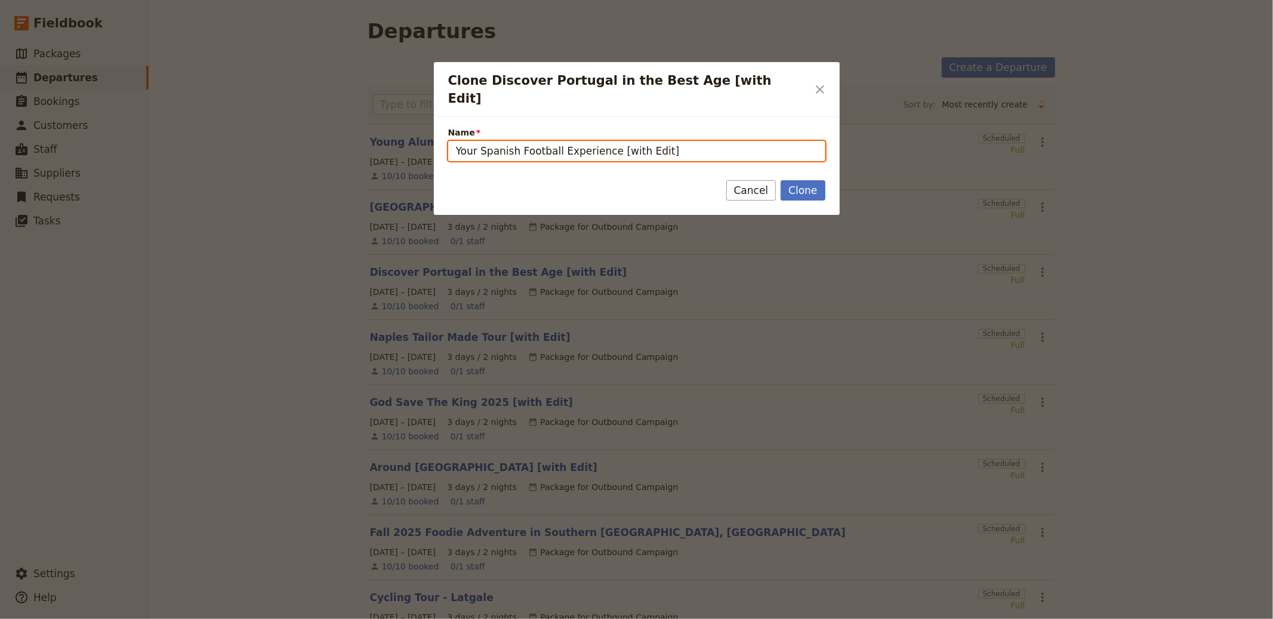
type input "Your Spanish Football Experience [with Edit]"
click at [780, 180] on button "Clone" at bounding box center [802, 190] width 44 height 20
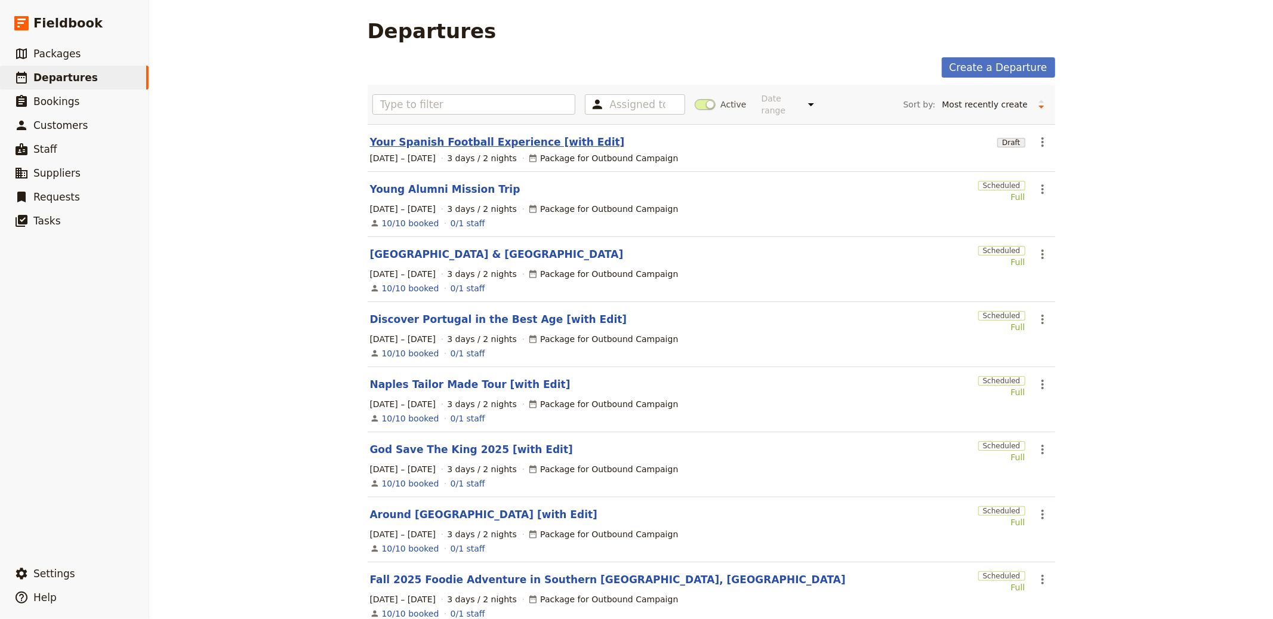
click at [457, 148] on link "Your Spanish Football Experience [with Edit]" at bounding box center [497, 142] width 255 height 14
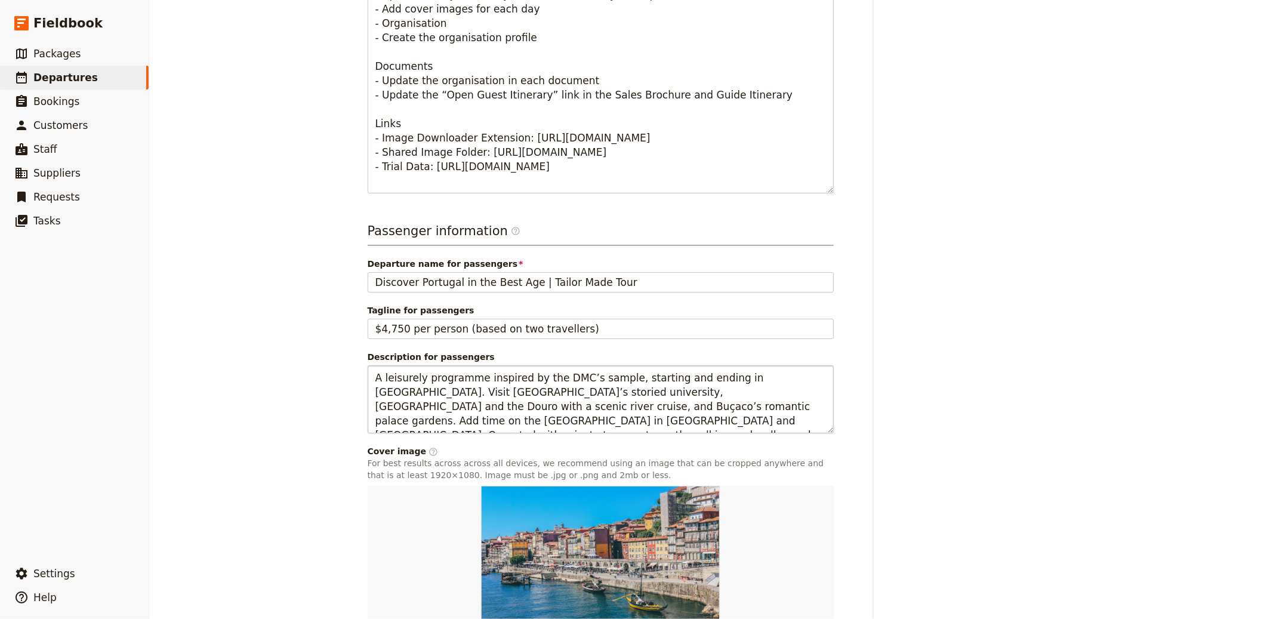
scroll to position [686, 0]
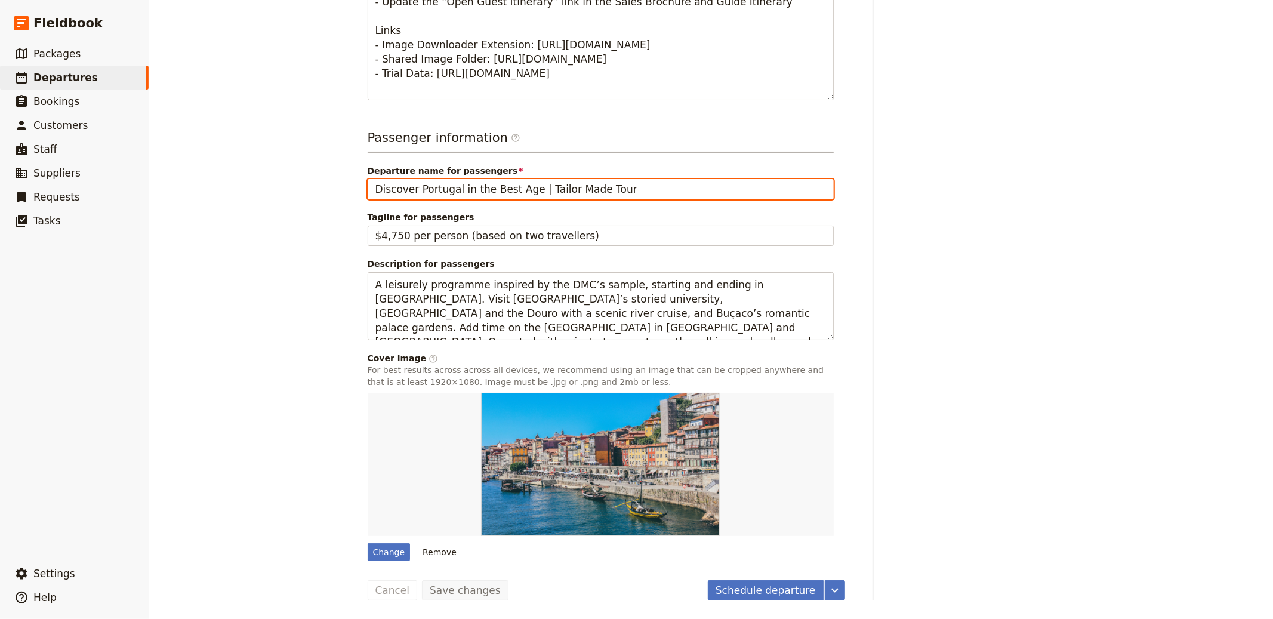
click at [532, 193] on input "Discover Portugal in the Best Age | Tailor Made Tour" at bounding box center [601, 189] width 466 height 20
paste input "Your Spanish Football Experience"
type input "Your Spanish Football Experience"
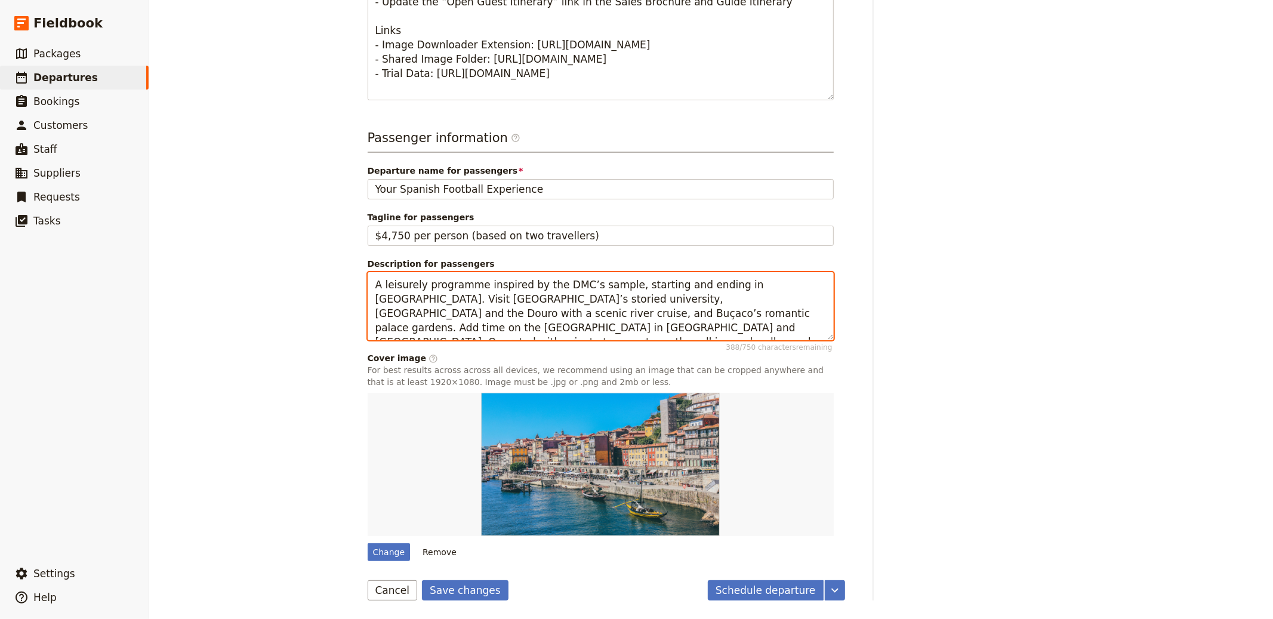
click at [461, 297] on textarea "A leisurely programme inspired by the DMC’s sample, starting and ending in [GEO…" at bounding box center [601, 306] width 466 height 68
paste textarea "Bespoke football tours in [GEOGRAPHIC_DATA] combining fixtures, elite coaching,…"
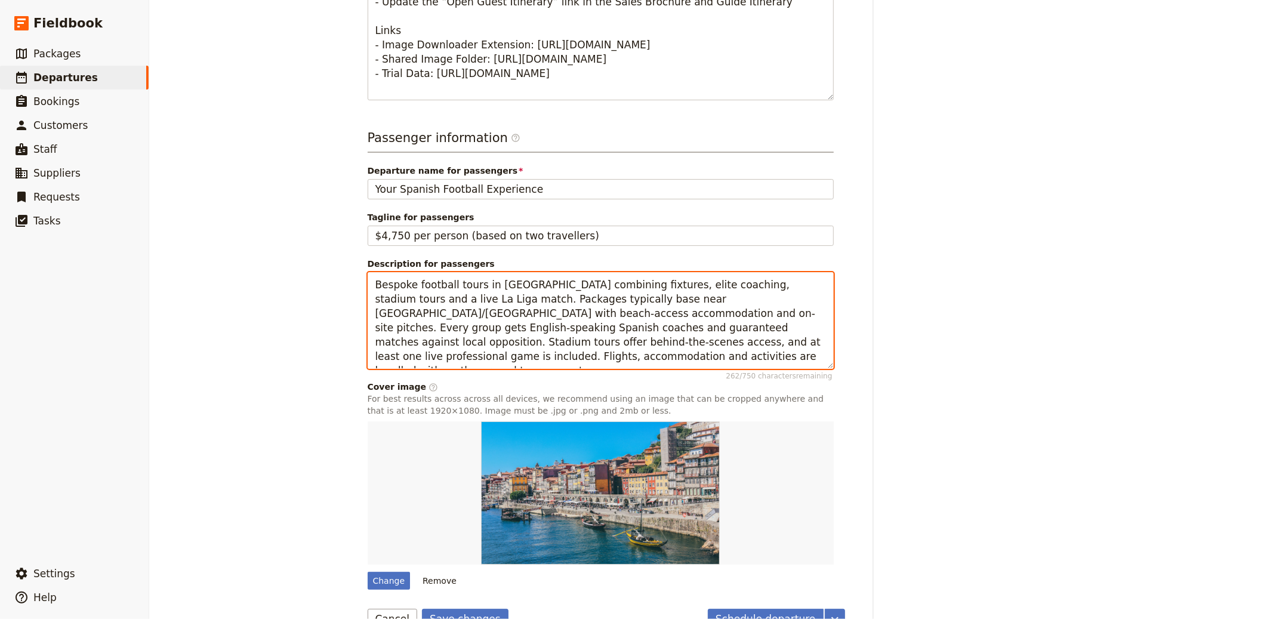
type textarea "Bespoke football tours in [GEOGRAPHIC_DATA] combining fixtures, elite coaching,…"
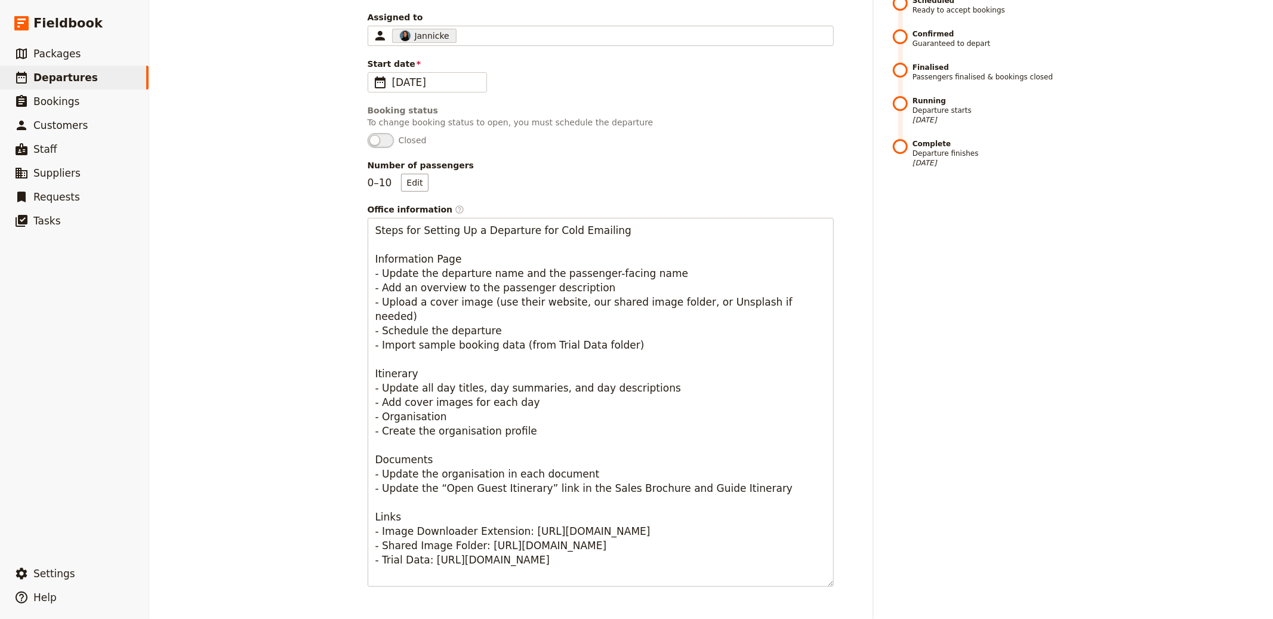
scroll to position [0, 0]
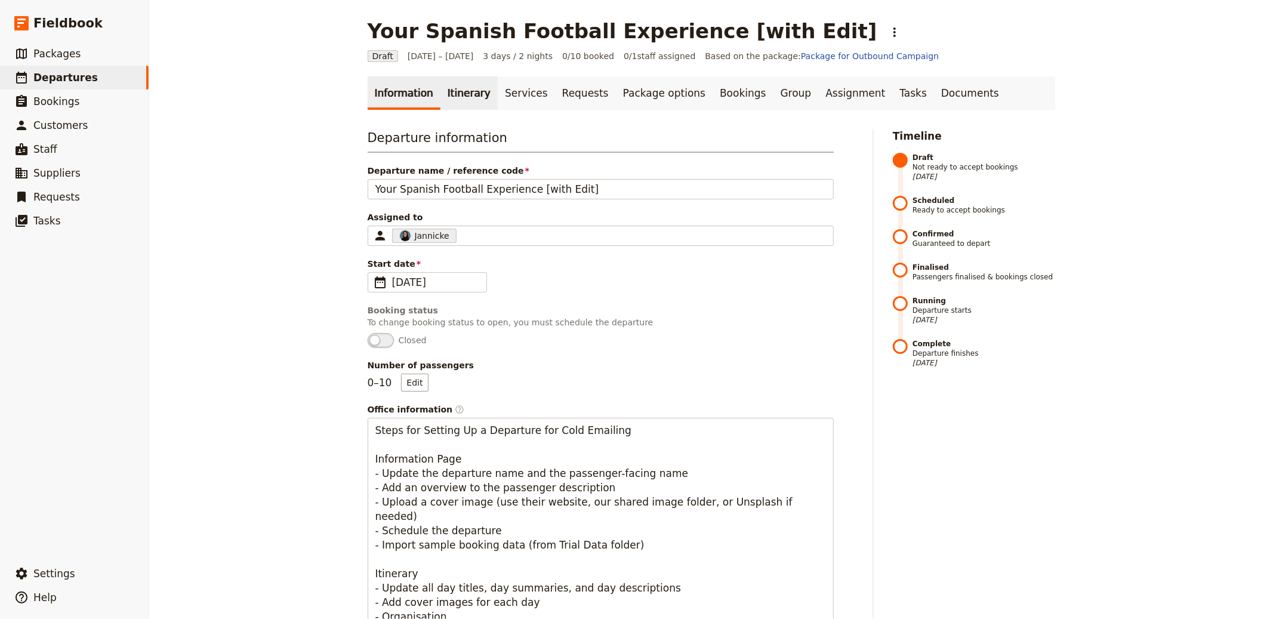
click at [453, 97] on link "Itinerary" at bounding box center [468, 92] width 57 height 33
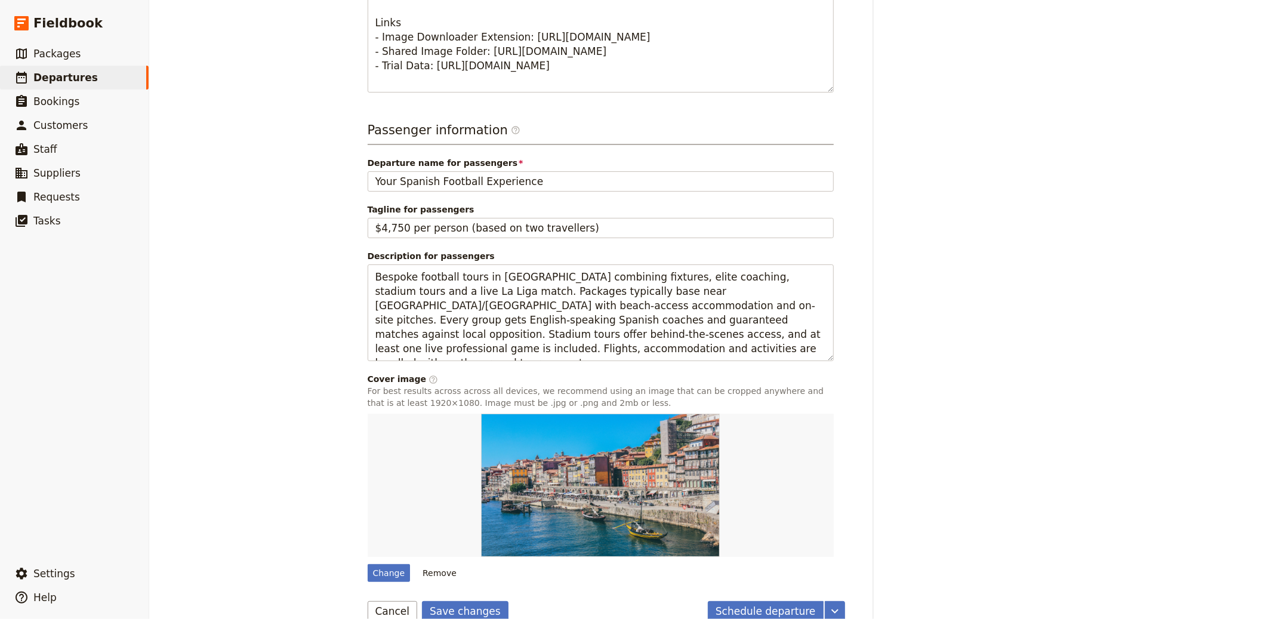
scroll to position [714, 0]
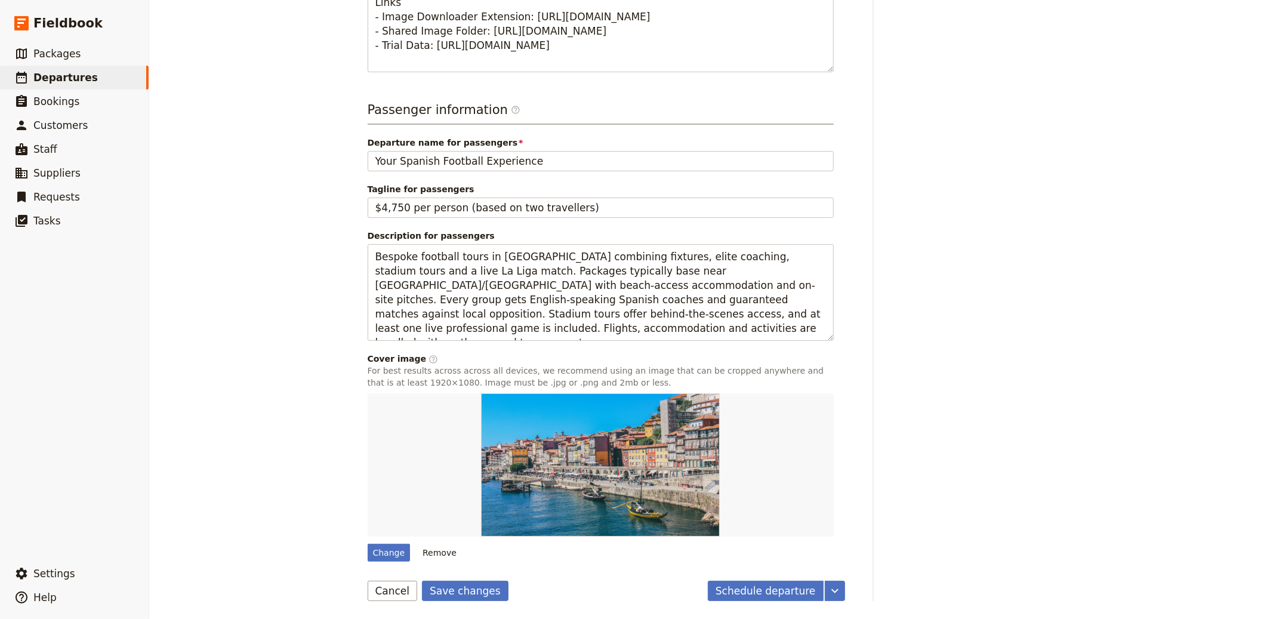
click at [471, 575] on form "Departure information Departure name / reference code Your Spanish Football Exp…" at bounding box center [606, 8] width 477 height 1186
click at [467, 584] on button "Save changes" at bounding box center [465, 591] width 87 height 20
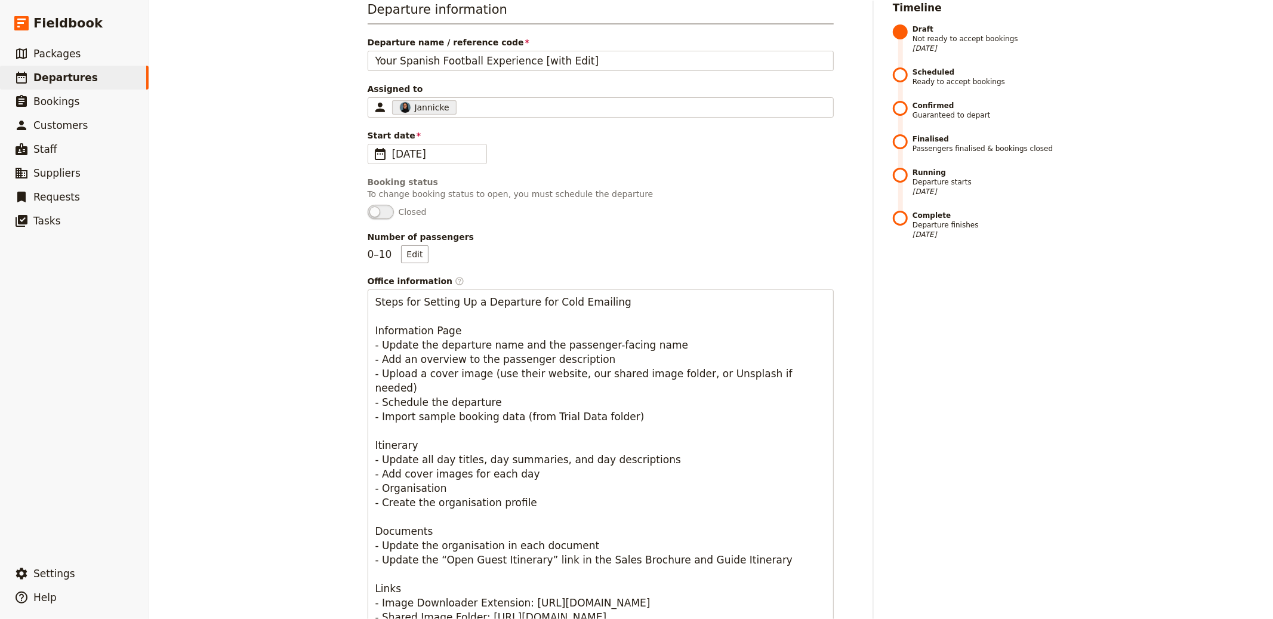
scroll to position [0, 0]
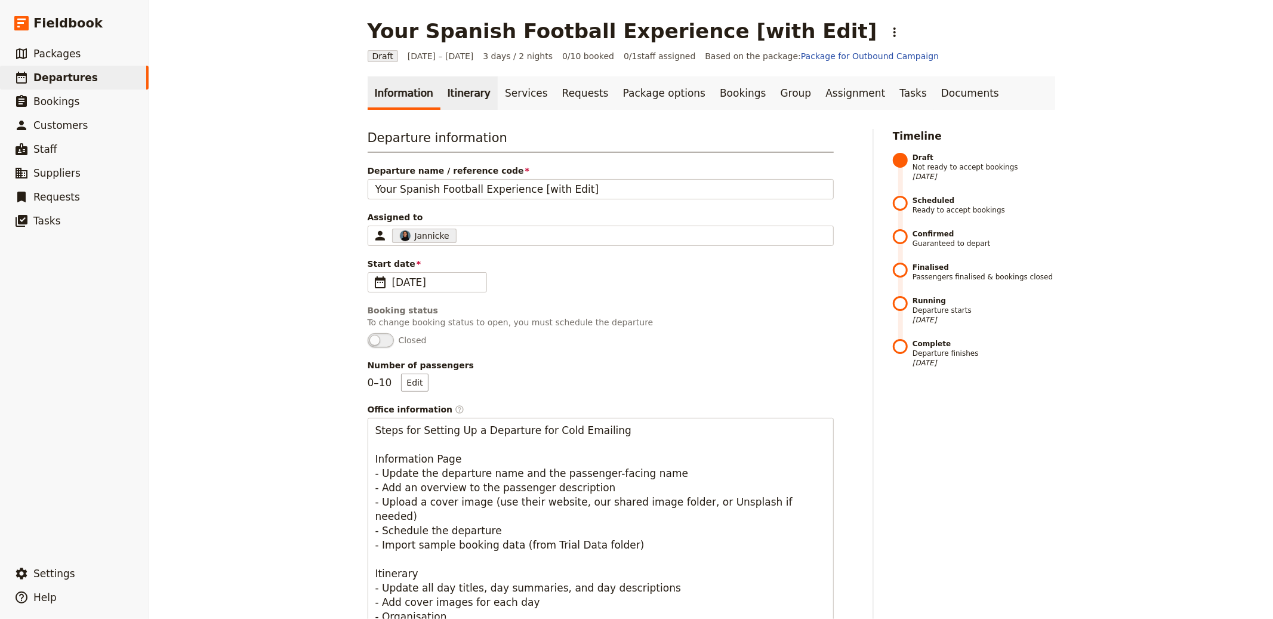
click at [455, 100] on link "Itinerary" at bounding box center [468, 92] width 57 height 33
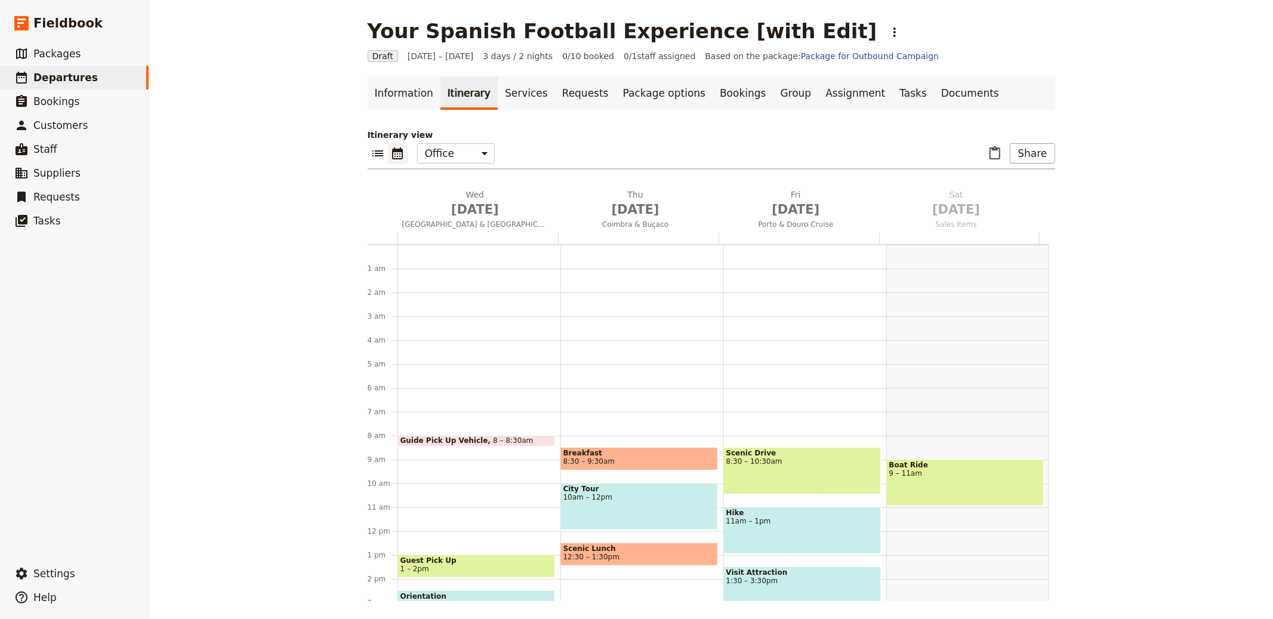
scroll to position [155, 0]
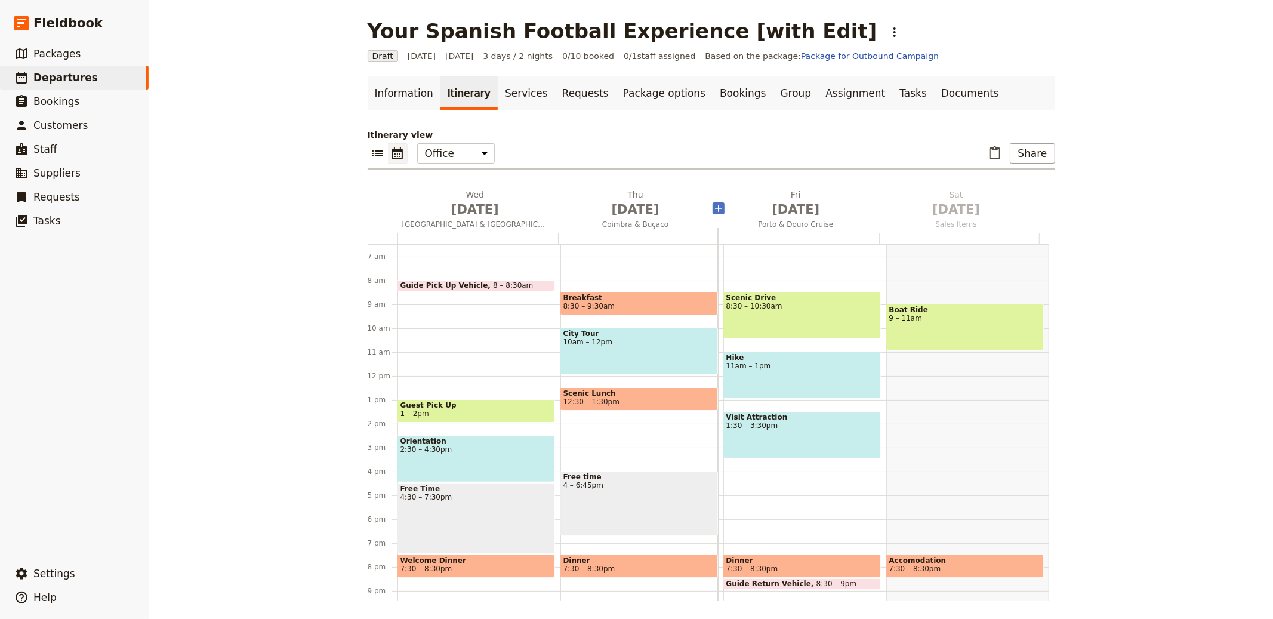
click at [501, 223] on span "[GEOGRAPHIC_DATA] & [GEOGRAPHIC_DATA]" at bounding box center [475, 225] width 156 height 10
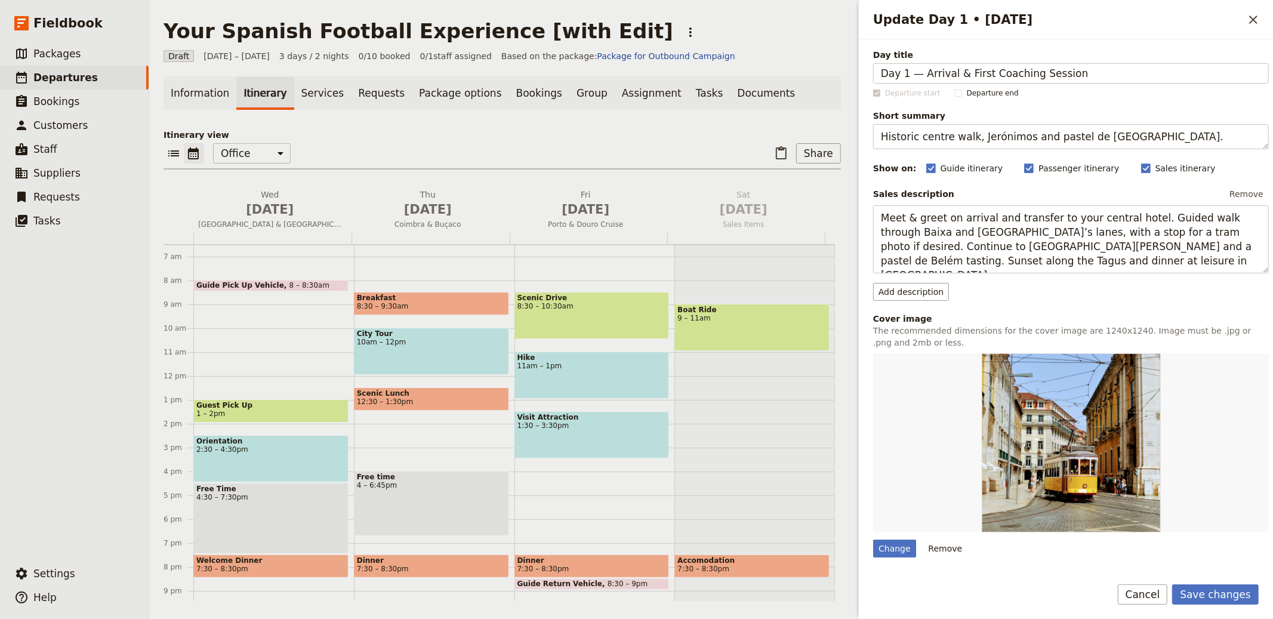
type input "Day 1 — Arrival & First Coaching Session"
click at [1023, 138] on textarea "Historic centre walk, Jerónimos and pastel de [GEOGRAPHIC_DATA]." at bounding box center [1071, 136] width 396 height 25
paste textarea "Arrive, check in and sharpen skills with an elite coach"
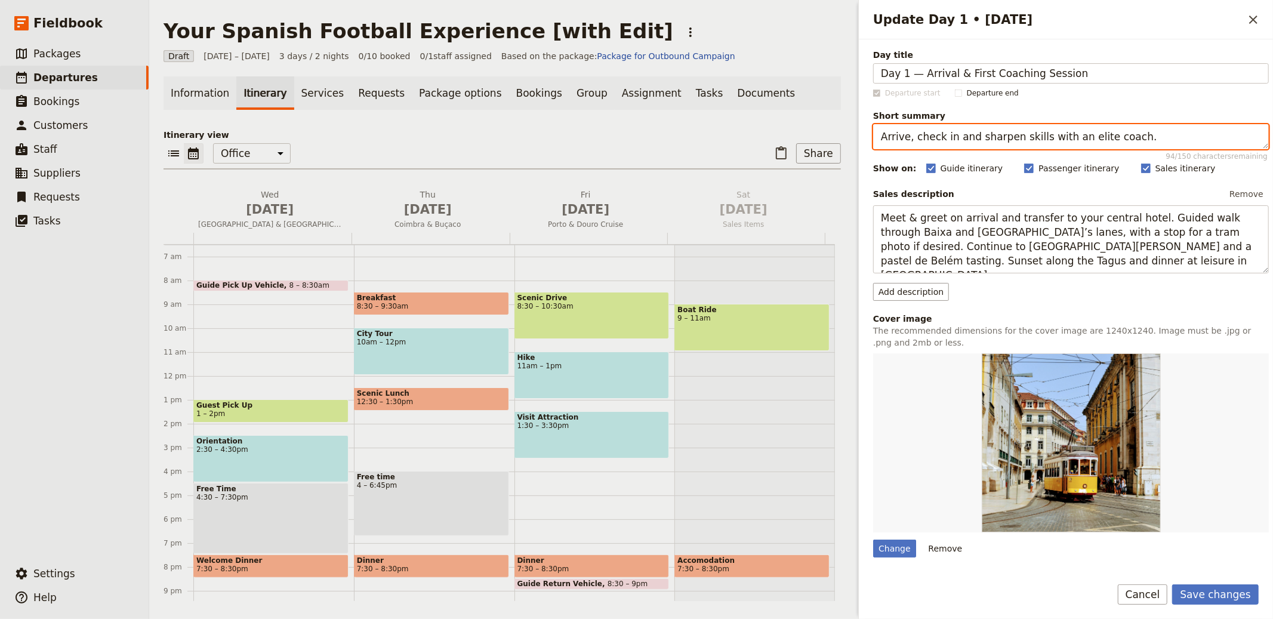
type textarea "Arrive, check in and sharpen skills with an elite coach."
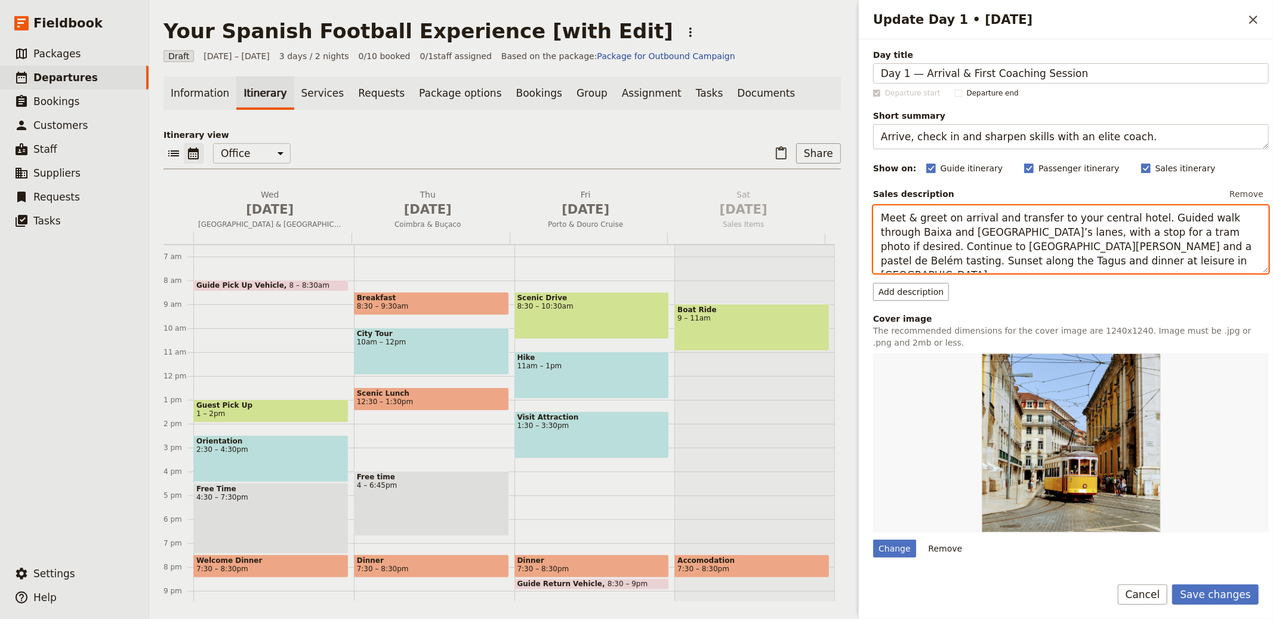
click at [1042, 227] on textarea "Meet & greet on arrival and transfer to your central hotel. Guided walk through…" at bounding box center [1071, 239] width 396 height 68
paste textarea "Arrive in [GEOGRAPHIC_DATA] ([GEOGRAPHIC_DATA]/[GEOGRAPHIC_DATA] area) and tran…"
type textarea "Arrive in [GEOGRAPHIC_DATA] ([GEOGRAPHIC_DATA]/[GEOGRAPHIC_DATA] area) and tran…"
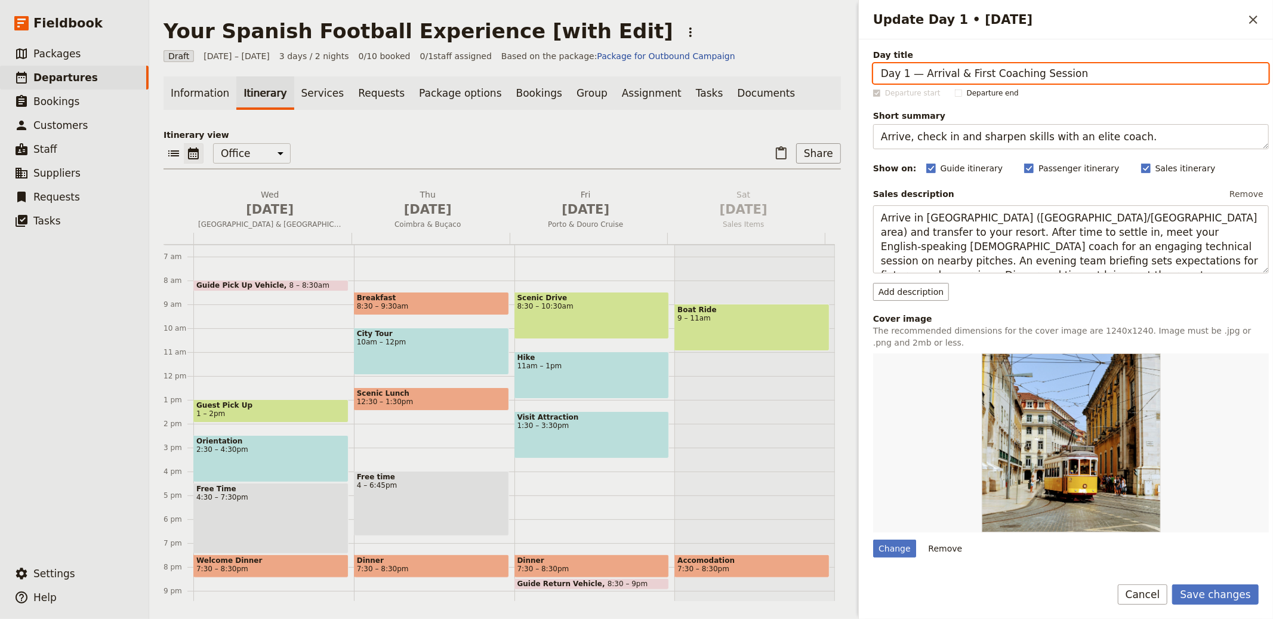
click at [924, 73] on input "Day 1 — Arrival & First Coaching Session" at bounding box center [1071, 73] width 396 height 20
type input "Arrival & First Coaching Session"
click at [1172, 584] on button "Save changes" at bounding box center [1215, 594] width 87 height 20
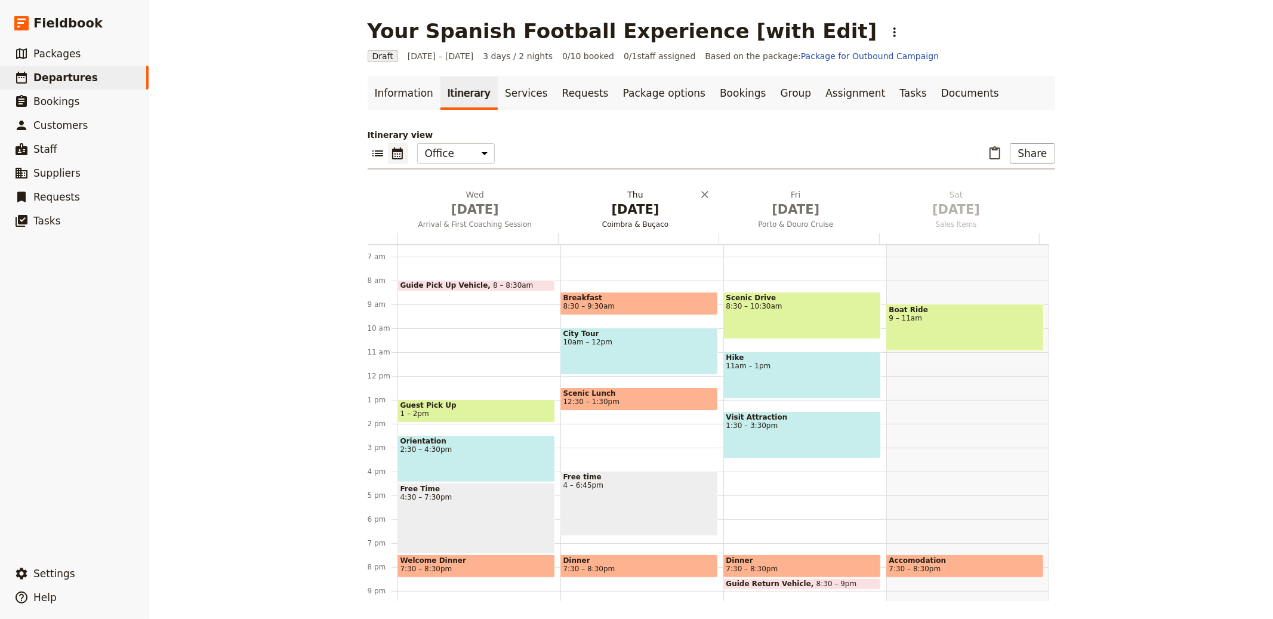
click at [613, 210] on span "[DATE]" at bounding box center [635, 209] width 146 height 18
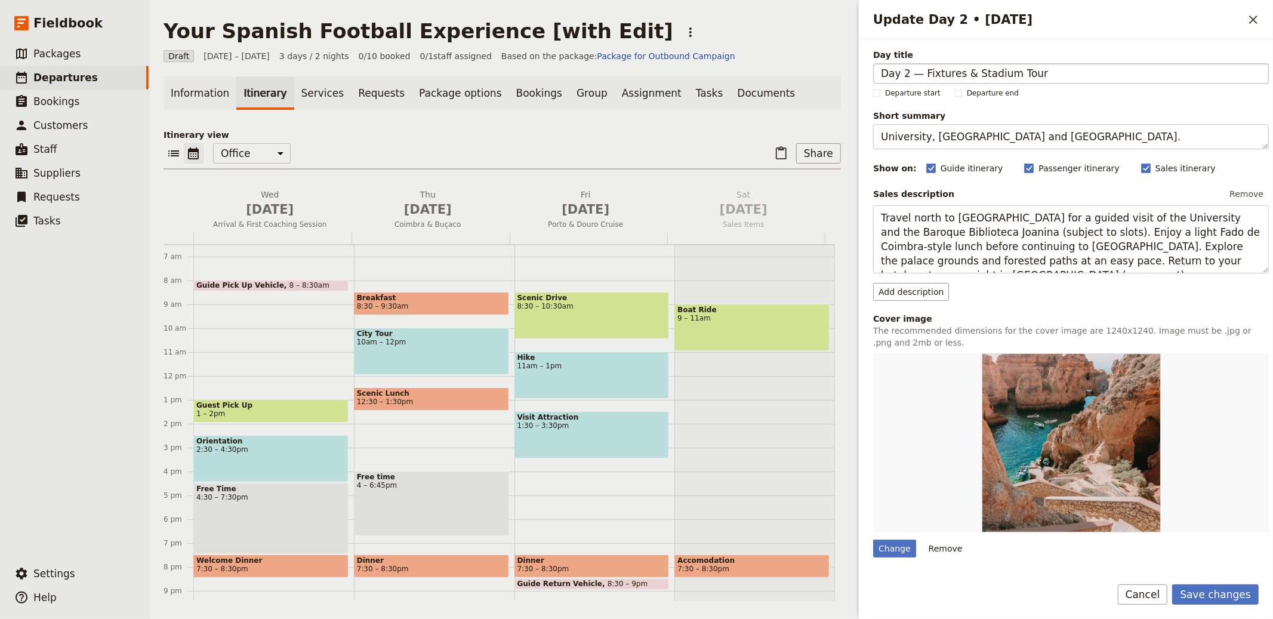
click at [924, 73] on input "Day 2 — Fixtures & Stadium Tour" at bounding box center [1071, 73] width 396 height 20
type input "Fixtures & Stadium Tour"
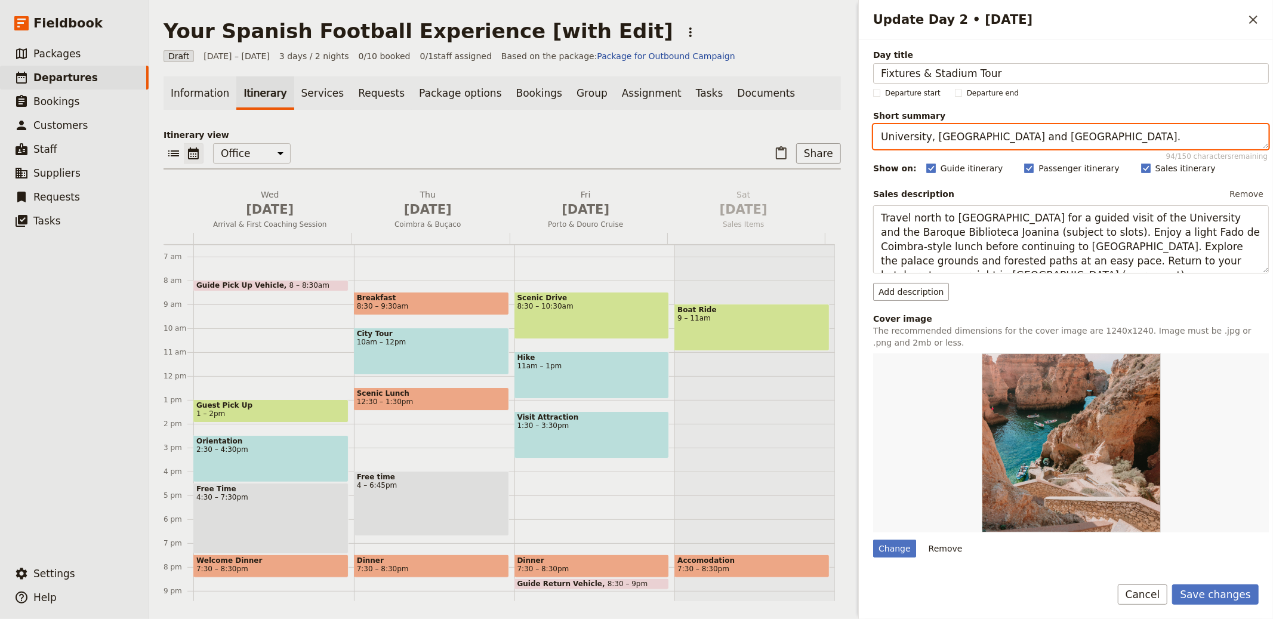
click at [970, 134] on textarea "University, [GEOGRAPHIC_DATA] and [GEOGRAPHIC_DATA]." at bounding box center [1071, 136] width 396 height 25
paste textarea "Play local opposition and tour an iconic stadium"
type textarea "Play local opposition and tour an iconic stadium."
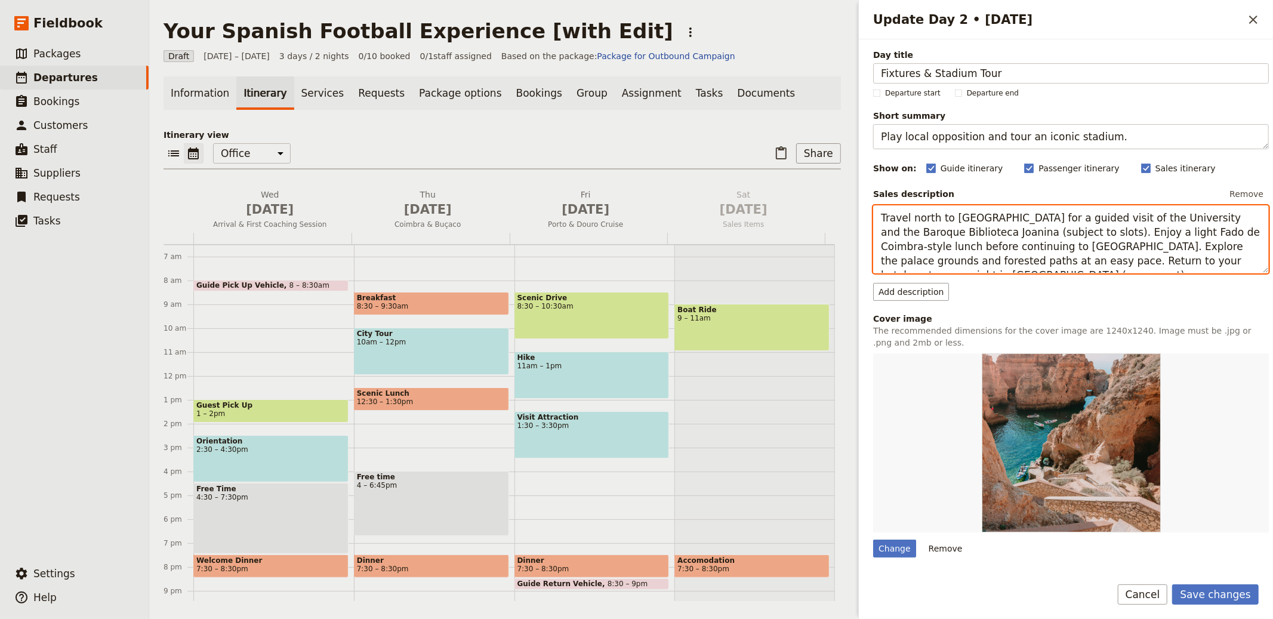
click at [974, 230] on textarea "Travel north to [GEOGRAPHIC_DATA] for a guided visit of the University and the …" at bounding box center [1071, 239] width 396 height 68
paste textarea "Warm-up training precedes your guaranteed friendly against local [DEMOGRAPHIC_D…"
type textarea "Warm-up training precedes your guaranteed friendly against local [DEMOGRAPHIC_D…"
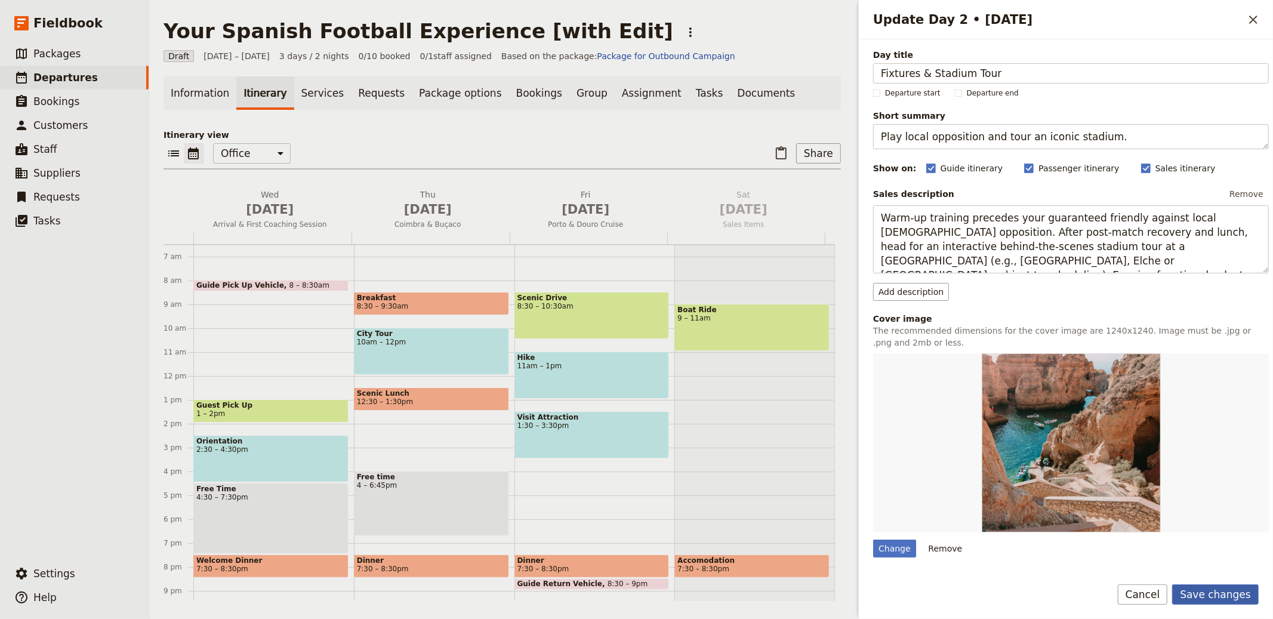
click at [1226, 598] on button "Save changes" at bounding box center [1215, 594] width 87 height 20
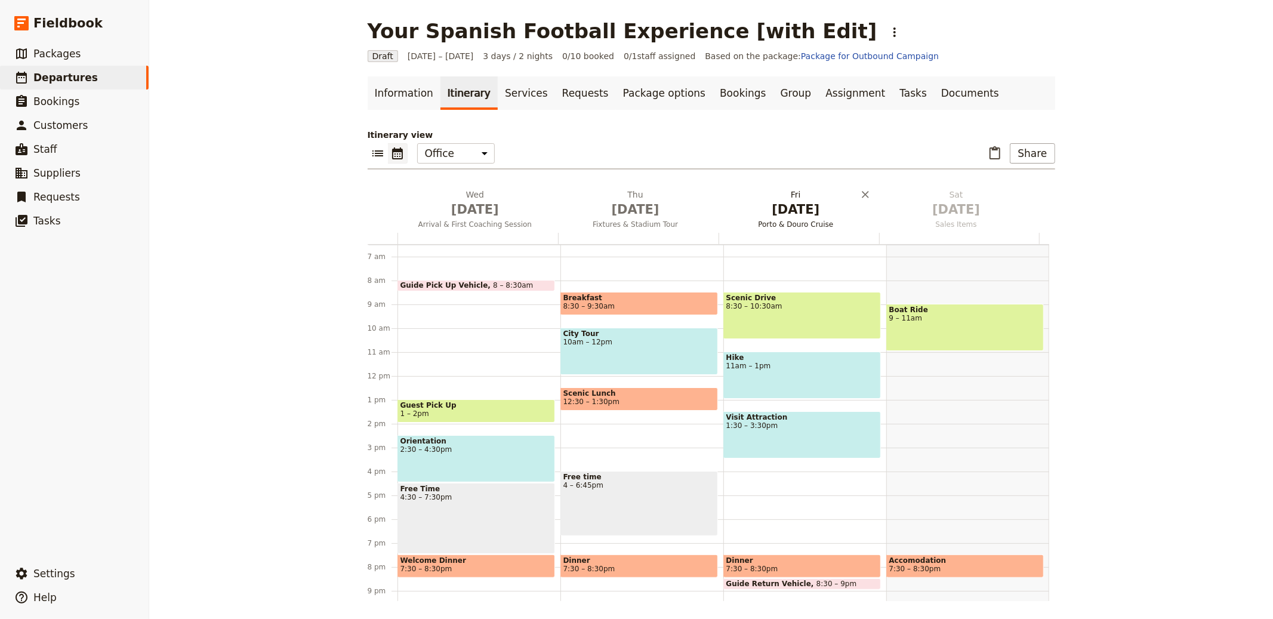
click at [802, 216] on span "[DATE]" at bounding box center [796, 209] width 146 height 18
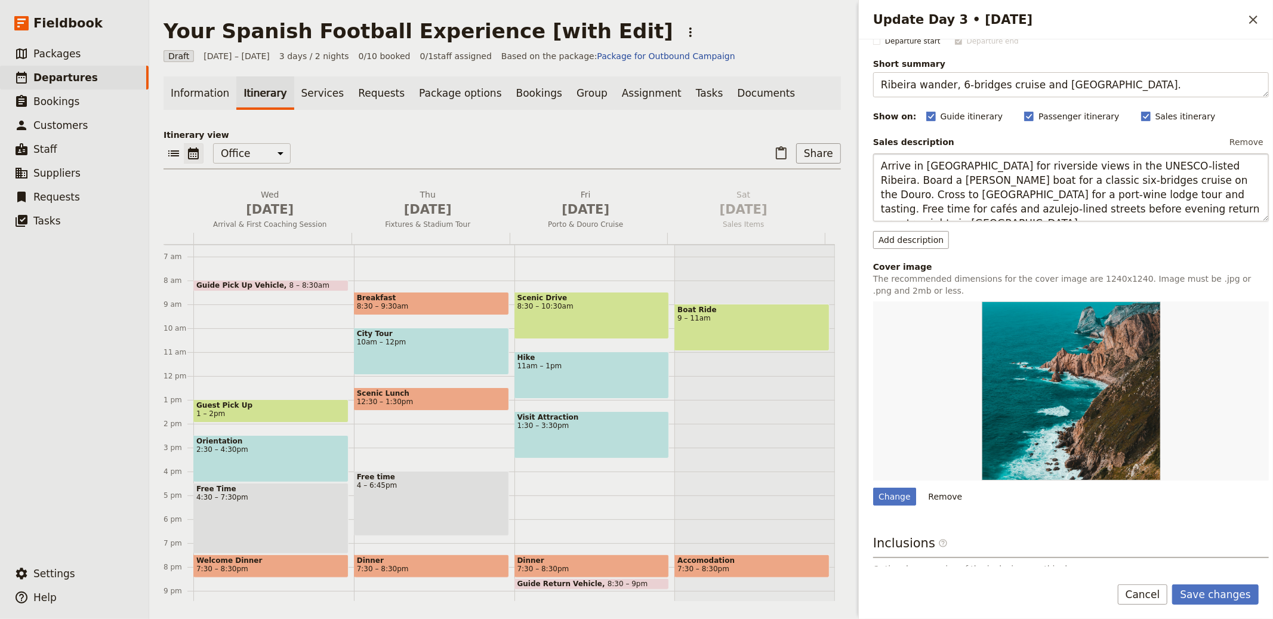
scroll to position [0, 0]
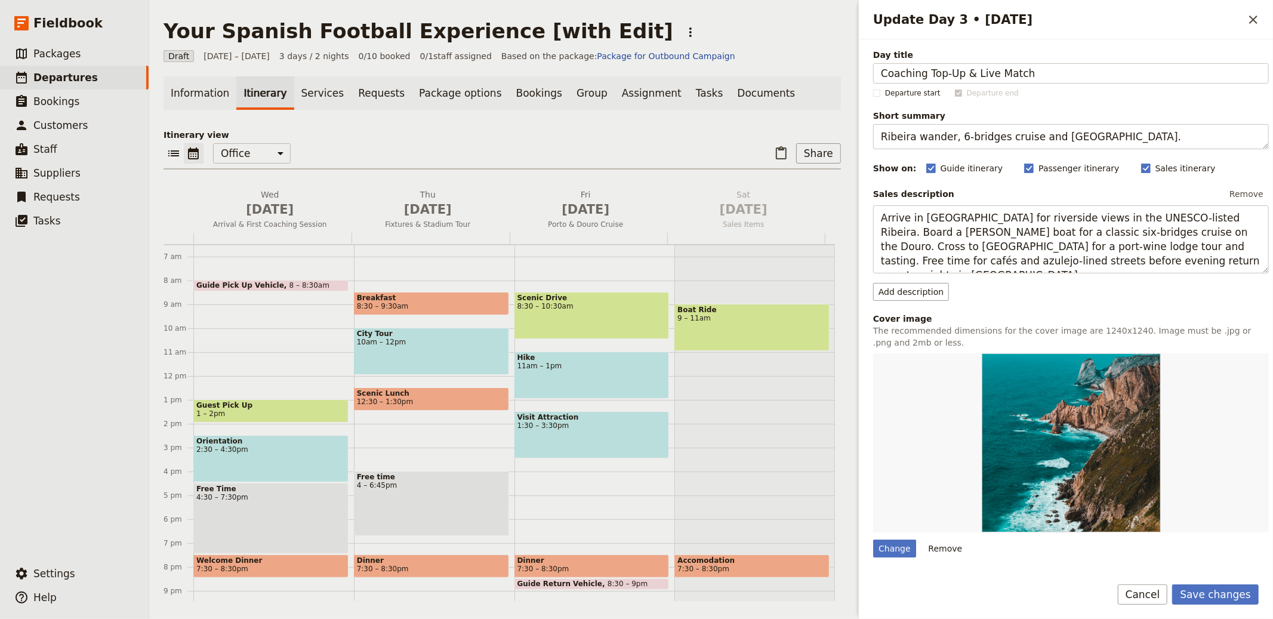
type input "Coaching Top-Up & Live Match"
click at [1067, 120] on span "Short summary" at bounding box center [1071, 116] width 396 height 12
click at [1067, 124] on textarea "Ribeira wander, 6-bridges cruise and [GEOGRAPHIC_DATA]." at bounding box center [1071, 136] width 396 height 25
click at [1063, 134] on textarea "Ribeira wander, 6-bridges cruise and [GEOGRAPHIC_DATA]." at bounding box center [1071, 136] width 396 height 25
paste textarea "Tune tactics by day; live La Liga match at night"
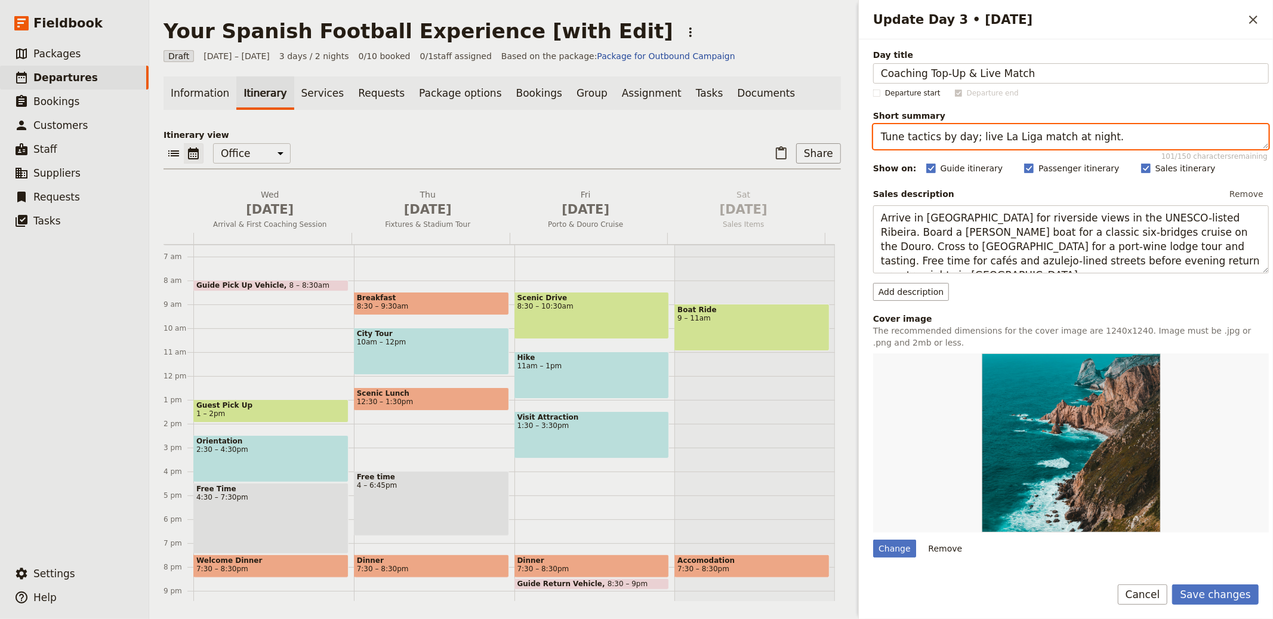
type textarea "Tune tactics by day; live La Liga match at night."
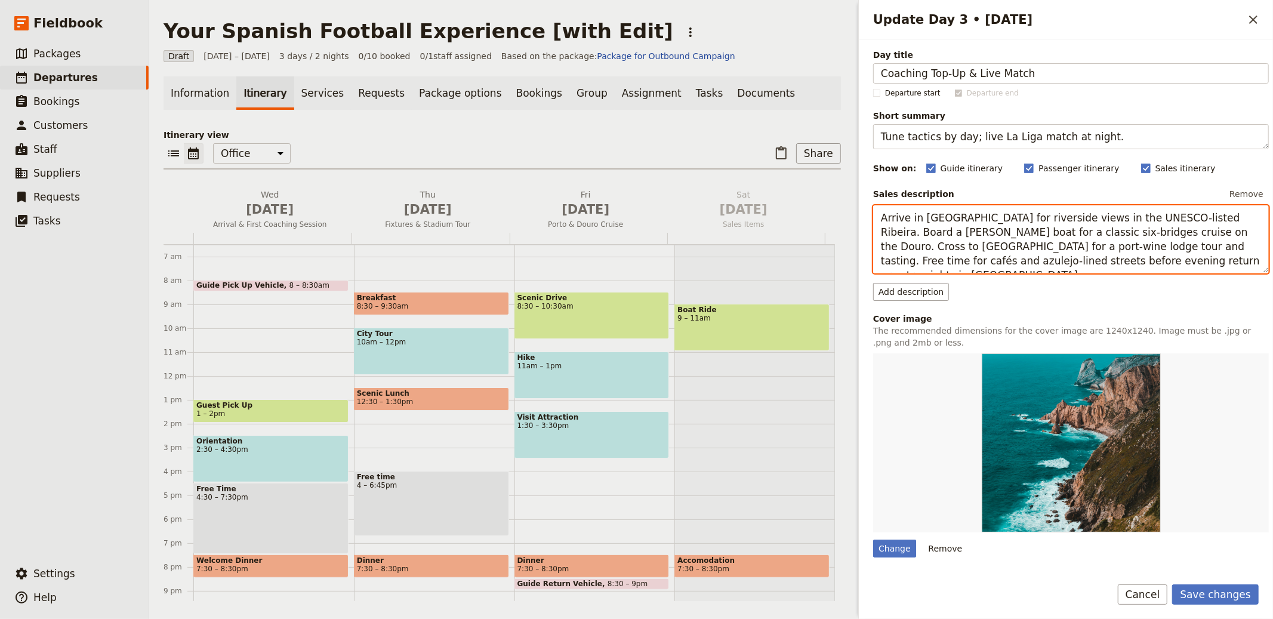
click at [1072, 241] on textarea "Arrive in [GEOGRAPHIC_DATA] for riverside views in the UNESCO-listed Ribeira. B…" at bounding box center [1071, 239] width 396 height 68
paste textarea "focused morning session with your [DEMOGRAPHIC_DATA] coach builds on match lear…"
type textarea "A focused morning session with your [DEMOGRAPHIC_DATA] coach builds on match le…"
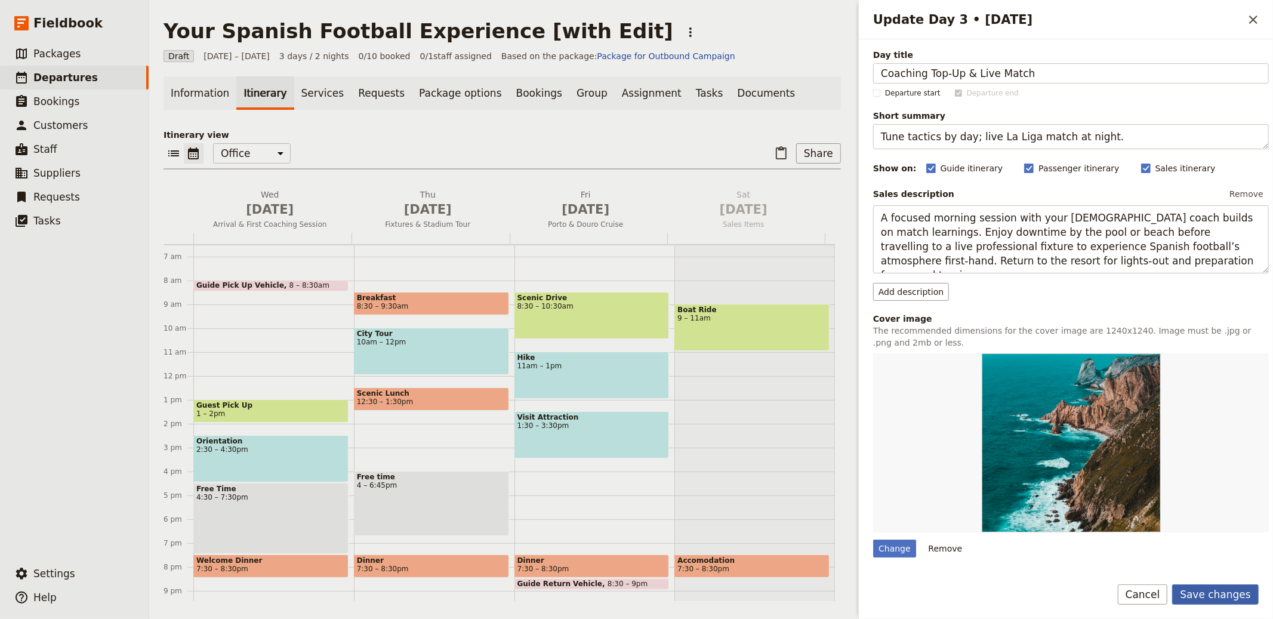
click at [1230, 589] on button "Save changes" at bounding box center [1215, 594] width 87 height 20
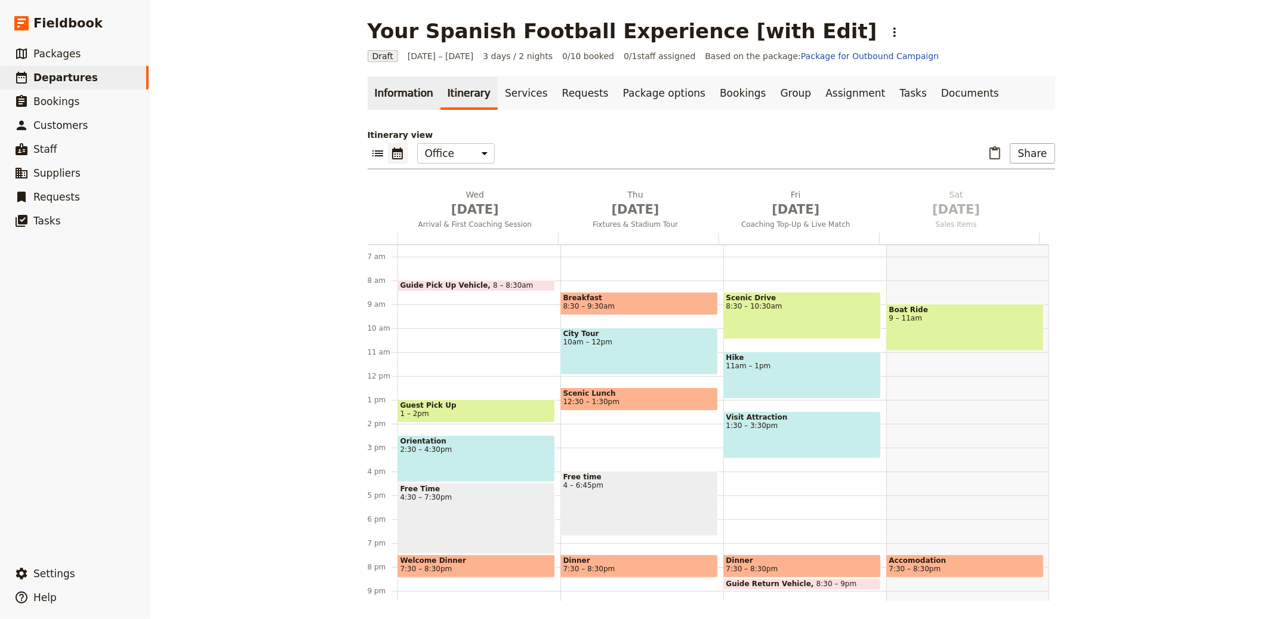
click at [391, 88] on link "Information" at bounding box center [404, 92] width 73 height 33
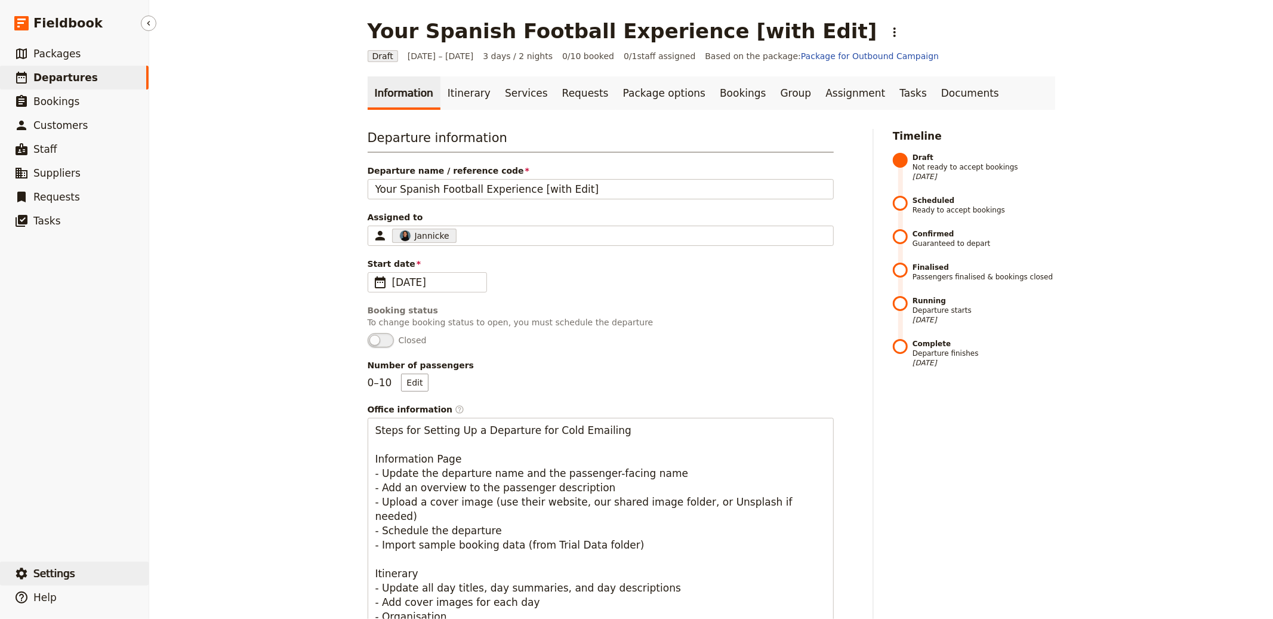
click at [103, 578] on button "​ Settings" at bounding box center [74, 573] width 149 height 24
click at [209, 538] on span "Your organization" at bounding box center [197, 541] width 72 height 12
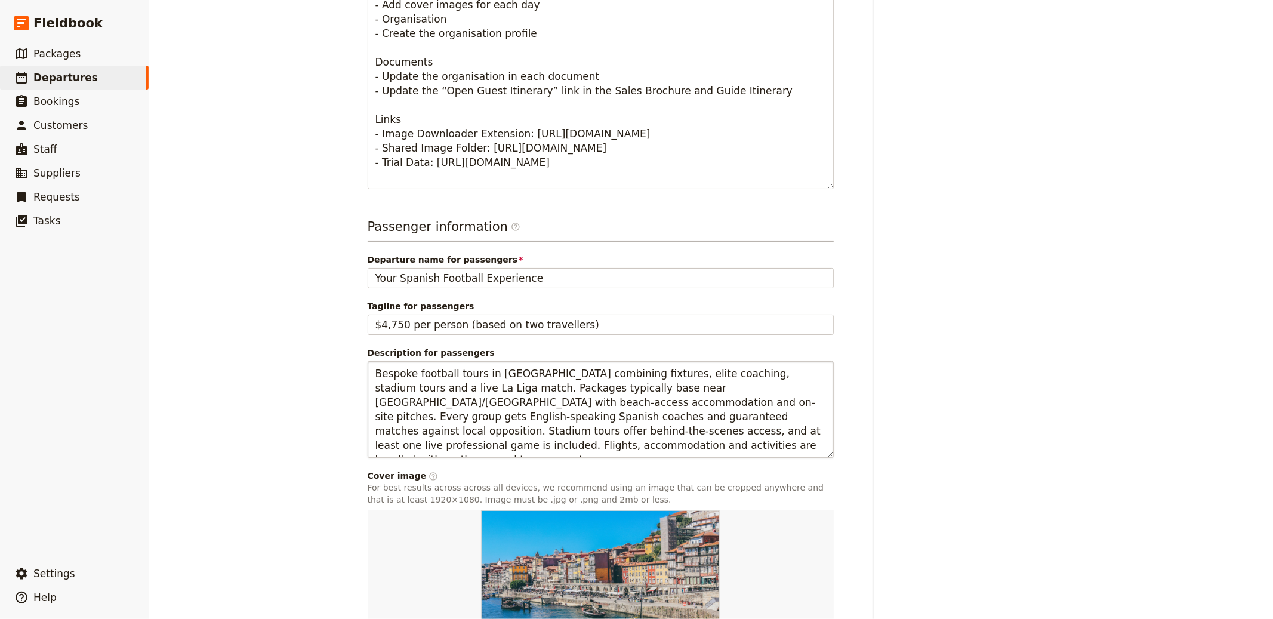
scroll to position [714, 0]
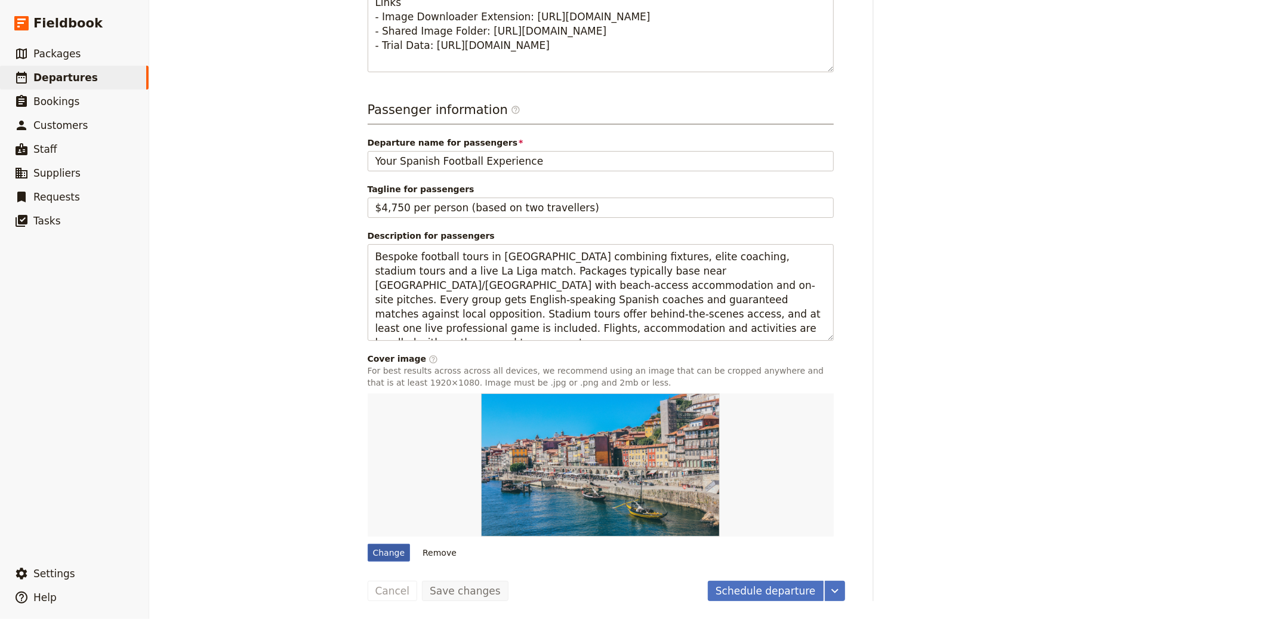
click at [380, 545] on div "Change" at bounding box center [389, 553] width 43 height 18
click at [368, 544] on input "Change" at bounding box center [367, 543] width 1 height 1
type input "C:\fakepath\TENNIS-scaled.jpg"
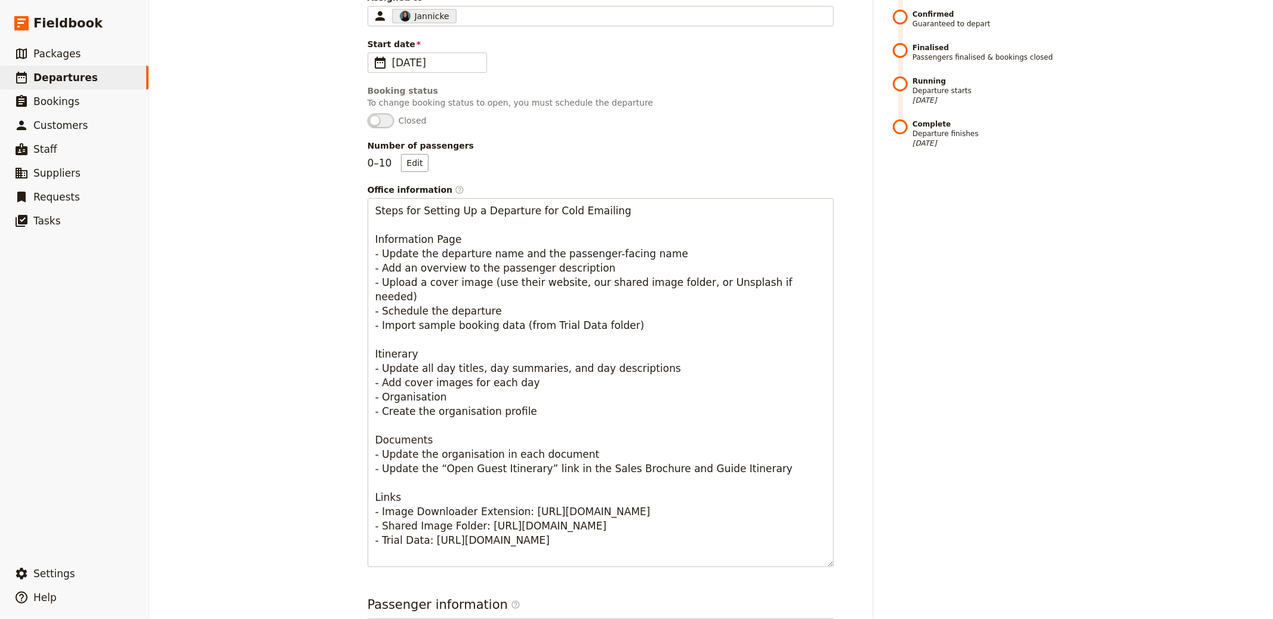
scroll to position [0, 0]
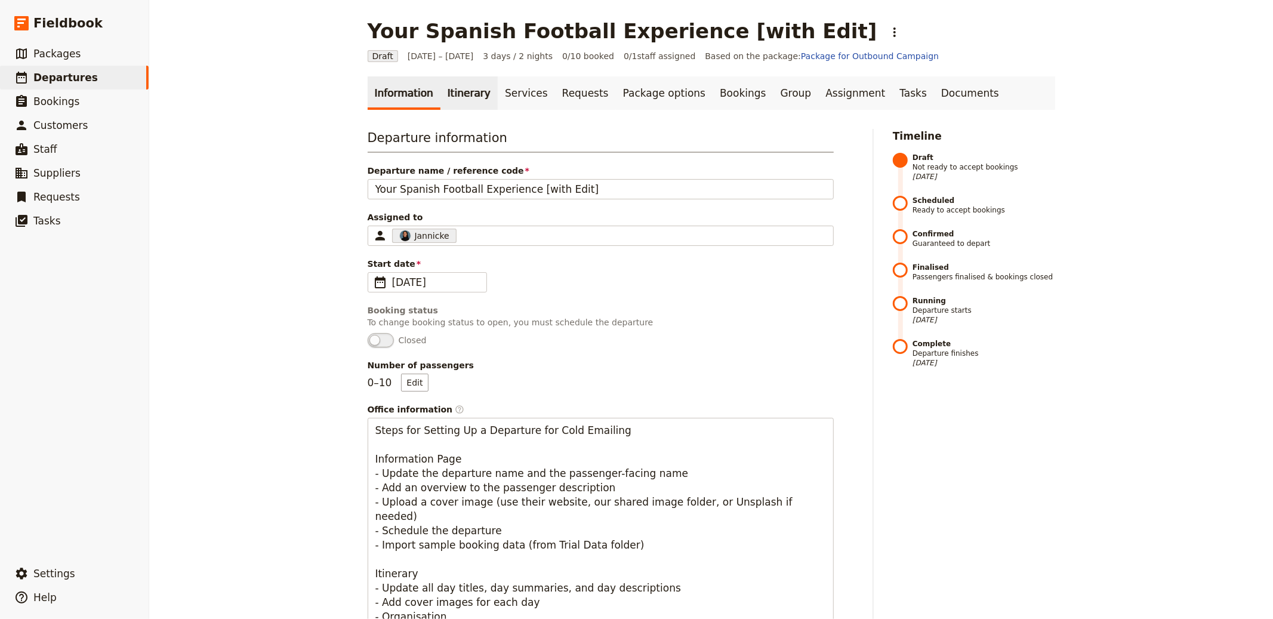
click at [452, 92] on link "Itinerary" at bounding box center [468, 92] width 57 height 33
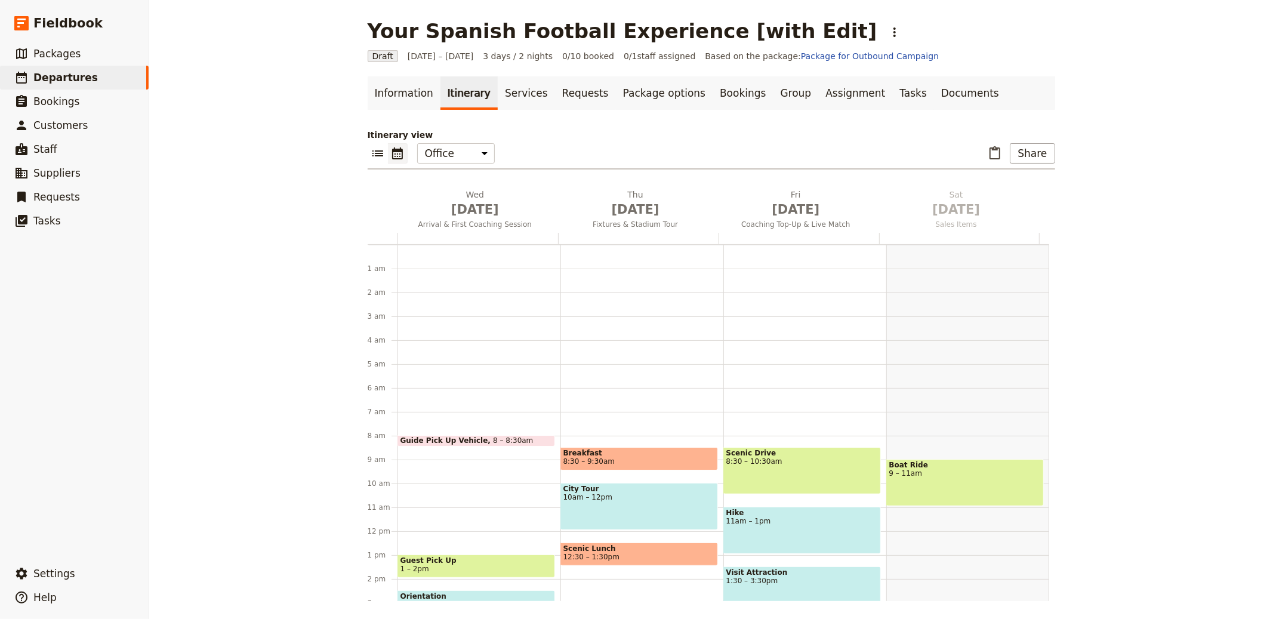
scroll to position [155, 0]
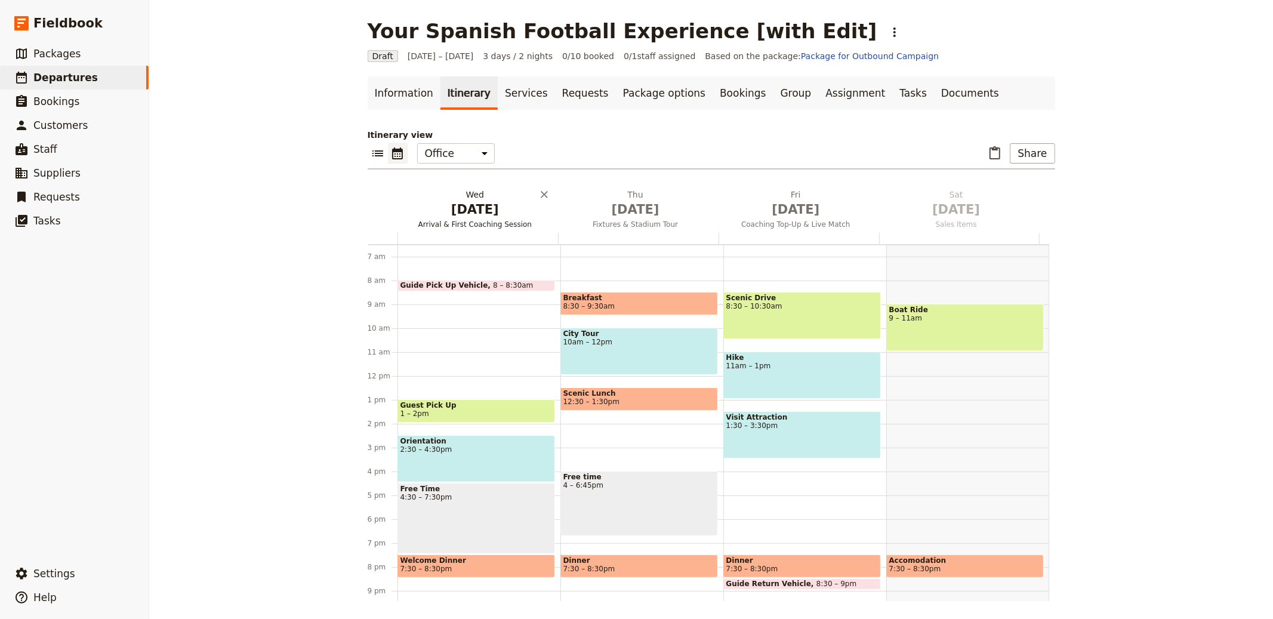
click at [460, 211] on span "Oct 1" at bounding box center [475, 209] width 146 height 18
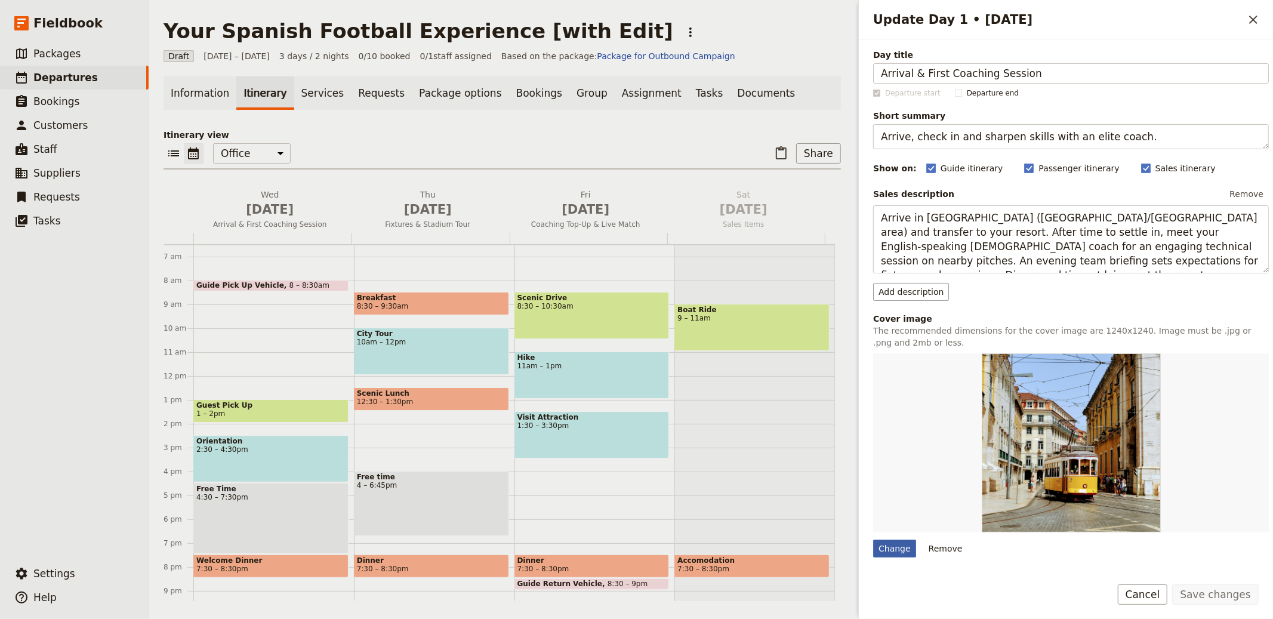
click at [891, 556] on div "Change" at bounding box center [894, 548] width 43 height 18
click at [873, 539] on input "Change" at bounding box center [872, 539] width 1 height 1
type input "C:\fakepath\WhatsApp-Image-2024-07-18-at-10.33.55_0e85c7cd-scaled.jpg"
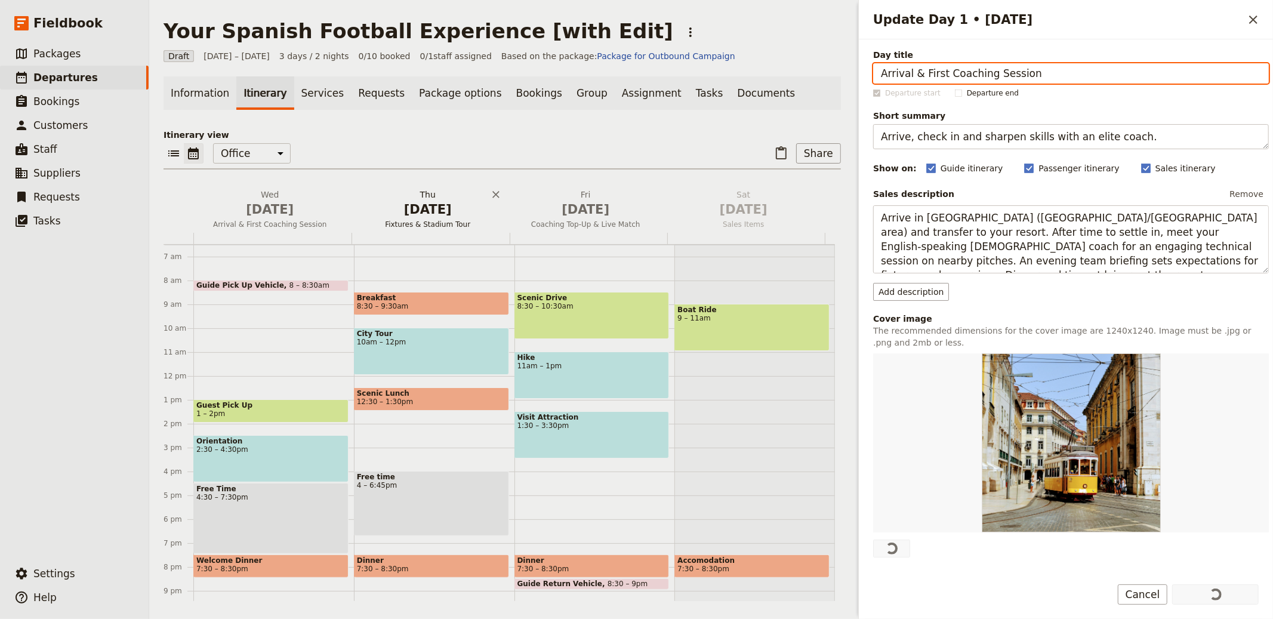
click at [418, 201] on span "Oct 2" at bounding box center [428, 209] width 144 height 18
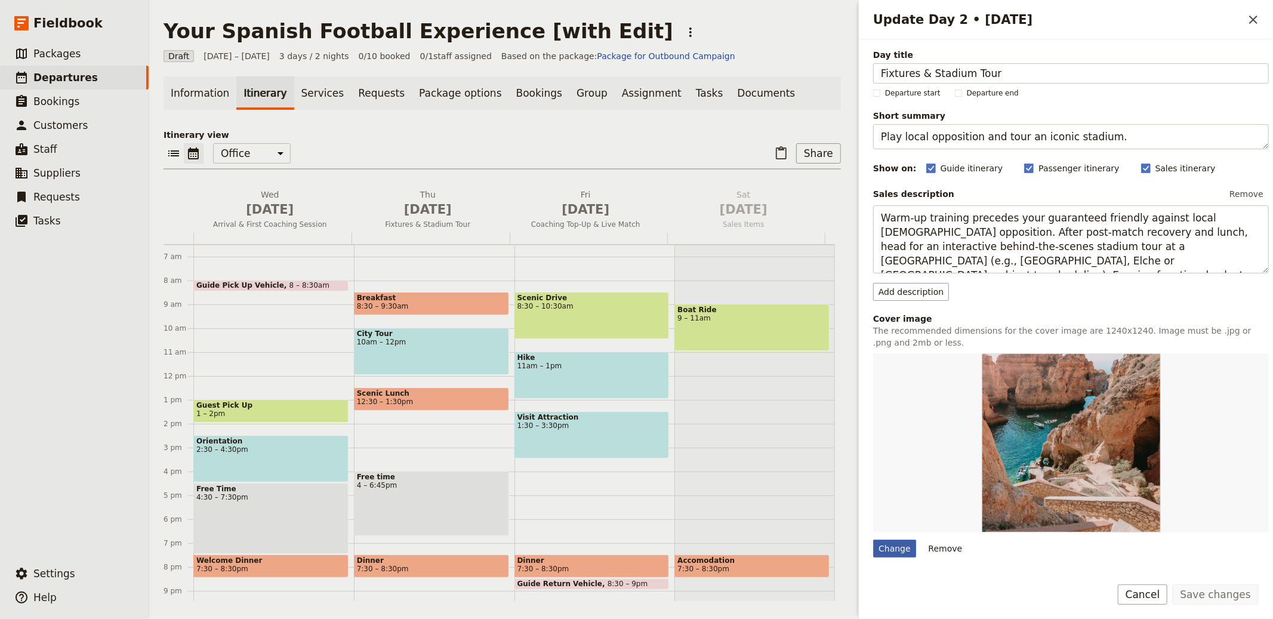
click at [897, 542] on div "Change" at bounding box center [894, 548] width 43 height 18
click at [873, 539] on input "Change" at bounding box center [872, 539] width 1 height 1
type input "C:\fakepath\WhatsApp-Image-2024-07-18-at-10.34.52_dc1e5232-scaled-e172130151618…"
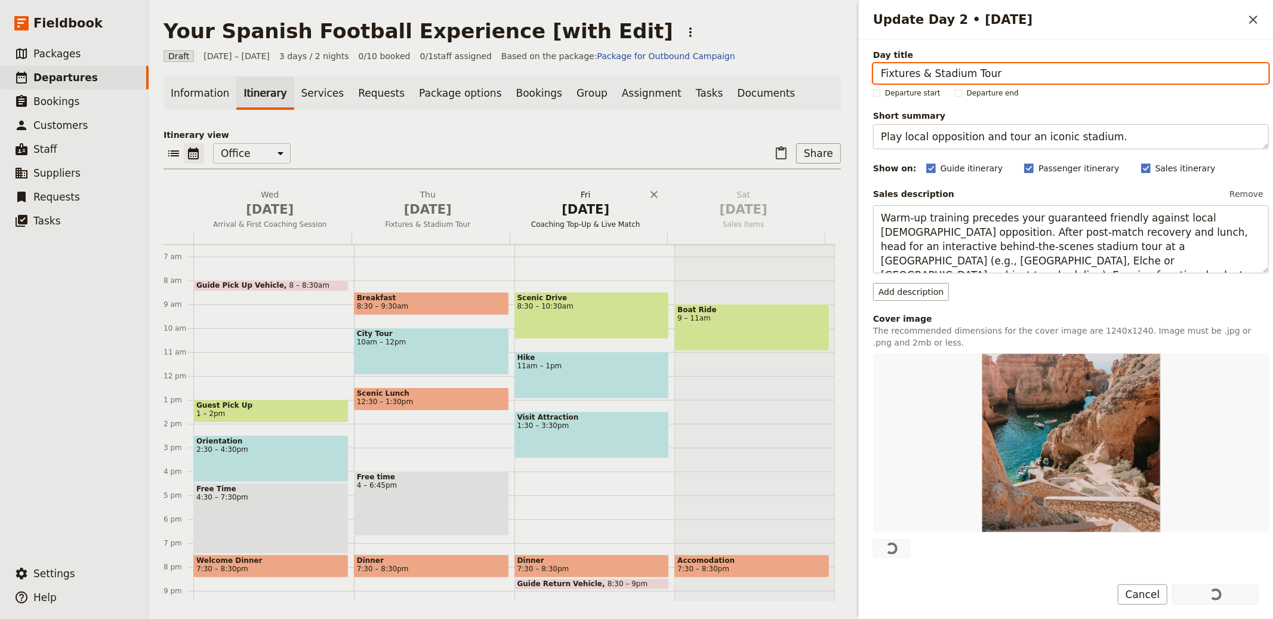
click at [566, 208] on span "Oct 3" at bounding box center [586, 209] width 144 height 18
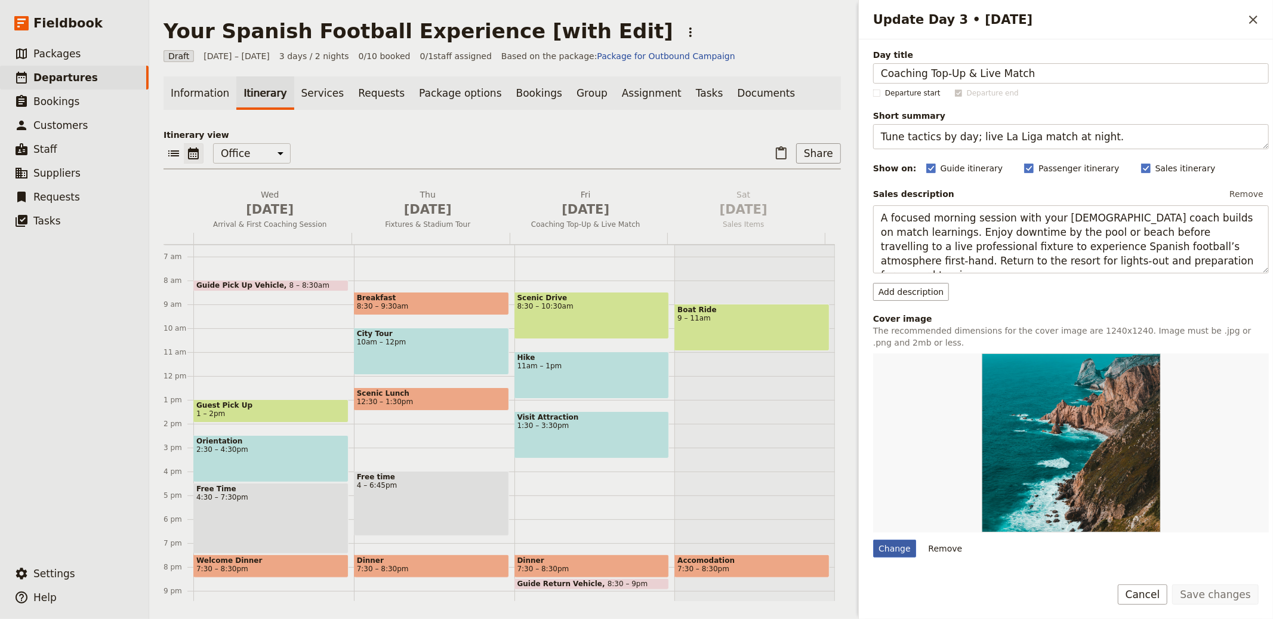
click at [895, 550] on div "Change" at bounding box center [894, 548] width 43 height 18
click at [873, 539] on input "Change" at bounding box center [872, 539] width 1 height 1
type input "C:\fakepath\WhatsApp-Image-2024-07-18-at-10.34.40_51a52eed-scaled-e172130398189…"
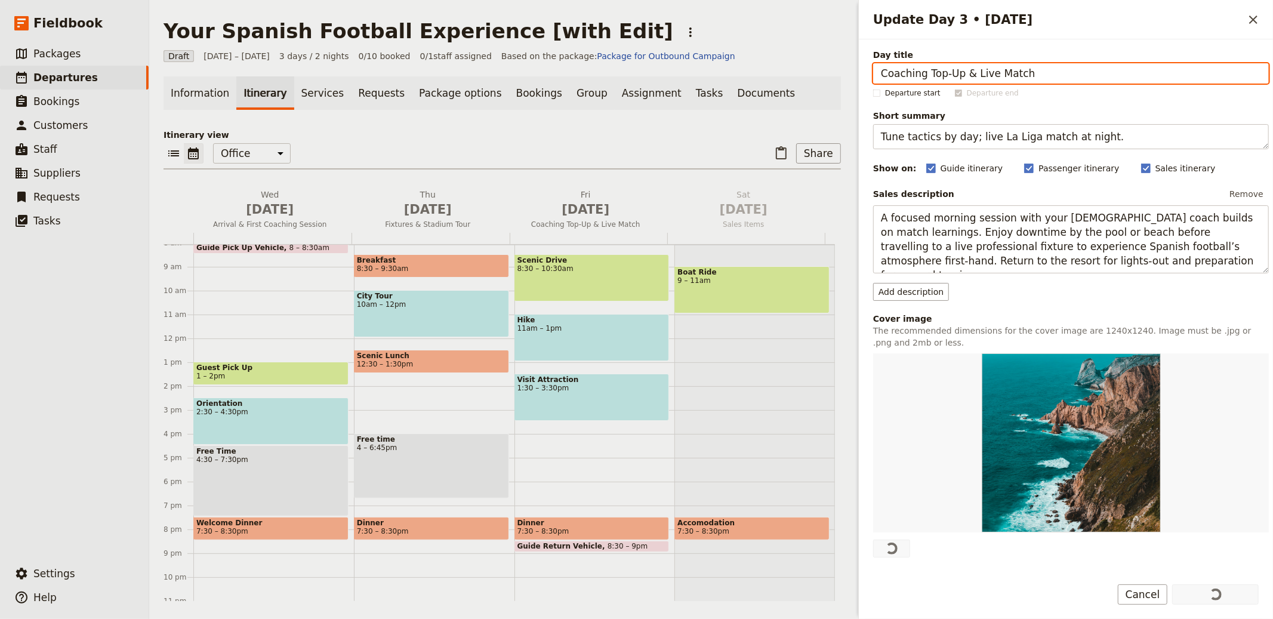
scroll to position [216, 0]
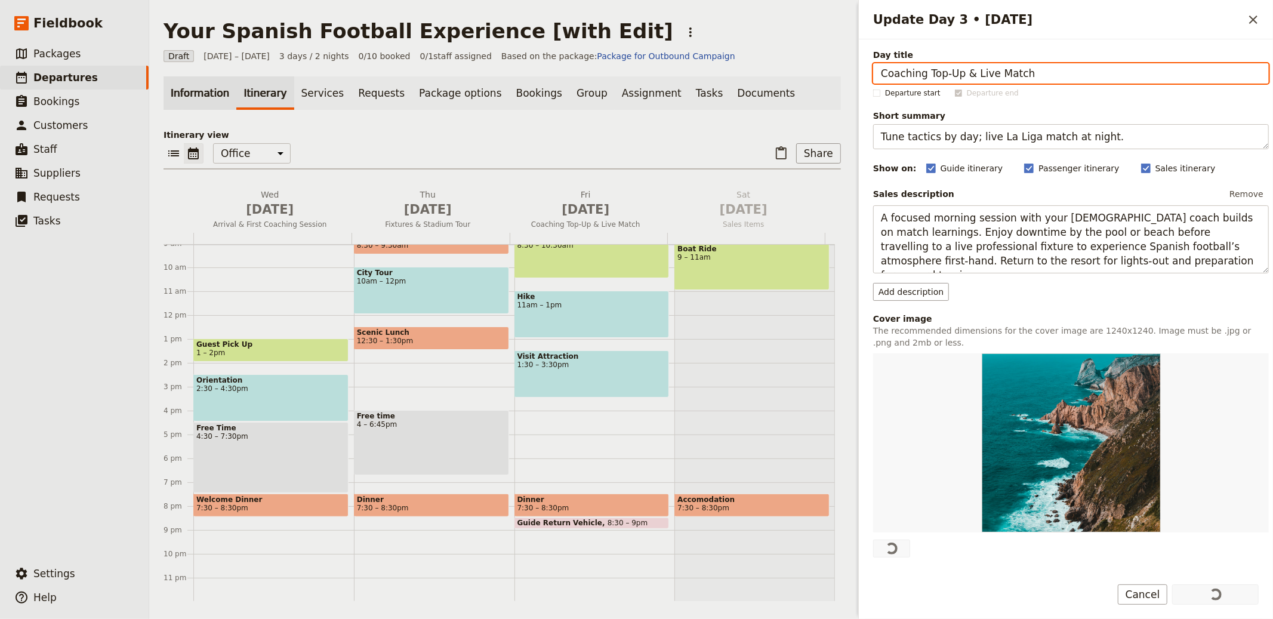
click at [196, 87] on link "Information" at bounding box center [199, 92] width 73 height 33
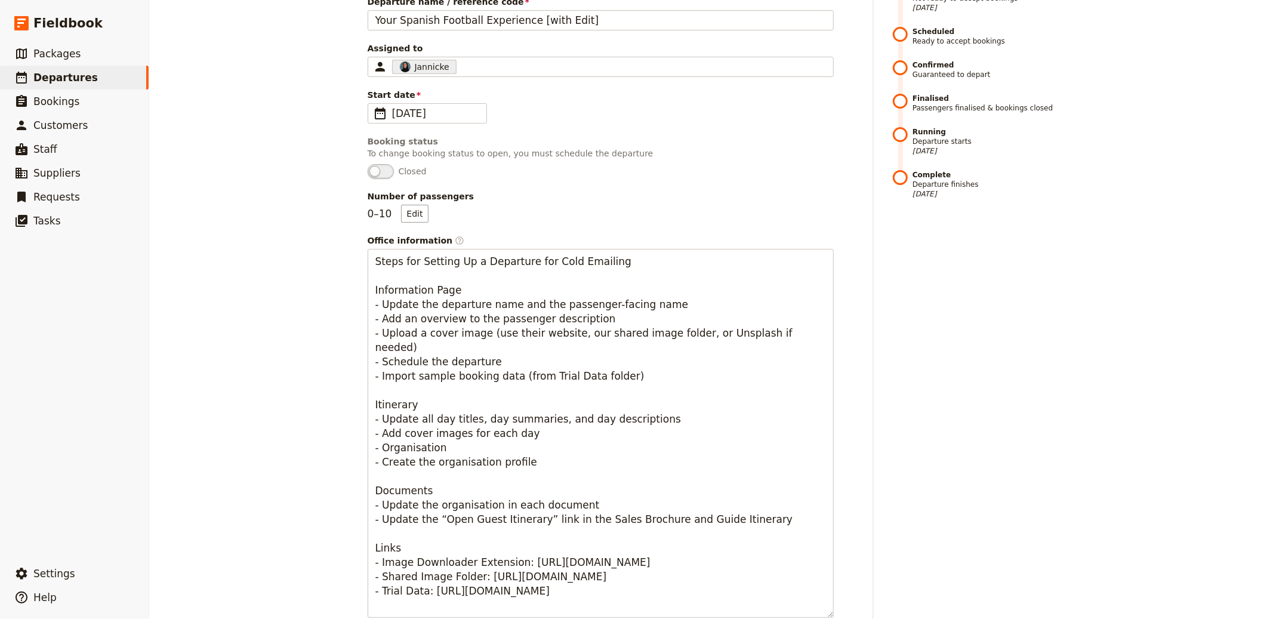
scroll to position [33, 0]
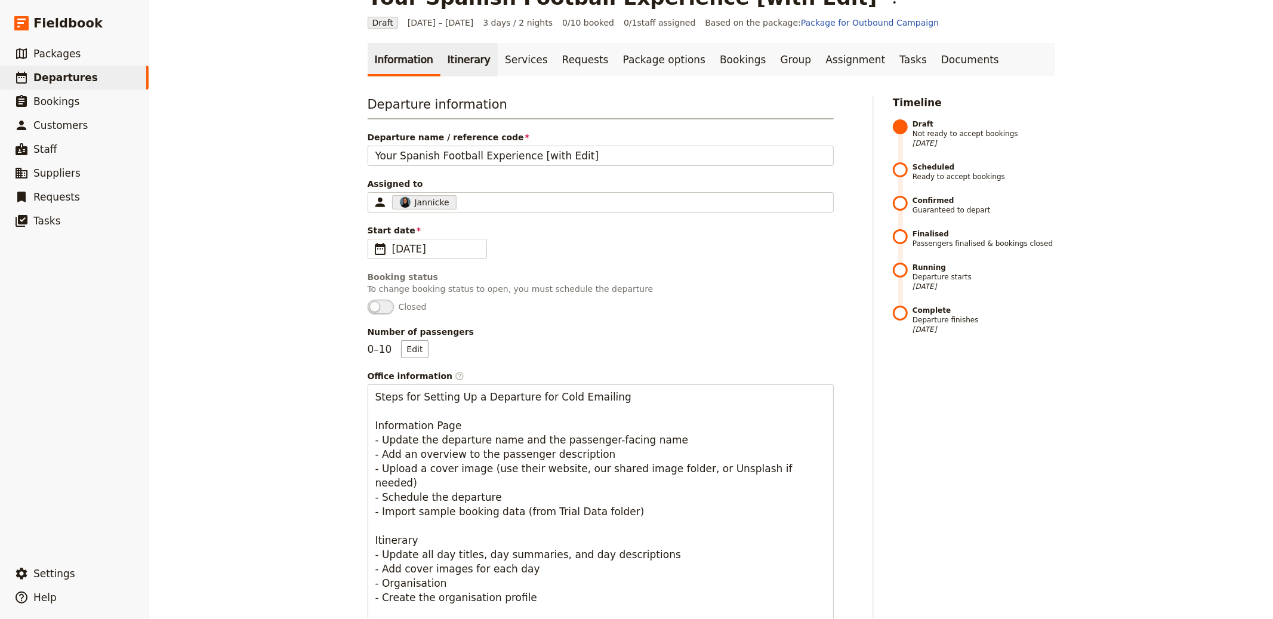
click at [457, 52] on link "Itinerary" at bounding box center [468, 59] width 57 height 33
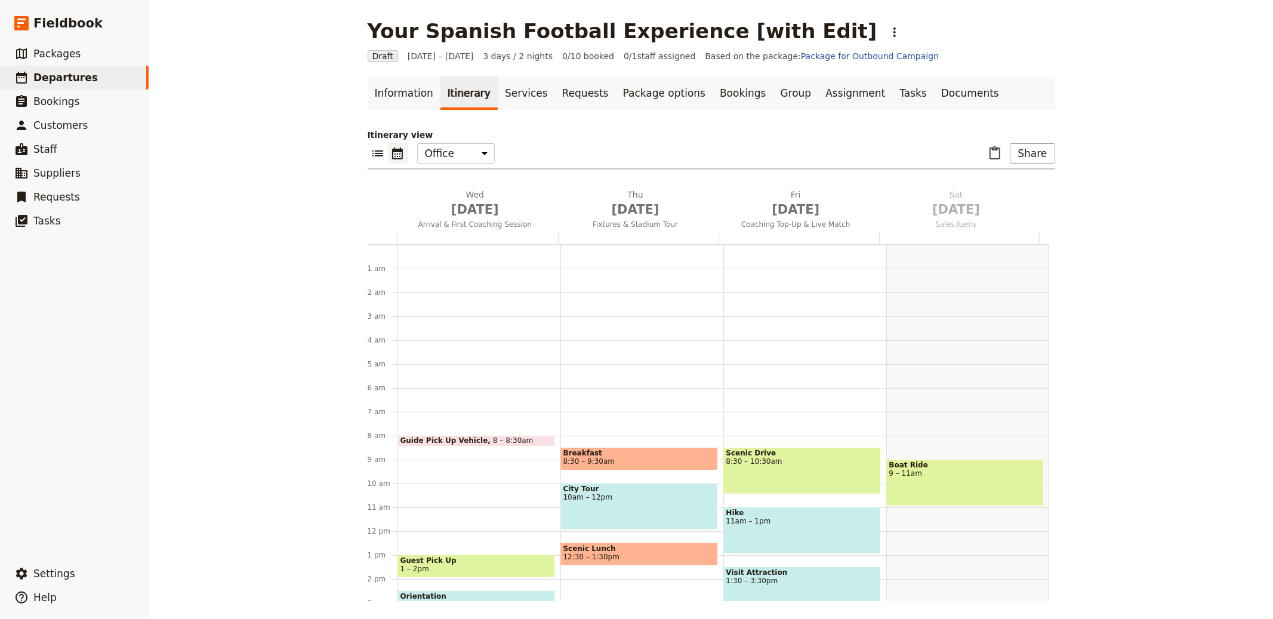
scroll to position [155, 0]
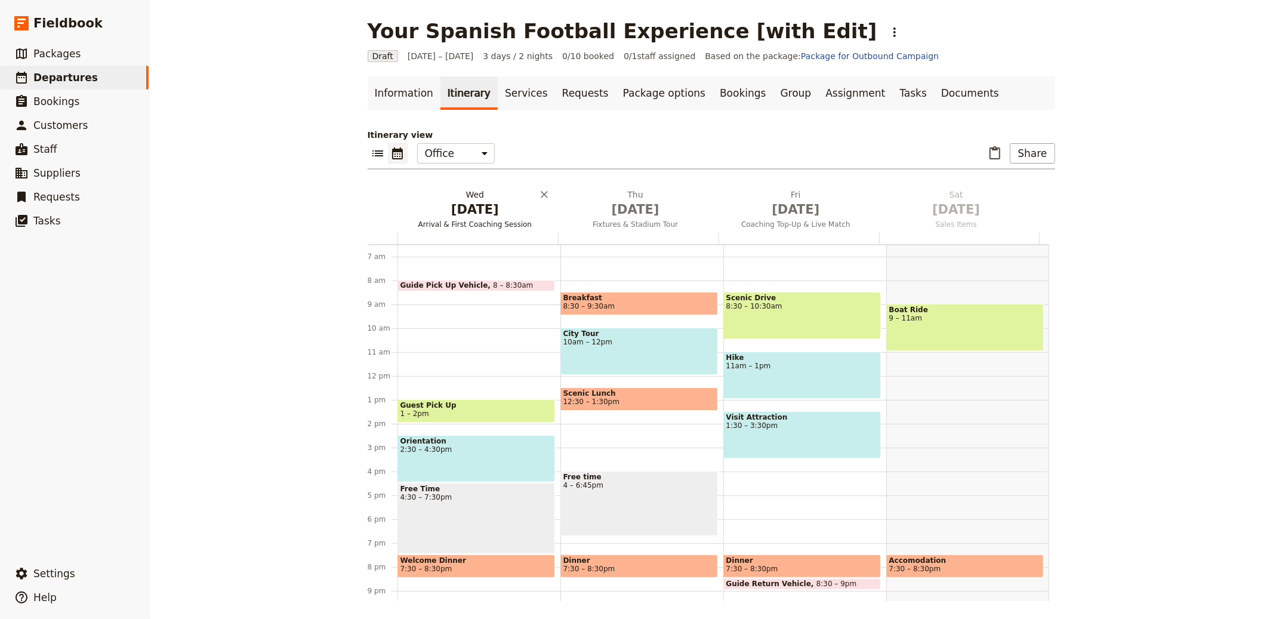
click at [476, 205] on span "Oct 1" at bounding box center [475, 209] width 146 height 18
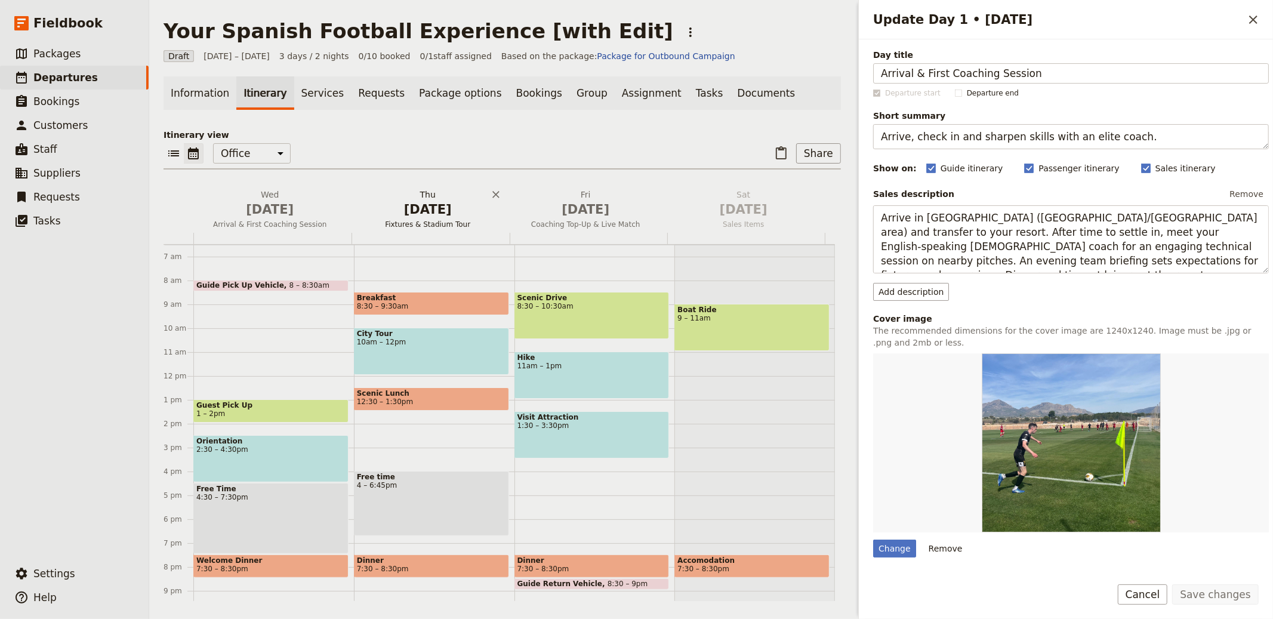
click at [446, 213] on span "Oct 2" at bounding box center [428, 209] width 144 height 18
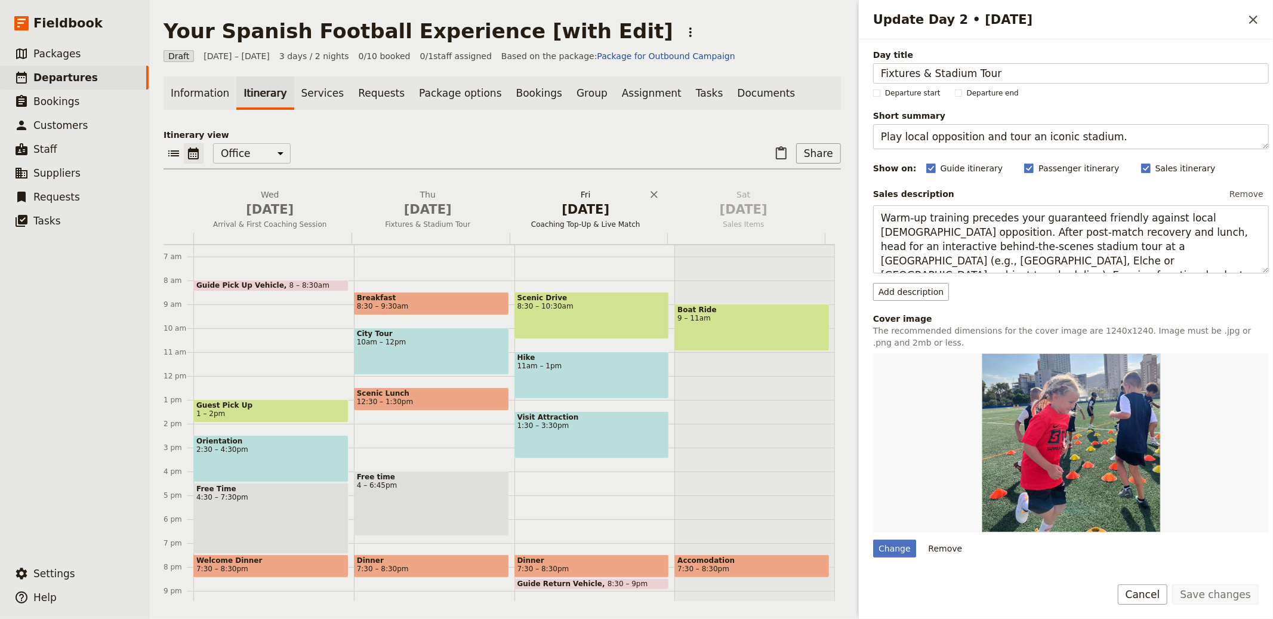
click at [588, 224] on span "Coaching Top-Up & Live Match" at bounding box center [585, 225] width 153 height 10
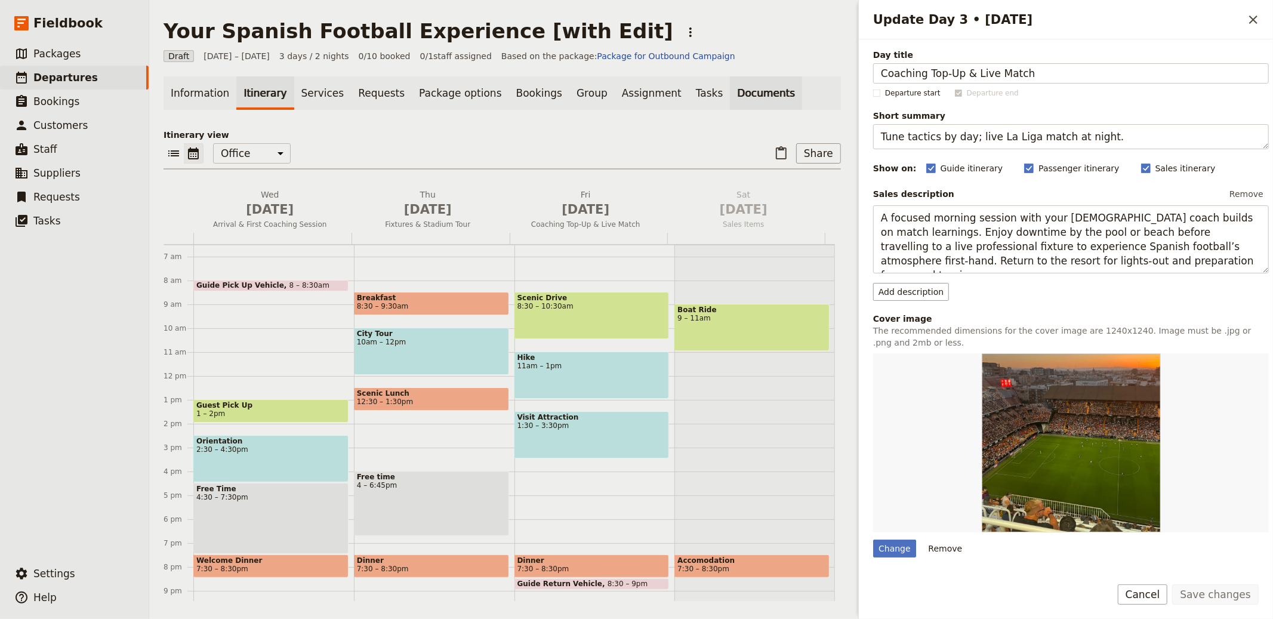
click at [730, 107] on link "Documents" at bounding box center [766, 92] width 72 height 33
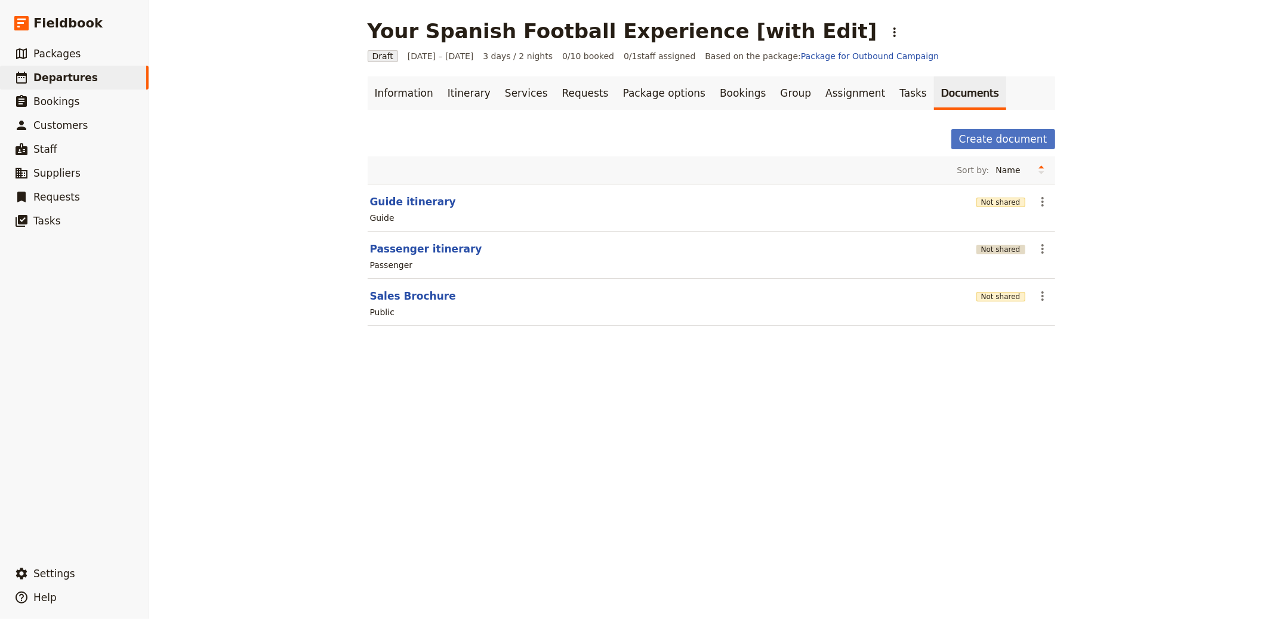
click at [987, 246] on button "Not shared" at bounding box center [1000, 250] width 49 height 10
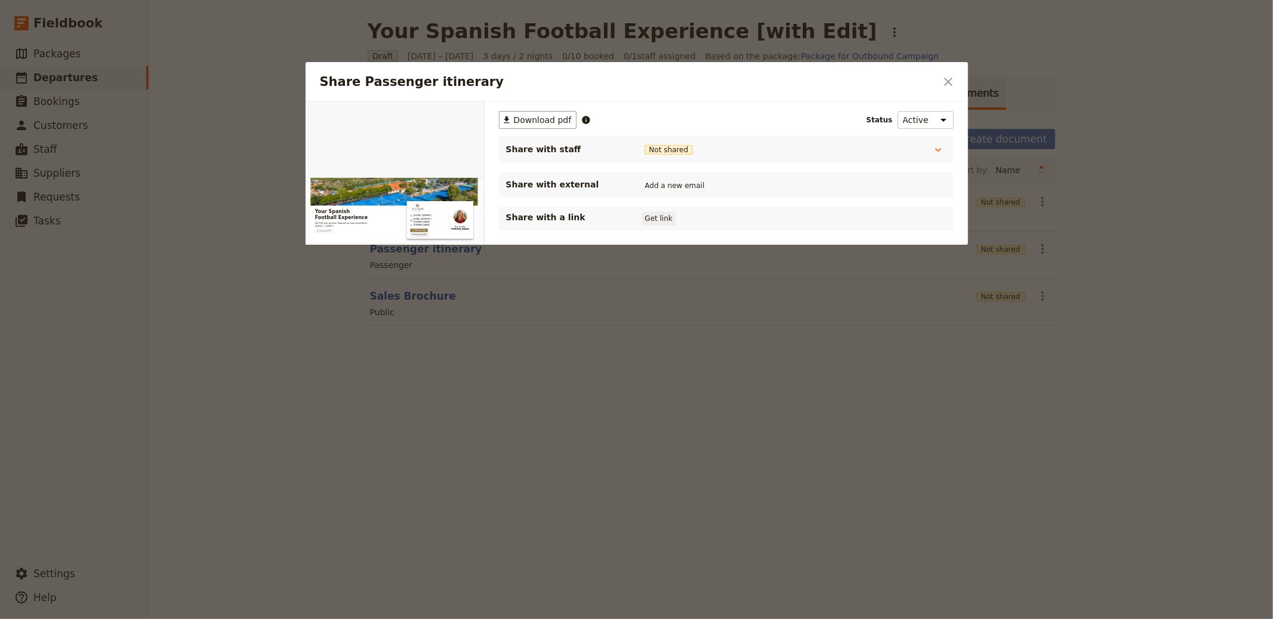
click at [646, 220] on button "Get link" at bounding box center [658, 218] width 33 height 13
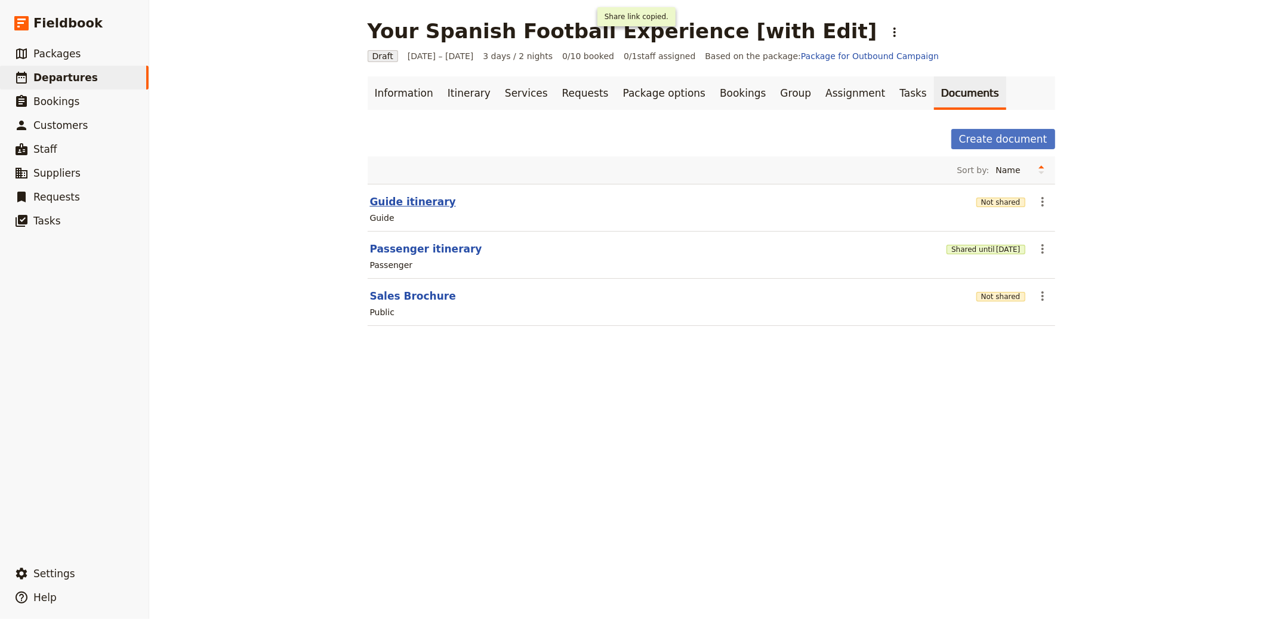
click at [417, 202] on button "Guide itinerary" at bounding box center [413, 202] width 86 height 14
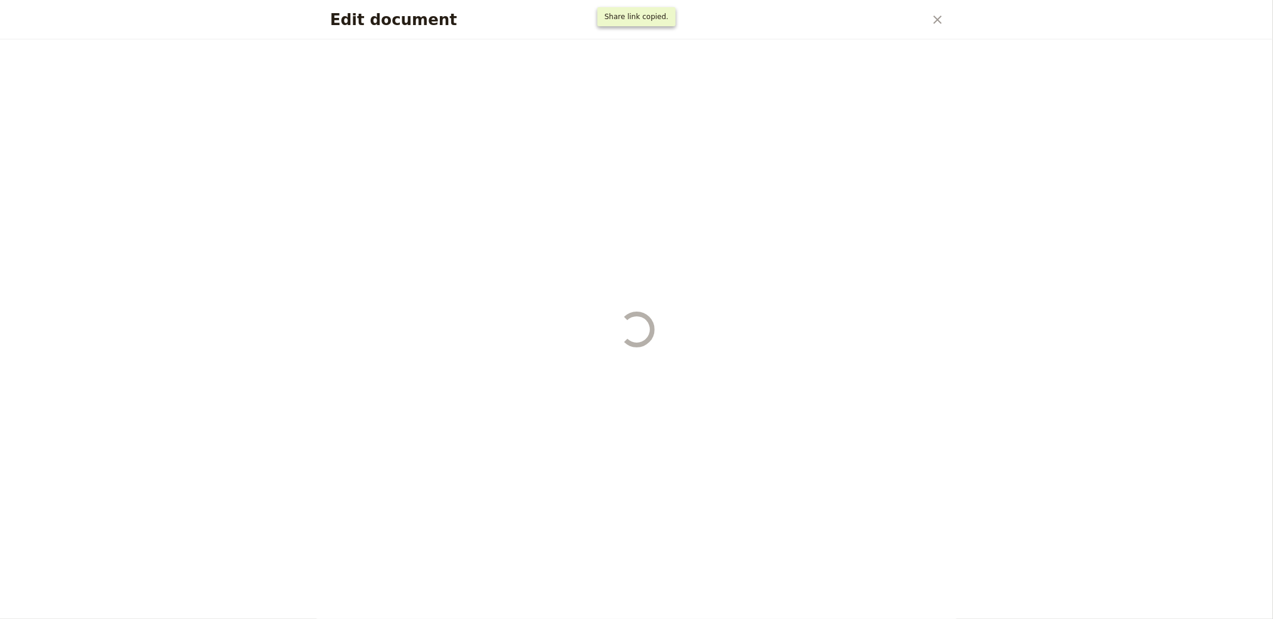
select select "STAFF"
select select "RUN_SHEET"
select select "LARGE"
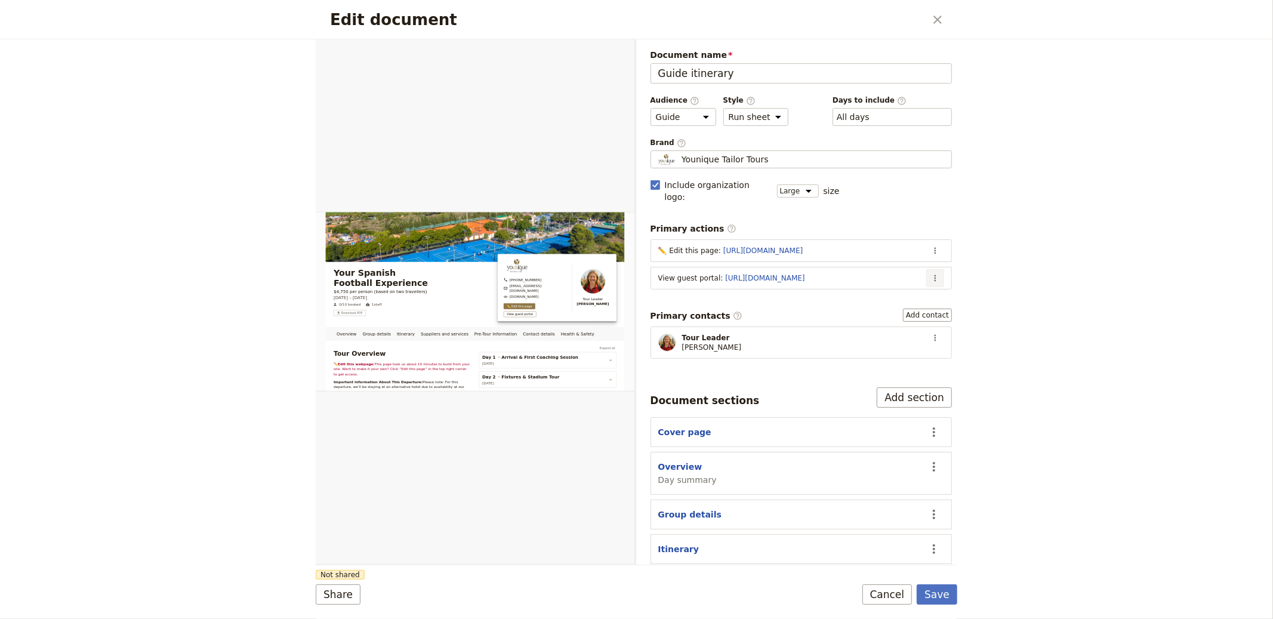
click at [934, 275] on icon "Actions" at bounding box center [935, 278] width 2 height 7
click at [885, 289] on span "Edit action" at bounding box center [877, 292] width 97 height 12
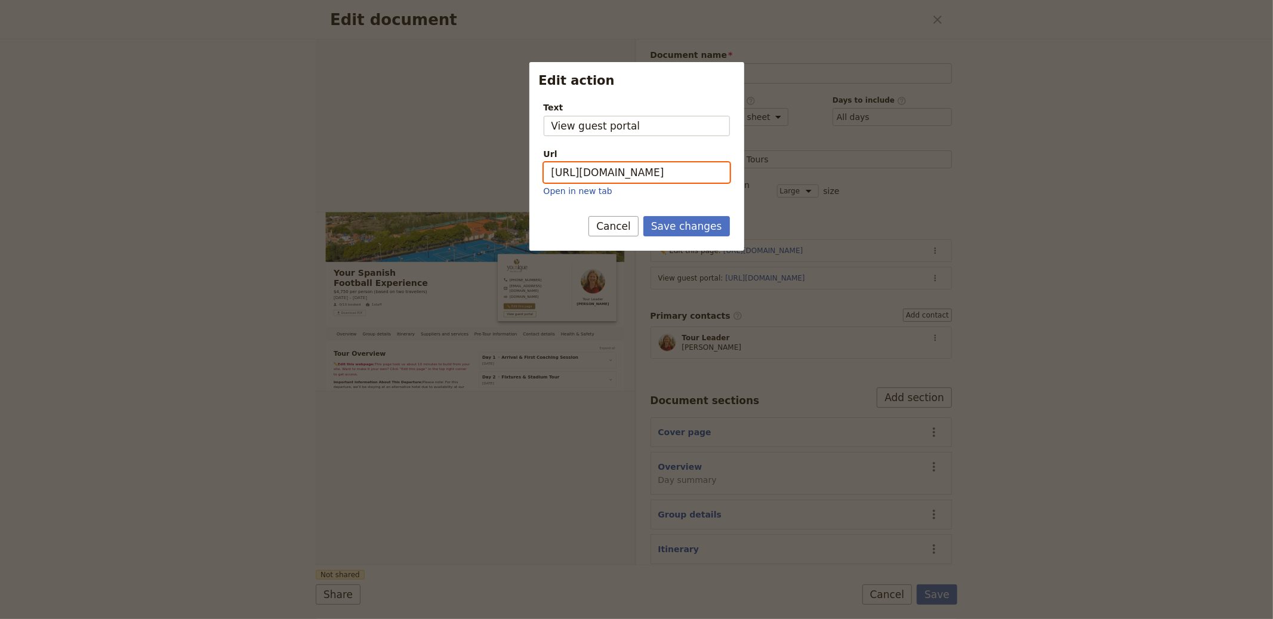
click at [694, 176] on input "https://trips.fieldbook.com/d/4zGwfVwFsNR2Z2RfULkSX" at bounding box center [637, 172] width 186 height 20
paste input "Y2u5OBfJtGnHnslEhfnK0"
type input "[URL][DOMAIN_NAME]"
click at [682, 221] on button "Save changes" at bounding box center [686, 226] width 87 height 20
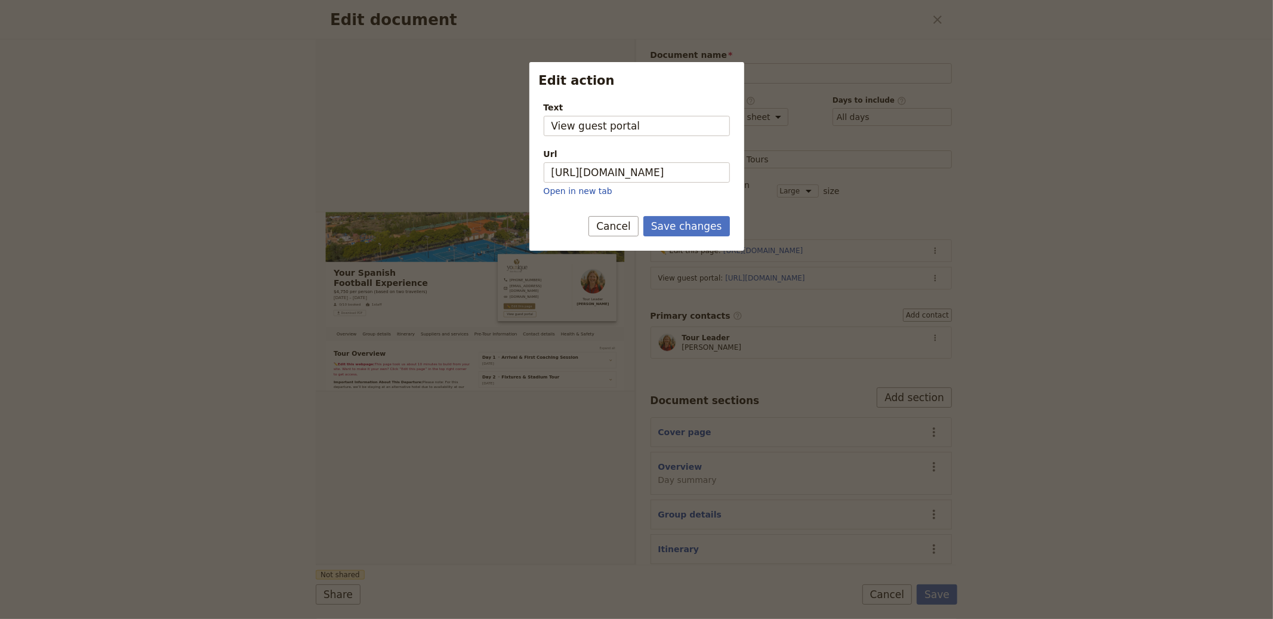
scroll to position [0, 0]
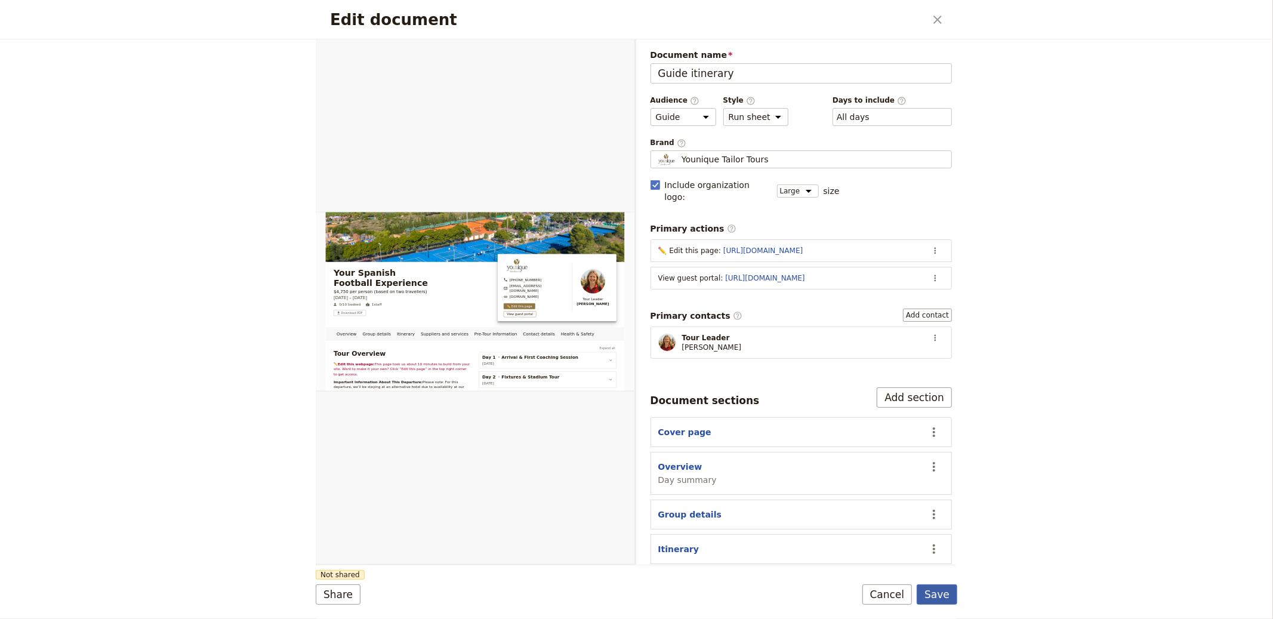
click at [929, 592] on button "Save" at bounding box center [936, 594] width 41 height 20
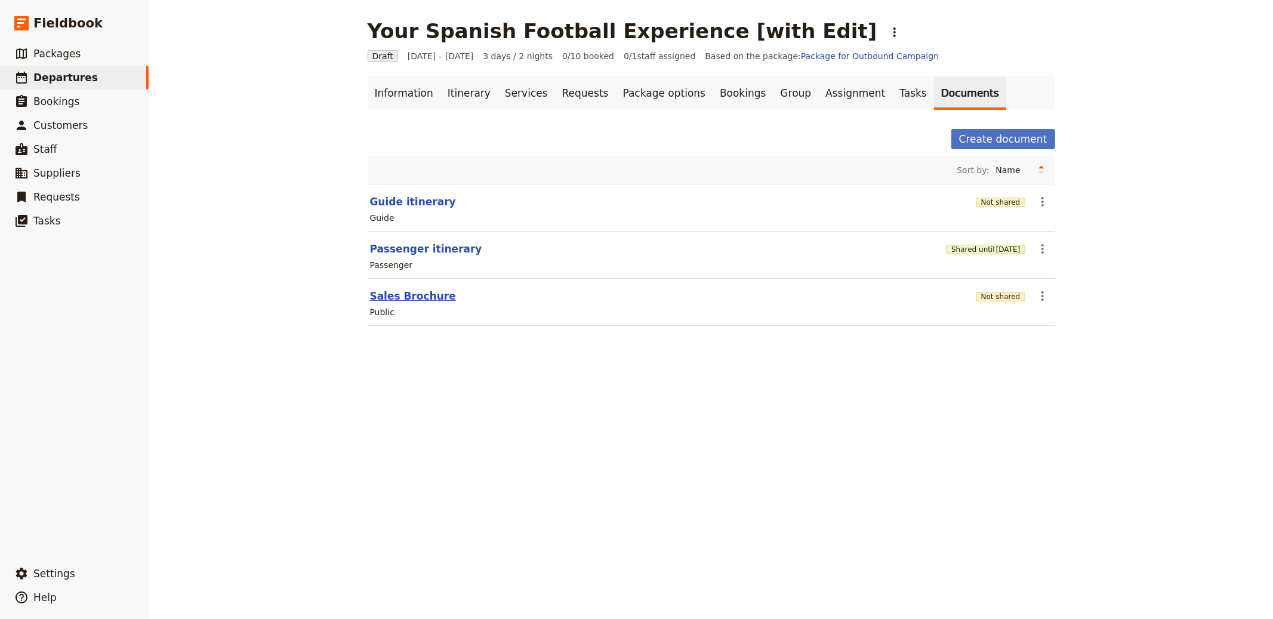
click at [432, 295] on button "Sales Brochure" at bounding box center [413, 296] width 86 height 14
select select "DEFAULT"
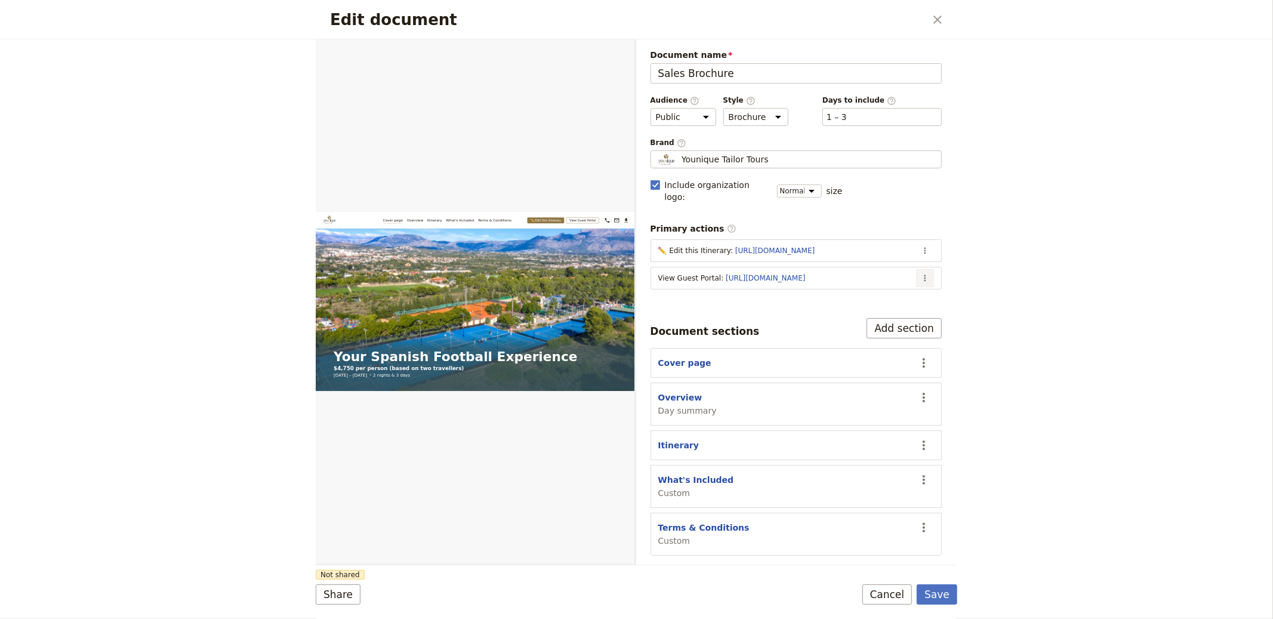
click at [931, 269] on button "​" at bounding box center [925, 278] width 18 height 18
click at [892, 296] on span "Edit action" at bounding box center [877, 292] width 97 height 12
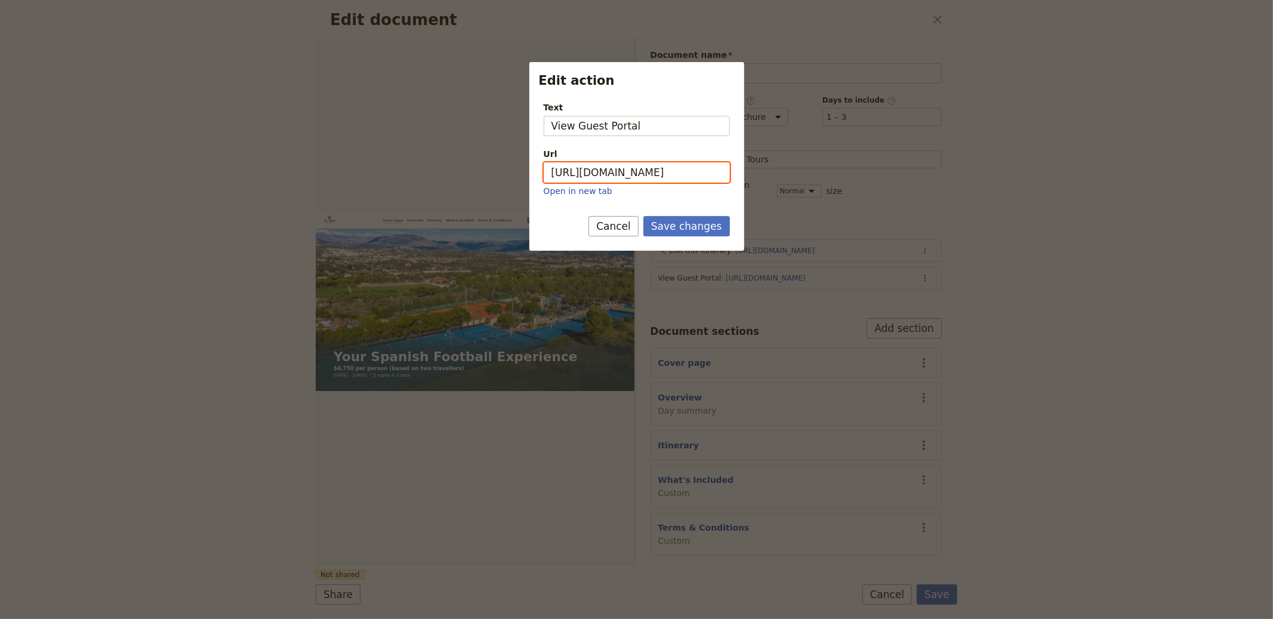
click at [668, 178] on input "https://trips.fieldbook.com/d/4zGwfVwFsNR2Z2RfULkSX" at bounding box center [637, 172] width 186 height 20
paste input "Y2u5OBfJtGnHnslEhfnK0"
type input "[URL][DOMAIN_NAME]"
click at [682, 221] on button "Save changes" at bounding box center [686, 226] width 87 height 20
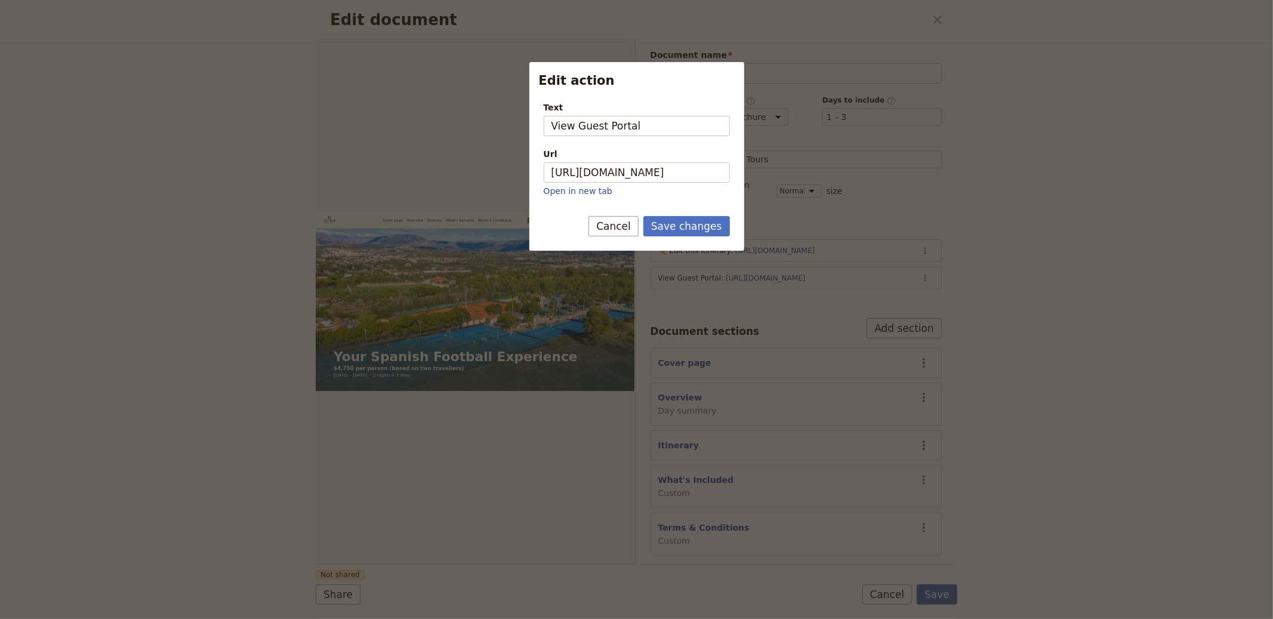
scroll to position [0, 0]
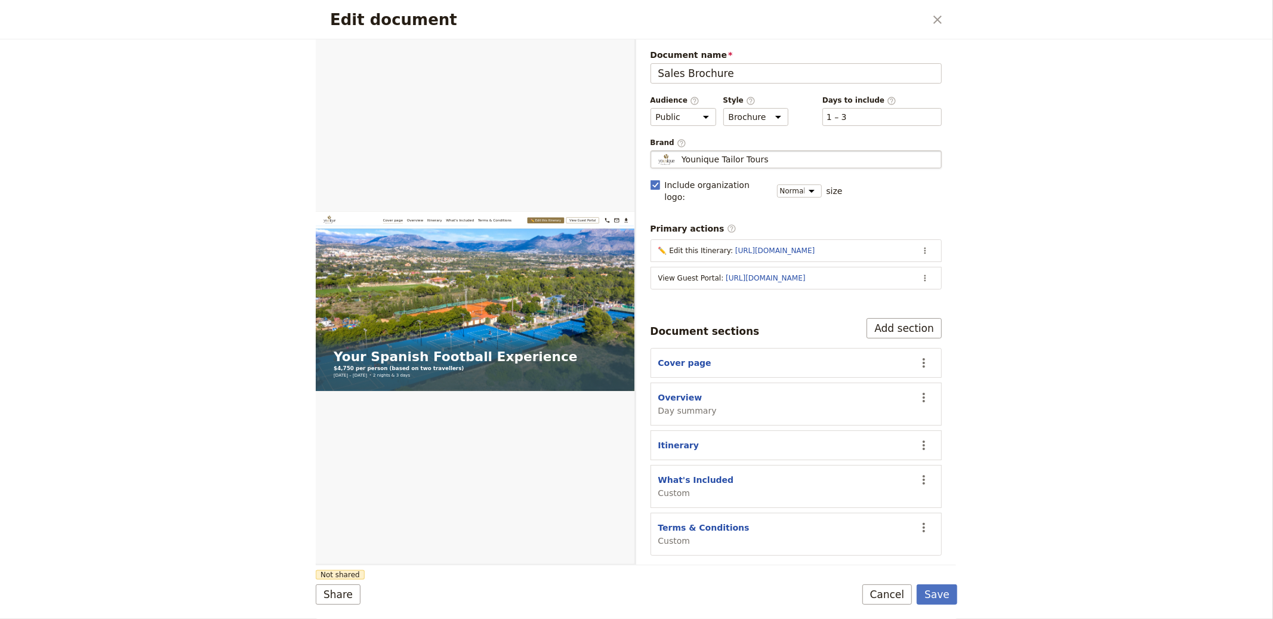
click at [798, 165] on div "Younique Tailor Tours" at bounding box center [796, 159] width 281 height 12
click at [656, 151] on input "Younique Tailor Tours" at bounding box center [655, 150] width 1 height 1
type input "Your Tour"
click at [943, 592] on button "Save" at bounding box center [936, 594] width 41 height 20
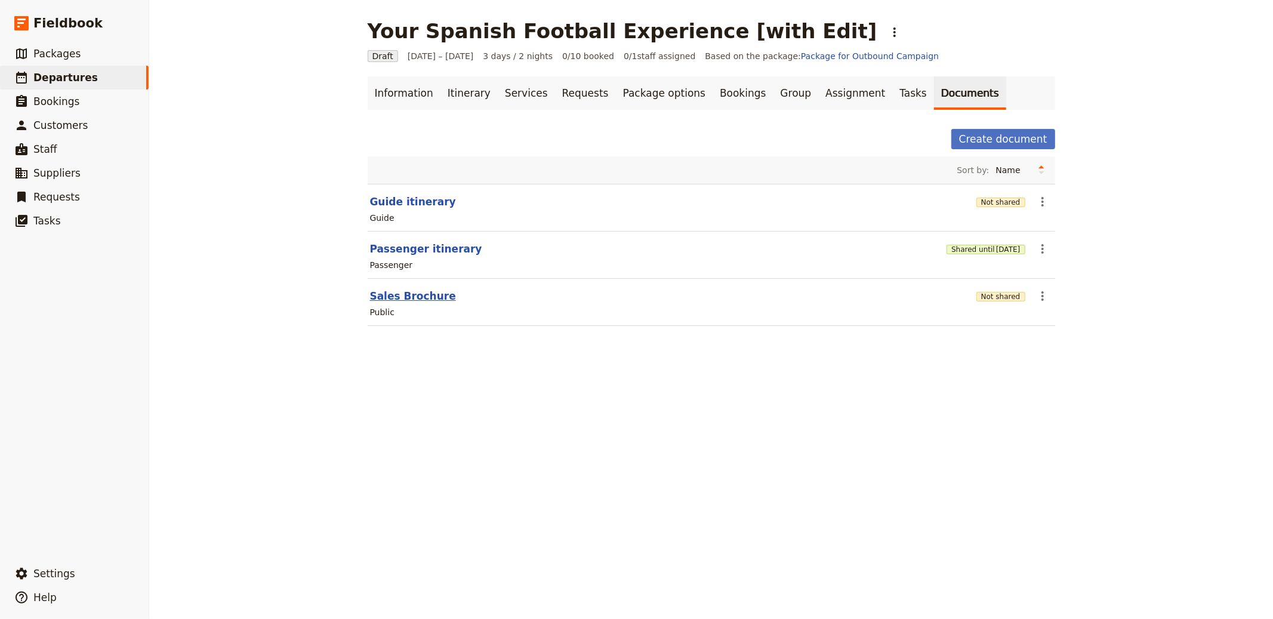
click at [400, 303] on button "Sales Brochure" at bounding box center [413, 296] width 86 height 14
select select "DEFAULT"
click at [409, 241] on section "Passenger itinerary Shared until 3 Nov 2025 ​ Passenger" at bounding box center [711, 255] width 687 height 47
click at [446, 245] on button "Passenger itinerary" at bounding box center [426, 249] width 112 height 14
select select "PASSENGER"
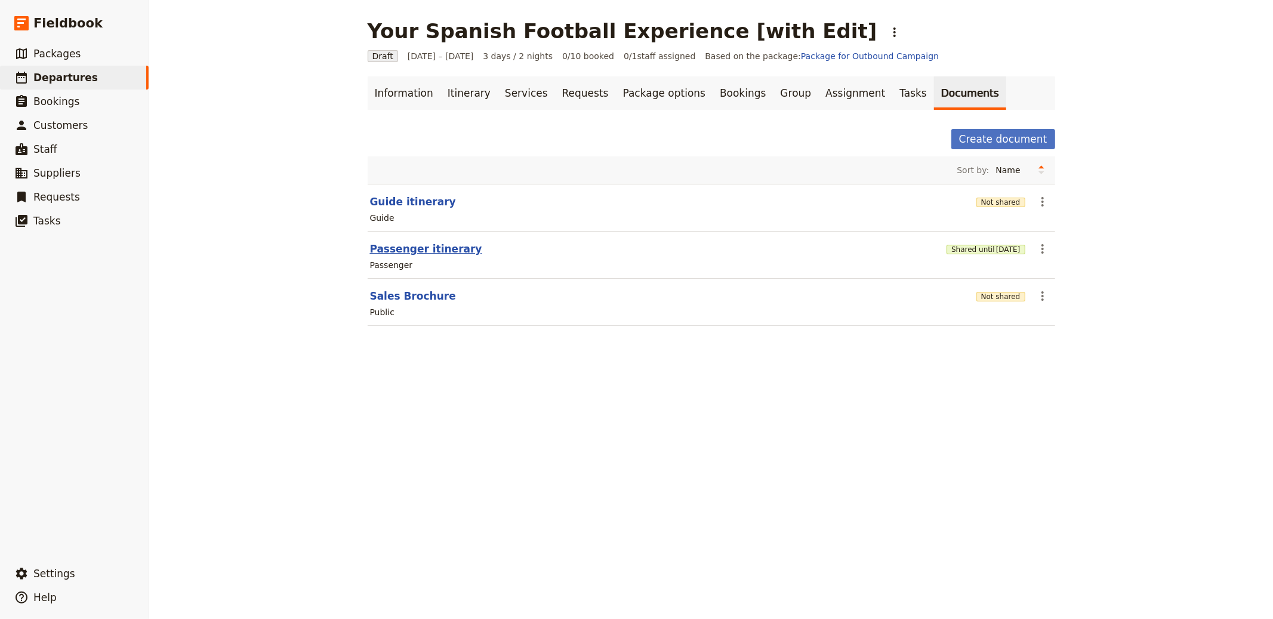
select select "RUN_SHEET"
select select "LARGE"
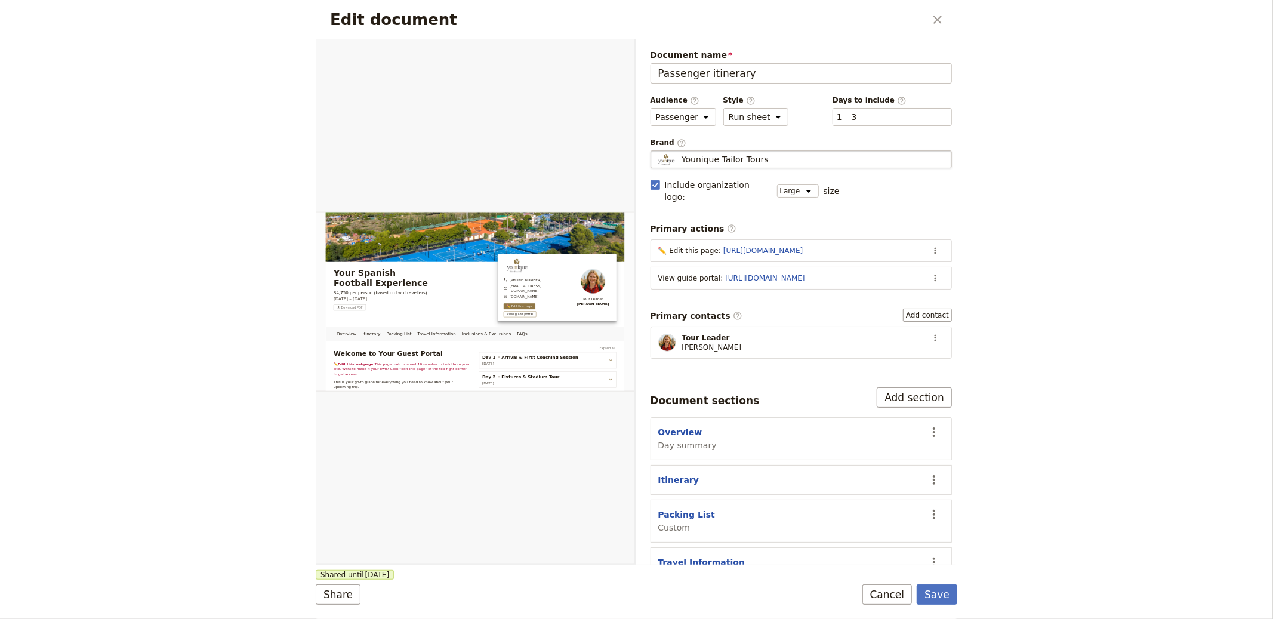
click at [782, 157] on div "Younique Tailor Tours" at bounding box center [801, 159] width 291 height 12
click at [656, 151] on input "Younique Tailor Tours" at bounding box center [655, 150] width 1 height 1
type input "Your Tour"
click at [956, 593] on button "Save" at bounding box center [936, 594] width 41 height 20
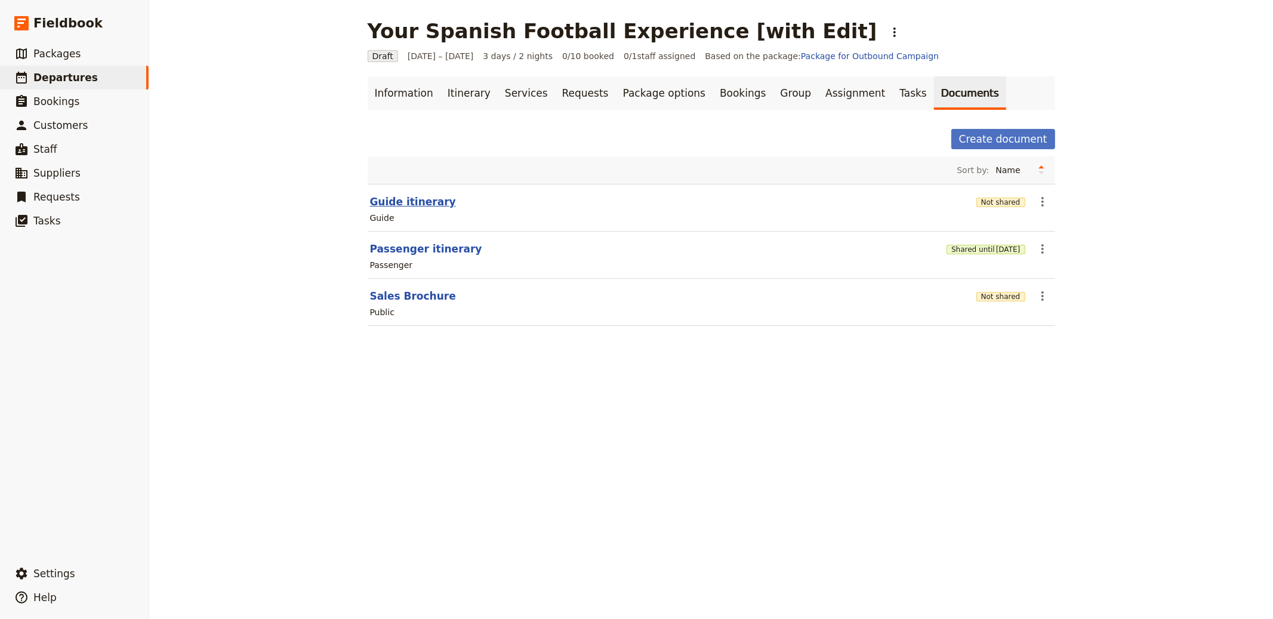
click at [406, 208] on button "Guide itinerary" at bounding box center [413, 202] width 86 height 14
select select "STAFF"
select select "RUN_SHEET"
select select "LARGE"
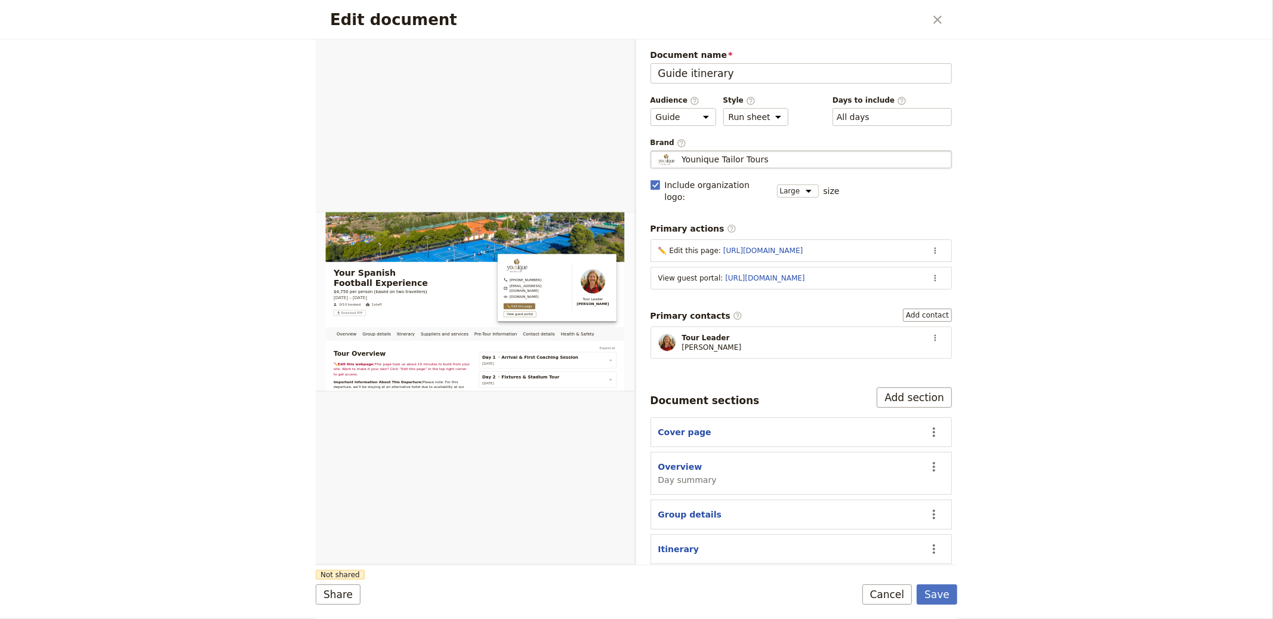
click at [773, 161] on div "Younique Tailor Tours" at bounding box center [801, 159] width 291 height 12
click at [656, 151] on input "Younique Tailor Tours" at bounding box center [655, 150] width 1 height 1
type input "Your Tour"
click at [940, 595] on button "Save" at bounding box center [936, 594] width 41 height 20
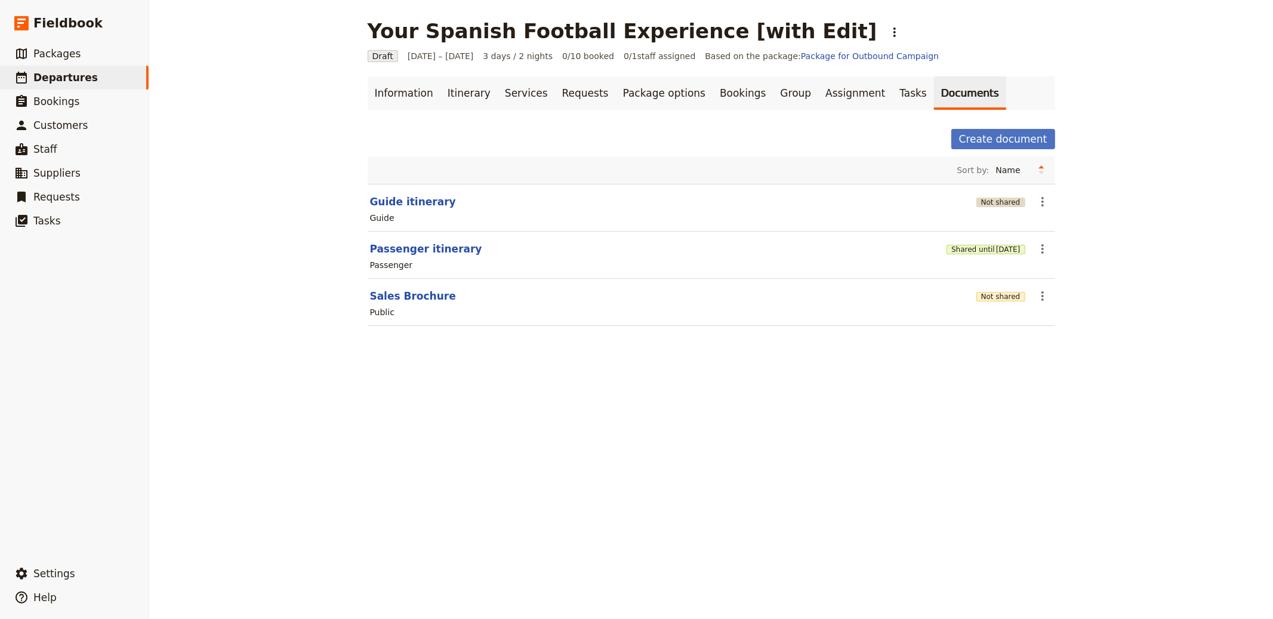
click at [986, 200] on button "Not shared" at bounding box center [1000, 202] width 49 height 10
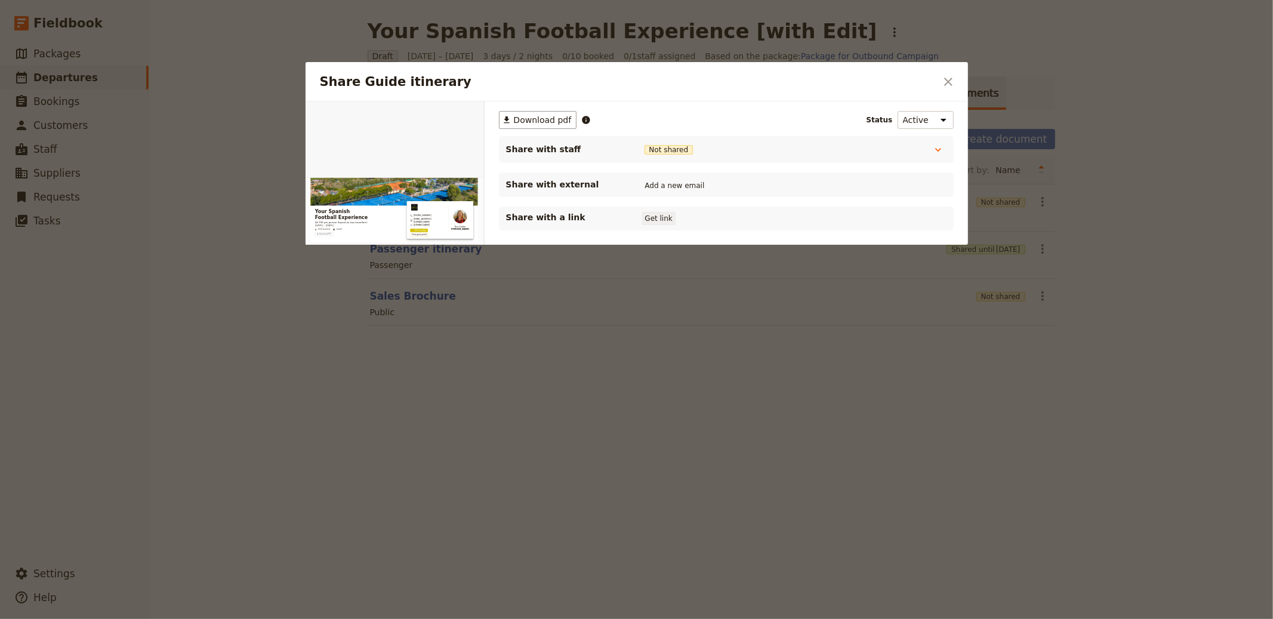
click at [659, 215] on button "Get link" at bounding box center [658, 218] width 33 height 13
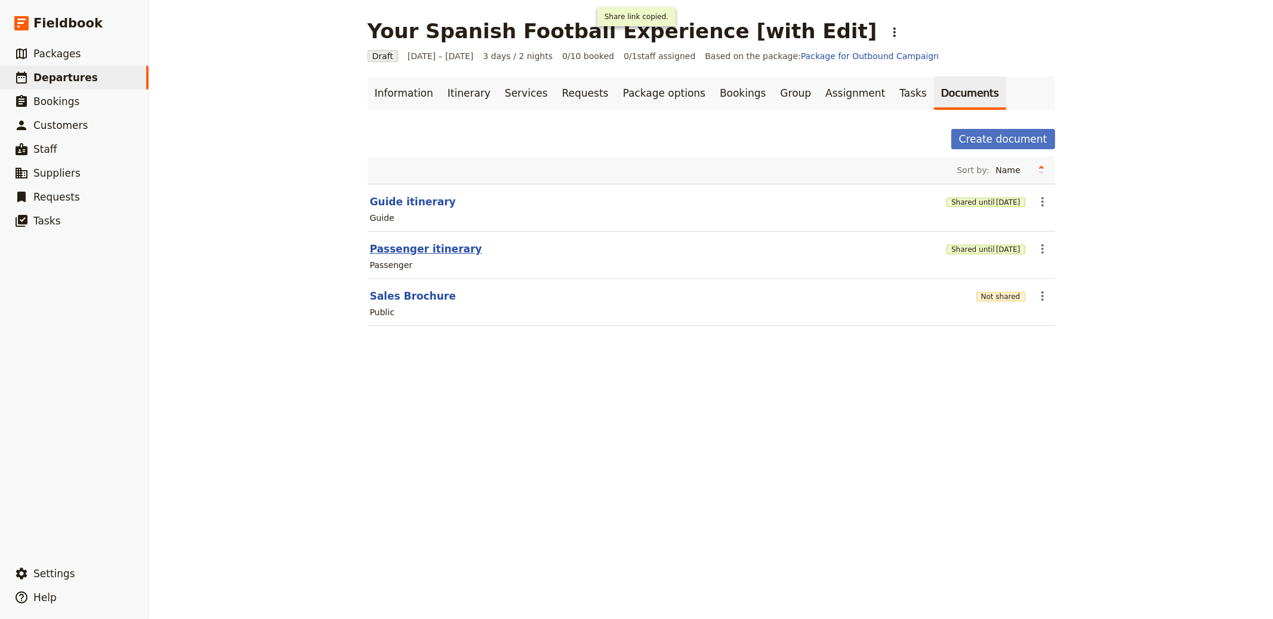
click at [450, 245] on button "Passenger itinerary" at bounding box center [426, 249] width 112 height 14
select select "PASSENGER"
select select "RUN_SHEET"
select select "LARGE"
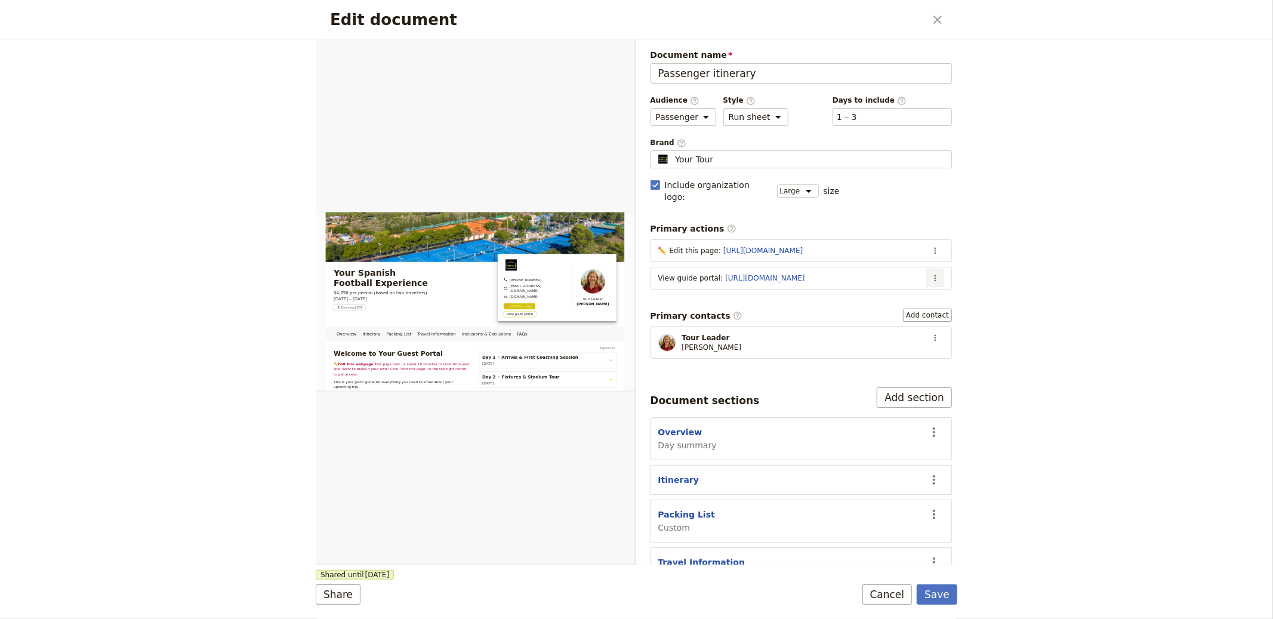
click at [930, 269] on button "​" at bounding box center [935, 278] width 18 height 18
click at [855, 294] on span "Edit action" at bounding box center [851, 292] width 45 height 12
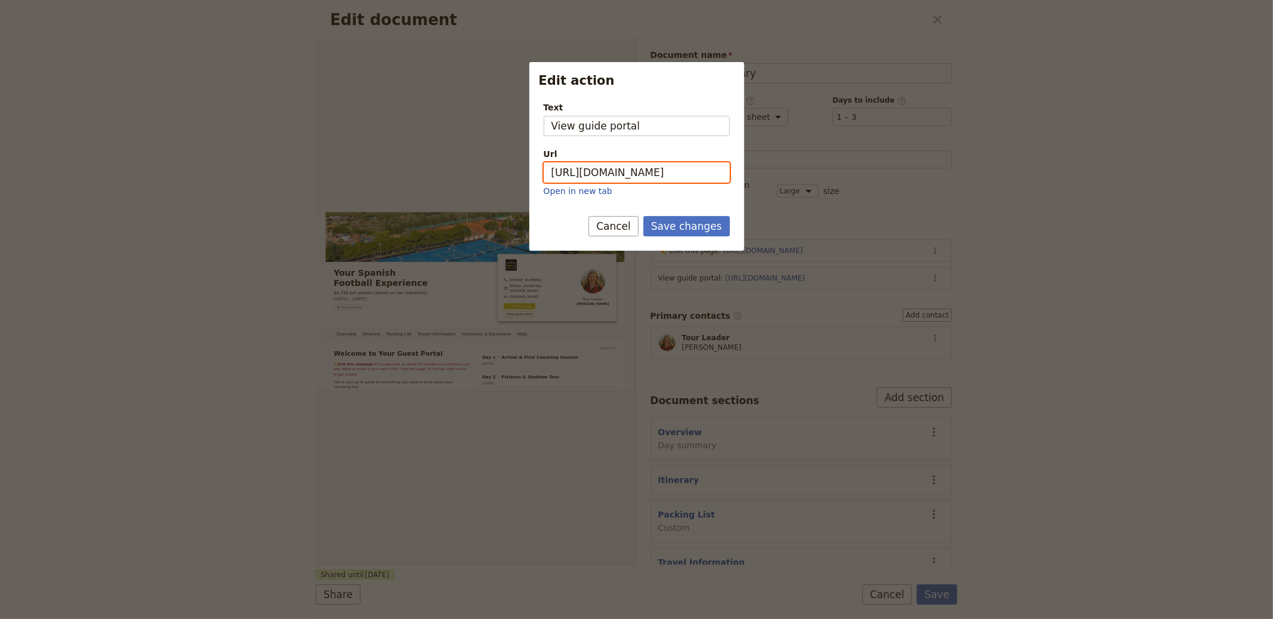
click at [691, 171] on input "https://trips.fieldbook.com/d/HyHQ09vMsMmS_Q7lG7A3h" at bounding box center [637, 172] width 186 height 20
paste input "vmP5Pki3I_KO9tzePOskx"
type input "[URL][DOMAIN_NAME]"
click at [700, 226] on button "Save changes" at bounding box center [686, 226] width 87 height 20
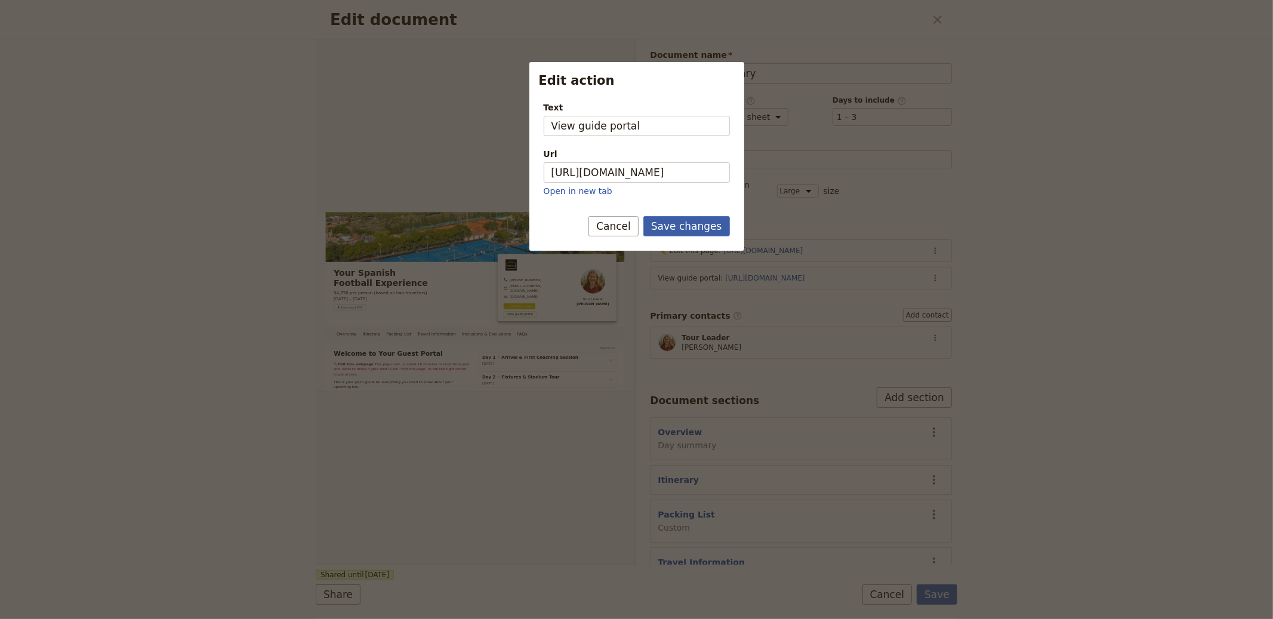
scroll to position [0, 0]
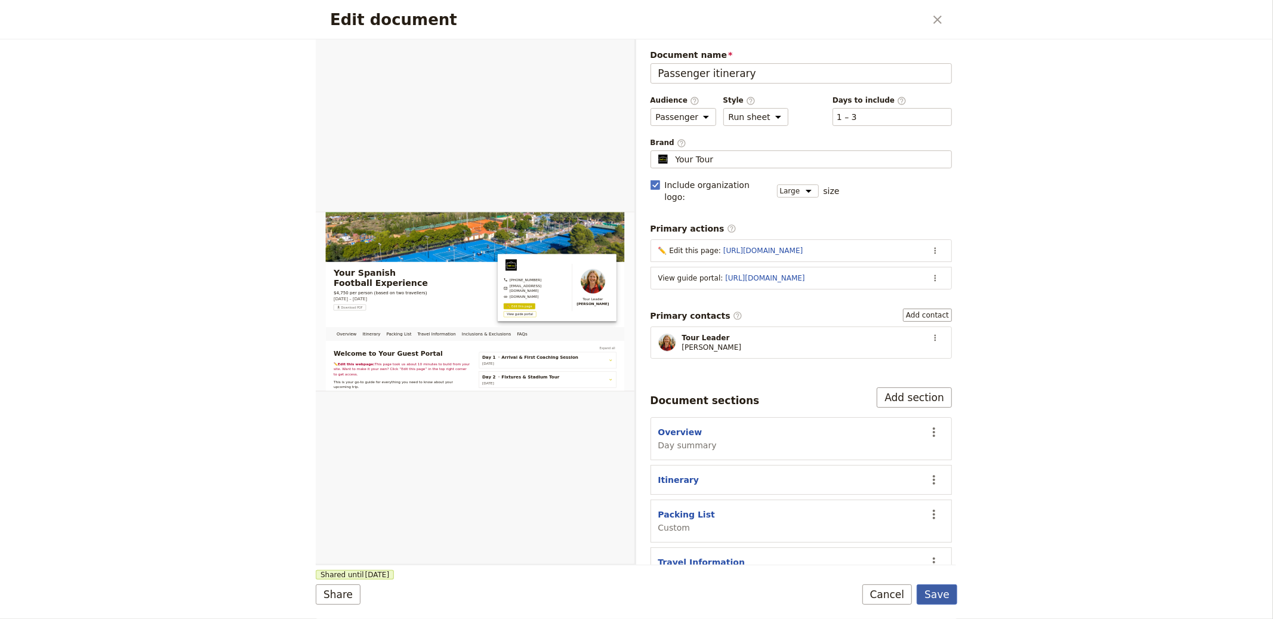
click at [933, 597] on button "Save" at bounding box center [936, 594] width 41 height 20
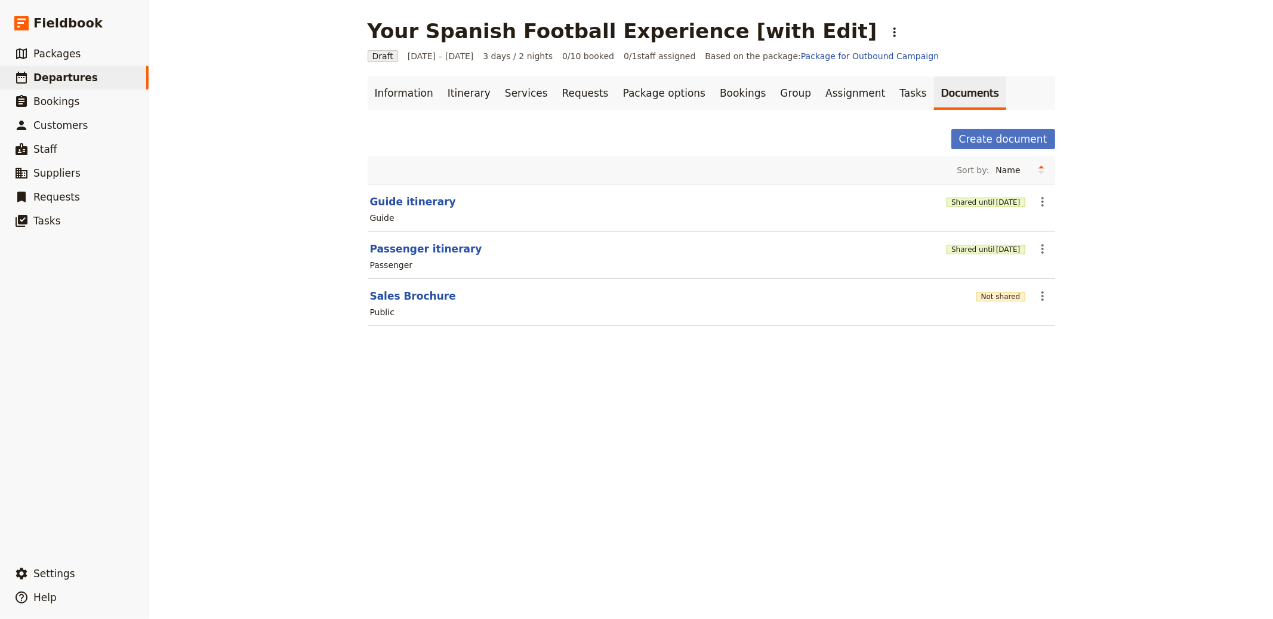
click at [993, 289] on div "Not shared" at bounding box center [1000, 296] width 49 height 20
click at [993, 294] on button "Not shared" at bounding box center [1000, 297] width 49 height 10
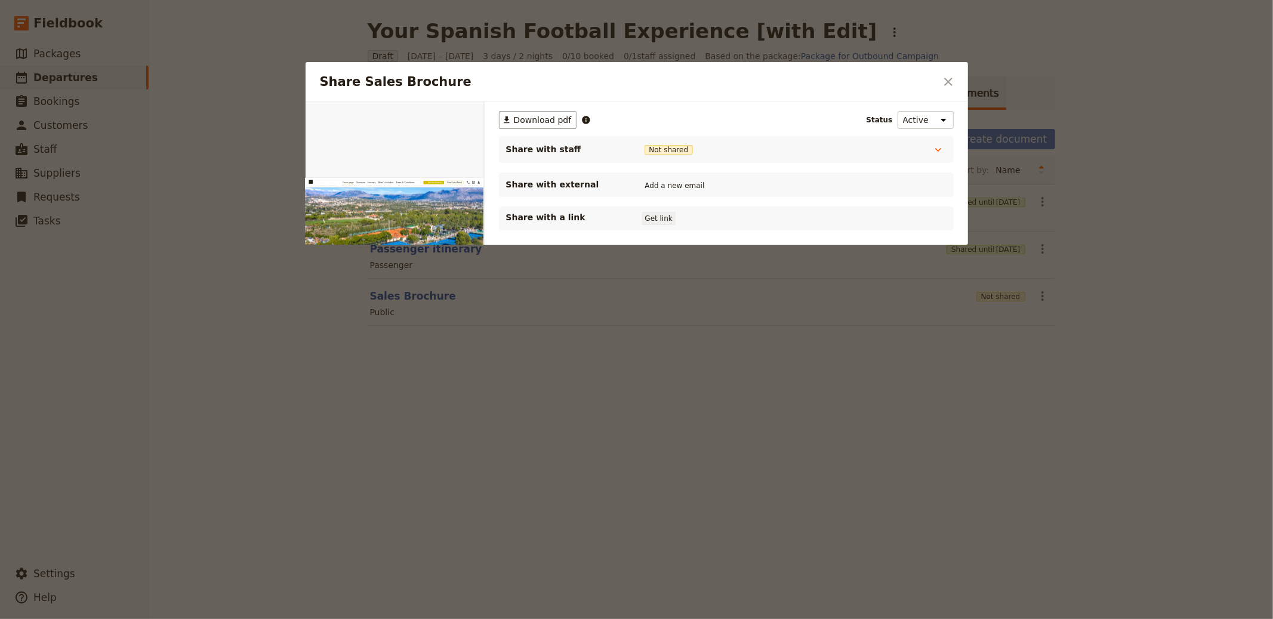
click at [666, 217] on button "Get link" at bounding box center [658, 218] width 33 height 13
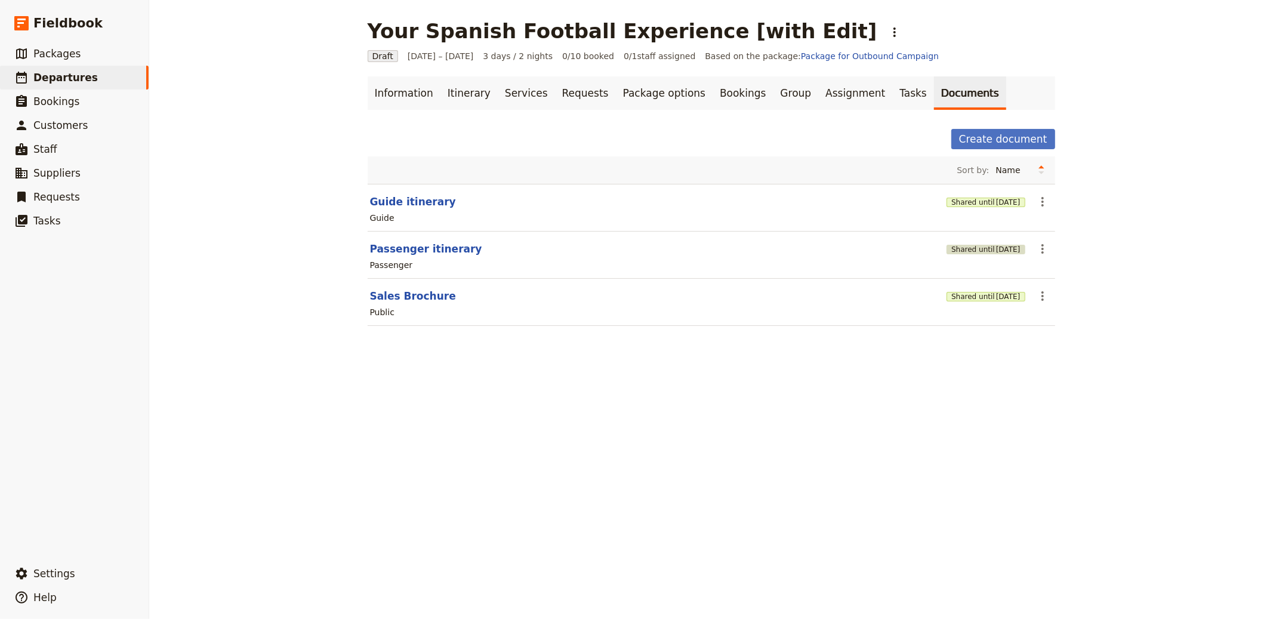
click at [960, 249] on button "Shared until 3 Nov 2025" at bounding box center [985, 250] width 78 height 10
click at [970, 196] on div "Shared until [DATE]" at bounding box center [985, 202] width 78 height 12
click at [970, 201] on button "Shared until [DATE]" at bounding box center [985, 202] width 78 height 10
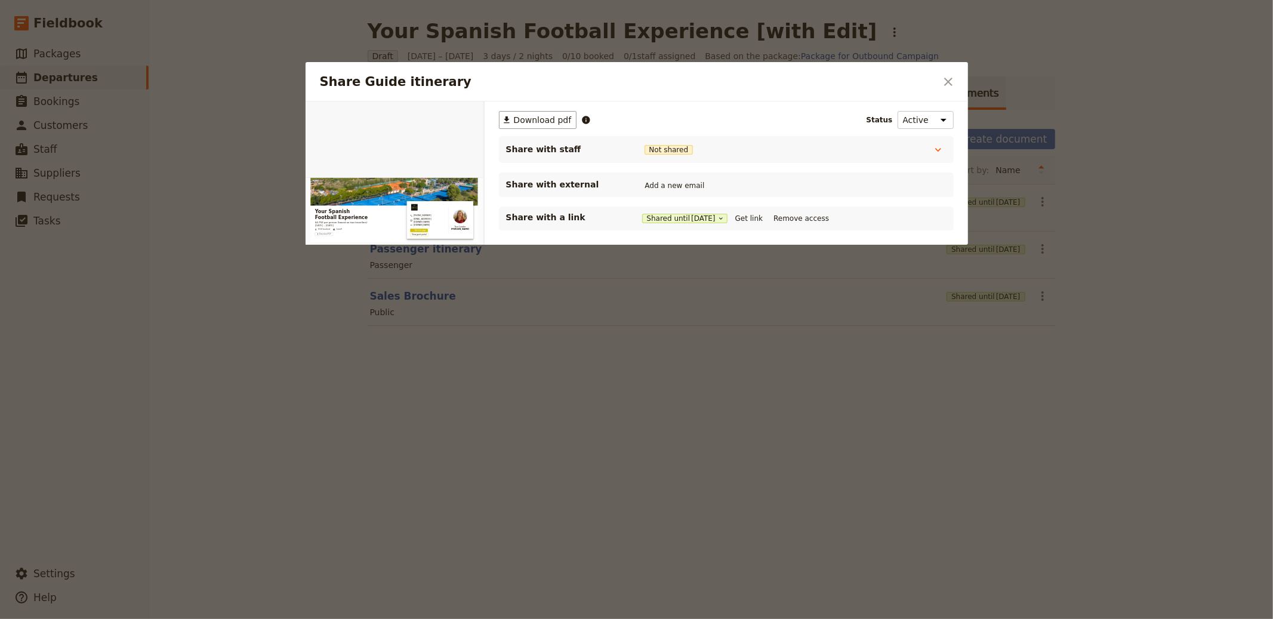
click at [740, 216] on div "Shared until 4 Nov 2025 Get link Remove access" at bounding box center [737, 218] width 190 height 13
click at [751, 217] on button "Get link" at bounding box center [748, 218] width 33 height 13
click at [832, 55] on div at bounding box center [636, 309] width 1273 height 619
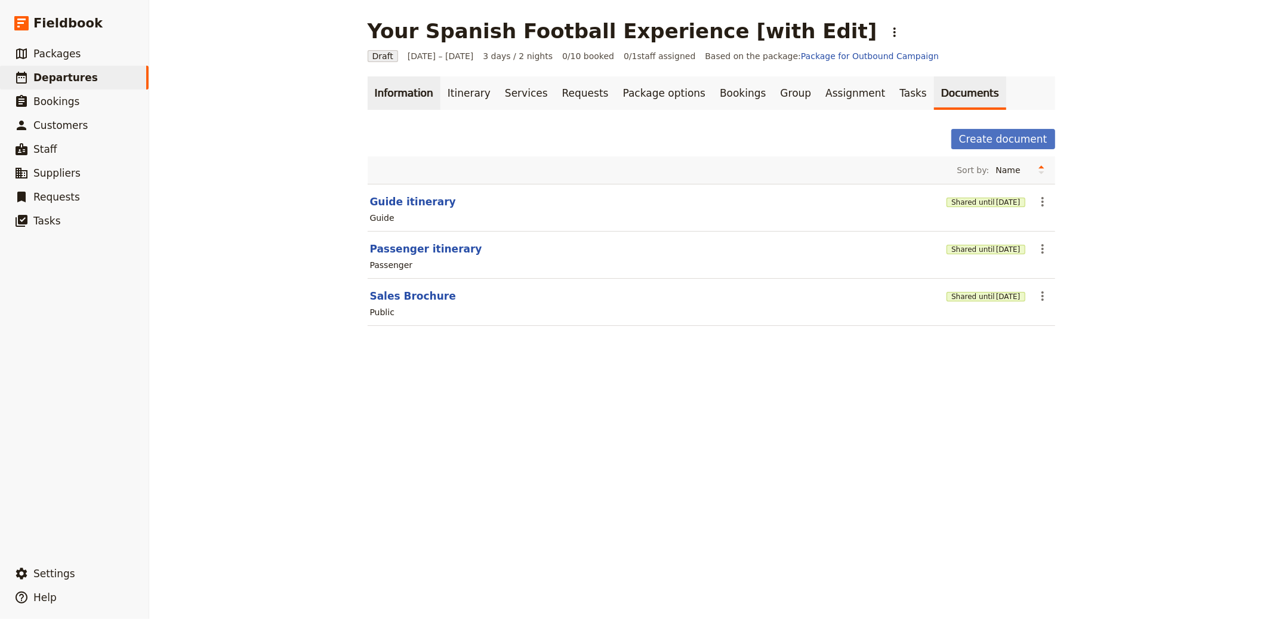
click at [412, 101] on link "Information" at bounding box center [404, 92] width 73 height 33
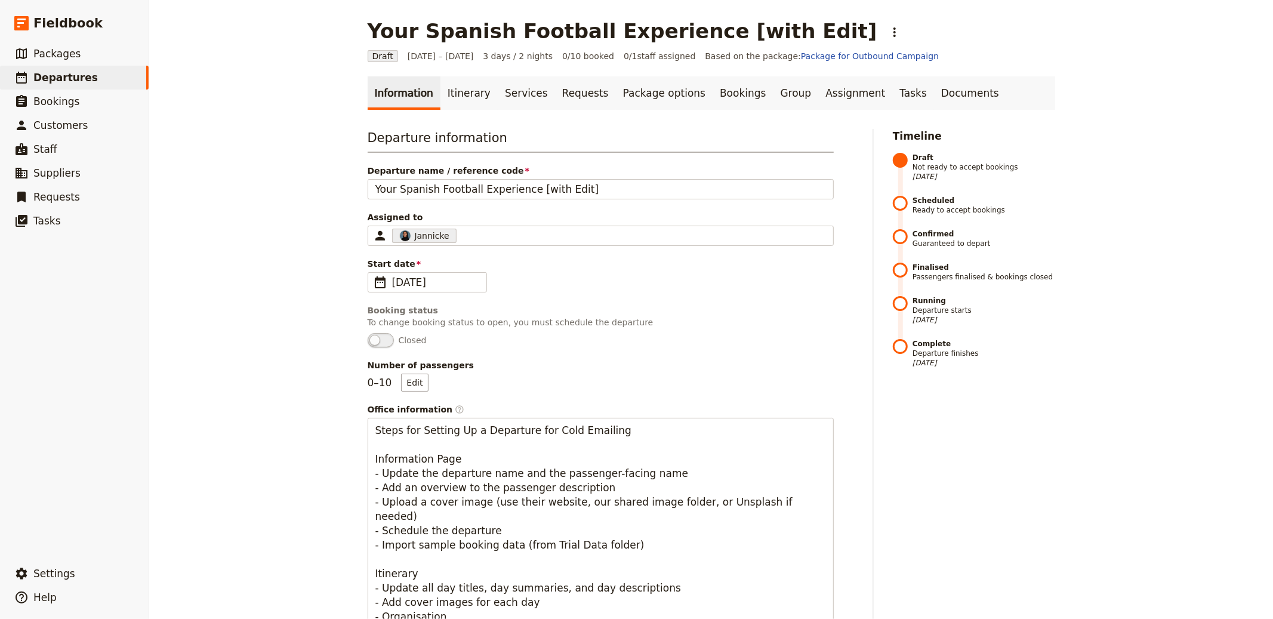
click at [750, 30] on h1 "Your Spanish Football Experience [with Edit]" at bounding box center [623, 31] width 510 height 24
click at [53, 66] on link "​ Departures" at bounding box center [74, 78] width 149 height 24
select select "CREATED_AT"
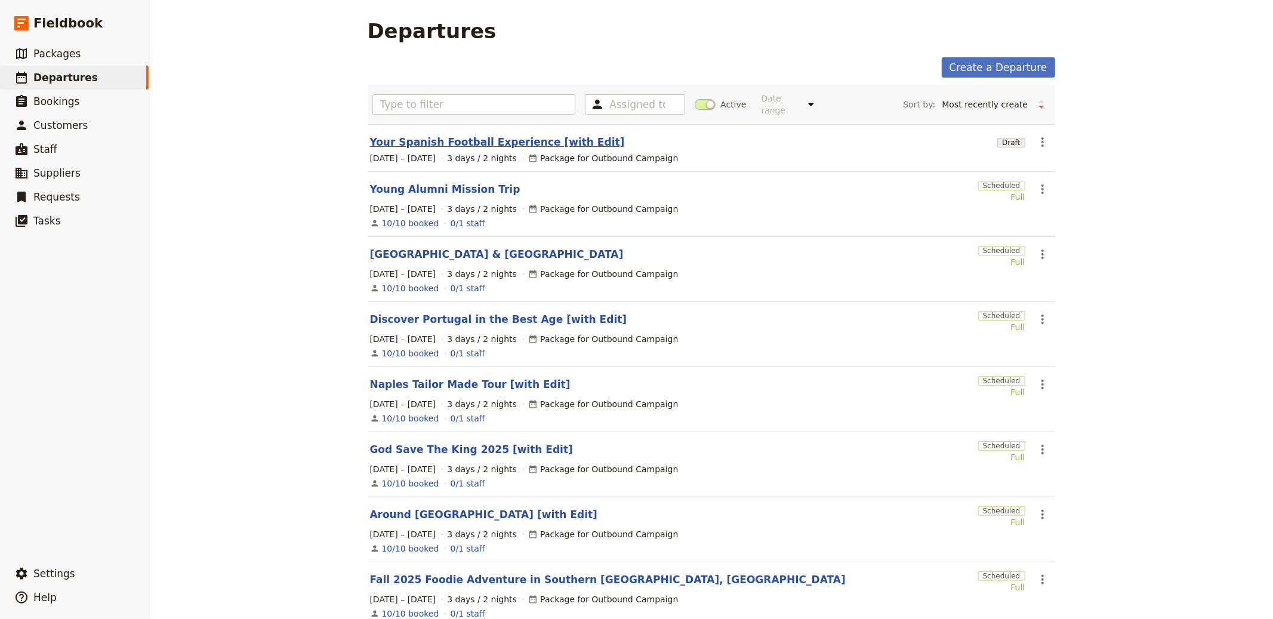
click at [508, 135] on link "Your Spanish Football Experience [with Edit]" at bounding box center [497, 142] width 255 height 14
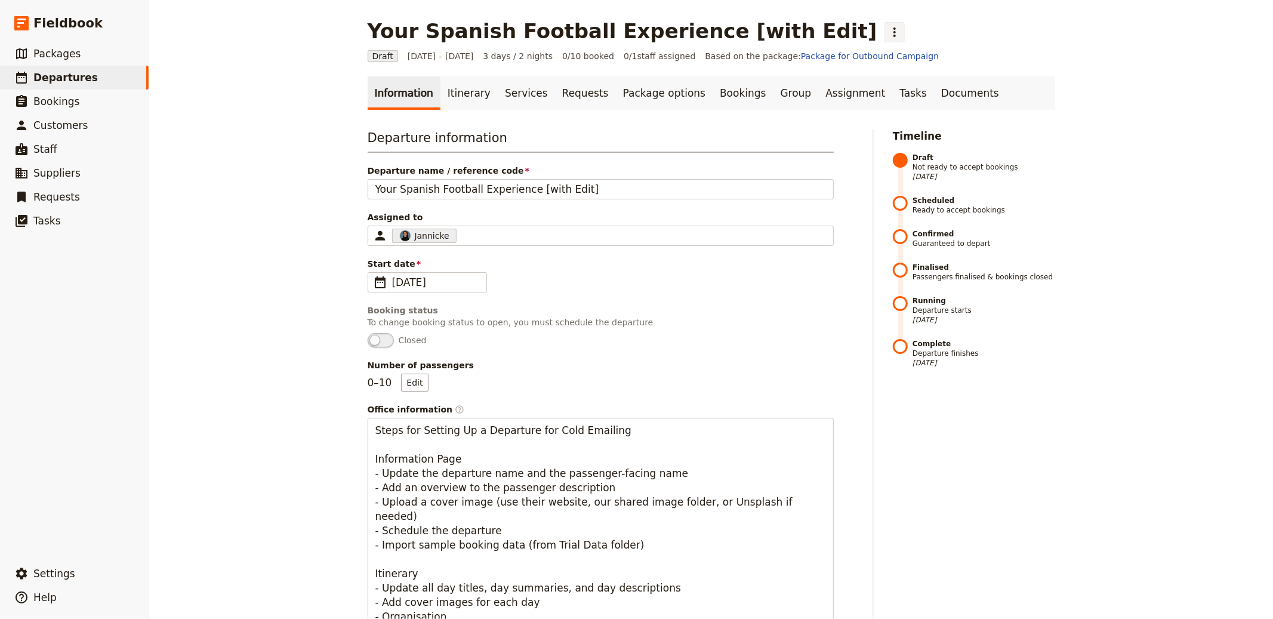
click at [887, 26] on icon "Actions" at bounding box center [894, 32] width 14 height 14
click at [819, 97] on span "Schedule departure" at bounding box center [823, 95] width 82 height 12
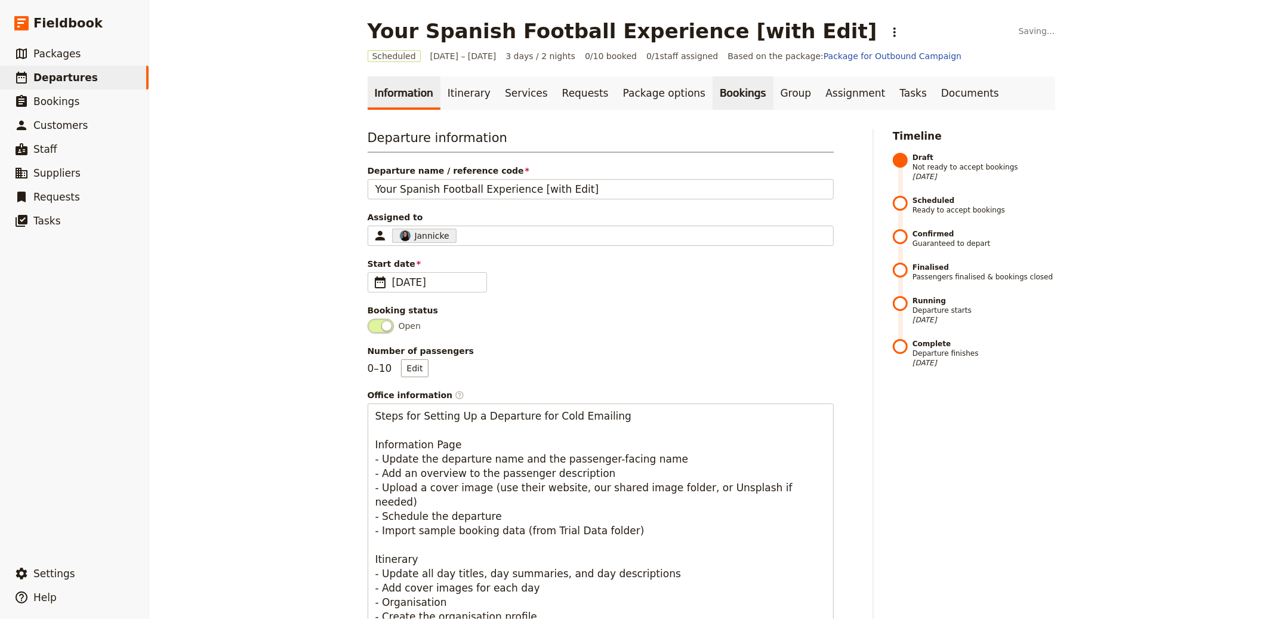
click at [712, 97] on link "Bookings" at bounding box center [742, 92] width 60 height 33
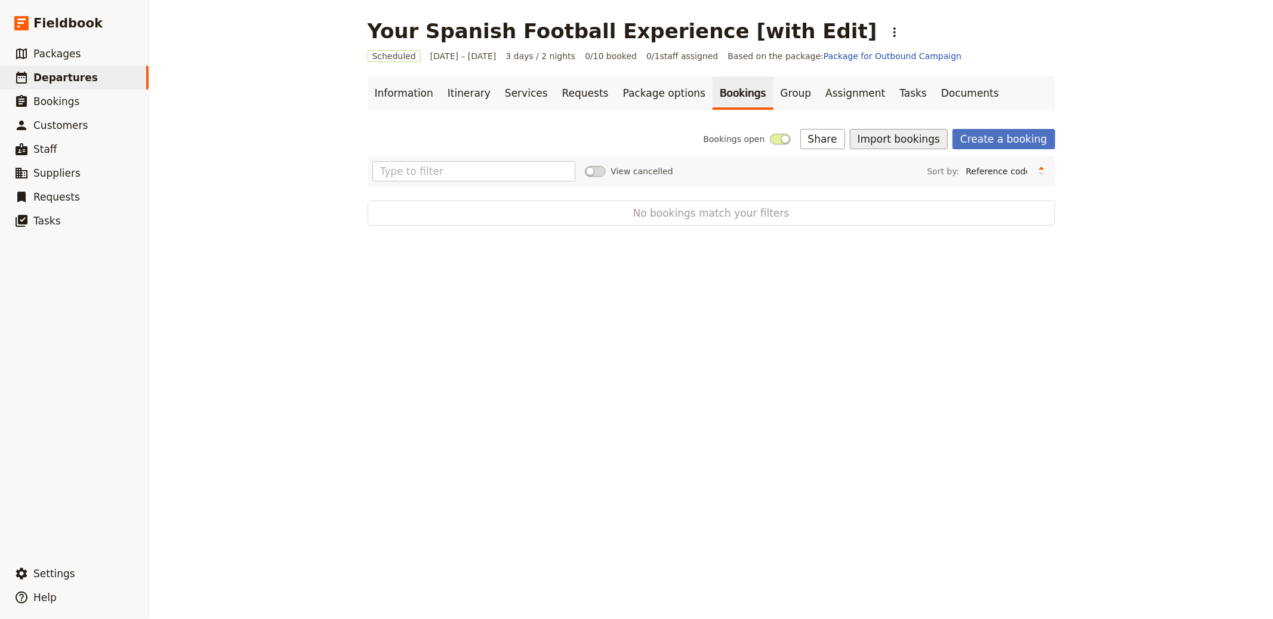
click at [899, 134] on button "Import bookings" at bounding box center [899, 139] width 98 height 20
click at [910, 158] on button "Import Bookings" at bounding box center [940, 165] width 162 height 17
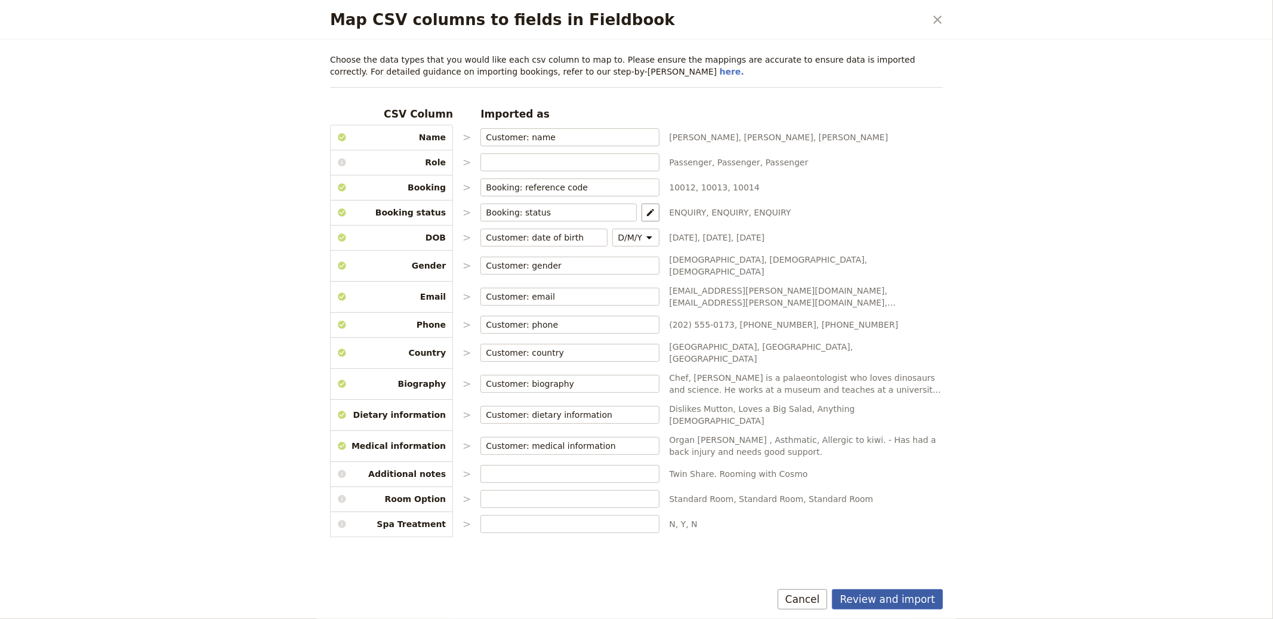
click at [916, 600] on button "Review and import" at bounding box center [887, 599] width 111 height 20
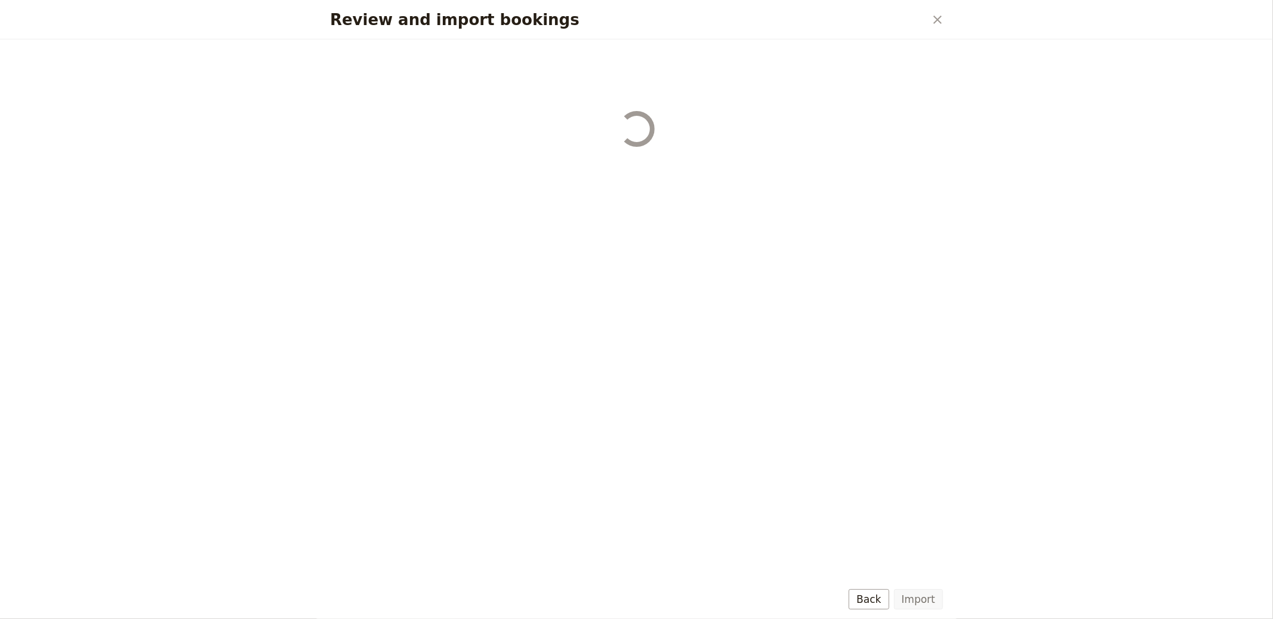
select select "655d56b39948720cb8e55355"
select select "655d57ca9948720cb8e553ec"
select select "655d57fa9948720cb8e553f3"
select select "655d58079948720cb8e553fa"
select select "655d584c9948720cb8e55401"
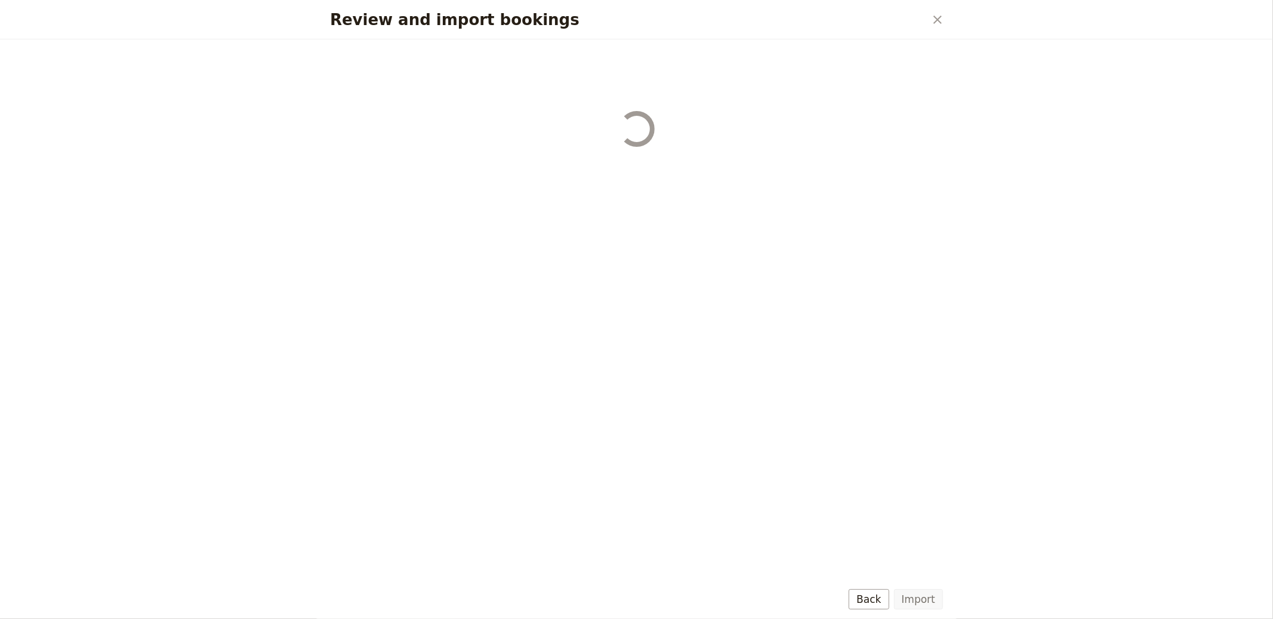
select select "655d58679948720cb8e5540d"
select select "650e6b6659641ed5ee156647"
select select "650e6b4b59641ed5ee156605"
select select "650e2104408bbede5b0c60fd"
select select "650e1d73408bbede5b0c60a6"
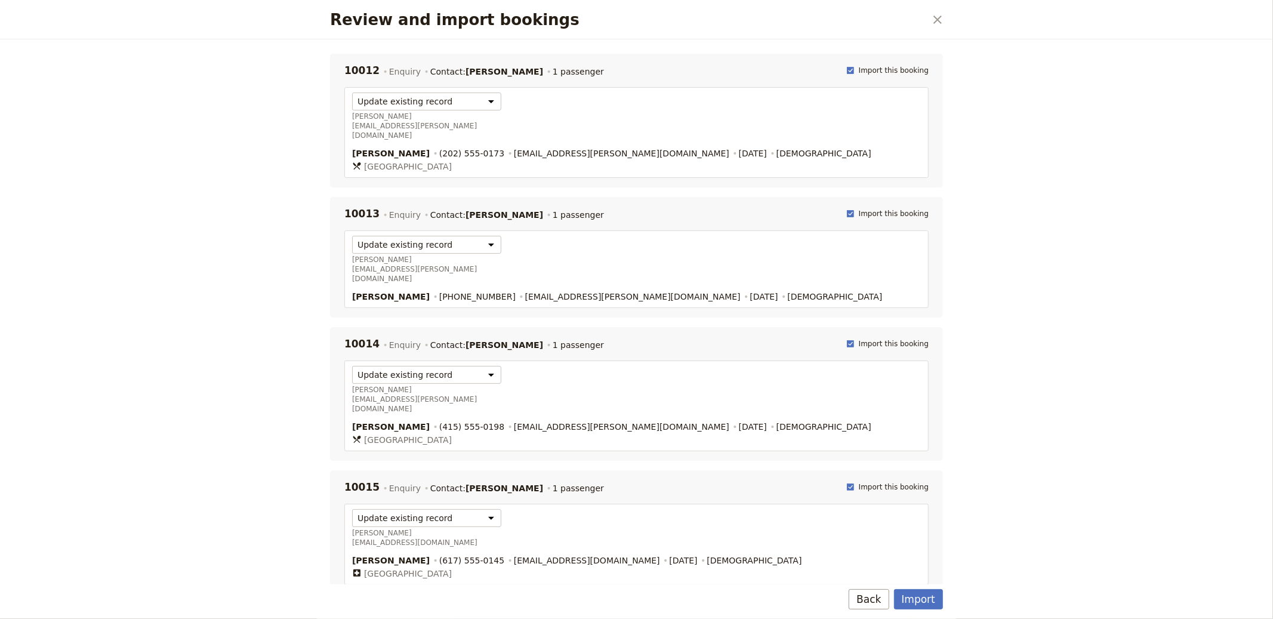
click at [944, 601] on div "Import Back" at bounding box center [636, 601] width 641 height 35
click at [926, 600] on button "Import" at bounding box center [918, 599] width 49 height 20
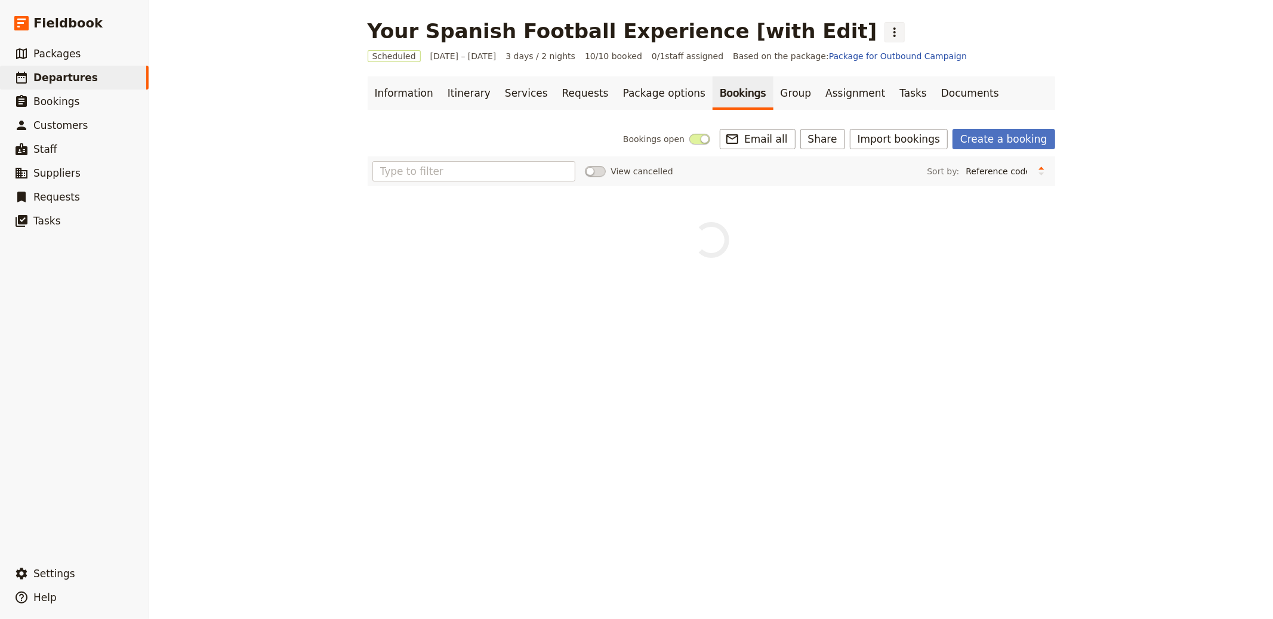
click at [887, 26] on icon "Actions" at bounding box center [894, 32] width 14 height 14
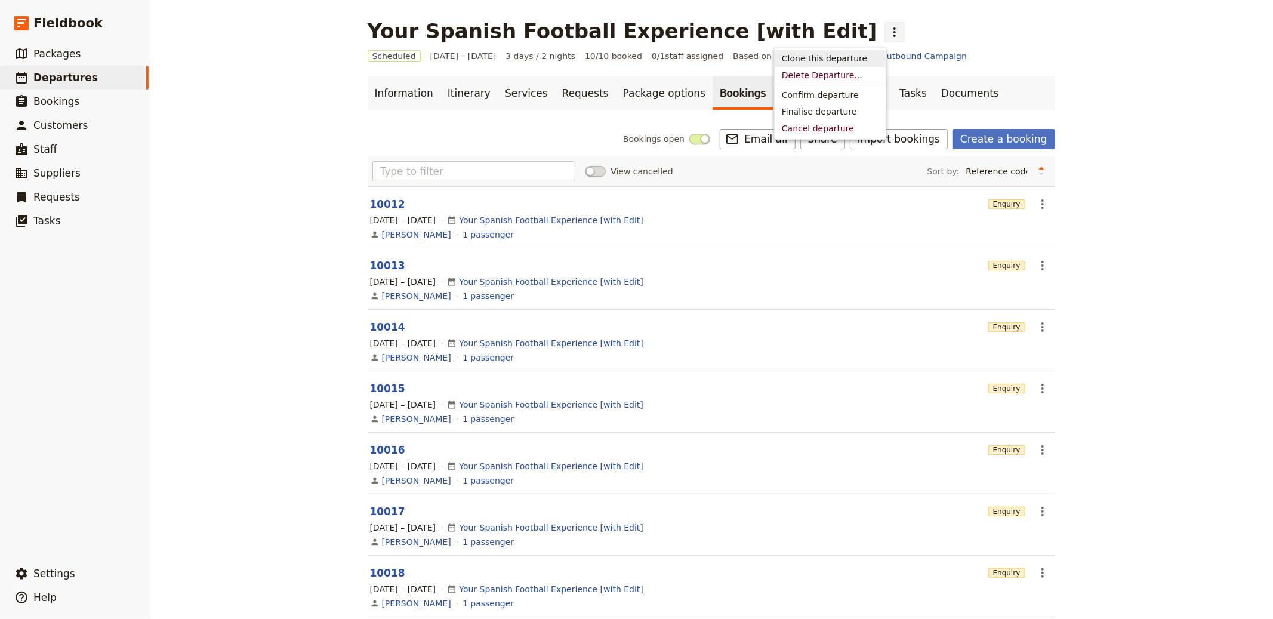
click at [811, 61] on span "Clone this departure" at bounding box center [824, 59] width 85 height 12
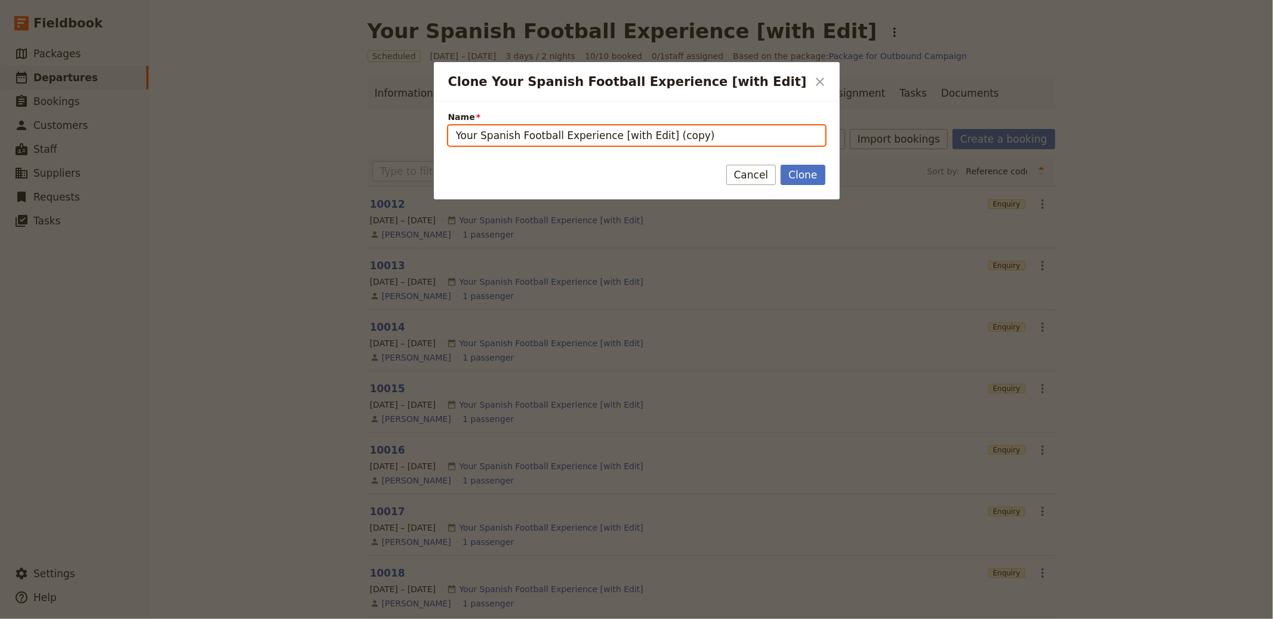
click at [711, 130] on input "Your Spanish Football Experience [with Edit] (copy)" at bounding box center [636, 135] width 377 height 20
paste input "Slovakia Wine Tour"
click at [606, 138] on input "Your Spanish Football Experience [with Edit] (copy)" at bounding box center [636, 135] width 377 height 20
drag, startPoint x: 607, startPoint y: 137, endPoint x: 400, endPoint y: 131, distance: 207.7
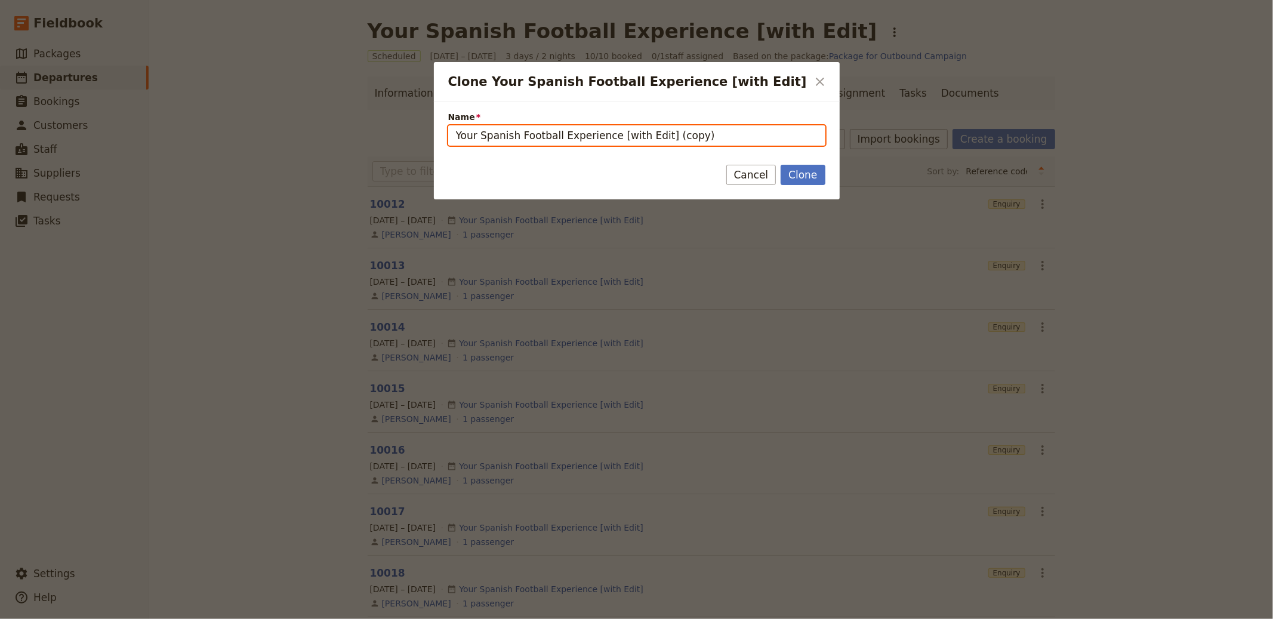
click at [400, 618] on div "Clone Your Spanish Football Experience [with Edit] ​ Name Your Spanish Football…" at bounding box center [636, 619] width 1273 height 0
paste input "Slovakia Wine Tour"
drag, startPoint x: 581, startPoint y: 141, endPoint x: 590, endPoint y: 141, distance: 9.5
click at [590, 141] on input "Slovakia Wine Tour [with Edit] (copy)" at bounding box center [636, 135] width 377 height 20
type input "Slovakia Wine Tour [with Edit]"
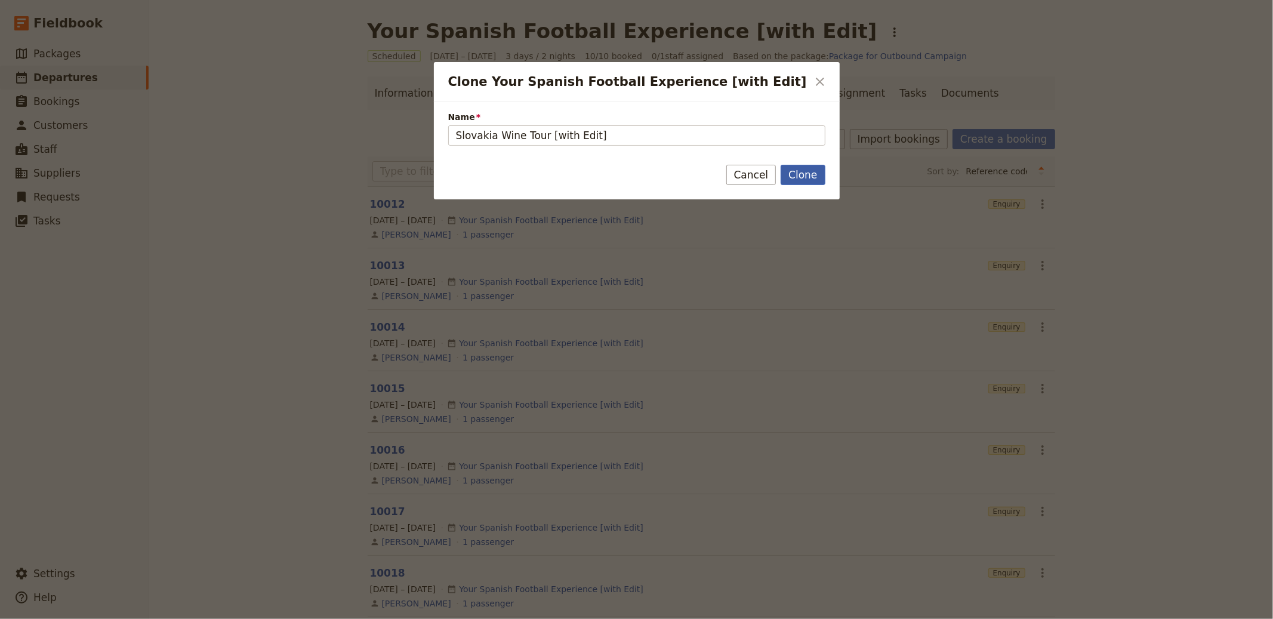
click at [804, 178] on button "Clone" at bounding box center [802, 175] width 44 height 20
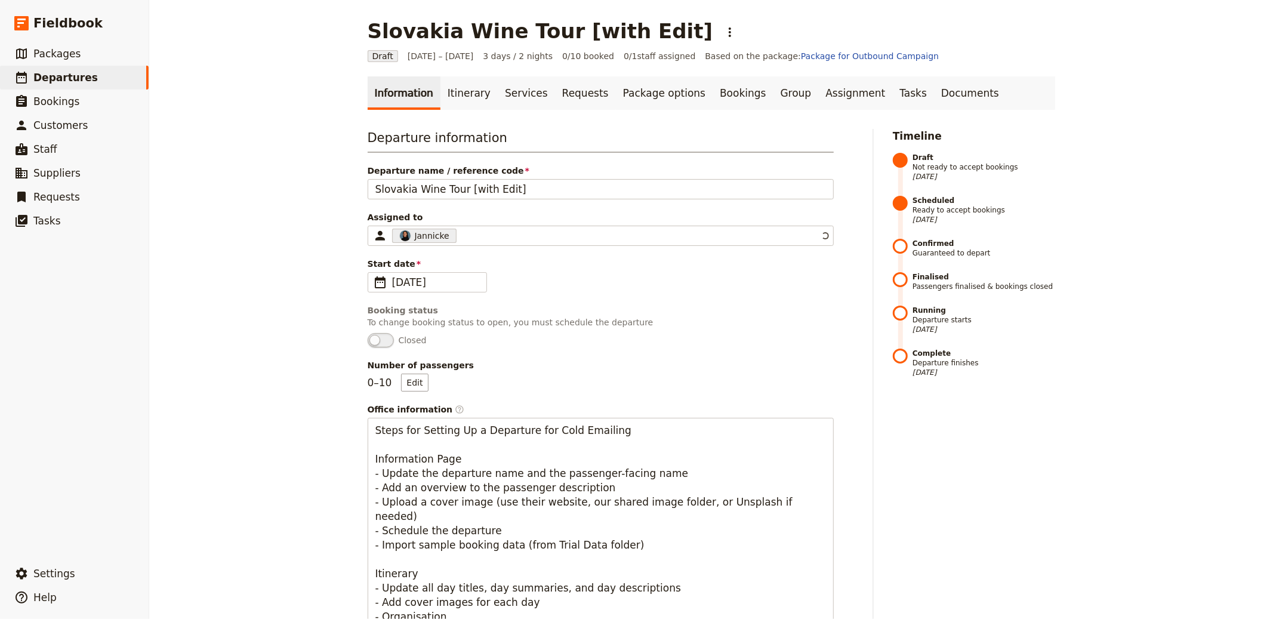
click at [393, 92] on link "Information" at bounding box center [404, 92] width 73 height 33
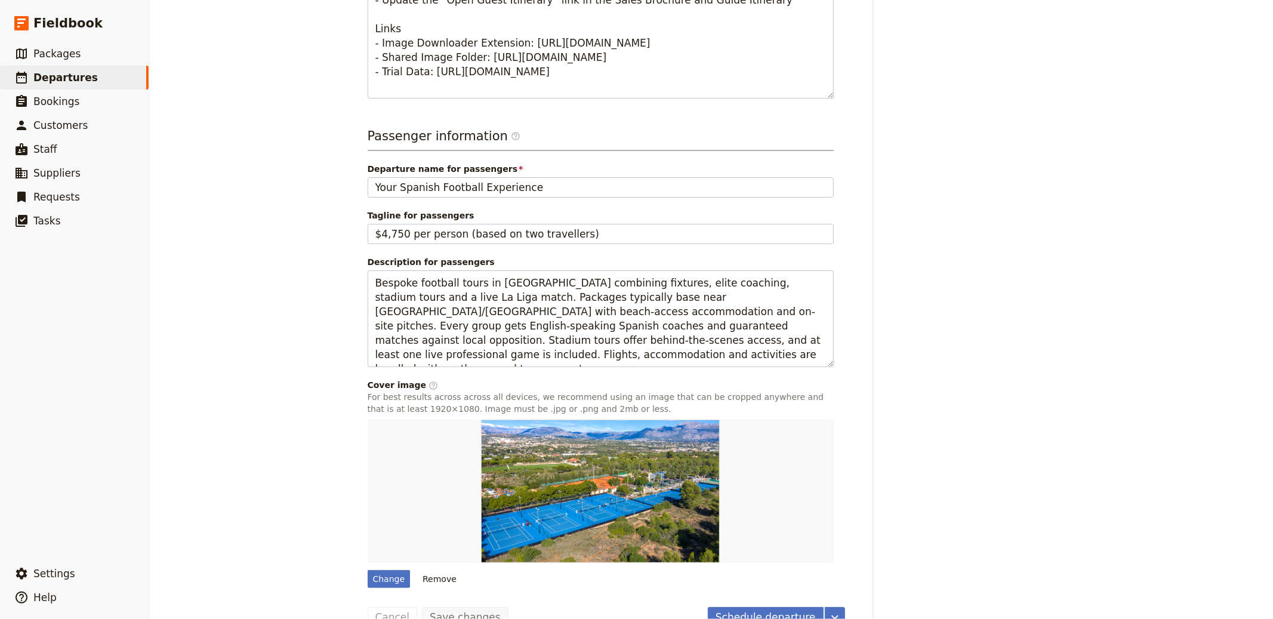
scroll to position [666, 0]
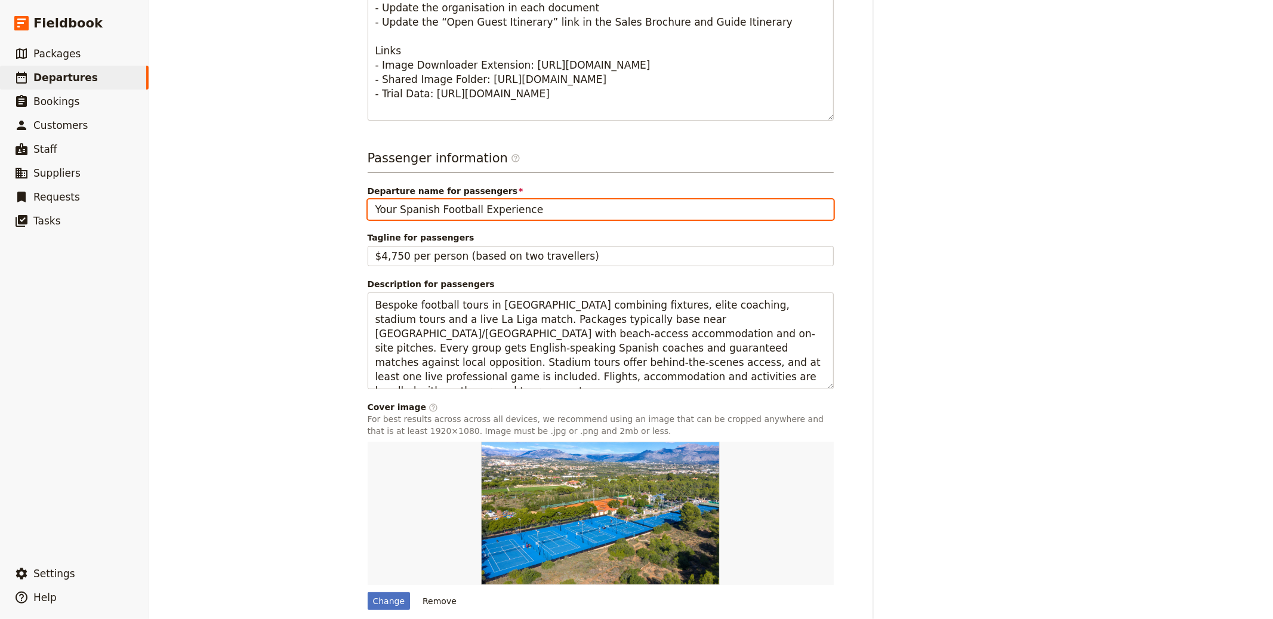
drag, startPoint x: 566, startPoint y: 218, endPoint x: 305, endPoint y: 205, distance: 260.5
click at [305, 205] on div "Slovakia Wine Tour [with Edit] ​ Draft 1 – 3 Oct 2025 3 days / 2 nights 0/10 bo…" at bounding box center [711, 309] width 1124 height 619
paste input "Slovakia Wine Tour"
type input "Slovakia Wine Tour"
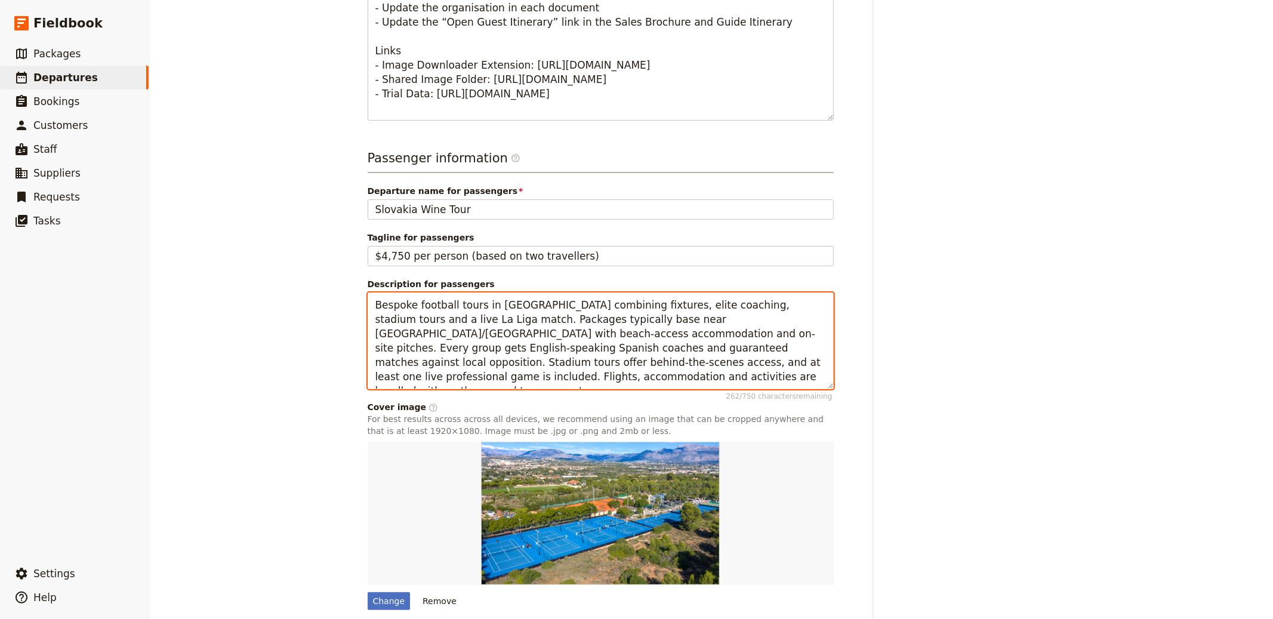
click at [529, 351] on textarea "Bespoke football tours in Spain combining fixtures, elite coaching, stadium tou…" at bounding box center [601, 340] width 466 height 97
paste textarea "A week-long programme introducing Slovak wine and culture, typically combining …"
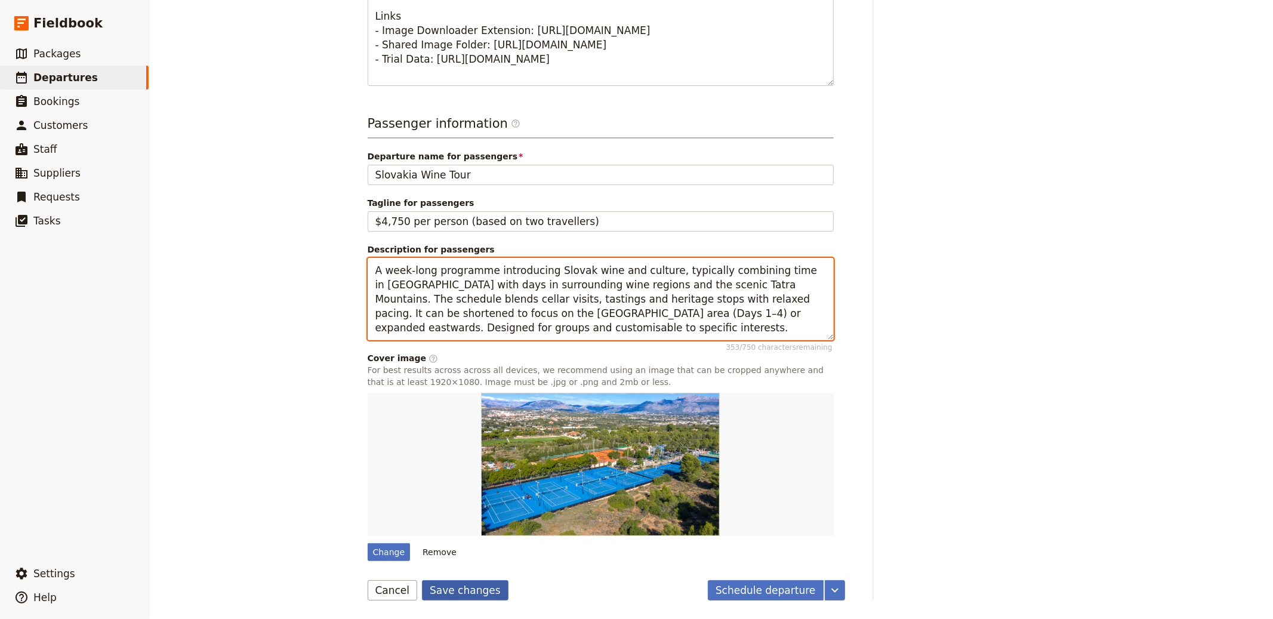
type textarea "A week-long programme introducing Slovak wine and culture, typically combining …"
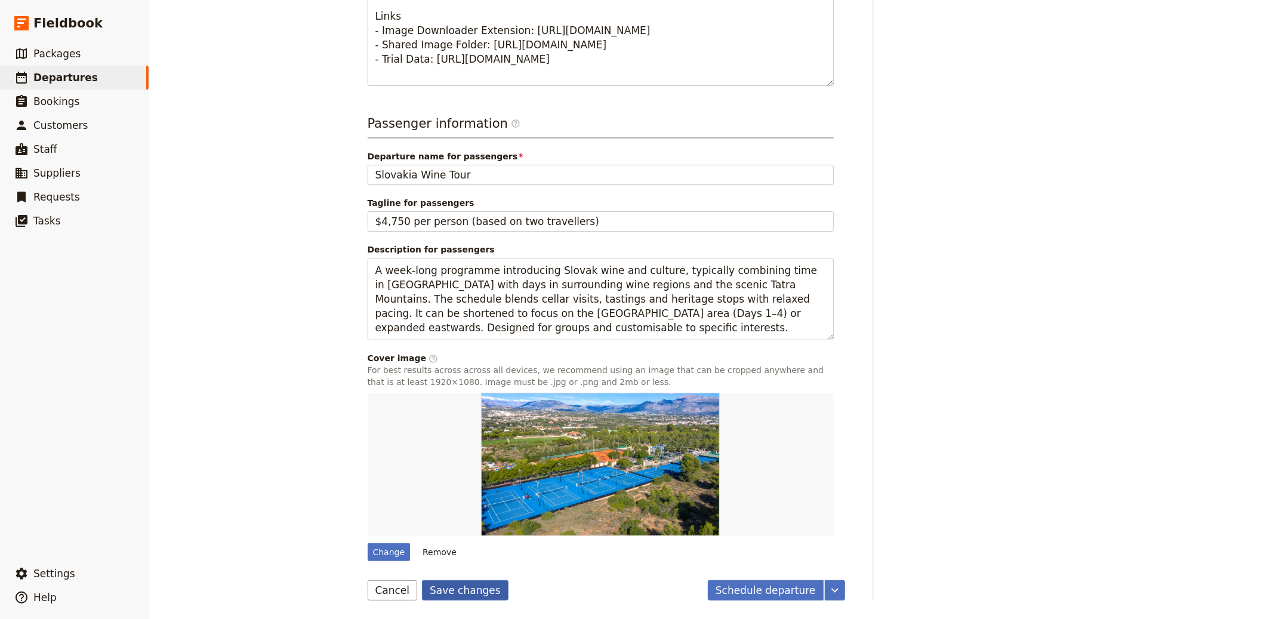
click at [489, 585] on button "Save changes" at bounding box center [465, 590] width 87 height 20
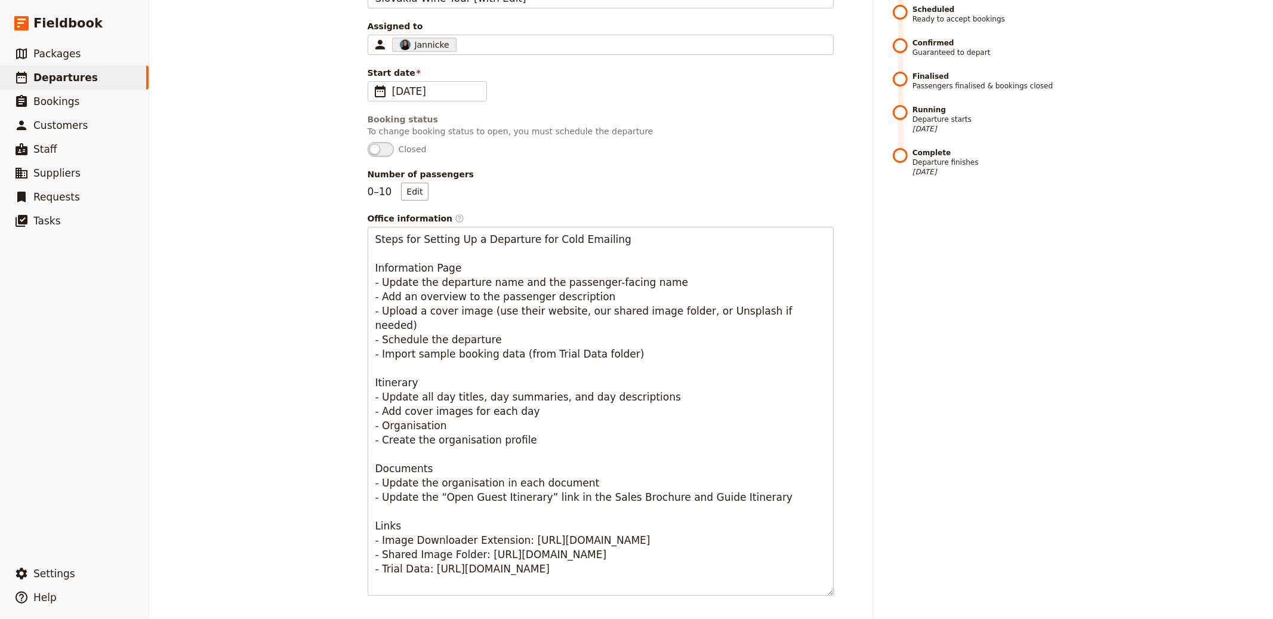
scroll to position [0, 0]
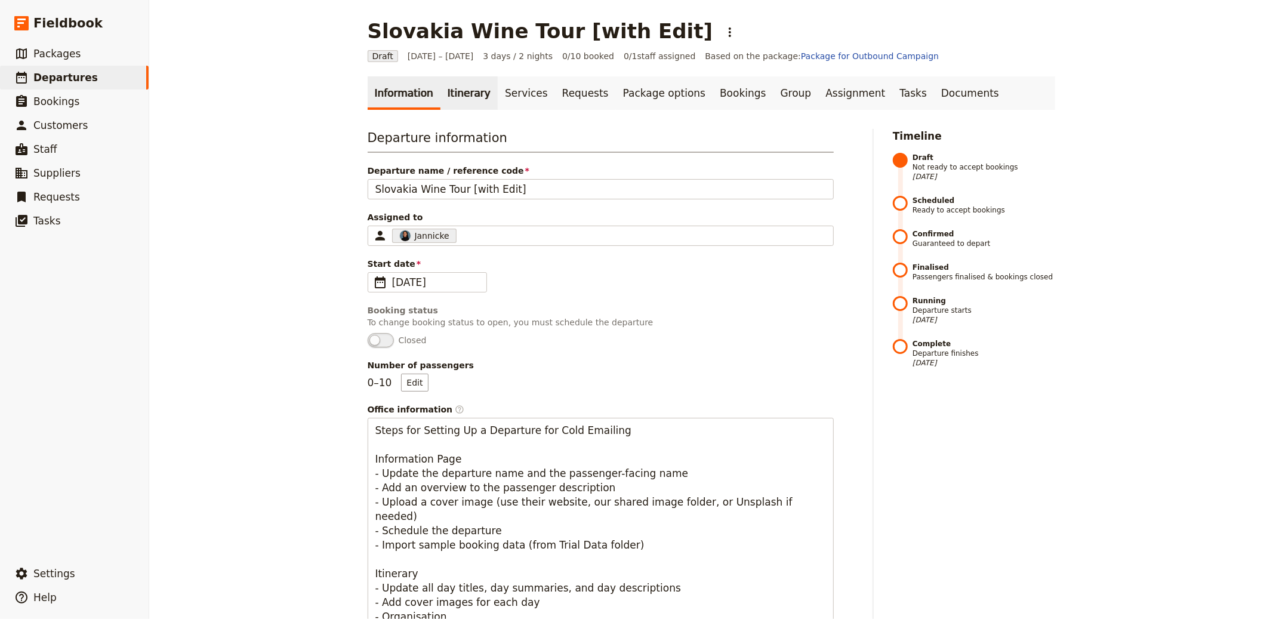
click at [461, 98] on link "Itinerary" at bounding box center [468, 92] width 57 height 33
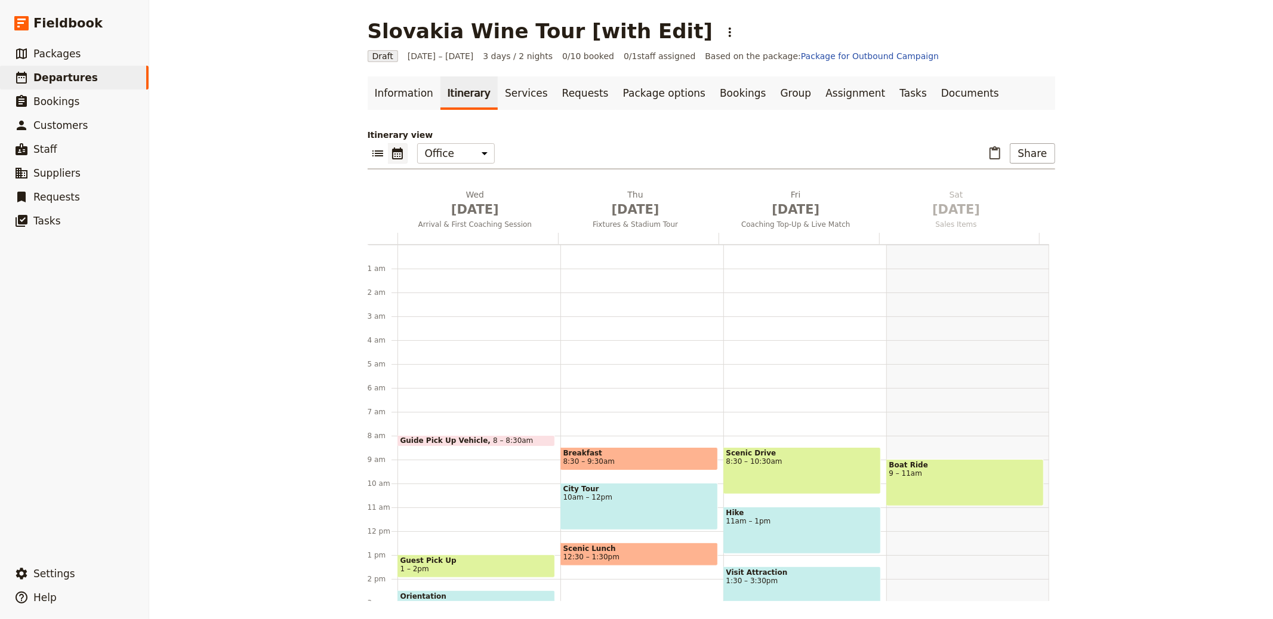
scroll to position [155, 0]
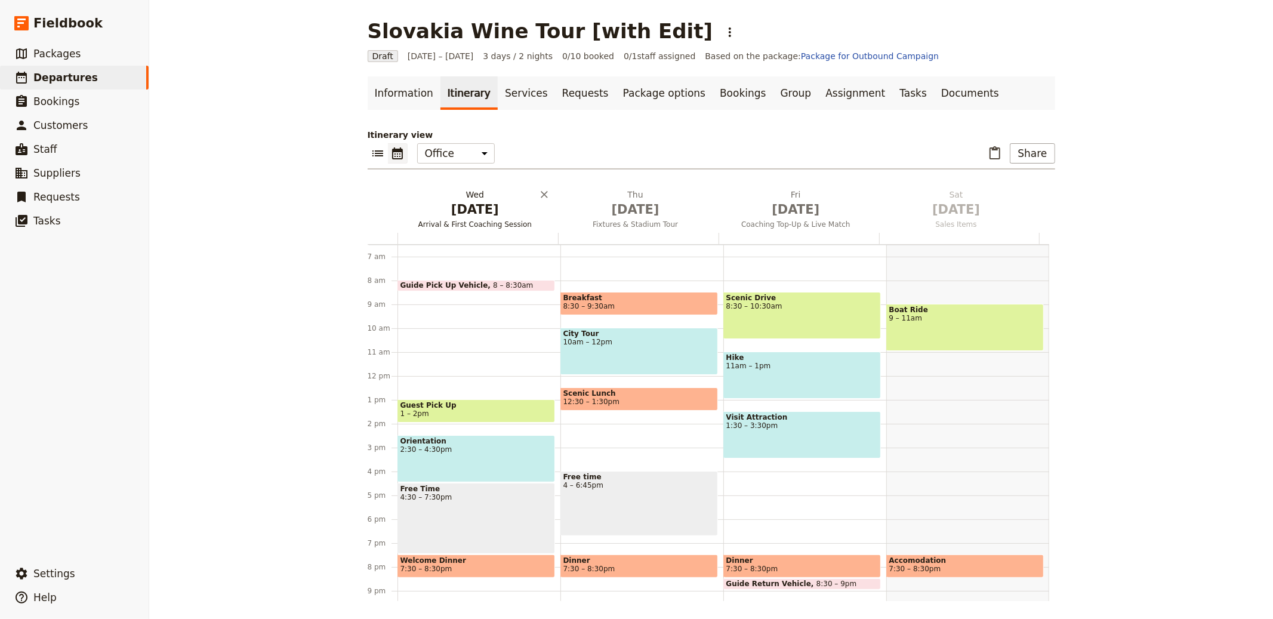
click at [484, 223] on span "Arrival & First Coaching Session" at bounding box center [475, 225] width 156 height 10
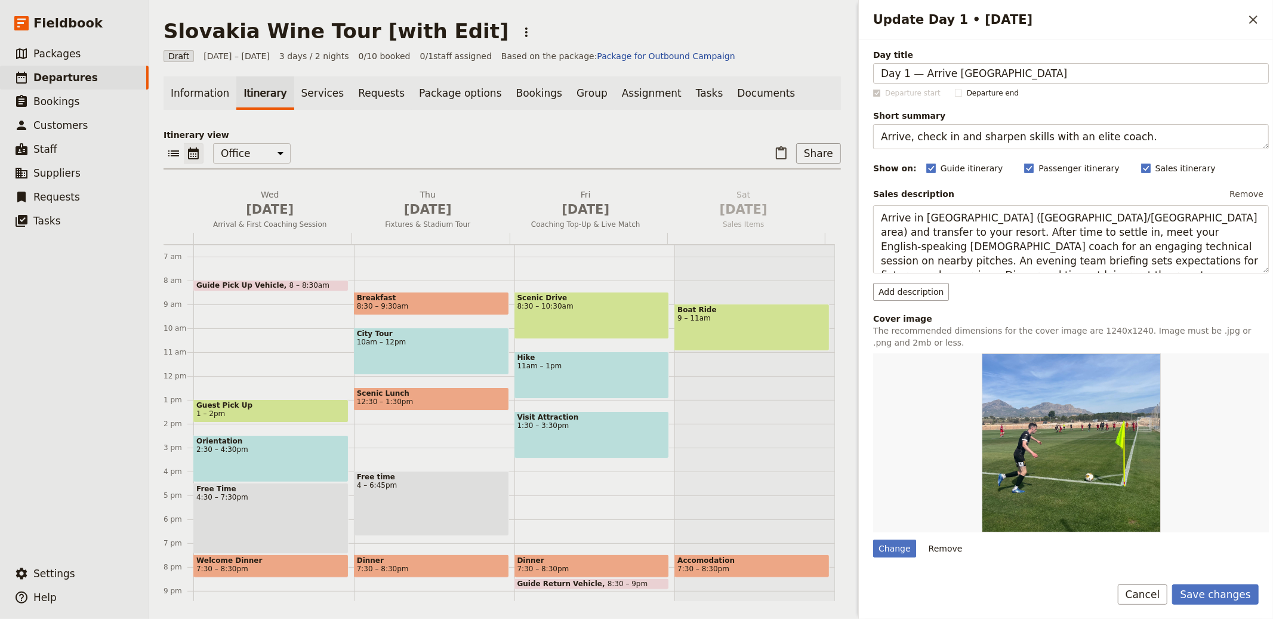
drag, startPoint x: 911, startPoint y: 73, endPoint x: 788, endPoint y: 61, distance: 123.5
click at [816, 64] on div "Slovakia Wine Tour [with Edit] ​ Draft 1 – 3 Oct 2025 3 days / 2 nights 0/10 bo…" at bounding box center [711, 309] width 1124 height 619
type input "Arrive [GEOGRAPHIC_DATA]"
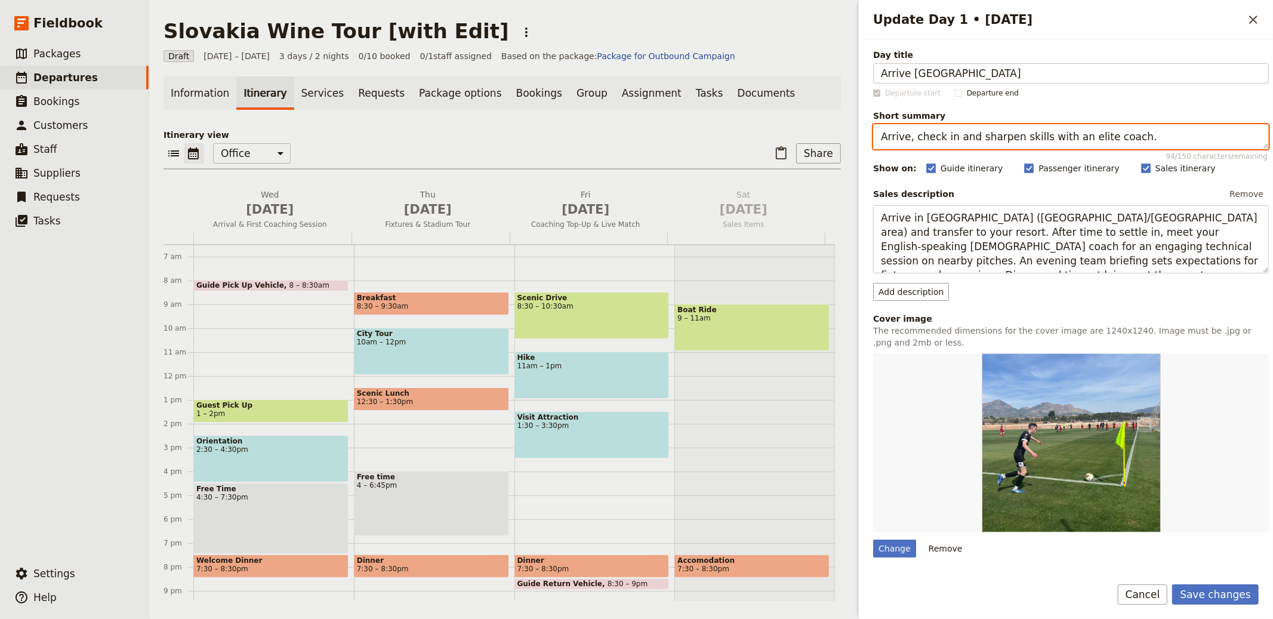
click at [1018, 129] on textarea "Arrive, check in and sharpen skills with an elite coach." at bounding box center [1071, 136] width 396 height 25
click at [1018, 130] on textarea "Arrive, check in and sharpen skills with an elite coach." at bounding box center [1071, 136] width 396 height 25
paste textarea "Transfer, check-in and welcome tasting"
type textarea "Transfer, check-in and welcome tasting."
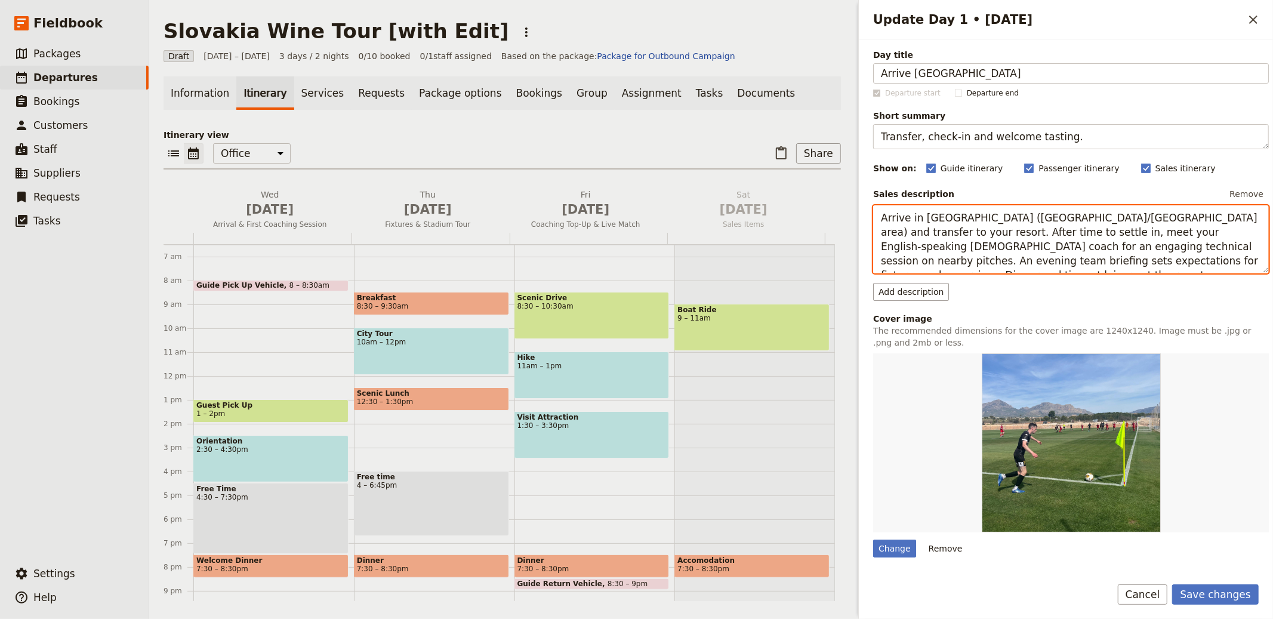
click at [1055, 234] on textarea "Arrive in Spain (Alicante/Valencia area) and transfer to your resort. After tim…" at bounding box center [1071, 239] width 396 height 68
paste textarea "at Bratislava/Vienna Airport and transfer to your hotel in Bratislava. After ch…"
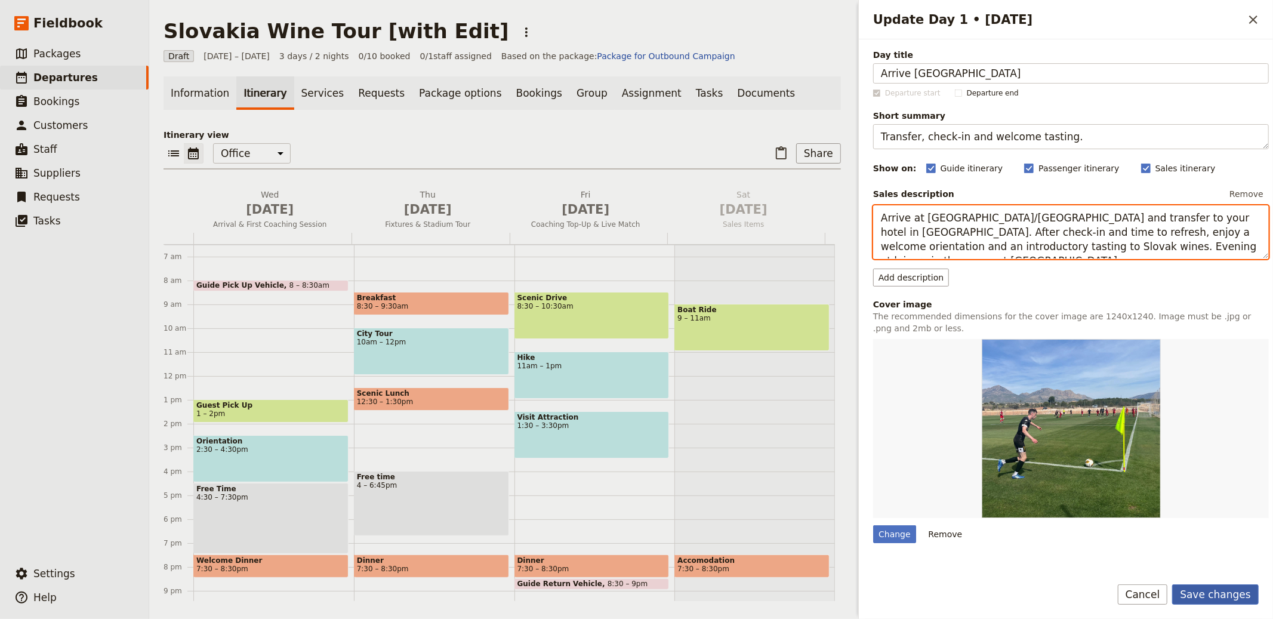
type textarea "Arrive at Bratislava/Vienna Airport and transfer to your hotel in Bratislava. A…"
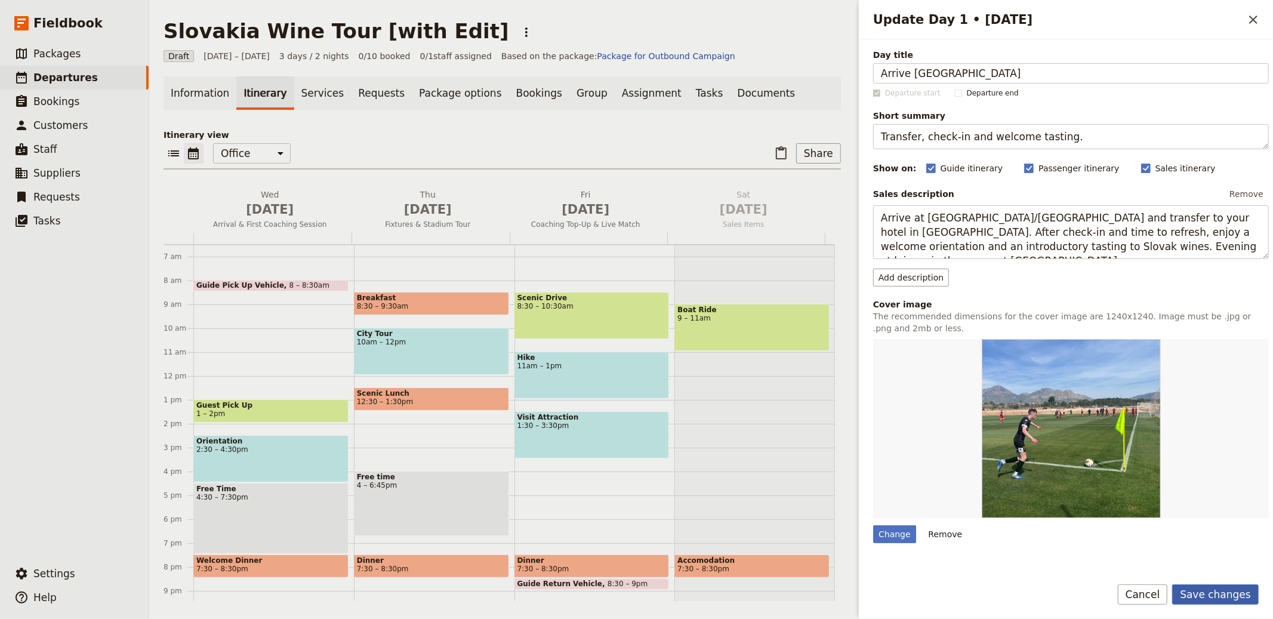
click at [1214, 598] on button "Save changes" at bounding box center [1215, 594] width 87 height 20
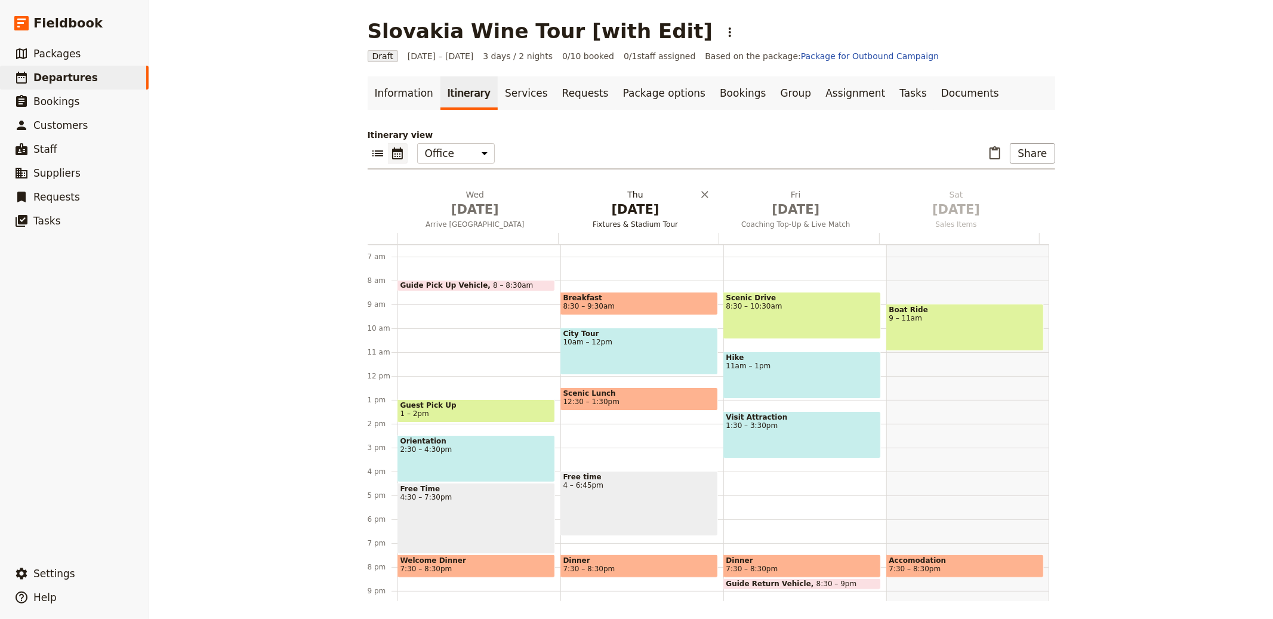
click at [617, 215] on span "Oct 2" at bounding box center [635, 209] width 146 height 18
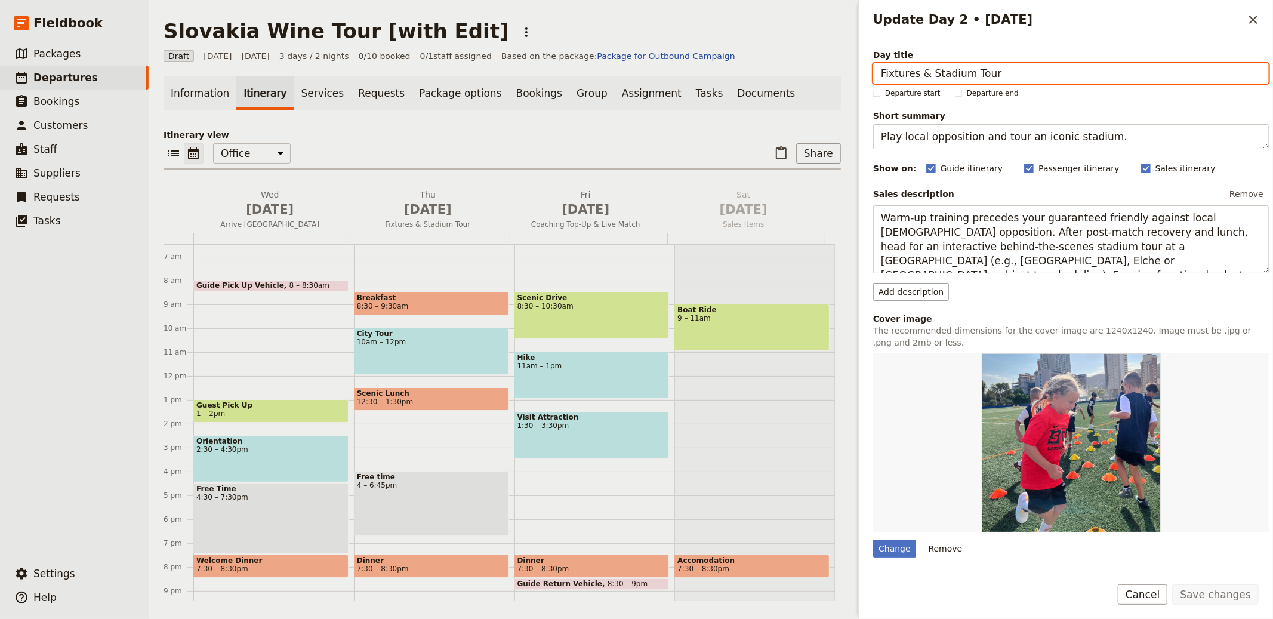
click at [983, 75] on input "Fixtures & Stadium Tour" at bounding box center [1071, 73] width 396 height 20
paste input "Day 2 — Bratislava & Carpathian Cellars"
drag, startPoint x: 921, startPoint y: 72, endPoint x: 776, endPoint y: 57, distance: 146.3
click at [786, 58] on div "Slovakia Wine Tour [with Edit] ​ Draft 1 – 3 Oct 2025 3 days / 2 nights 0/10 bo…" at bounding box center [711, 309] width 1124 height 619
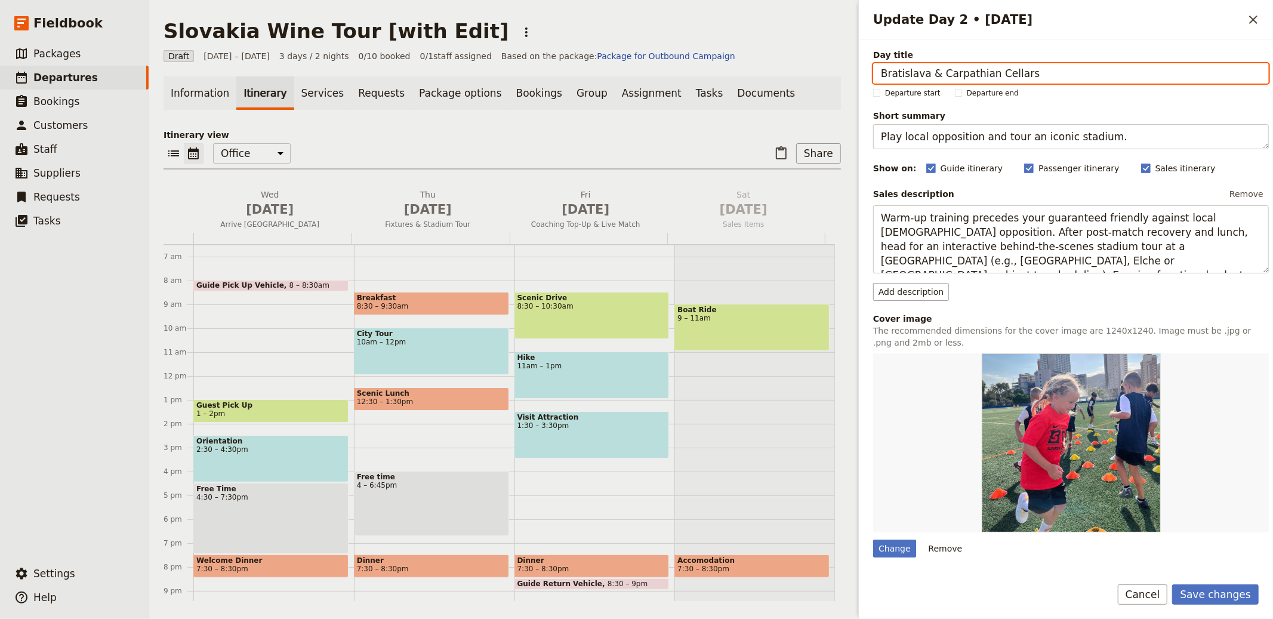
type input "Bratislava & Carpathian Cellars"
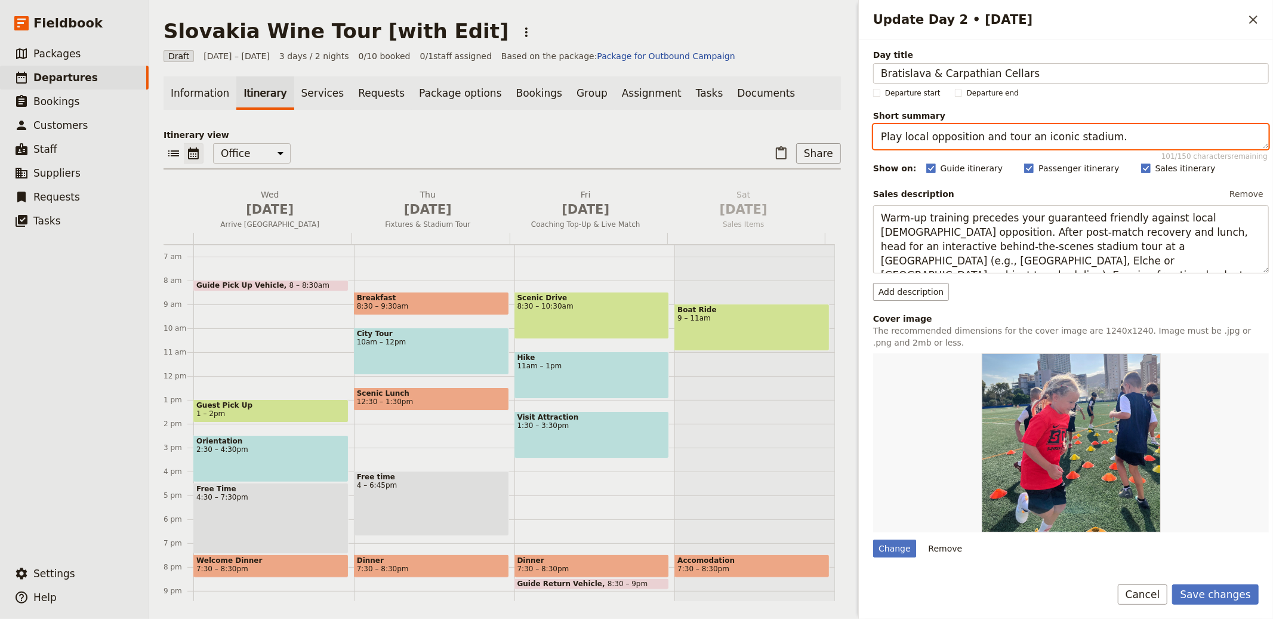
click at [1121, 131] on textarea "Play local opposition and tour an iconic stadium." at bounding box center [1071, 136] width 396 height 25
paste textarea "Old Town walk and Small Carpathian tastings"
type textarea "Old Town walk and Small Carpathian tastings."
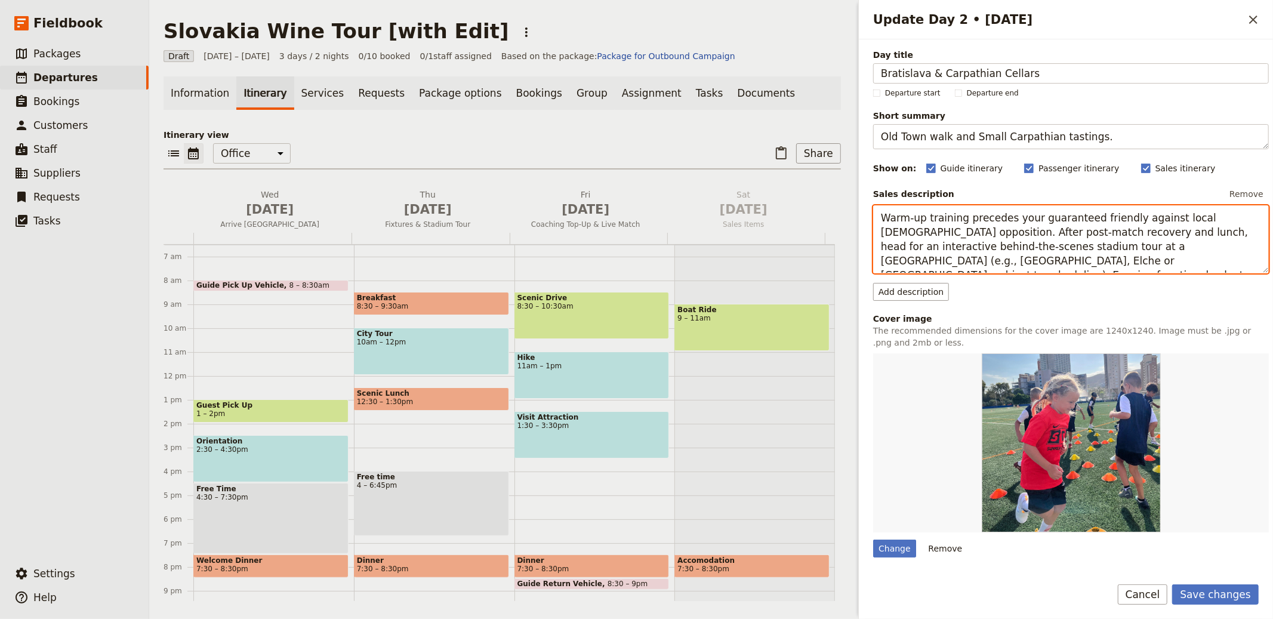
click at [1152, 248] on textarea "Warm-up training precedes your guaranteed friendly against local Spanish opposi…" at bounding box center [1071, 239] width 396 height 68
paste textarea "Begin with a guided stroll through Bratislava’s historic centre, then head into…"
type textarea "Begin with a guided stroll through Bratislava’s historic centre, then head into…"
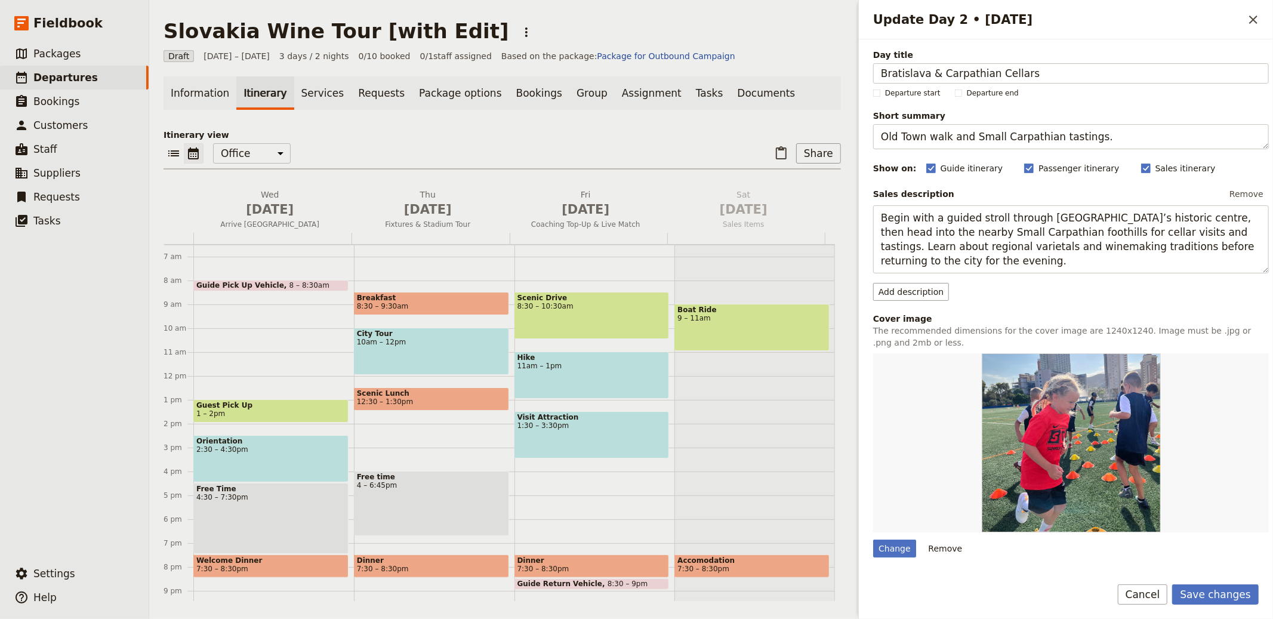
click at [1213, 576] on form "Day title Bratislava & Carpathian Cellars Departure start Departure end Short s…" at bounding box center [1066, 328] width 414 height 579
click at [1212, 594] on button "Save changes" at bounding box center [1215, 594] width 87 height 20
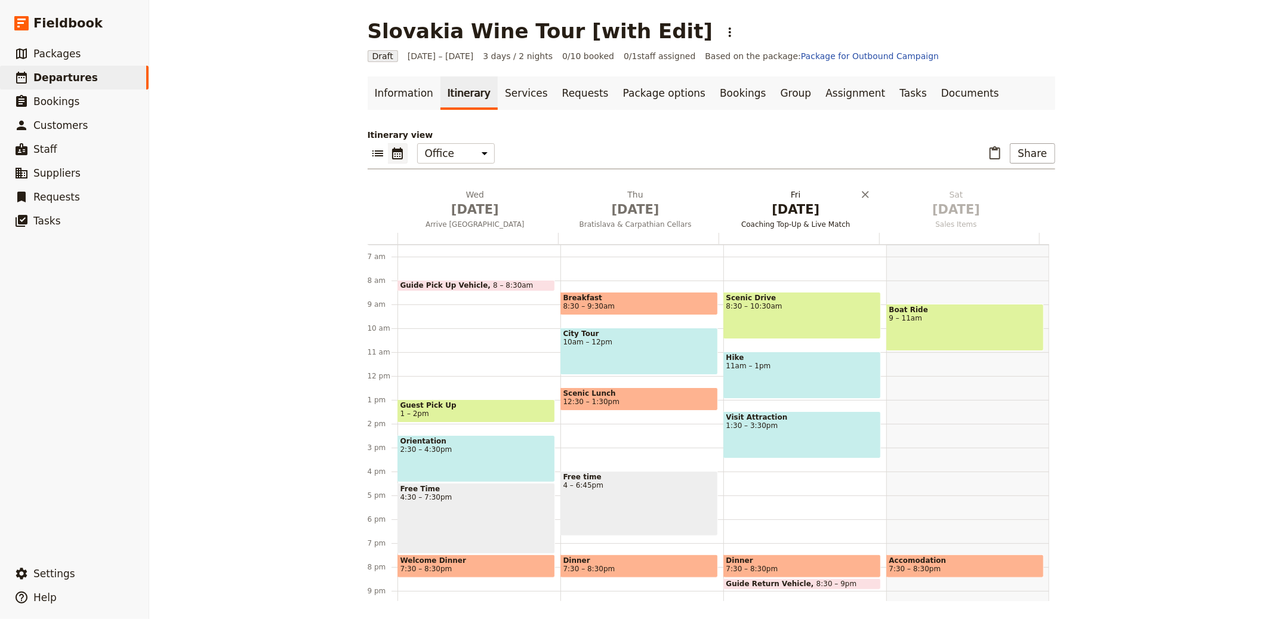
click at [777, 216] on span "Oct 3" at bounding box center [796, 209] width 146 height 18
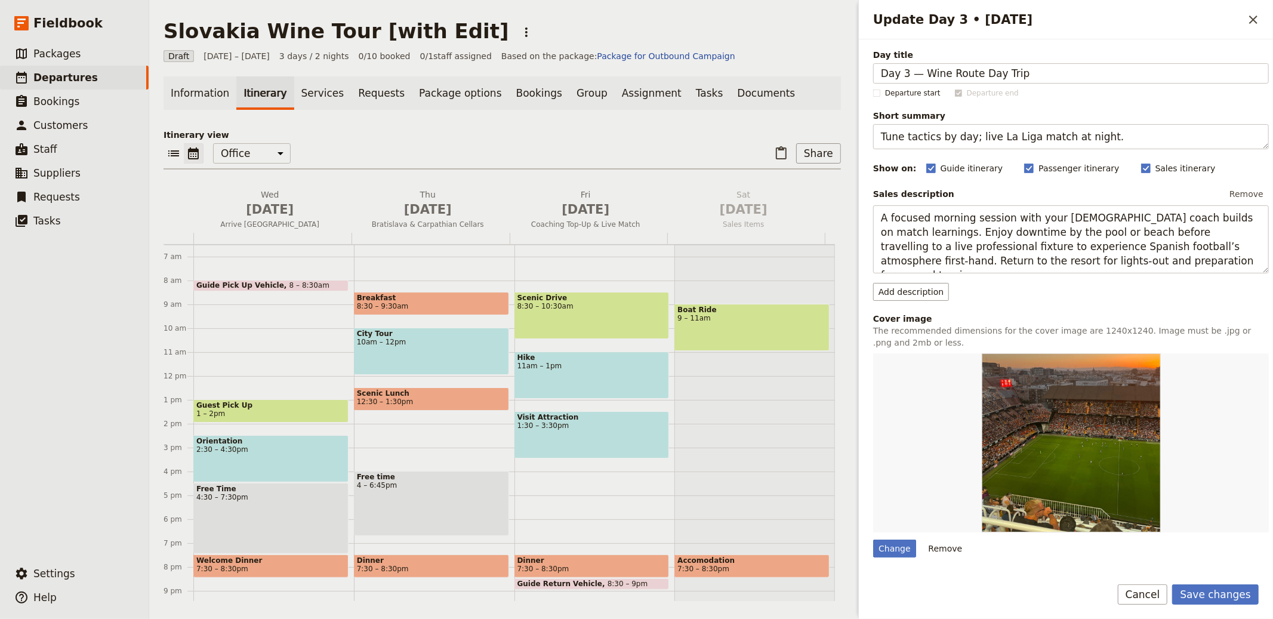
drag, startPoint x: 927, startPoint y: 72, endPoint x: 845, endPoint y: 68, distance: 82.4
click at [845, 68] on div "Slovakia Wine Tour [with Edit] ​ Draft 1 – 3 Oct 2025 3 days / 2 nights 0/10 bo…" at bounding box center [711, 309] width 1124 height 619
type input "Wine Route Day Trip"
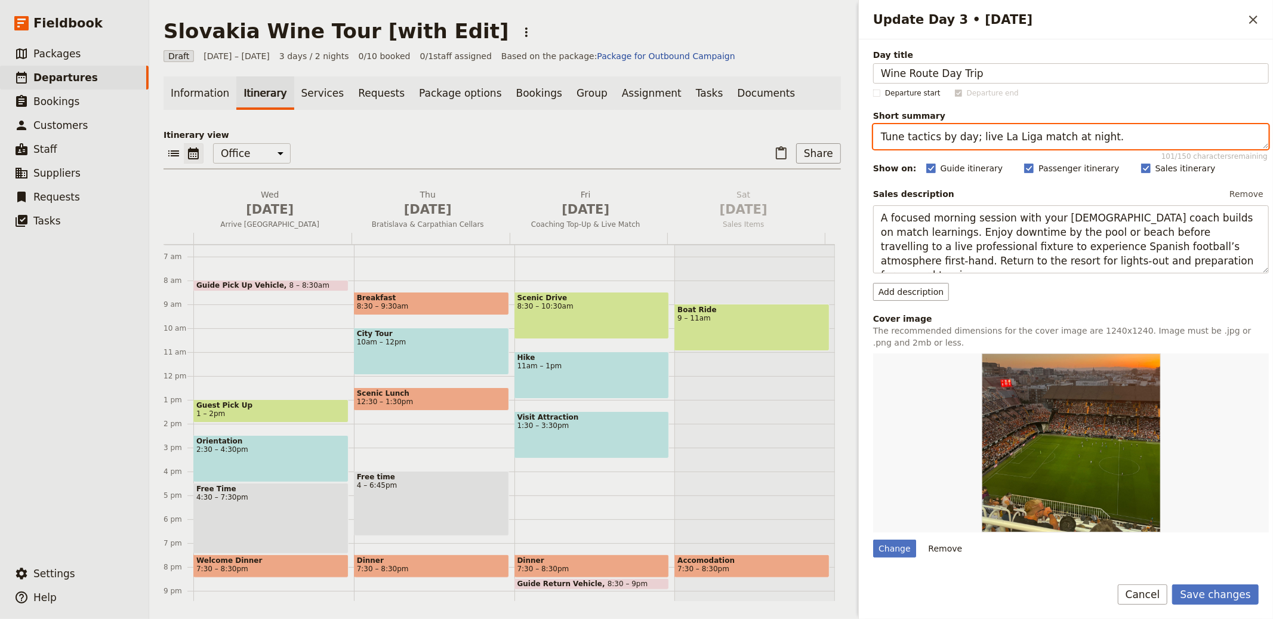
click at [971, 131] on textarea "Tune tactics by day; live La Liga match at night." at bounding box center [1071, 136] width 396 height 25
paste textarea "Vineyards, traditional lunch and local producers."
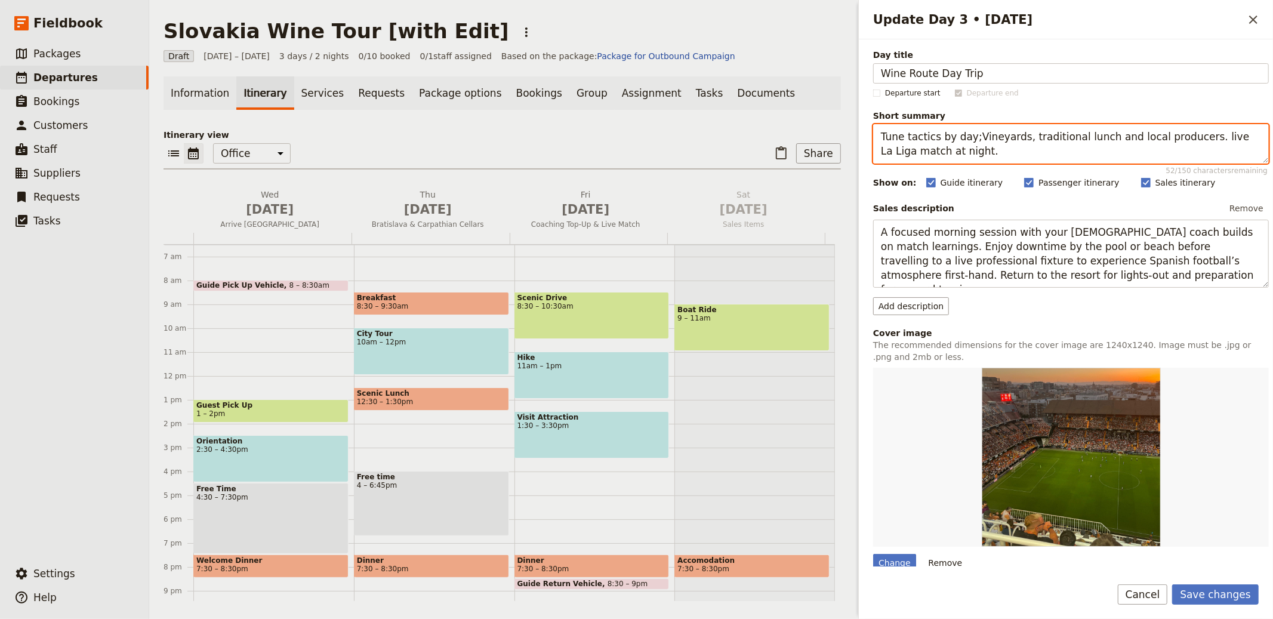
paste textarea "Vineyards, traditional lunch and local producers"
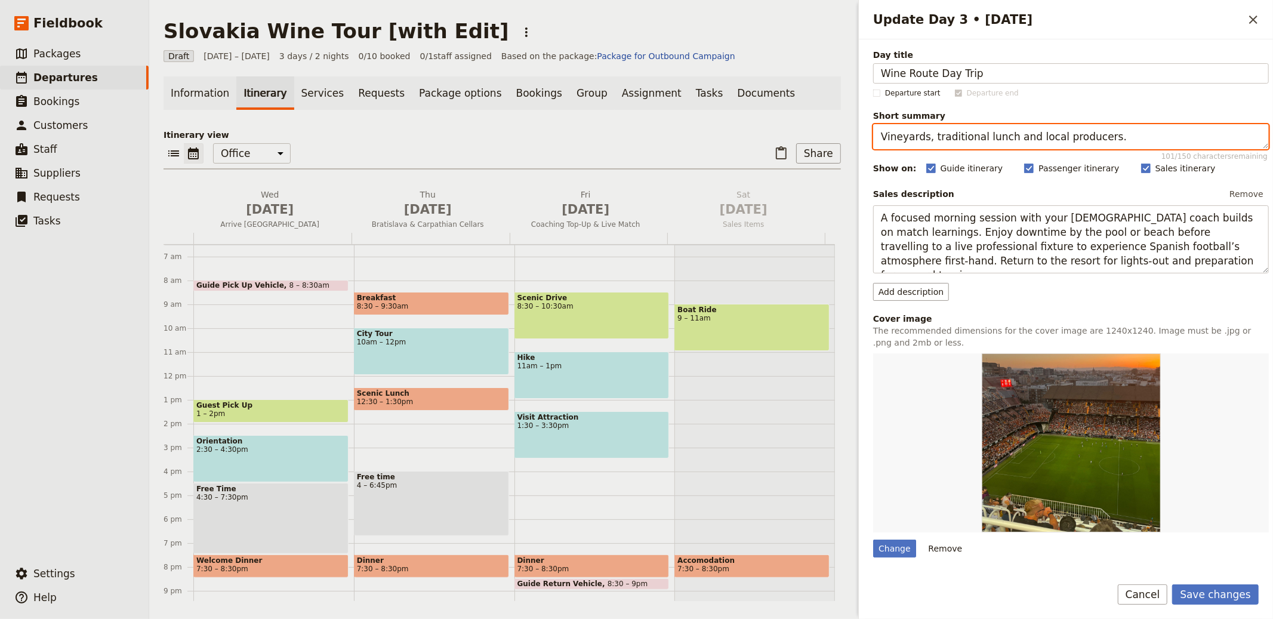
type textarea "Vineyards, traditional lunch and local producers."
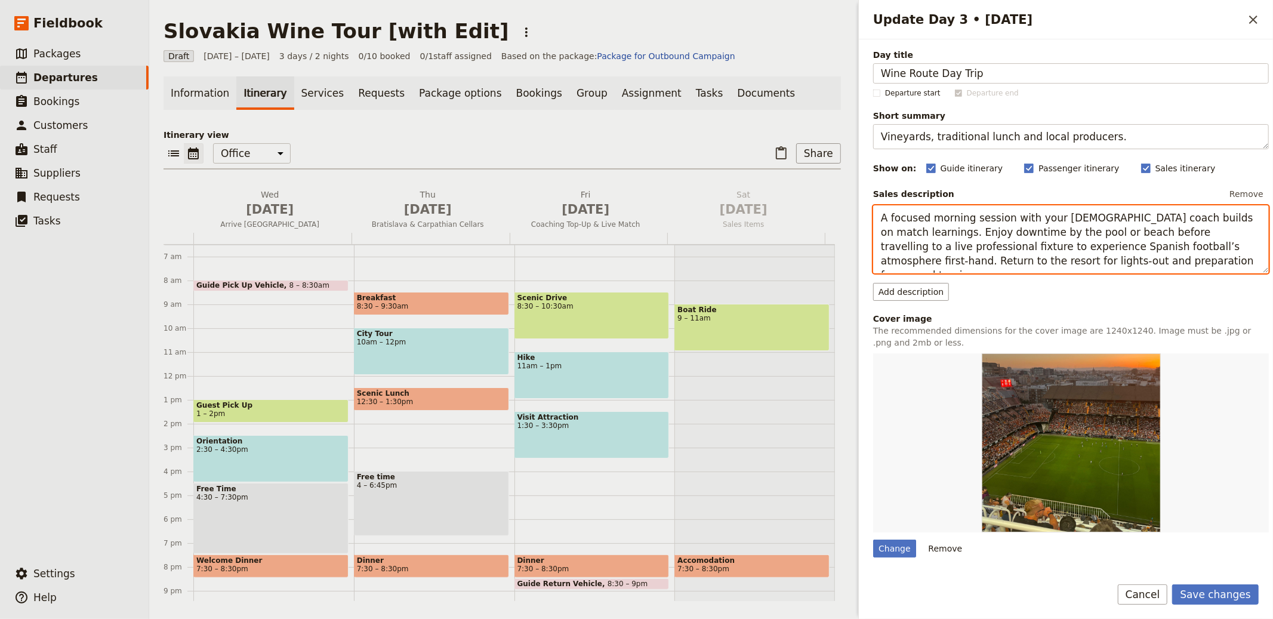
click at [1100, 229] on textarea "A focused morning session with your Spanish coach builds on match learnings. En…" at bounding box center [1071, 239] width 396 height 68
paste textarea "Continue along the wine route with stops at family-run producers for tours and …"
type textarea "Continue along the wine route with stops at family-run producers for tours and …"
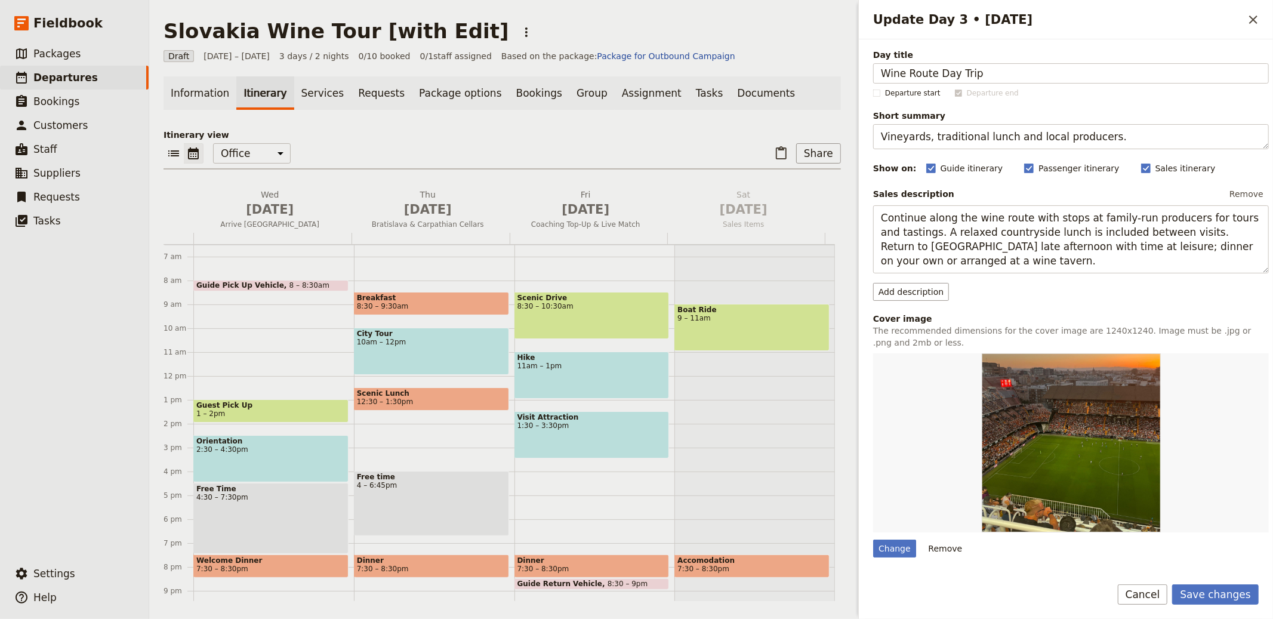
drag, startPoint x: 1224, startPoint y: 587, endPoint x: 1248, endPoint y: 578, distance: 25.3
click at [1224, 587] on button "Save changes" at bounding box center [1215, 594] width 87 height 20
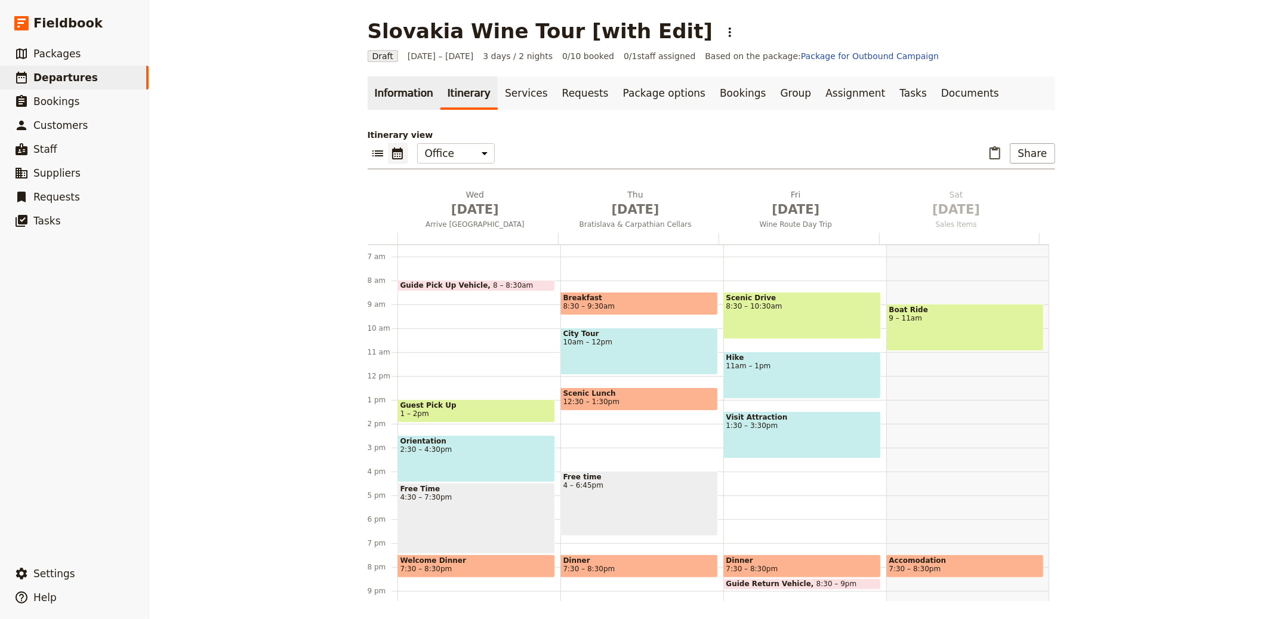
click at [386, 101] on link "Information" at bounding box center [404, 92] width 73 height 33
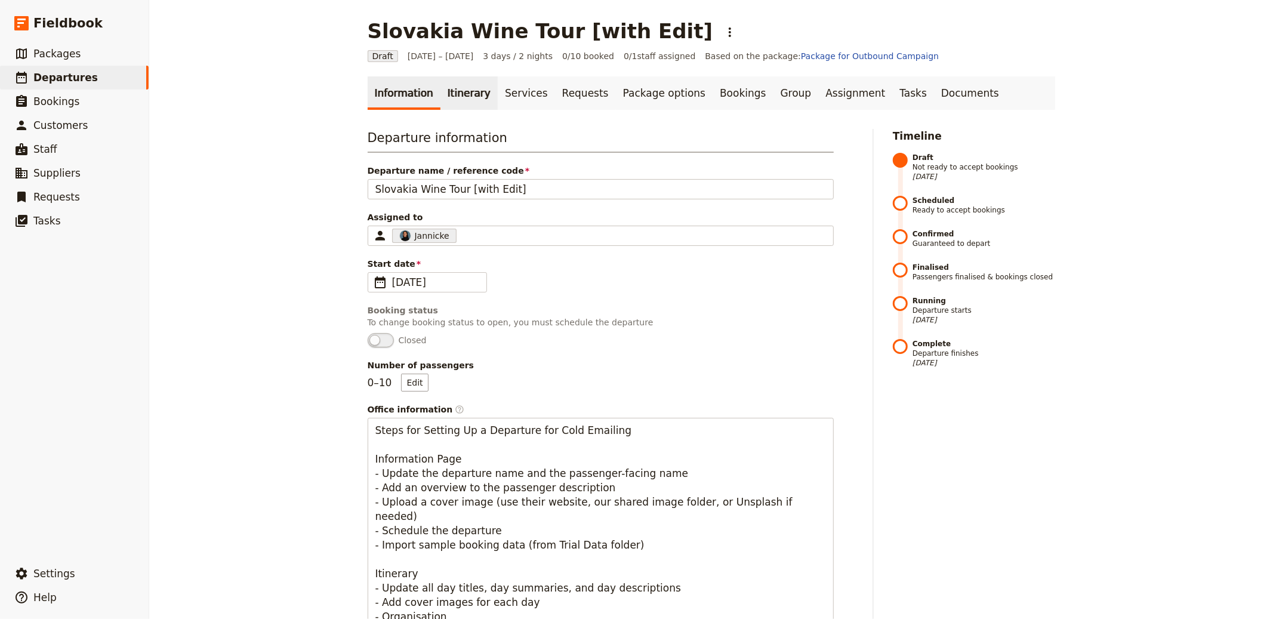
click at [440, 98] on link "Itinerary" at bounding box center [468, 92] width 57 height 33
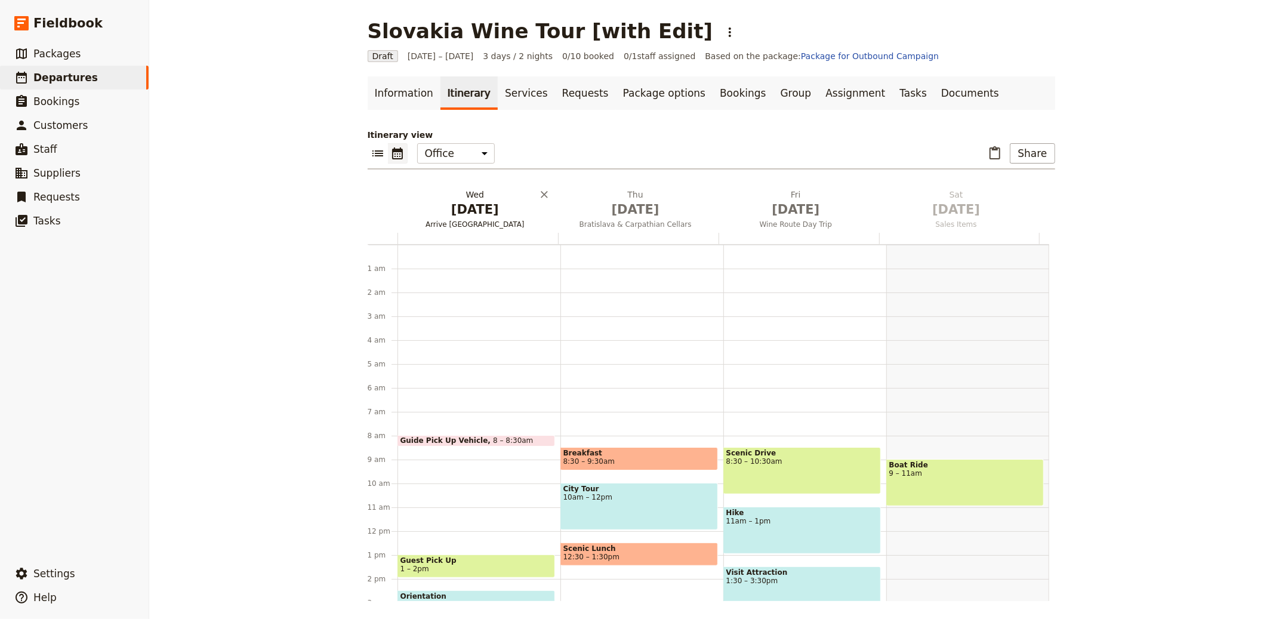
scroll to position [155, 0]
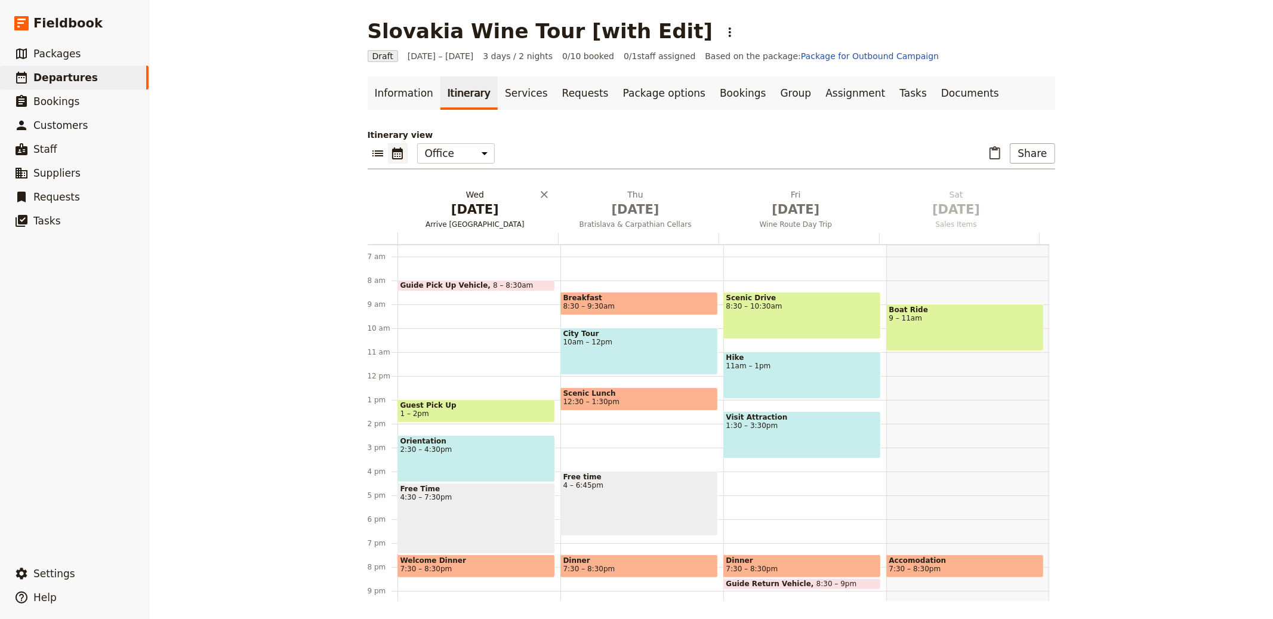
click at [454, 214] on span "Oct 1" at bounding box center [475, 209] width 146 height 18
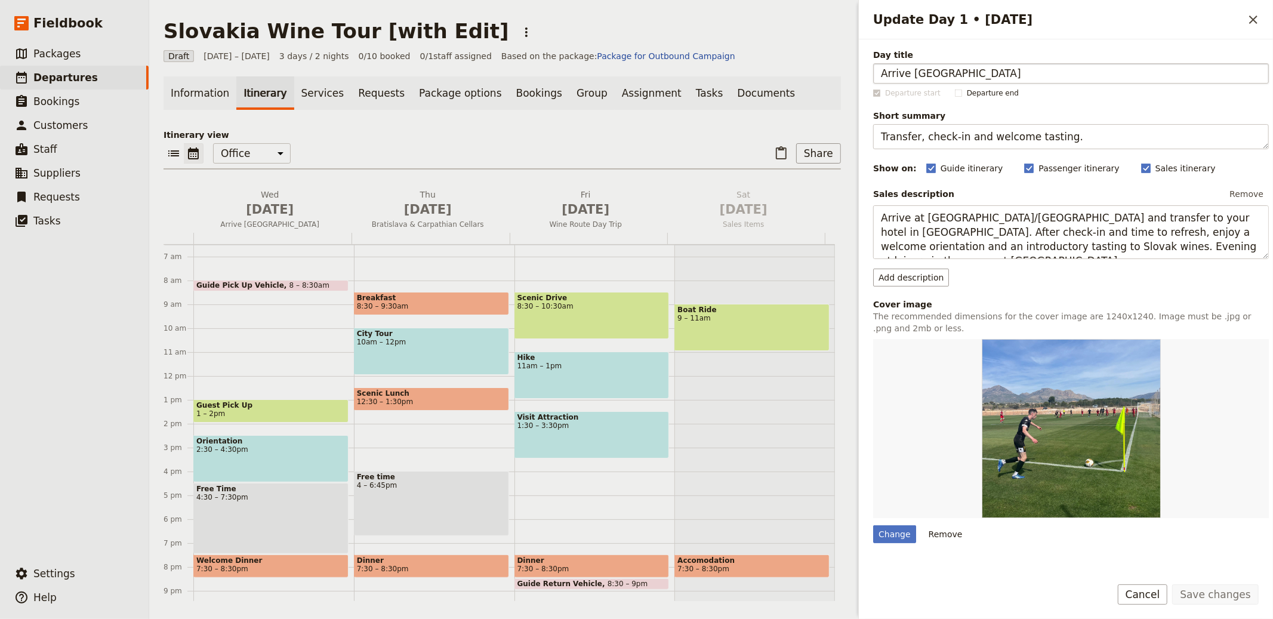
click at [947, 66] on input "Arrive [GEOGRAPHIC_DATA]" at bounding box center [1071, 73] width 396 height 20
click at [947, 68] on input "Arrive [GEOGRAPHIC_DATA]" at bounding box center [1071, 73] width 396 height 20
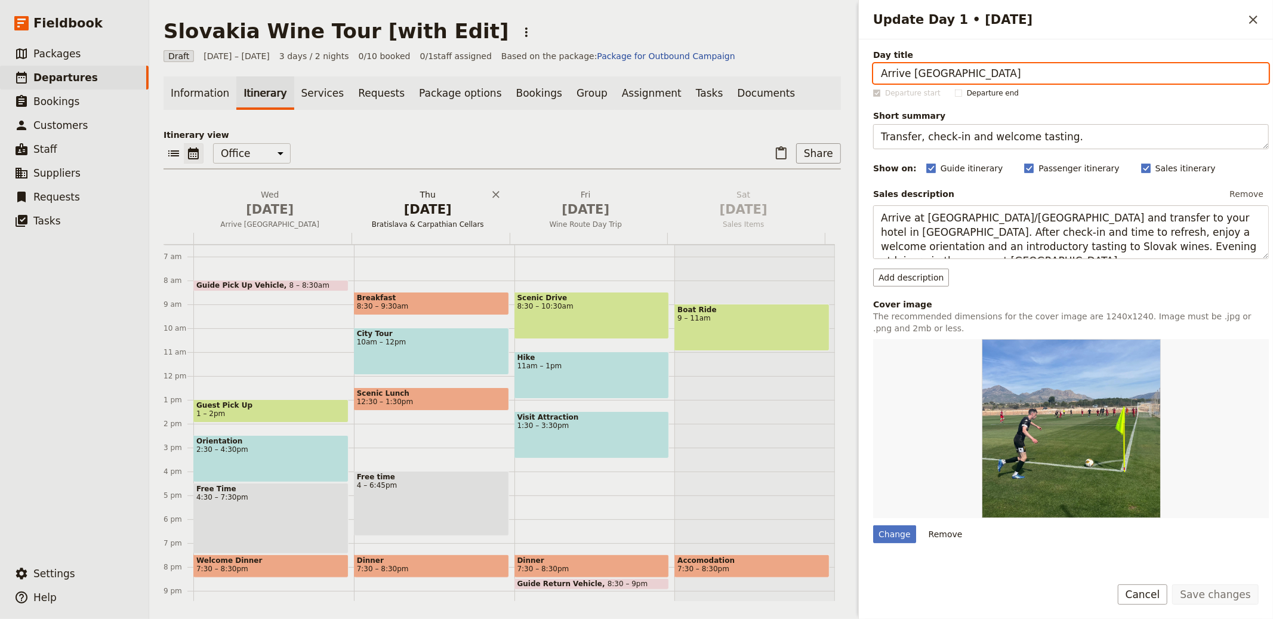
click at [430, 216] on span "Oct 2" at bounding box center [428, 209] width 144 height 18
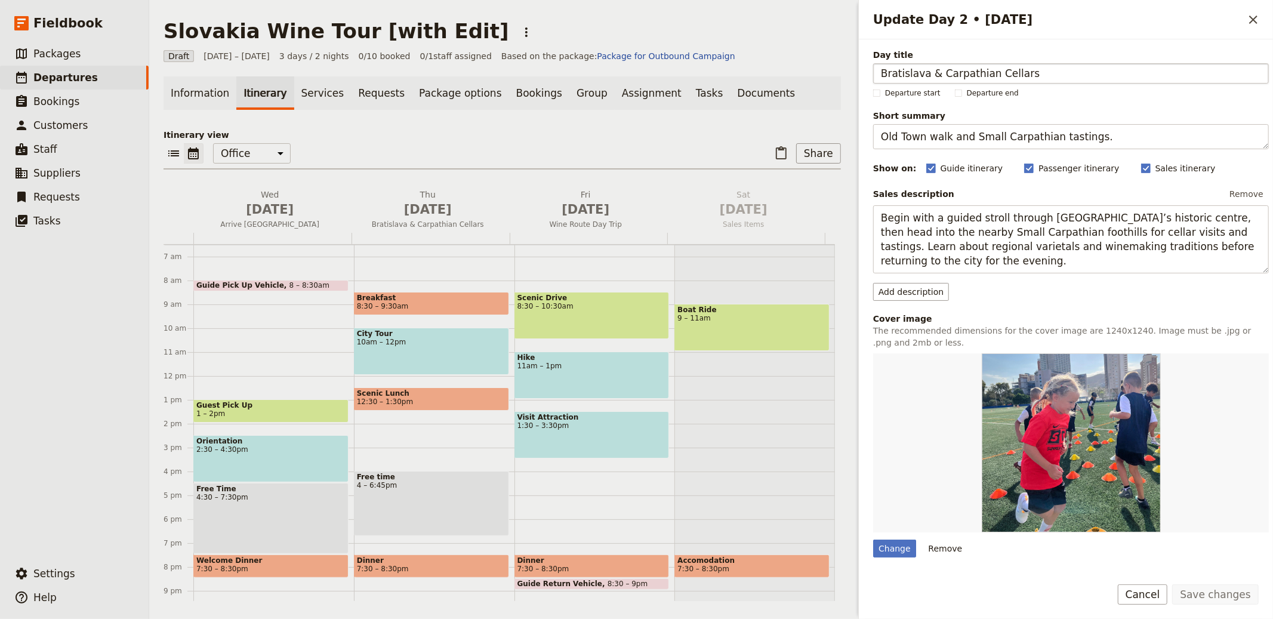
drag, startPoint x: 958, startPoint y: 73, endPoint x: 937, endPoint y: 72, distance: 20.9
click at [937, 72] on input "Bratislava & Carpathian Cellars" at bounding box center [1071, 73] width 396 height 20
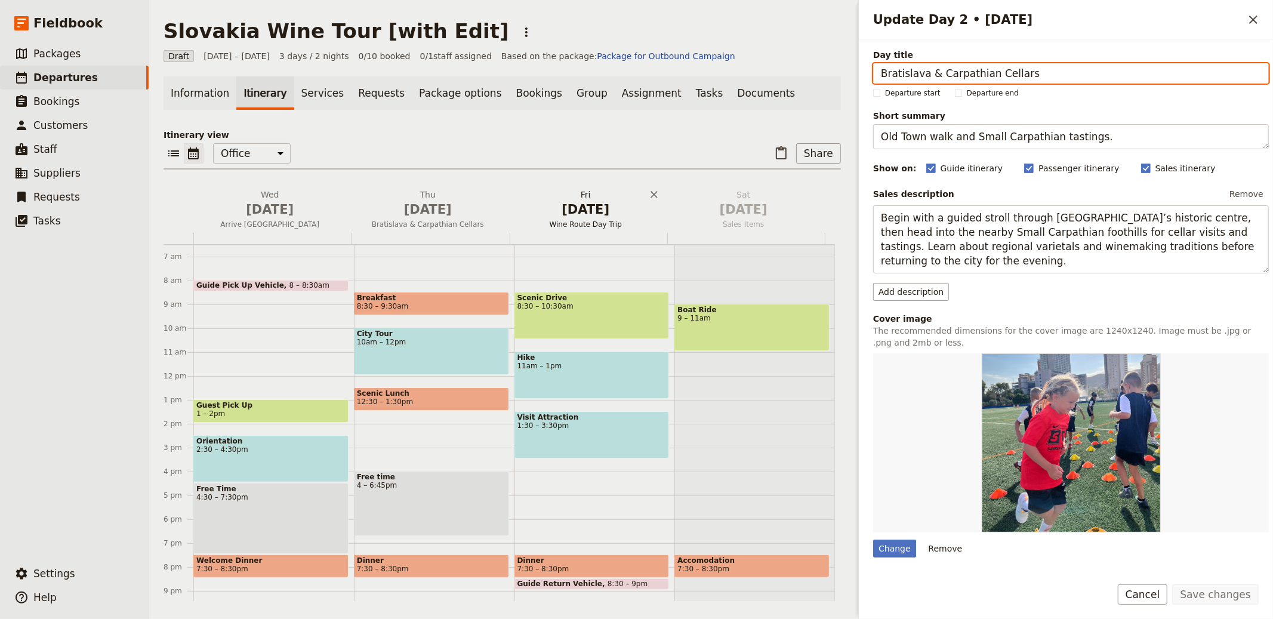
click at [587, 229] on button "Fri Oct 3 Wine Route Day Trip" at bounding box center [588, 211] width 158 height 44
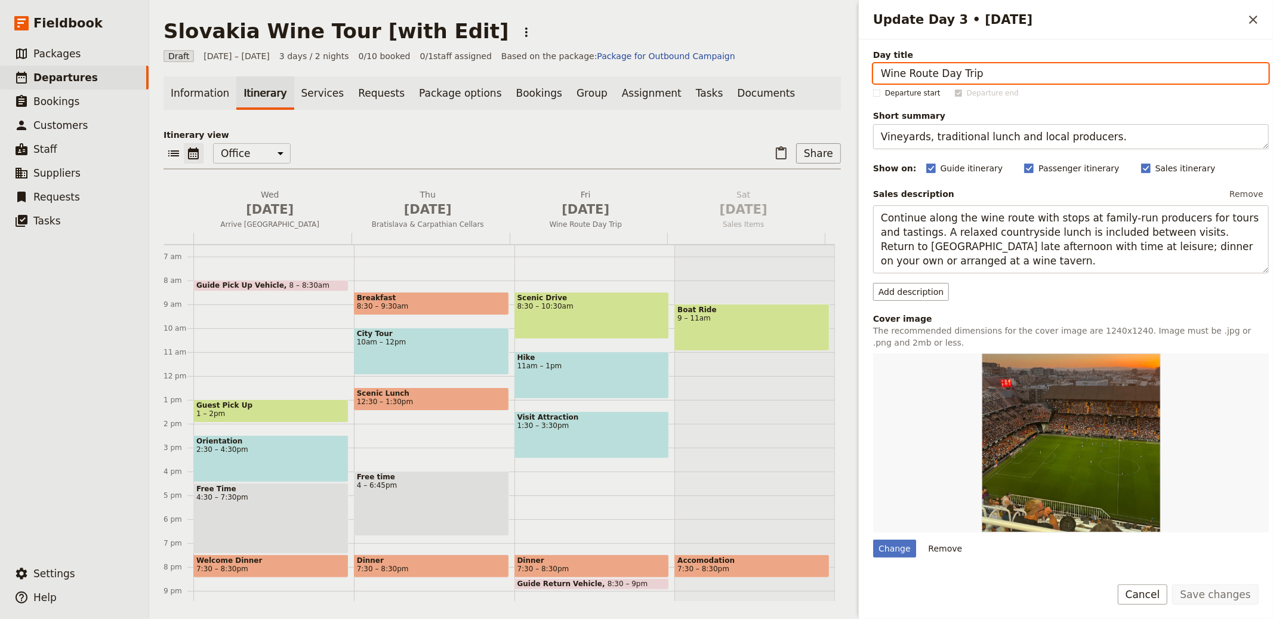
click at [194, 75] on main "Slovakia Wine Tour [with Edit] ​ Draft 1 – 3 Oct 2025 3 days / 2 nights 0/10 bo…" at bounding box center [502, 310] width 706 height 620
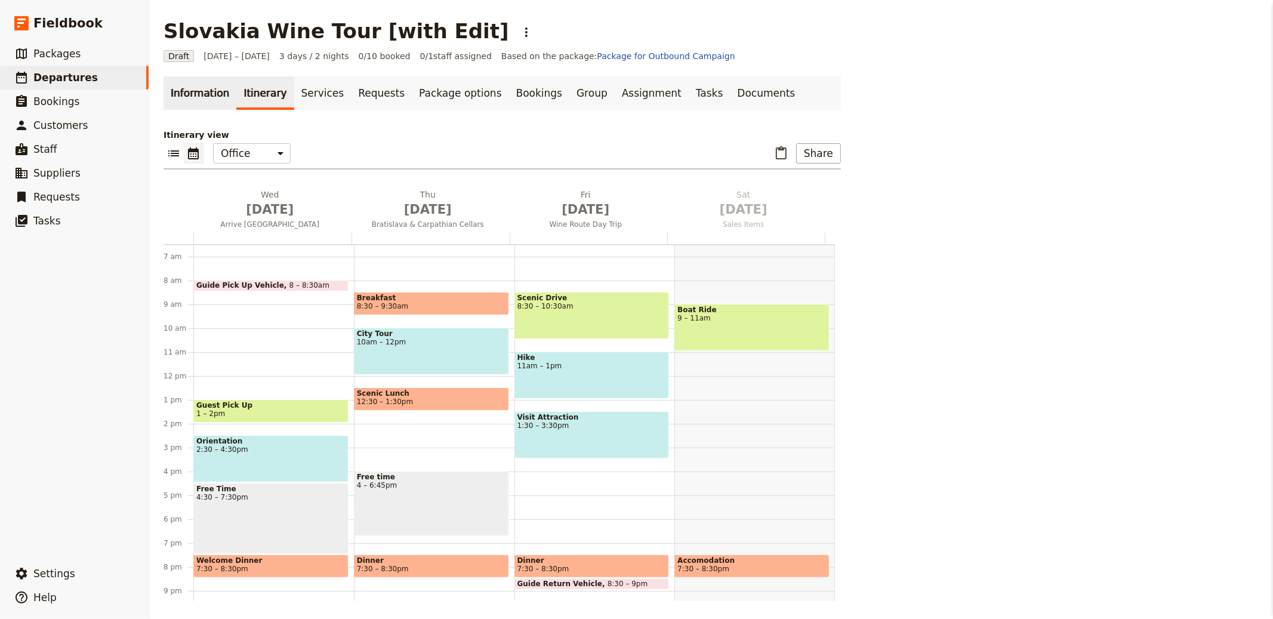
click at [190, 89] on link "Information" at bounding box center [199, 92] width 73 height 33
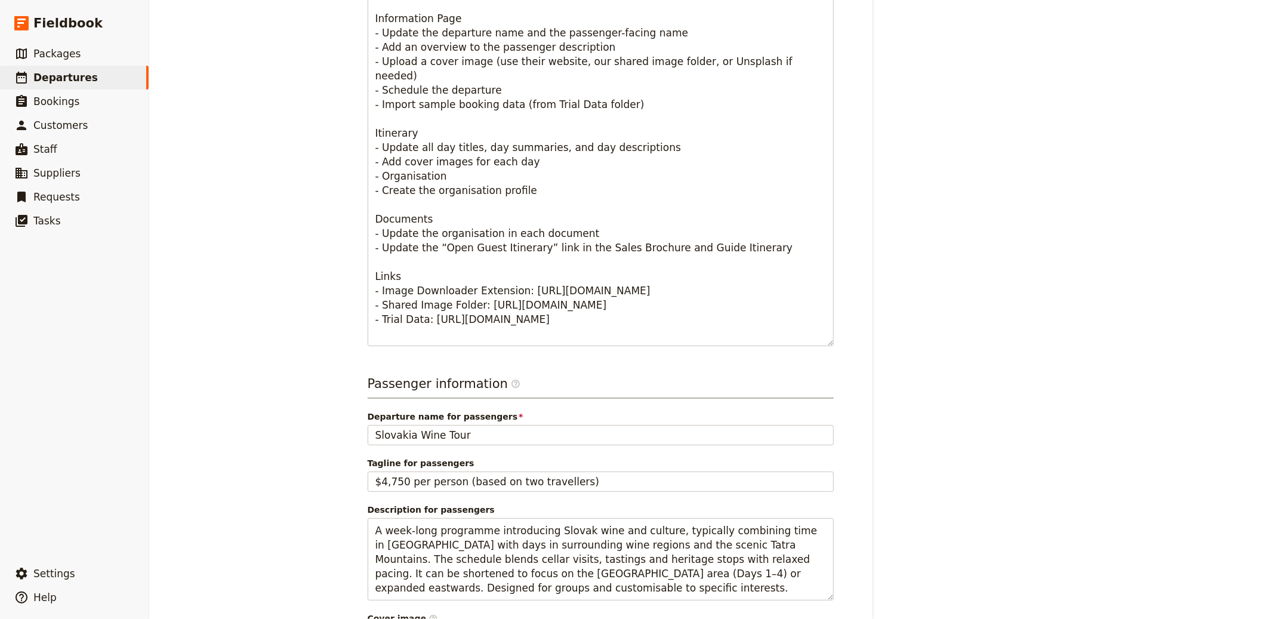
scroll to position [665, 0]
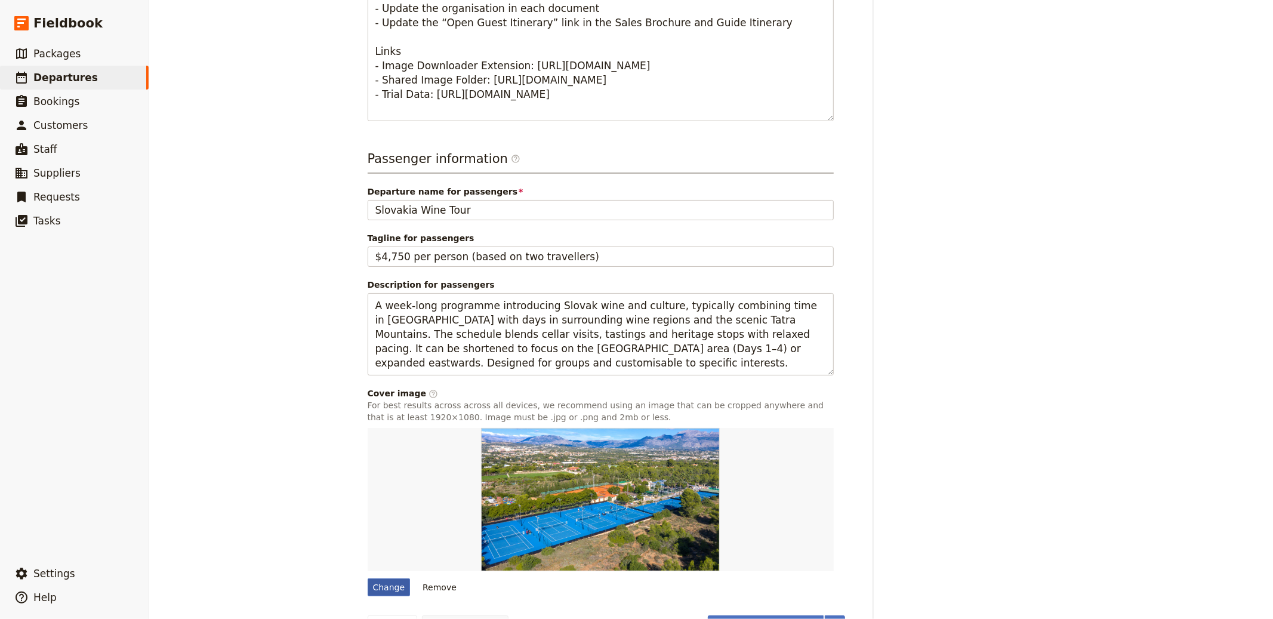
click at [381, 579] on div "Change" at bounding box center [389, 587] width 43 height 18
click at [368, 578] on input "Change" at bounding box center [367, 578] width 1 height 1
type input "C:\fakepath\martin-katler-8rtZkhmqsN4-unsplash.jpg"
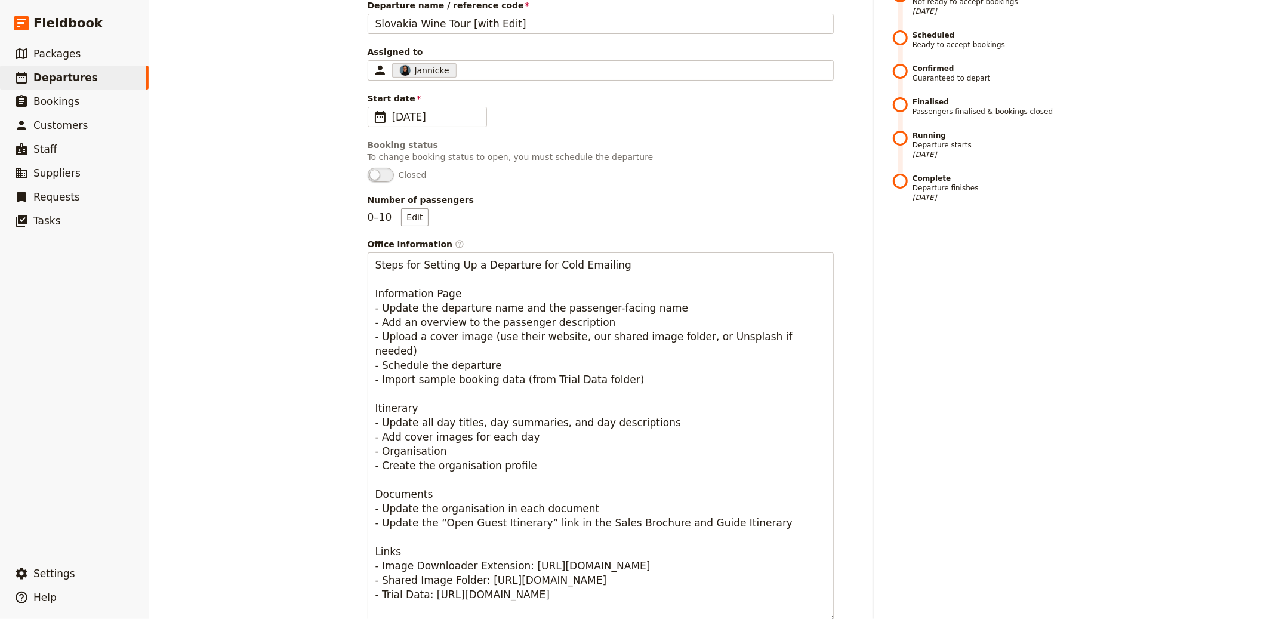
scroll to position [0, 0]
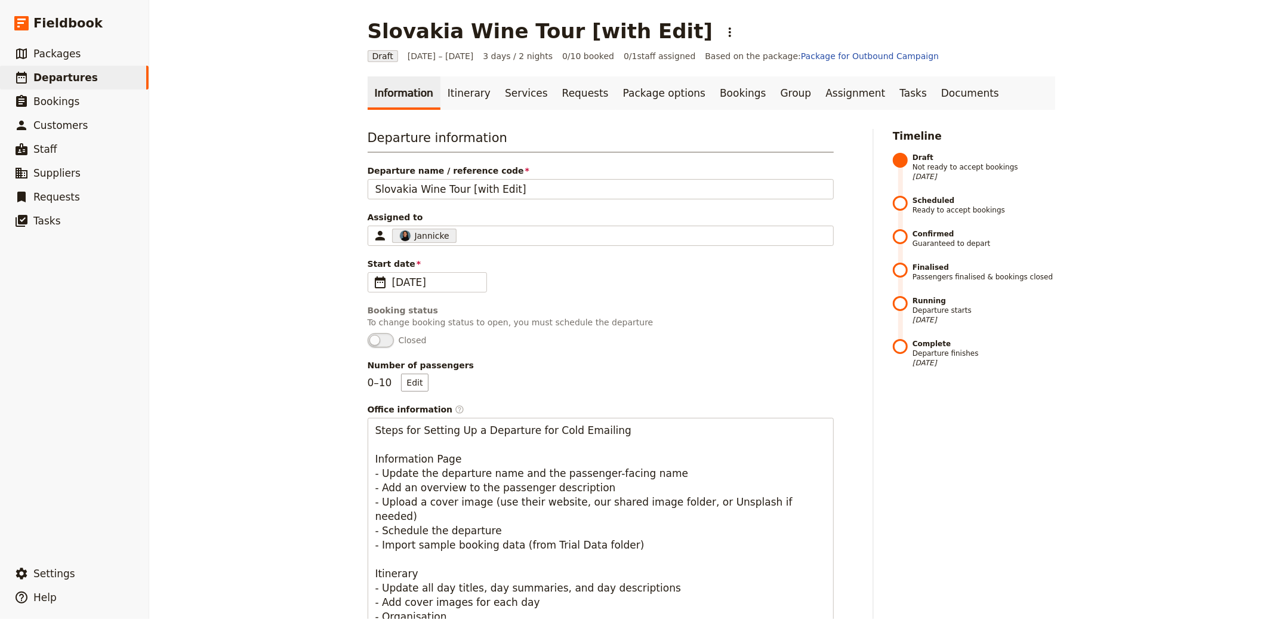
click at [450, 101] on link "Itinerary" at bounding box center [468, 92] width 57 height 33
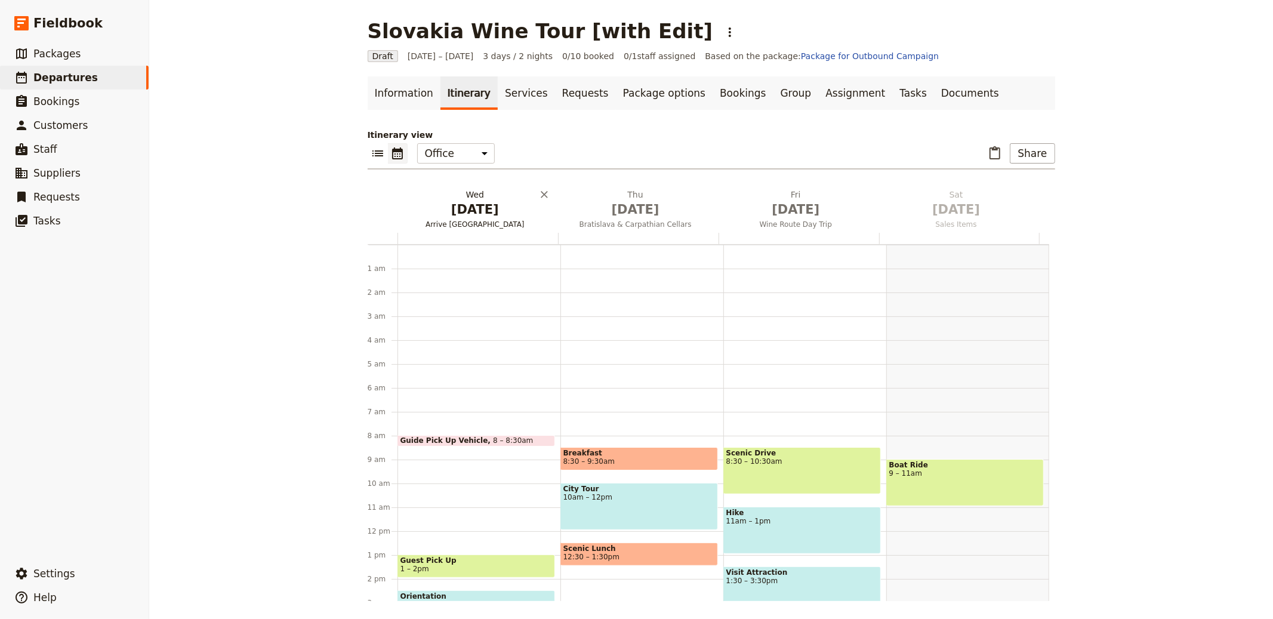
scroll to position [155, 0]
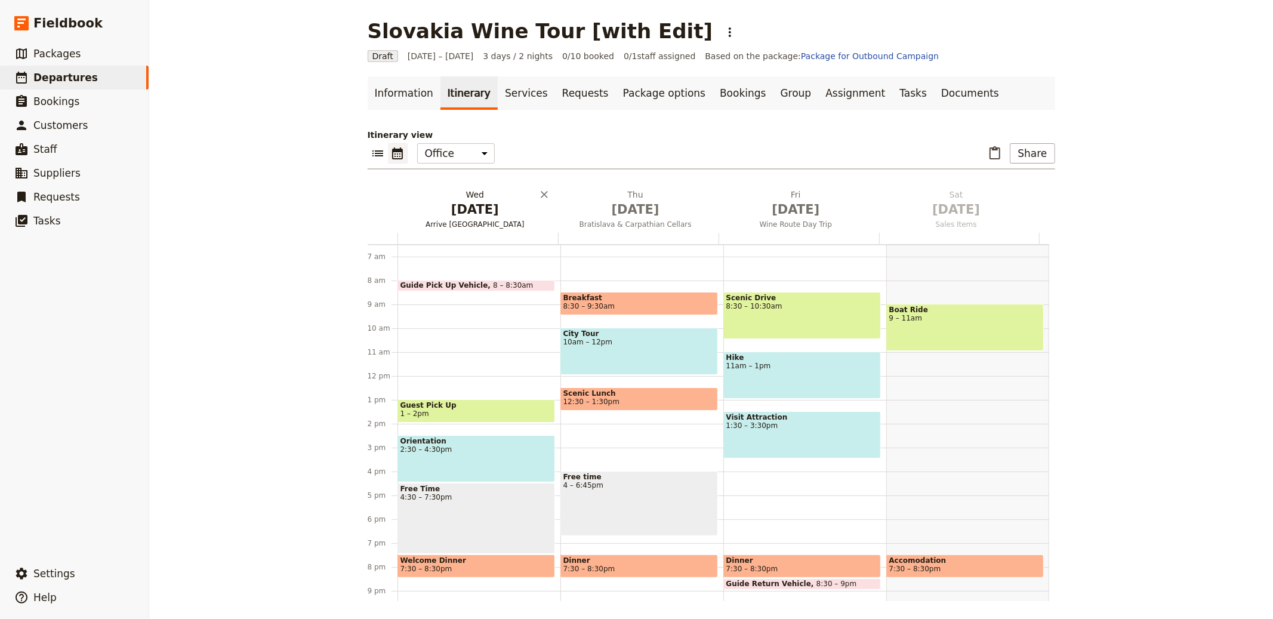
click at [465, 197] on h2 "Wed Oct 1 Arrive Bratislava" at bounding box center [475, 204] width 146 height 30
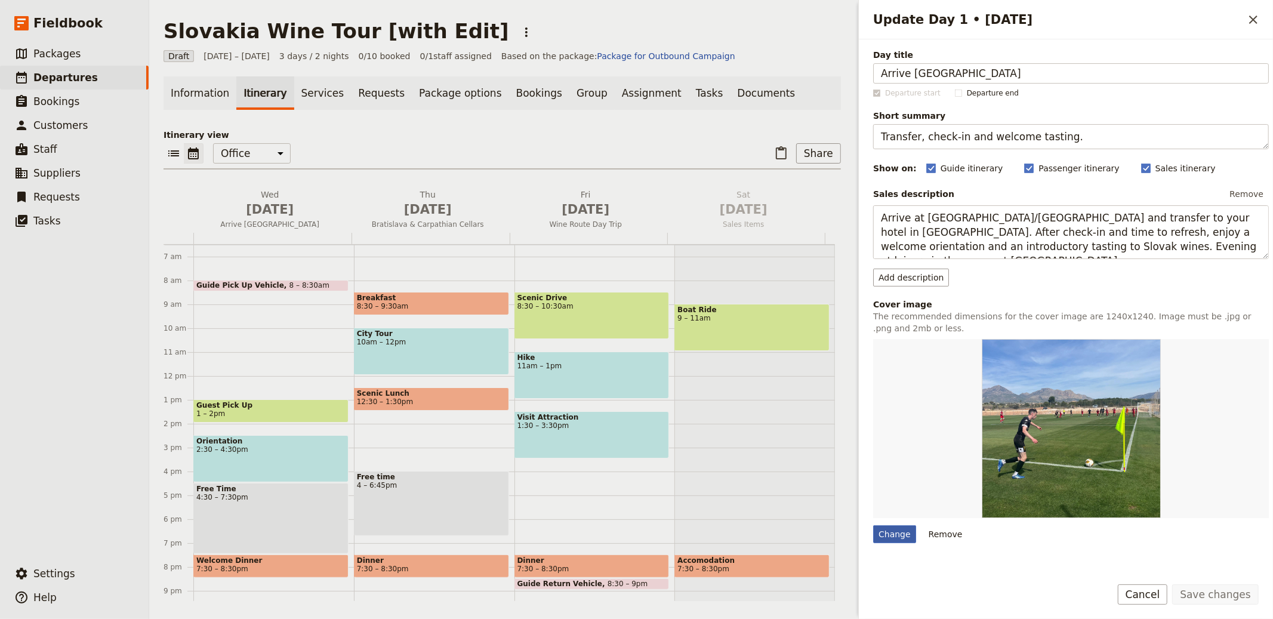
click at [891, 537] on div "Change" at bounding box center [894, 534] width 43 height 18
click at [873, 525] on input "Change" at bounding box center [872, 524] width 1 height 1
click at [888, 539] on div "Change" at bounding box center [894, 534] width 43 height 18
click at [873, 525] on input "Change" at bounding box center [872, 524] width 1 height 1
type input "C:\fakepath\martin-katler-kXPDLX6FDxY-unsplash.jpg"
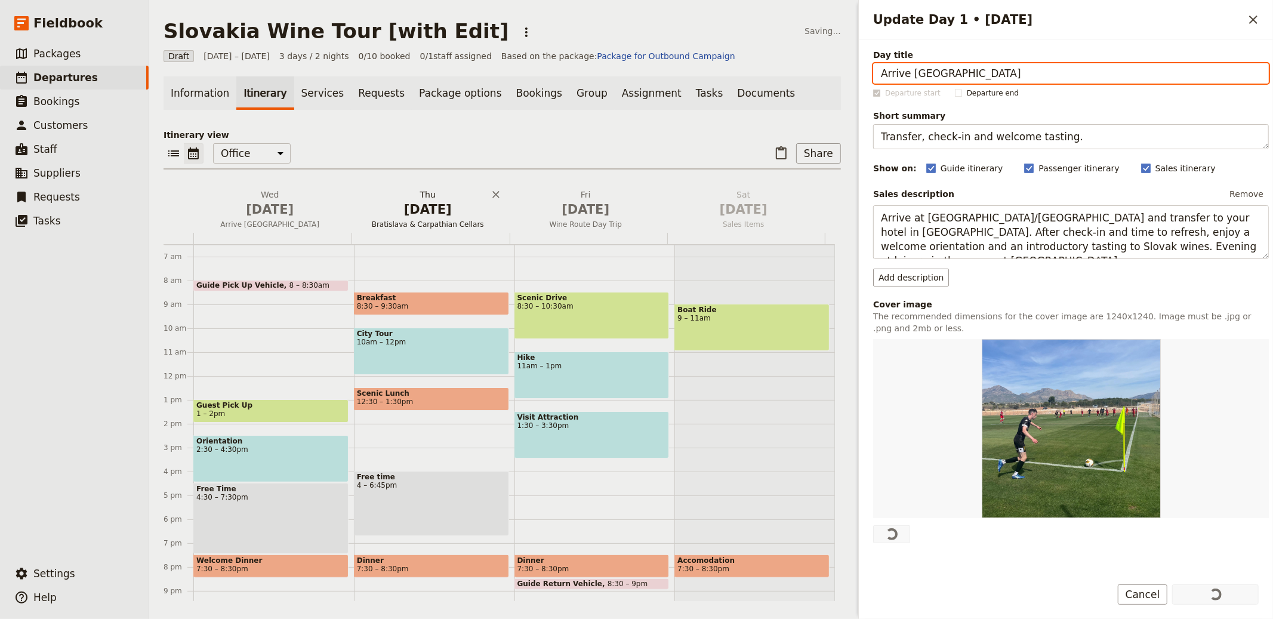
click at [405, 202] on span "Oct 2" at bounding box center [428, 209] width 144 height 18
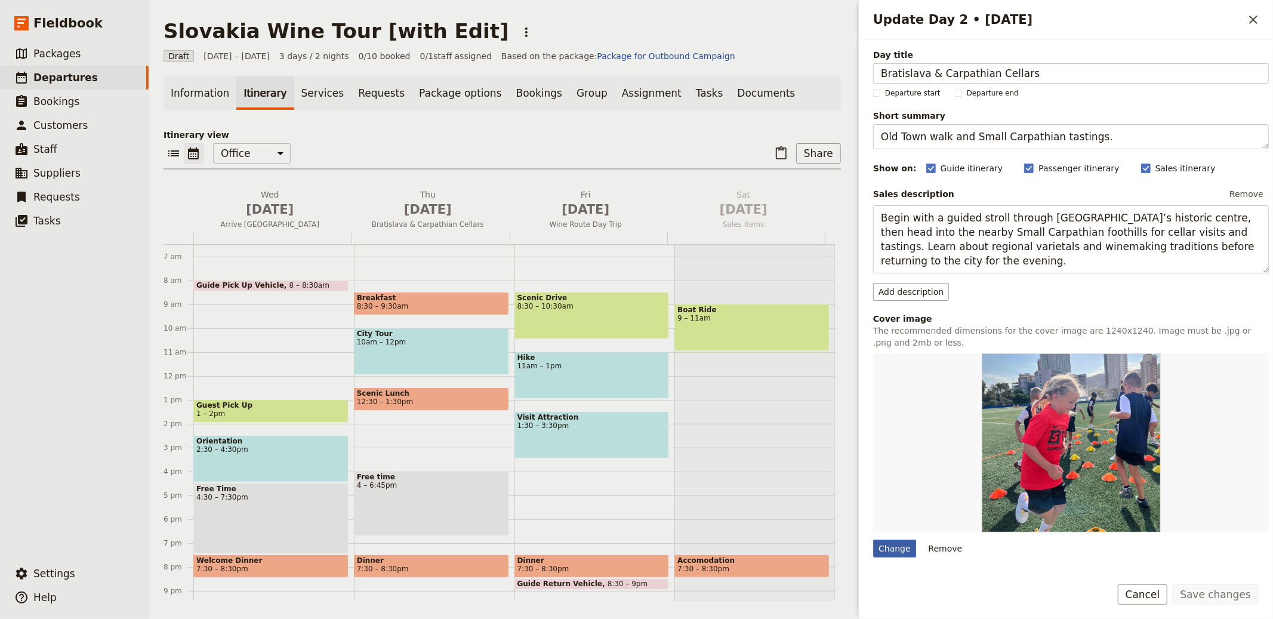
click at [897, 548] on div "Change" at bounding box center [894, 548] width 43 height 18
click at [873, 539] on input "Change" at bounding box center [872, 539] width 1 height 1
type input "C:\fakepath\martin-katler--nWxUpRyxs0-unsplash.jpg"
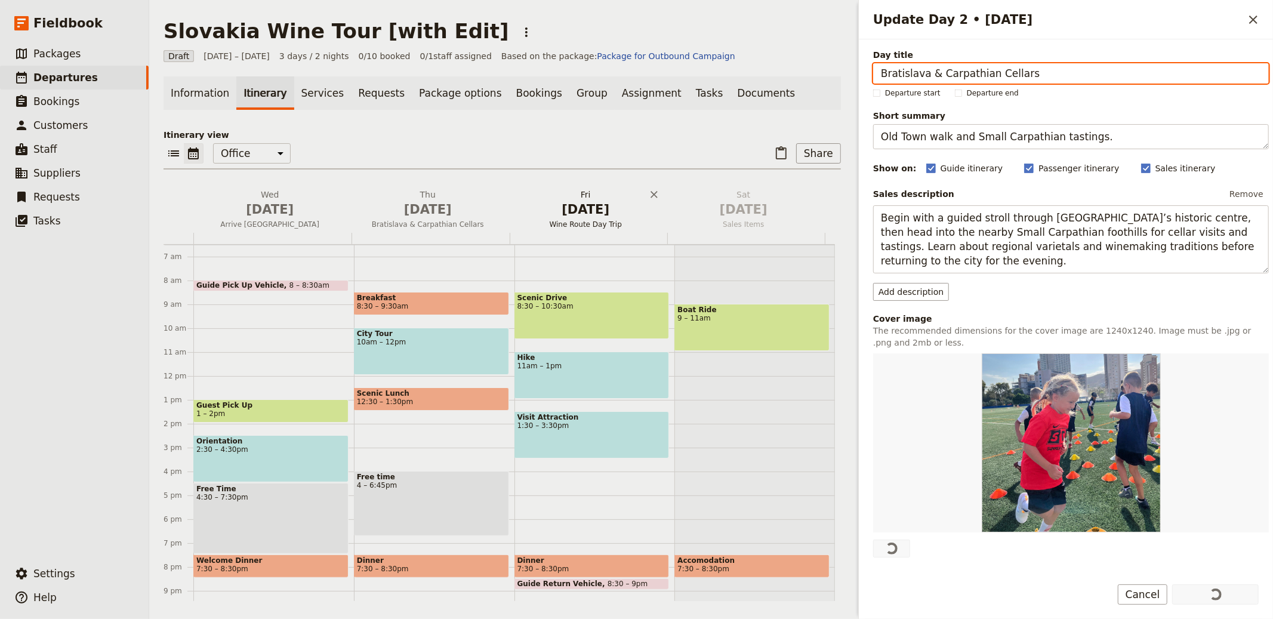
click at [553, 209] on span "Oct 3" at bounding box center [586, 209] width 144 height 18
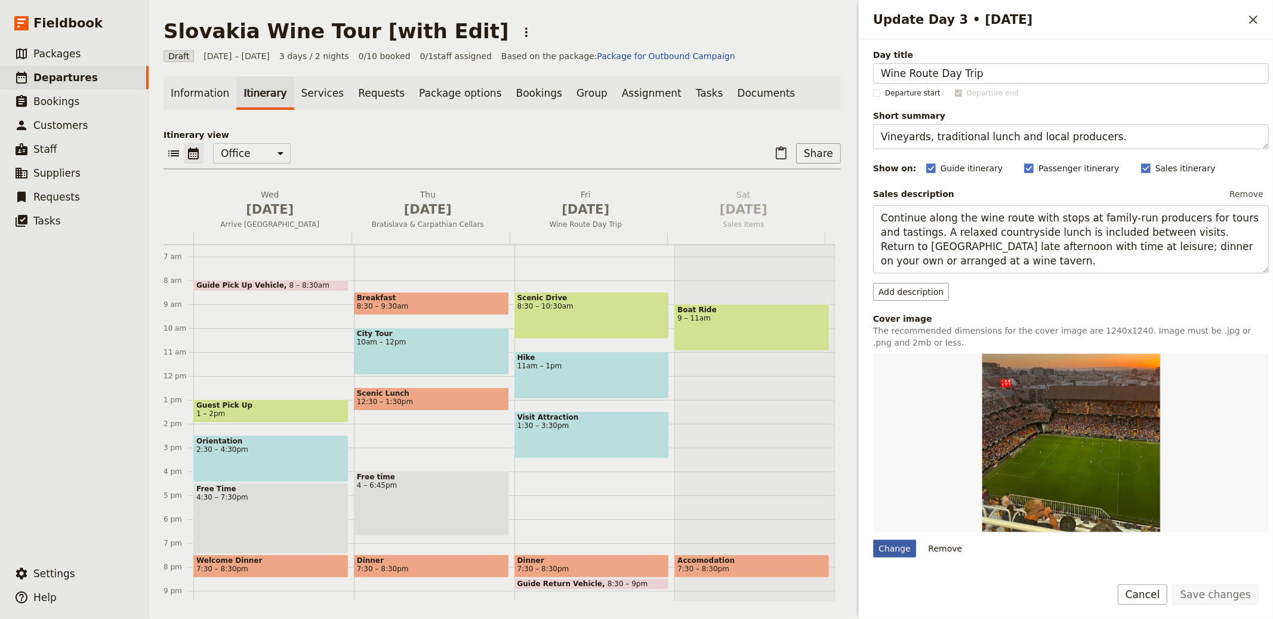
click at [880, 550] on div "Change" at bounding box center [894, 548] width 43 height 18
click at [873, 539] on input "Change" at bounding box center [872, 539] width 1 height 1
type input "C:\fakepath\andi-steiner-DxDzWqwAgKI-unsplash.jpg"
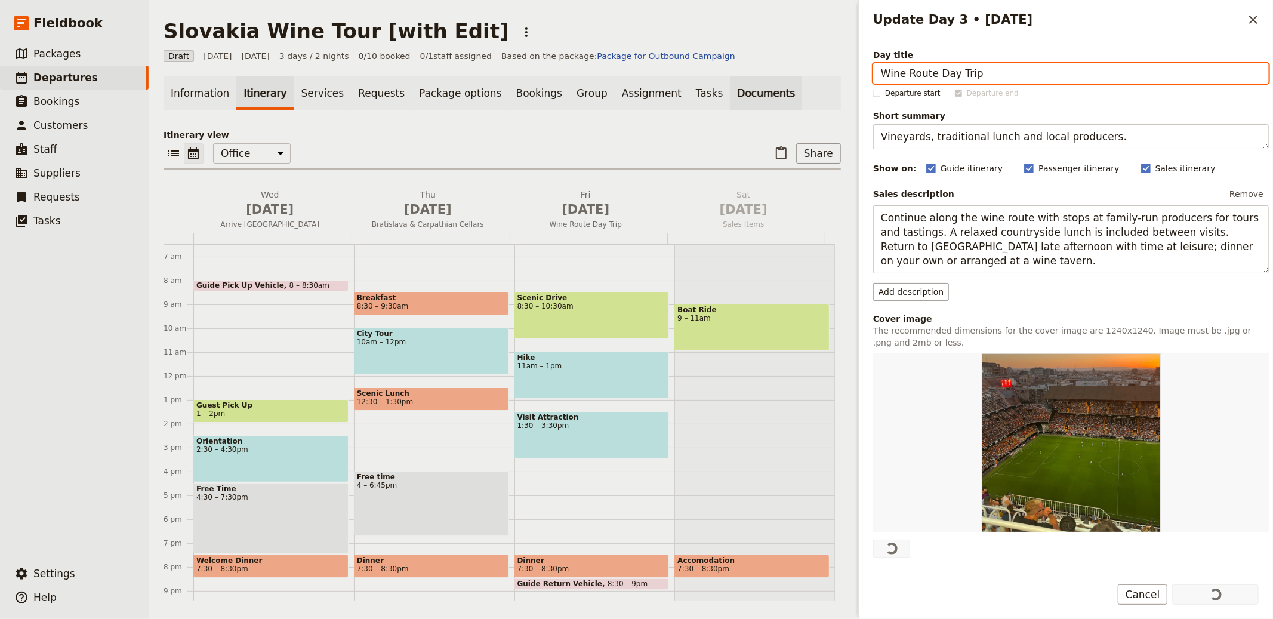
click at [730, 94] on link "Documents" at bounding box center [766, 92] width 72 height 33
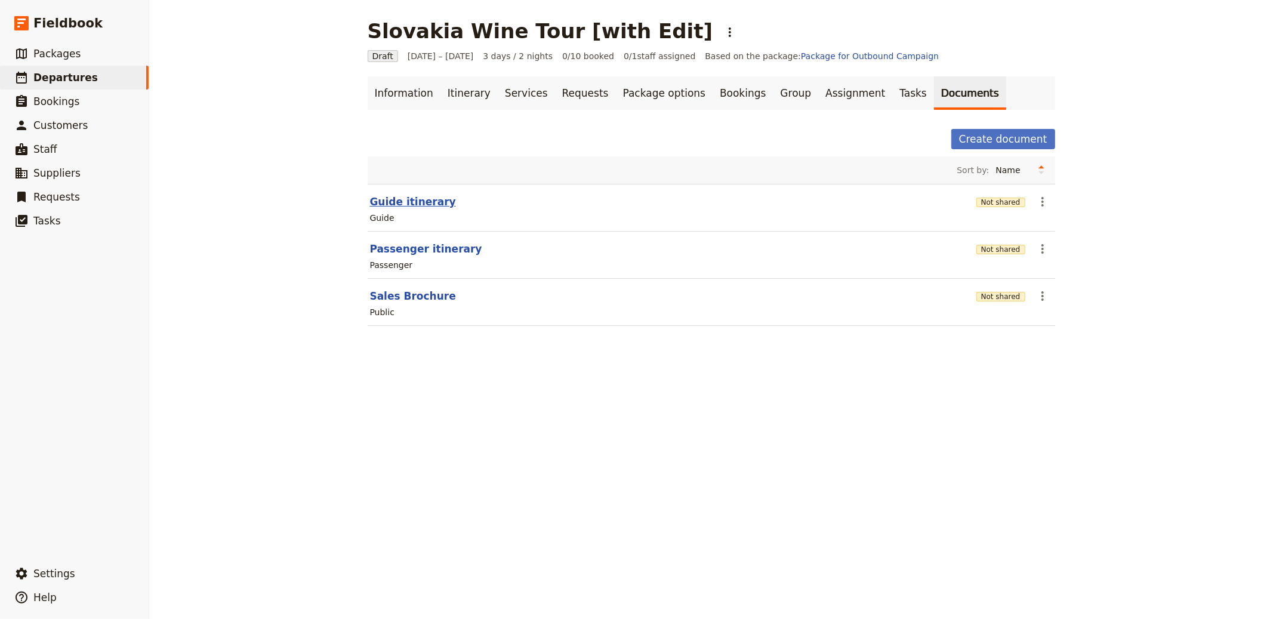
click at [412, 200] on button "Guide itinerary" at bounding box center [413, 202] width 86 height 14
select select "STAFF"
select select "RUN_SHEET"
select select "LARGE"
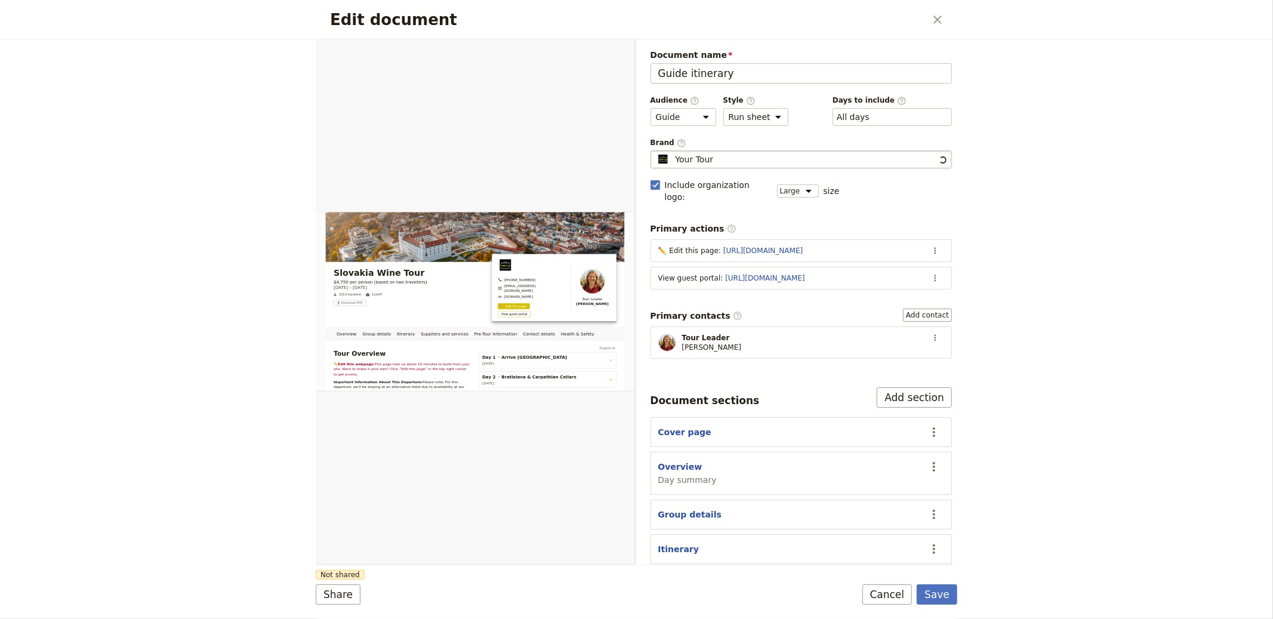
click at [826, 157] on div "Your Tour" at bounding box center [797, 159] width 282 height 12
click at [656, 151] on input "Your Tour" at bounding box center [655, 150] width 1 height 1
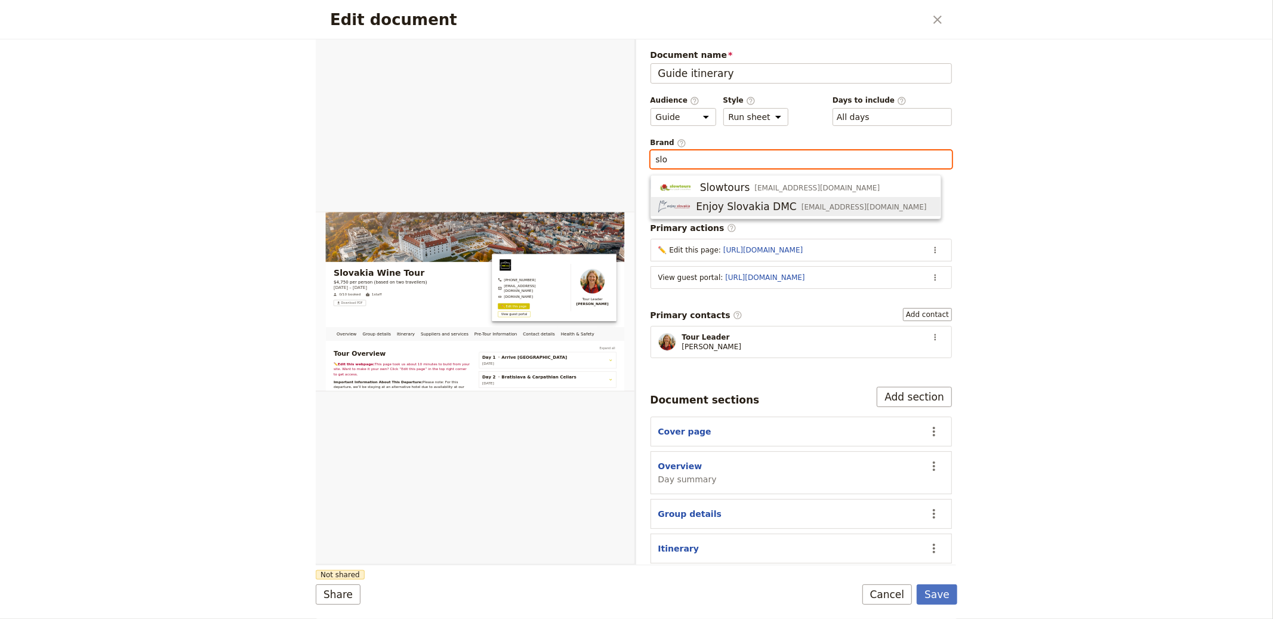
type input "Enjoy Slovakia DMC"
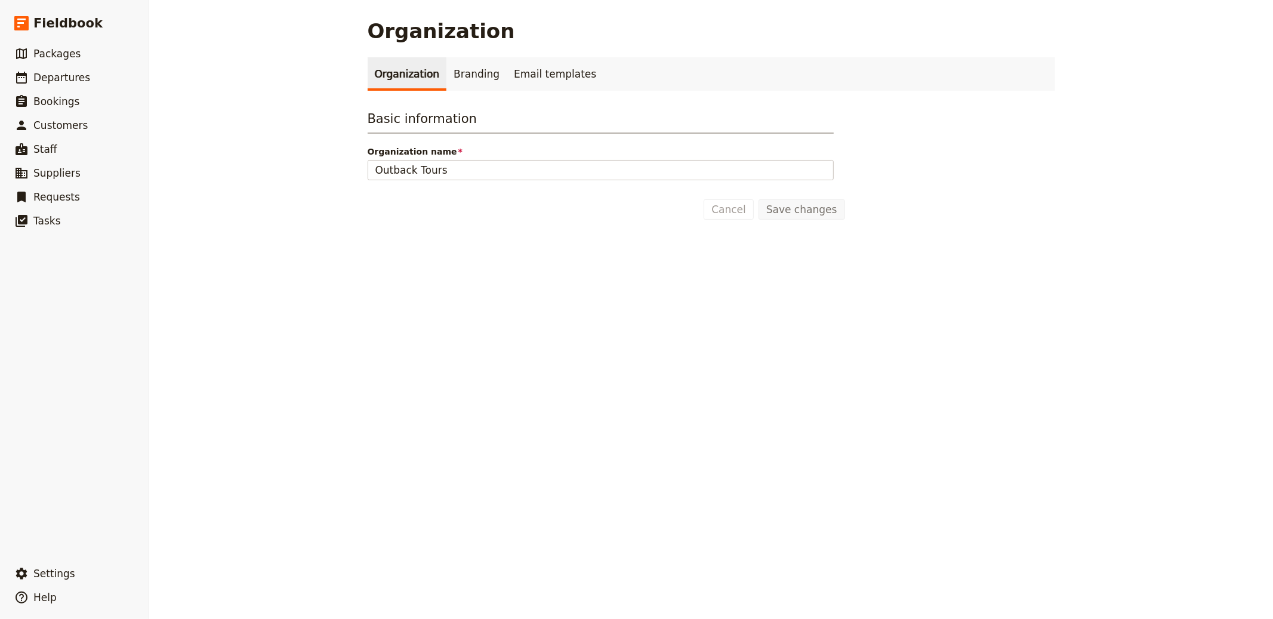
click at [433, 72] on link "Organization" at bounding box center [407, 73] width 79 height 33
click at [461, 72] on link "Branding" at bounding box center [476, 73] width 60 height 33
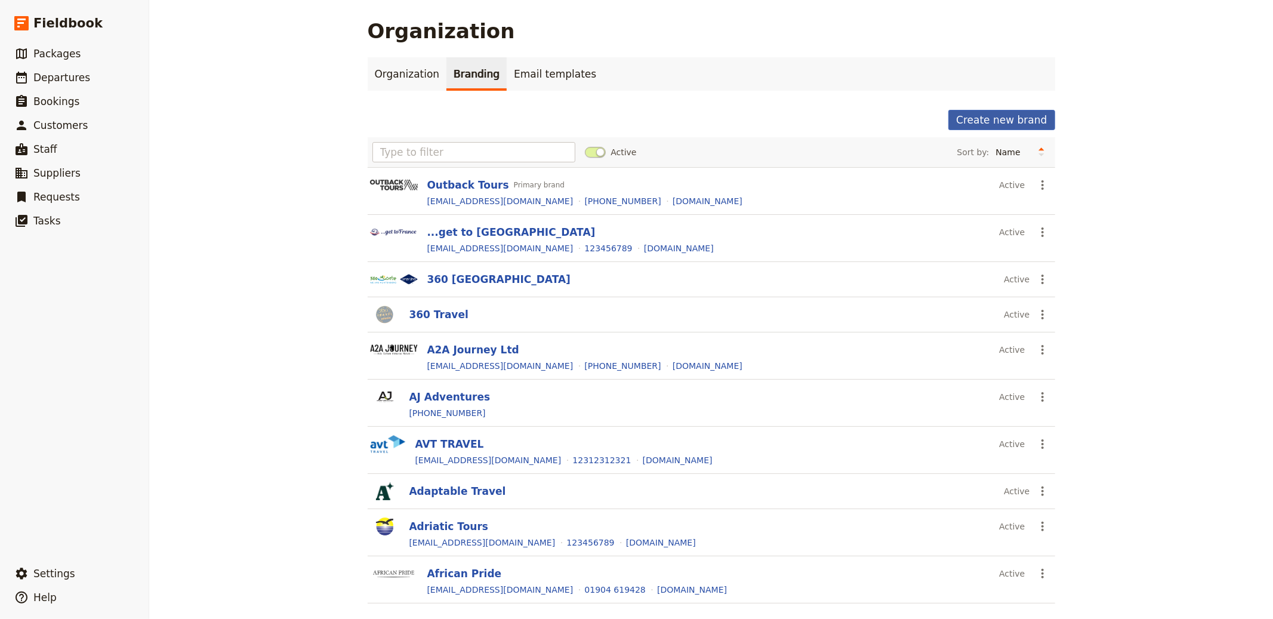
click at [1023, 121] on button "Create new brand" at bounding box center [1001, 120] width 106 height 20
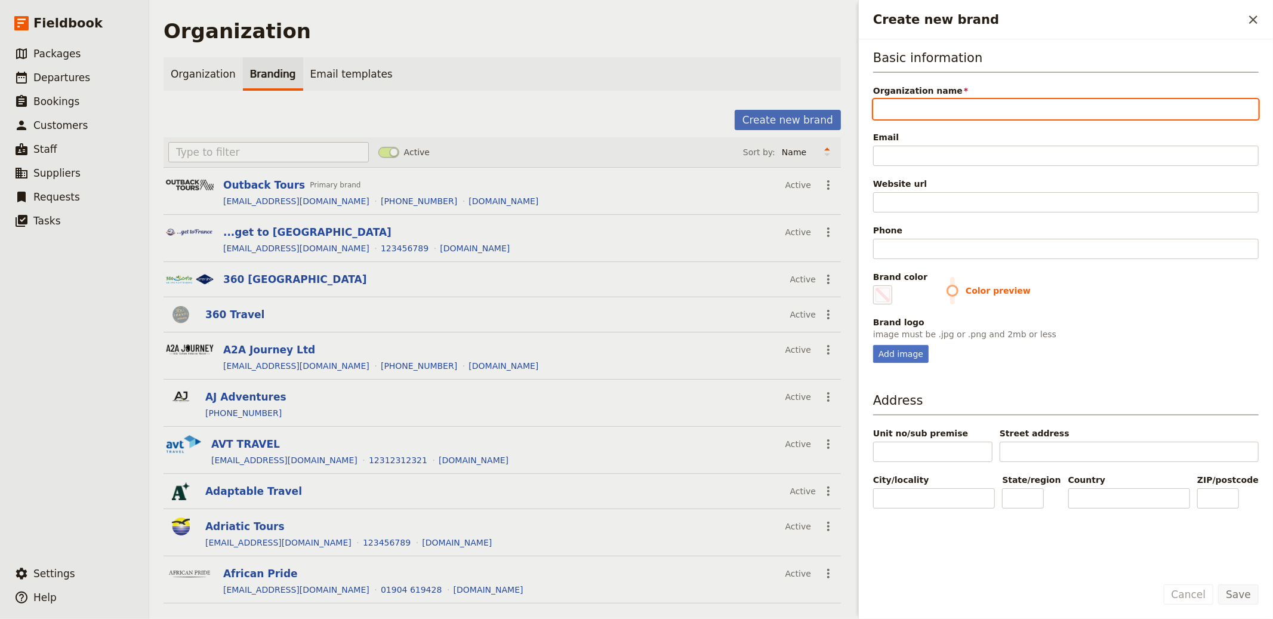
paste input "Your Tour"
type input "Your Tour"
type input "#000000"
type input "Your Tour"
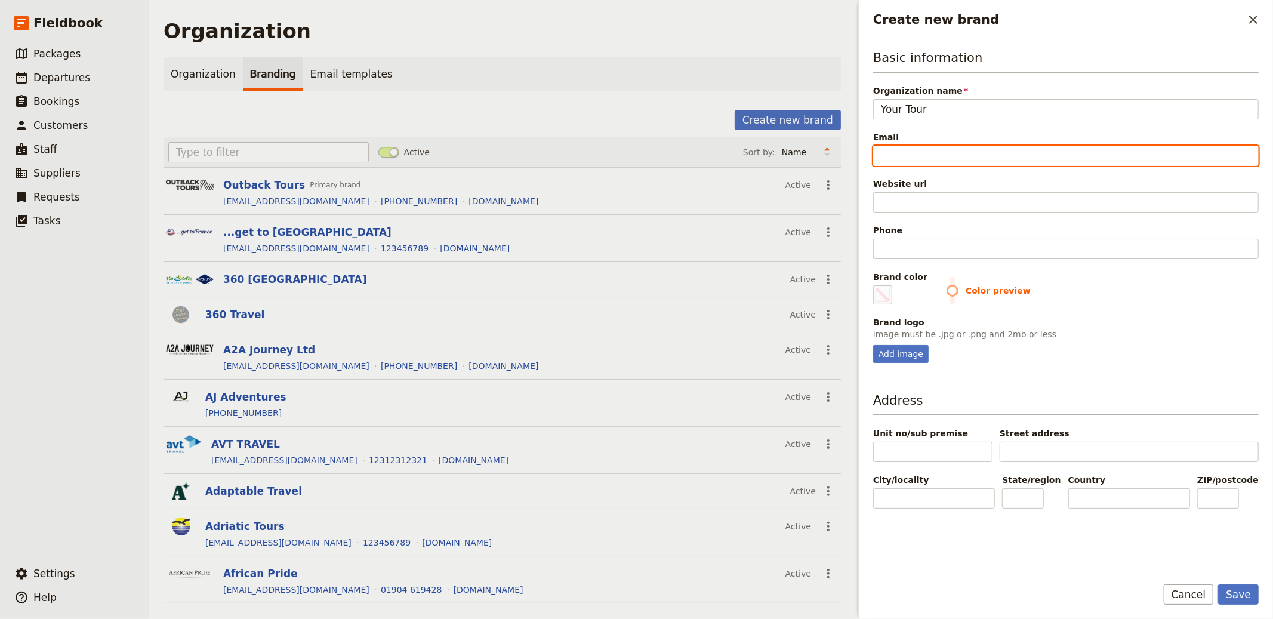
click at [893, 153] on input "Email" at bounding box center [1065, 156] width 385 height 20
paste input "[EMAIL_ADDRESS][DOMAIN_NAME]"
type input "[EMAIL_ADDRESS][DOMAIN_NAME]"
type input "#000000"
type input "[EMAIL_ADDRESS][DOMAIN_NAME]"
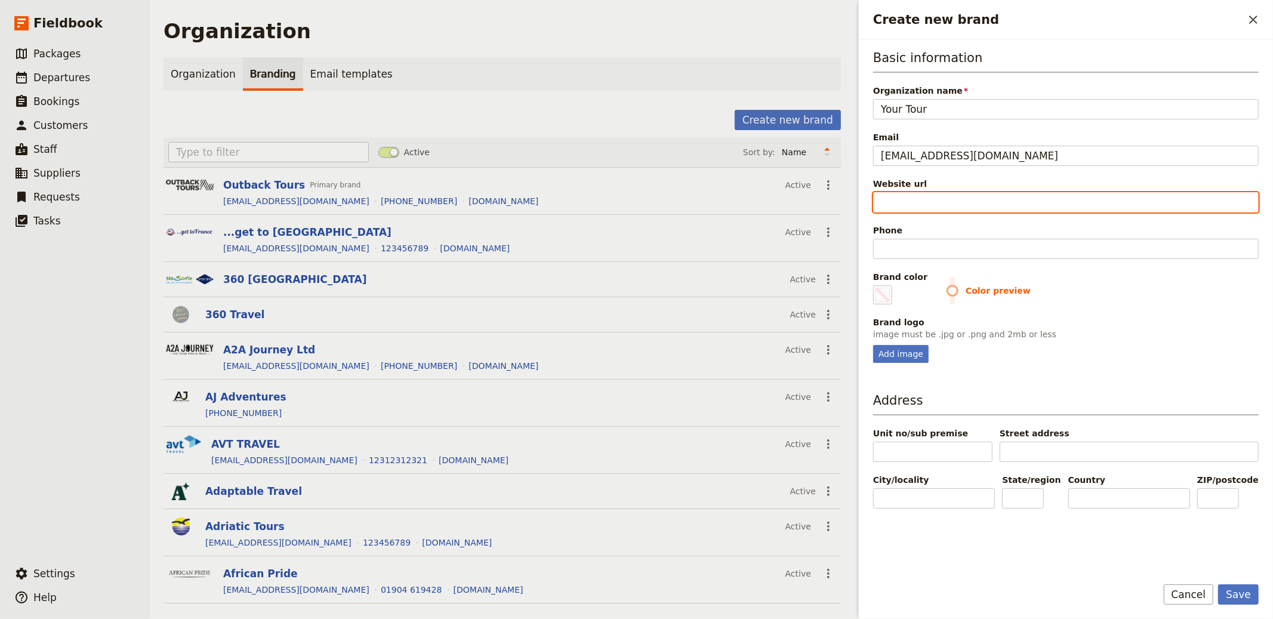
click at [929, 199] on input "Website url" at bounding box center [1065, 202] width 385 height 20
paste input "https://your-tour.co.uk/"
type input "https://your-tour.co.uk/"
type input "#000000"
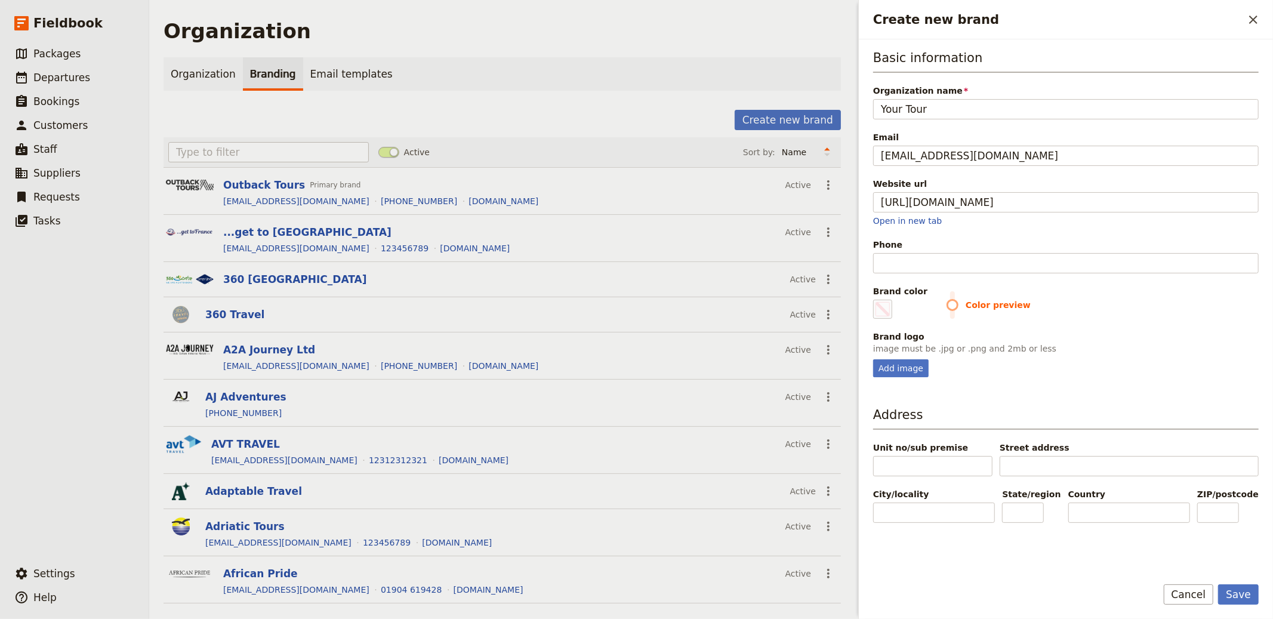
type input "https://your-tour.co.uk"
type input "#000000"
click at [922, 268] on input "Phone" at bounding box center [1065, 263] width 385 height 20
paste input "[PHONE_NUMBER]"
type input "[PHONE_NUMBER]"
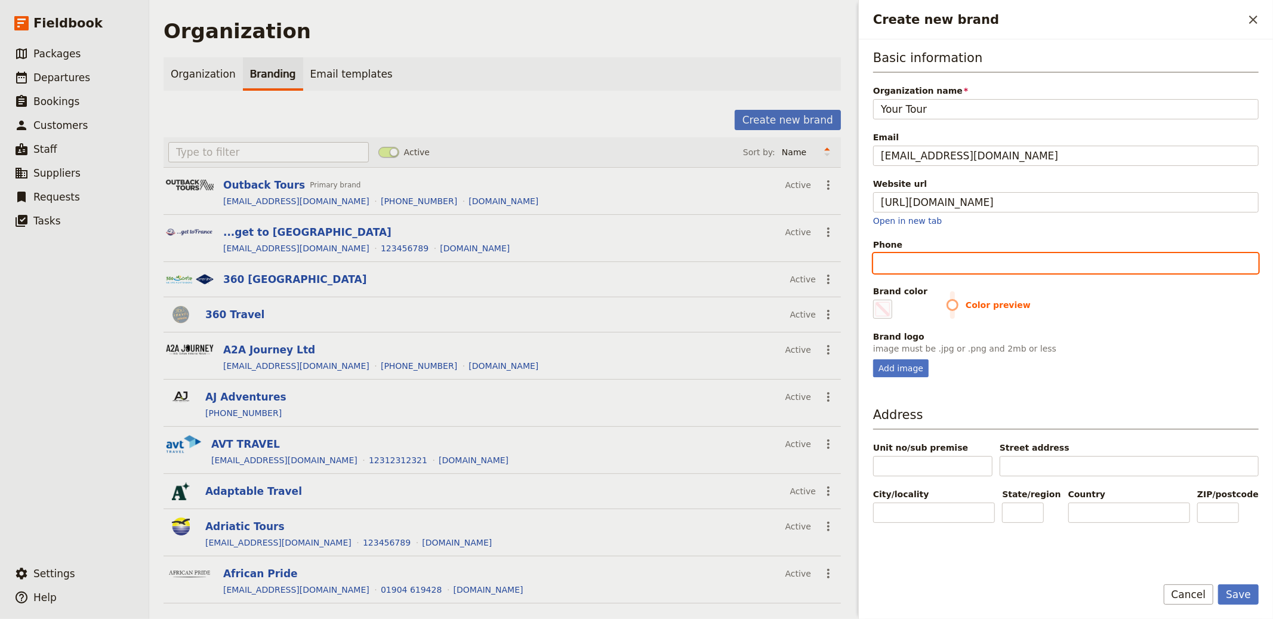
type input "#000000"
type input "[PHONE_NUMBER]"
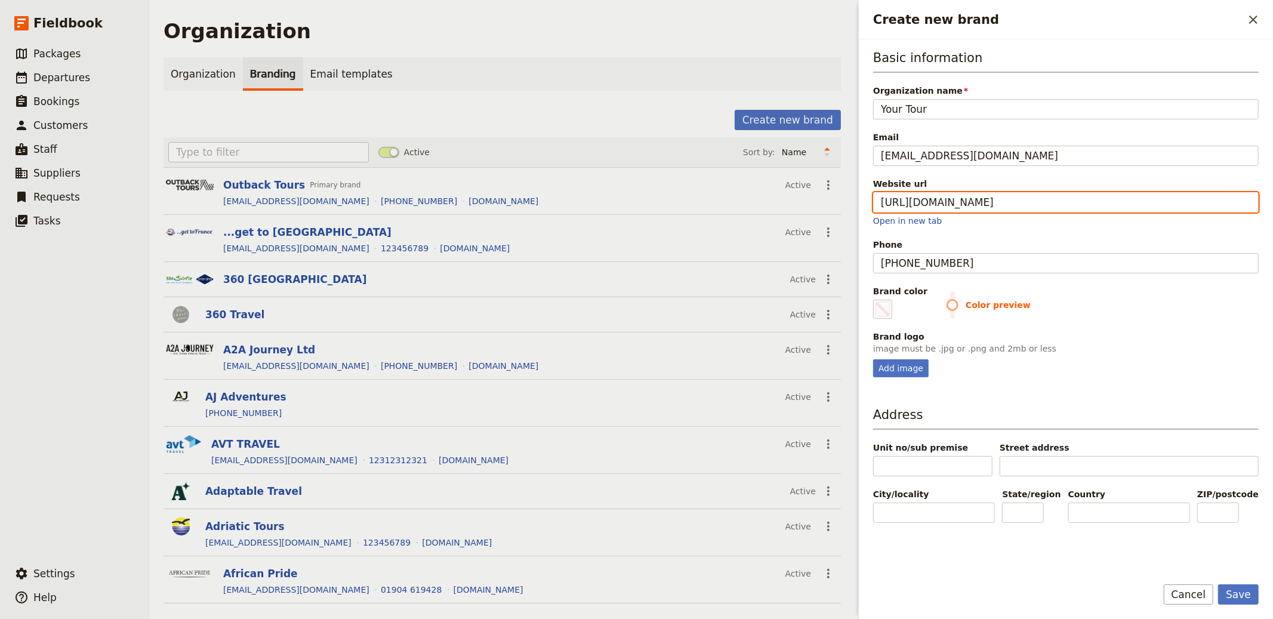
click at [936, 206] on input "https://your-tour.co.uk" at bounding box center [1065, 202] width 385 height 20
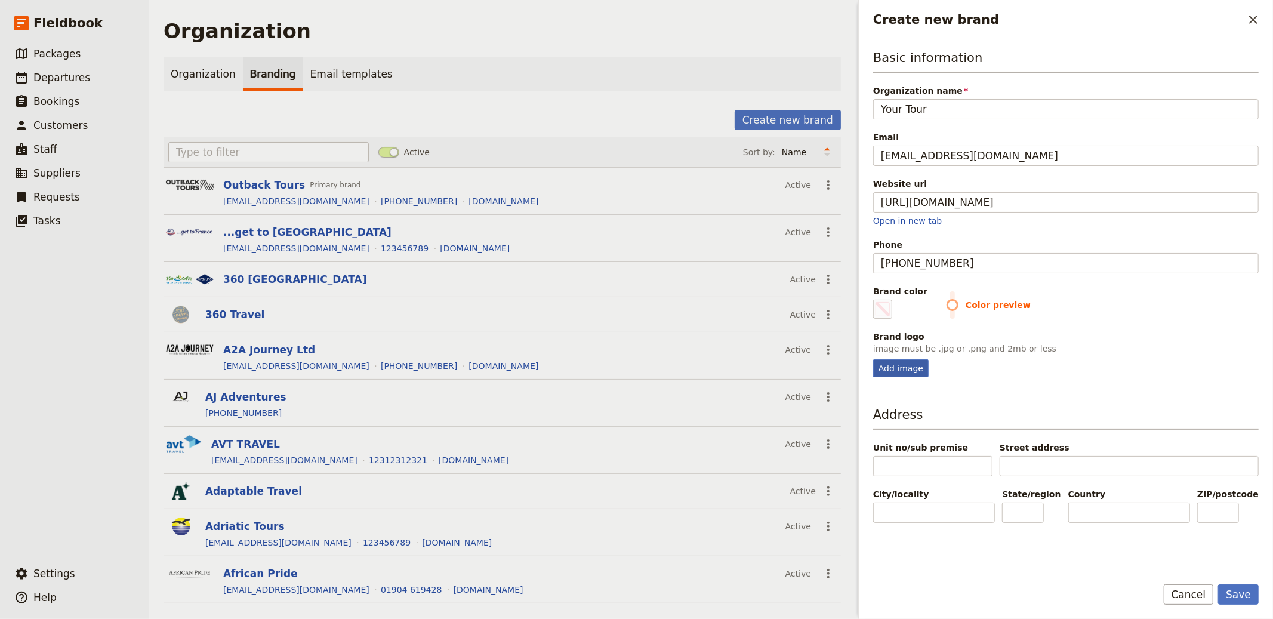
type input "#000000"
click at [893, 368] on div "Add image" at bounding box center [900, 368] width 55 height 18
click at [873, 359] on input "Add image" at bounding box center [872, 359] width 1 height 1
type input "C:\fakepath\46a8025f2fd70f54f5543d164f21ddfe.png"
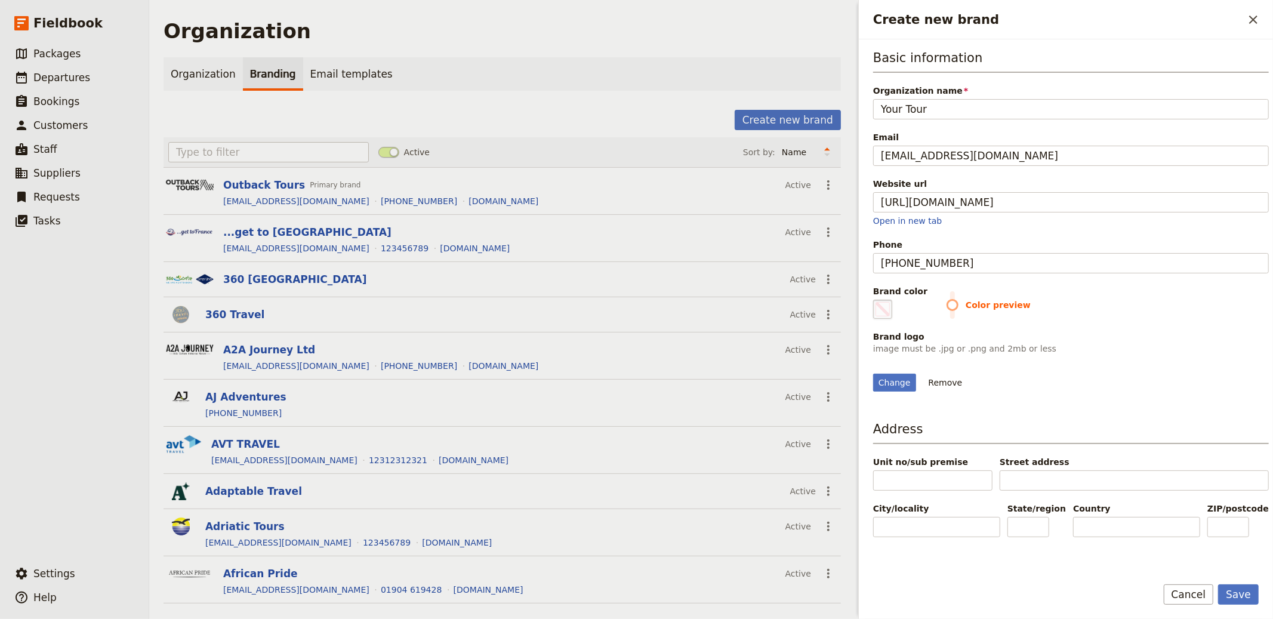
click at [873, 307] on fieldset "#000000" at bounding box center [882, 309] width 19 height 19
click at [875, 300] on input "#000000" at bounding box center [875, 299] width 1 height 1
type input "#f5e303"
click at [1243, 594] on button "Save" at bounding box center [1238, 594] width 41 height 20
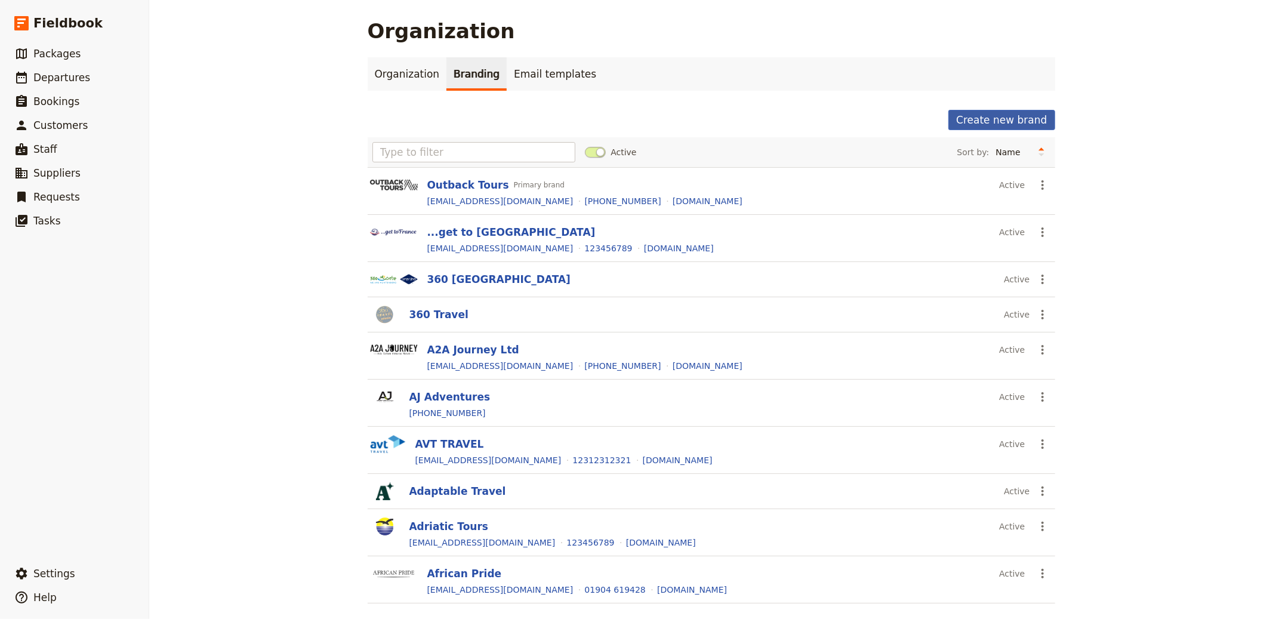
click at [1024, 122] on button "Create new brand" at bounding box center [1001, 120] width 106 height 20
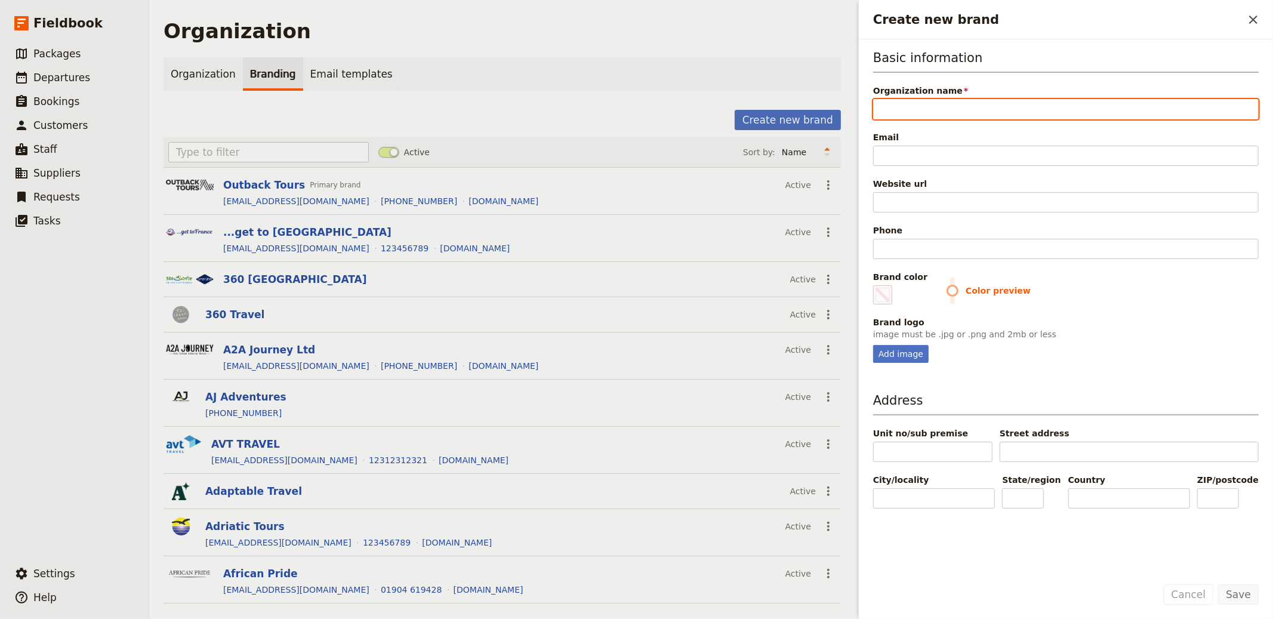
click at [988, 108] on input "Organization name" at bounding box center [1065, 109] width 385 height 20
paste input "Enjoy Slovakia DMC"
type input "Enjoy Slovakia DMC"
type input "#000000"
type input "Enjoy Slovakia DMC"
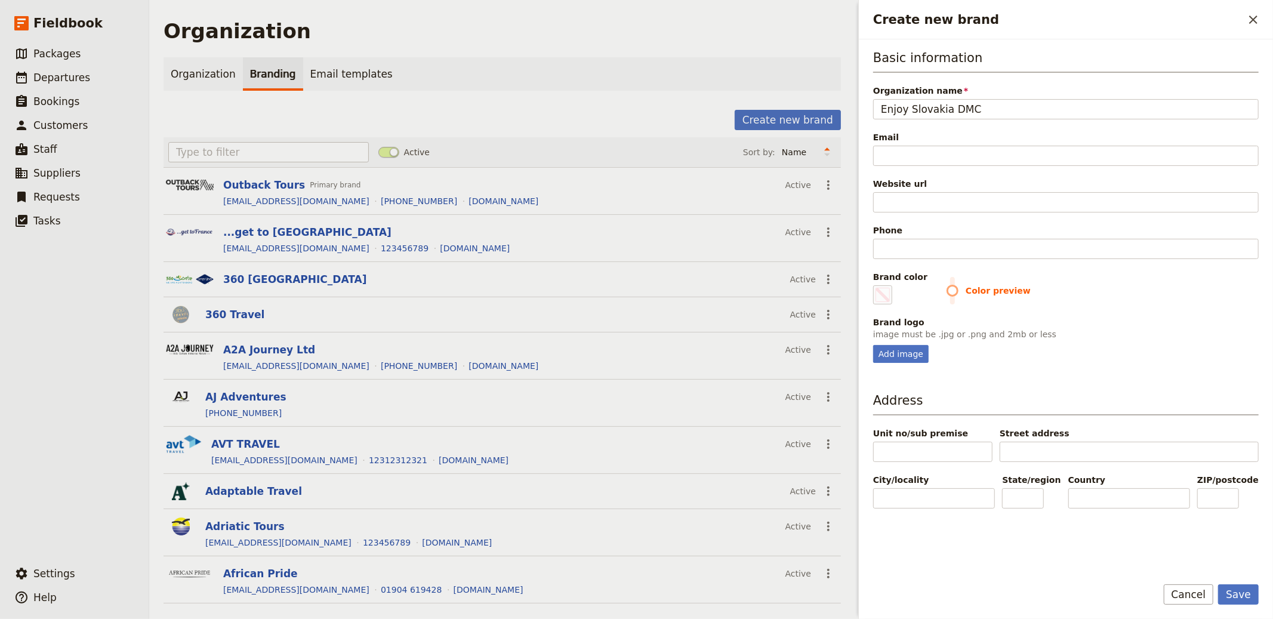
click at [1005, 135] on div "Email" at bounding box center [1065, 137] width 385 height 12
click at [1005, 146] on input "Email" at bounding box center [1065, 156] width 385 height 20
click at [964, 156] on input "Email" at bounding box center [1065, 156] width 385 height 20
paste input "[EMAIL_ADDRESS][DOMAIN_NAME]"
type input "[EMAIL_ADDRESS][DOMAIN_NAME]"
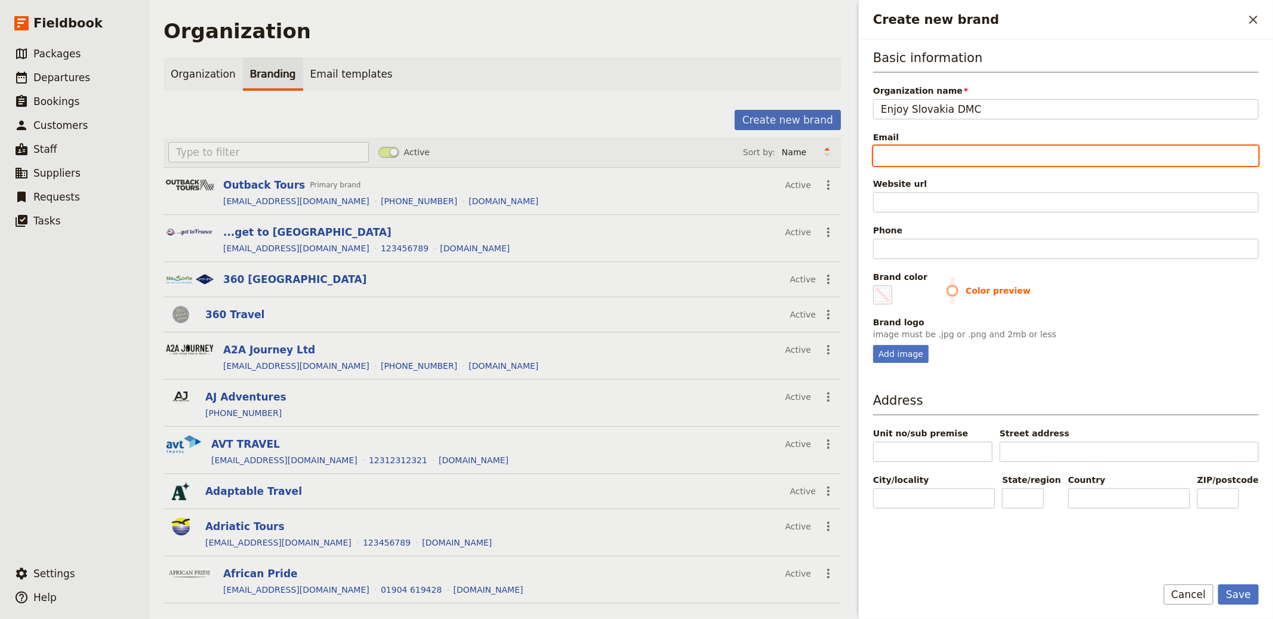
type input "#000000"
type input "[EMAIL_ADDRESS][DOMAIN_NAME]"
click at [927, 212] on div "Basic information Organization name Enjoy Slovakia DMC Email mice@enjoyslovakia…" at bounding box center [1065, 206] width 385 height 314
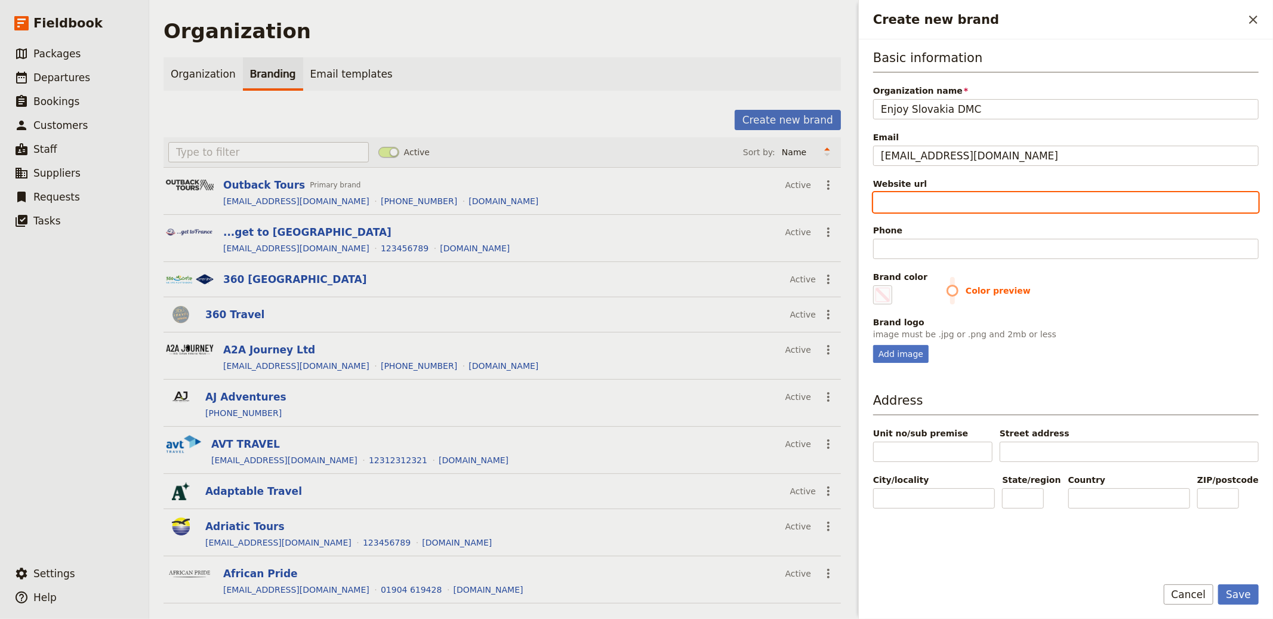
click at [928, 203] on input "Website url" at bounding box center [1065, 202] width 385 height 20
paste input "https://www.enjoyslovakia.com/"
type input "https://www.enjoyslovakia.com/"
type input "#000000"
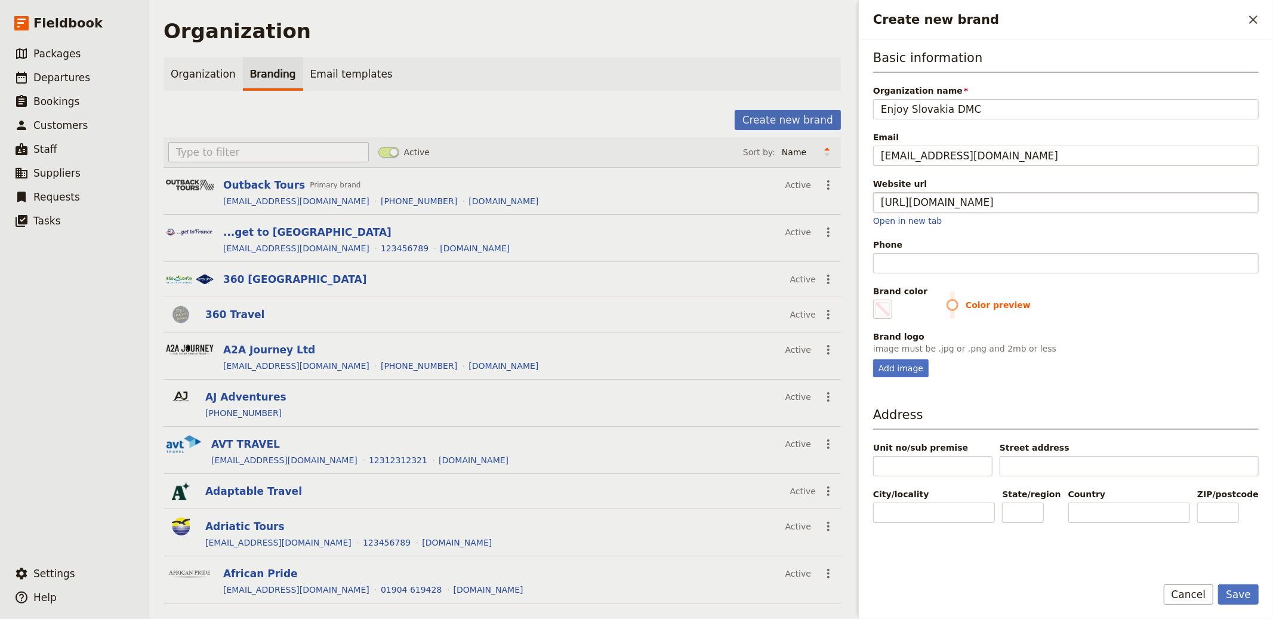
type input "https://www.enjoyslovakia.com"
type input "#000000"
click at [904, 264] on input "Phone" at bounding box center [1065, 263] width 385 height 20
paste input "[PHONE_NUMBER]"
type input "[PHONE_NUMBER]"
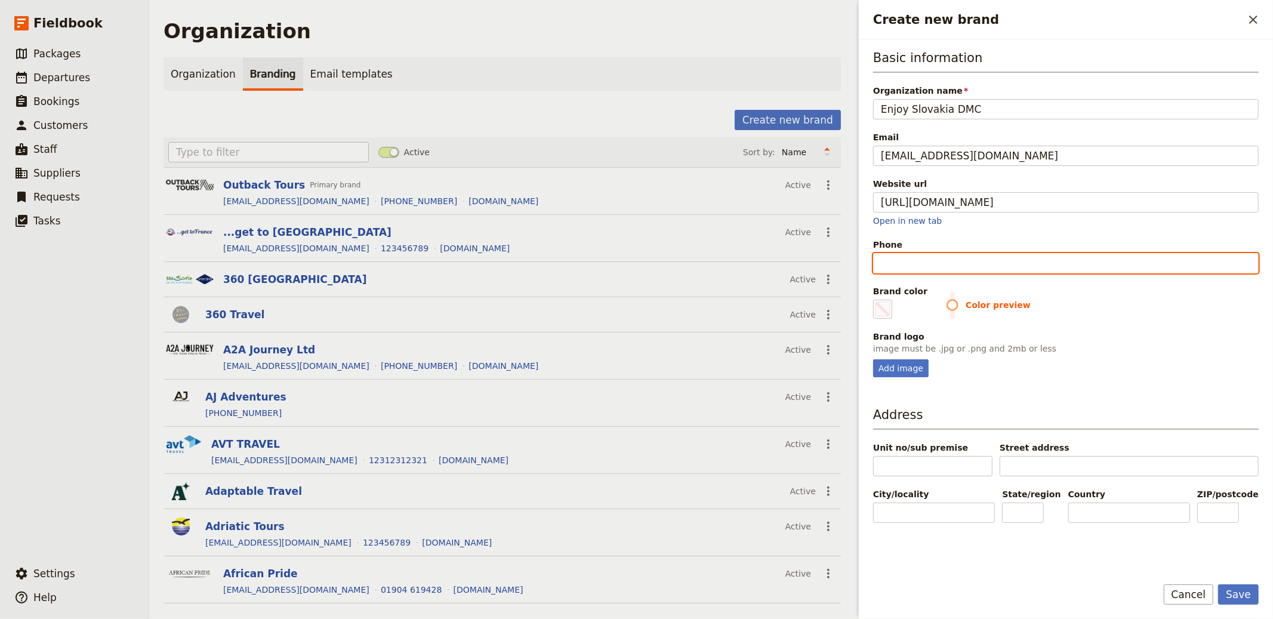
type input "#000000"
type input "[PHONE_NUMBER]"
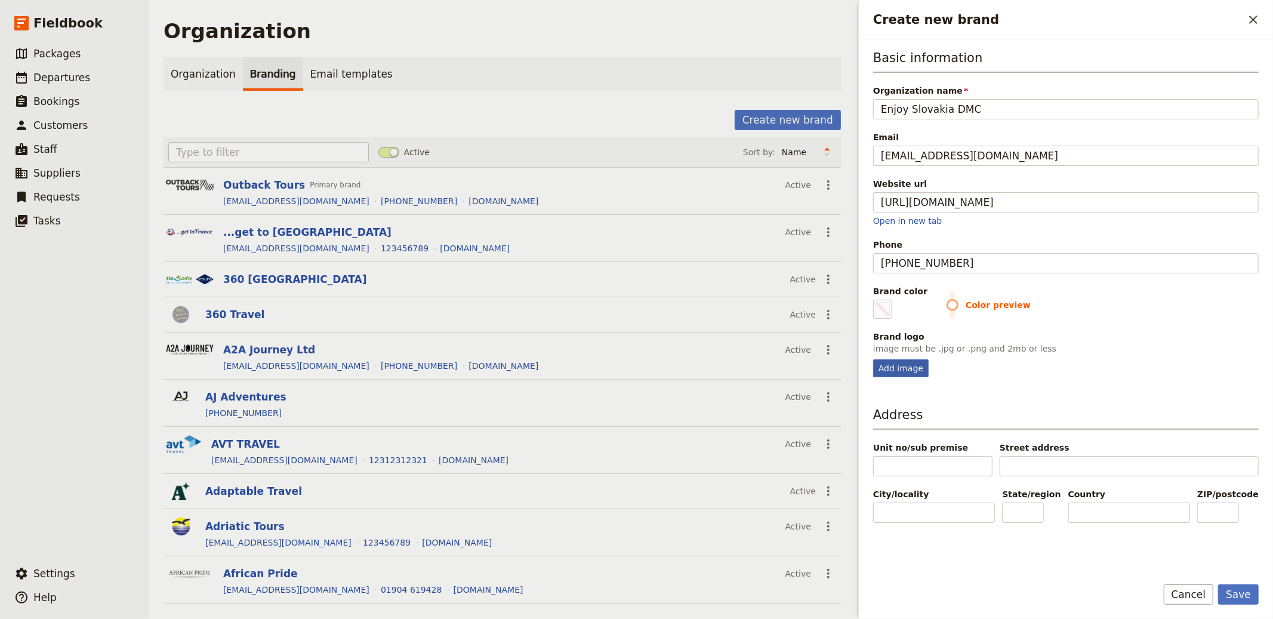
click at [889, 370] on div "Add image" at bounding box center [900, 368] width 55 height 18
click at [873, 359] on input "Add image" at bounding box center [872, 359] width 1 height 1
type input "C:\fakepath\logo (14).png"
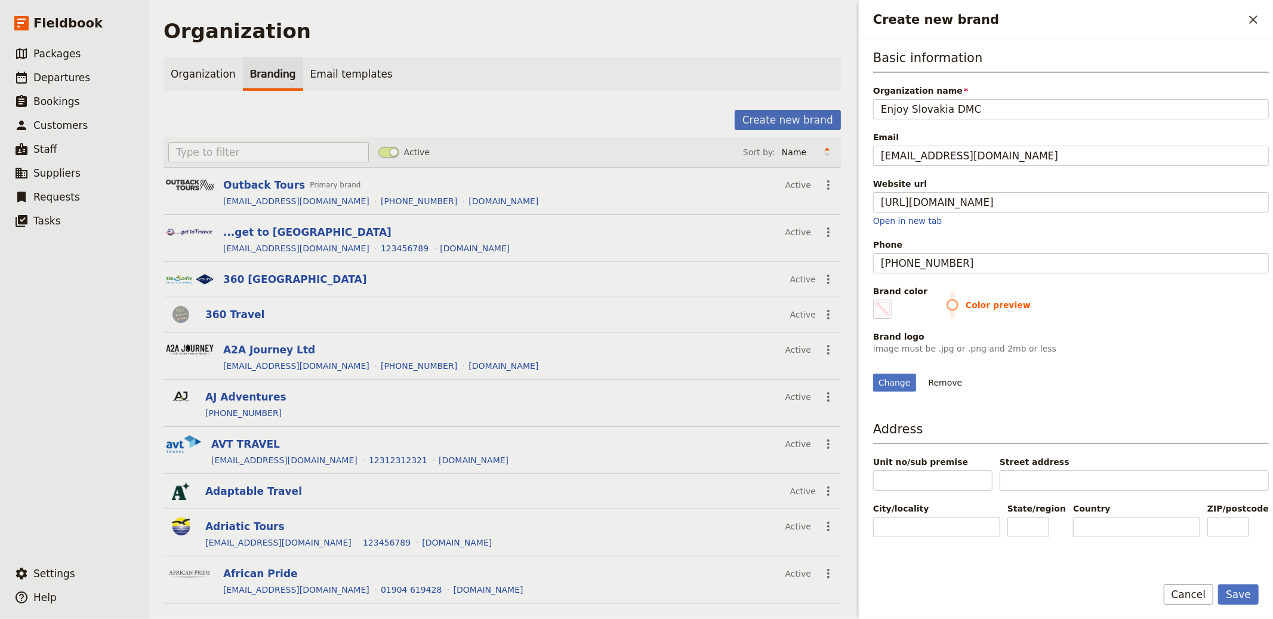
click at [896, 313] on label "Brand color #000000" at bounding box center [900, 301] width 54 height 33
click at [876, 300] on input "#000000" at bounding box center [875, 299] width 1 height 1
type input "#921015"
click at [1207, 462] on div "Basic information Organization name Enjoy Slovakia DMC Email mice@enjoyslovakia…" at bounding box center [1071, 307] width 396 height 516
click at [1245, 597] on button "Save" at bounding box center [1238, 594] width 41 height 20
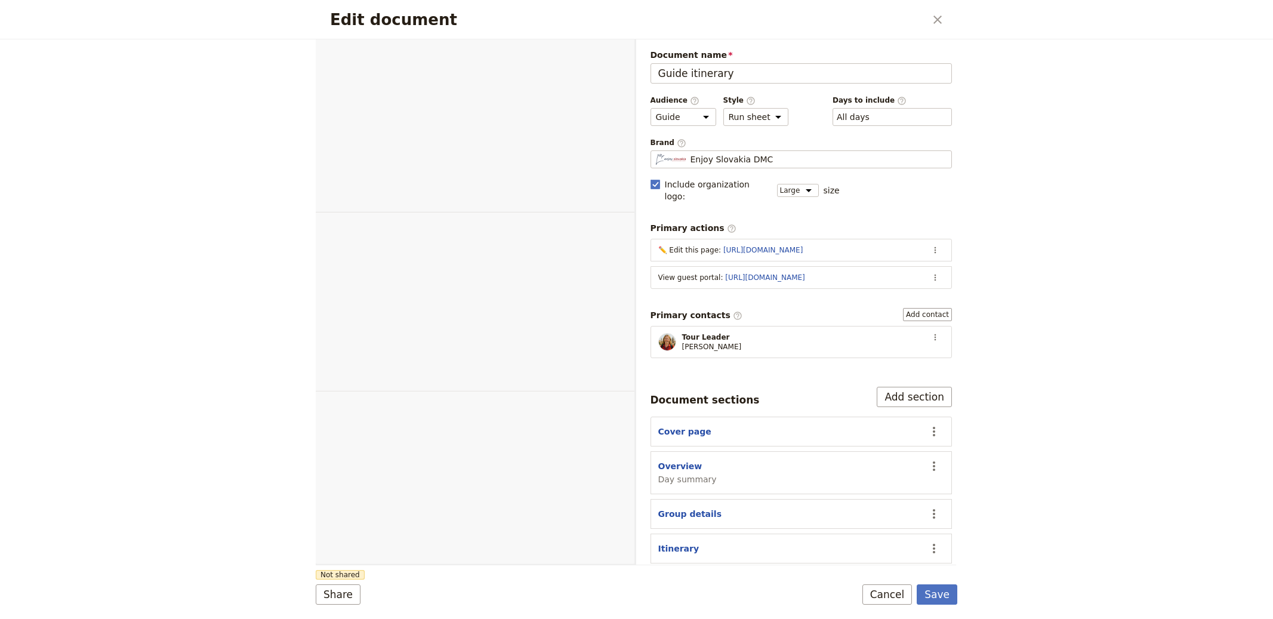
select select "STAFF"
select select "RUN_SHEET"
select select "LARGE"
click at [938, 591] on button "Save" at bounding box center [936, 594] width 41 height 20
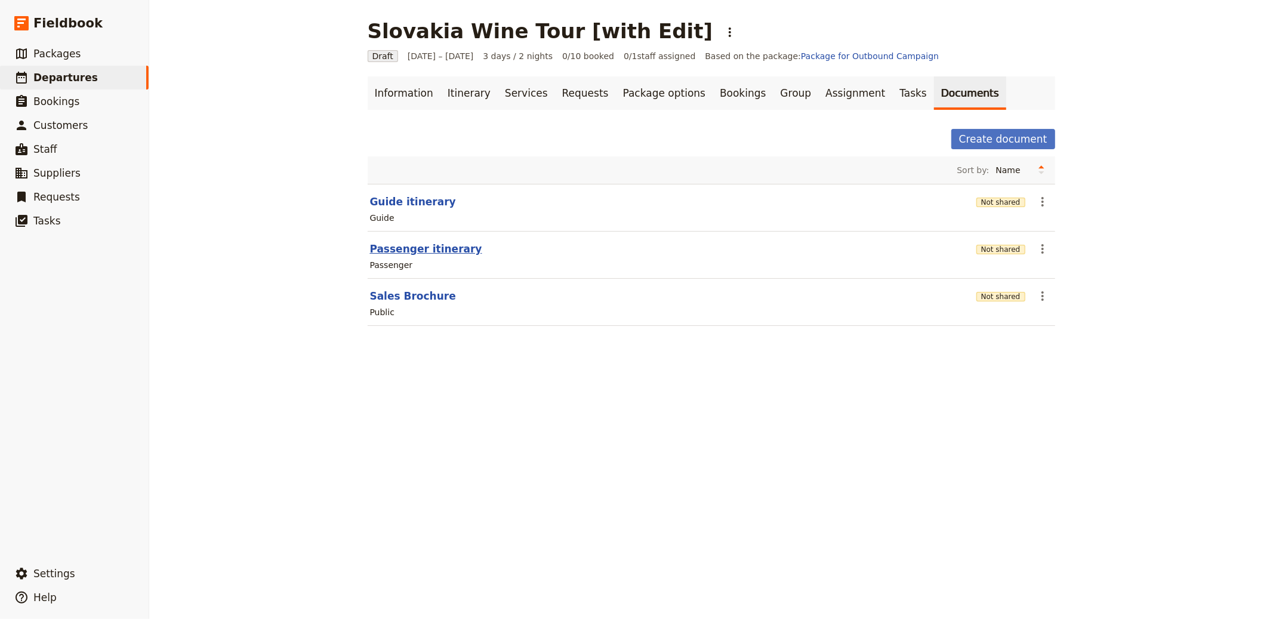
click at [413, 243] on button "Passenger itinerary" at bounding box center [426, 249] width 112 height 14
select select "PASSENGER"
select select "RUN_SHEET"
select select "LARGE"
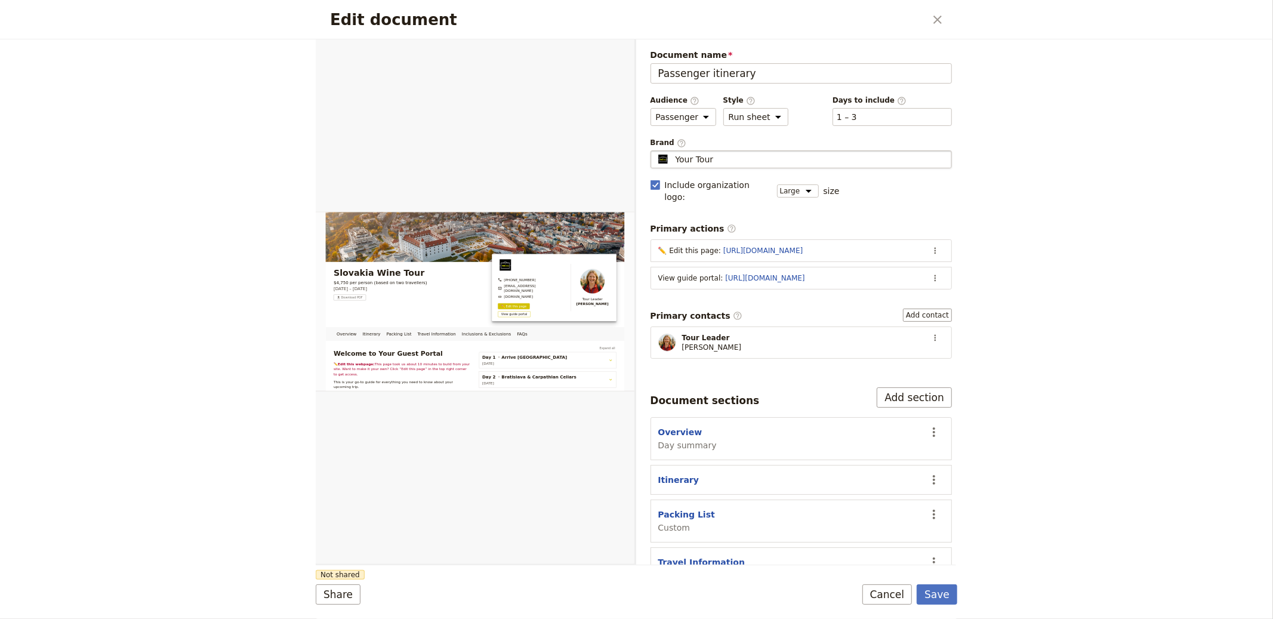
click at [693, 153] on span "Your Tour" at bounding box center [694, 159] width 38 height 12
click at [656, 151] on input "Your Tour" at bounding box center [655, 150] width 1 height 1
type input "Enjoy Slovakia DMC"
click at [916, 584] on button "Save" at bounding box center [936, 594] width 41 height 20
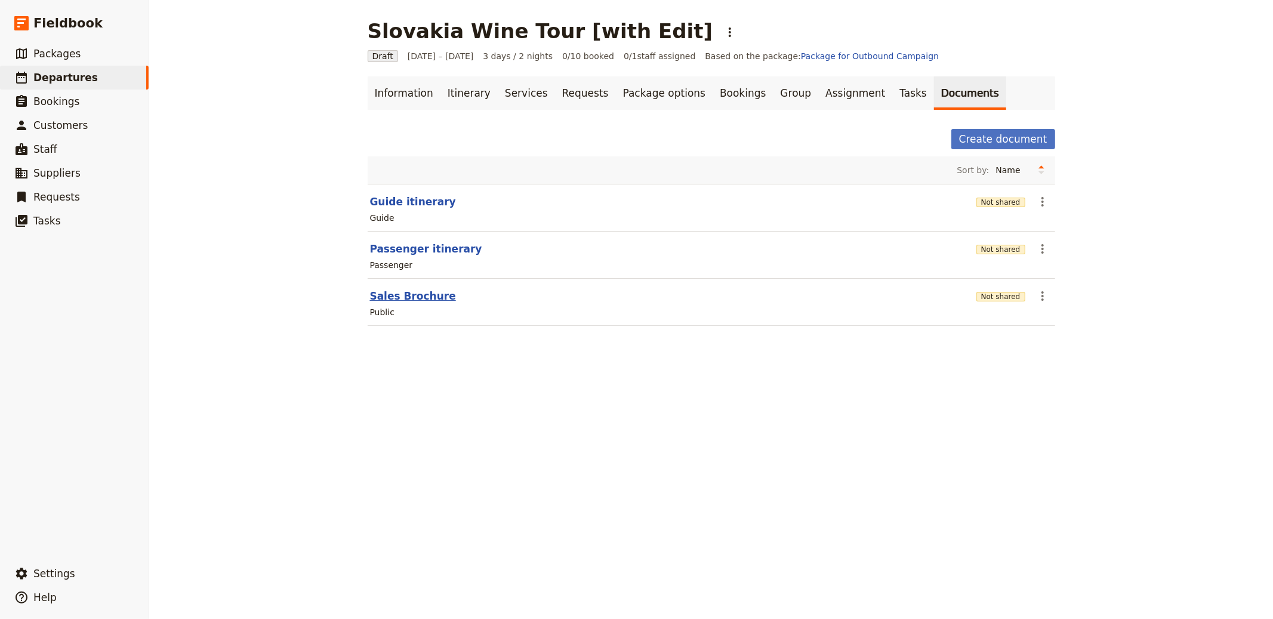
click at [398, 298] on button "Sales Brochure" at bounding box center [413, 296] width 86 height 14
select select "DEFAULT"
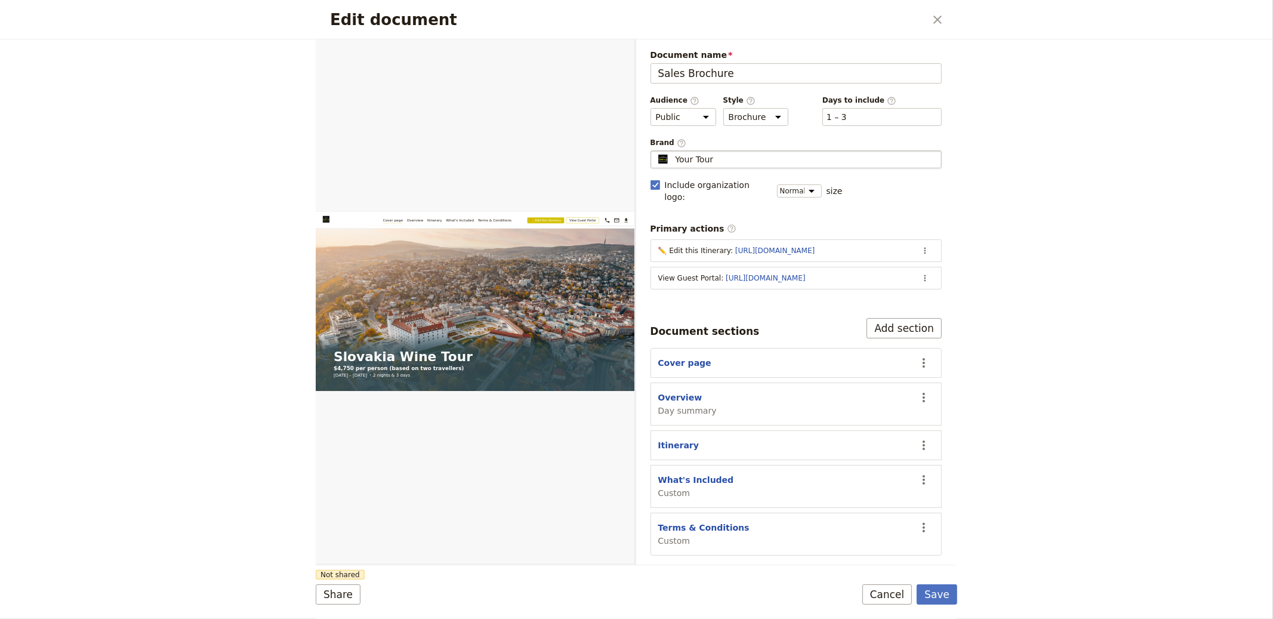
click at [733, 150] on fieldset "Your Tour Your Tour" at bounding box center [796, 159] width 292 height 18
click at [656, 150] on input "Your Tour" at bounding box center [655, 150] width 1 height 1
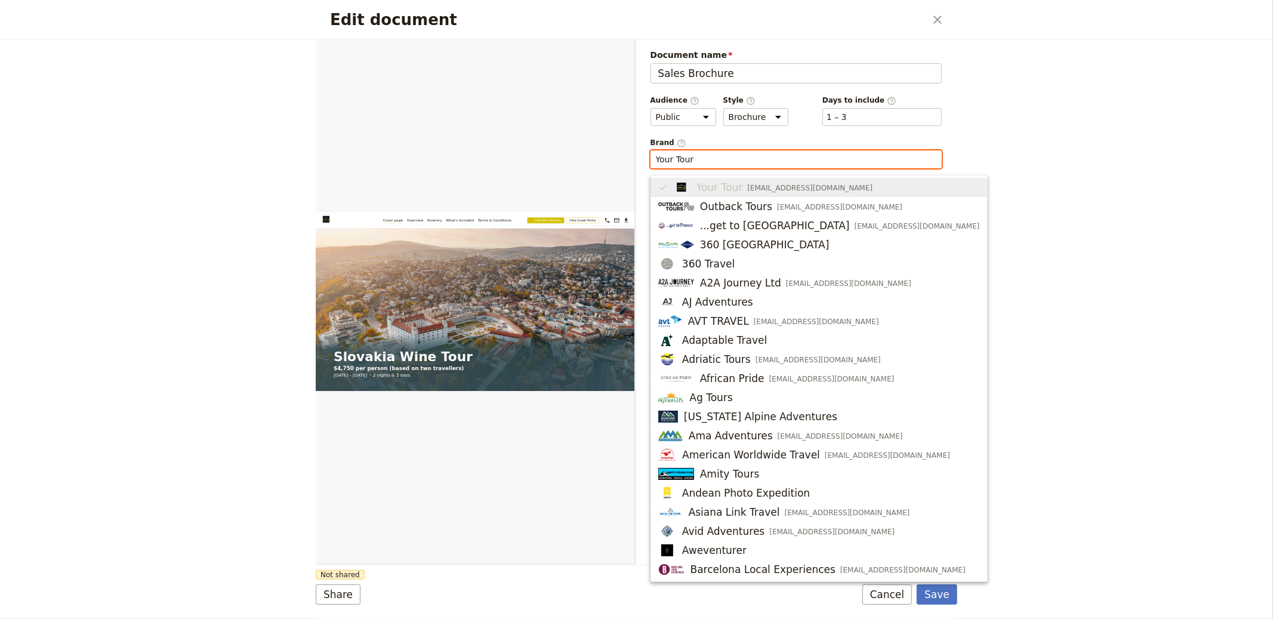
click at [729, 157] on input "Your Tour" at bounding box center [796, 159] width 281 height 12
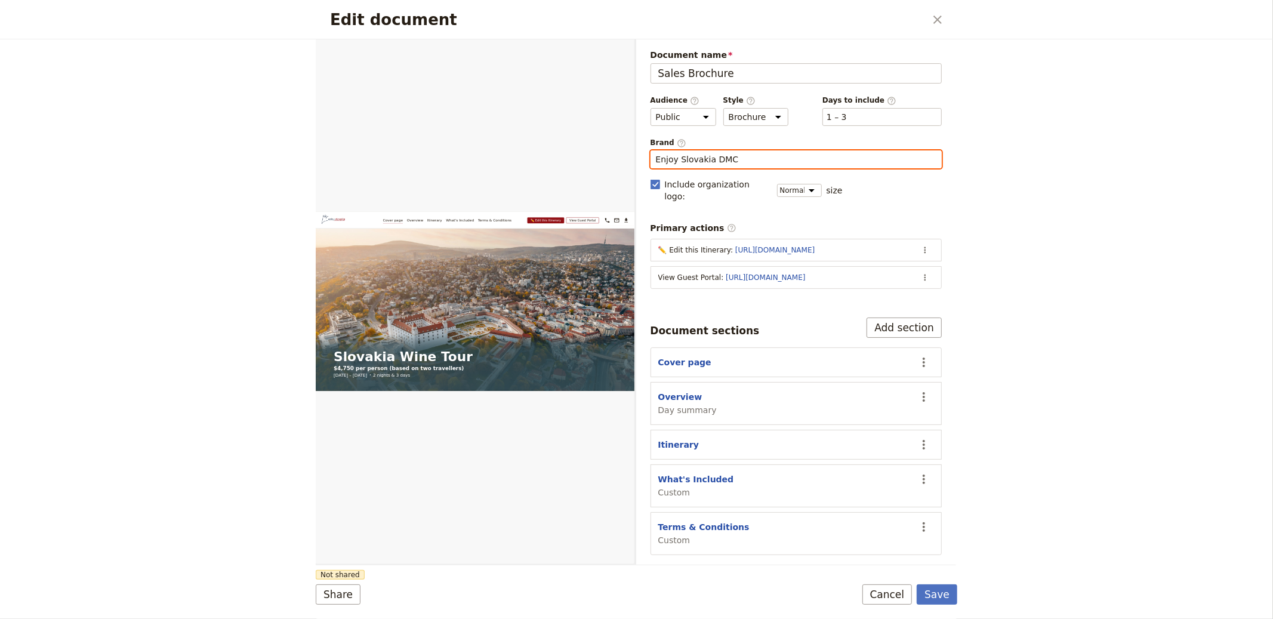
type input "Enjoy Slovakia DMC"
click at [916, 584] on button "Save" at bounding box center [936, 594] width 41 height 20
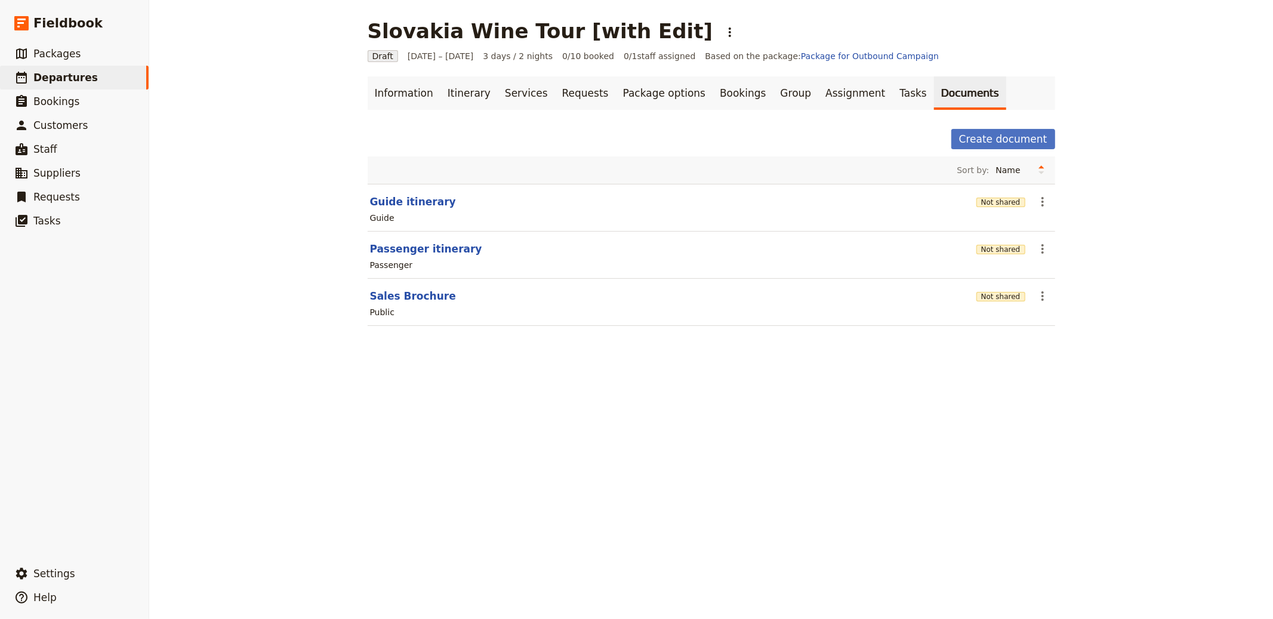
click at [998, 254] on div "Not shared" at bounding box center [1000, 249] width 49 height 12
click at [996, 251] on button "Not shared" at bounding box center [1000, 250] width 49 height 10
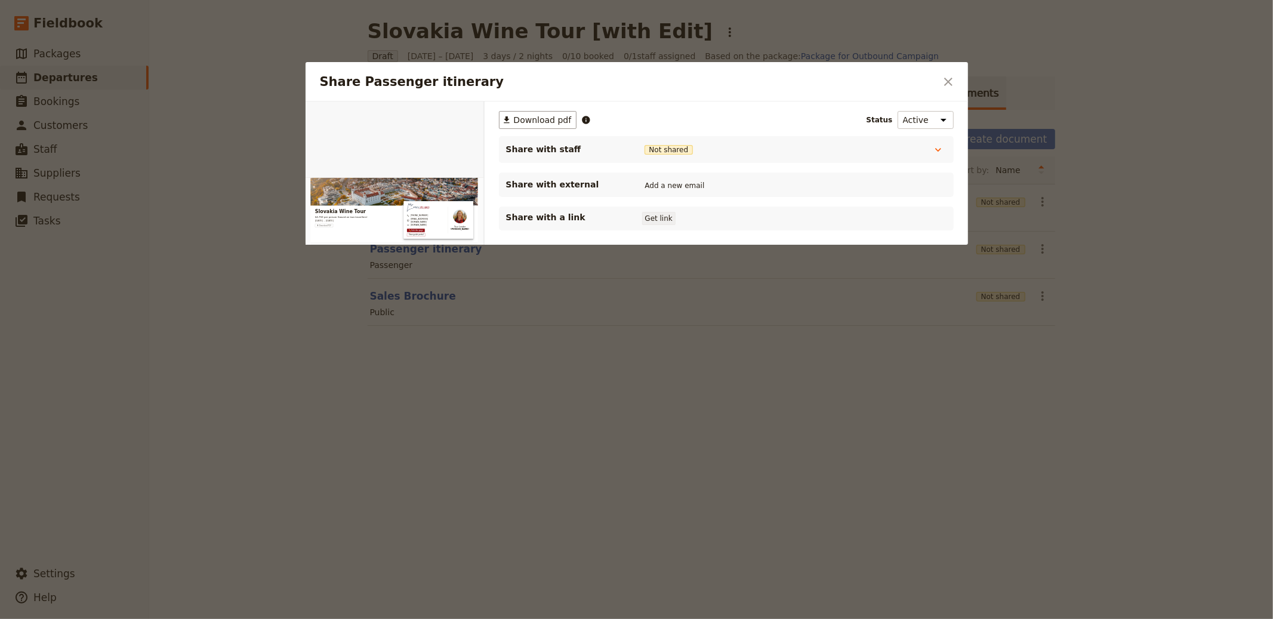
click at [662, 215] on button "Get link" at bounding box center [658, 218] width 33 height 13
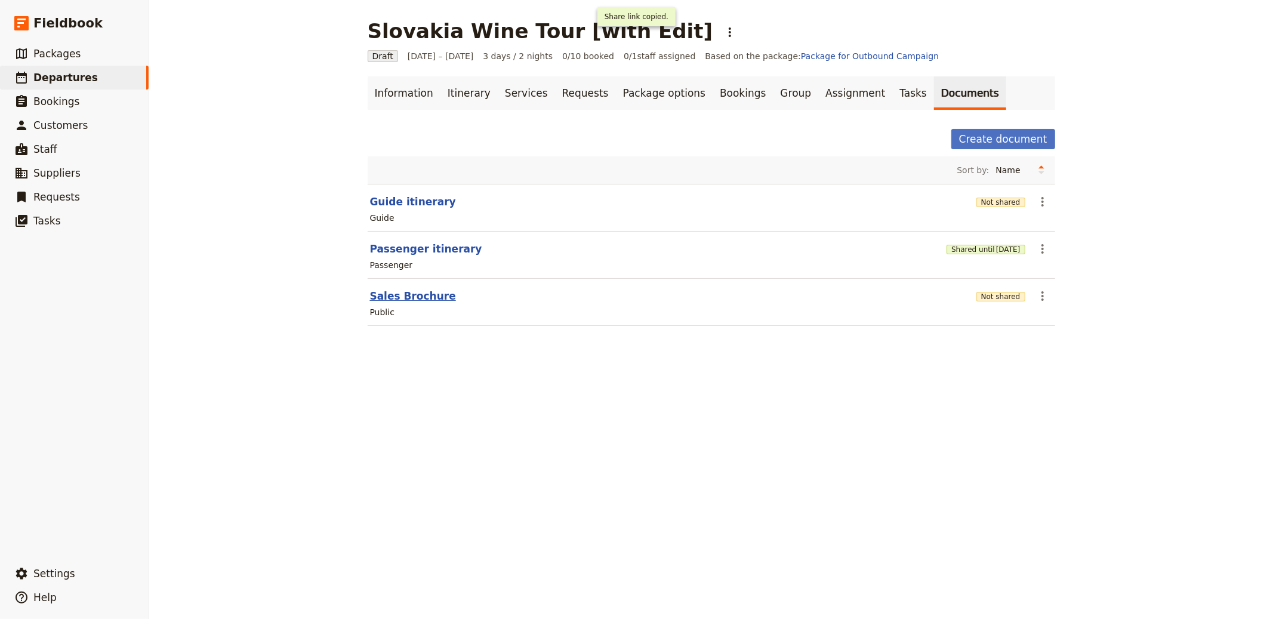
click at [394, 295] on button "Sales Brochure" at bounding box center [413, 296] width 86 height 14
select select "DEFAULT"
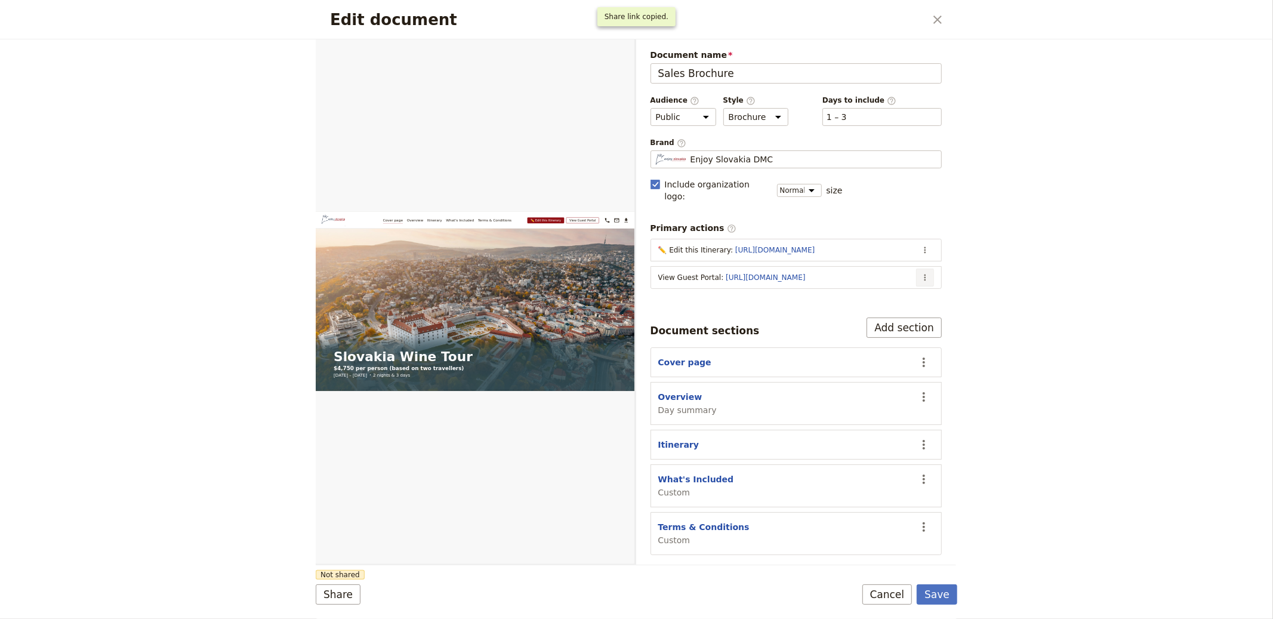
click at [931, 268] on button "​" at bounding box center [925, 277] width 18 height 18
click at [895, 294] on span "Edit action" at bounding box center [877, 292] width 97 height 12
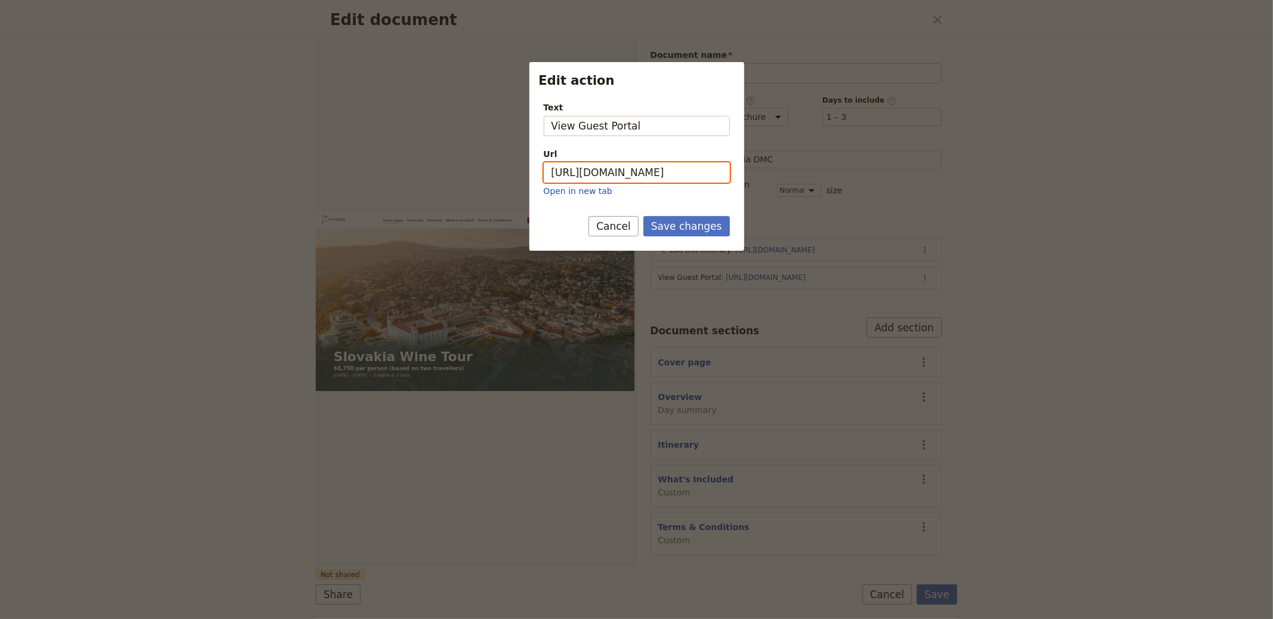
click at [647, 177] on input "[URL][DOMAIN_NAME]" at bounding box center [637, 172] width 186 height 20
paste input "aeQTcfYEt97hDd1xB9Hs-"
type input "[URL][DOMAIN_NAME]"
click at [687, 225] on button "Save changes" at bounding box center [686, 226] width 87 height 20
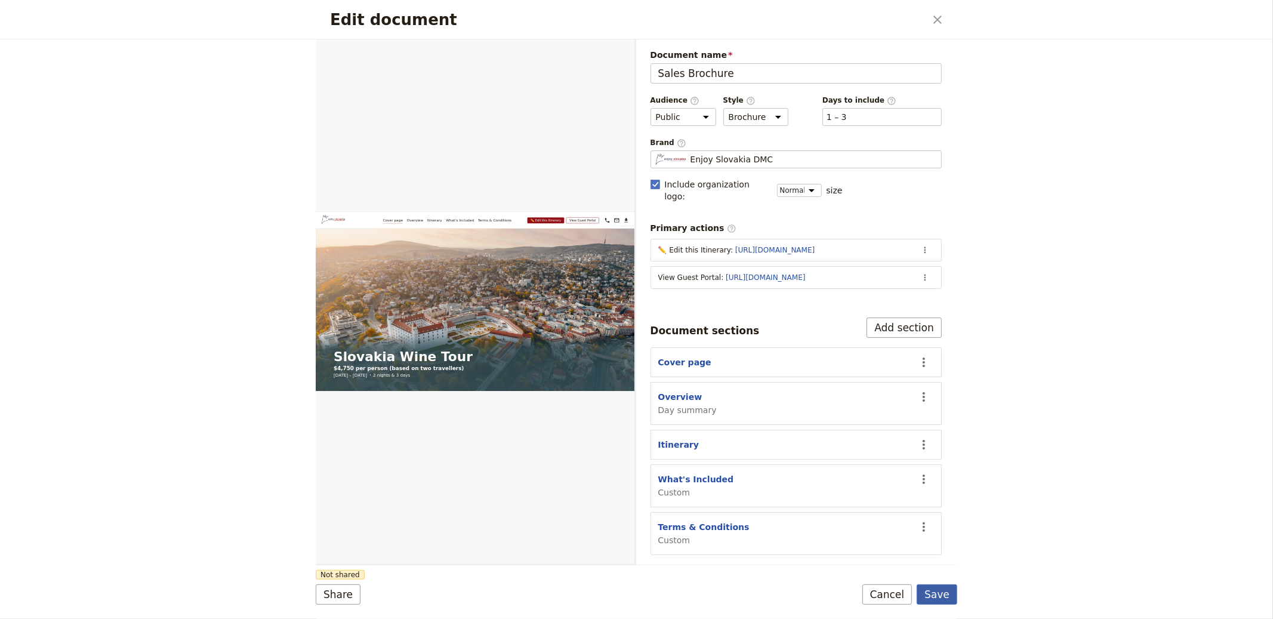
click at [933, 594] on button "Save" at bounding box center [936, 594] width 41 height 20
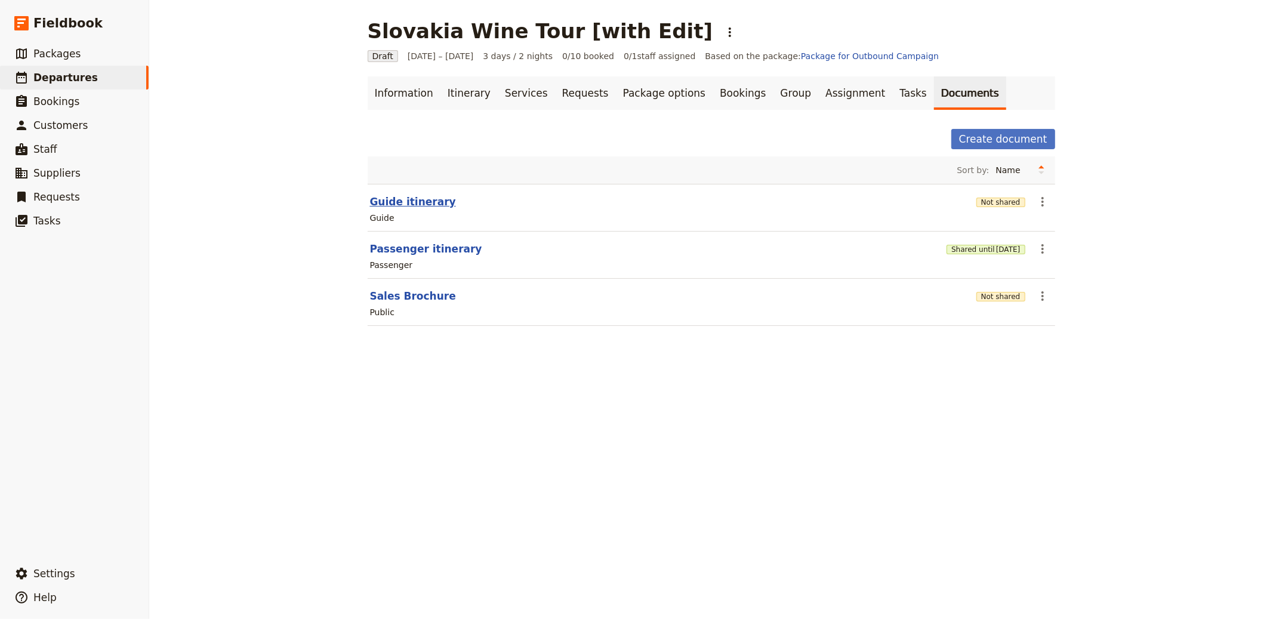
click at [387, 199] on button "Guide itinerary" at bounding box center [413, 202] width 86 height 14
select select "STAFF"
select select "RUN_SHEET"
select select "LARGE"
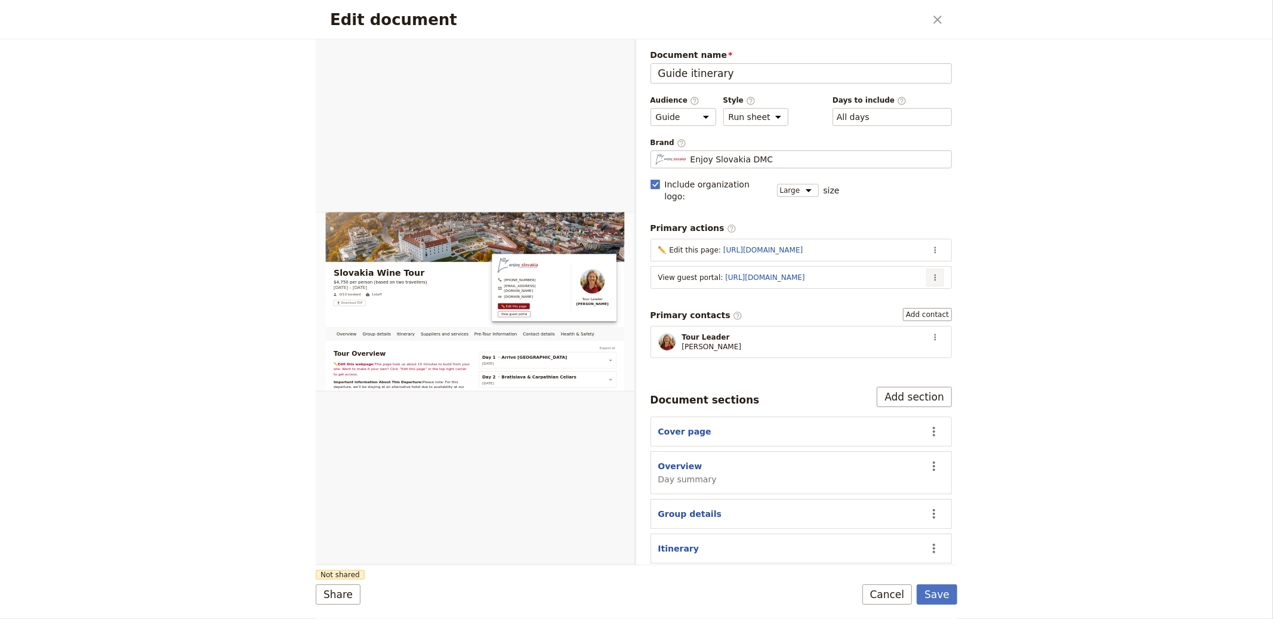
click at [930, 268] on button "​" at bounding box center [935, 277] width 18 height 18
click at [845, 292] on span "Edit action" at bounding box center [851, 292] width 45 height 12
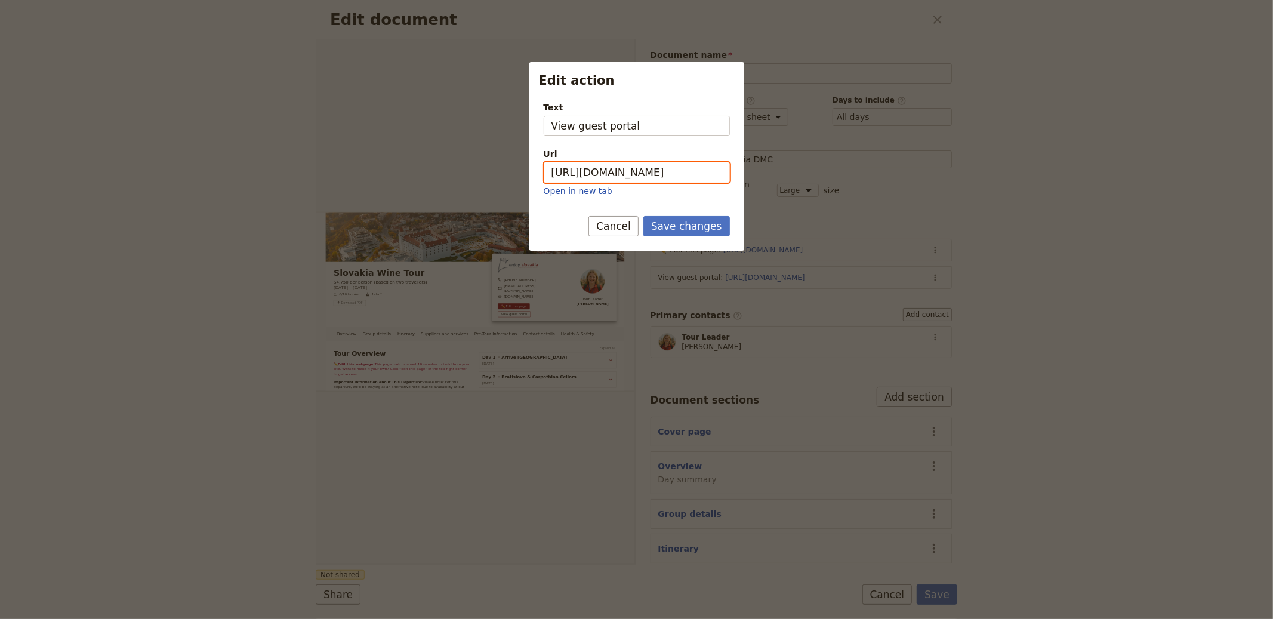
click at [657, 173] on input "[URL][DOMAIN_NAME]" at bounding box center [637, 172] width 186 height 20
paste input "aeQTcfYEt97hDd1xB9Hs-"
type input "[URL][DOMAIN_NAME]"
click at [681, 221] on button "Save changes" at bounding box center [686, 226] width 87 height 20
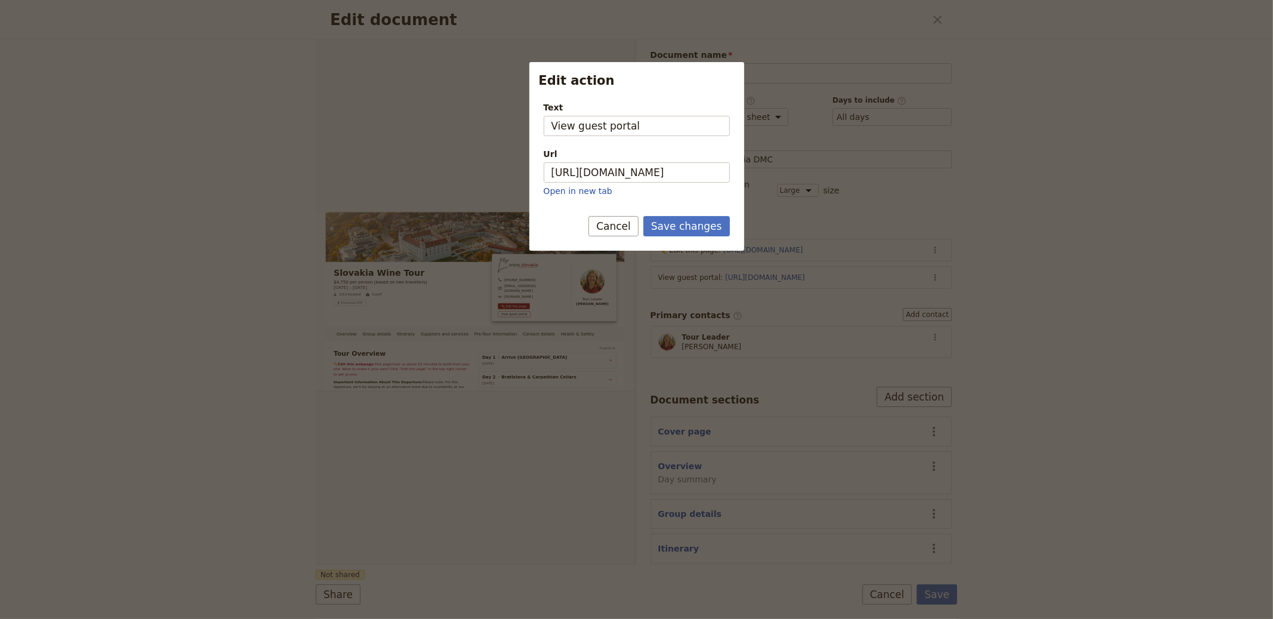
scroll to position [0, 0]
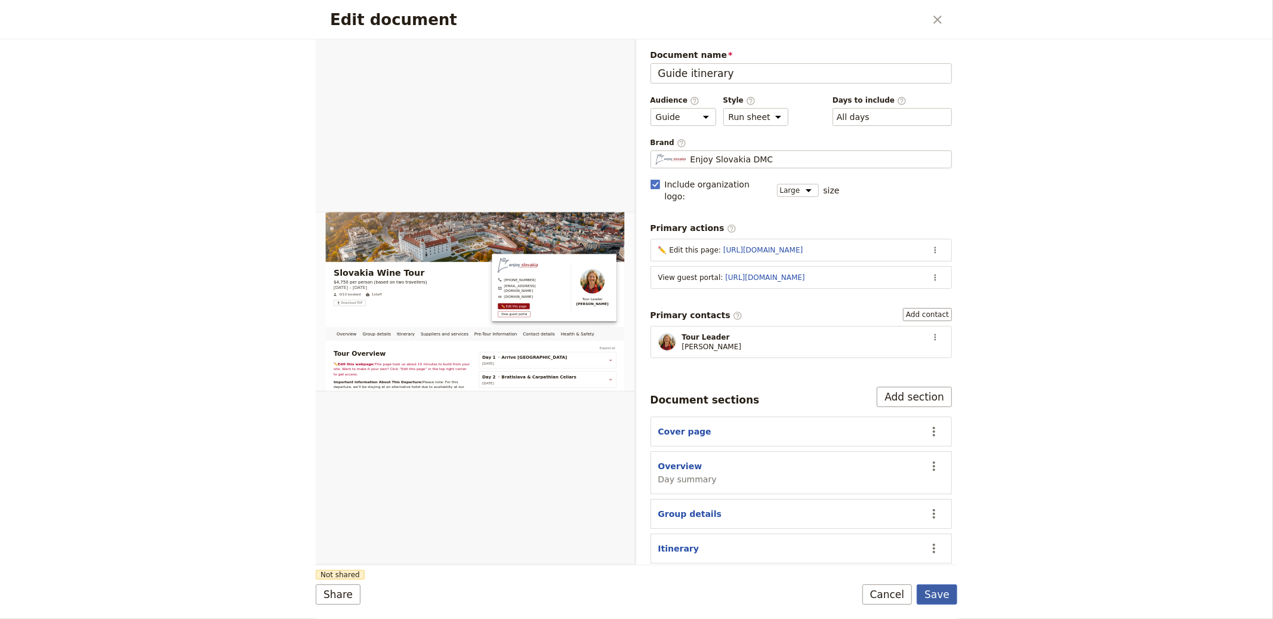
click at [937, 601] on button "Save" at bounding box center [936, 594] width 41 height 20
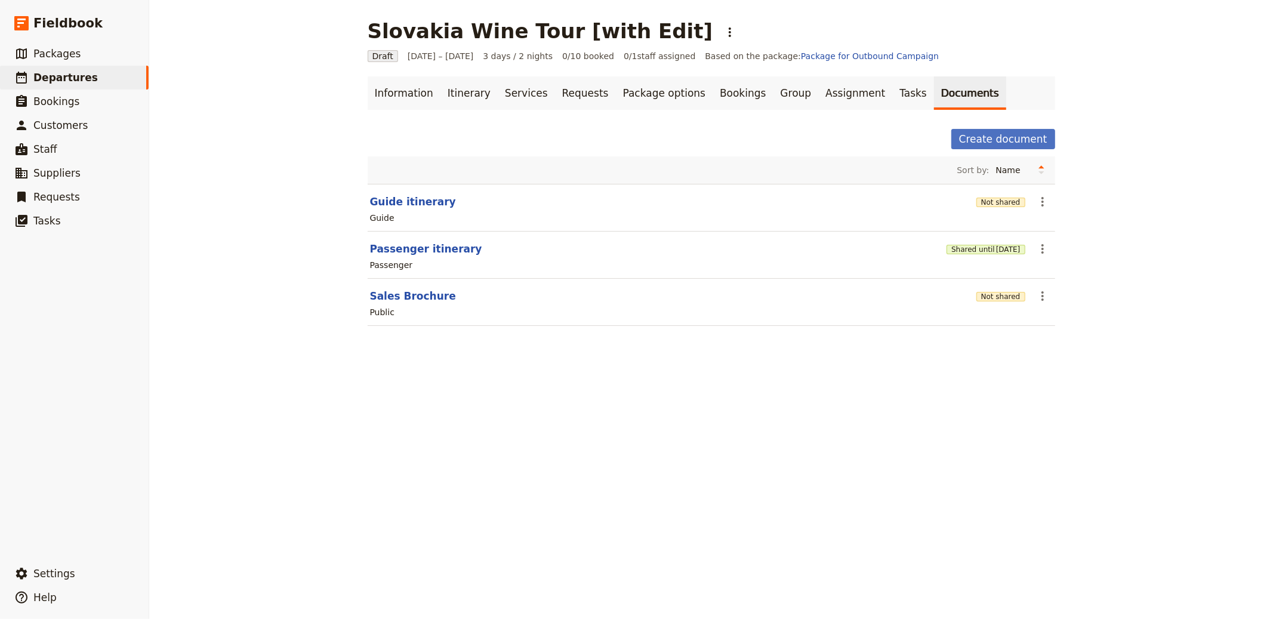
click at [990, 208] on div "Not shared" at bounding box center [1000, 202] width 49 height 20
click at [989, 203] on button "Not shared" at bounding box center [1000, 202] width 49 height 10
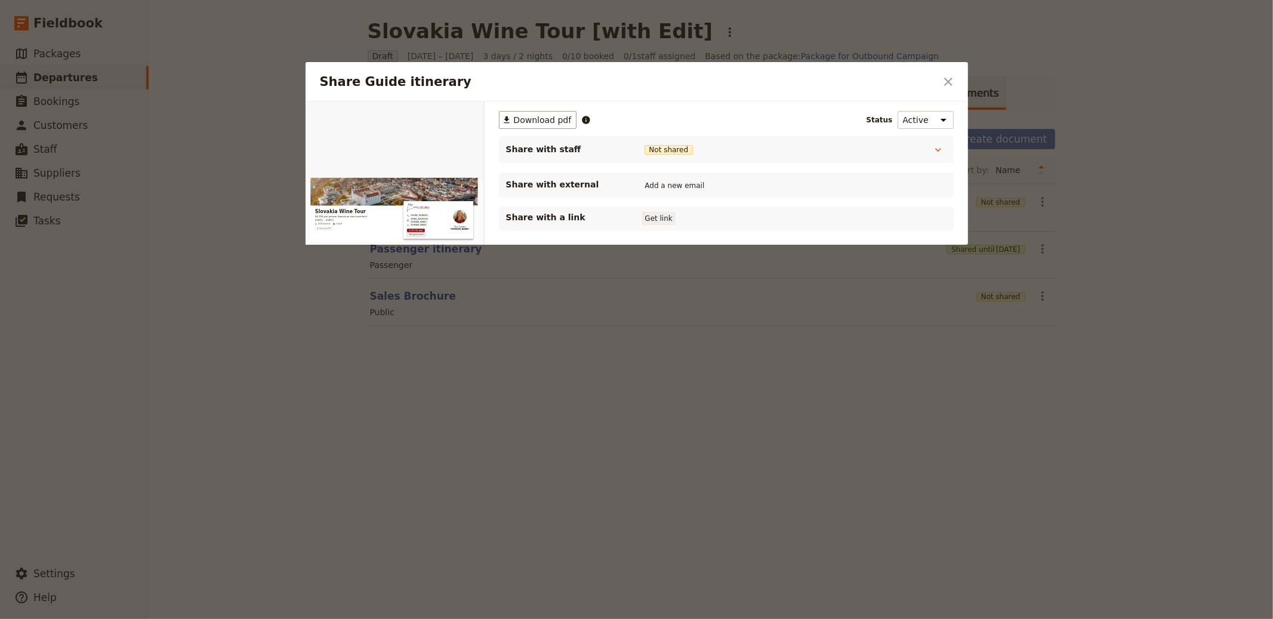
click at [662, 218] on button "Get link" at bounding box center [658, 218] width 33 height 13
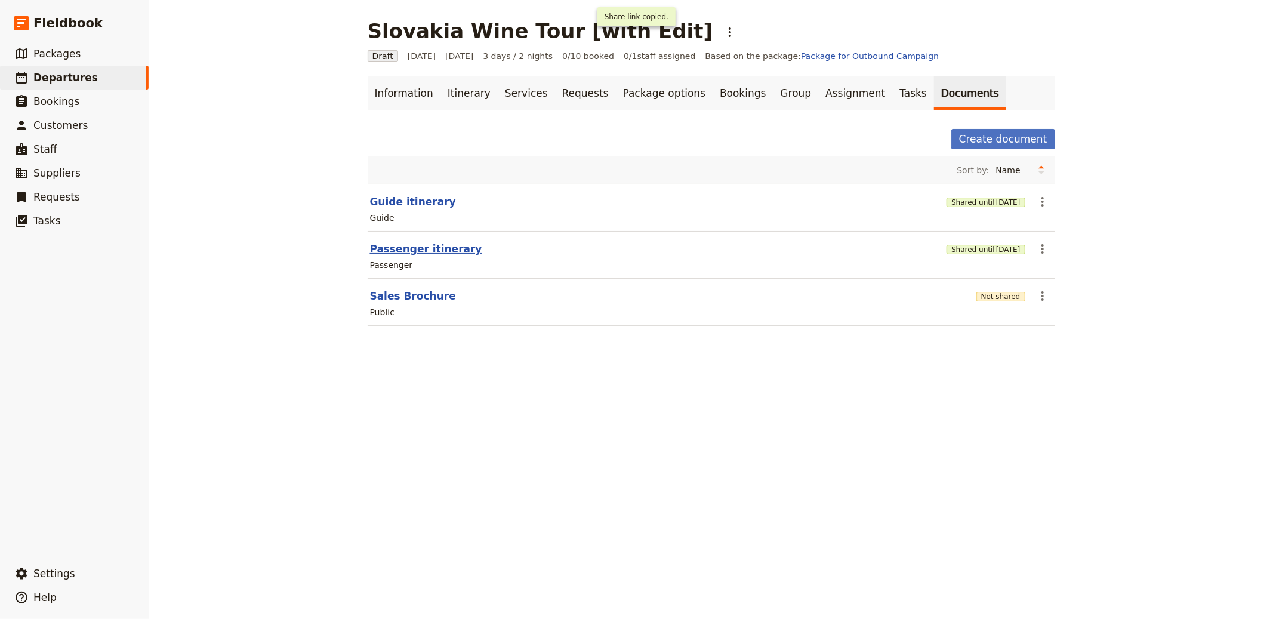
click at [411, 247] on button "Passenger itinerary" at bounding box center [426, 249] width 112 height 14
select select "PASSENGER"
select select "RUN_SHEET"
select select "LARGE"
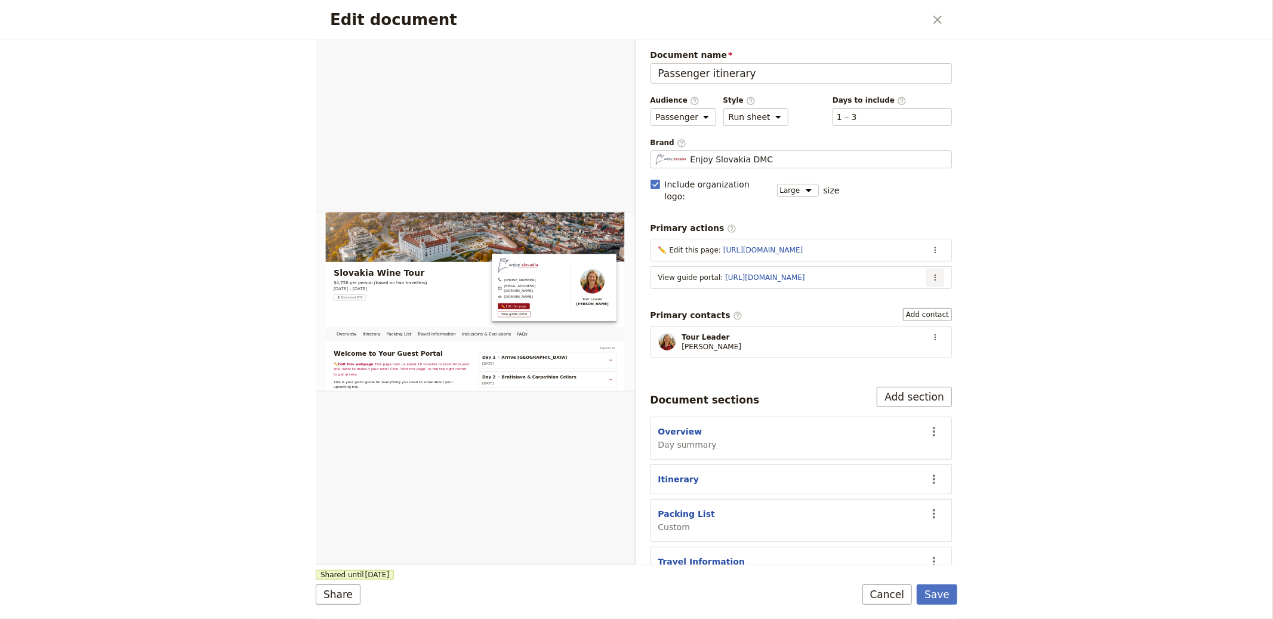
click at [927, 268] on button "​" at bounding box center [935, 277] width 18 height 18
click at [892, 289] on span "Edit action" at bounding box center [877, 292] width 97 height 12
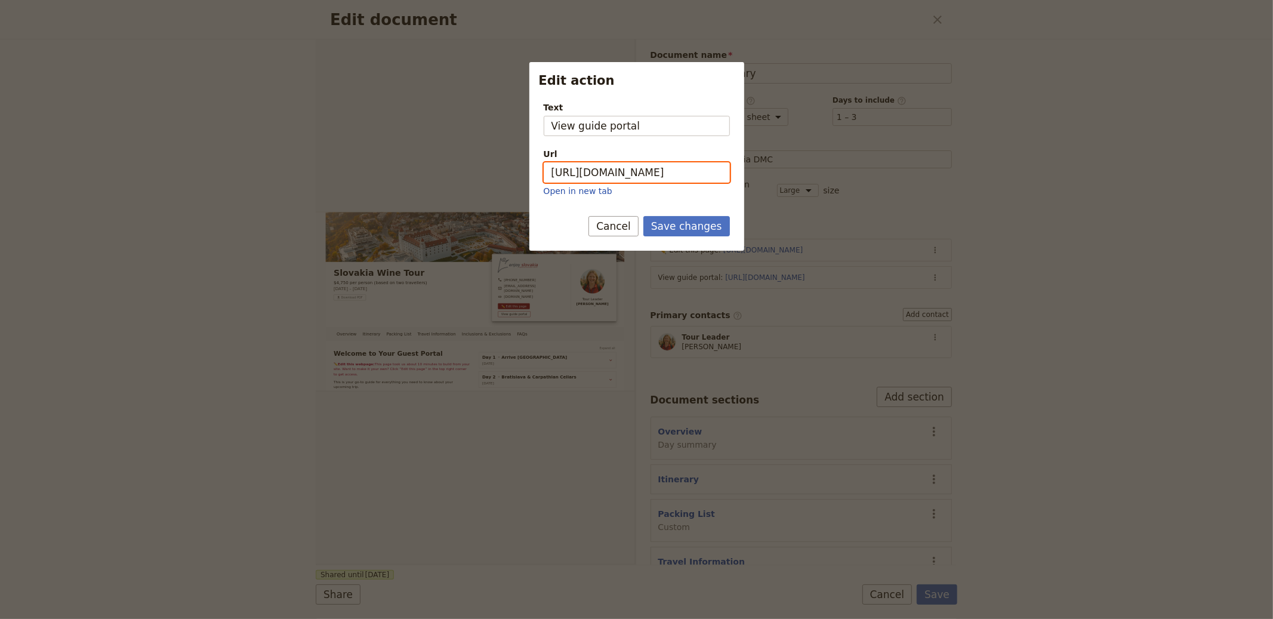
click at [676, 164] on input "[URL][DOMAIN_NAME]" at bounding box center [637, 172] width 186 height 20
paste input "-Y7qw1W9HKMBxxf1DCxry"
type input "[URL][DOMAIN_NAME]"
click at [687, 224] on button "Save changes" at bounding box center [686, 226] width 87 height 20
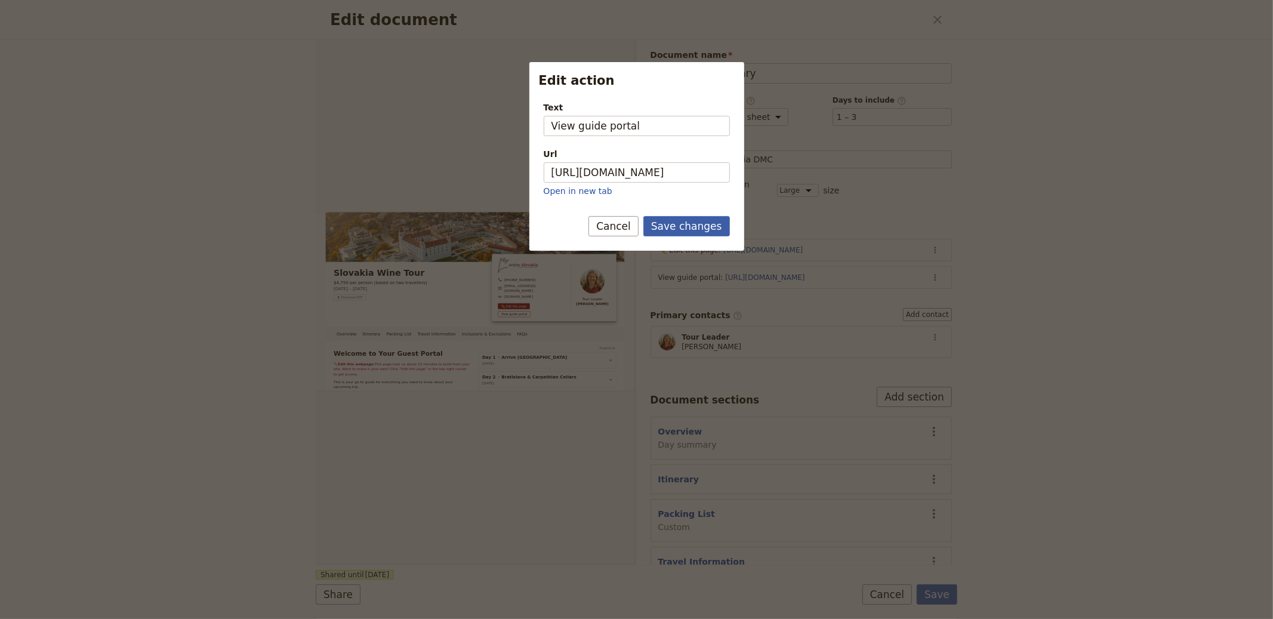
scroll to position [0, 0]
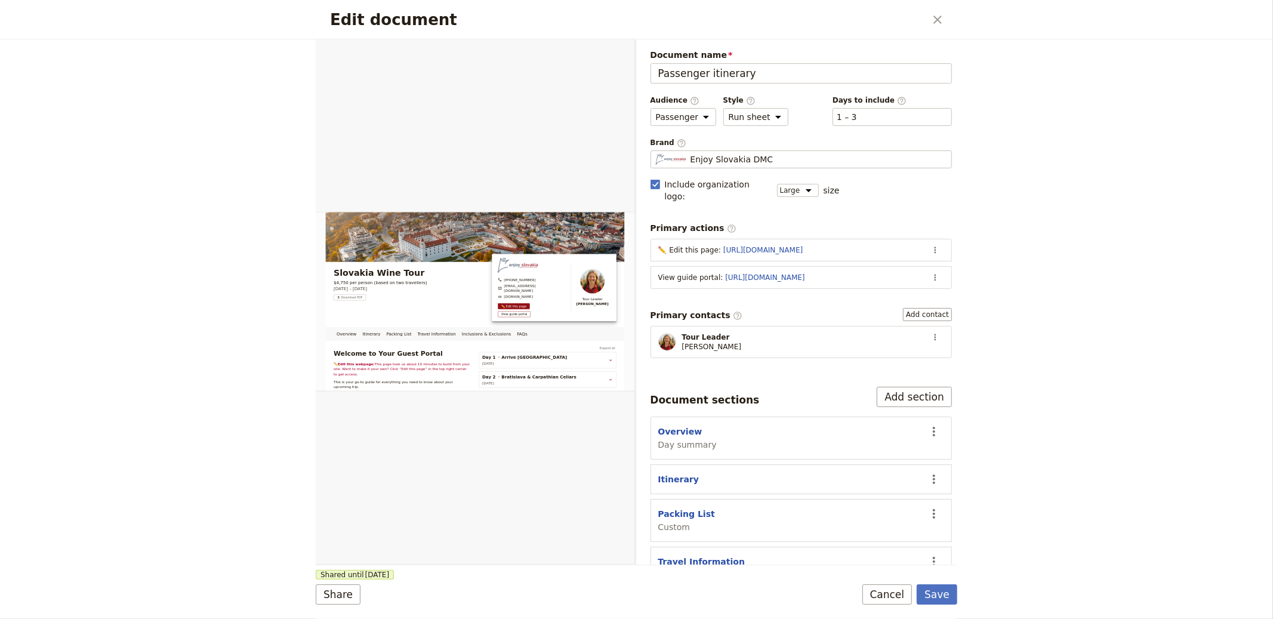
click at [953, 606] on form "Overview Itinerary Packing List Travel Information Inclusions & Exclusions FAQs…" at bounding box center [636, 328] width 641 height 579
click at [933, 594] on button "Save" at bounding box center [936, 594] width 41 height 20
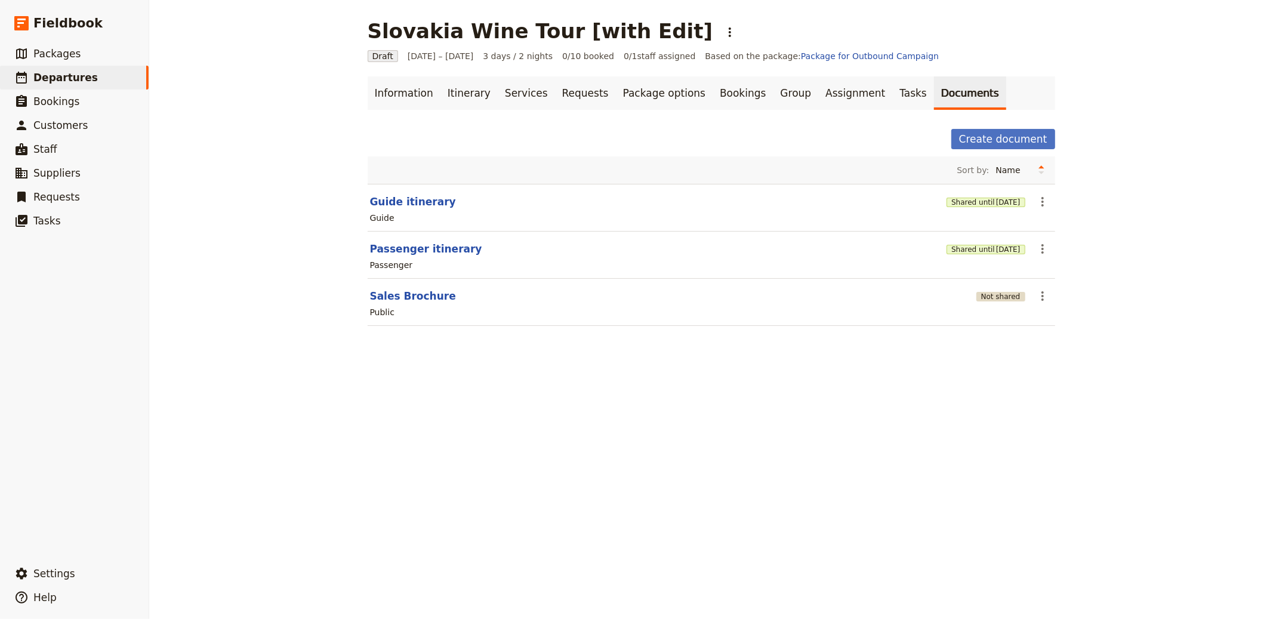
click at [985, 298] on button "Not shared" at bounding box center [1000, 297] width 49 height 10
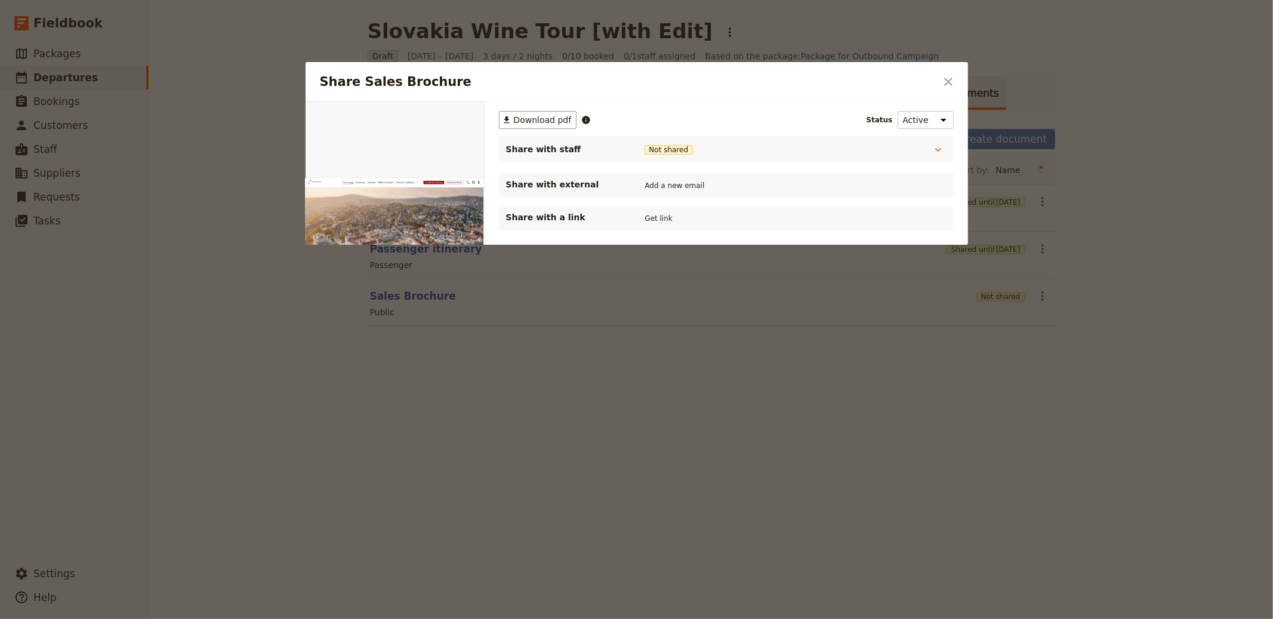
drag, startPoint x: 650, startPoint y: 217, endPoint x: 1007, endPoint y: 172, distance: 359.5
click at [650, 217] on button "Get link" at bounding box center [658, 218] width 33 height 13
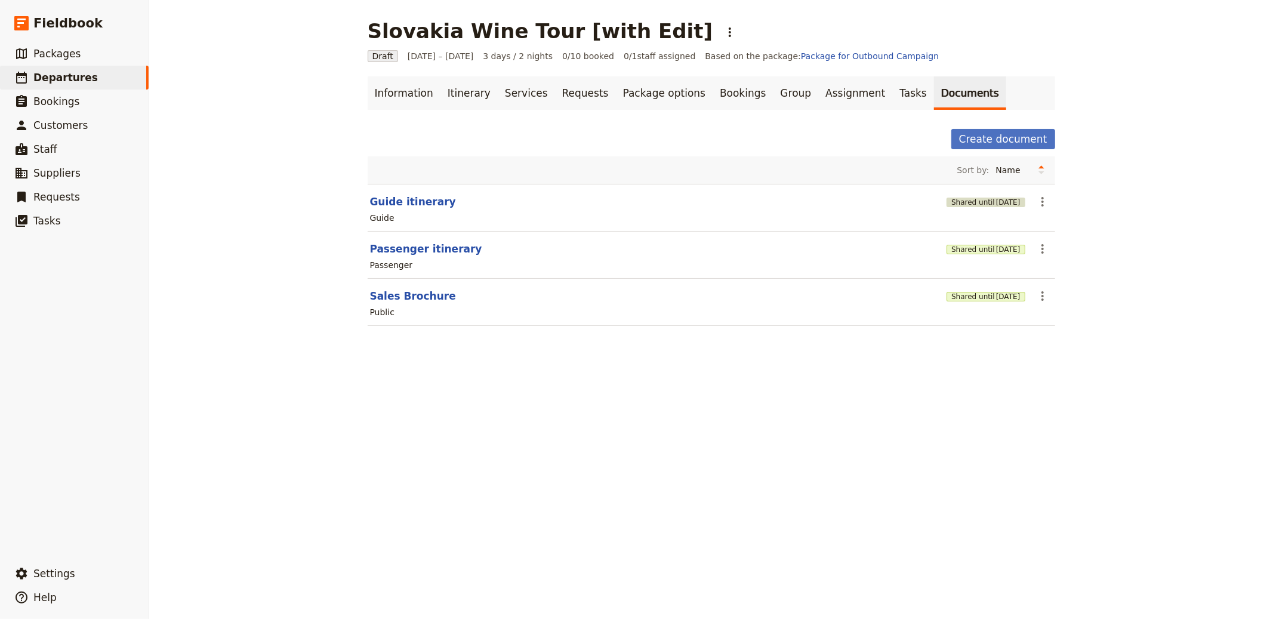
click at [973, 197] on button "Shared until [DATE]" at bounding box center [985, 202] width 78 height 10
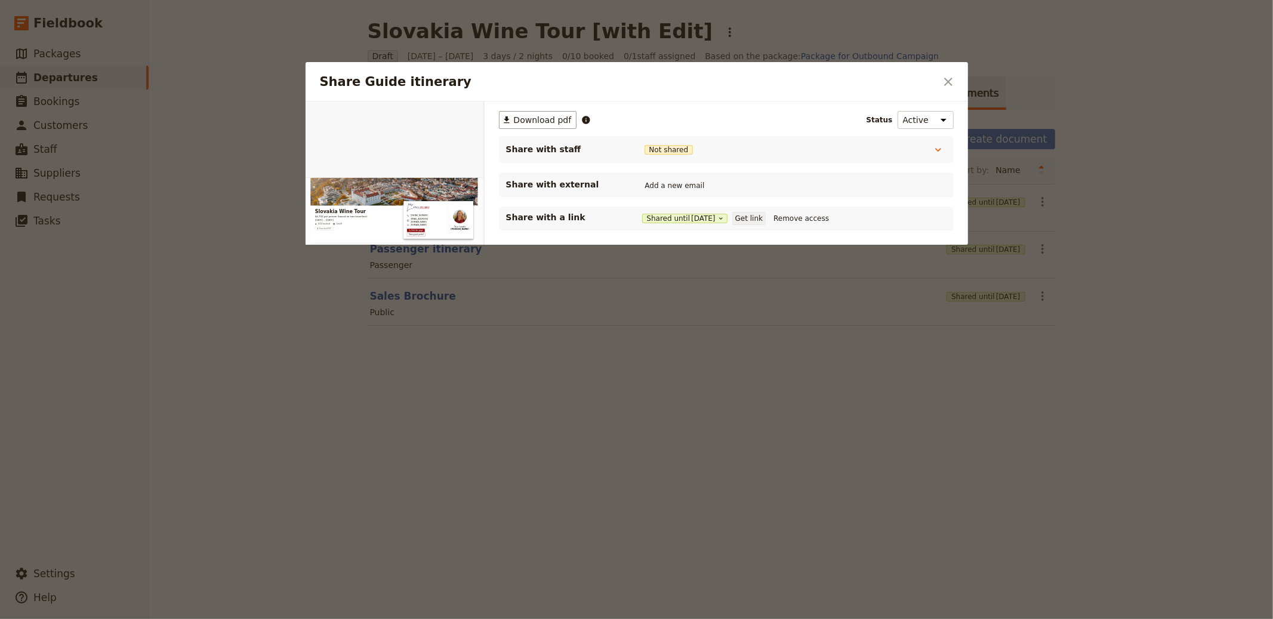
click at [747, 215] on button "Get link" at bounding box center [748, 218] width 33 height 13
